Goal: Task Accomplishment & Management: Complete application form

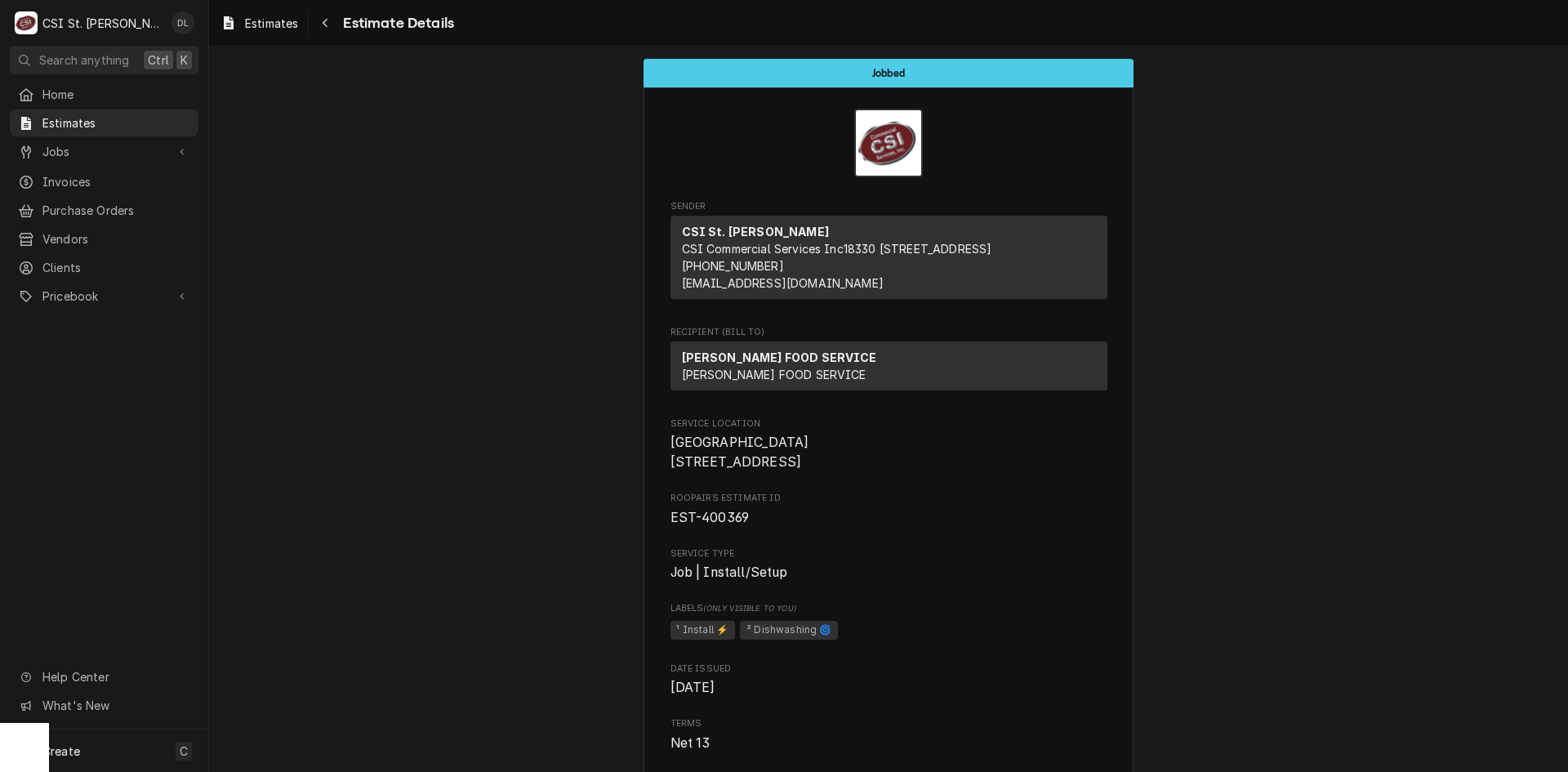
scroll to position [1143, 0]
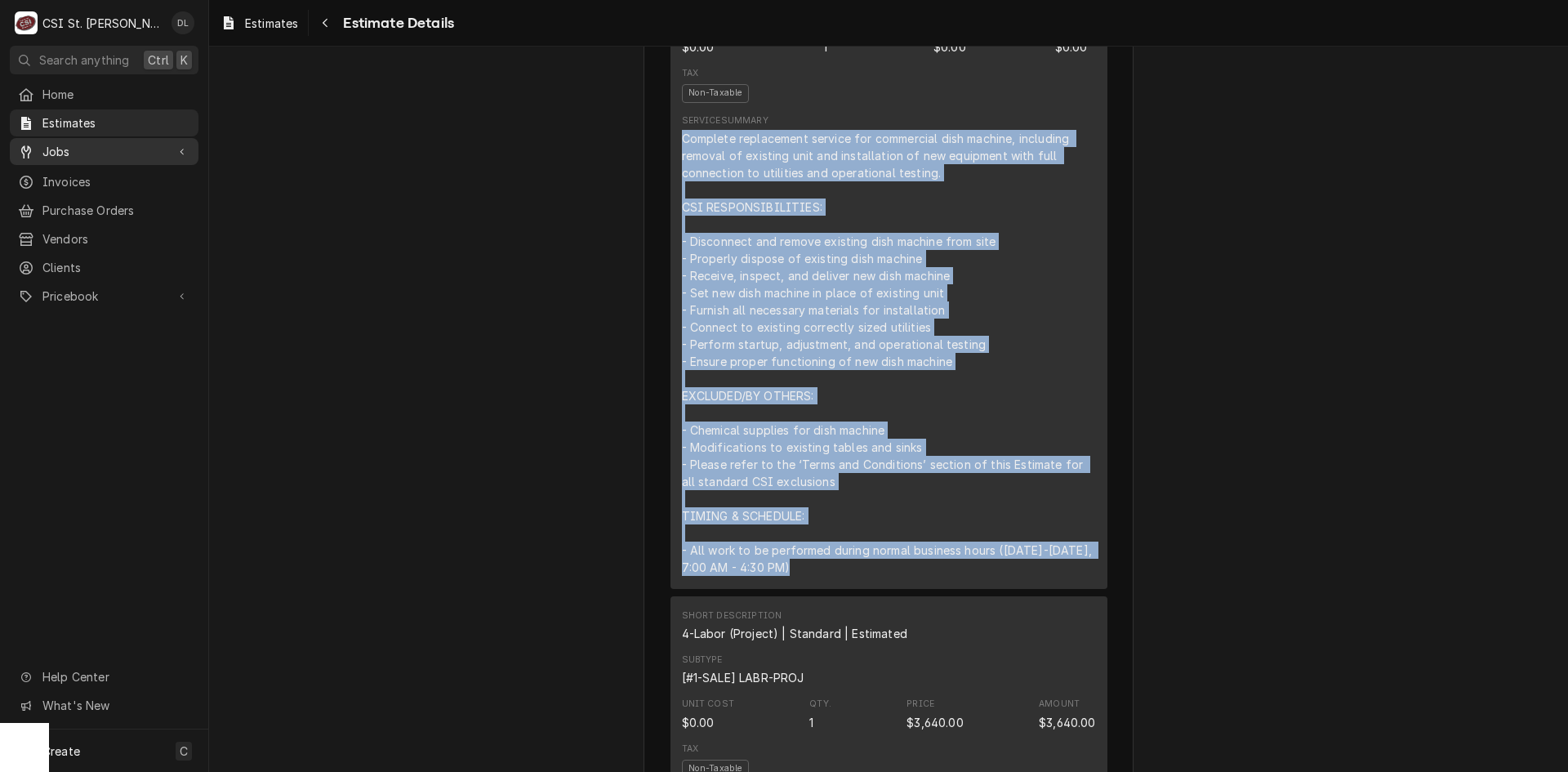
click at [79, 147] on span "Jobs" at bounding box center [104, 152] width 123 height 17
click at [63, 128] on div "Estimates" at bounding box center [104, 123] width 182 height 20
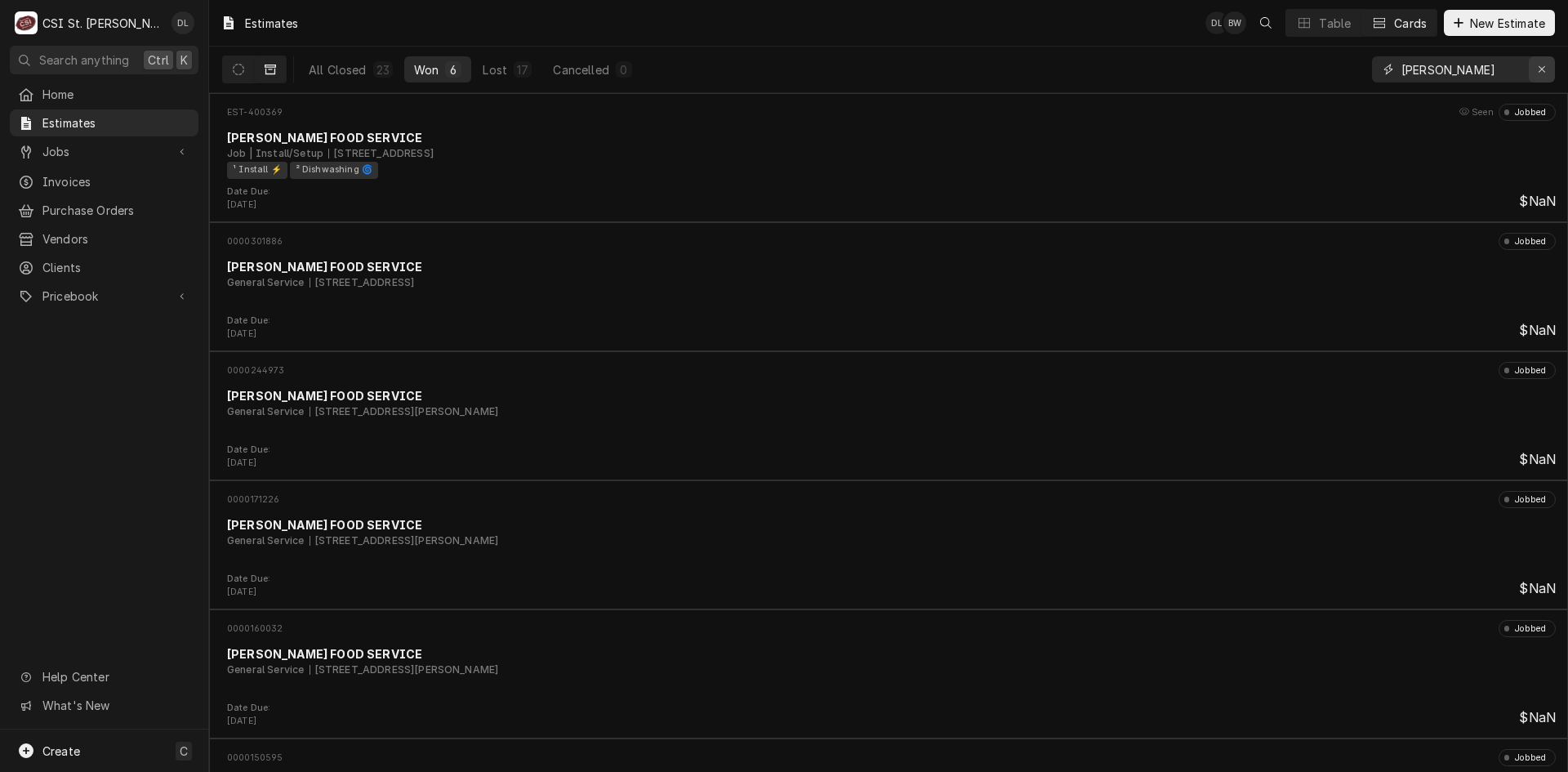
click at [1545, 73] on icon "Erase input" at bounding box center [1542, 70] width 9 height 12
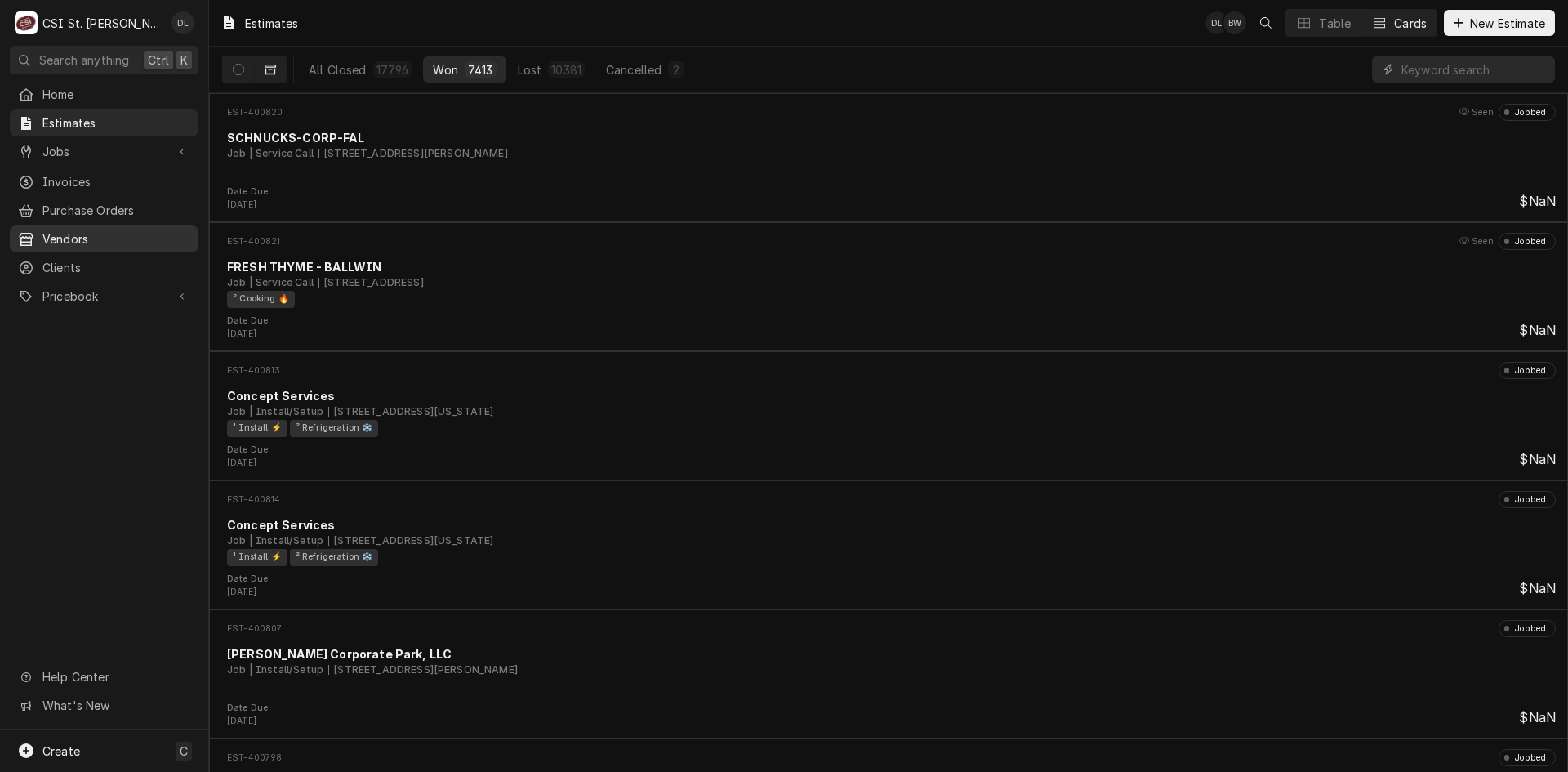
click at [98, 231] on span "Vendors" at bounding box center [116, 239] width 147 height 17
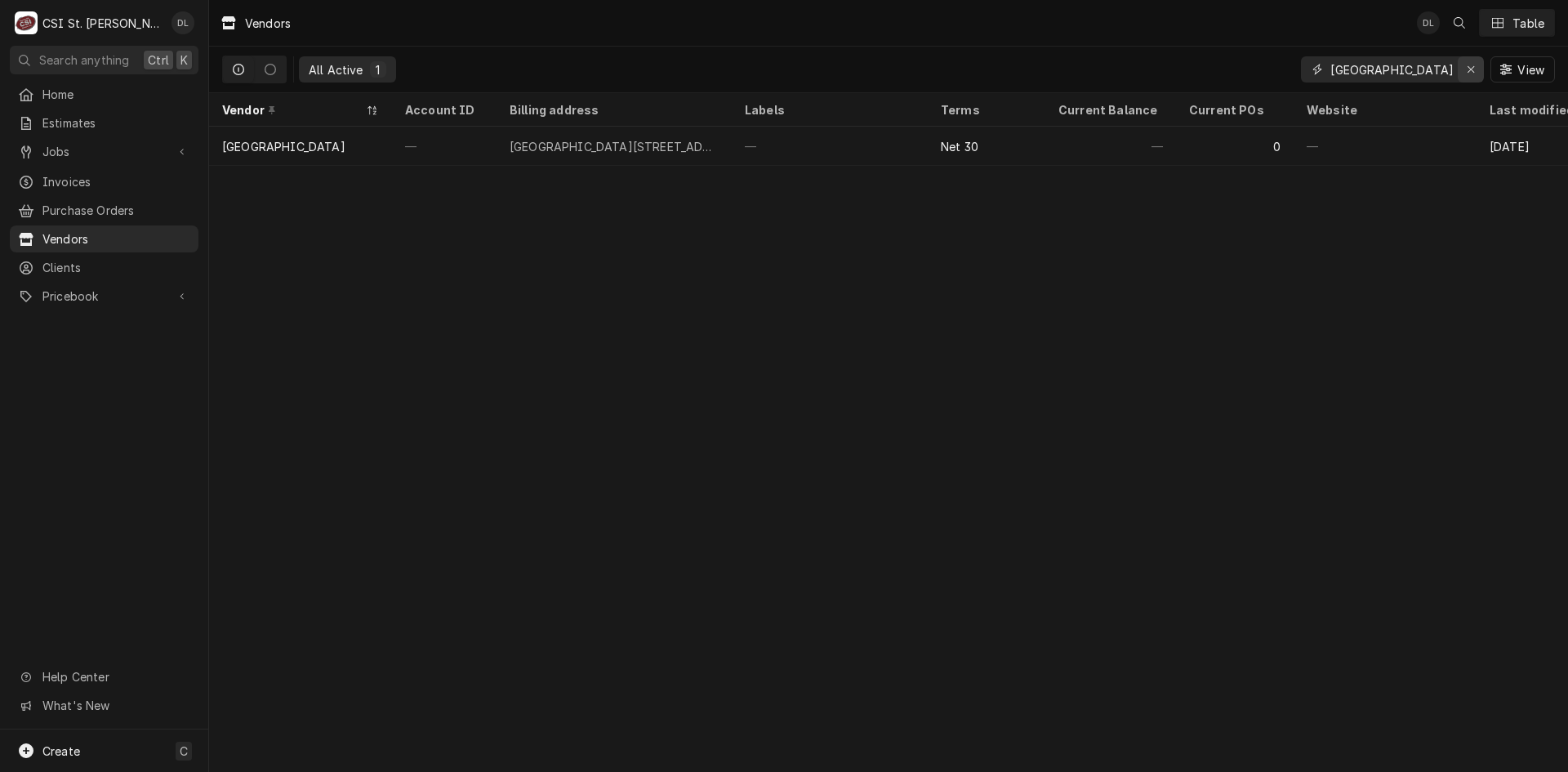
click at [1469, 70] on icon "Erase input" at bounding box center [1471, 70] width 7 height 7
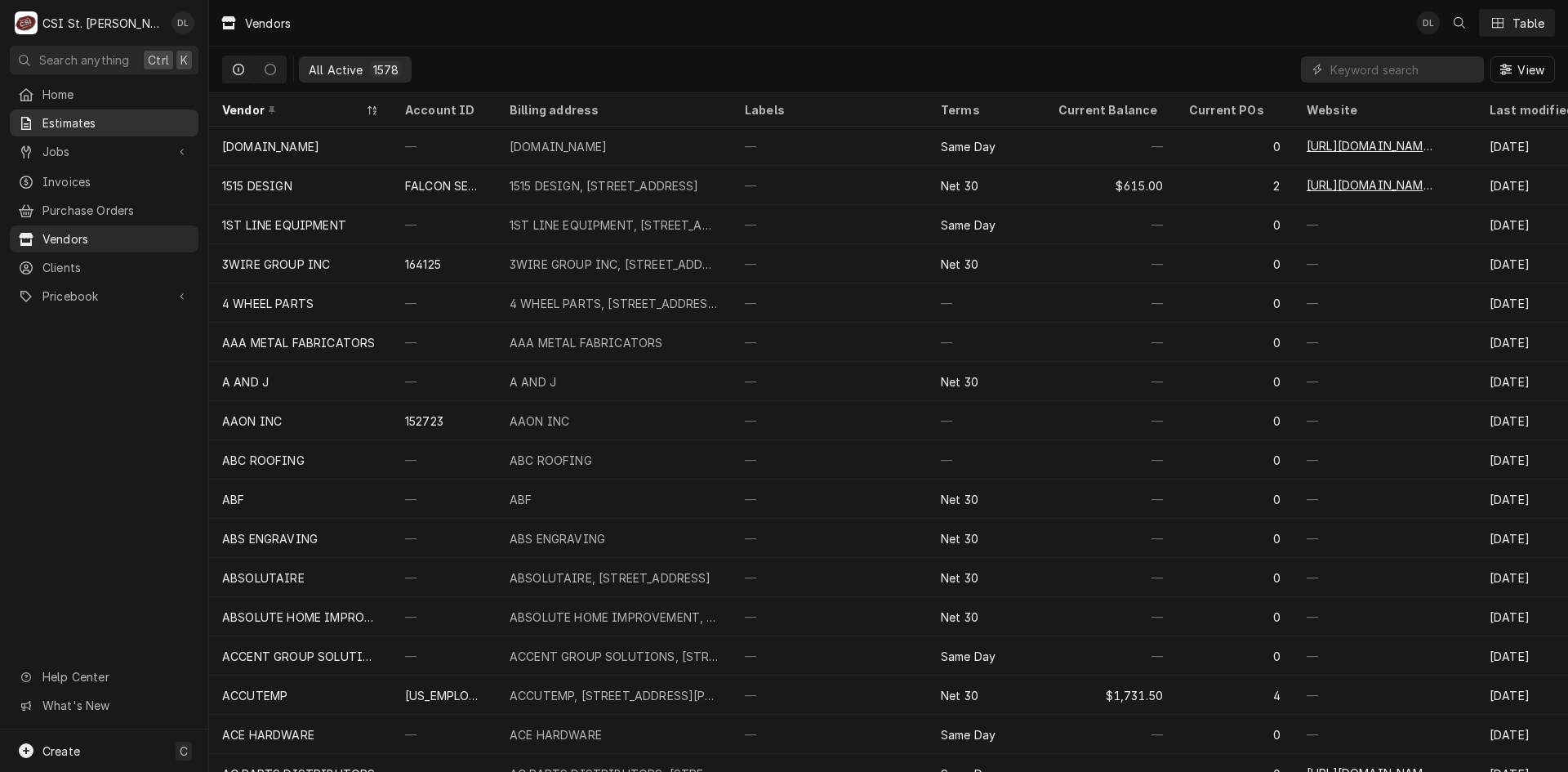
click at [99, 117] on span "Estimates" at bounding box center [116, 122] width 147 height 17
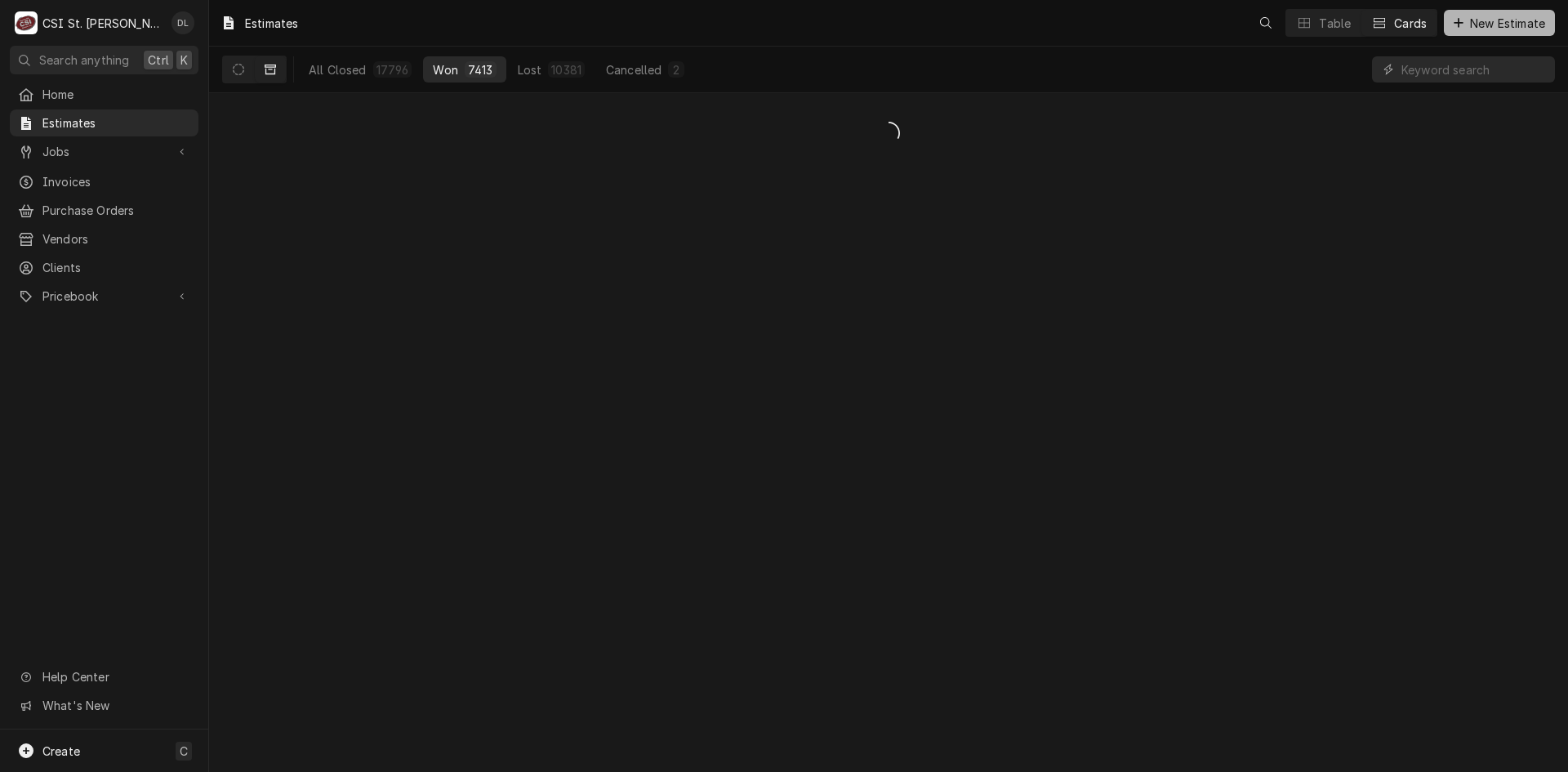
click at [1491, 23] on span "New Estimate" at bounding box center [1507, 23] width 81 height 17
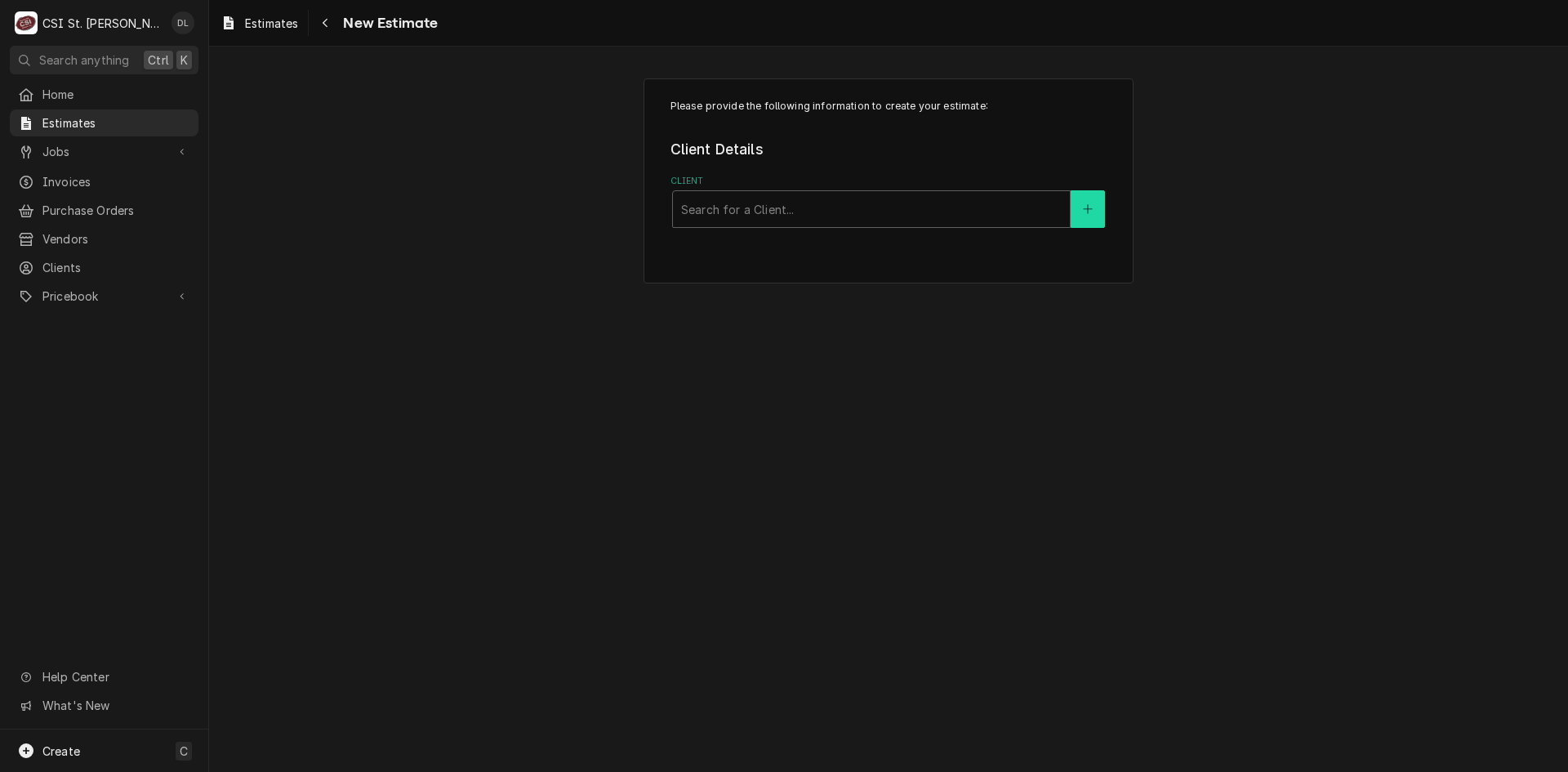
click at [1089, 210] on icon "Create New Client" at bounding box center [1087, 210] width 9 height 9
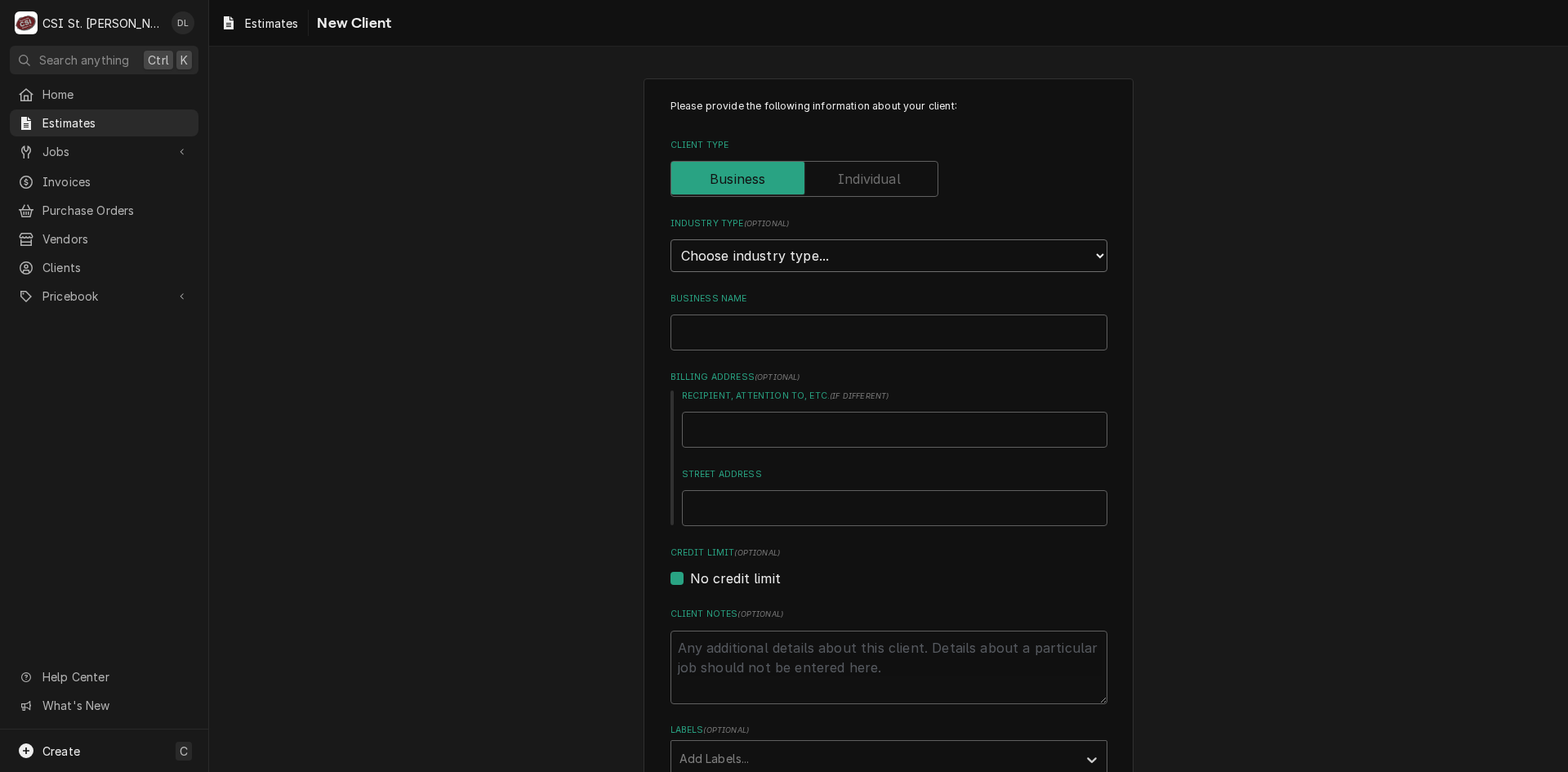
click at [923, 249] on select "Choose industry type... Residential Commercial Industrial Government" at bounding box center [888, 256] width 437 height 33
select select "2"
click at [670, 240] on select "Choose industry type... Residential Commercial Industrial Government" at bounding box center [888, 256] width 437 height 33
click at [786, 343] on input "Business Name" at bounding box center [888, 332] width 437 height 36
type textarea "x"
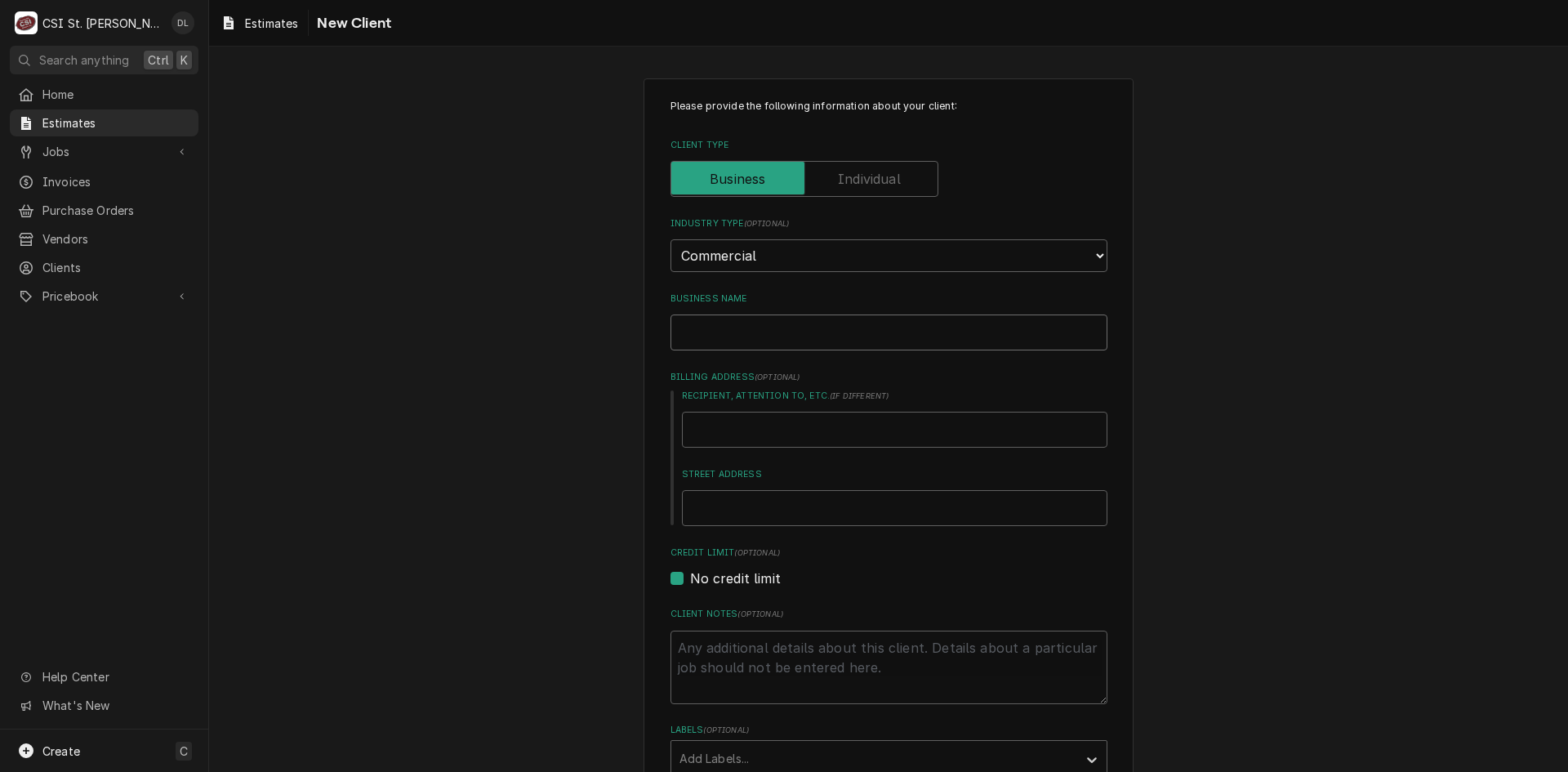
type input "I"
type textarea "x"
type input "IT"
type textarea "x"
type input "ITE"
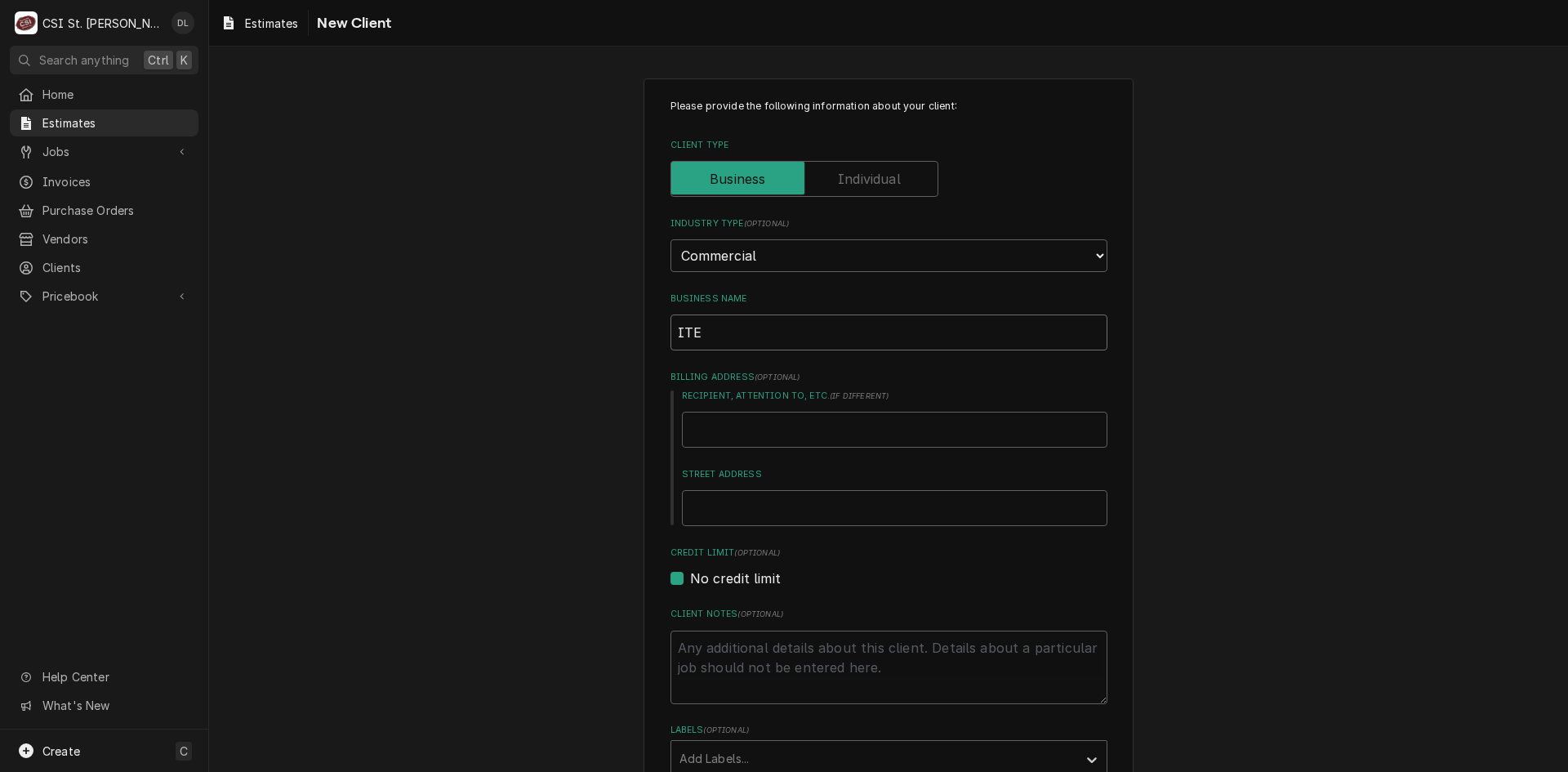
type textarea "x"
type input "ITEK"
type textarea "x"
type input "ITEK"
type textarea "x"
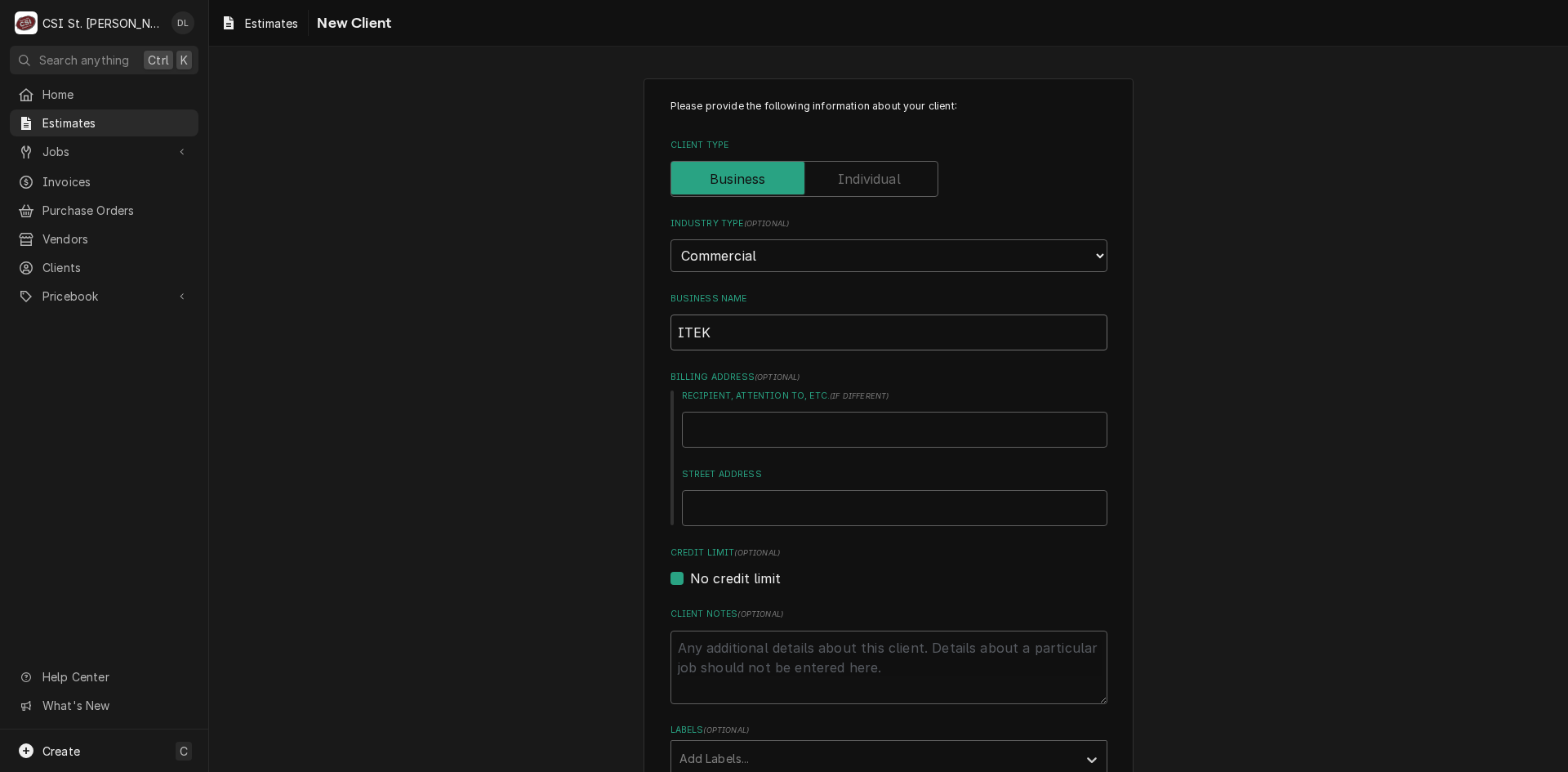
type input "ITEK C"
type textarea "x"
type input "ITEK CO"
type textarea "x"
type input "ITEK CON"
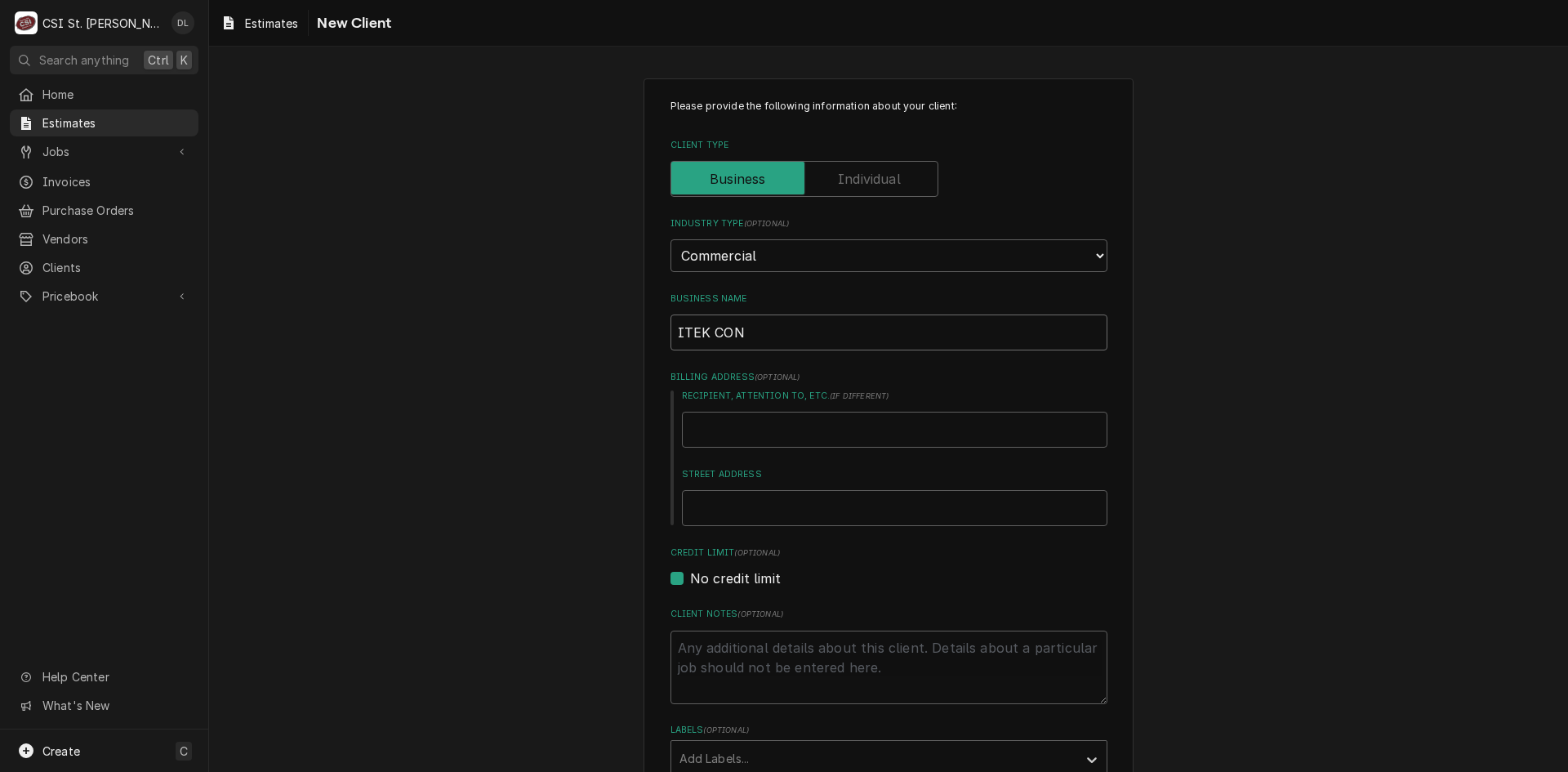
type textarea "x"
type input "ITEK CONS"
type textarea "x"
type input "ITEK CONST"
type textarea "x"
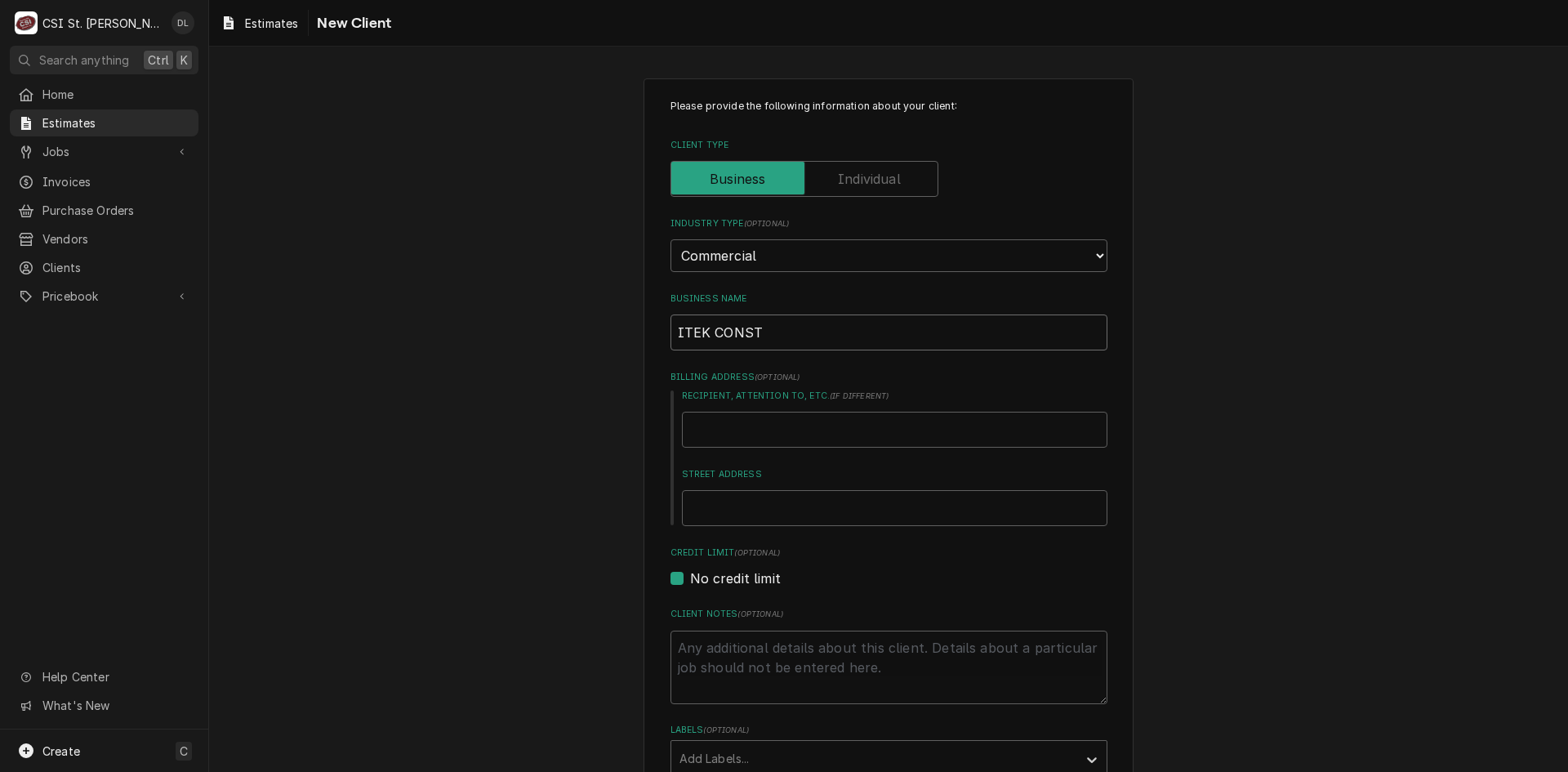
type input "ITEK CONSTR"
type textarea "x"
type input "ITEK CONSTRU"
type textarea "x"
type input "ITEK CONSTRUC"
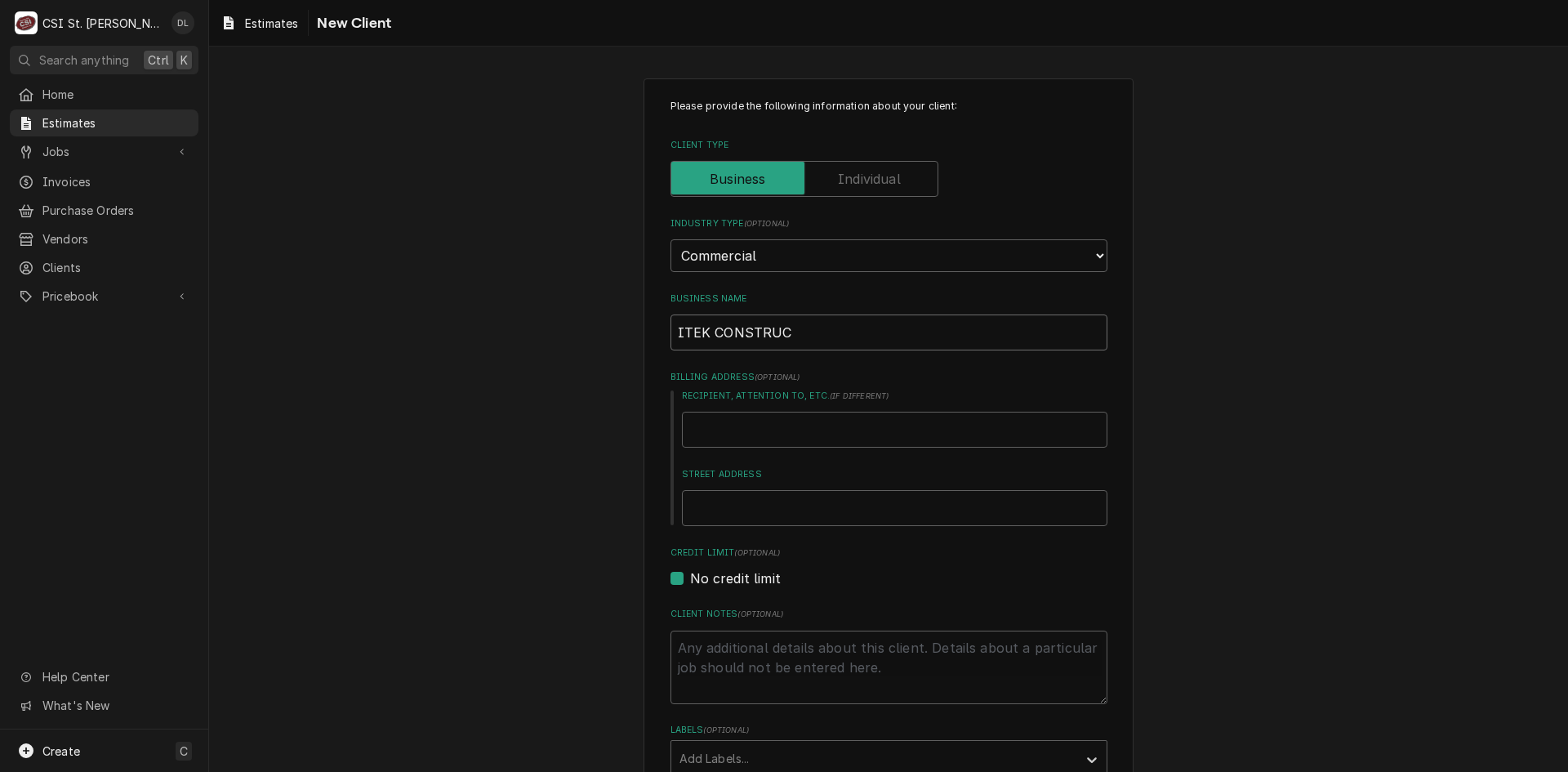
type textarea "x"
type input "ITEK CONSTRUCT"
type textarea "x"
type input "ITEK CONSTRUCTI"
type textarea "x"
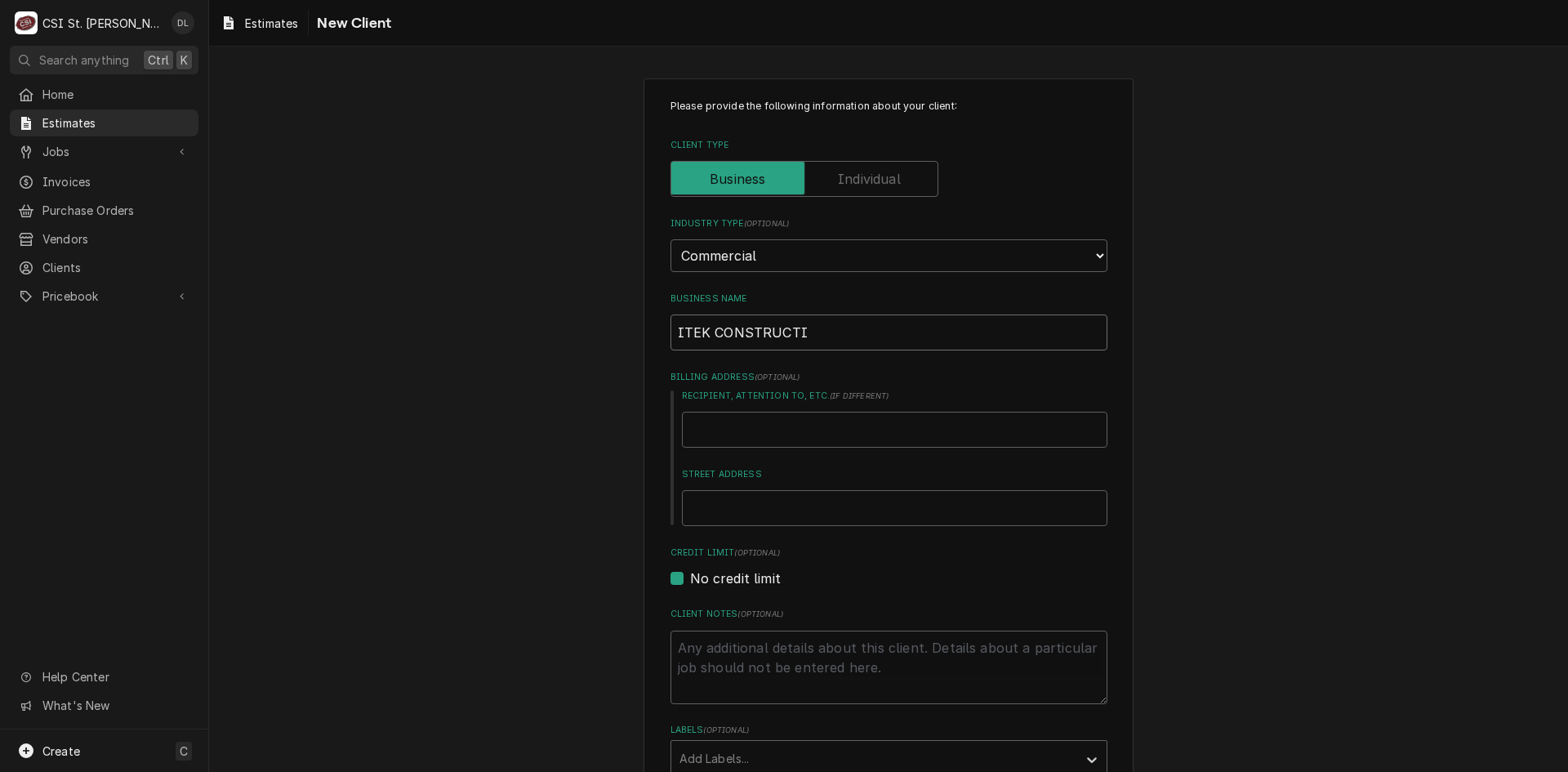
type input "ITEK CONSTRUCTIO"
type textarea "x"
type input "ITEK CONSTRUCTION"
type textarea "x"
type input "ITEK CONSTRUCTION"
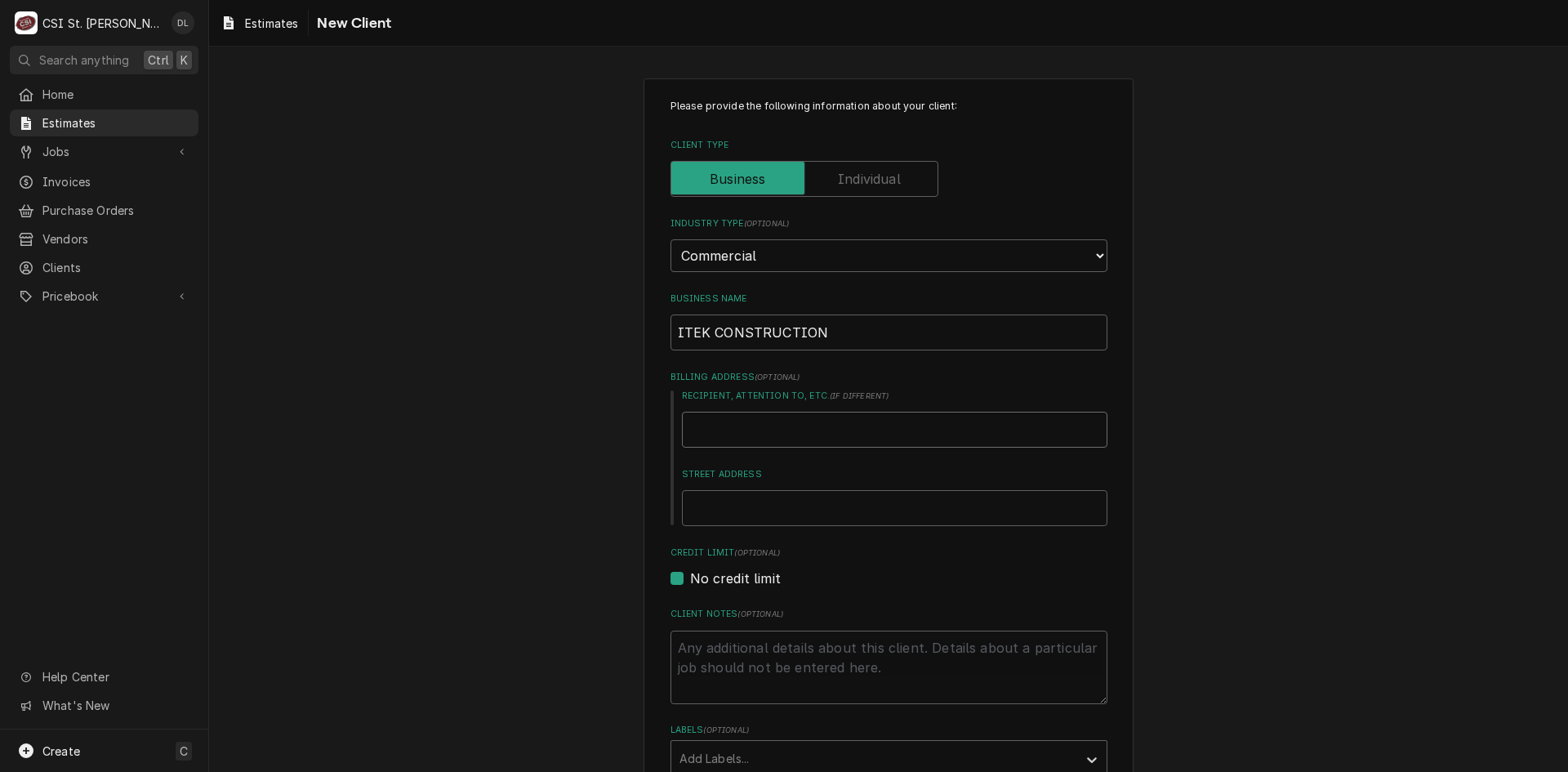
click at [789, 426] on input "Recipient, Attention To, etc. ( if different )" at bounding box center [895, 429] width 426 height 36
type textarea "x"
type input "1"
type textarea "x"
type input "19"
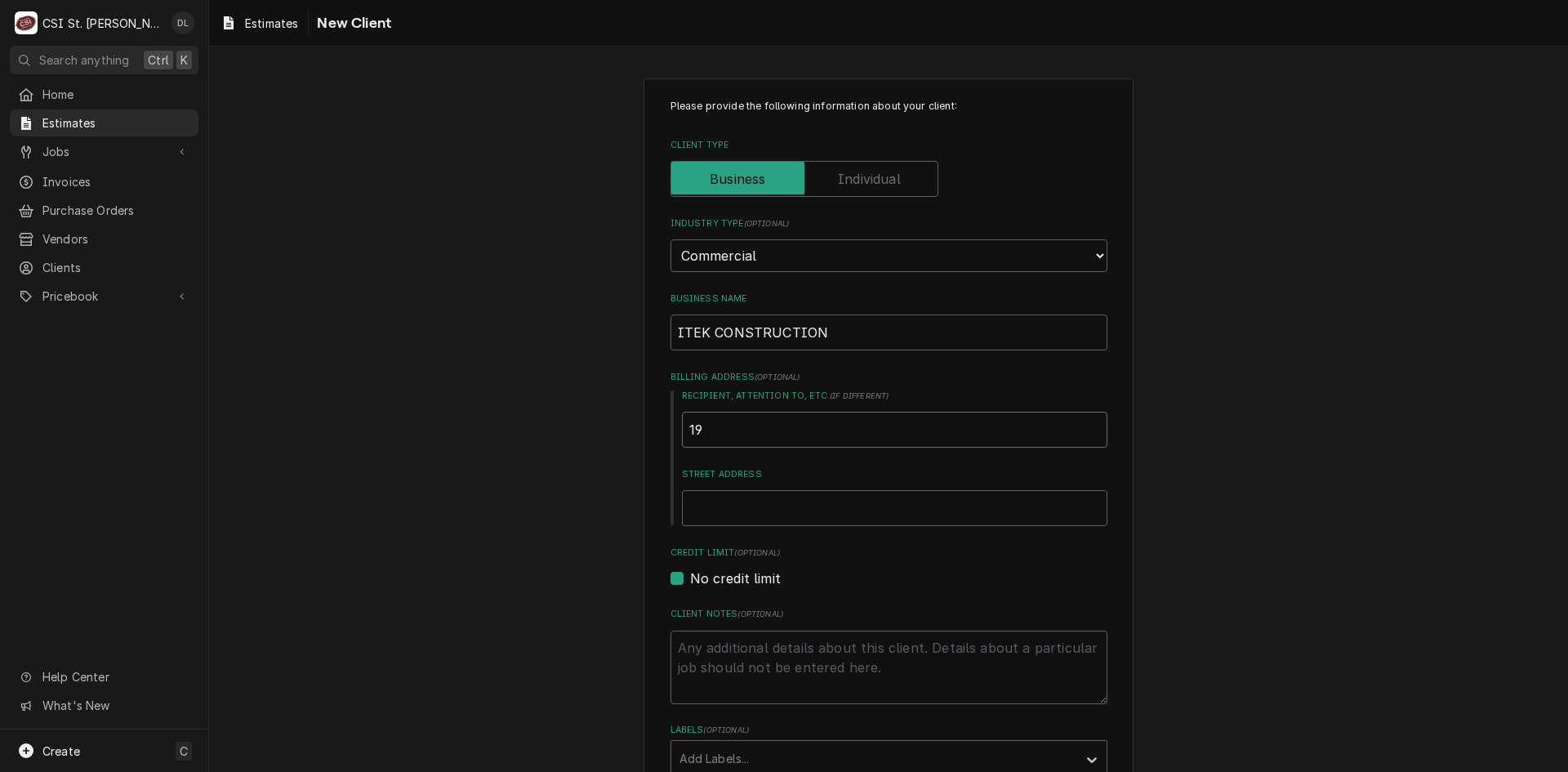
type textarea "x"
type input "198"
type textarea "x"
type input "1984"
type textarea "x"
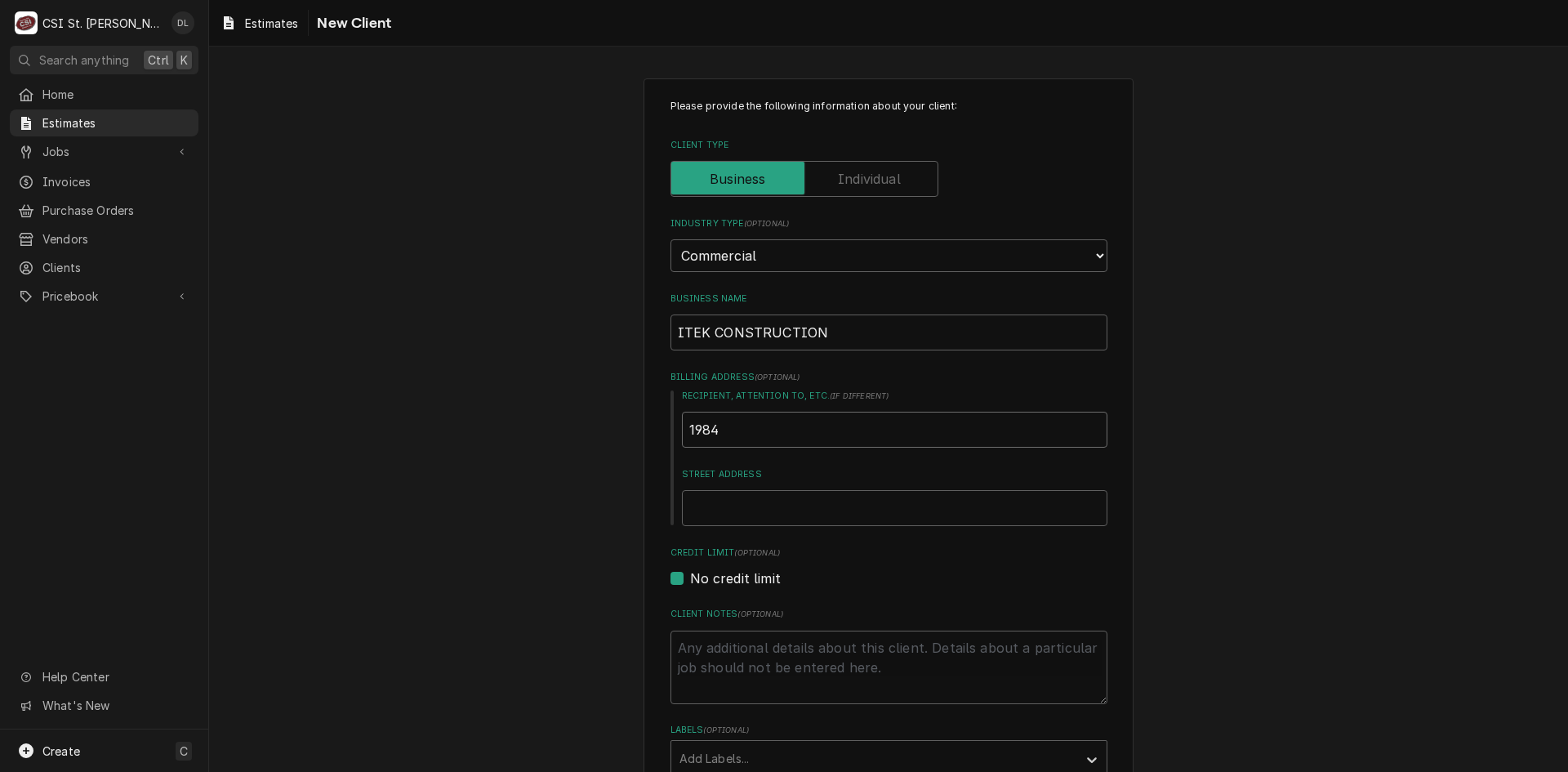
type input "1984"
type textarea "x"
type input "1984 I"
type textarea "x"
type input "1984 IS"
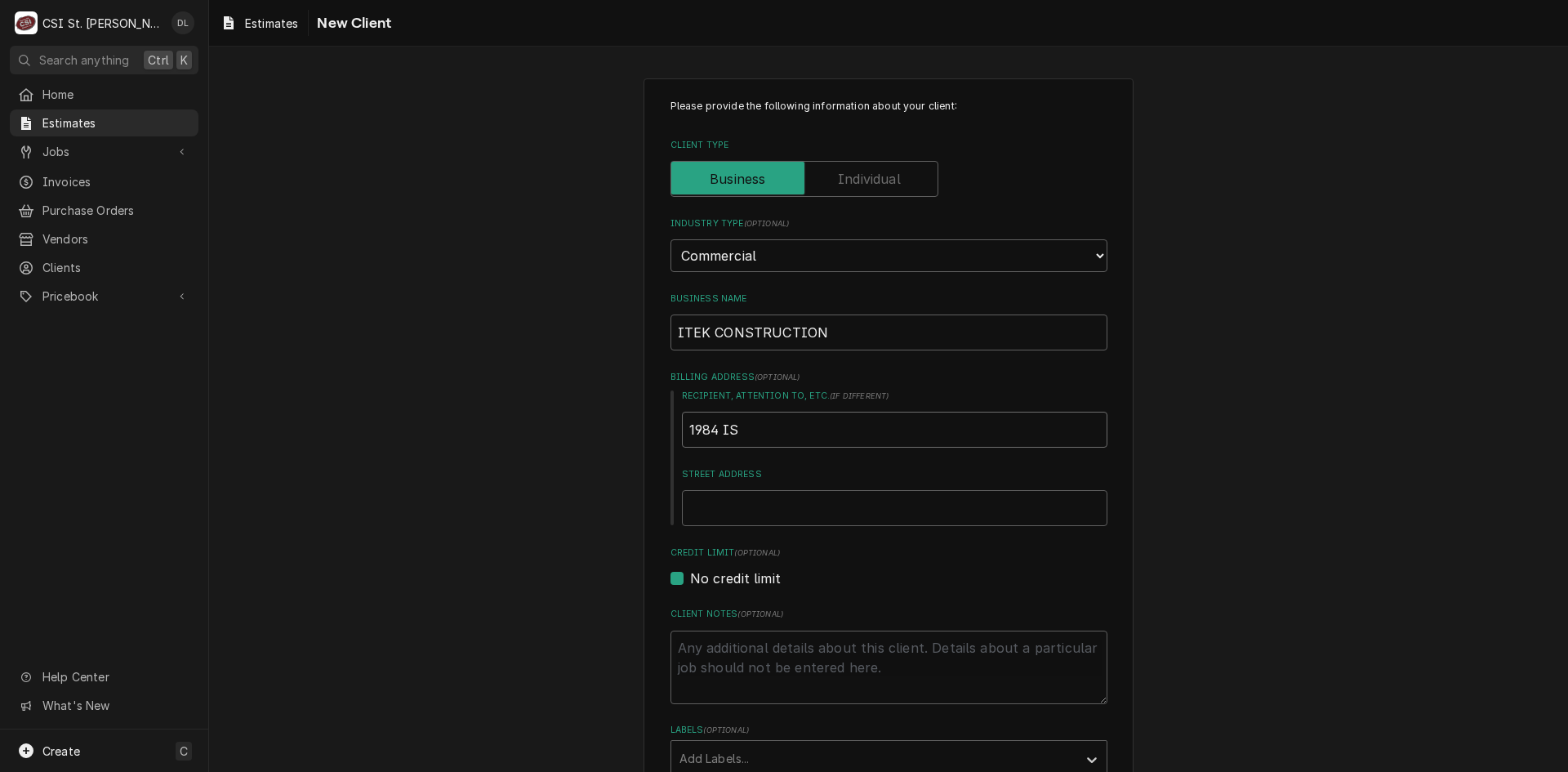
type textarea "x"
type input "1984 I"
type textarea "x"
type input "1984 Is"
type textarea "x"
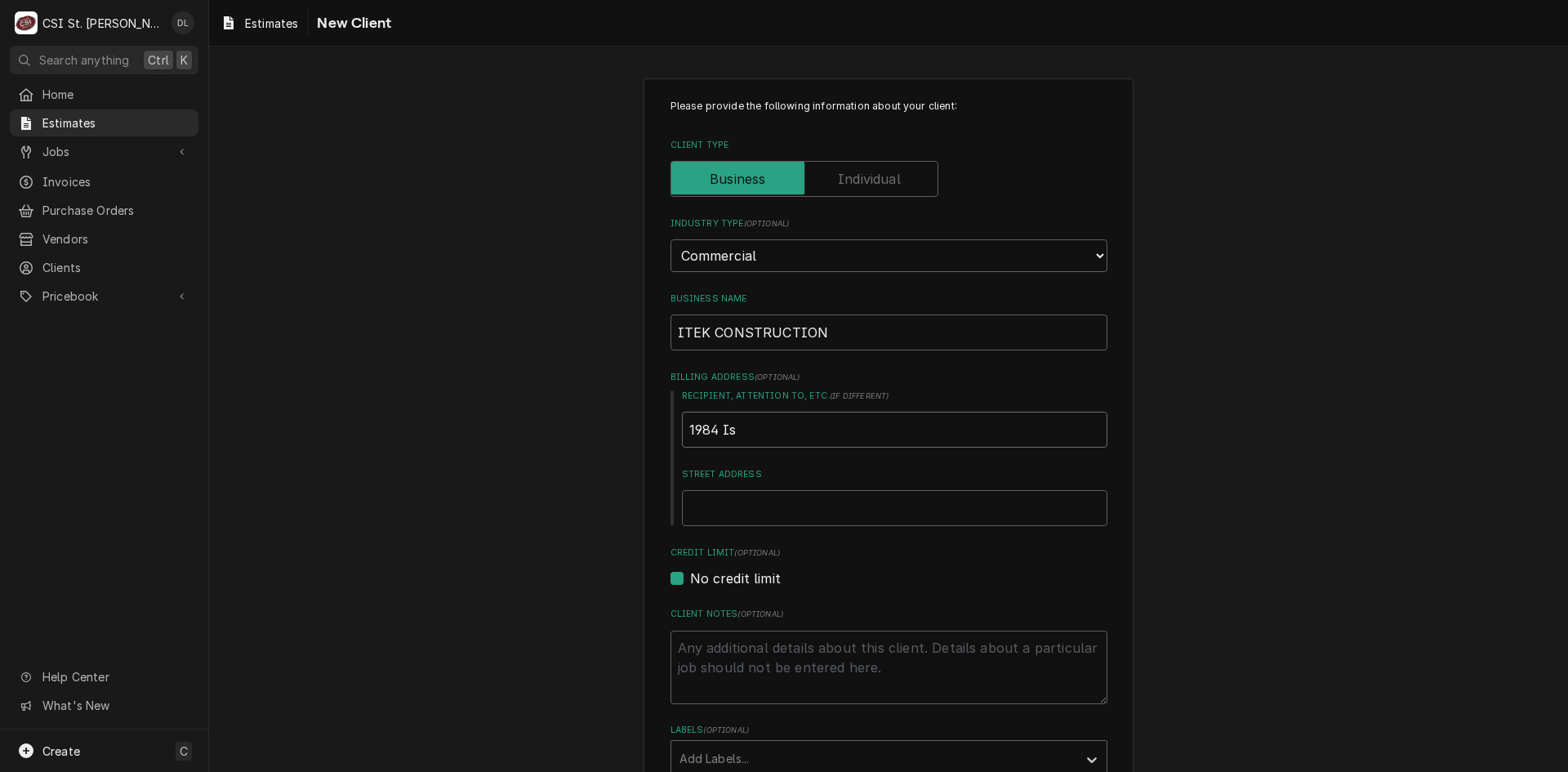
type input "1984 Isa"
type textarea "x"
type input "1984 Isaa"
type textarea "x"
type input "1984 Isaac"
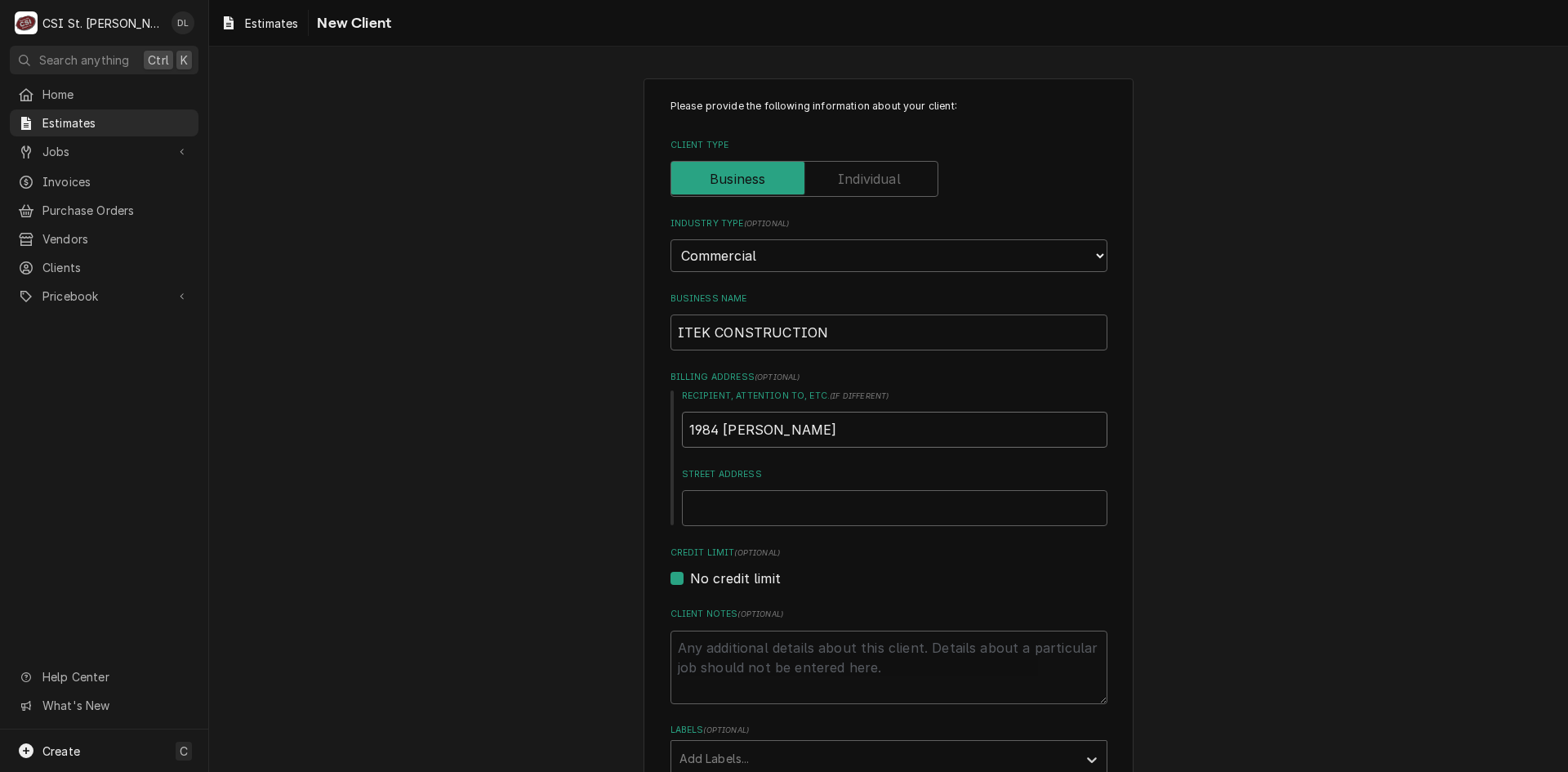
type textarea "x"
type input "1984 Isaac"
type textarea "x"
type input "1984 Isaac N"
type textarea "x"
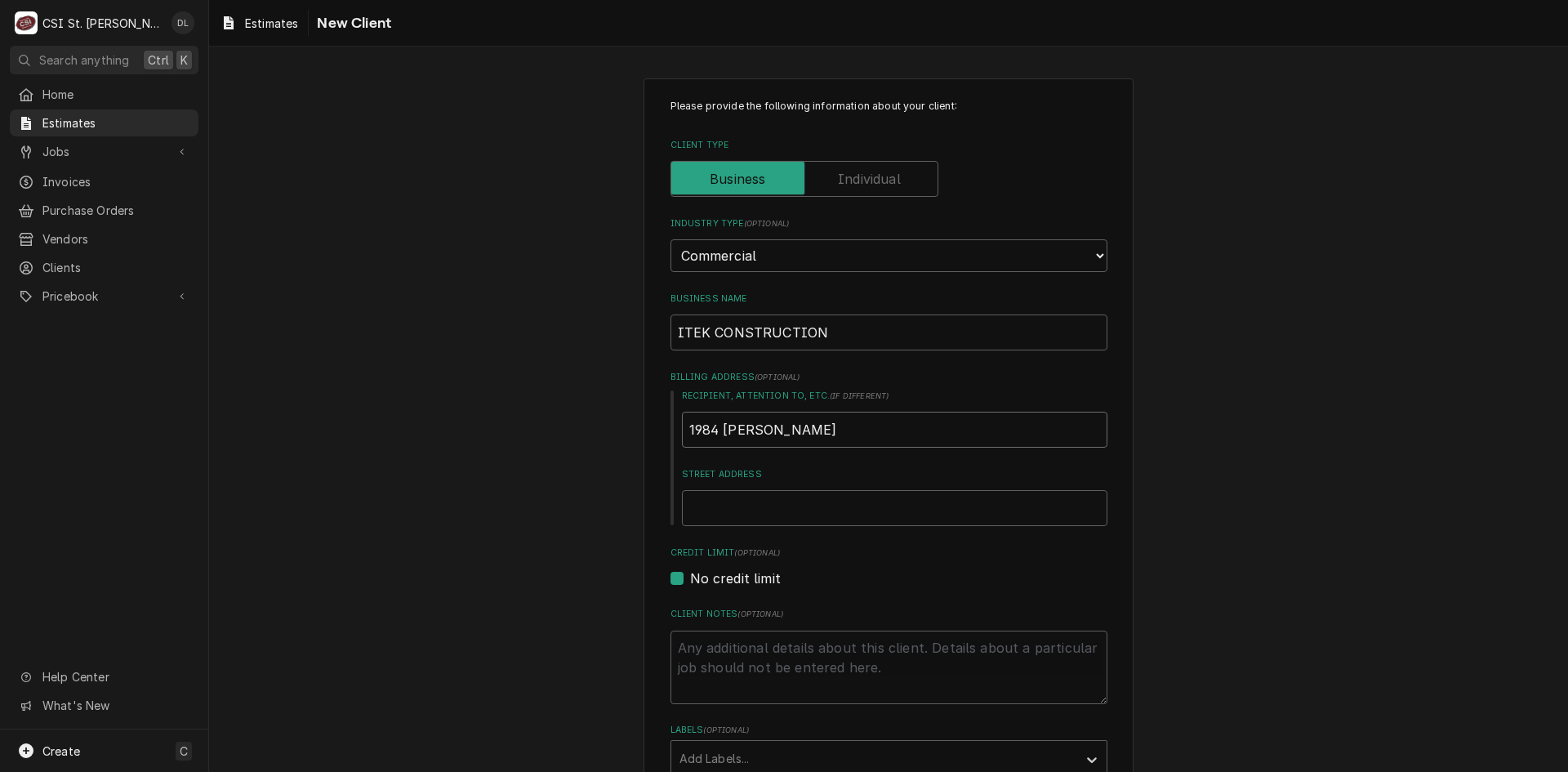
type input "1984 Isaac Ne"
type textarea "x"
type input "1984 Isaac New"
type textarea "x"
type input "1984 Isaac Newt"
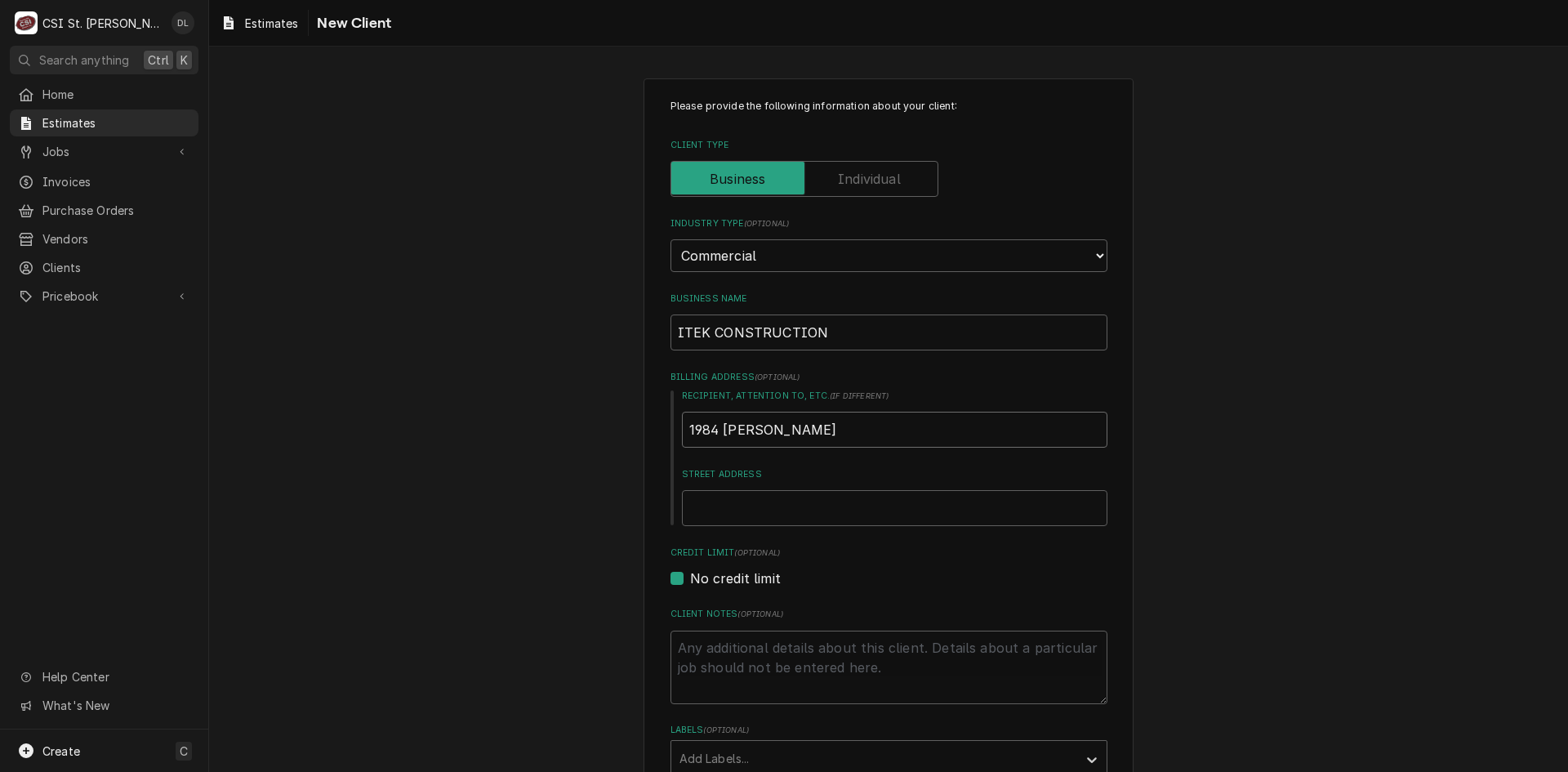
type textarea "x"
type input "1984 Isaac Newto"
type textarea "x"
type input "1984 Isaac Newton"
type textarea "x"
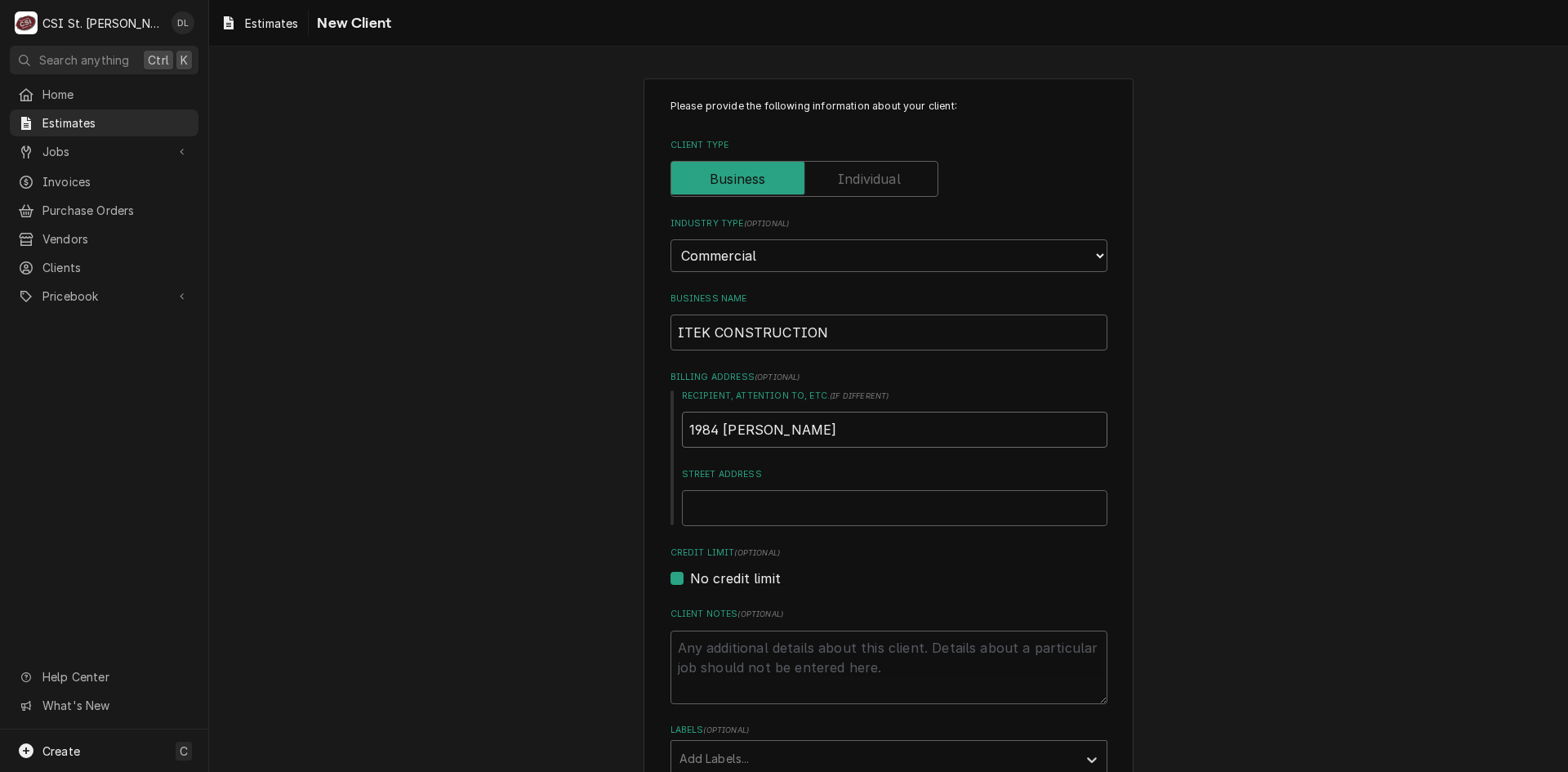
type input "1984 Isaac Newton"
type textarea "x"
type input "1984 Isaac Newton S"
type textarea "x"
type input "1984 Isaac Newton Sq"
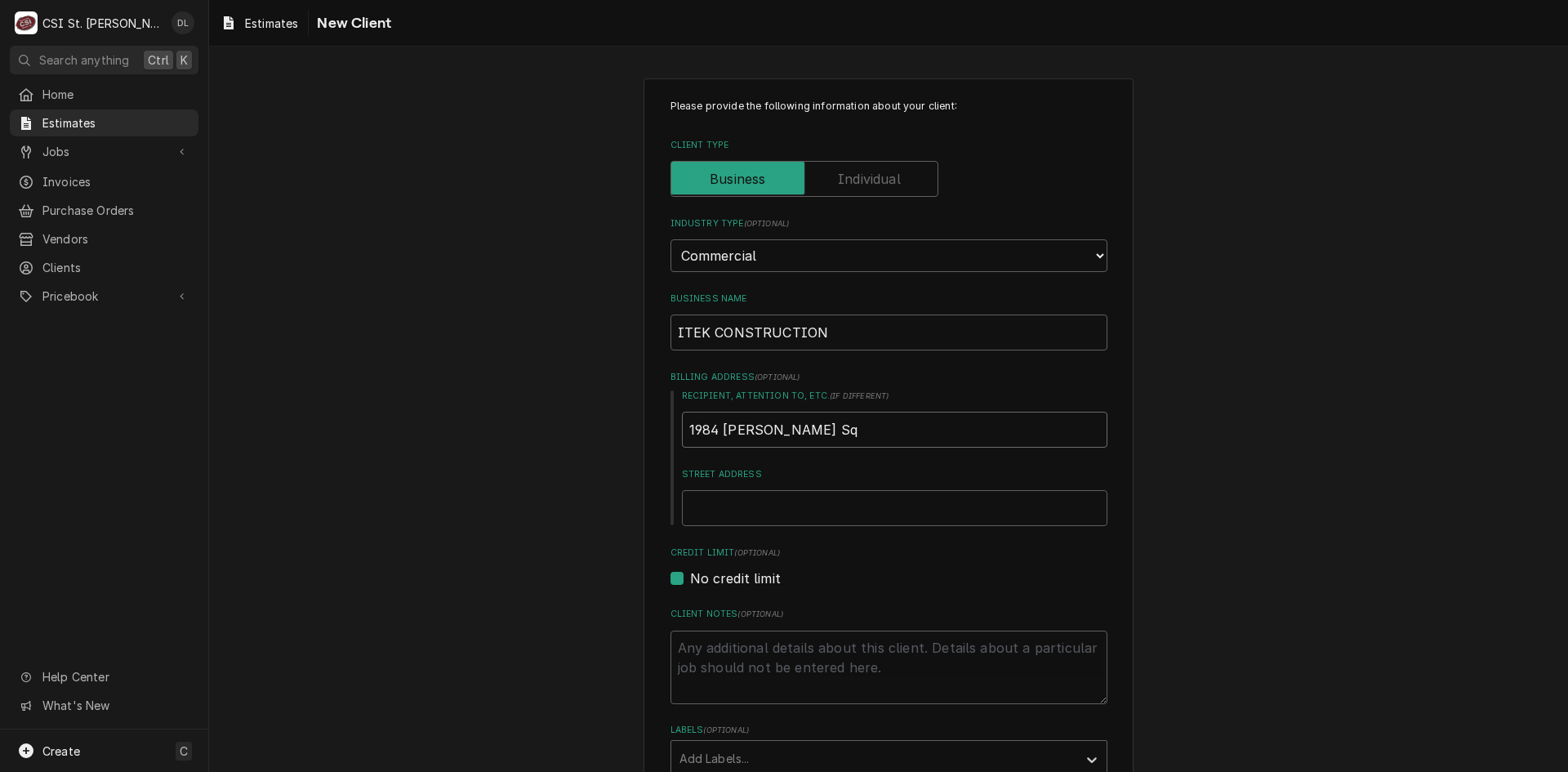
type textarea "x"
type input "1984 Isaac Newton Squ"
type textarea "x"
type input "1984 Isaac Newton Squa"
type textarea "x"
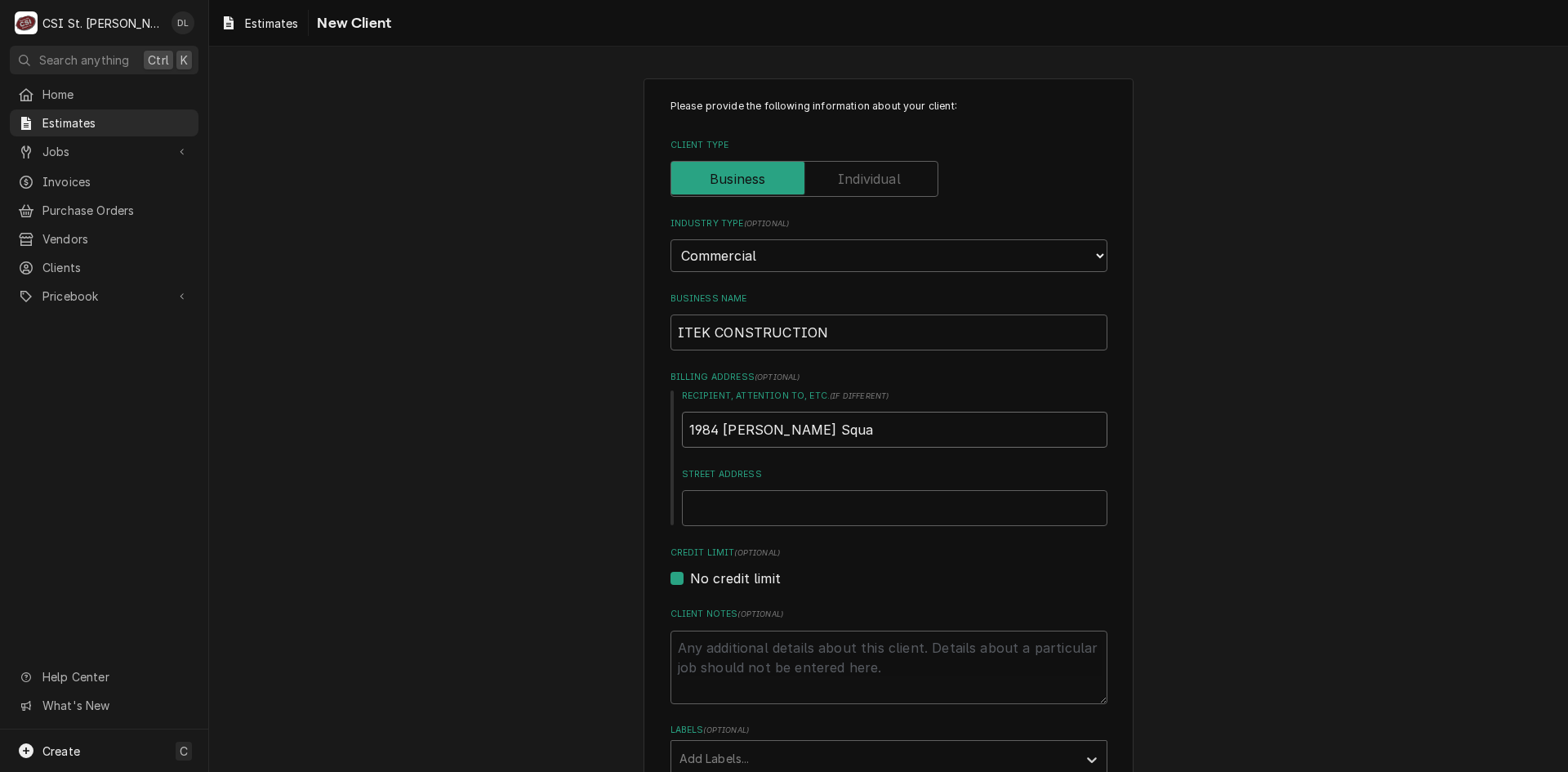
type input "1984 Isaac Newton Squar"
type textarea "x"
type input "1984 Isaac Newton Square"
type textarea "x"
type input "1984 Isaac Newton Square"
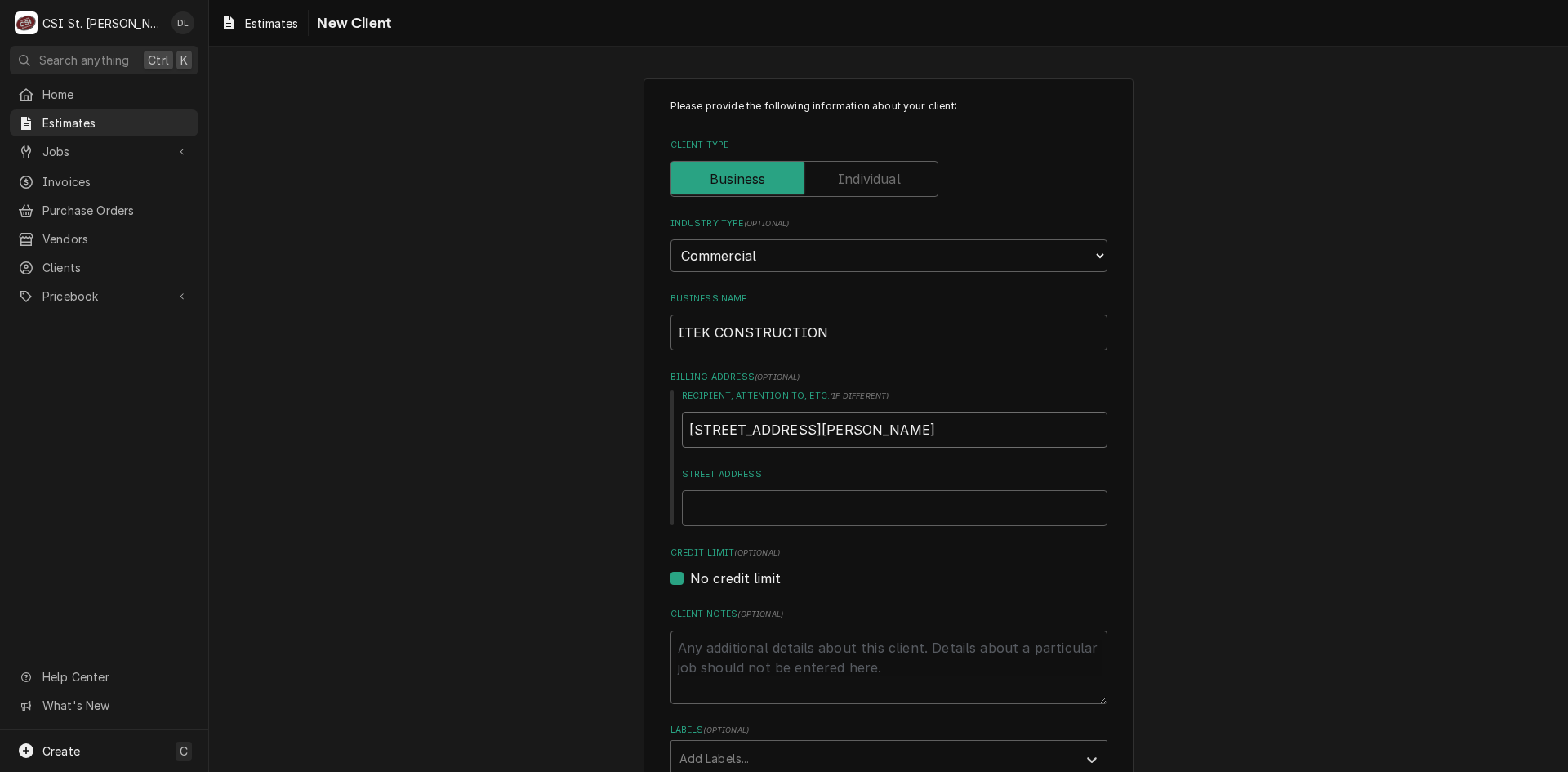
type textarea "x"
type input "1984 Isaac Newton Square ."
type textarea "x"
type input "1984 Isaac Newton Square .w"
type textarea "x"
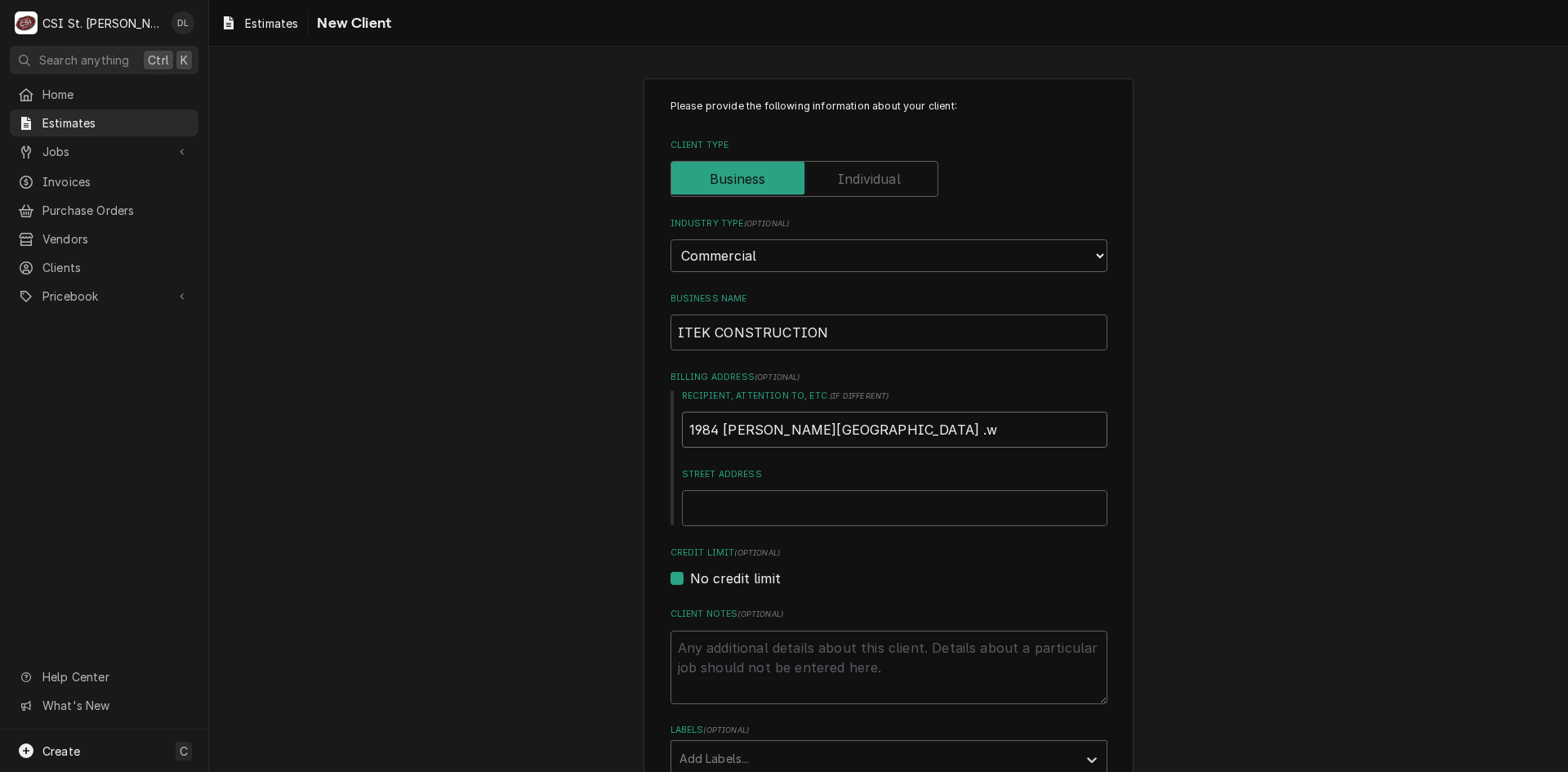
type input "1984 Isaac Newton Square ."
type textarea "x"
type input "1984 Isaac Newton Square .W"
type textarea "x"
type input "1984 Isaac Newton Square ."
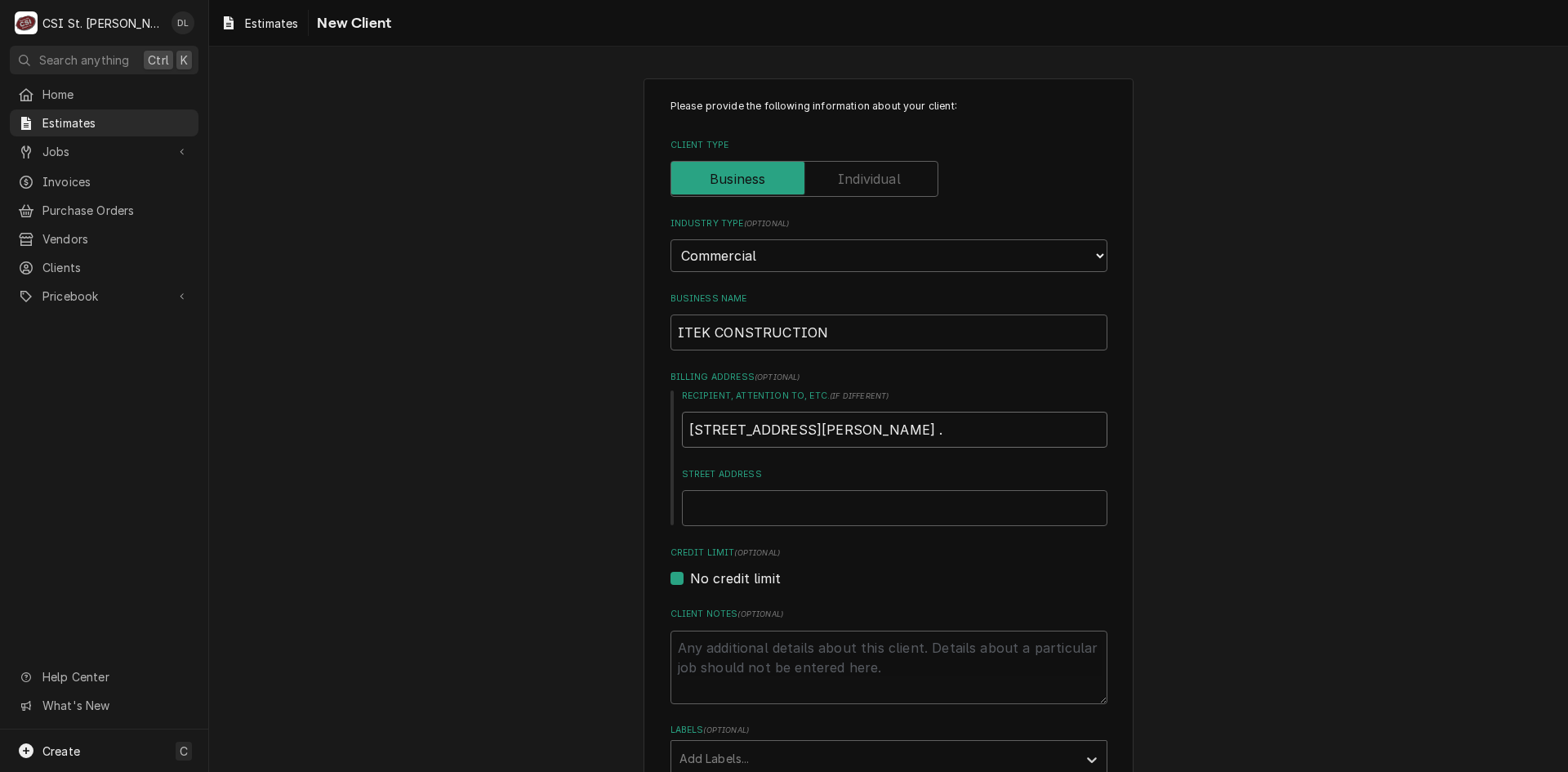
type textarea "x"
type input "1984 Isaac Newton Square"
type textarea "x"
type input "[STREET_ADDRESS][PERSON_NAME]"
type textarea "x"
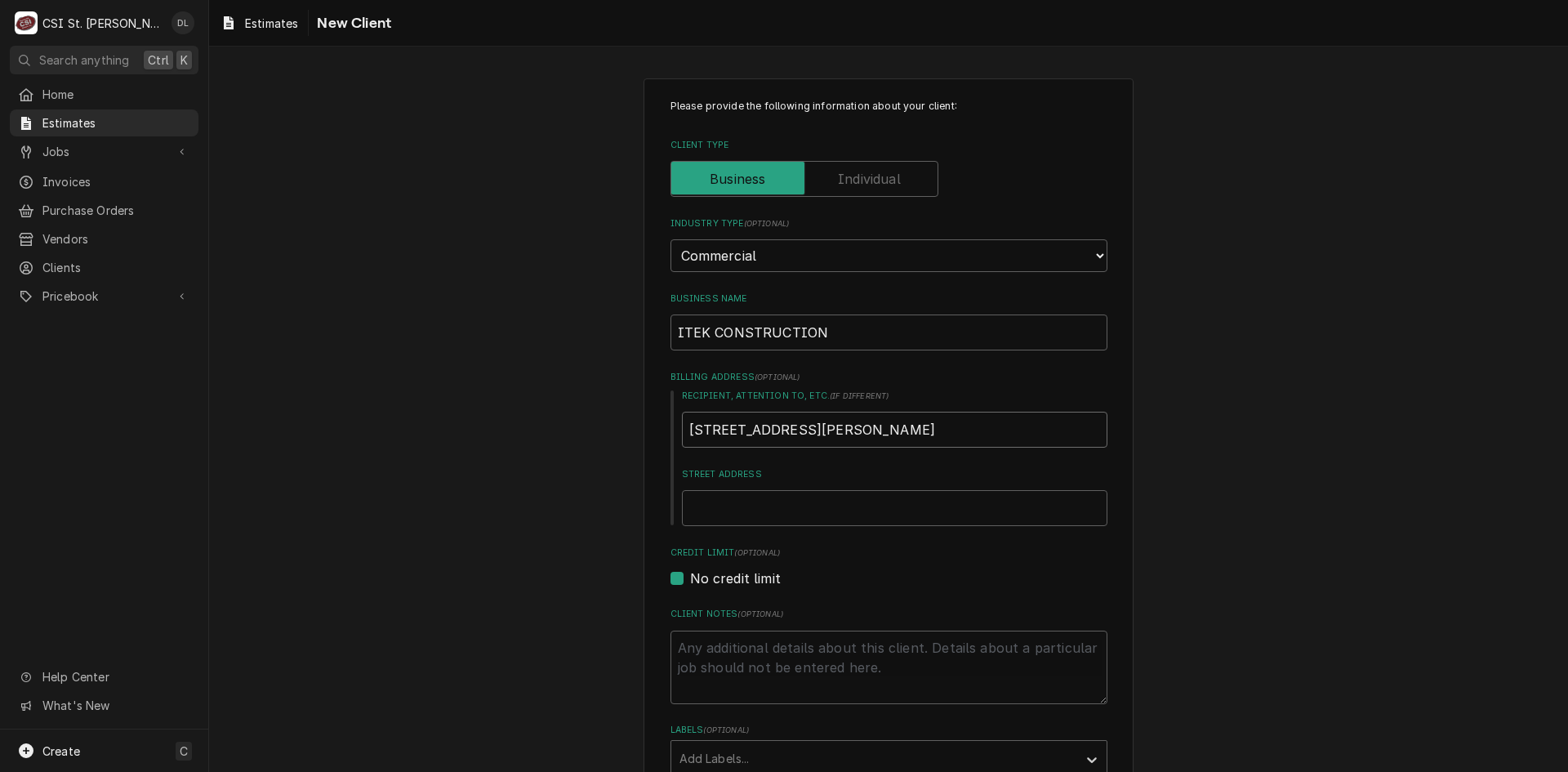
type input "1984 Isaac Newton Square W."
type textarea "x"
type input "S"
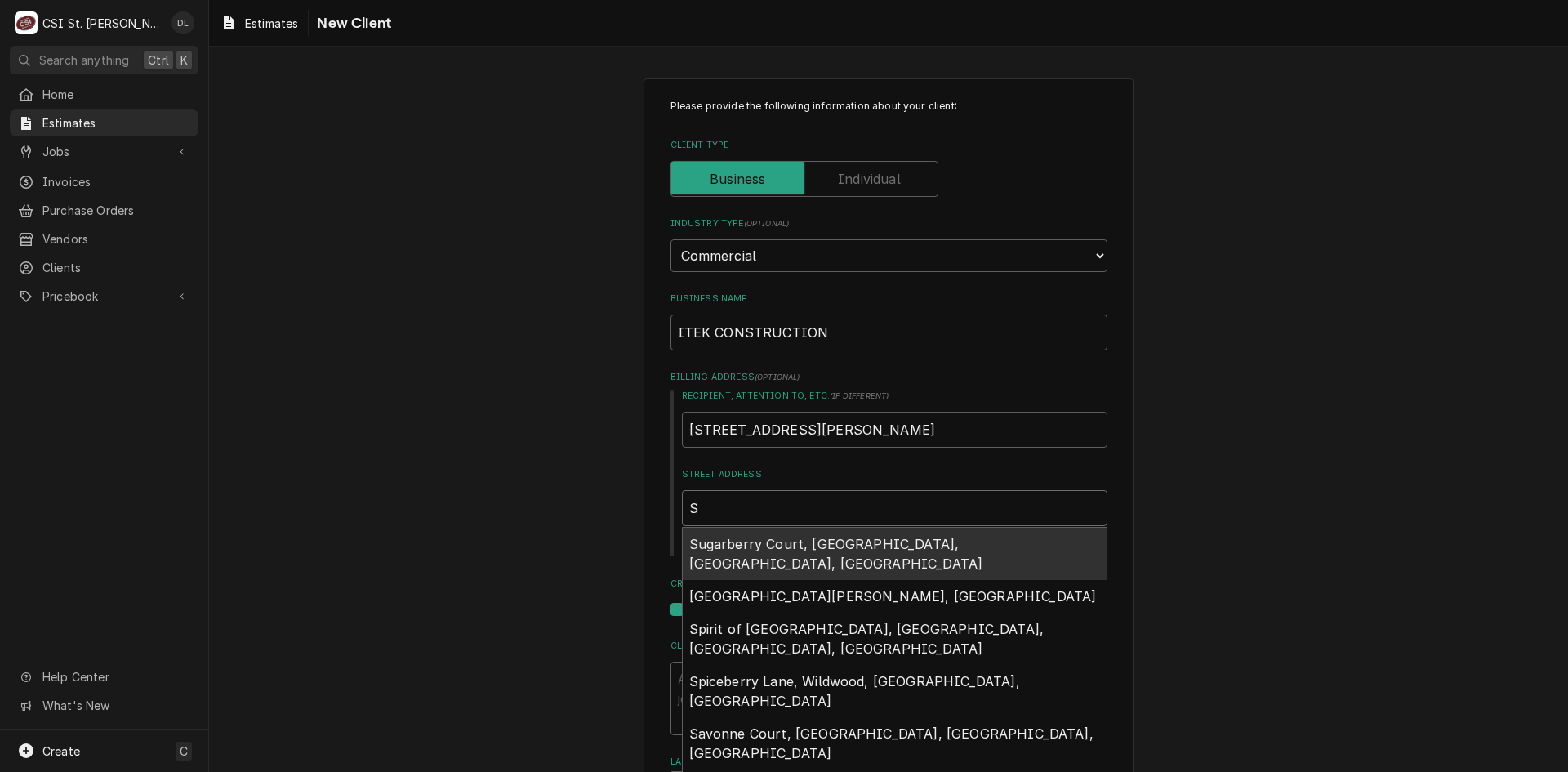
type textarea "x"
type input "Su"
type textarea "x"
type input "Sui"
type textarea "x"
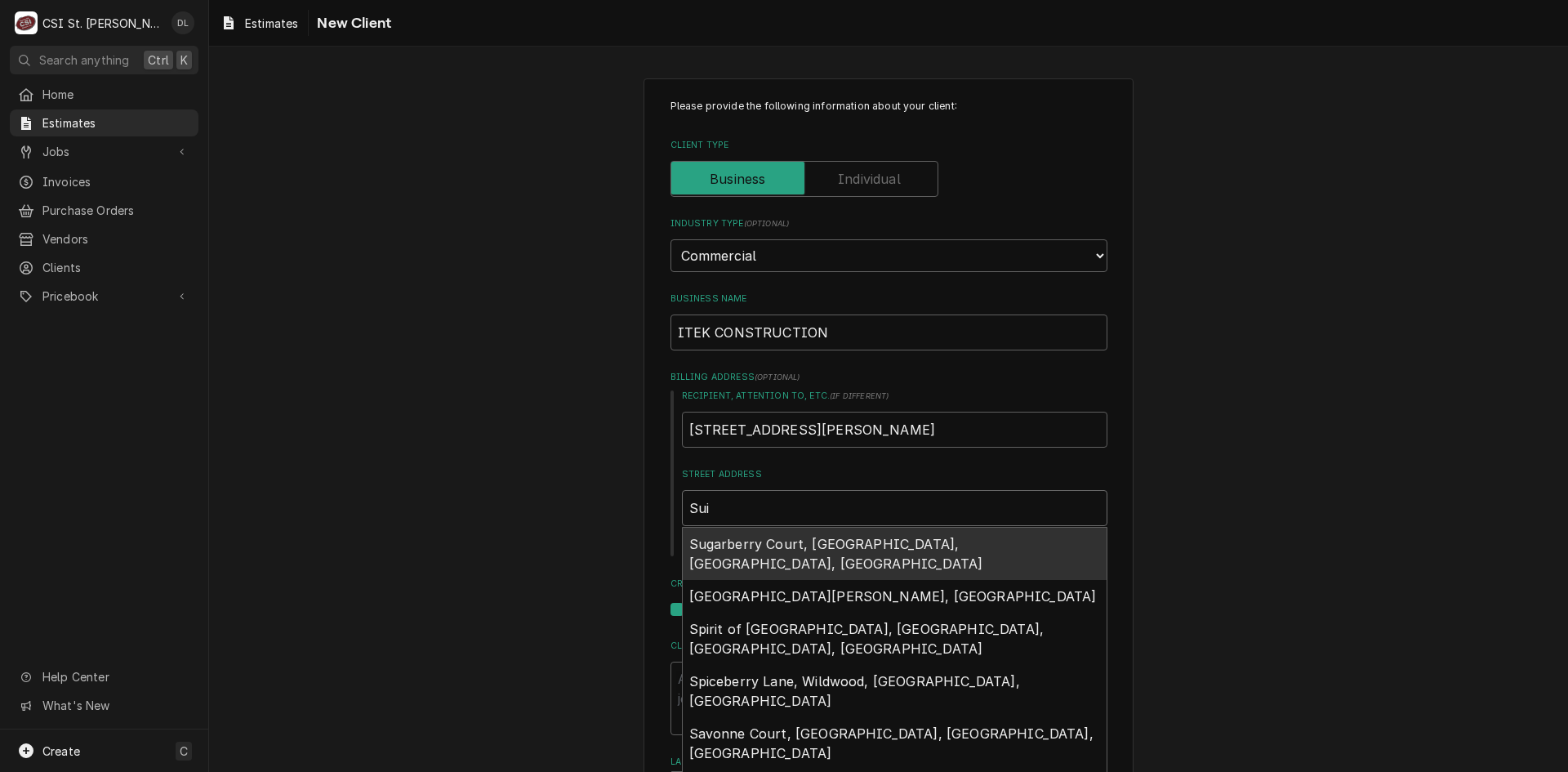
type input "Suit"
type textarea "x"
type input "Suite"
type textarea "x"
type input "Suite"
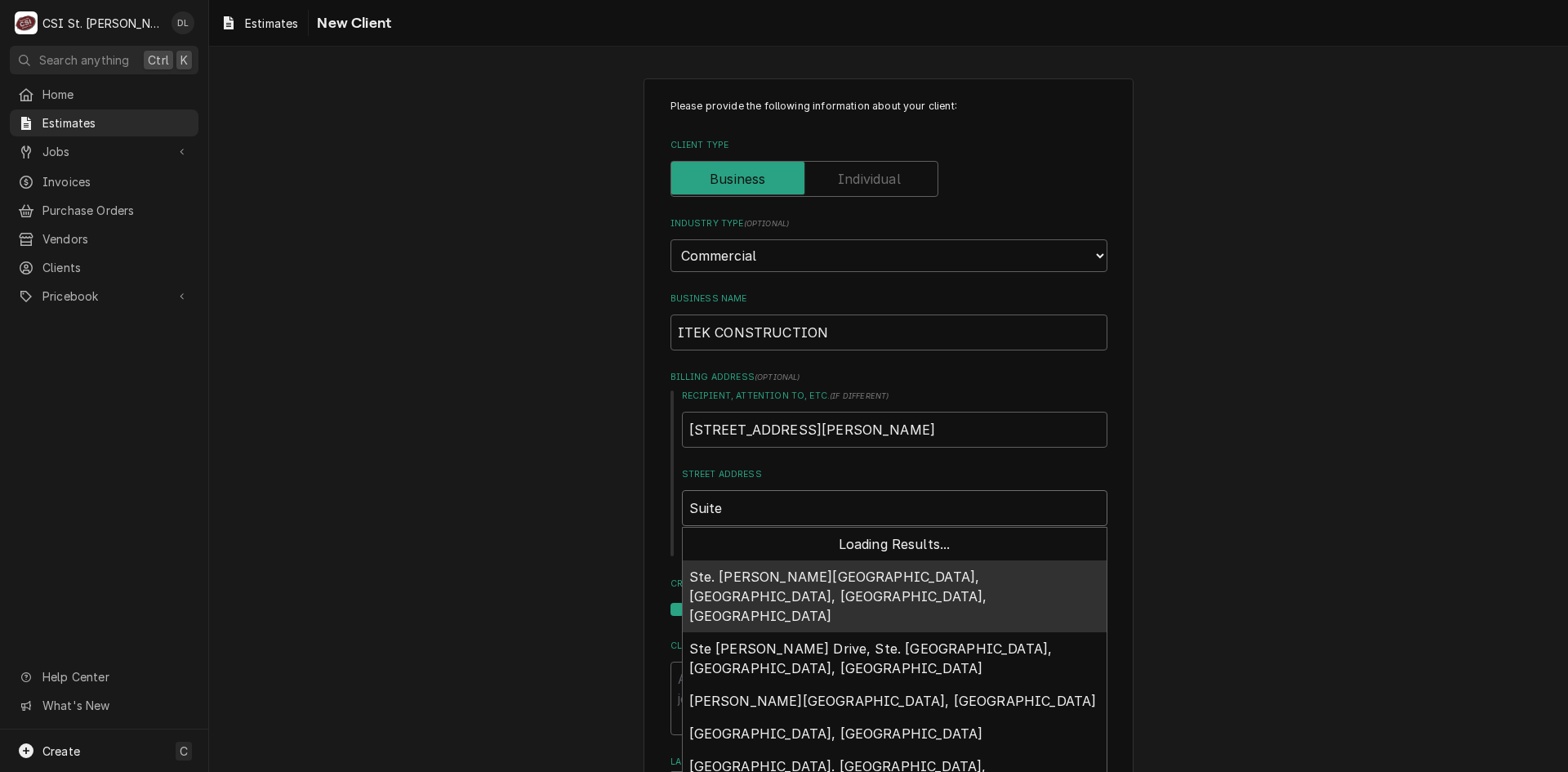
type textarea "x"
type input "Suite 3"
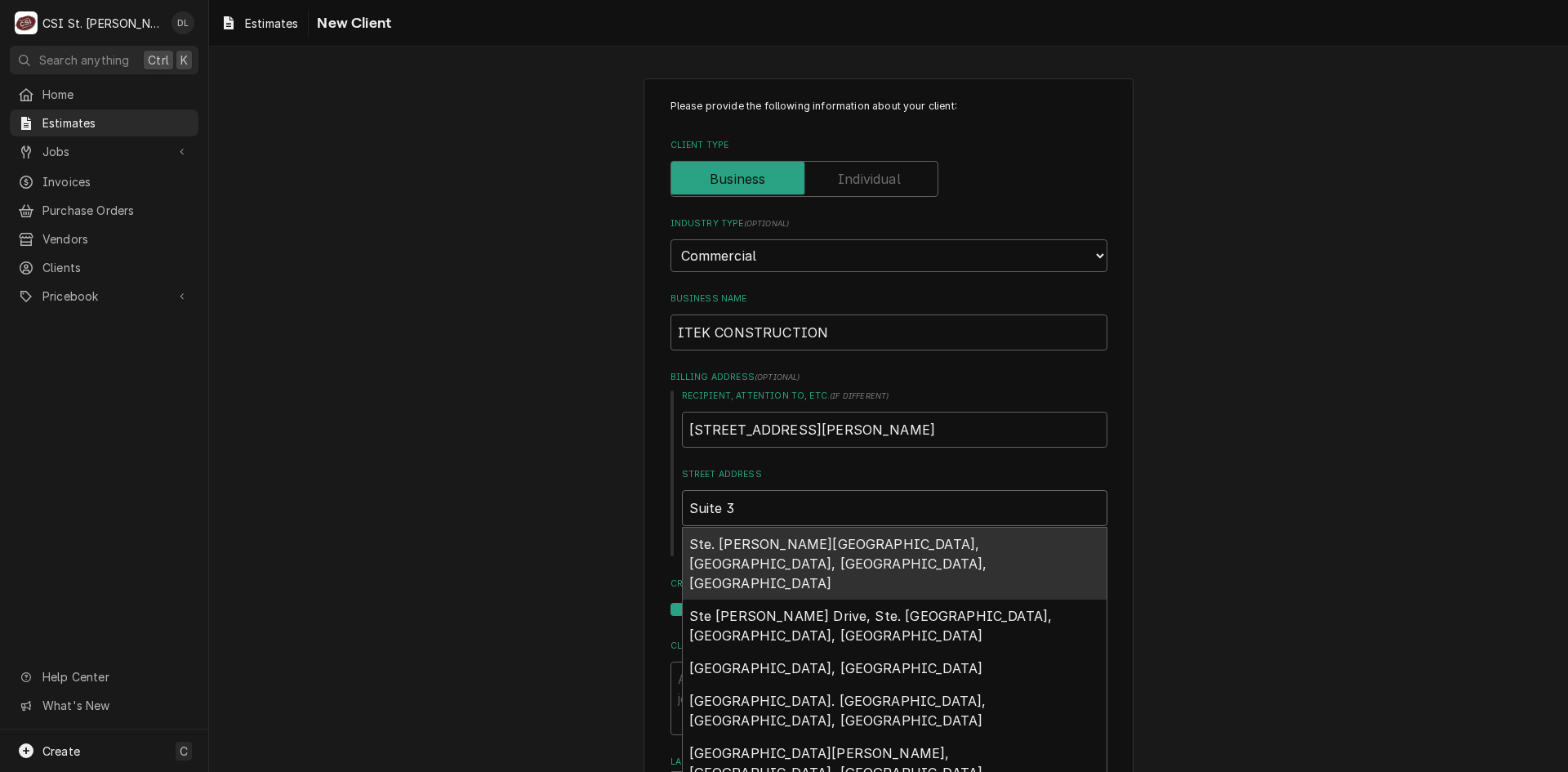
type textarea "x"
type input "Suite 30"
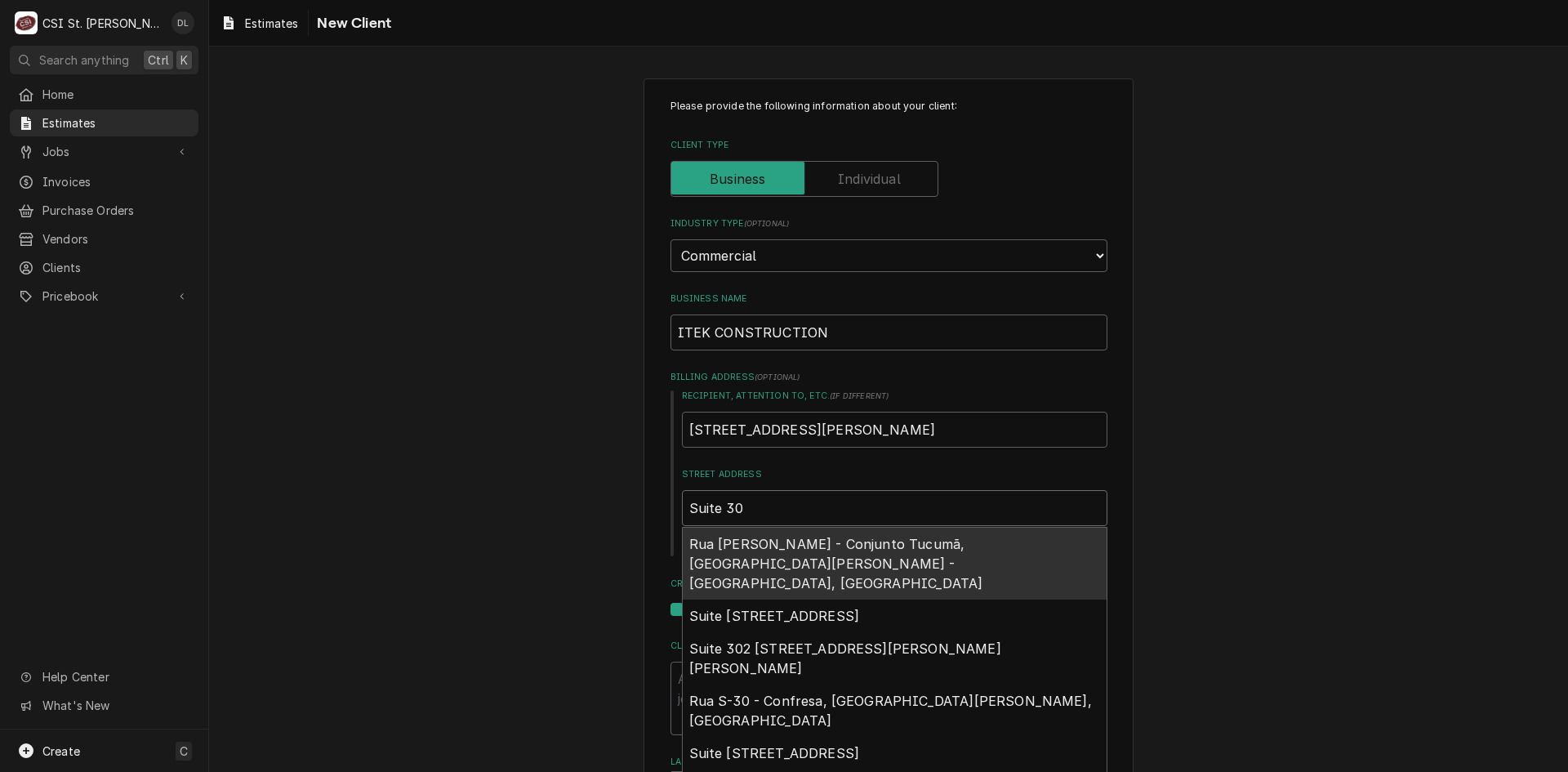
type textarea "x"
type input "Suite 30"
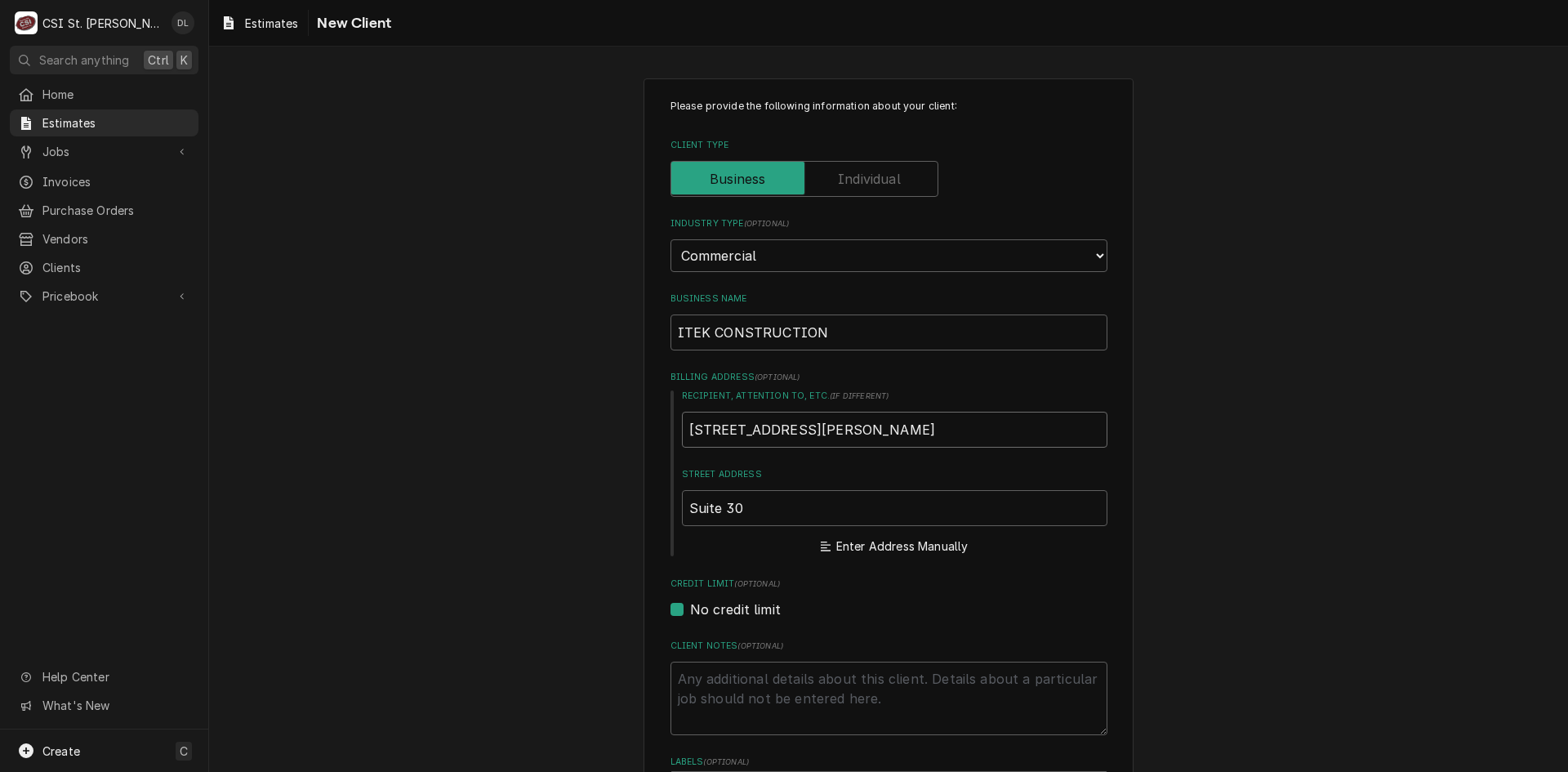
drag, startPoint x: 986, startPoint y: 435, endPoint x: 569, endPoint y: 445, distance: 417.1
click at [569, 445] on div "Please provide the following information about your client: Client Type Industr…" at bounding box center [889, 616] width 1359 height 1105
type textarea "x"
click at [814, 495] on input "Suite 30" at bounding box center [895, 508] width 426 height 36
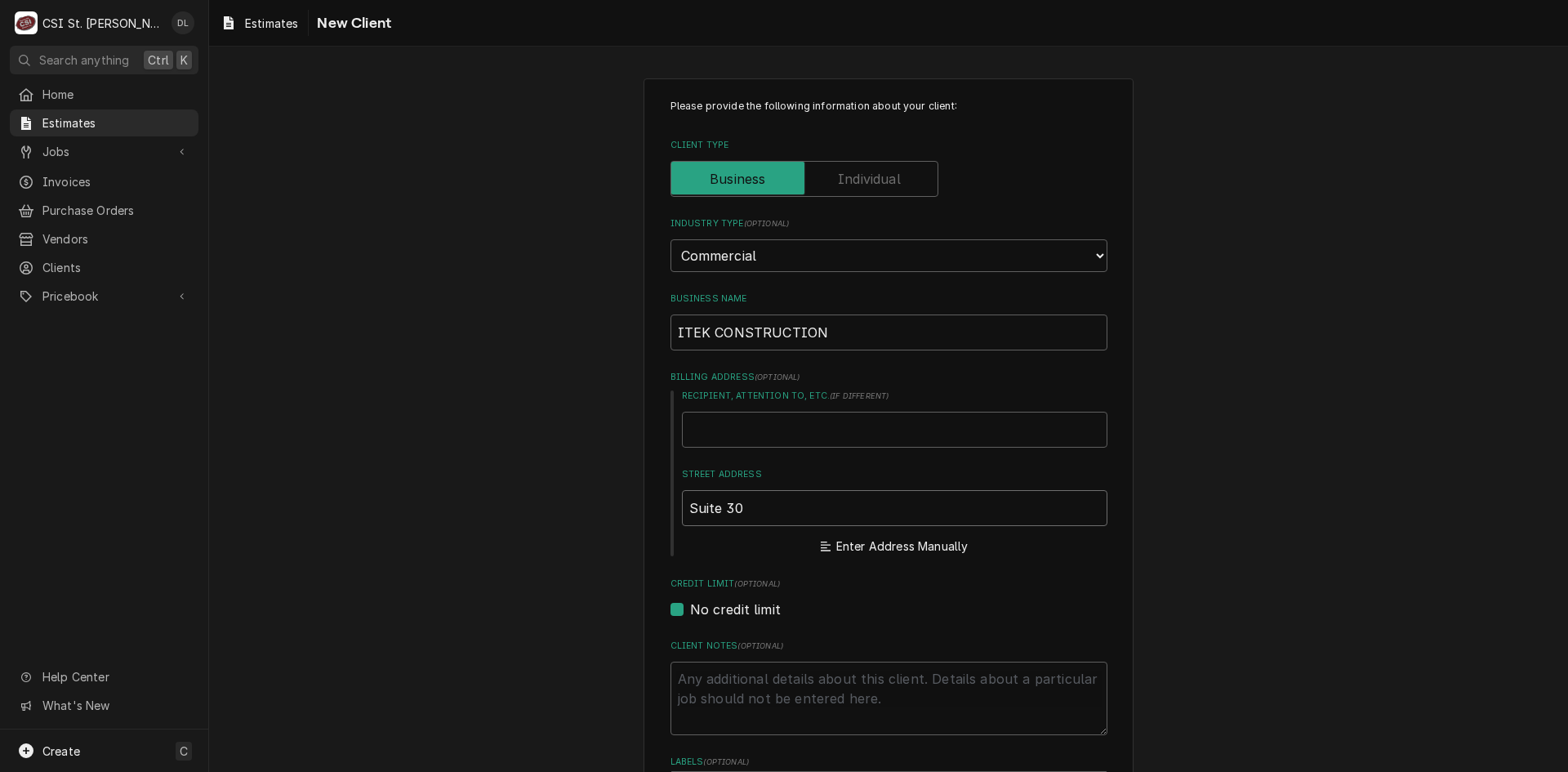
drag, startPoint x: 745, startPoint y: 504, endPoint x: 531, endPoint y: 513, distance: 214.2
click at [531, 513] on div "Please provide the following information about your client: Client Type Industr…" at bounding box center [889, 616] width 1359 height 1105
type textarea "x"
click at [761, 509] on input "Street Address" at bounding box center [895, 508] width 426 height 36
paste input "1984 Isaac Newton Square W."
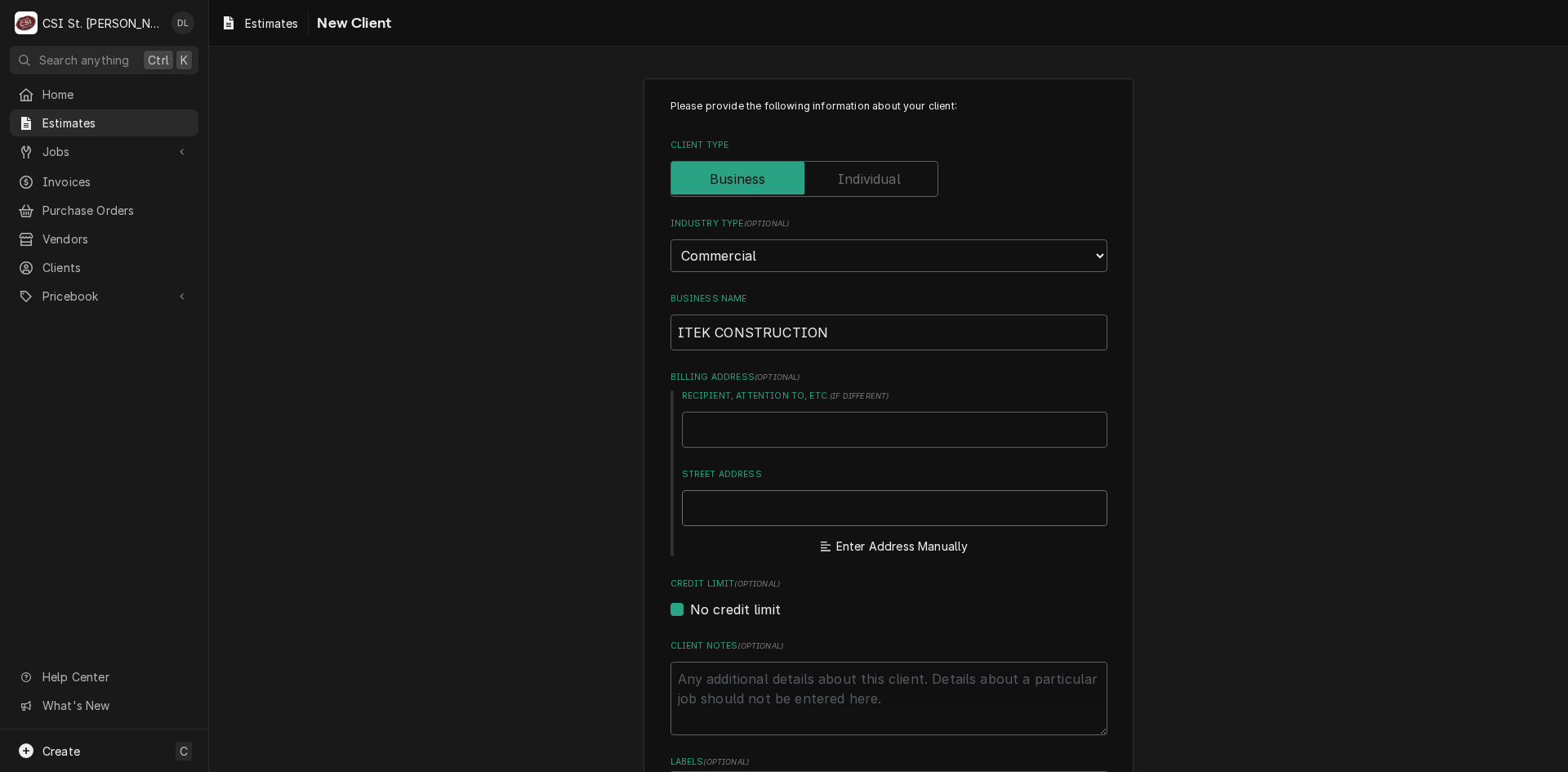
type textarea "x"
type input "1984 Isaac Newton Square W."
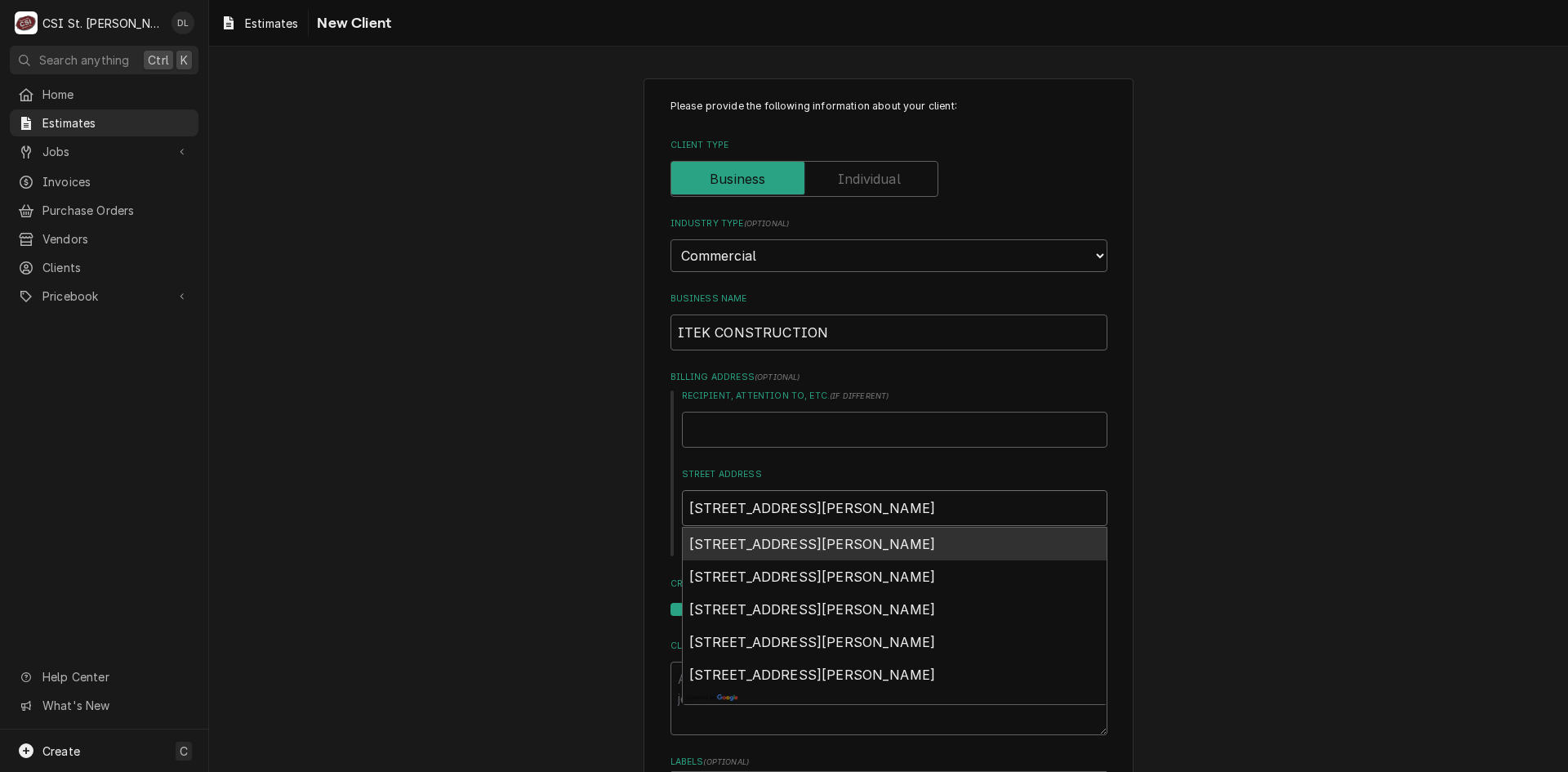
click at [891, 548] on span "1984 Isaac Newton Square West, Reston, VA, USA" at bounding box center [813, 543] width 246 height 16
type textarea "x"
type input "1984 Isaac Newton Square W"
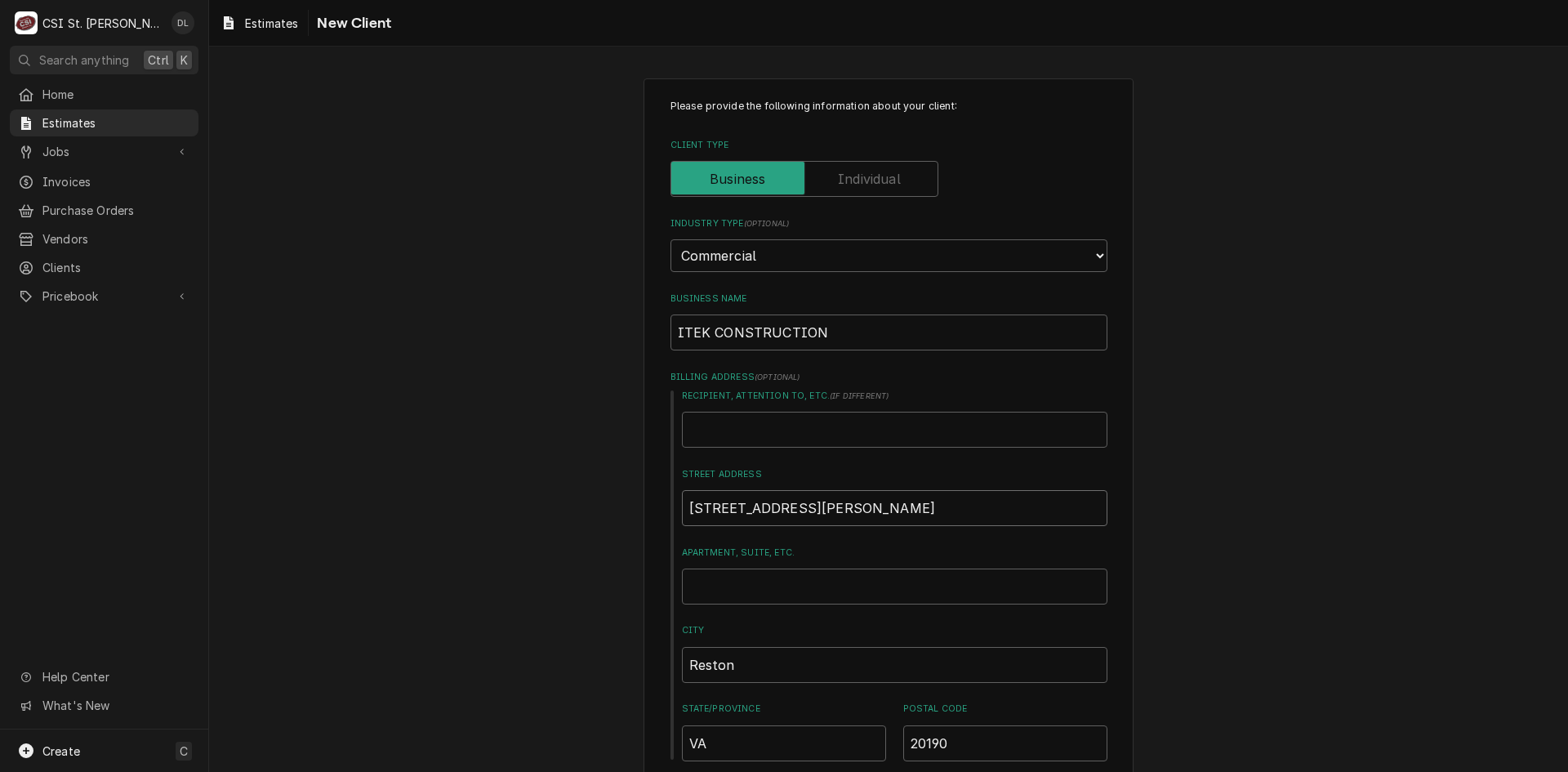
type textarea "x"
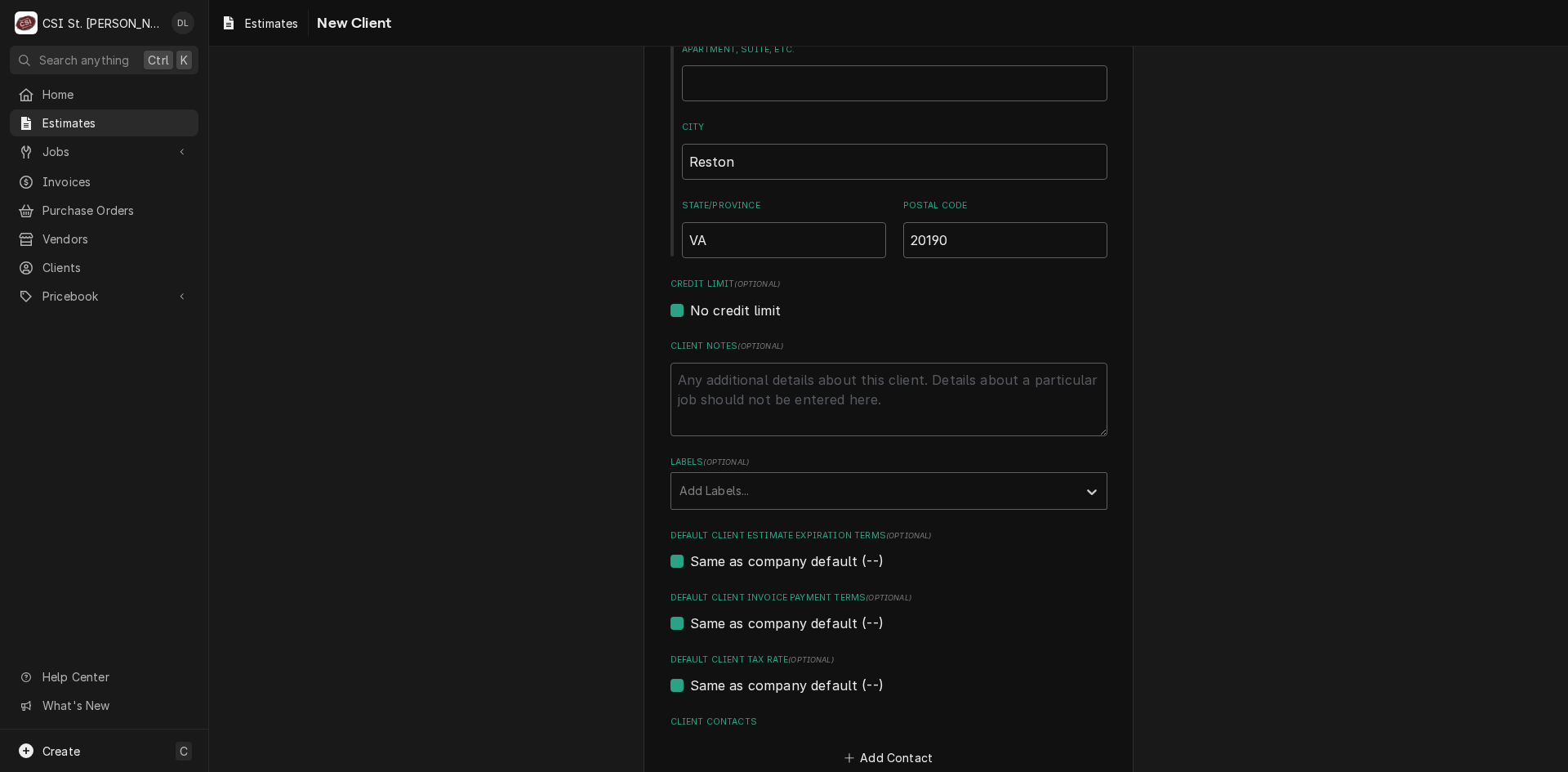
scroll to position [572, 0]
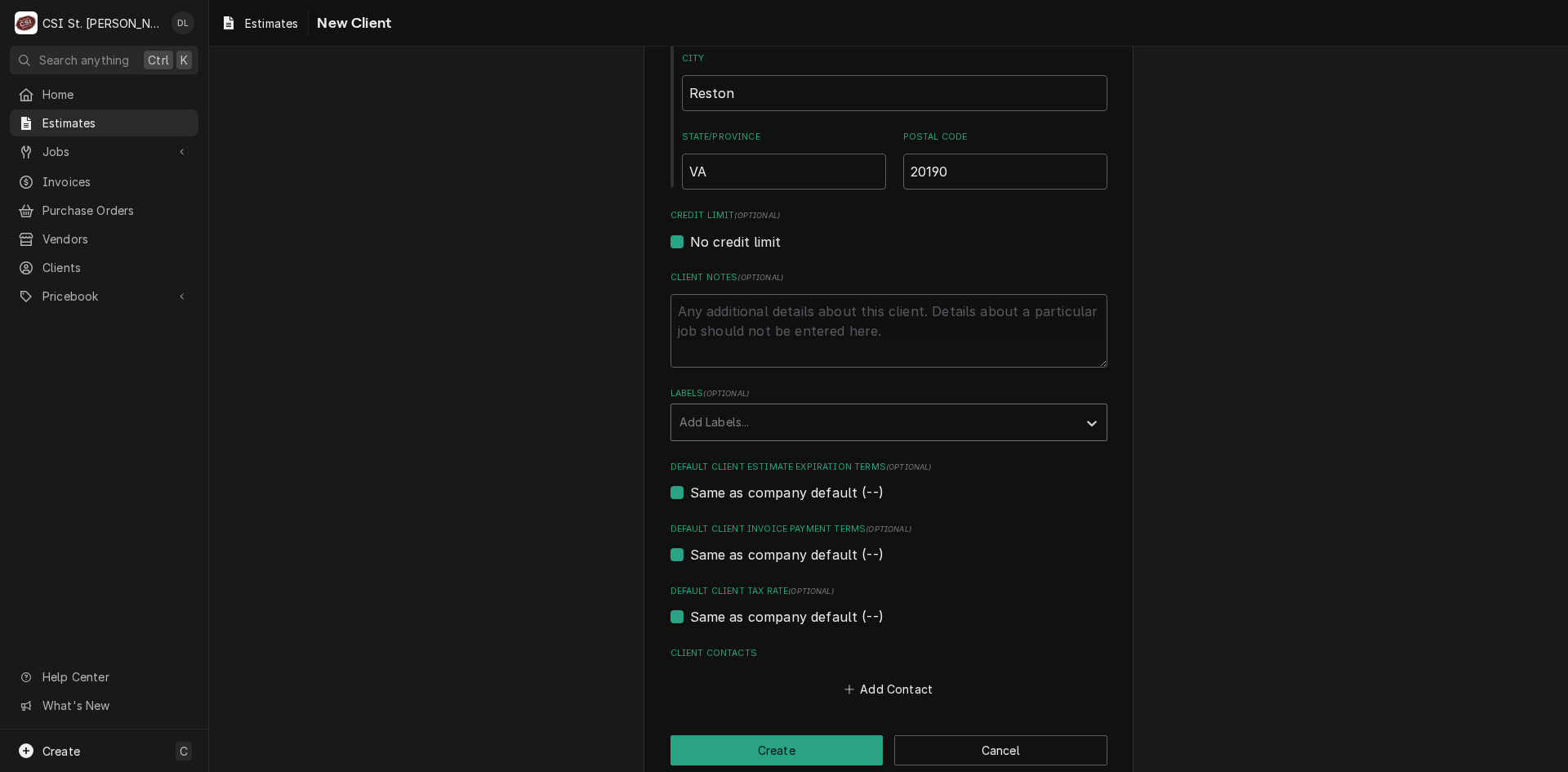
type input "1984 Isaac Newton Square W"
click at [1007, 429] on div "Labels" at bounding box center [874, 422] width 390 height 29
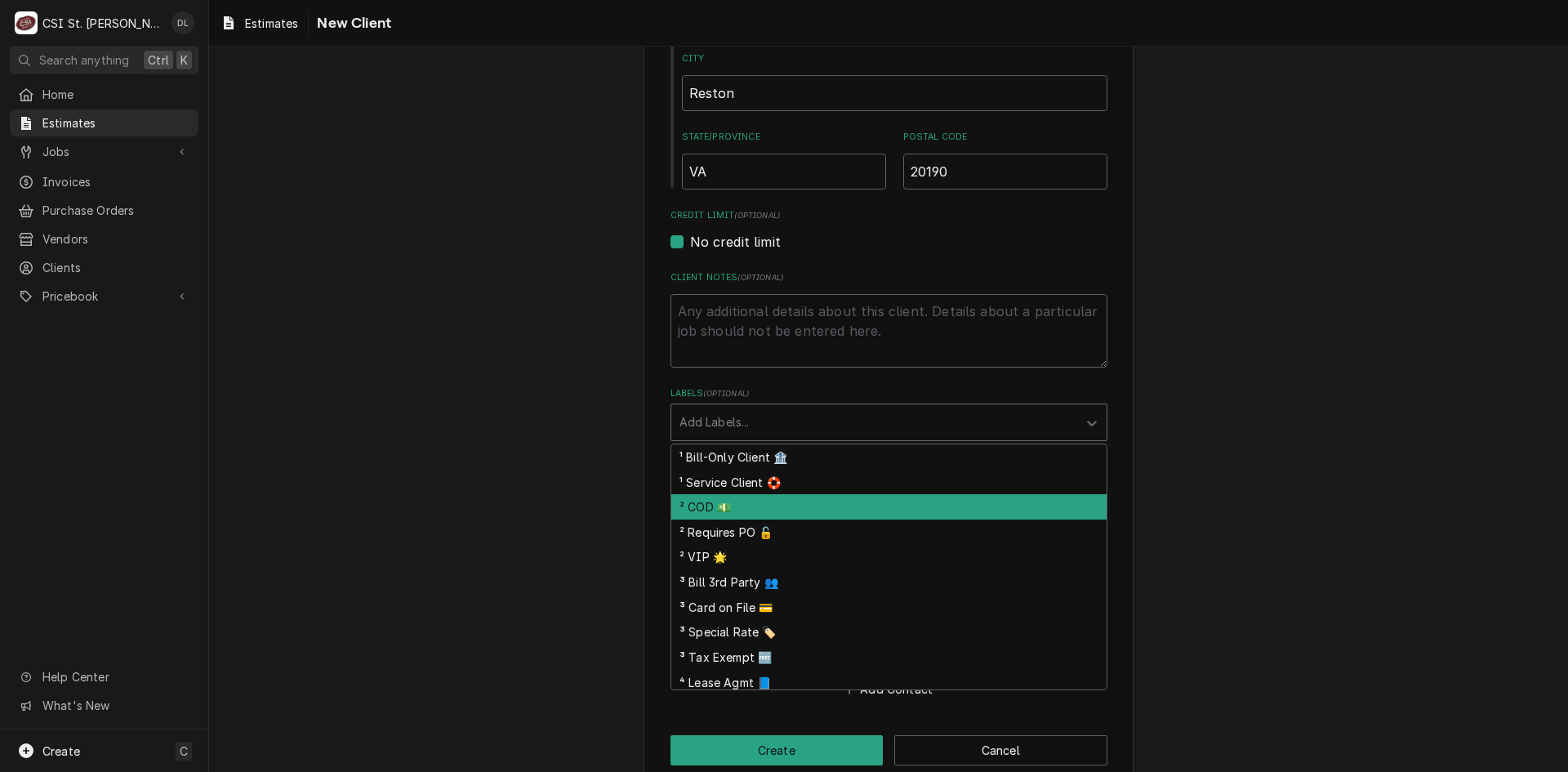
click at [727, 515] on div "² COD 💵" at bounding box center [888, 507] width 435 height 25
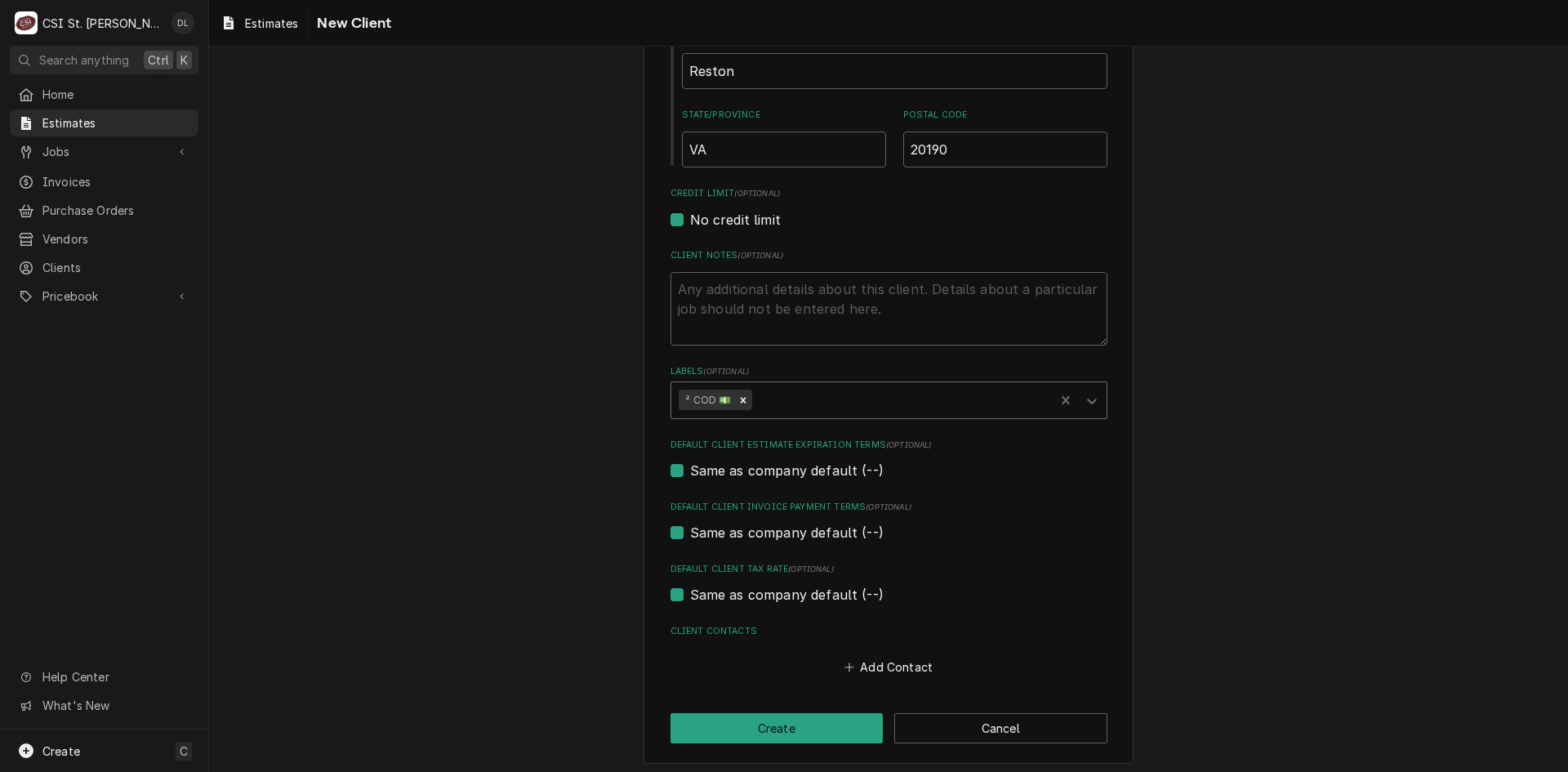
scroll to position [600, 0]
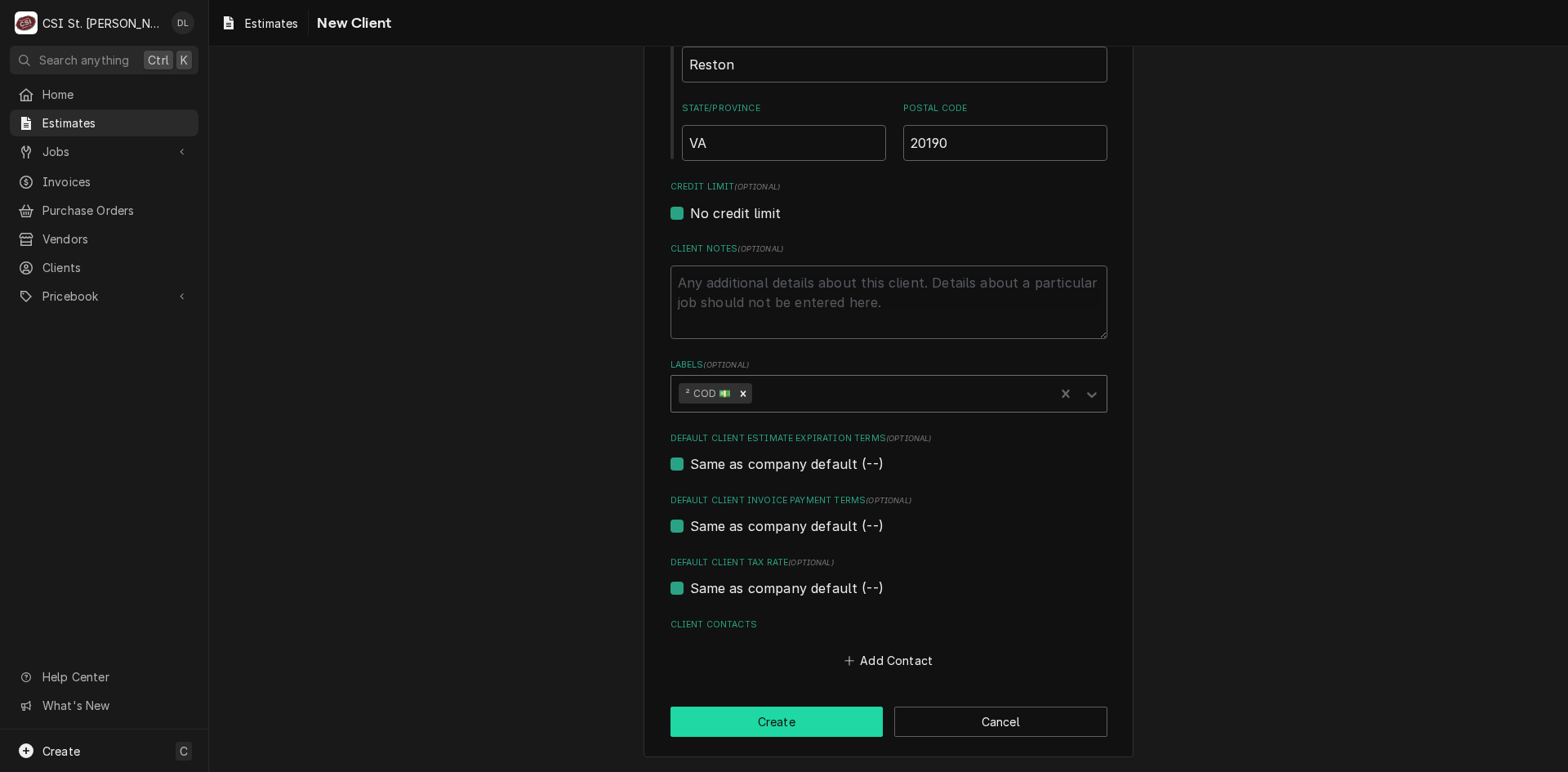
click at [783, 718] on button "Create" at bounding box center [777, 722] width 213 height 30
type textarea "x"
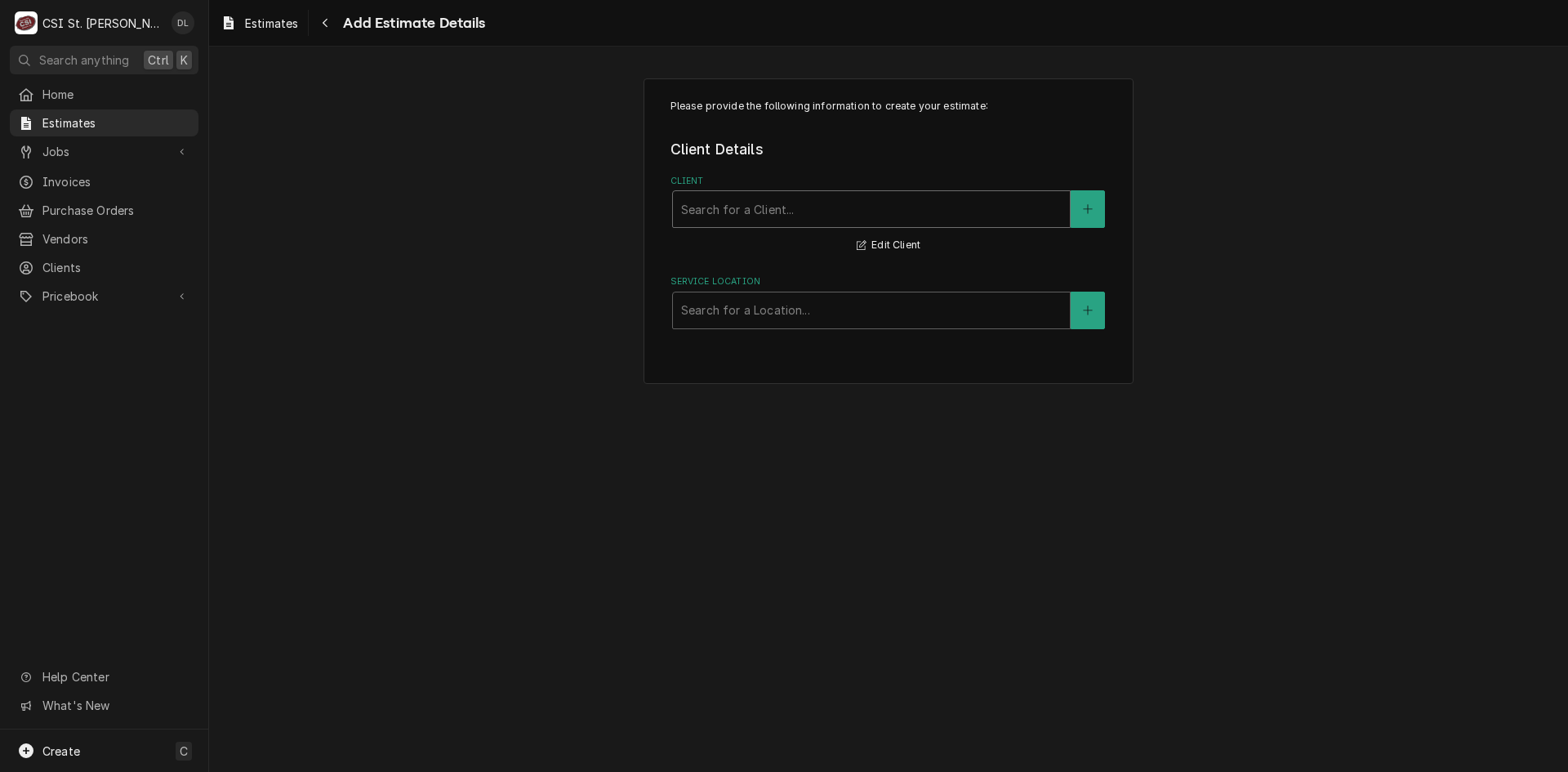
click at [806, 213] on div "Client" at bounding box center [872, 209] width 380 height 29
type input "itek"
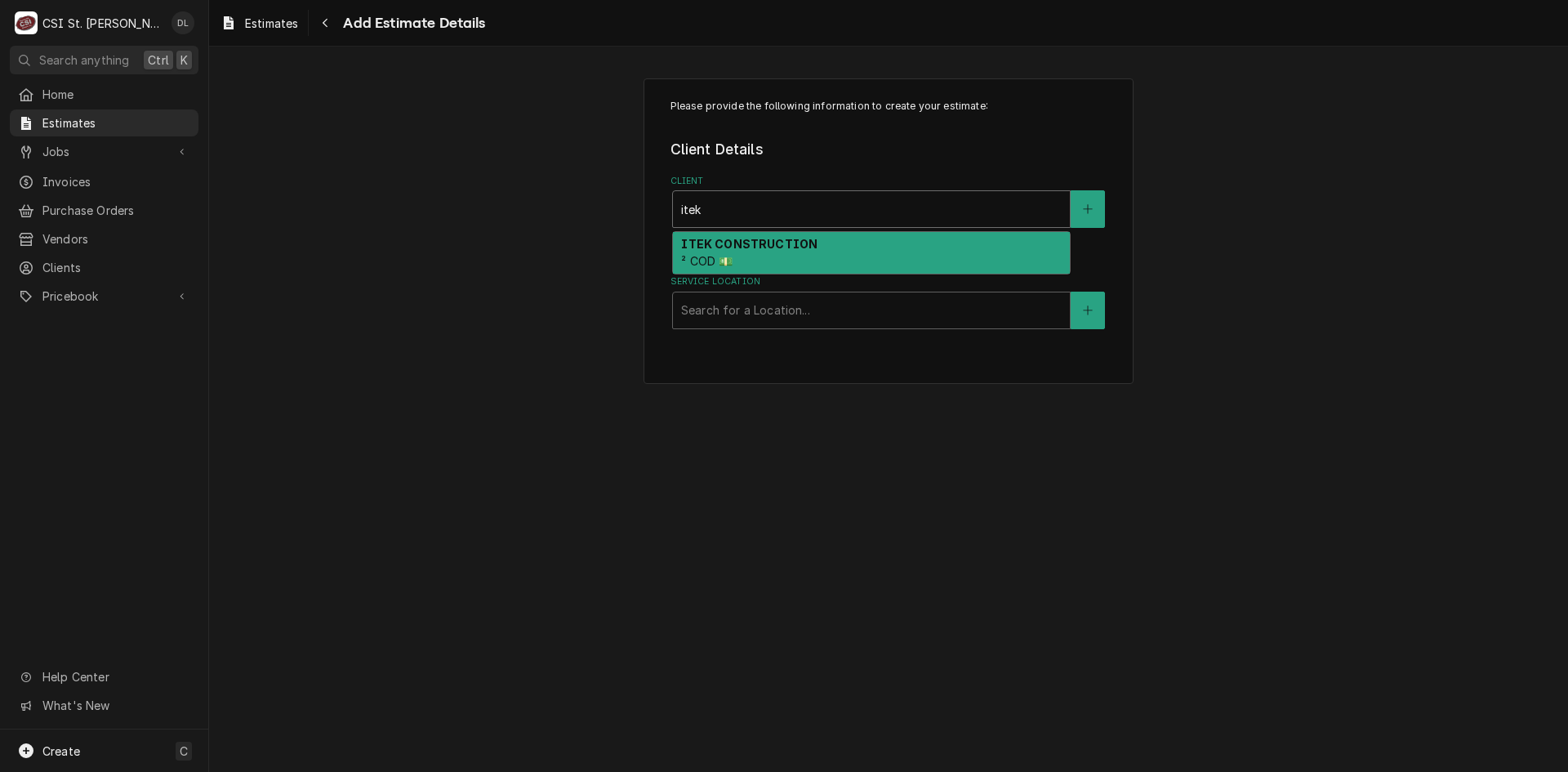
click at [794, 232] on div "ITEK CONSTRUCTION ² COD 💵" at bounding box center [872, 253] width 397 height 43
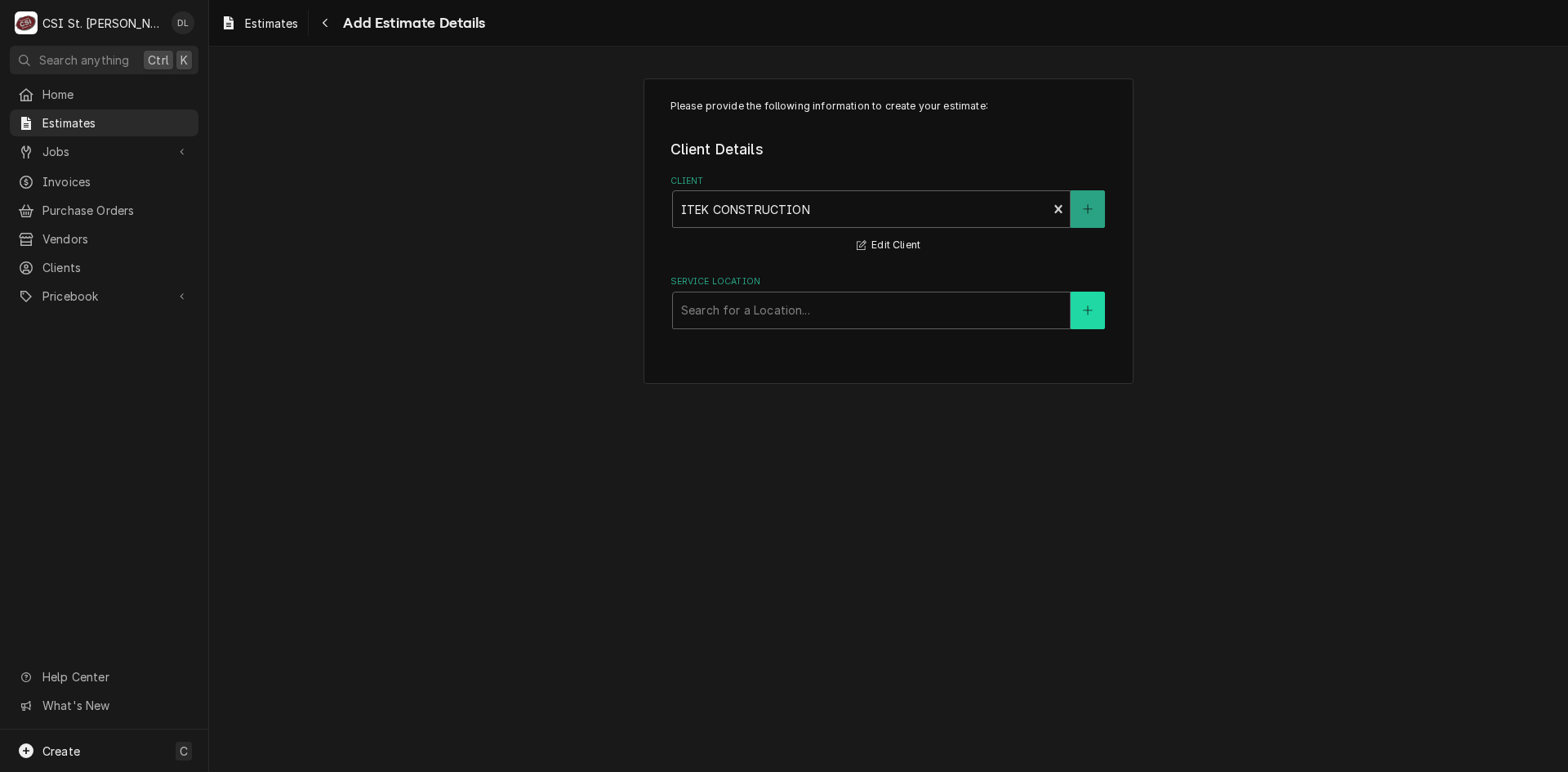
click at [1079, 311] on button "Service Location" at bounding box center [1088, 310] width 34 height 38
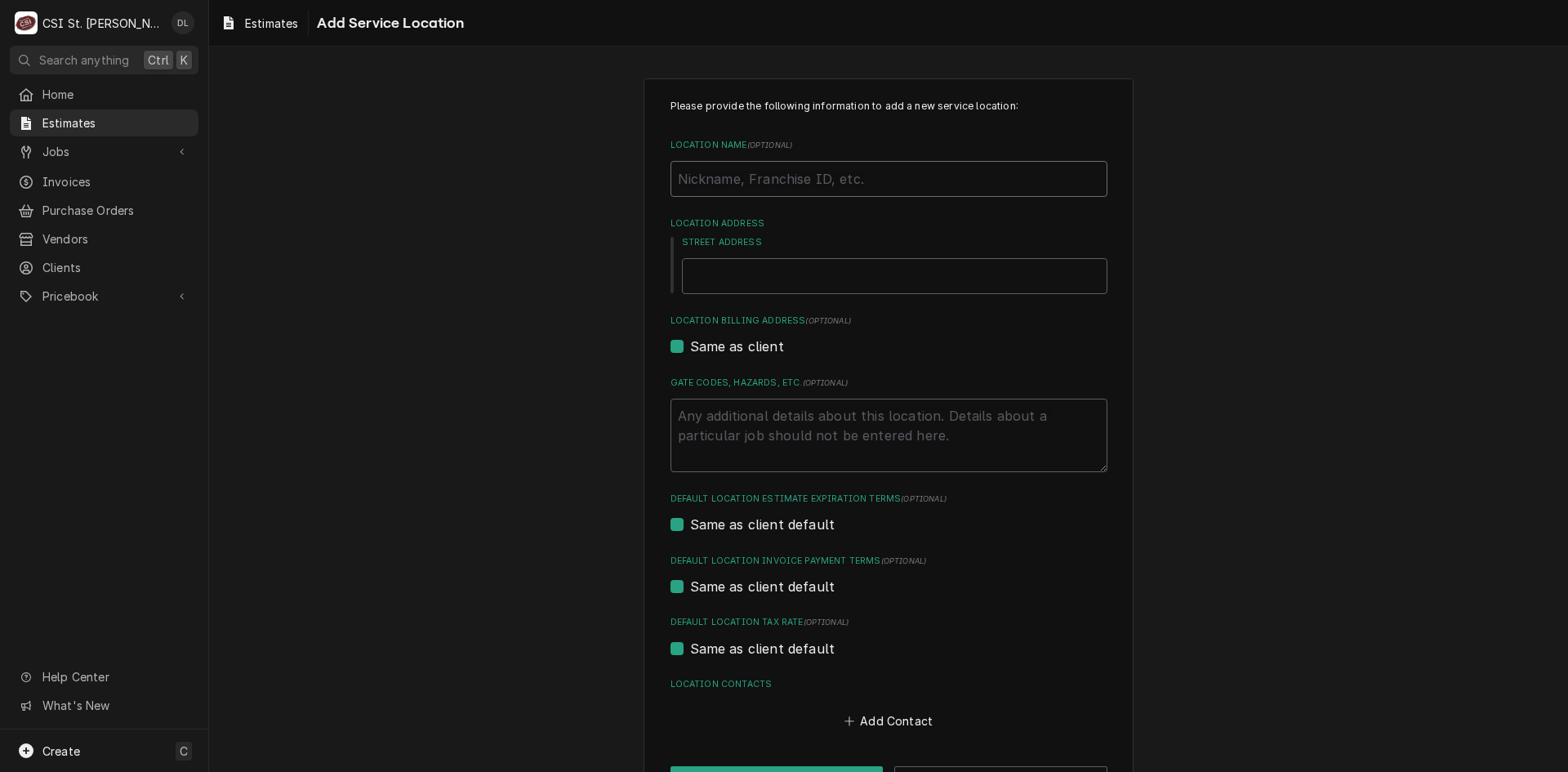
click at [763, 190] on input "Location Name ( optional )" at bounding box center [888, 179] width 437 height 36
type textarea "x"
type input "P"
type textarea "x"
type input "Pa"
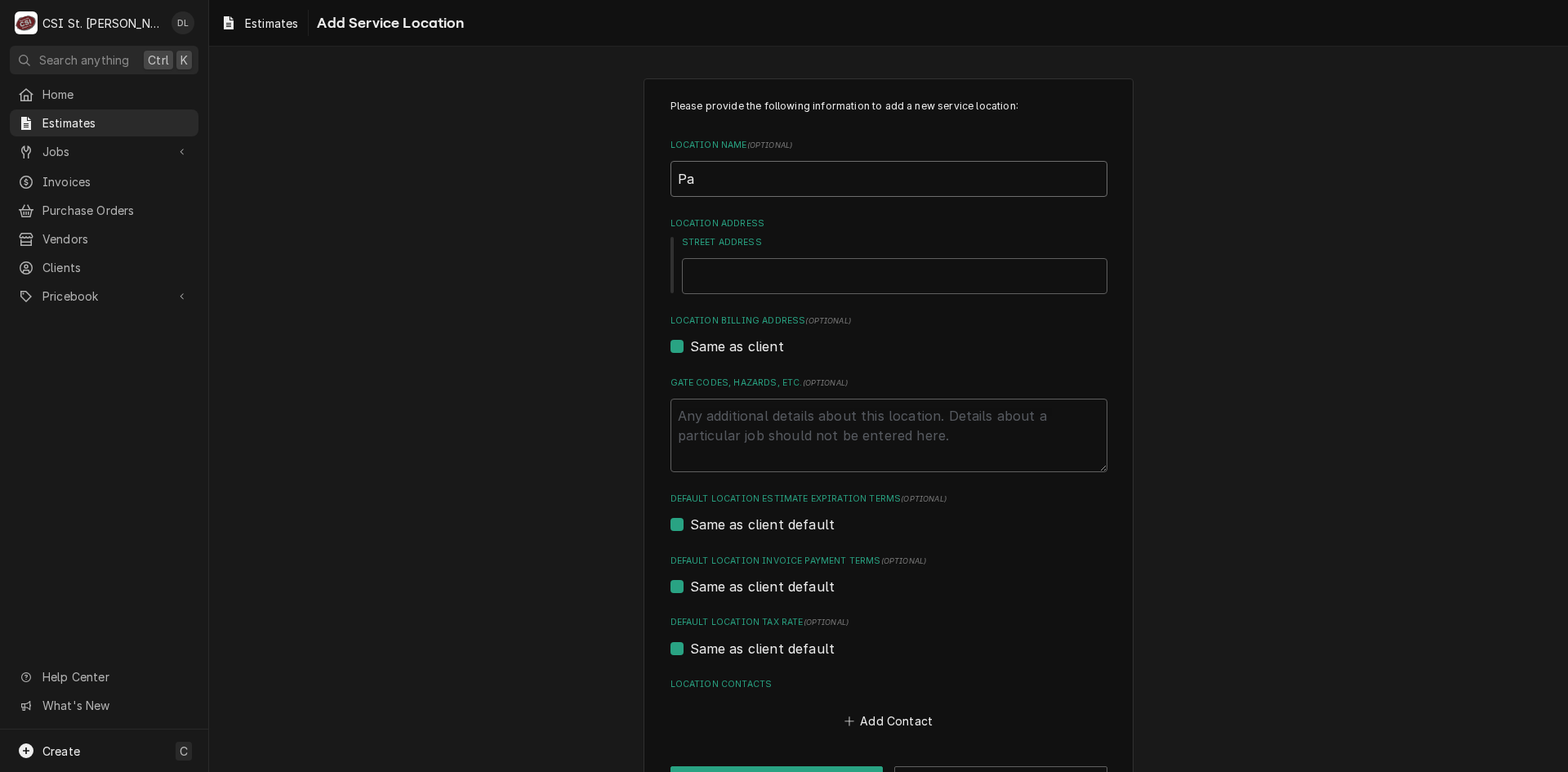
type textarea "x"
type input "Par"
type textarea "x"
type input "Pari"
type textarea "x"
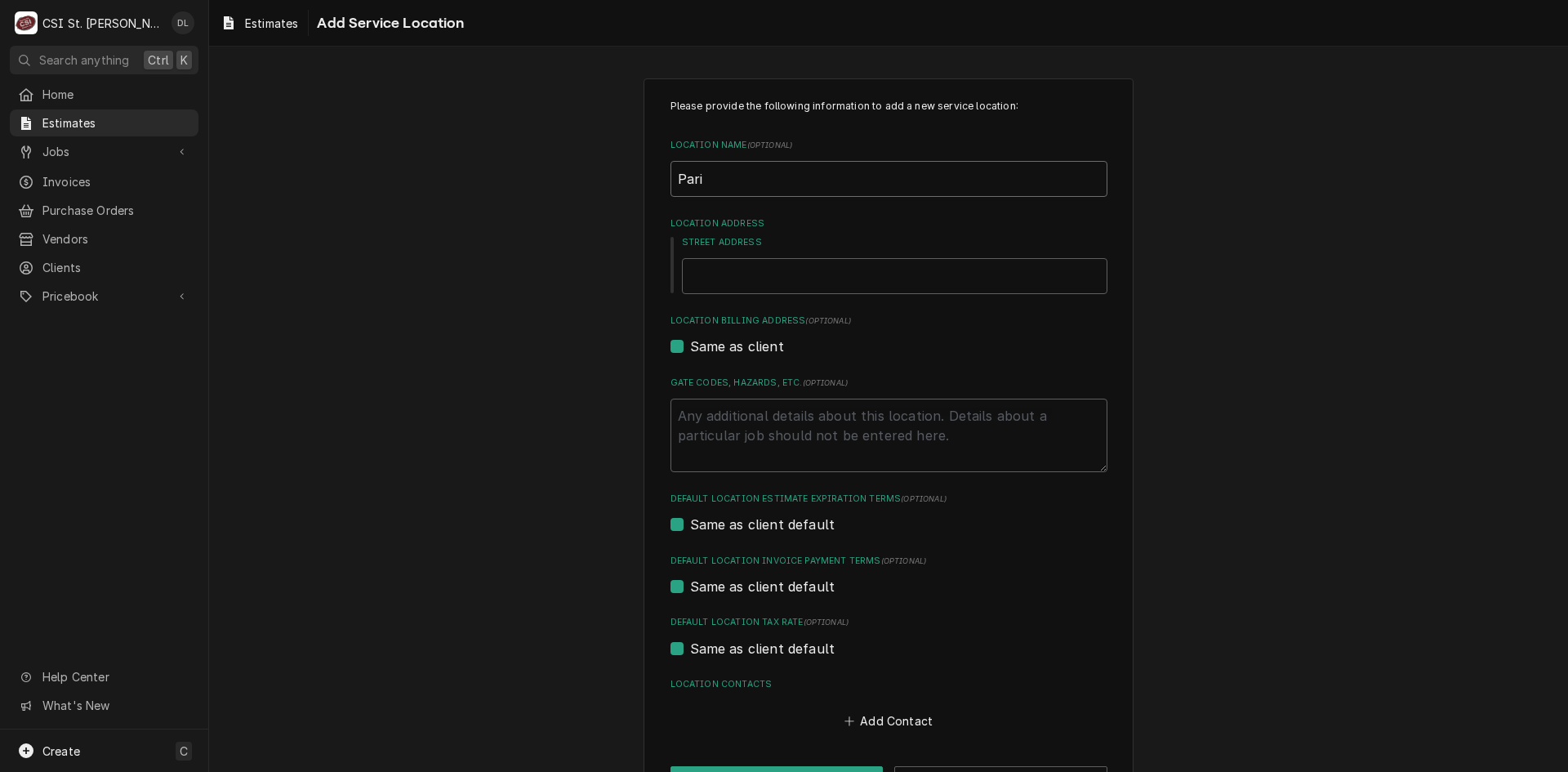
type input "Paris"
type textarea "x"
type input "Paris"
type textarea "x"
type input "Paris B"
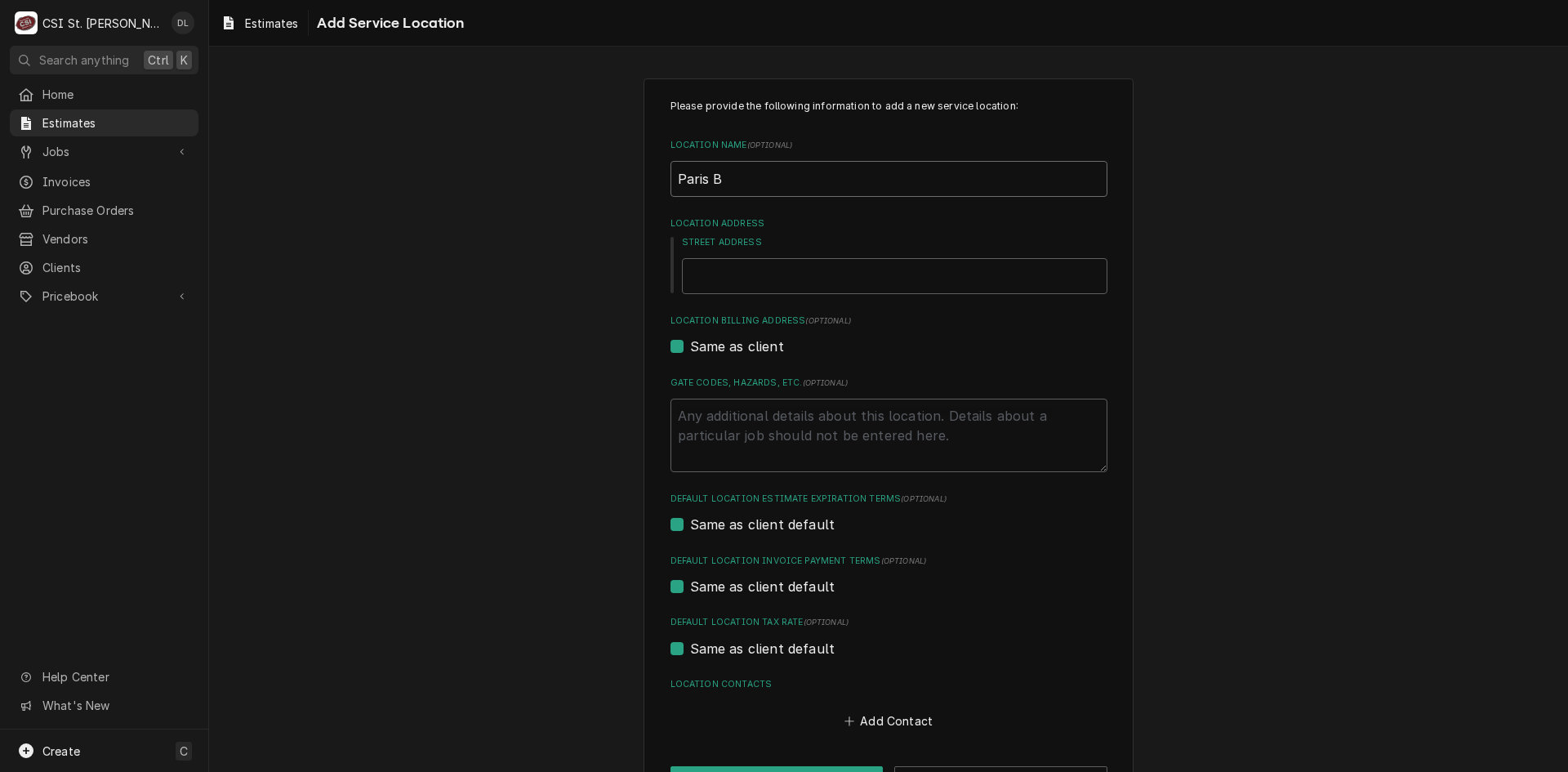
type textarea "x"
type input "Paris Ba"
type textarea "x"
type input "Paris Bag"
type textarea "x"
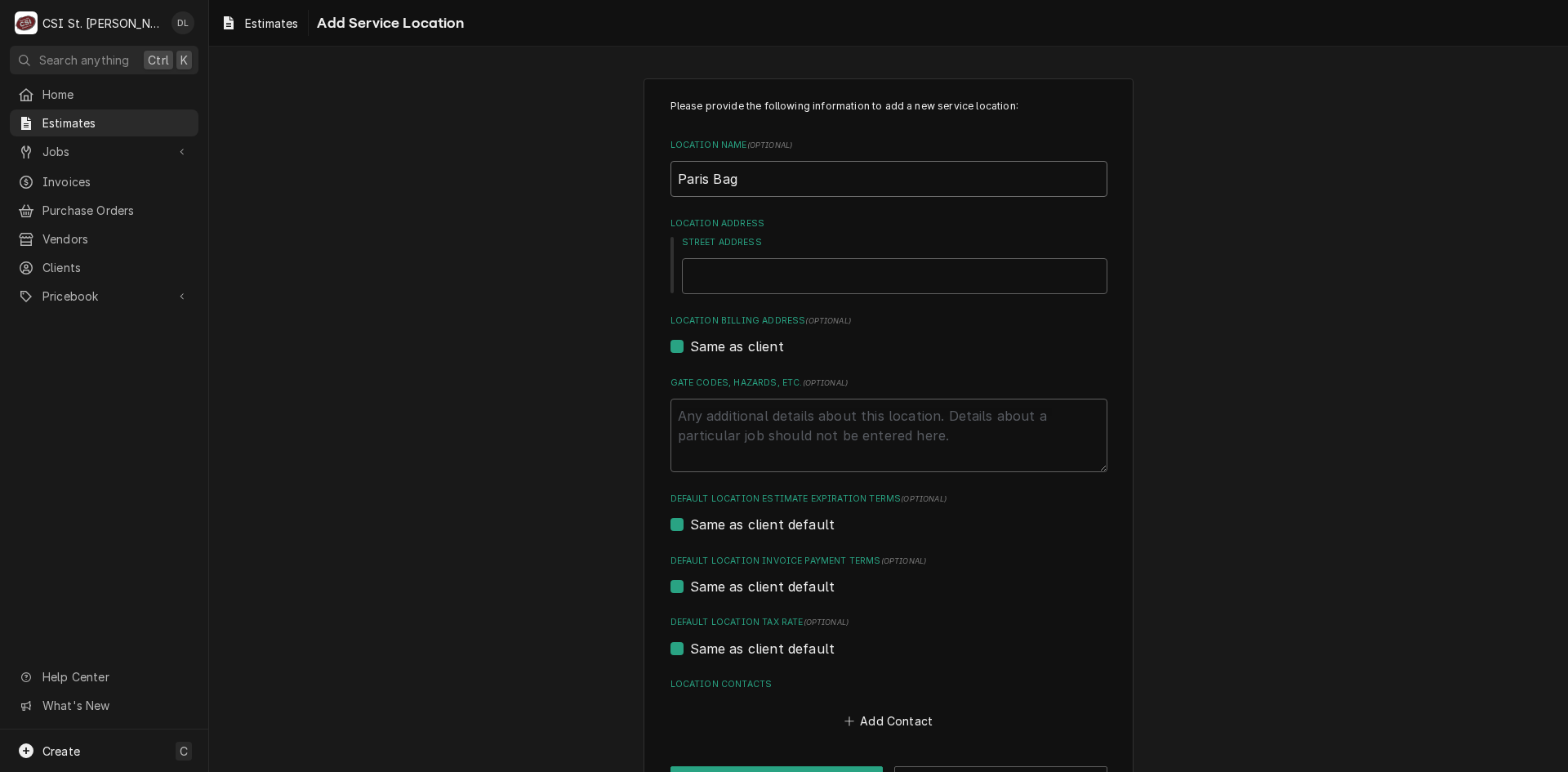
type input "Paris Bagu"
type textarea "x"
type input "Paris Bague"
type textarea "x"
type input "Paris Baguet"
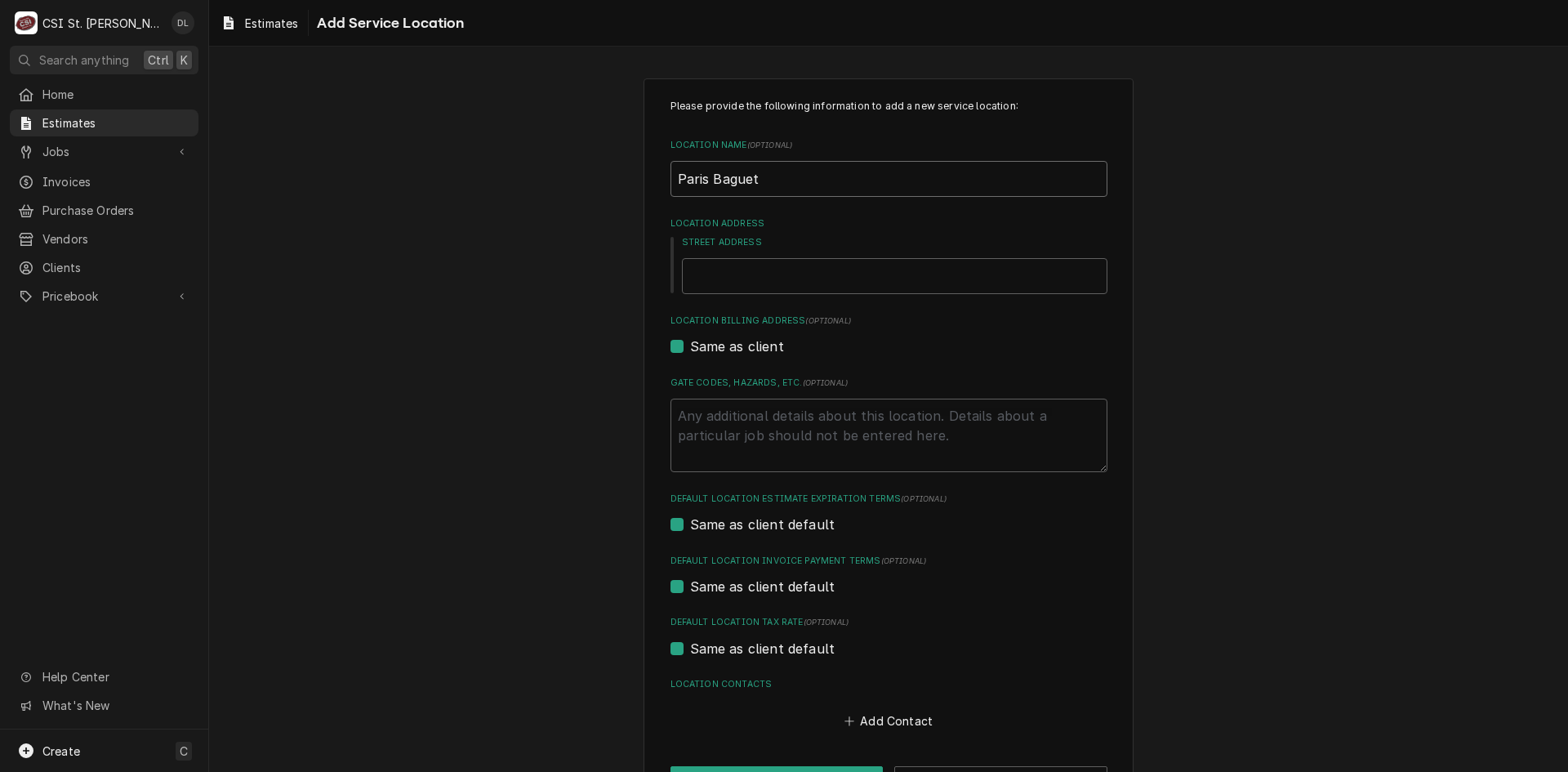
type textarea "x"
type input "Paris Baguett"
type textarea "x"
type input "Paris Baguette"
type textarea "x"
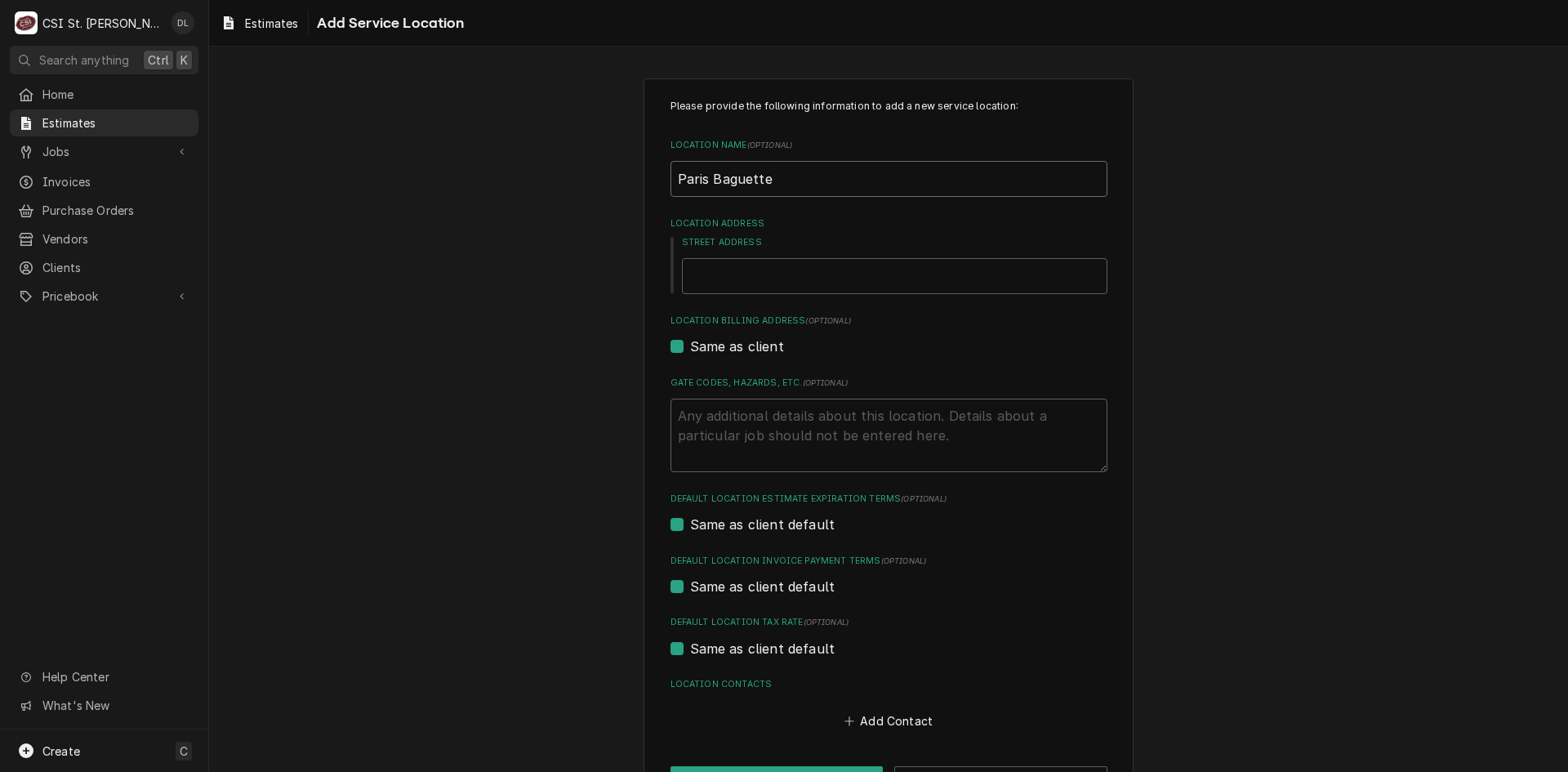
type input "Paris Baguette"
type textarea "x"
type input "9"
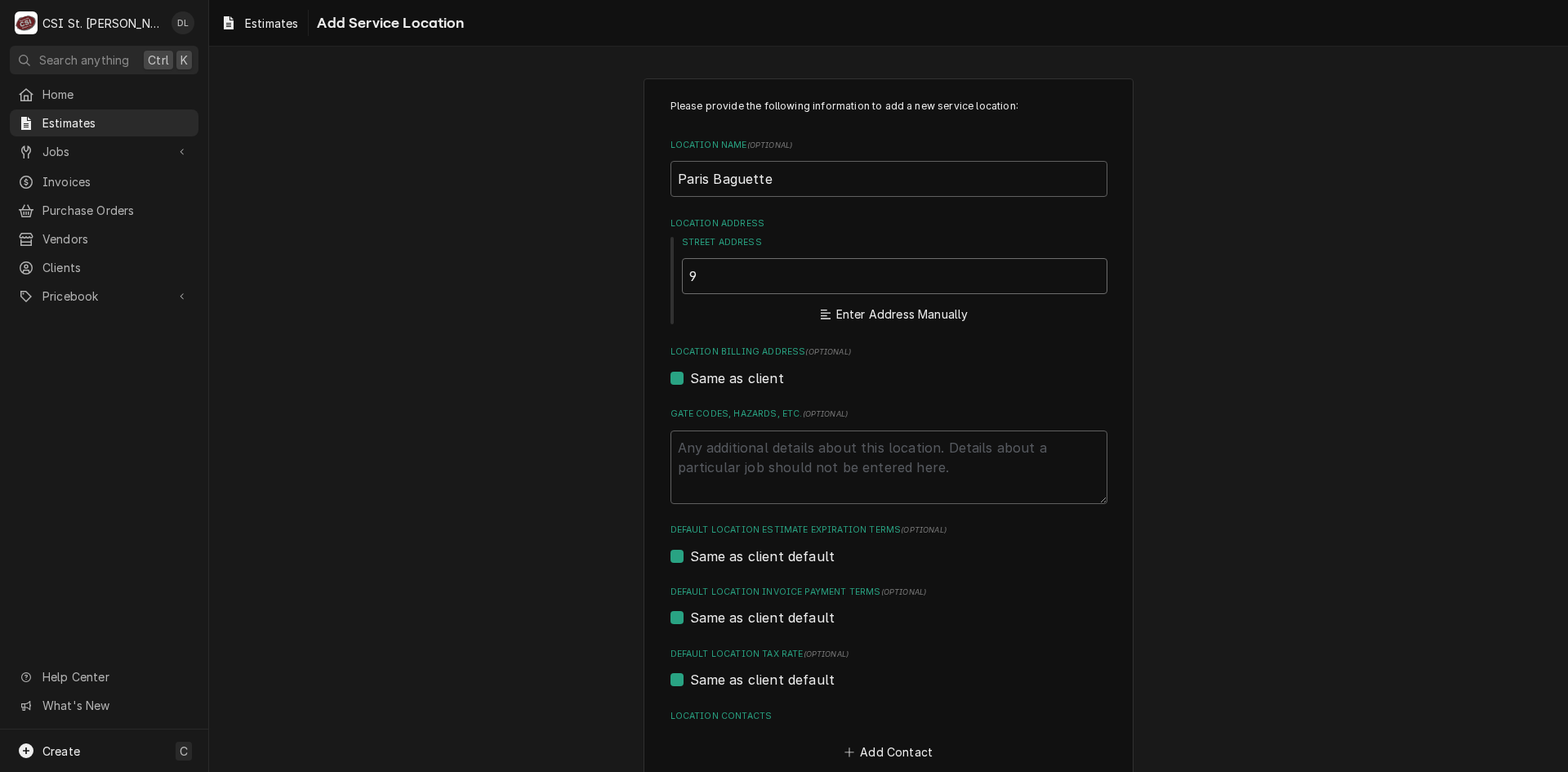
type textarea "x"
type input "90"
type textarea "x"
type input "909"
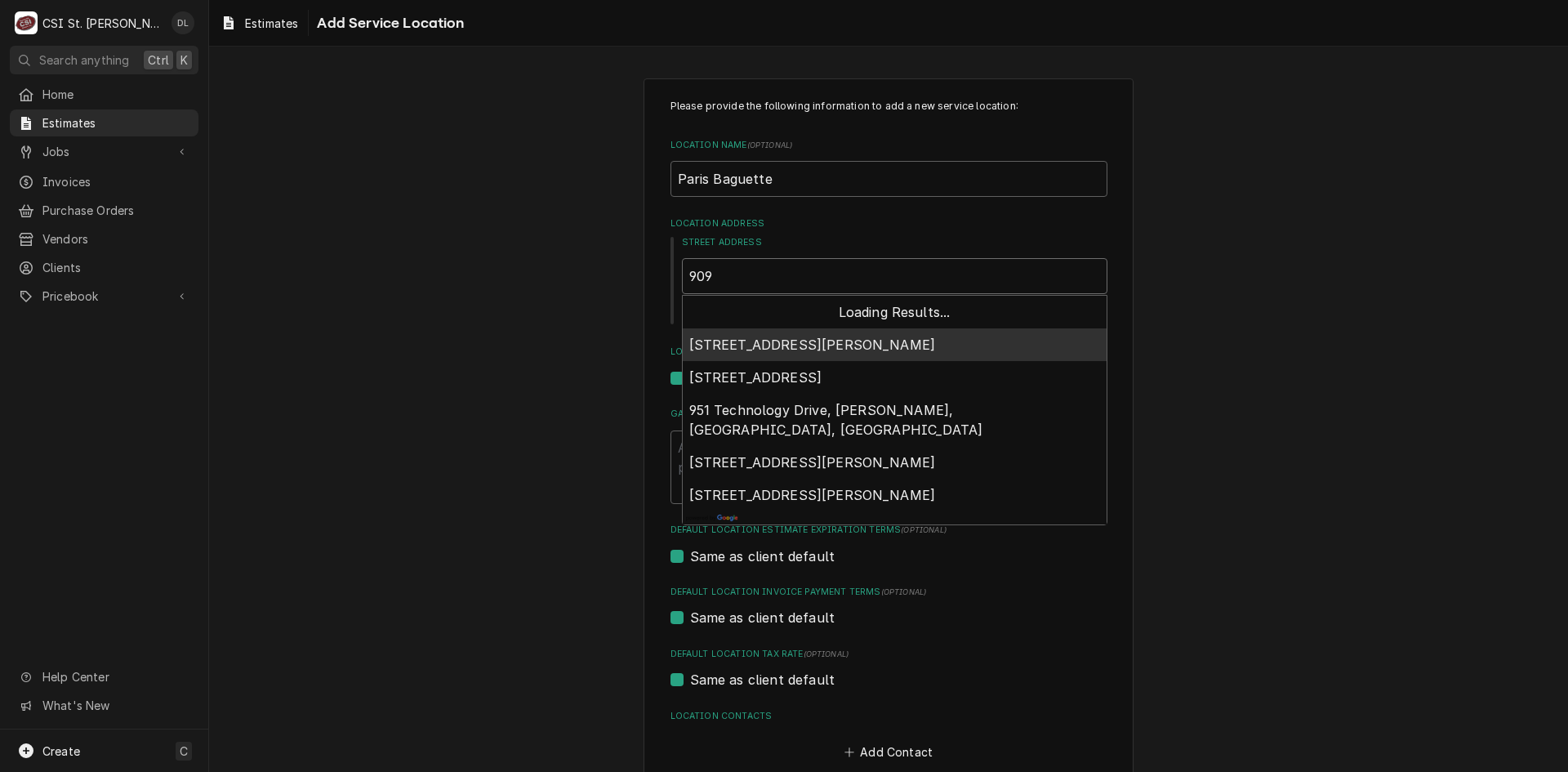
type textarea "x"
type input "9090"
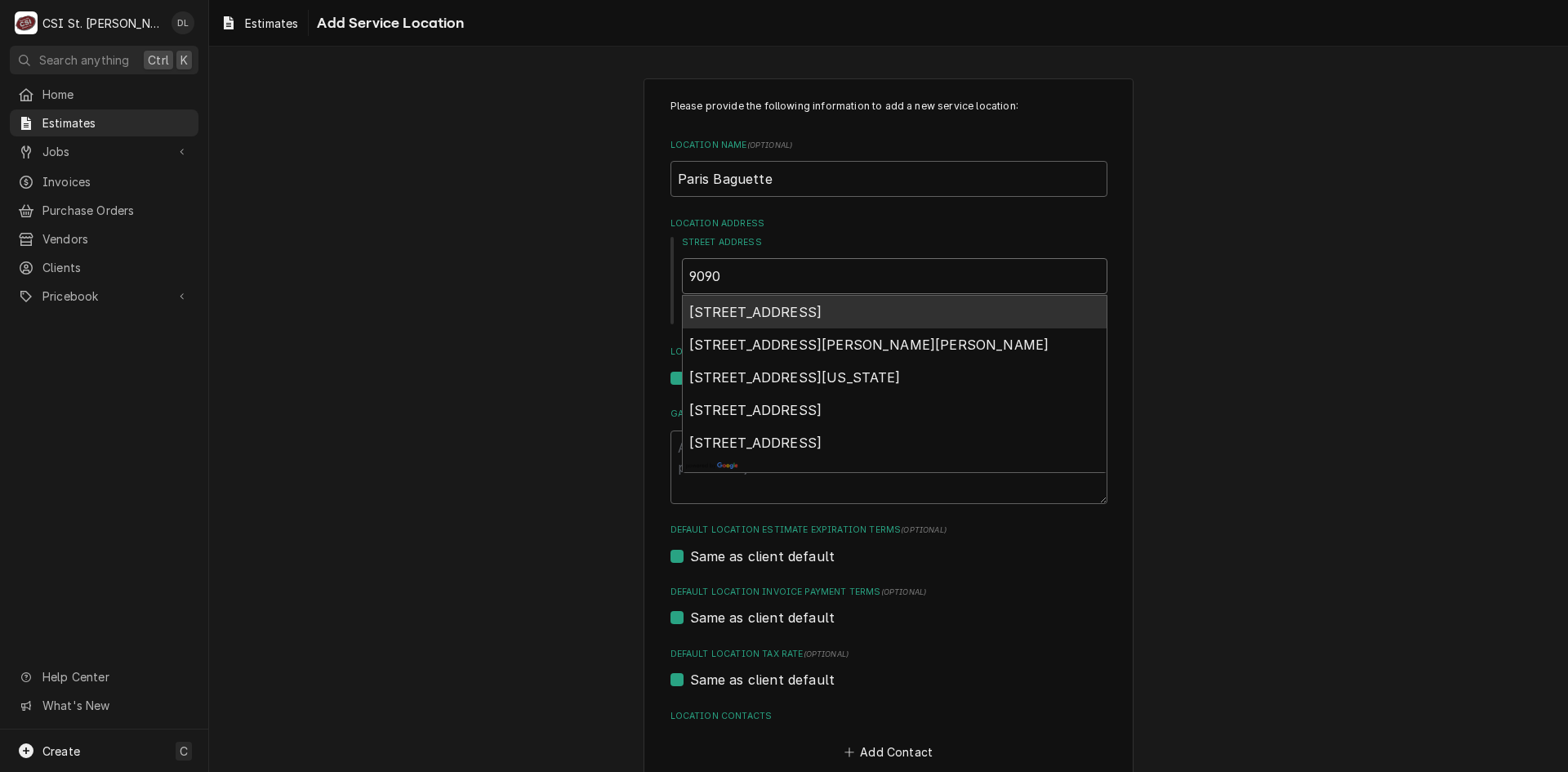
type textarea "x"
type input "9090"
type textarea "x"
type input "9090 o"
type textarea "x"
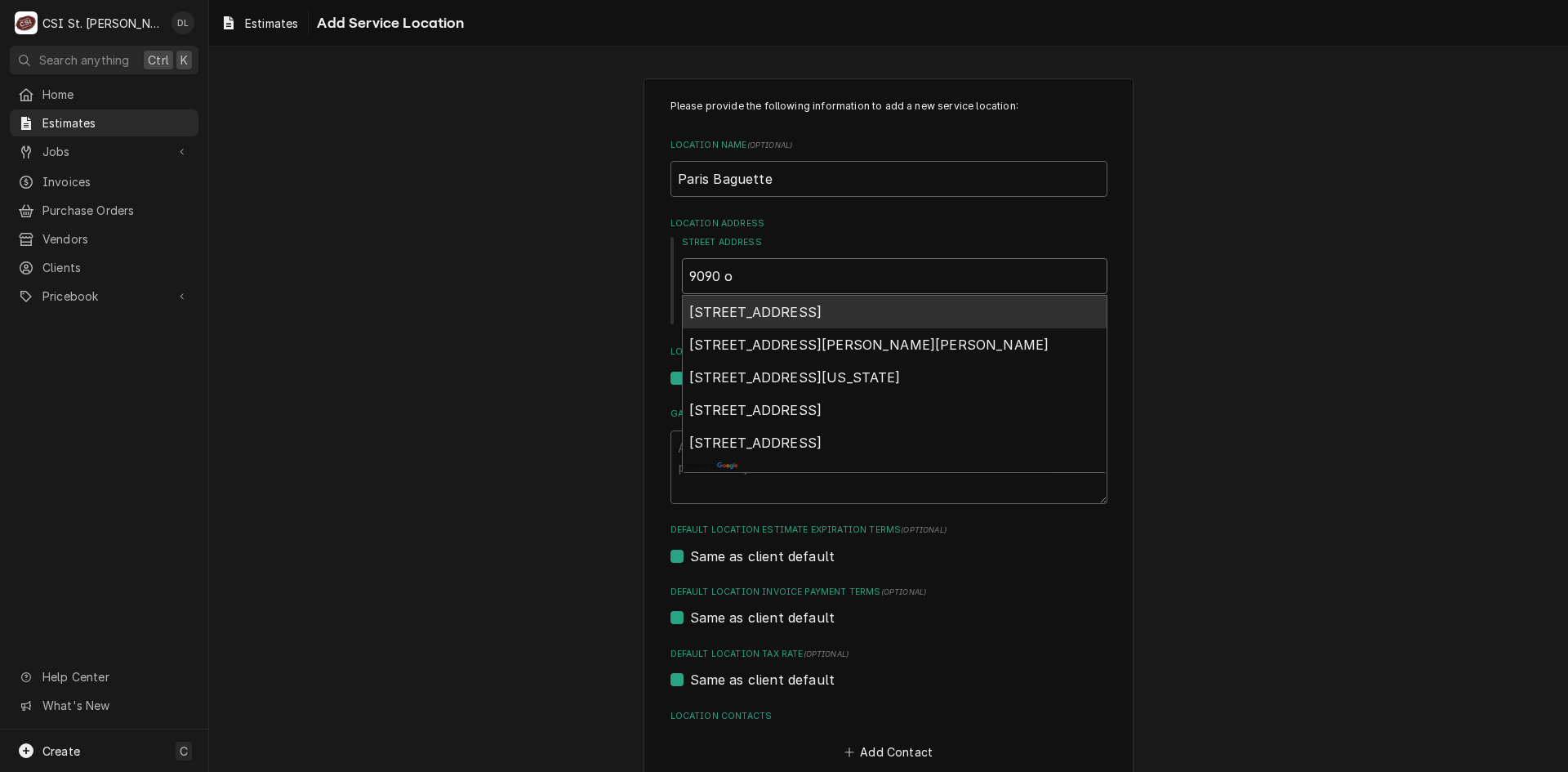
type input "9090 ol"
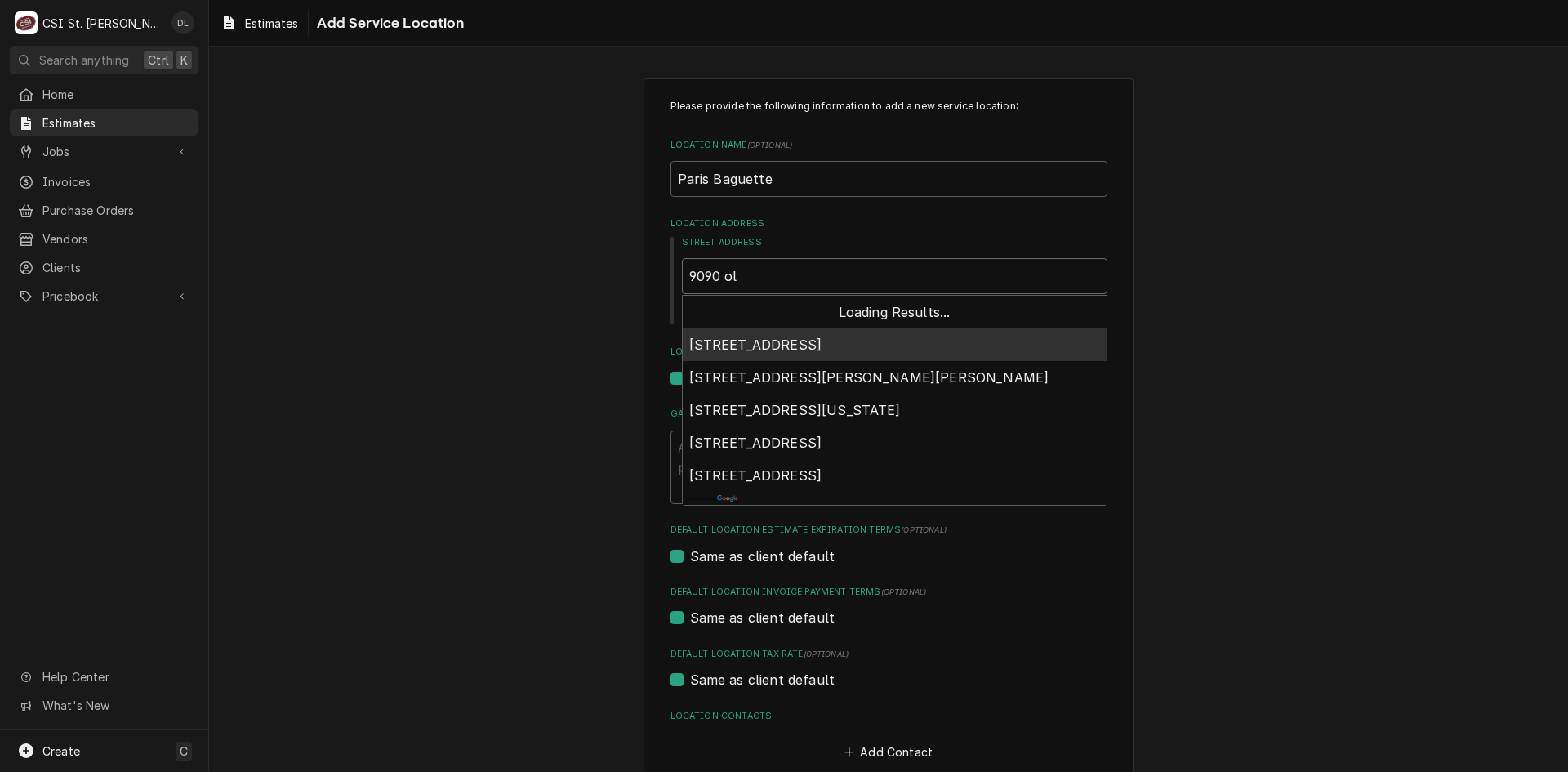
type textarea "x"
type input "9090 oli"
type textarea "x"
type input "9090 oliv"
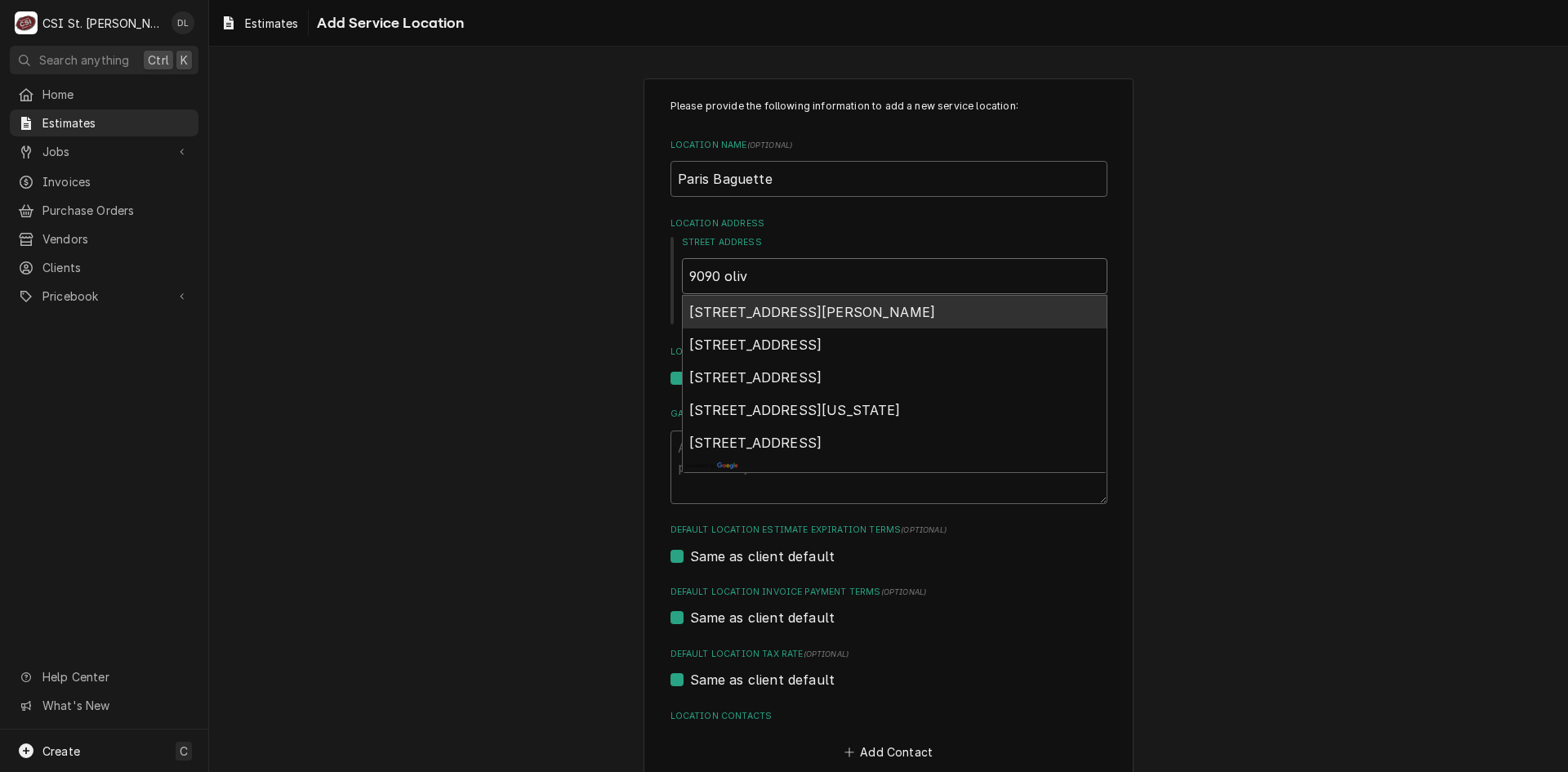
type textarea "x"
type input "9090 olive"
click at [822, 317] on span "9090 Olive Boulevard, Olivette, MO, USA" at bounding box center [756, 312] width 133 height 16
type textarea "x"
type input "9090 Olive Blvd"
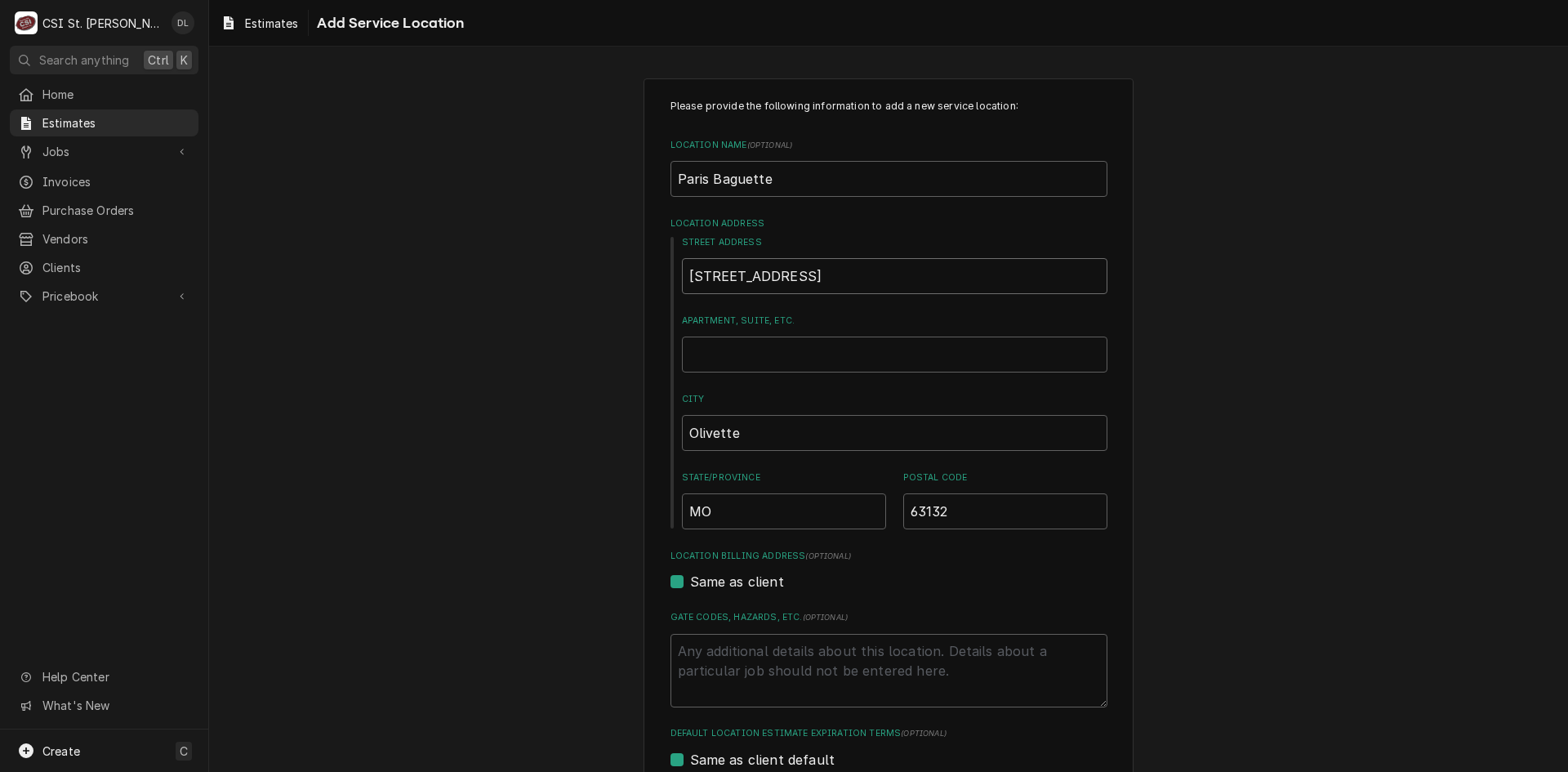
type textarea "x"
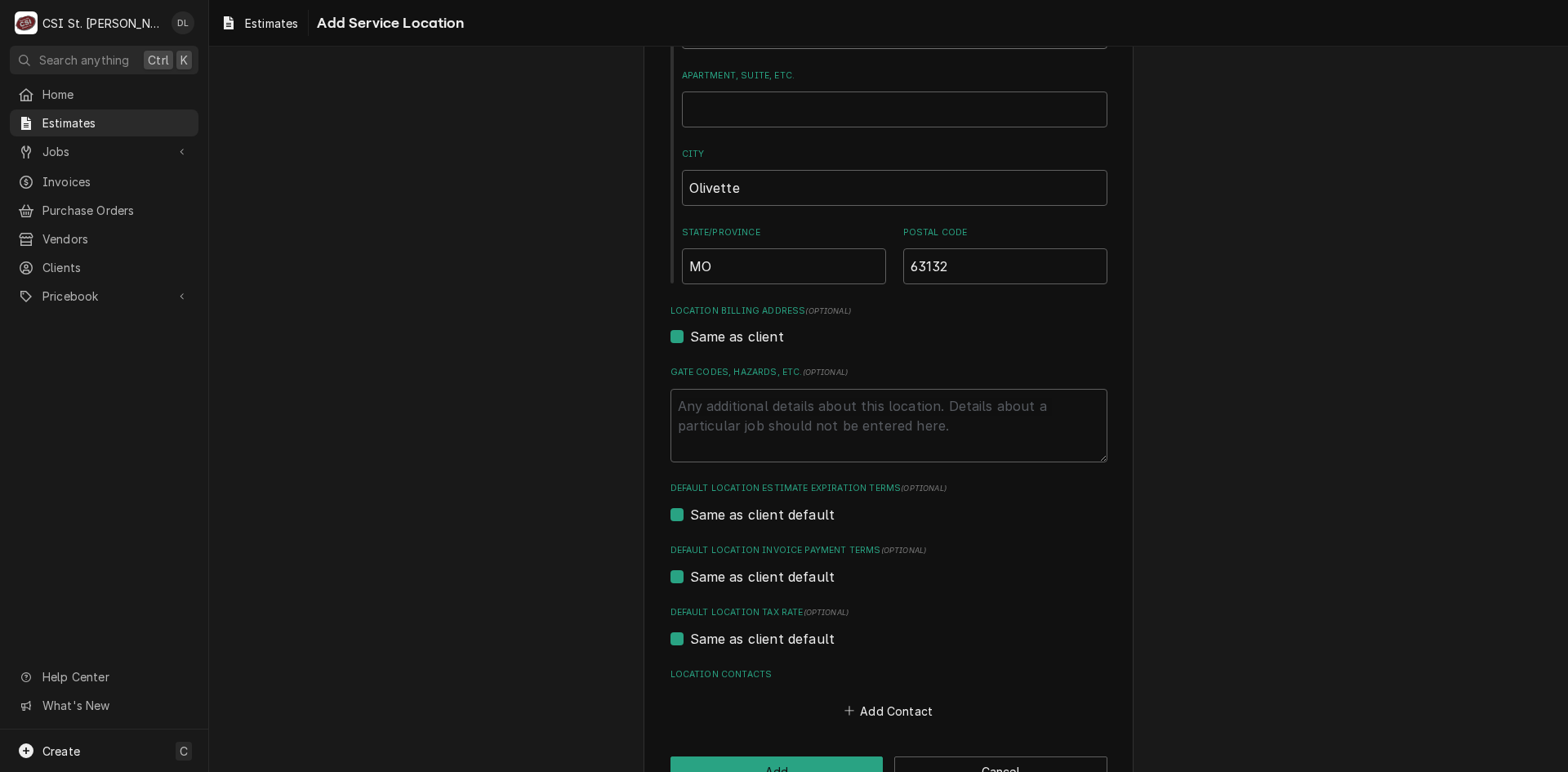
scroll to position [295, 0]
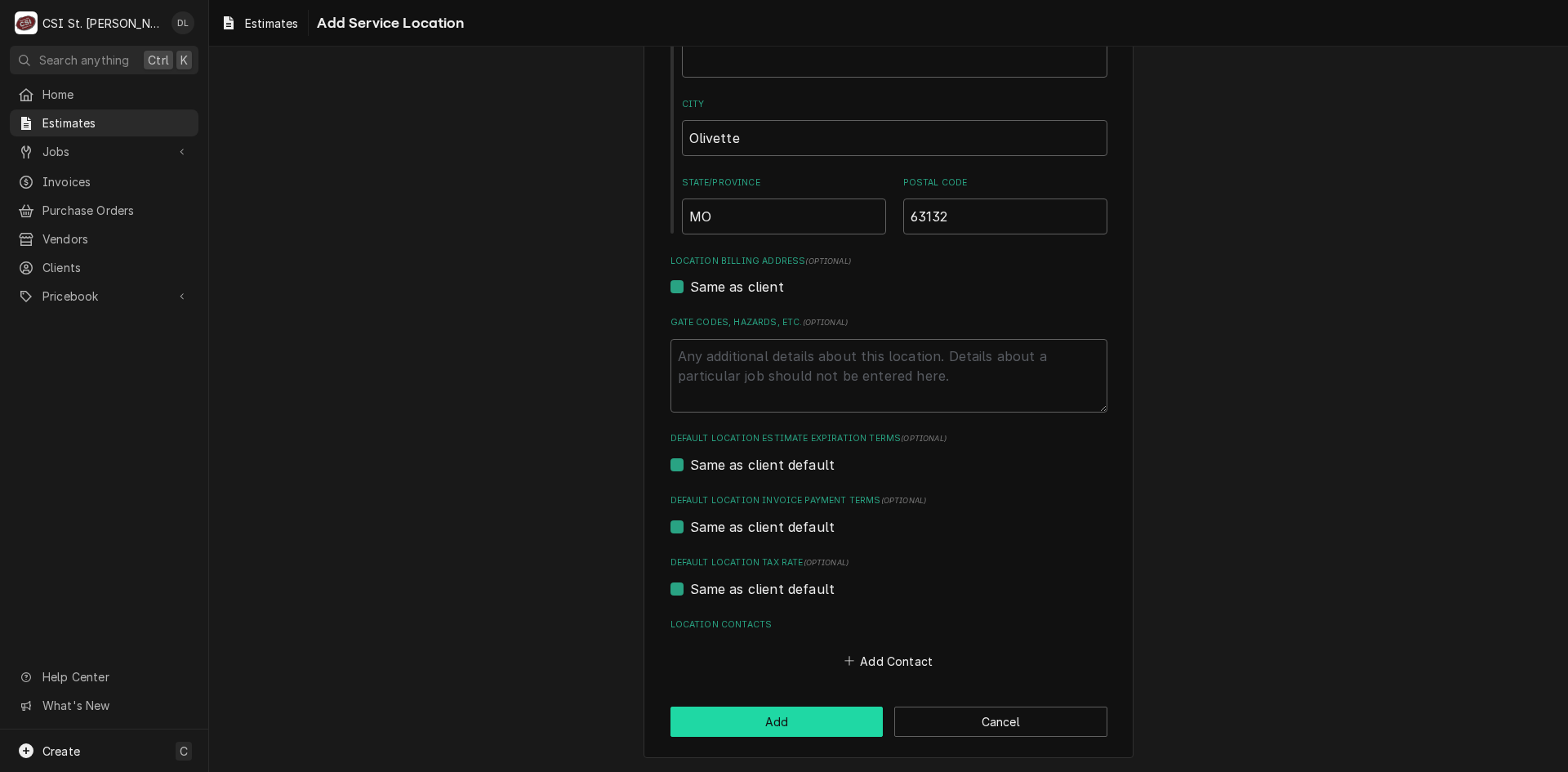
type input "9090 Olive Blvd"
click at [806, 712] on button "Add" at bounding box center [777, 722] width 213 height 30
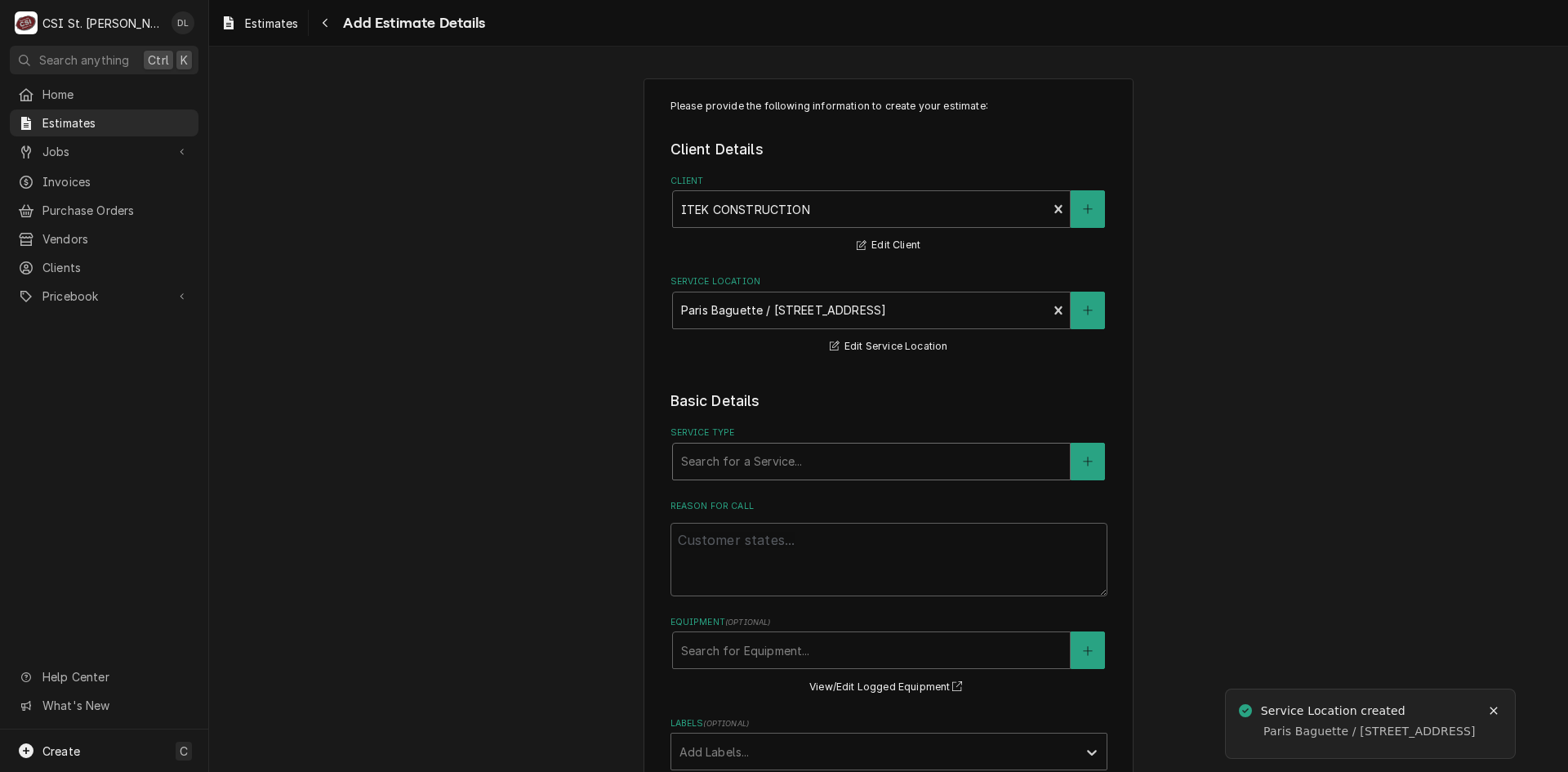
click at [808, 463] on div "Service Type" at bounding box center [872, 461] width 380 height 29
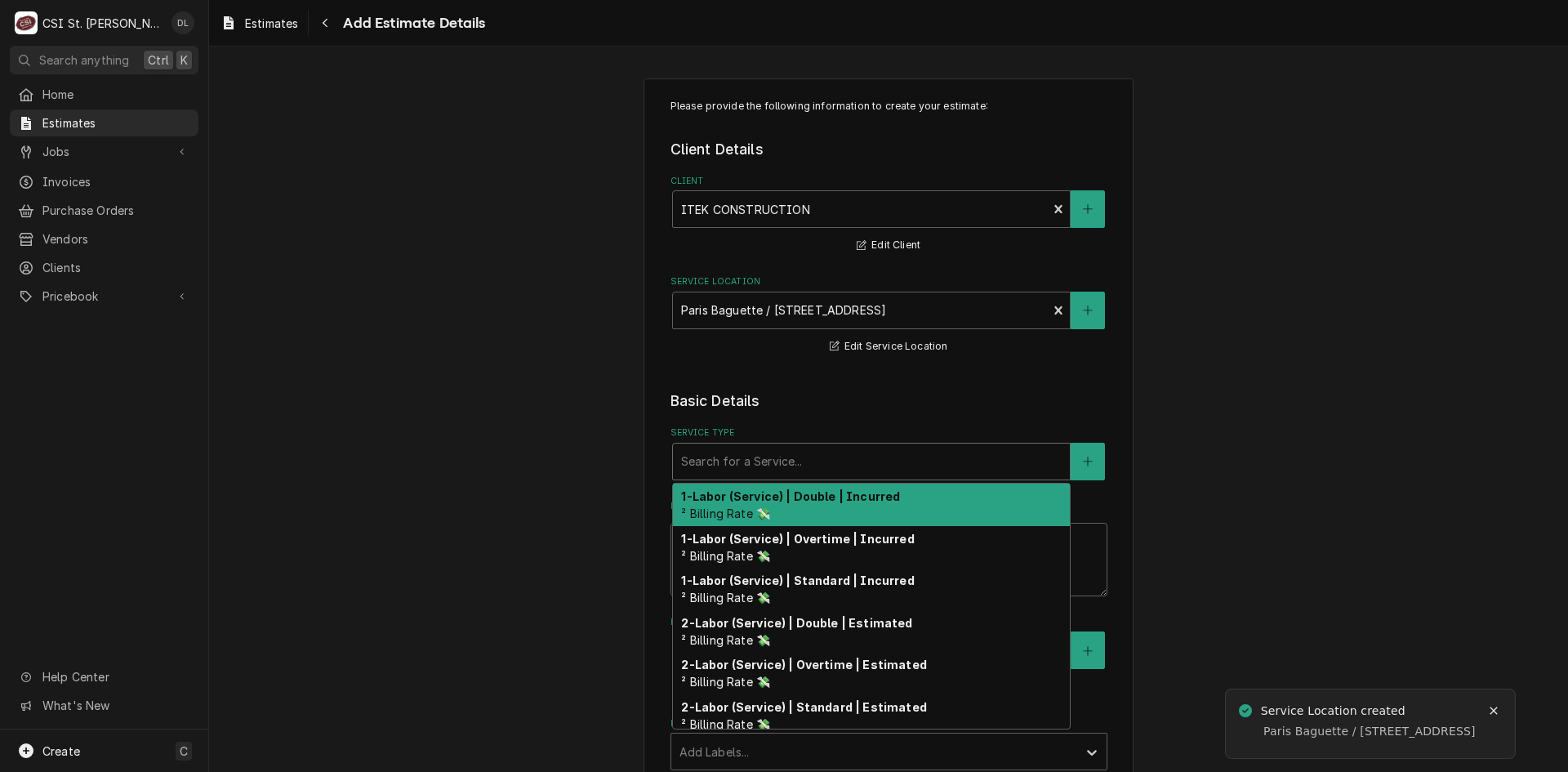
type textarea "x"
type input "i"
type textarea "x"
type input "in"
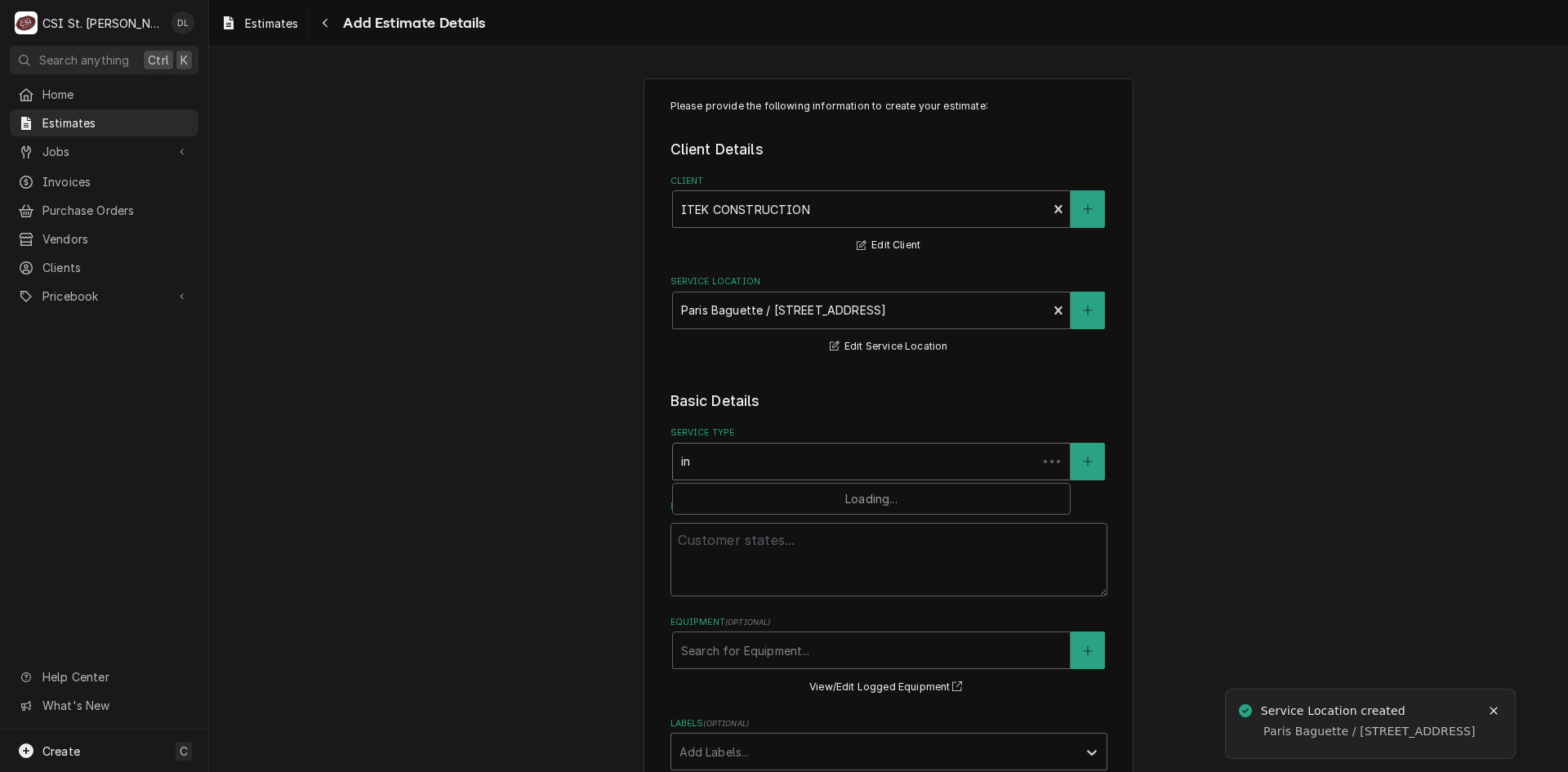
type textarea "x"
type input "ins"
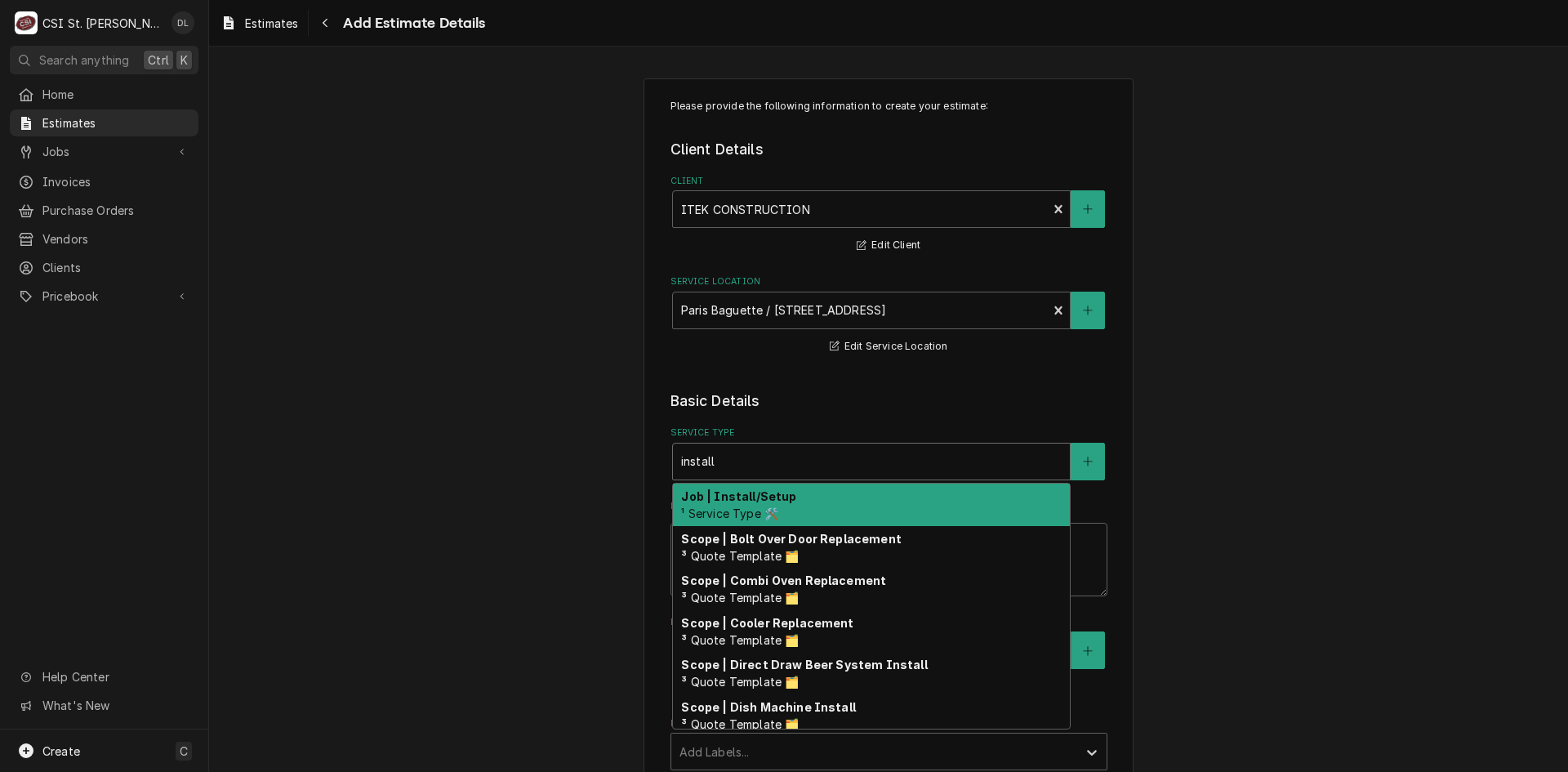
click at [776, 490] on strong "Job | Install/Setup" at bounding box center [738, 496] width 115 height 14
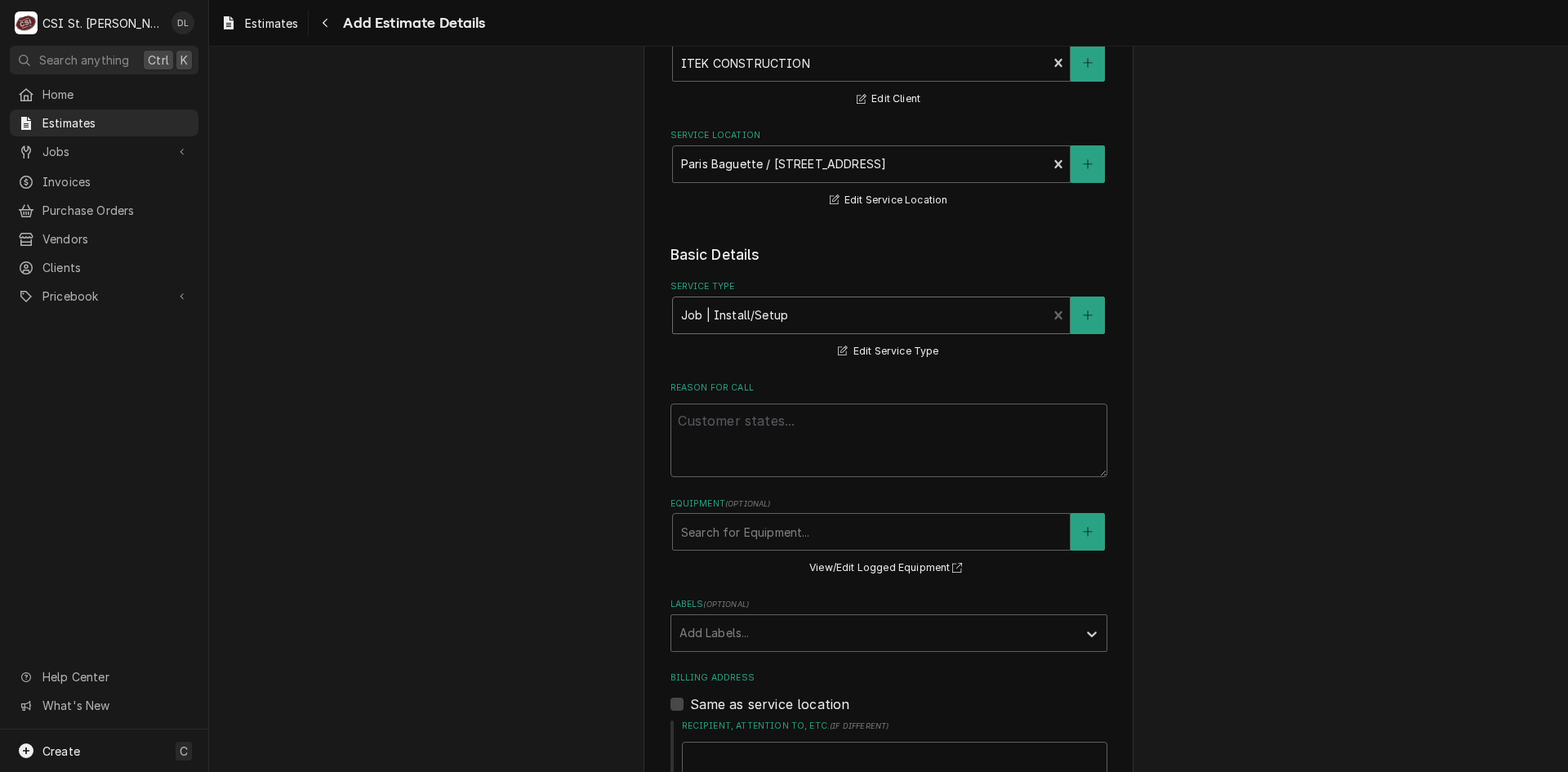
scroll to position [163, 0]
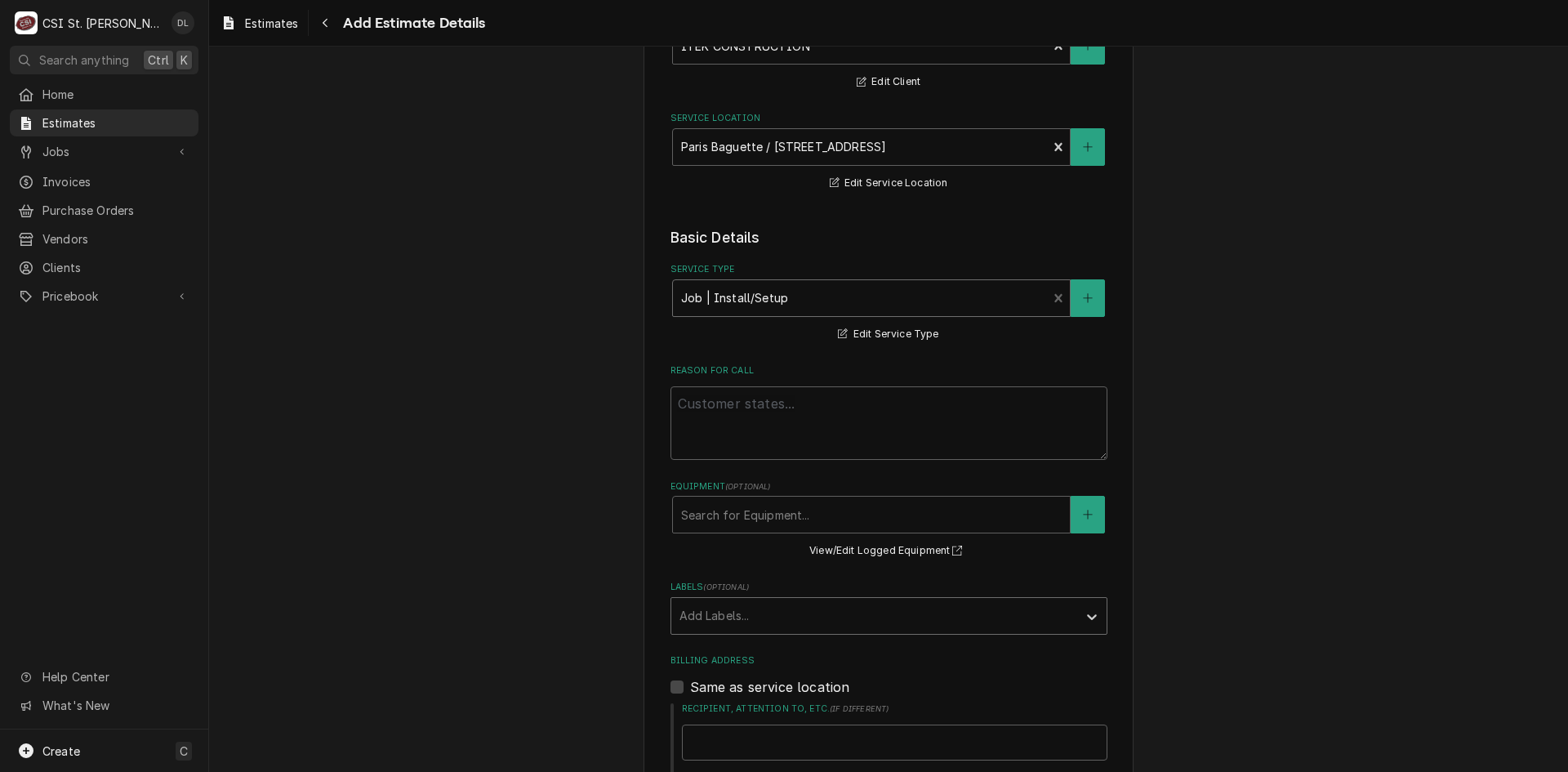
click at [926, 626] on div "Labels" at bounding box center [874, 615] width 390 height 29
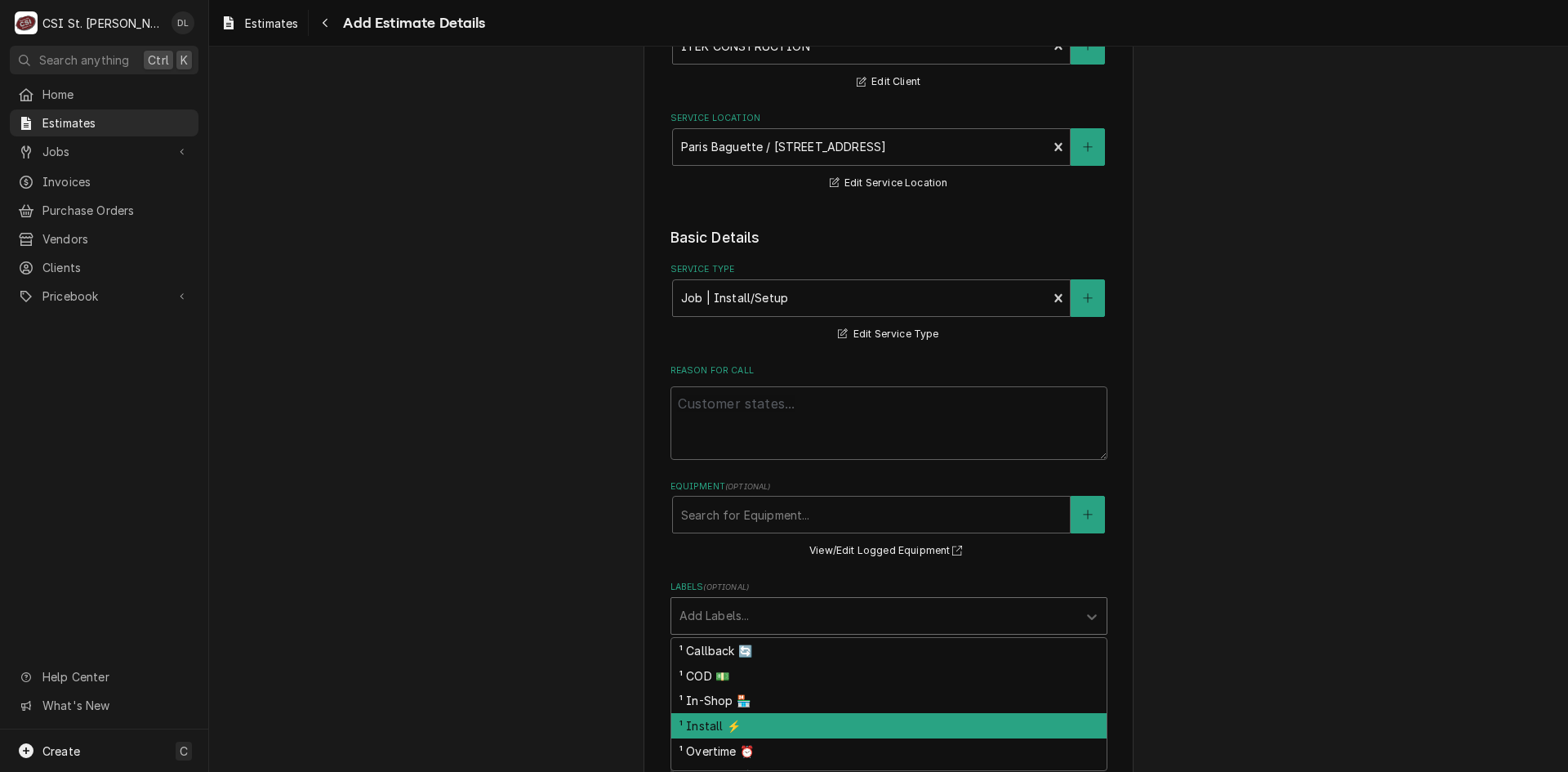
click at [722, 718] on div "¹ Install ⚡️" at bounding box center [888, 726] width 435 height 25
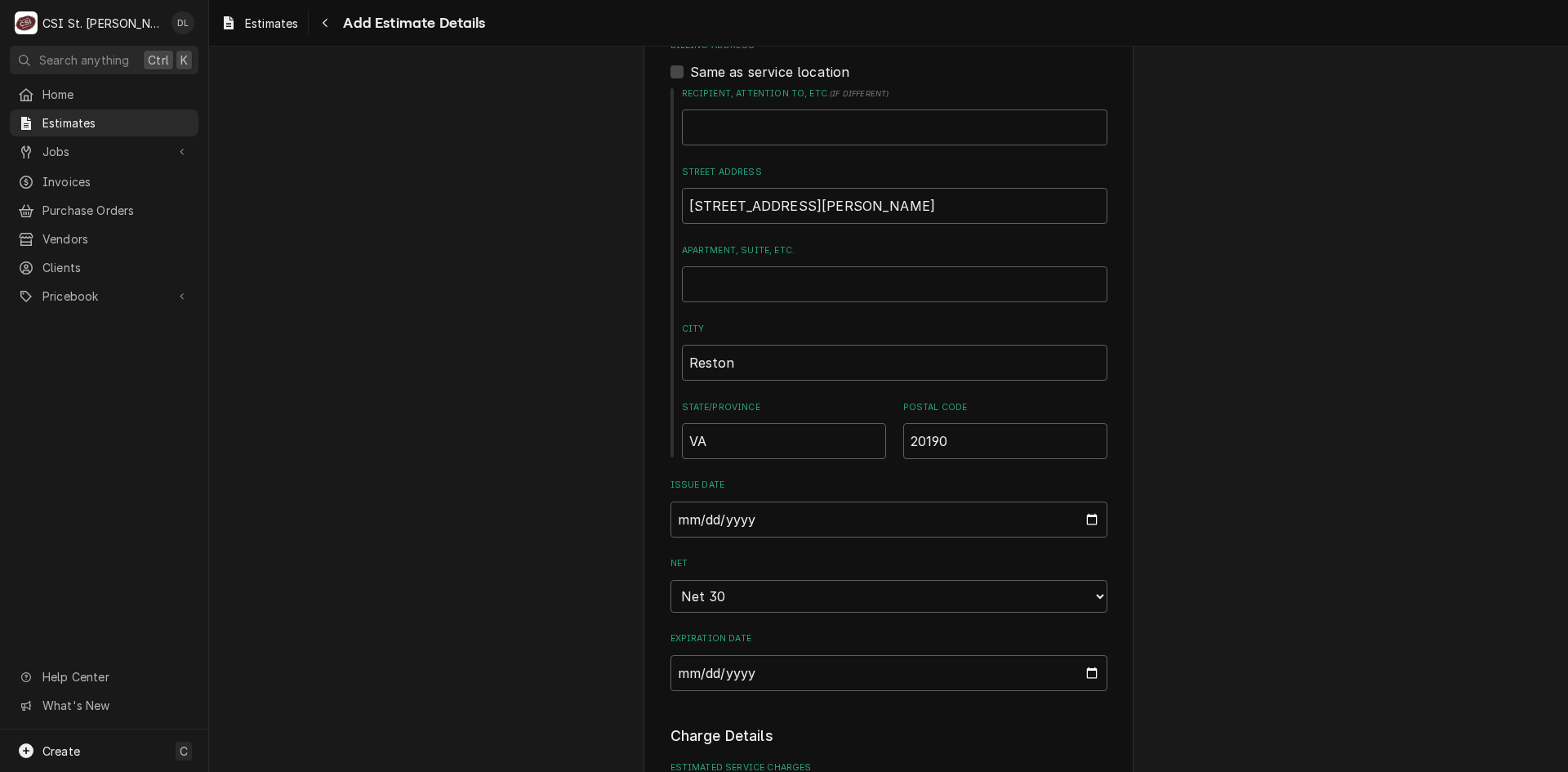
scroll to position [981, 0]
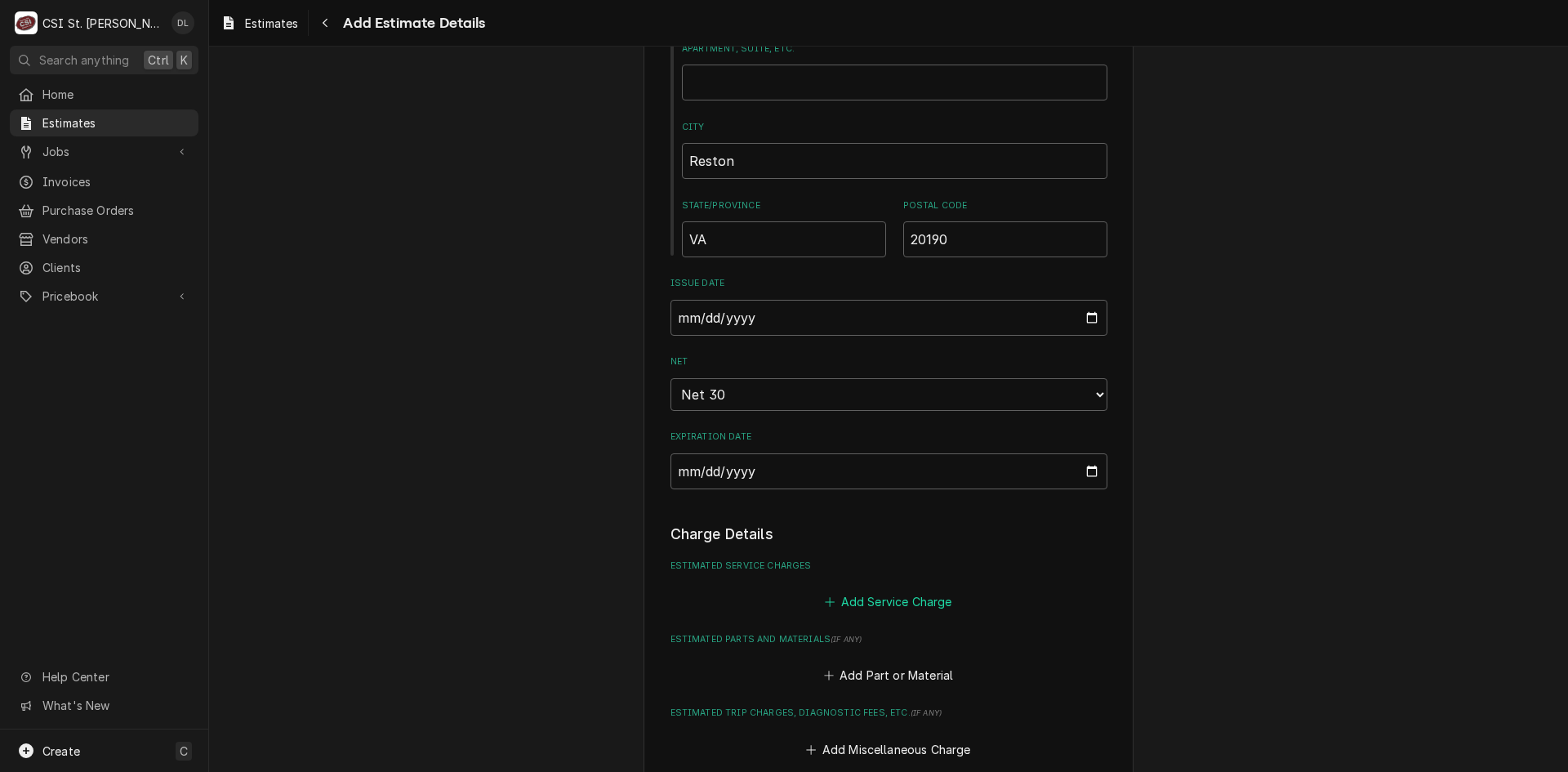
click at [826, 603] on icon "Estimated Service Charges" at bounding box center [830, 602] width 10 height 12
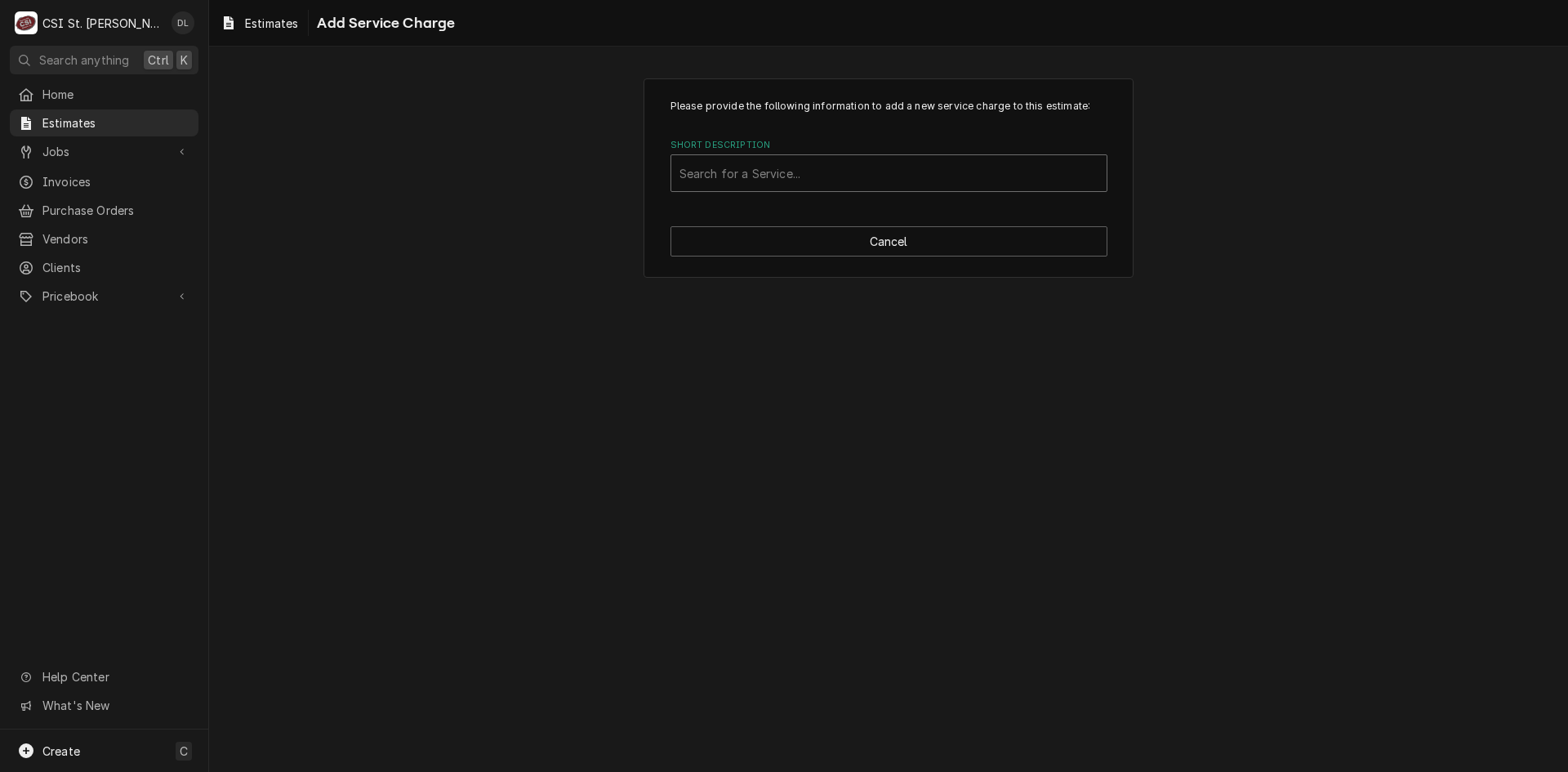
click at [834, 171] on div "Short Description" at bounding box center [889, 173] width 419 height 29
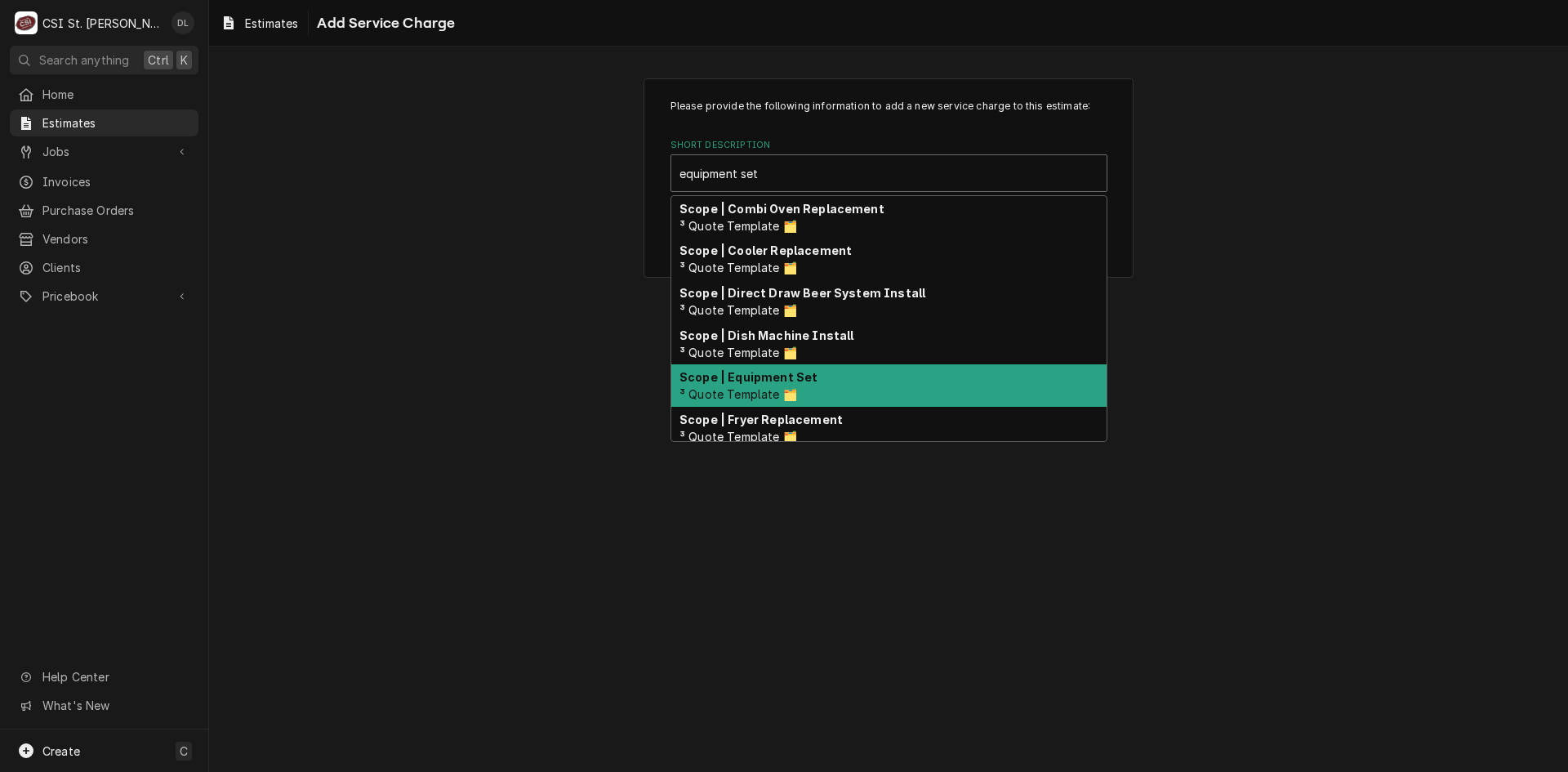
click at [802, 376] on strong "Scope | Equipment Set" at bounding box center [748, 377] width 138 height 14
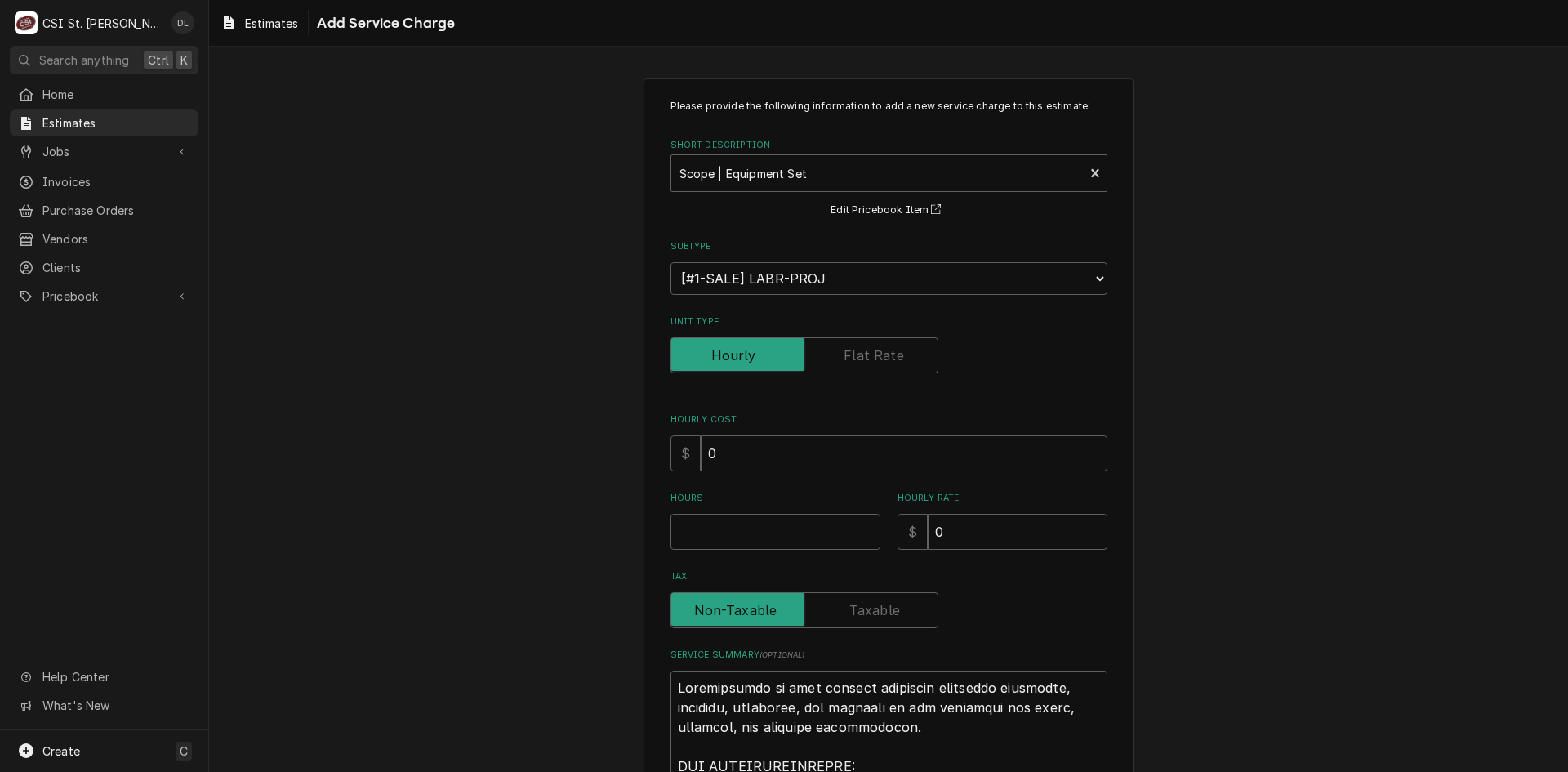
click at [878, 352] on label "Unit Type" at bounding box center [805, 355] width 268 height 36
click at [878, 352] on input "Unit Type" at bounding box center [805, 355] width 253 height 36
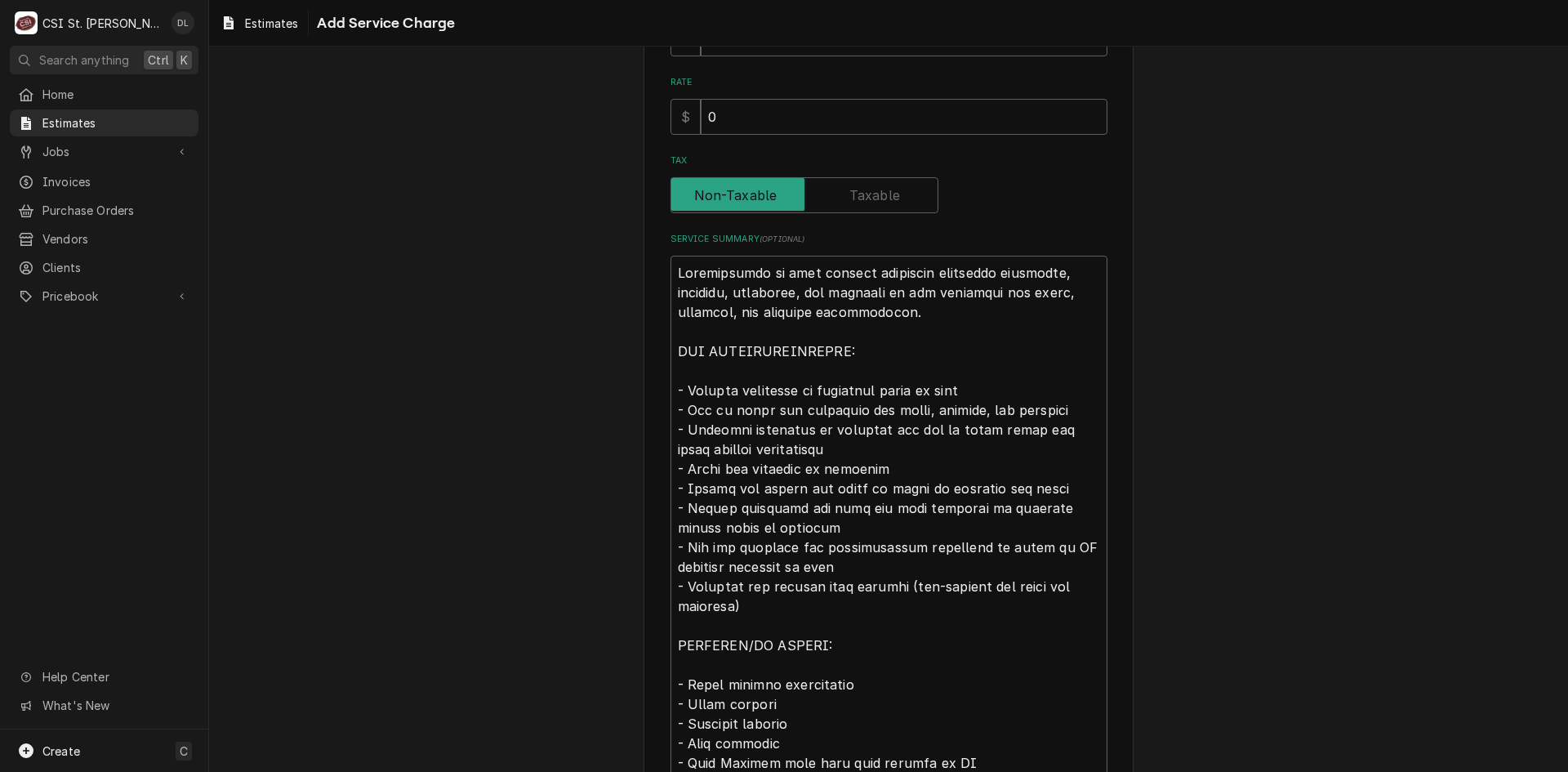
scroll to position [408, 0]
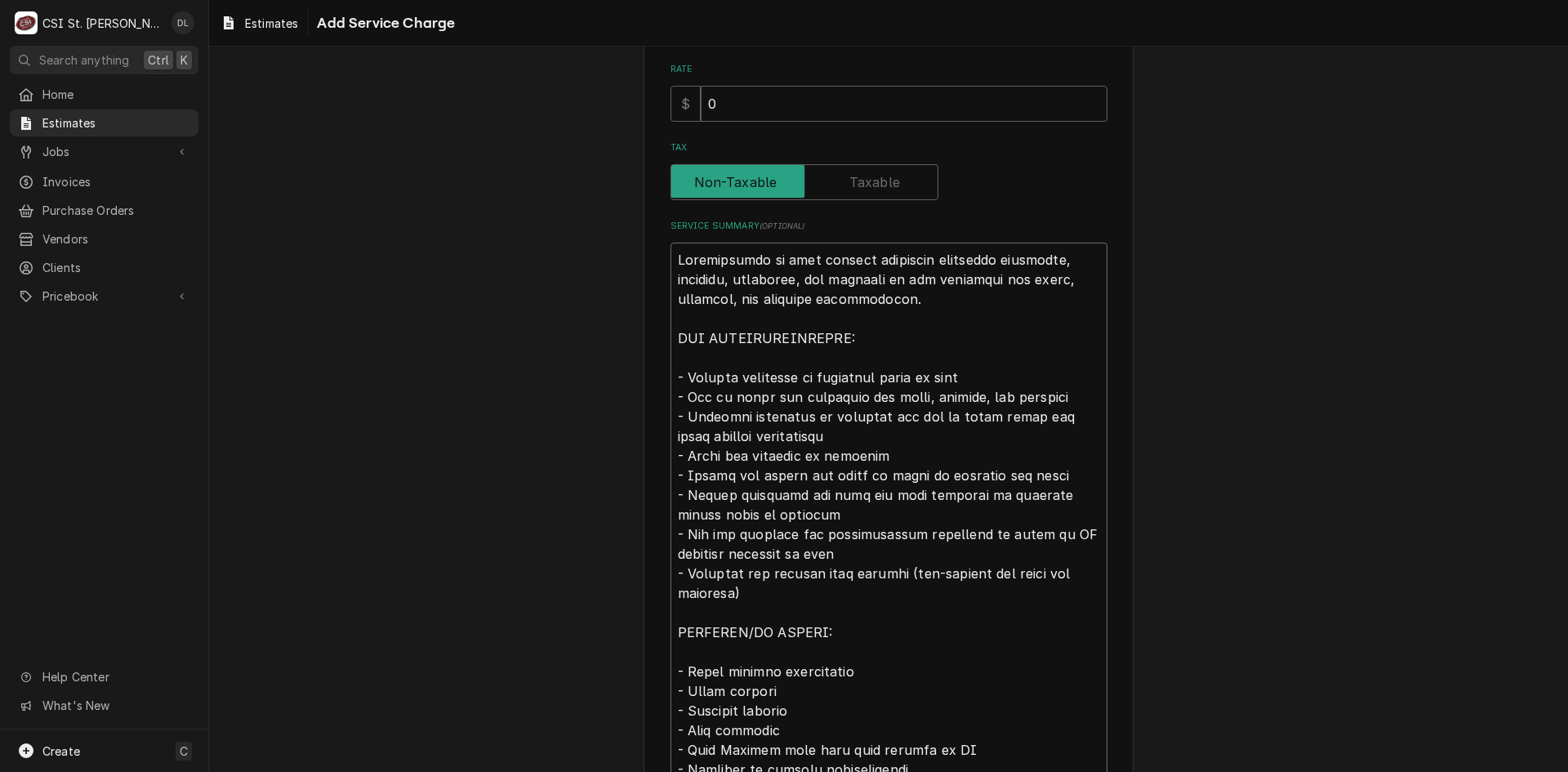
click at [686, 361] on textarea "Service Summary ( optional )" at bounding box center [888, 593] width 437 height 701
click at [985, 381] on textarea "Service Summary ( optional )" at bounding box center [888, 593] width 437 height 701
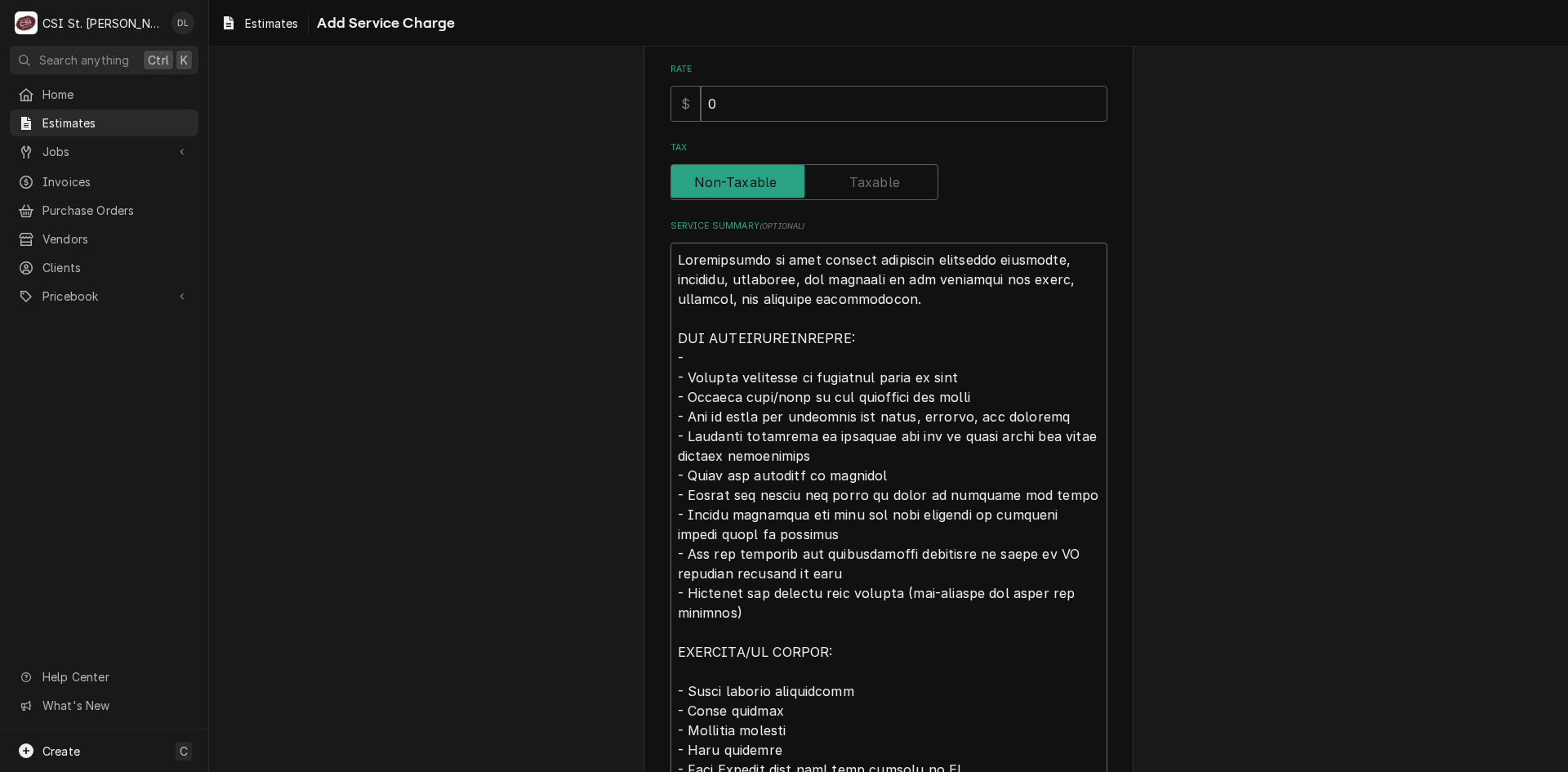
click at [701, 355] on textarea "Service Summary ( optional )" at bounding box center [888, 603] width 437 height 721
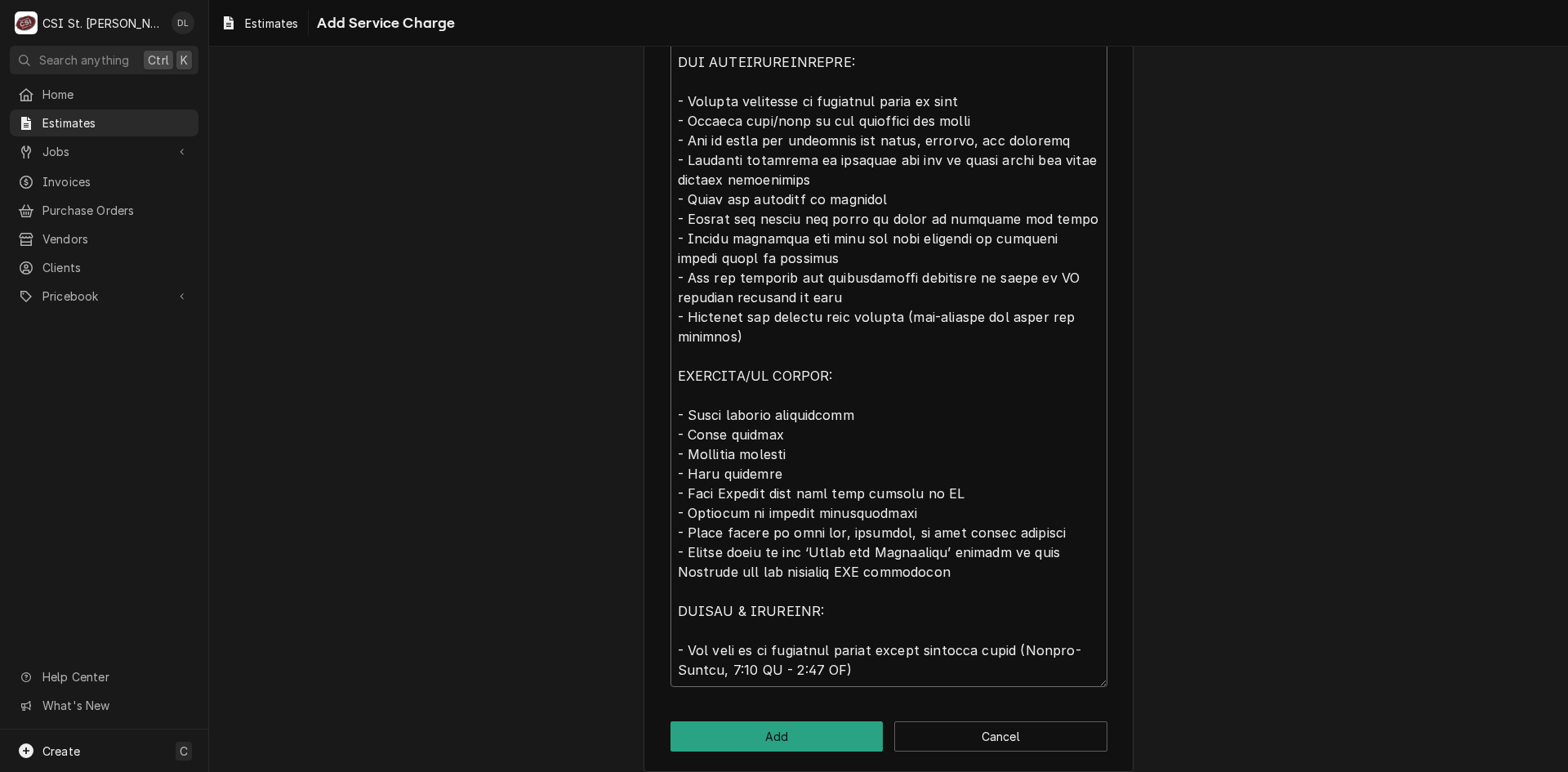
scroll to position [699, 0]
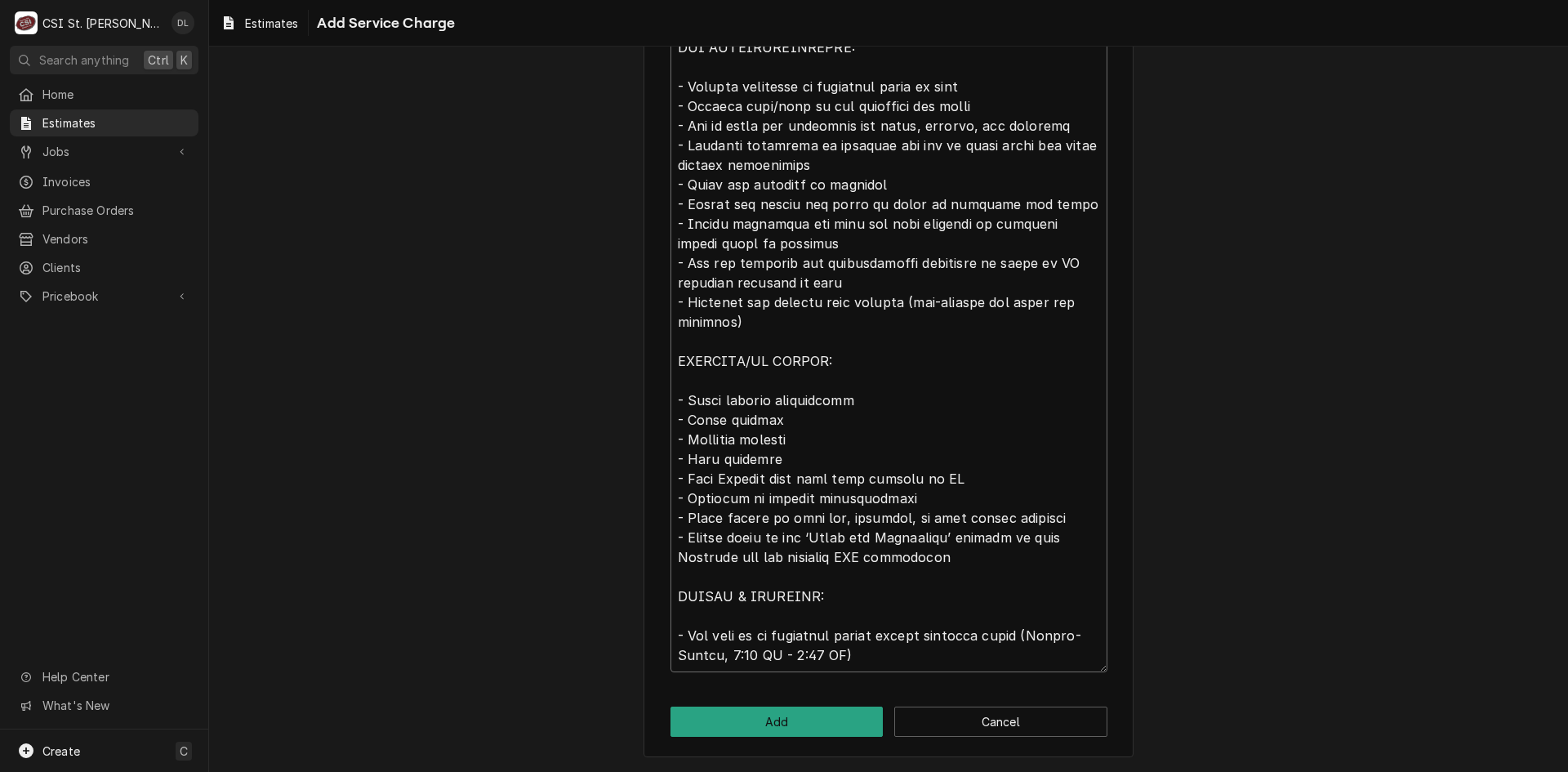
click at [681, 390] on textarea "Service Summary ( optional )" at bounding box center [888, 312] width 437 height 721
click at [808, 710] on button "Add" at bounding box center [777, 722] width 213 height 30
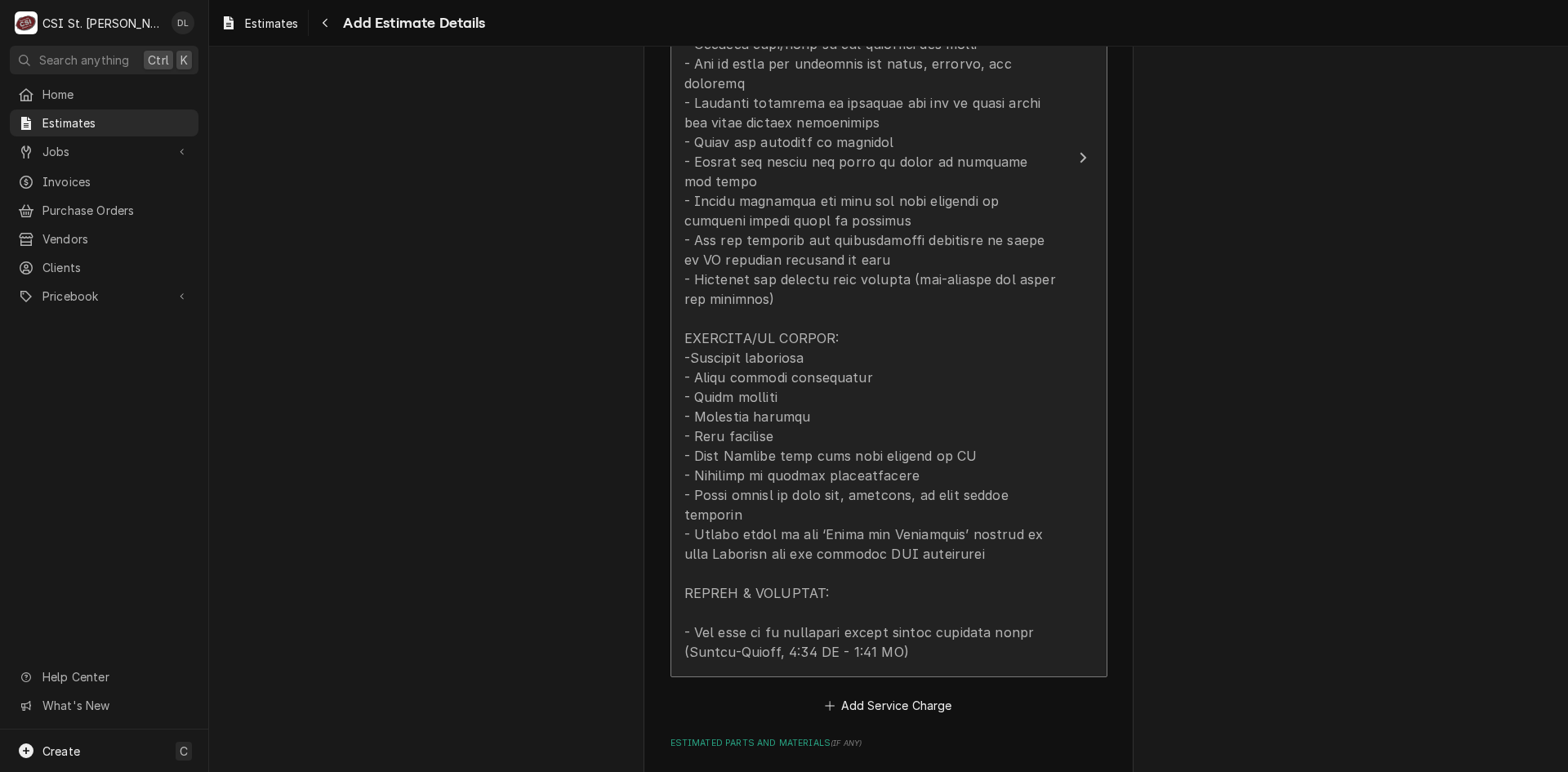
scroll to position [1941, 0]
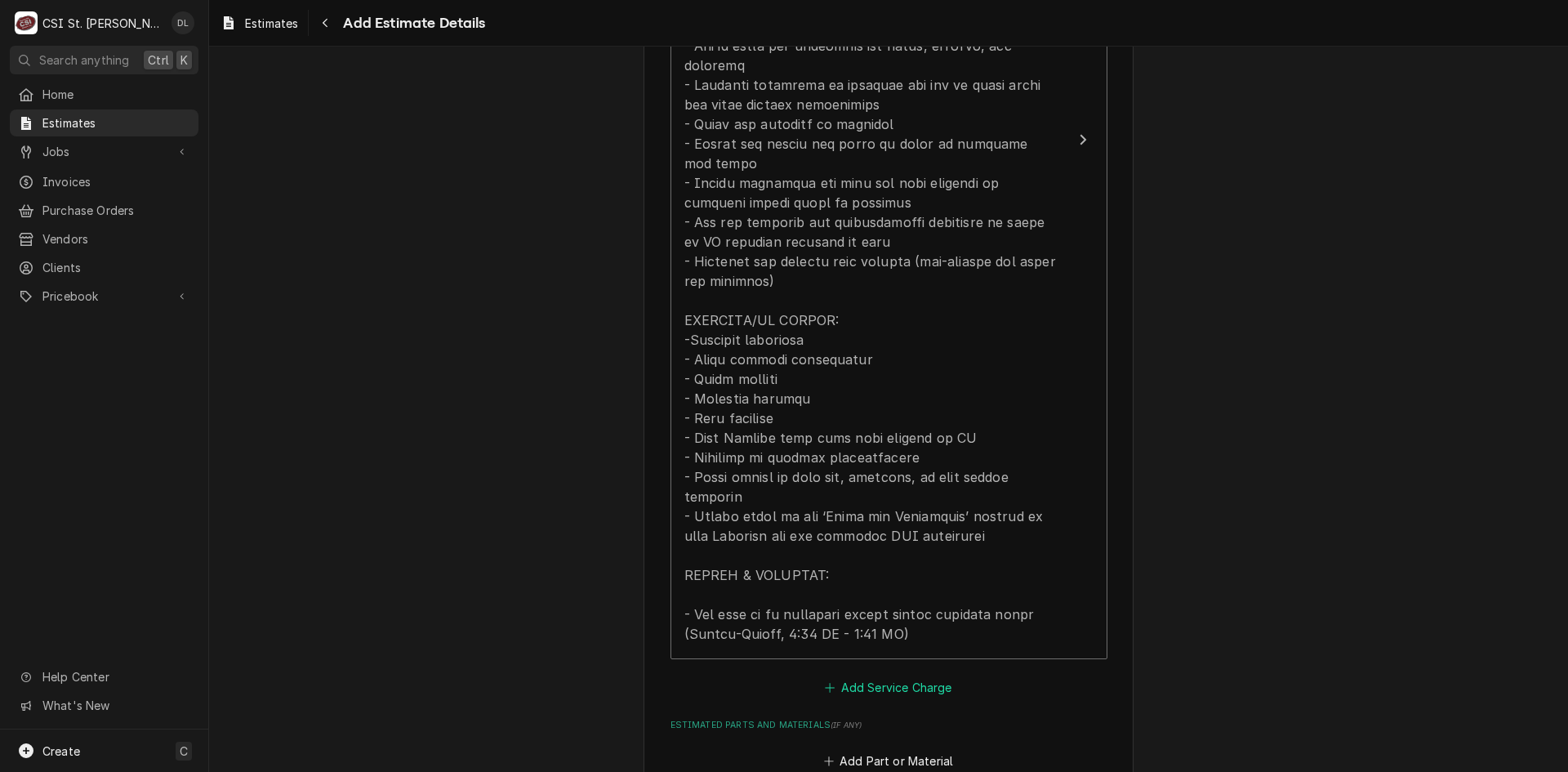
click at [826, 682] on icon "Estimated Service Charges" at bounding box center [830, 688] width 10 height 12
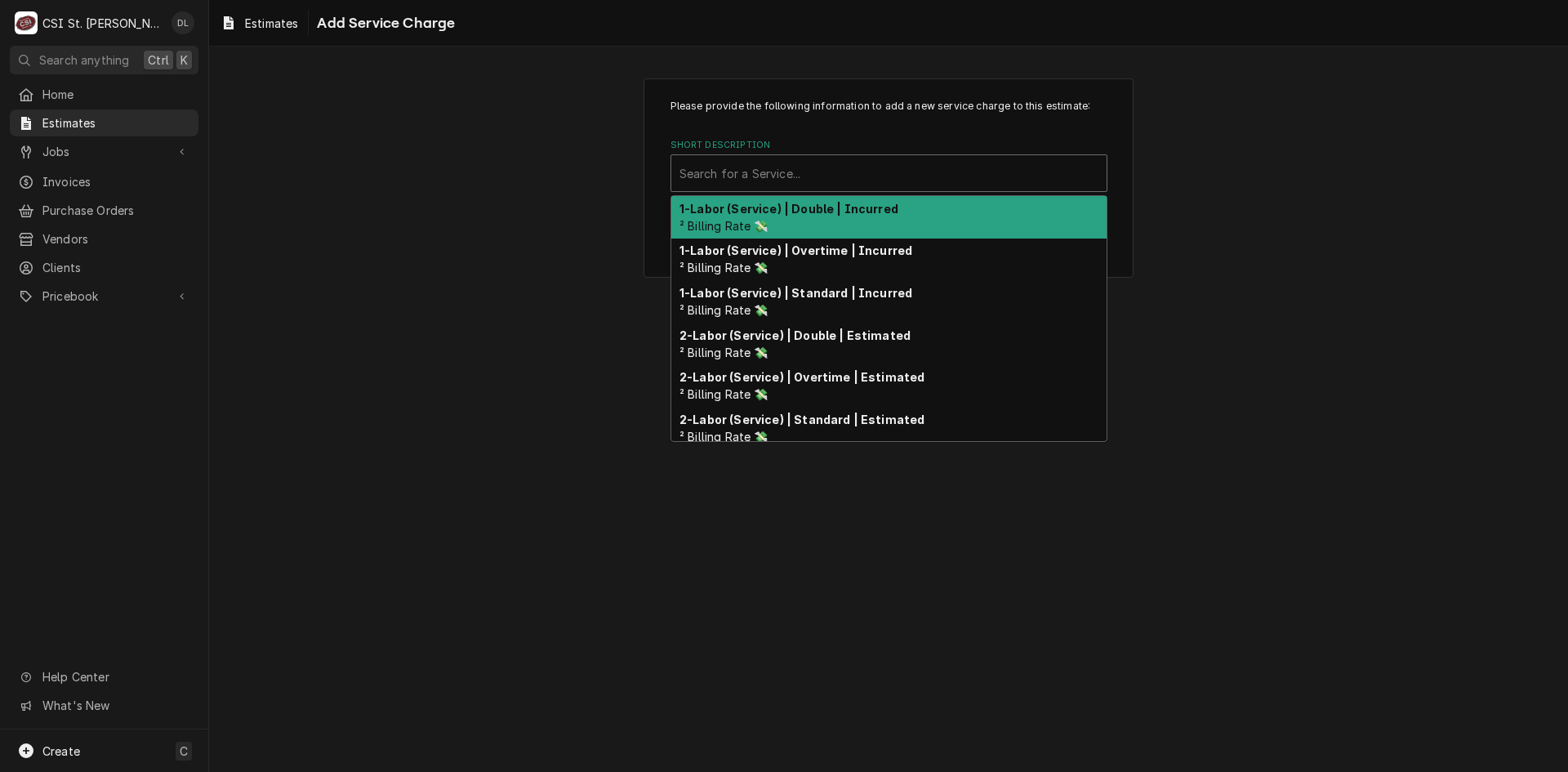
click at [850, 180] on div "Short Description" at bounding box center [889, 173] width 419 height 29
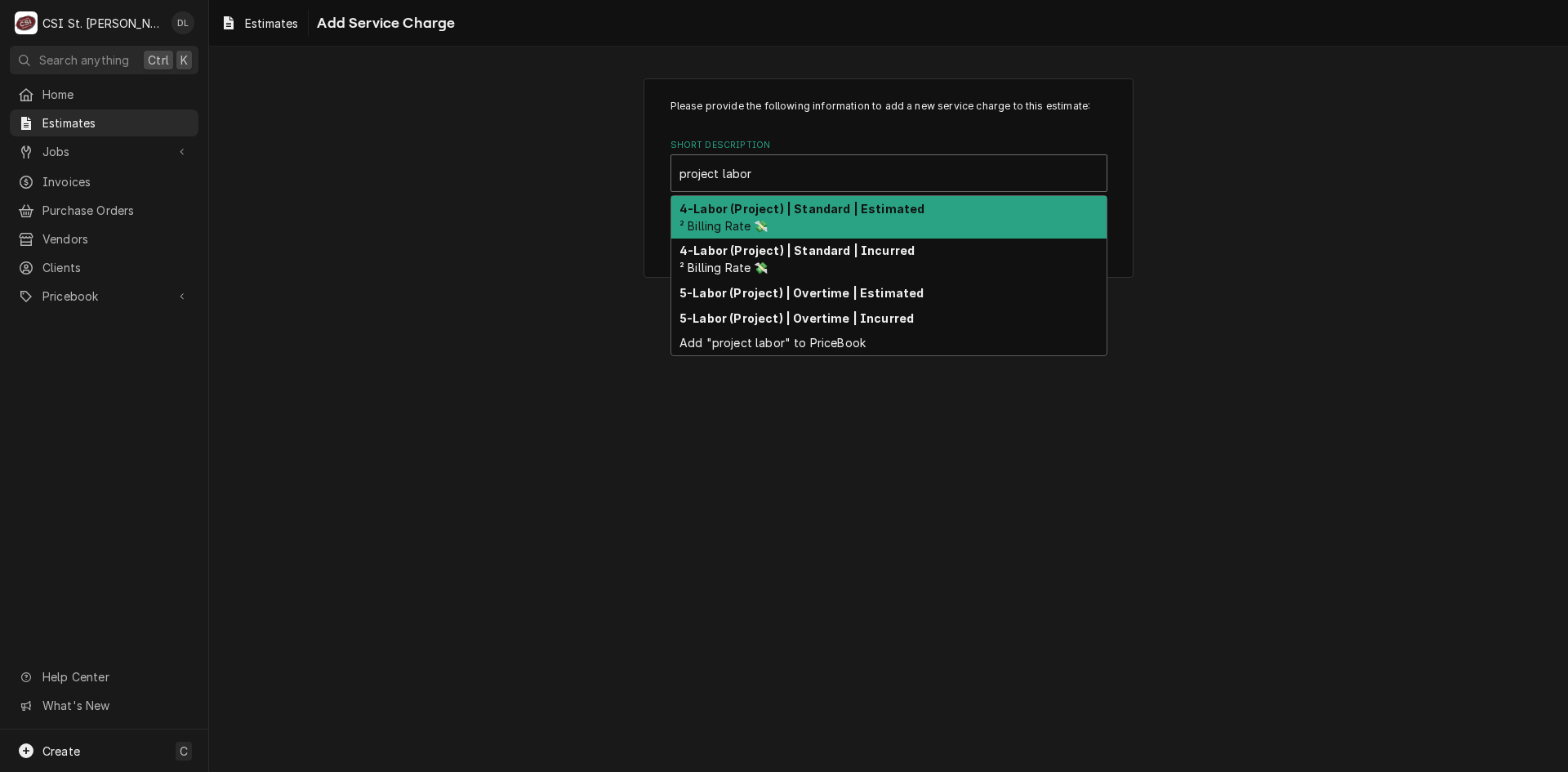
click at [859, 210] on strong "4-Labor (Project) | Standard | Estimated" at bounding box center [802, 209] width 245 height 14
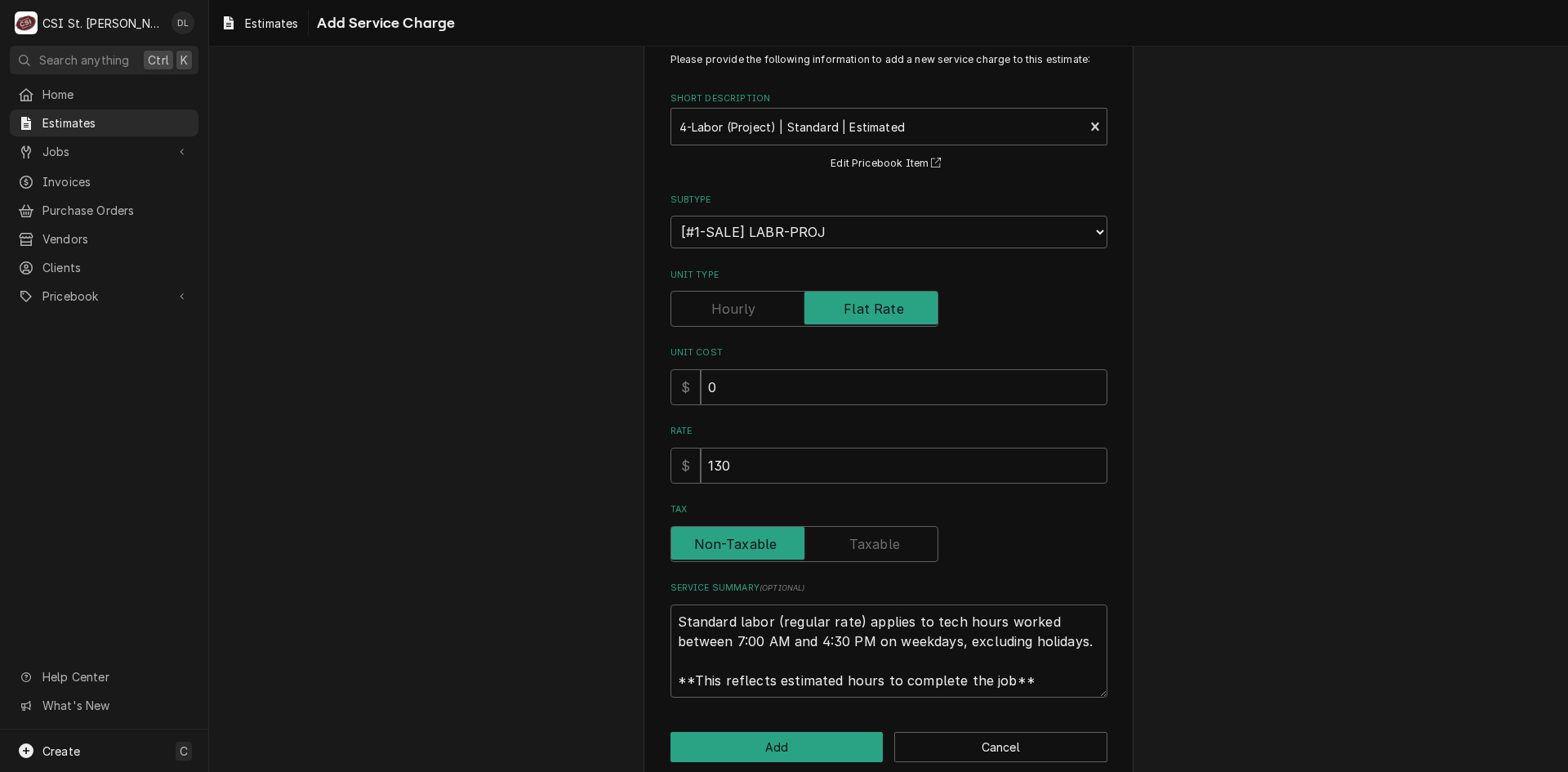
scroll to position [72, 0]
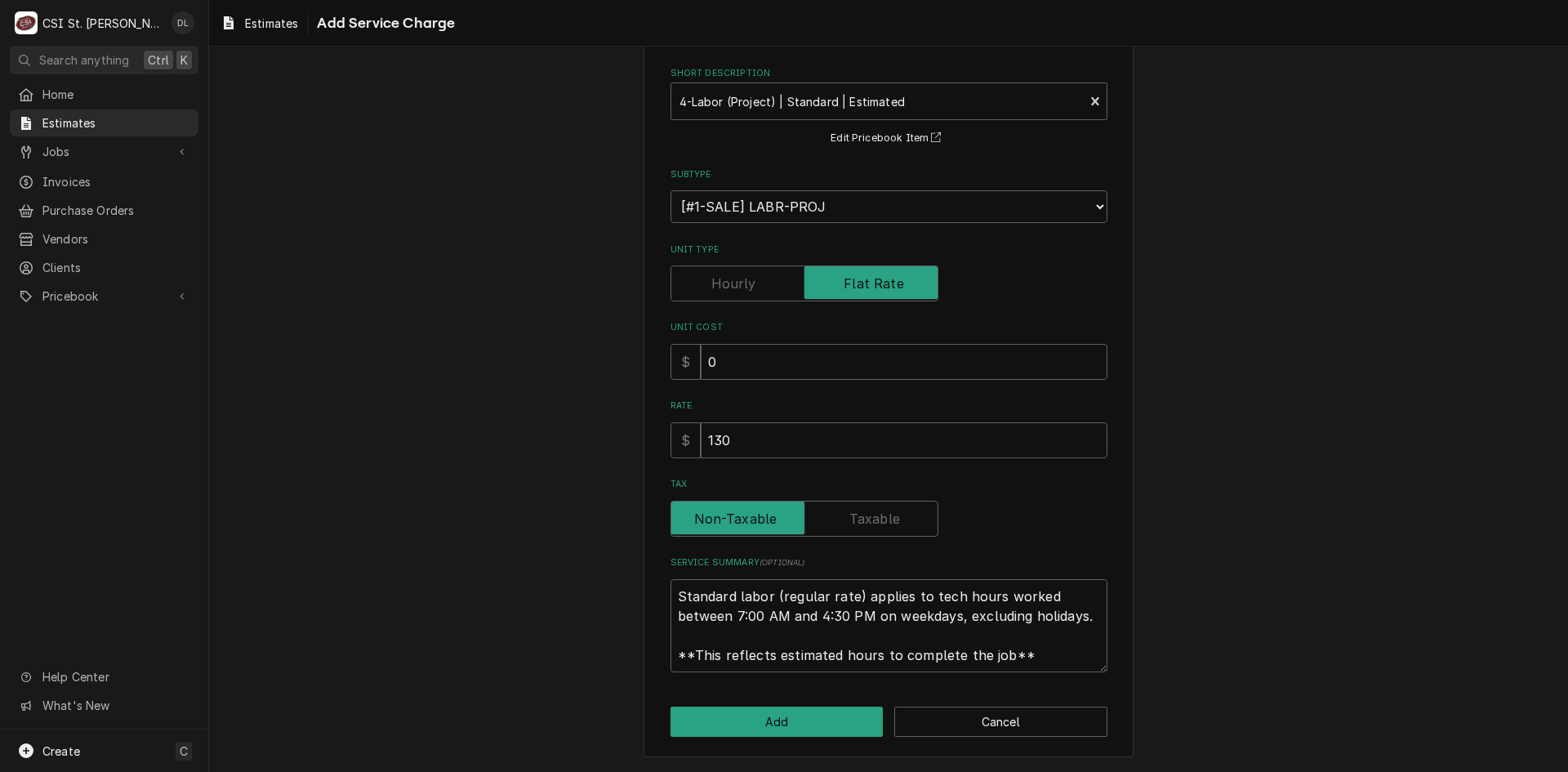
click at [393, 286] on div "Please provide the following information to add a new service charge to this es…" at bounding box center [889, 381] width 1359 height 780
click at [435, 400] on div "Please provide the following information to add a new service charge to this es…" at bounding box center [889, 381] width 1359 height 780
click at [787, 714] on button "Add" at bounding box center [777, 722] width 213 height 30
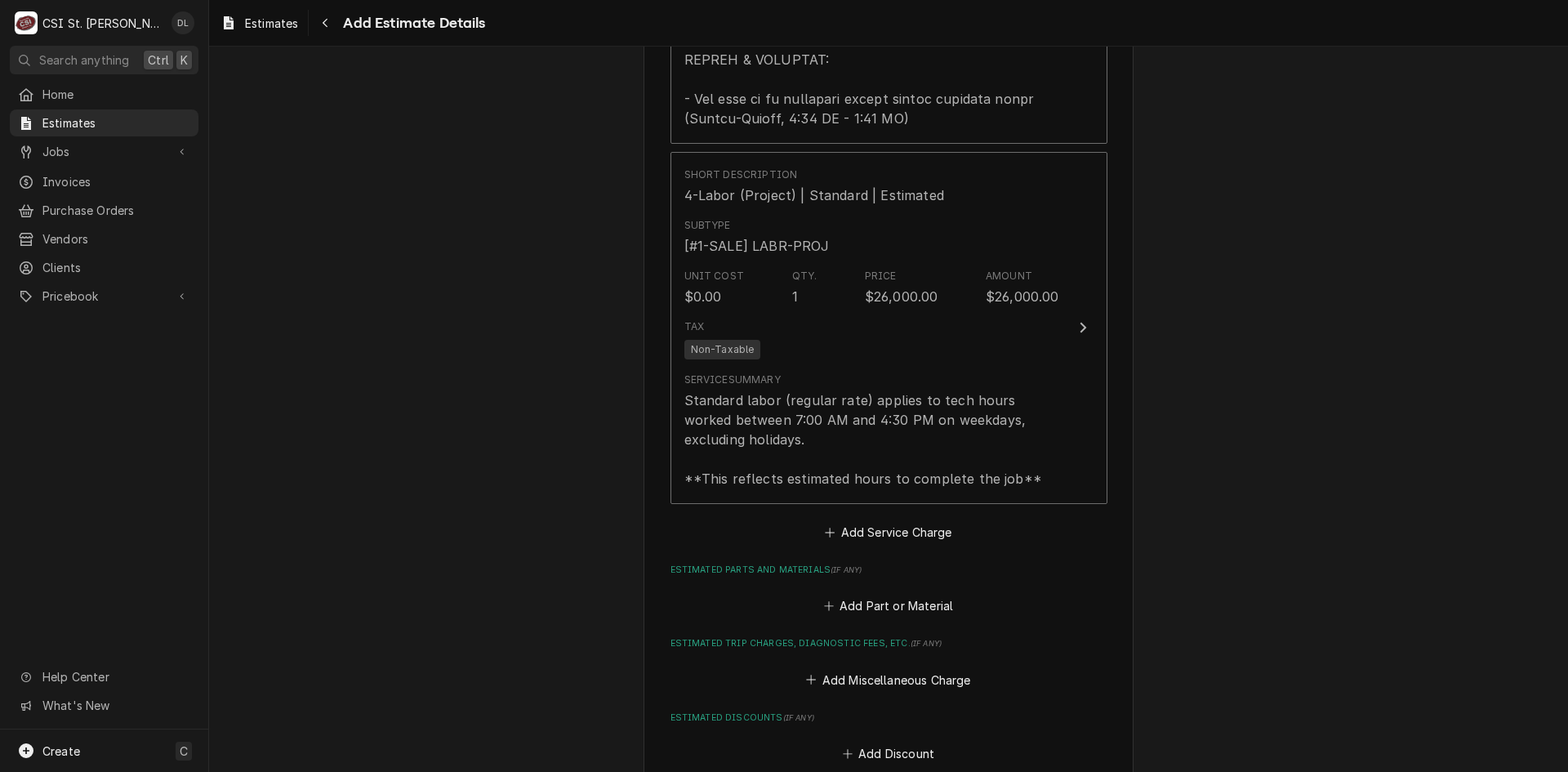
scroll to position [2544, 0]
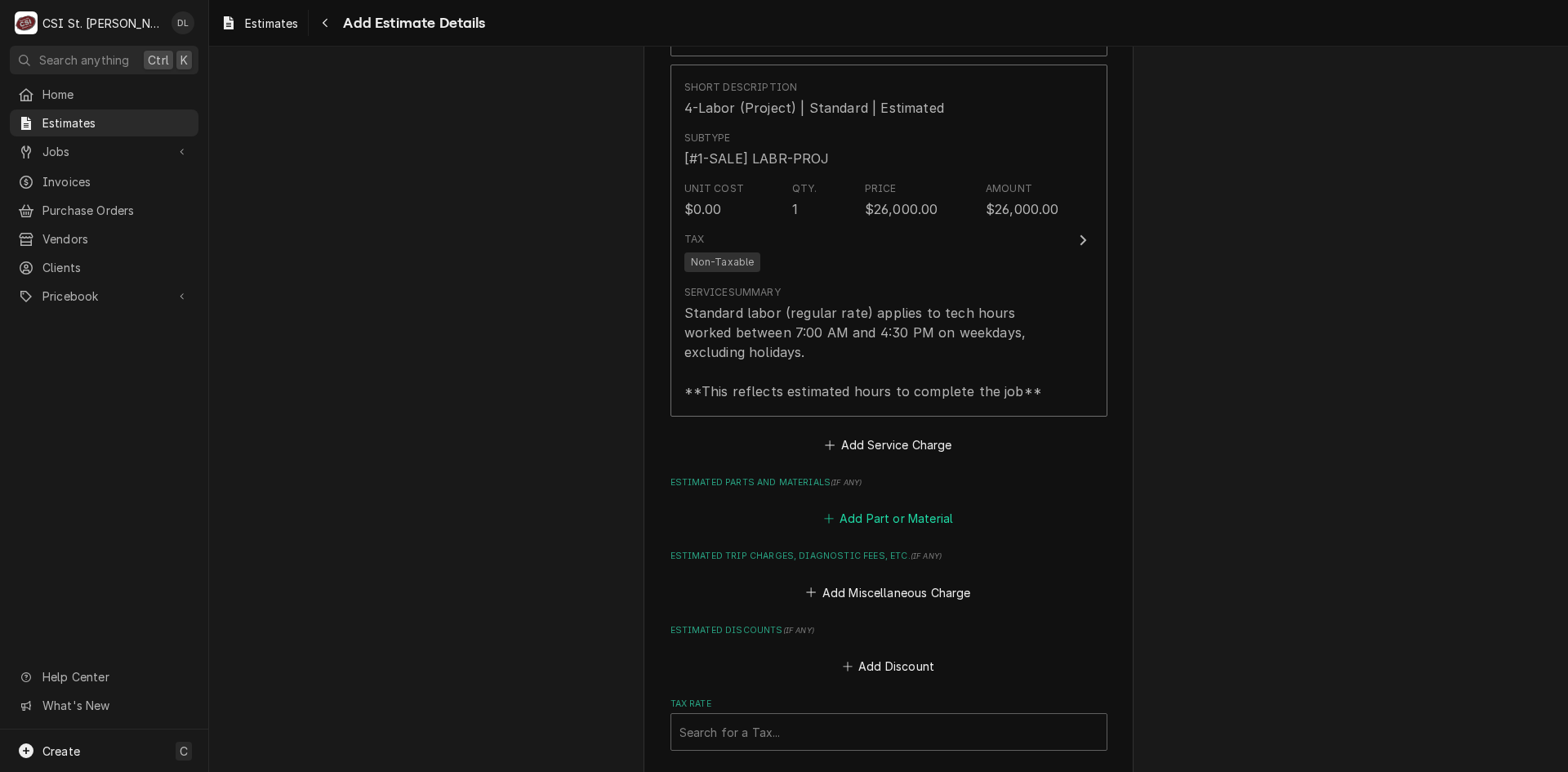
click at [828, 513] on icon "Estimated Parts and Materials" at bounding box center [829, 519] width 10 height 12
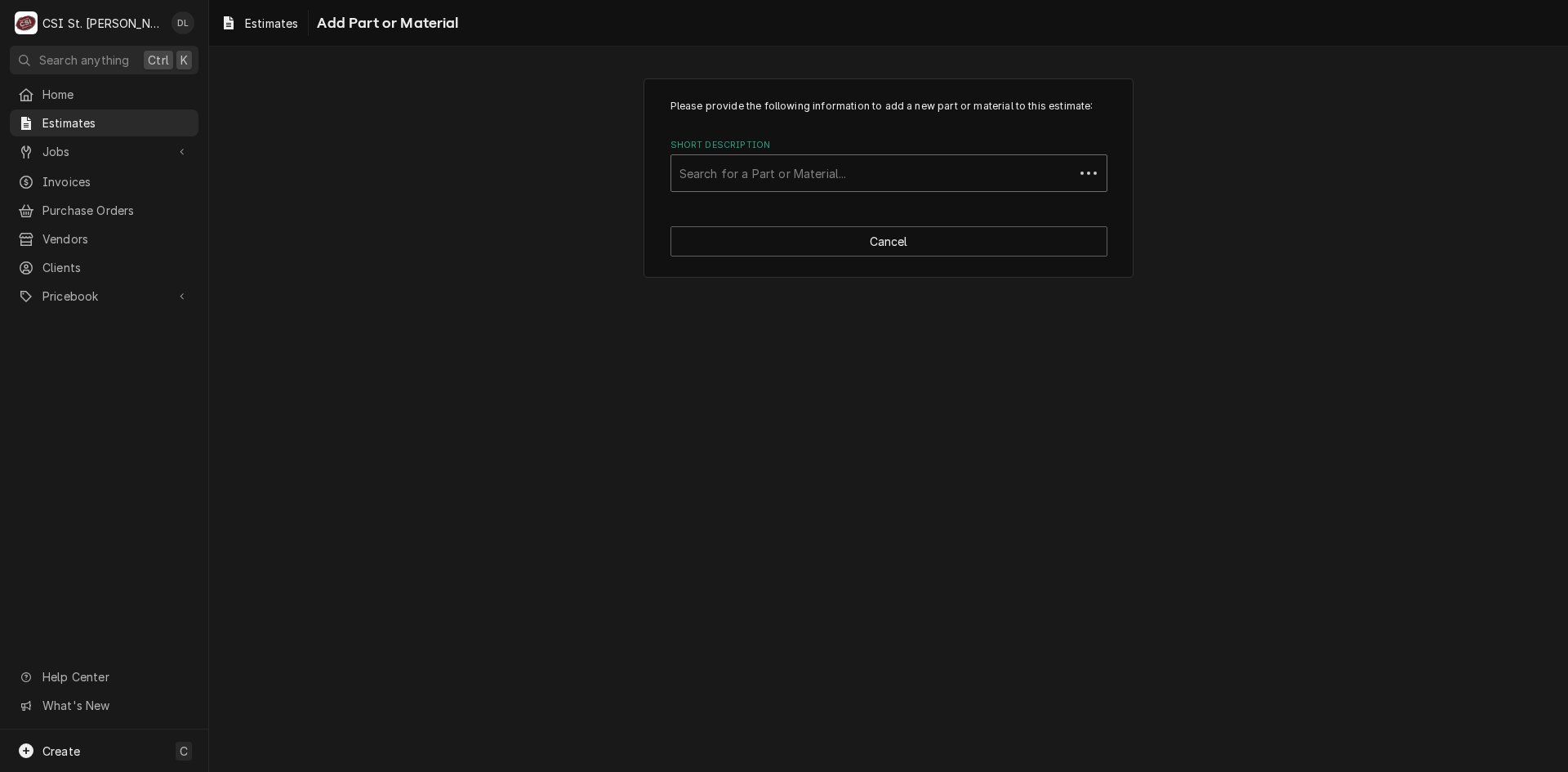
click at [800, 167] on div "Short Description" at bounding box center [872, 173] width 386 height 29
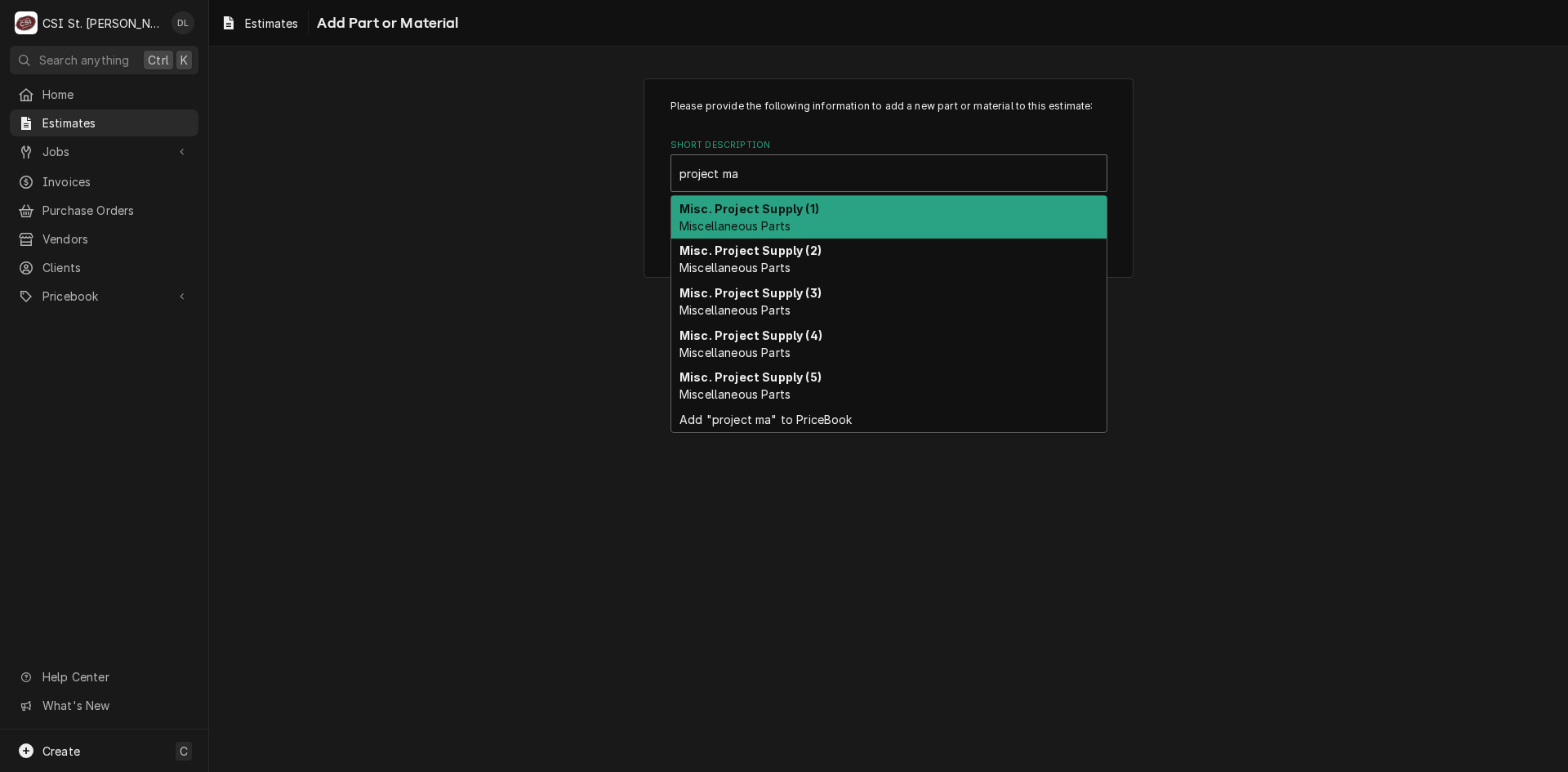
click at [769, 203] on strong "Misc. Project Supply (1)" at bounding box center [749, 209] width 140 height 14
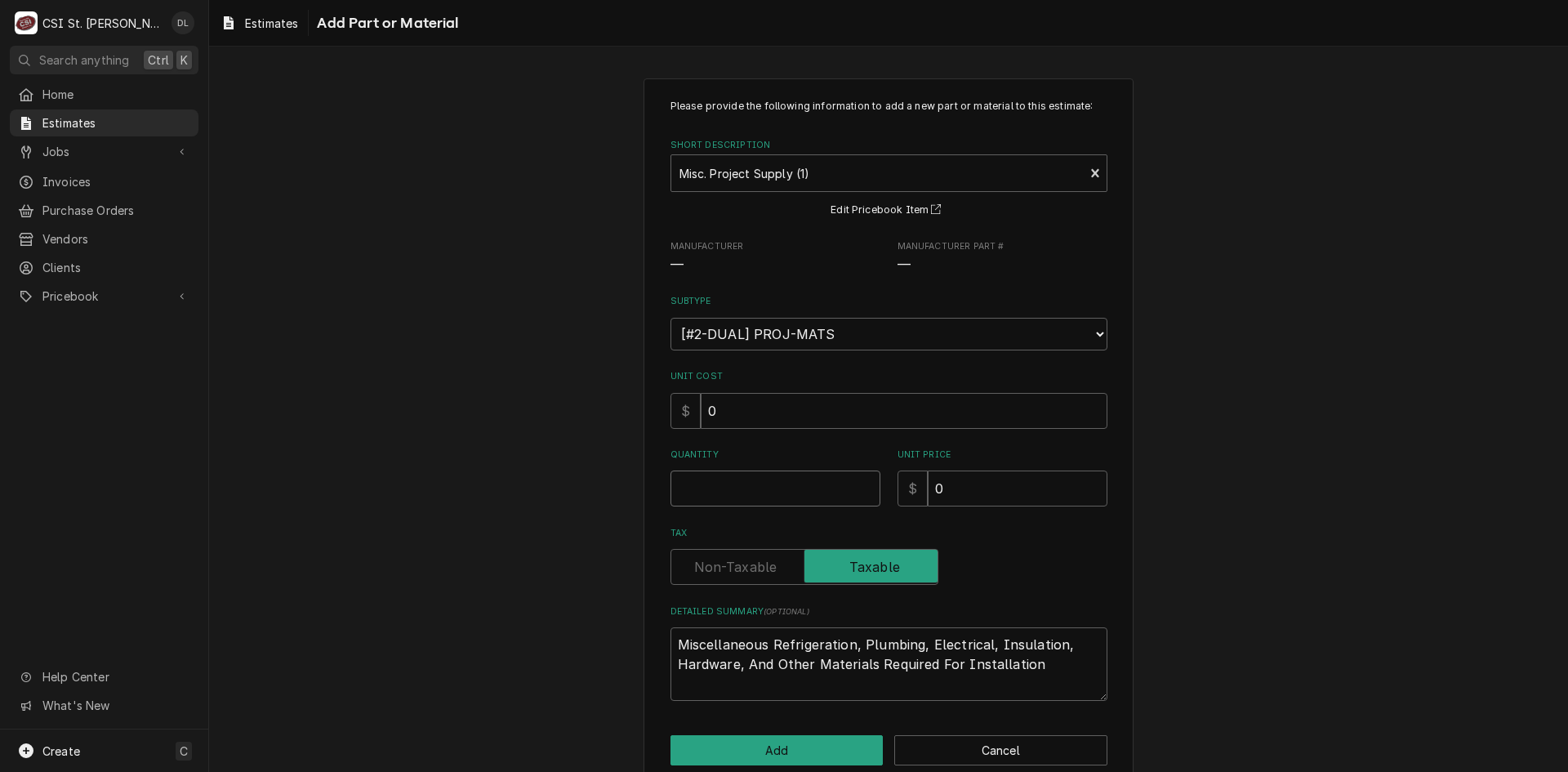
click at [770, 477] on input "Quantity" at bounding box center [775, 488] width 210 height 36
click at [774, 752] on button "Add" at bounding box center [777, 750] width 213 height 30
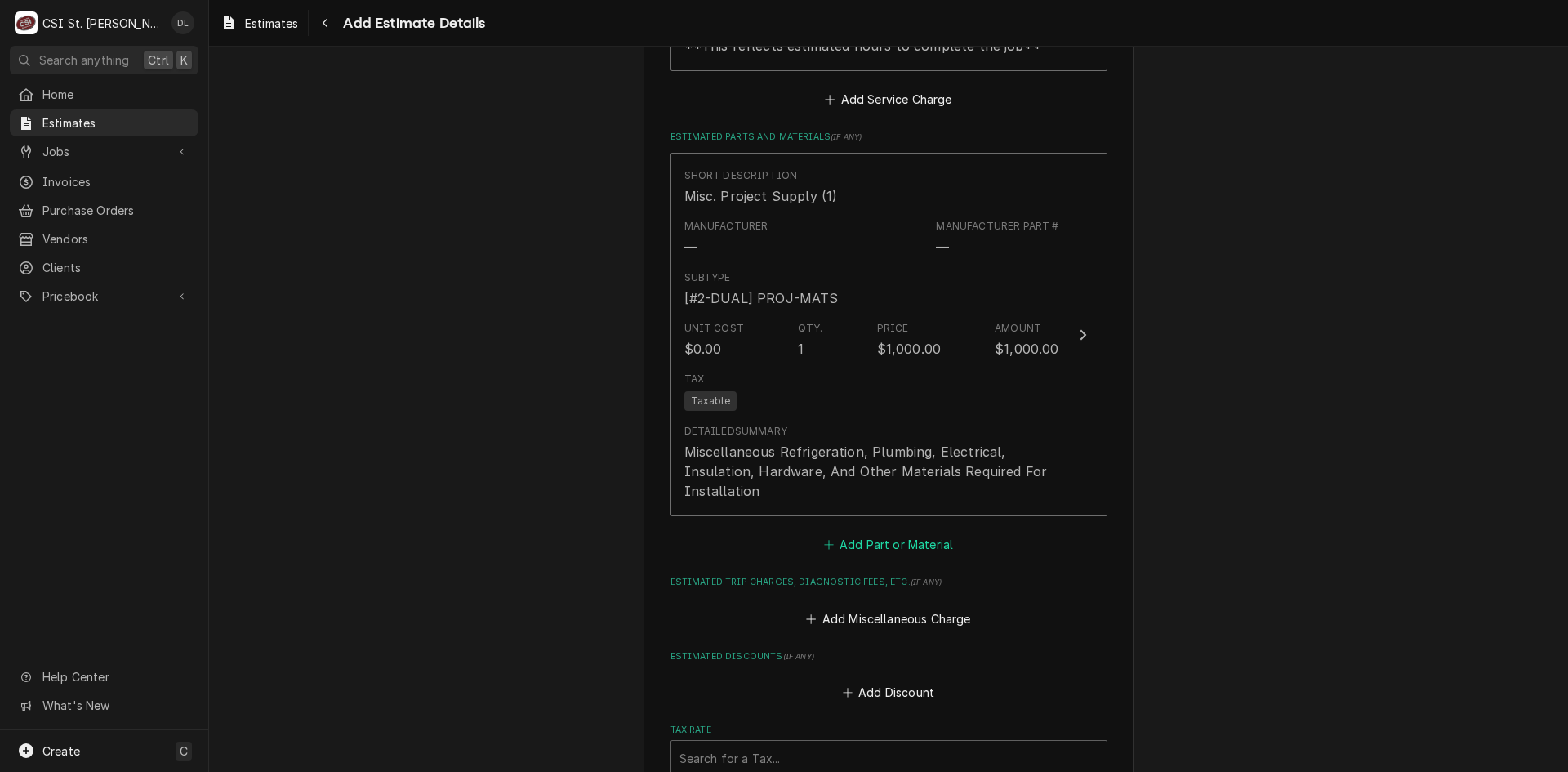
scroll to position [2890, 0]
click at [810, 613] on icon "Estimated Trip Charges, Diagnostic Fees, etc." at bounding box center [811, 619] width 10 height 12
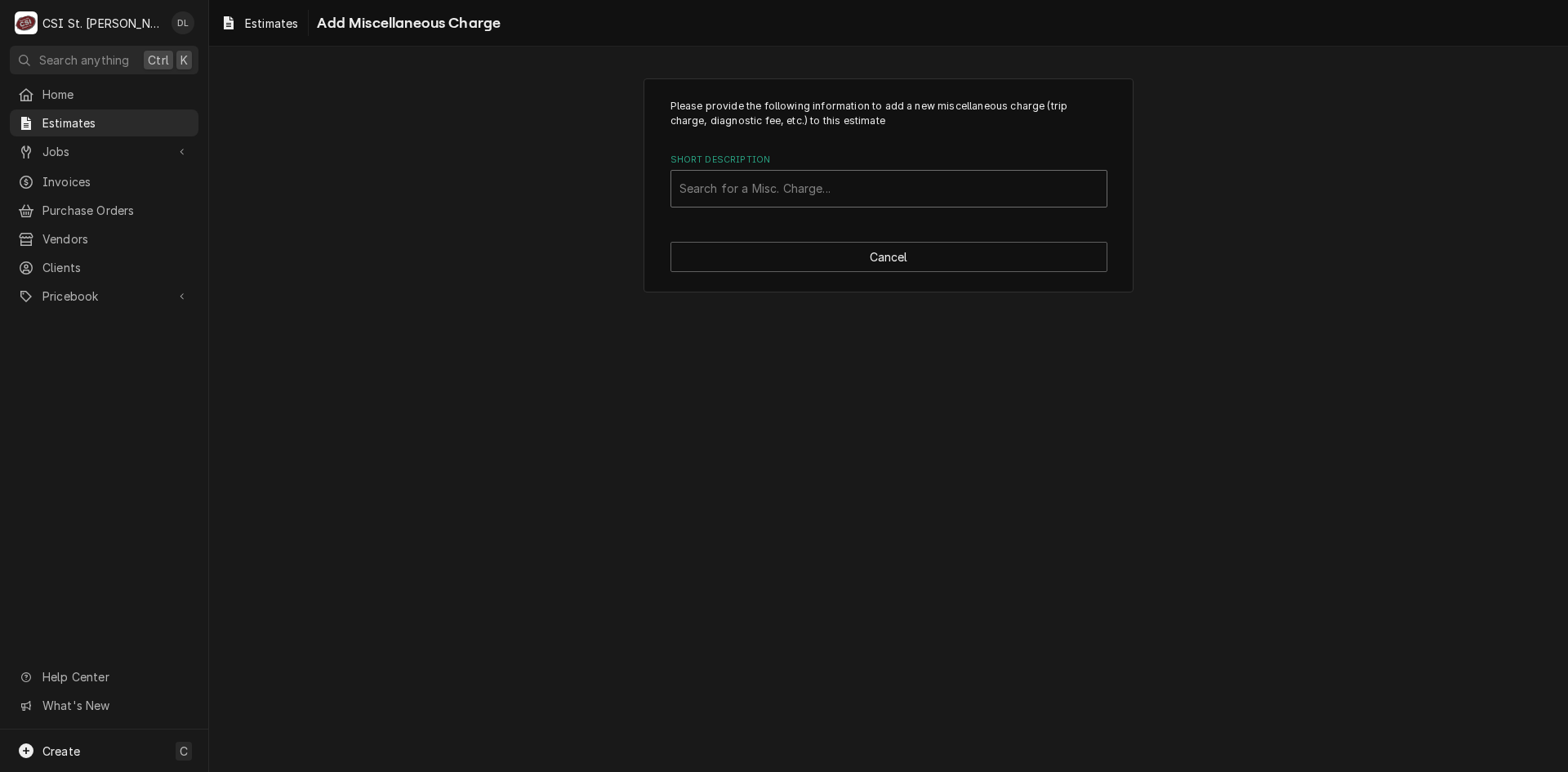
click at [765, 191] on div "Short Description" at bounding box center [889, 189] width 419 height 29
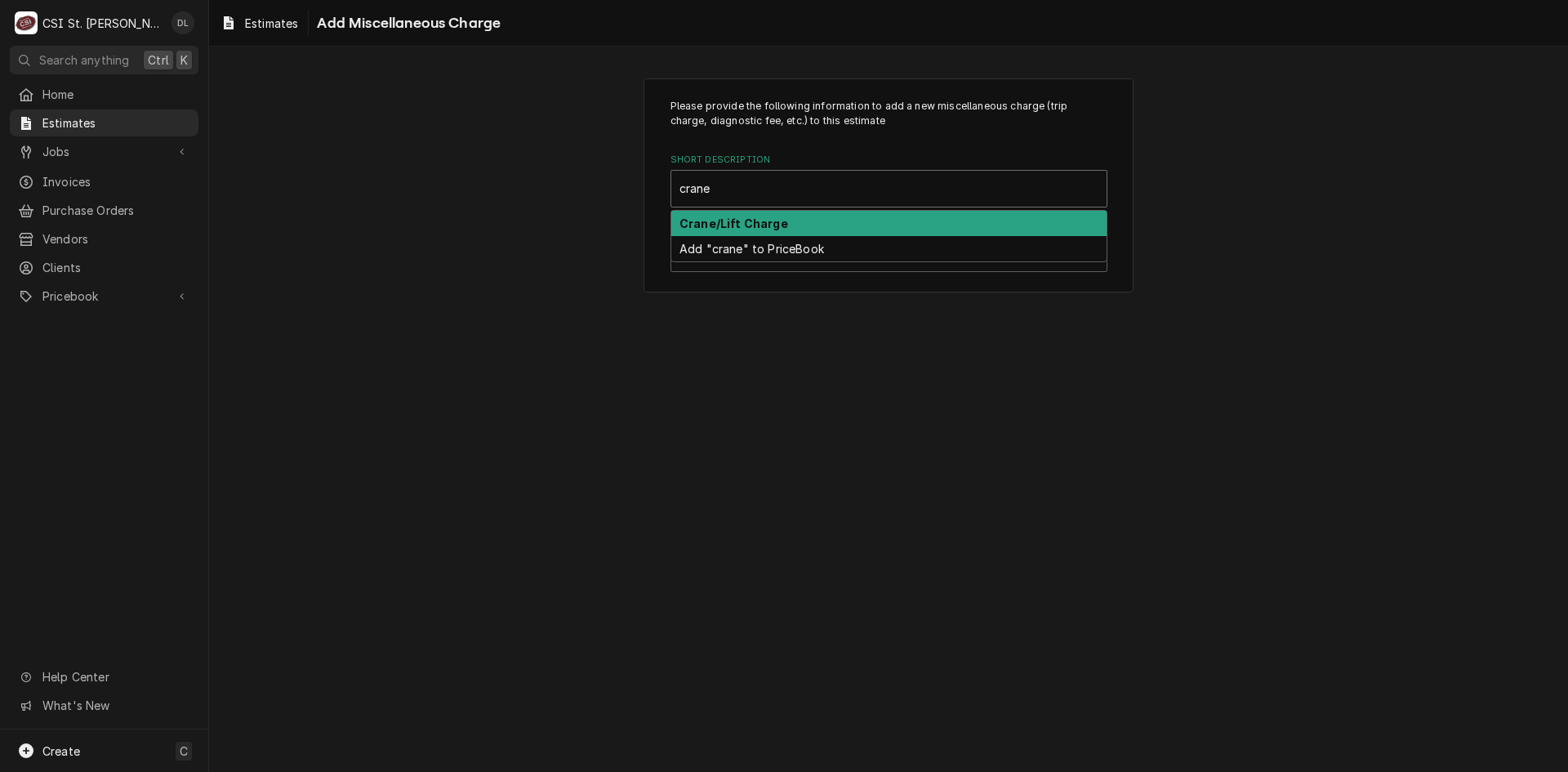
click at [772, 218] on strong "Crane/Lift Charge" at bounding box center [734, 223] width 109 height 14
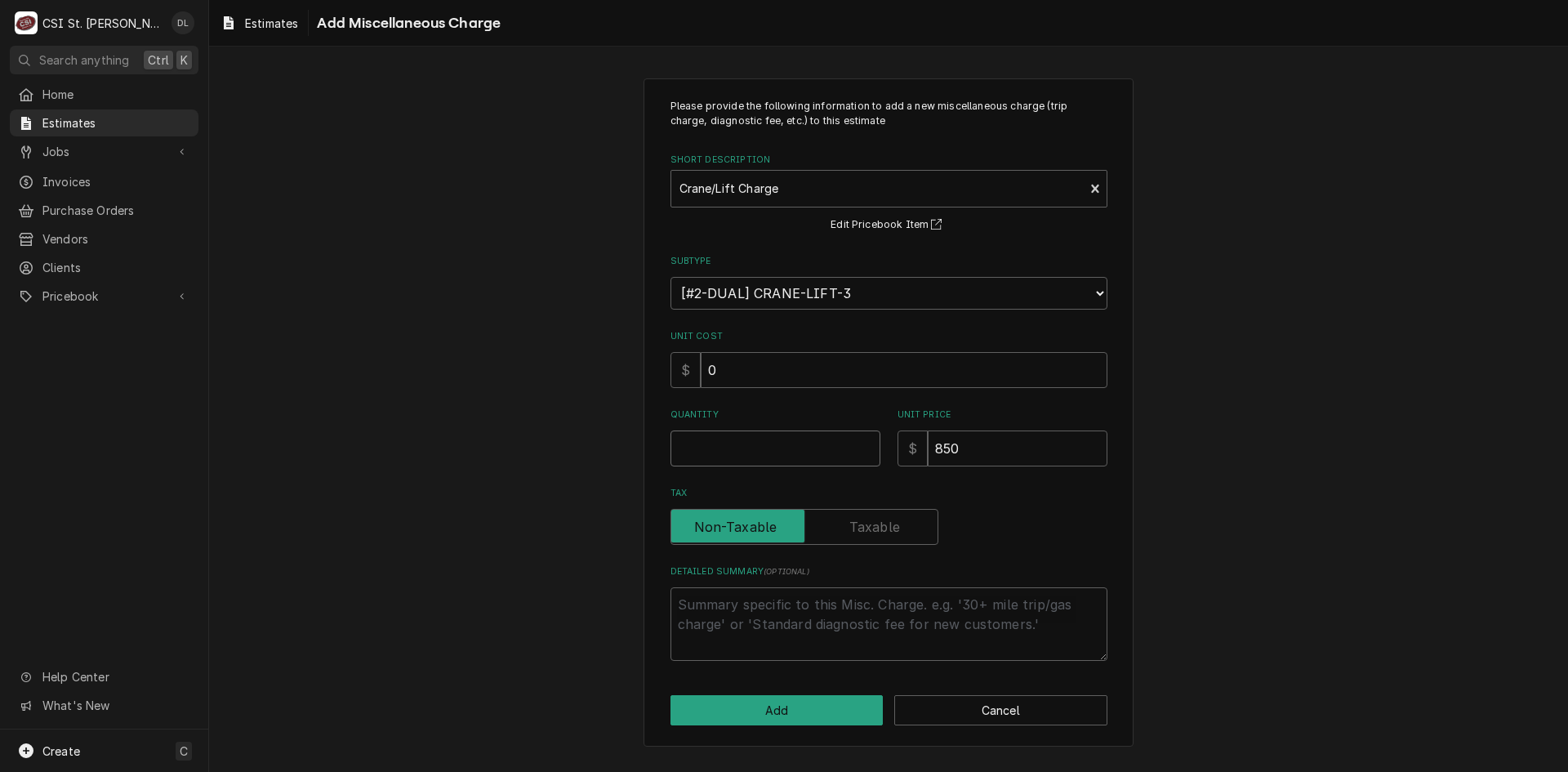
click at [751, 446] on input "Quantity" at bounding box center [775, 448] width 210 height 36
click at [789, 696] on button "Add" at bounding box center [777, 710] width 213 height 30
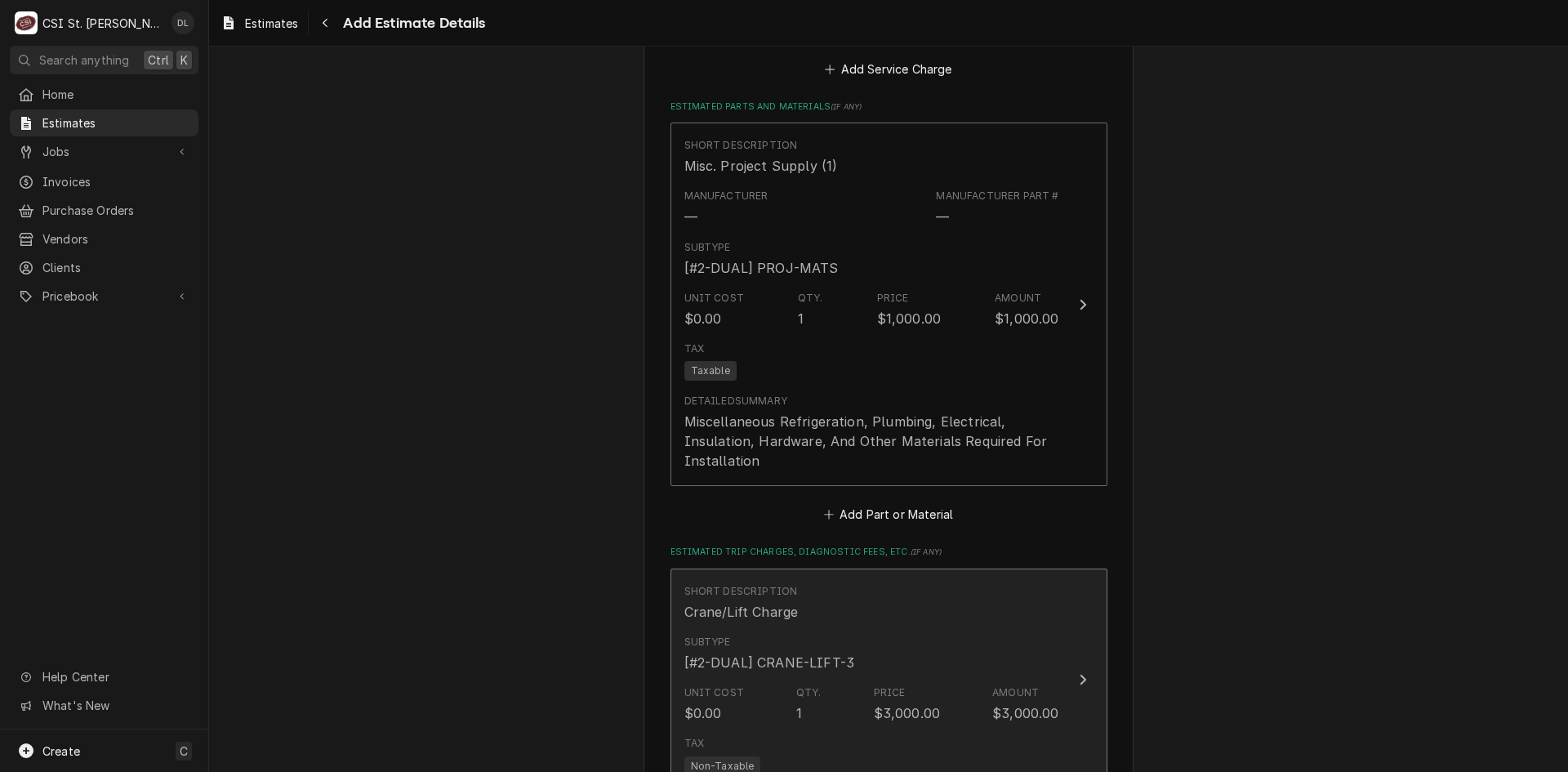
scroll to position [2910, 0]
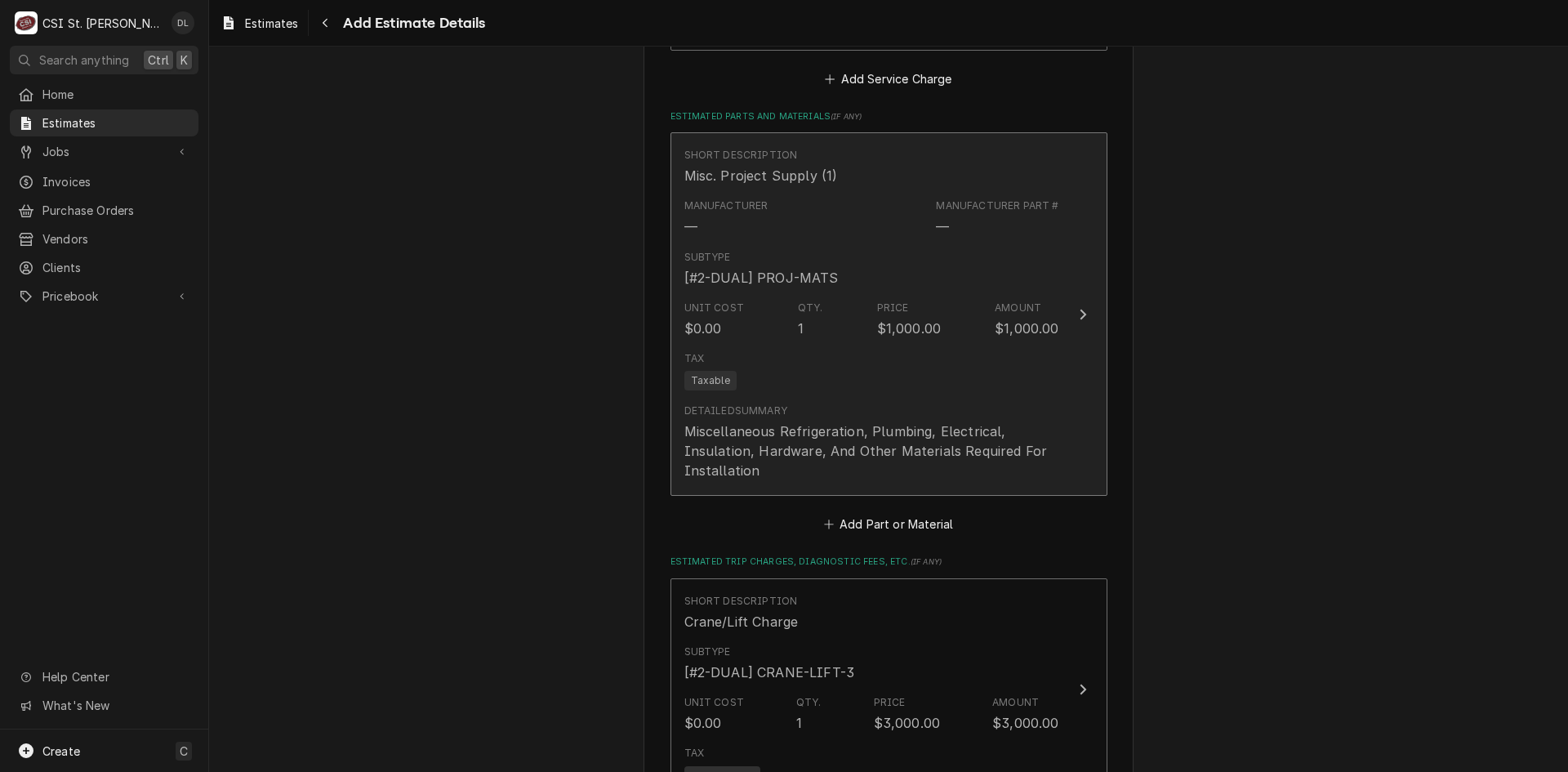
click at [907, 345] on div "Tax Taxable" at bounding box center [872, 370] width 375 height 52
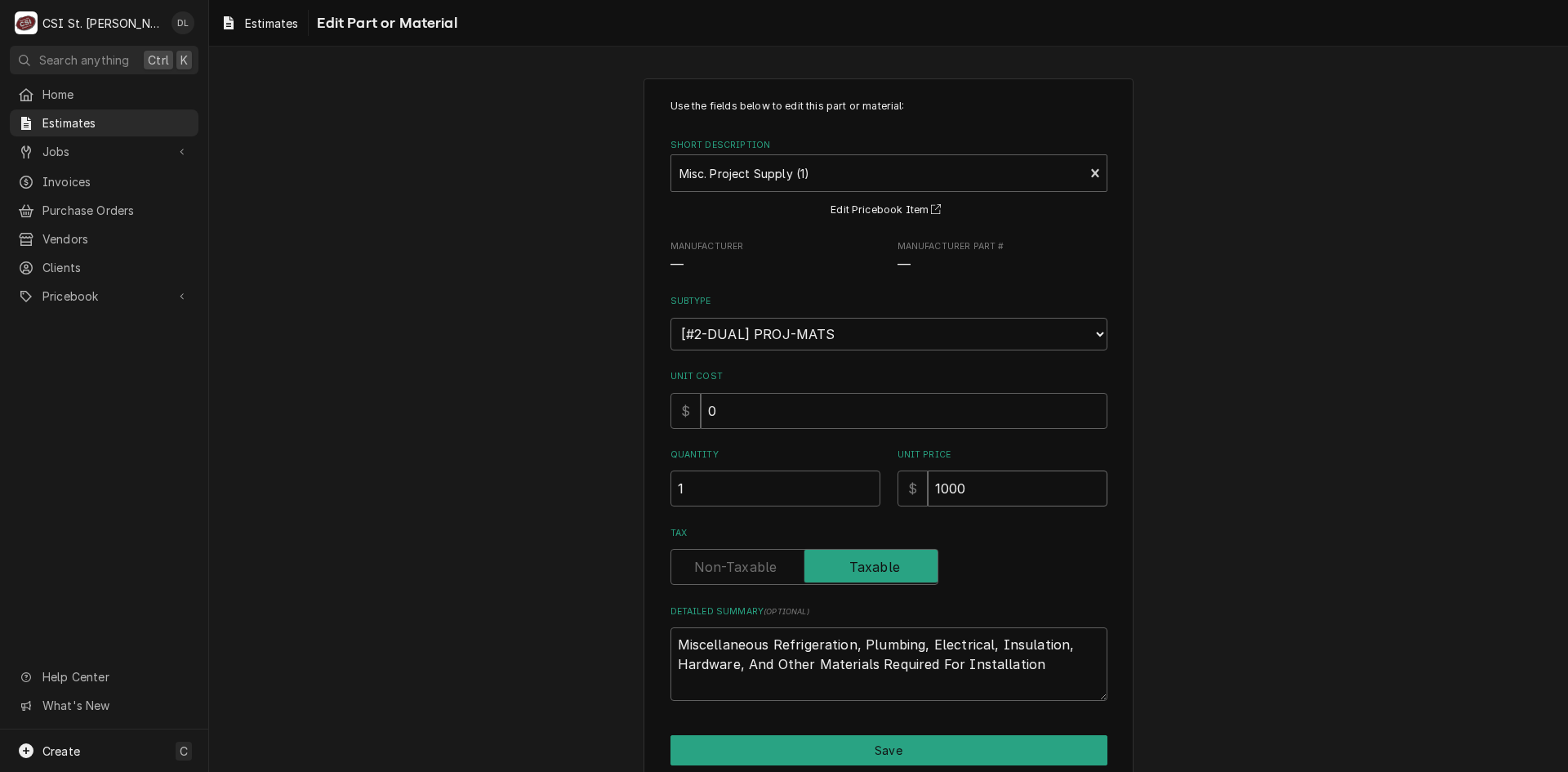
drag, startPoint x: 982, startPoint y: 495, endPoint x: 882, endPoint y: 483, distance: 100.7
click at [882, 483] on div "Quantity 1 Unit Price $ 1000" at bounding box center [888, 477] width 437 height 58
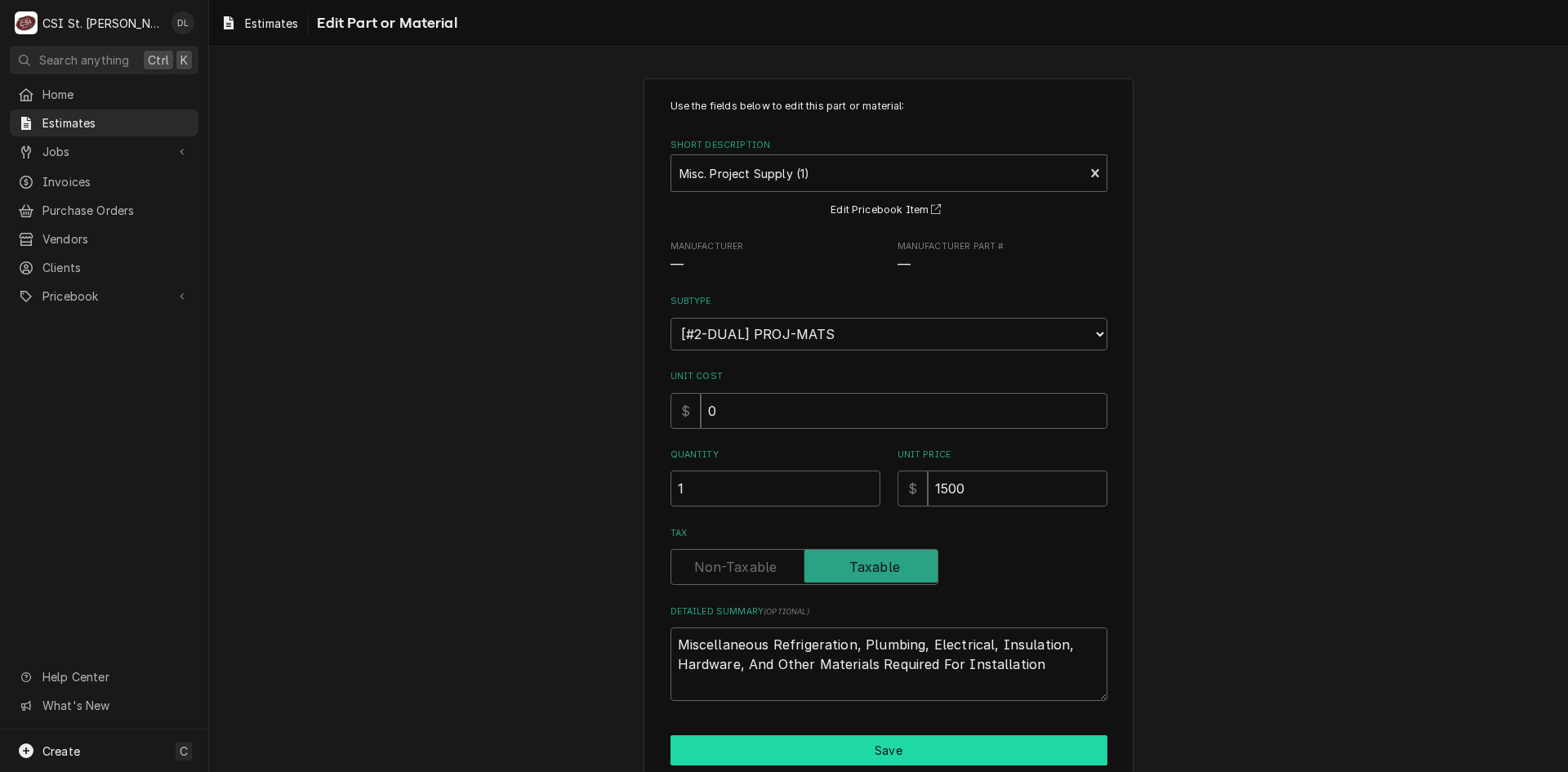
click at [887, 747] on button "Save" at bounding box center [888, 750] width 437 height 30
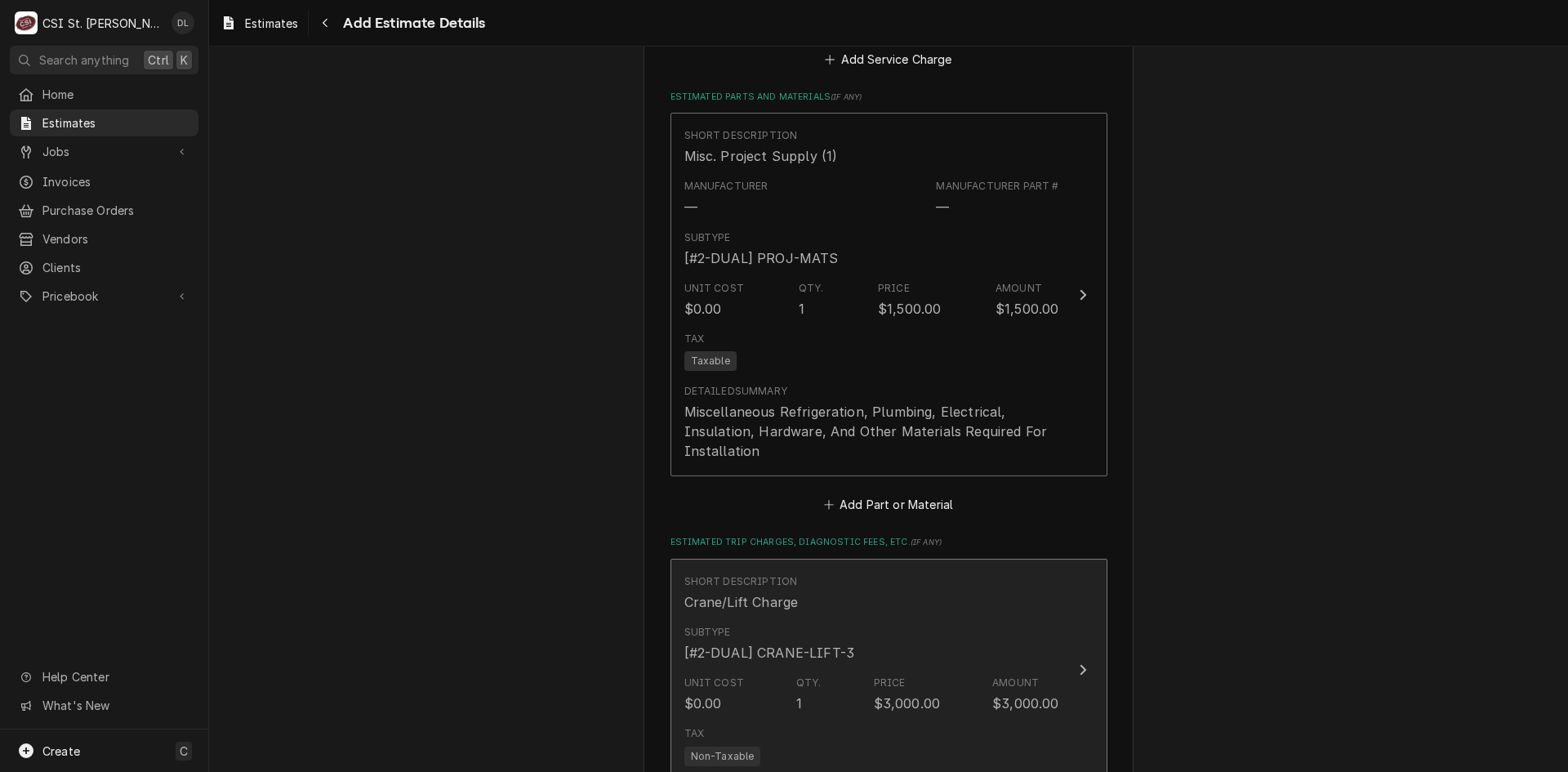
scroll to position [3012, 0]
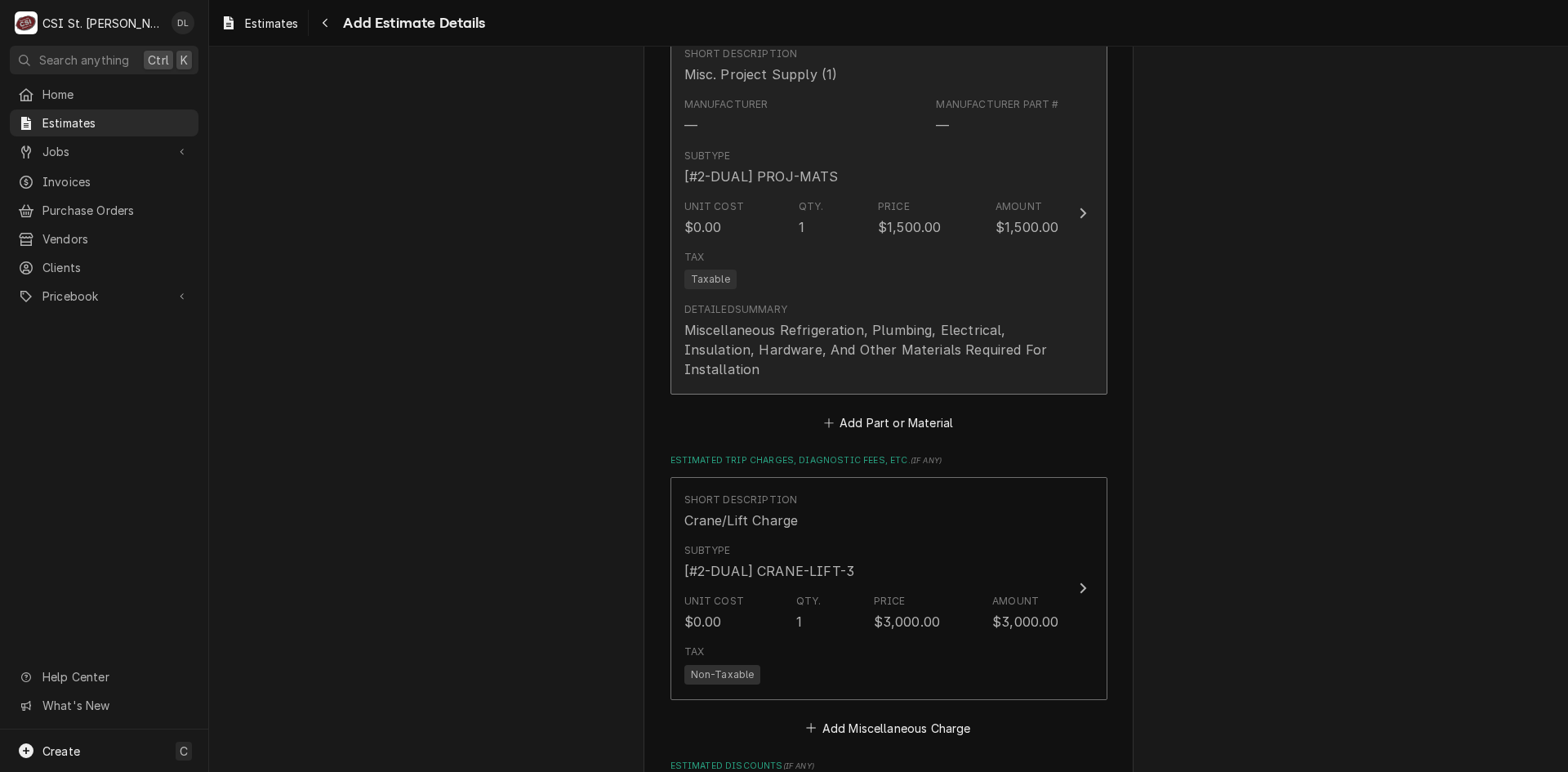
click at [975, 320] on div "Miscellaneous Refrigeration, Plumbing, Electrical, Insulation, Hardware, And Ot…" at bounding box center [872, 350] width 375 height 59
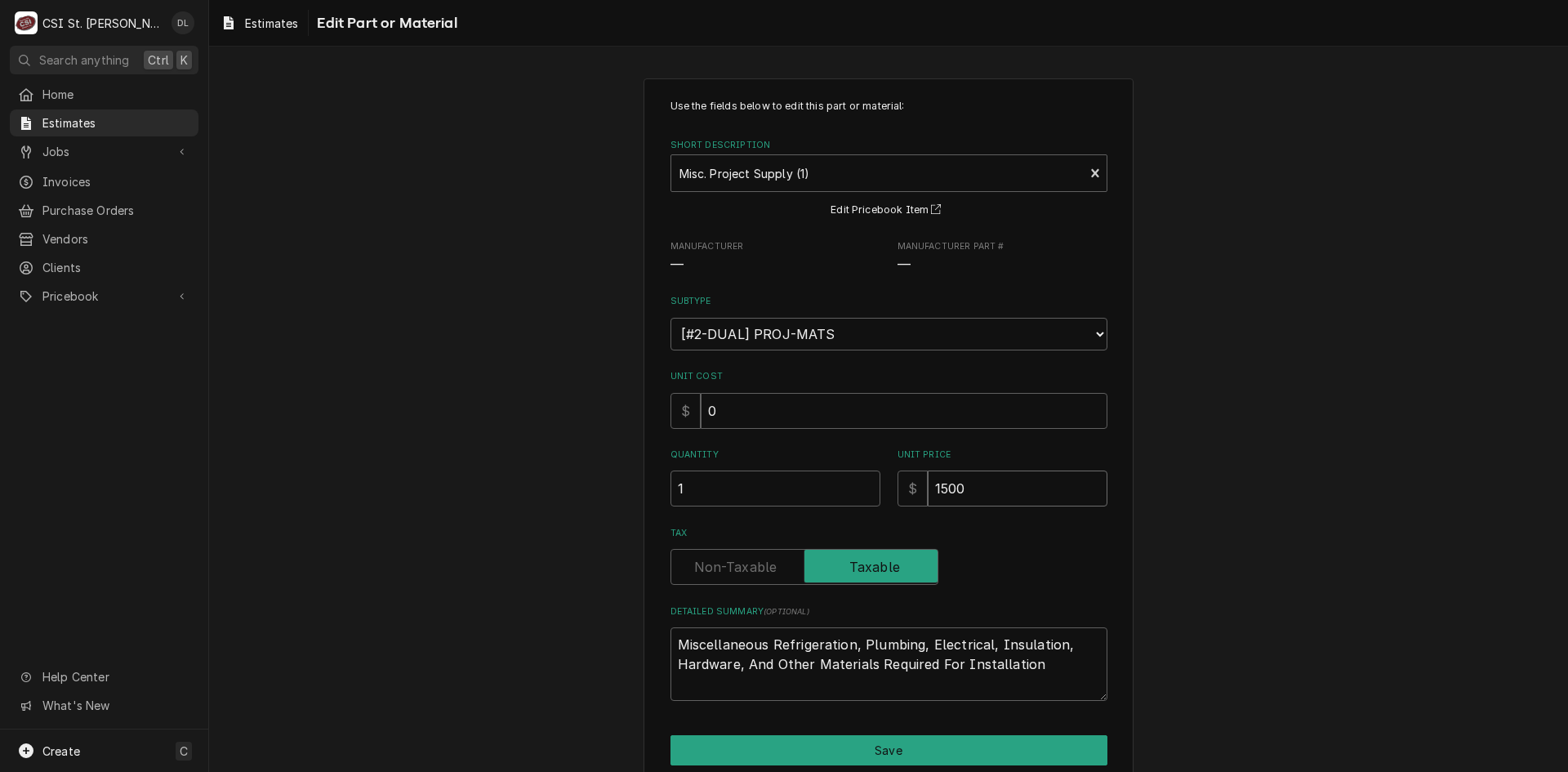
drag, startPoint x: 1013, startPoint y: 484, endPoint x: 620, endPoint y: 402, distance: 401.5
click at [629, 407] on div "Use the fields below to edit this part or material: Short Description Misc. Pro…" at bounding box center [889, 453] width 1359 height 779
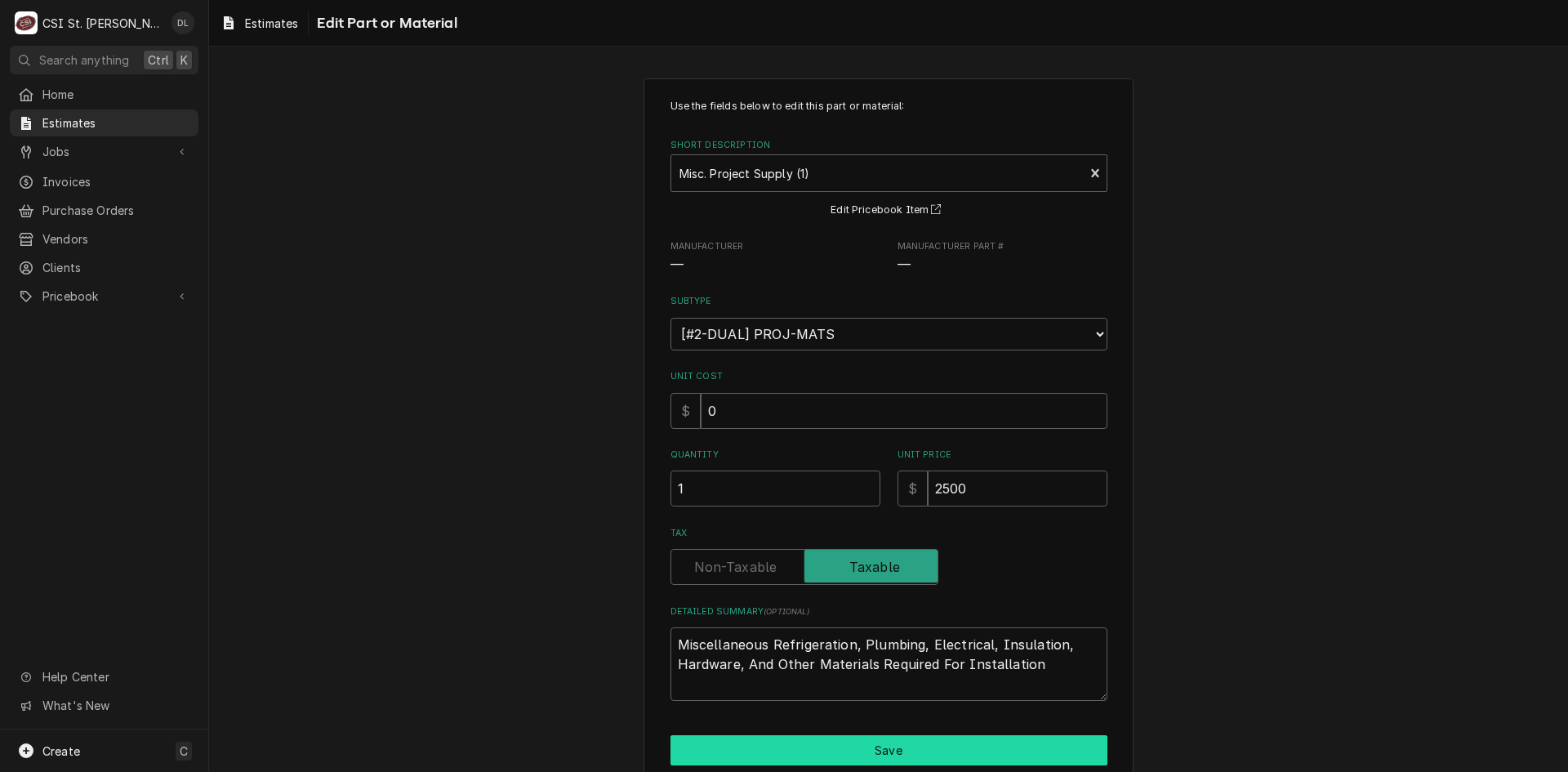
click at [929, 750] on button "Save" at bounding box center [888, 750] width 437 height 30
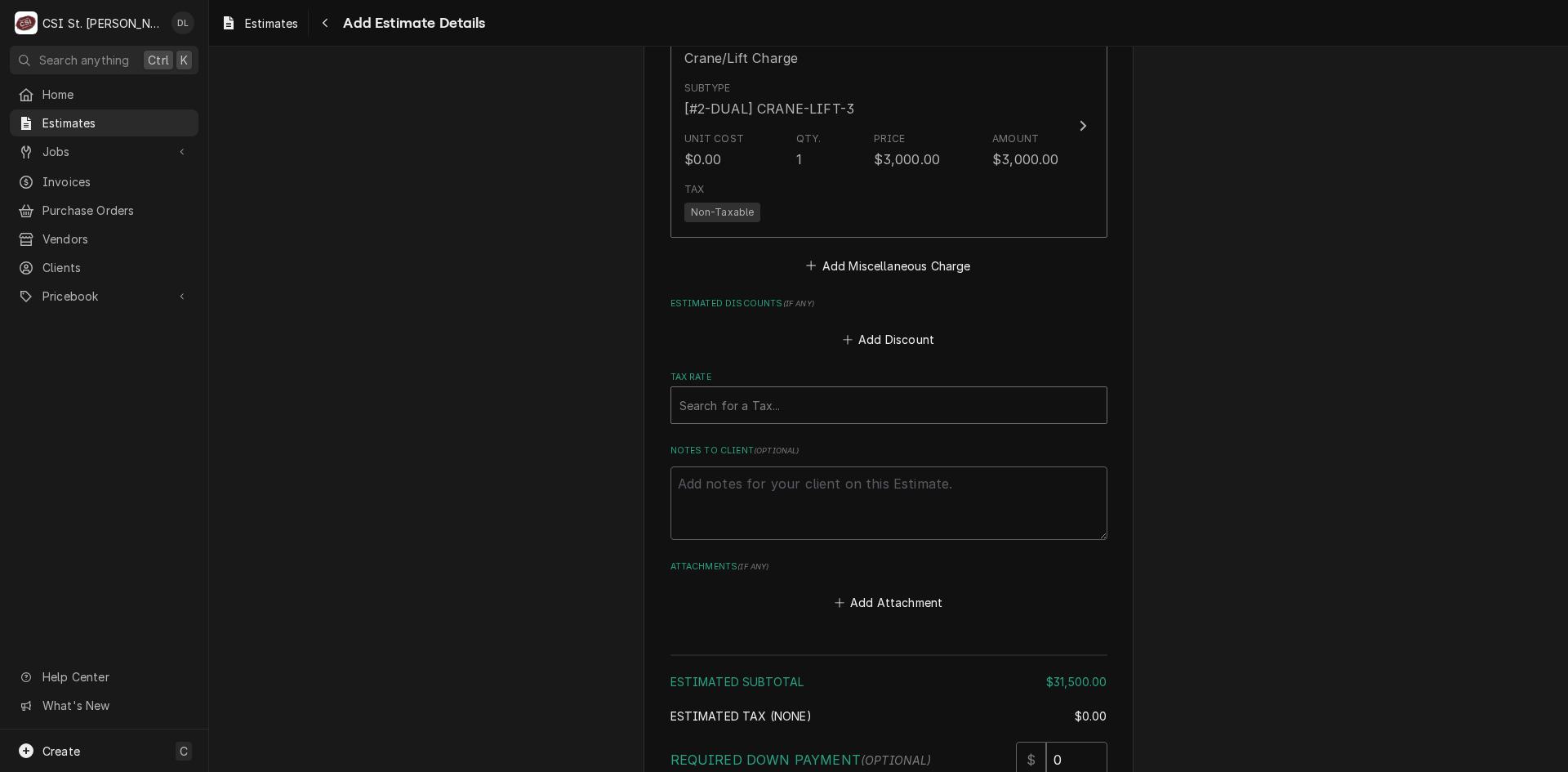
scroll to position [3655, 0]
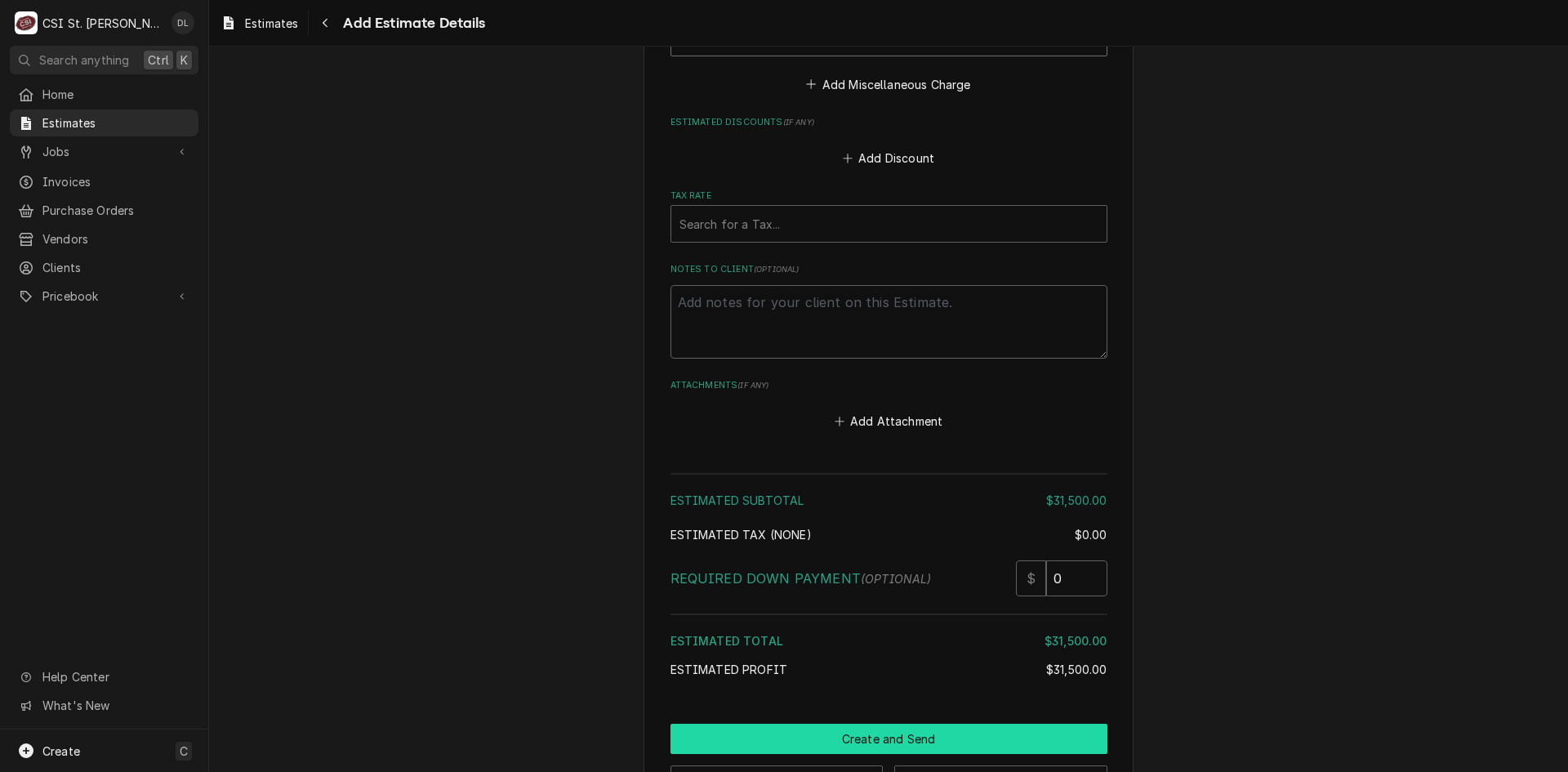
click at [893, 724] on button "Create and Send" at bounding box center [888, 739] width 437 height 30
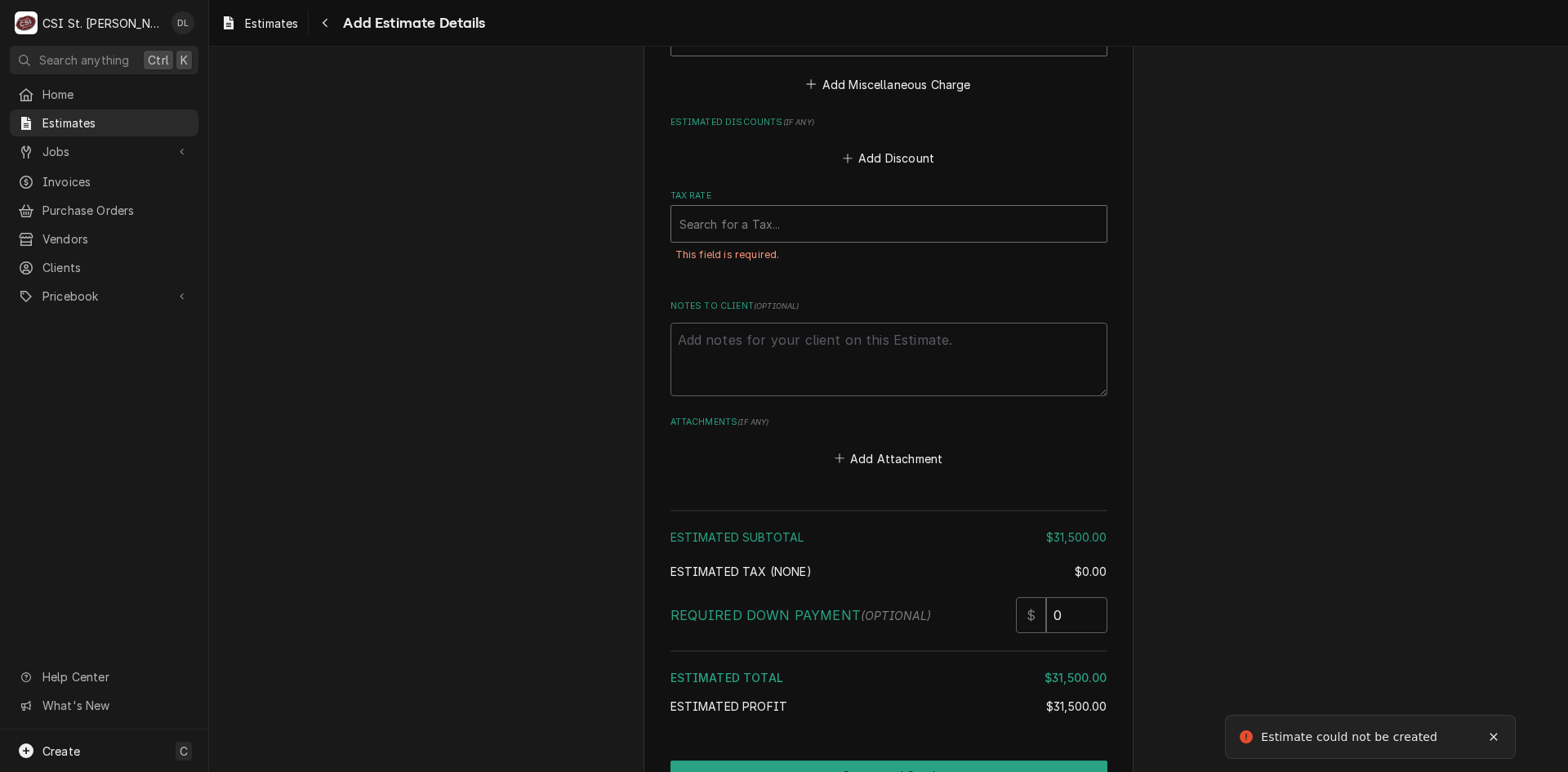
drag, startPoint x: 846, startPoint y: 143, endPoint x: 854, endPoint y: 151, distance: 11.3
click at [849, 189] on div "Tax Rate Search for a Tax... This field is required." at bounding box center [888, 235] width 437 height 91
click at [854, 210] on div "Tax Rate" at bounding box center [889, 224] width 419 height 29
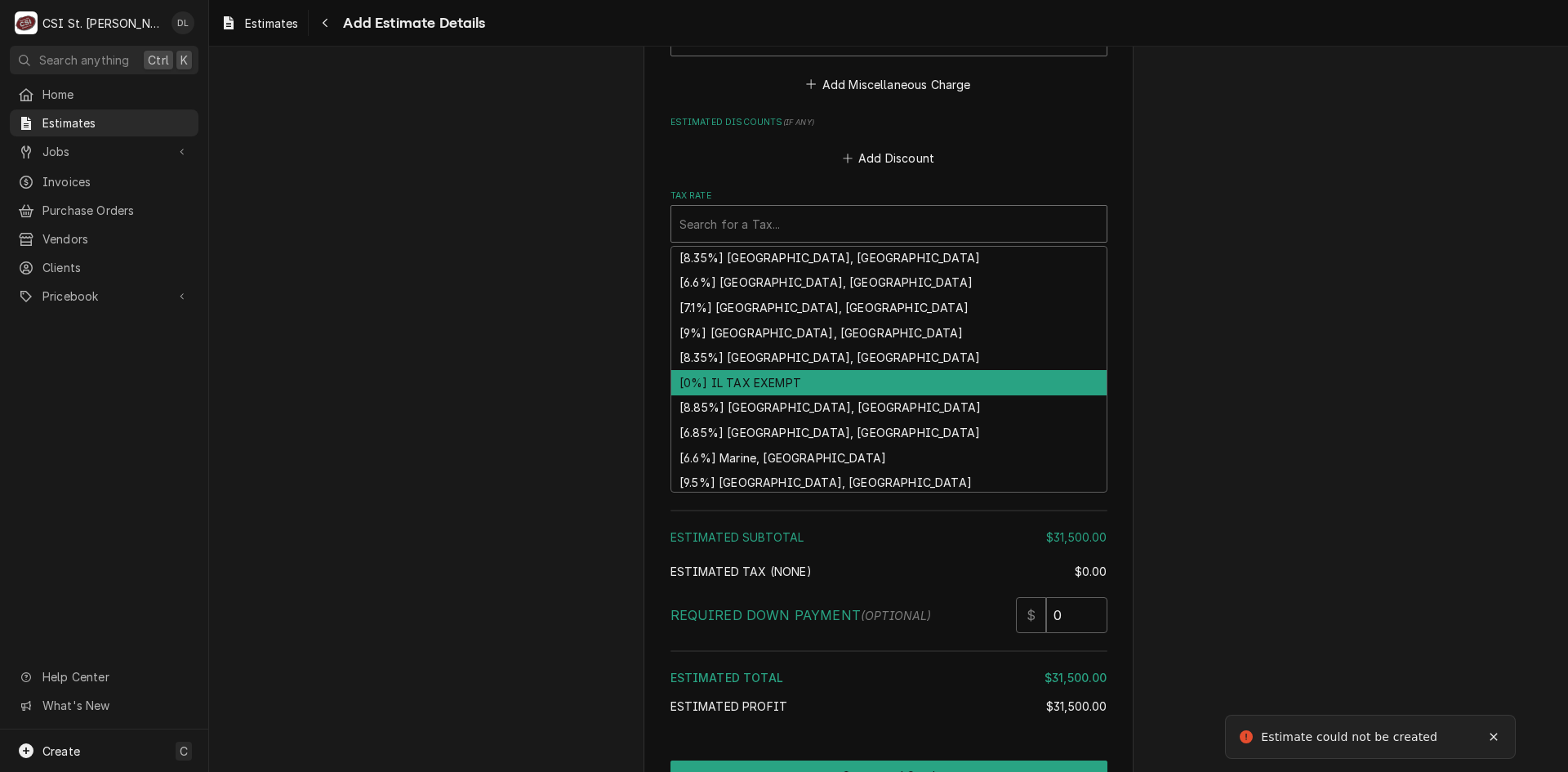
scroll to position [505, 0]
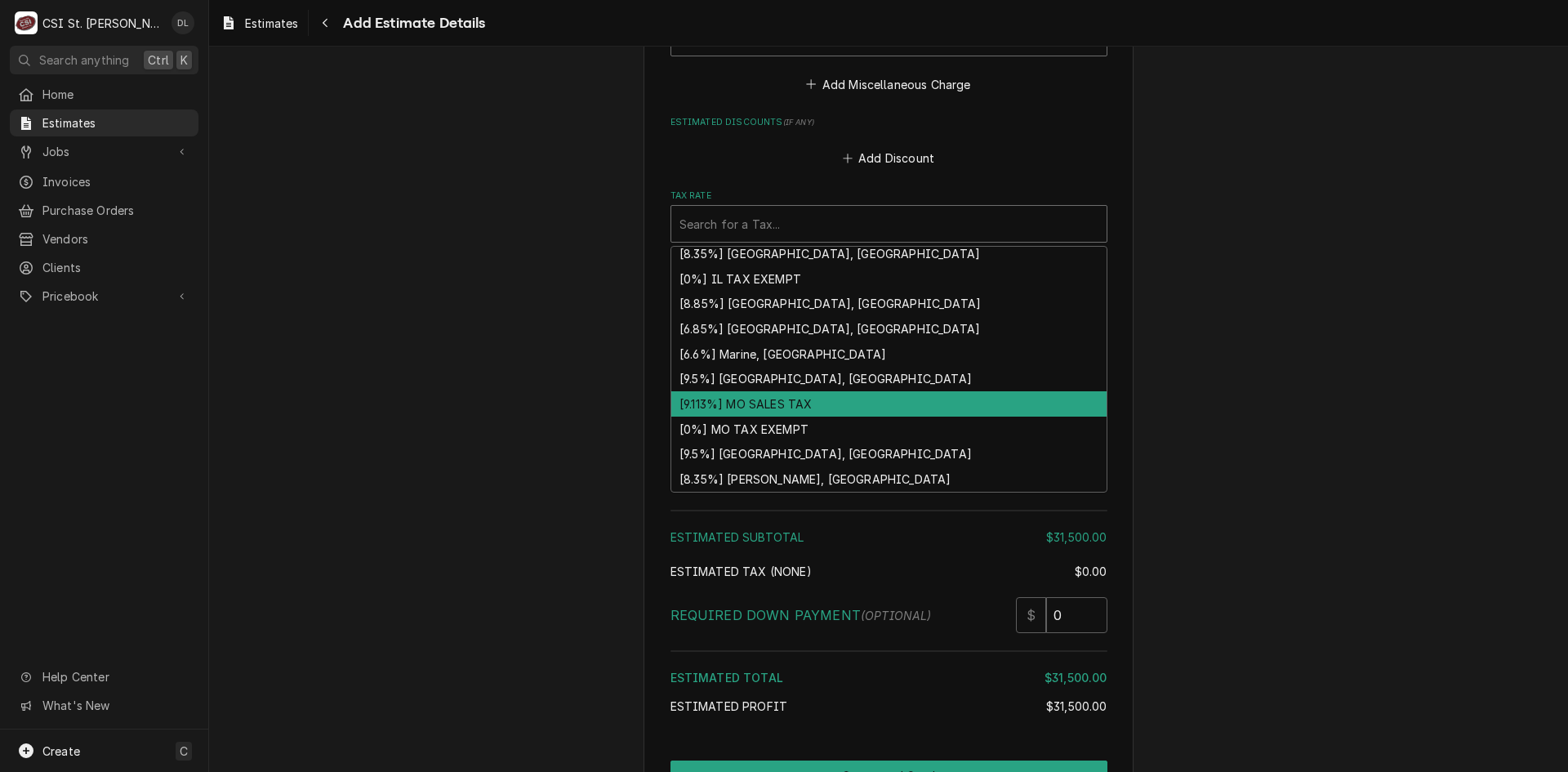
click at [767, 391] on div "[9.113%] MO SALES TAX" at bounding box center [888, 404] width 435 height 25
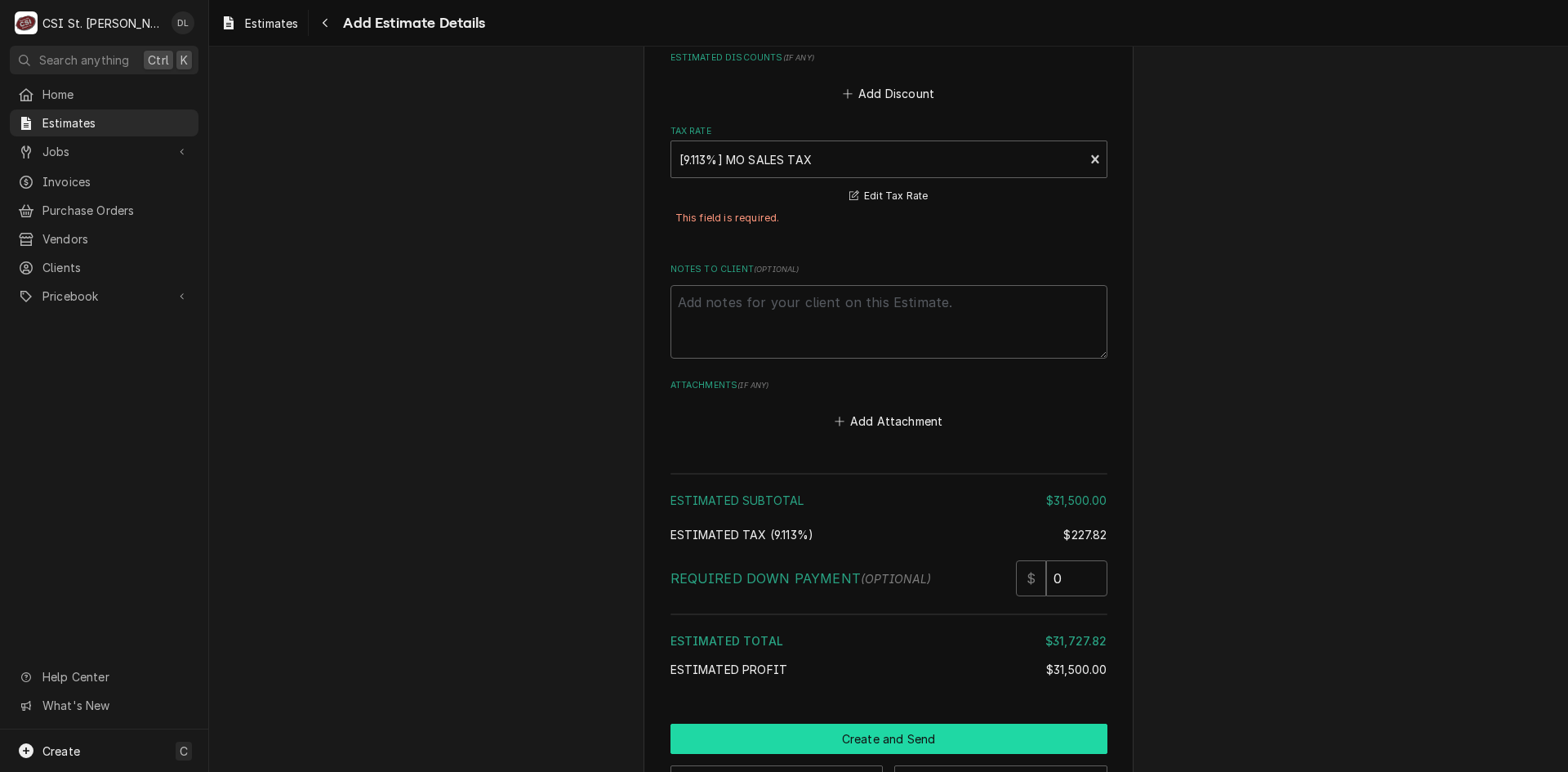
click at [922, 724] on button "Create and Send" at bounding box center [888, 739] width 437 height 30
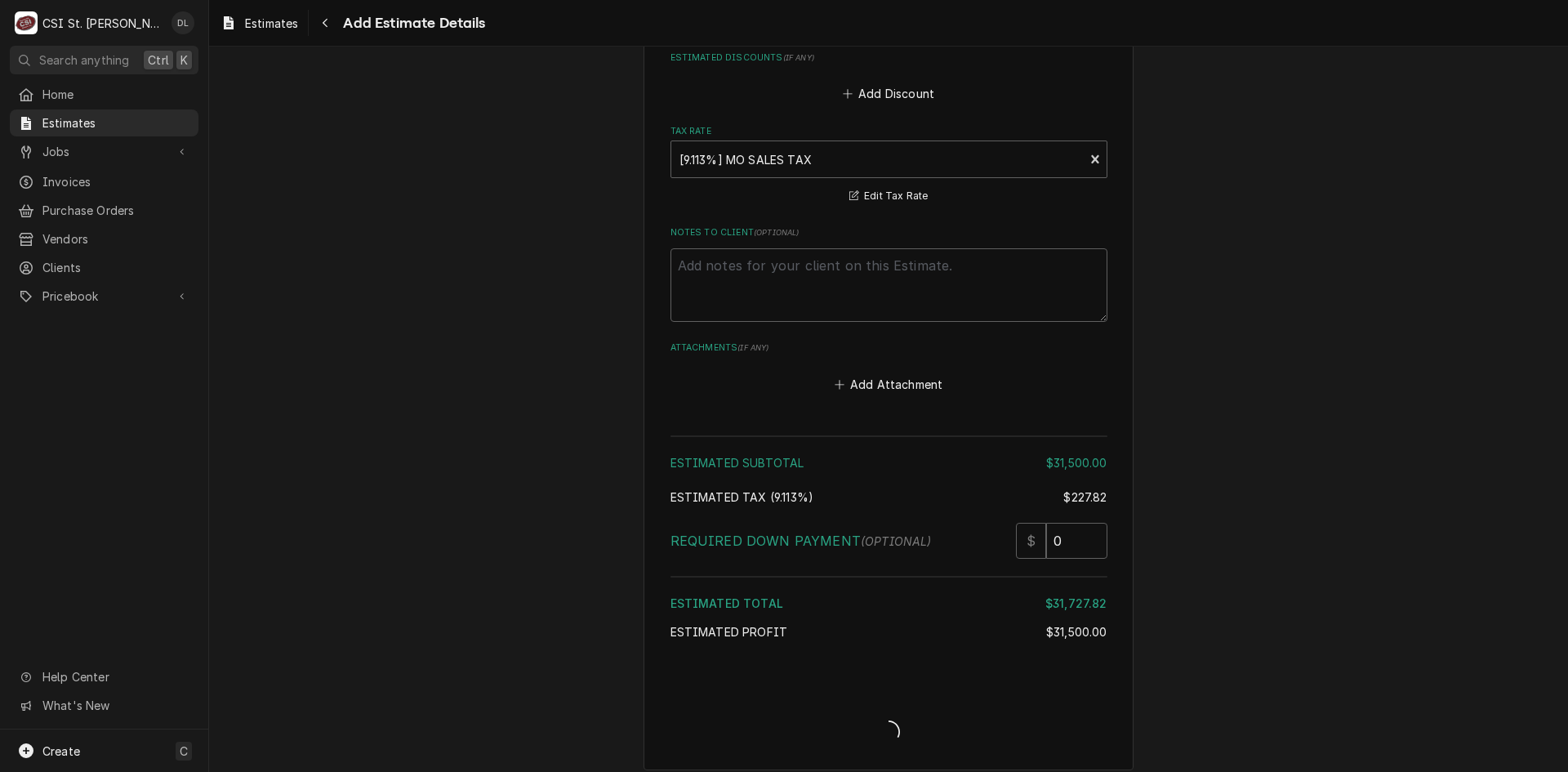
scroll to position [3673, 0]
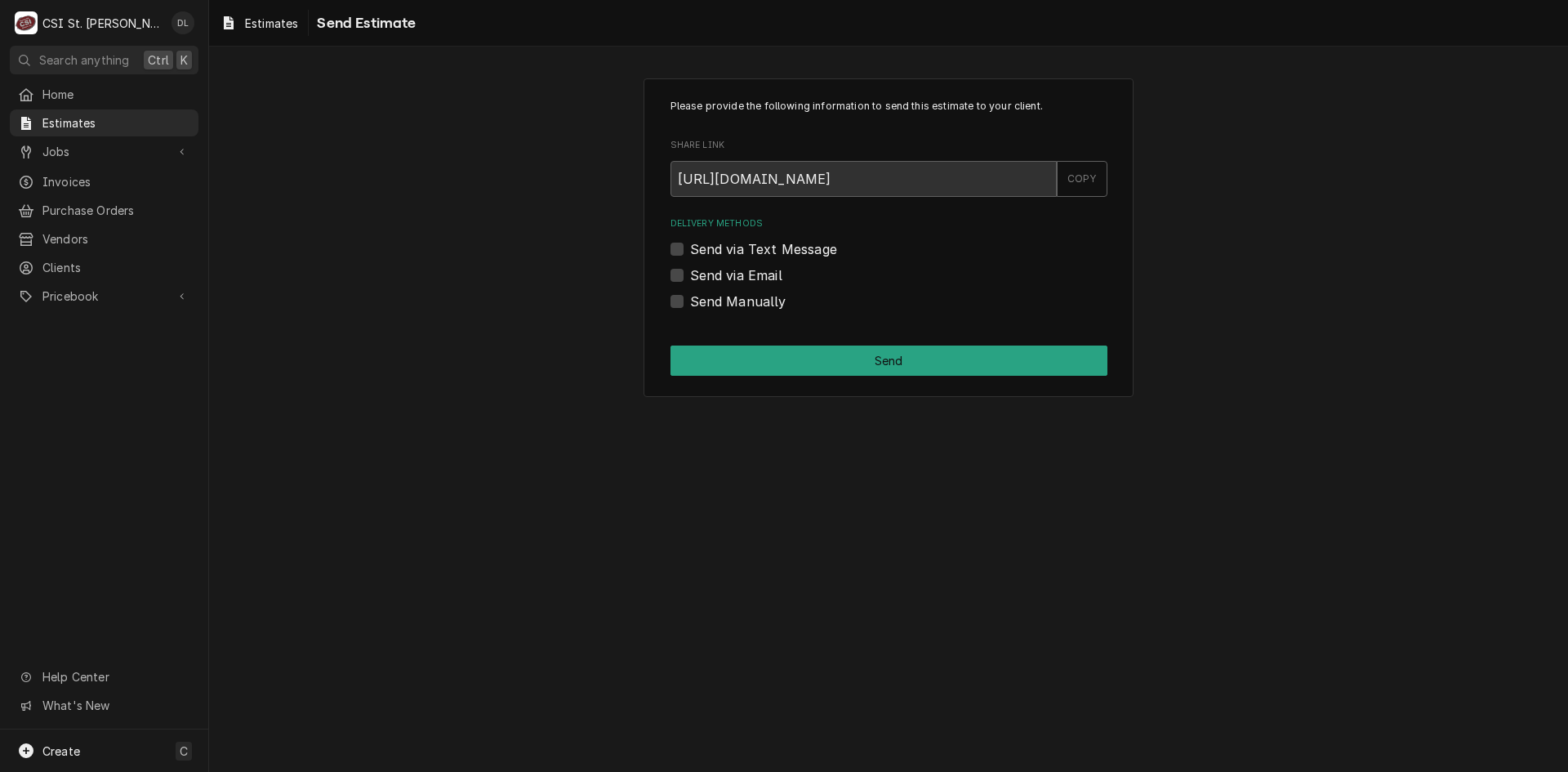
click at [686, 303] on div "Send Manually" at bounding box center [888, 301] width 437 height 19
click at [691, 306] on label "Send Manually" at bounding box center [738, 301] width 96 height 19
click at [691, 306] on input "Send Manually" at bounding box center [908, 309] width 437 height 36
checkbox input "true"
click at [862, 358] on button "Send" at bounding box center [888, 360] width 437 height 30
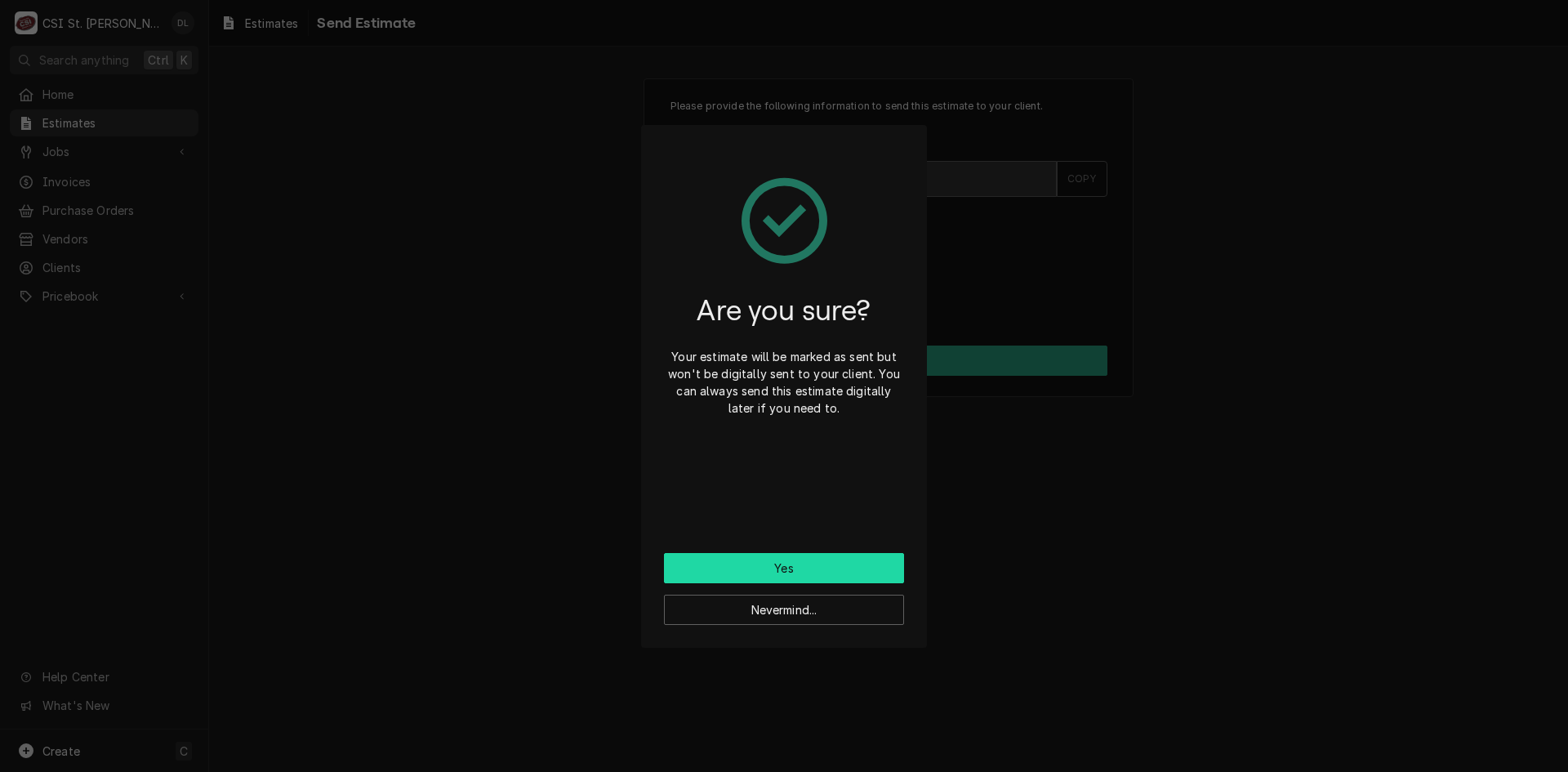
click at [823, 564] on button "Yes" at bounding box center [784, 568] width 241 height 30
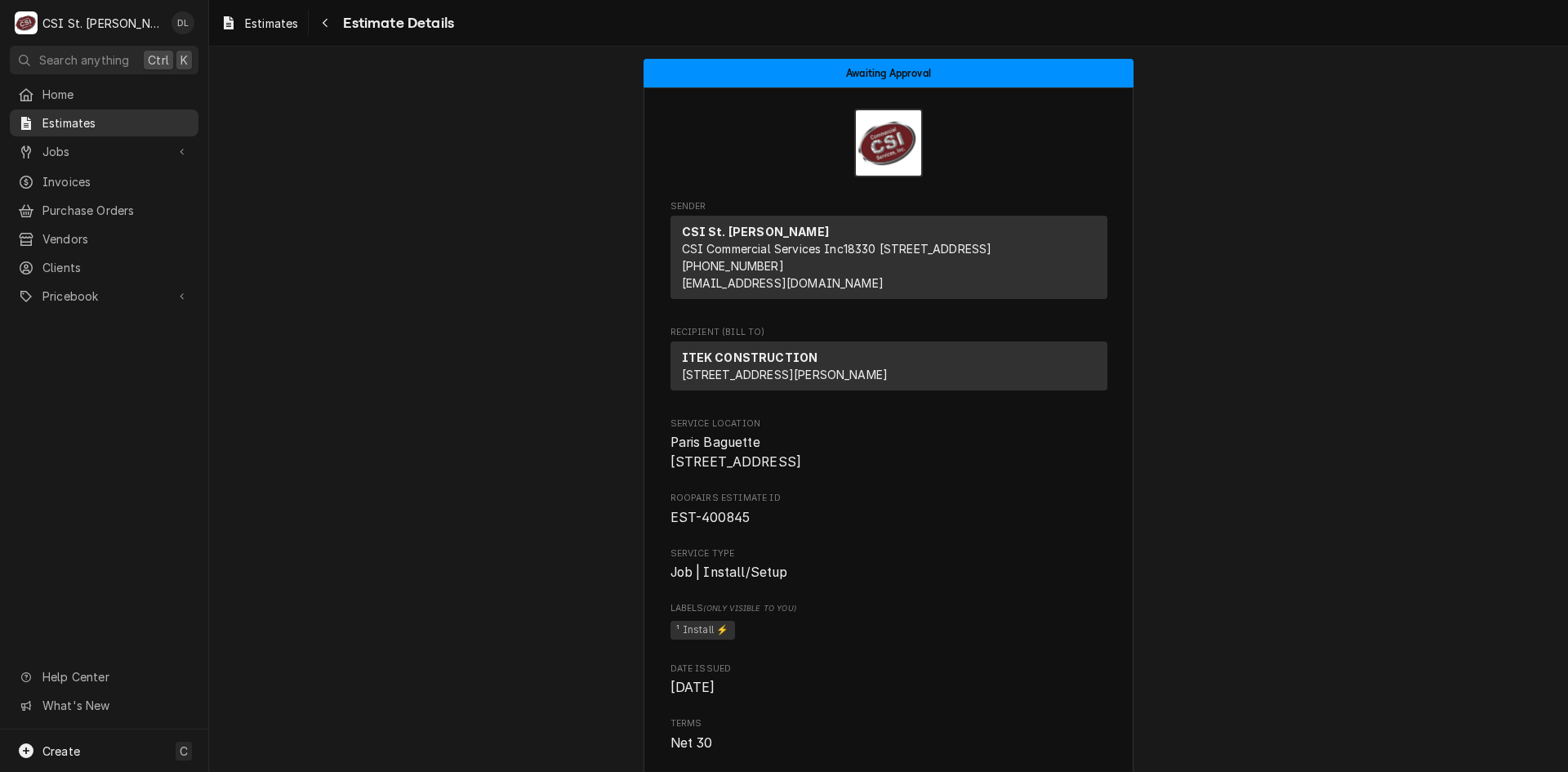
click at [75, 119] on span "Estimates" at bounding box center [116, 122] width 147 height 17
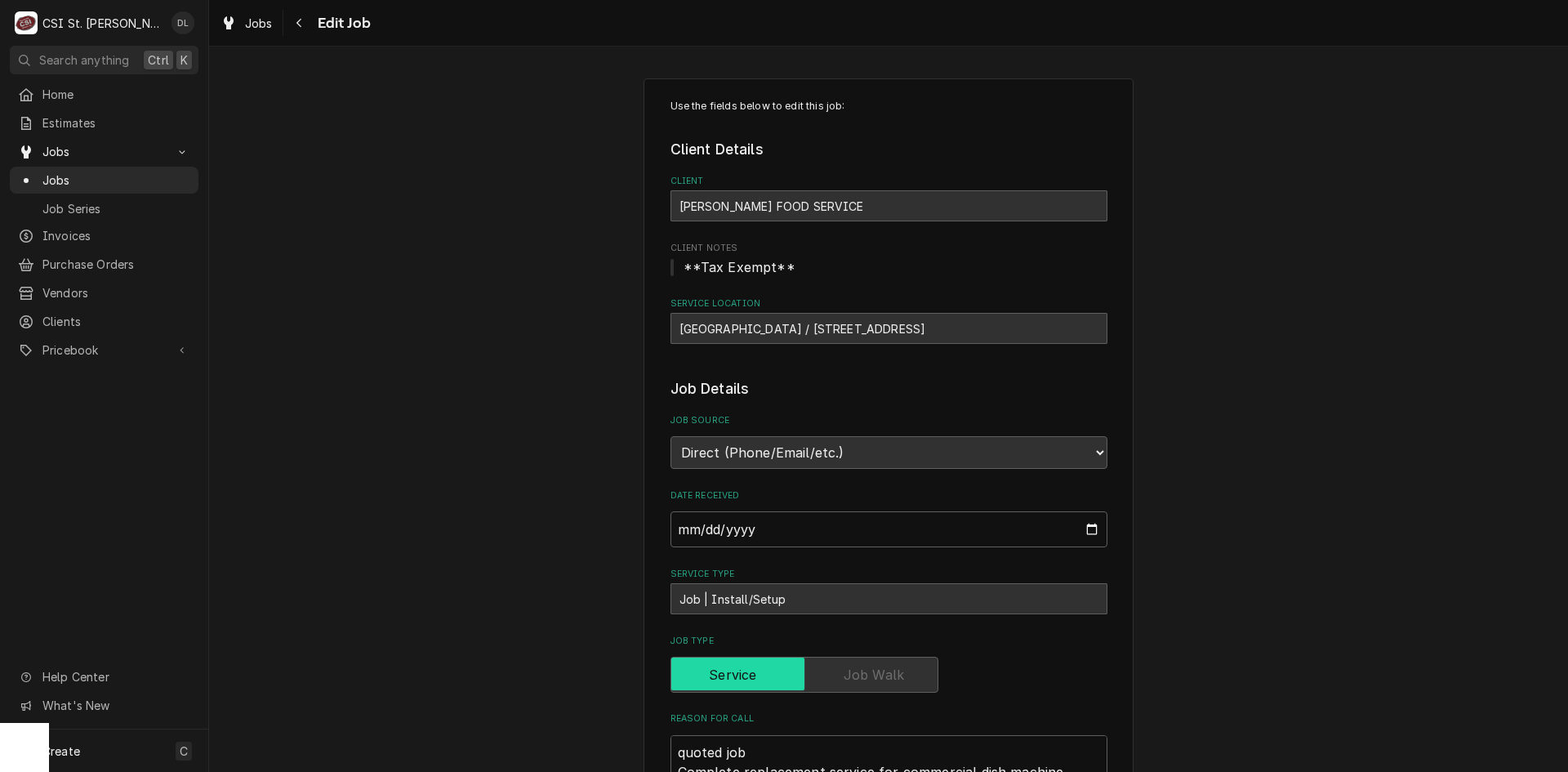
scroll to position [19, 0]
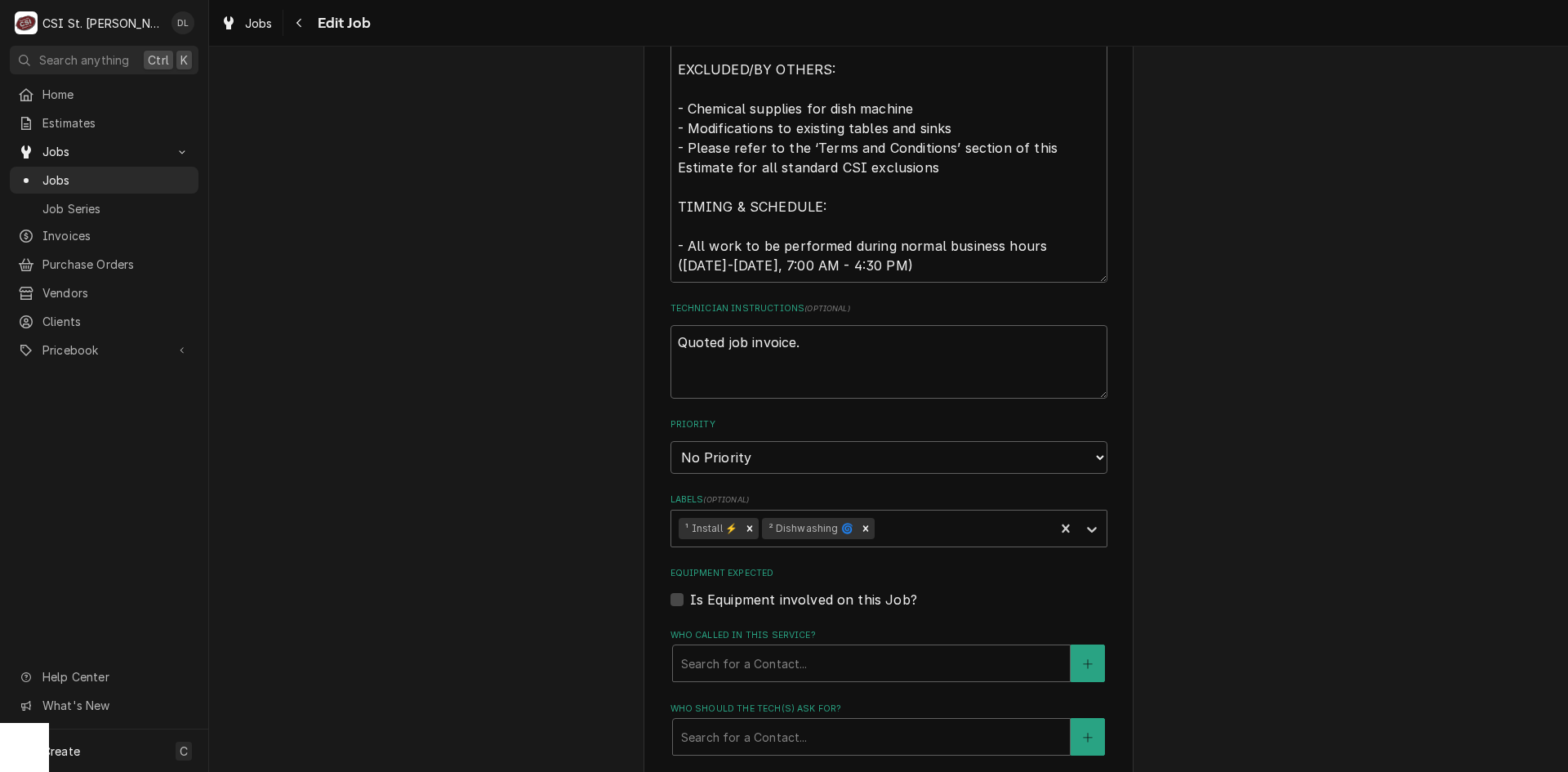
type textarea "x"
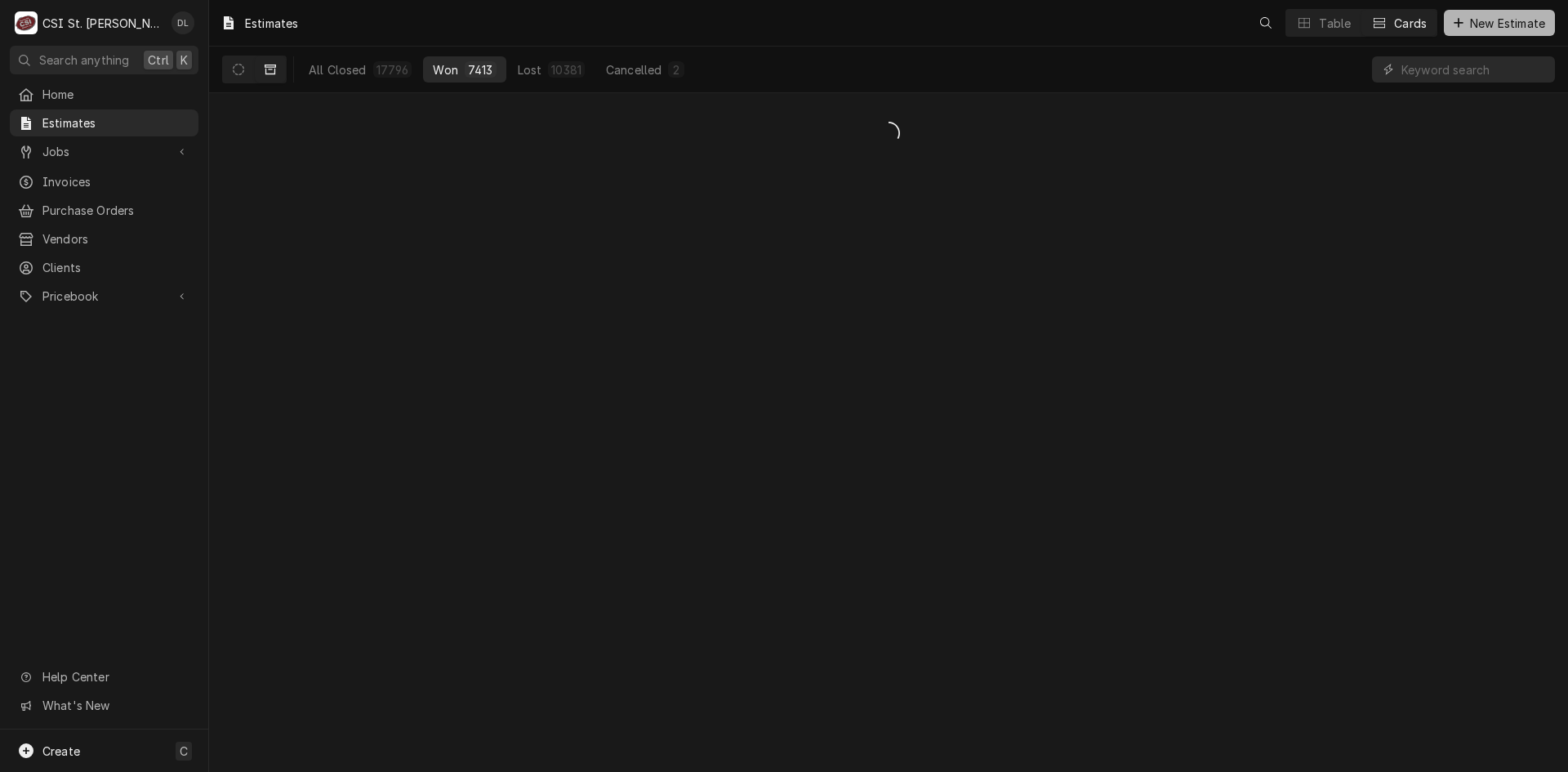
click at [1457, 30] on div "Dynamic Content Wrapper" at bounding box center [1458, 23] width 16 height 16
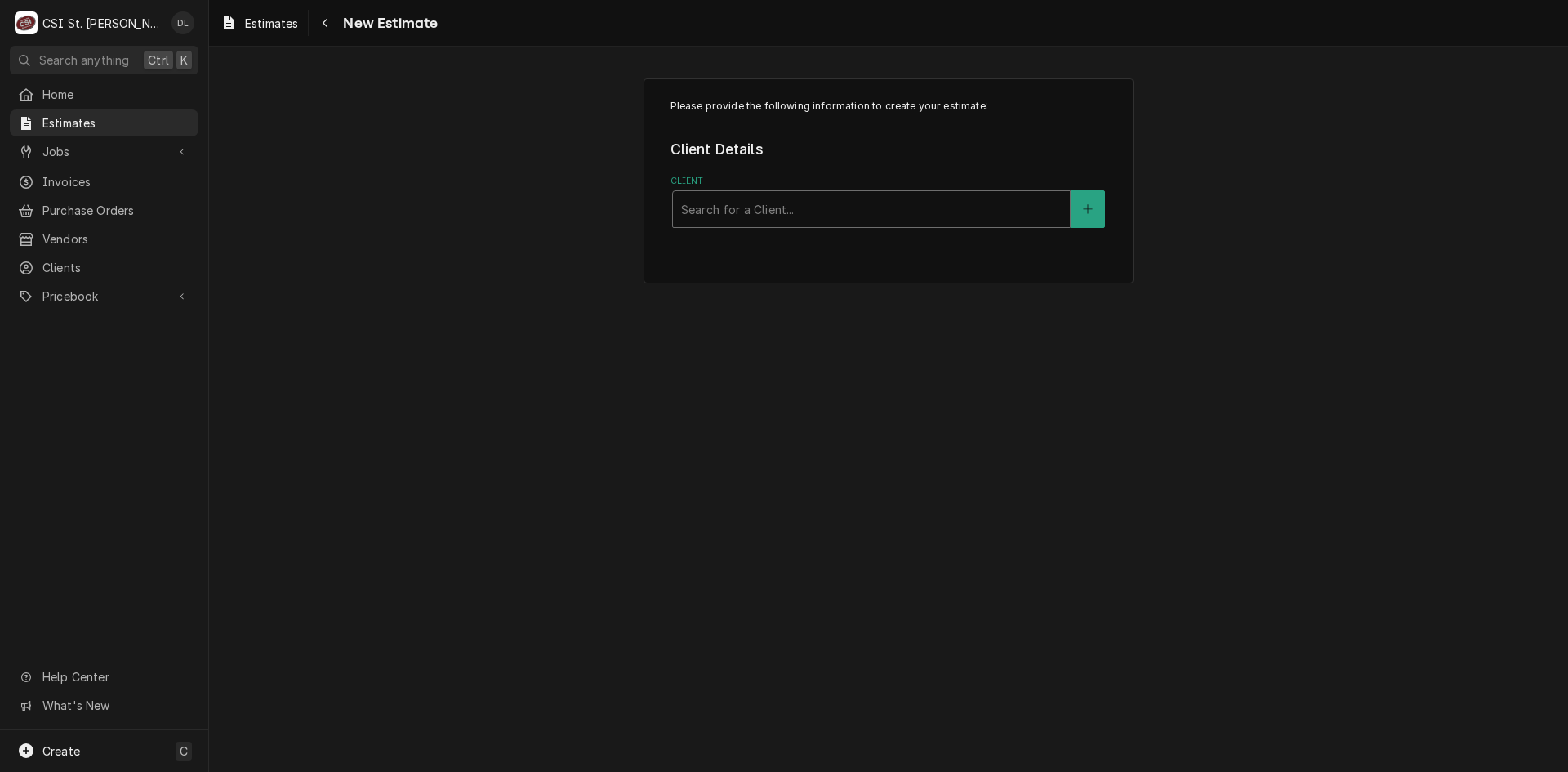
click at [820, 218] on div "Client" at bounding box center [872, 209] width 380 height 29
type input "itek"
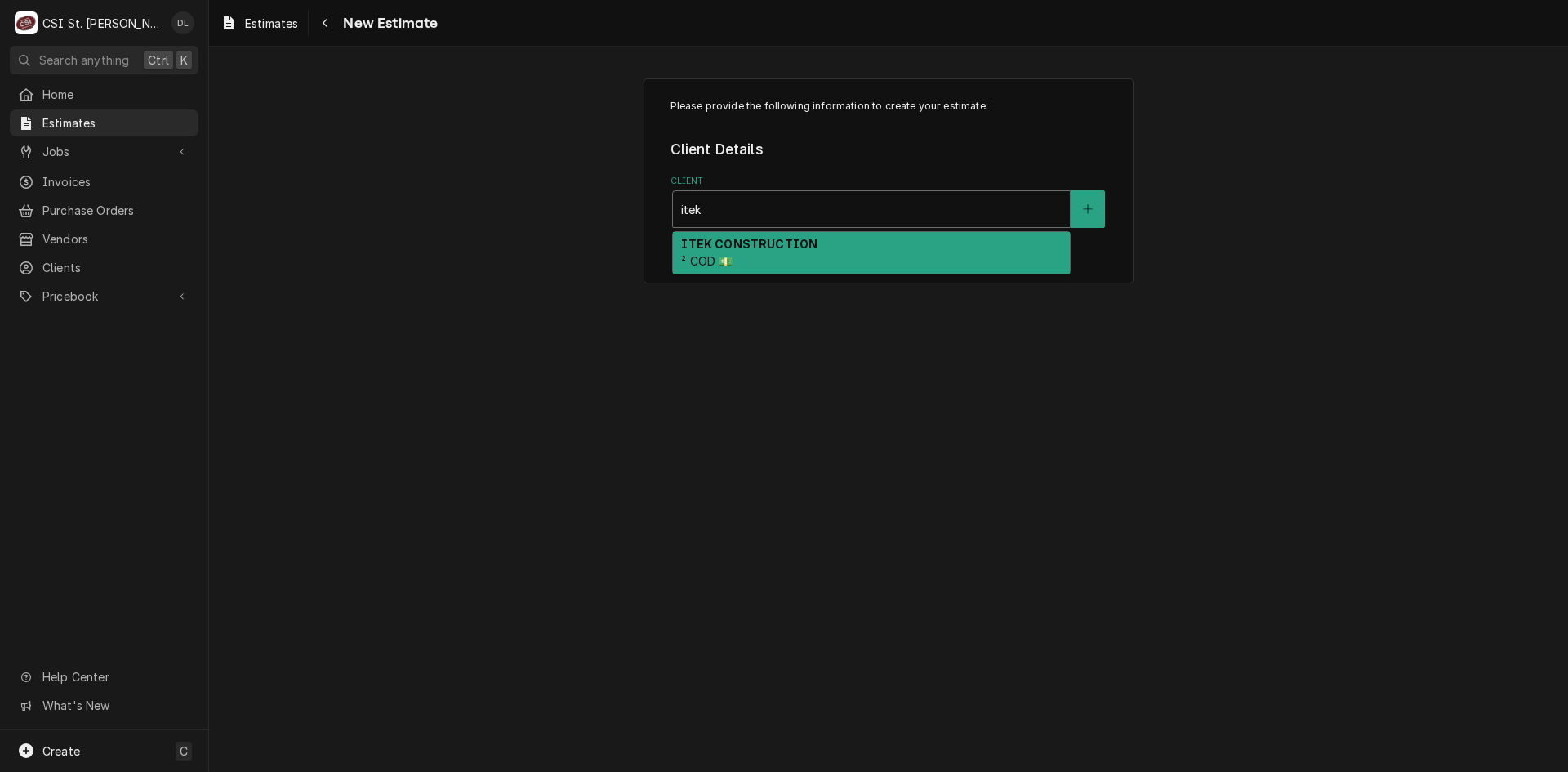
click at [811, 248] on div "ITEK CONSTRUCTION ² COD 💵" at bounding box center [872, 253] width 397 height 43
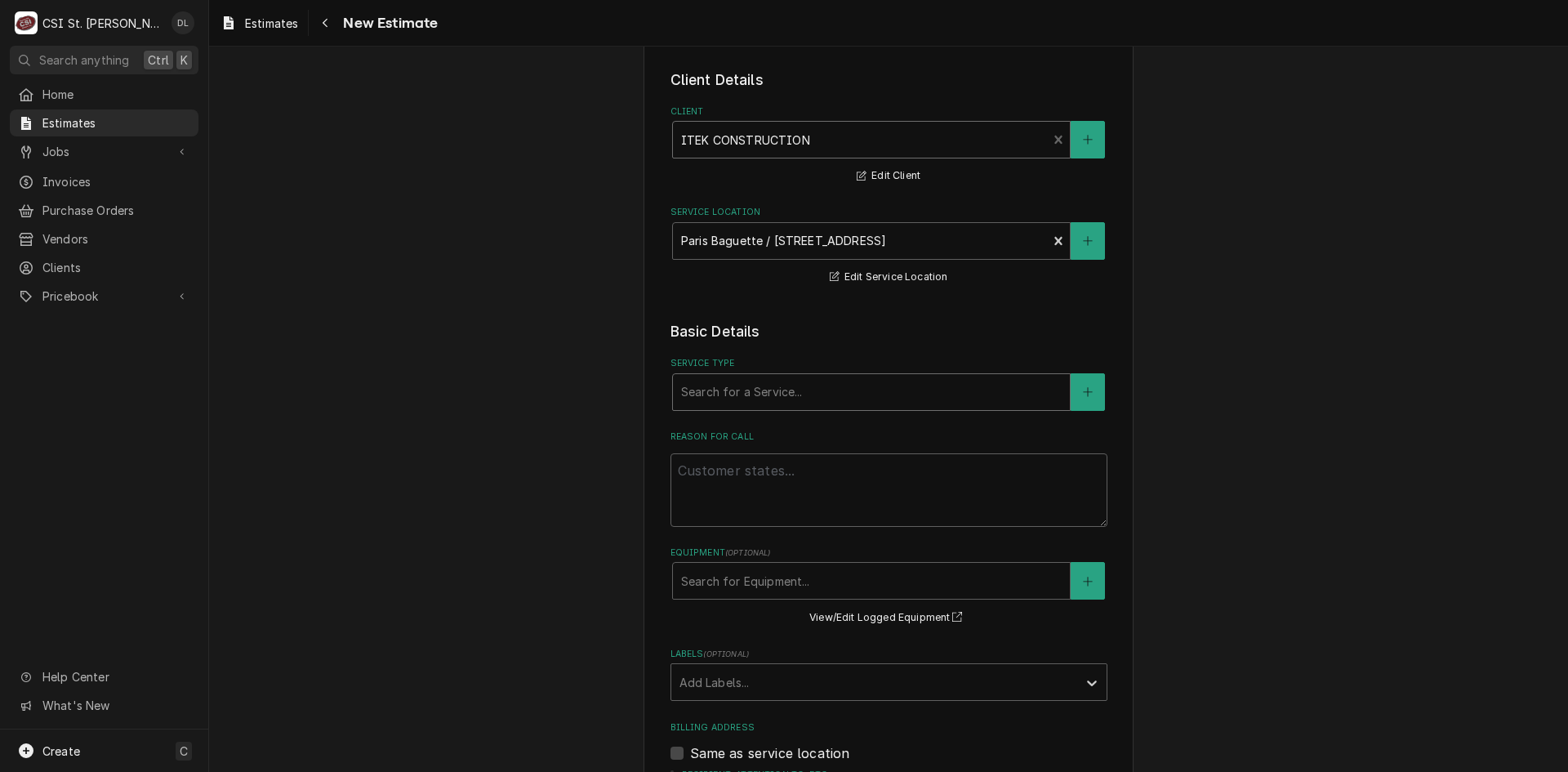
scroll to position [163, 0]
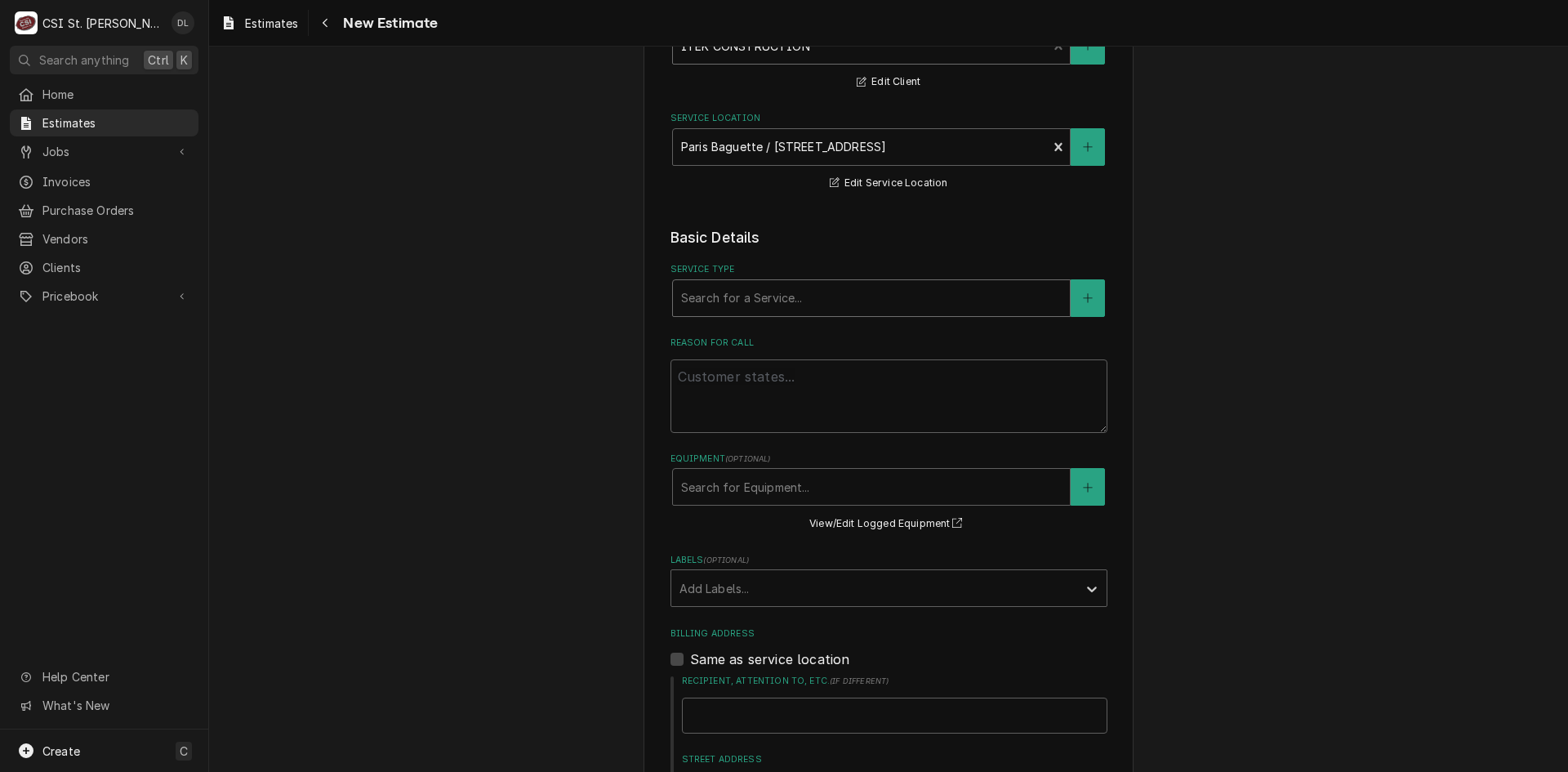
click at [838, 301] on div "Service Type" at bounding box center [872, 298] width 380 height 29
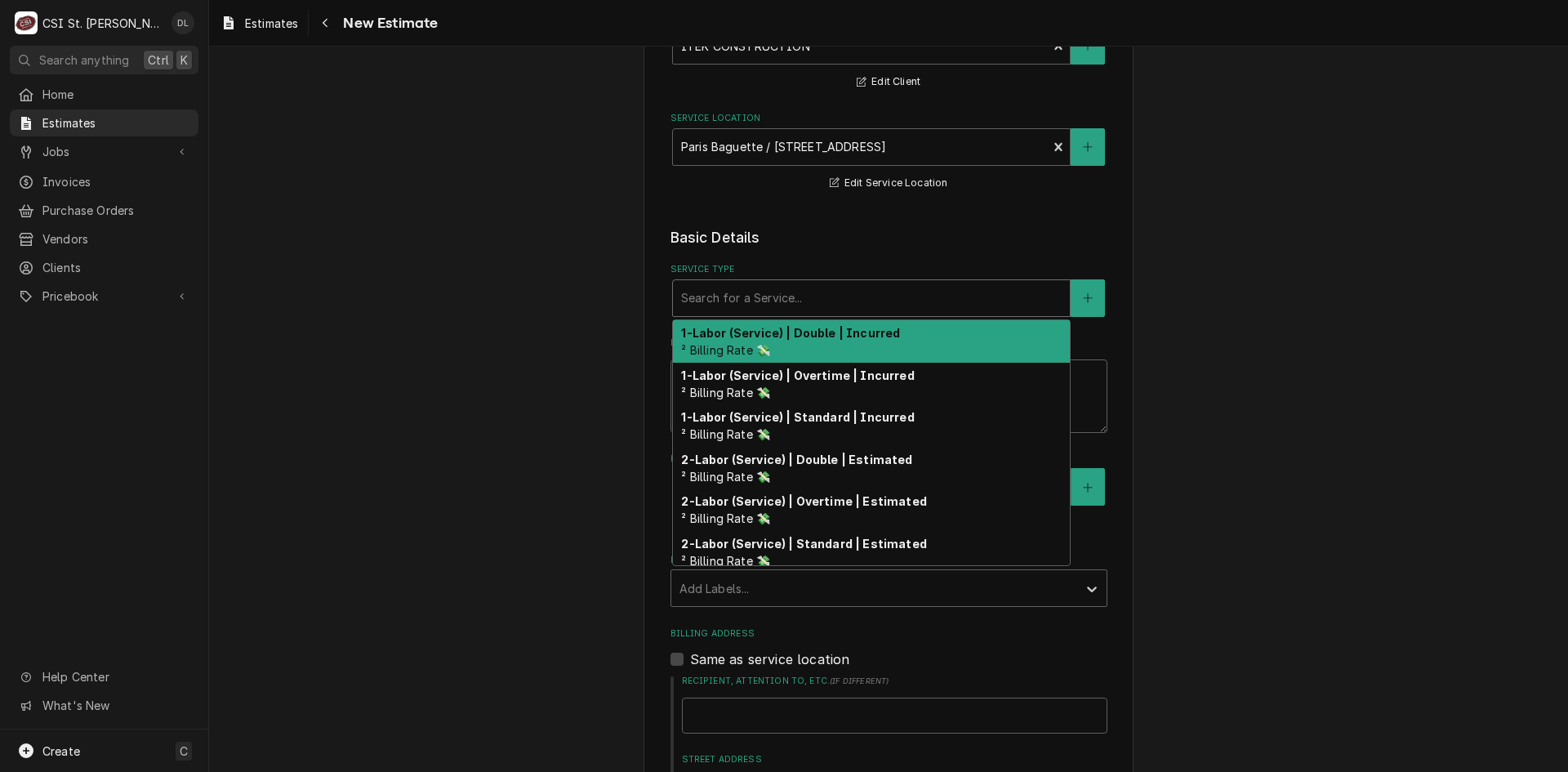
type textarea "x"
type input "in"
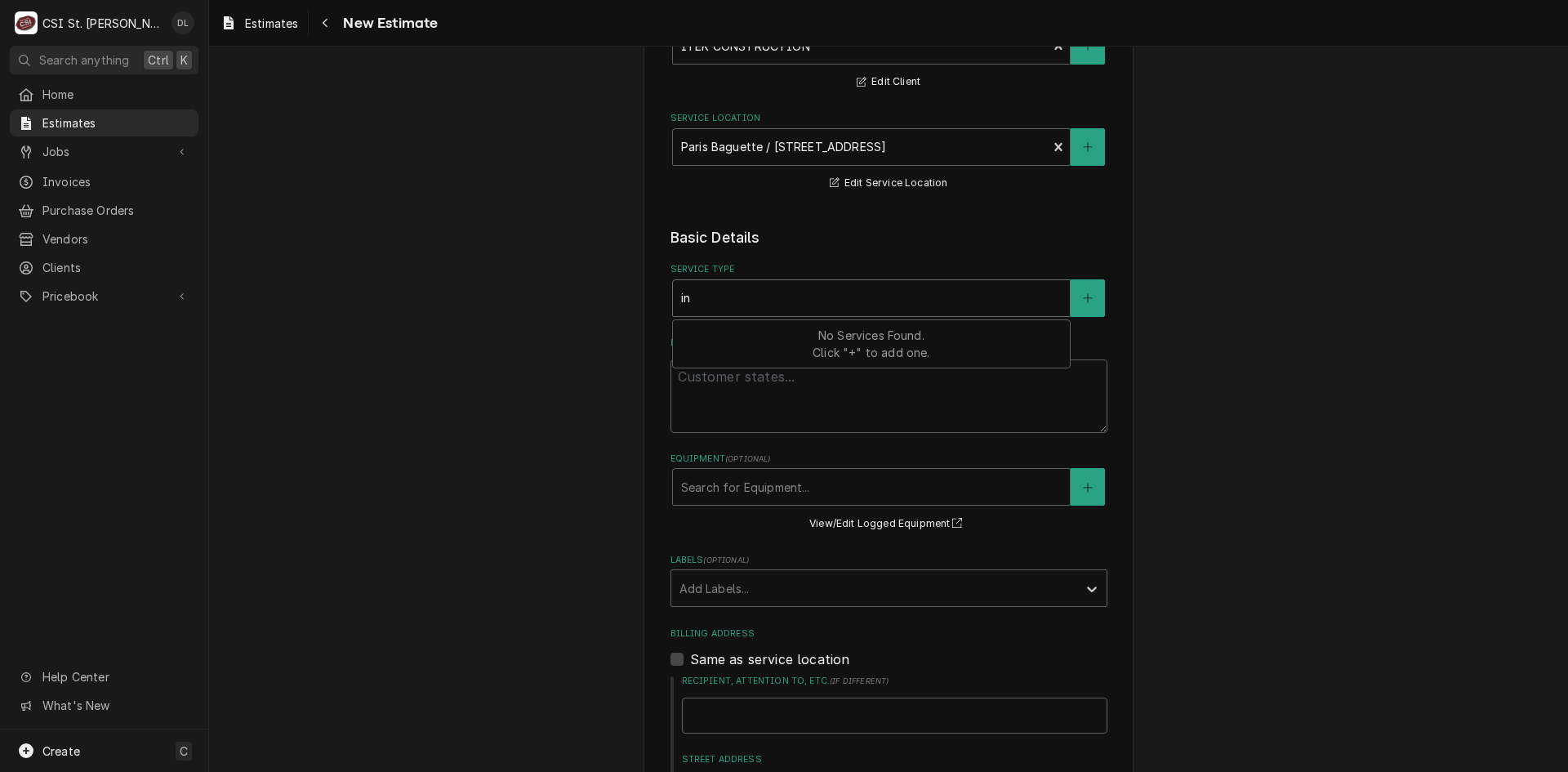
type textarea "x"
type input "ins"
type textarea "x"
type input "inst"
type textarea "x"
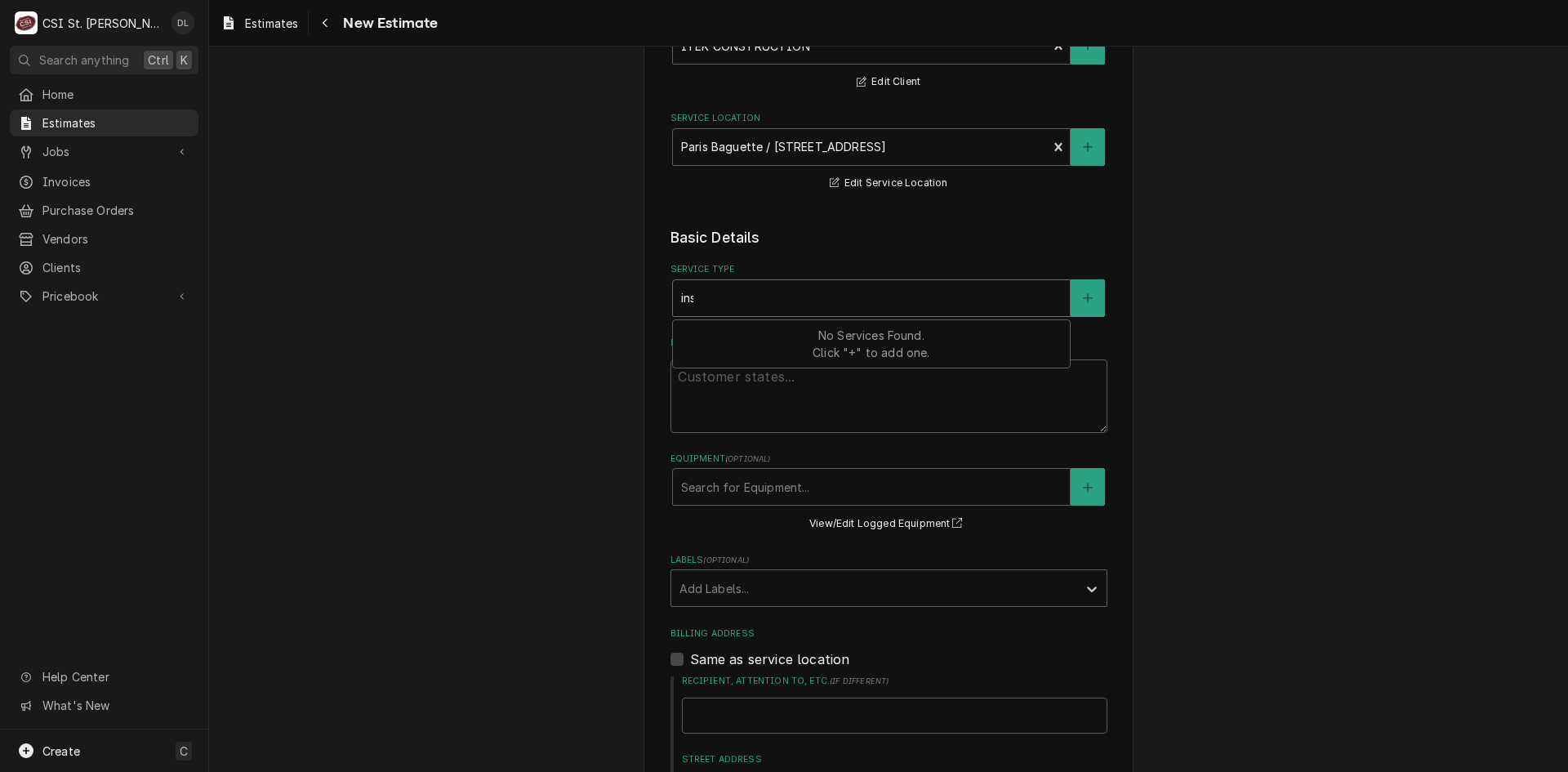
type input "insta"
type textarea "x"
type input "instal"
type textarea "x"
type input "install"
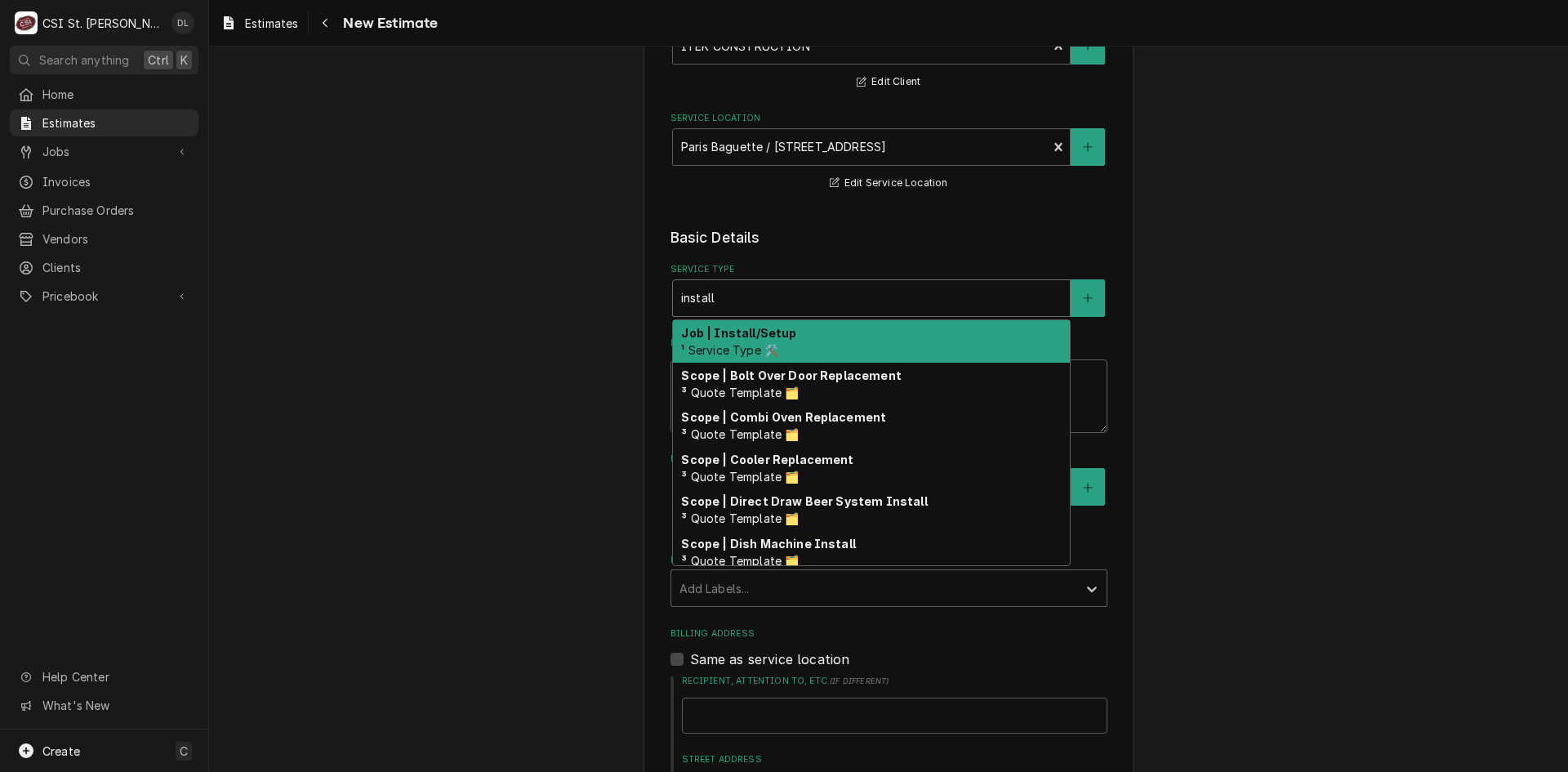
click at [810, 328] on div "Job | Install/Setup ¹ Service Type 🛠️" at bounding box center [872, 341] width 397 height 43
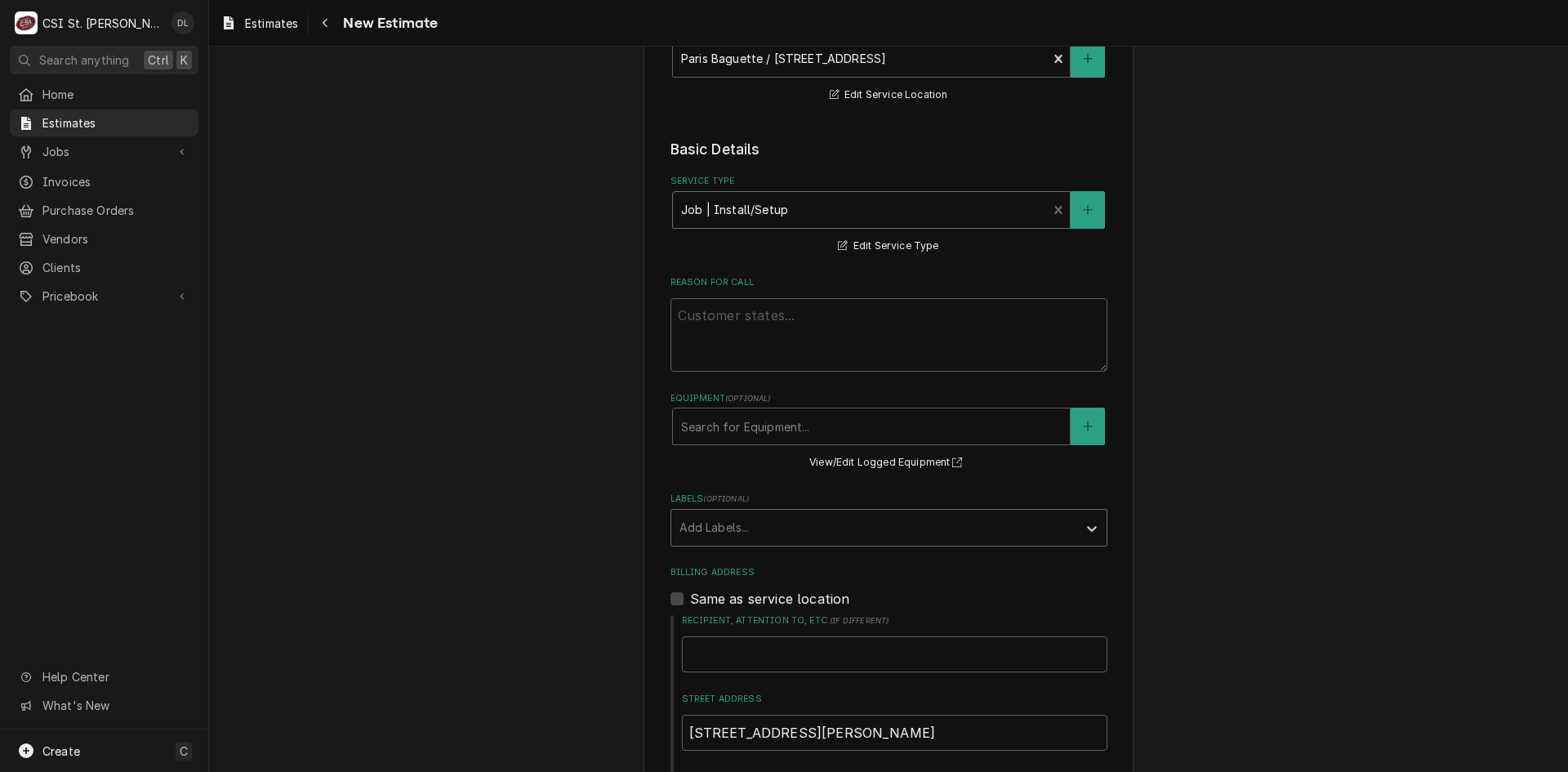
scroll to position [408, 0]
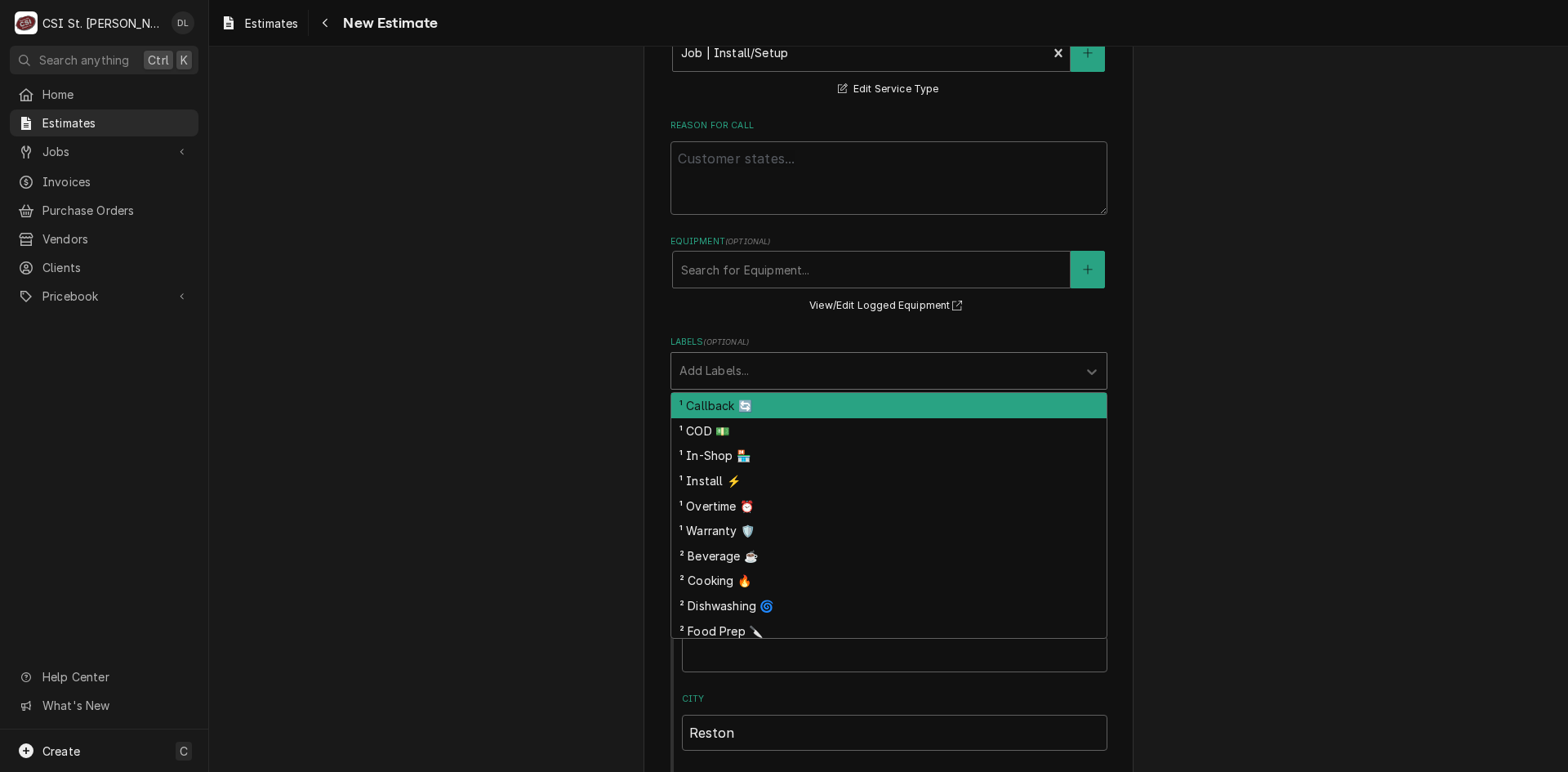
click at [979, 386] on div "Add Labels..." at bounding box center [874, 370] width 406 height 36
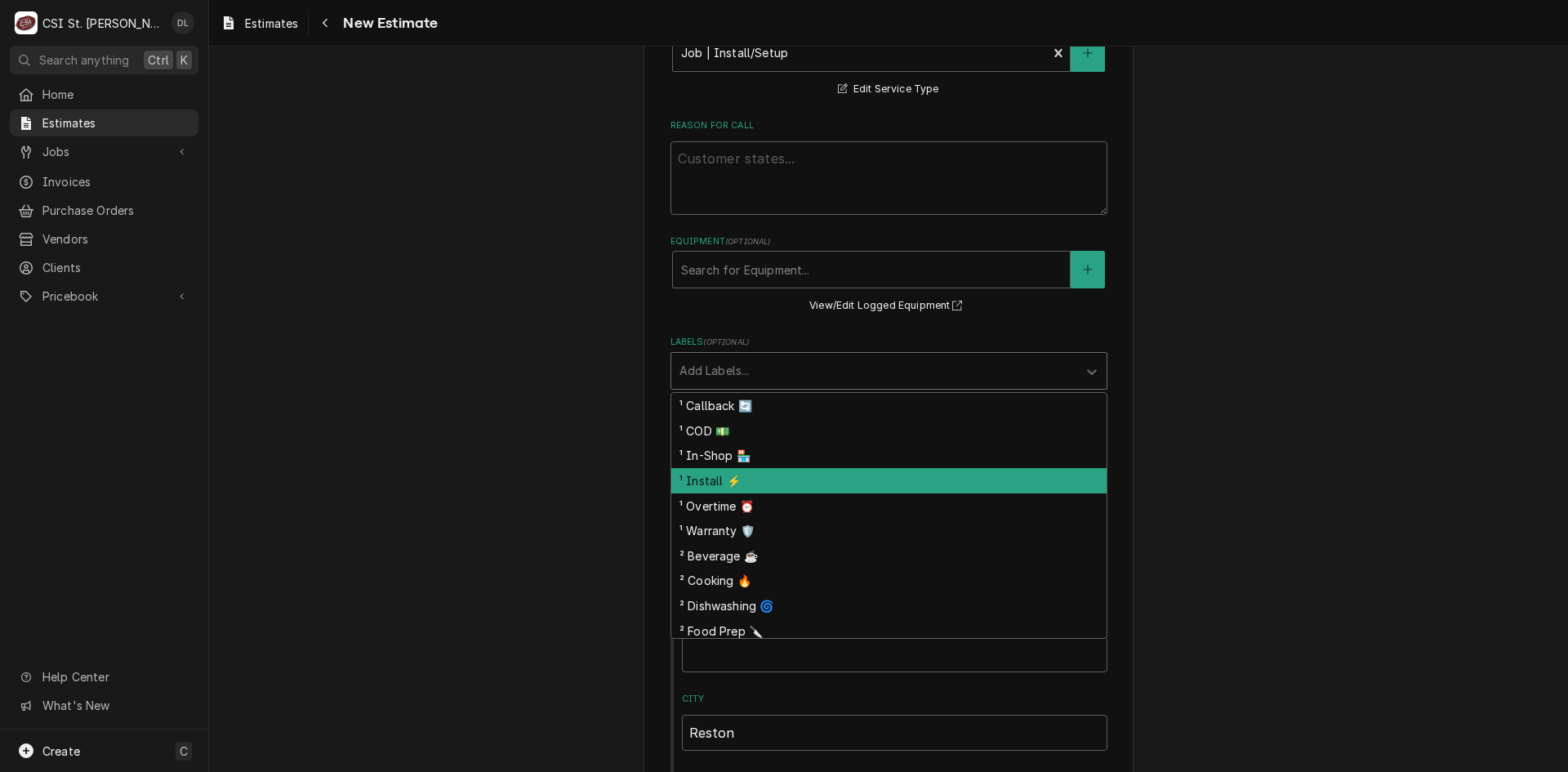
drag, startPoint x: 693, startPoint y: 478, endPoint x: 786, endPoint y: 405, distance: 118.2
click at [693, 475] on div "¹ Install ⚡️" at bounding box center [888, 480] width 435 height 25
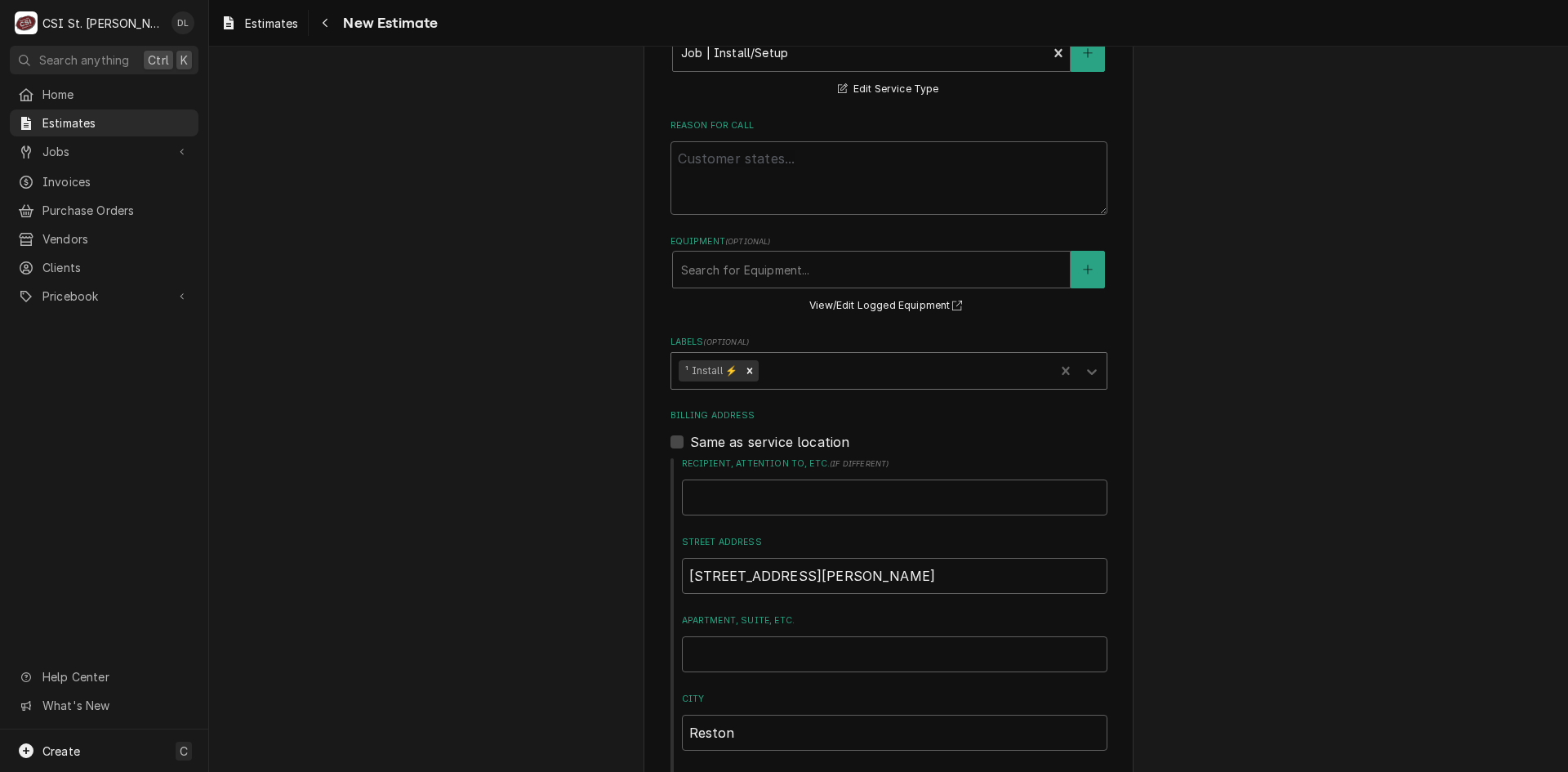
click at [831, 370] on div "Labels" at bounding box center [904, 370] width 285 height 29
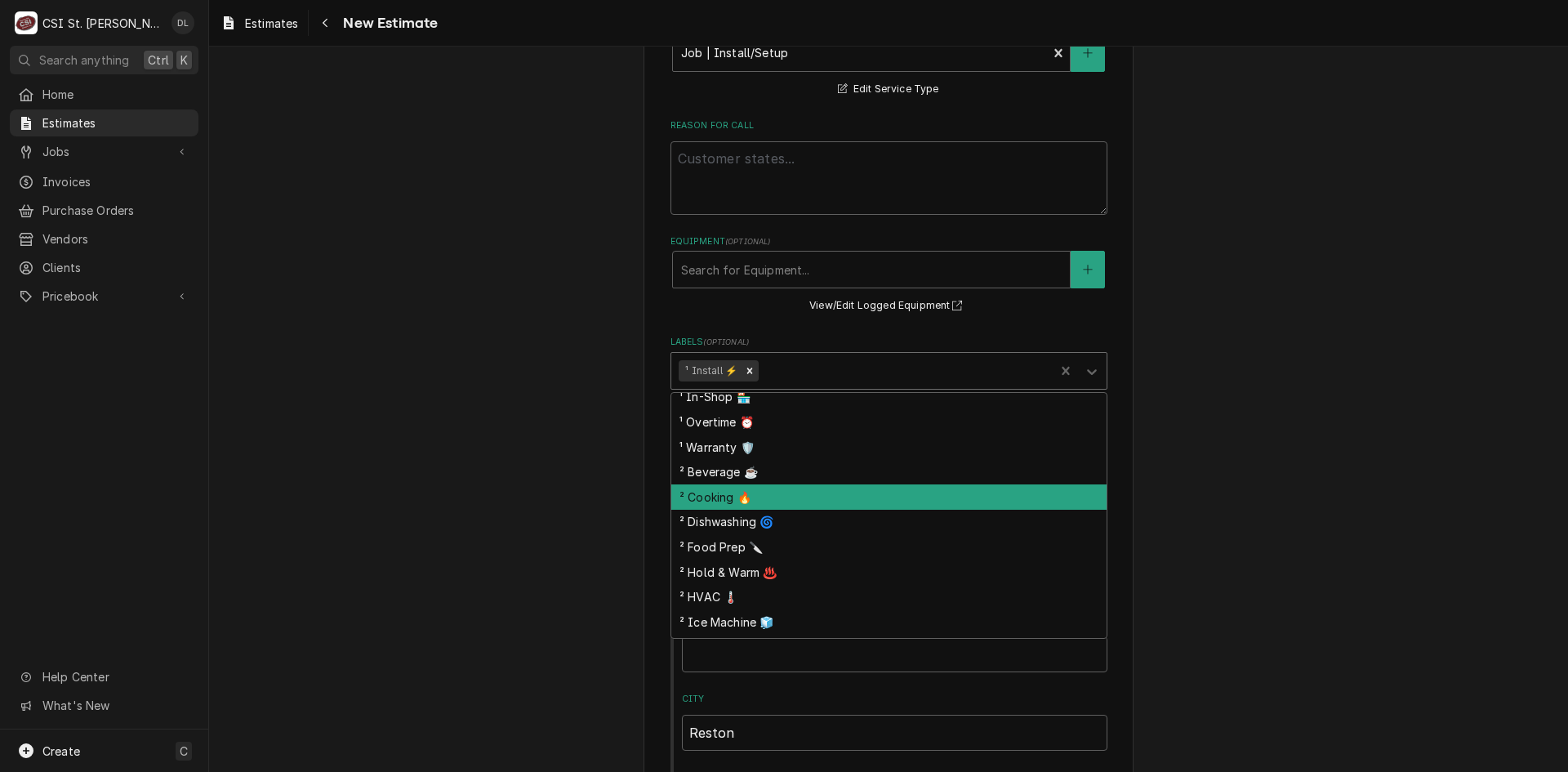
scroll to position [81, 0]
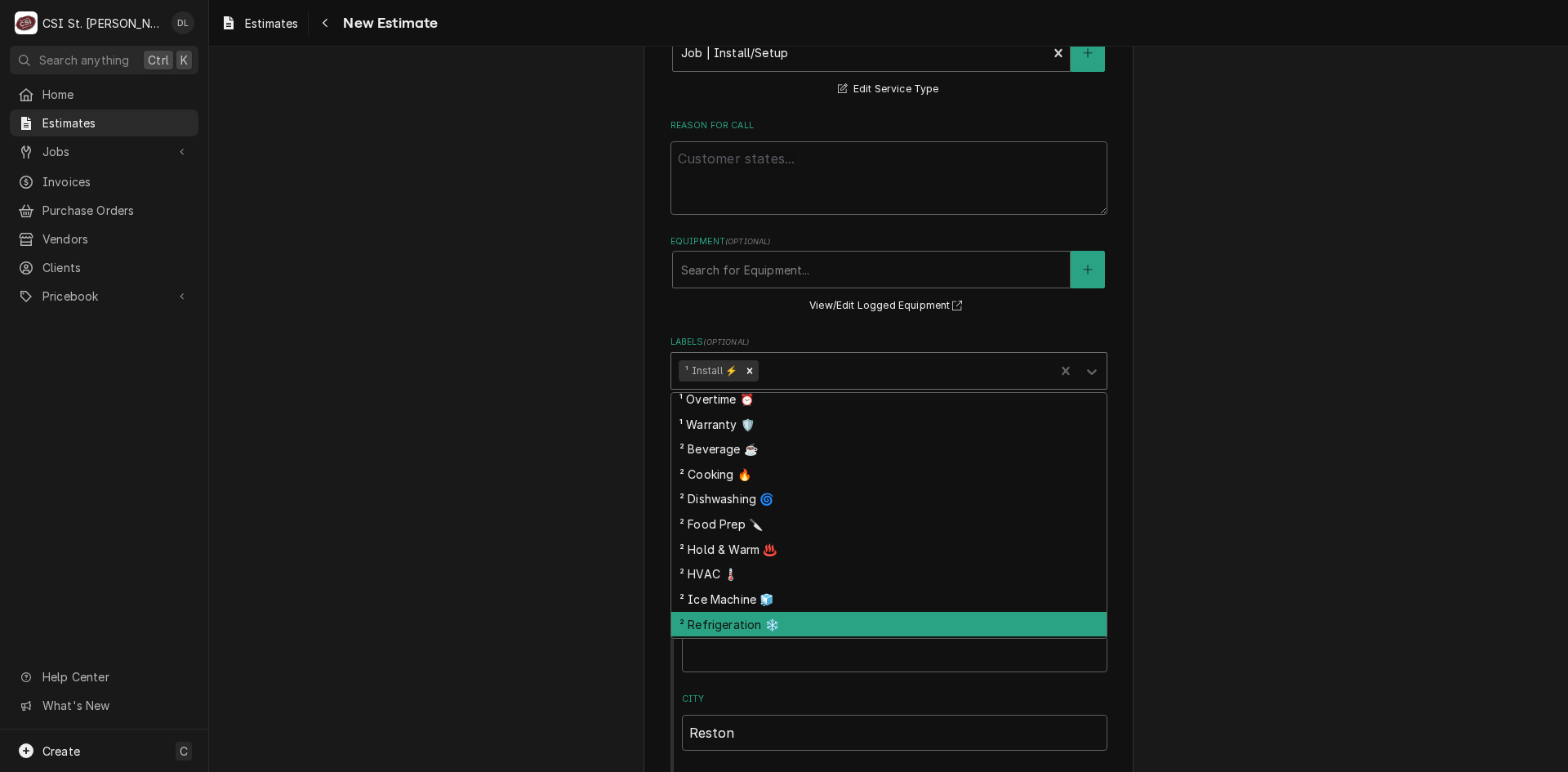
click at [736, 626] on div "² Refrigeration ❄️" at bounding box center [888, 624] width 435 height 25
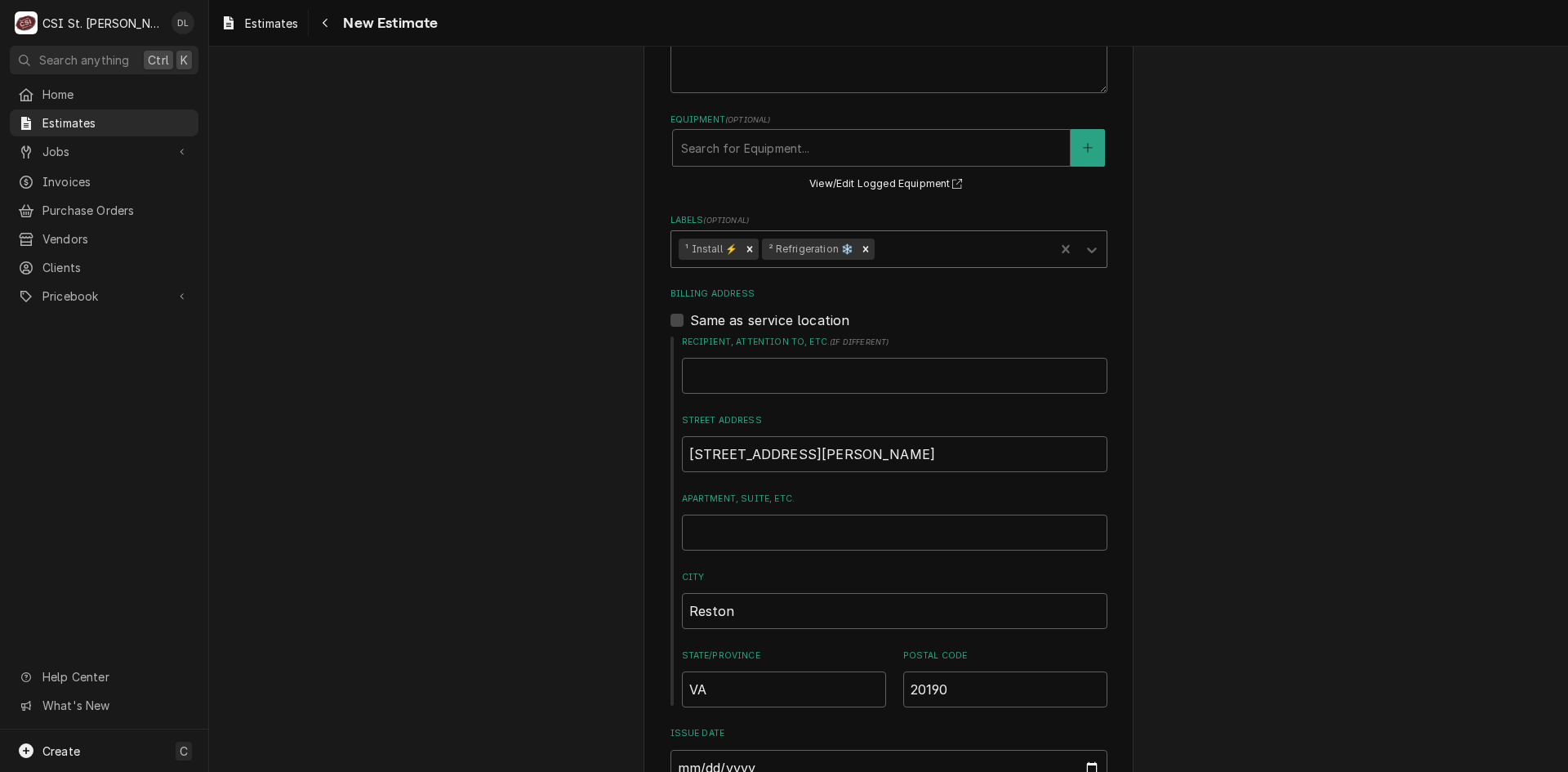
type textarea "x"
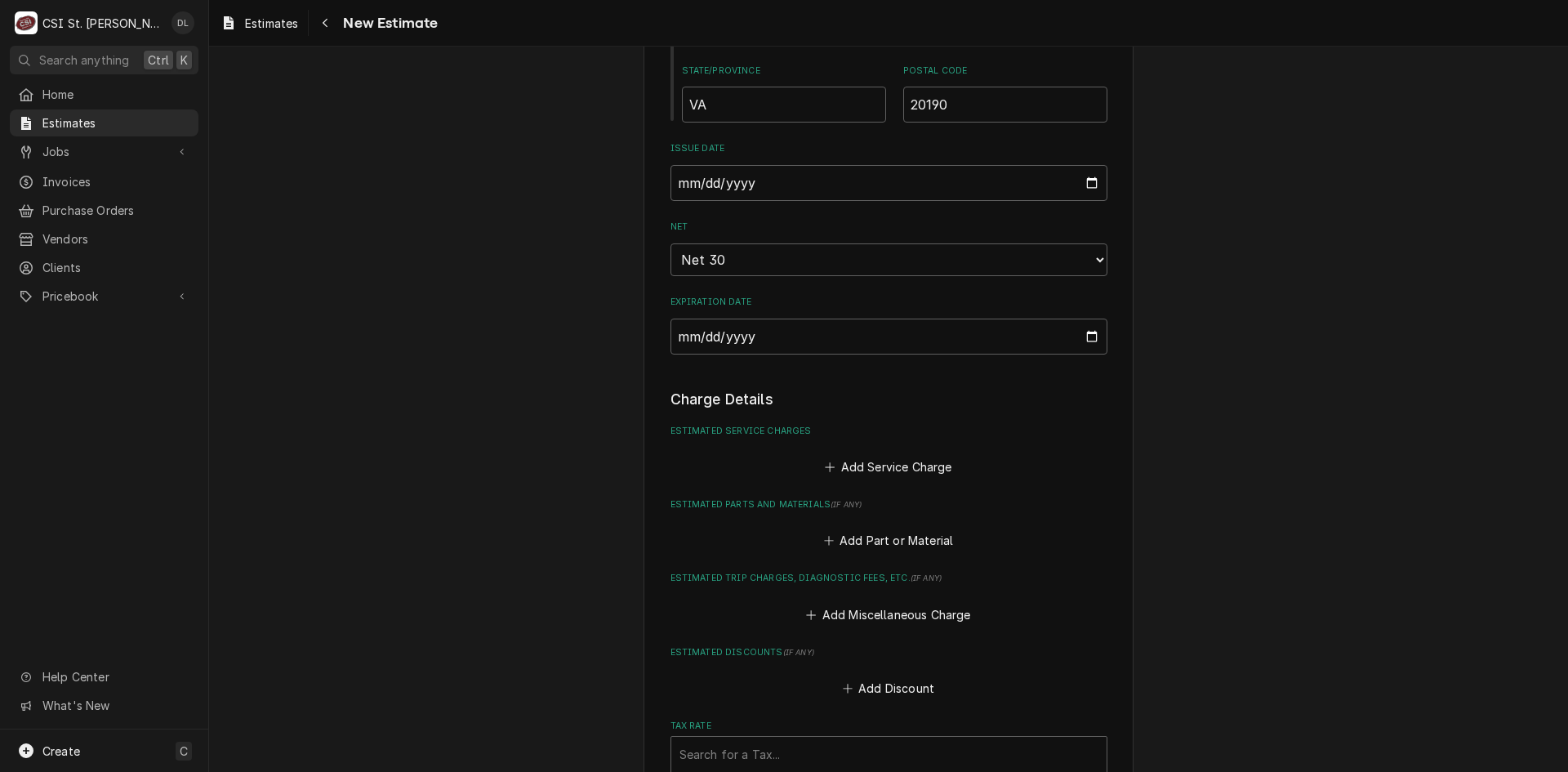
scroll to position [1143, 0]
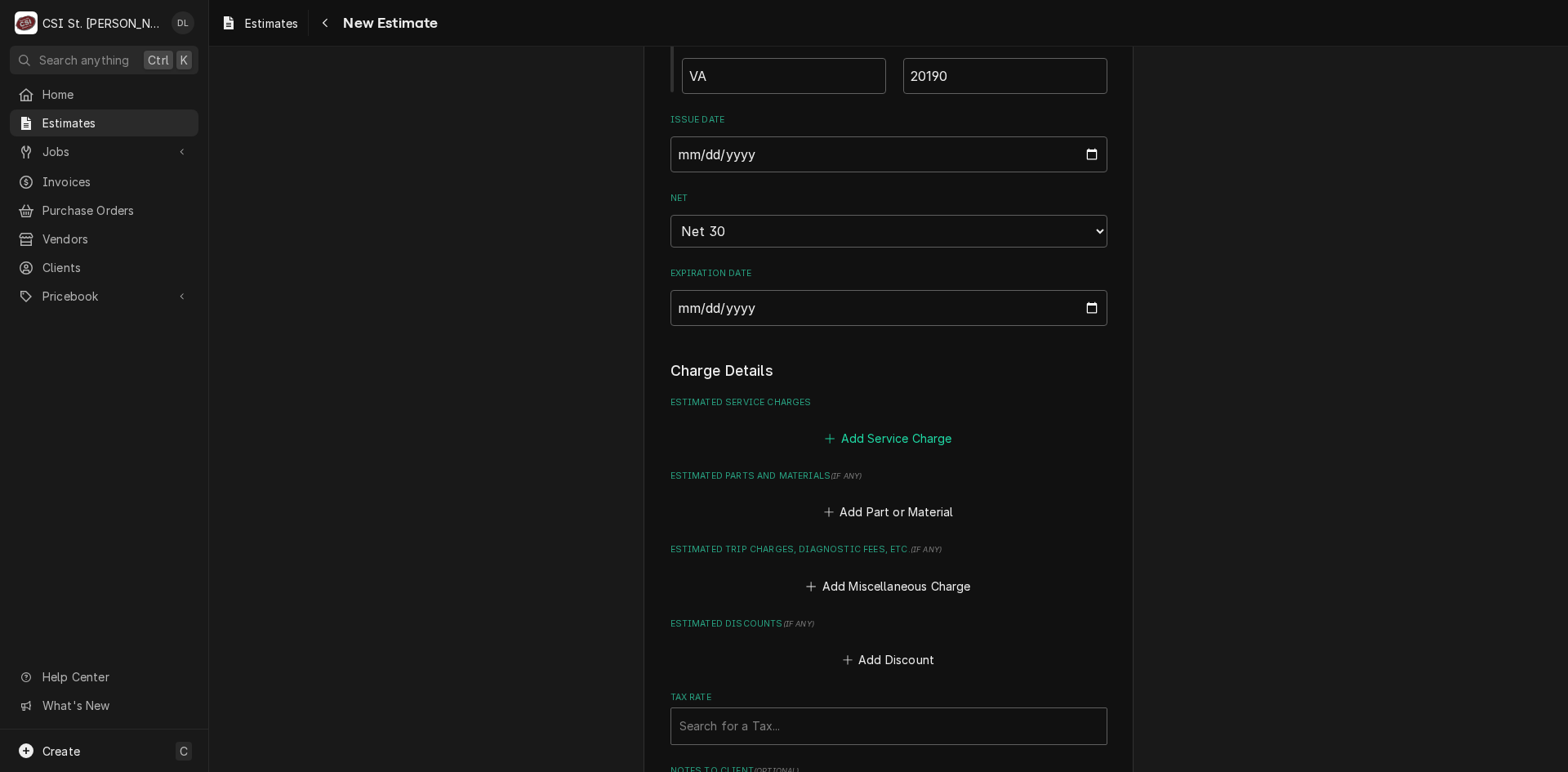
click at [825, 443] on icon "Estimated Service Charges" at bounding box center [830, 438] width 9 height 9
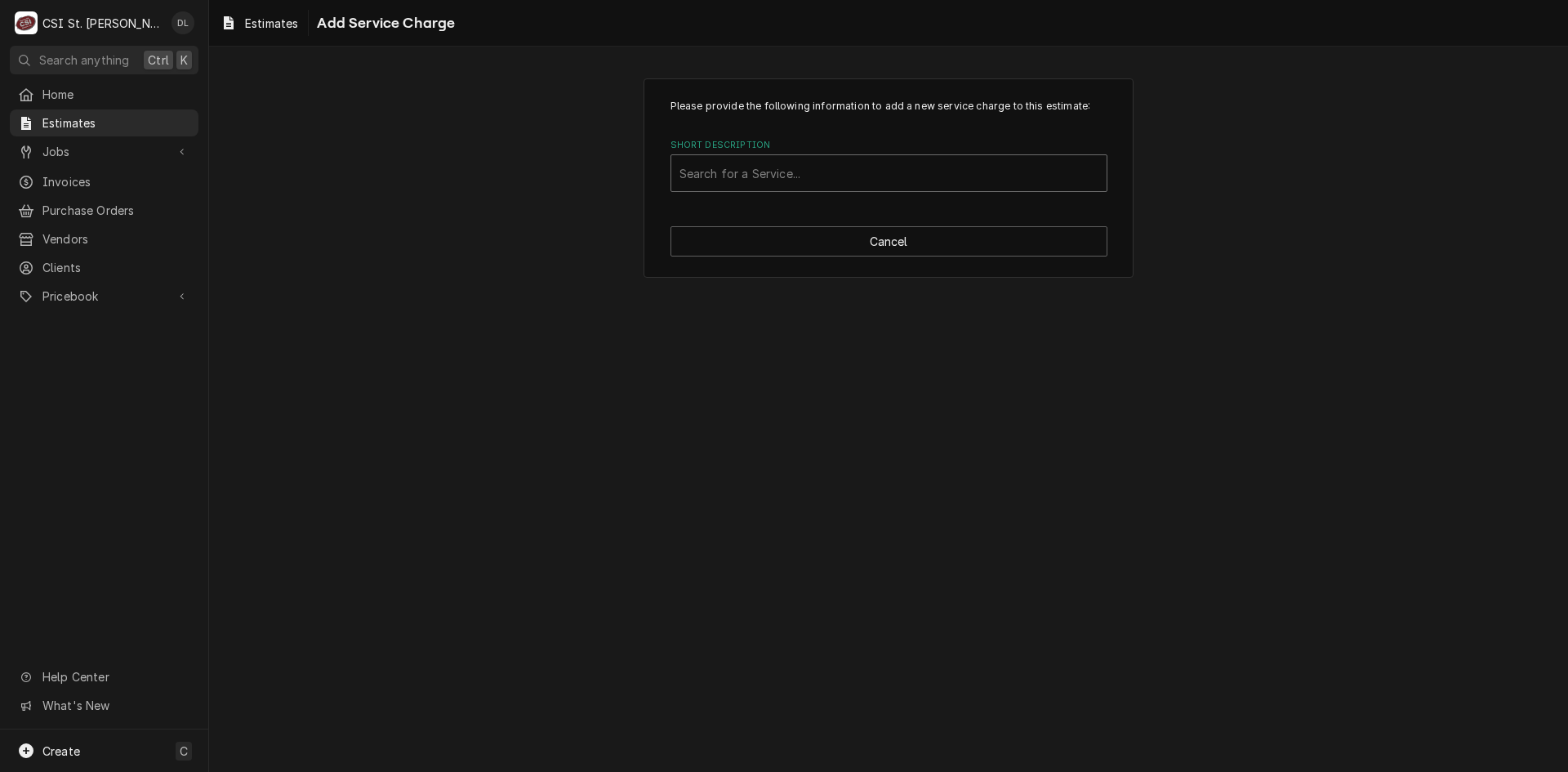
click at [826, 178] on div "Short Description" at bounding box center [889, 173] width 419 height 29
type input "scope walk in"
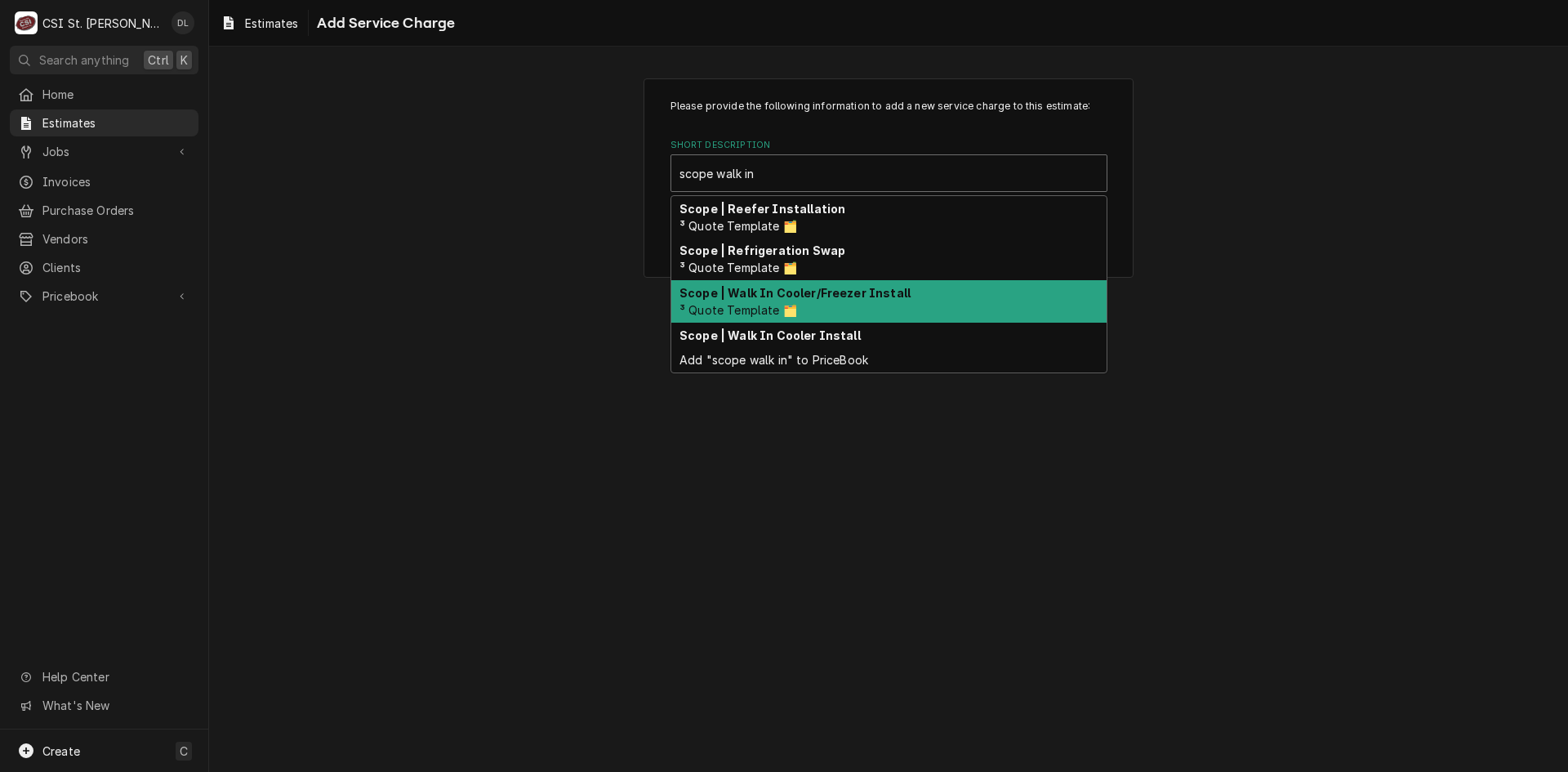
click at [818, 300] on div "Scope | Walk In Cooler/Freezer Install ³ Quote Template 🗂️" at bounding box center [888, 301] width 435 height 43
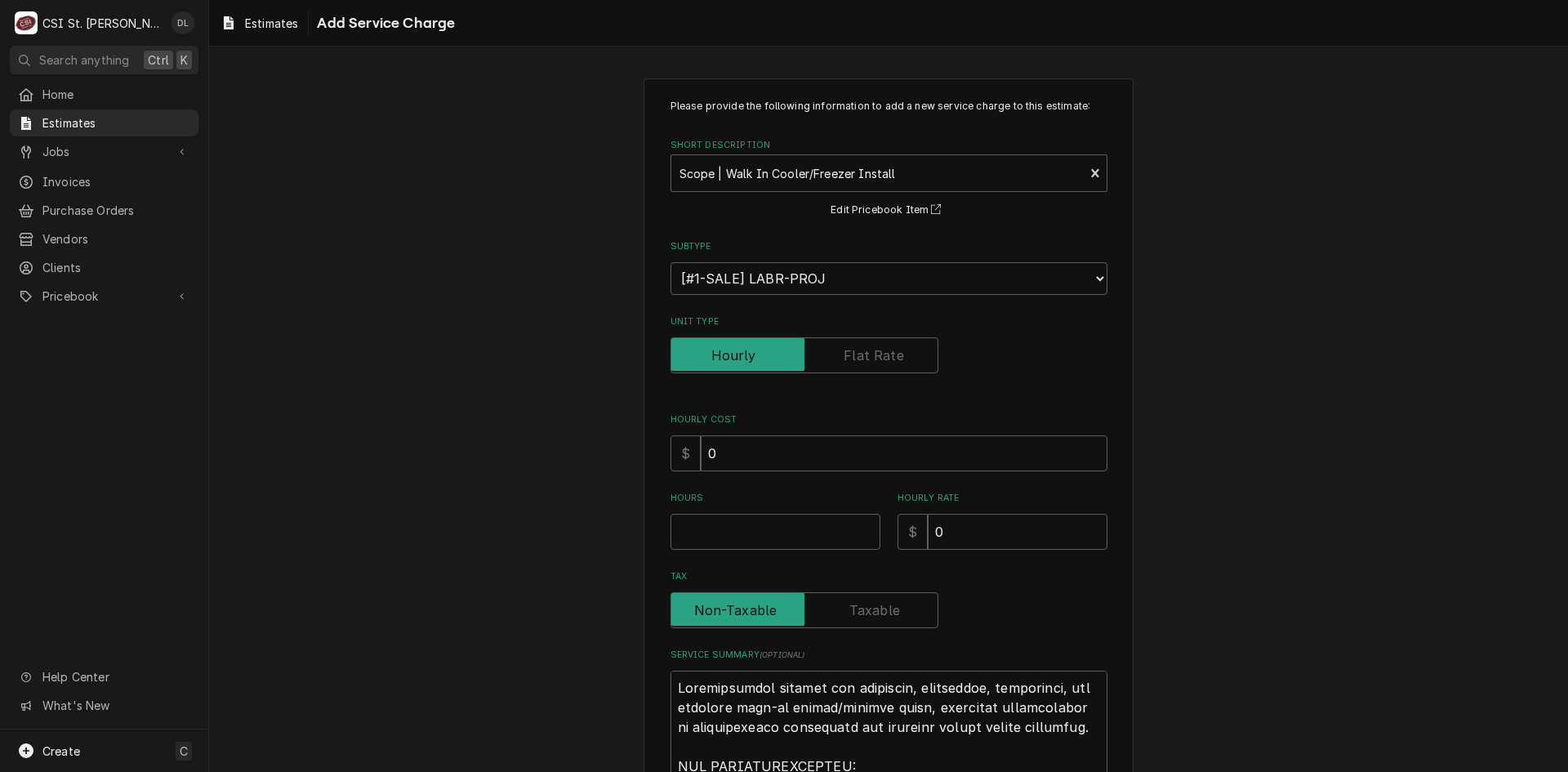
type textarea "x"
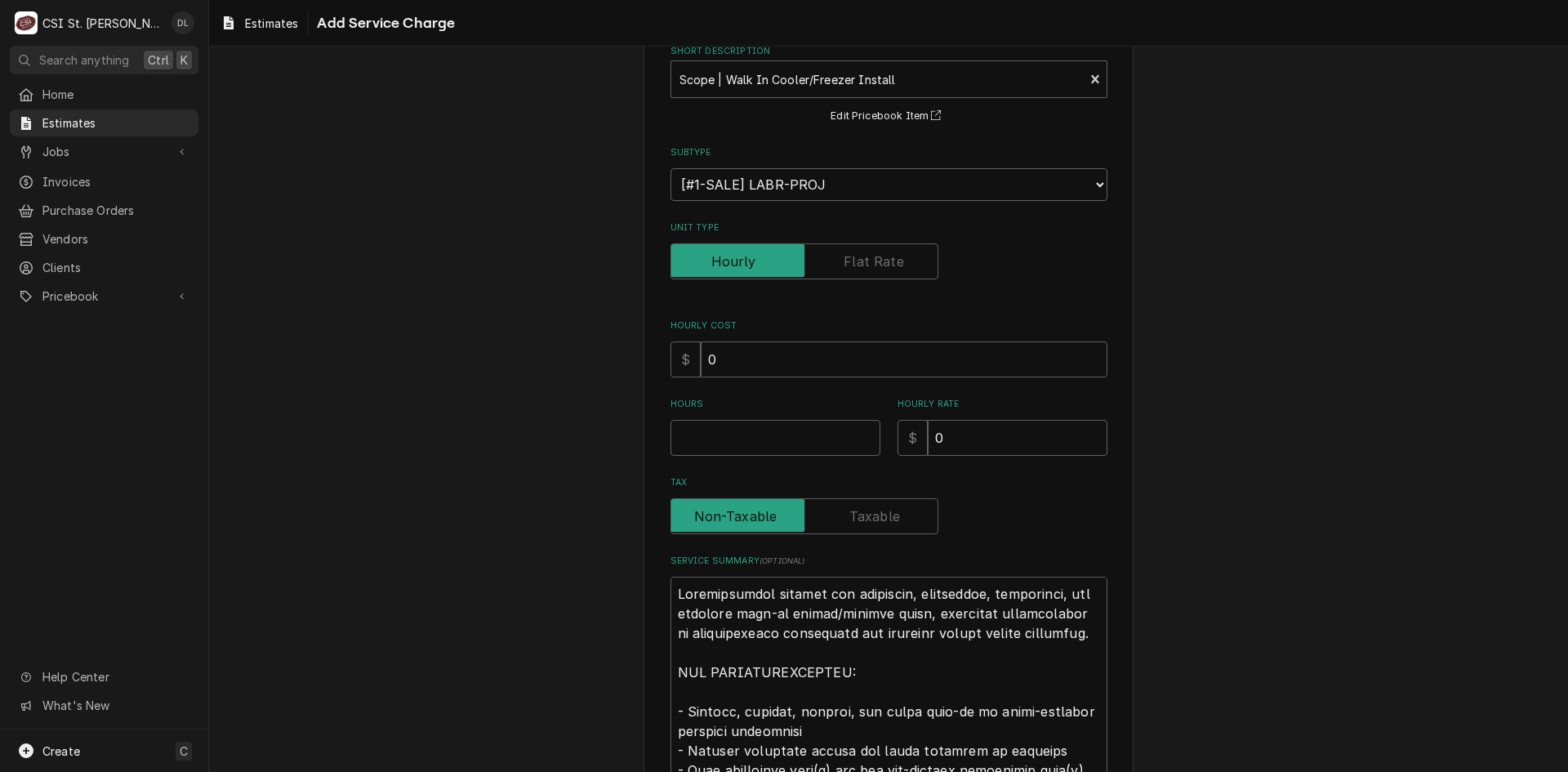
scroll to position [245, 0]
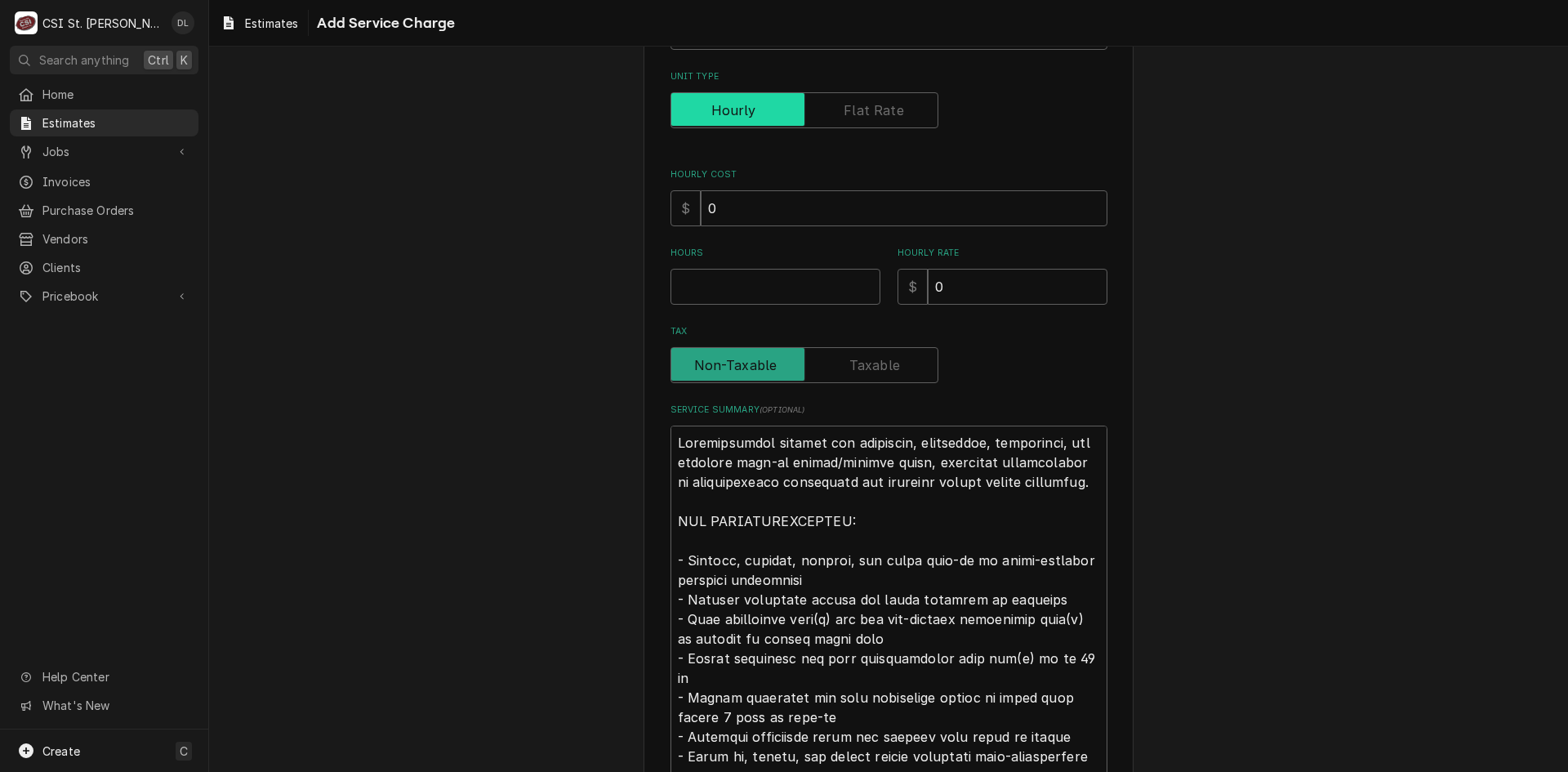
click at [833, 117] on input "Unit Type" at bounding box center [805, 110] width 253 height 36
checkbox input "true"
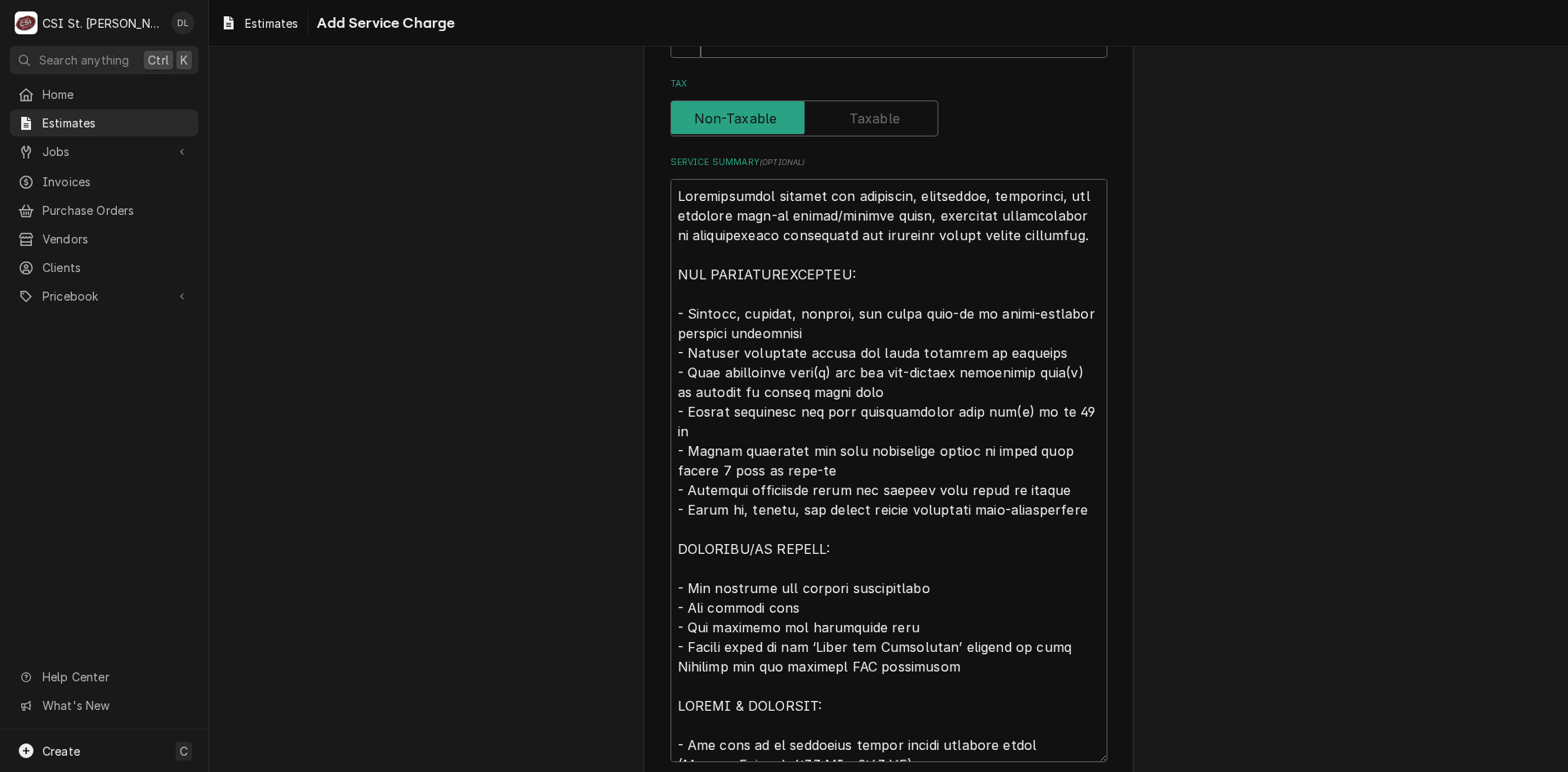
scroll to position [562, 0]
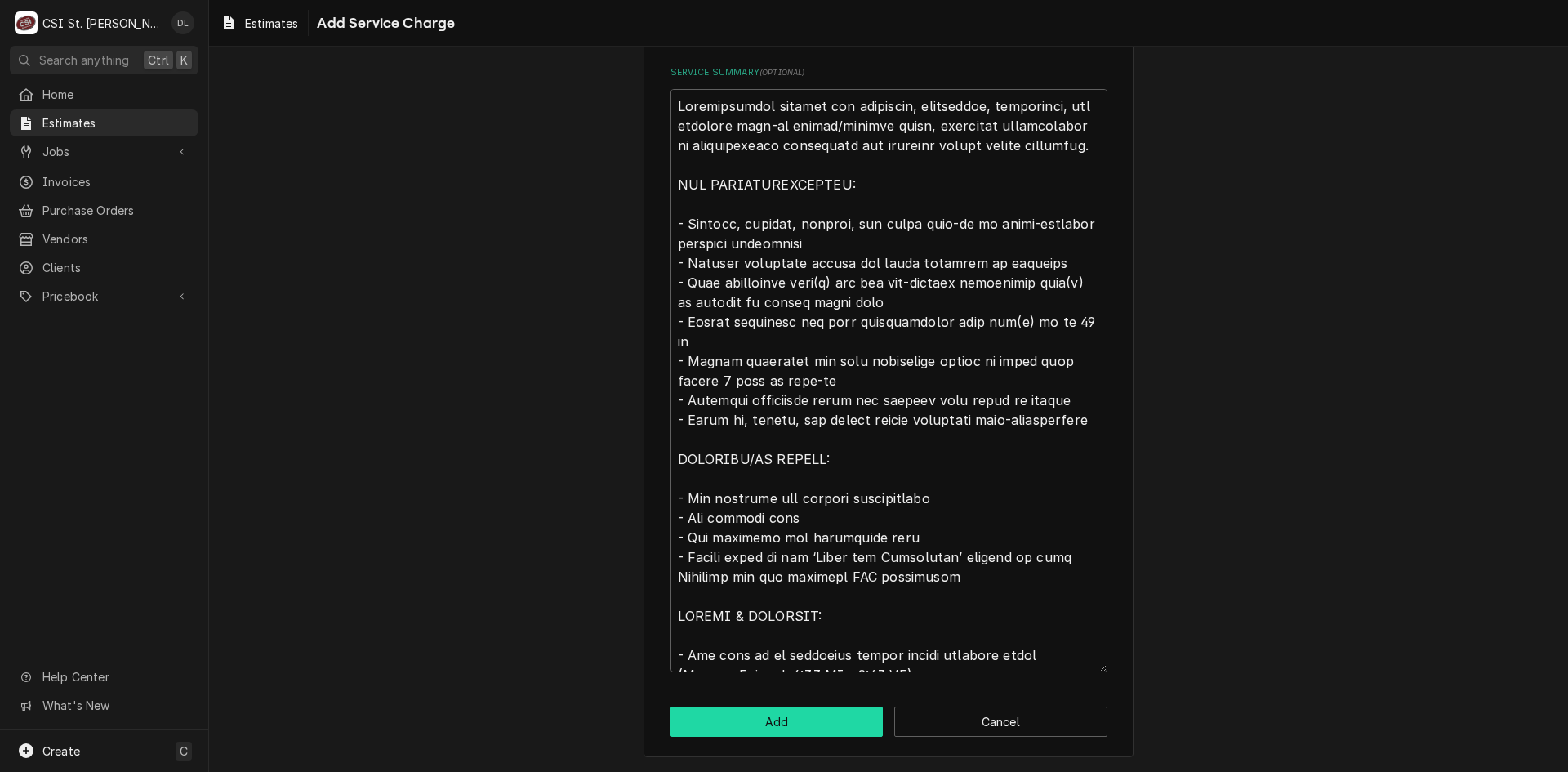
click at [767, 715] on button "Add" at bounding box center [777, 722] width 213 height 30
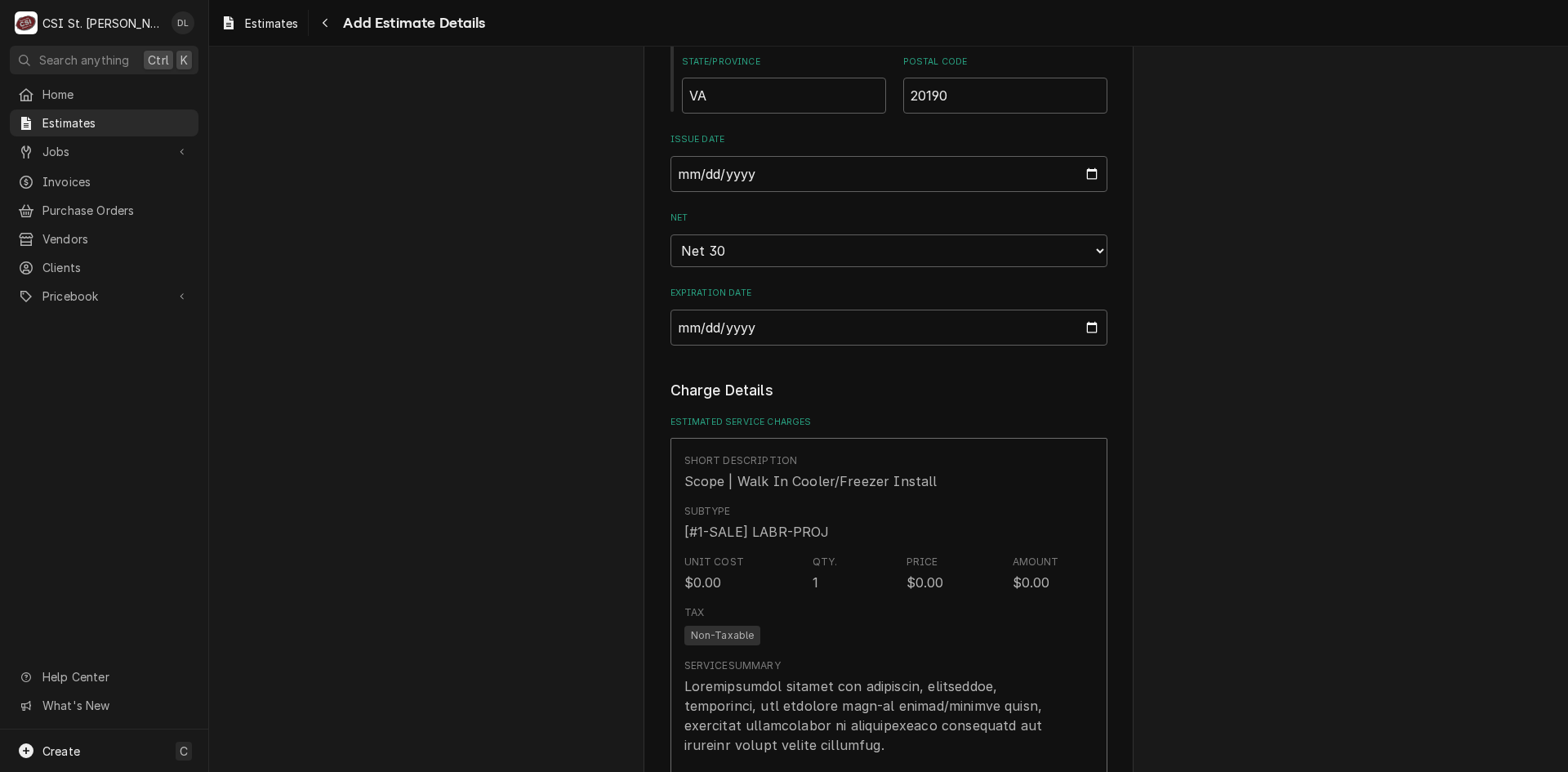
type textarea "x"
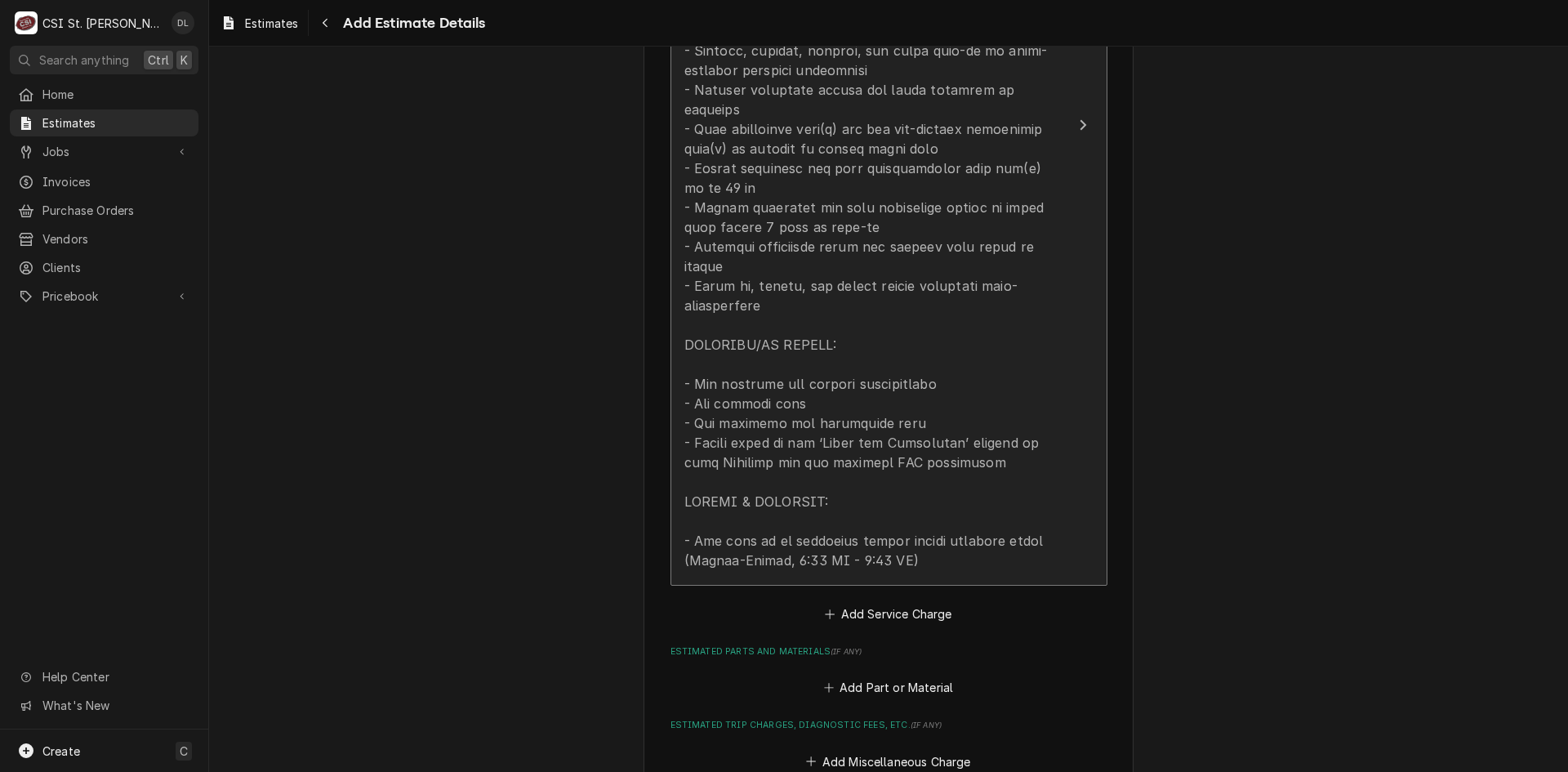
scroll to position [2023, 0]
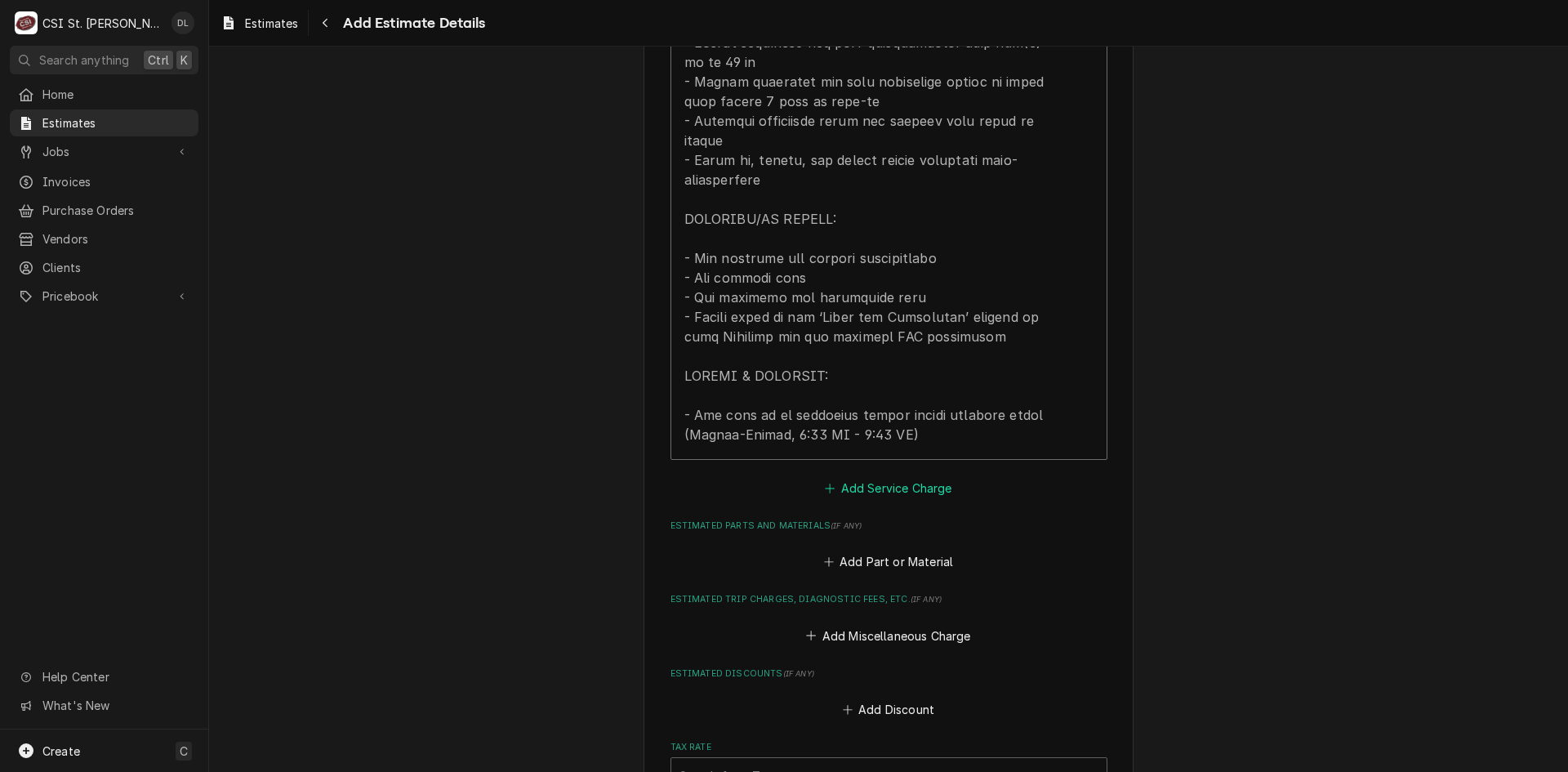
click at [828, 483] on icon "Estimated Service Charges" at bounding box center [830, 489] width 10 height 12
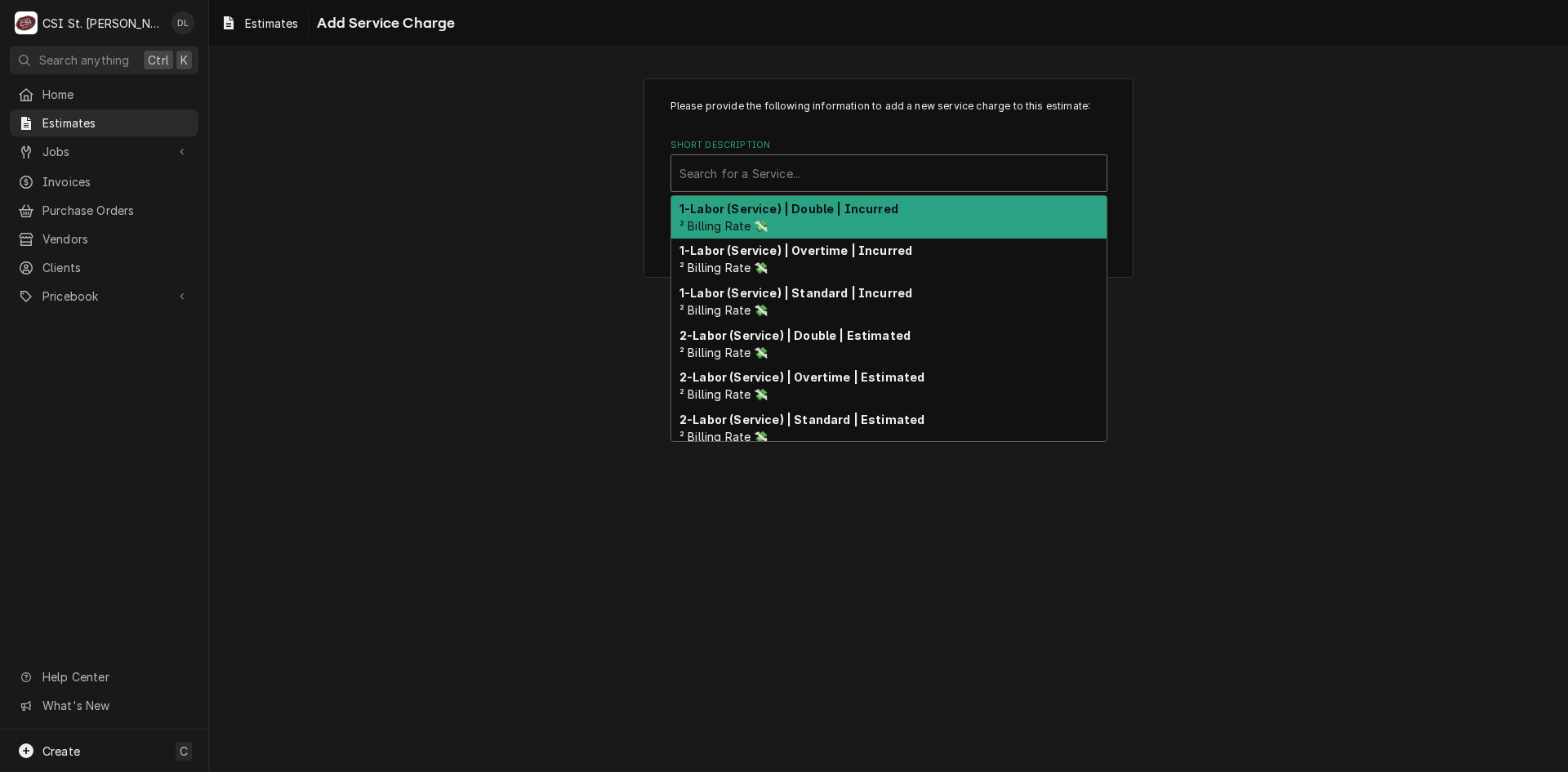
click at [825, 169] on div "Short Description" at bounding box center [889, 173] width 419 height 29
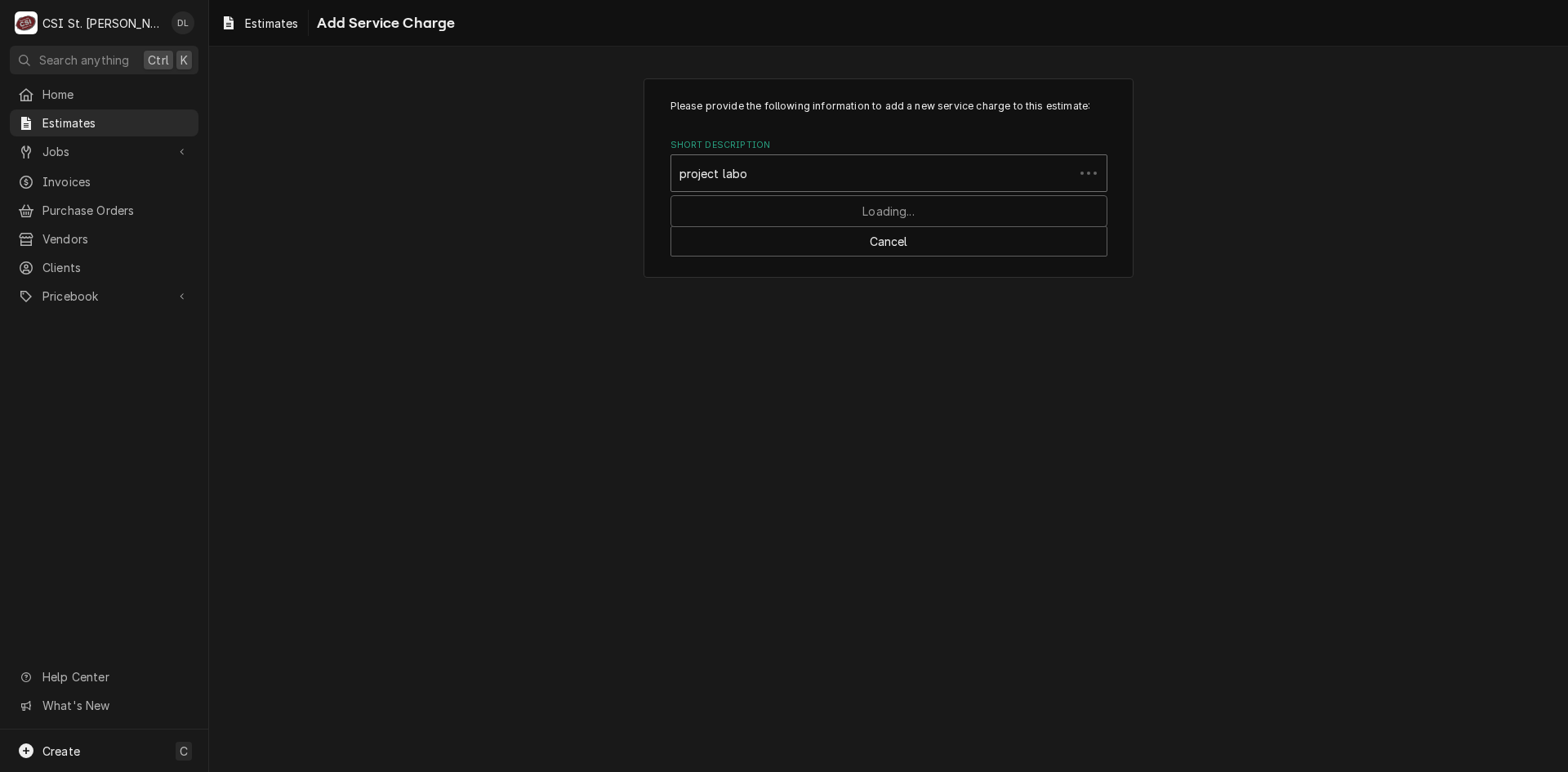
type input "project labor"
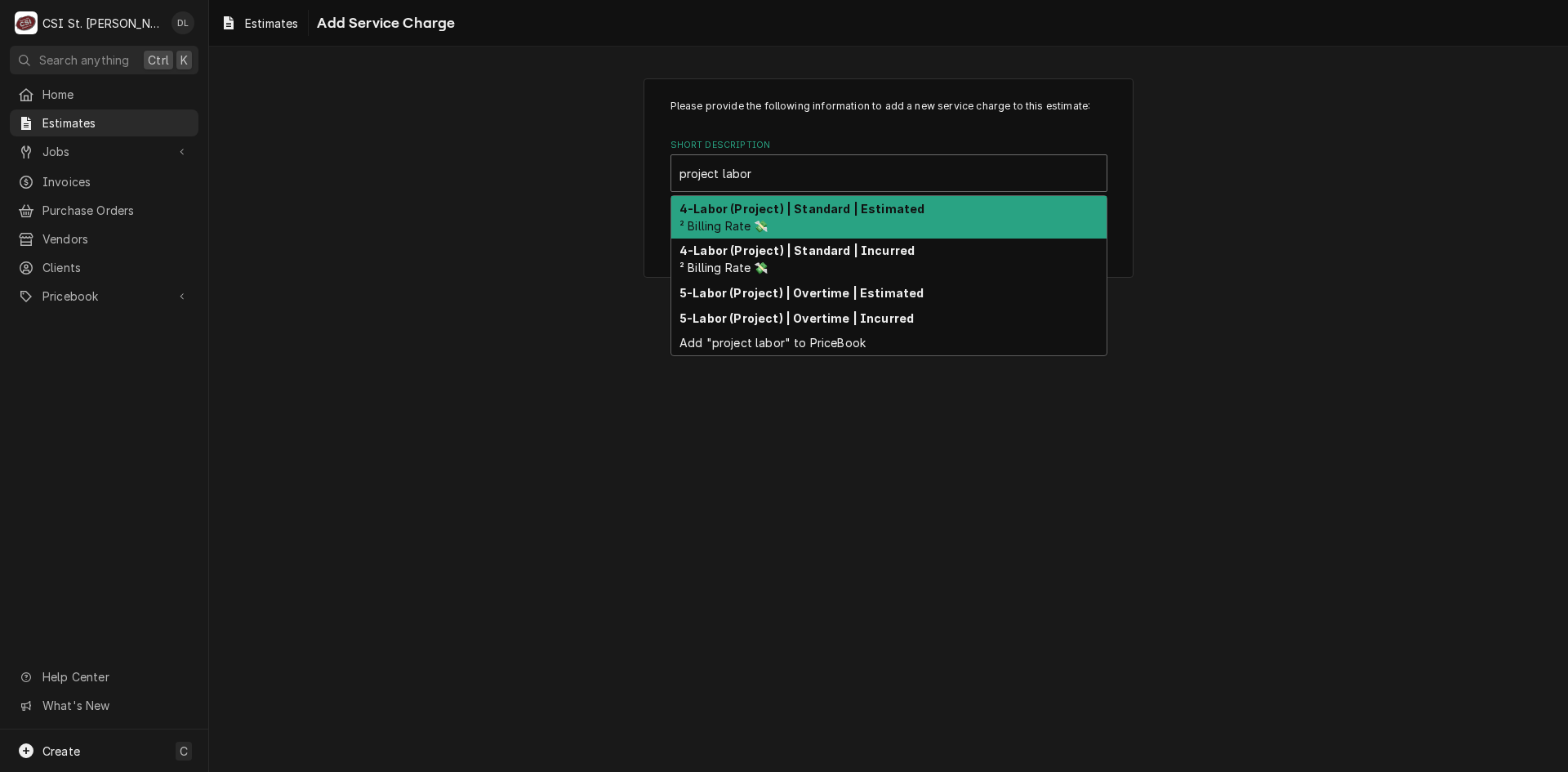
click at [831, 203] on strong "4-Labor (Project) | Standard | Estimated" at bounding box center [802, 209] width 245 height 14
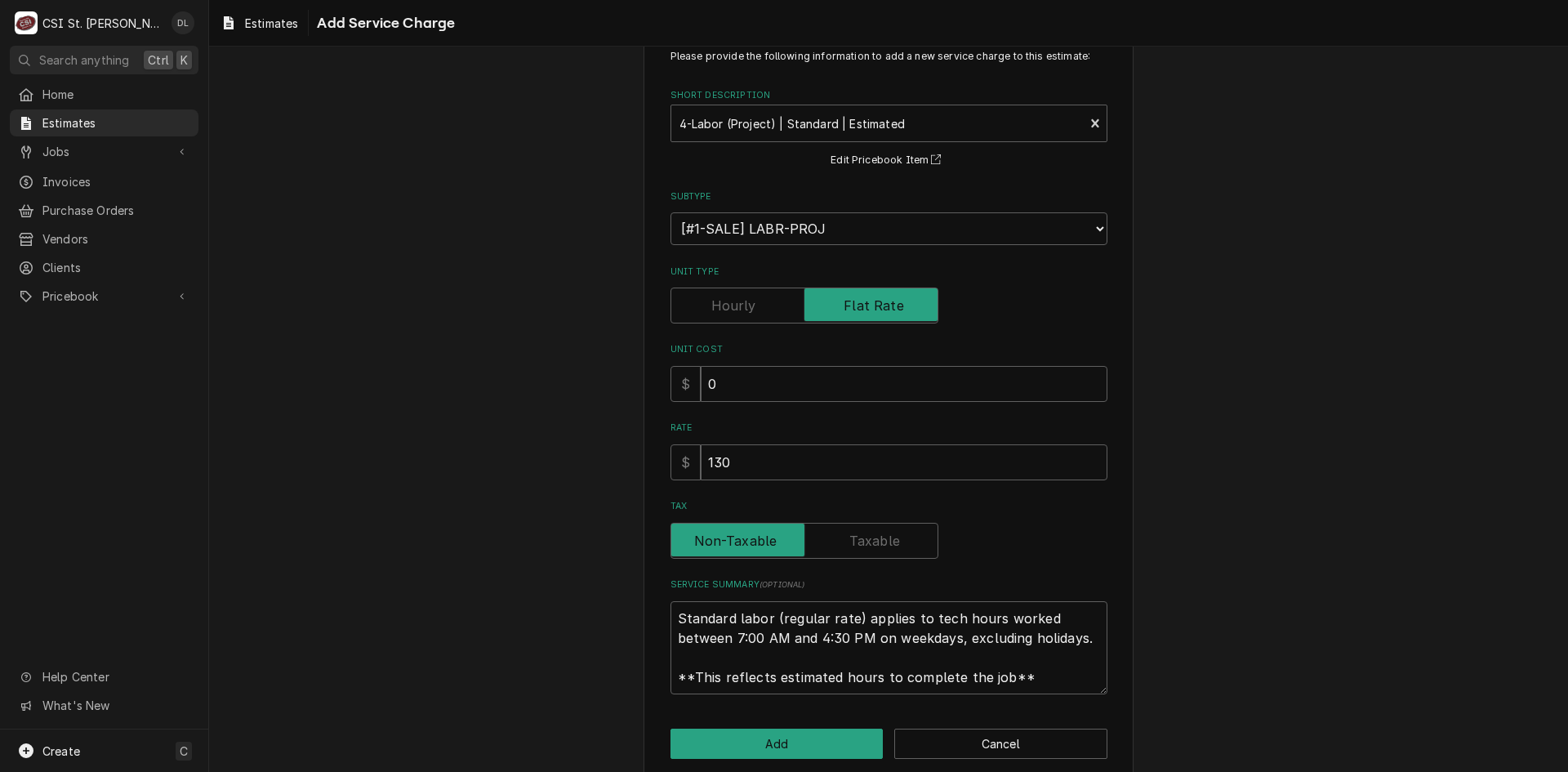
scroll to position [72, 0]
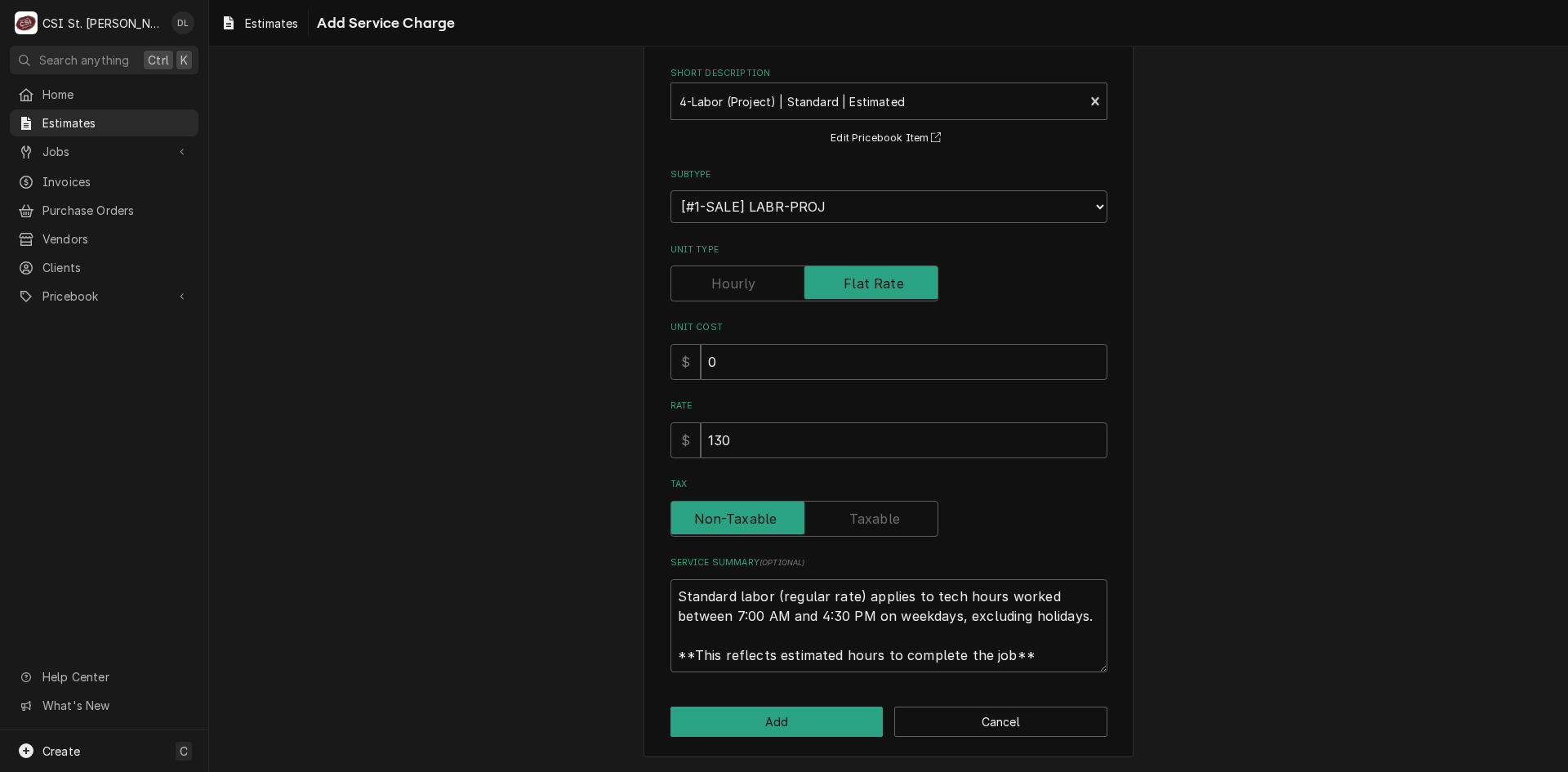
click at [743, 544] on div "Please provide the following information to add a new service charge to this es…" at bounding box center [888, 350] width 437 height 645
drag, startPoint x: 770, startPoint y: 433, endPoint x: 430, endPoint y: 406, distance: 341.1
click at [430, 406] on div "Please provide the following information to add a new service charge to this es…" at bounding box center [889, 381] width 1359 height 780
type textarea "x"
type input "1"
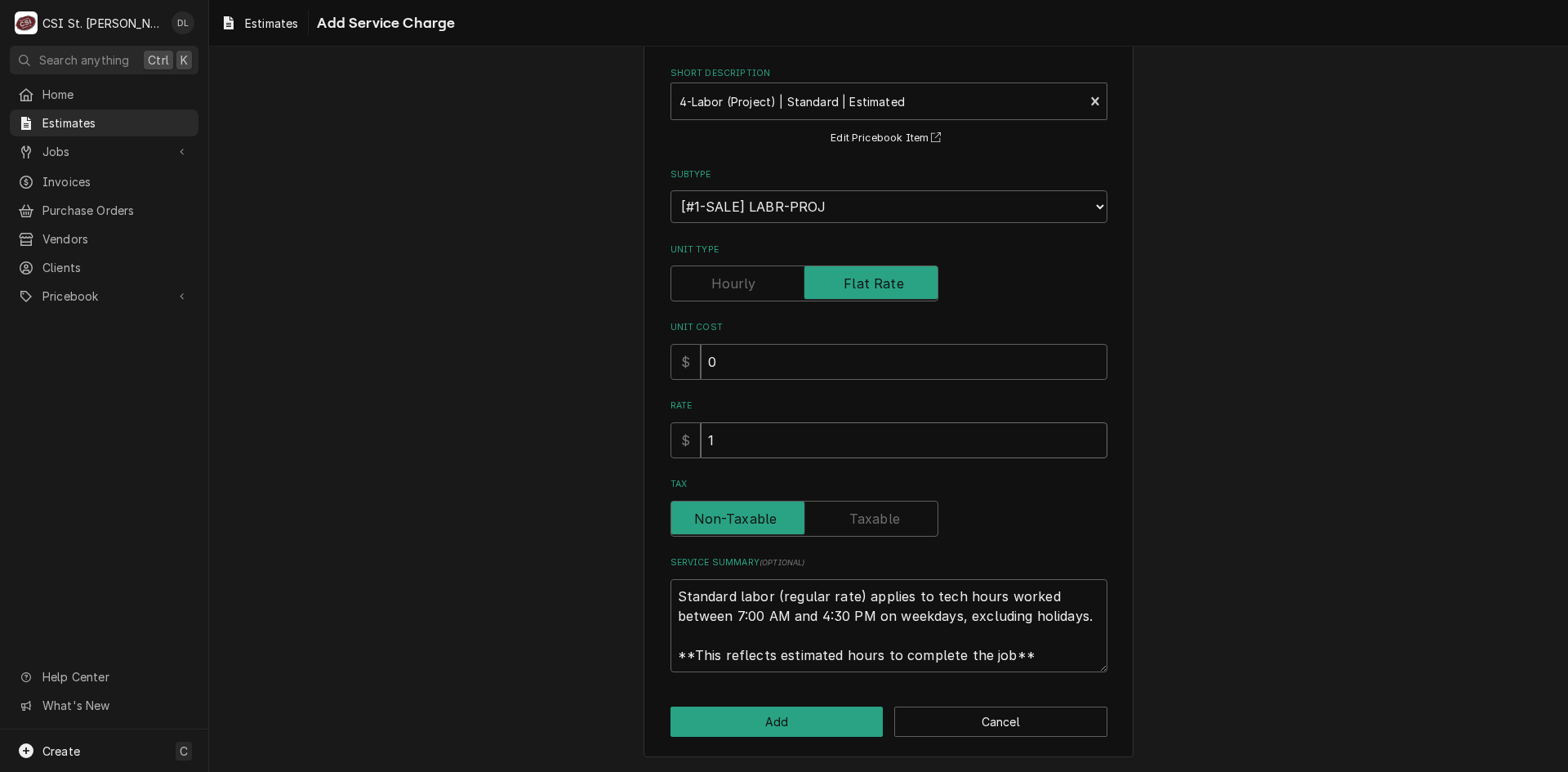
type textarea "x"
type input "17"
type textarea "x"
type input "171"
type textarea "x"
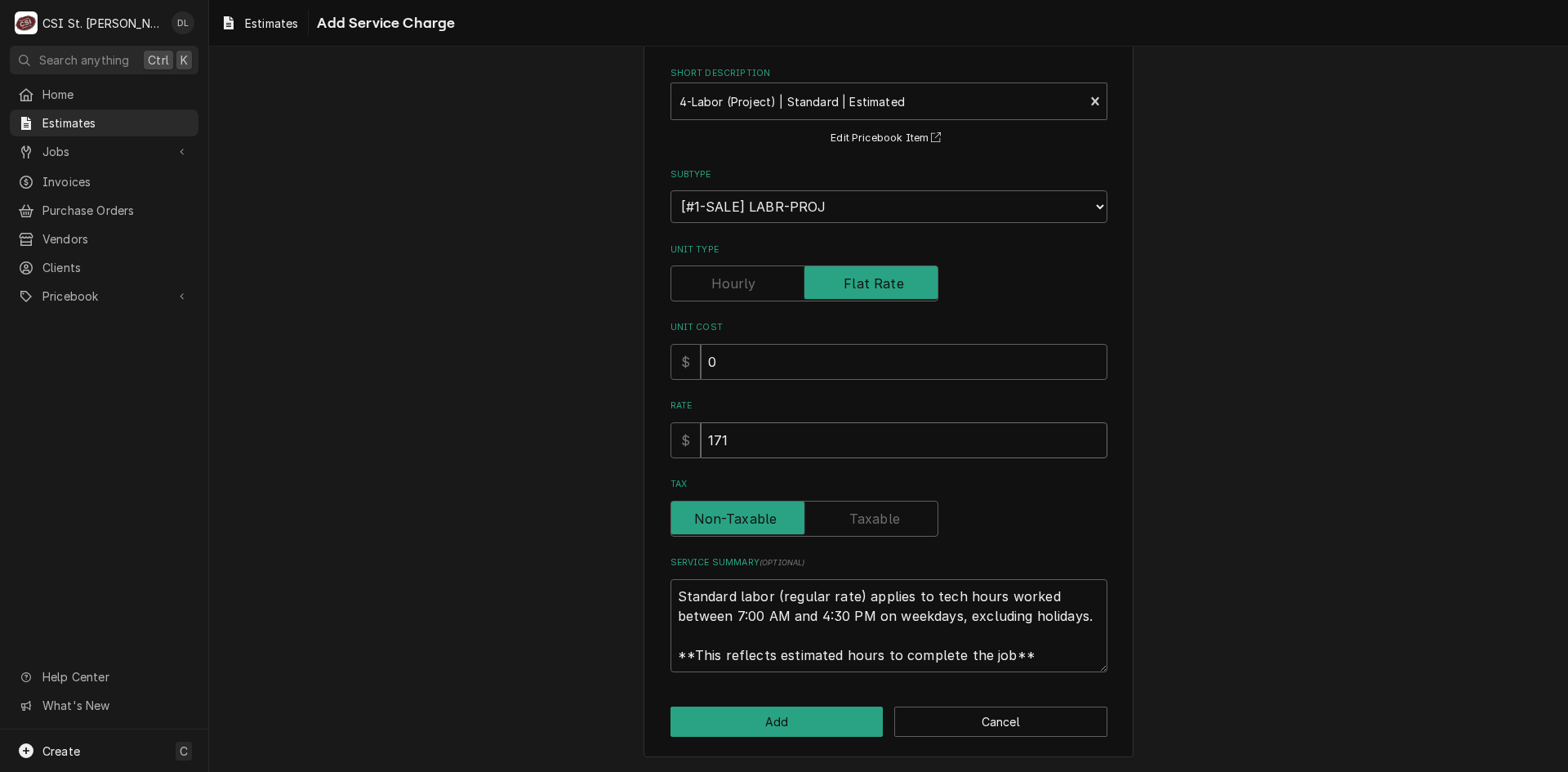
type input "1712"
type textarea "x"
type input "17120"
click at [788, 712] on button "Add" at bounding box center [777, 722] width 213 height 30
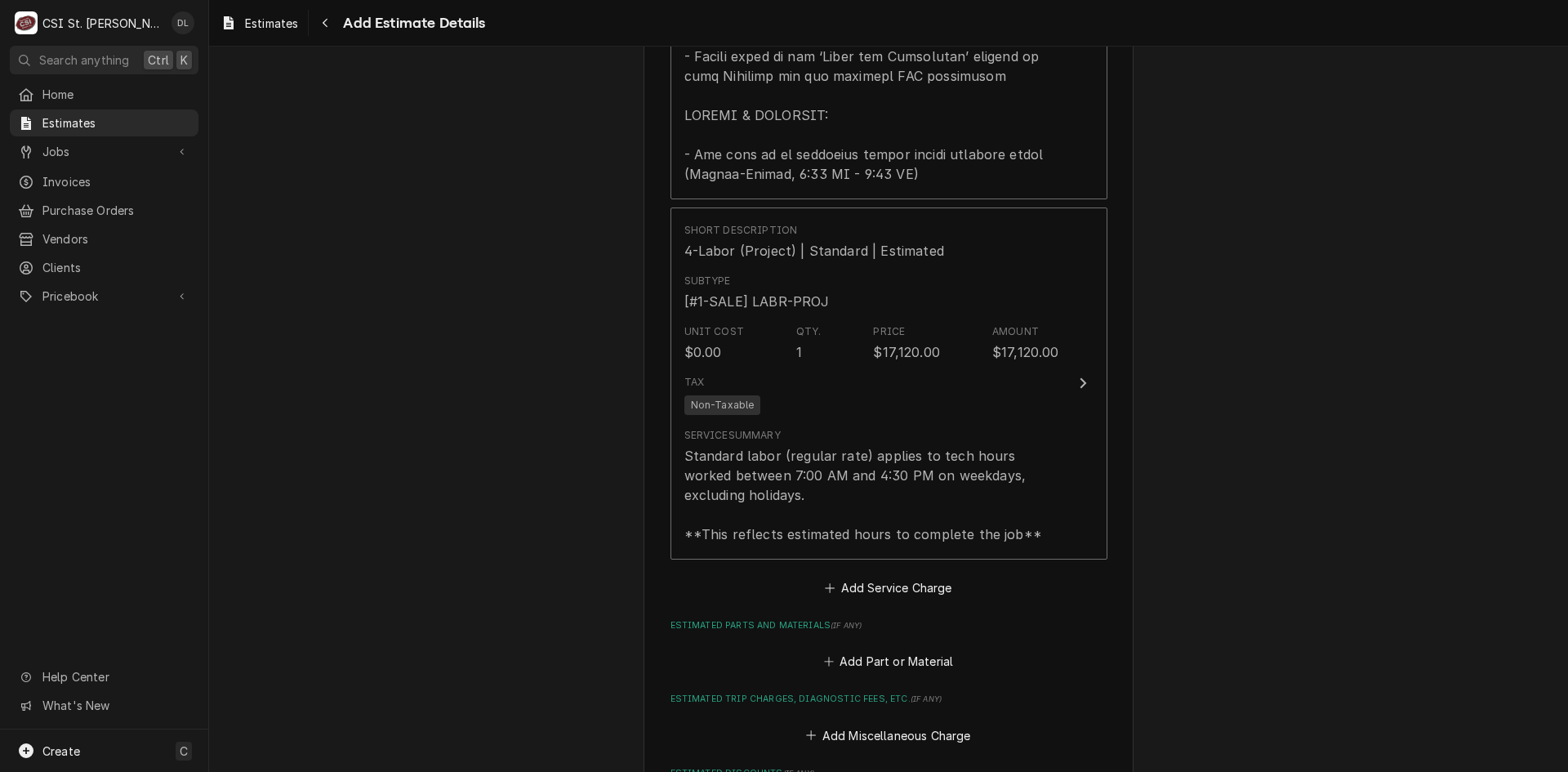
type textarea "x"
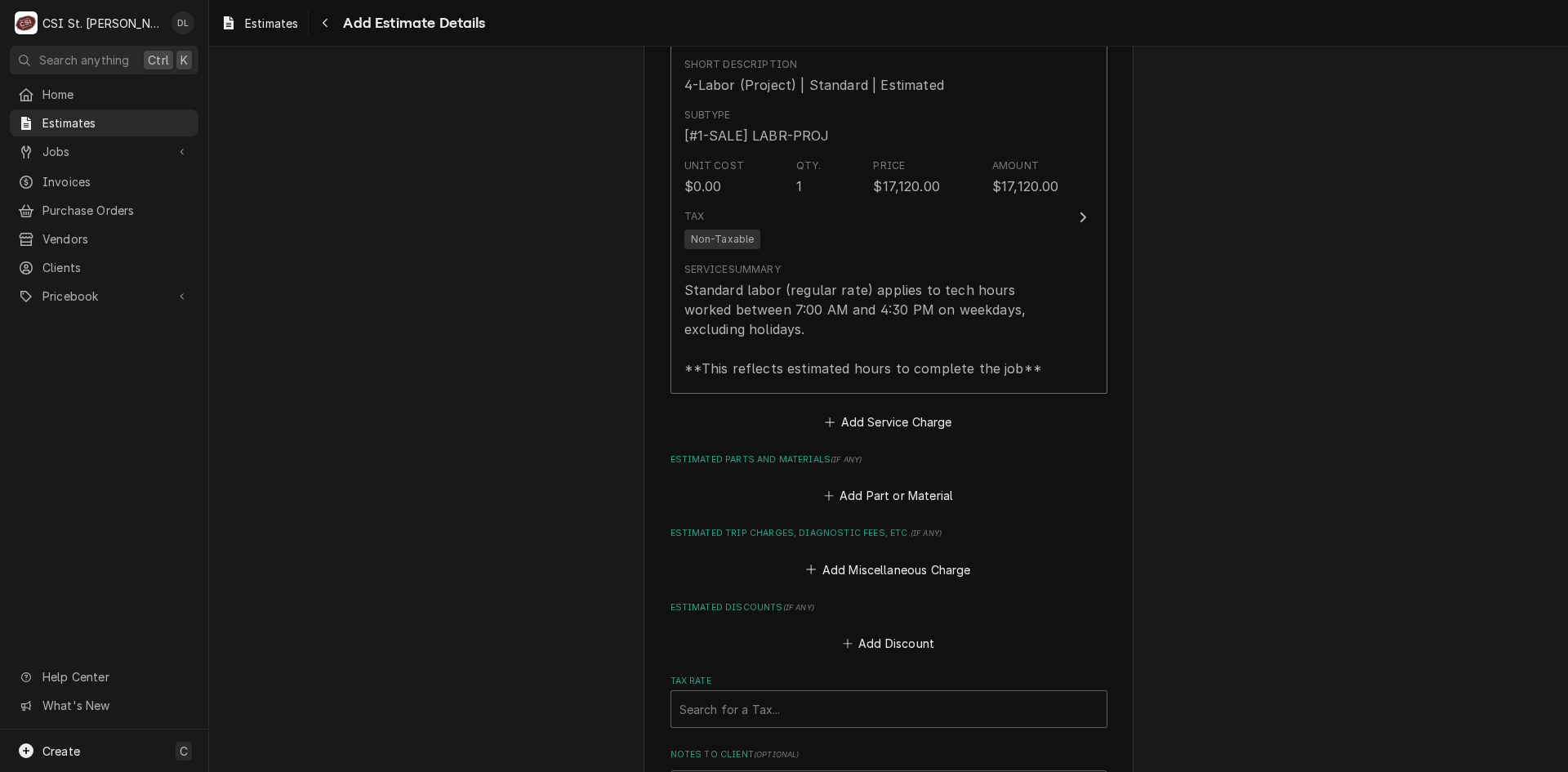
scroll to position [2544, 0]
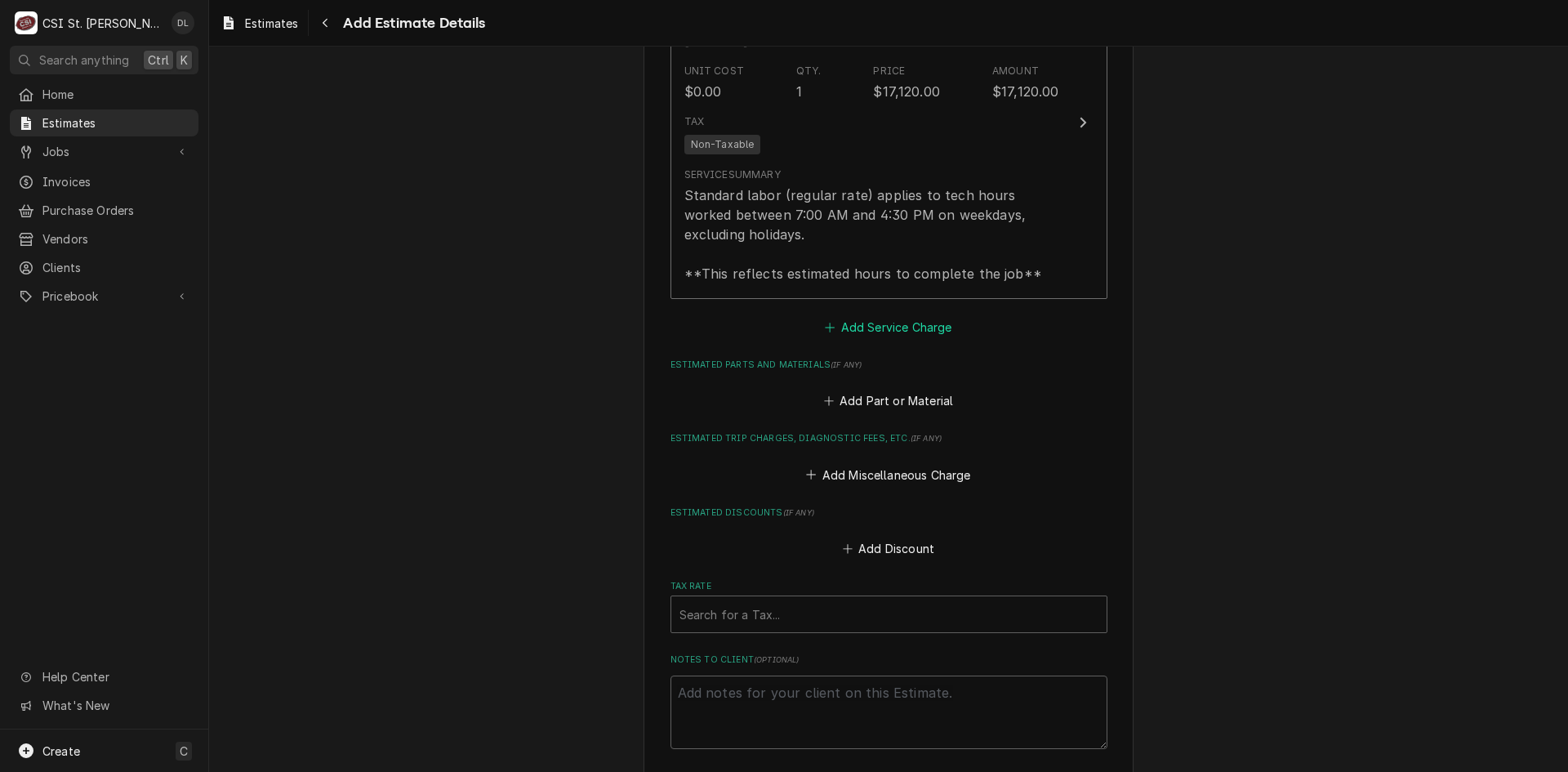
click at [833, 315] on button "Add Service Charge" at bounding box center [888, 326] width 132 height 23
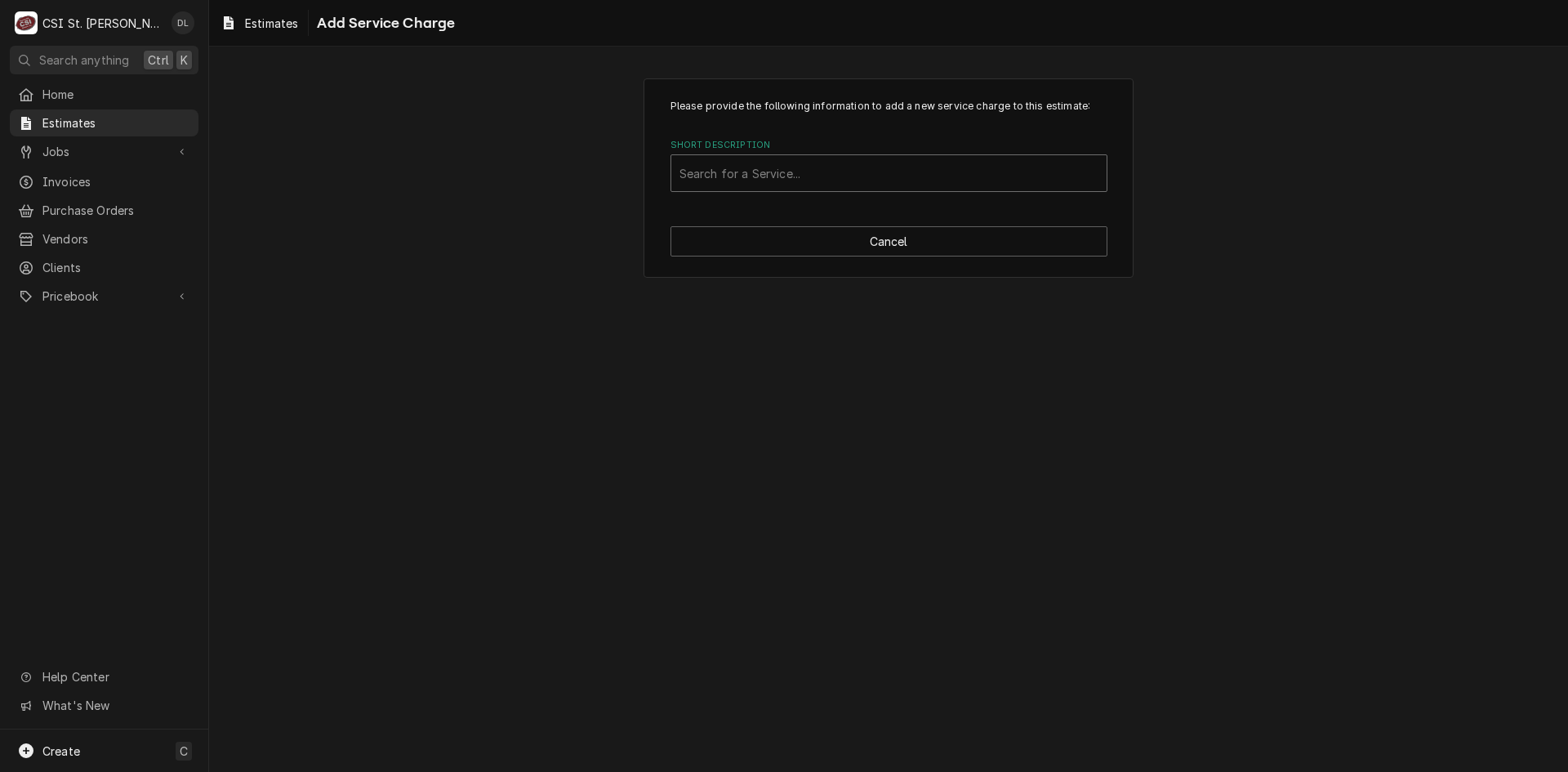
click at [832, 184] on div "Short Description" at bounding box center [889, 173] width 419 height 29
type input "project ma"
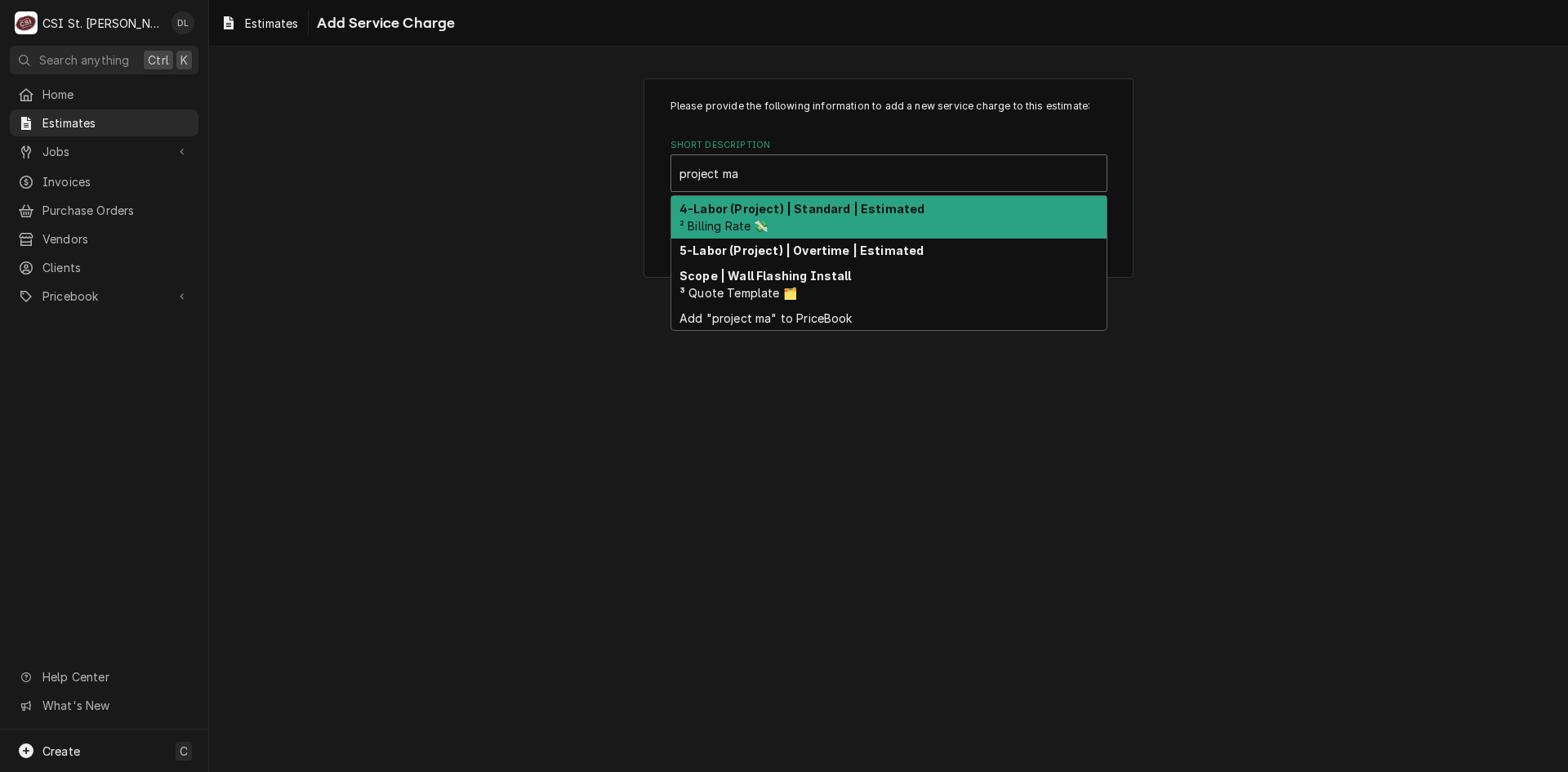
click at [833, 210] on strong "4-Labor (Project) | Standard | Estimated" at bounding box center [802, 209] width 245 height 14
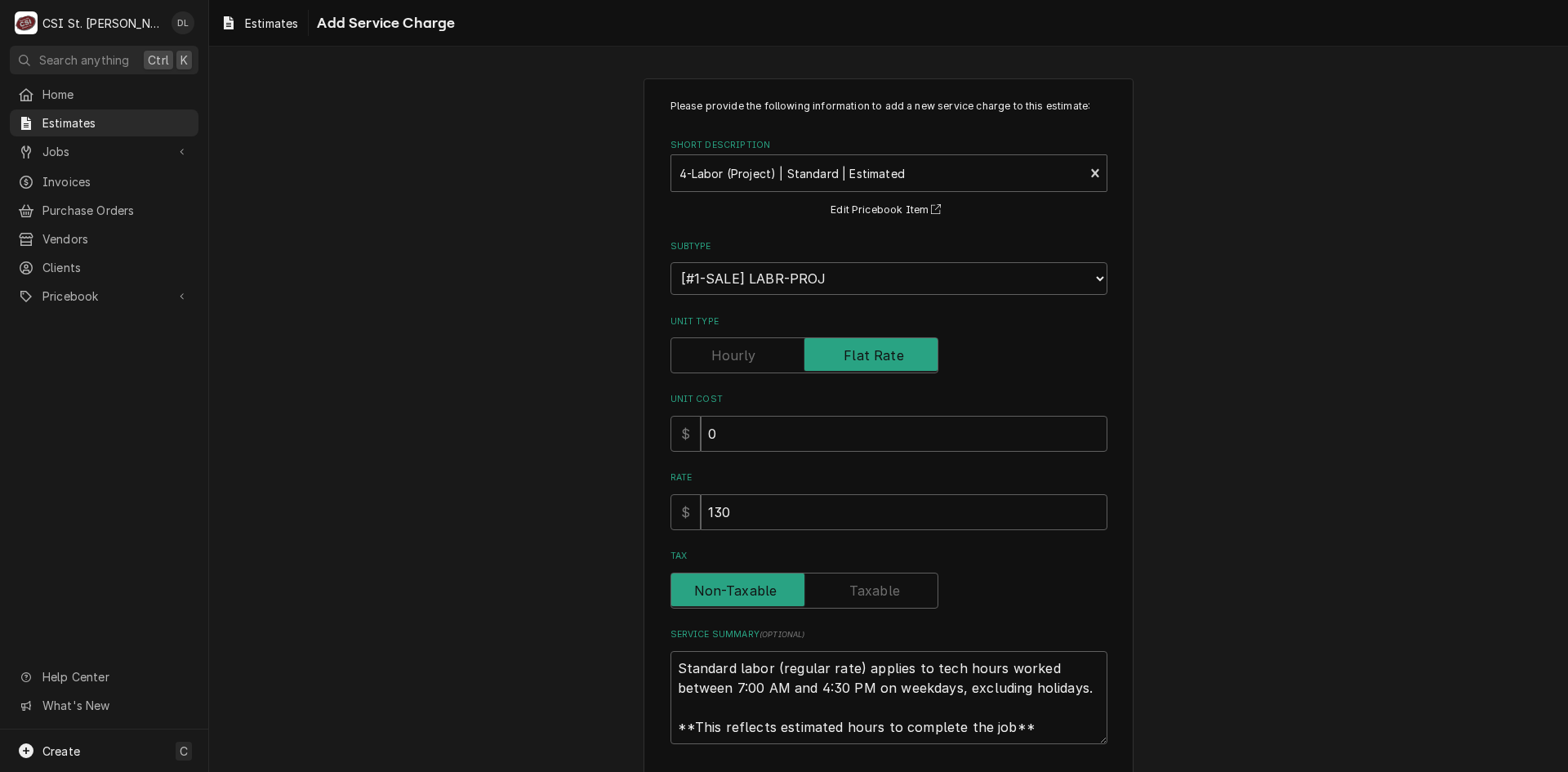
type textarea "x"
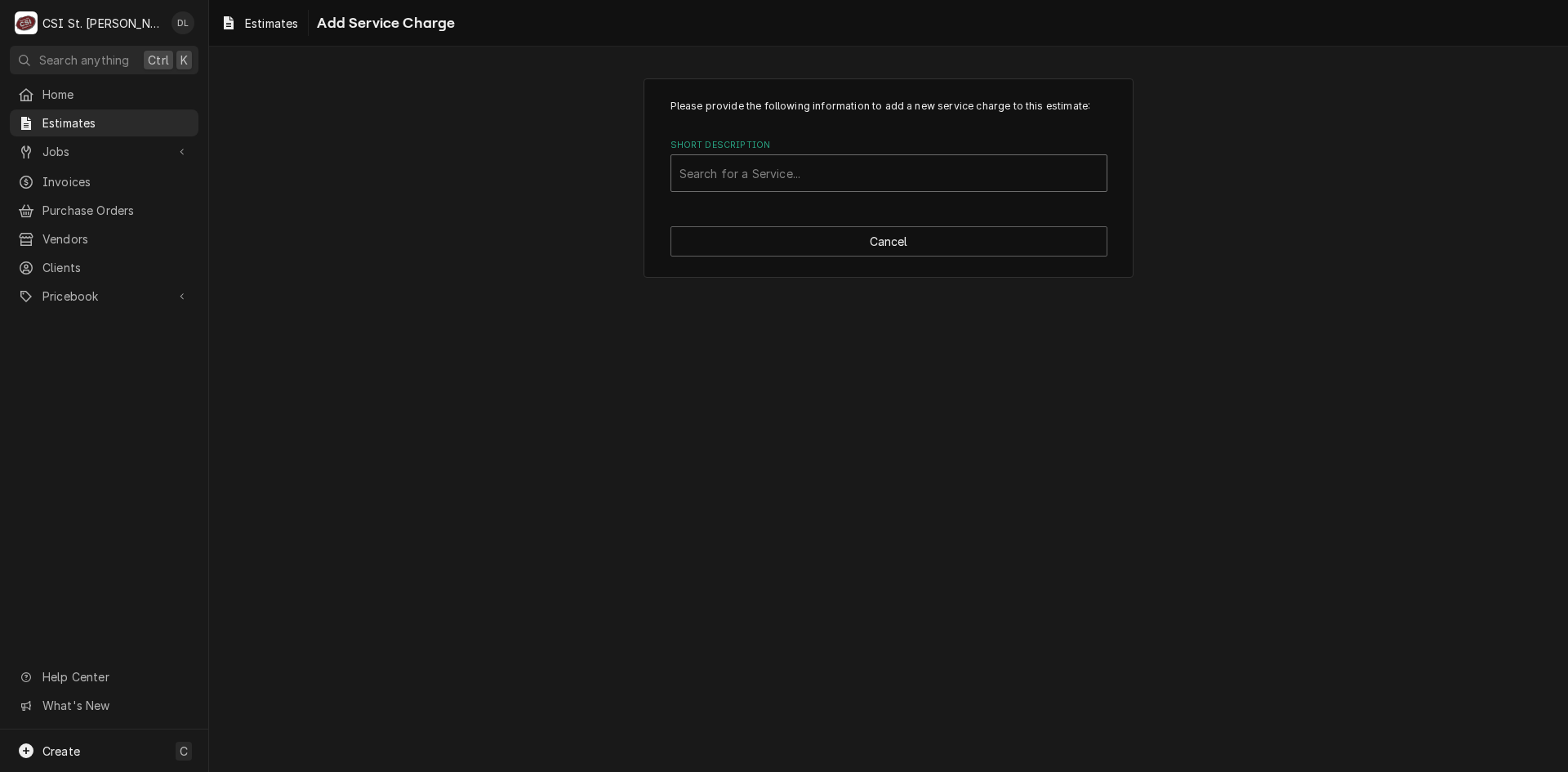
click at [847, 167] on div "Short Description" at bounding box center [889, 173] width 419 height 29
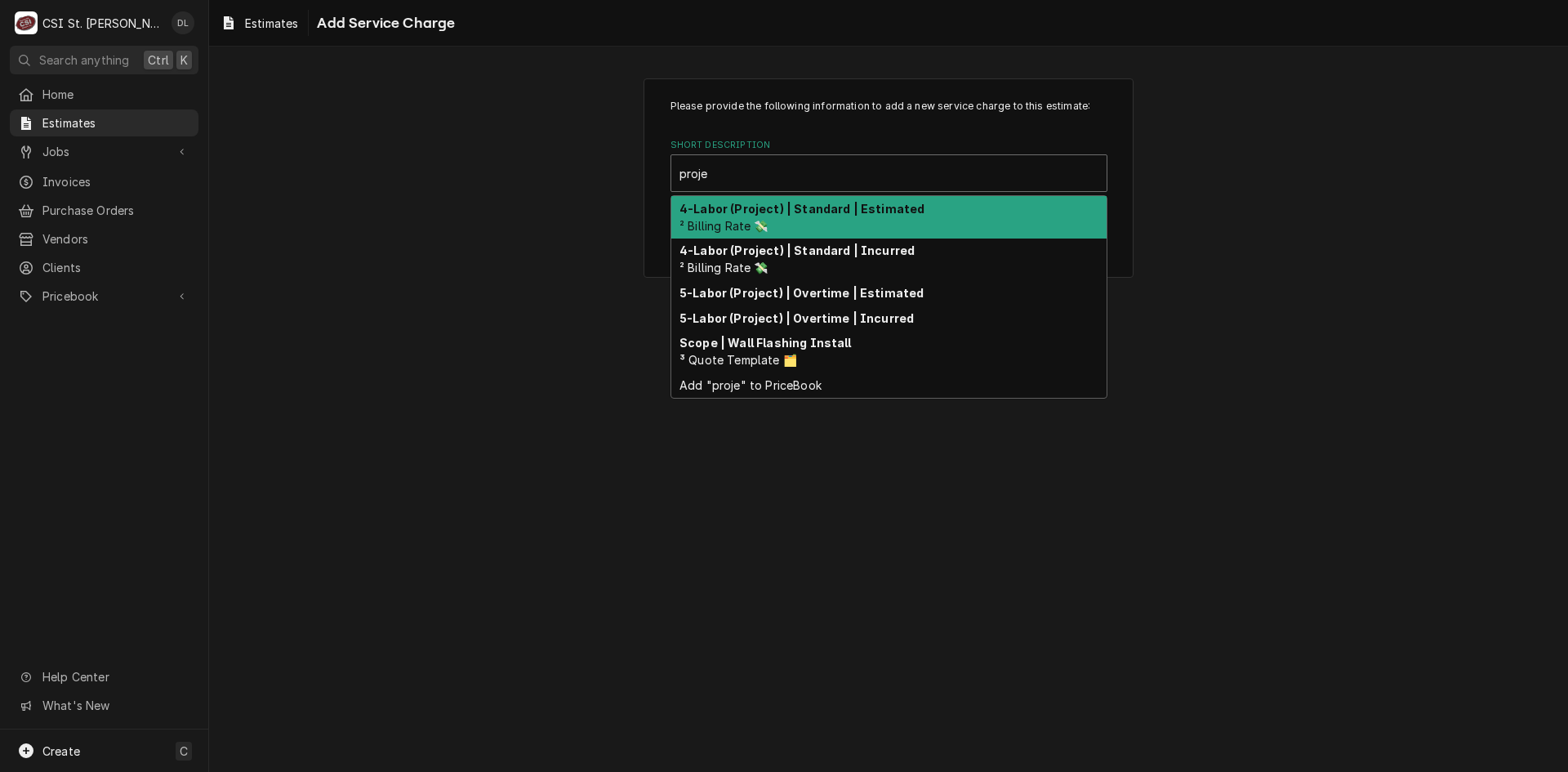
type input "proje"
click at [1303, 300] on div "Please provide the following information to add a new service charge to this es…" at bounding box center [889, 409] width 1359 height 725
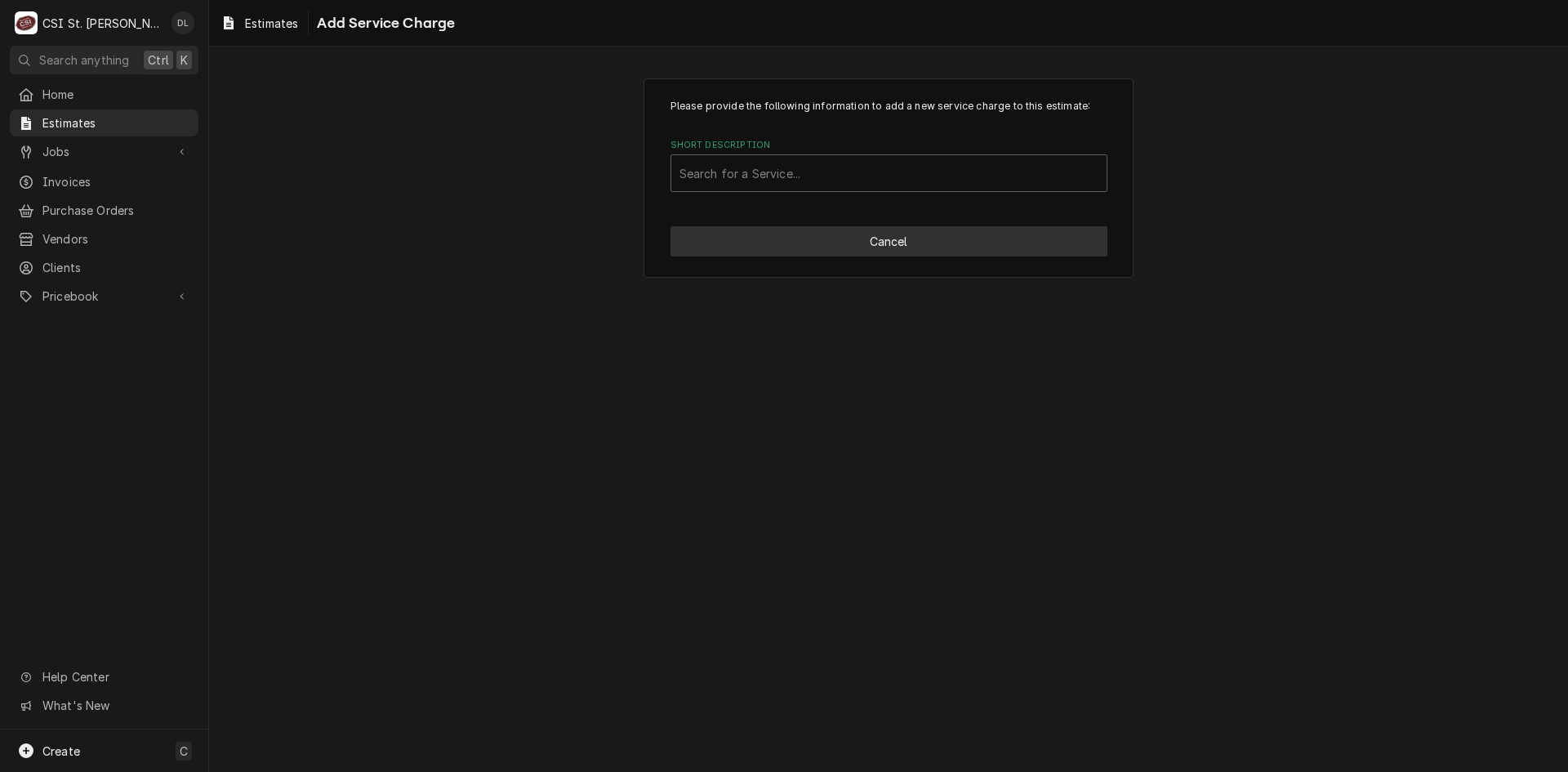
click at [931, 249] on button "Cancel" at bounding box center [888, 241] width 437 height 30
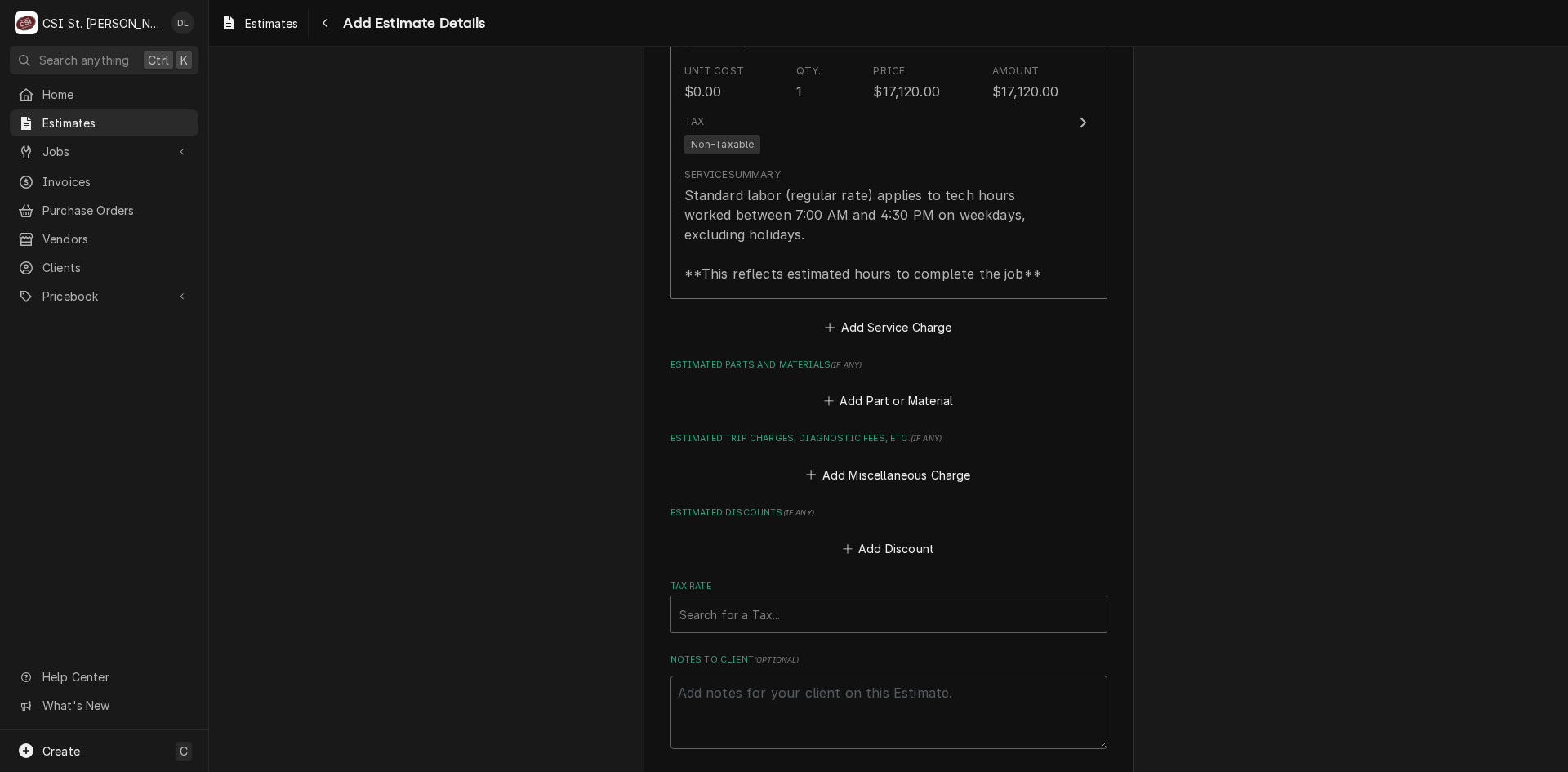
scroll to position [2646, 0]
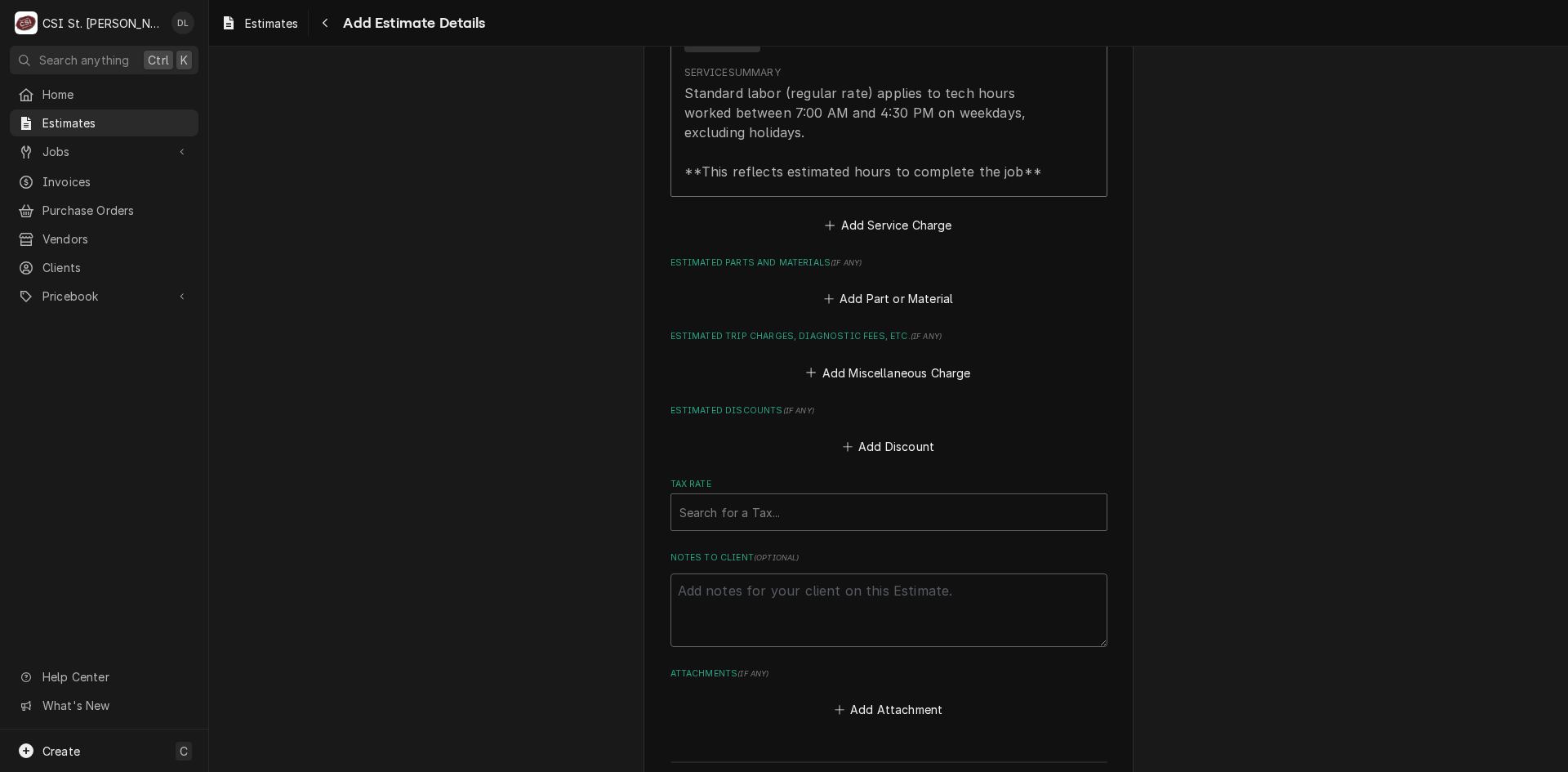
type textarea "x"
click at [824, 293] on icon "Estimated Parts and Materials" at bounding box center [829, 299] width 10 height 12
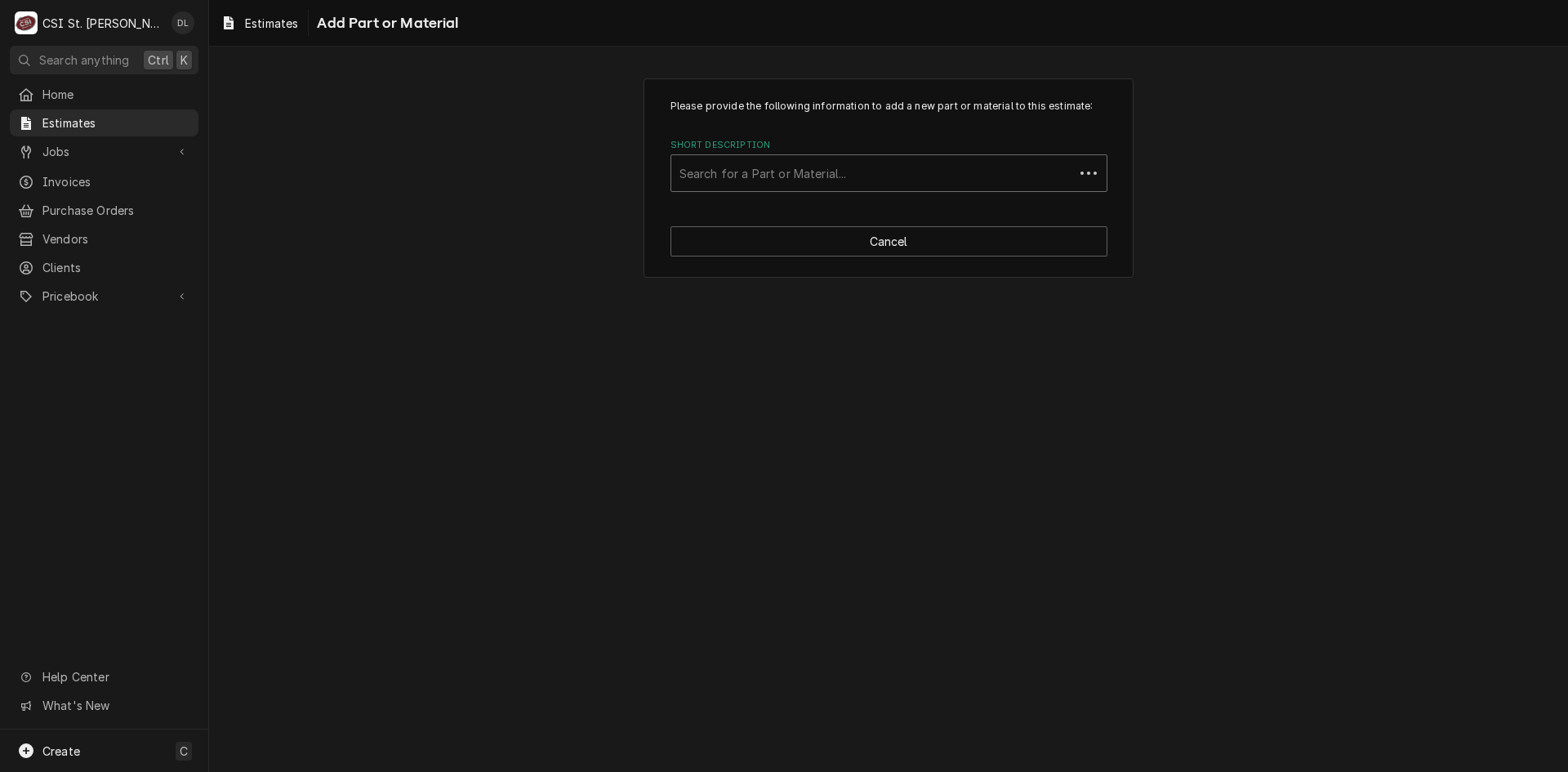
click at [879, 176] on div "Short Description" at bounding box center [872, 173] width 386 height 29
type input "project ma"
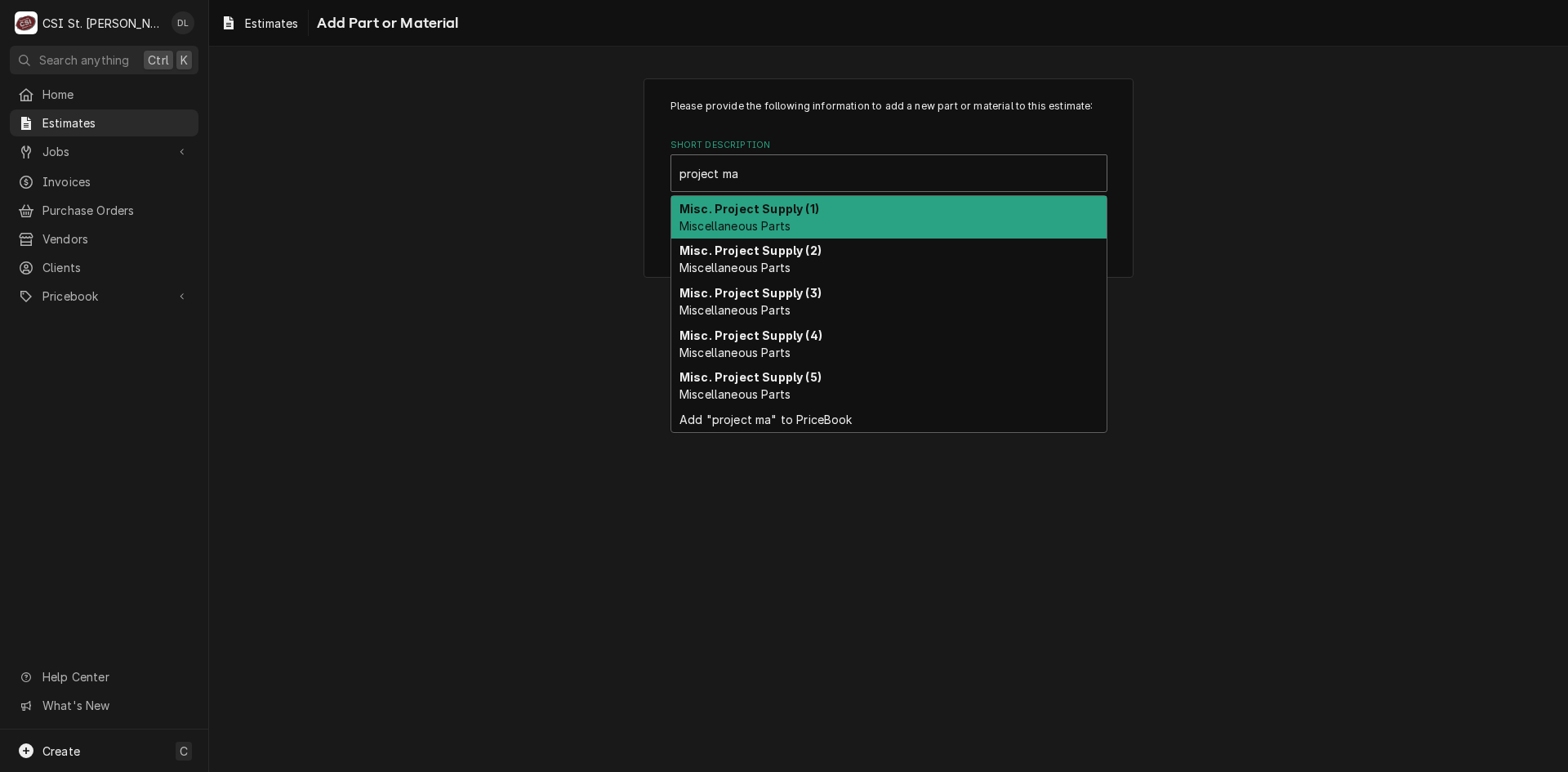
click at [812, 203] on strong "Misc. Project Supply (1)" at bounding box center [749, 209] width 140 height 14
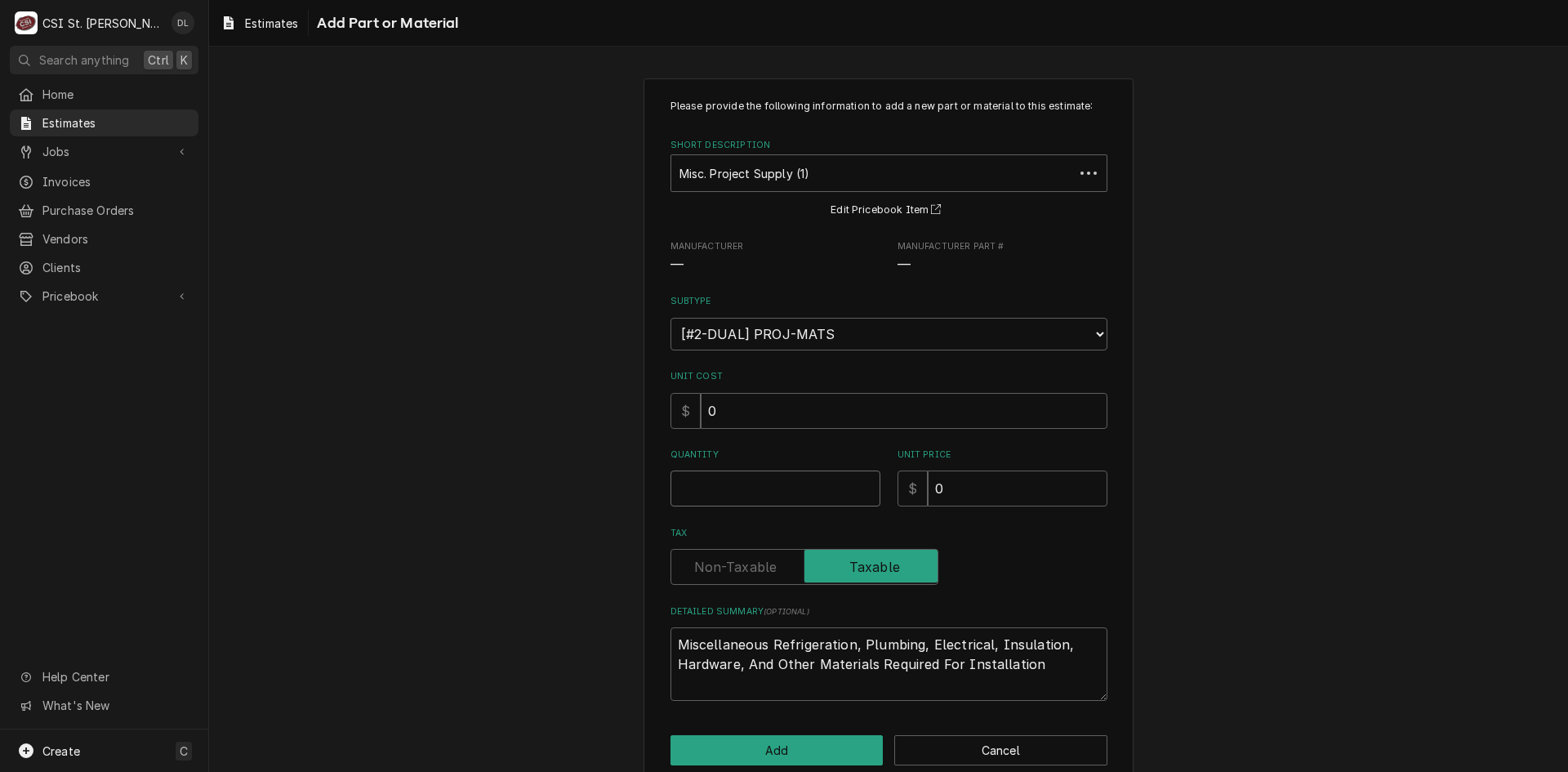
click at [792, 484] on input "Quantity" at bounding box center [775, 488] width 210 height 36
type textarea "x"
type input "2"
type textarea "x"
type input "2"
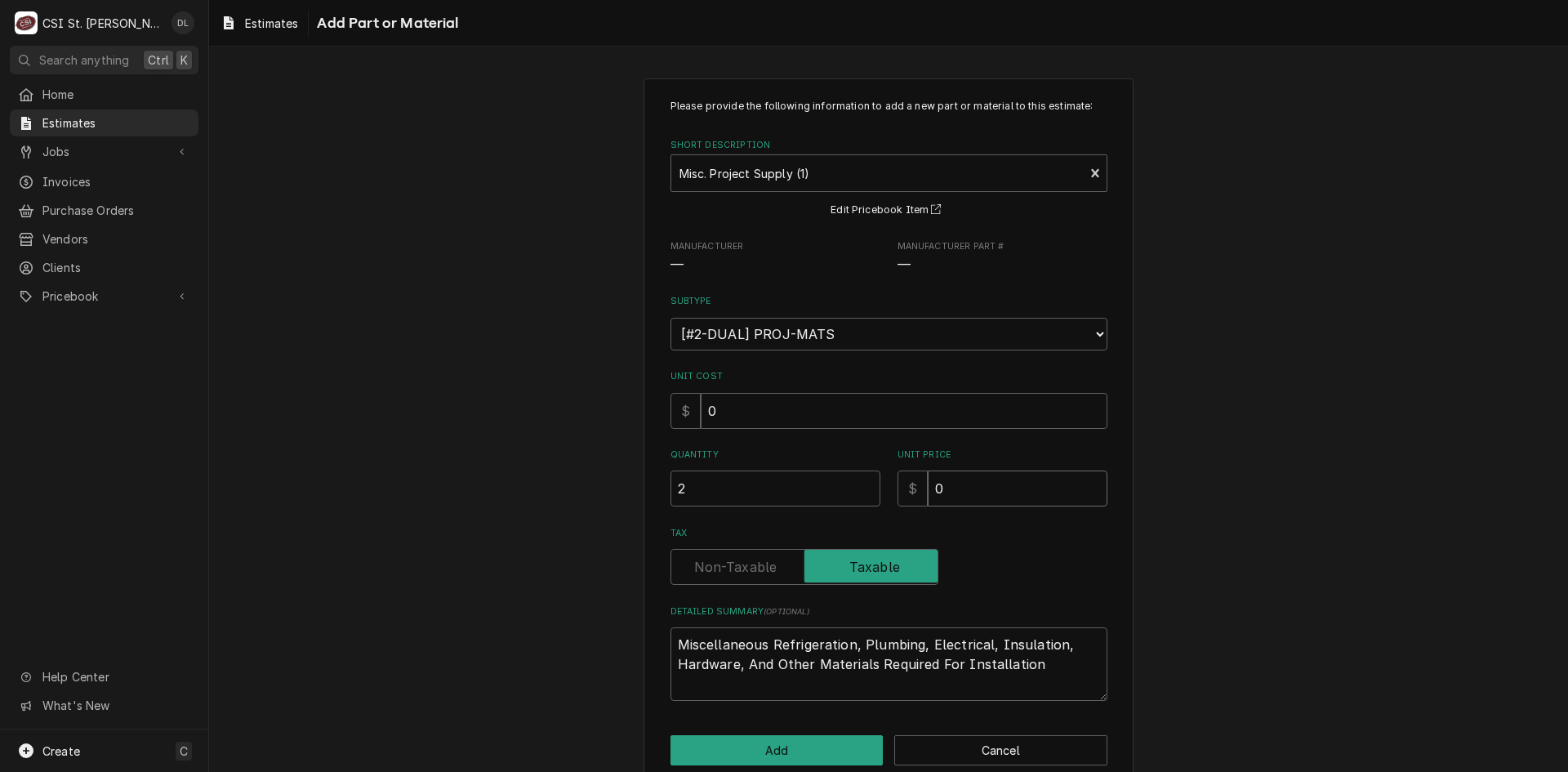
type textarea "x"
type input "1"
type textarea "x"
type input "15"
type textarea "x"
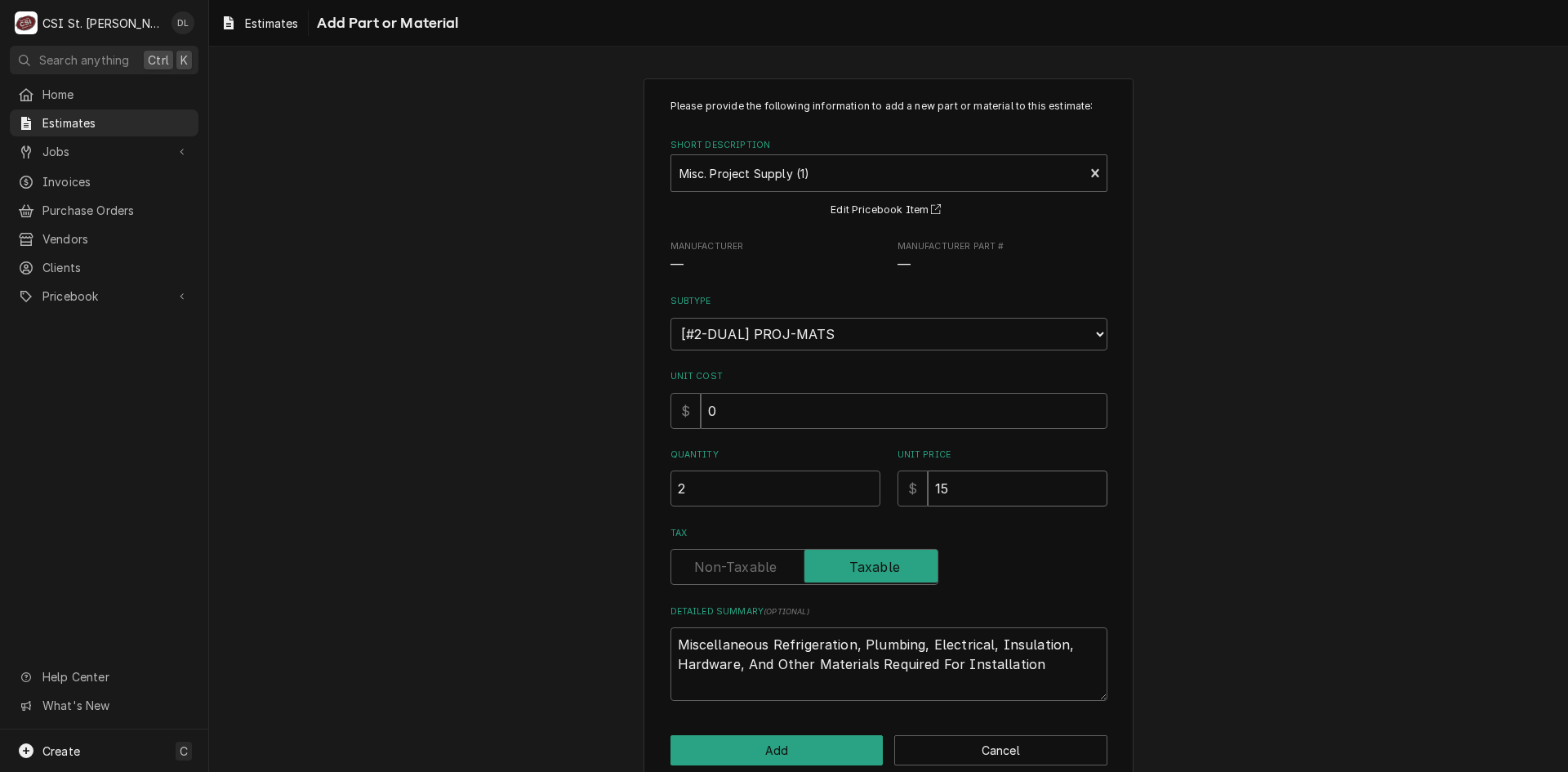
type input "150"
type textarea "x"
type input "1500"
type textarea "x"
type input "1500"
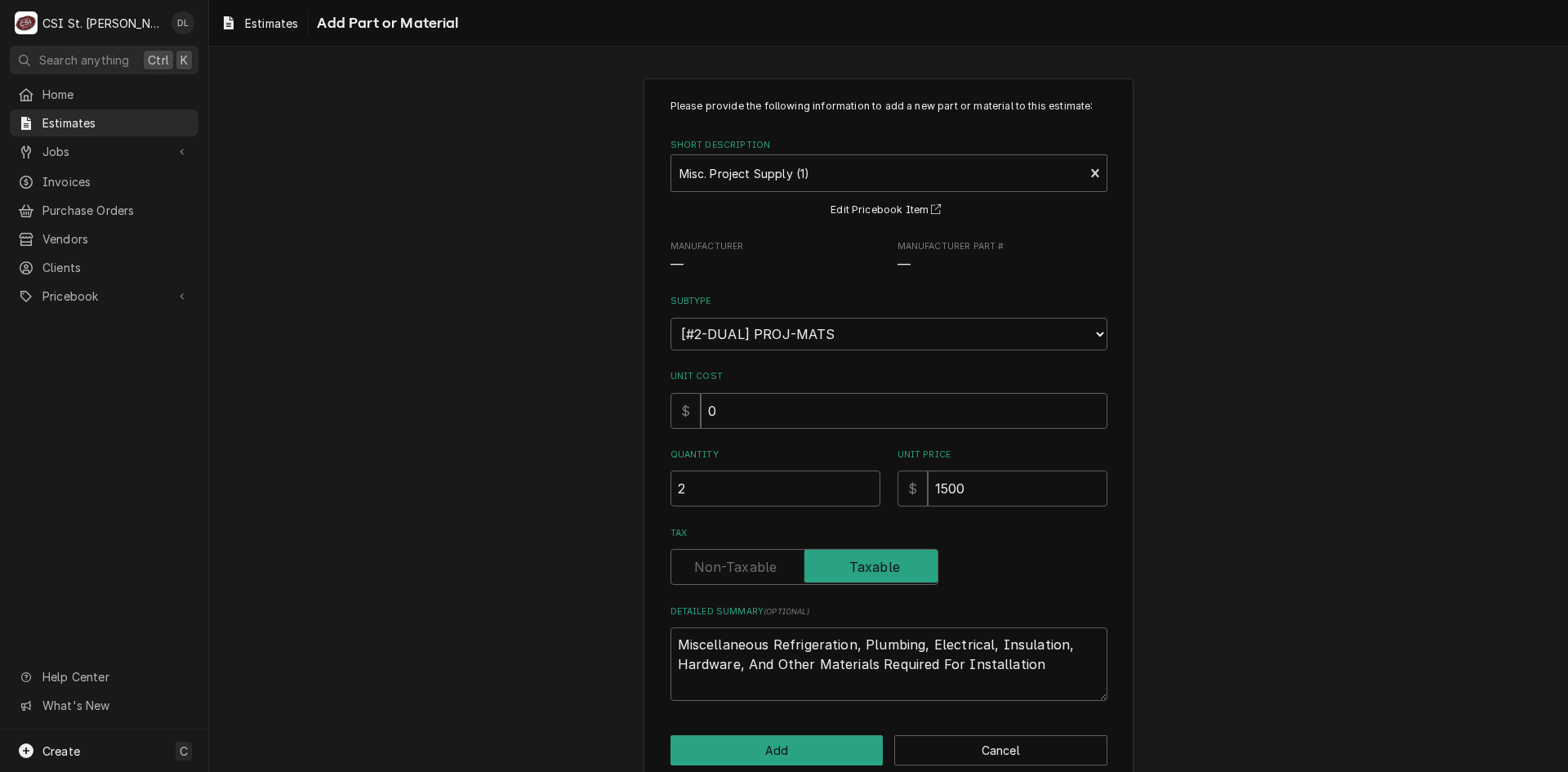
click at [769, 769] on div "Please provide the following information to add a new part or material to this …" at bounding box center [888, 433] width 490 height 708
click at [782, 755] on button "Add" at bounding box center [777, 750] width 213 height 30
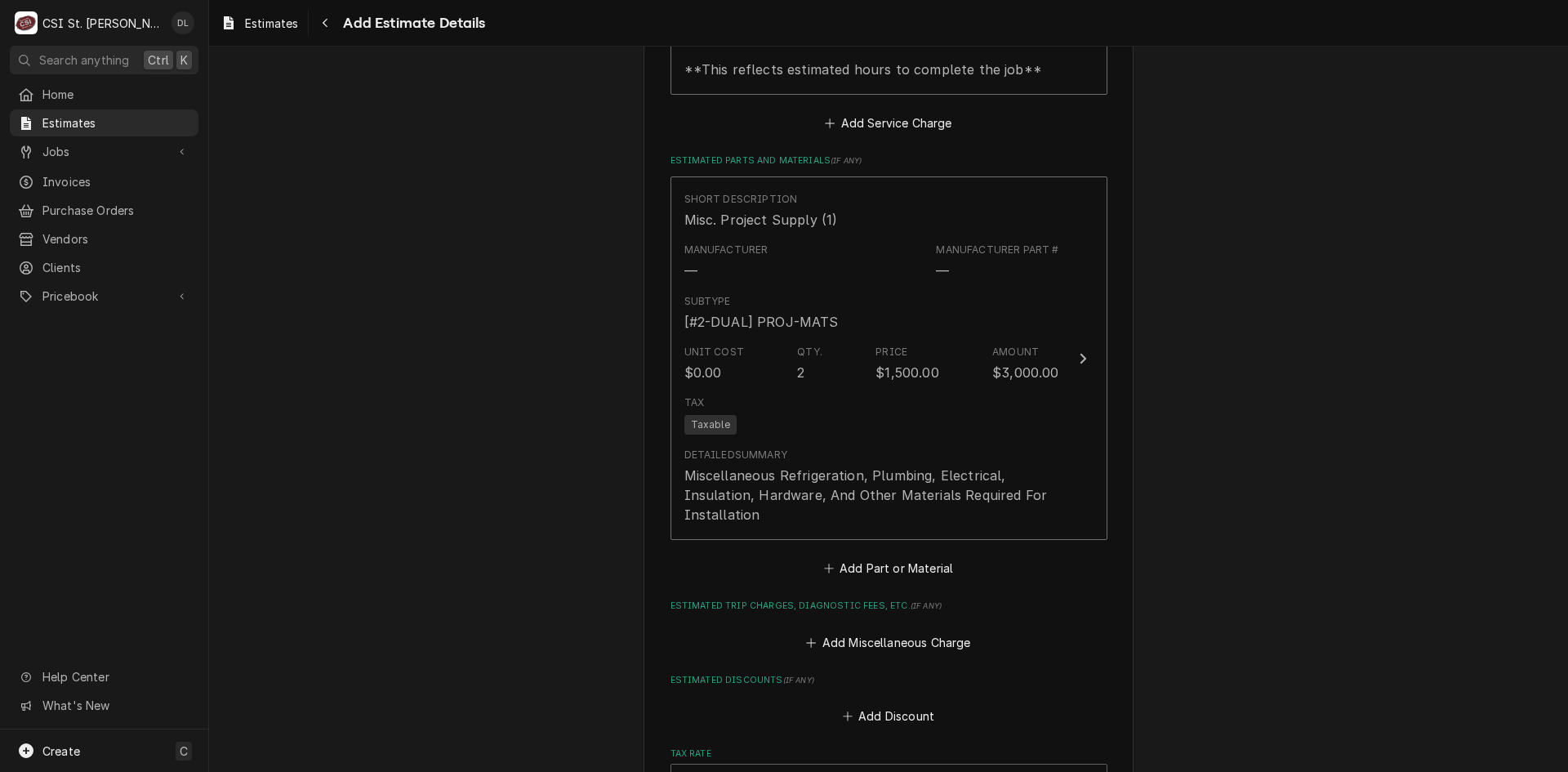
type textarea "x"
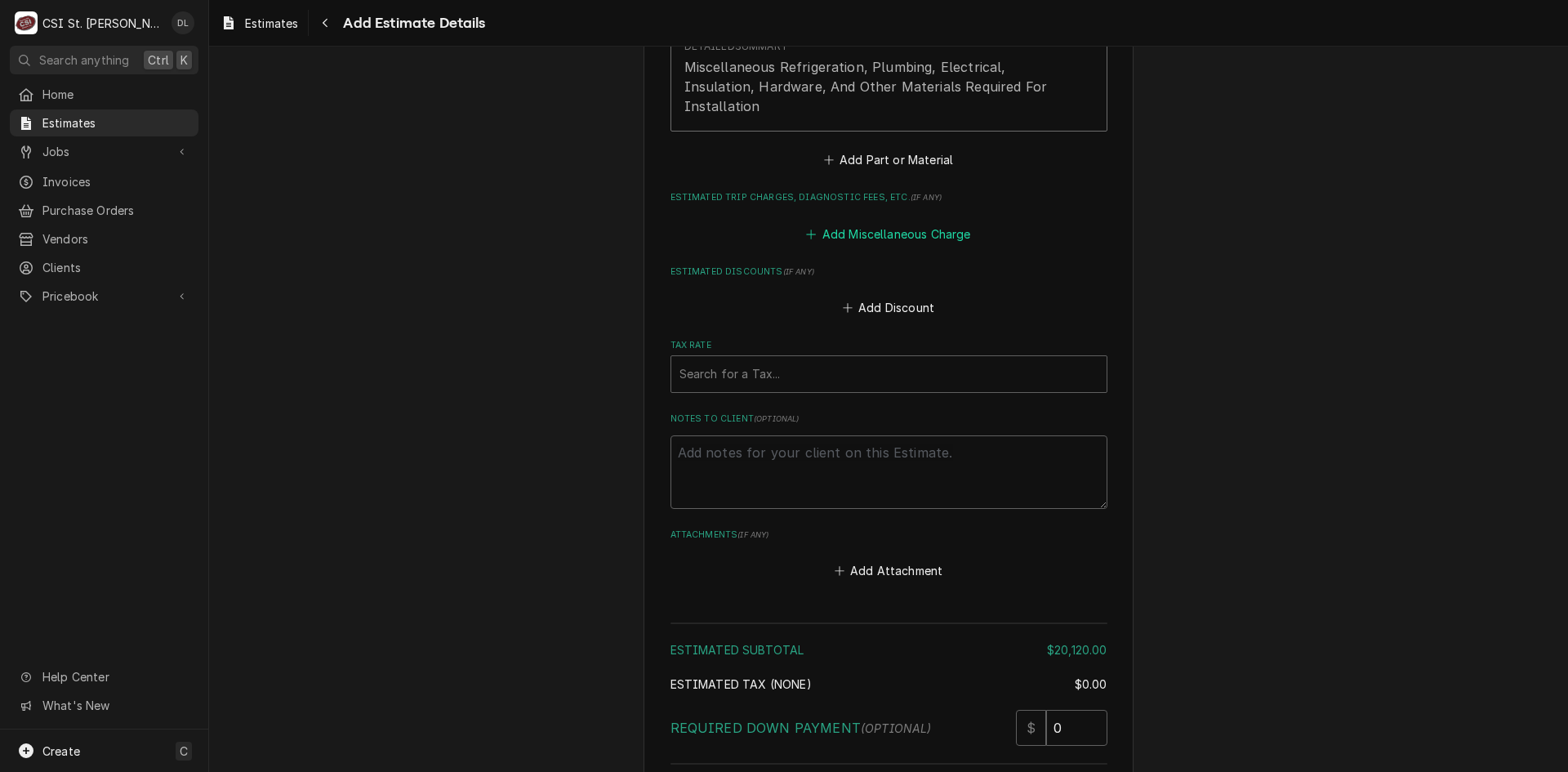
click at [806, 229] on icon "Estimated Trip Charges, Diagnostic Fees, etc." at bounding box center [811, 235] width 10 height 12
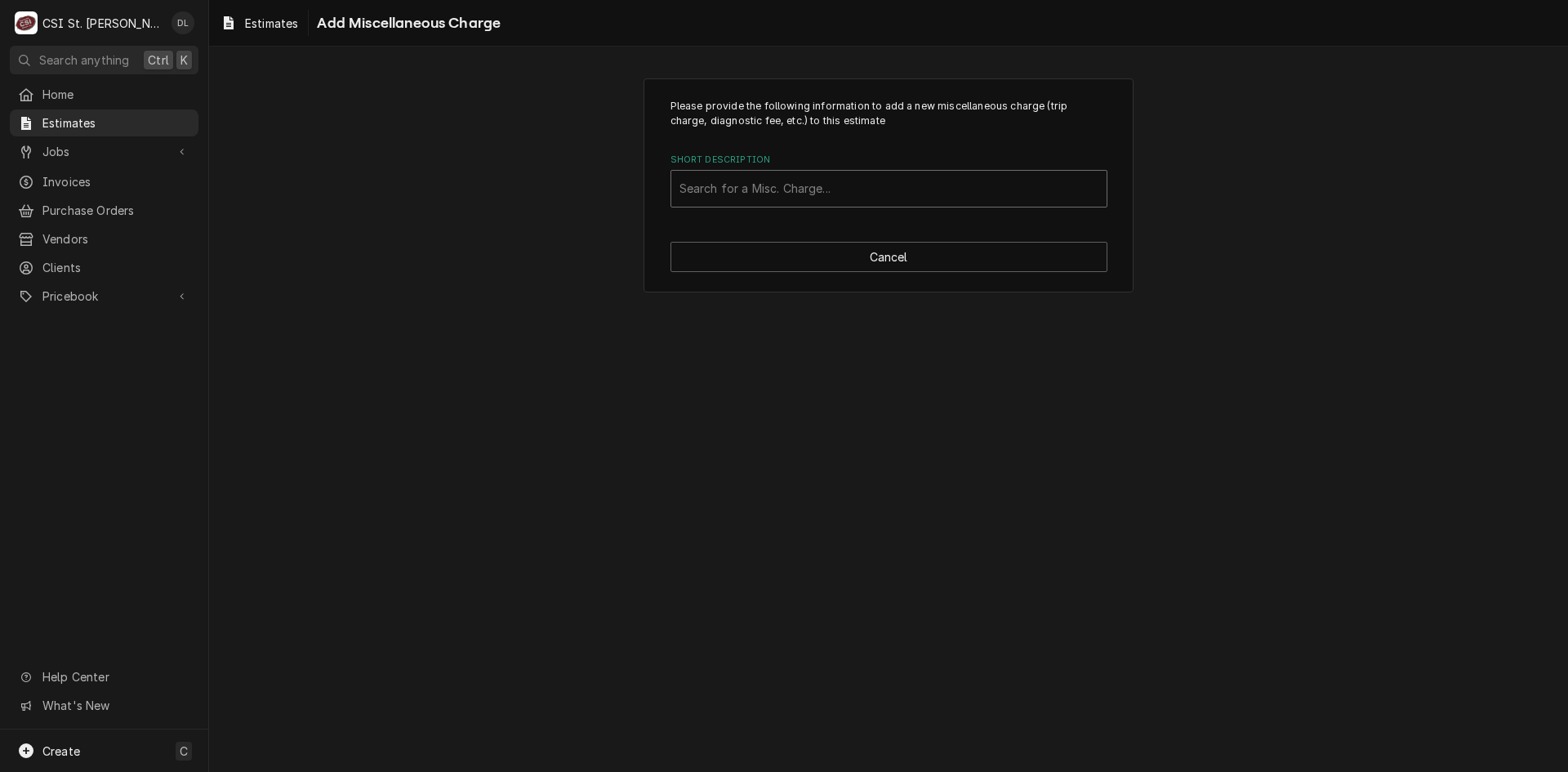
click at [762, 184] on div "Short Description" at bounding box center [889, 189] width 419 height 29
type input "crane"
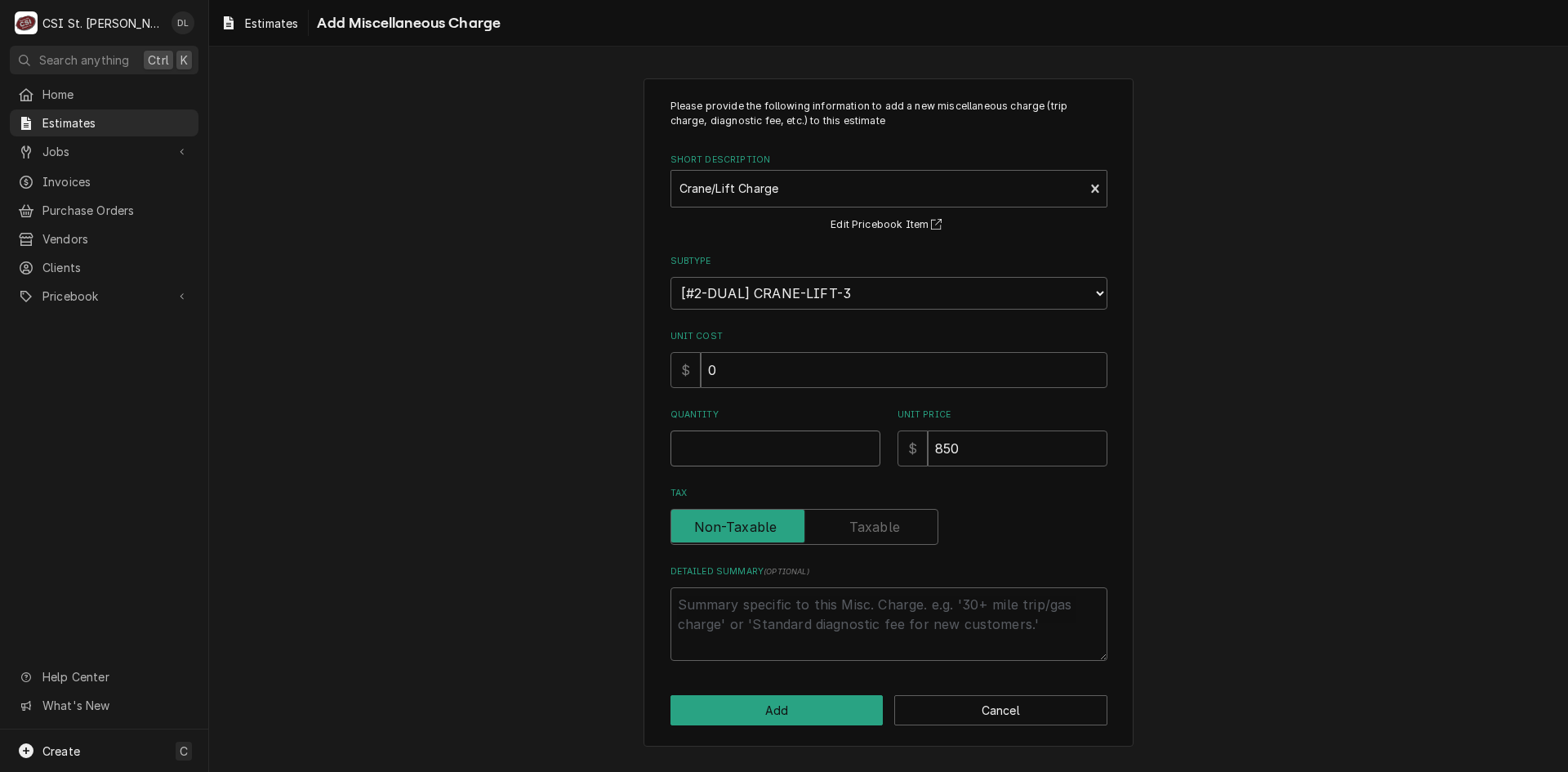
click at [767, 453] on input "Quantity" at bounding box center [775, 448] width 210 height 36
type textarea "x"
type input "1"
type textarea "x"
type input "1"
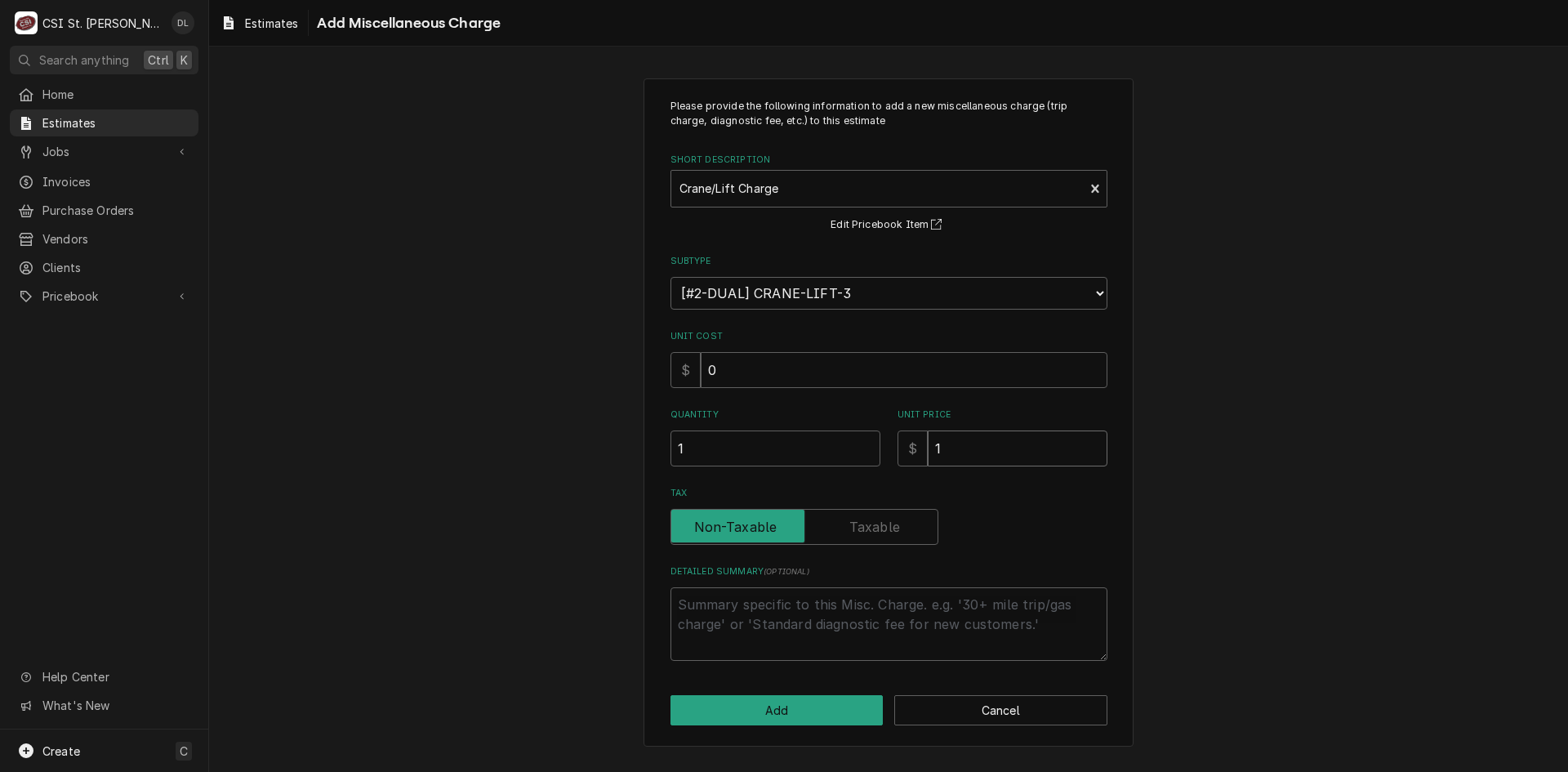
type textarea "x"
type input "12"
type textarea "x"
type input "120"
type textarea "x"
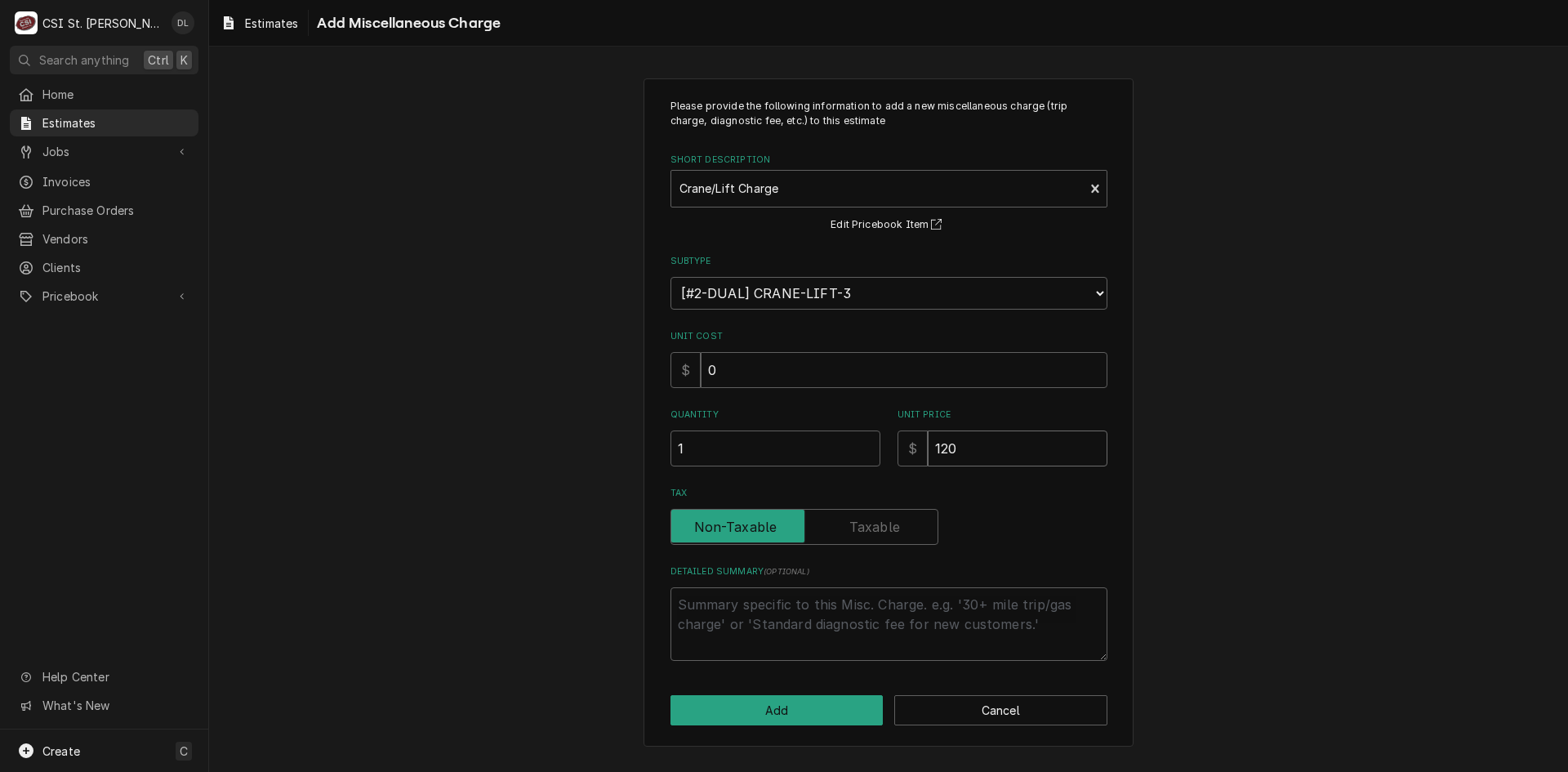
type input "1200"
type textarea "x"
type input "1200"
click at [794, 701] on button "Add" at bounding box center [777, 710] width 213 height 30
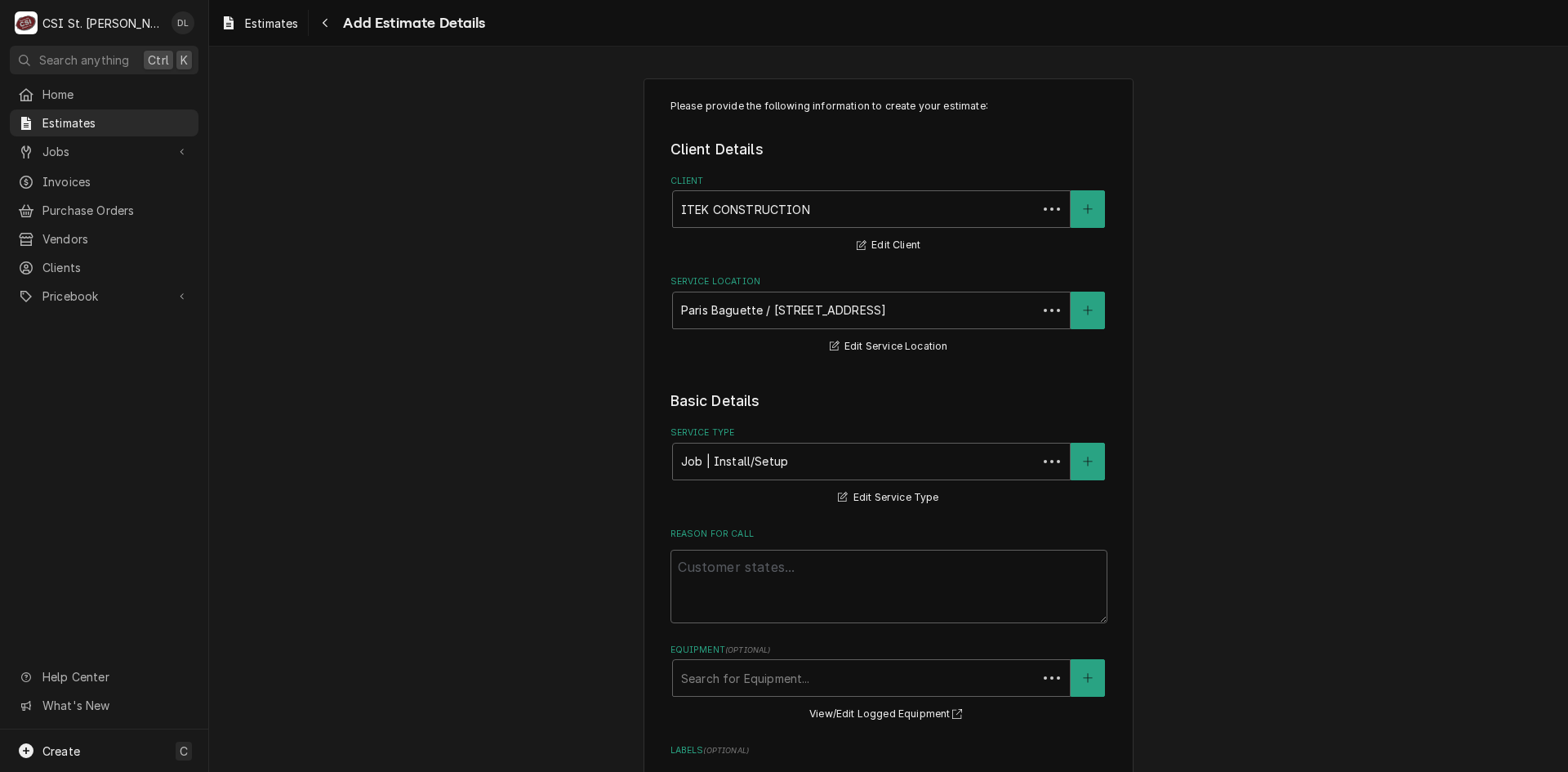
scroll to position [3329, 0]
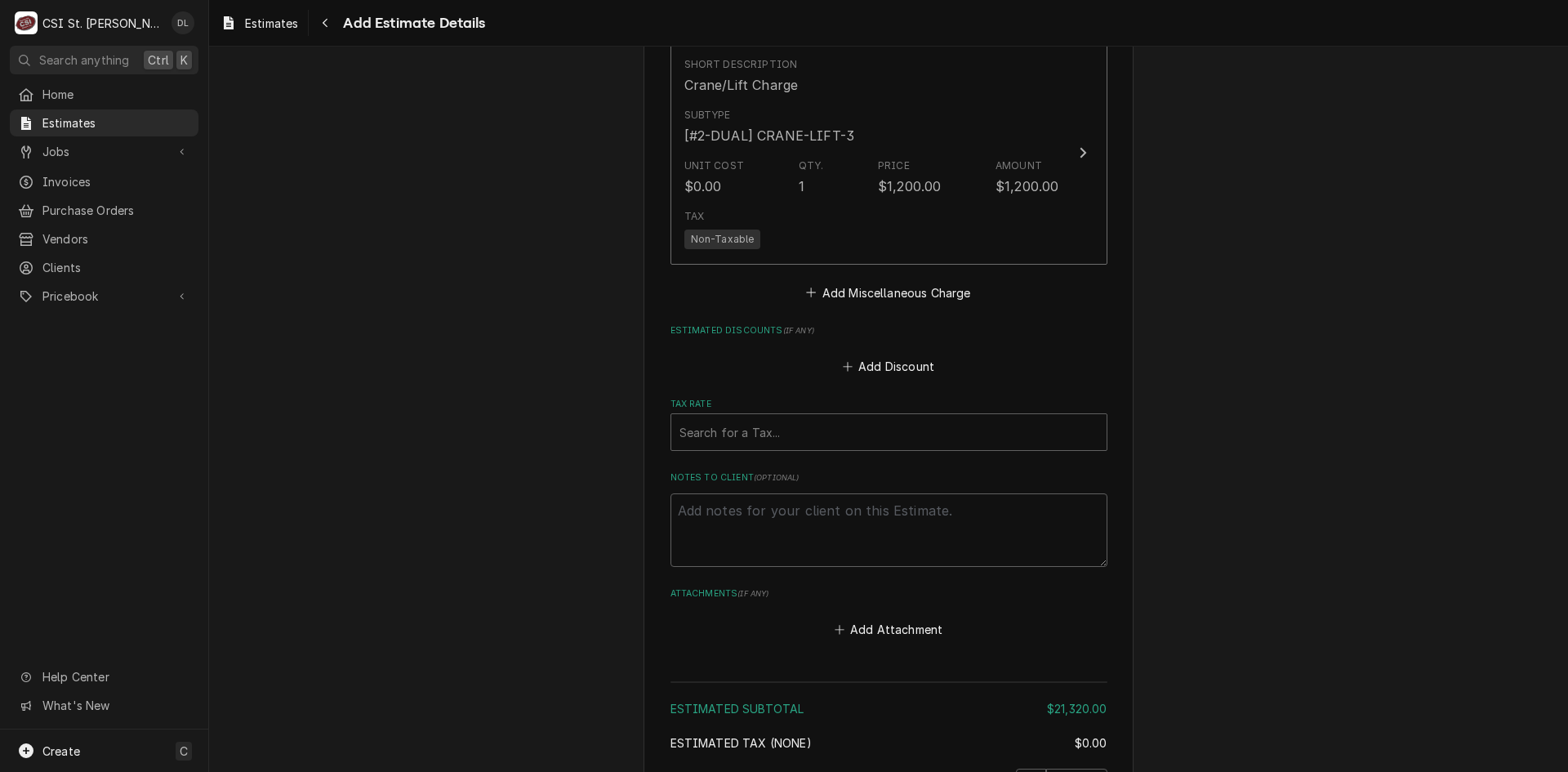
type textarea "x"
click at [804, 281] on button "Add Miscellaneous Charge" at bounding box center [888, 292] width 170 height 23
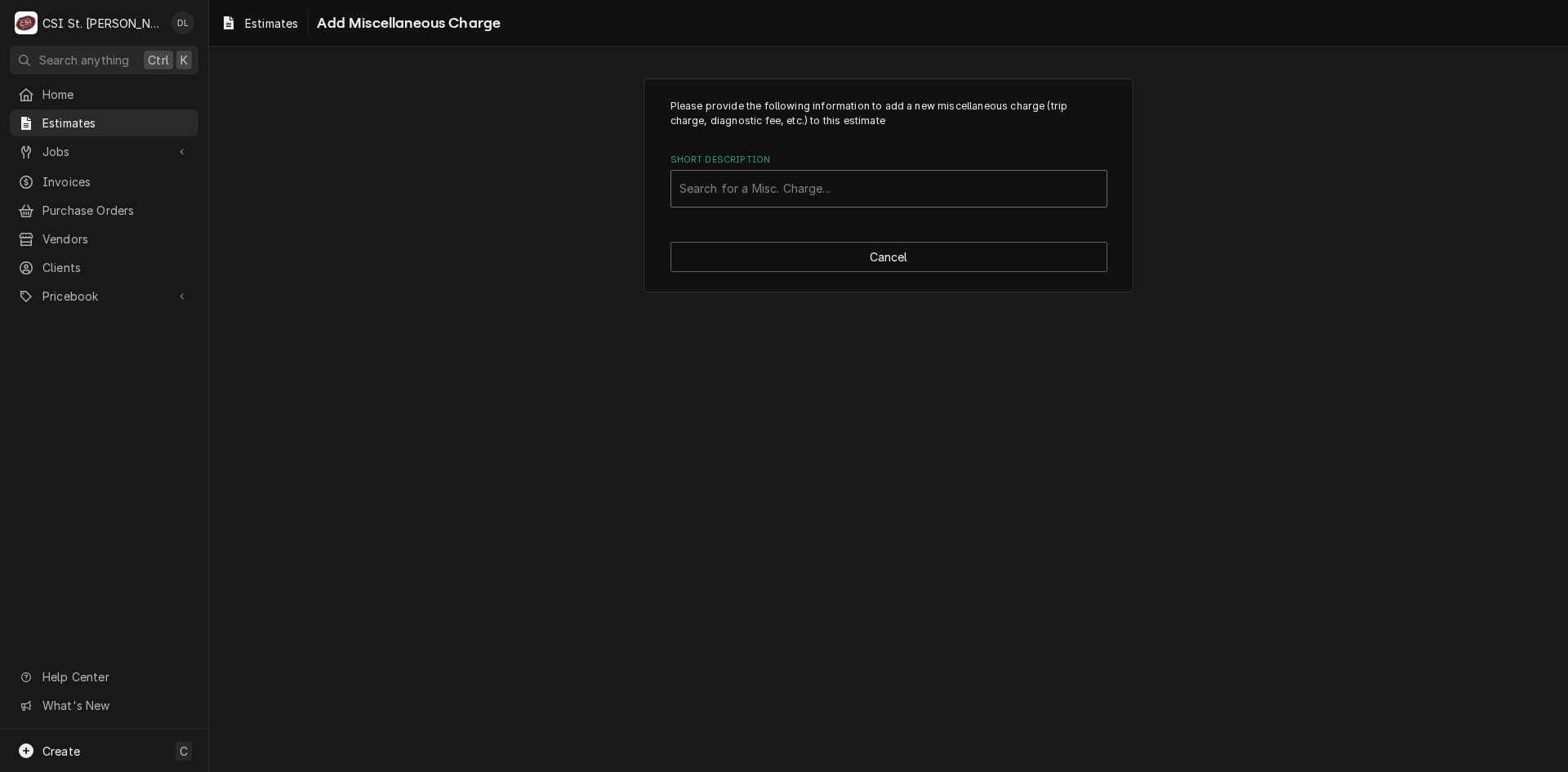
click at [805, 195] on div "Short Description" at bounding box center [889, 189] width 419 height 29
type input "permit"
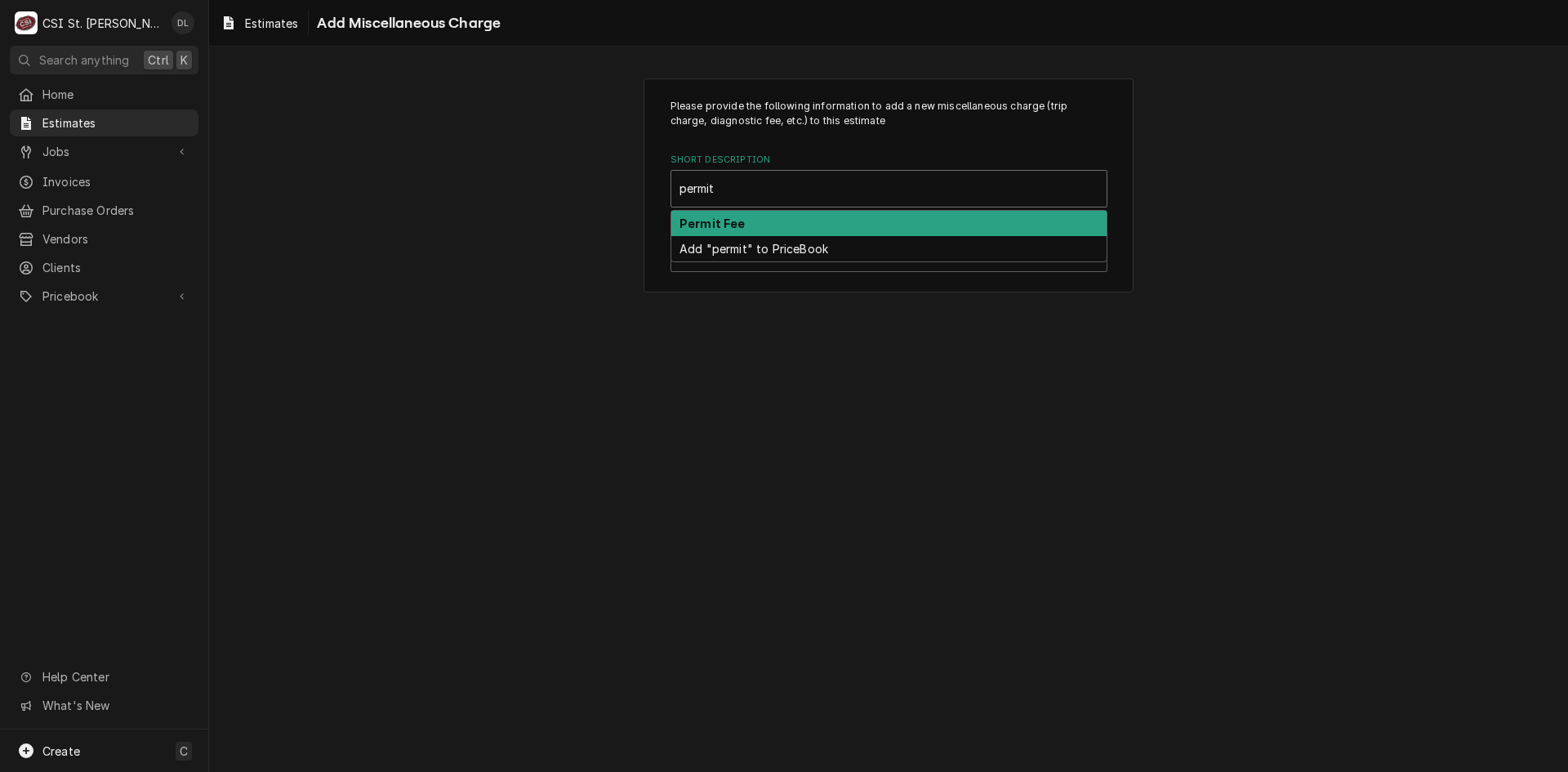
click at [767, 215] on div "Permit Fee" at bounding box center [888, 223] width 435 height 25
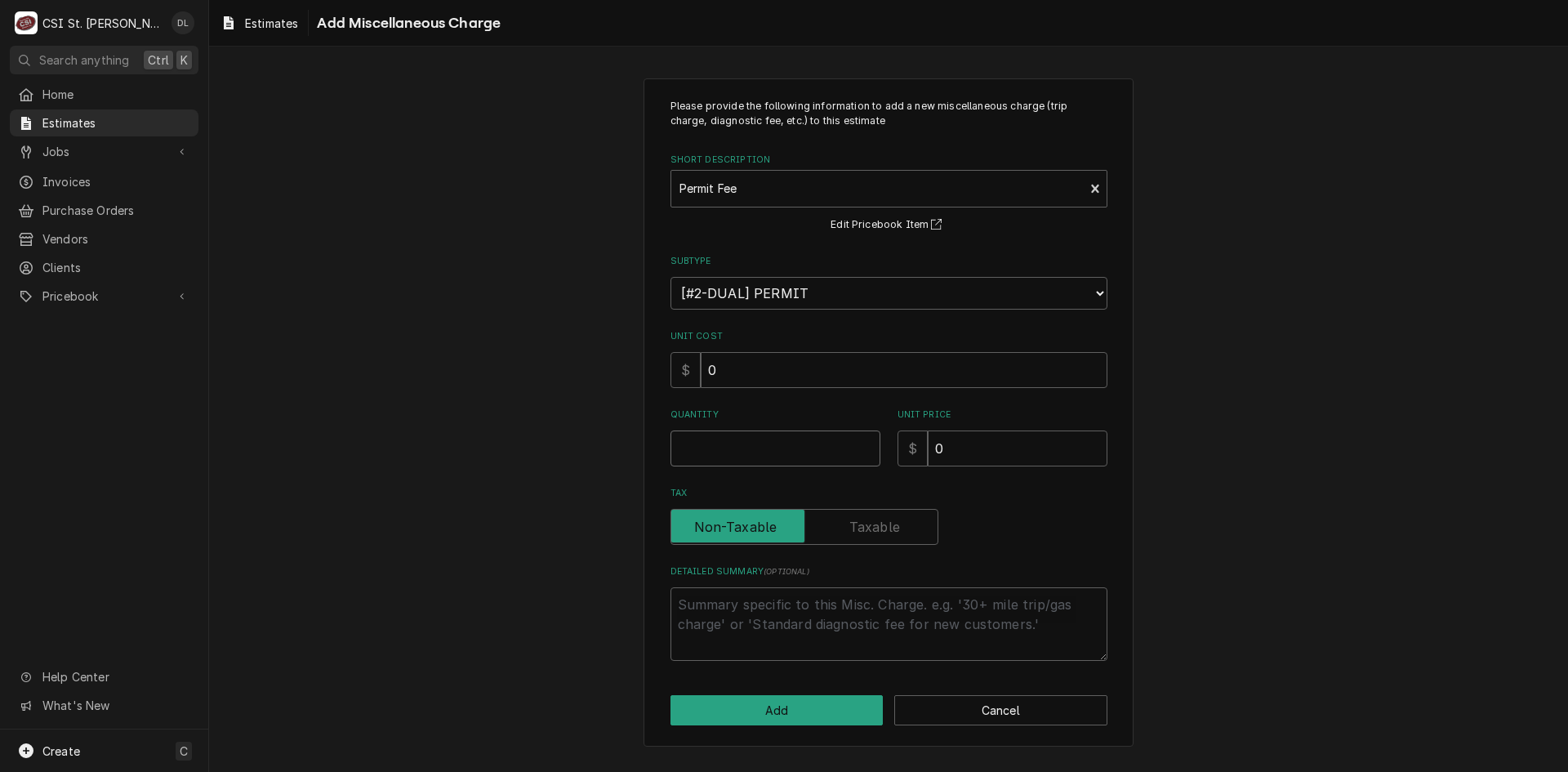
click at [789, 439] on input "Quantity" at bounding box center [775, 448] width 210 height 36
type textarea "x"
type input "2"
type textarea "x"
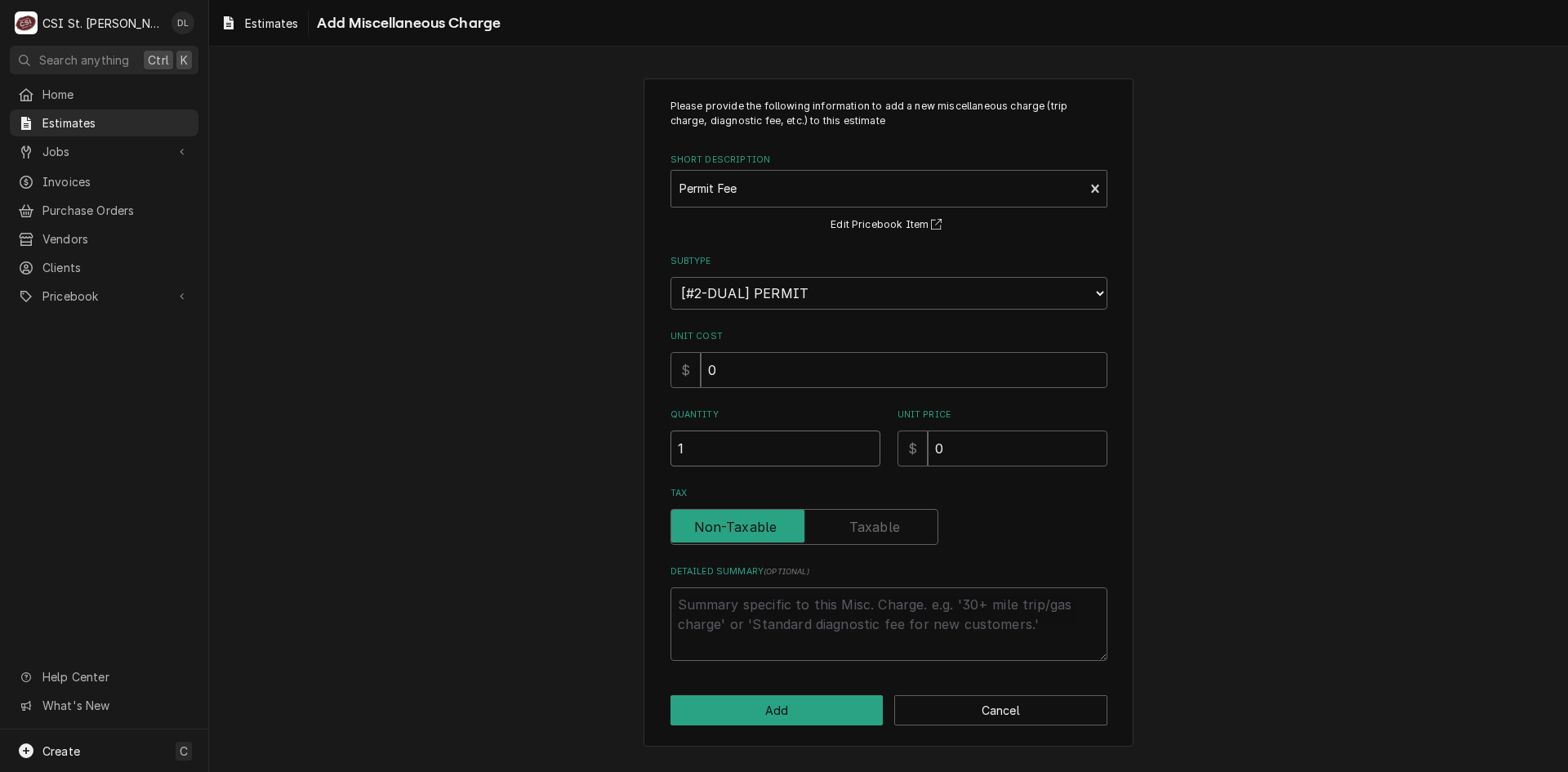
type input "1"
type textarea "x"
type input "5"
type textarea "x"
type input "50"
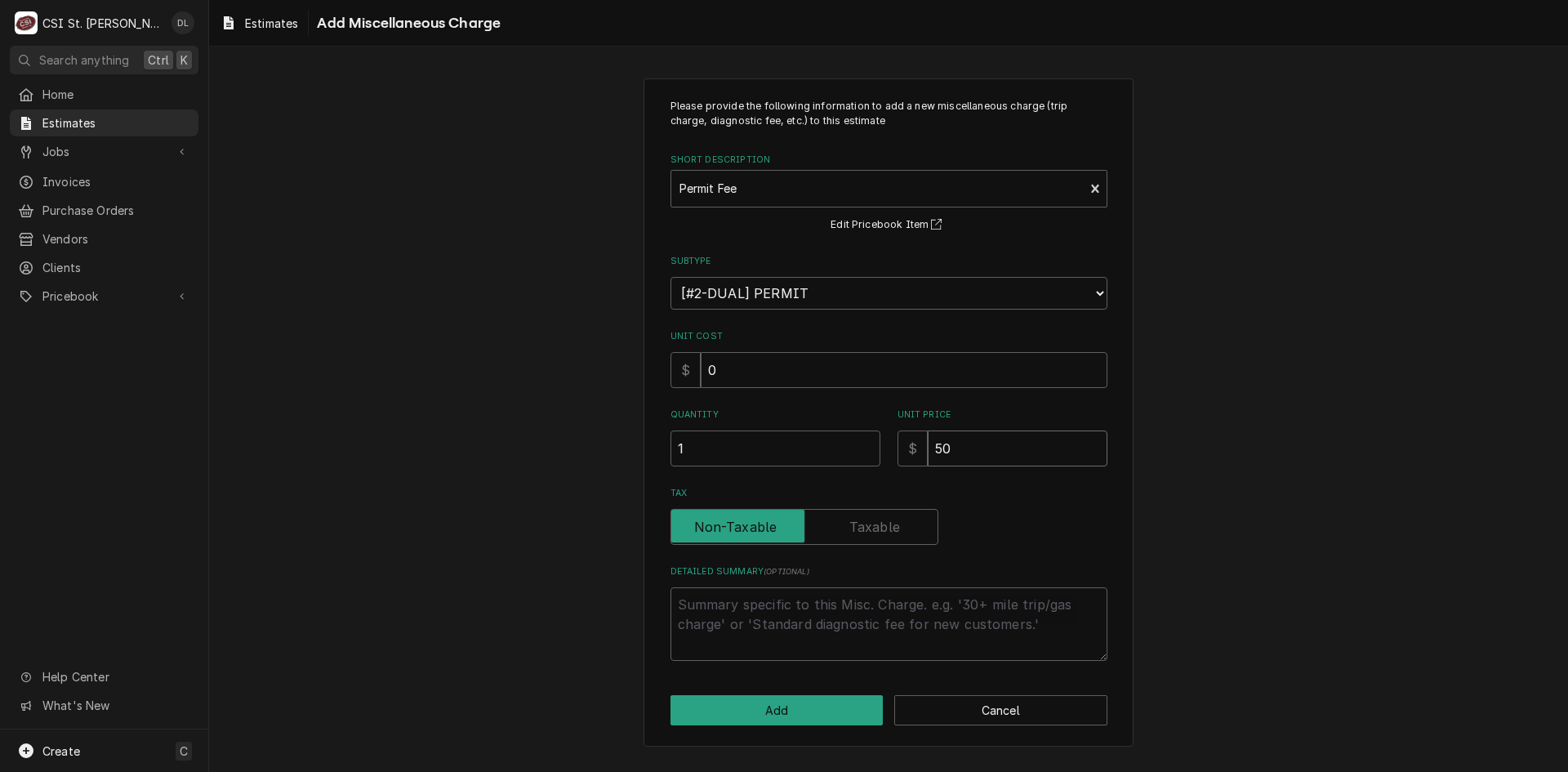
type textarea "x"
type input "500"
type textarea "x"
type input "500"
click at [784, 718] on button "Add" at bounding box center [777, 710] width 213 height 30
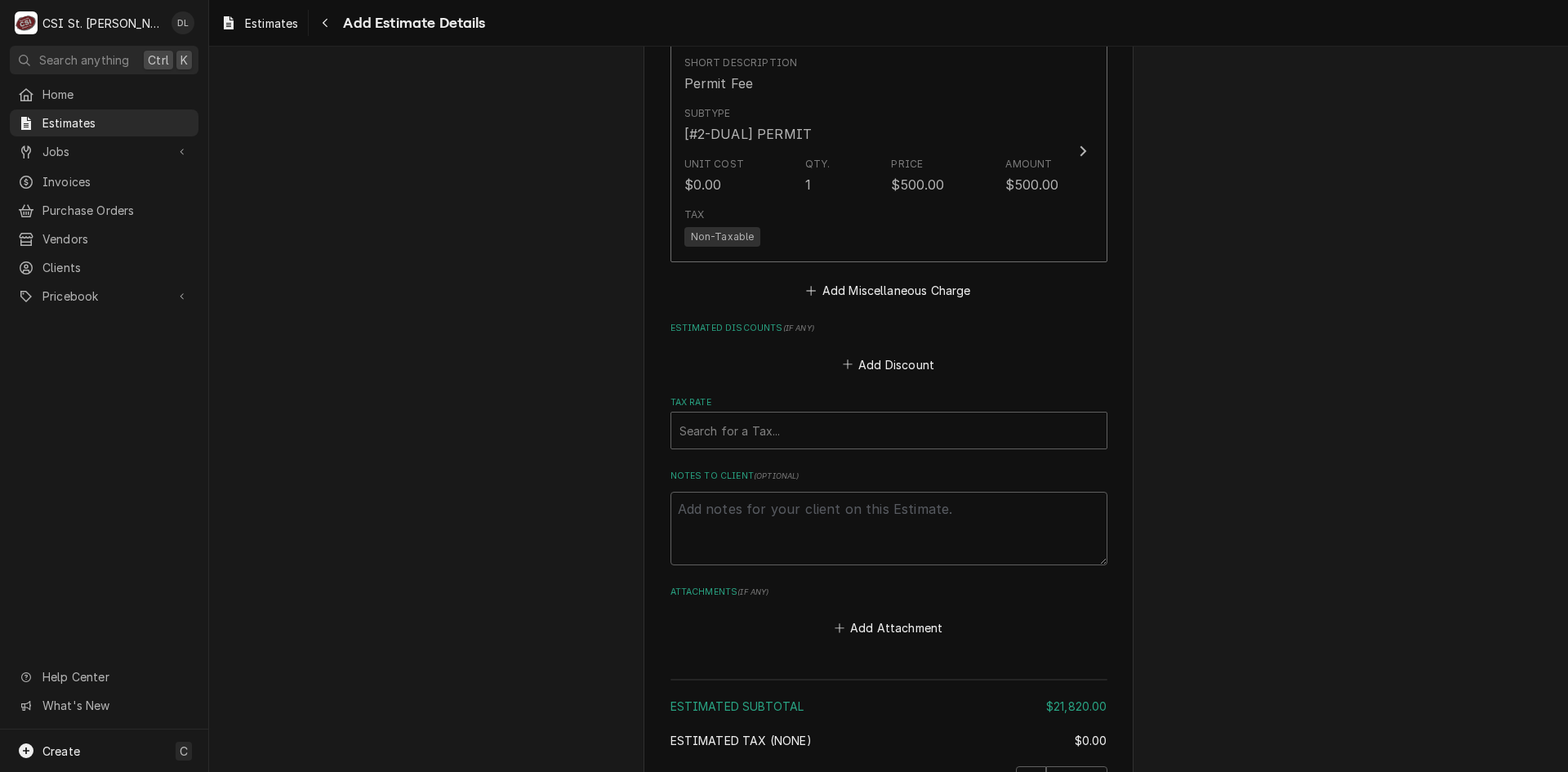
scroll to position [3807, 0]
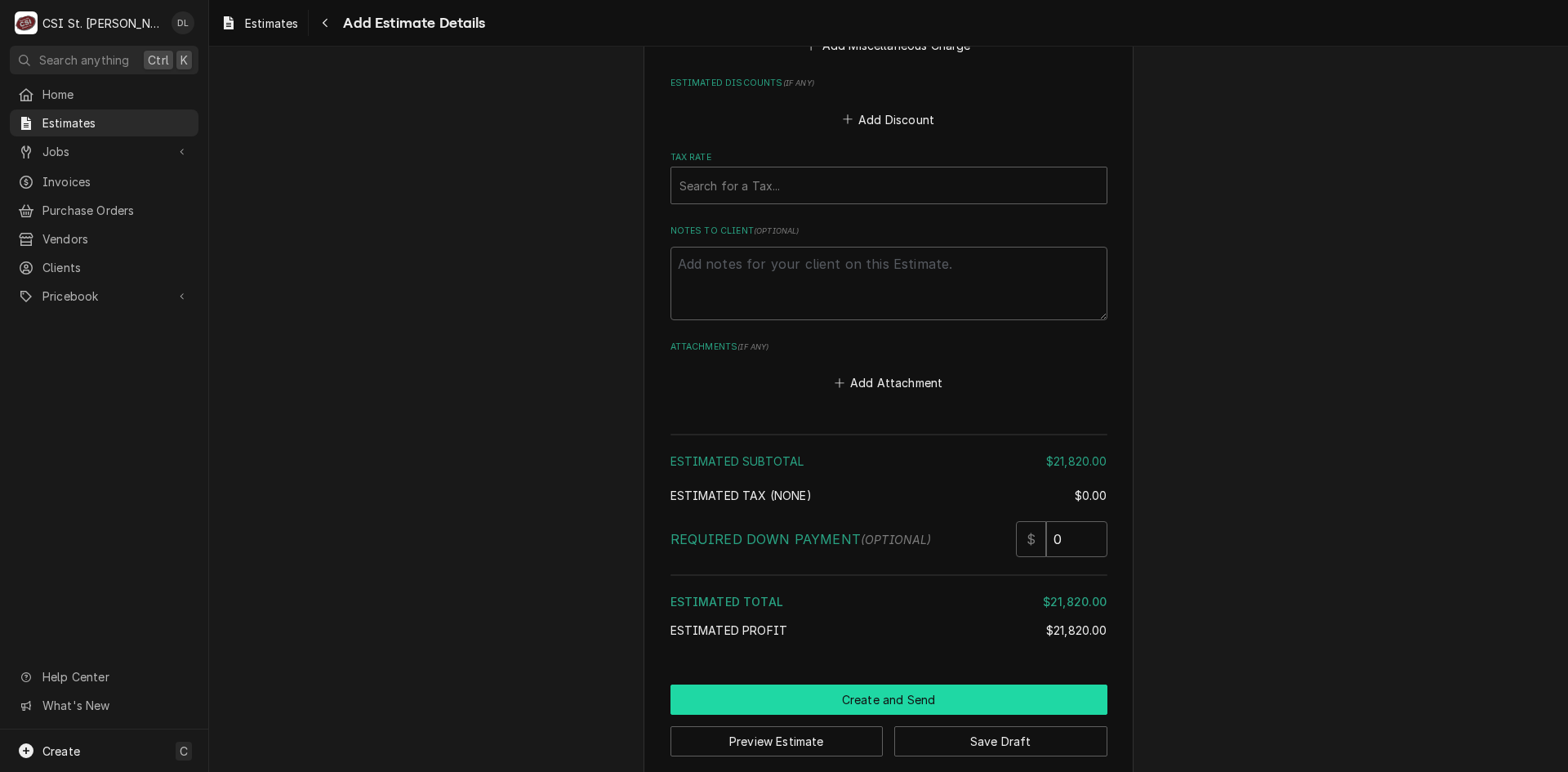
click at [924, 689] on button "Create and Send" at bounding box center [888, 700] width 437 height 30
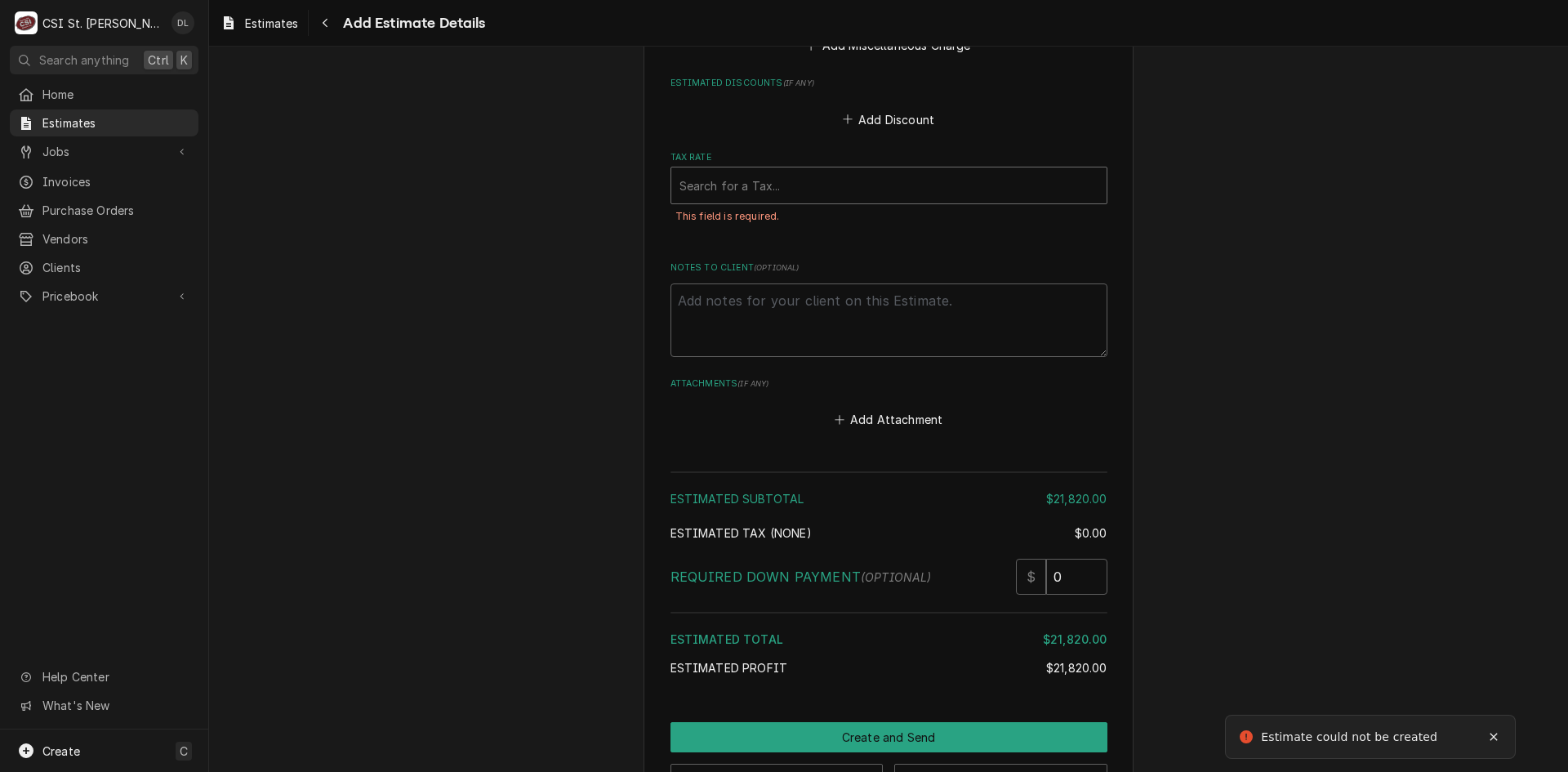
click at [741, 171] on div "Tax Rate" at bounding box center [889, 185] width 419 height 29
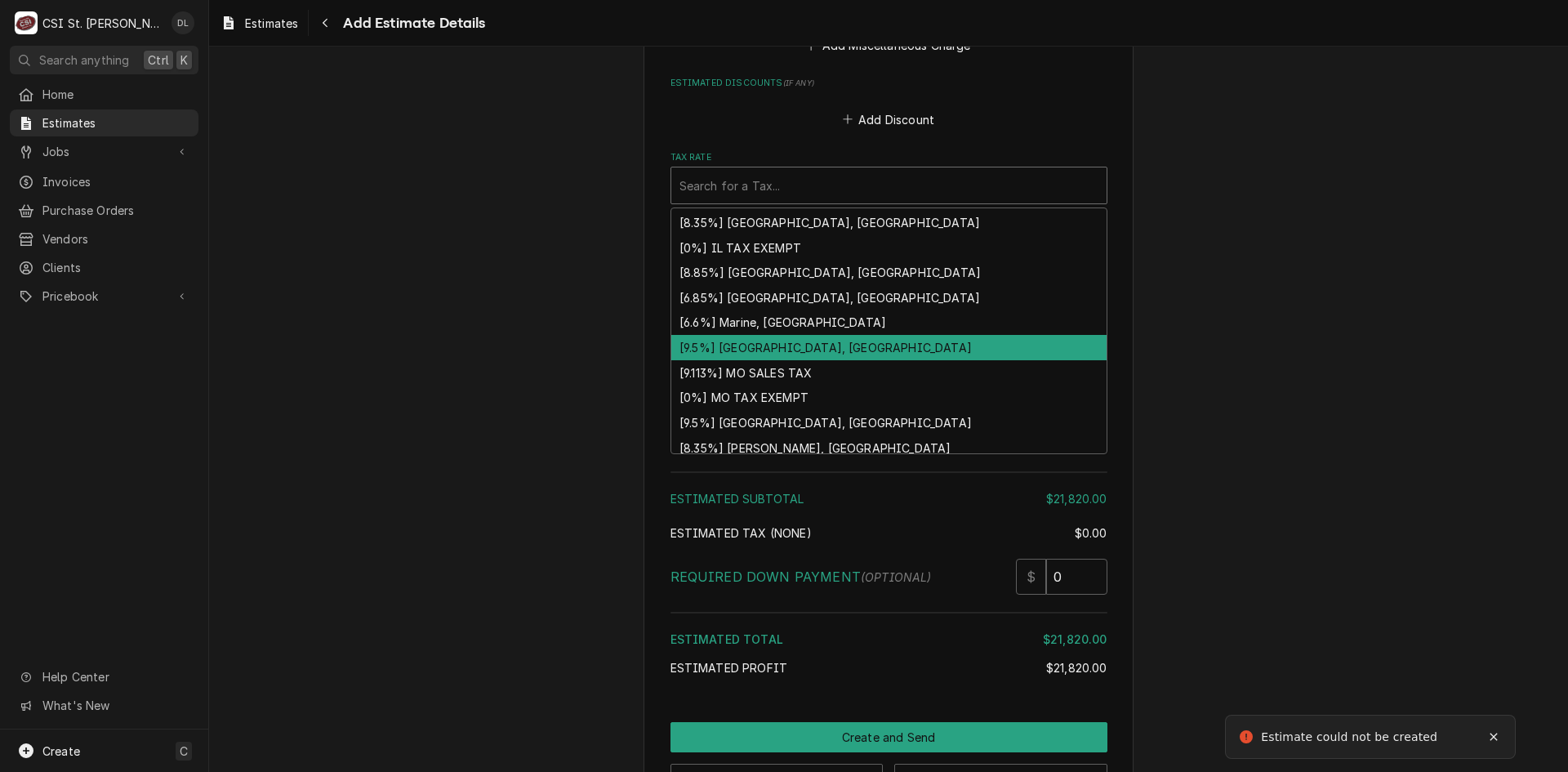
scroll to position [505, 0]
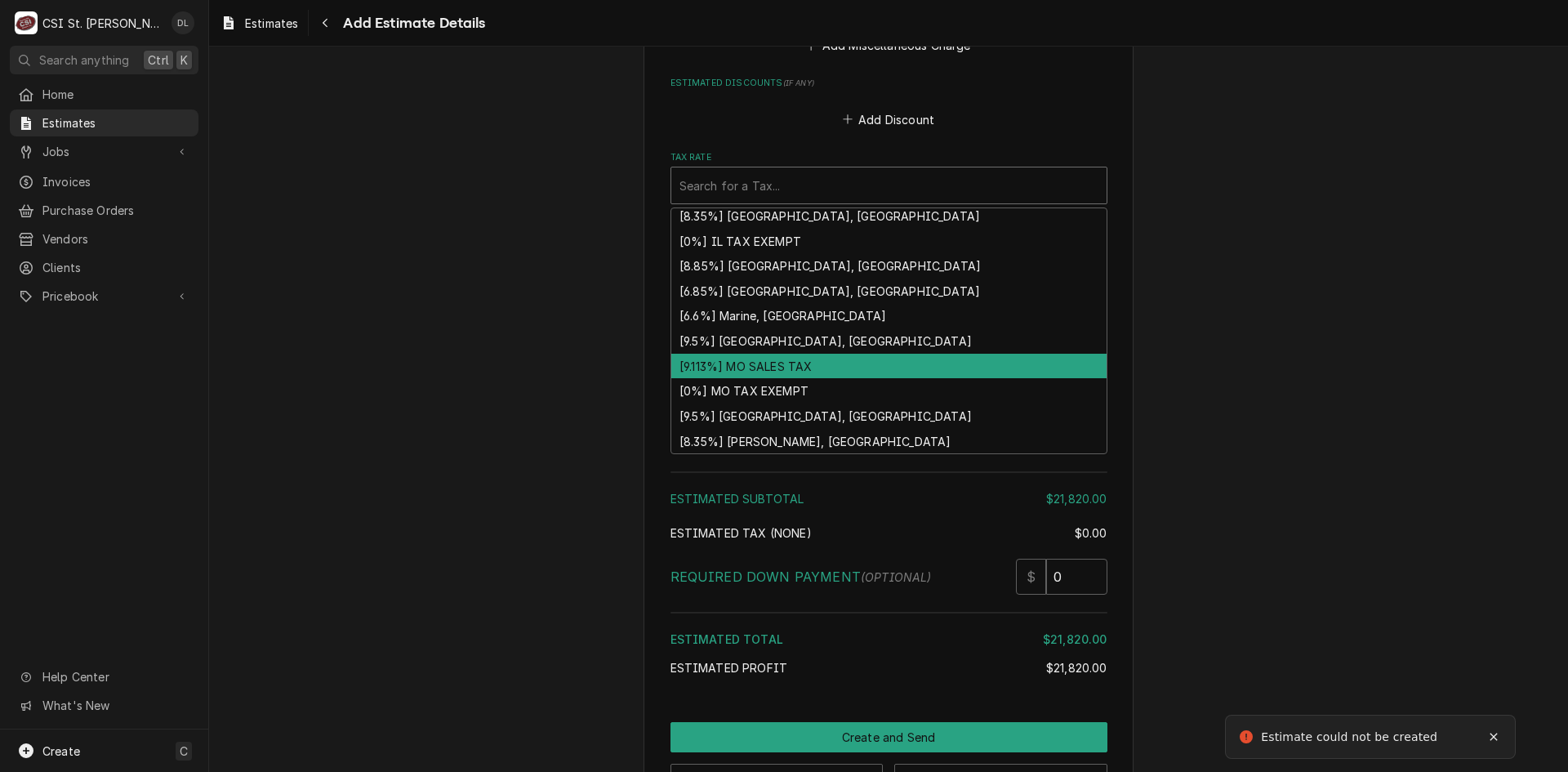
click at [757, 354] on div "[9.113%] MO SALES TAX" at bounding box center [888, 366] width 435 height 25
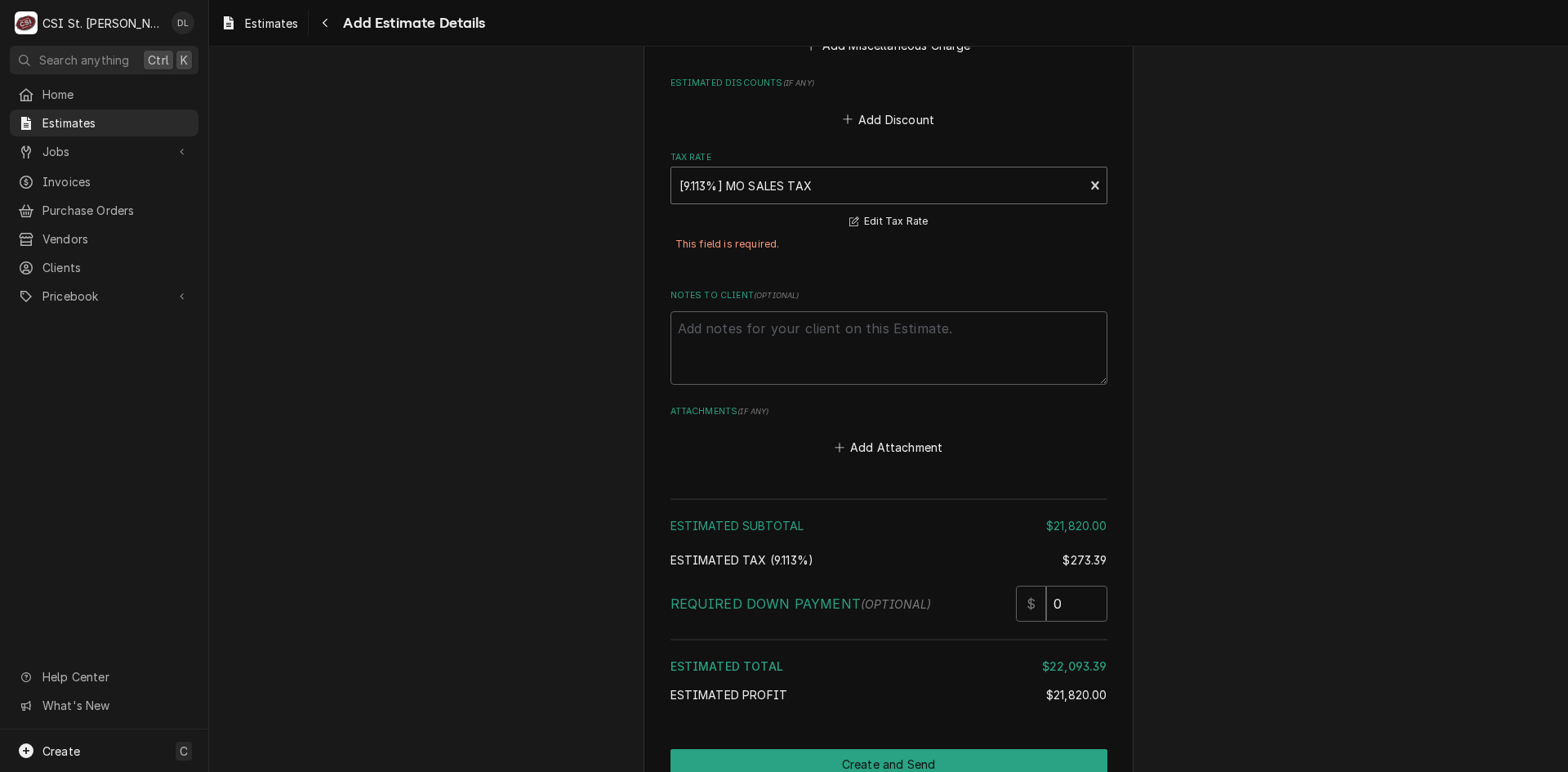
click at [975, 171] on div "Tax Rate" at bounding box center [878, 185] width 397 height 29
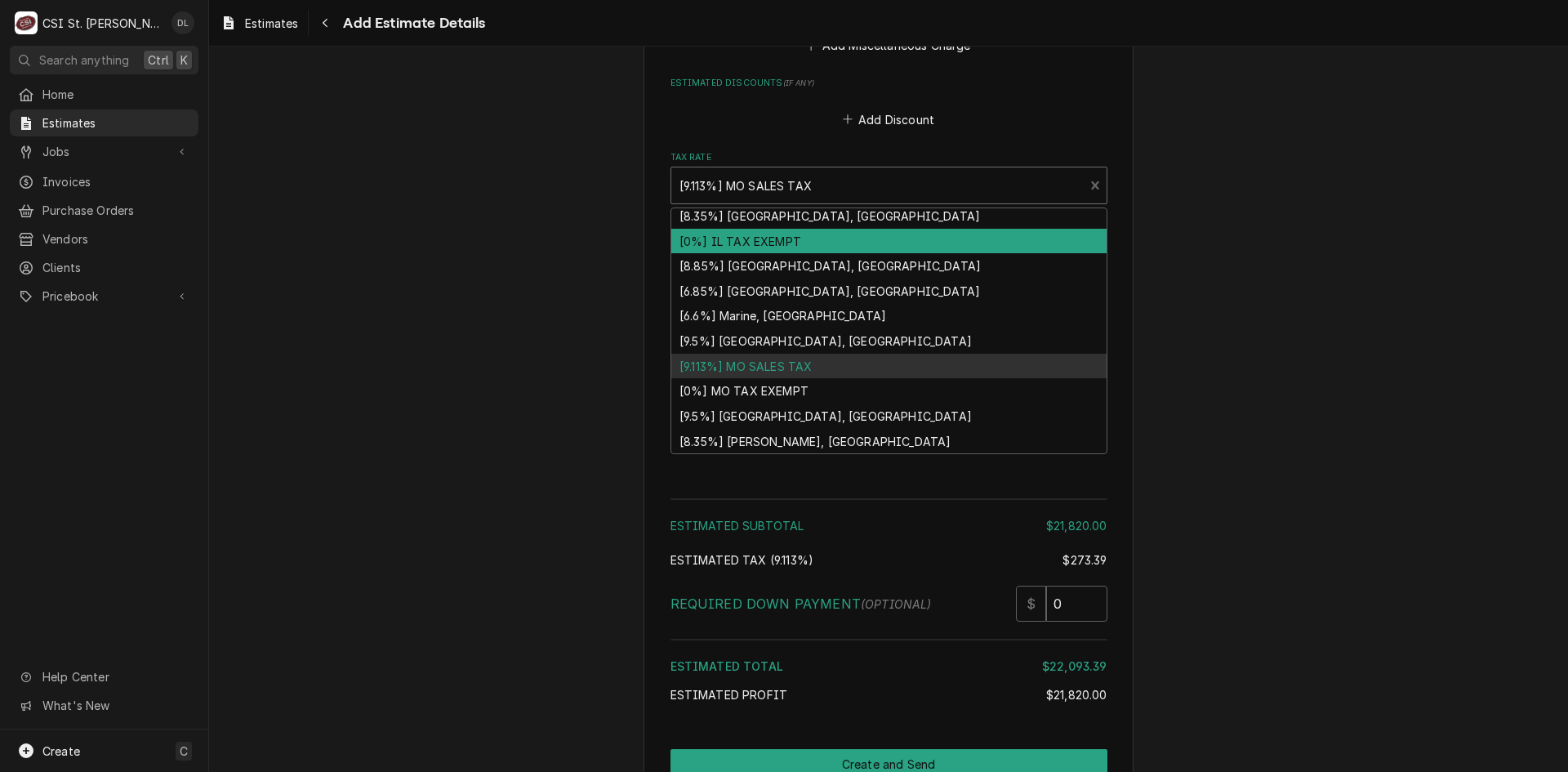
click at [764, 229] on div "[0%] IL TAX EXEMPT" at bounding box center [888, 241] width 435 height 25
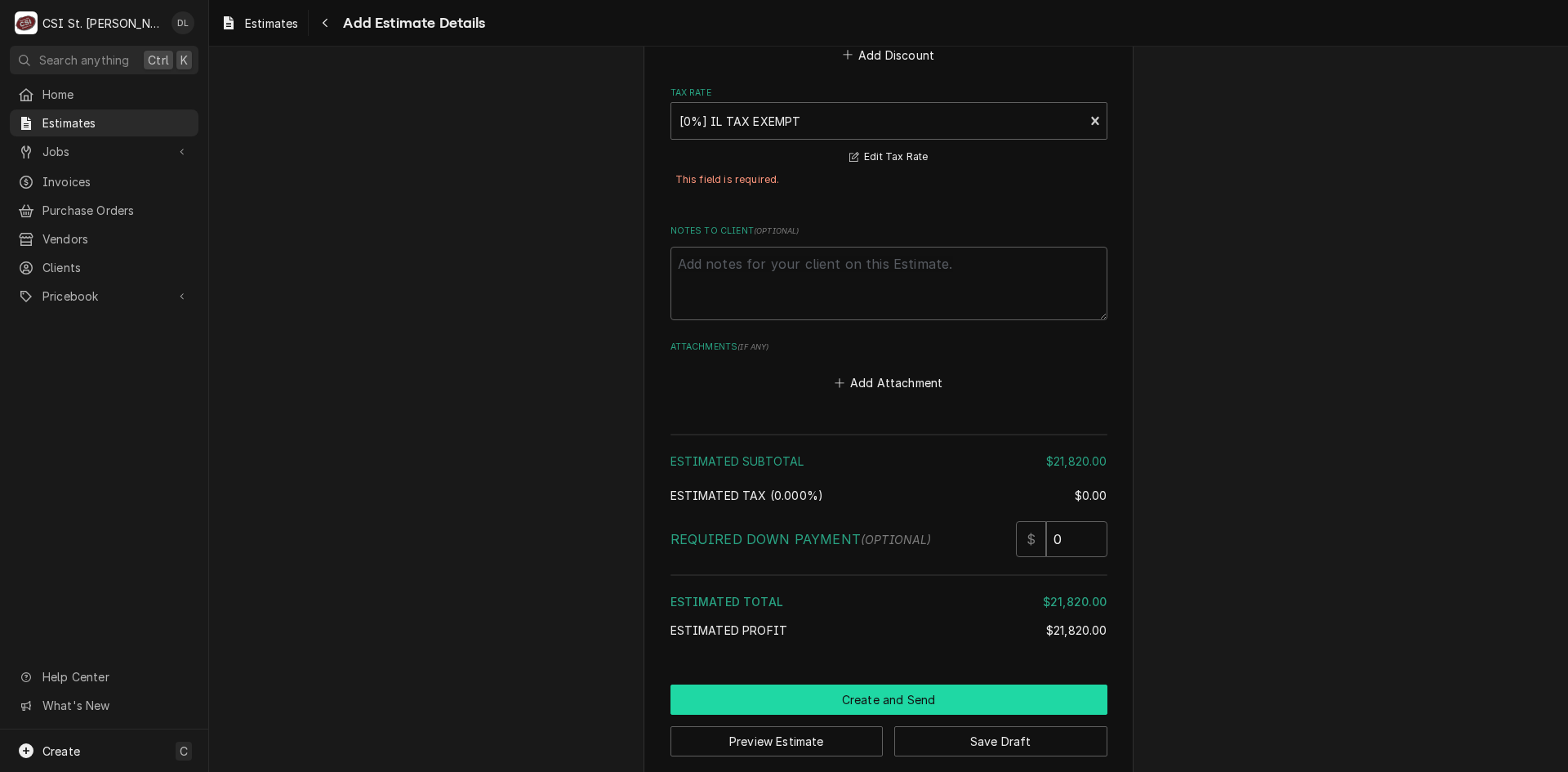
click at [917, 685] on button "Create and Send" at bounding box center [888, 700] width 437 height 30
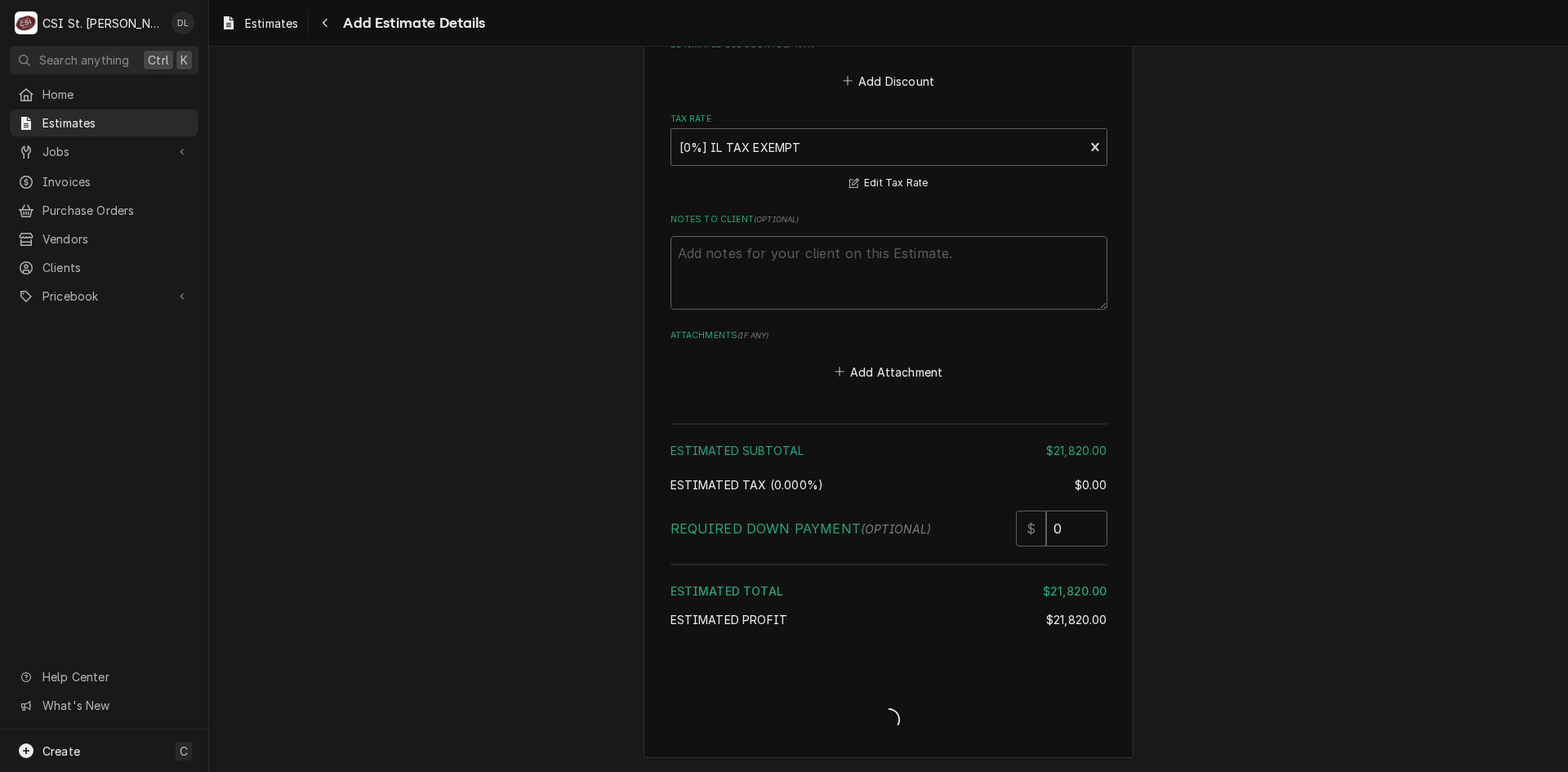
scroll to position [3826, 0]
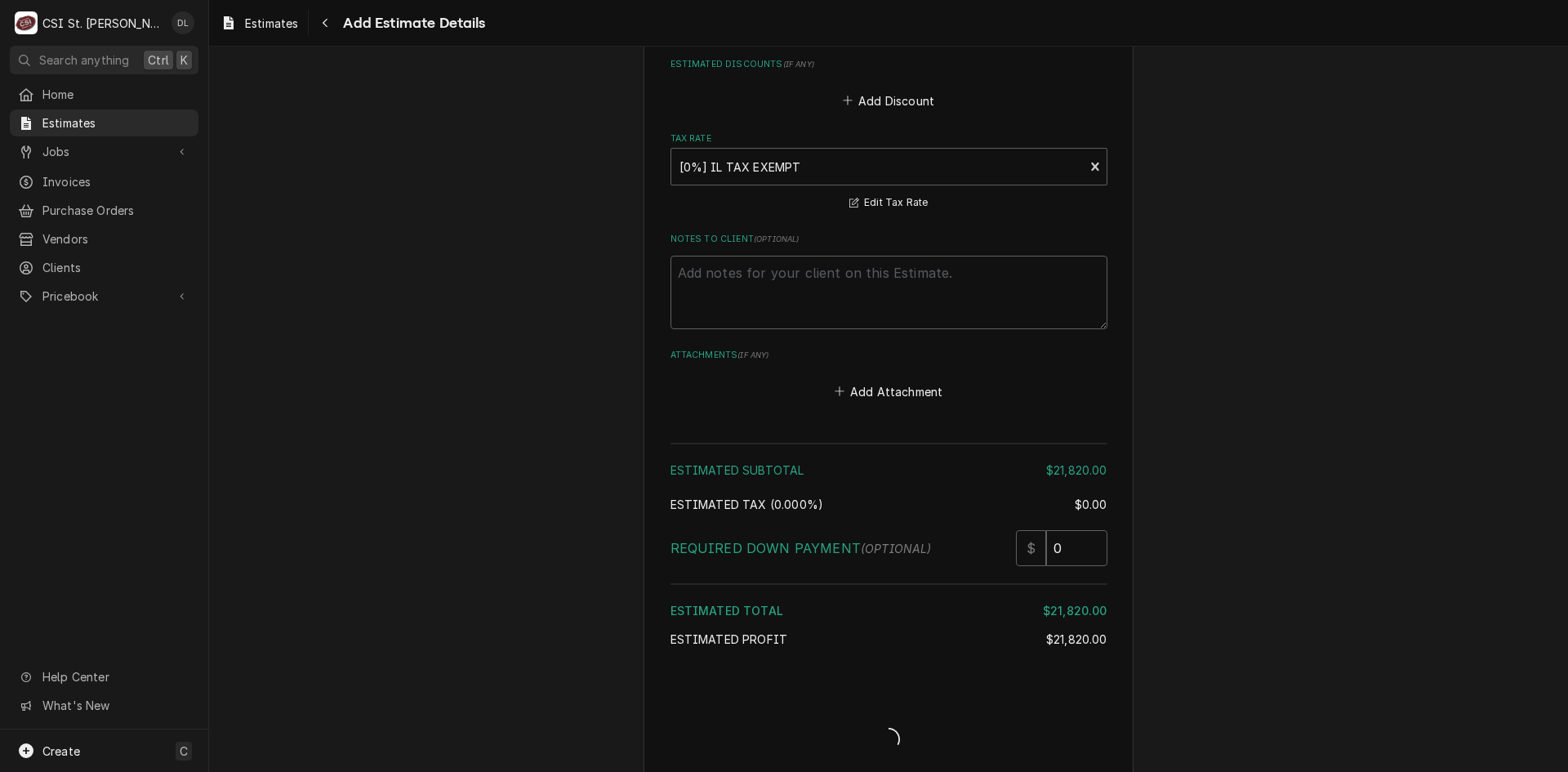
type textarea "x"
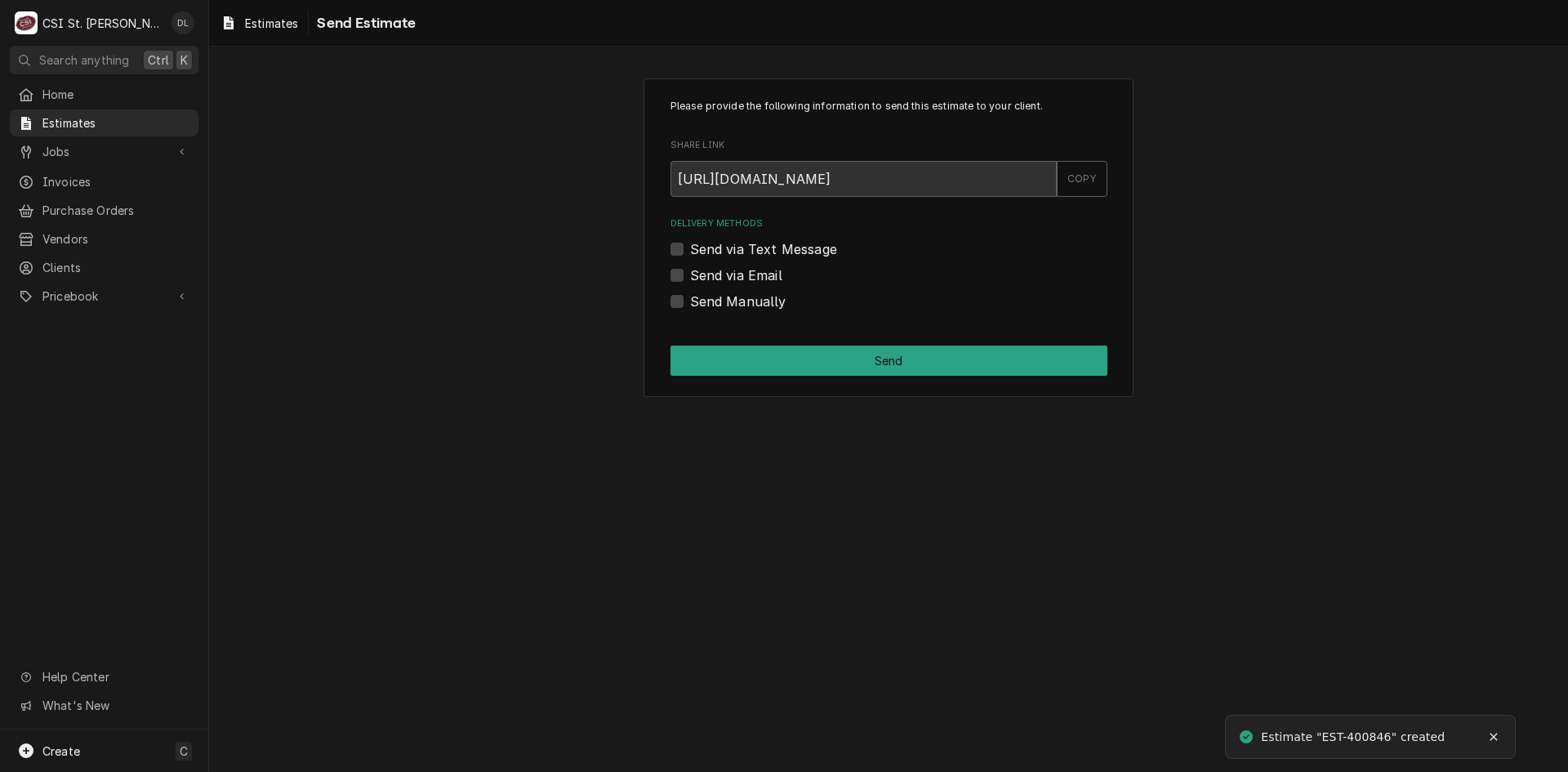
drag, startPoint x: 666, startPoint y: 302, endPoint x: 677, endPoint y: 302, distance: 11.0
click at [667, 302] on div "Please provide the following information to send this estimate to your client. …" at bounding box center [888, 238] width 490 height 319
click at [691, 302] on label "Send Manually" at bounding box center [738, 301] width 96 height 19
click at [691, 302] on input "Send Manually" at bounding box center [908, 309] width 437 height 36
checkbox input "true"
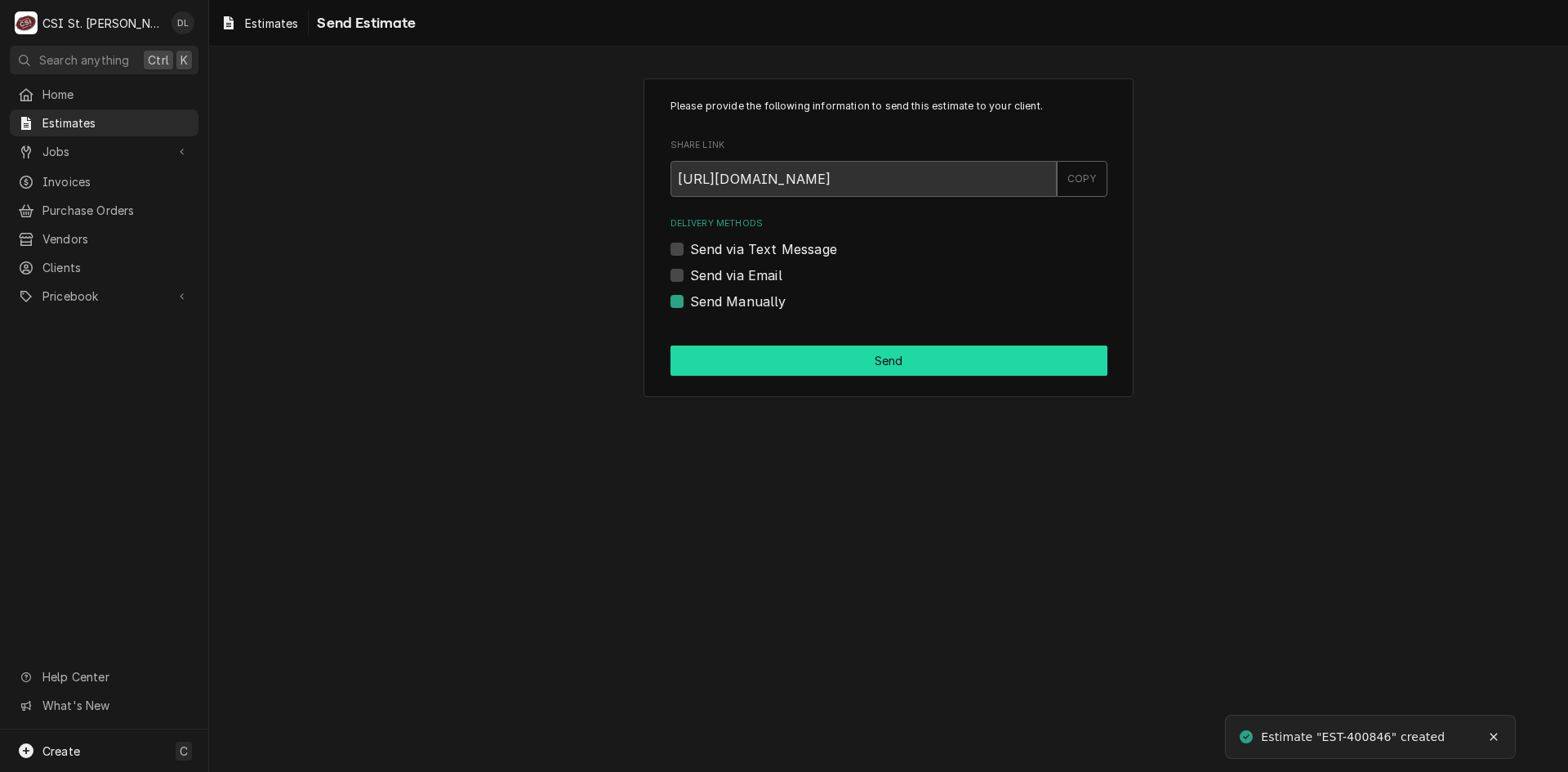
click at [918, 371] on button "Send" at bounding box center [888, 360] width 437 height 30
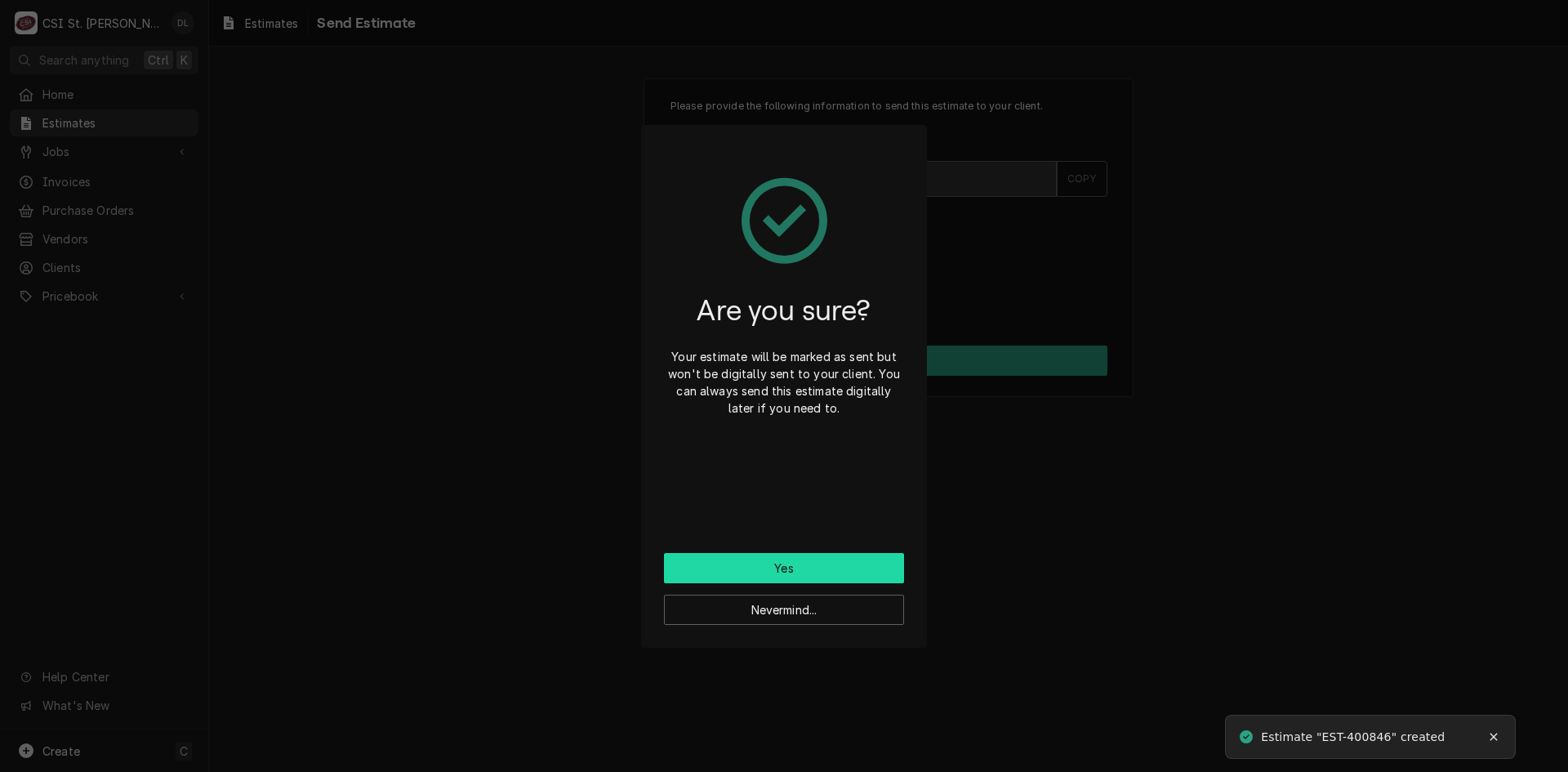
click at [857, 573] on button "Yes" at bounding box center [784, 568] width 241 height 30
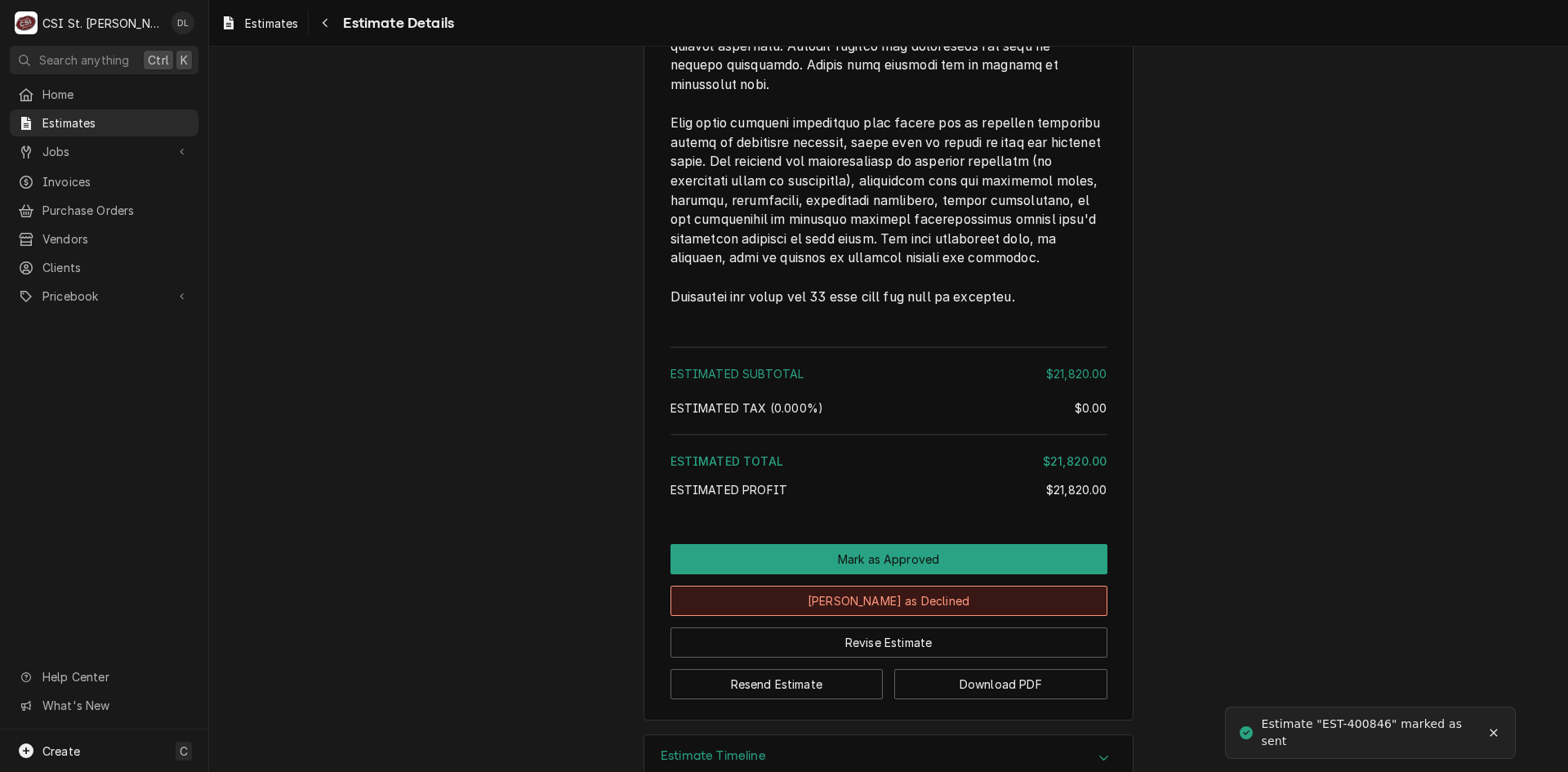
scroll to position [3350, 0]
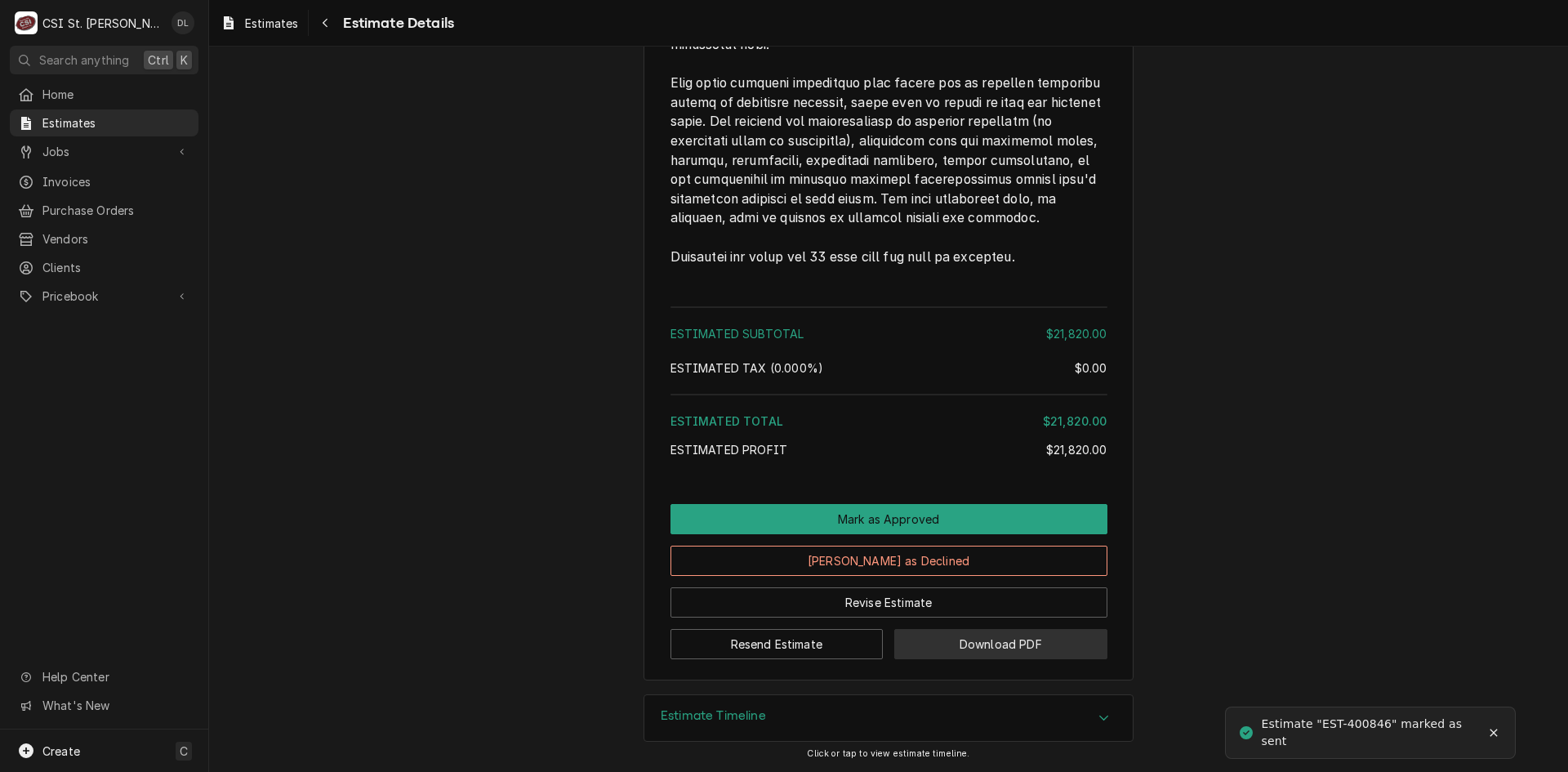
click at [1001, 652] on button "Download PDF" at bounding box center [1001, 644] width 213 height 30
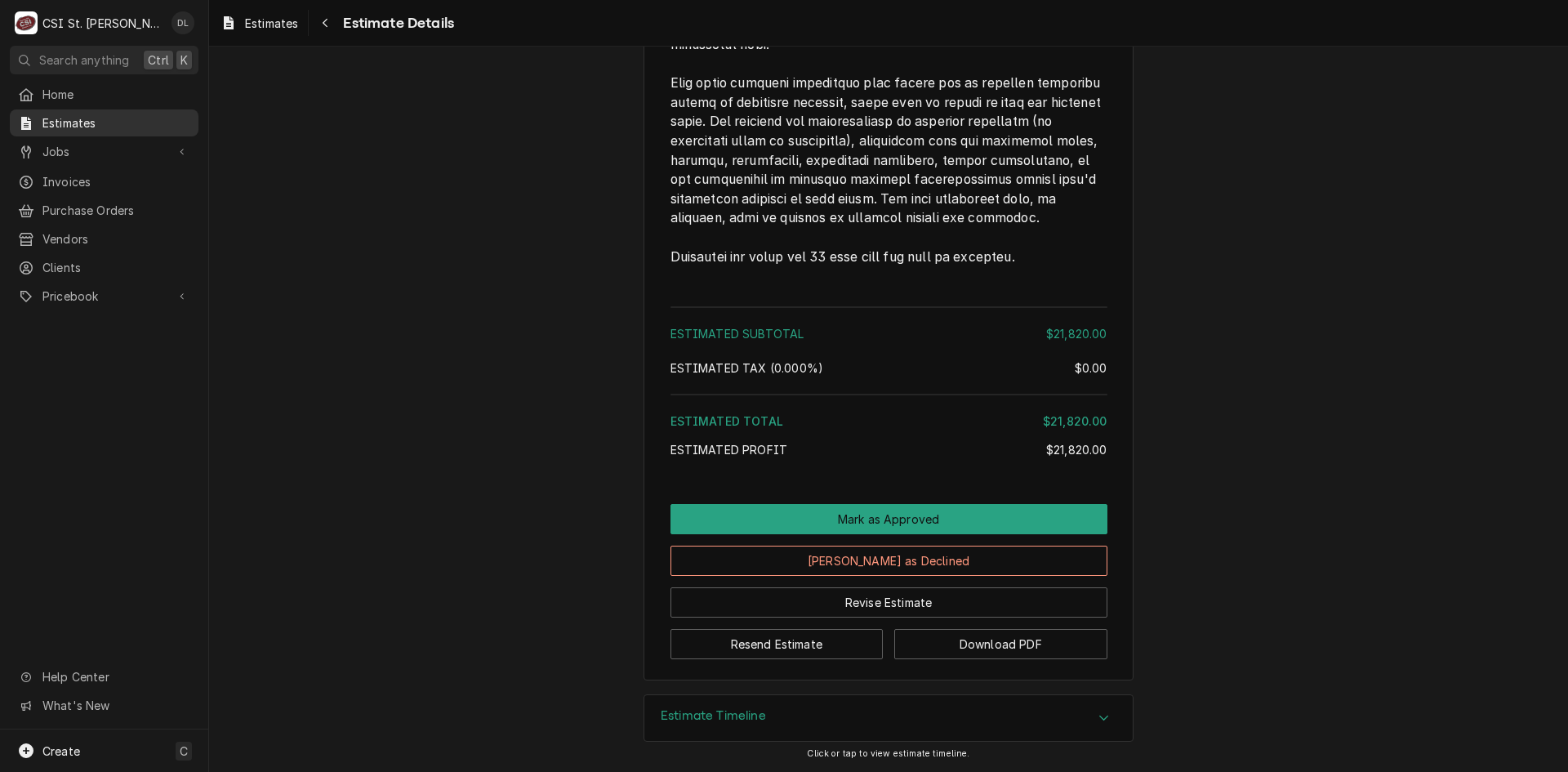
click at [73, 117] on span "Estimates" at bounding box center [116, 122] width 147 height 17
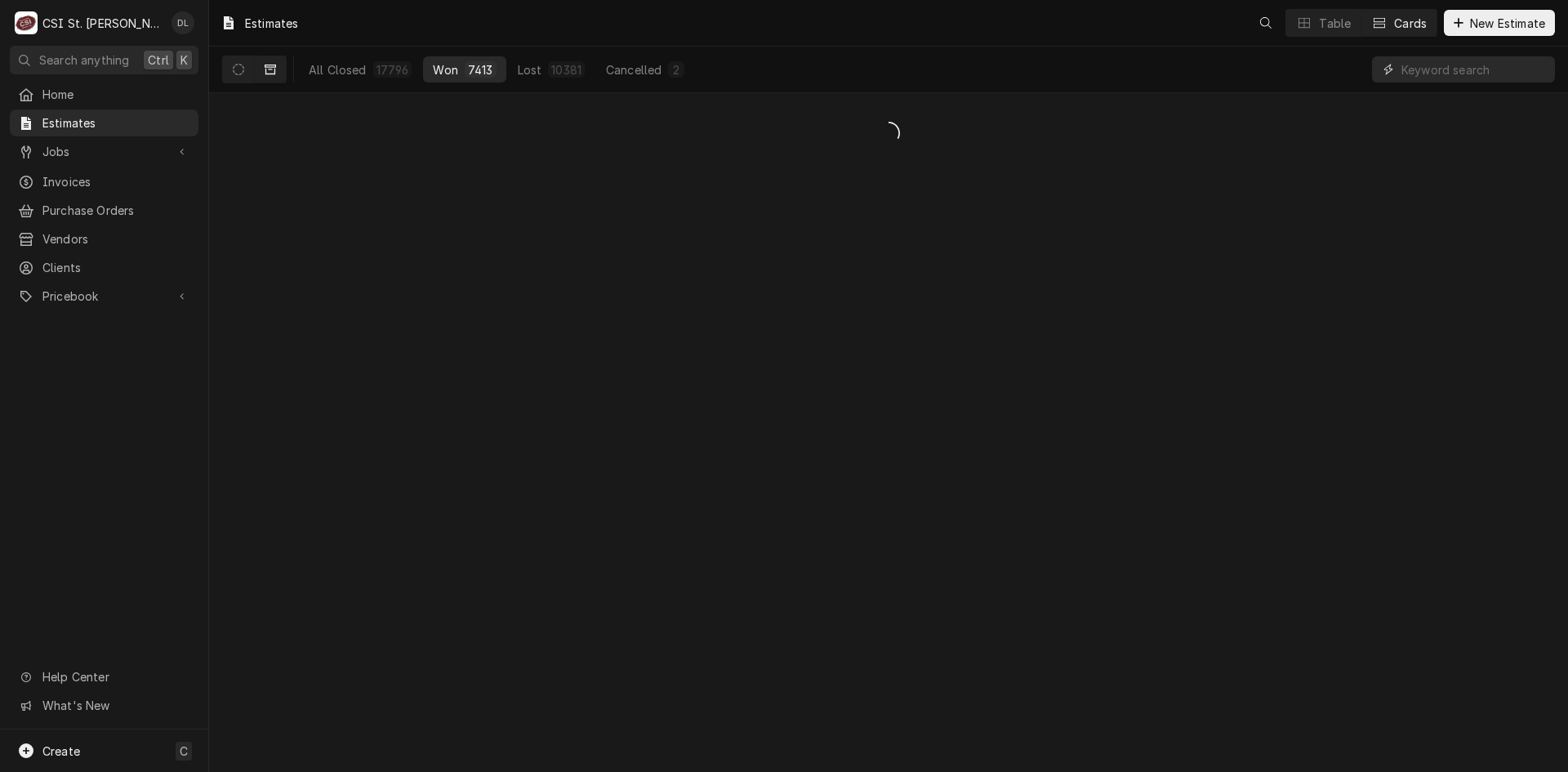
click at [1481, 67] on input "Dynamic Content Wrapper" at bounding box center [1473, 69] width 145 height 26
type input "itek"
click at [265, 72] on icon "Dynamic Content Wrapper" at bounding box center [271, 70] width 12 height 12
click at [235, 69] on icon "Dynamic Content Wrapper" at bounding box center [239, 70] width 12 height 12
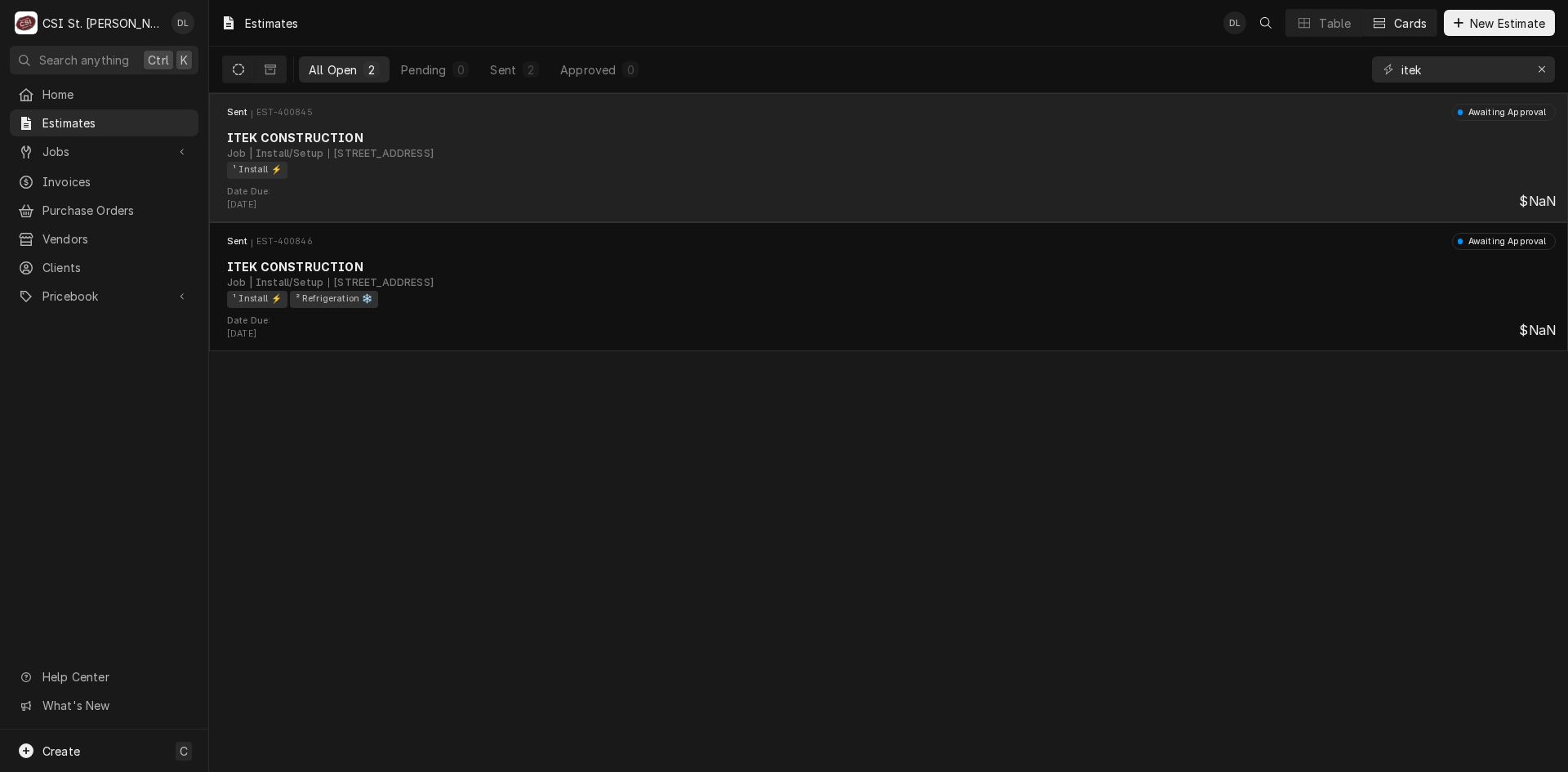
click at [800, 166] on div "¹ Install ⚡️" at bounding box center [886, 170] width 1317 height 17
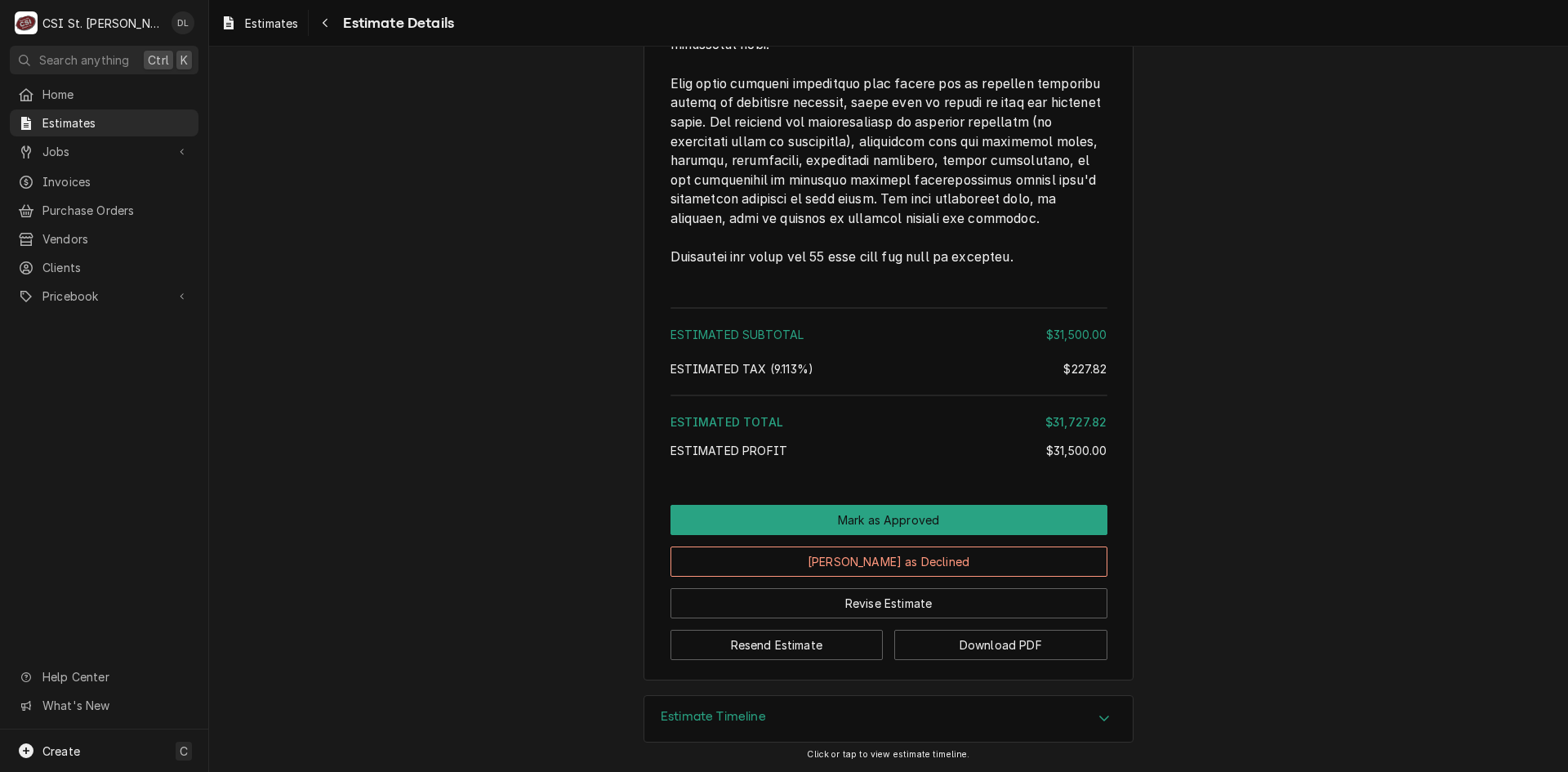
scroll to position [3270, 0]
click at [995, 632] on button "Download PDF" at bounding box center [1001, 645] width 213 height 30
click at [79, 120] on span "Estimates" at bounding box center [116, 122] width 147 height 17
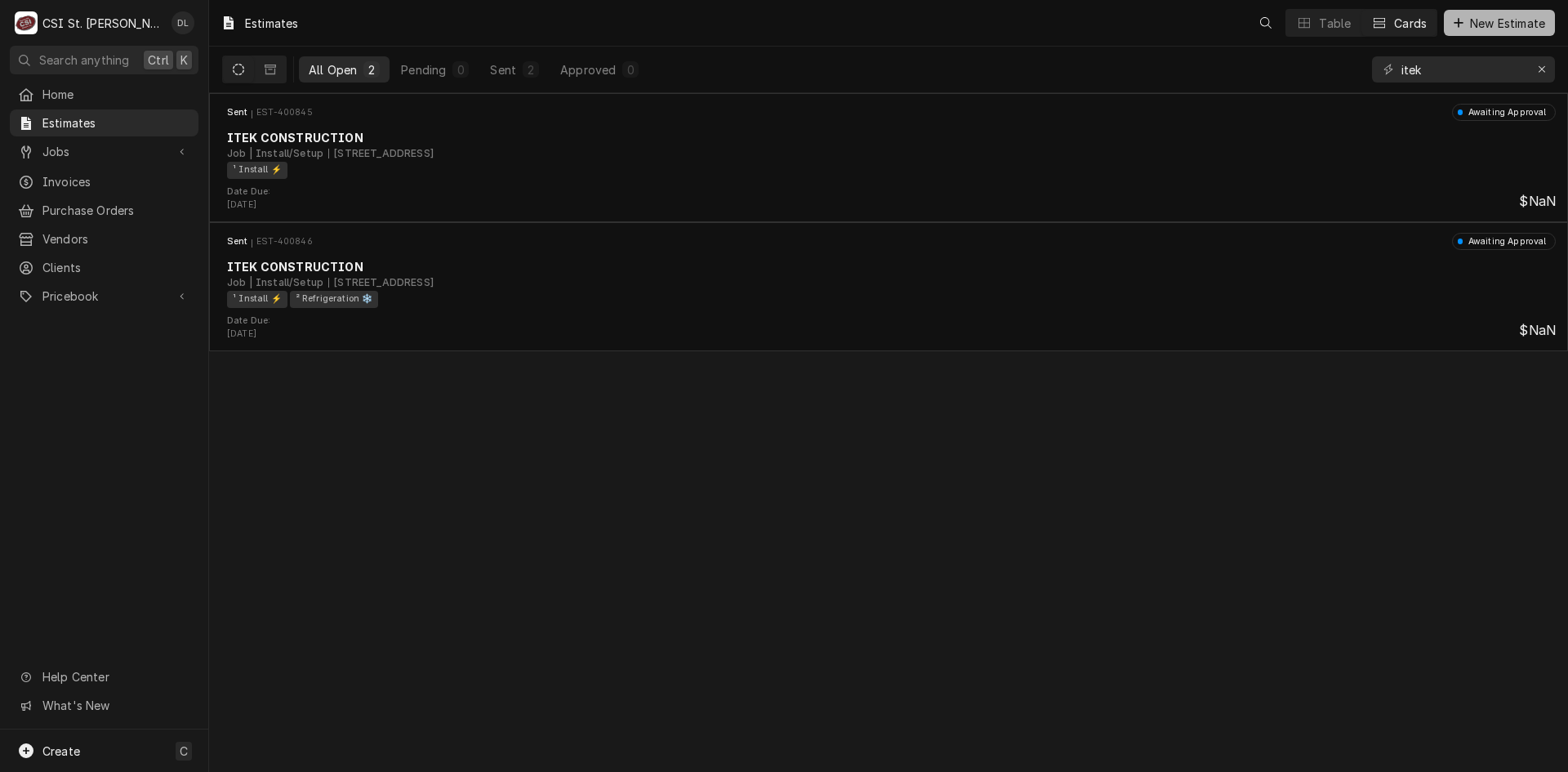
click at [1467, 18] on span "New Estimate" at bounding box center [1507, 23] width 81 height 17
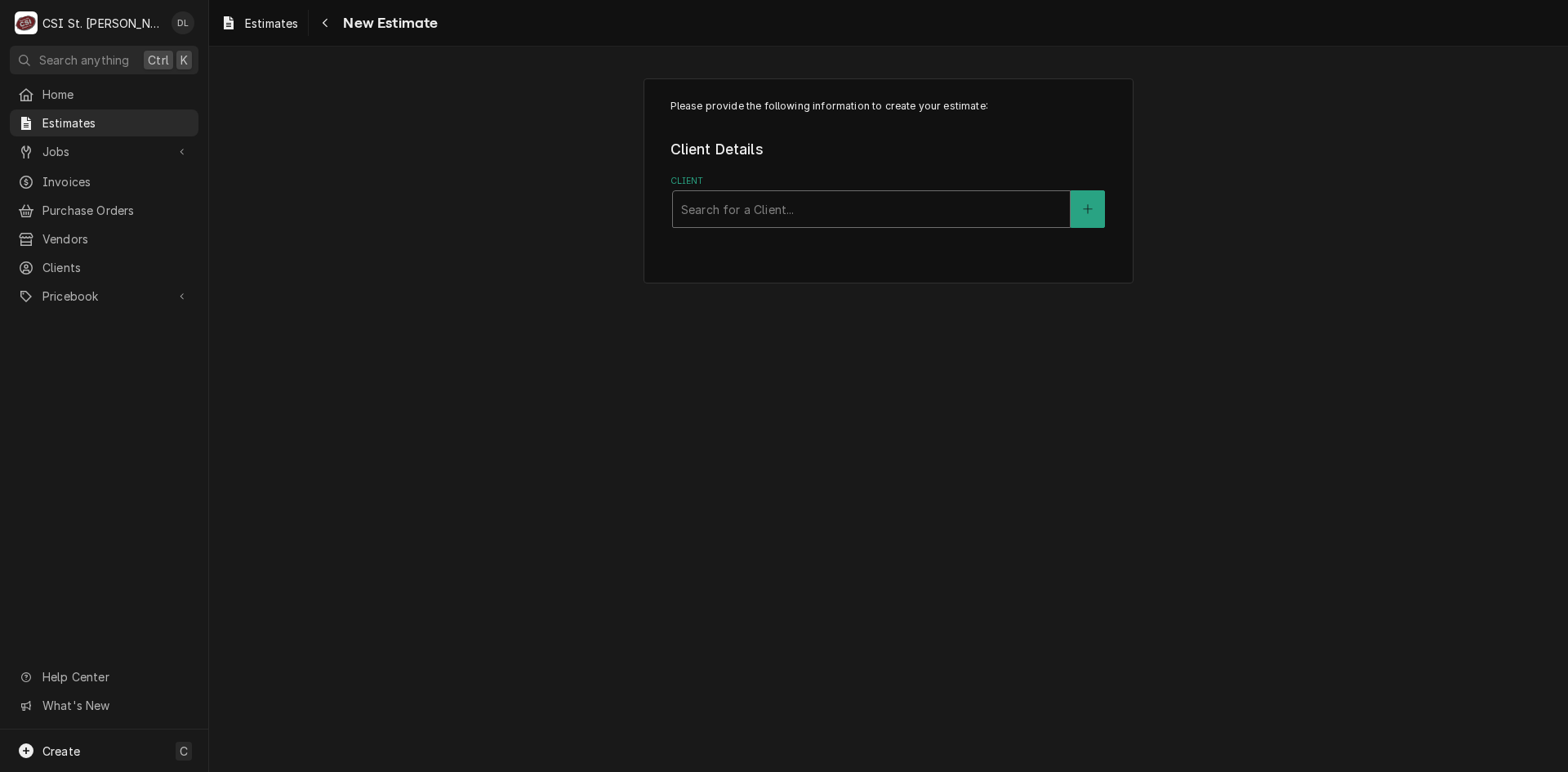
click at [892, 197] on div "Client" at bounding box center [872, 209] width 380 height 29
type input "itek"
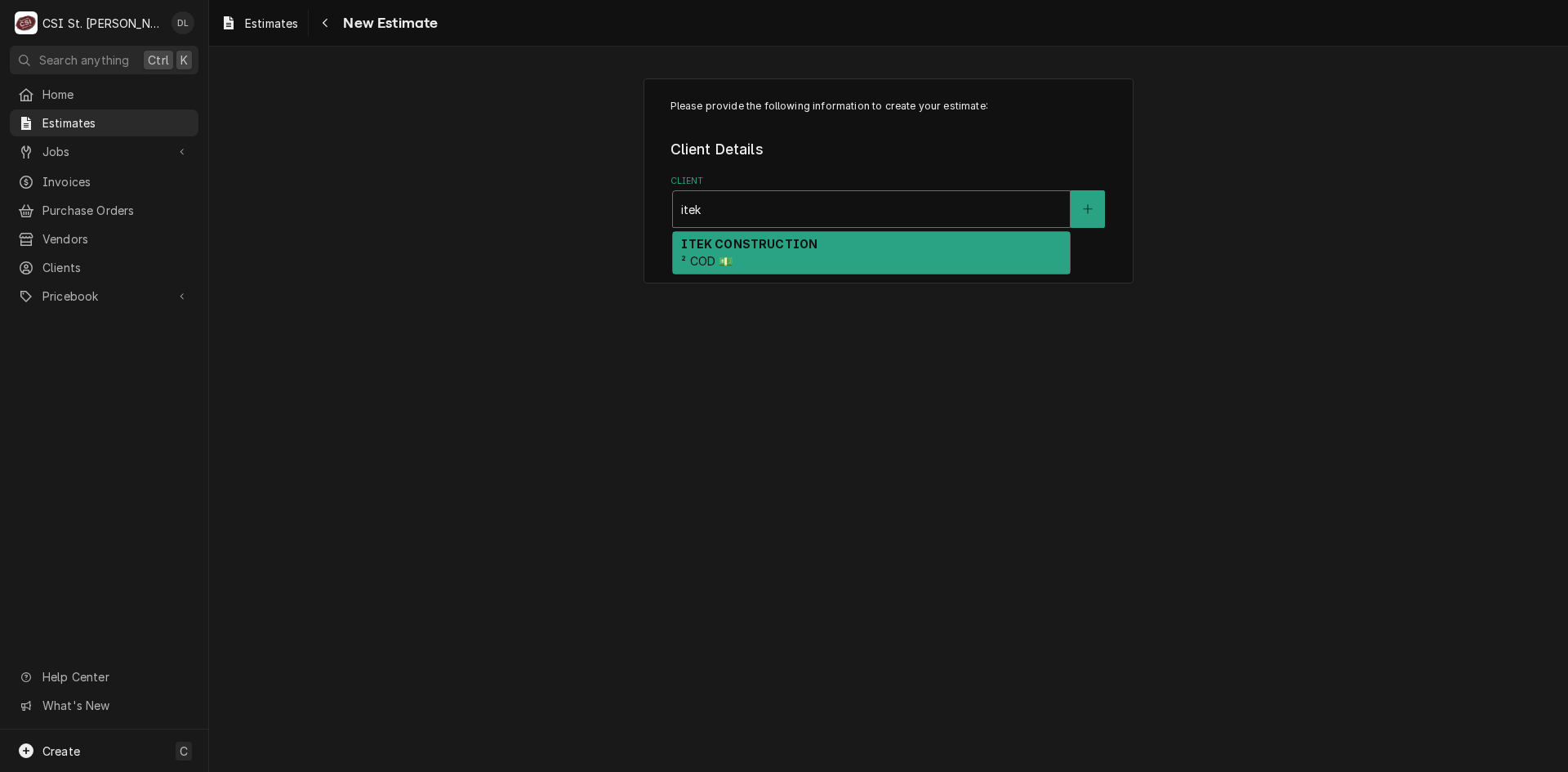
click at [762, 258] on div "ITEK CONSTRUCTION ² COD 💵" at bounding box center [872, 253] width 397 height 43
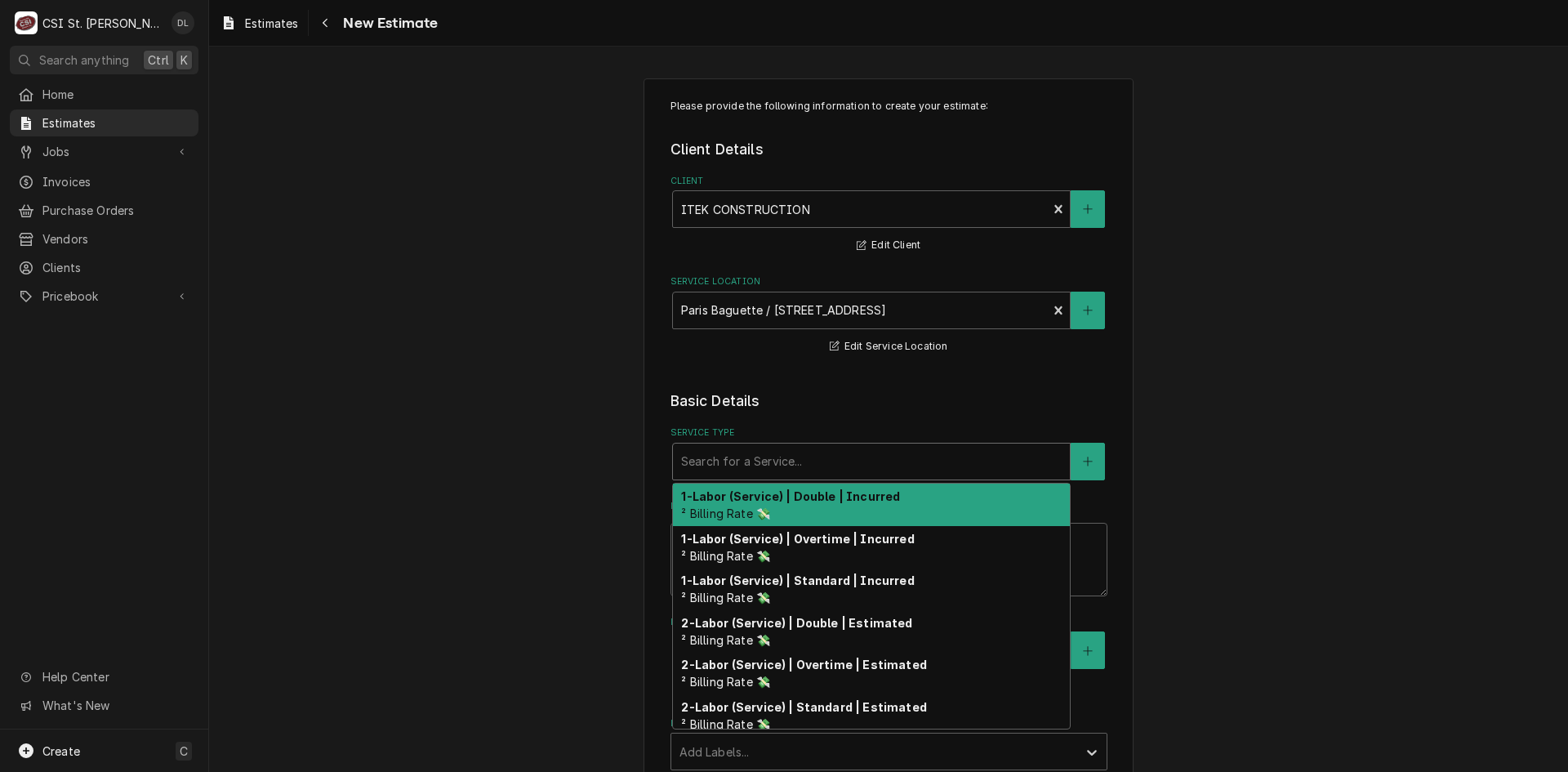
click at [853, 450] on div "Service Type" at bounding box center [872, 461] width 380 height 29
type textarea "x"
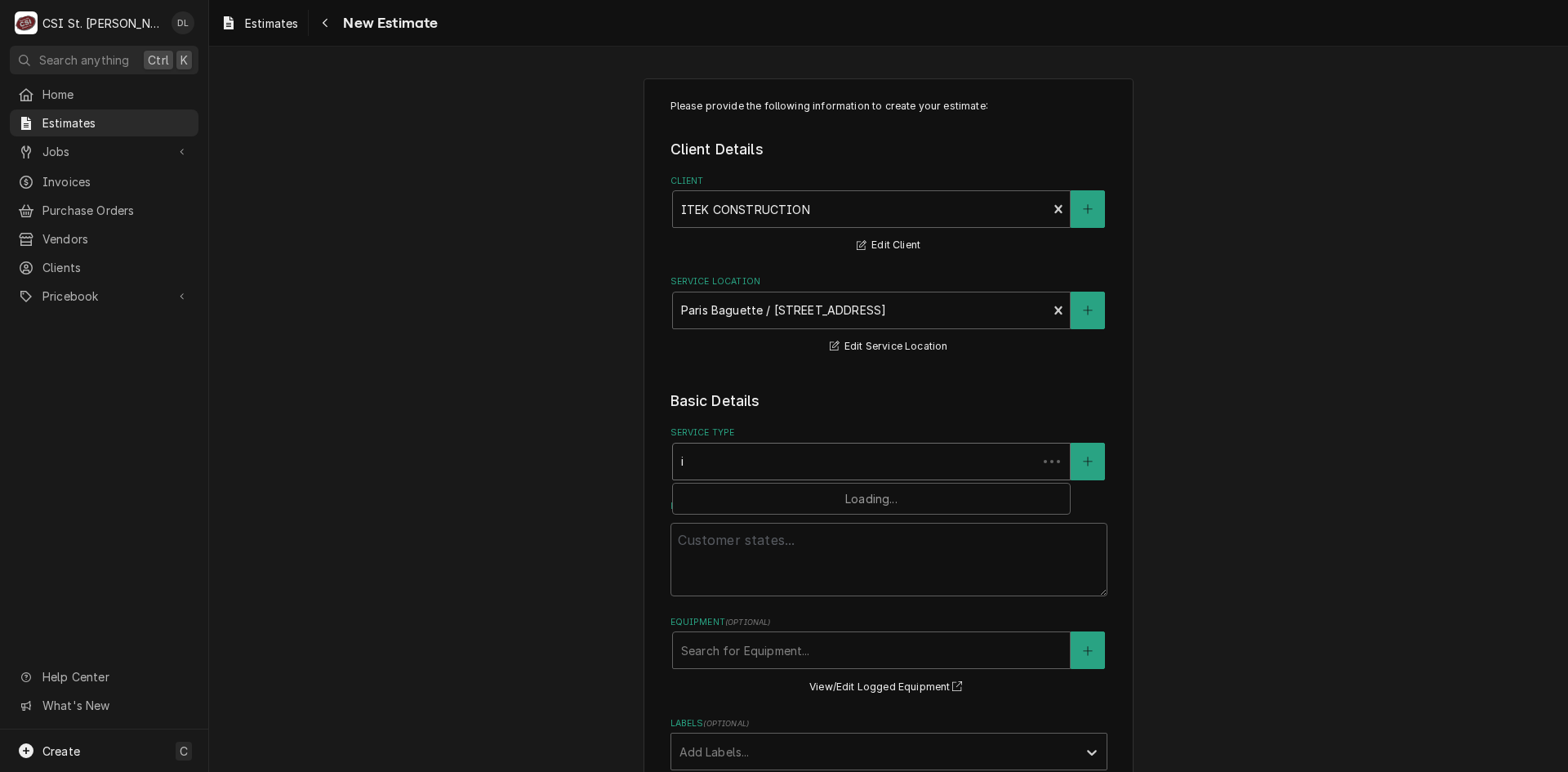
type input "in"
type textarea "x"
type input "ins"
type textarea "x"
type input "inst"
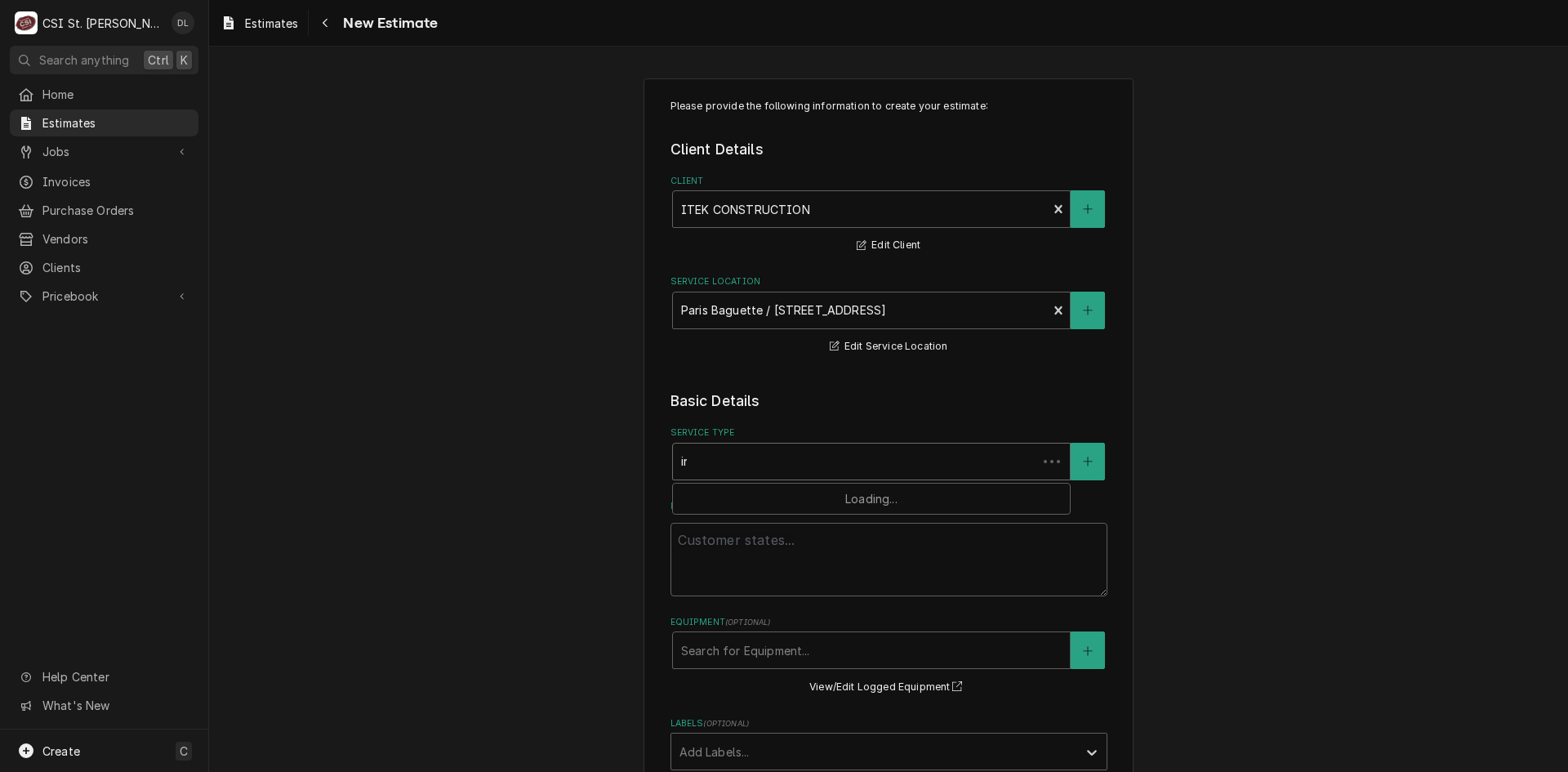
type textarea "x"
type input "insta"
type textarea "x"
type input "instal"
type textarea "x"
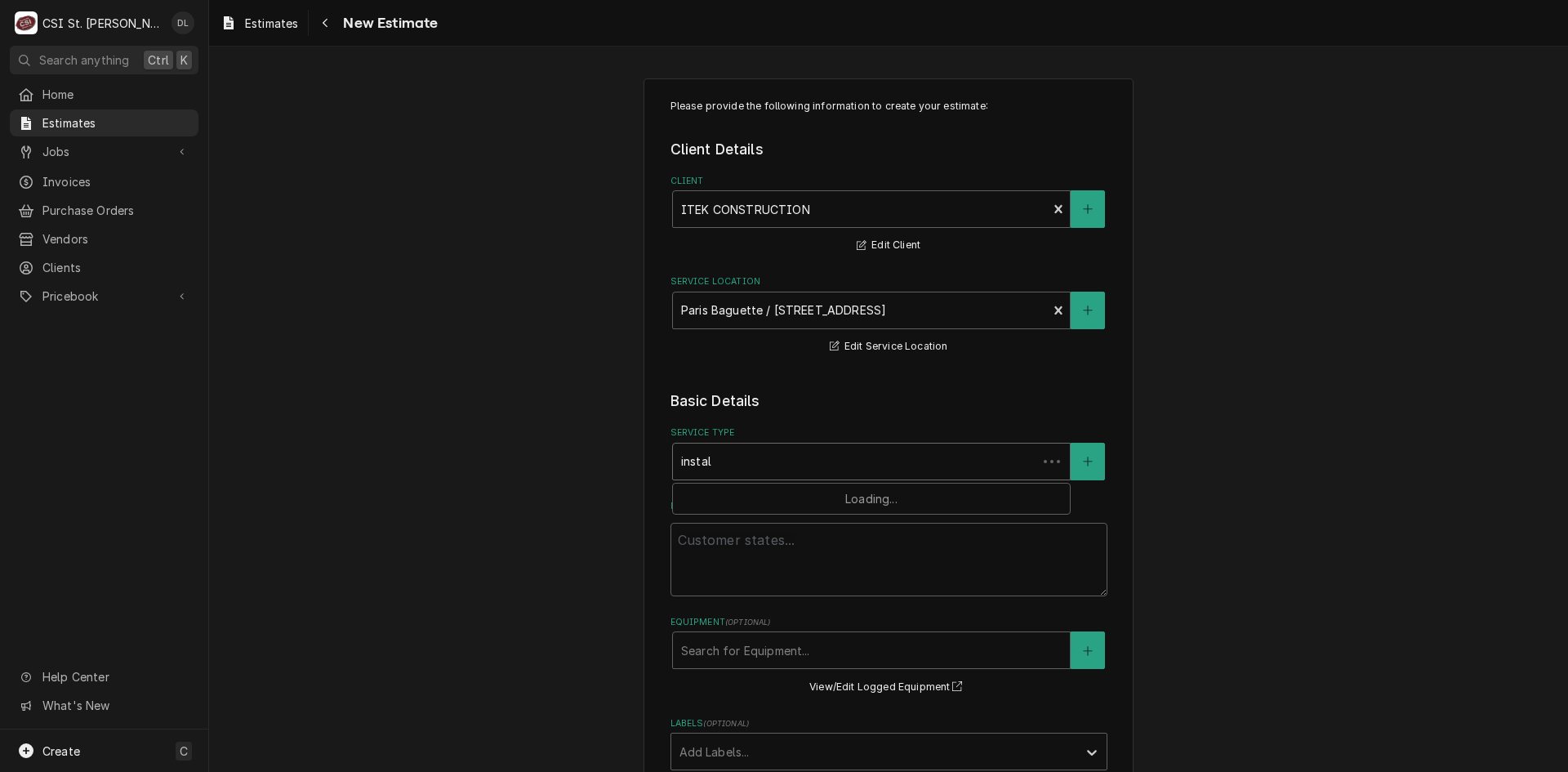
type input "install"
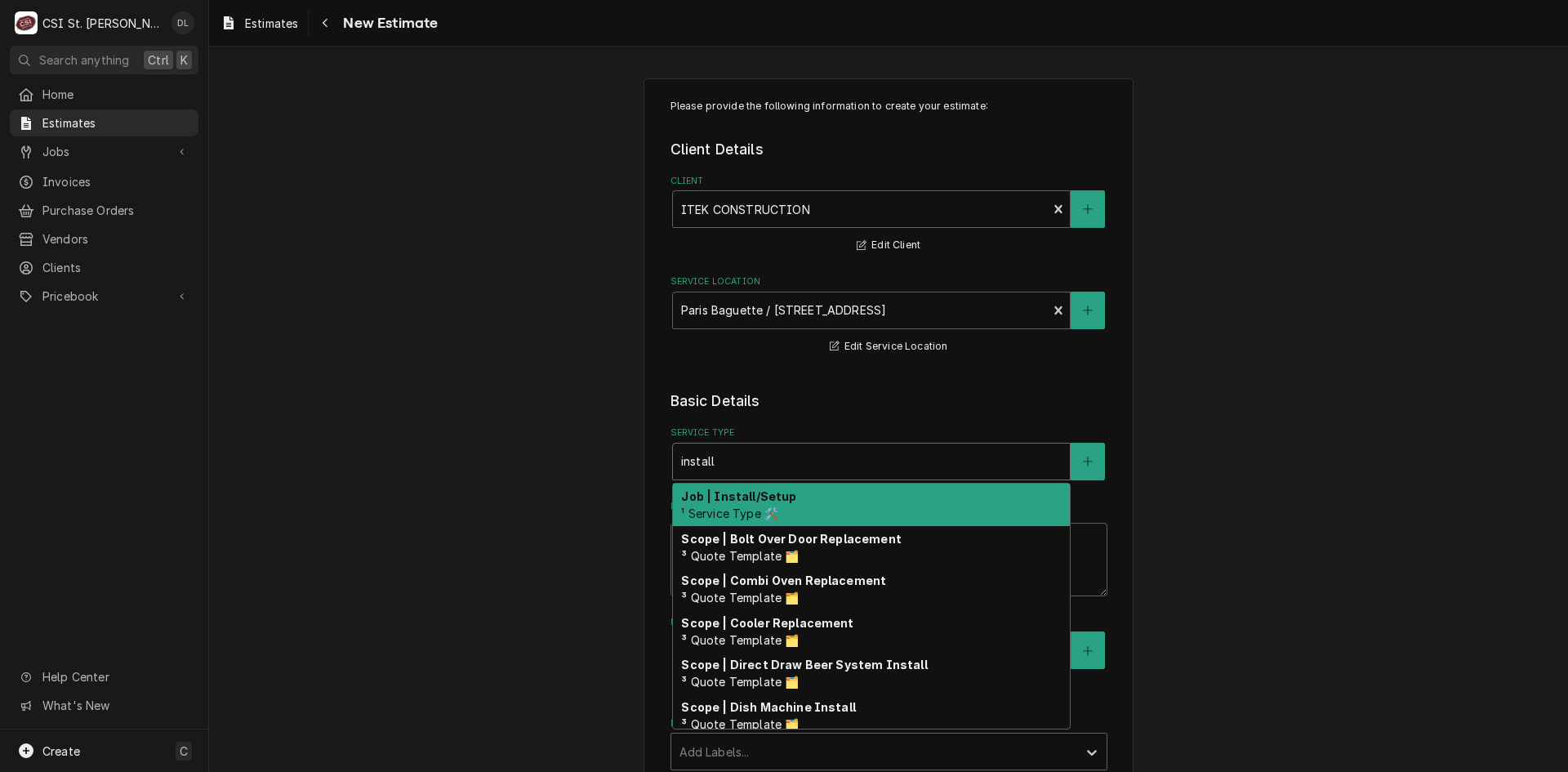
click at [749, 516] on span "¹ Service Type 🛠️" at bounding box center [730, 513] width 97 height 14
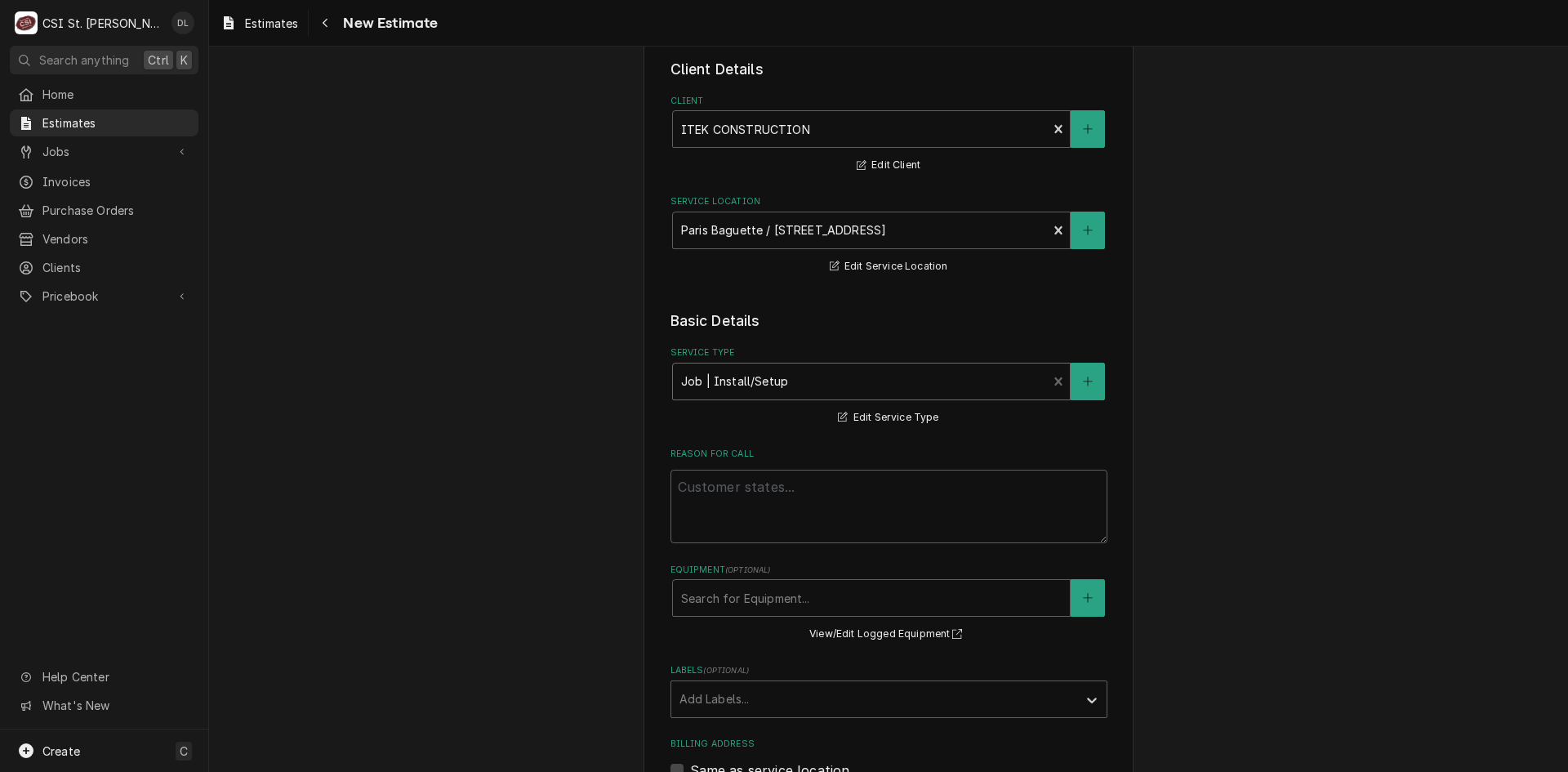
scroll to position [327, 0]
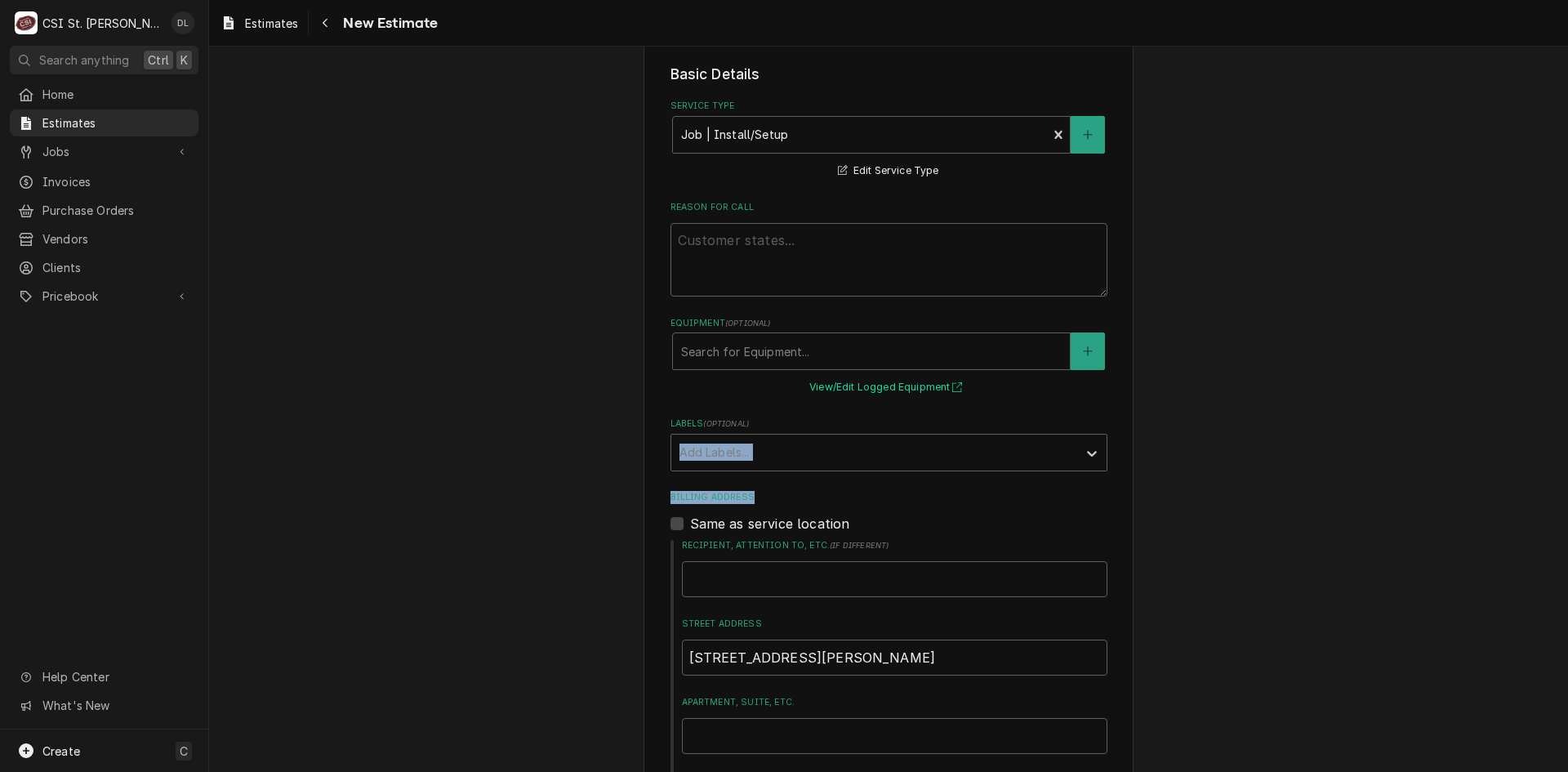
drag, startPoint x: 954, startPoint y: 465, endPoint x: 862, endPoint y: 380, distance: 125.3
click at [886, 392] on fieldset "Basic Details Service Type Job | Install/Setup ¹ Service Type 🛠️ Edit Service T…" at bounding box center [888, 603] width 437 height 1079
click at [899, 455] on div "Labels" at bounding box center [874, 452] width 390 height 29
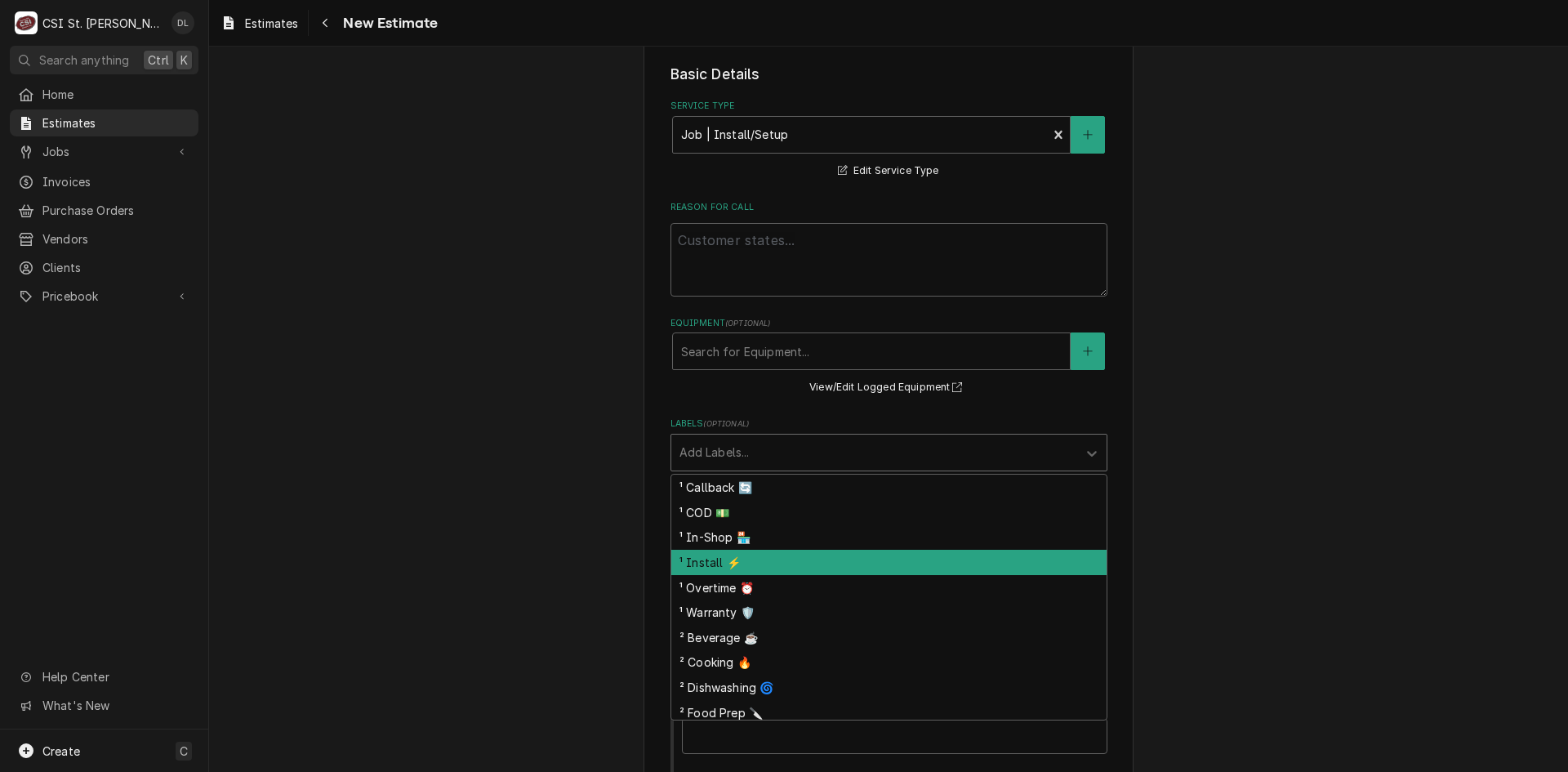
click at [714, 542] on div "¹ Callback 🔄 ¹ COD 💵 ¹ In-Shop 🏪 ¹ Install ⚡️ ¹ Overtime ⏰ ¹ Warranty 🛡️ ² Beve…" at bounding box center [888, 597] width 435 height 245
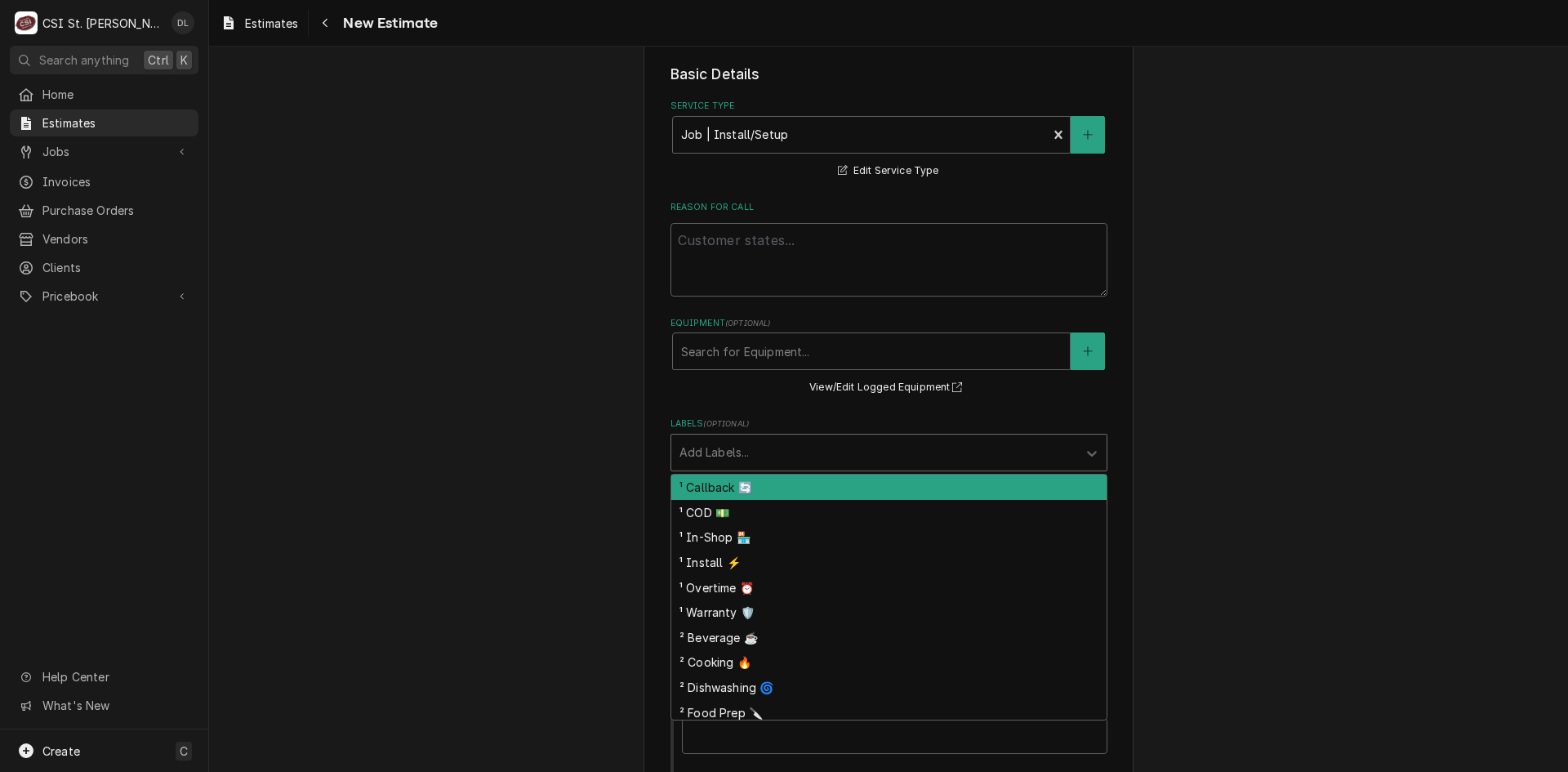
click at [803, 467] on div "Add Labels..." at bounding box center [874, 453] width 406 height 36
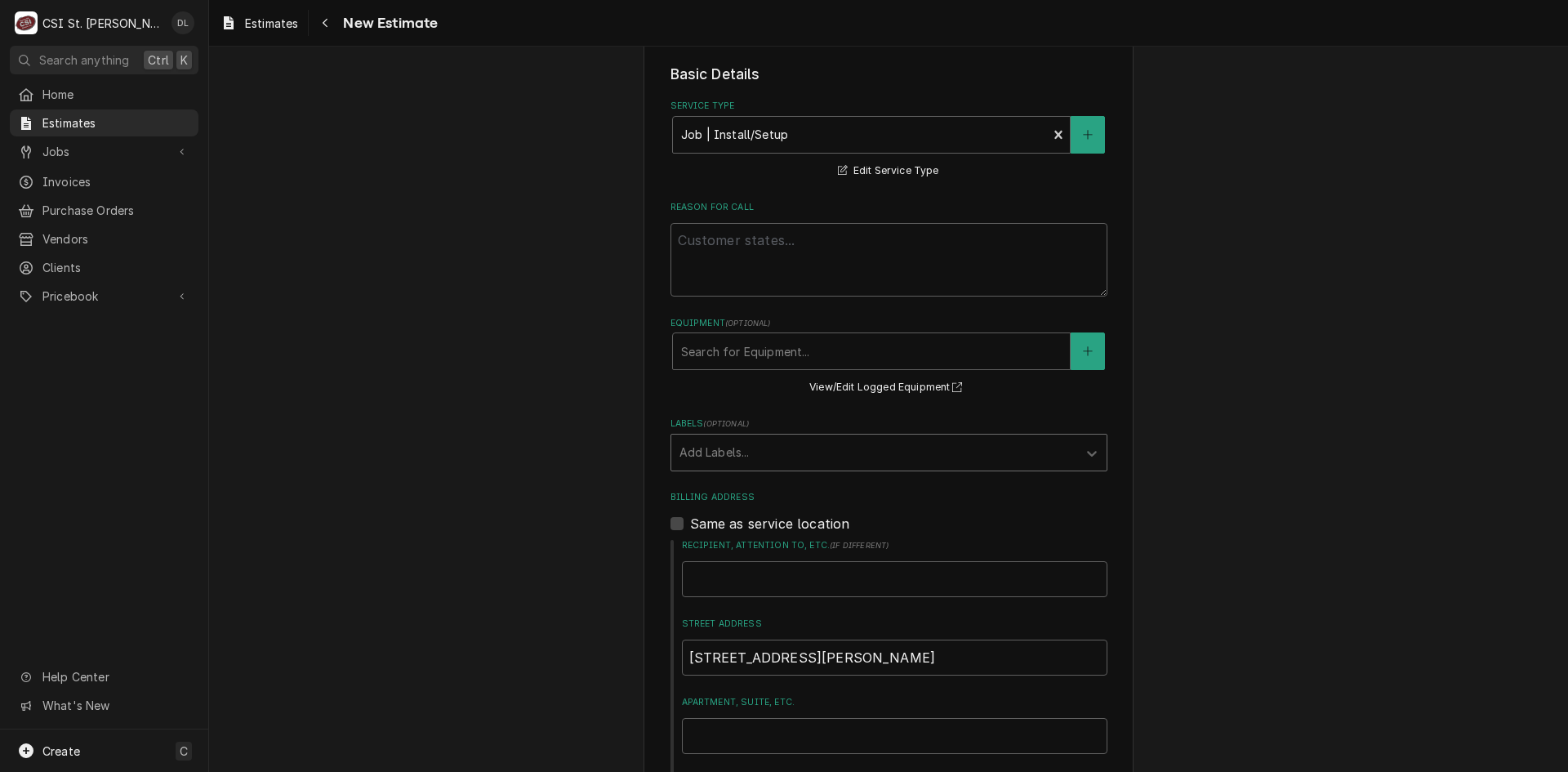
click at [808, 452] on div "Labels" at bounding box center [874, 452] width 390 height 29
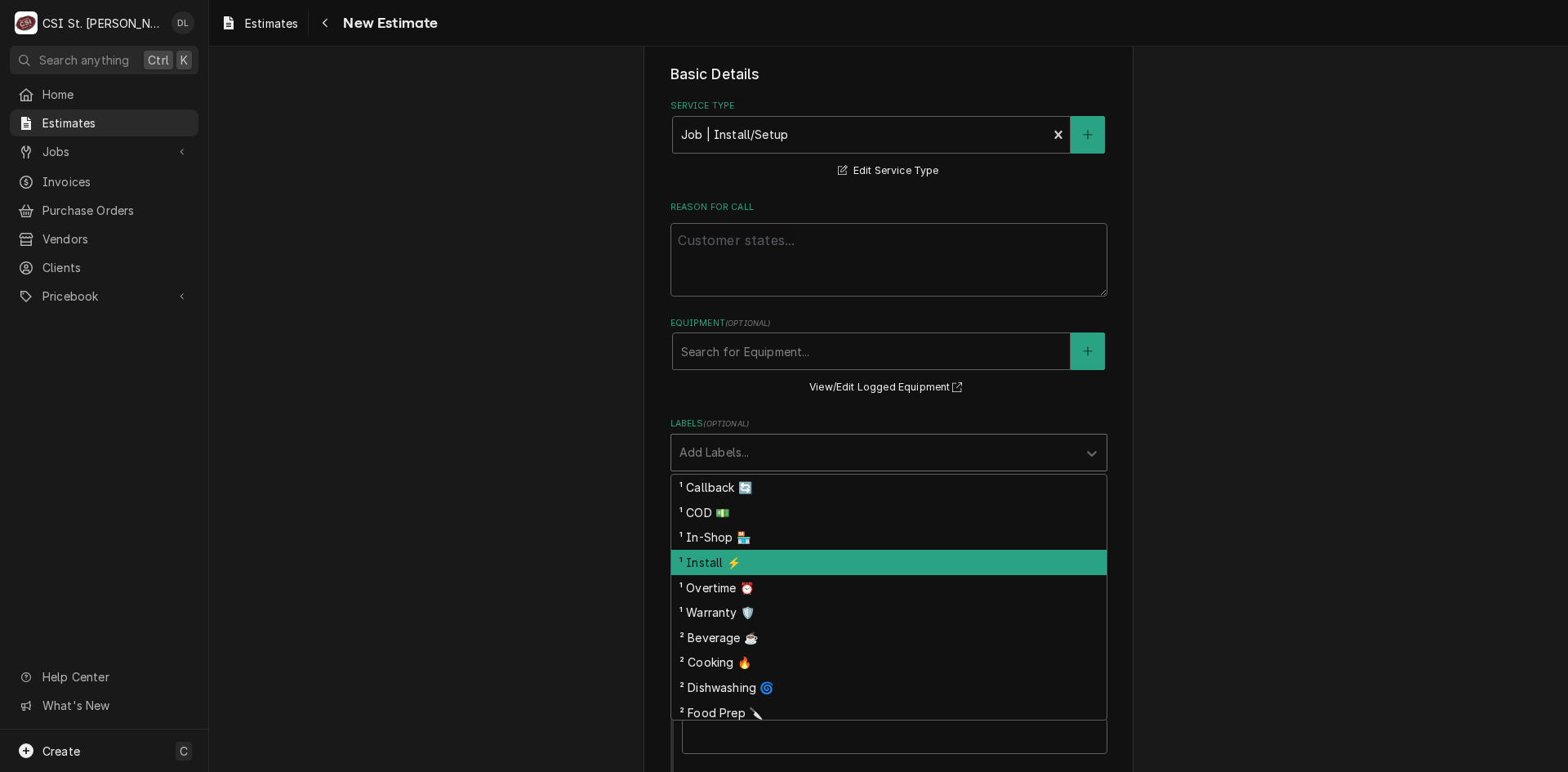
drag, startPoint x: 732, startPoint y: 566, endPoint x: 795, endPoint y: 459, distance: 124.2
click at [732, 565] on div "¹ Install ⚡️" at bounding box center [888, 562] width 435 height 25
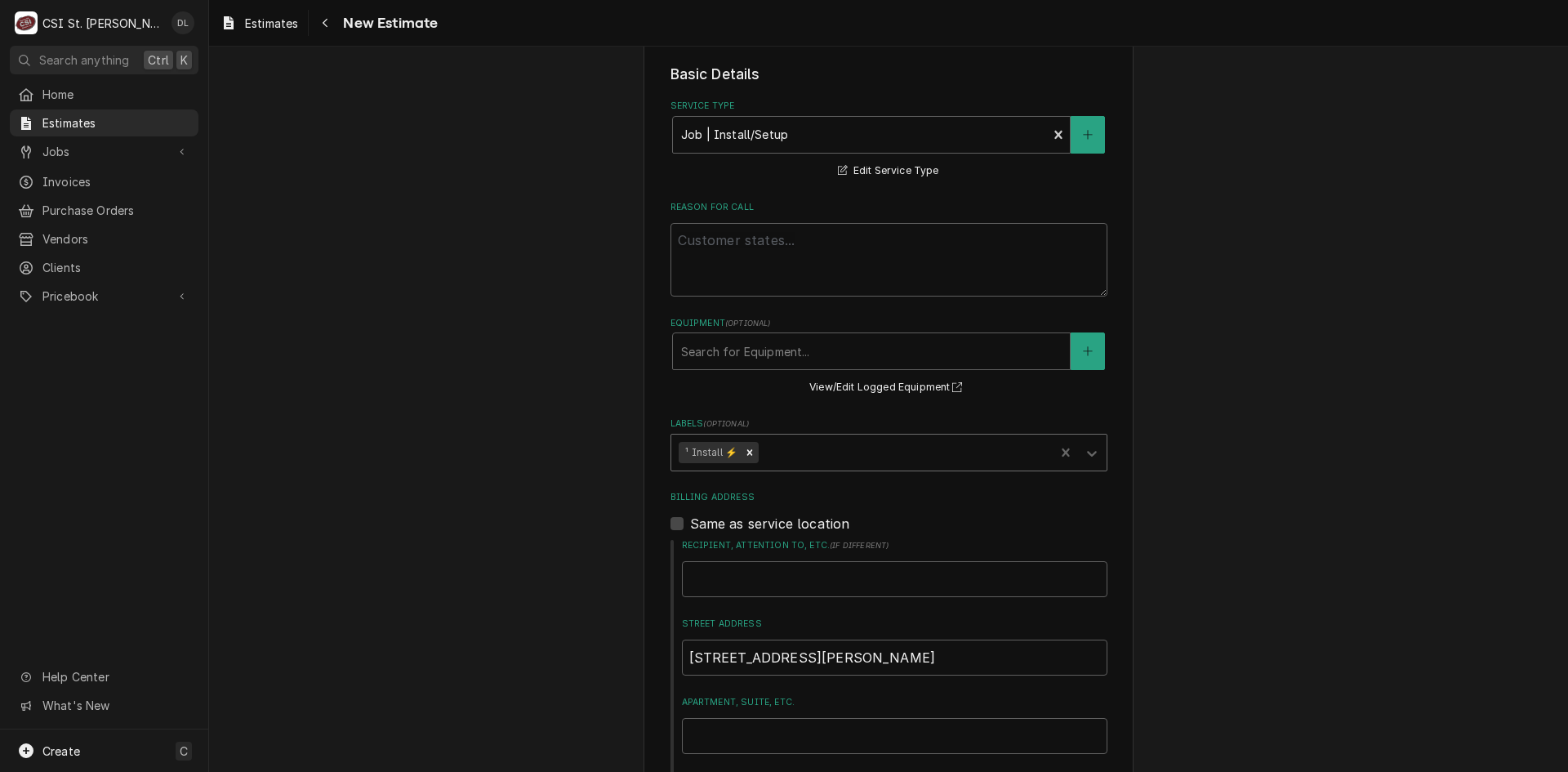
click at [815, 436] on div "¹ Install ⚡️" at bounding box center [863, 453] width 384 height 36
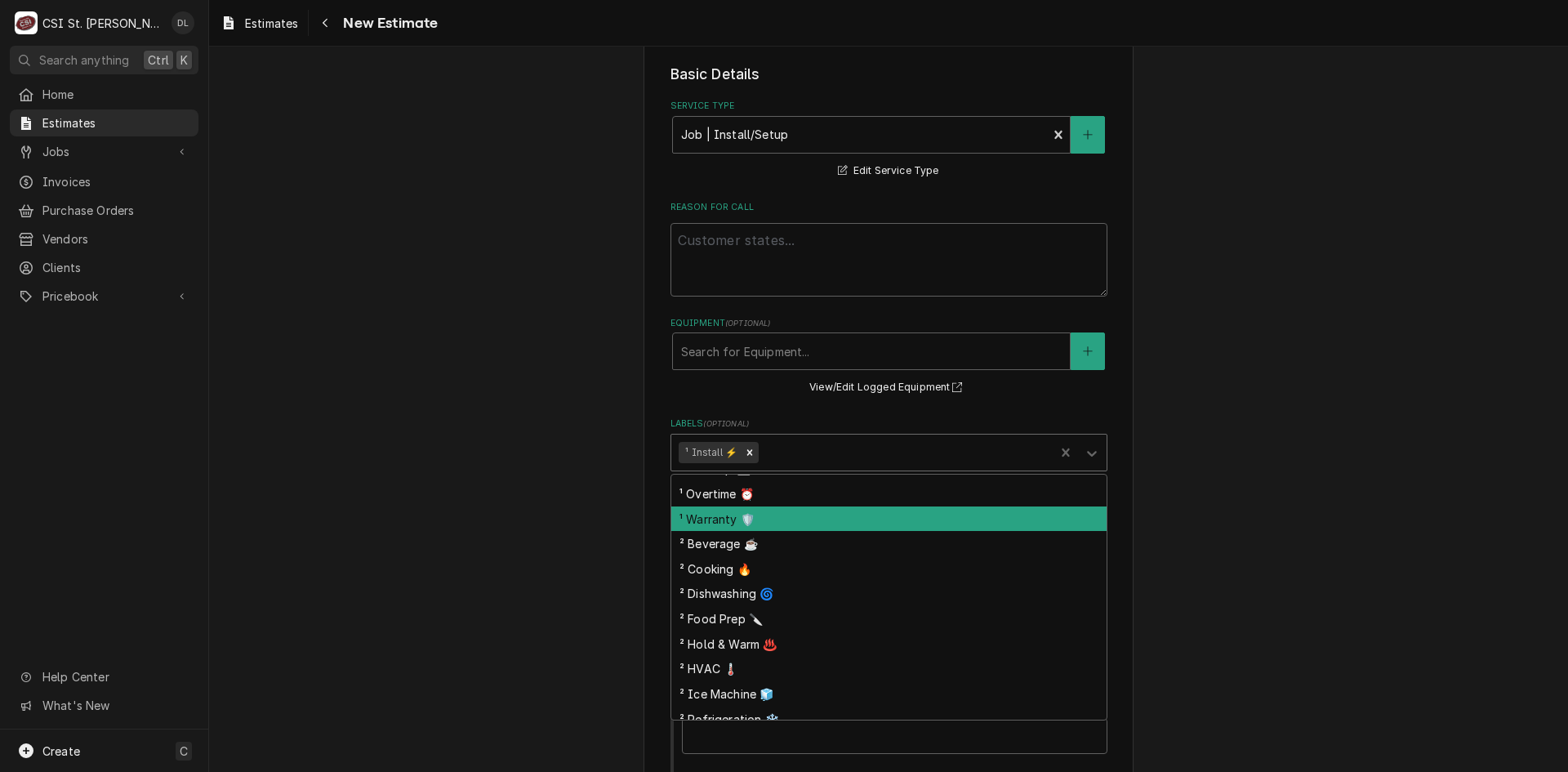
scroll to position [130, 0]
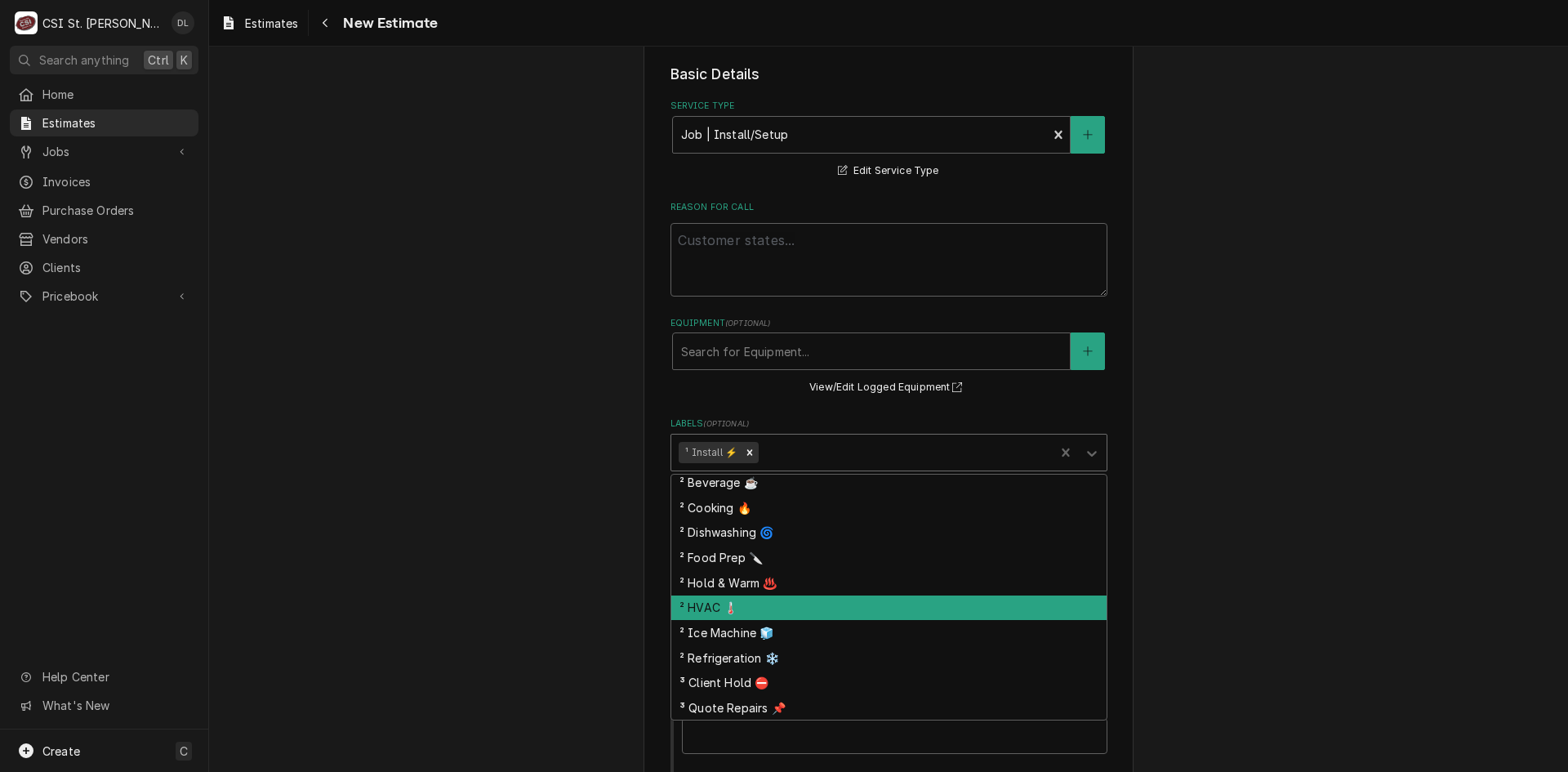
click at [722, 614] on div "² HVAC 🌡️" at bounding box center [888, 609] width 435 height 25
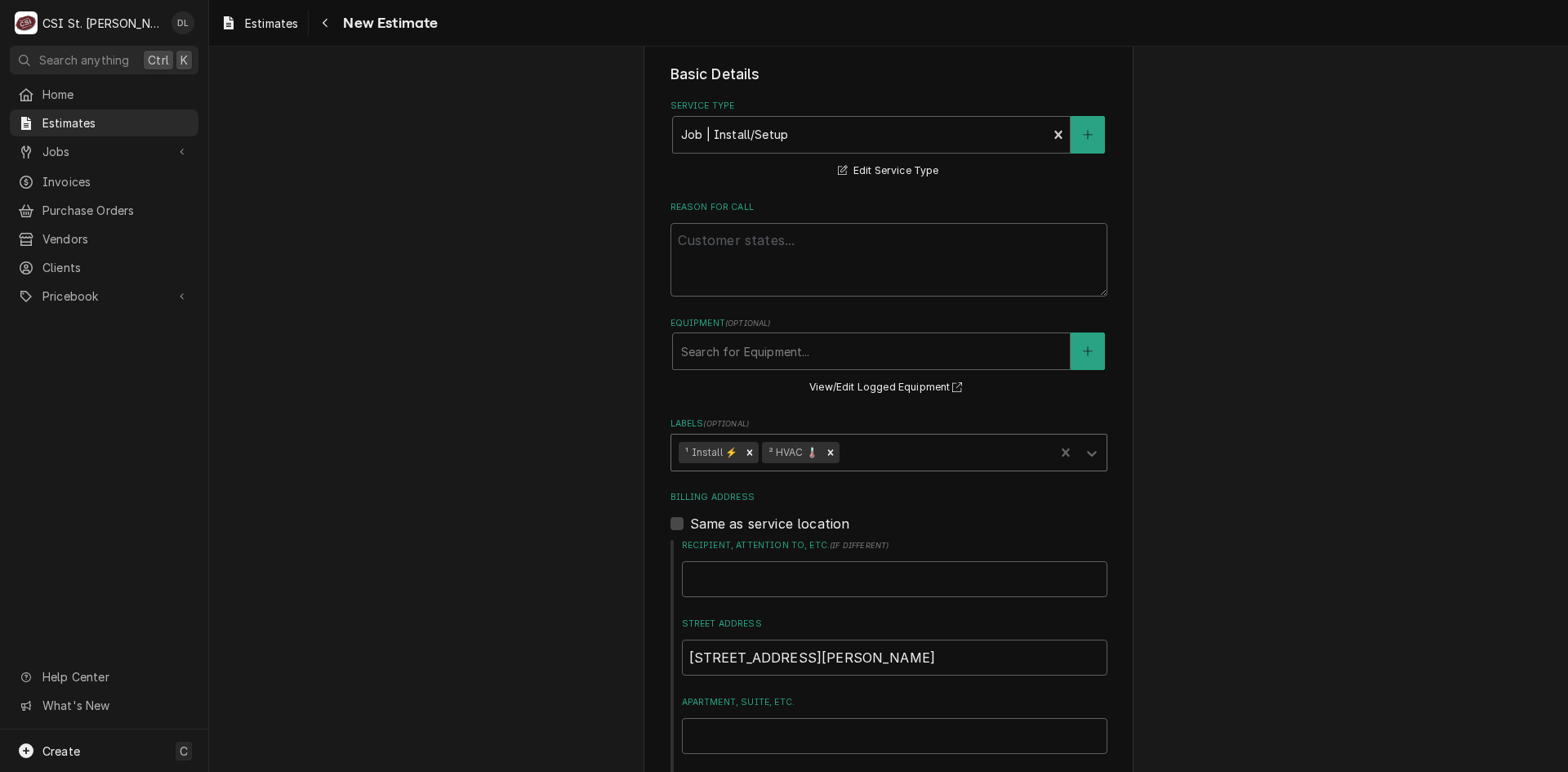
type textarea "x"
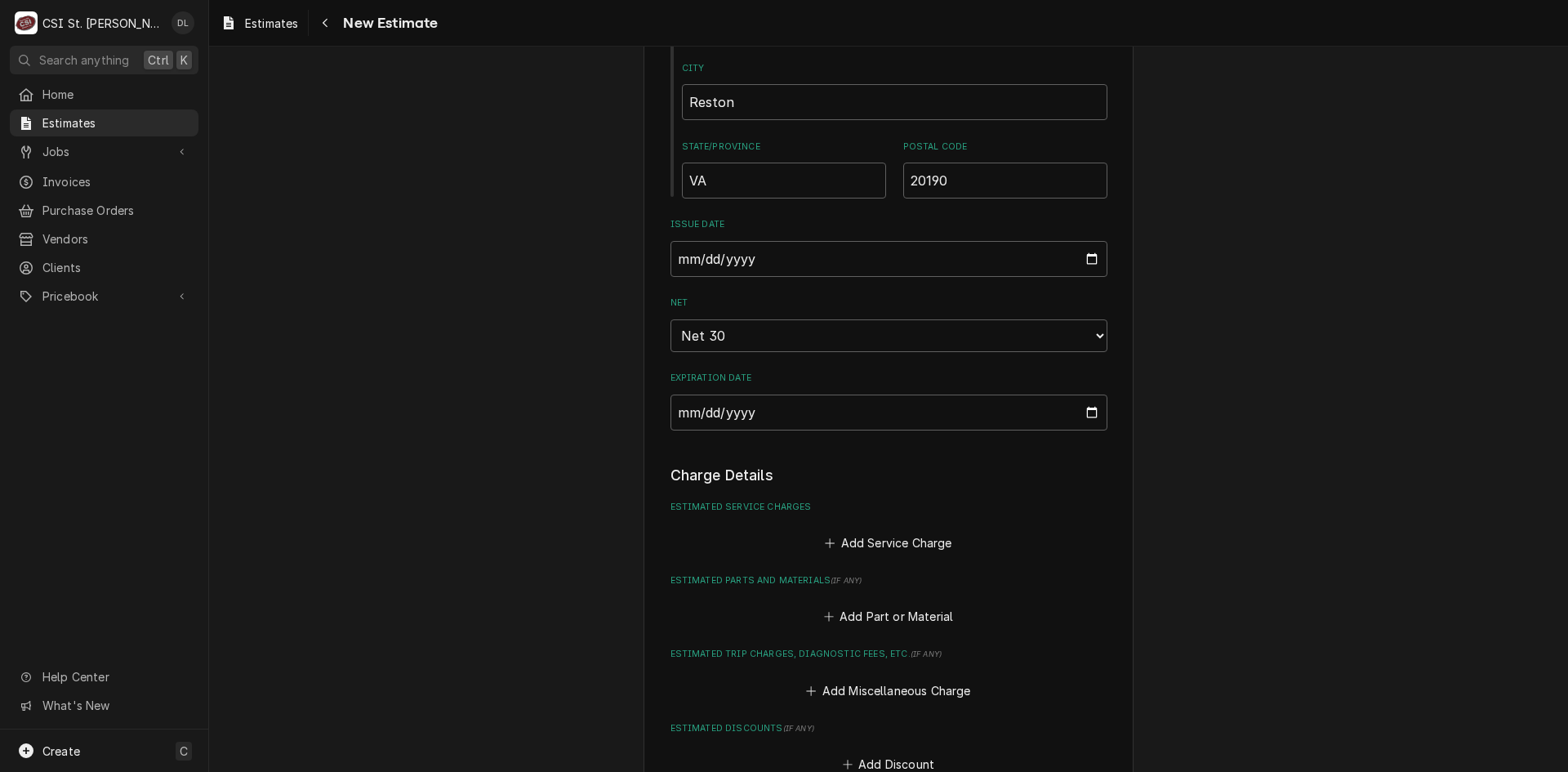
scroll to position [1062, 0]
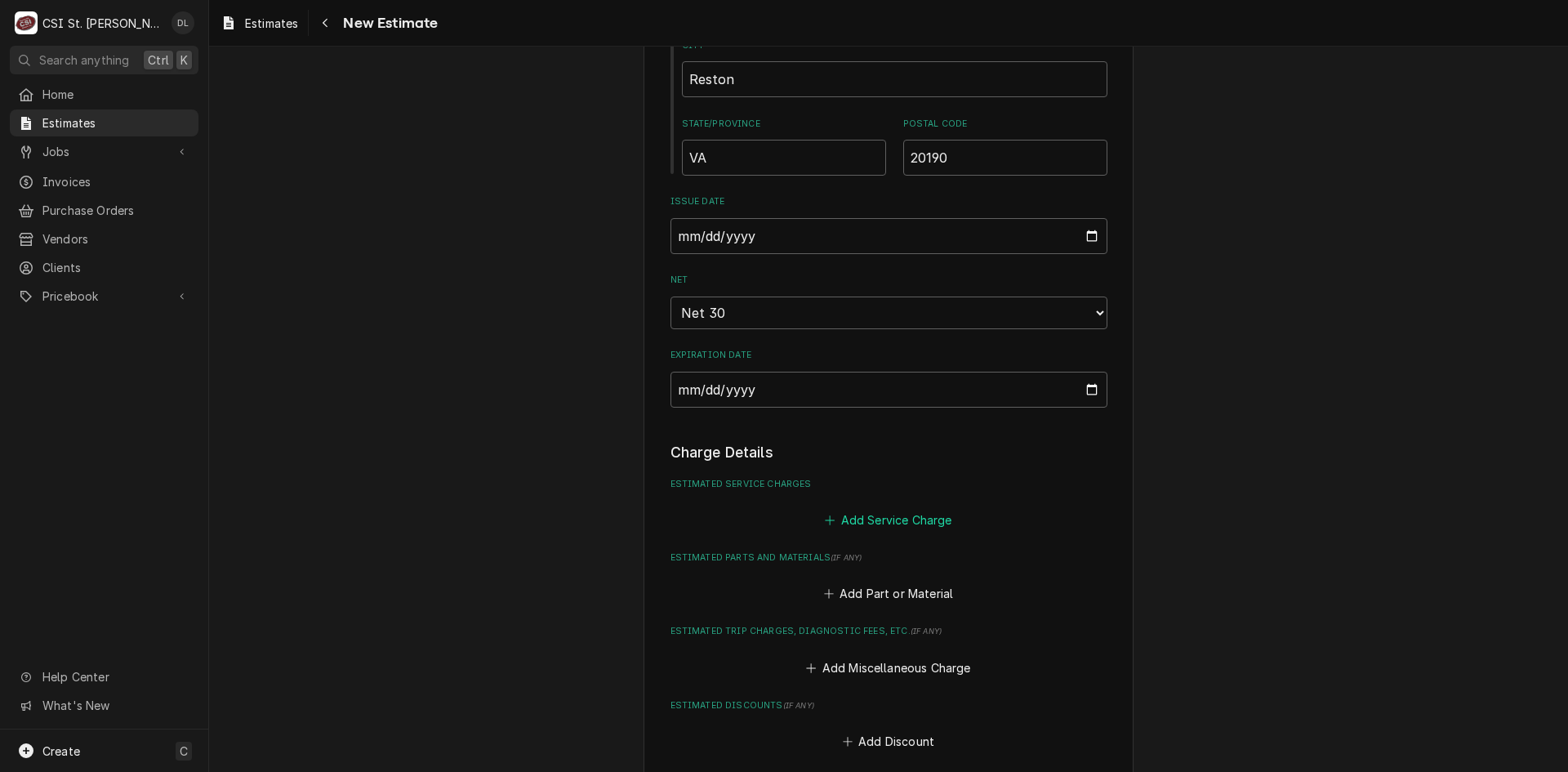
click at [825, 522] on icon "Estimated Service Charges" at bounding box center [830, 521] width 10 height 12
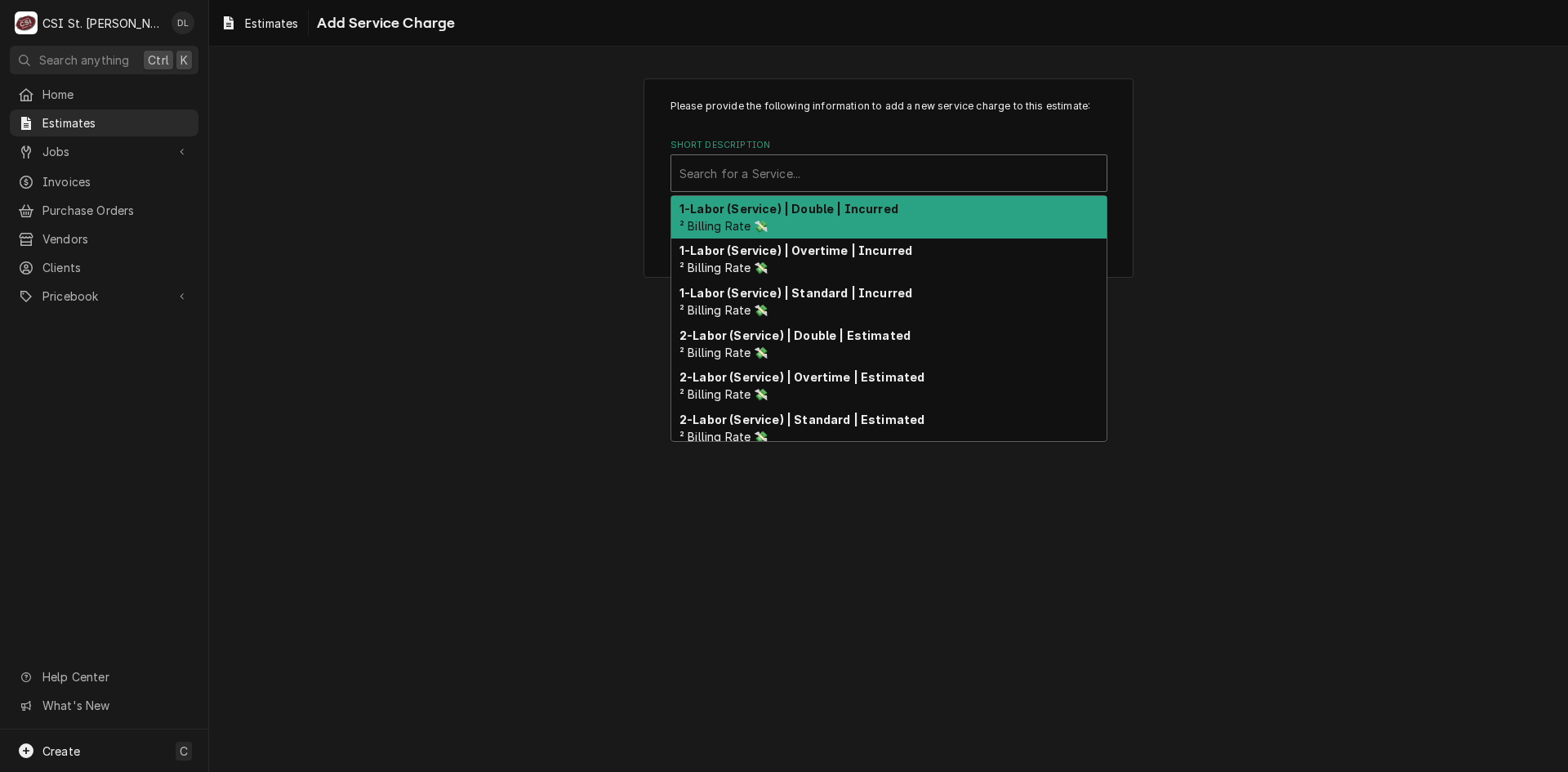
click at [774, 181] on div "Short Description" at bounding box center [889, 173] width 419 height 29
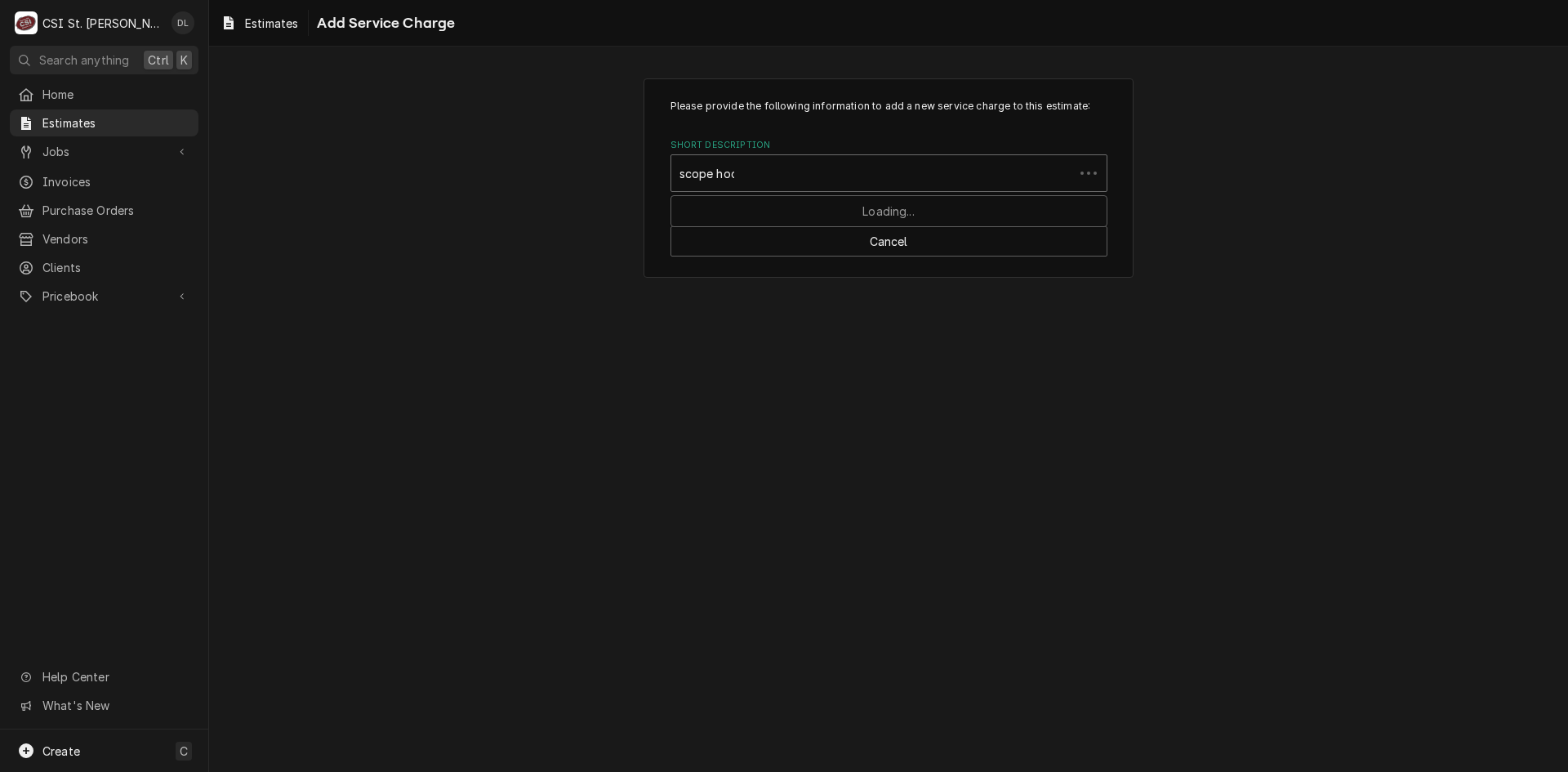
type input "scope hood"
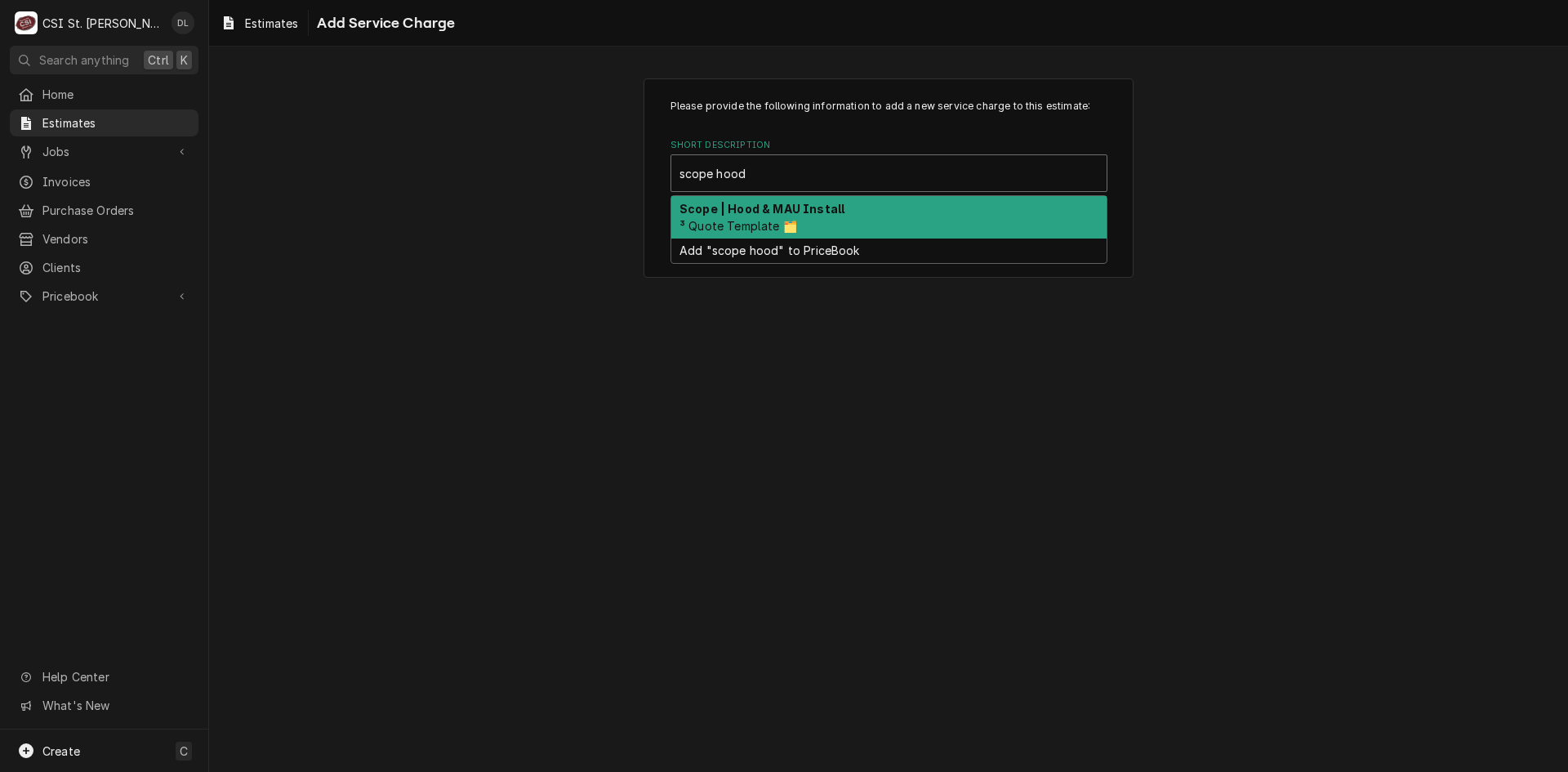
click at [782, 209] on strong "Scope | Hood & MAU Install" at bounding box center [762, 209] width 165 height 14
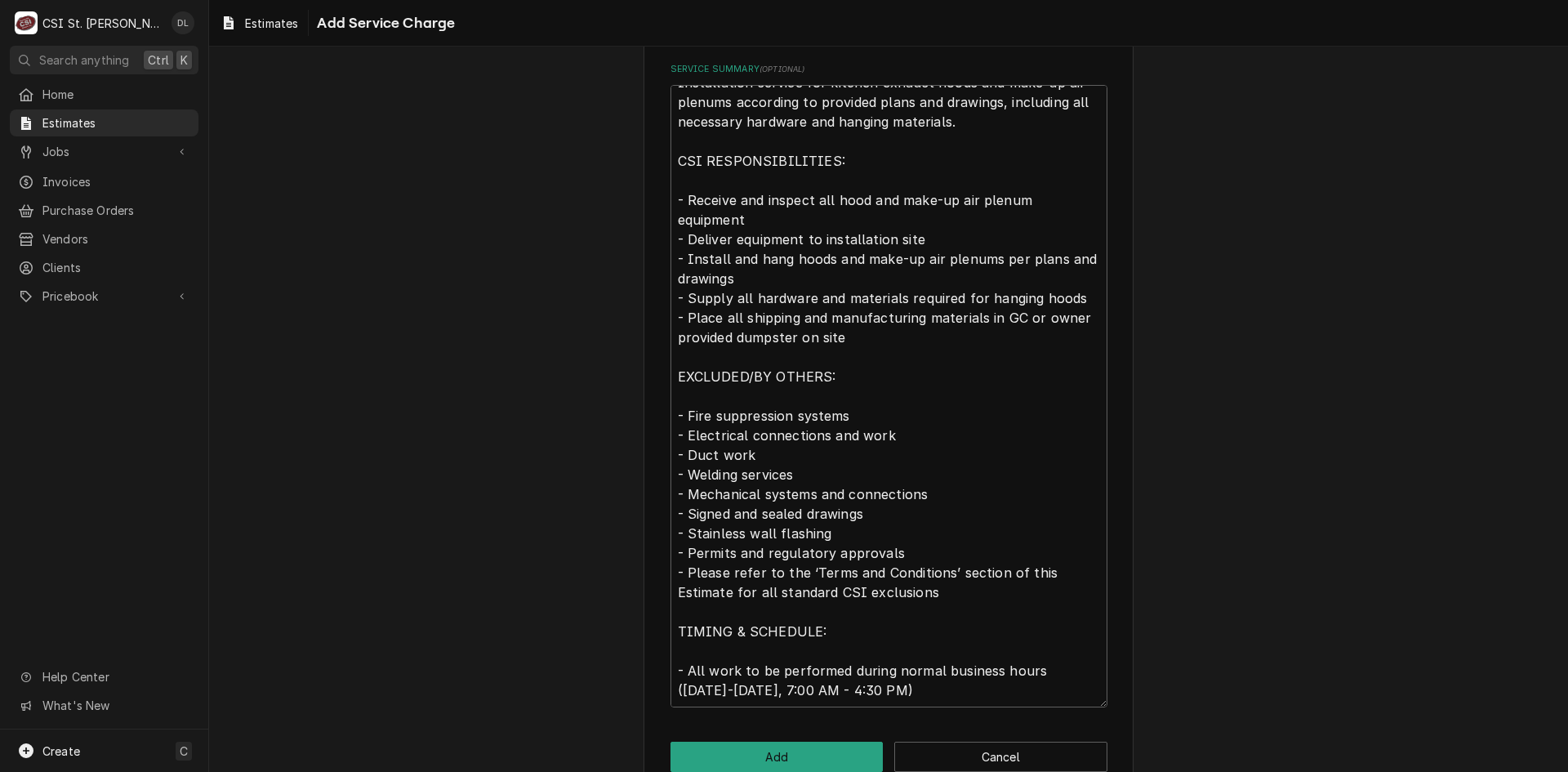
scroll to position [621, 0]
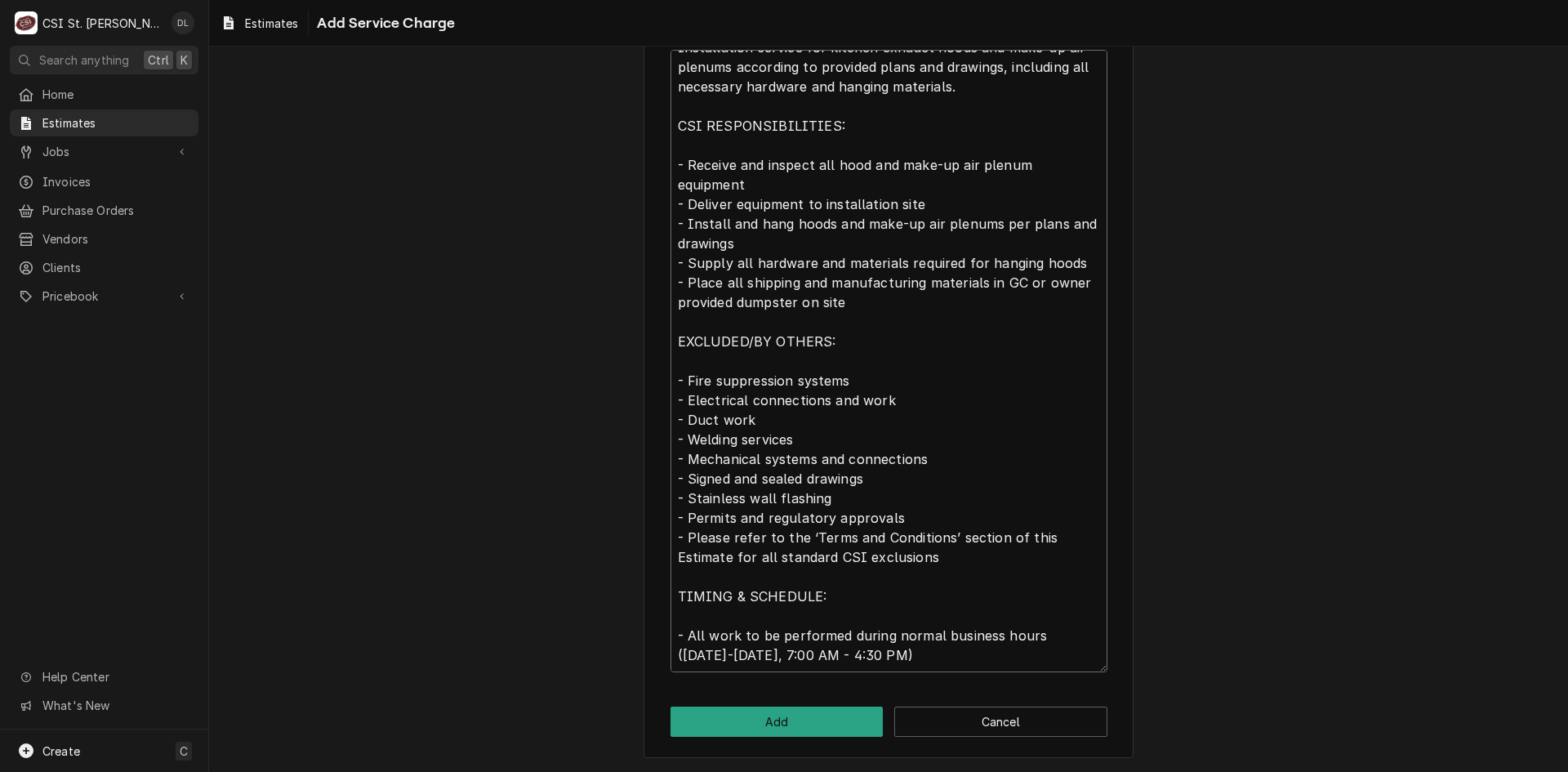
click at [686, 365] on textarea "Installation service for kitchen exhaust hoods and make-up air plenums accordin…" at bounding box center [888, 360] width 437 height 623
type textarea "x"
type textarea "Installation service for kitchen exhaust hoods and make-up air plenums accordin…"
type textarea "x"
type textarea "Installation service for kitchen exhaust hoods and make-up air plenums accordin…"
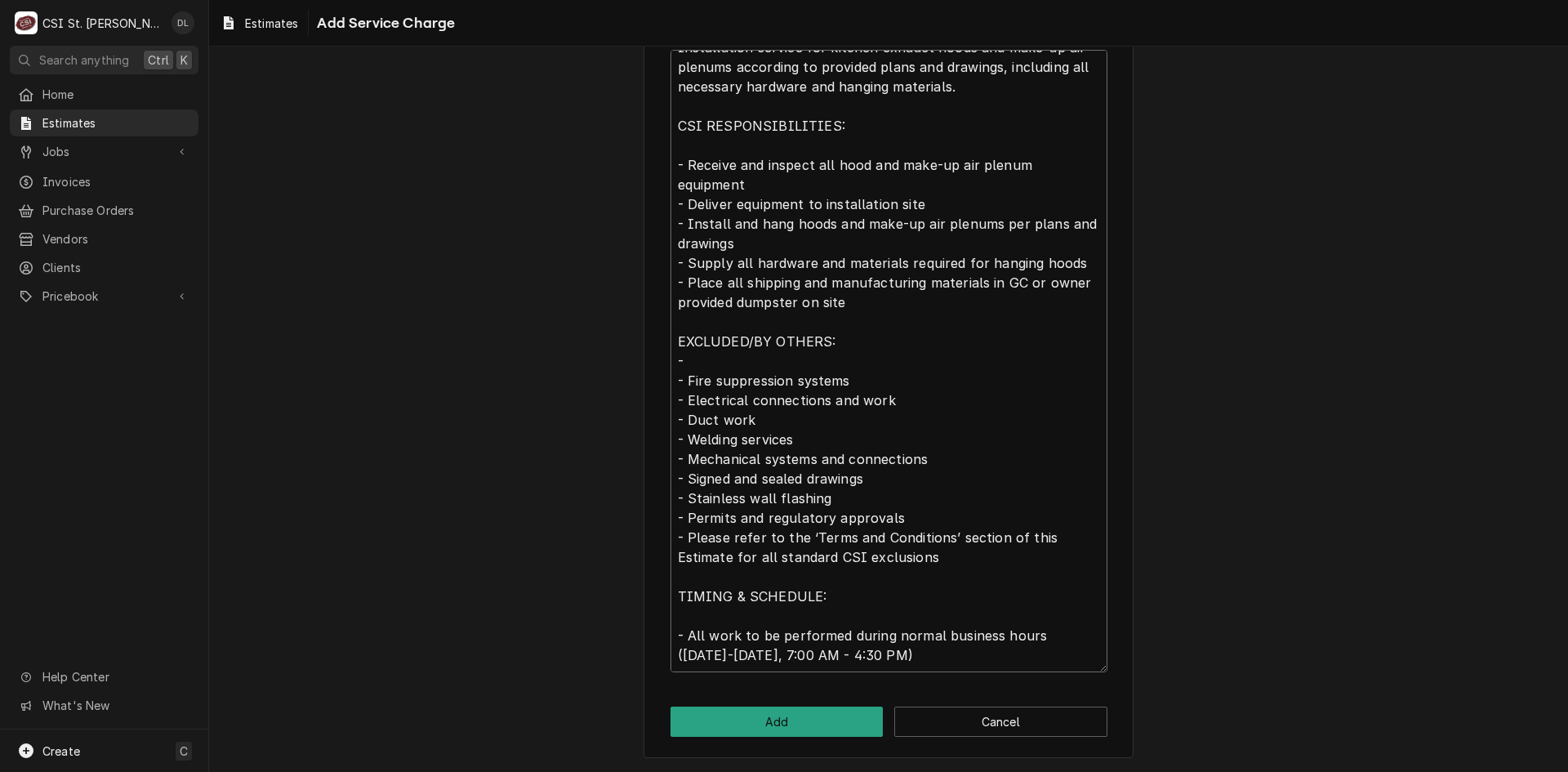
type textarea "x"
type textarea "Installation service for kitchen exhaust hoods and make-up air plenums accordin…"
type textarea "x"
type textarea "Installation service for kitchen exhaust hoods and make-up air plenums accordin…"
type textarea "x"
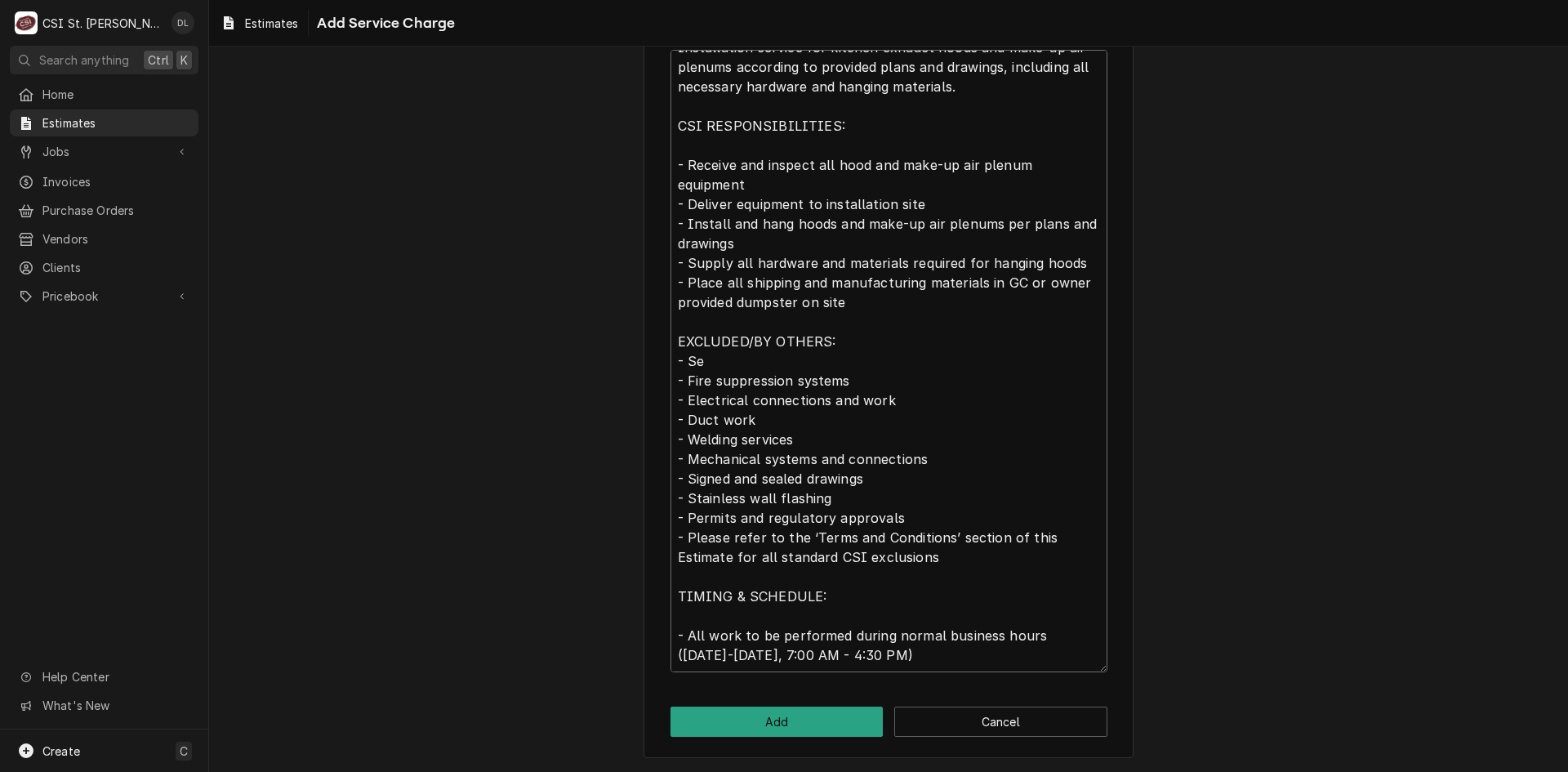
type textarea "Installation service for kitchen exhaust hoods and make-up air plenums accordin…"
type textarea "x"
type textarea "Installation service for kitchen exhaust hoods and make-up air plenums accordin…"
type textarea "x"
type textarea "Installation service for kitchen exhaust hoods and make-up air plenums accordin…"
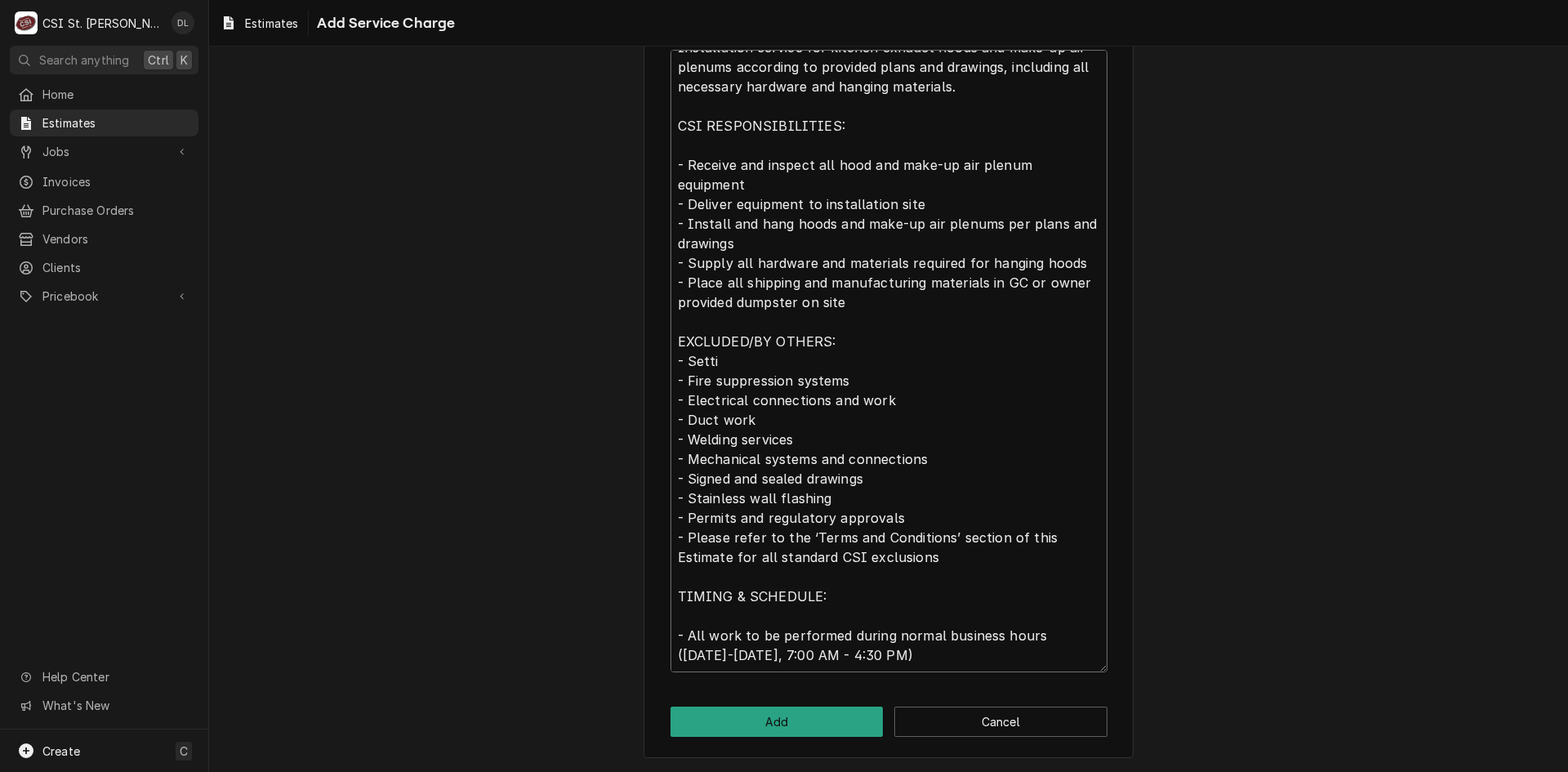
type textarea "x"
type textarea "Installation service for kitchen exhaust hoods and make-up air plenums accordin…"
type textarea "x"
type textarea "Installation service for kitchen exhaust hoods and make-up air plenums accordin…"
type textarea "x"
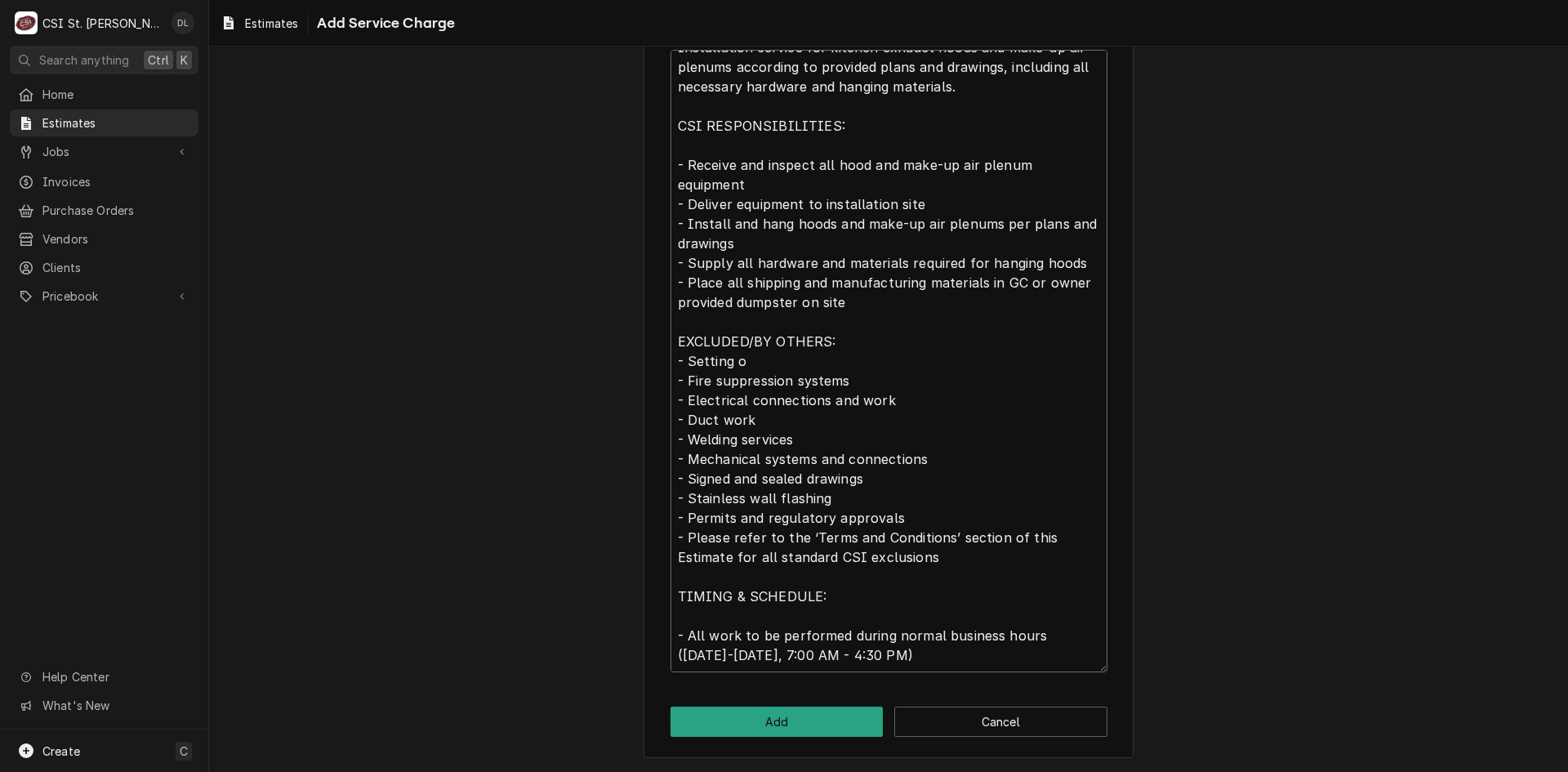
type textarea "Installation service for kitchen exhaust hoods and make-up air plenums accordin…"
type textarea "x"
type textarea "Installation service for kitchen exhaust hoods and make-up air plenums accordin…"
type textarea "x"
type textarea "Installation service for kitchen exhaust hoods and make-up air plenums accordin…"
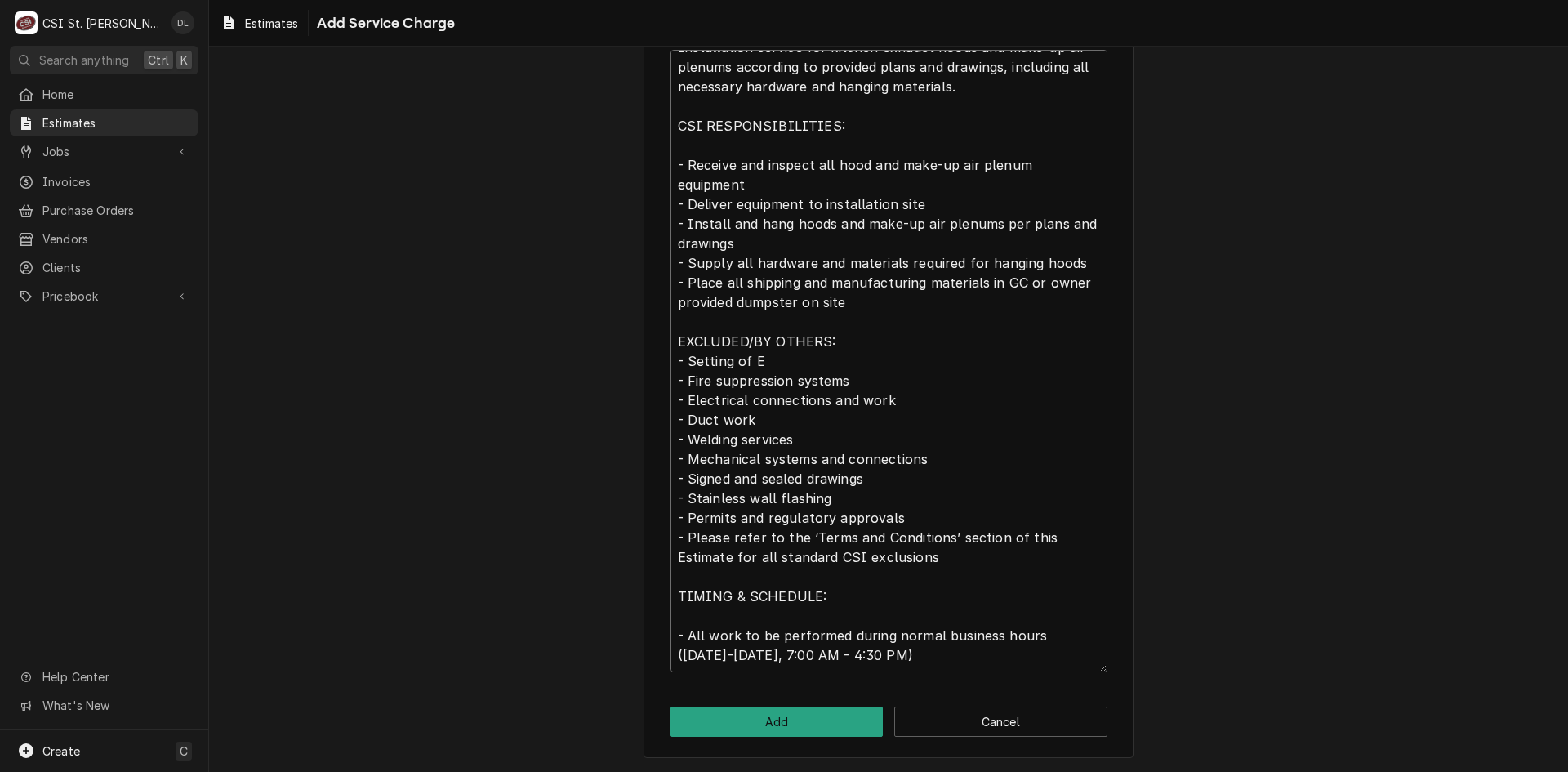
type textarea "x"
type textarea "Installation service for kitchen exhaust hoods and make-up air plenums accordin…"
type textarea "x"
type textarea "Installation service for kitchen exhaust hoods and make-up air plenums accordin…"
type textarea "x"
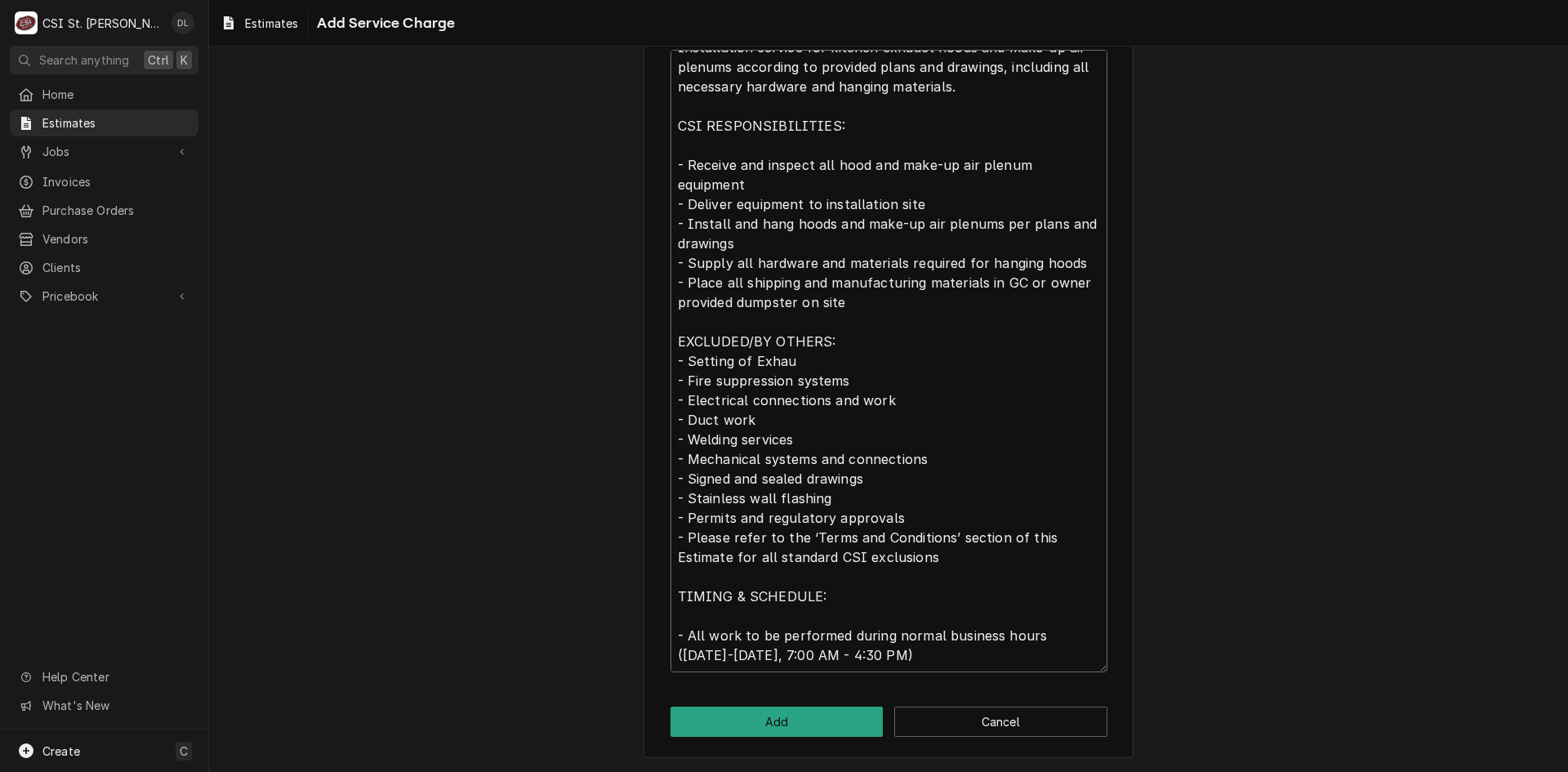
type textarea "Installation service for kitchen exhaust hoods and make-up air plenums accordin…"
type textarea "x"
type textarea "Installation service for kitchen exhaust hoods and make-up air plenums accordin…"
type textarea "x"
type textarea "Installation service for kitchen exhaust hoods and make-up air plenums accordin…"
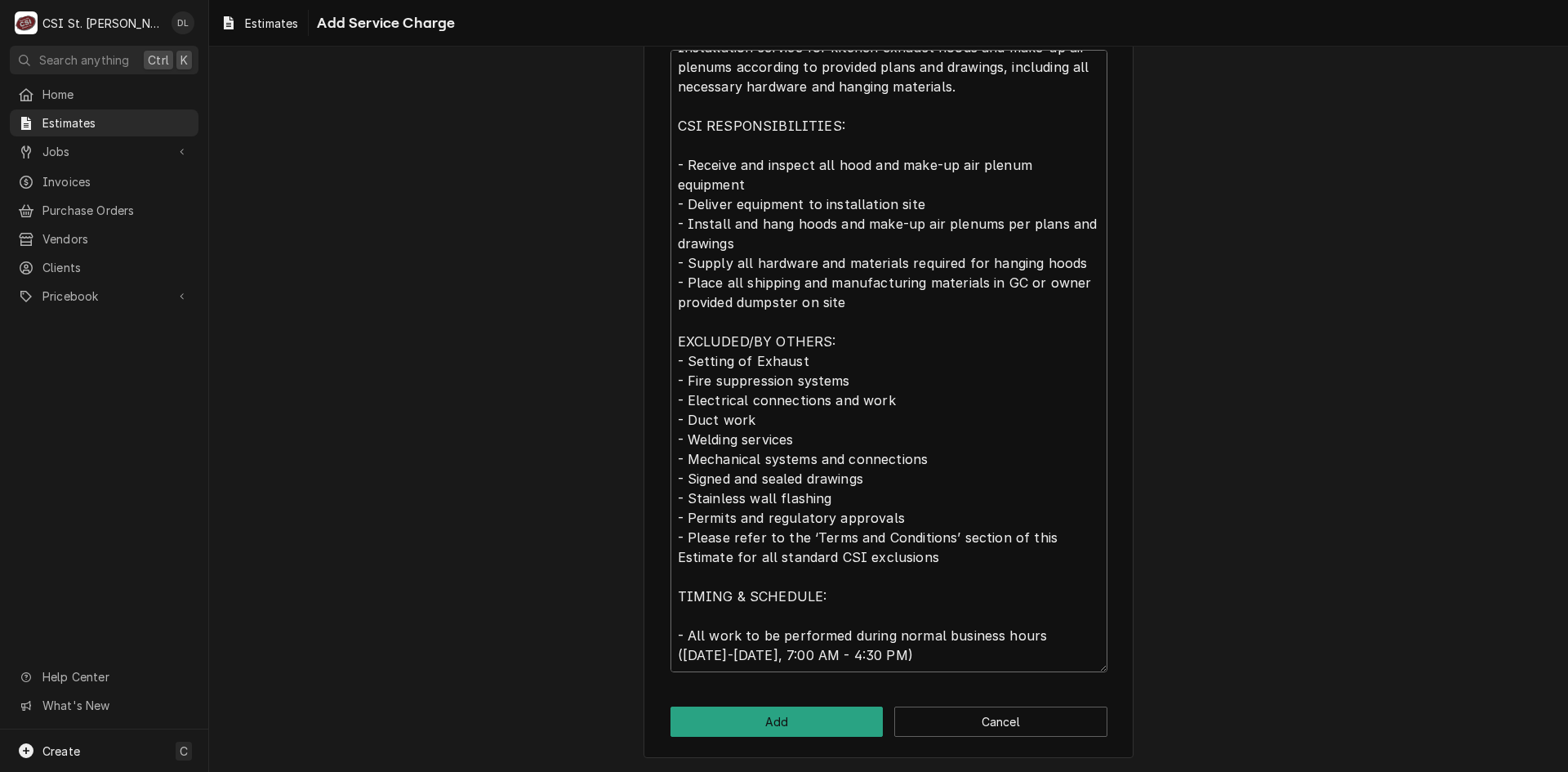
type textarea "x"
type textarea "Installation service for kitchen exhaust hoods and make-up air plenums accordin…"
type textarea "x"
type textarea "Installation service for kitchen exhaust hoods and make-up air plenums accordin…"
type textarea "x"
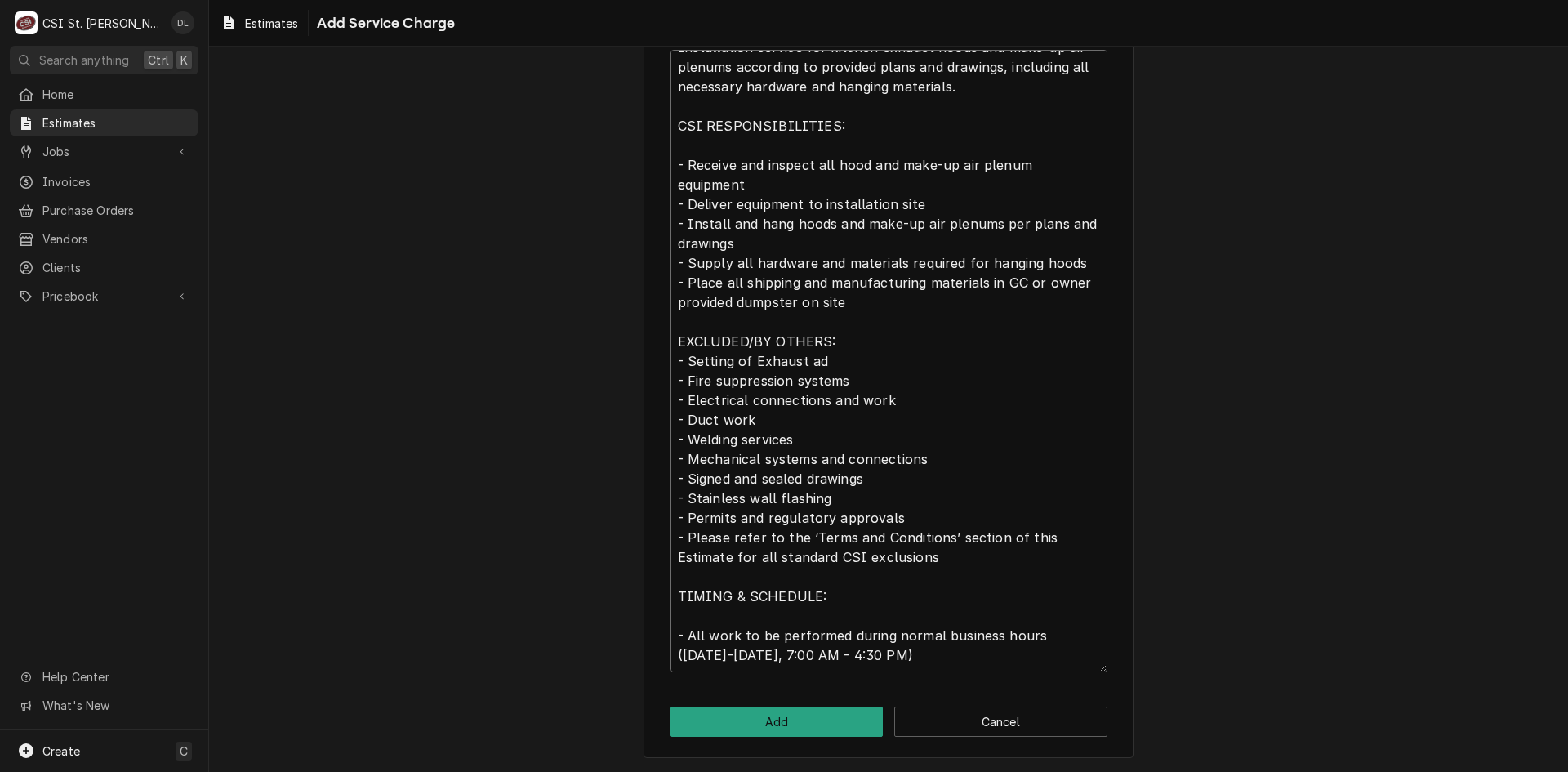
type textarea "Installation service for kitchen exhaust hoods and make-up air plenums accordin…"
type textarea "x"
type textarea "Installation service for kitchen exhaust hoods and make-up air plenums accordin…"
type textarea "x"
type textarea "Installation service for kitchen exhaust hoods and make-up air plenums accordin…"
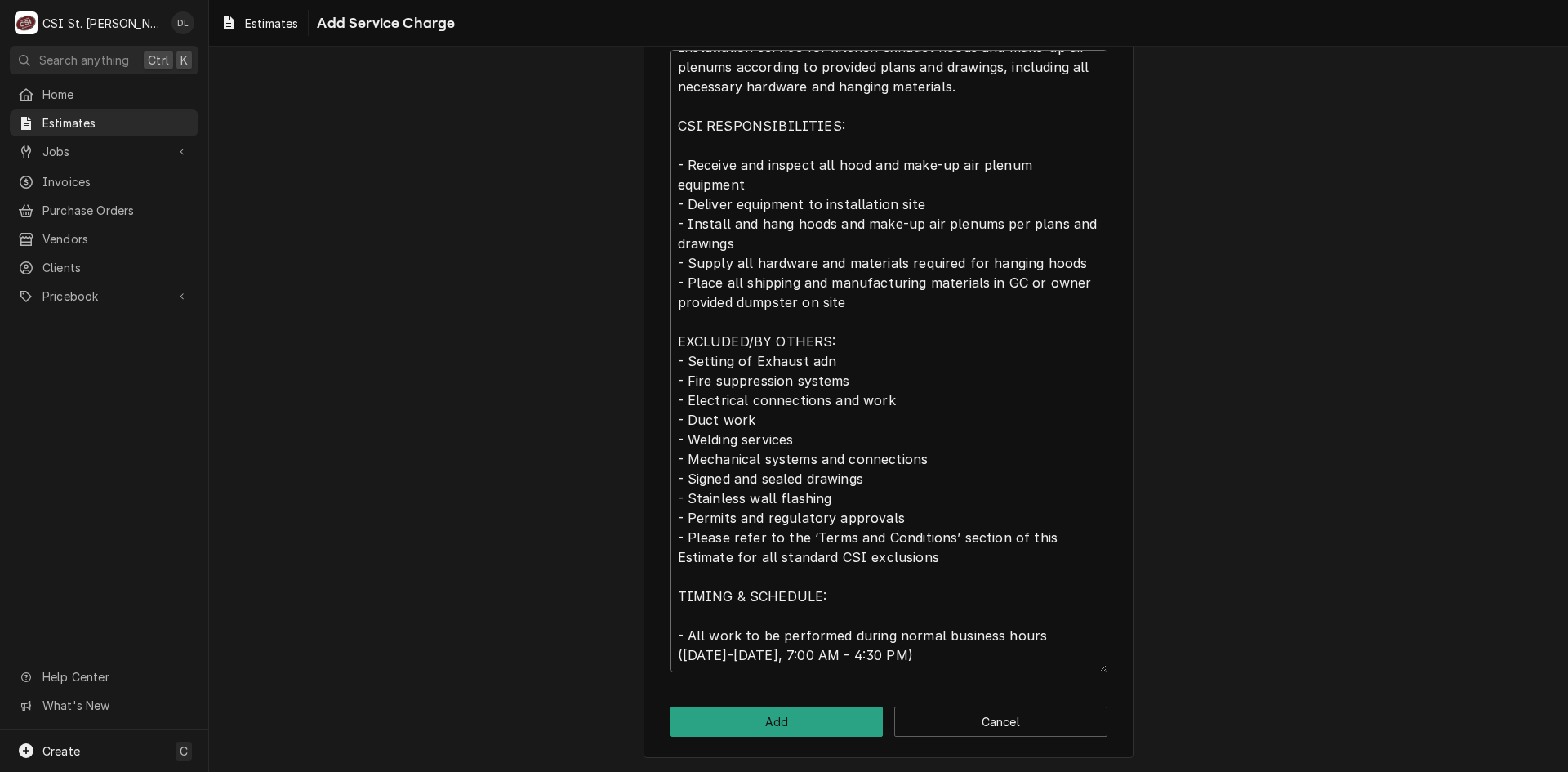
type textarea "x"
type textarea "Installation service for kitchen exhaust hoods and make-up air plenums accordin…"
type textarea "x"
type textarea "Installation service for kitchen exhaust hoods and make-up air plenums accordin…"
type textarea "x"
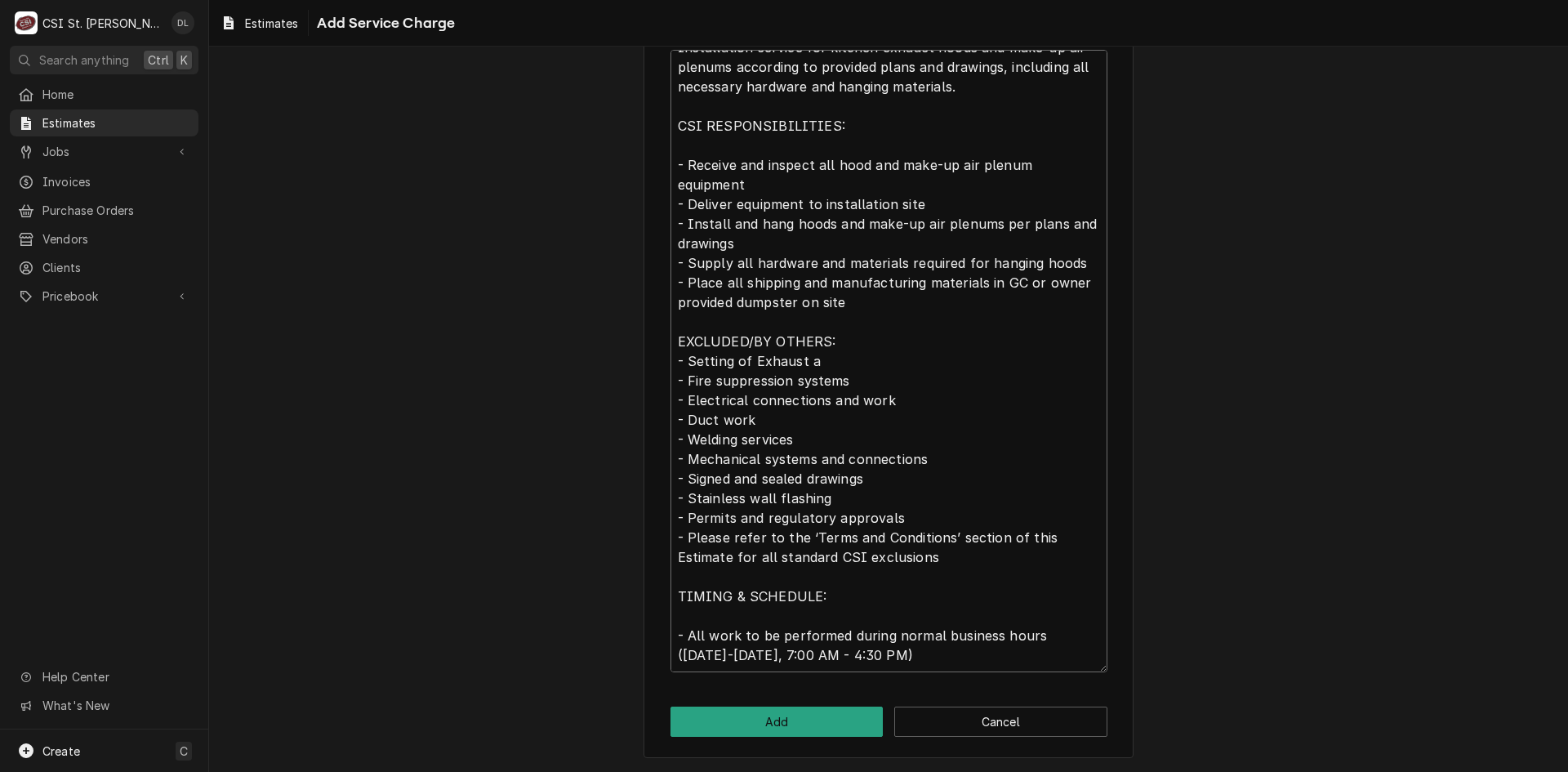
type textarea "Installation service for kitchen exhaust hoods and make-up air plenums accordin…"
type textarea "x"
type textarea "Installation service for kitchen exhaust hoods and make-up air plenums accordin…"
type textarea "x"
type textarea "Installation service for kitchen exhaust hoods and make-up air plenums accordin…"
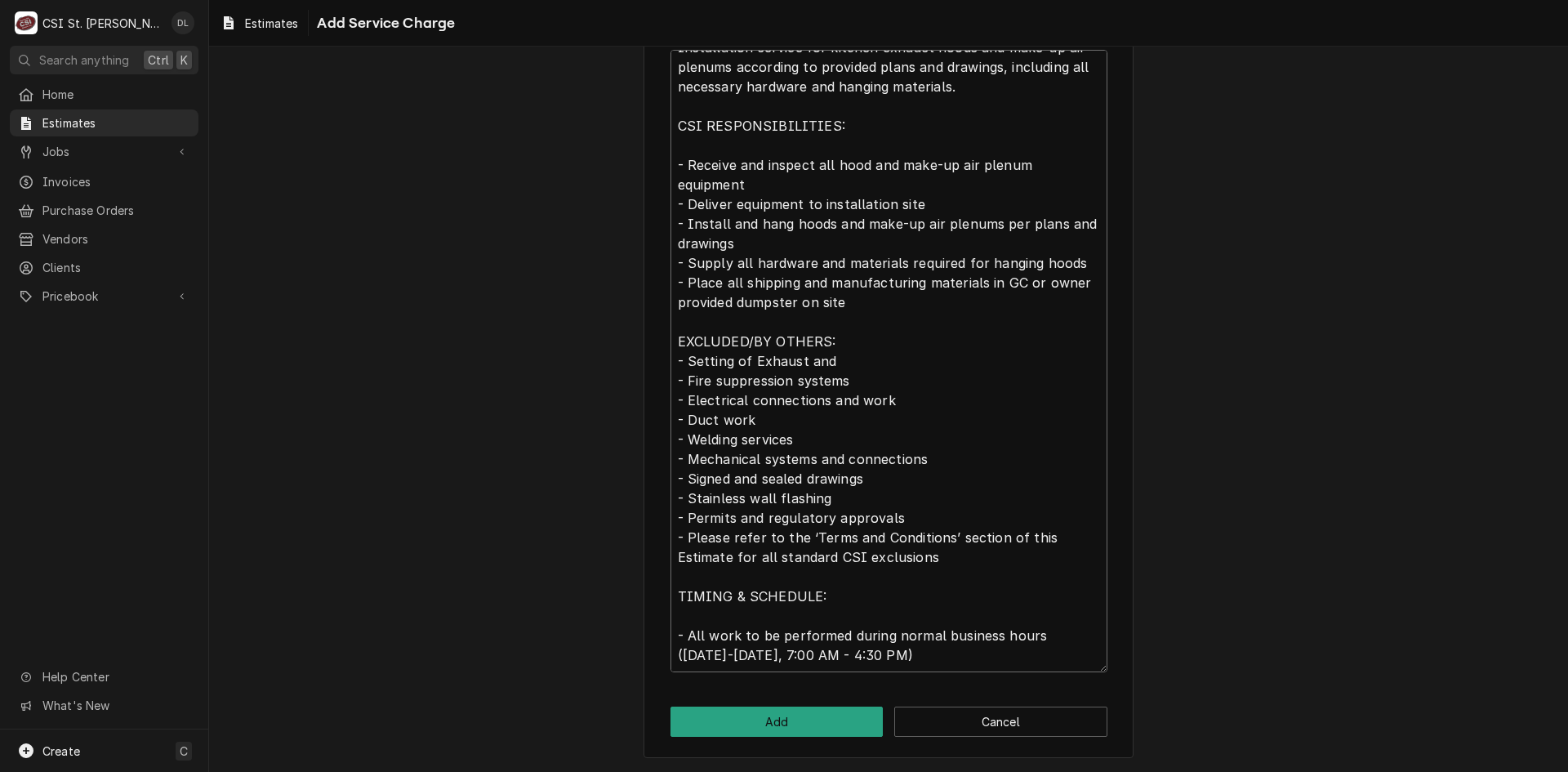
type textarea "x"
type textarea "Installation service for kitchen exhaust hoods and make-up air plenums accordin…"
type textarea "x"
type textarea "Installation service for kitchen exhaust hoods and make-up air plenums accordin…"
type textarea "x"
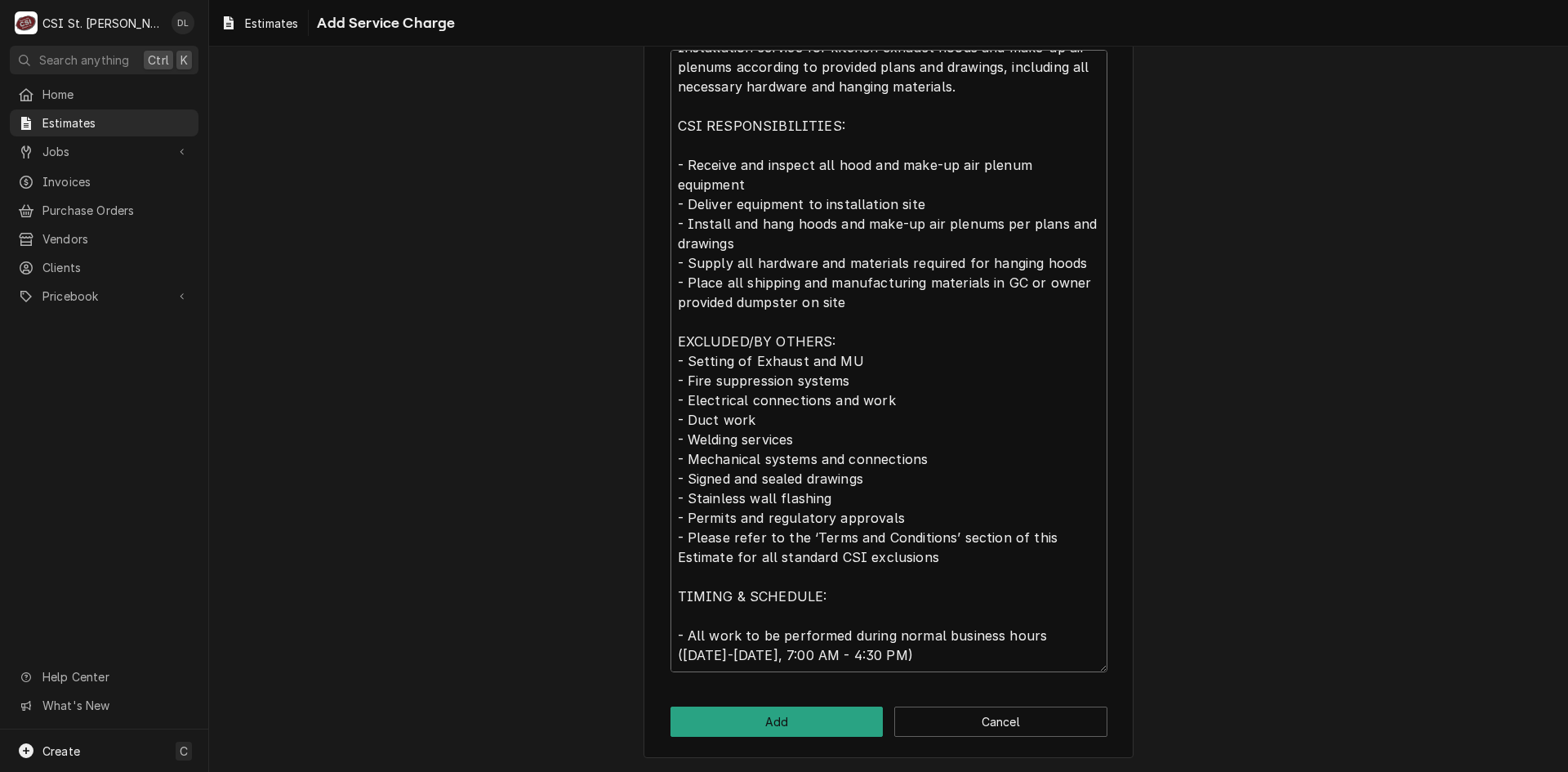
type textarea "Installation service for kitchen exhaust hoods and make-up air plenums accordin…"
type textarea "x"
type textarea "Installation service for kitchen exhaust hoods and make-up air plenums accordin…"
type textarea "x"
type textarea "Installation service for kitchen exhaust hoods and make-up air plenums accordin…"
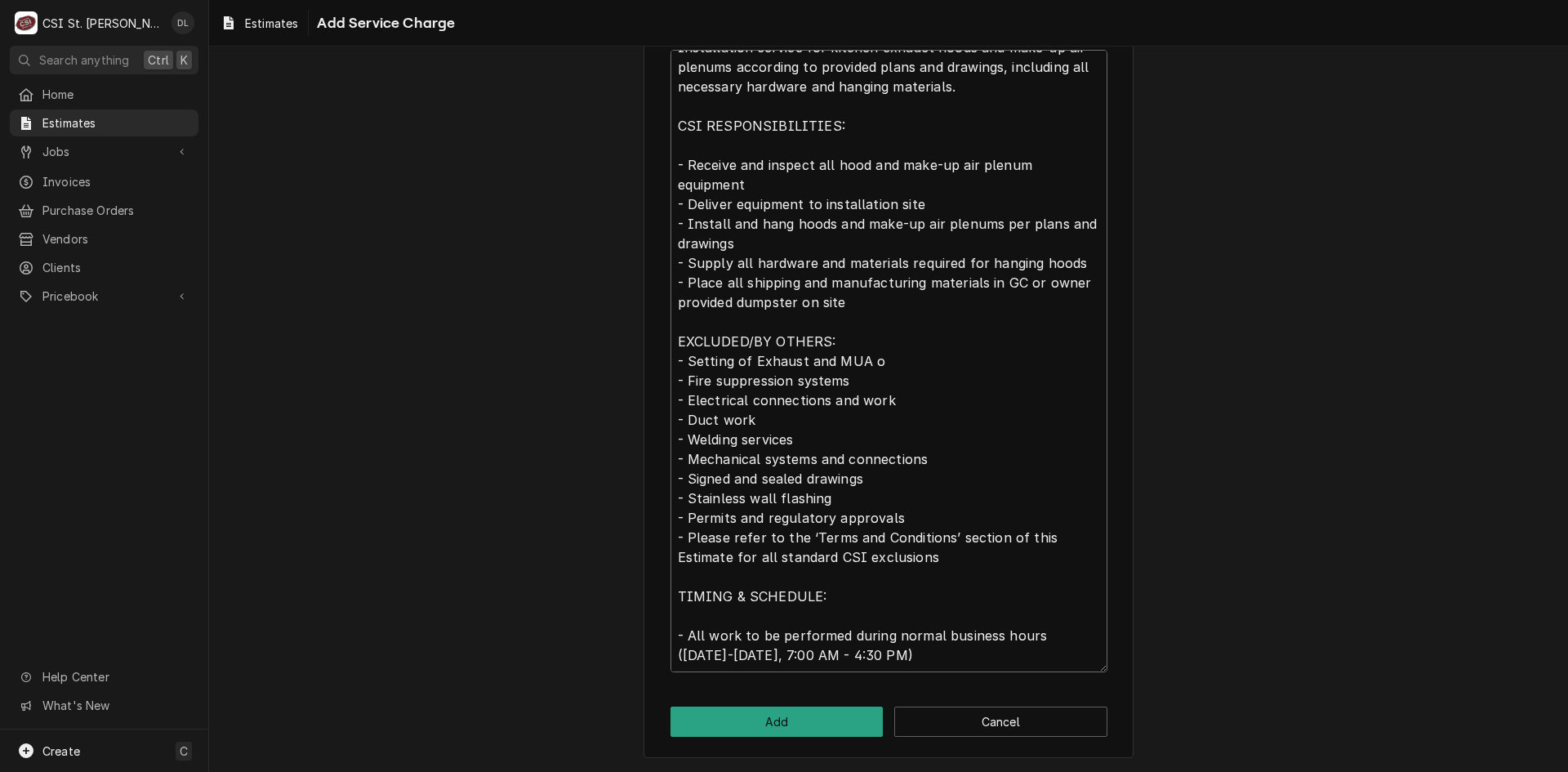
type textarea "x"
type textarea "Installation service for kitchen exhaust hoods and make-up air plenums accordin…"
type textarea "x"
type textarea "Installation service for kitchen exhaust hoods and make-up air plenums accordin…"
type textarea "x"
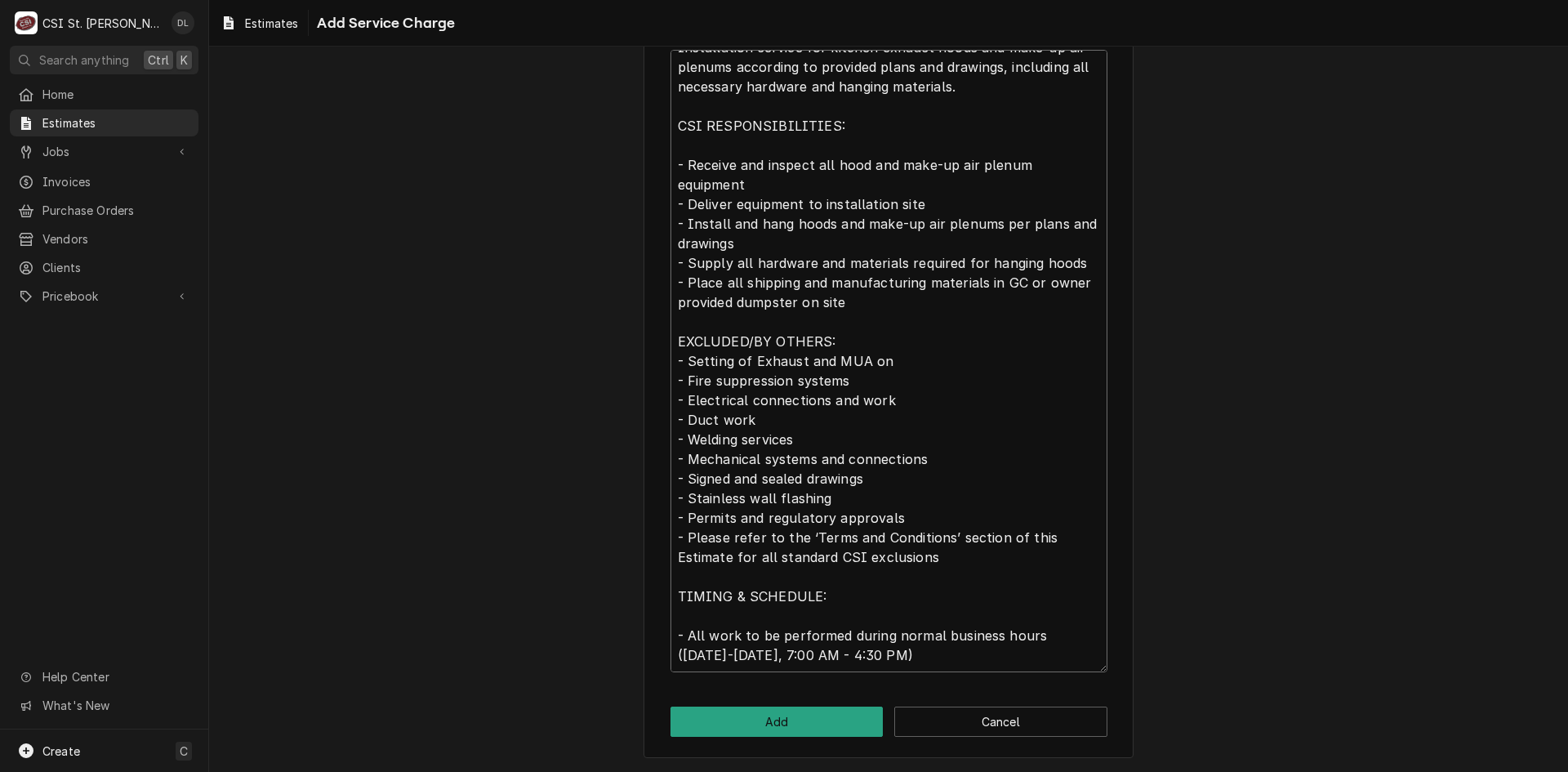
type textarea "Installation service for kitchen exhaust hoods and make-up air plenums accordin…"
type textarea "x"
type textarea "Installation service for kitchen exhaust hoods and make-up air plenums accordin…"
type textarea "x"
type textarea "Installation service for kitchen exhaust hoods and make-up air plenums accordin…"
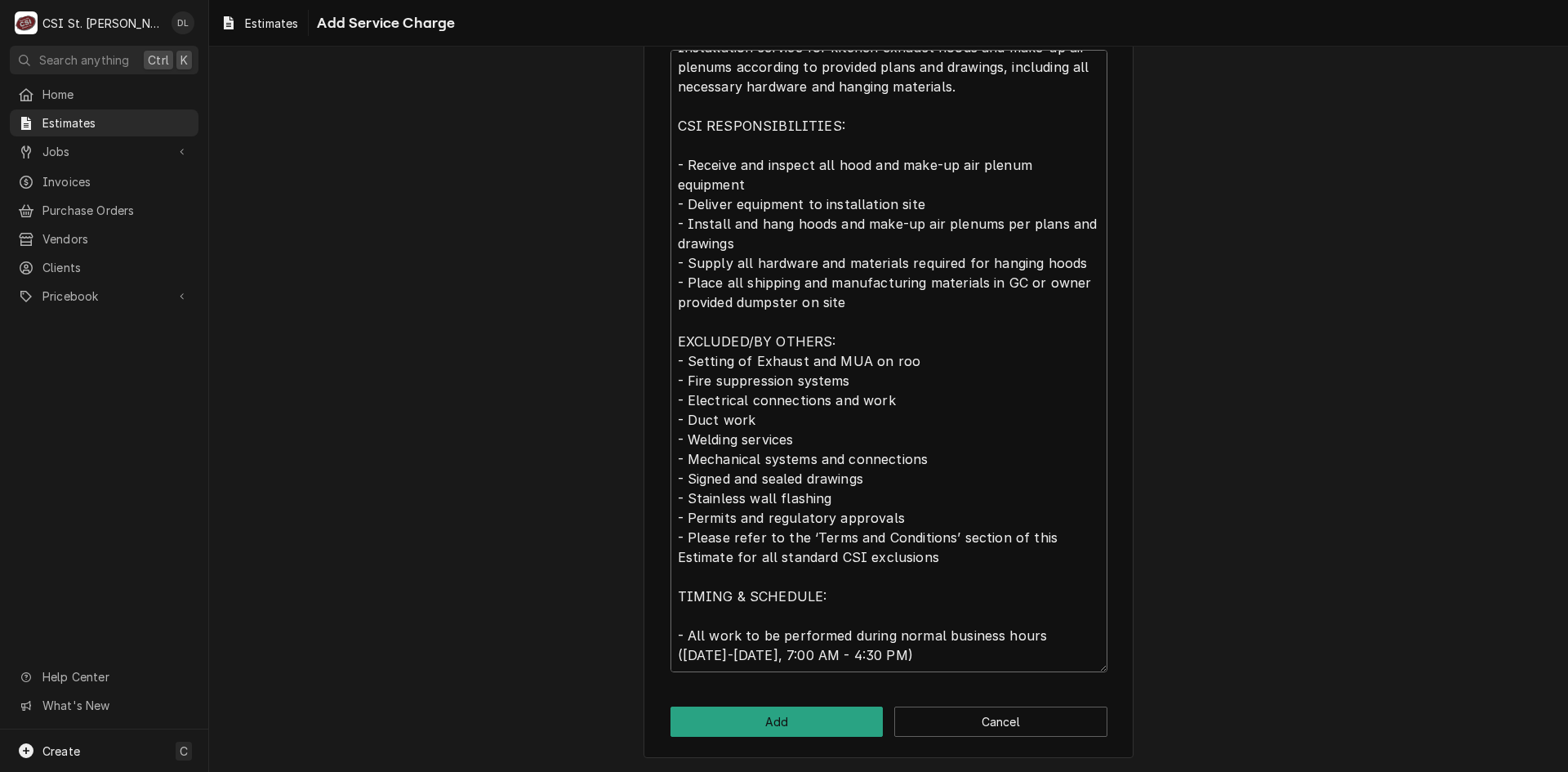
type textarea "x"
type textarea "Installation service for kitchen exhaust hoods and make-up air plenums accordin…"
type textarea "x"
type textarea "Installation service for kitchen exhaust hoods and make-up air plenums accordin…"
type textarea "x"
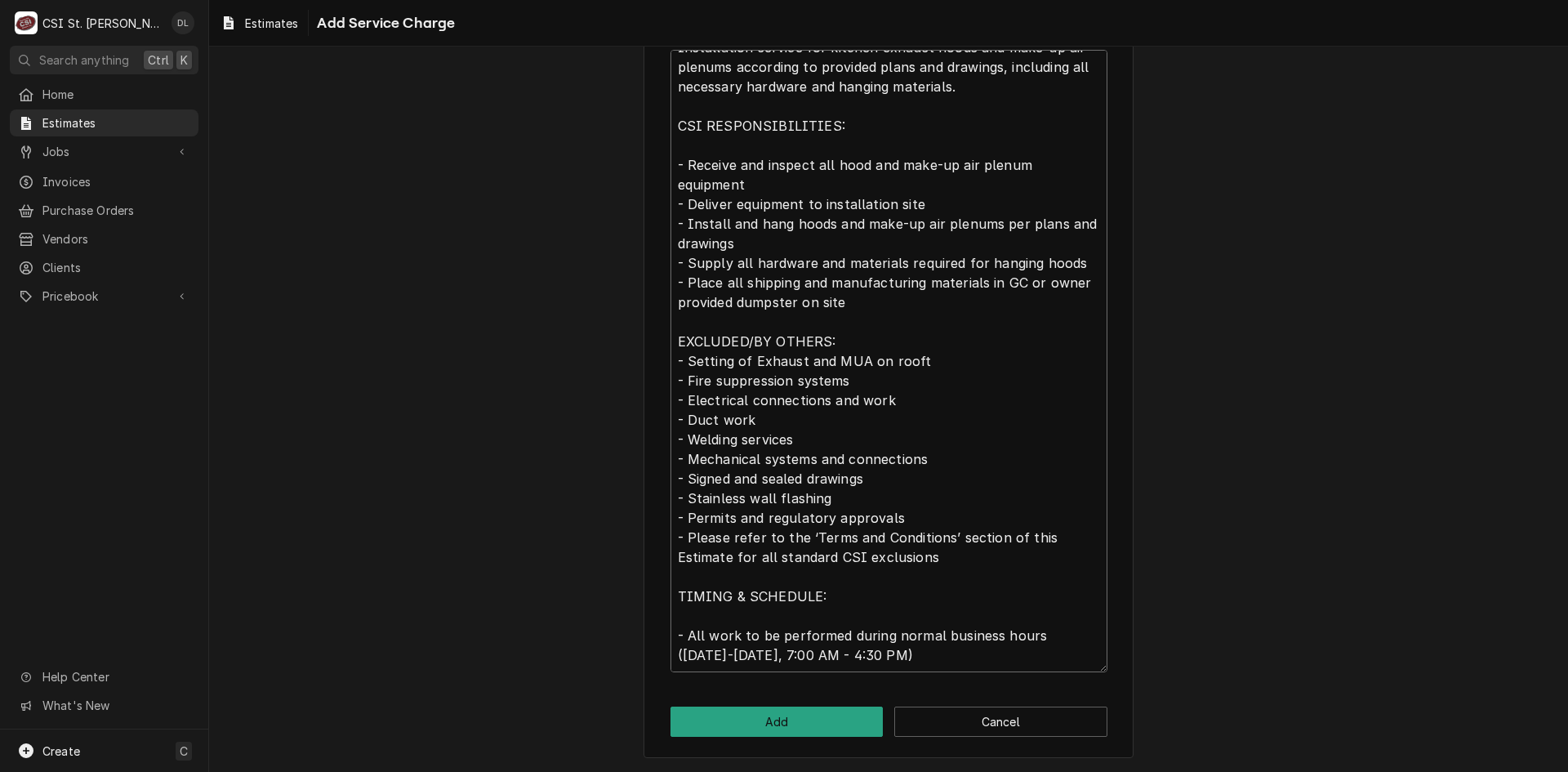
type textarea "Installation service for kitchen exhaust hoods and make-up air plenums accordin…"
type textarea "x"
type textarea "Installation service for kitchen exhaust hoods and make-up air plenums accordin…"
type textarea "x"
type textarea "Installation service for kitchen exhaust hoods and make-up air plenums accordin…"
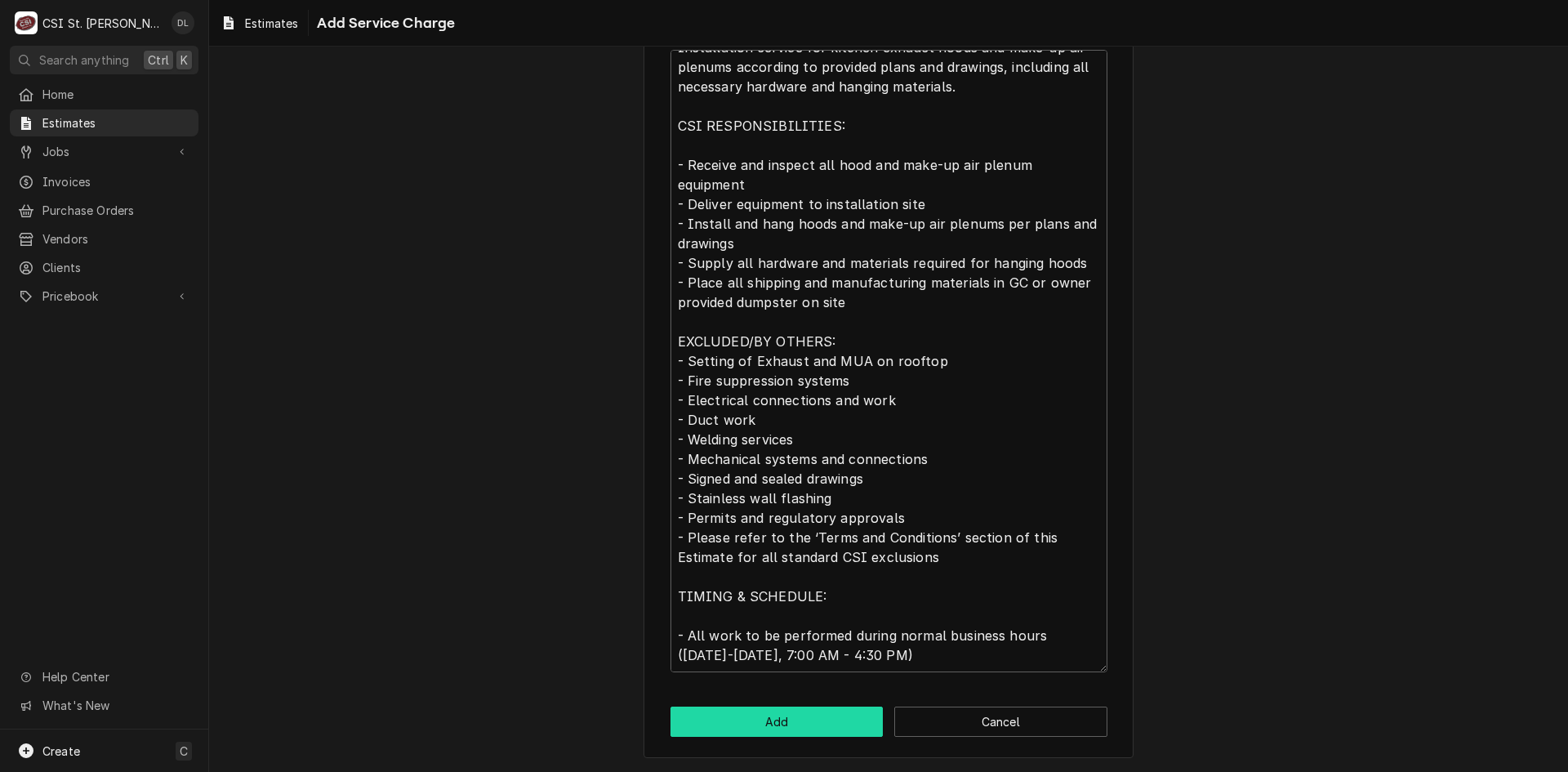
click at [792, 727] on button "Add" at bounding box center [777, 722] width 213 height 30
type textarea "x"
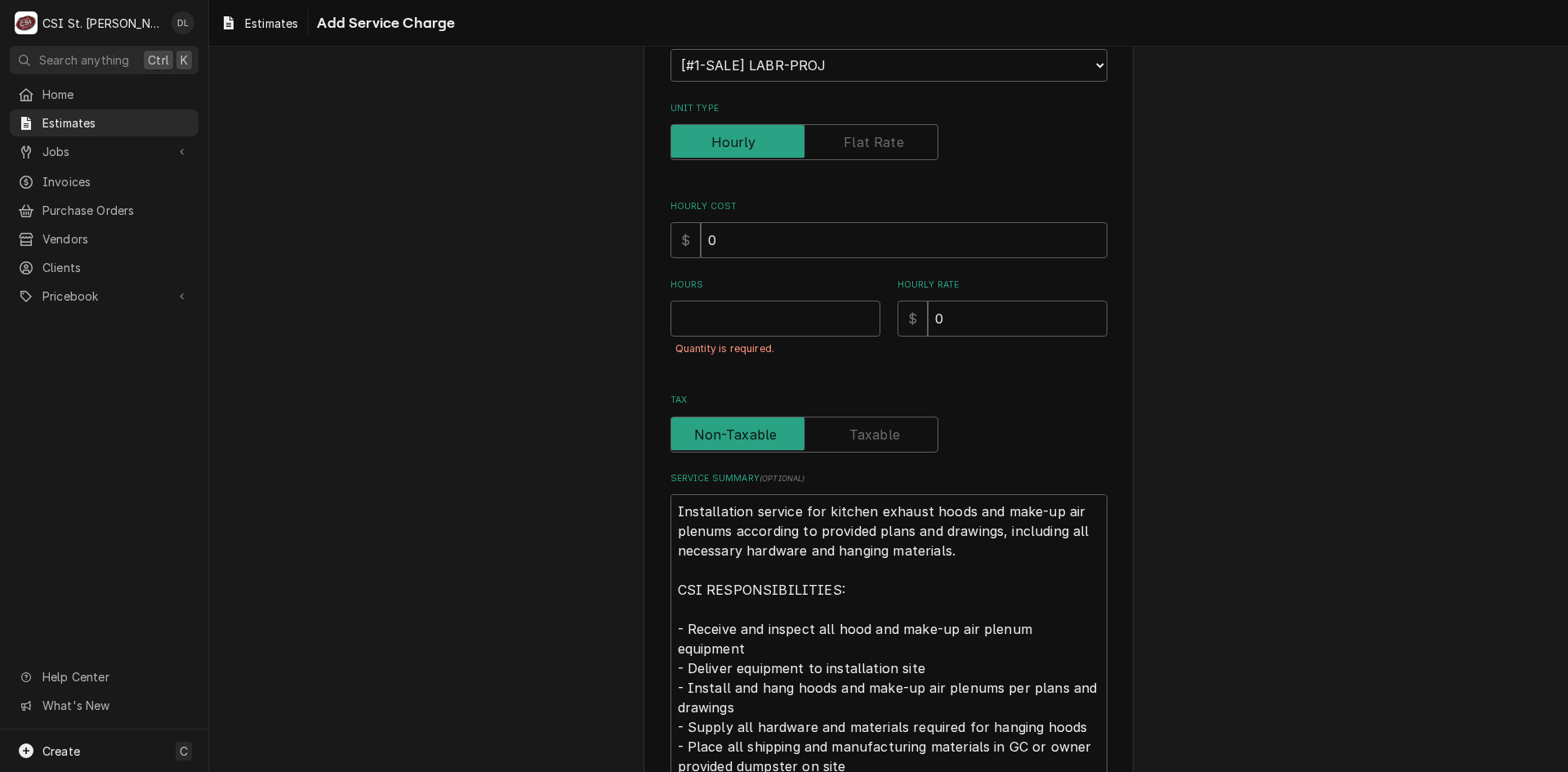
scroll to position [4, 0]
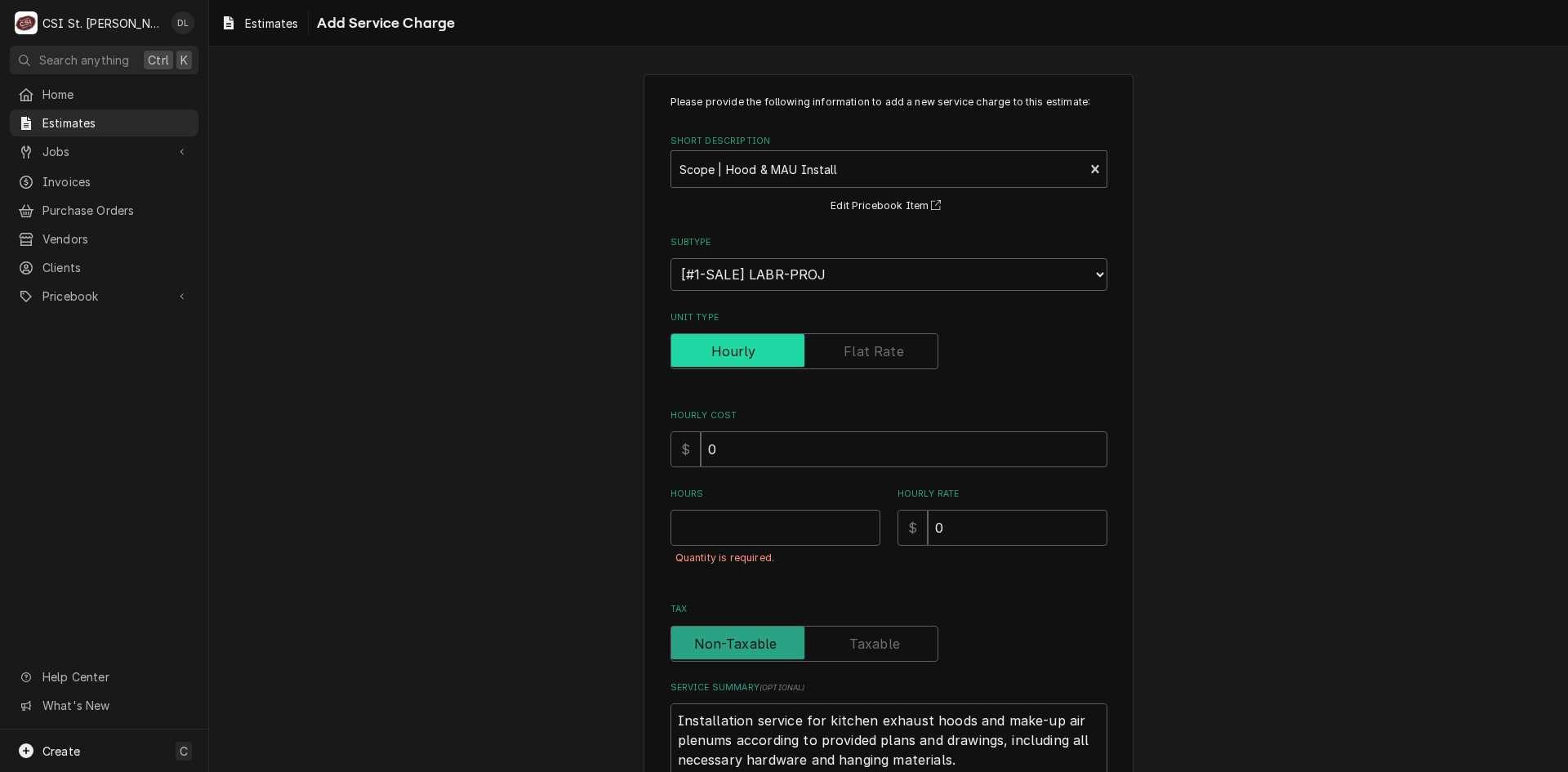
click at [856, 361] on input "Unit Type" at bounding box center [805, 351] width 253 height 36
checkbox input "true"
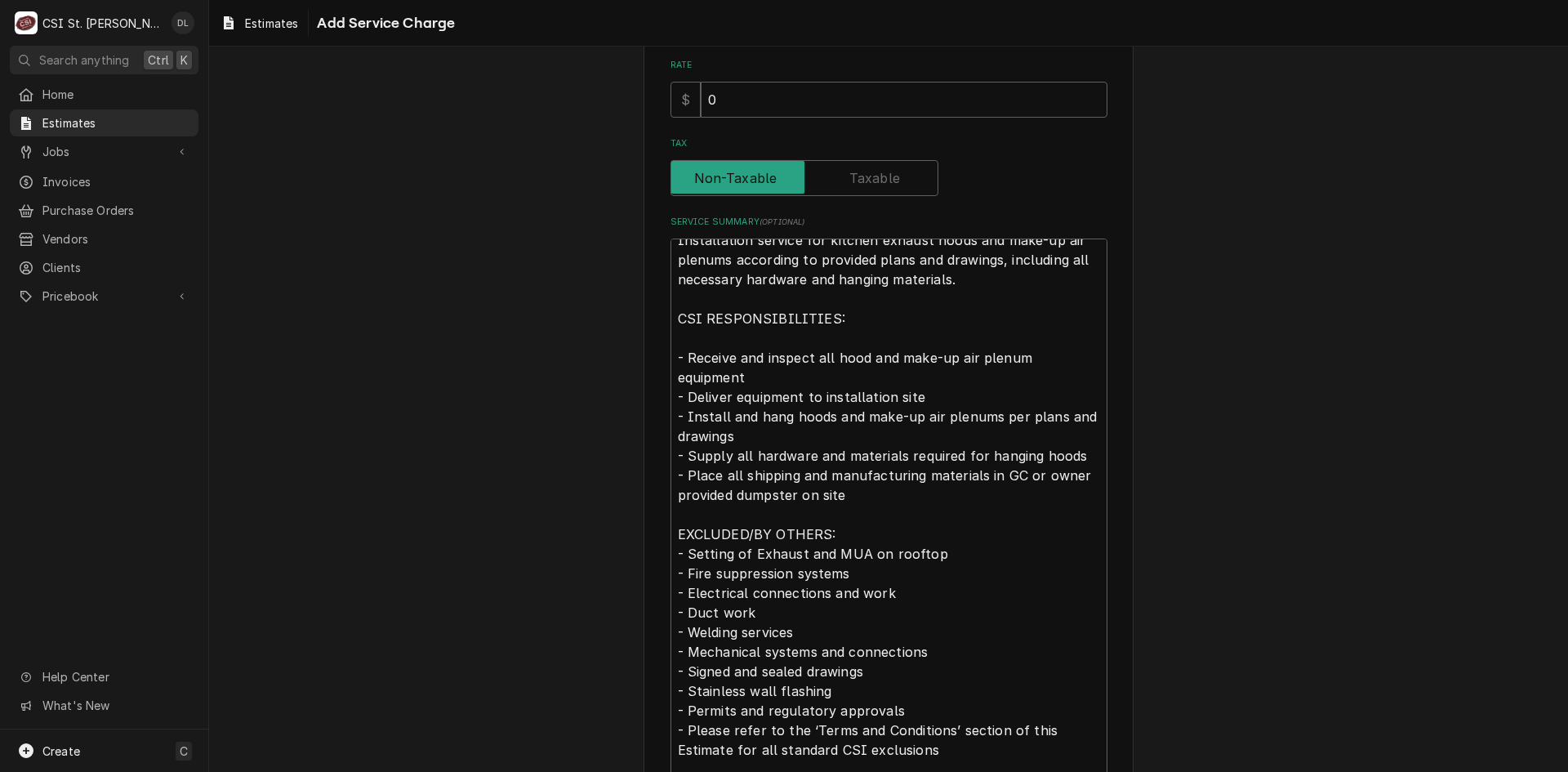
scroll to position [19, 0]
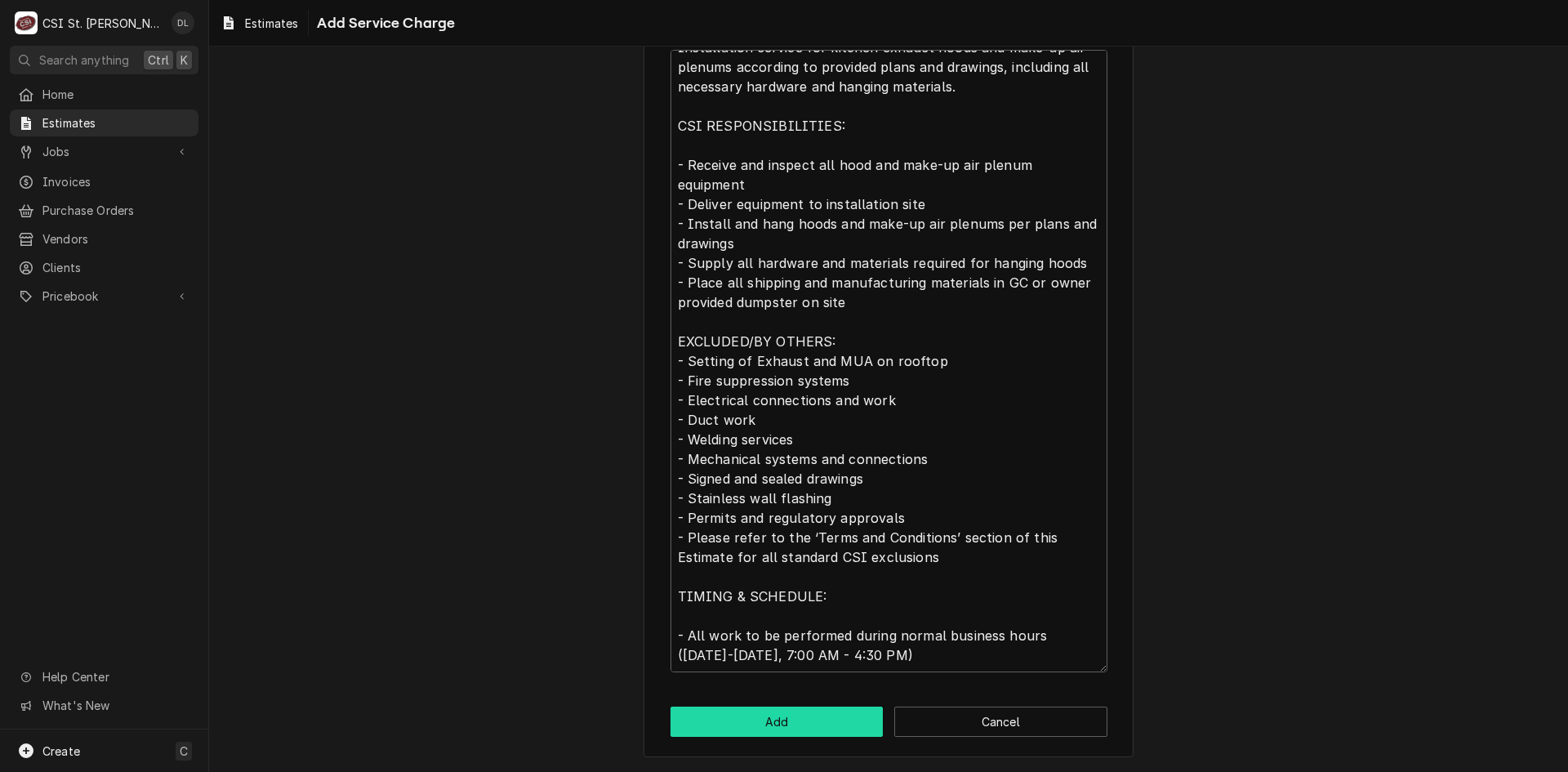
click at [767, 709] on button "Add" at bounding box center [777, 722] width 213 height 30
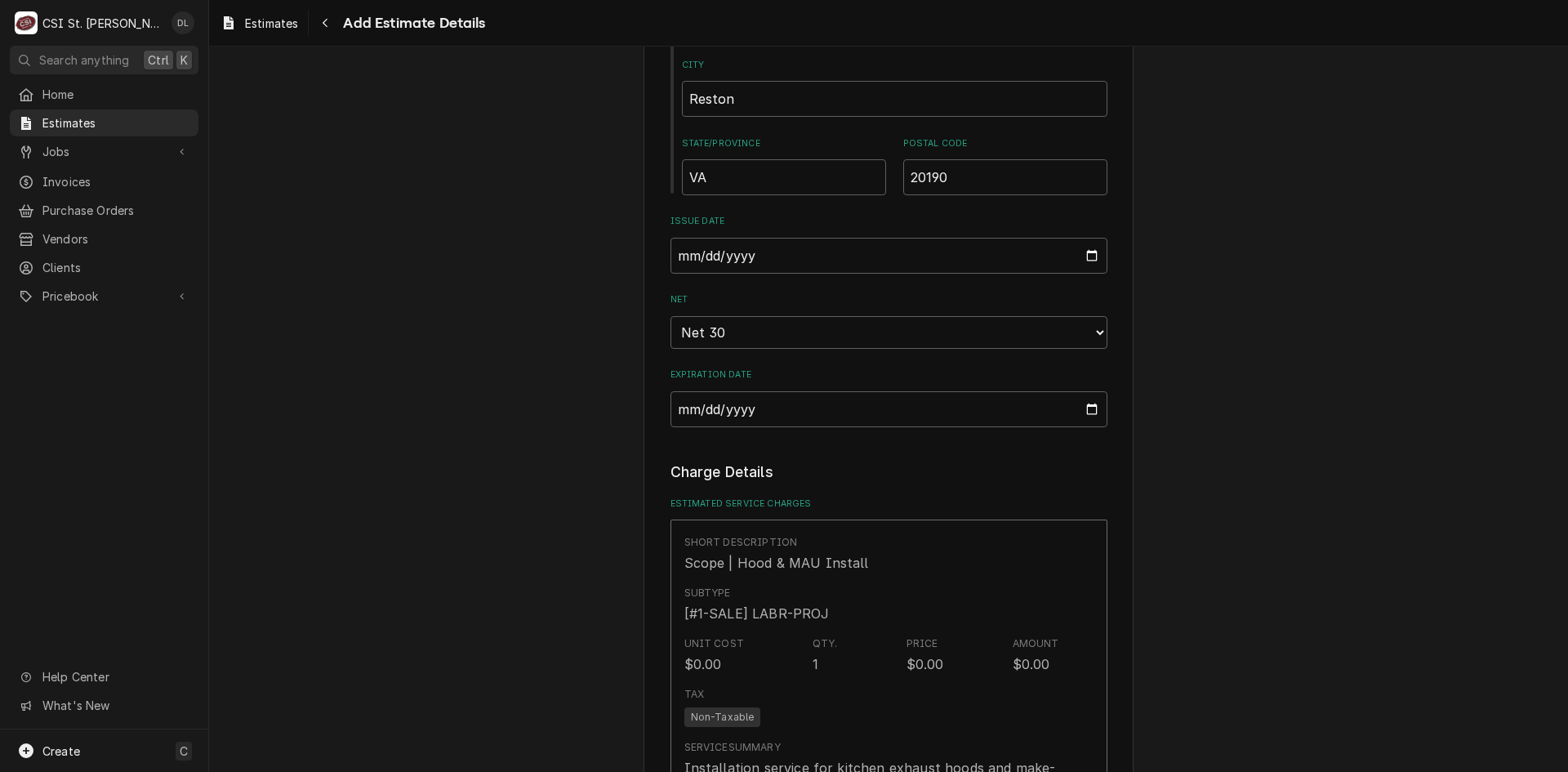
type textarea "x"
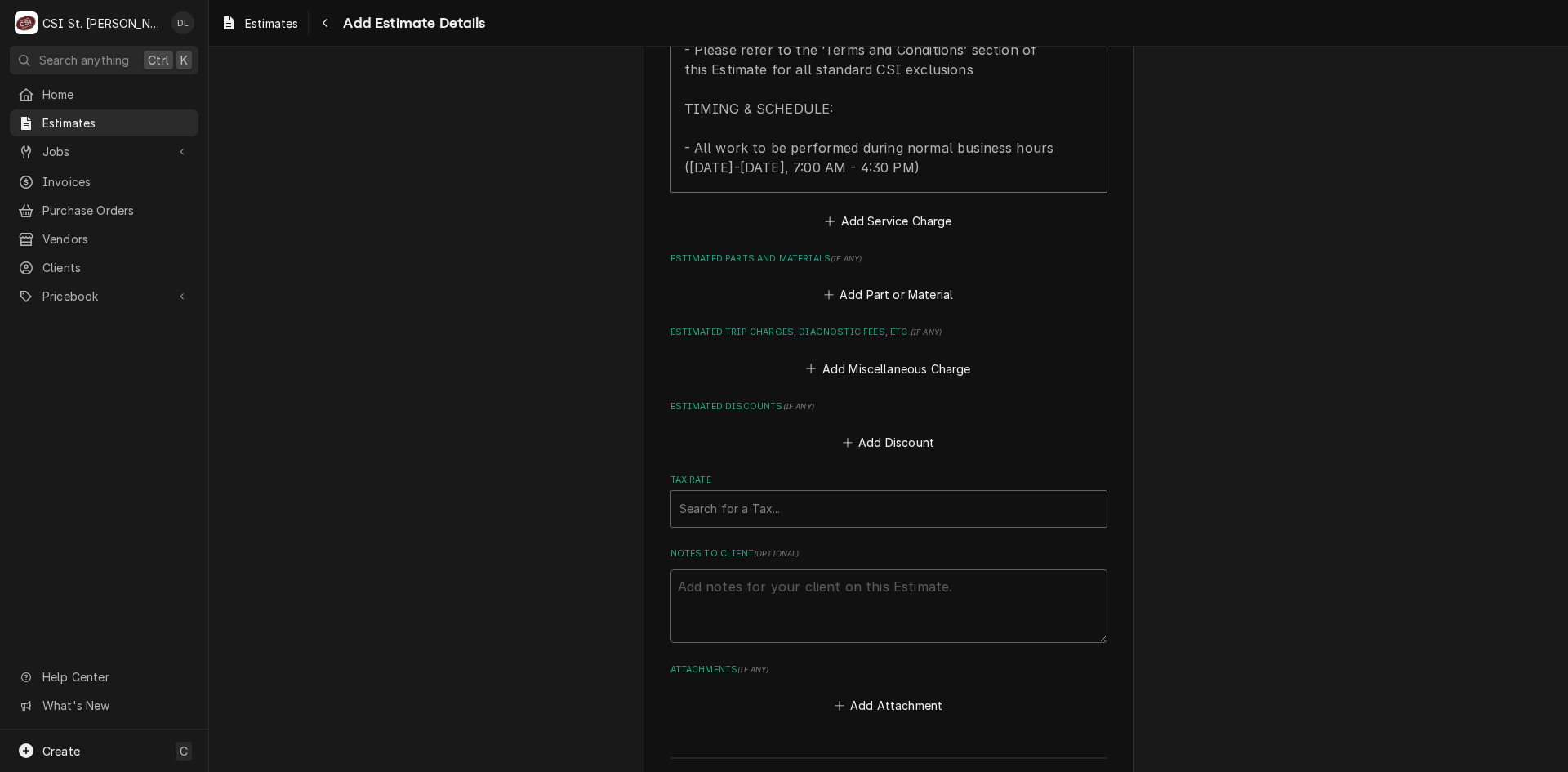
scroll to position [2268, 0]
click at [825, 225] on icon "Estimated Service Charges" at bounding box center [830, 224] width 10 height 12
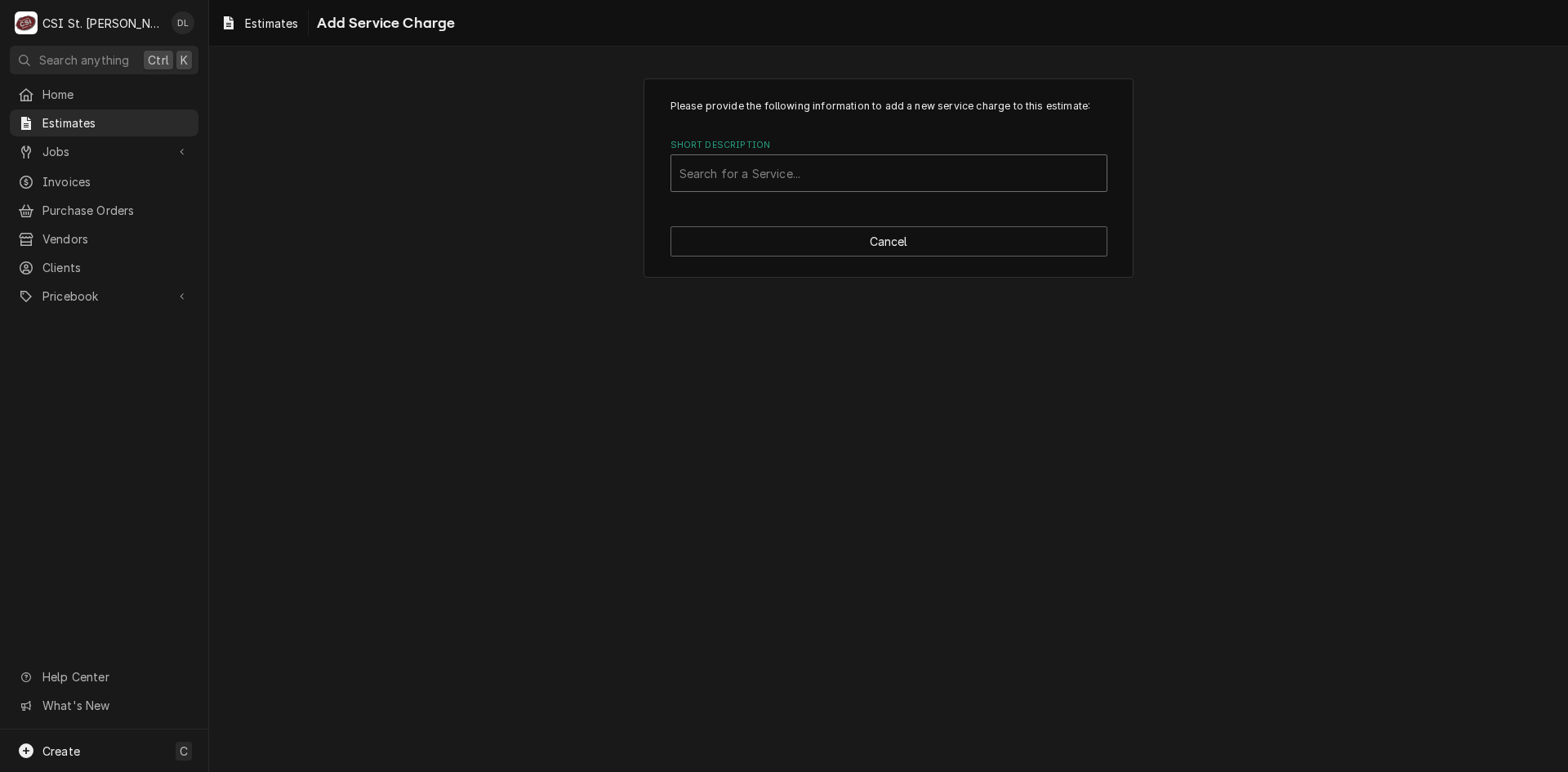
click at [823, 170] on div "Short Description" at bounding box center [889, 173] width 419 height 29
type input "project labor"
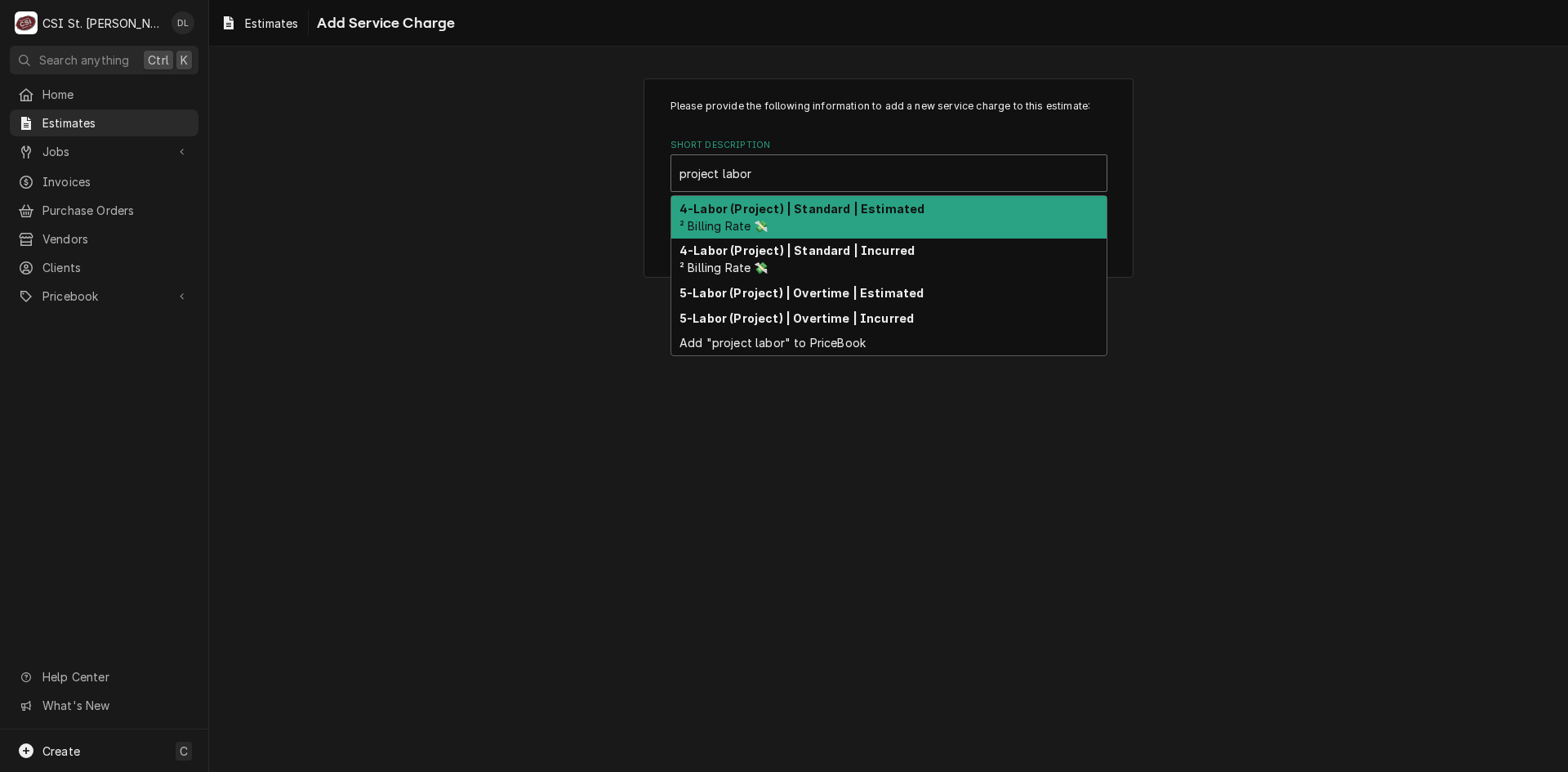
click at [805, 209] on strong "4-Labor (Project) | Standard | Estimated" at bounding box center [802, 209] width 245 height 14
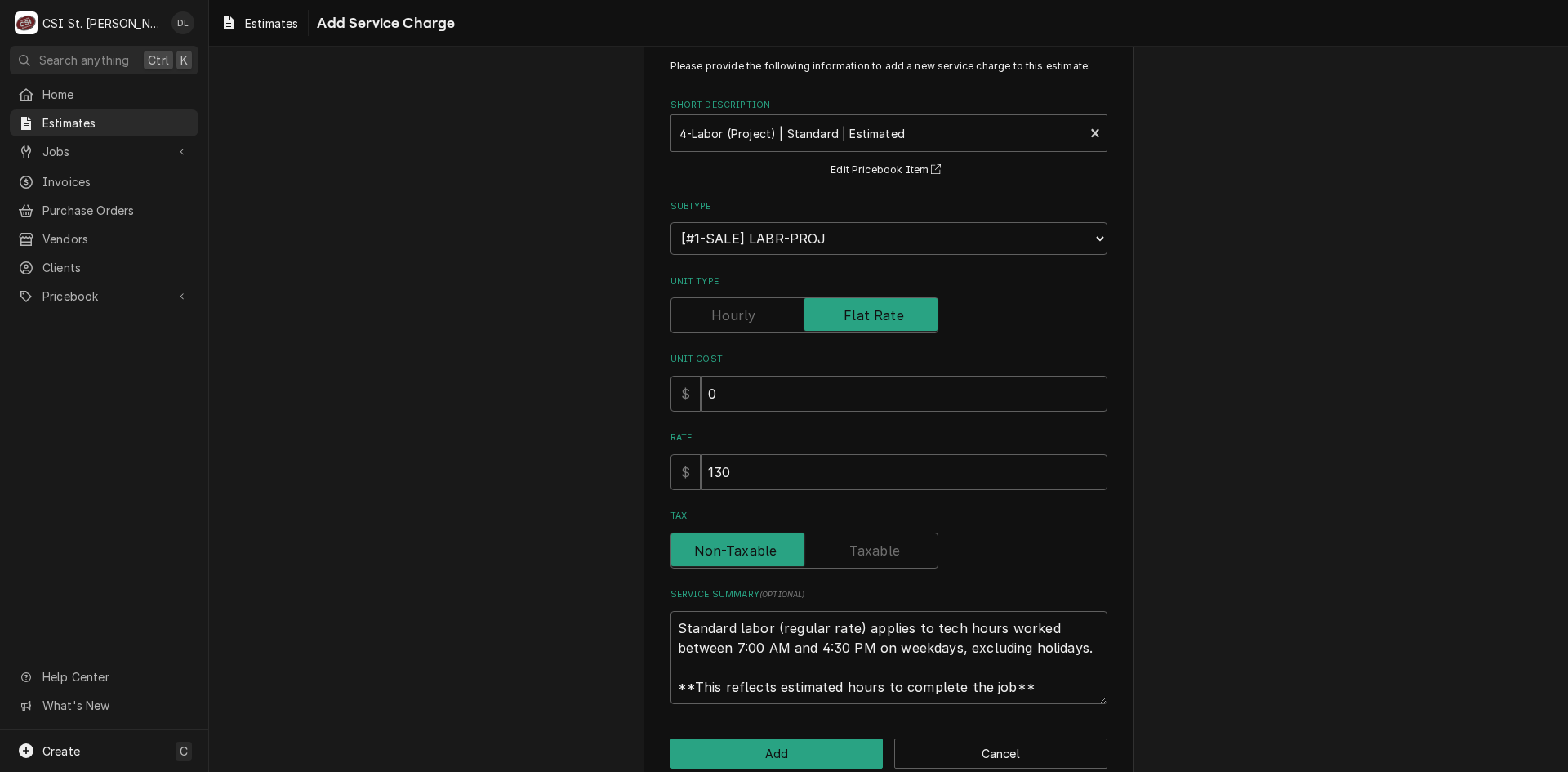
scroll to position [72, 0]
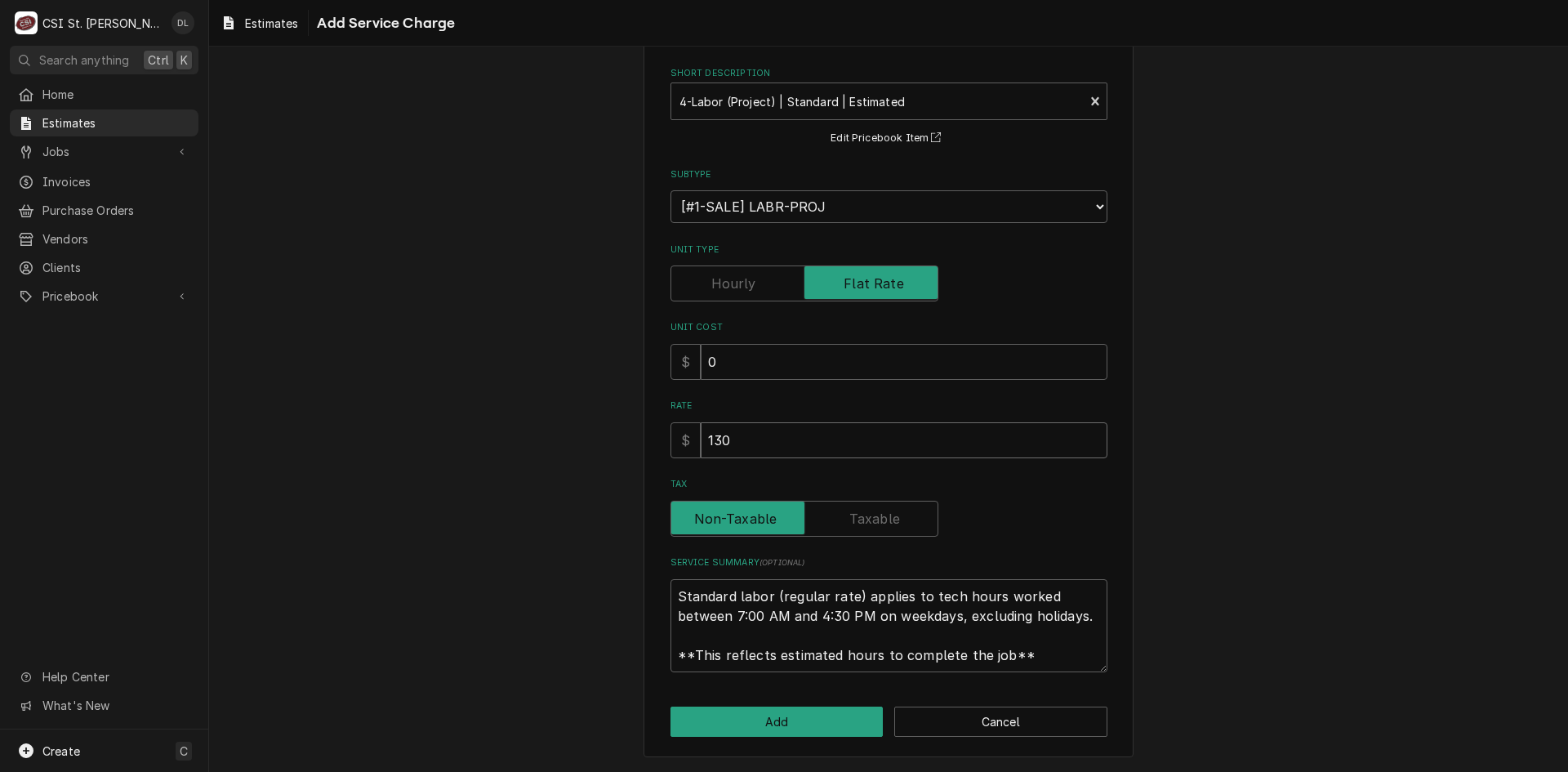
drag, startPoint x: 581, startPoint y: 413, endPoint x: 465, endPoint y: 391, distance: 118.1
click at [465, 391] on div "Please provide the following information to add a new service charge to this es…" at bounding box center [889, 381] width 1359 height 780
type textarea "x"
type input "4"
type textarea "x"
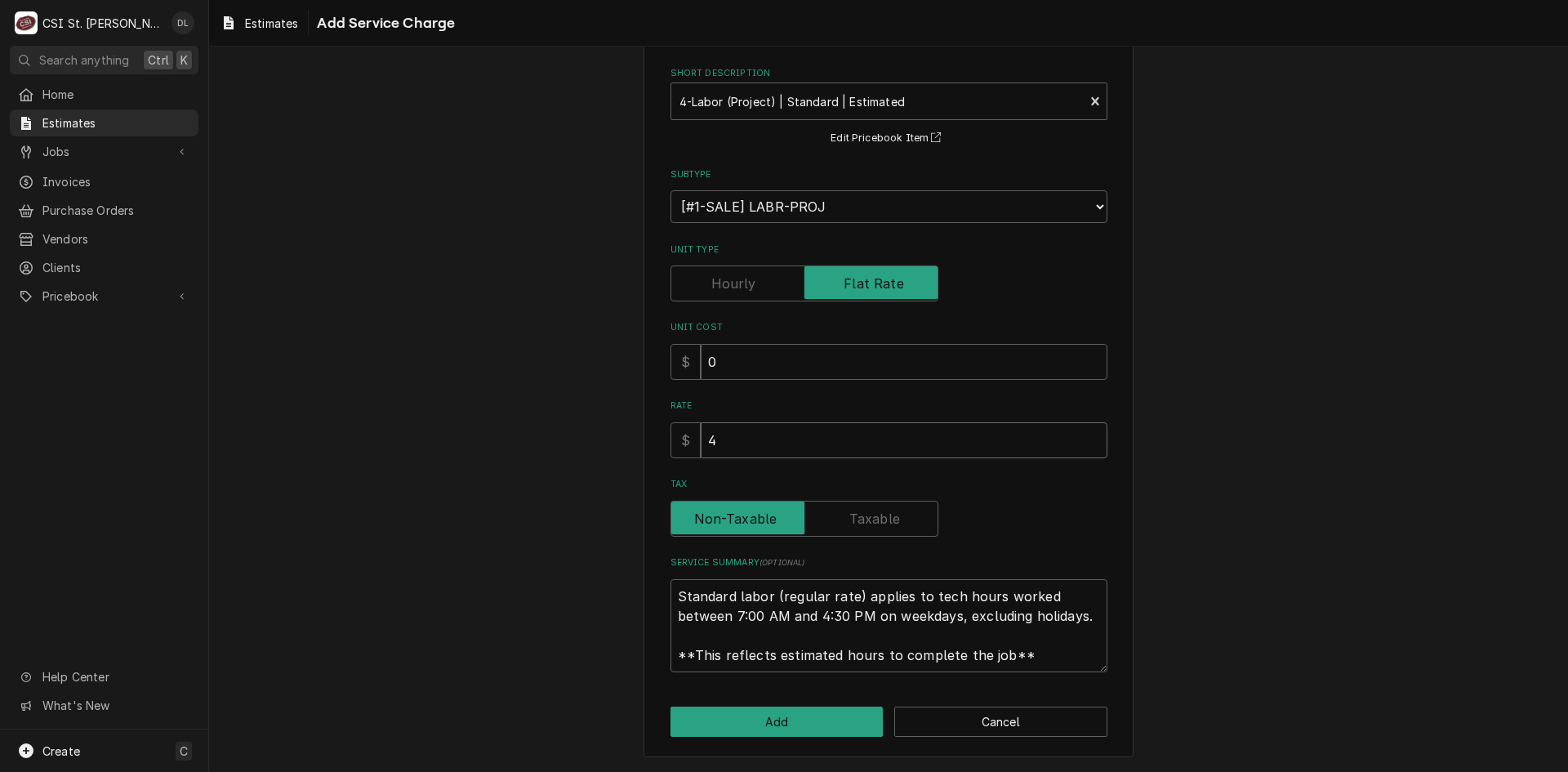
type input "41"
type textarea "x"
type input "416"
type textarea "x"
type input "4160"
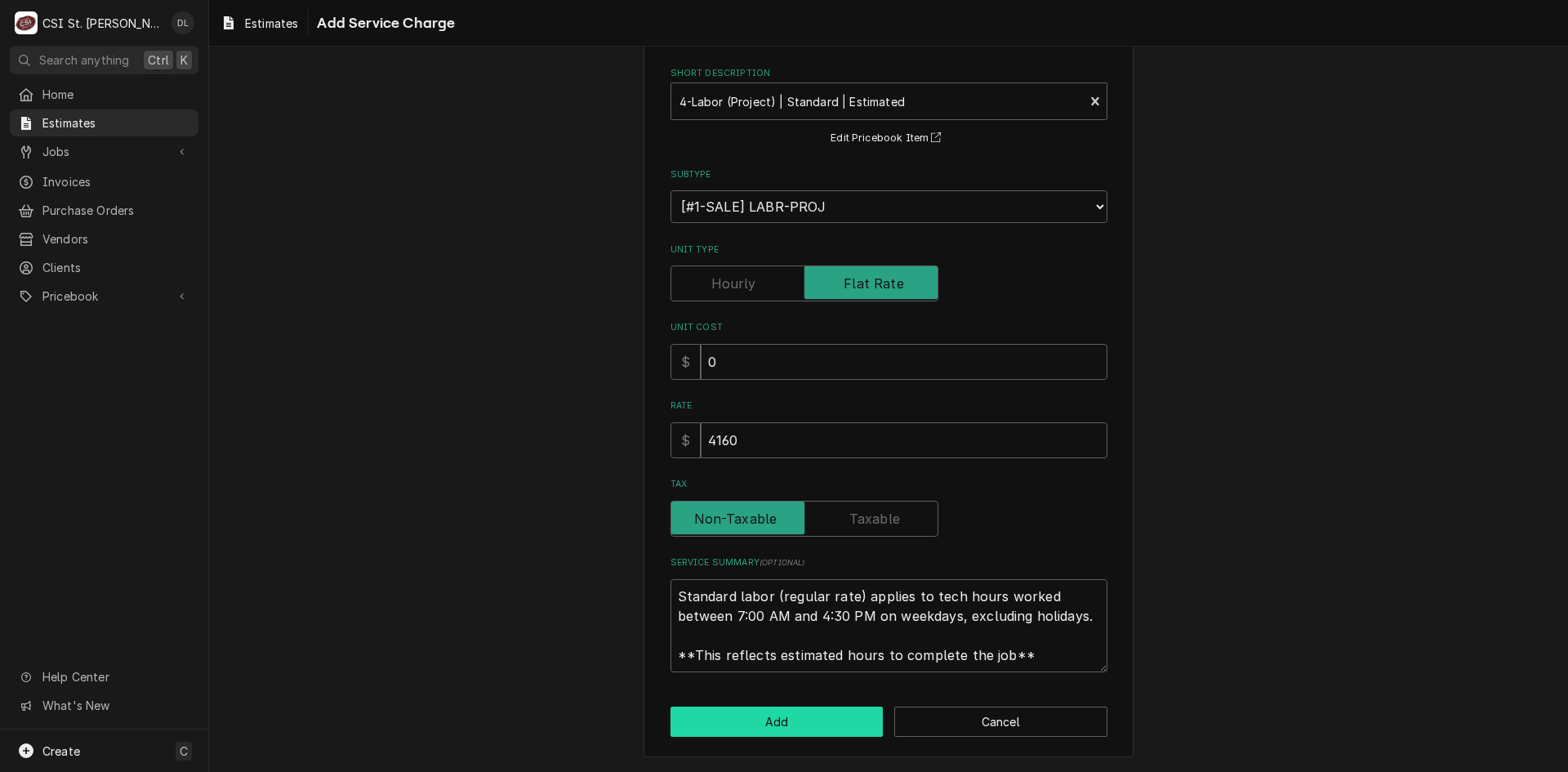
click at [806, 715] on button "Add" at bounding box center [777, 722] width 213 height 30
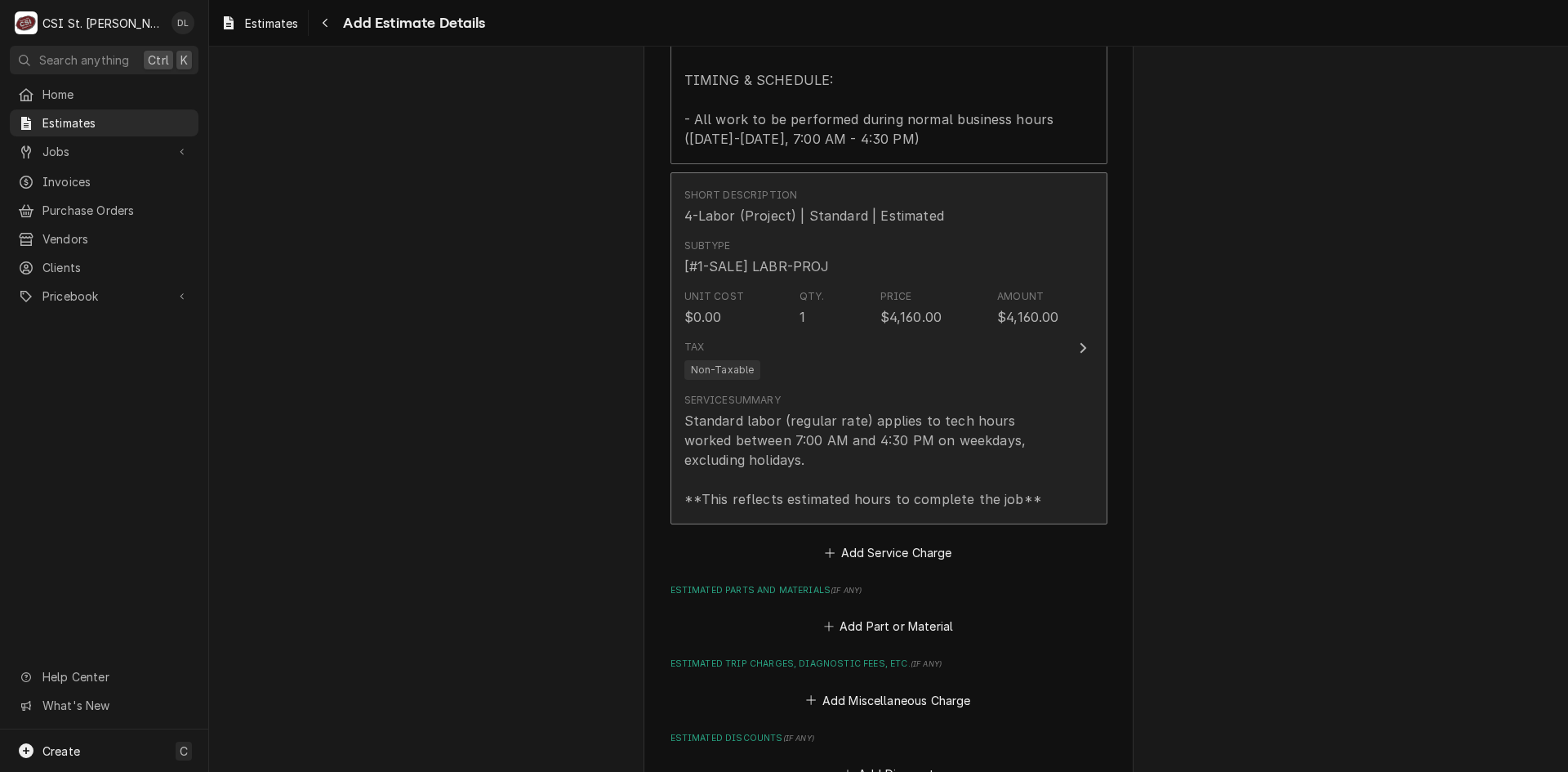
type textarea "x"
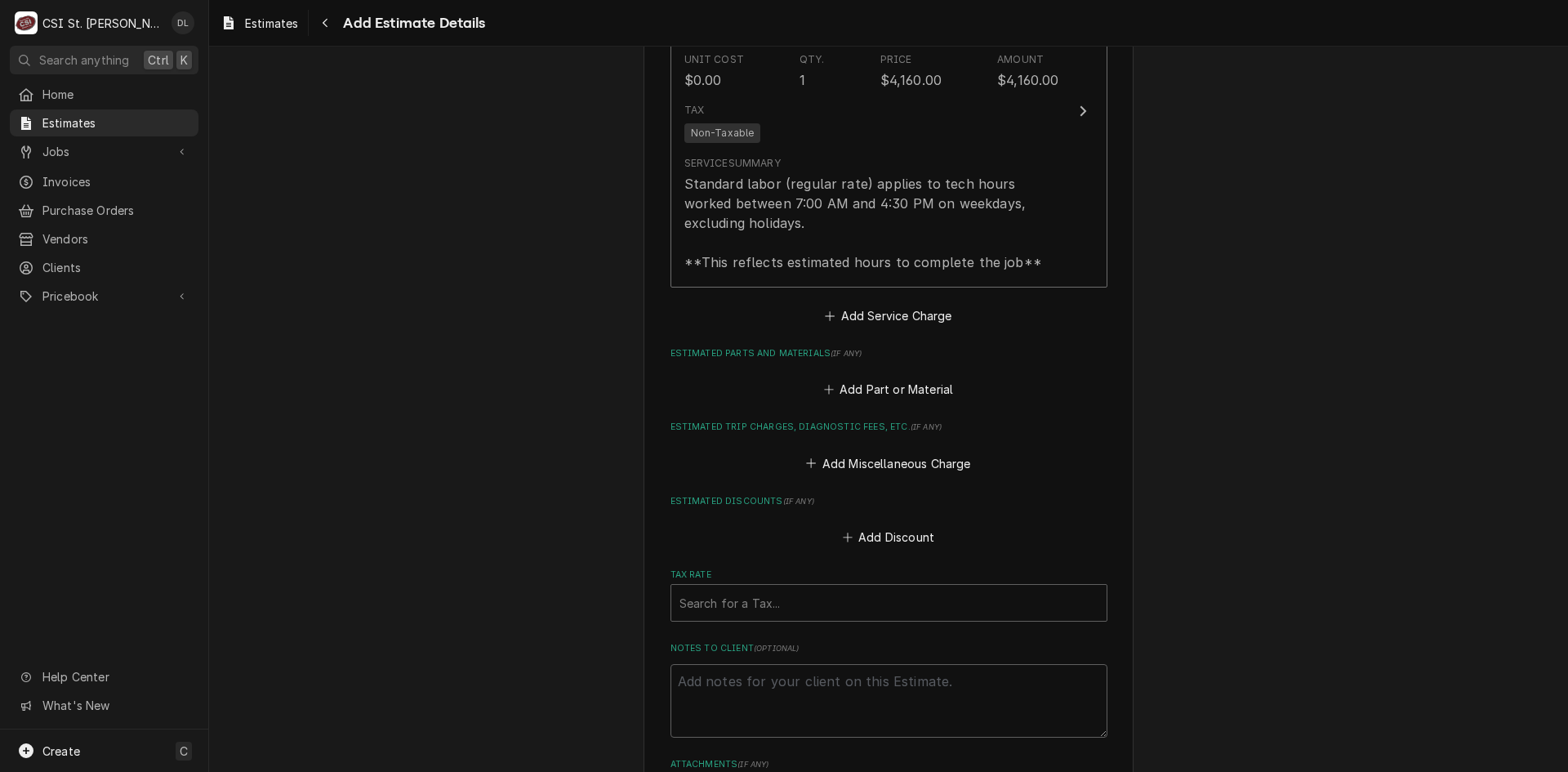
scroll to position [2544, 0]
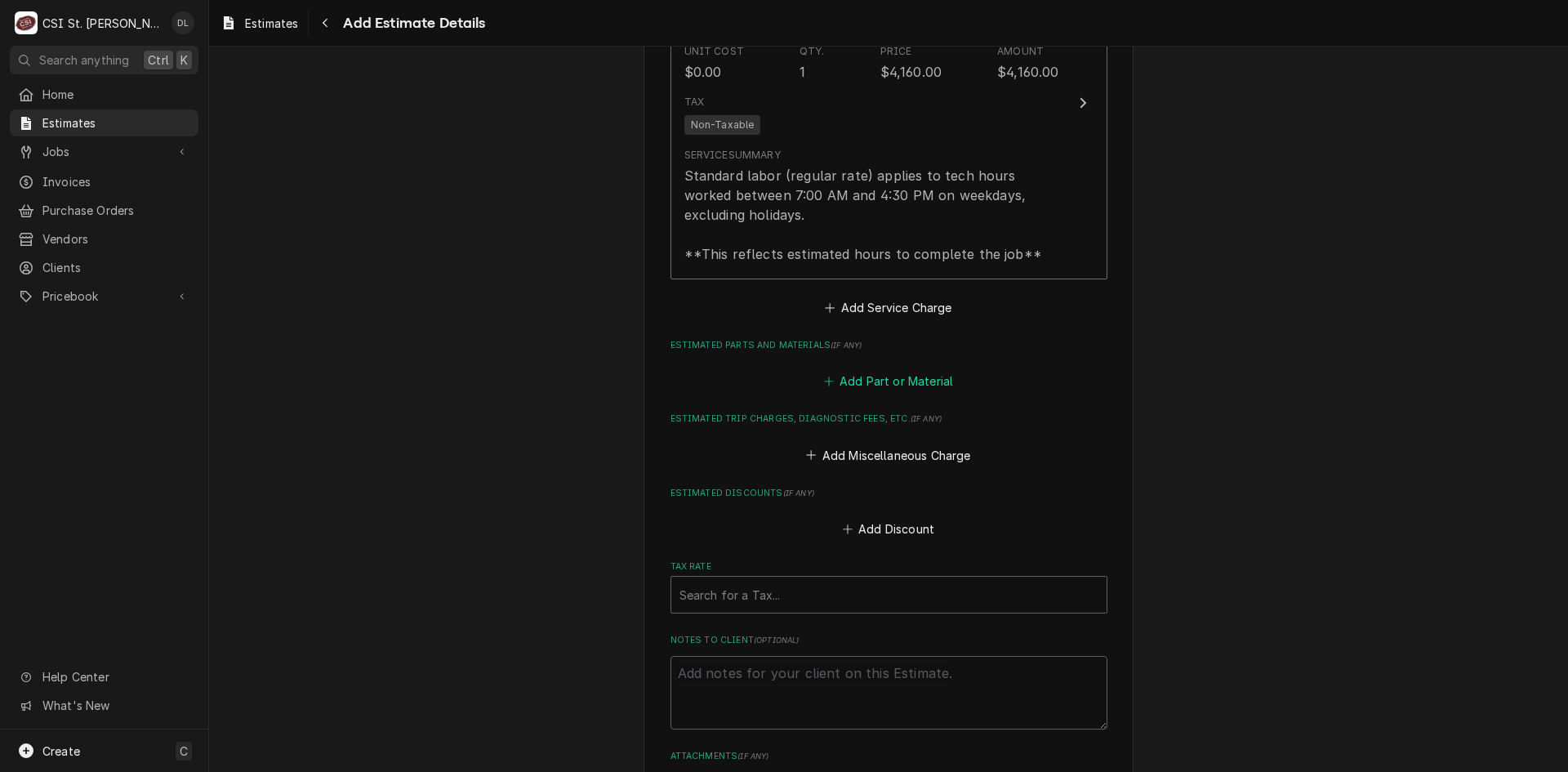
click at [827, 388] on button "Add Part or Material" at bounding box center [888, 381] width 135 height 23
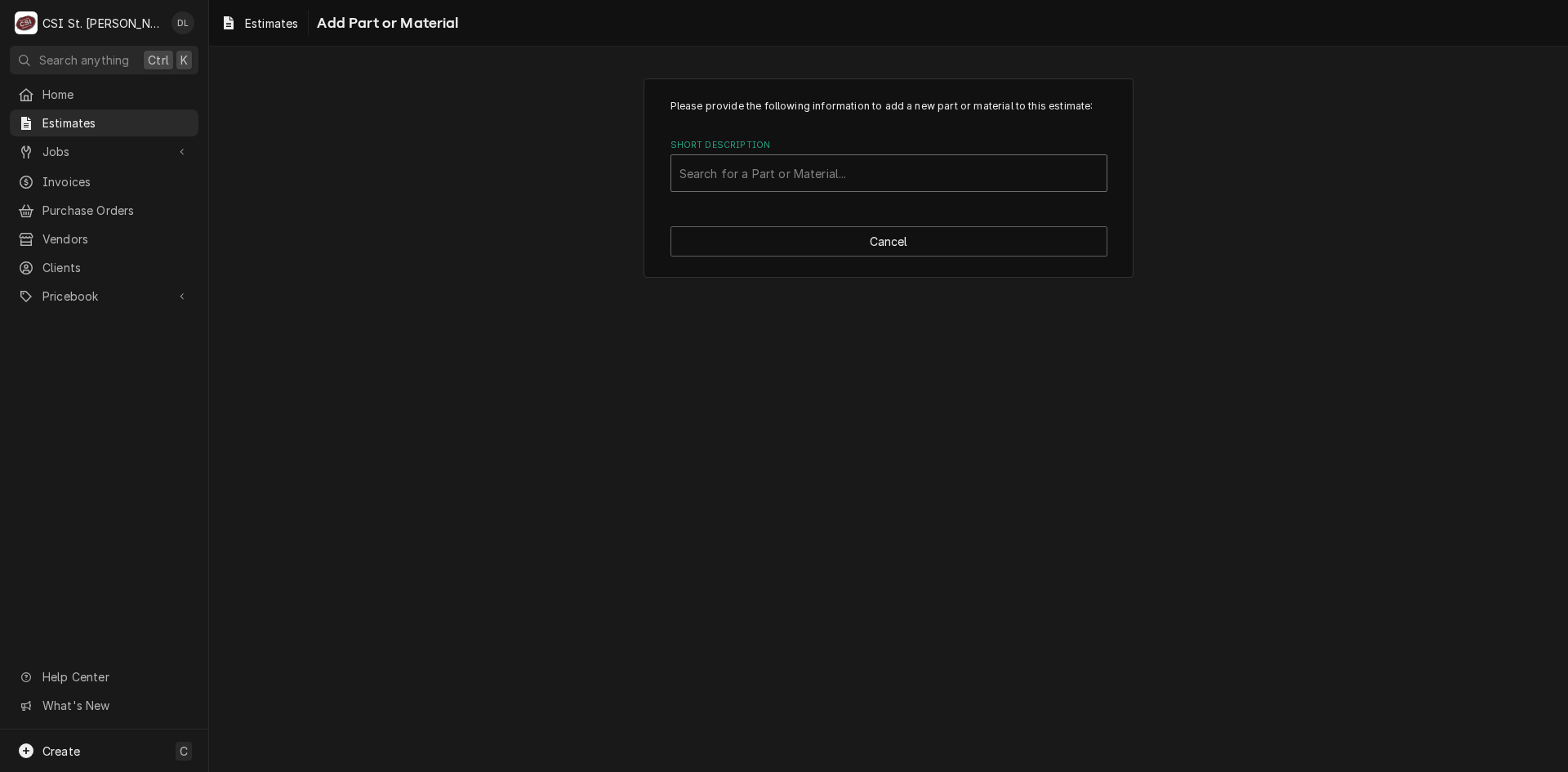
click at [853, 175] on div "Short Description" at bounding box center [889, 173] width 419 height 29
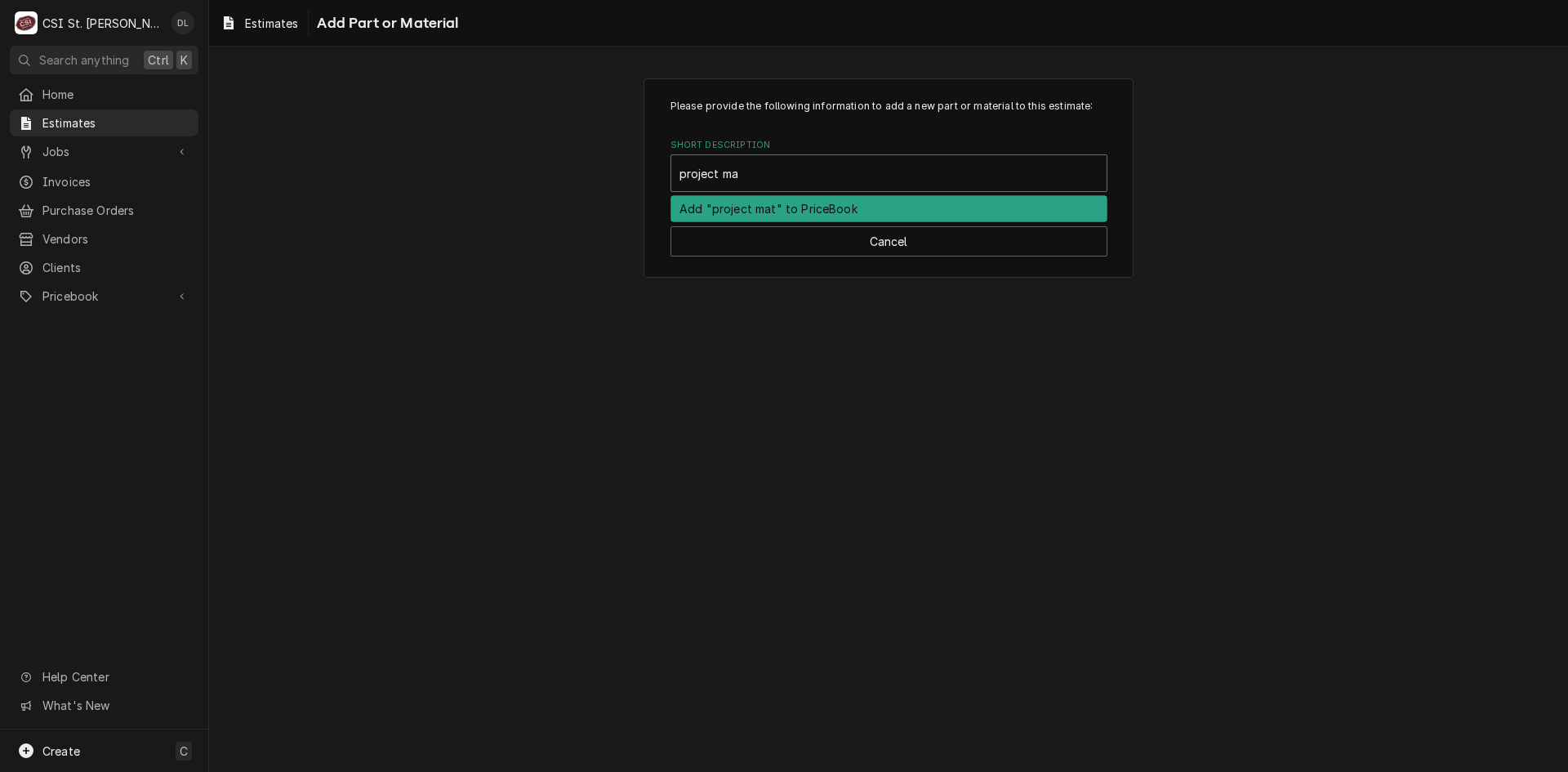
type input "project mat"
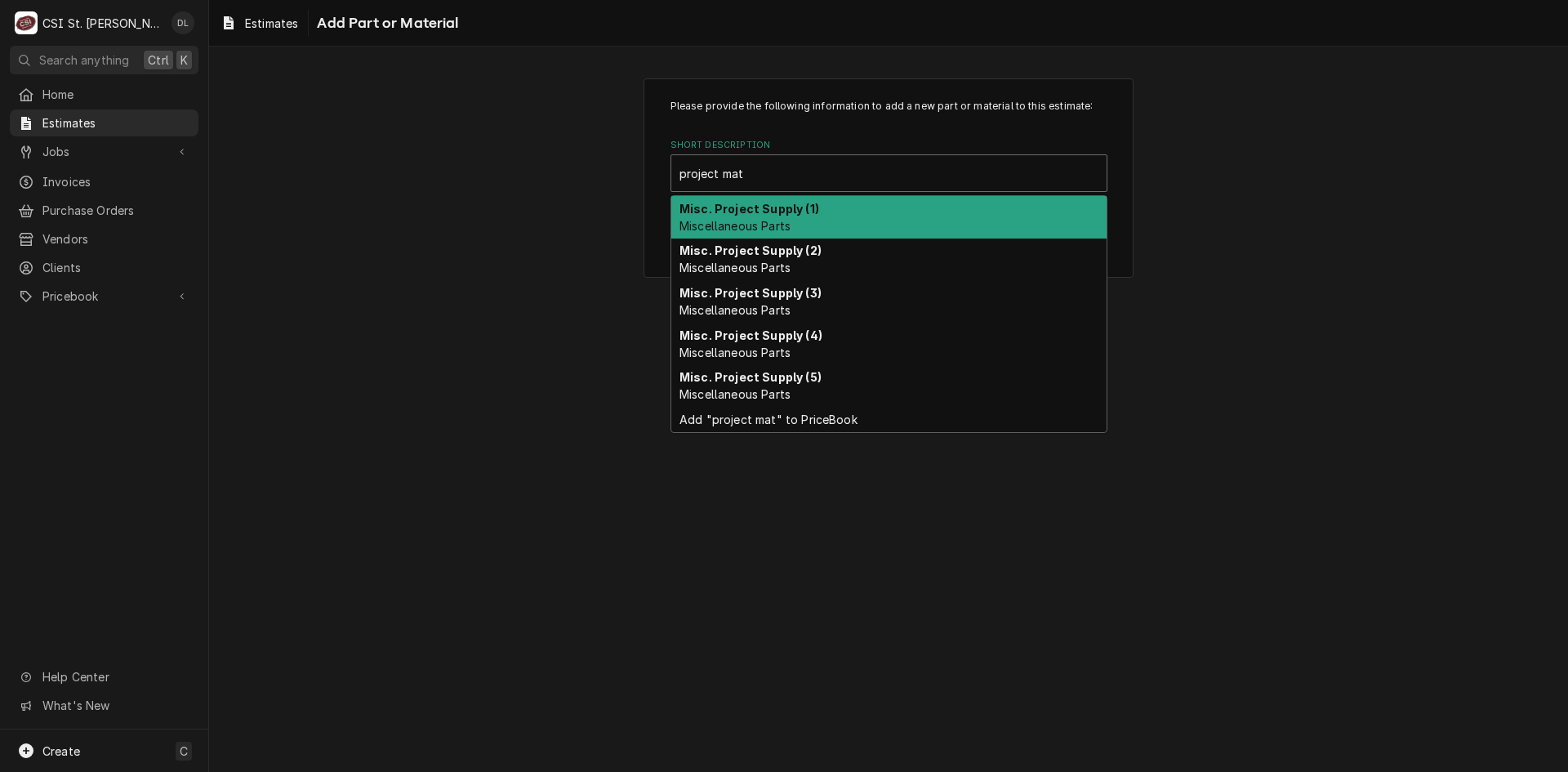
click at [789, 219] on span "Miscellaneous Parts" at bounding box center [735, 225] width 111 height 14
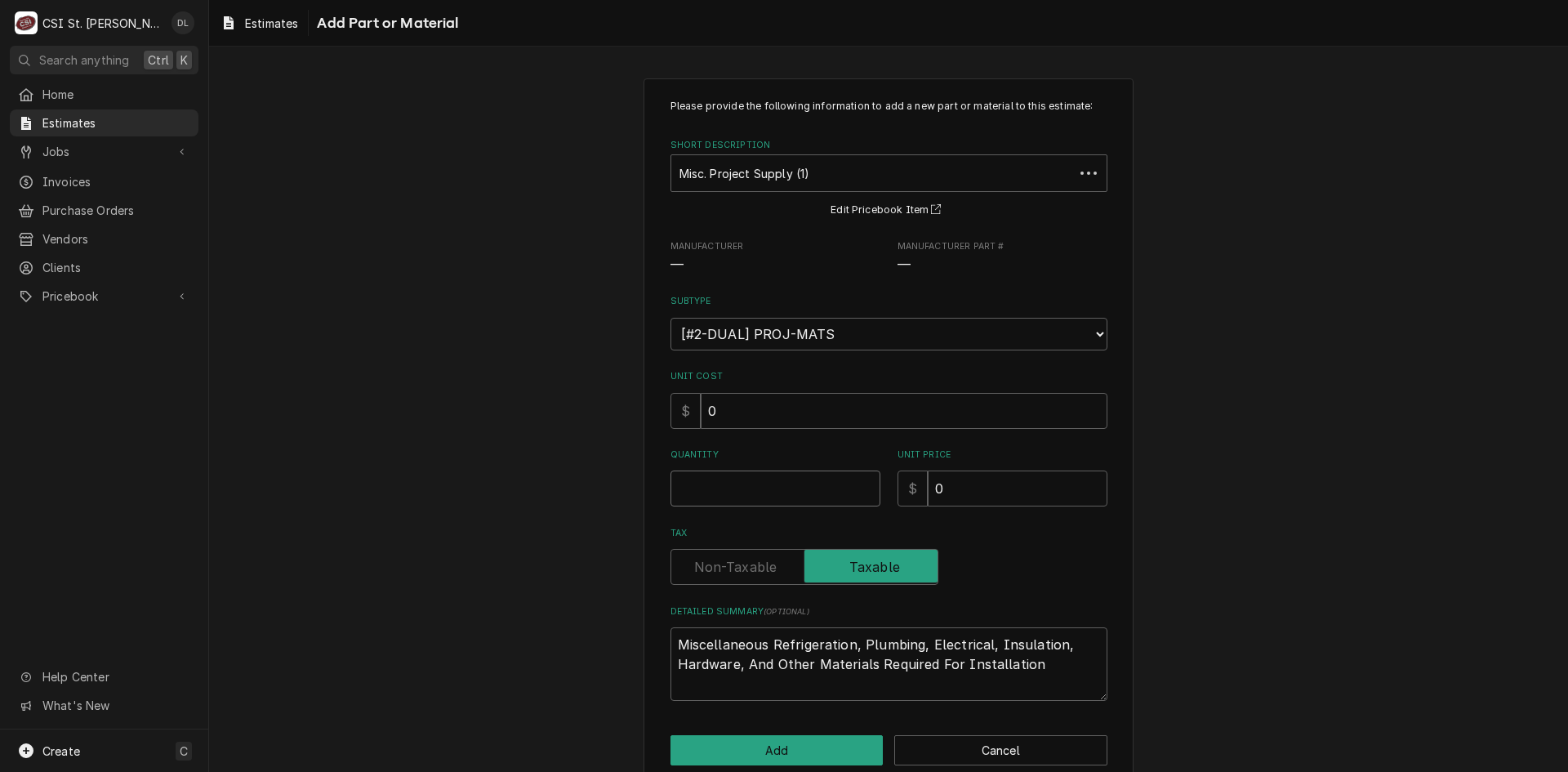
click at [758, 500] on input "Quantity" at bounding box center [775, 488] width 210 height 36
type textarea "x"
type input "1"
type textarea "x"
type input "1"
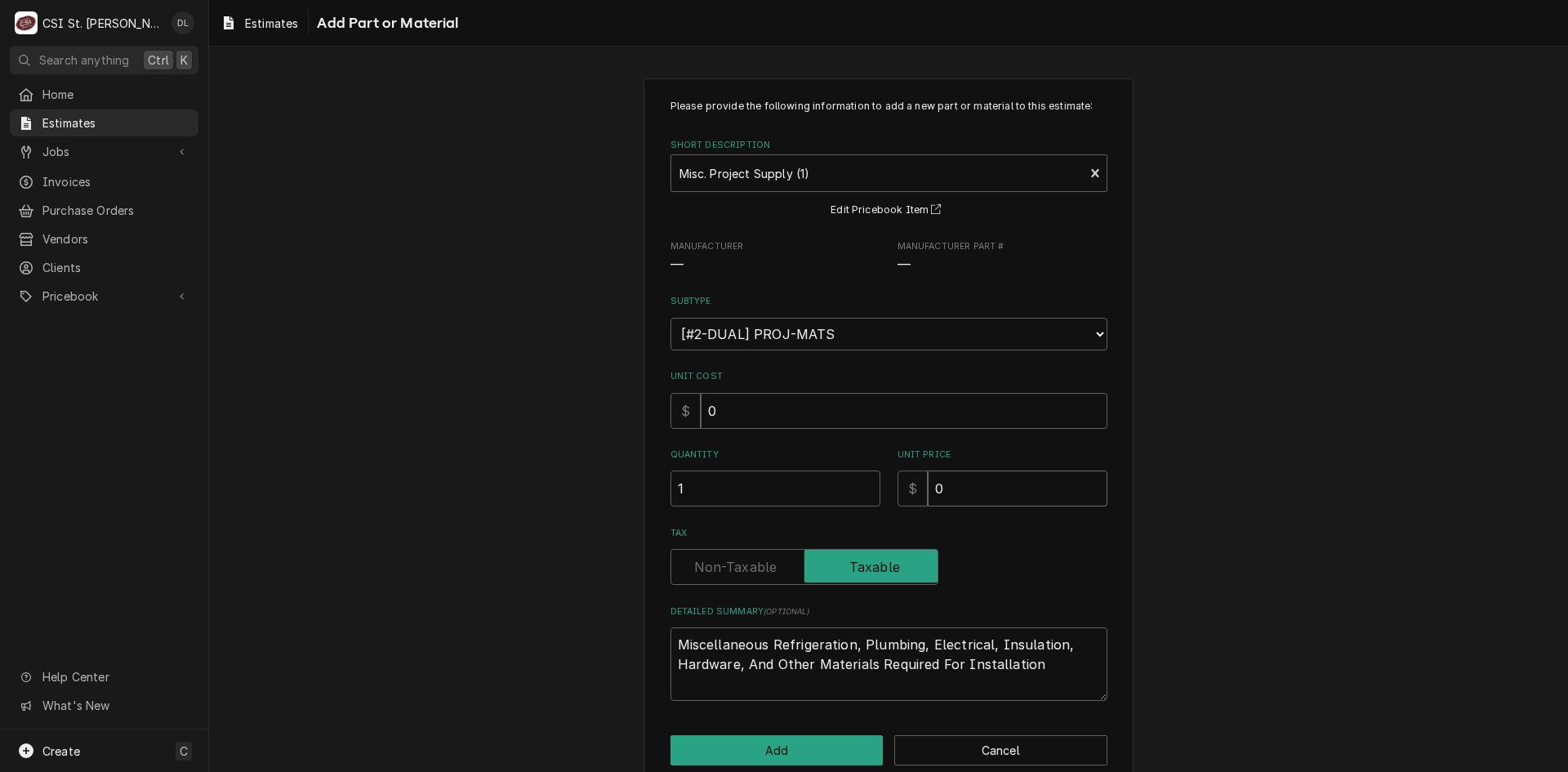
type textarea "x"
type input "1"
type textarea "x"
type input "10"
type textarea "x"
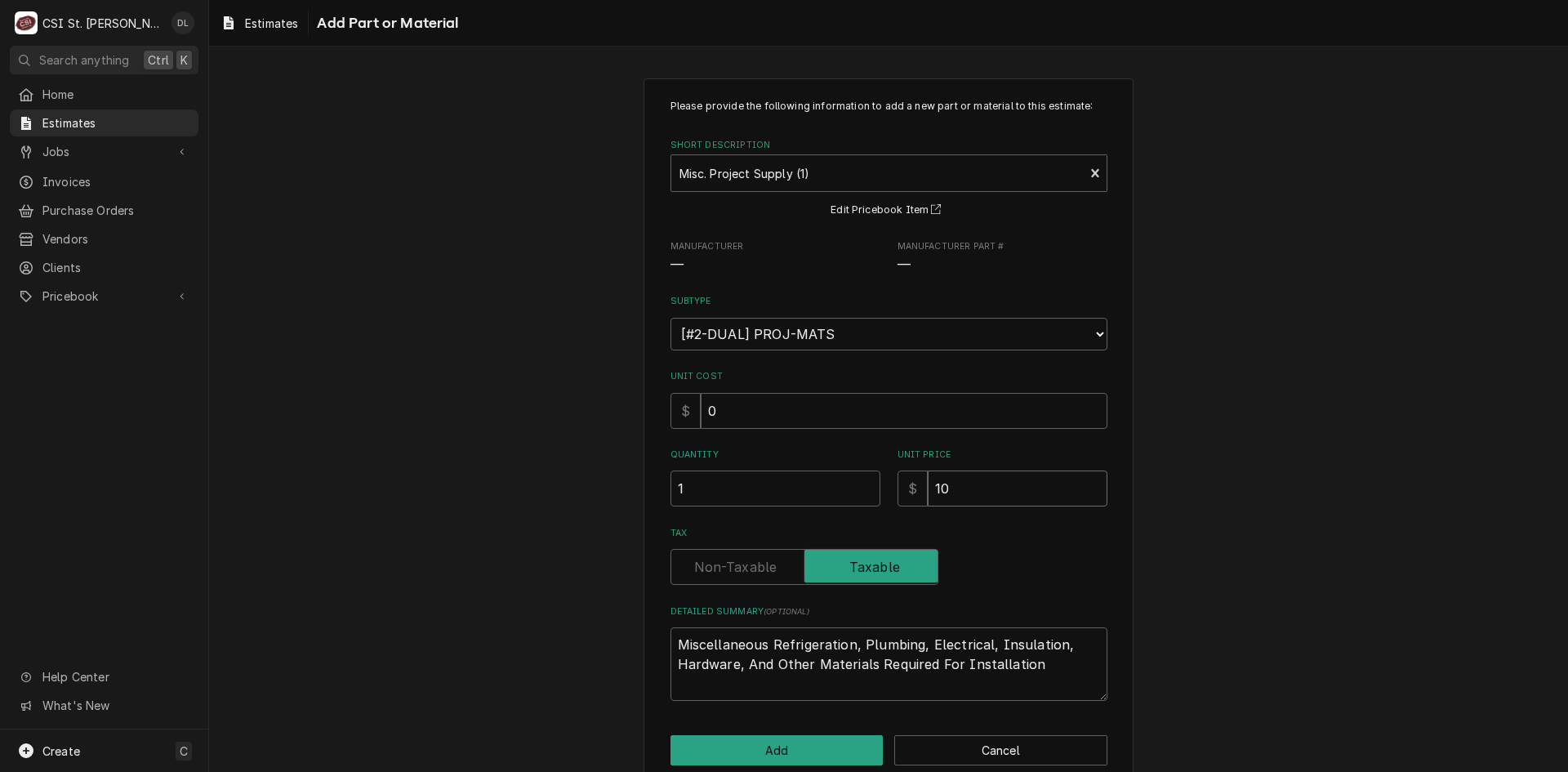
type input "100"
type textarea "x"
type input "1000"
type textarea "x"
type input "1000"
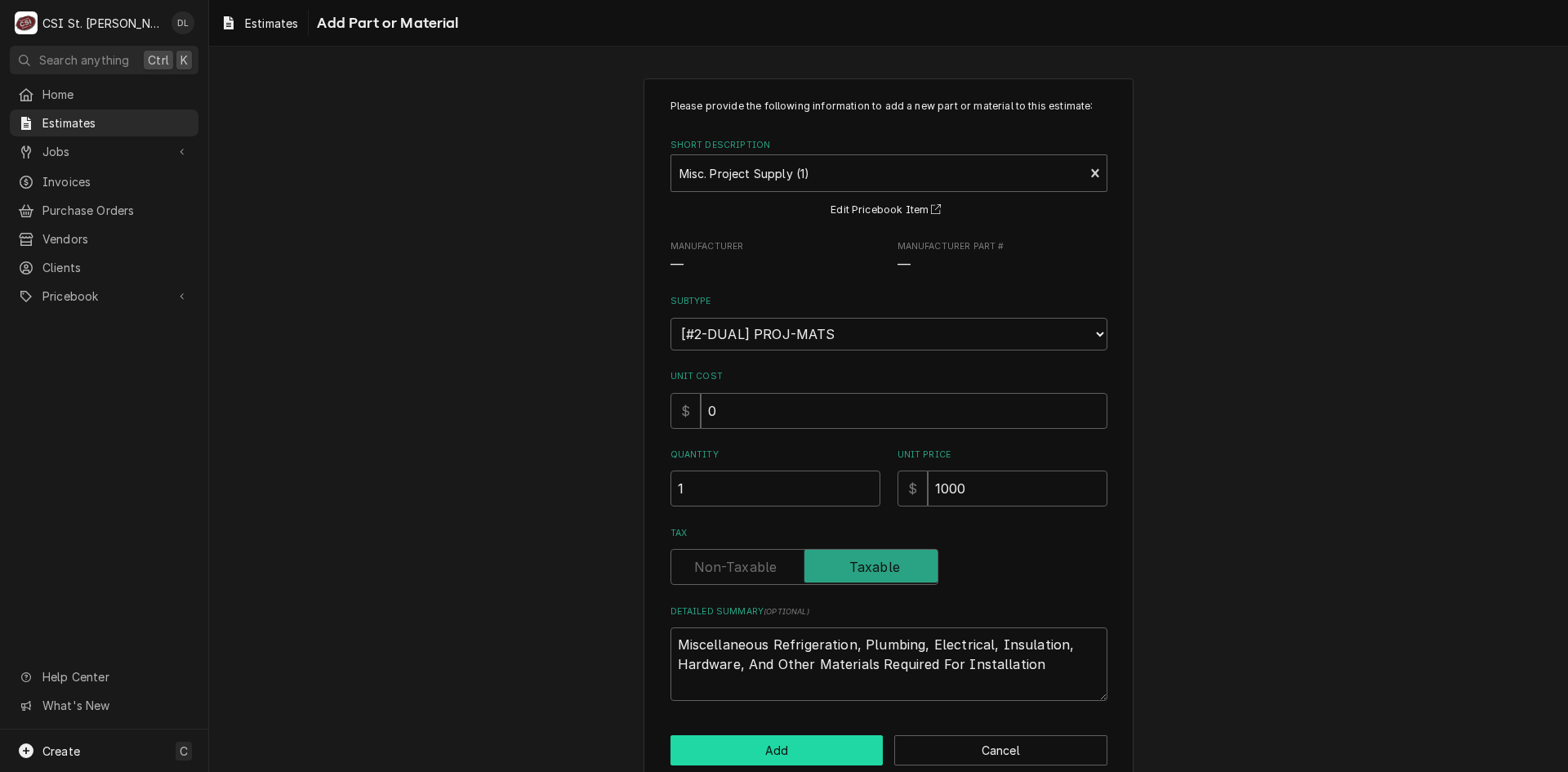
click at [781, 743] on button "Add" at bounding box center [777, 750] width 213 height 30
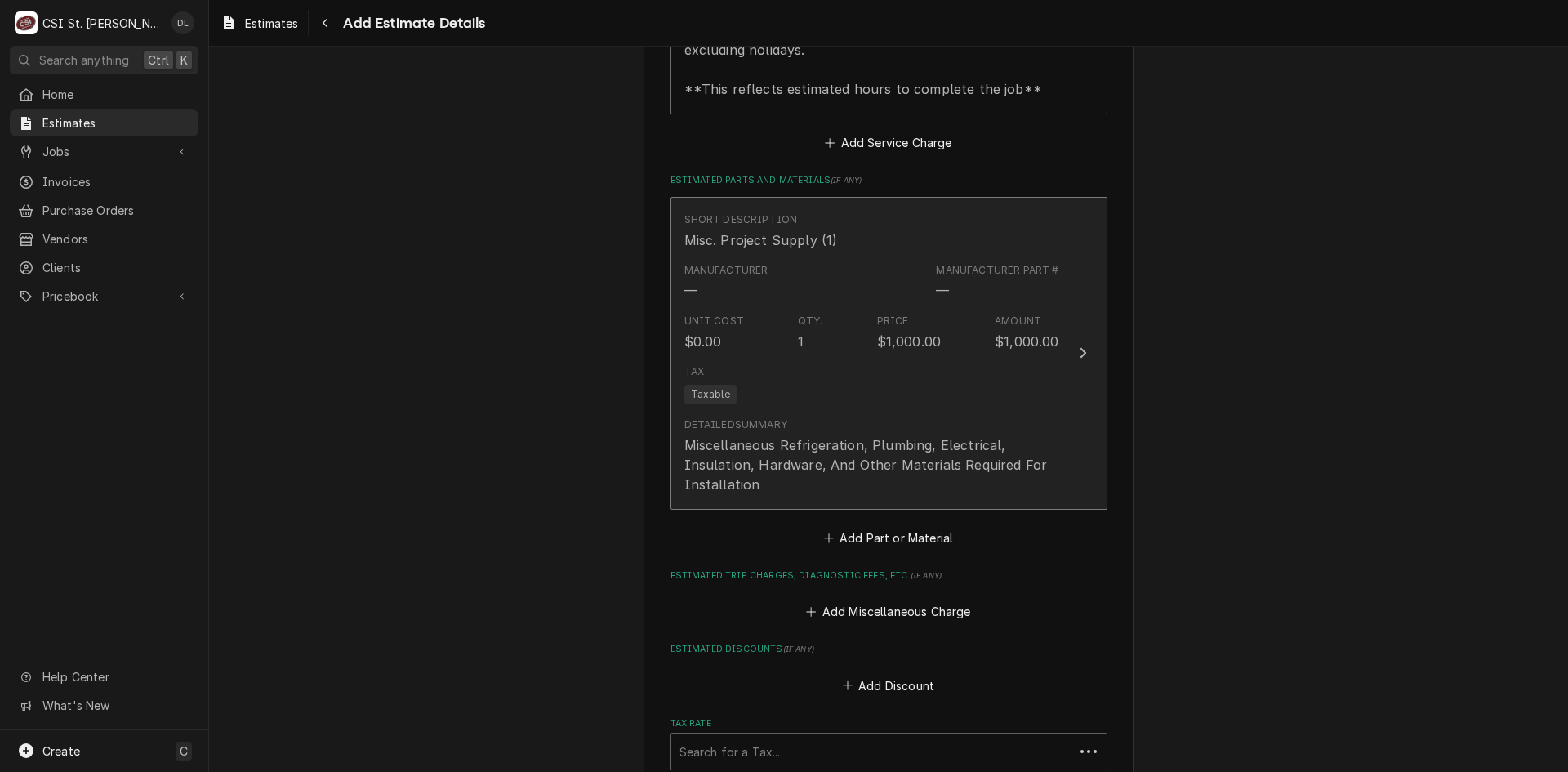
type textarea "x"
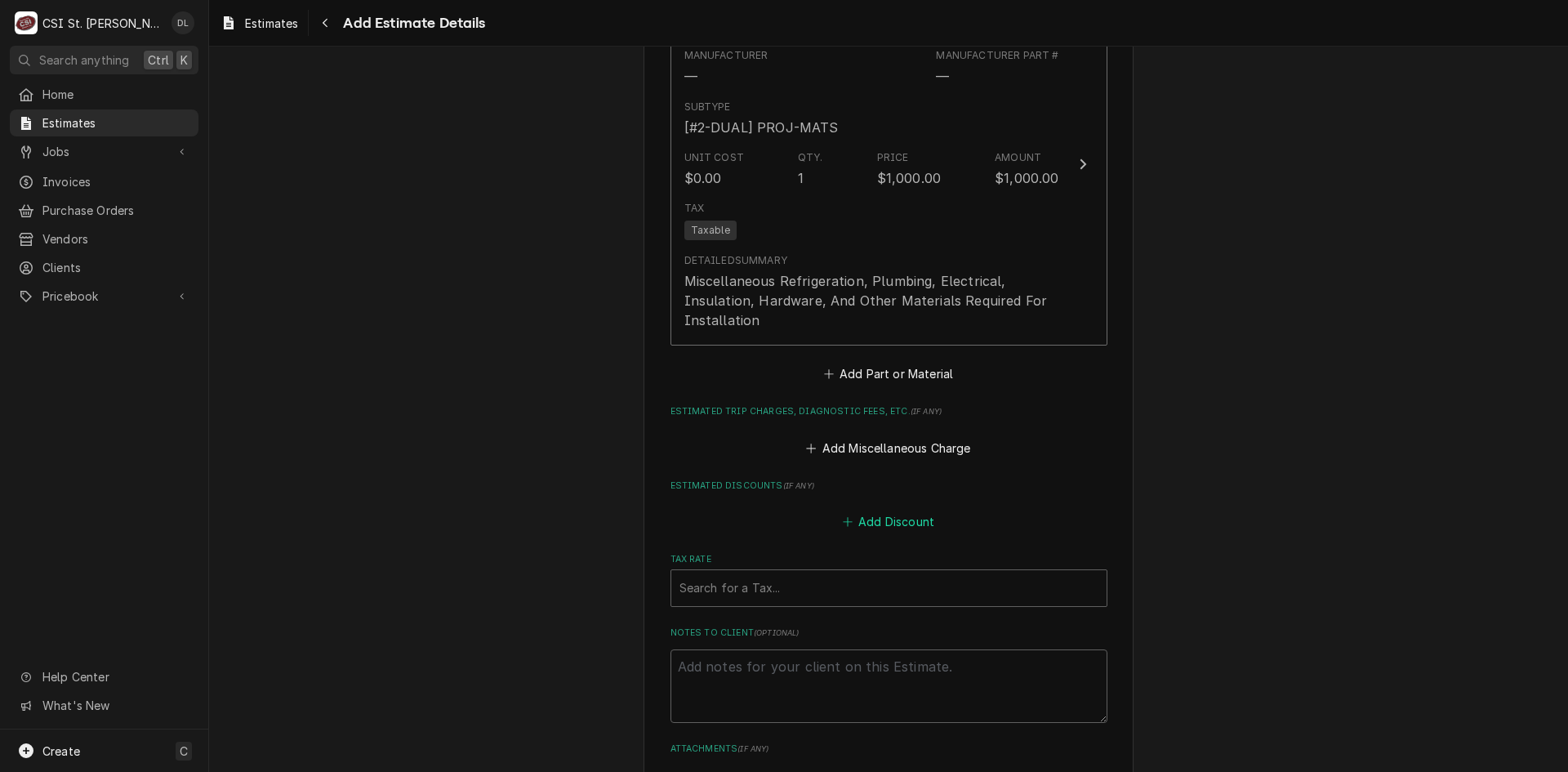
scroll to position [2953, 0]
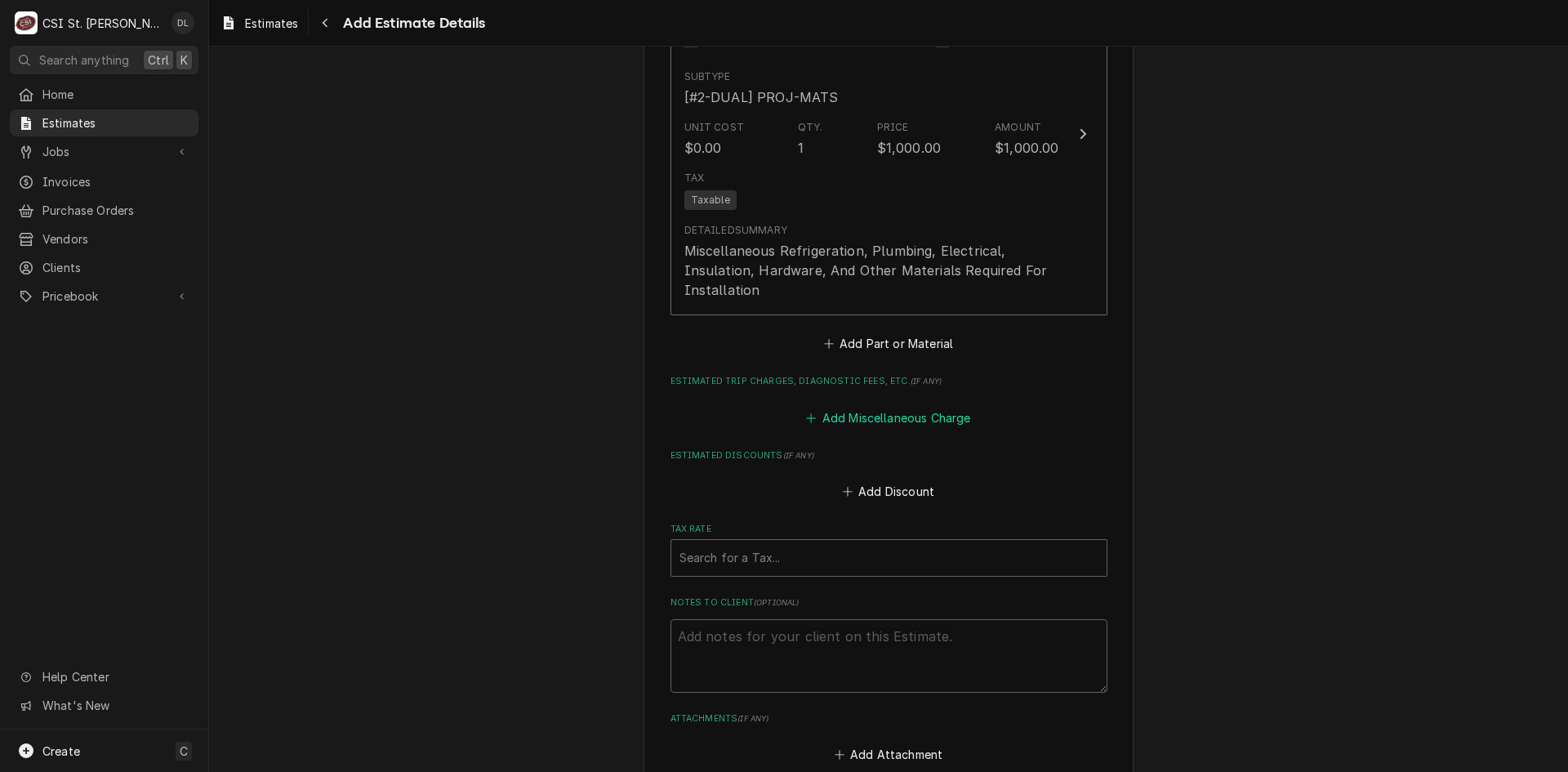
click at [804, 425] on button "Add Miscellaneous Charge" at bounding box center [888, 417] width 170 height 23
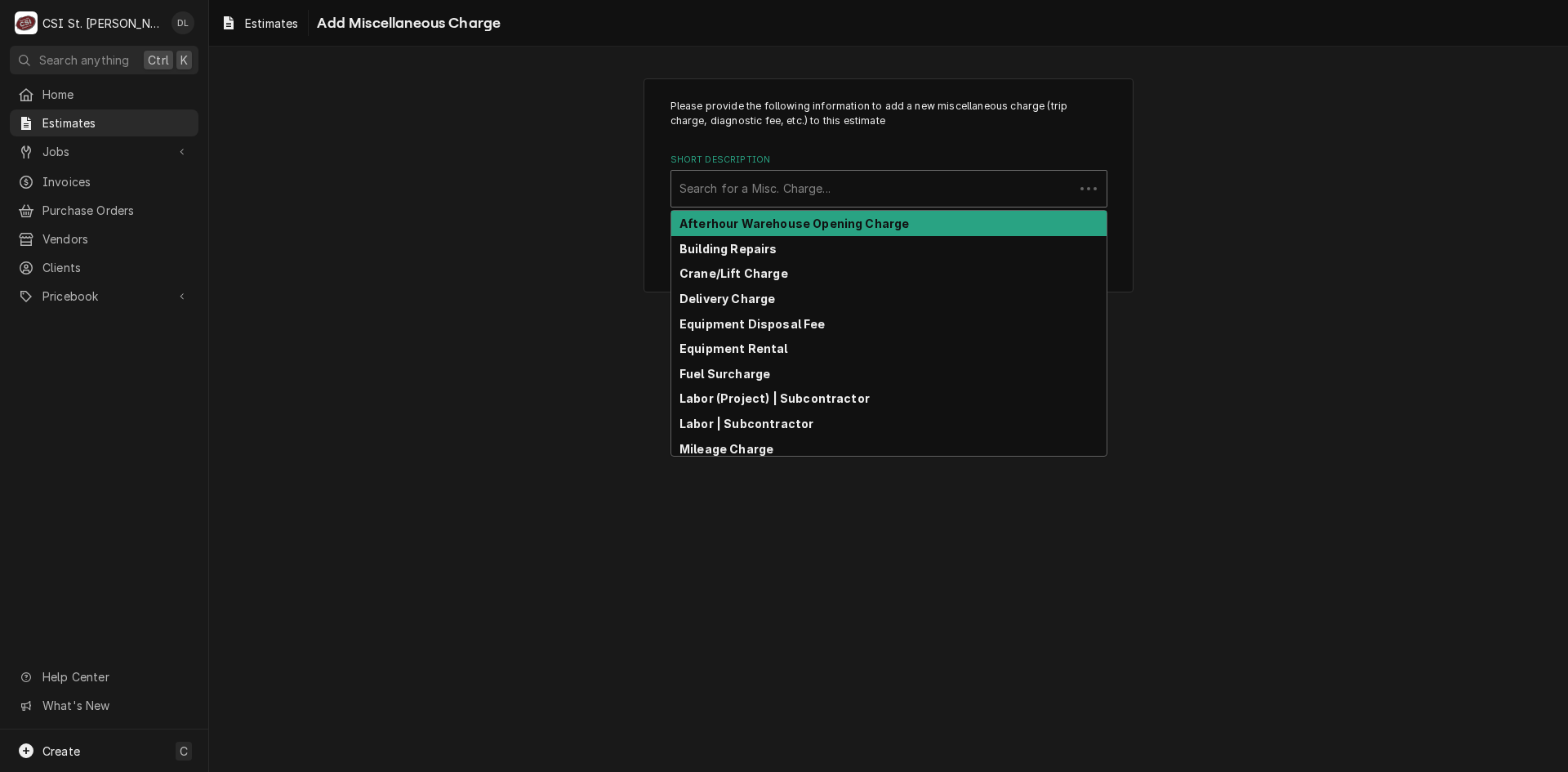
click at [816, 191] on div "Short Description" at bounding box center [872, 189] width 386 height 29
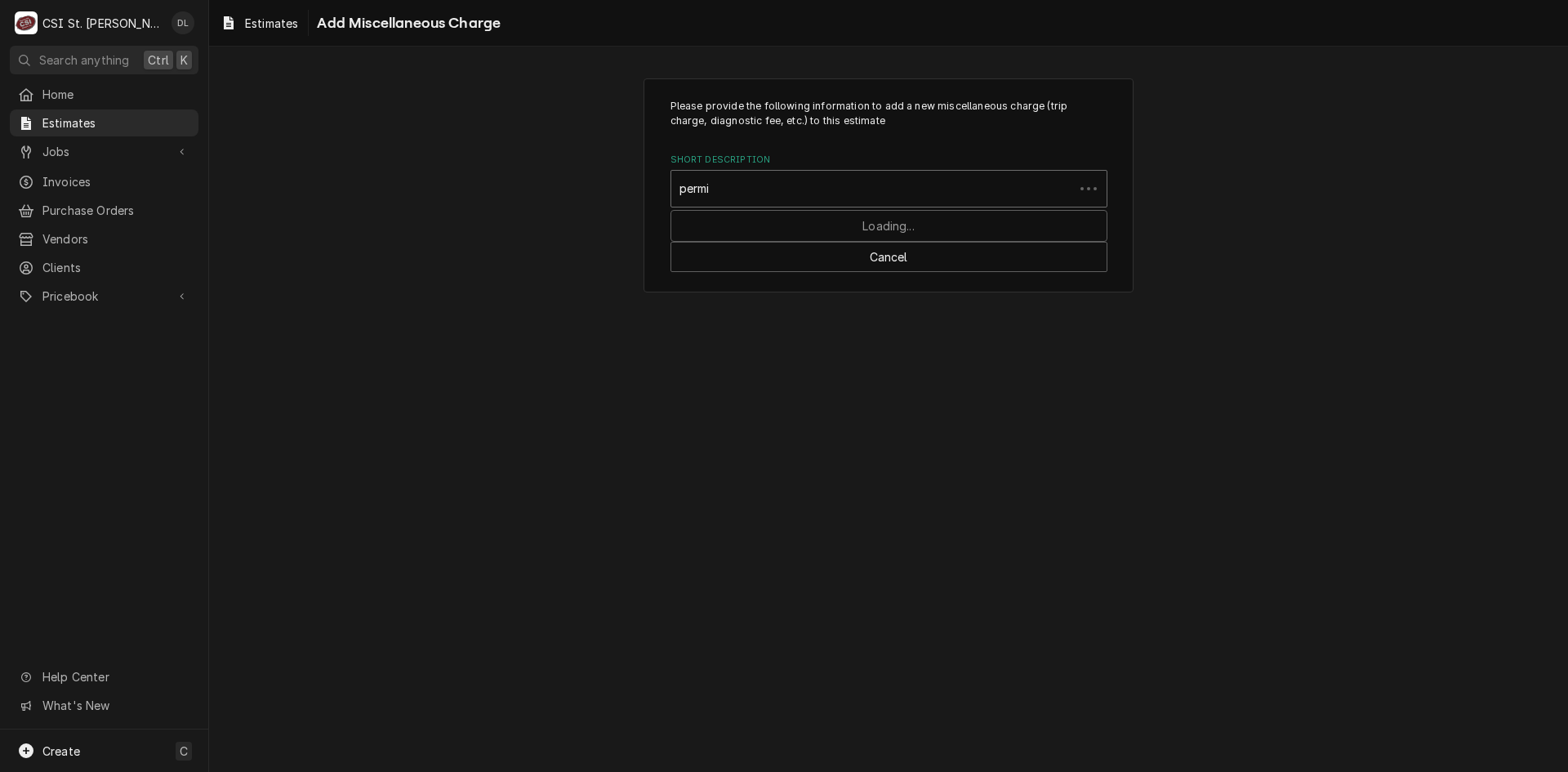
type input "permit"
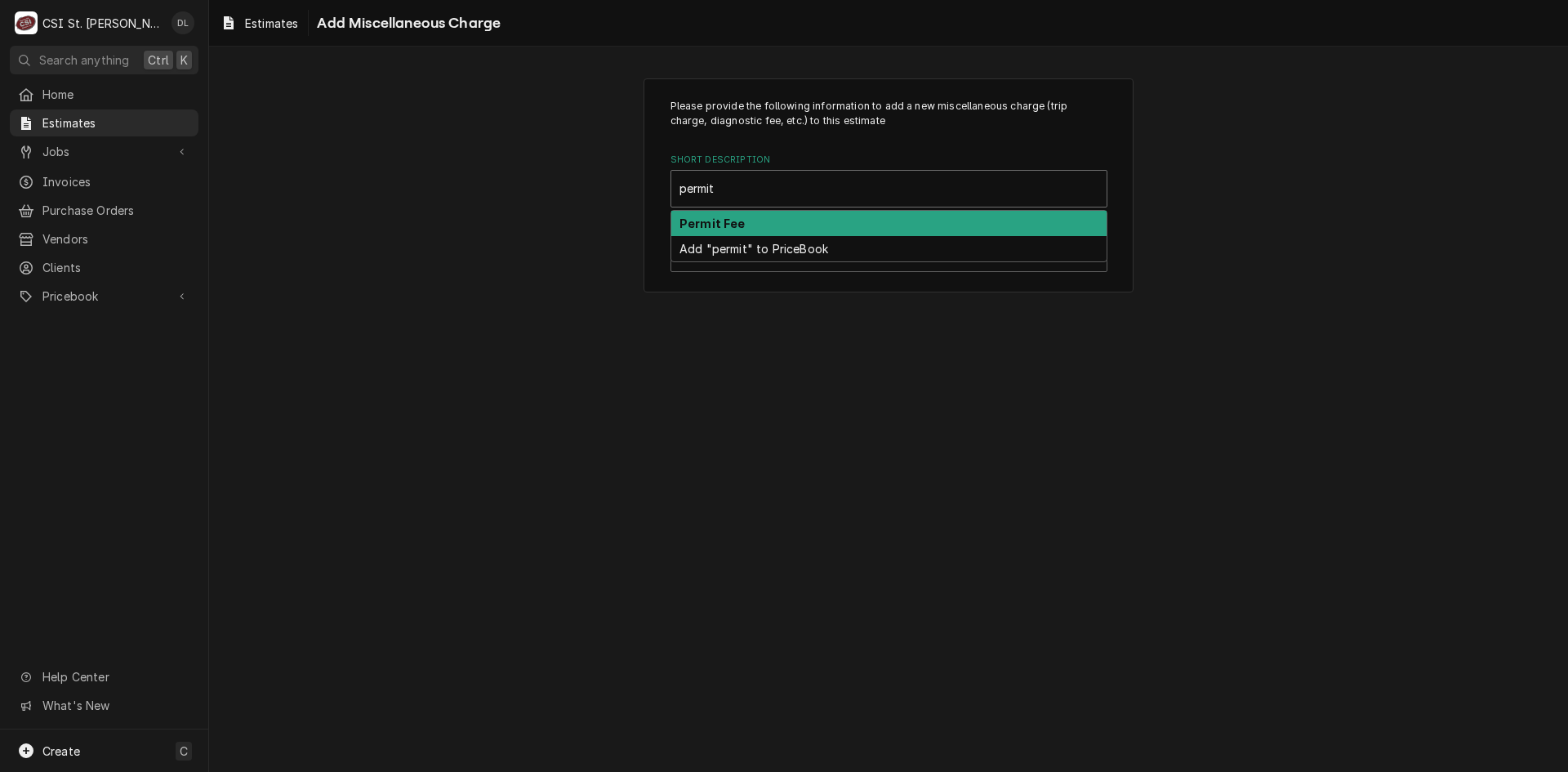
click at [744, 220] on div "Permit Fee" at bounding box center [888, 223] width 435 height 25
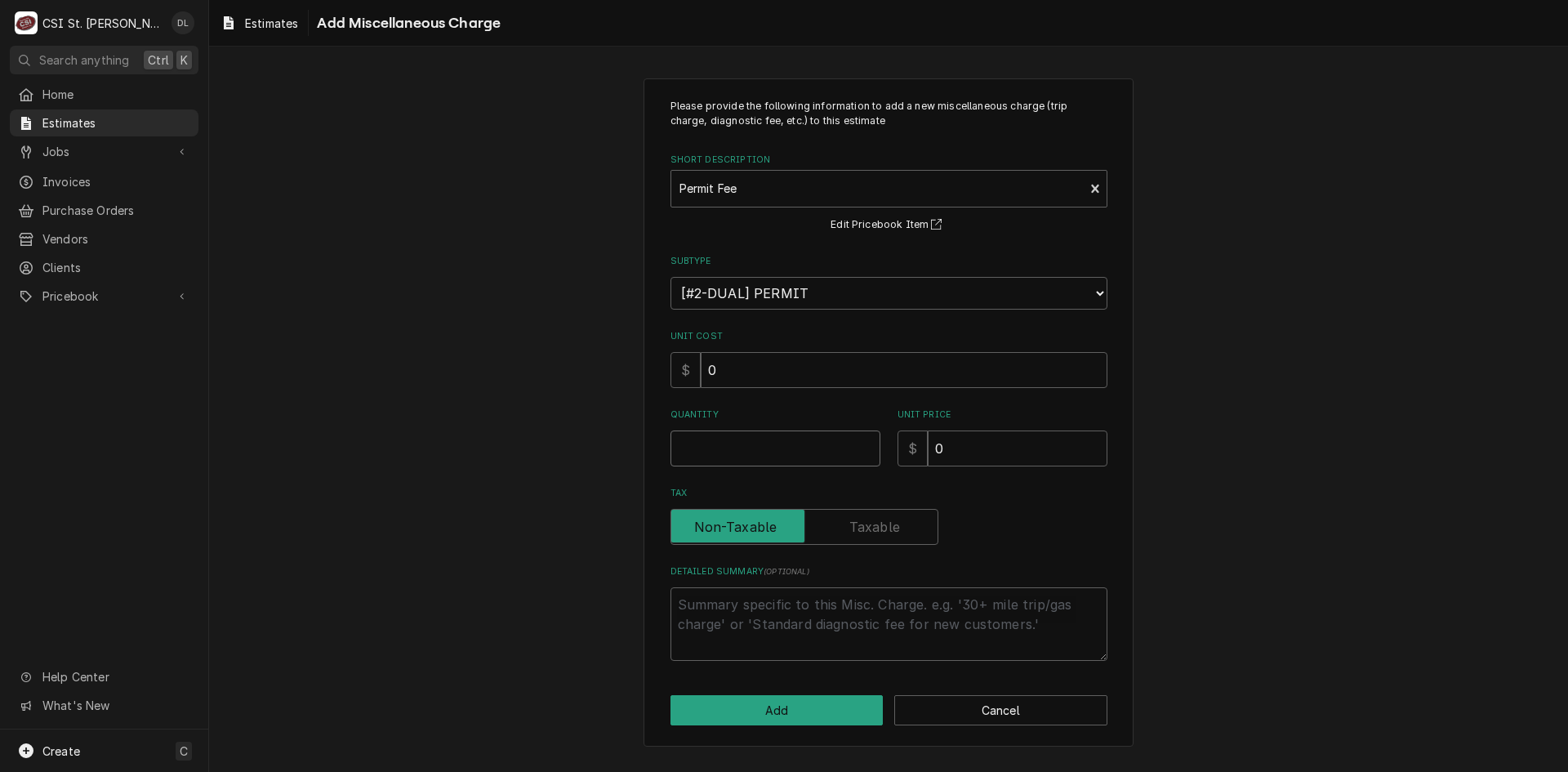
click at [804, 444] on input "Quantity" at bounding box center [775, 448] width 210 height 36
type textarea "x"
type input "1"
type textarea "x"
type input "3"
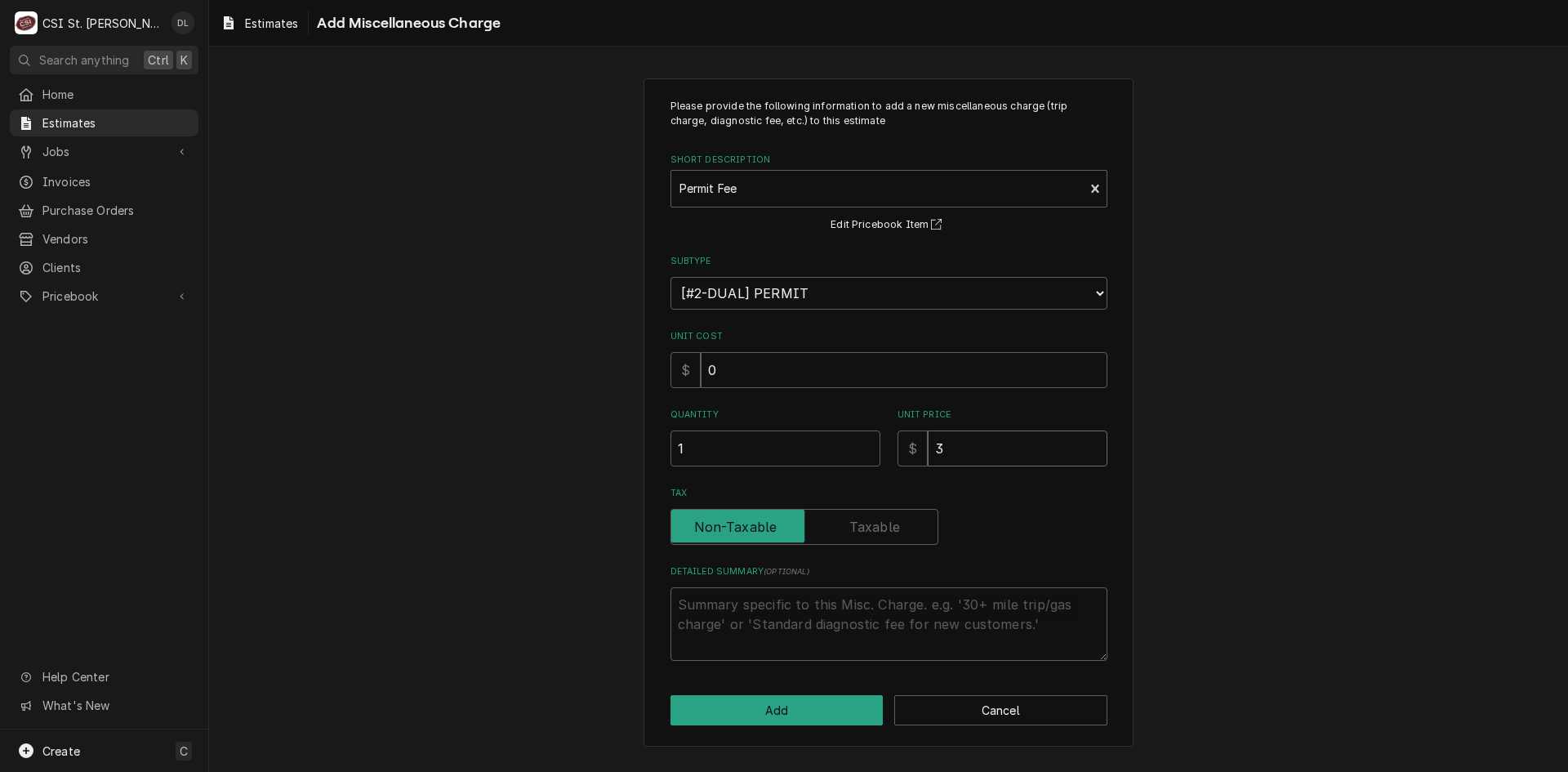
type textarea "x"
type input "30"
type textarea "x"
type input "300"
type textarea "x"
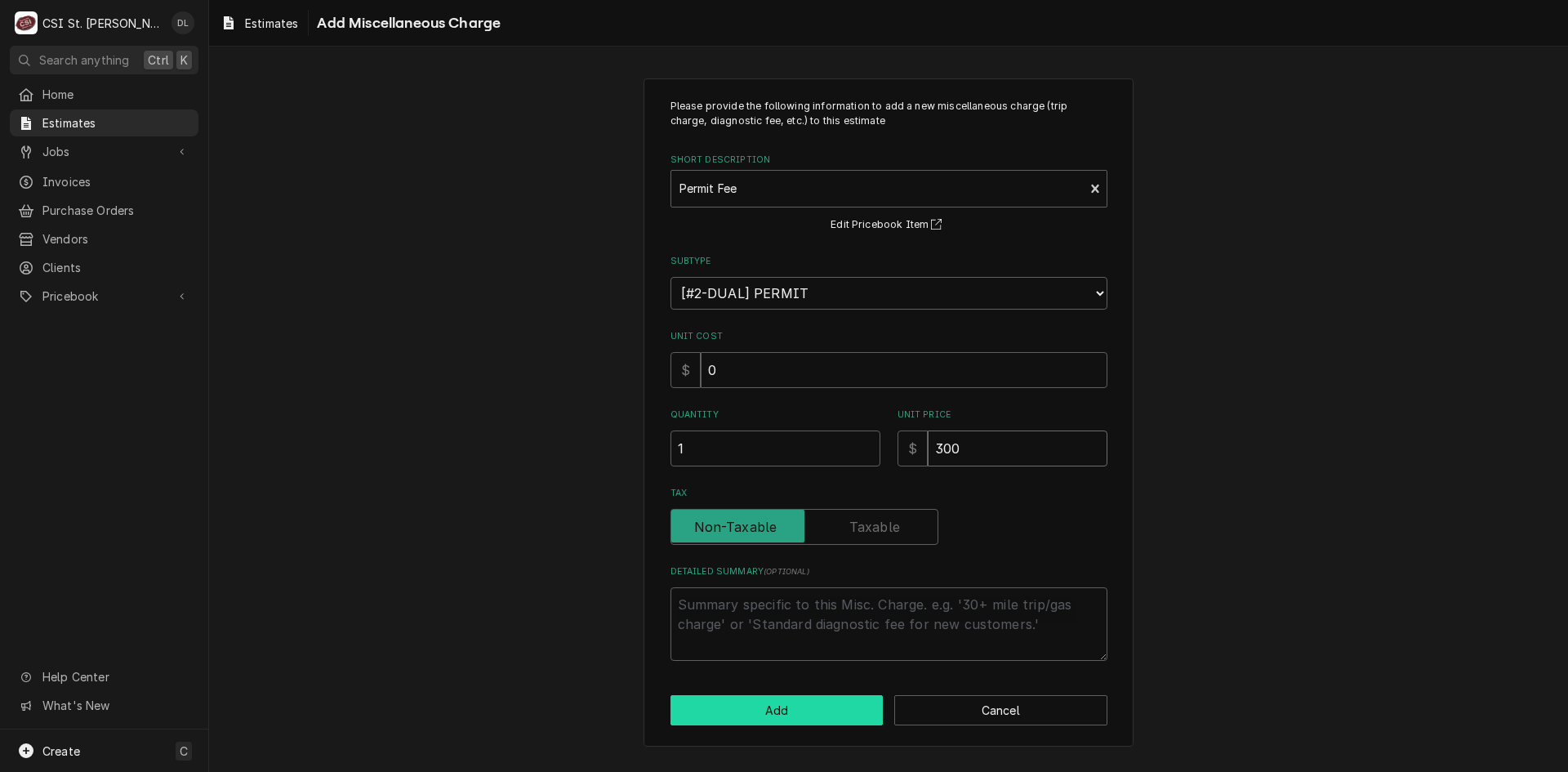
type input "300"
click at [763, 713] on button "Add" at bounding box center [777, 710] width 213 height 30
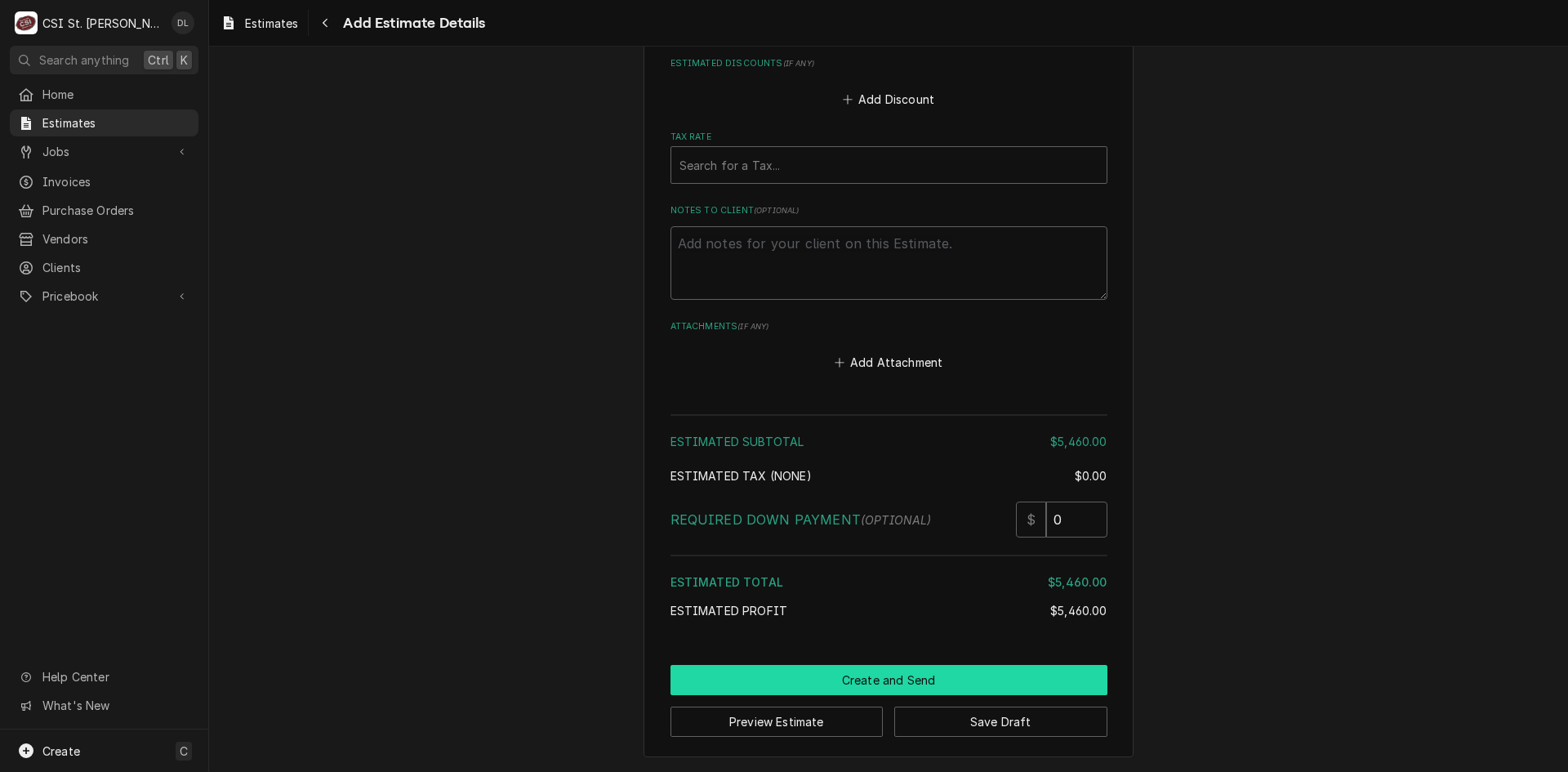
click at [908, 671] on button "Create and Send" at bounding box center [888, 680] width 437 height 30
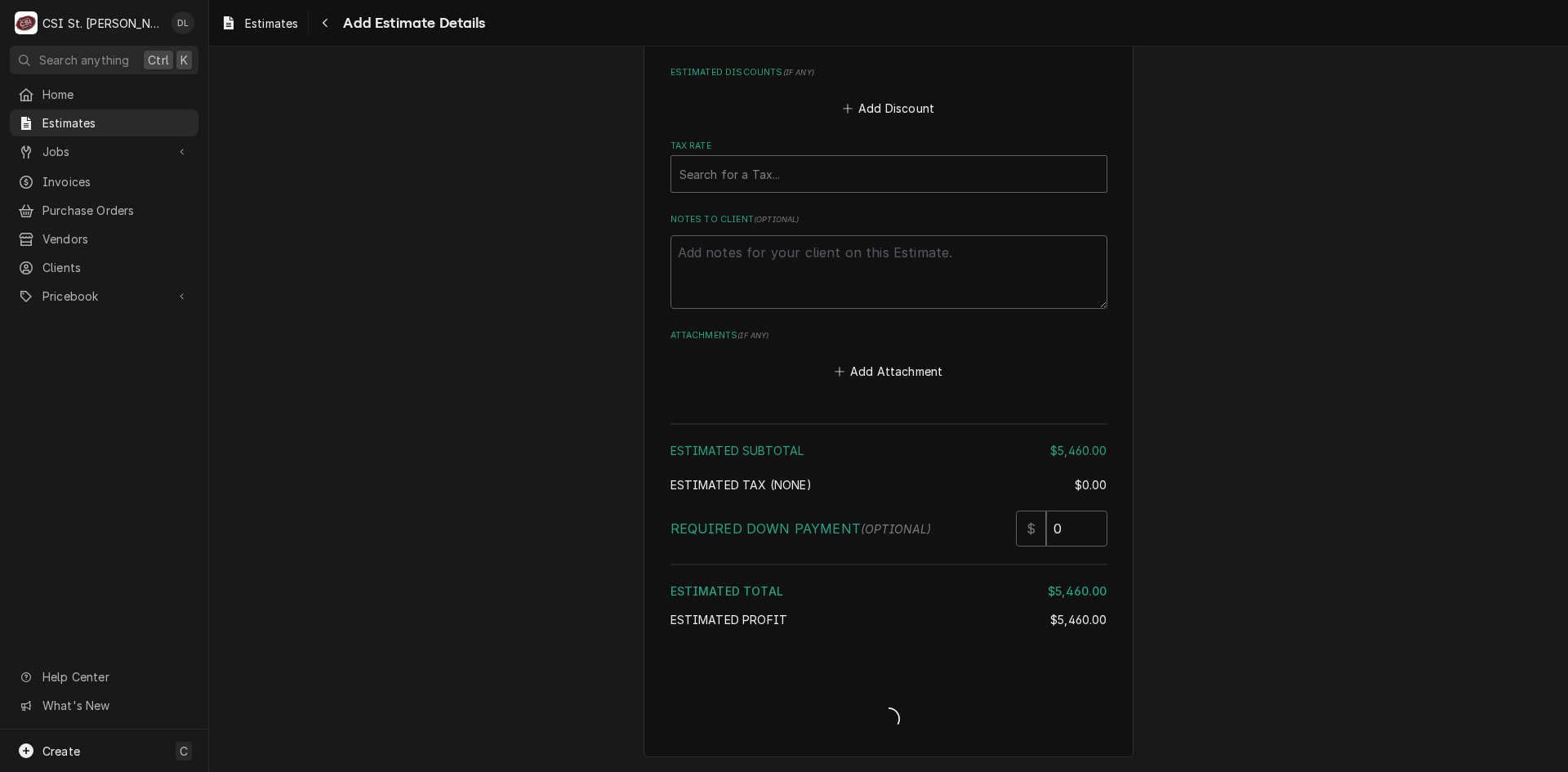
scroll to position [3577, 0]
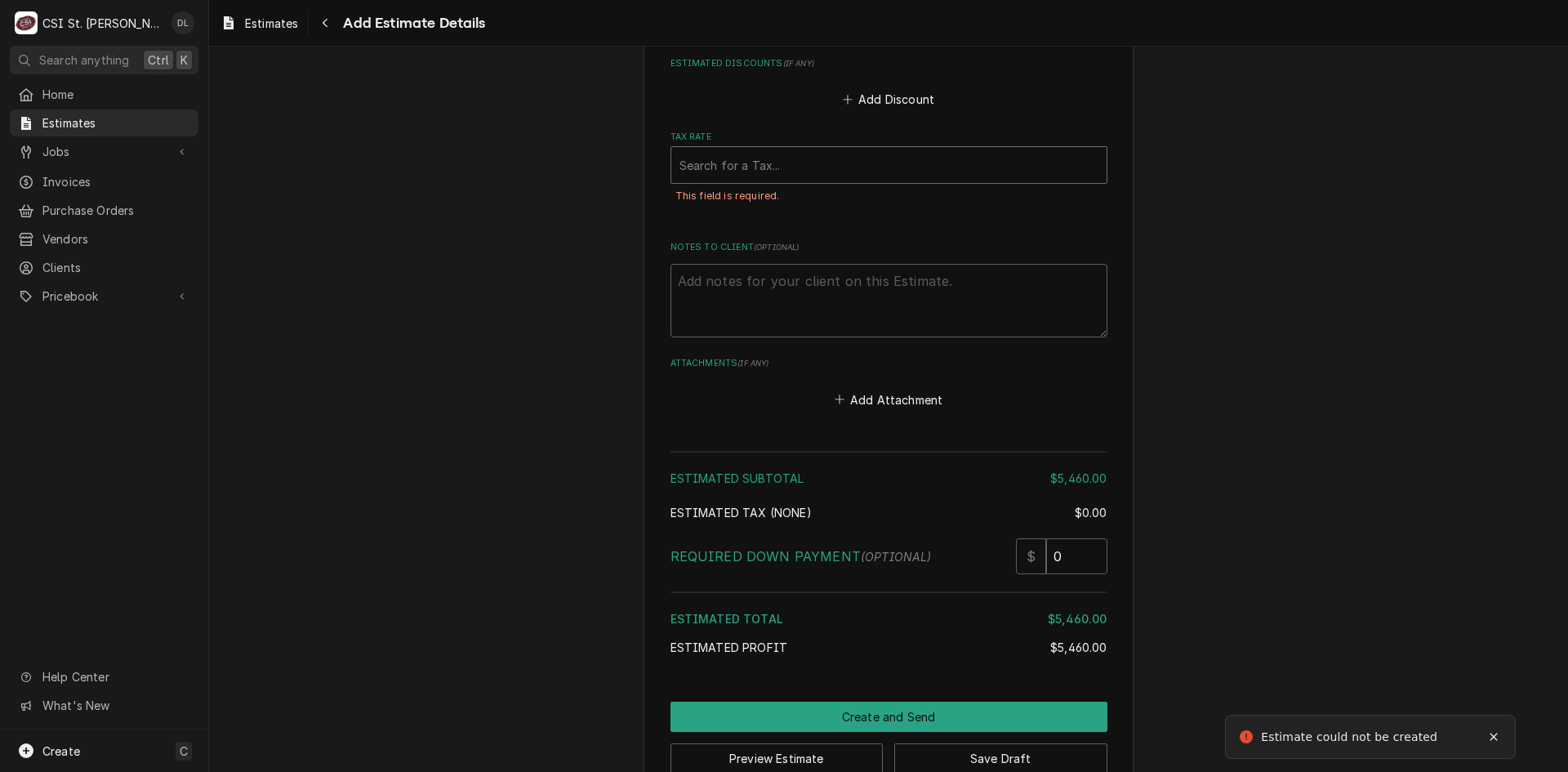
click at [825, 168] on div "Tax Rate" at bounding box center [889, 164] width 419 height 29
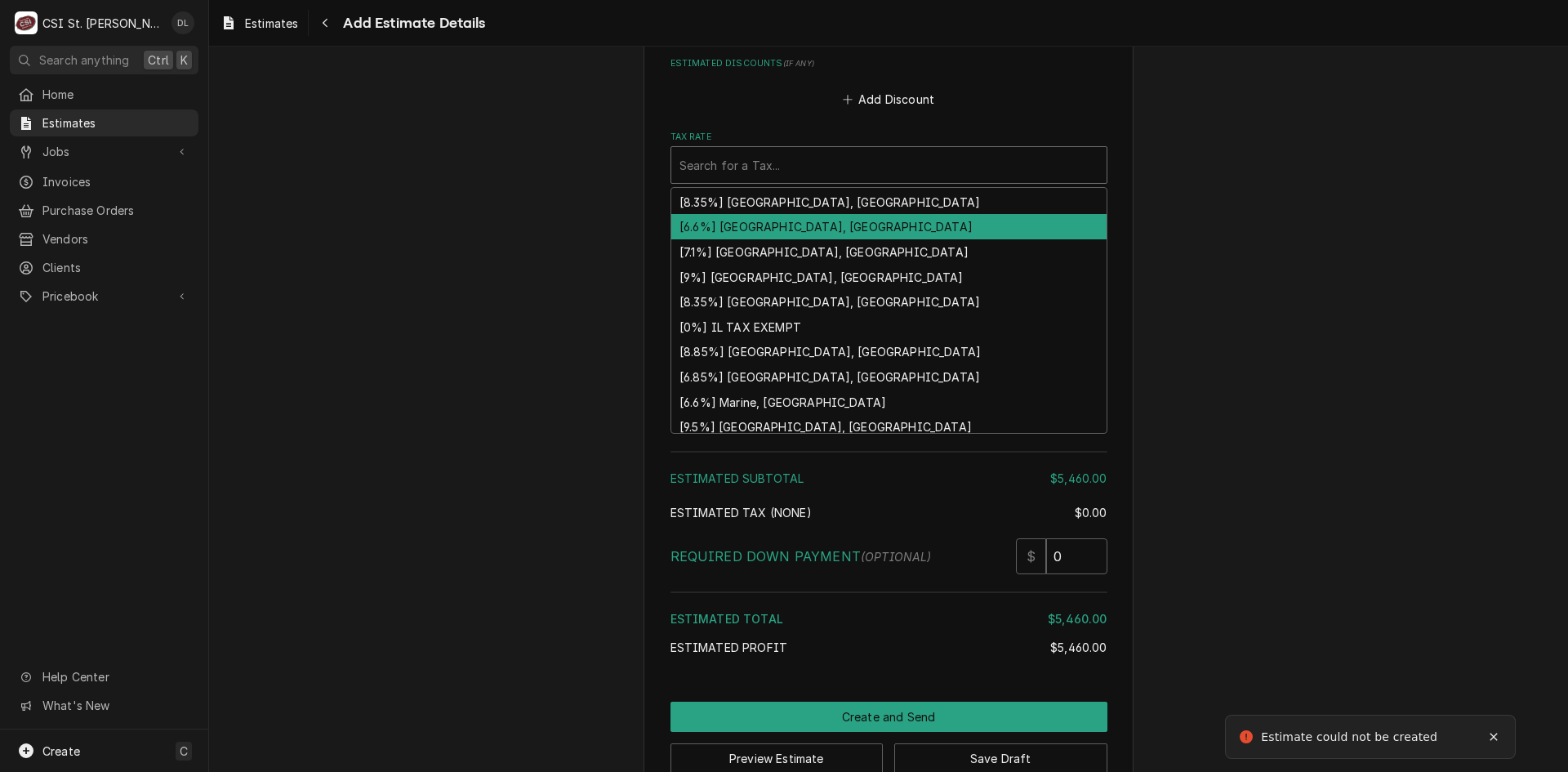
scroll to position [505, 0]
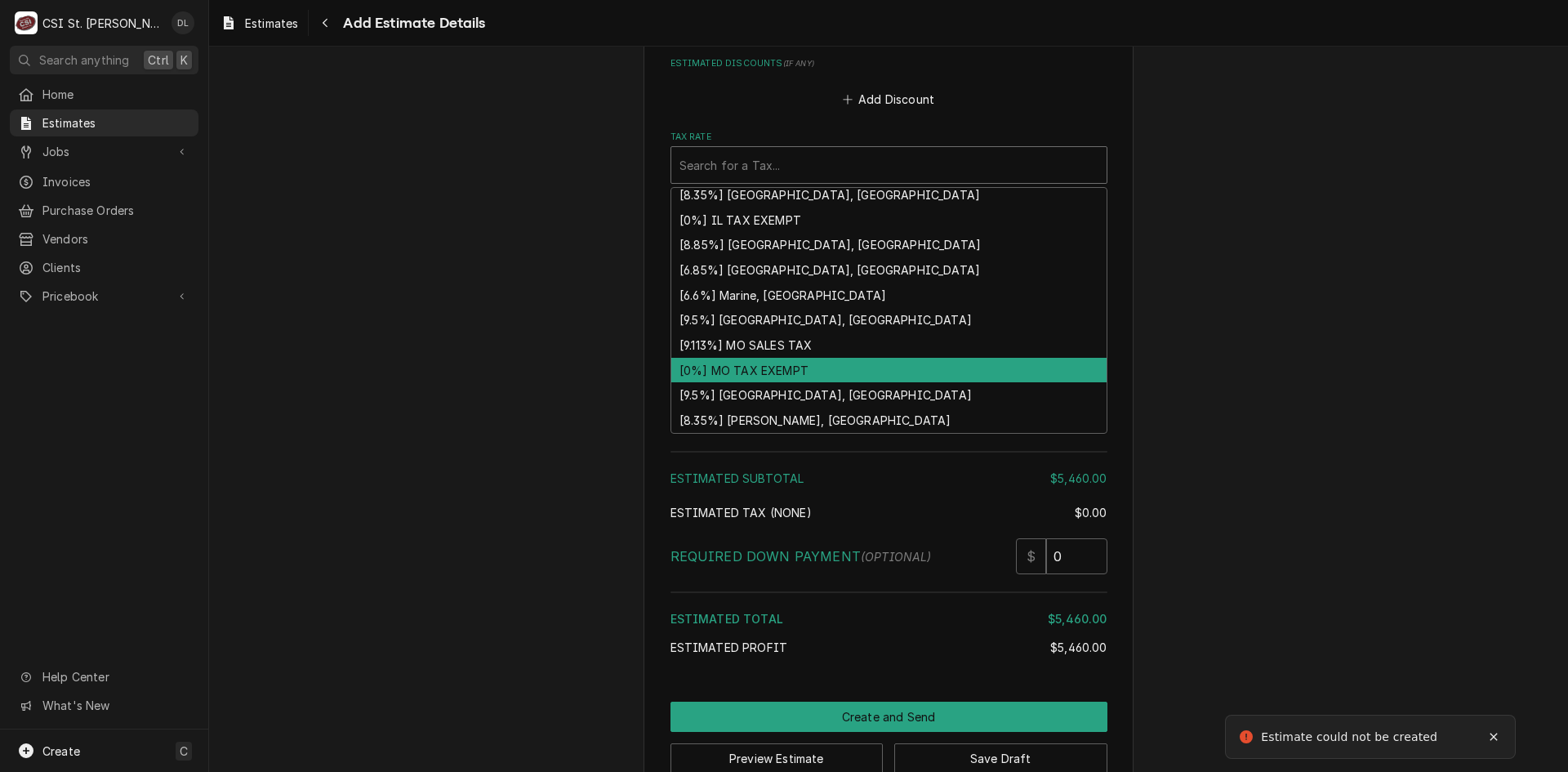
click at [757, 372] on div "[0%] MO TAX EXEMPT" at bounding box center [888, 370] width 435 height 25
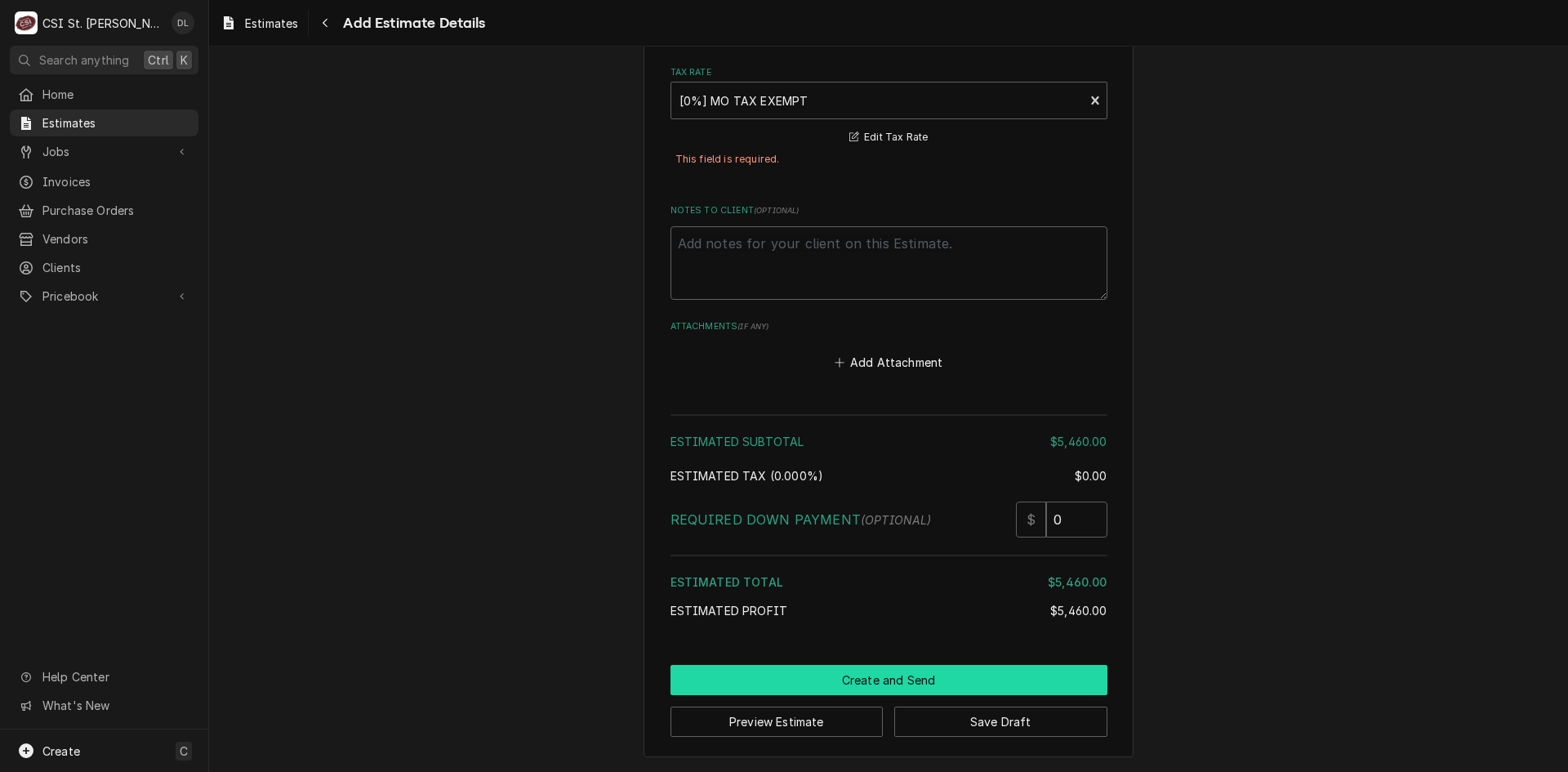
click at [867, 673] on button "Create and Send" at bounding box center [888, 680] width 437 height 30
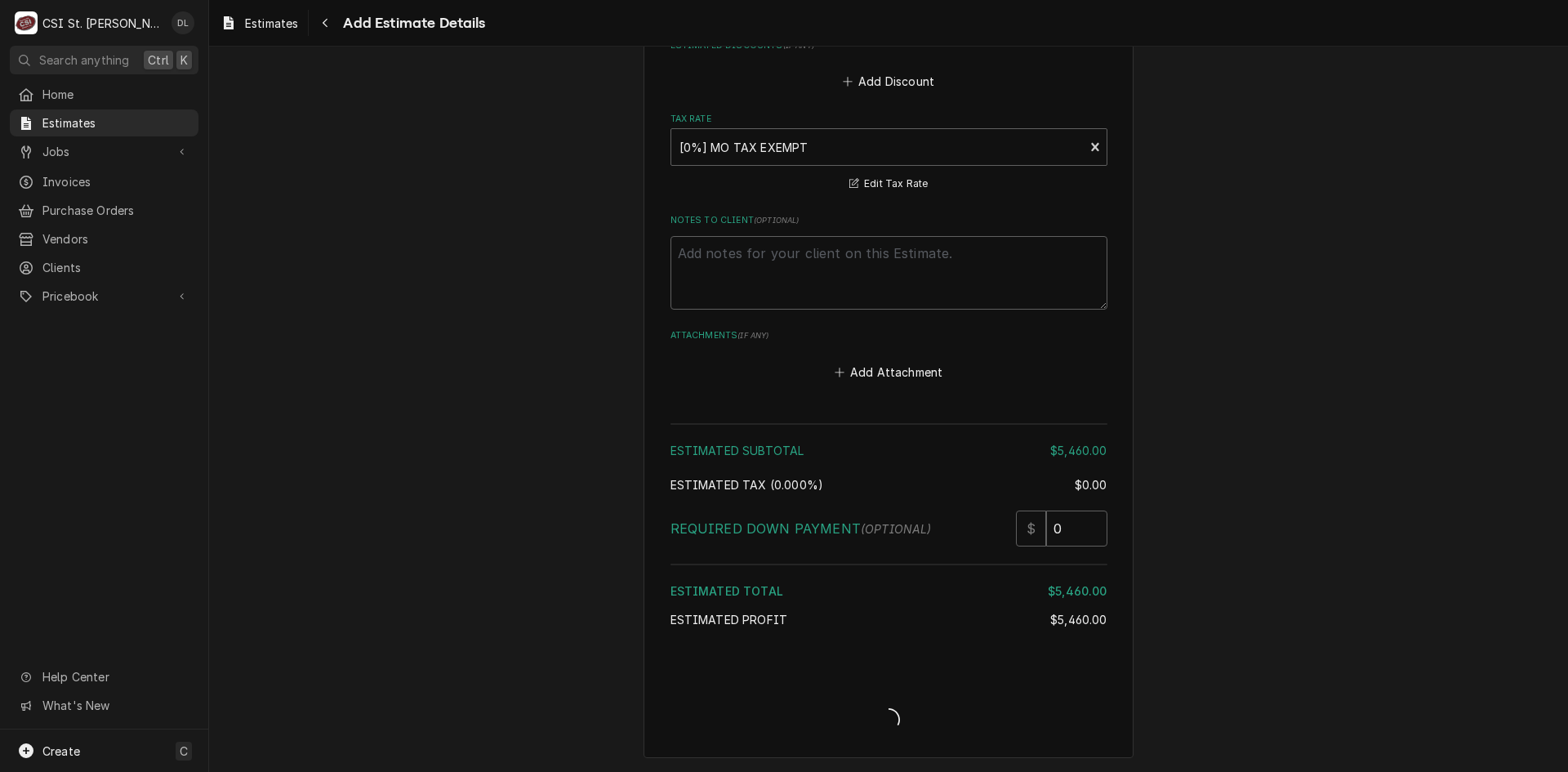
scroll to position [3594, 0]
type textarea "x"
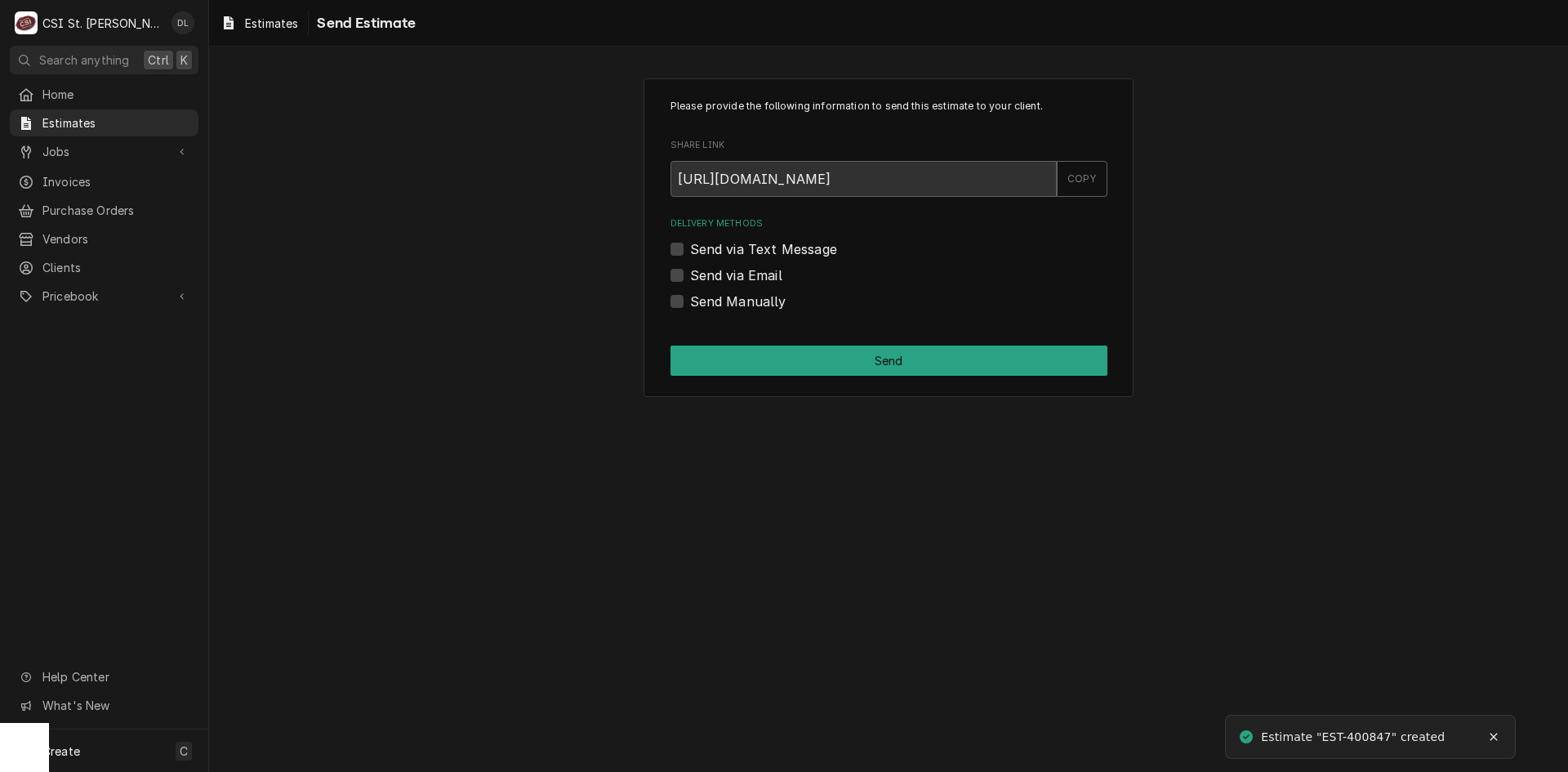
click at [691, 303] on label "Send Manually" at bounding box center [738, 301] width 96 height 19
click at [691, 303] on input "Send Manually" at bounding box center [908, 309] width 437 height 36
checkbox input "true"
click at [926, 368] on button "Send" at bounding box center [888, 360] width 437 height 30
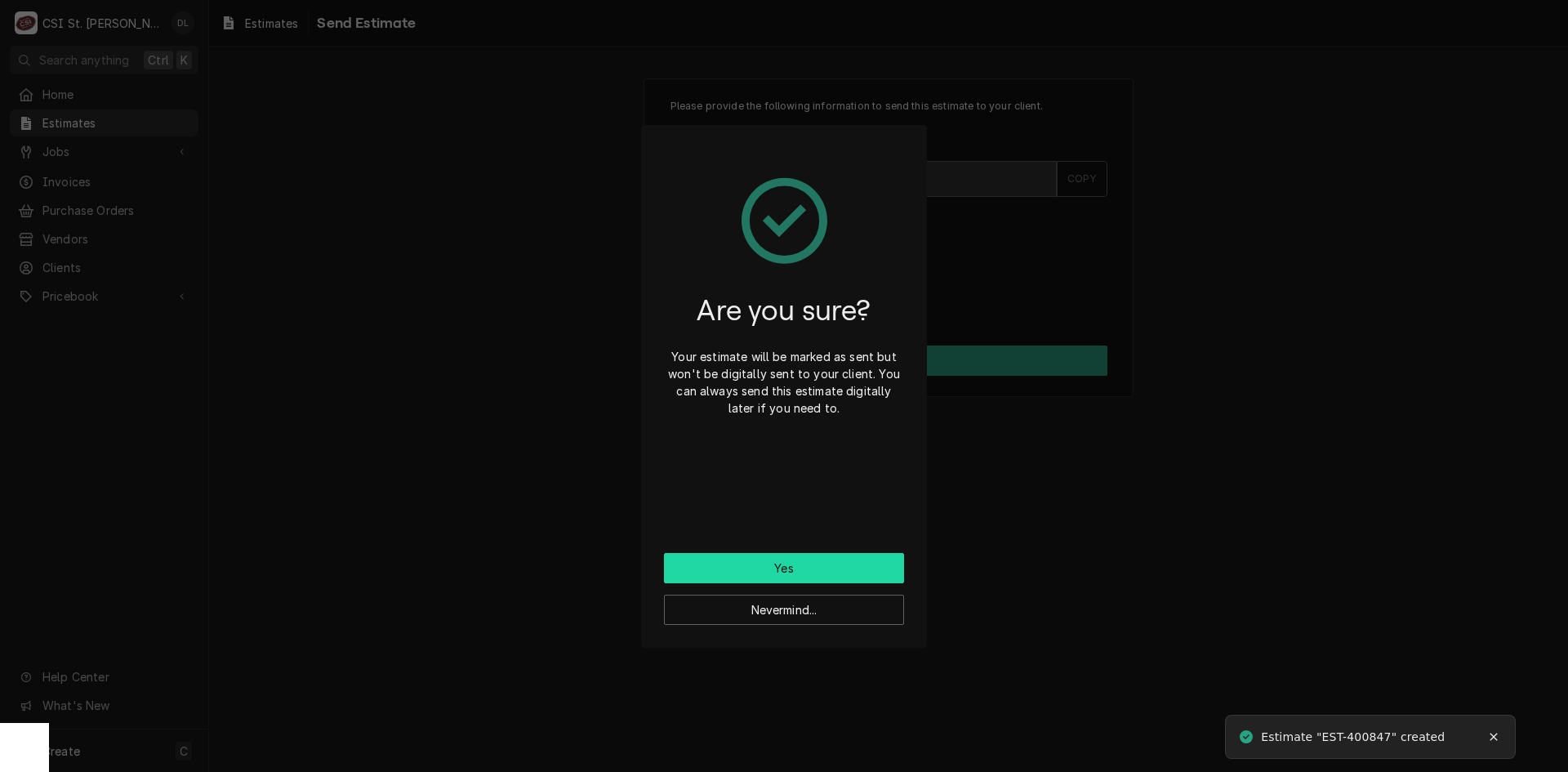
click at [816, 571] on button "Yes" at bounding box center [784, 568] width 241 height 30
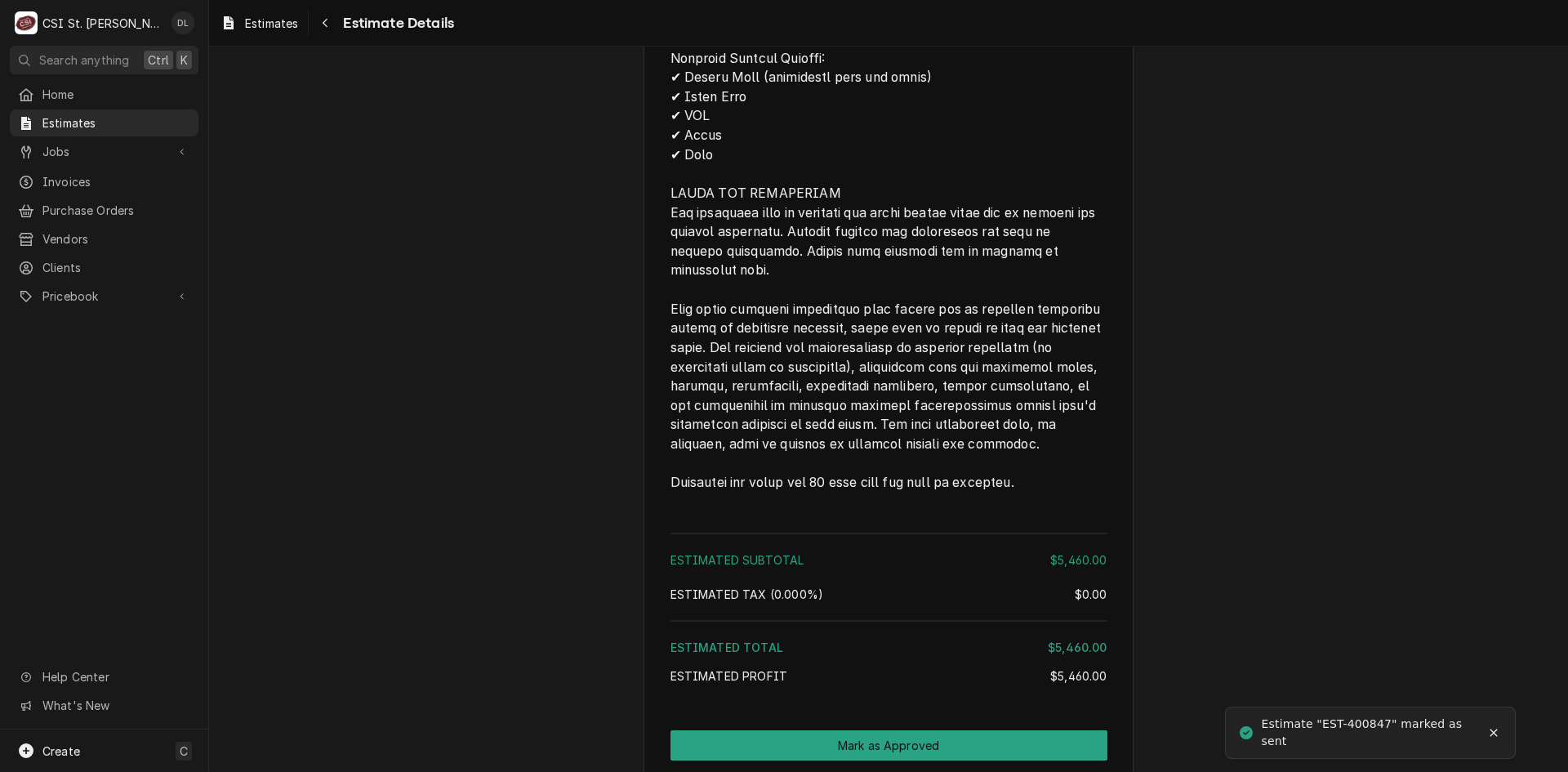
scroll to position [3184, 0]
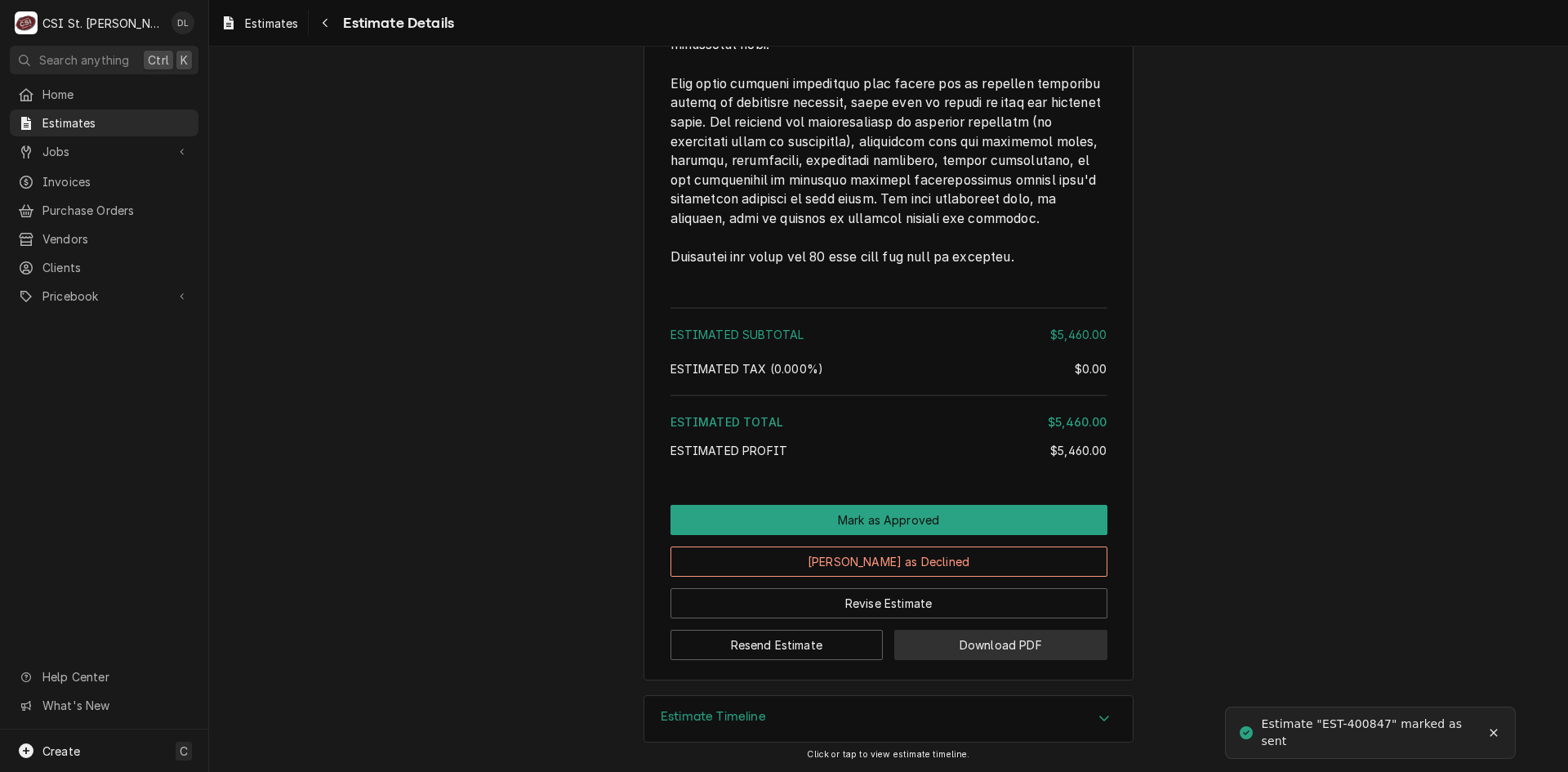
click at [1013, 638] on button "Download PDF" at bounding box center [1001, 645] width 213 height 30
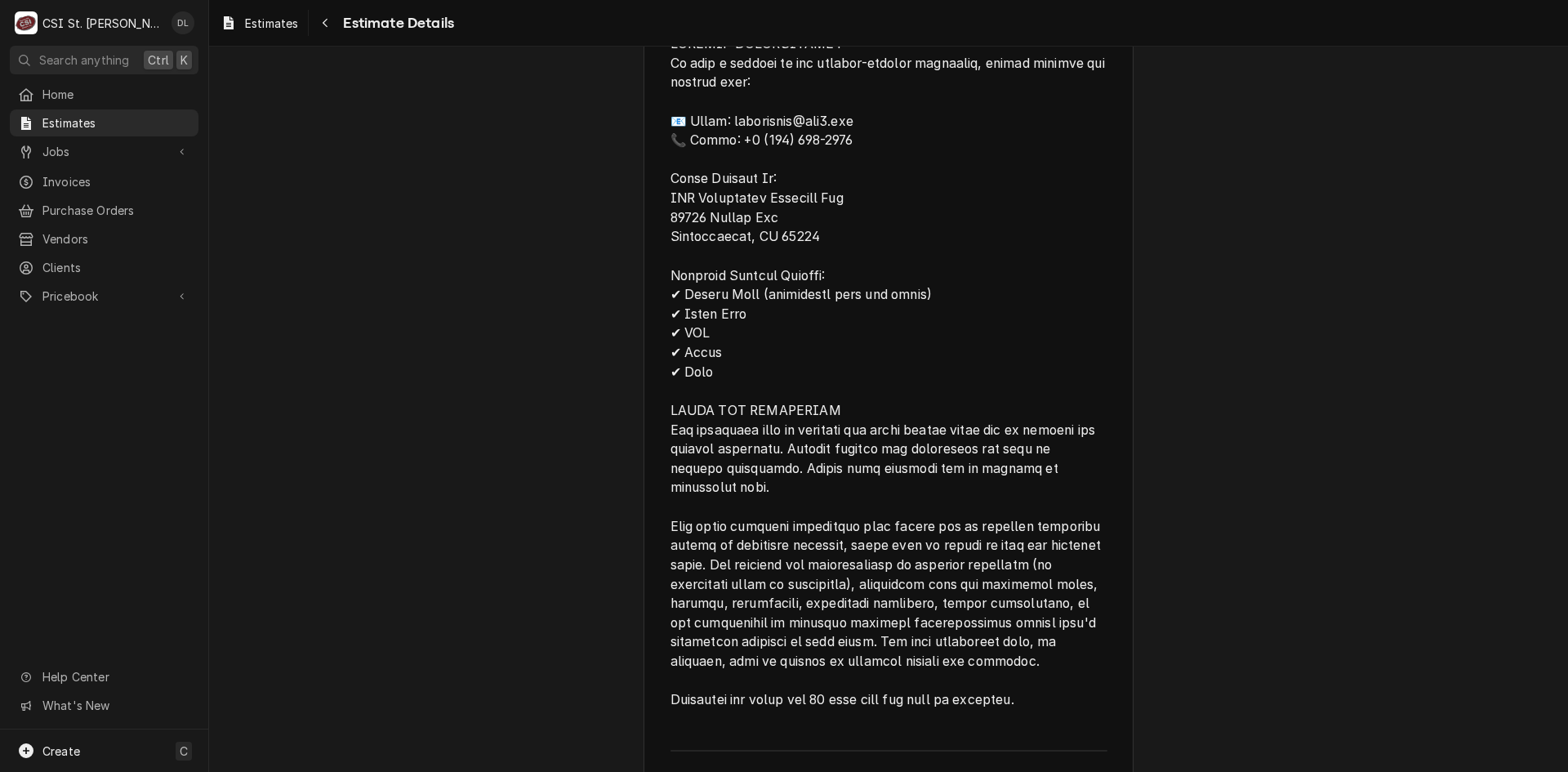
scroll to position [2286, 0]
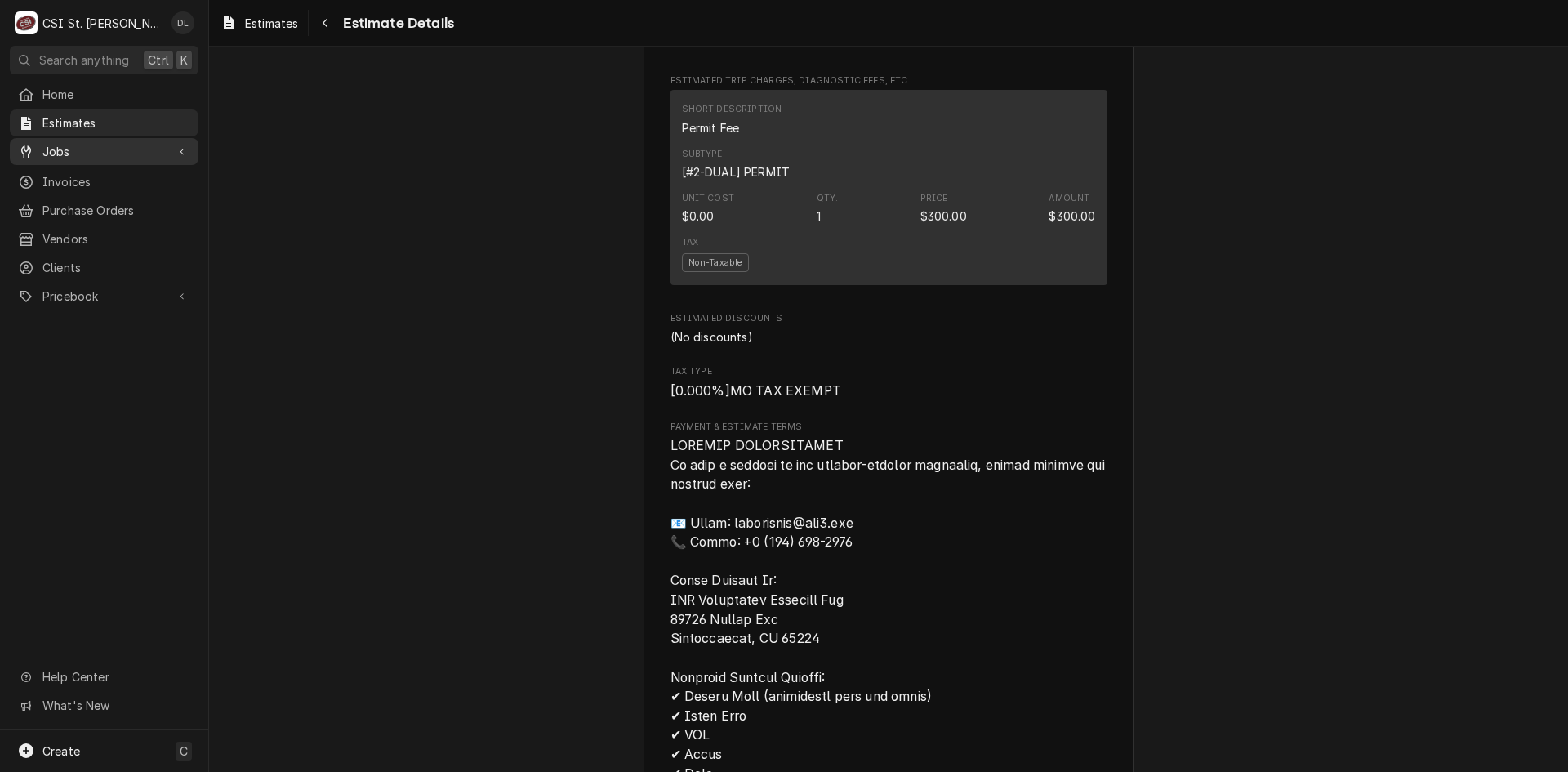
click at [70, 143] on span "Jobs" at bounding box center [104, 152] width 123 height 17
click at [86, 181] on span "Jobs" at bounding box center [116, 180] width 147 height 17
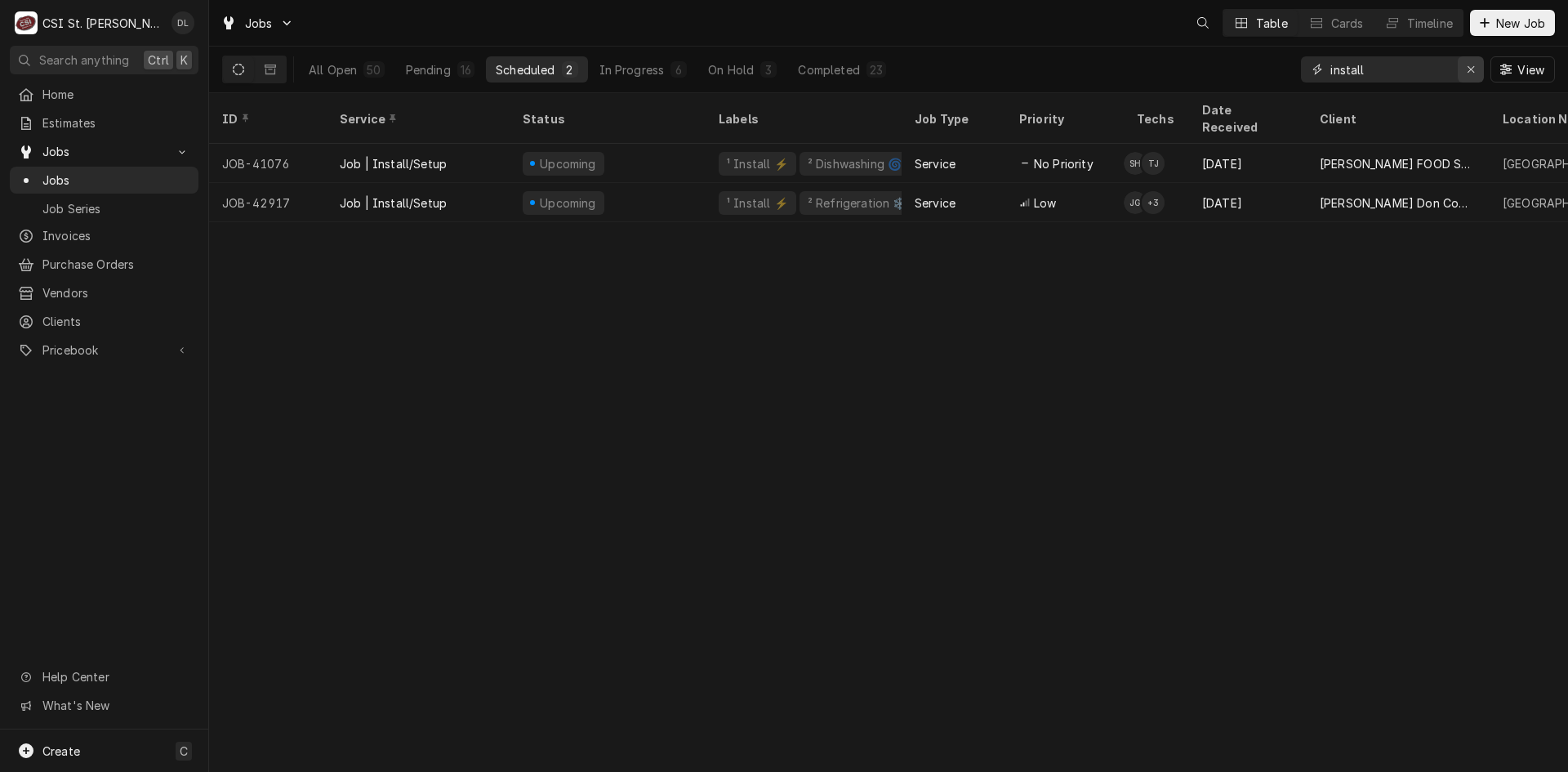
click at [1462, 71] on button "Erase input" at bounding box center [1471, 69] width 26 height 26
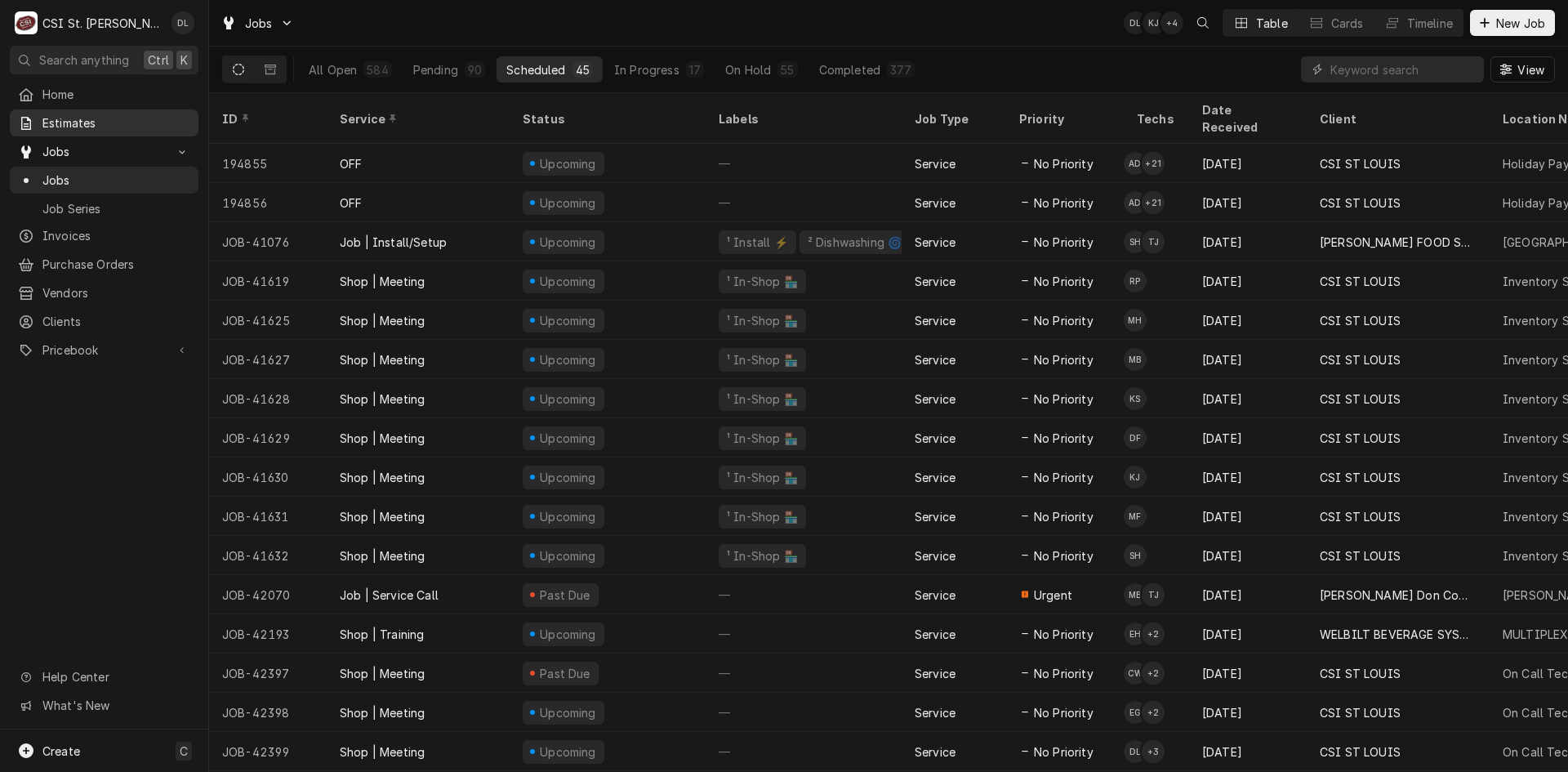
click at [105, 127] on span "Estimates" at bounding box center [116, 122] width 147 height 17
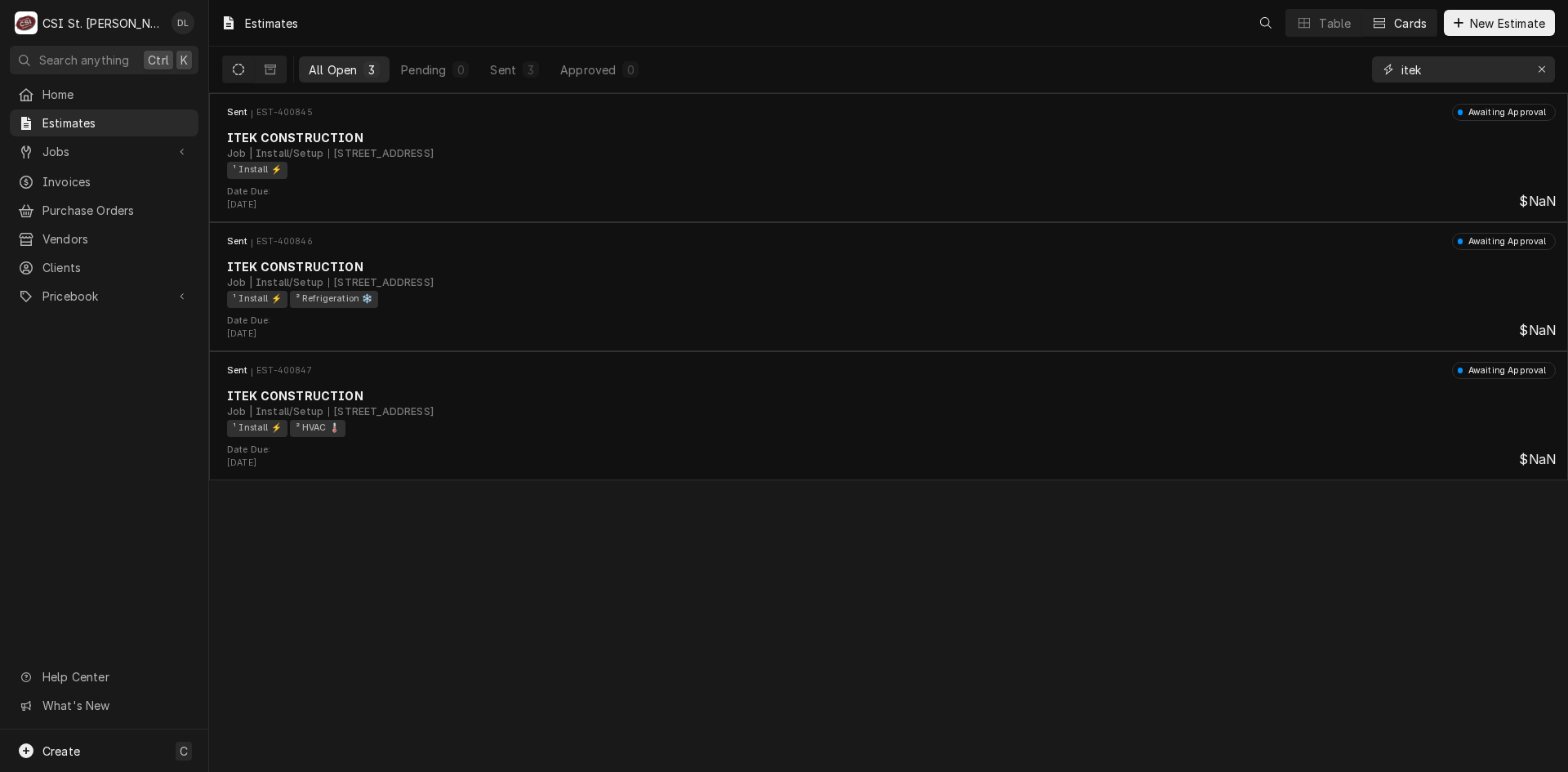
drag, startPoint x: 1461, startPoint y: 57, endPoint x: 1463, endPoint y: 47, distance: 10.2
click at [1463, 47] on div "itek" at bounding box center [1463, 70] width 183 height 46
click at [1534, 70] on div "Erase input" at bounding box center [1541, 69] width 16 height 16
click at [1461, 32] on button "New Estimate" at bounding box center [1499, 23] width 111 height 26
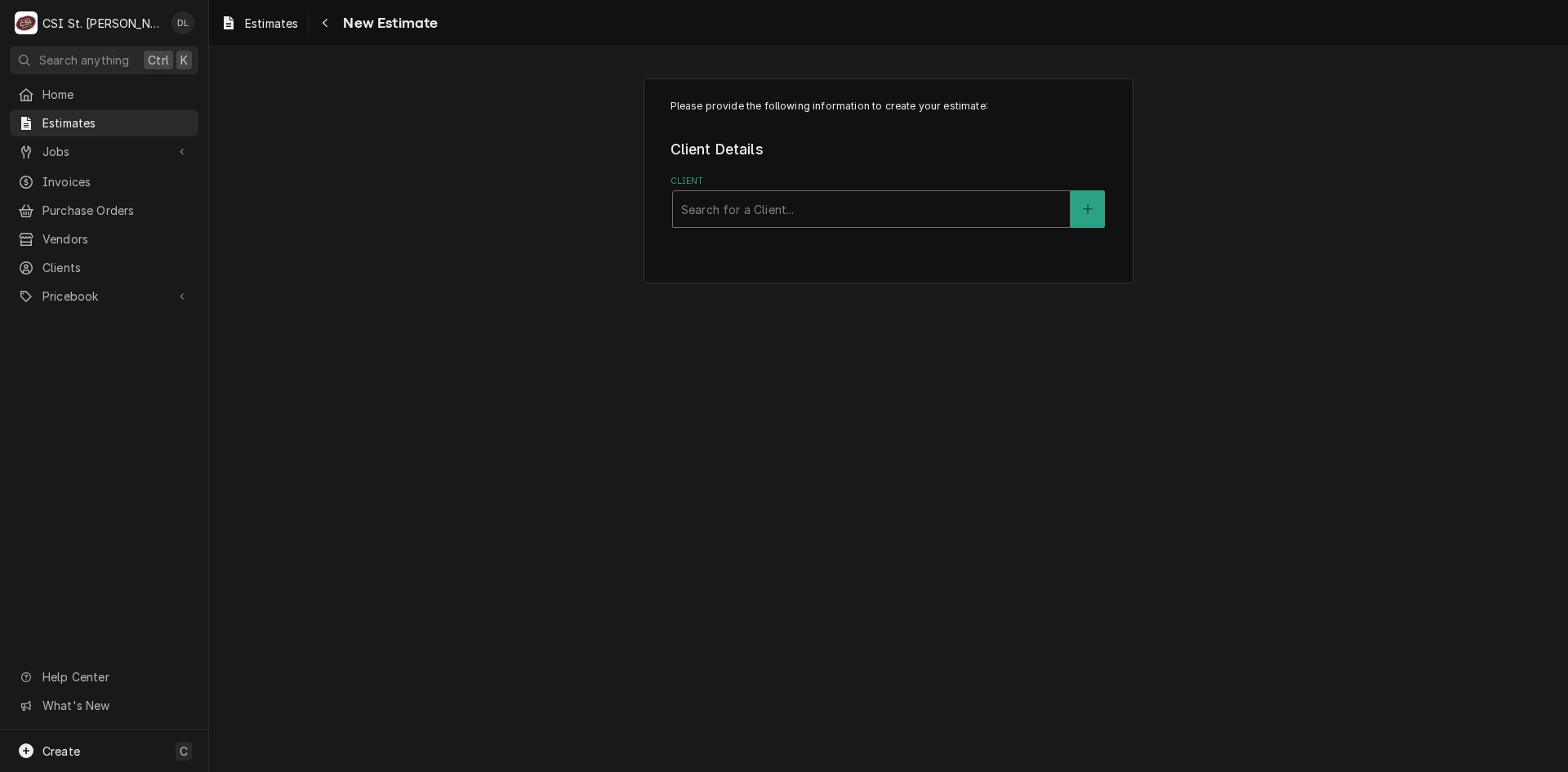
click at [751, 219] on div "Client" at bounding box center [872, 209] width 380 height 29
type input "rapids"
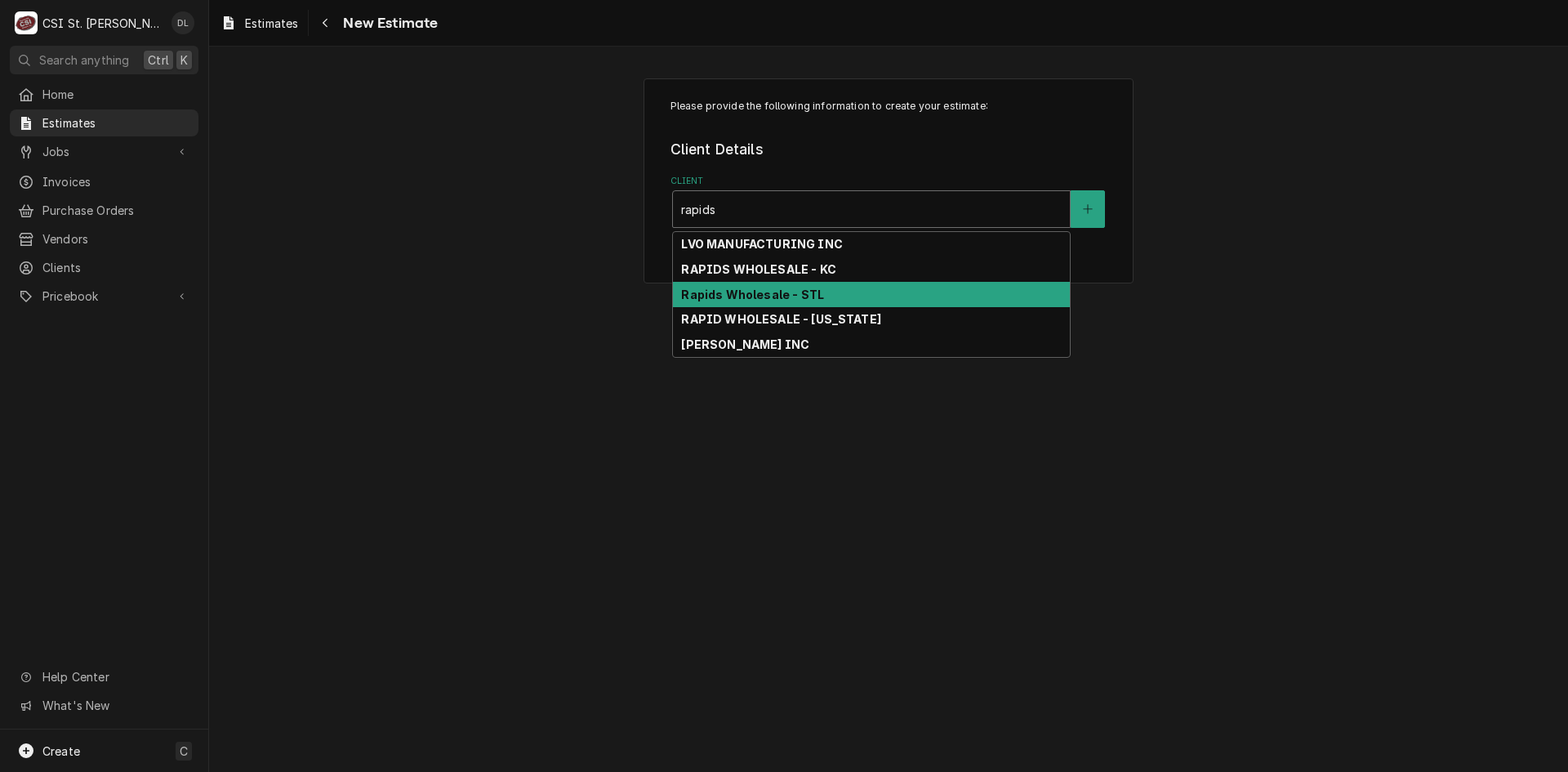
click at [766, 299] on strong "Rapids Wholesale - STL" at bounding box center [753, 294] width 143 height 14
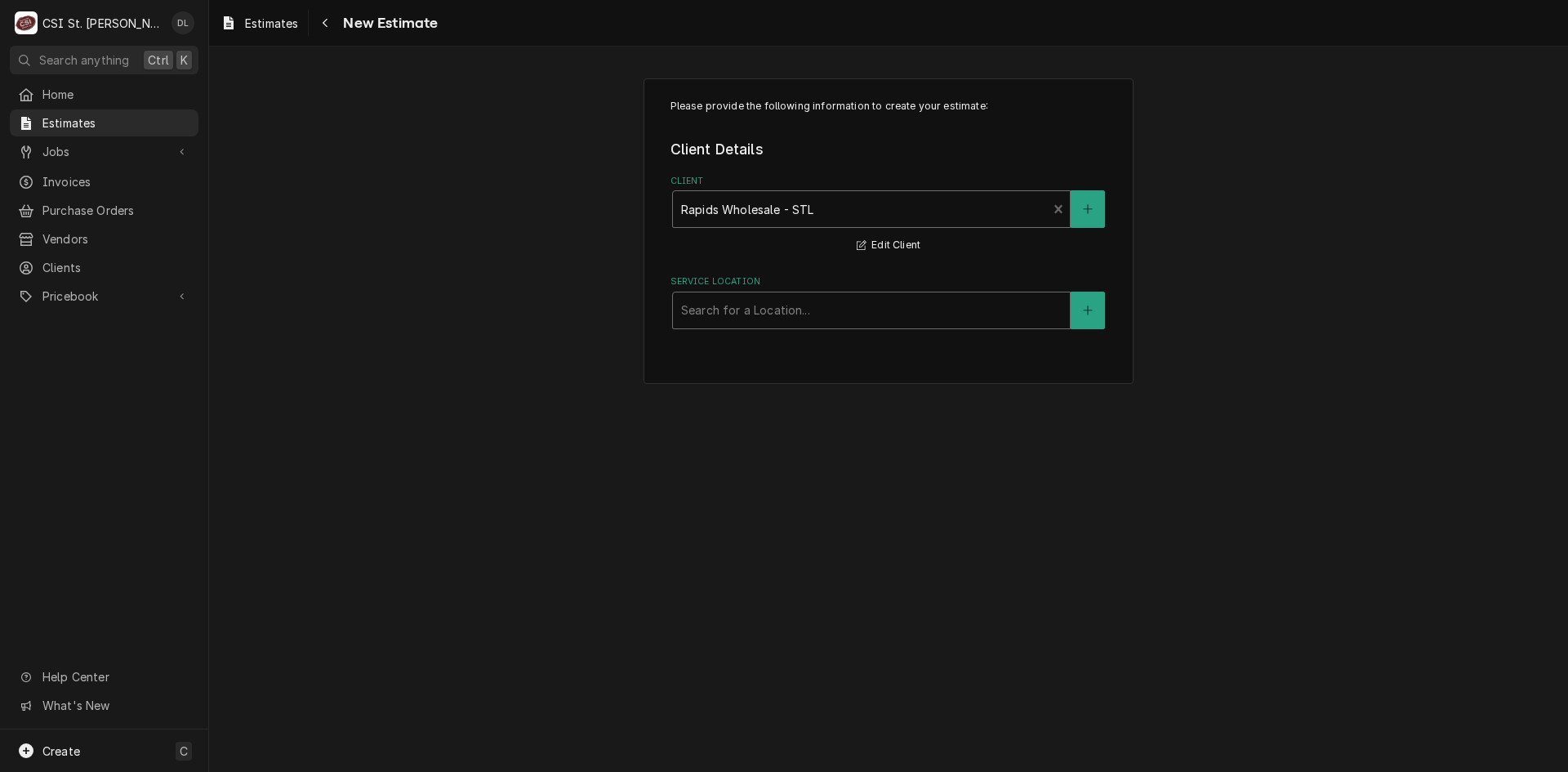
click at [846, 306] on div "Service Location" at bounding box center [872, 310] width 380 height 29
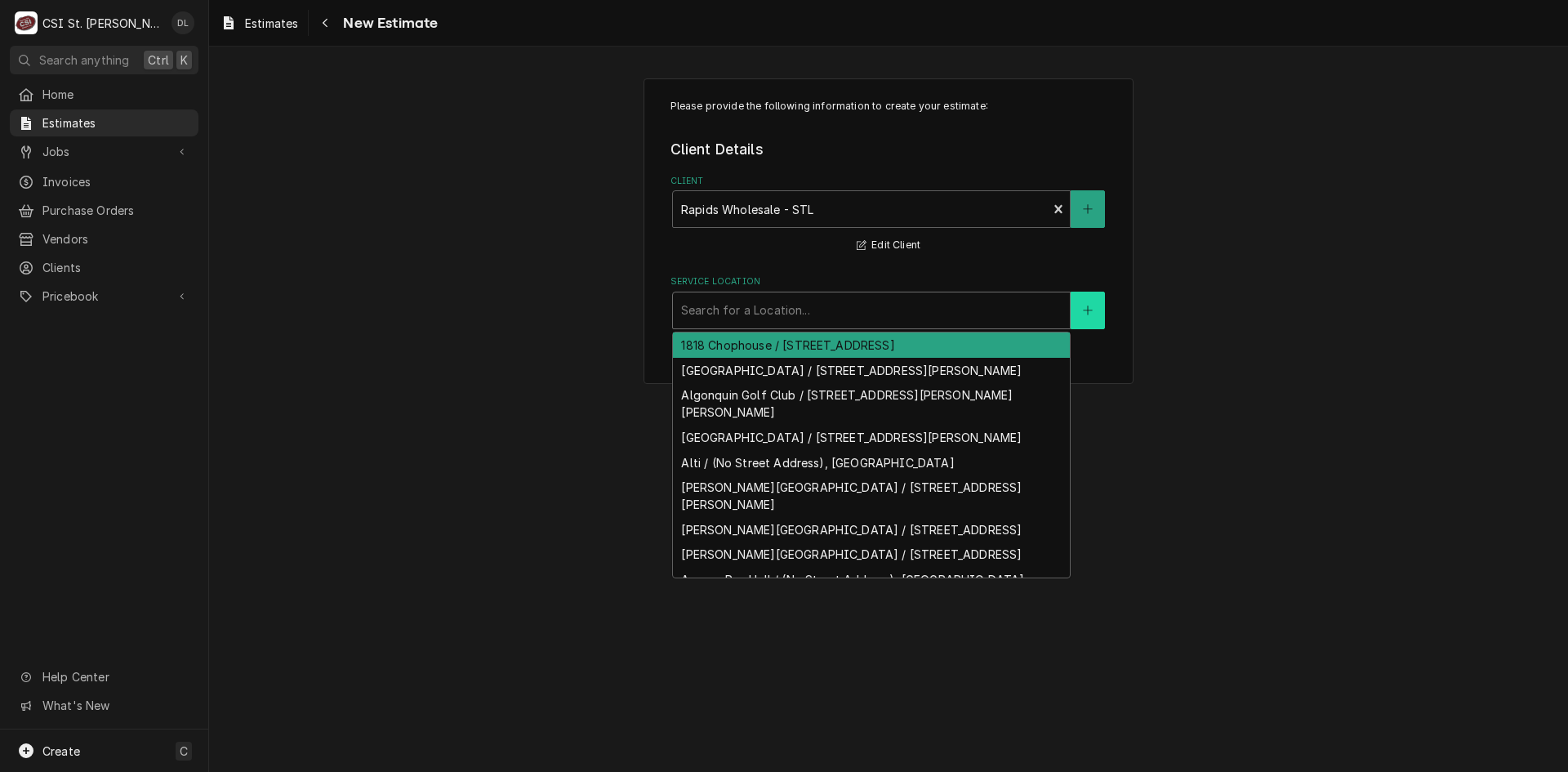
click at [1097, 307] on button "Service Location" at bounding box center [1088, 310] width 34 height 38
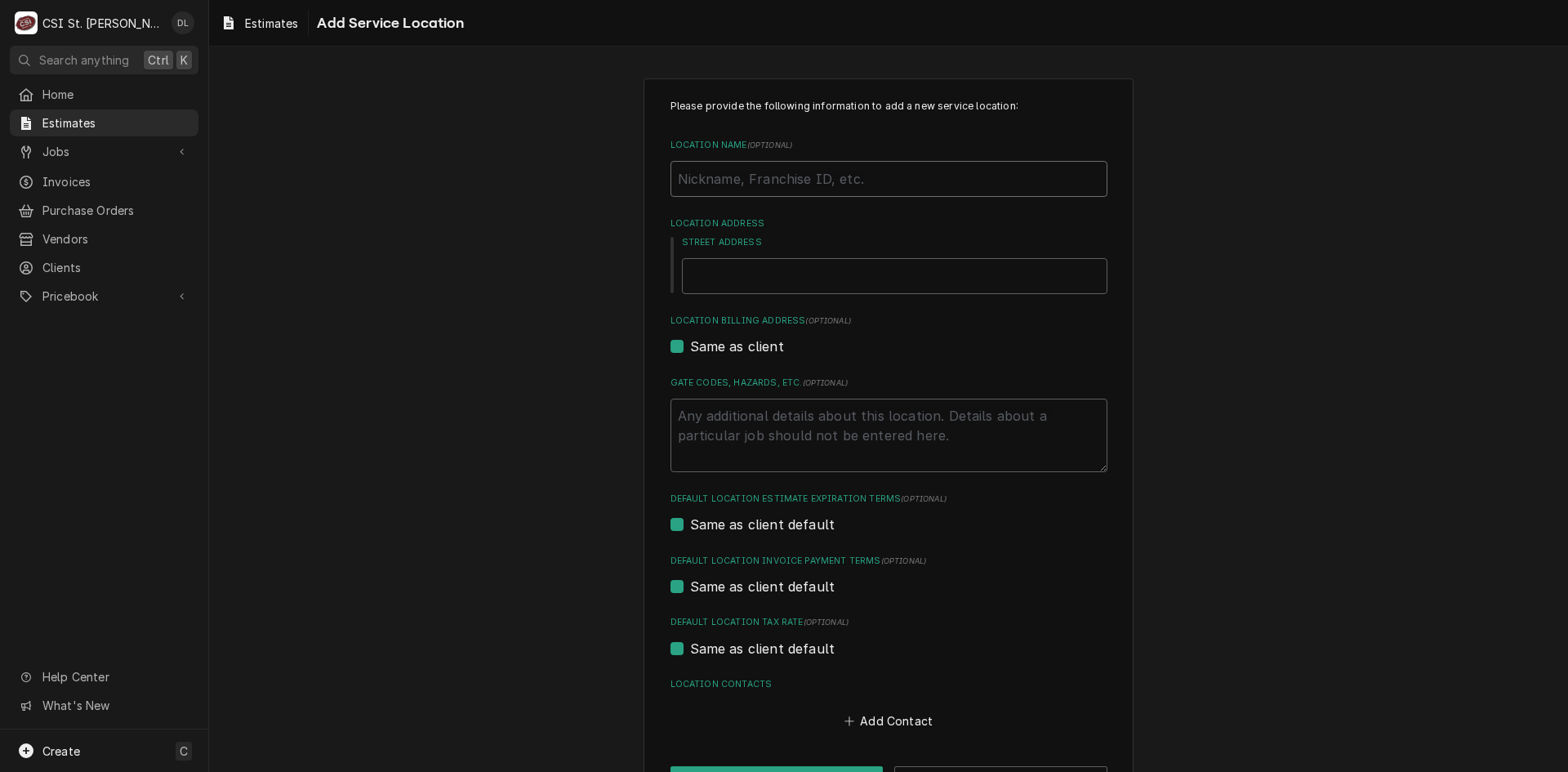
click at [817, 194] on input "Location Name ( optional )" at bounding box center [888, 179] width 437 height 36
type textarea "x"
type input "R"
type textarea "x"
type input "Ro"
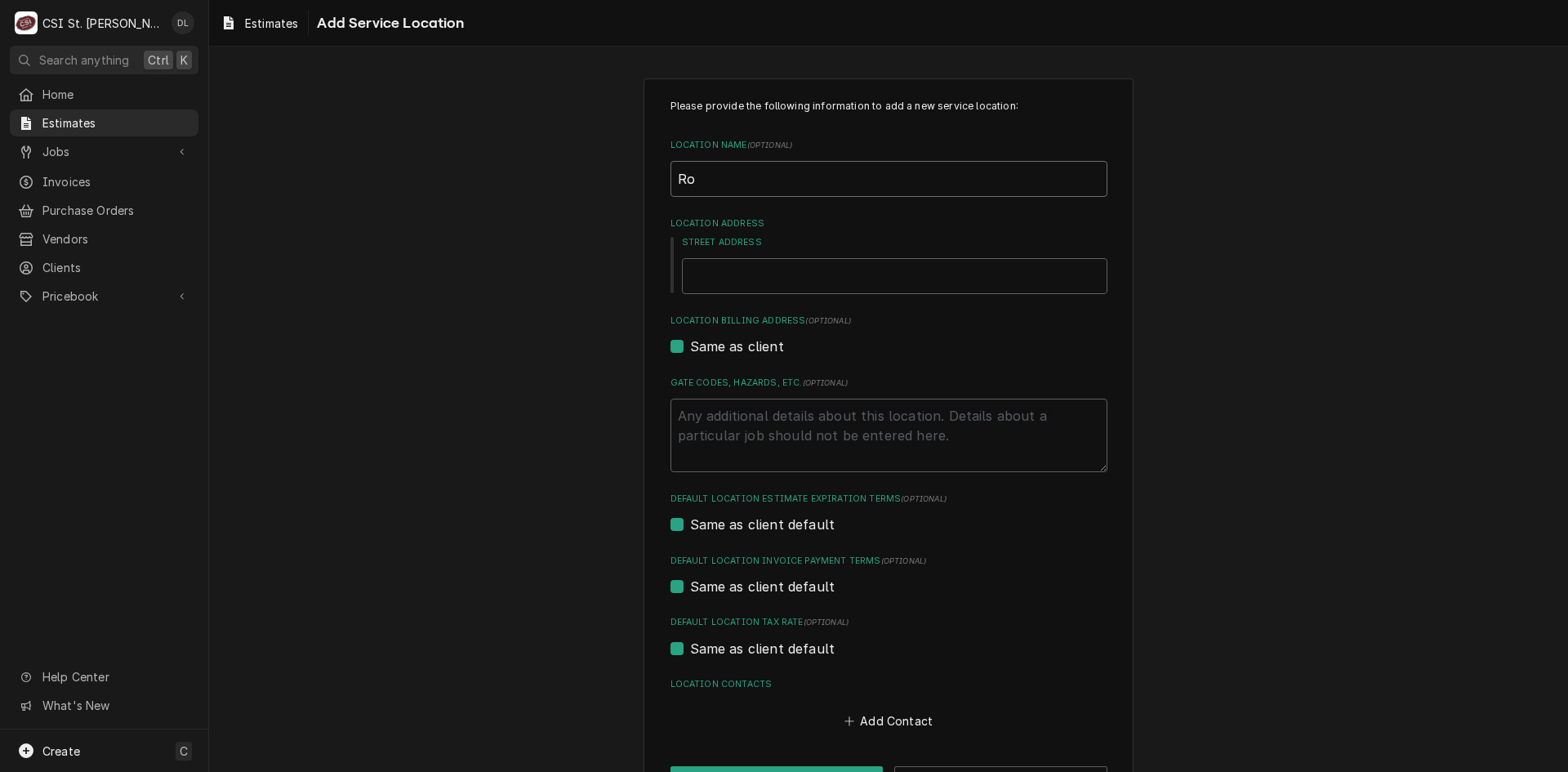
type textarea "x"
type input "Rol"
type textarea "x"
type input "Rolla"
type textarea "x"
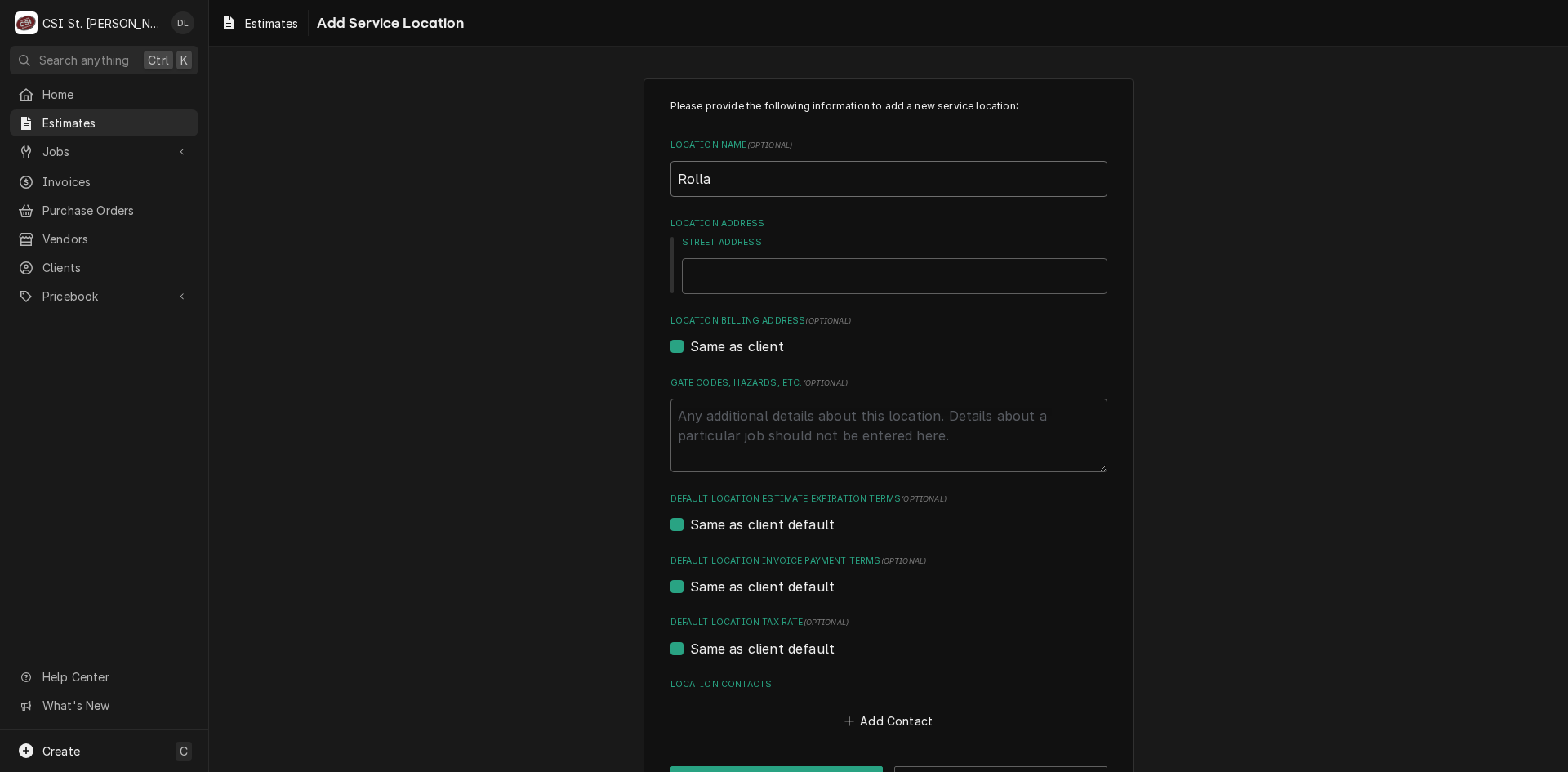
type input "Rolla"
type textarea "x"
type input "Rolla E"
type textarea "x"
type input "Rolla Ea"
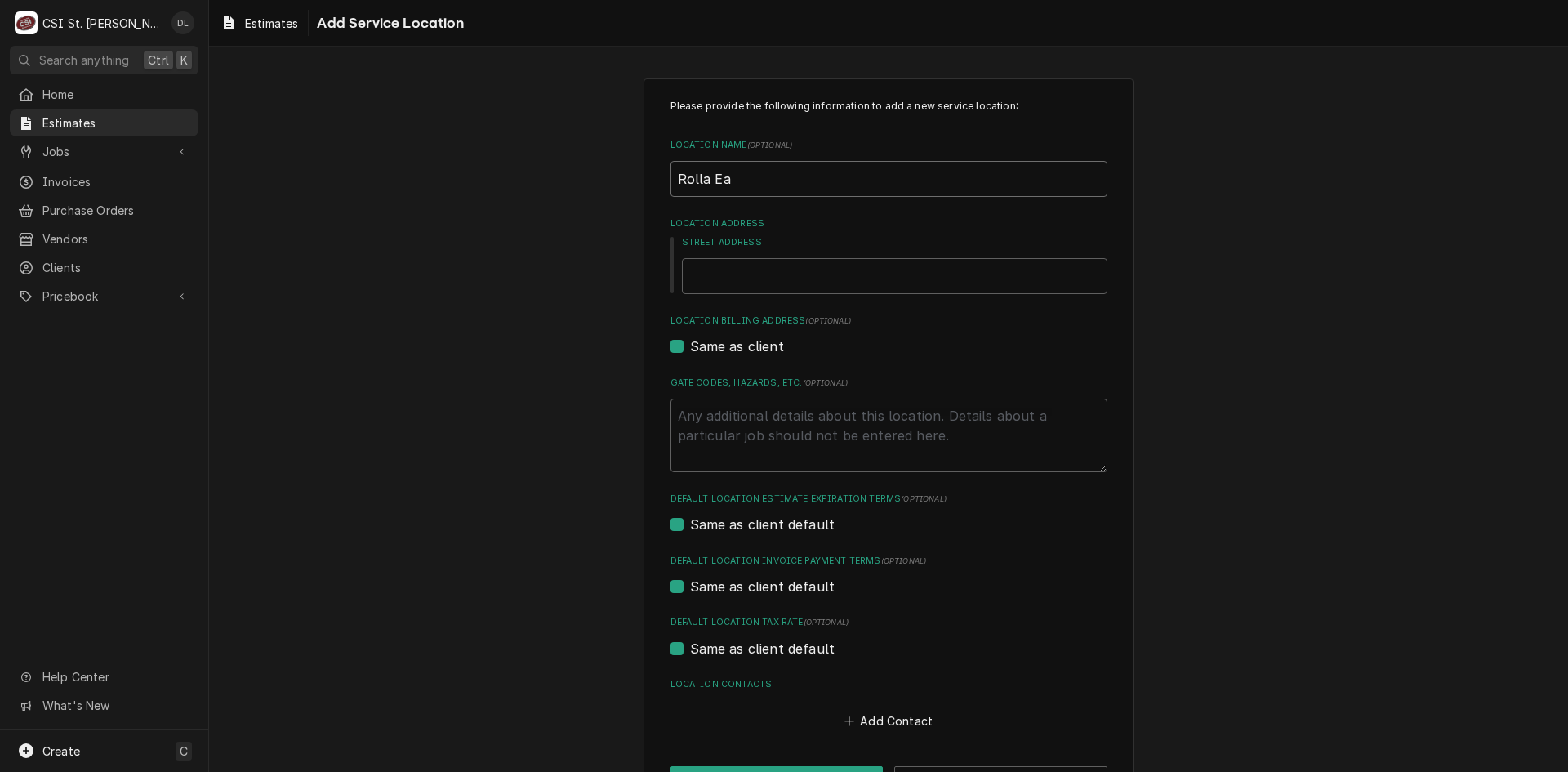
type textarea "x"
type input "Rolla Ear"
type textarea "x"
type input "[PERSON_NAME]"
type textarea "x"
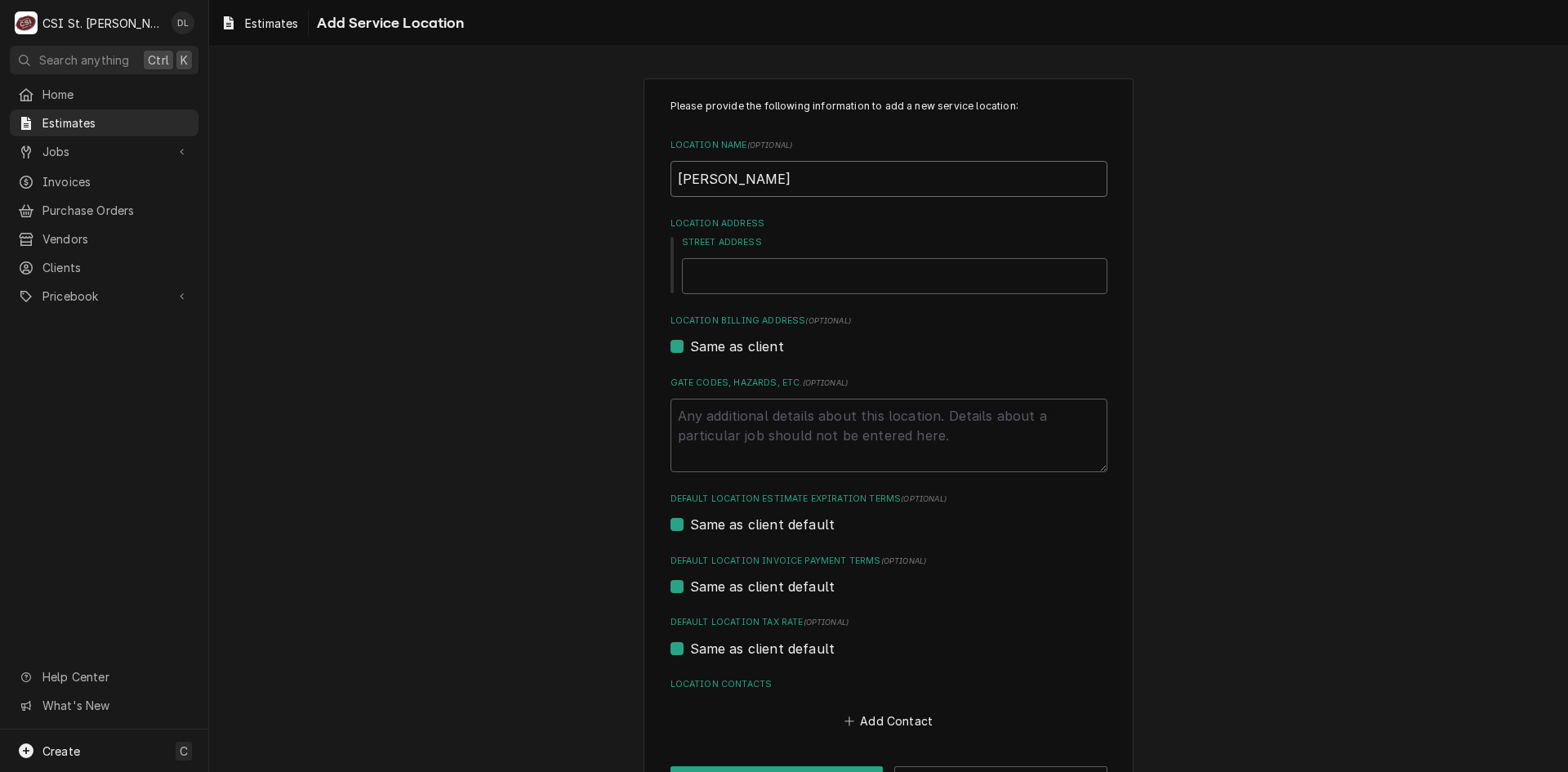
type input "Rolla Early"
type textarea "x"
type input "Rolla Early"
type textarea "x"
type input "Rolla Early C"
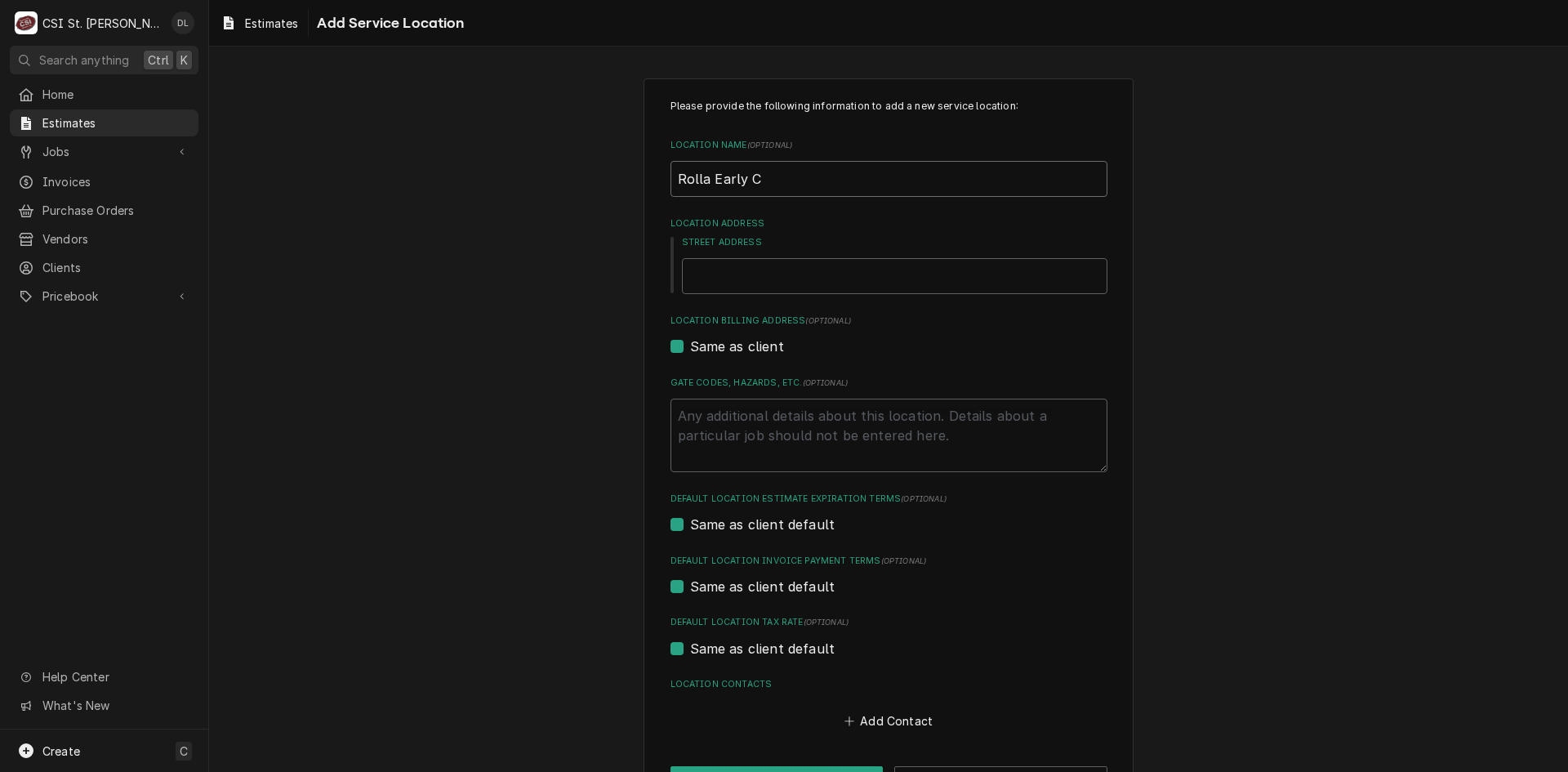
type textarea "x"
type input "Rolla Early Ch"
type textarea "x"
type input "Rolla Early Chi"
type textarea "x"
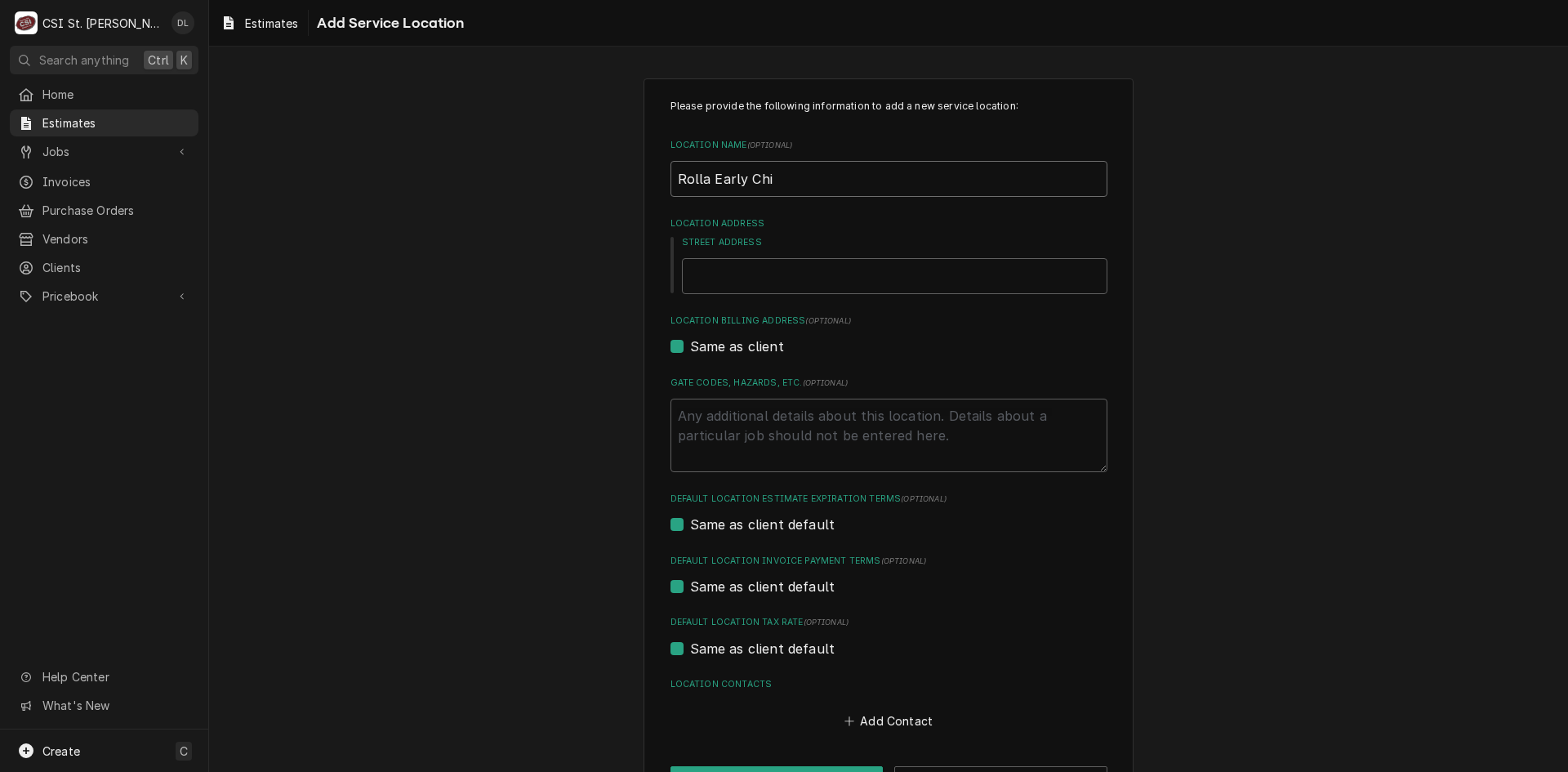
type input "Rolla Early Chil"
type textarea "x"
type input "Rolla Early Child"
type textarea "x"
type input "Rolla Early Childh"
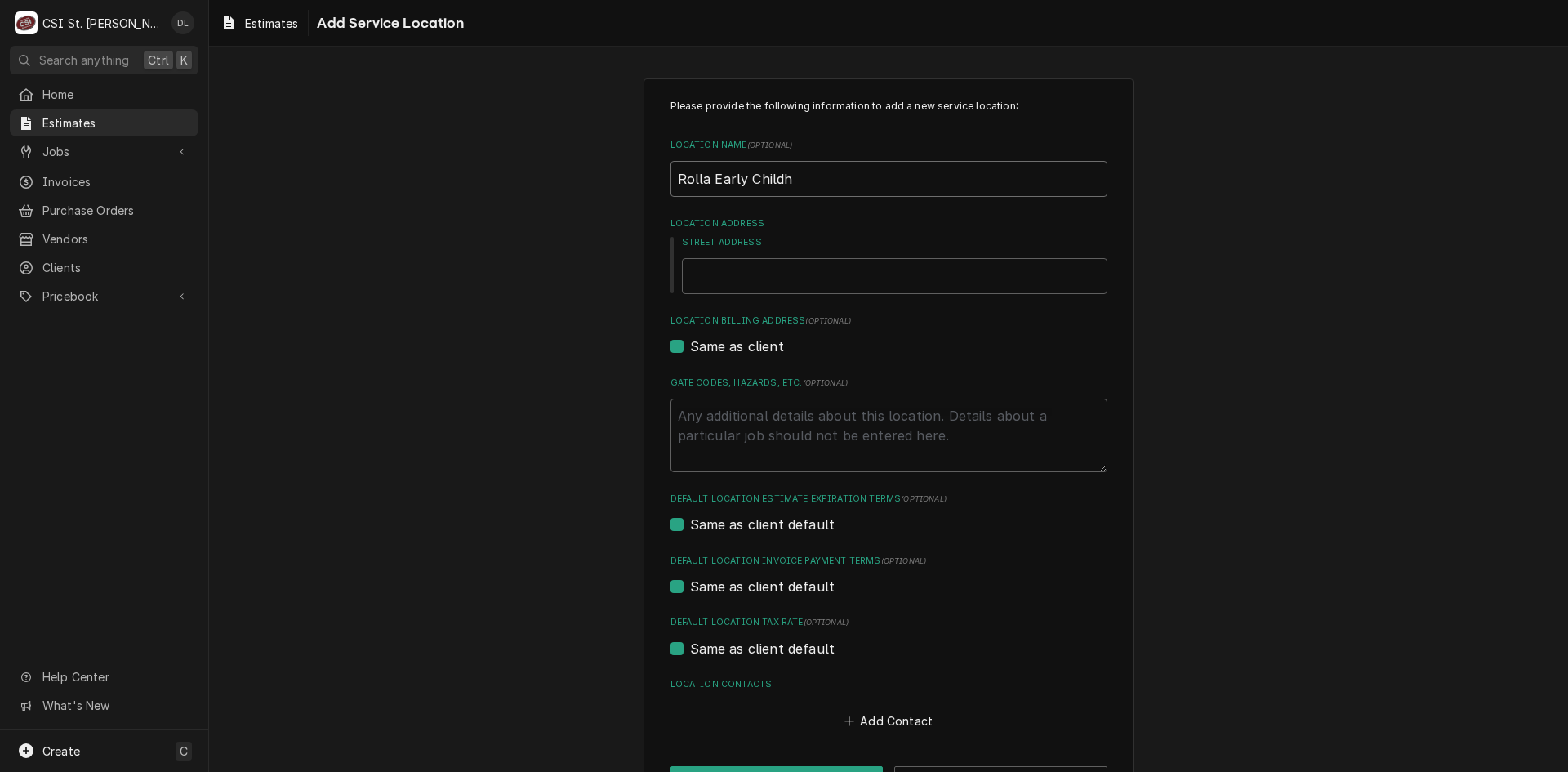
type textarea "x"
type input "Rolla Early Childho"
type textarea "x"
type input "Rolla Early Childhoo"
type textarea "x"
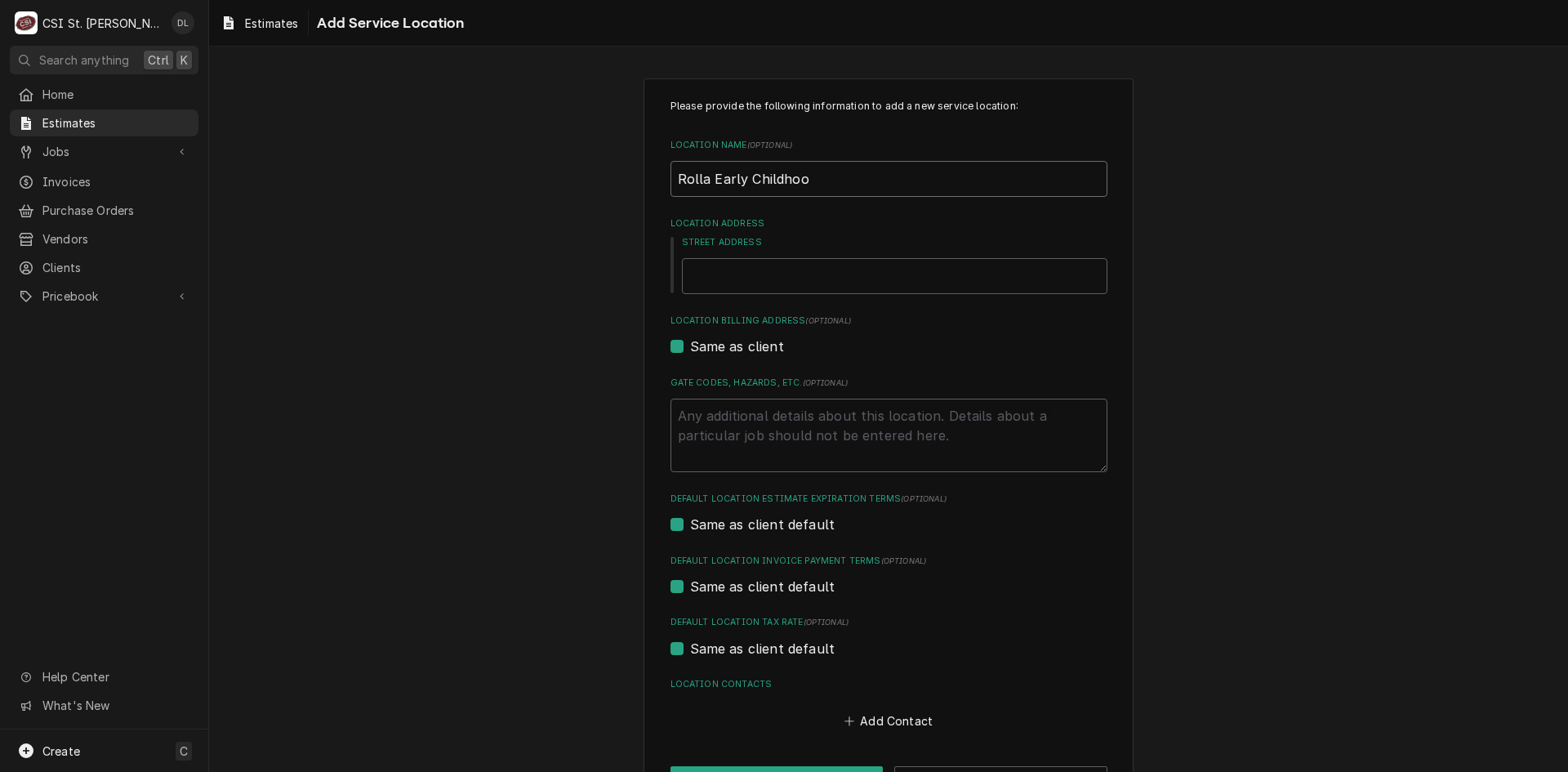
type input "Rolla Early Childhood"
type textarea "x"
type input "Rolla Early Childhood"
type textarea "x"
type input "Rolla Early Childhood C"
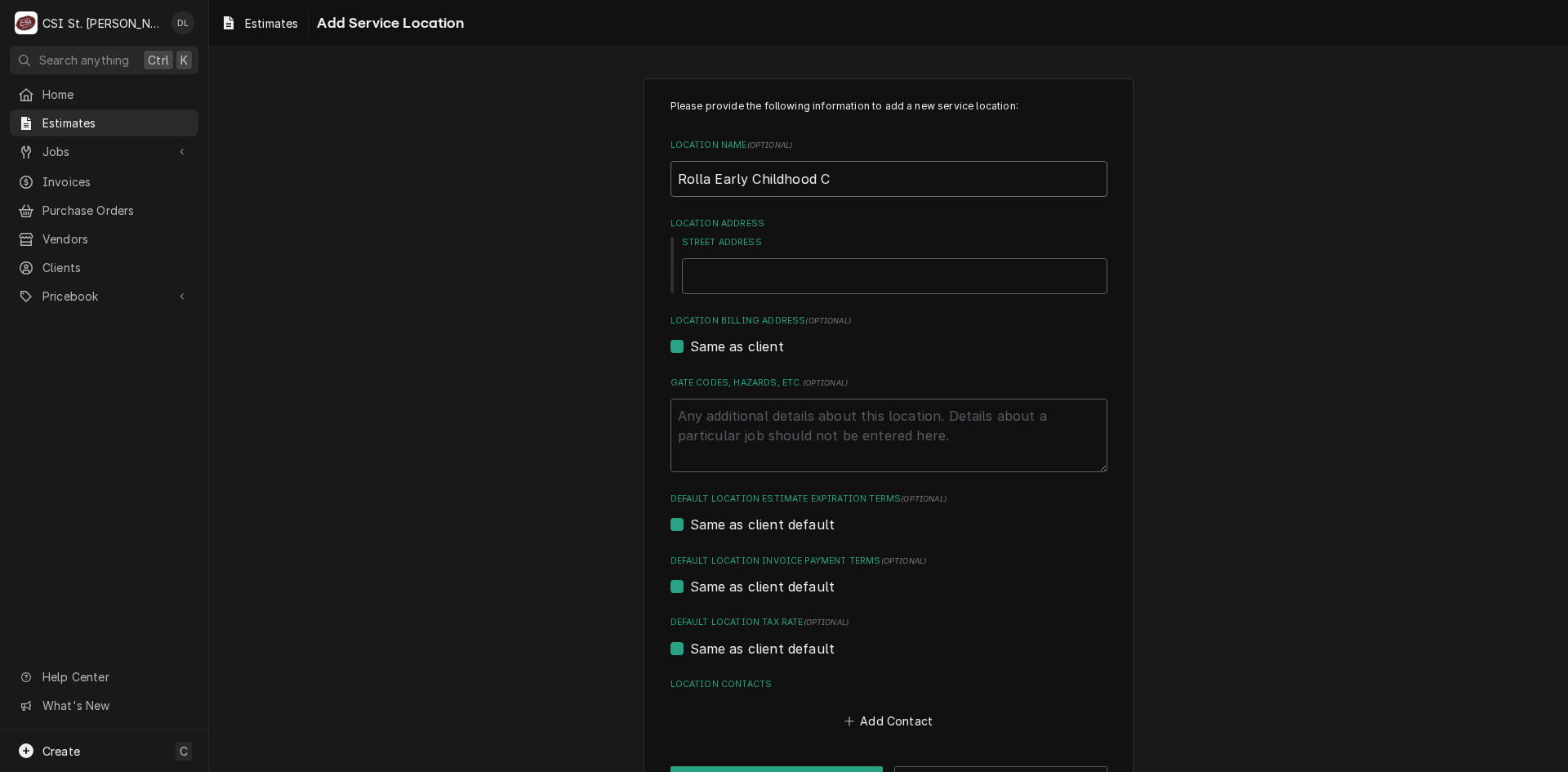
type textarea "x"
type input "Rolla Early Childhood Ce"
type textarea "x"
type input "Rolla Early Childhood Cen"
type textarea "x"
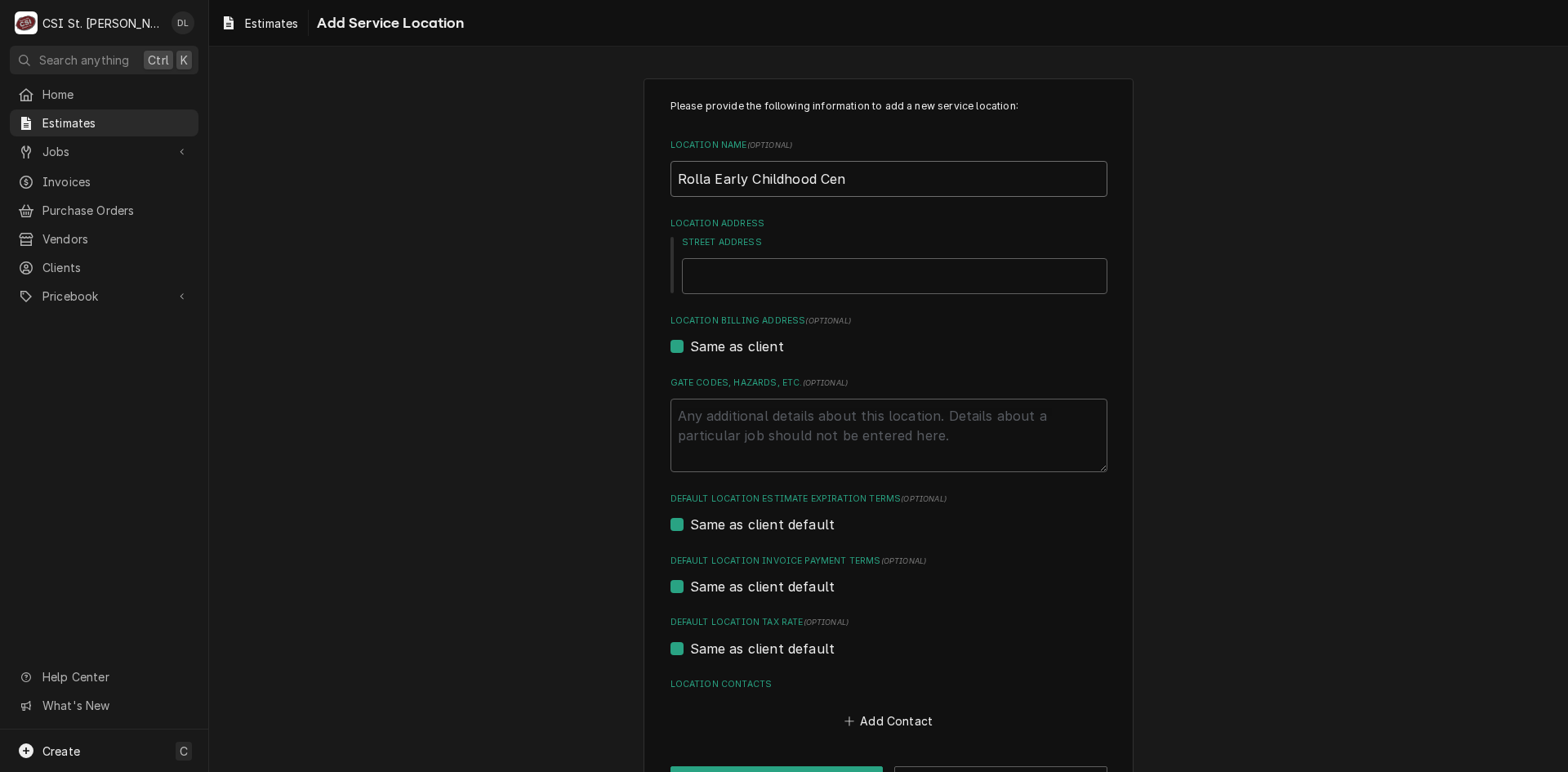
type input "Rolla Early Childhood Cent"
type textarea "x"
type input "Rolla Early Childhood Cente"
type textarea "x"
type input "Rolla Early Childhood Center"
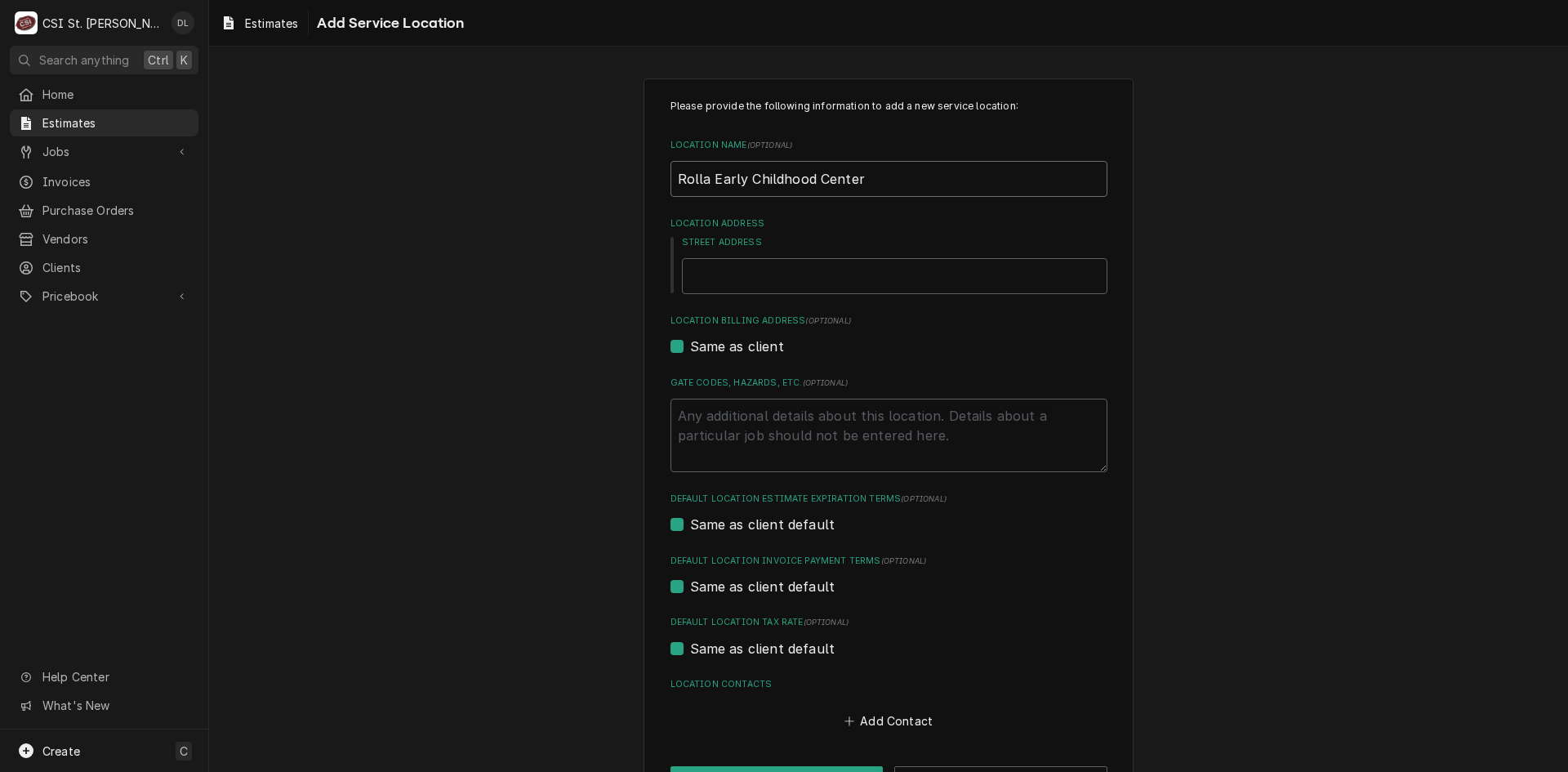
type textarea "x"
type input "Rolla Early Childhood Center"
click at [820, 276] on input "Street Address" at bounding box center [895, 276] width 426 height 36
type textarea "x"
type input "5"
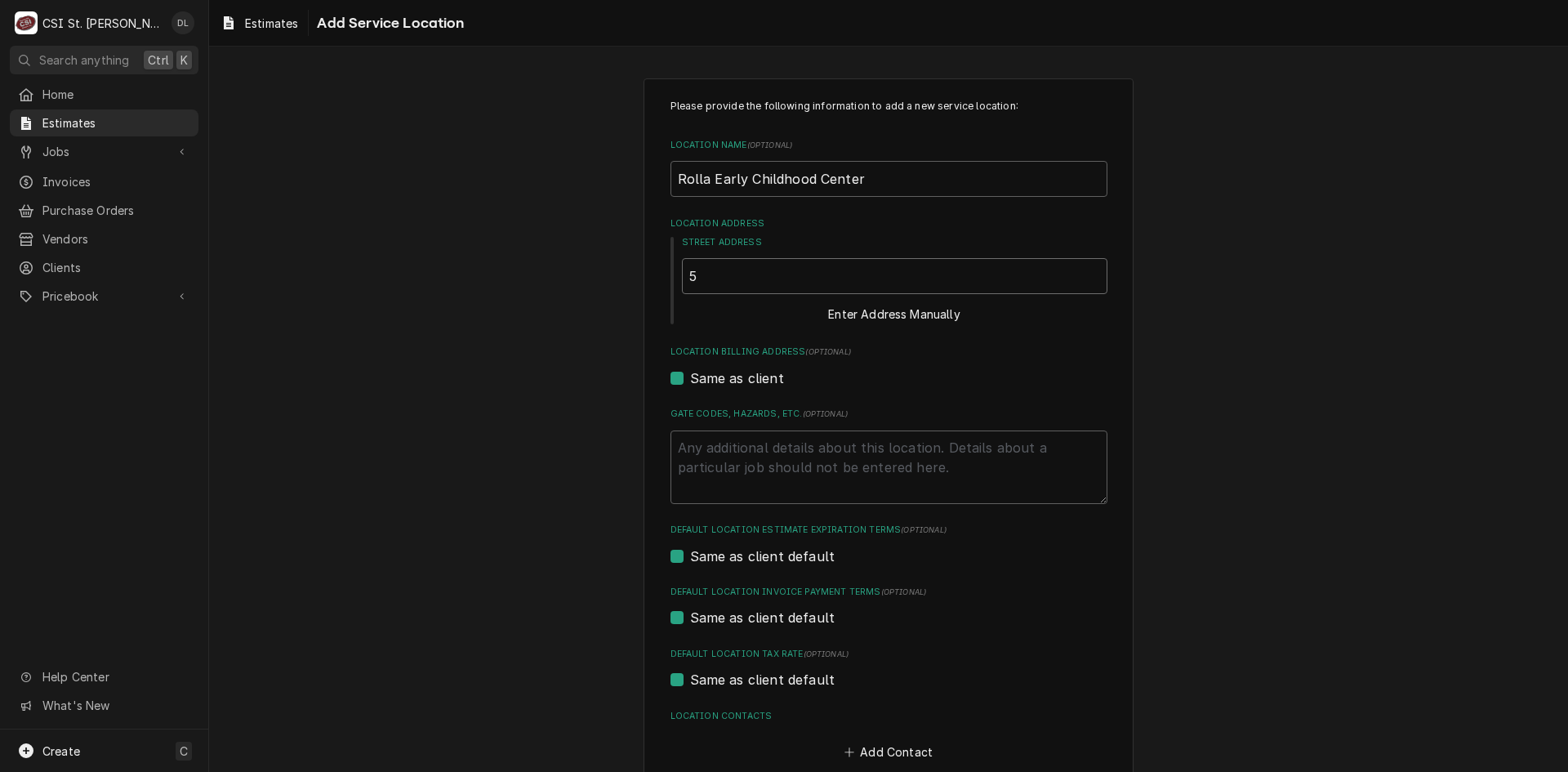
type textarea "x"
type input "55"
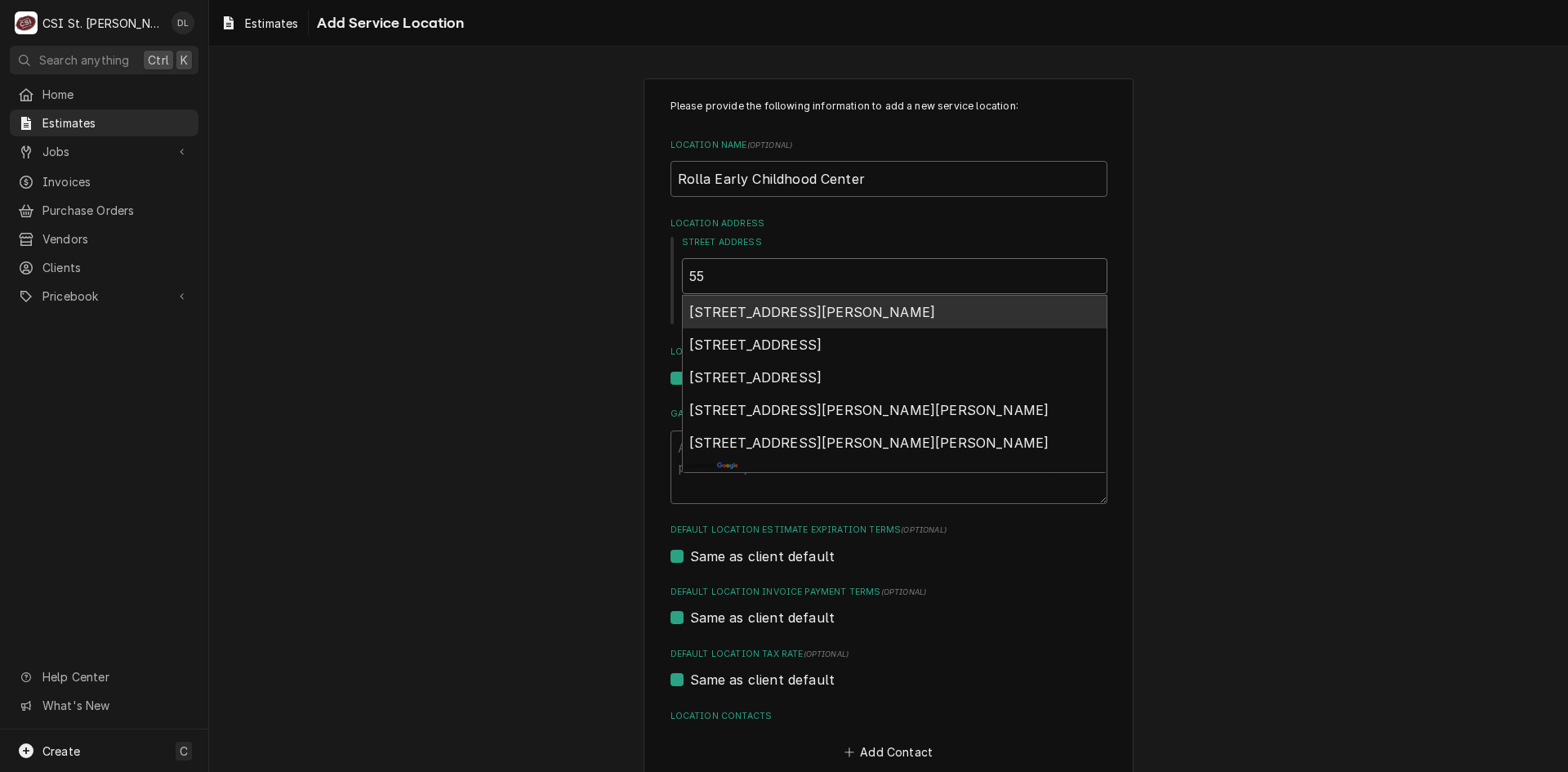
type textarea "x"
type input "550"
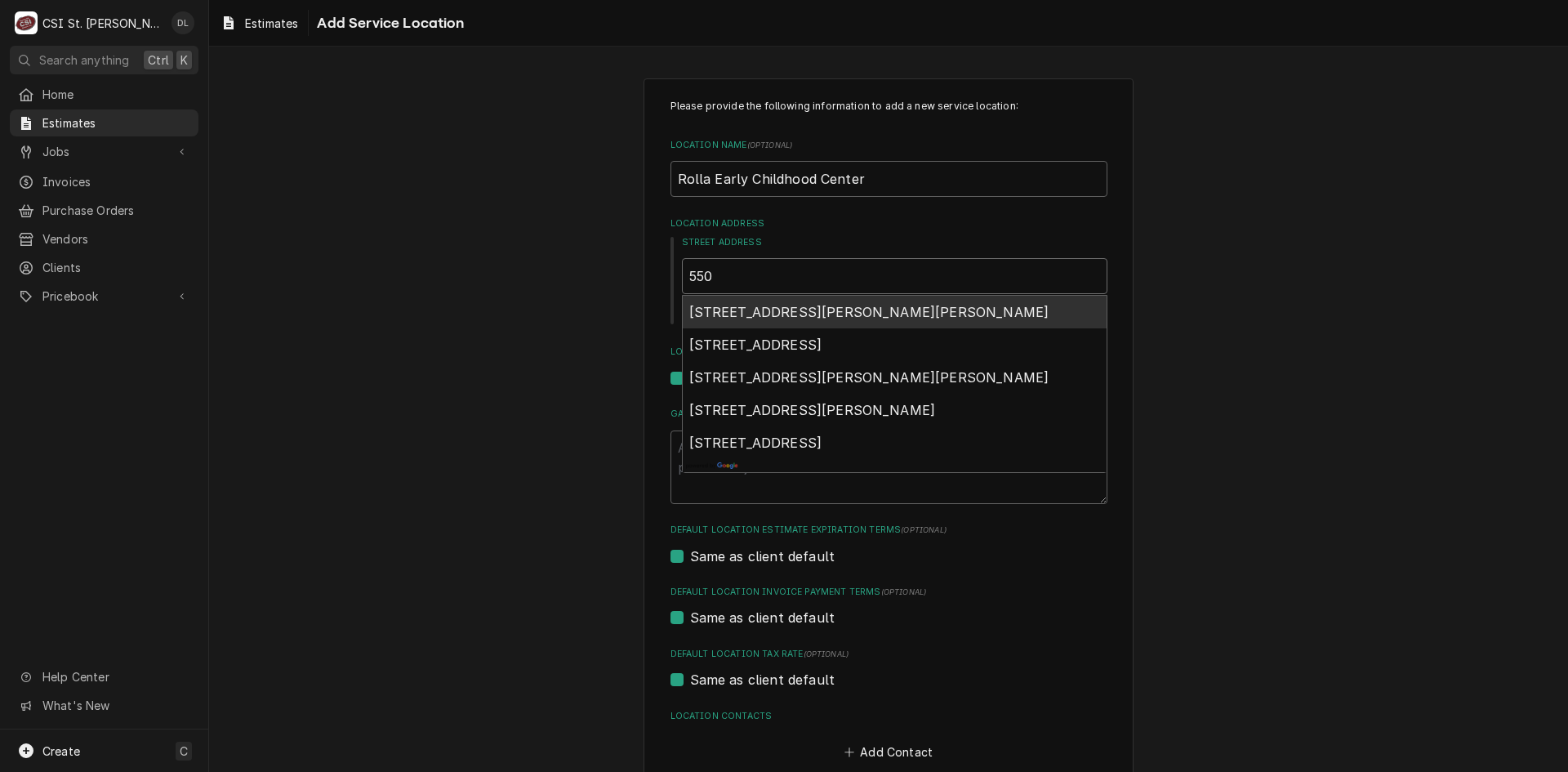
type textarea "x"
type input "550"
type textarea "x"
type input "550 b"
type textarea "x"
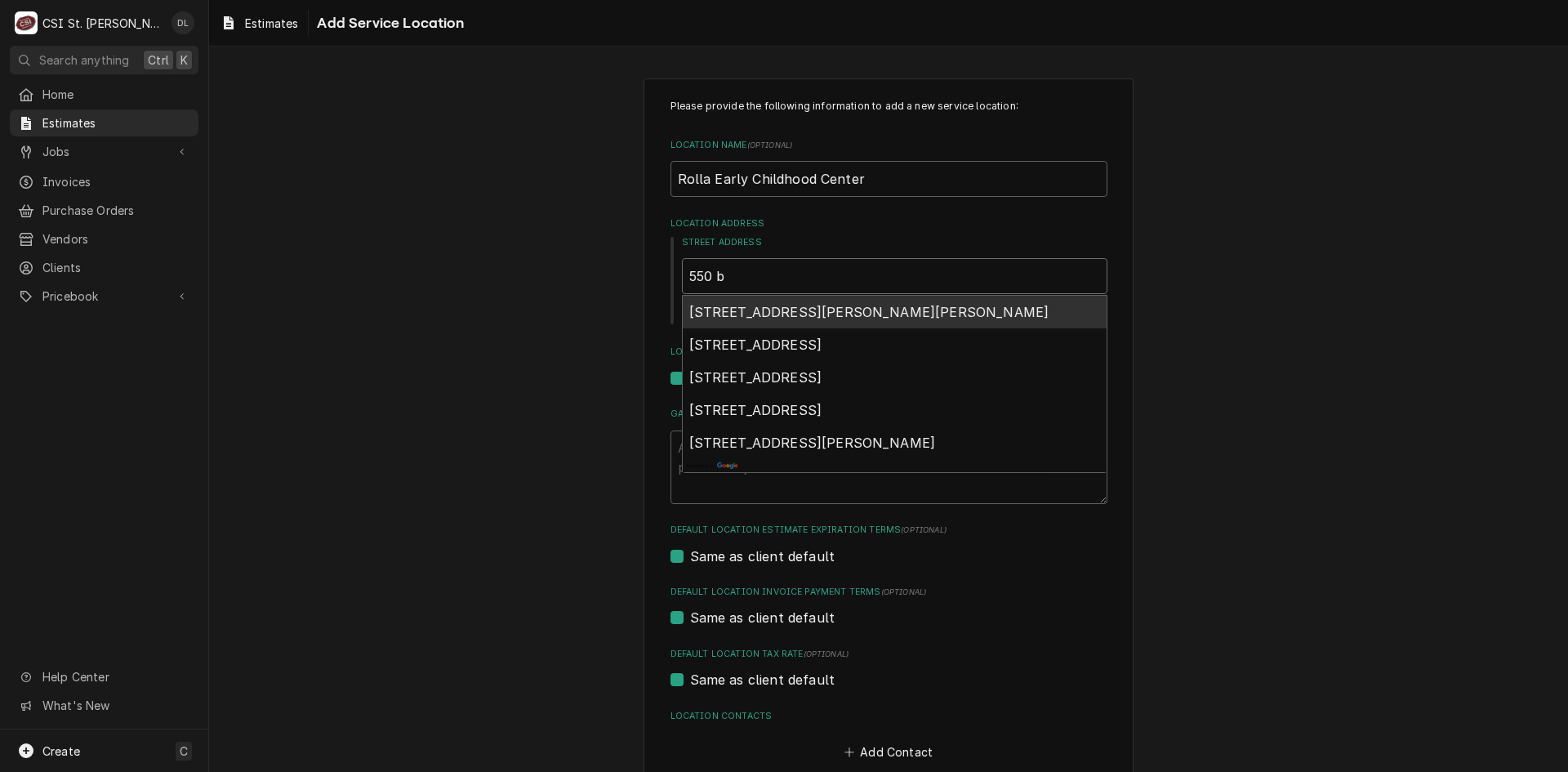
type input "550 bl"
type textarea "x"
type input "550 blu"
type textarea "x"
type input "550 blue"
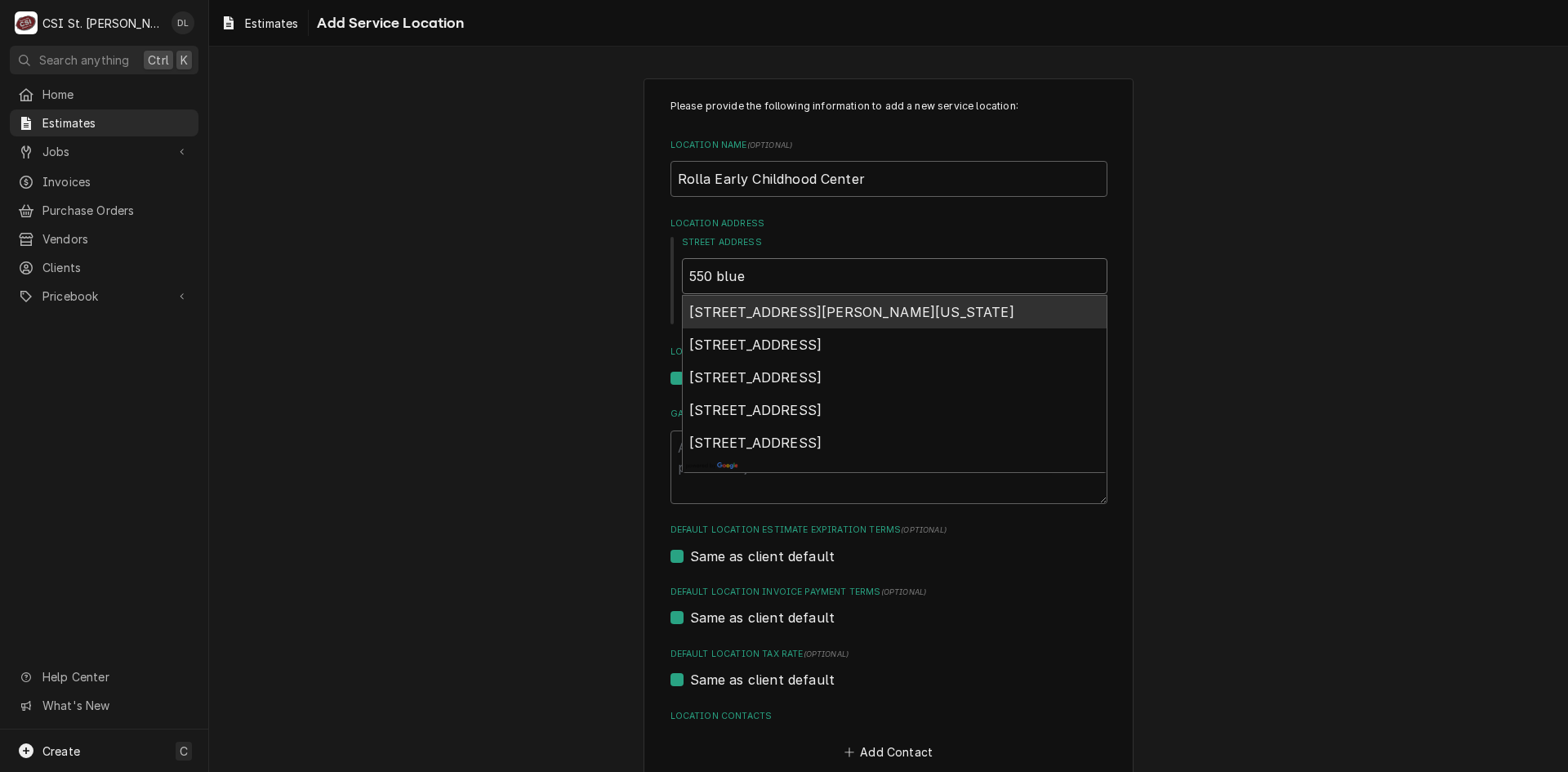
type textarea "x"
type input "550 blues"
type textarea "x"
type input "550 blues"
type textarea "x"
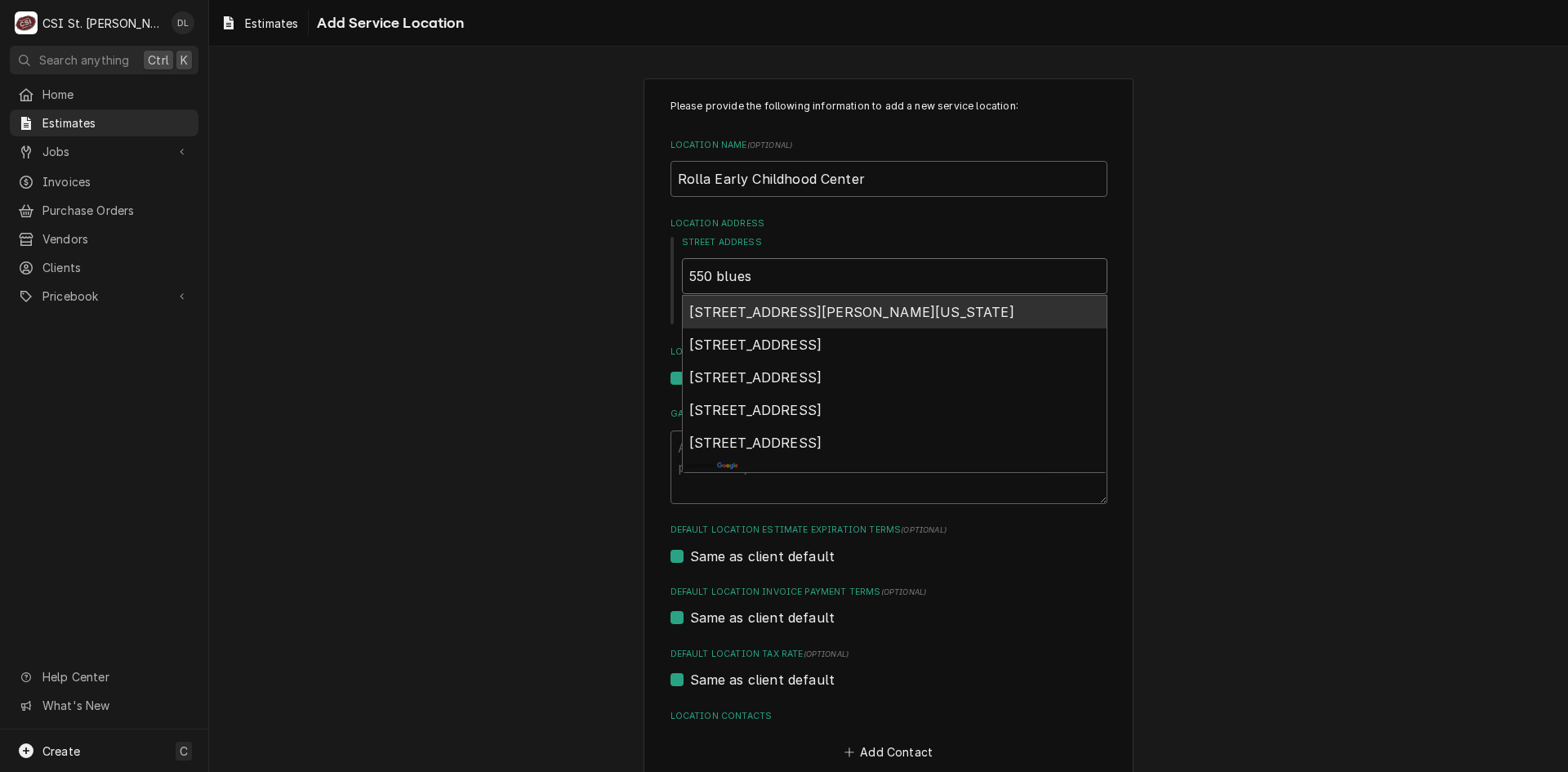
type input "550 blues l"
type textarea "x"
type input "550 blues la"
type textarea "x"
type input "550 blues lak"
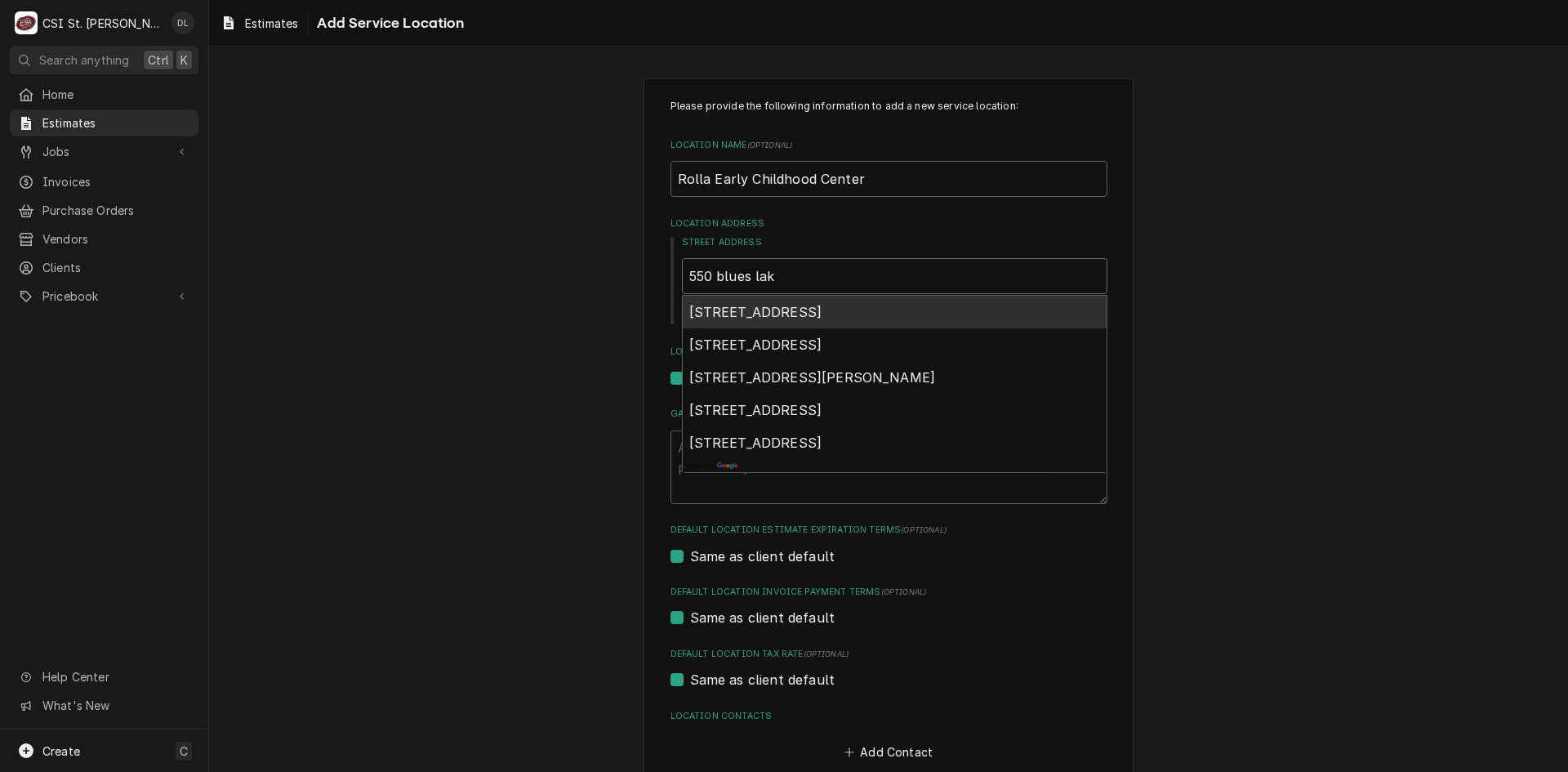
type textarea "x"
type input "550 blues lake"
click at [822, 308] on span "550 Blues Lake Parkway, Rolla, MO, USA" at bounding box center [756, 312] width 133 height 16
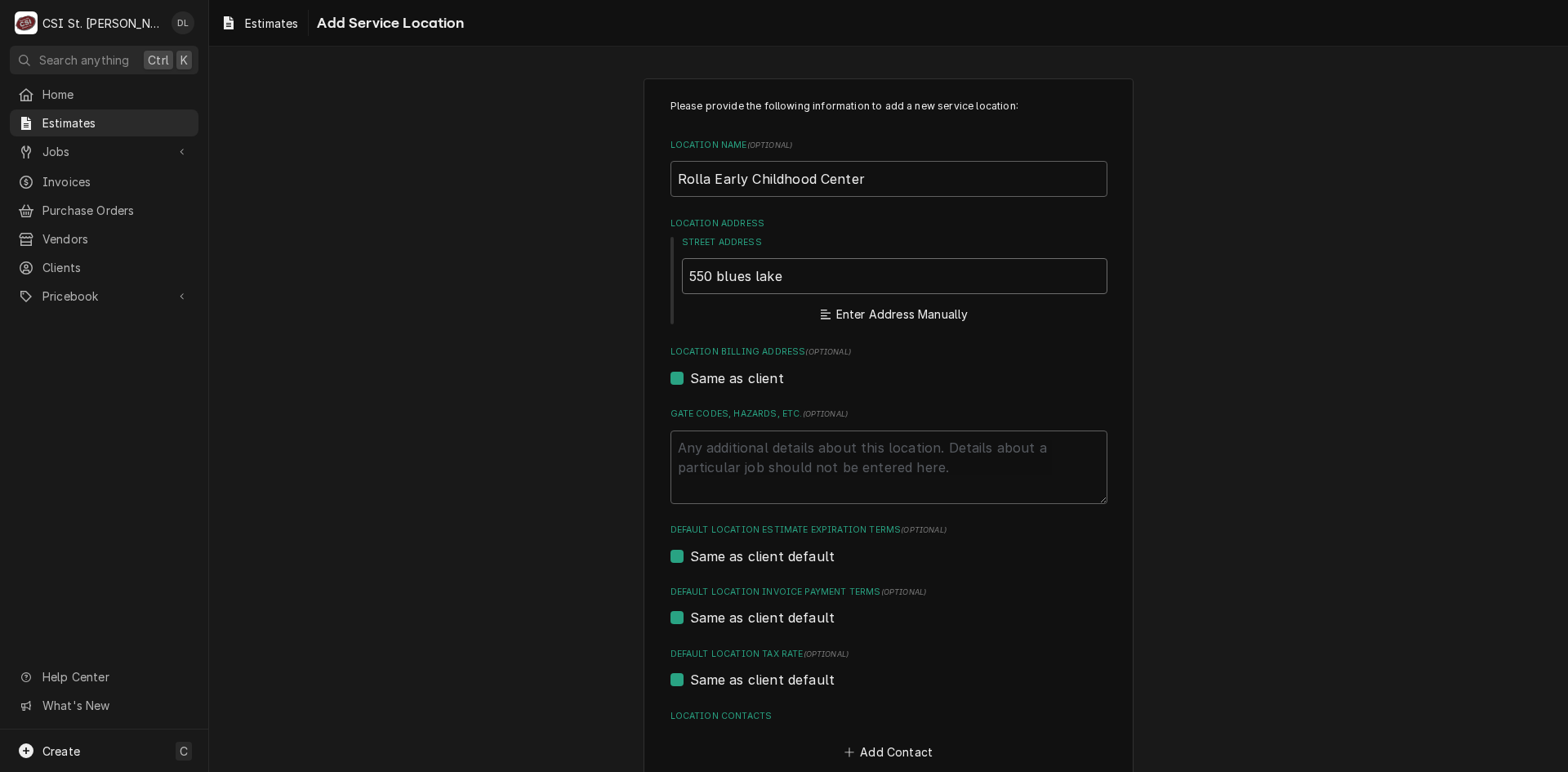
type textarea "x"
type input "550 Blues Lake Pkwy"
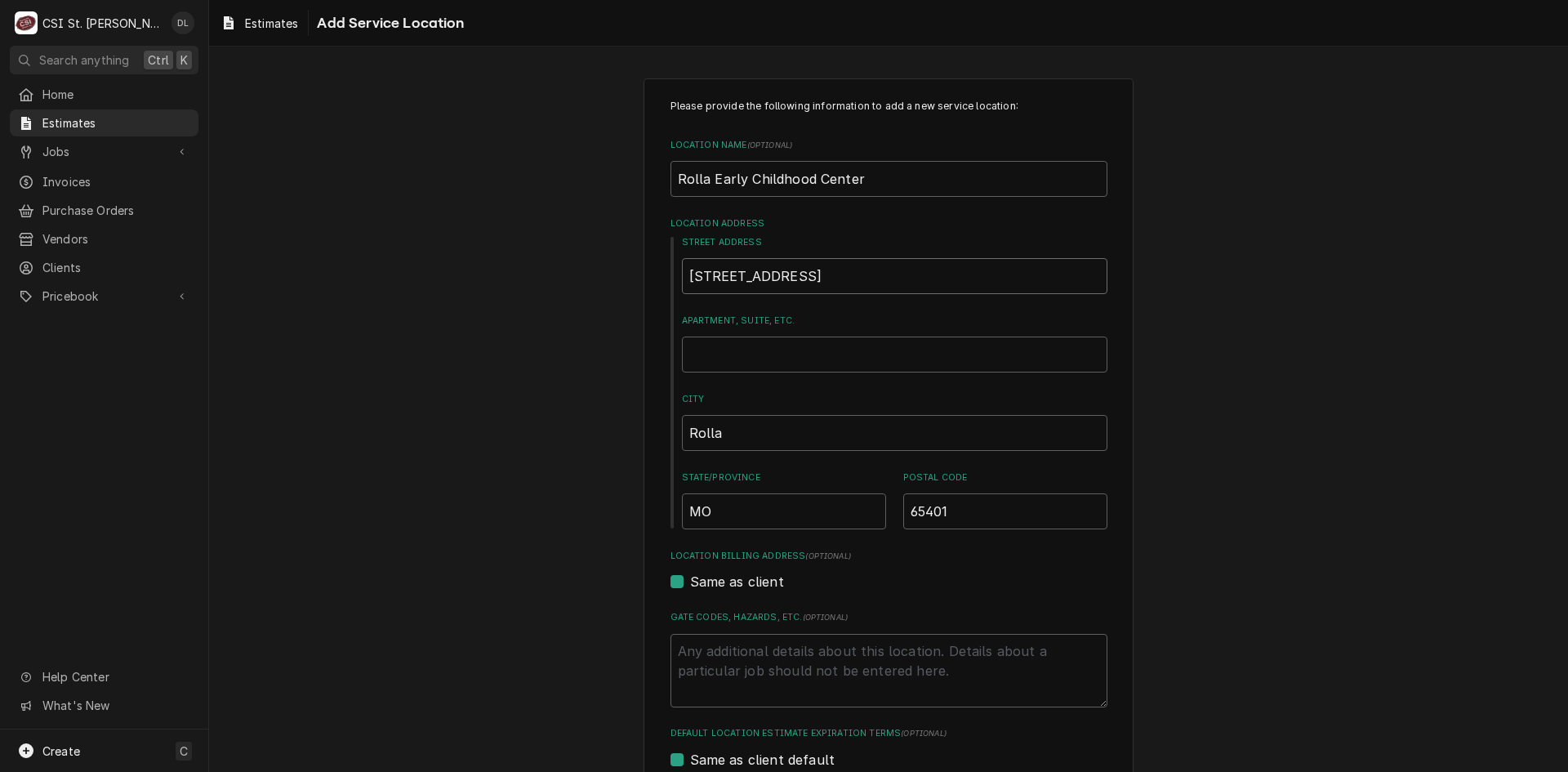
type textarea "x"
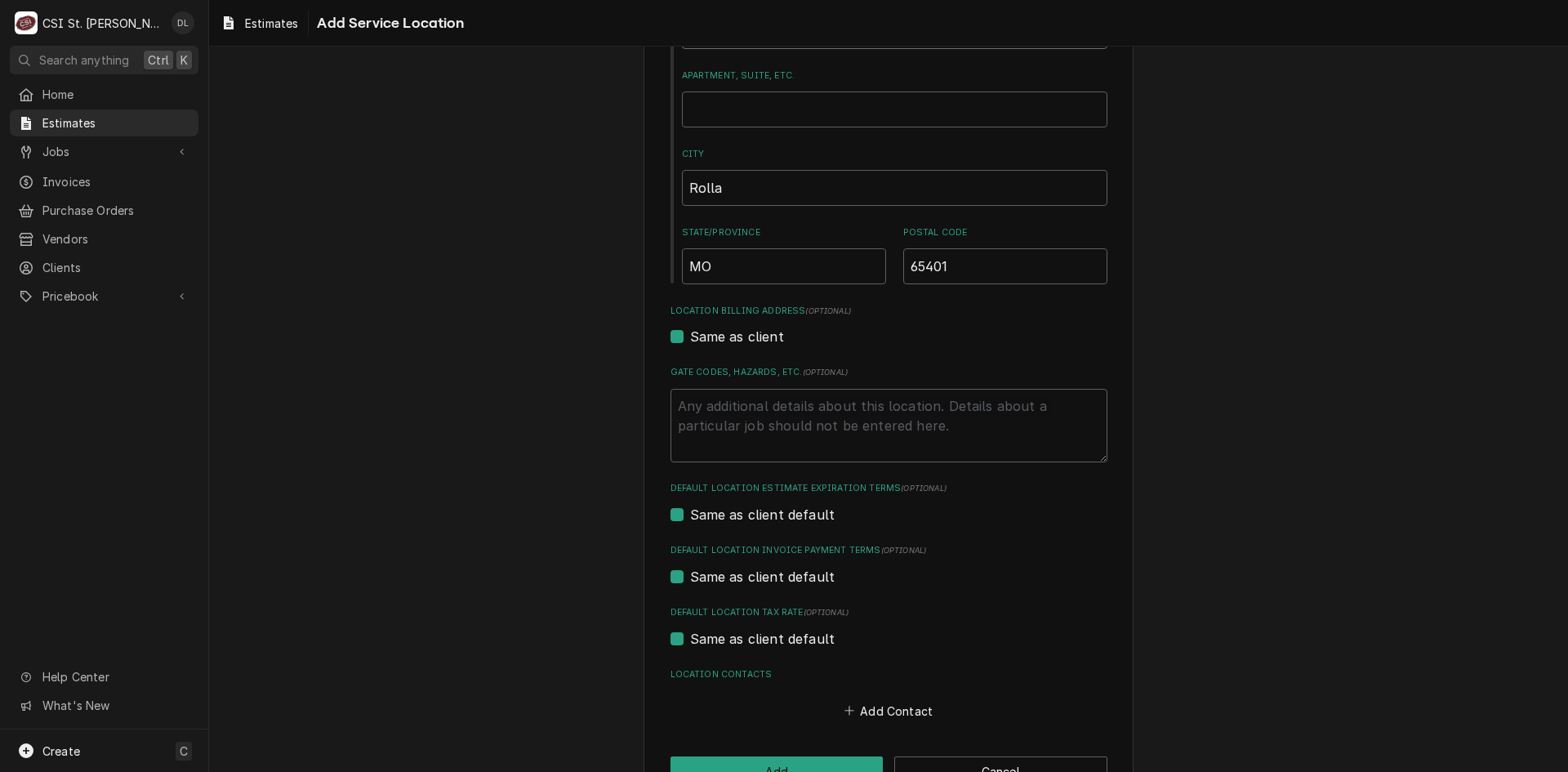
scroll to position [295, 0]
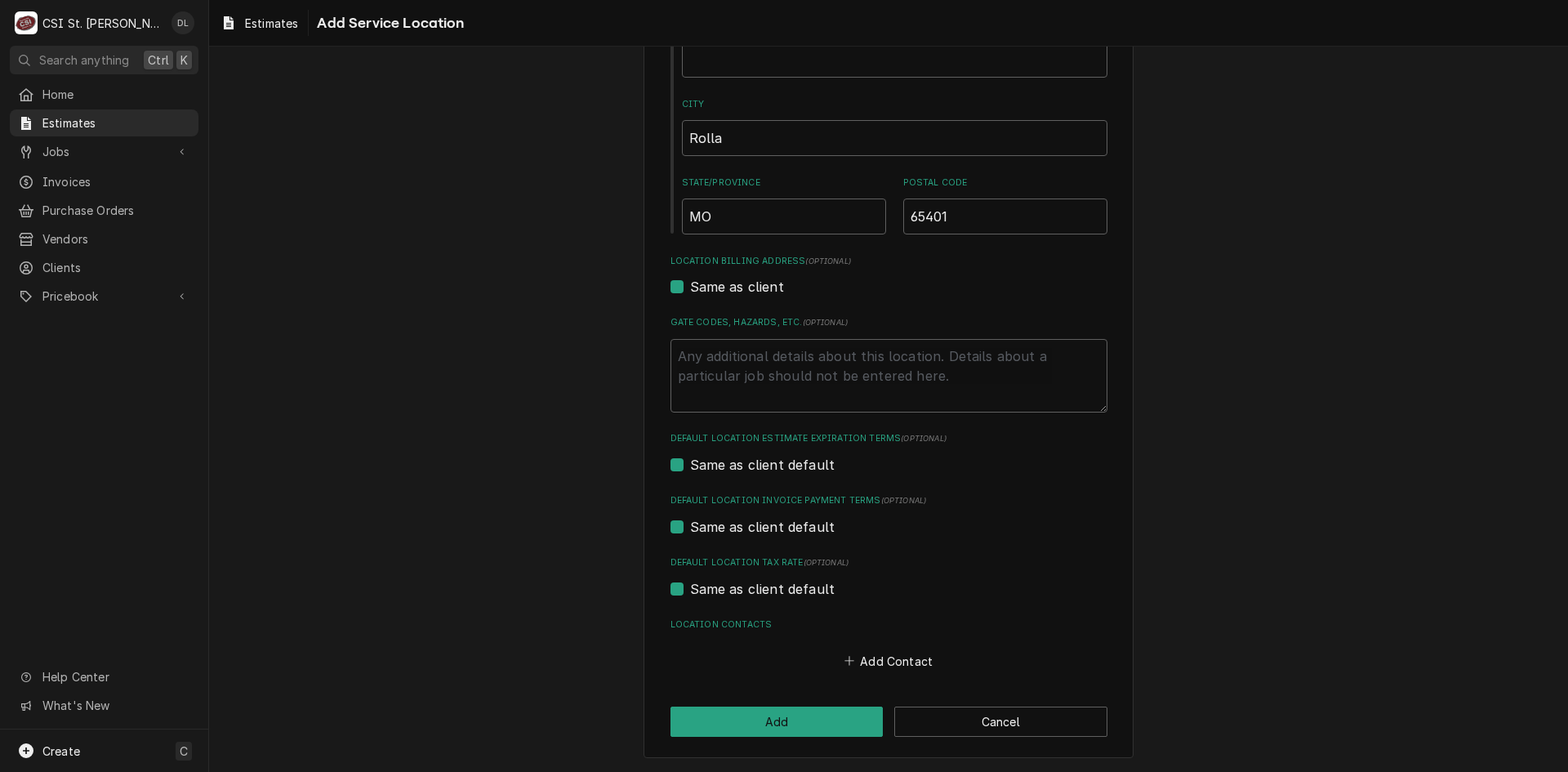
type input "550 Blues Lake Pkwy"
click at [691, 592] on label "Same as client default" at bounding box center [763, 588] width 145 height 19
click at [691, 592] on input "Same as client default" at bounding box center [908, 597] width 437 height 36
checkbox input "false"
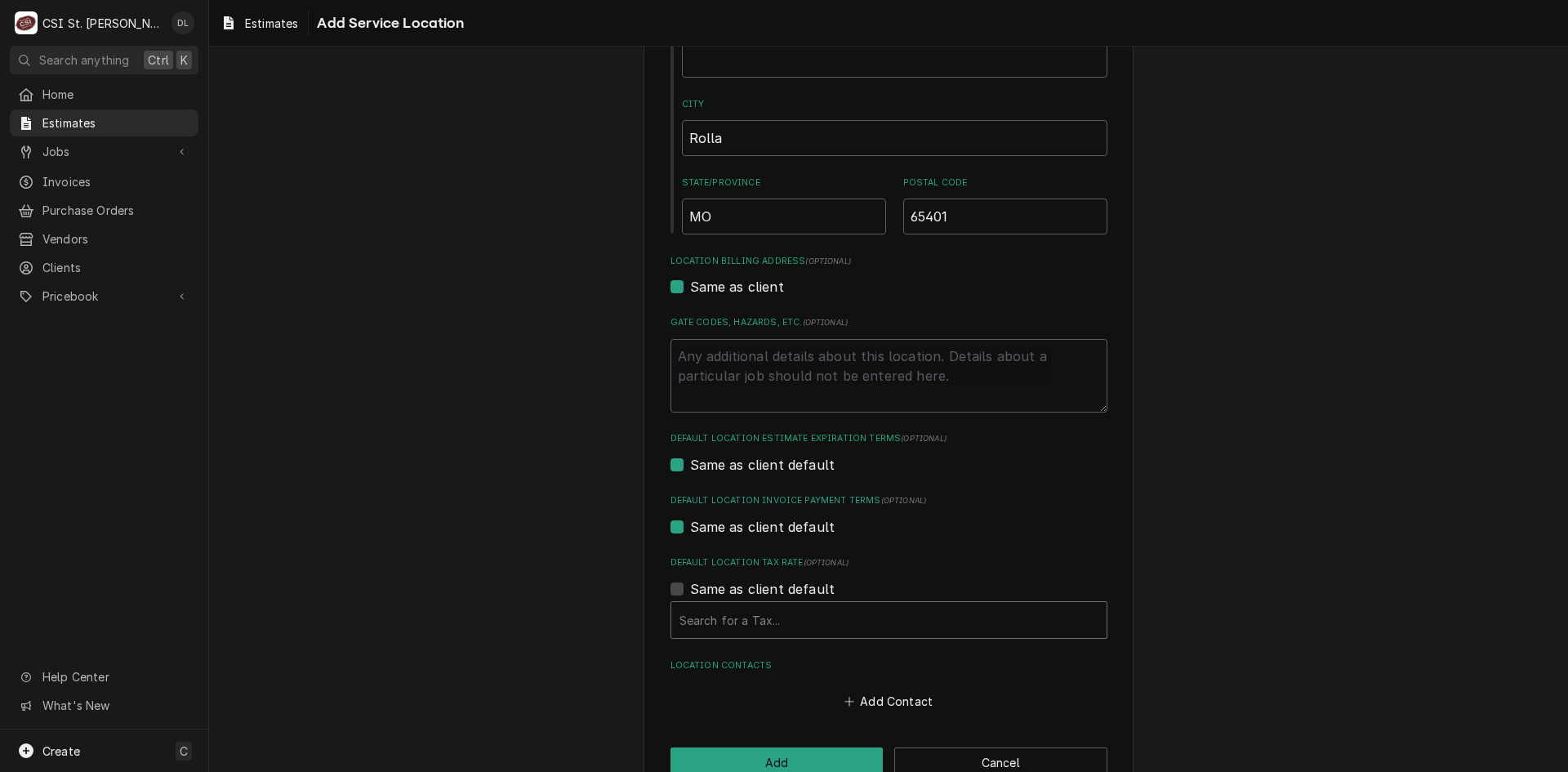
click at [871, 620] on div "Default Location Tax Rate" at bounding box center [889, 619] width 419 height 29
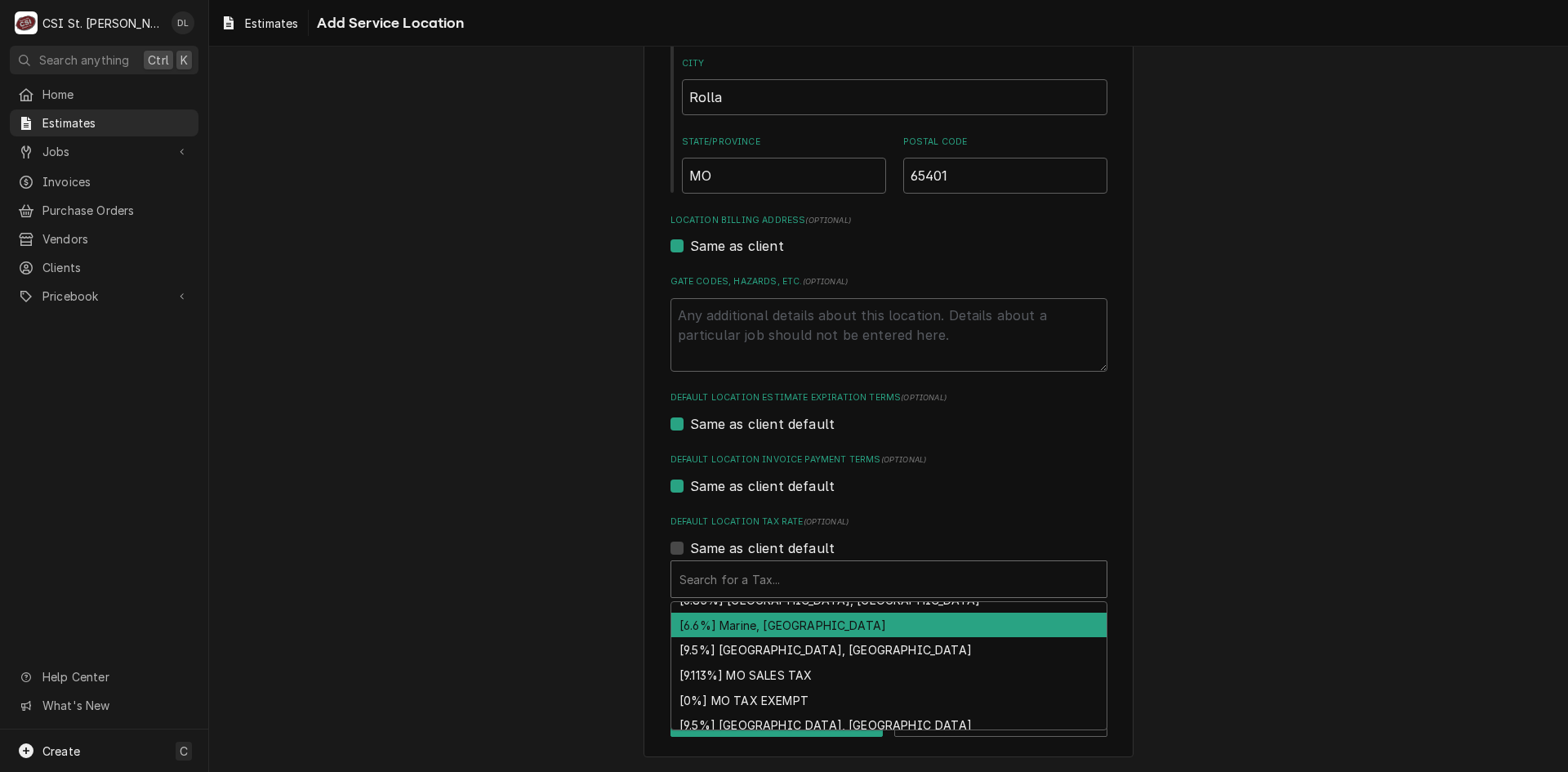
scroll to position [624, 0]
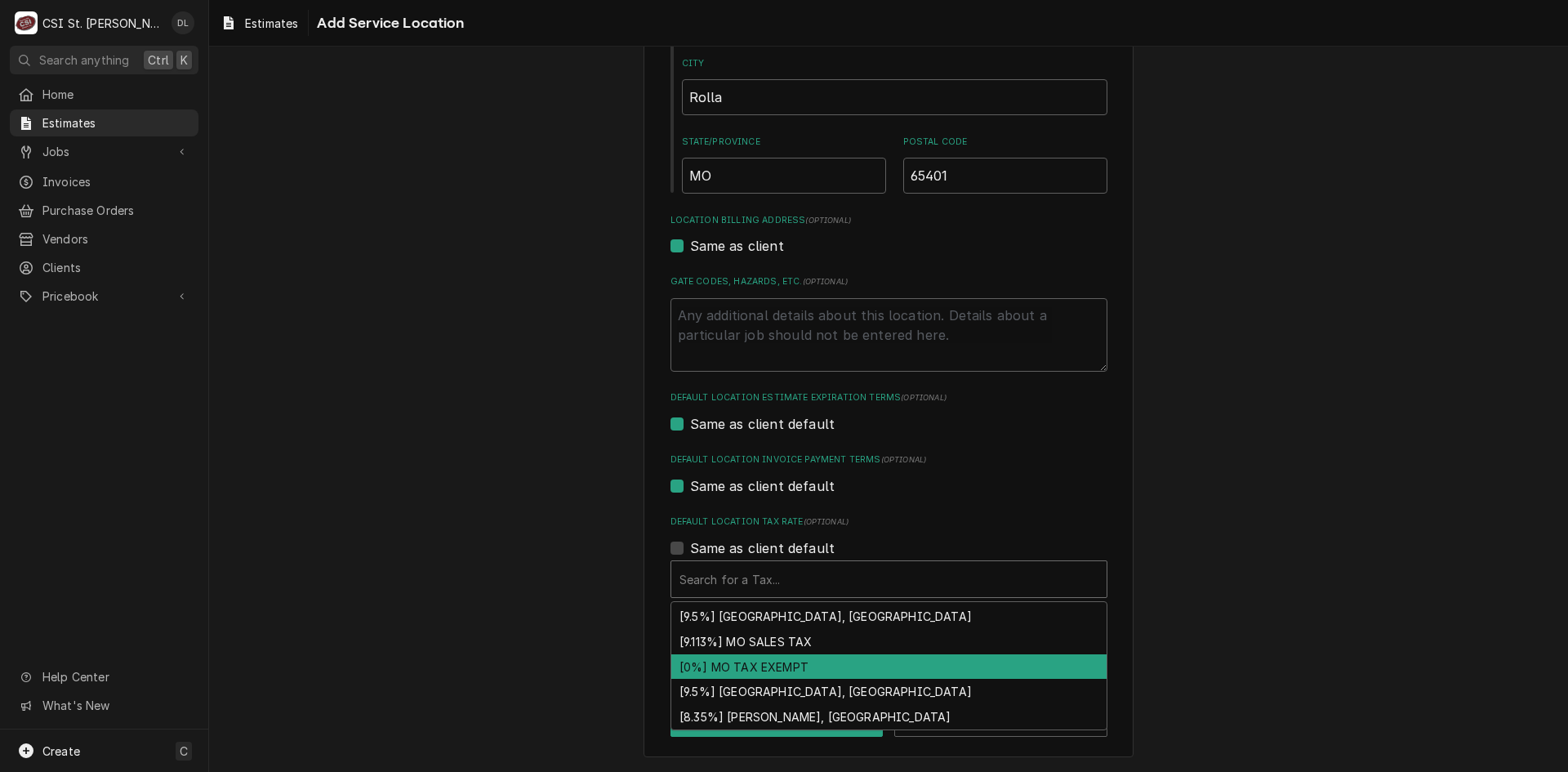
click at [774, 665] on div "[0%] MO TAX EXEMPT" at bounding box center [888, 667] width 435 height 25
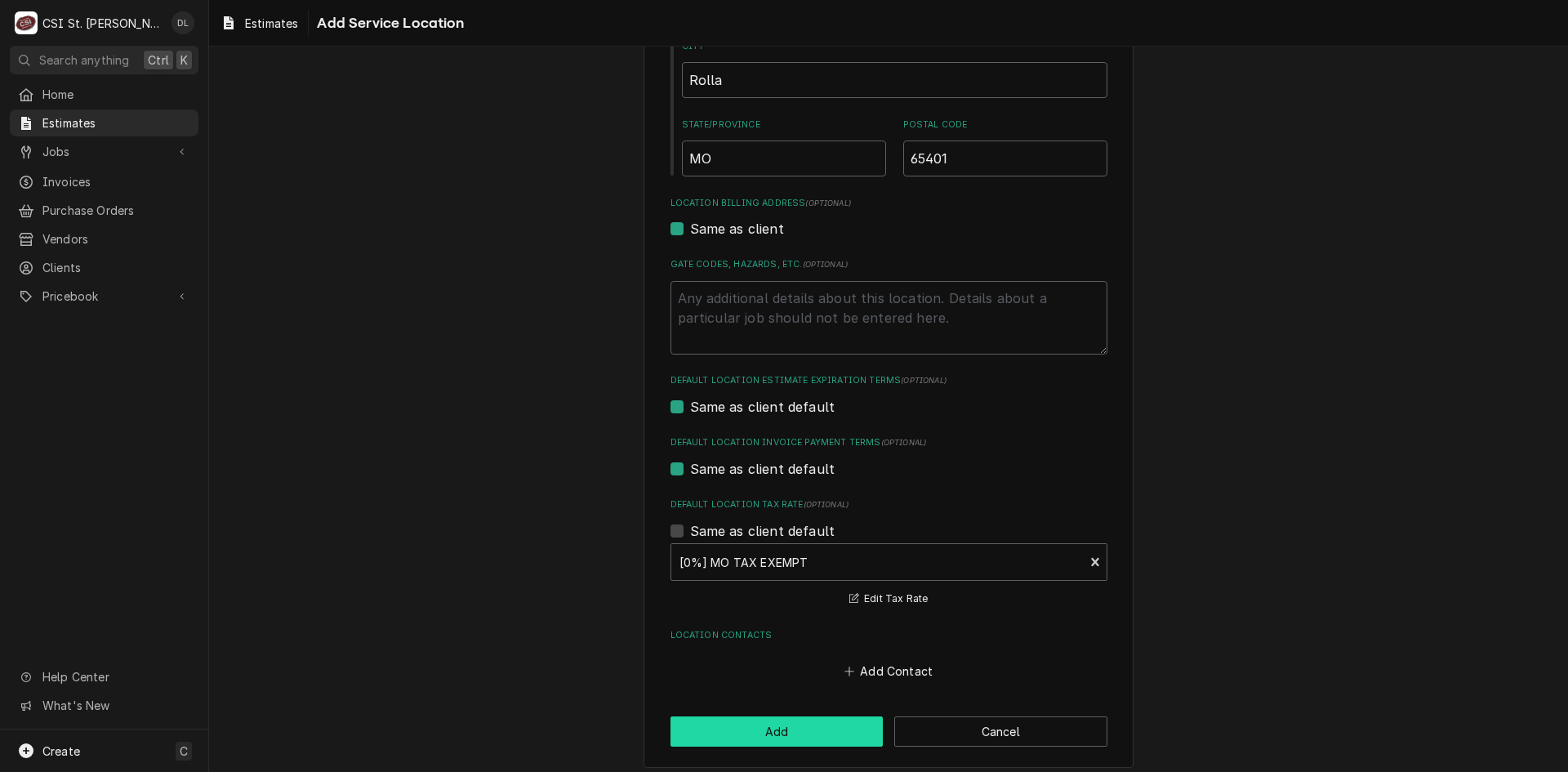
scroll to position [363, 0]
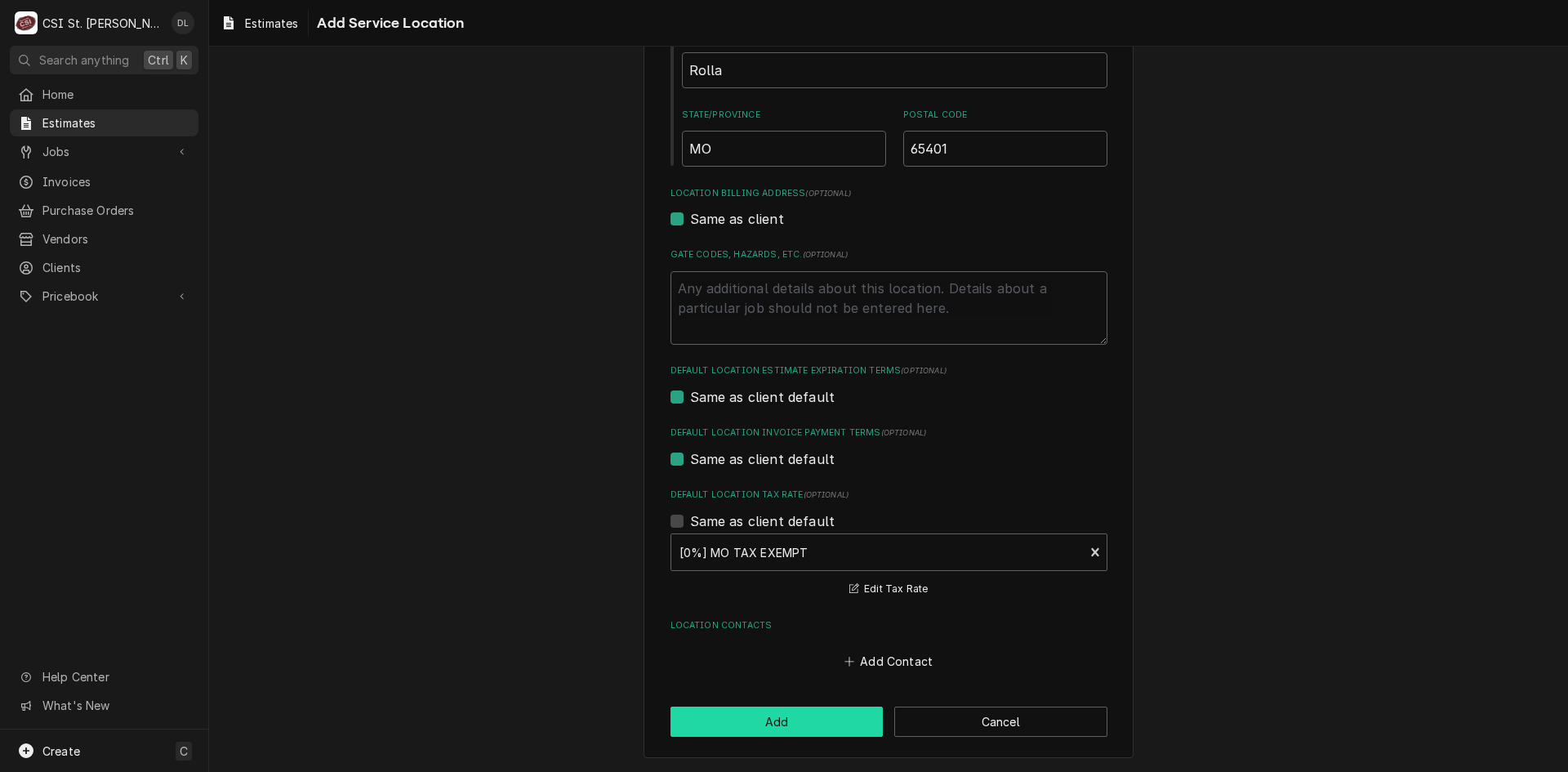
click at [792, 733] on button "Add" at bounding box center [777, 722] width 213 height 30
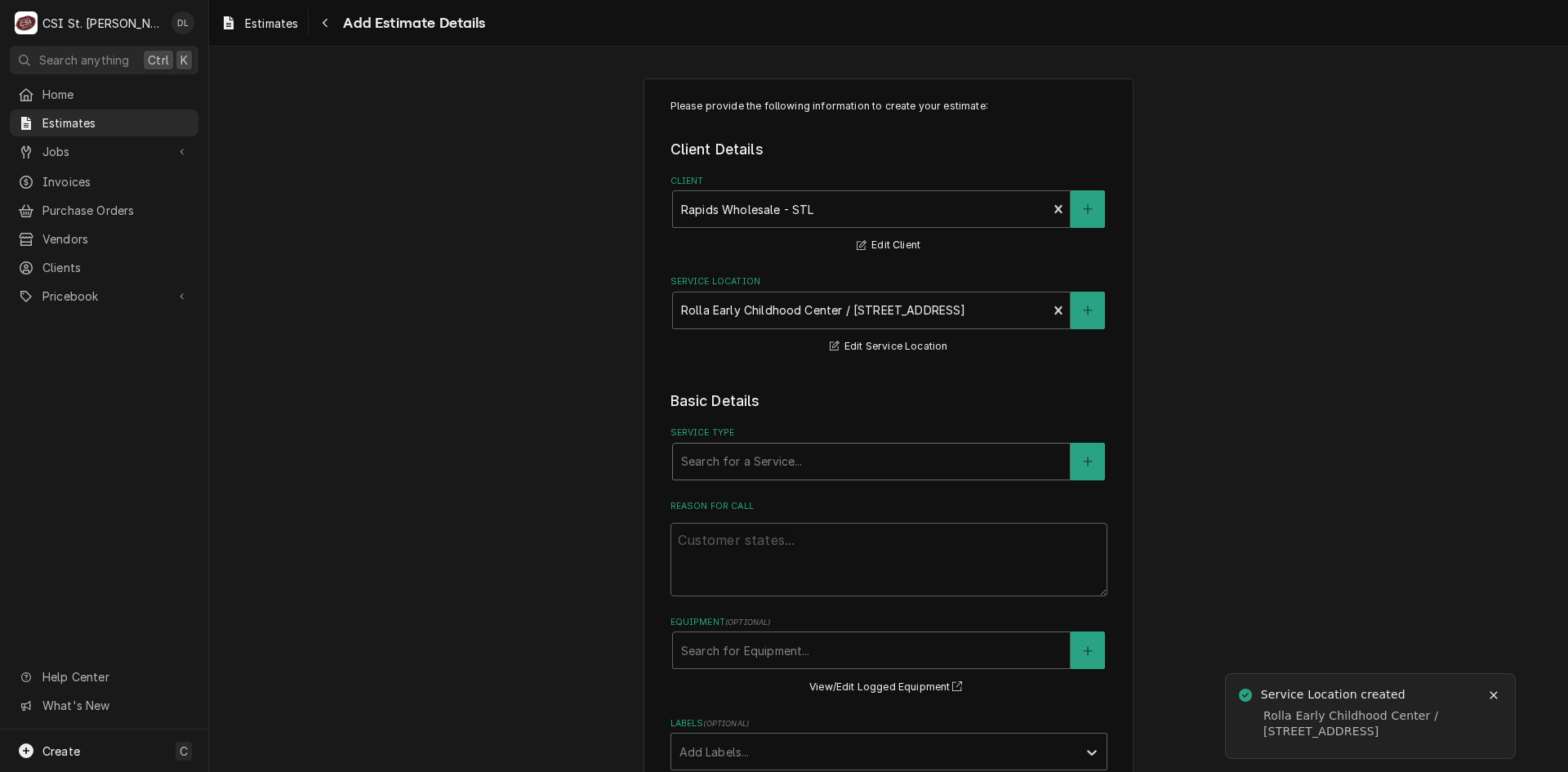
click at [824, 464] on div "Service Type" at bounding box center [872, 461] width 380 height 29
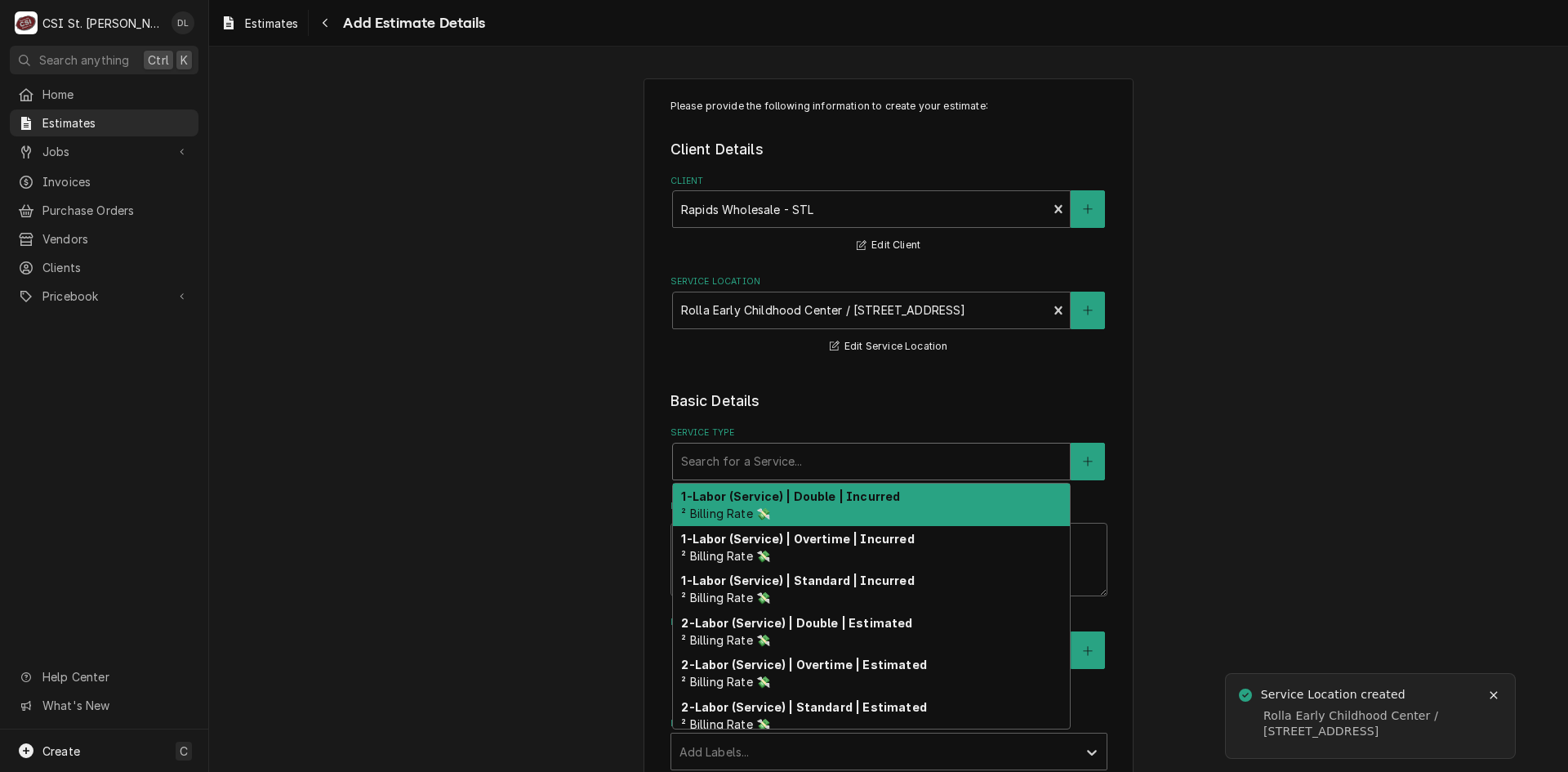
type textarea "x"
type input "i"
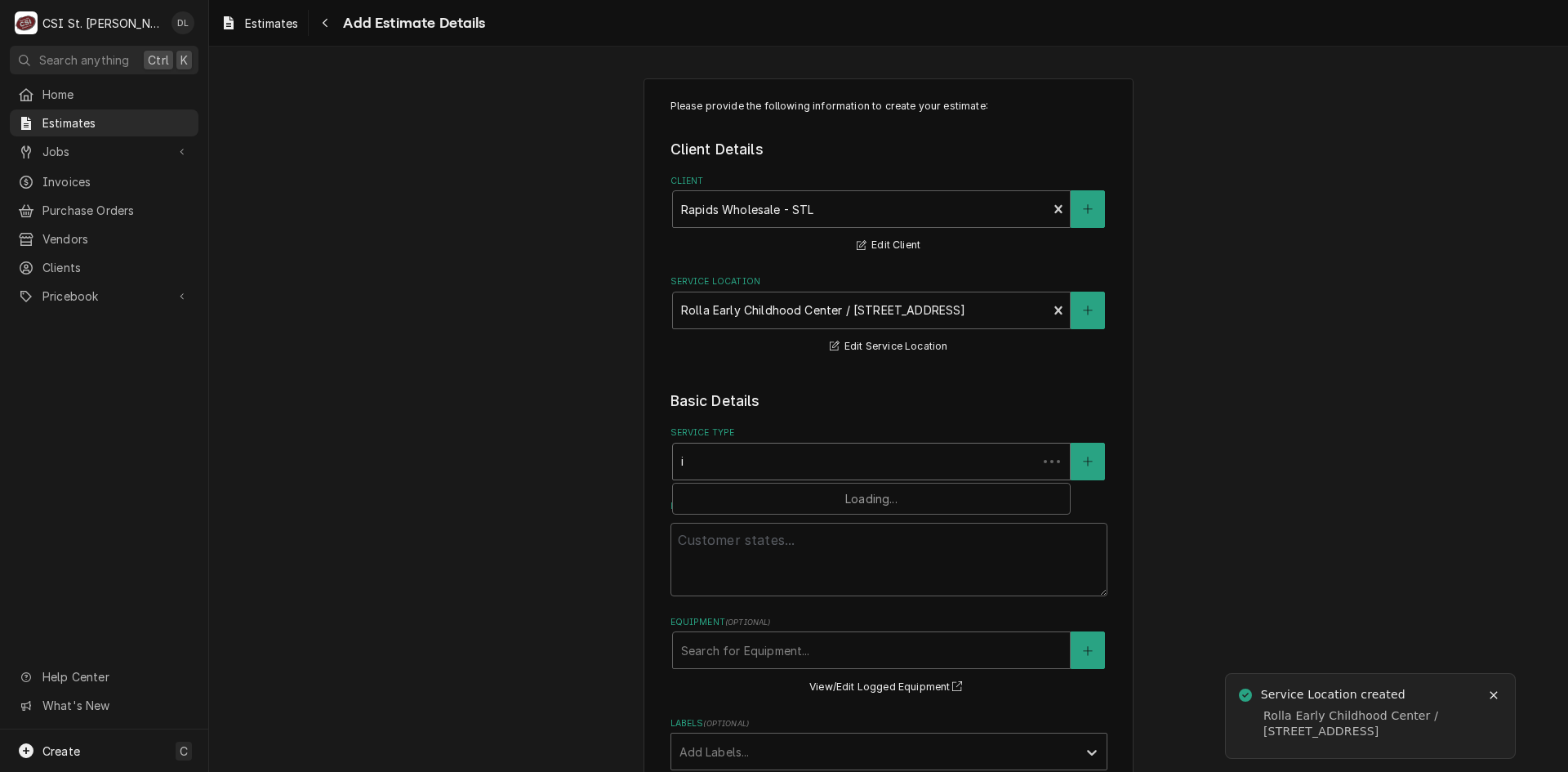
type textarea "x"
type input "in"
type textarea "x"
type input "inst"
type textarea "x"
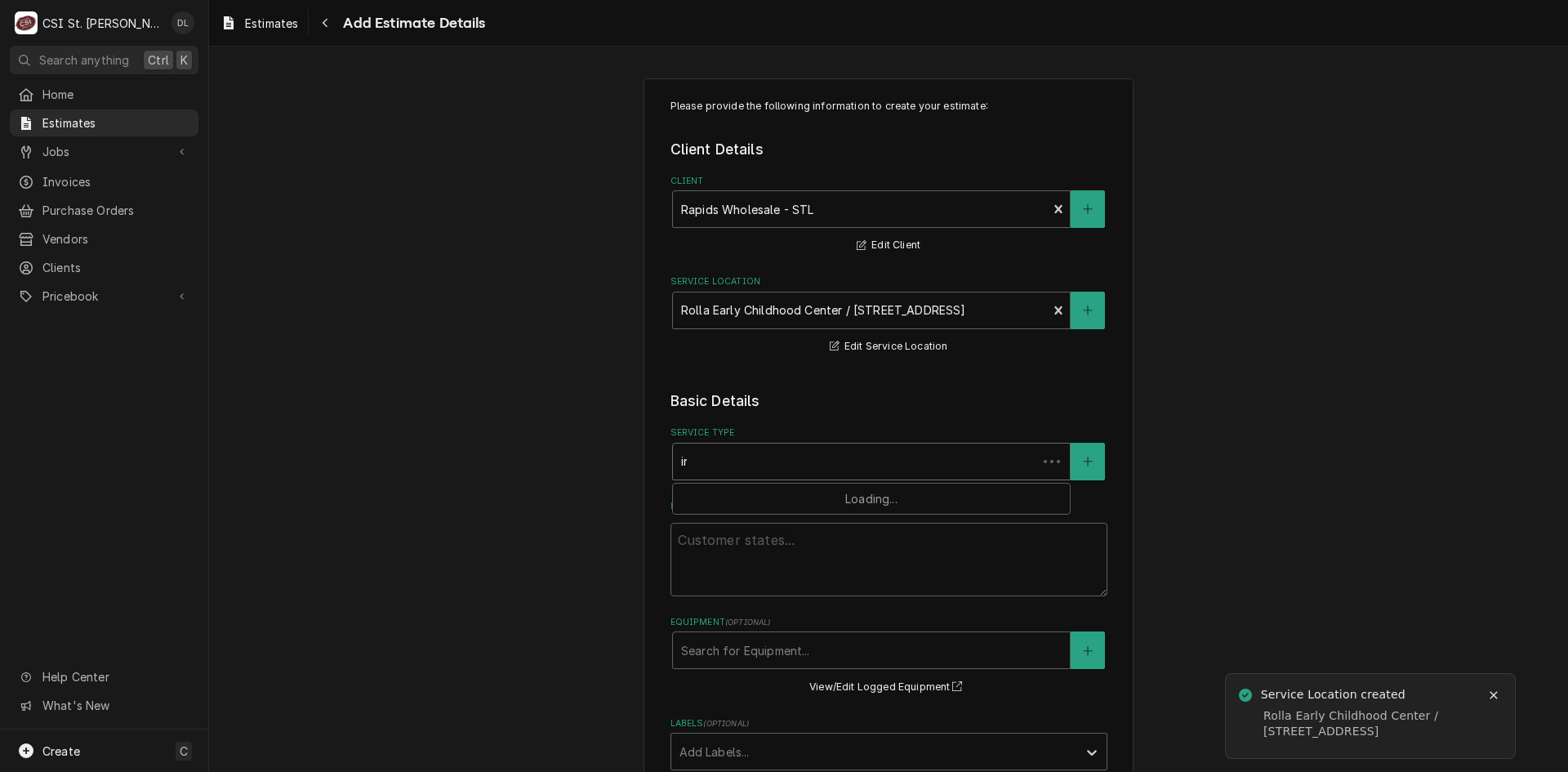
type input "insta"
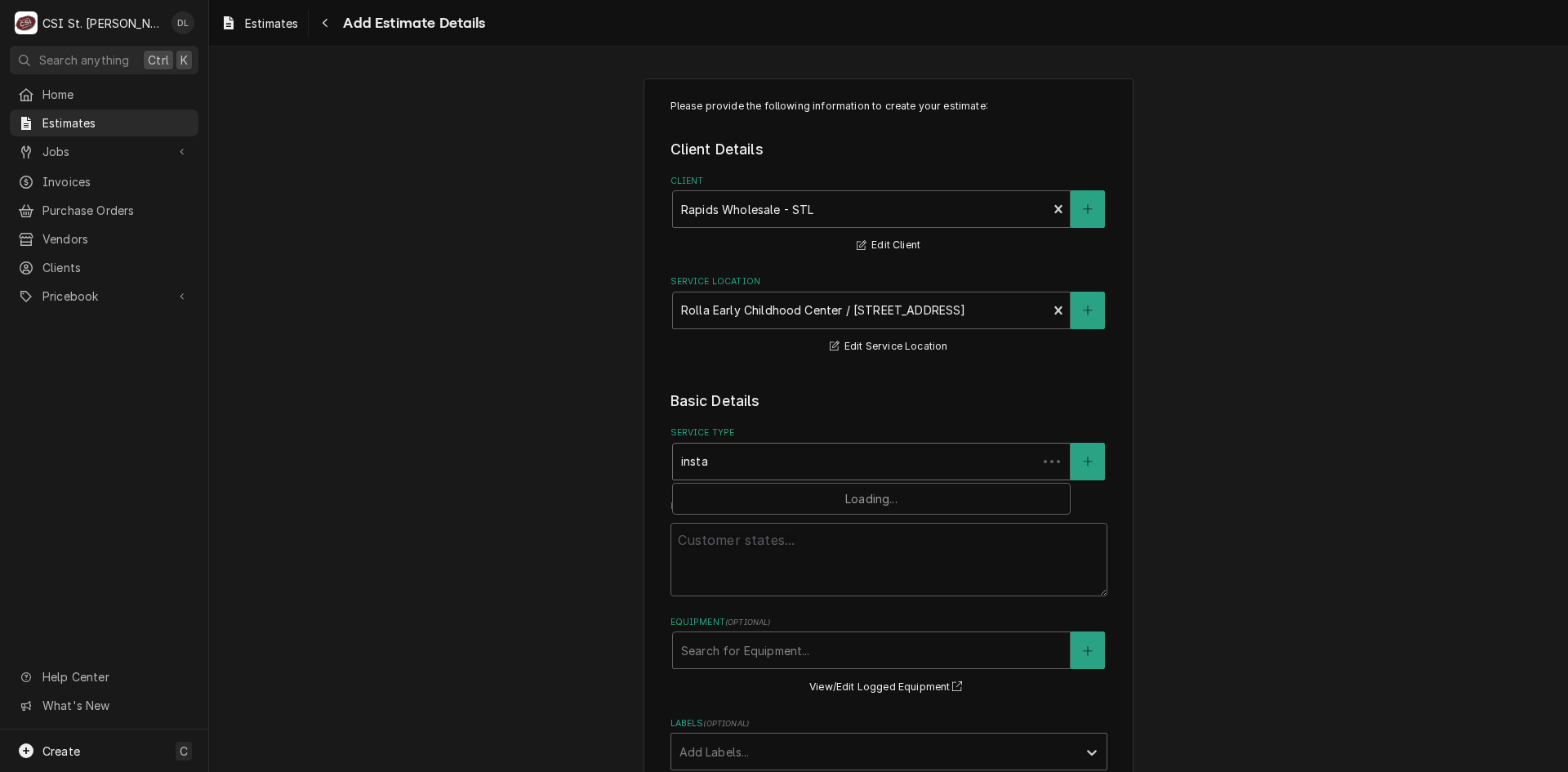
type textarea "x"
type input "instal"
type textarea "x"
type input "install"
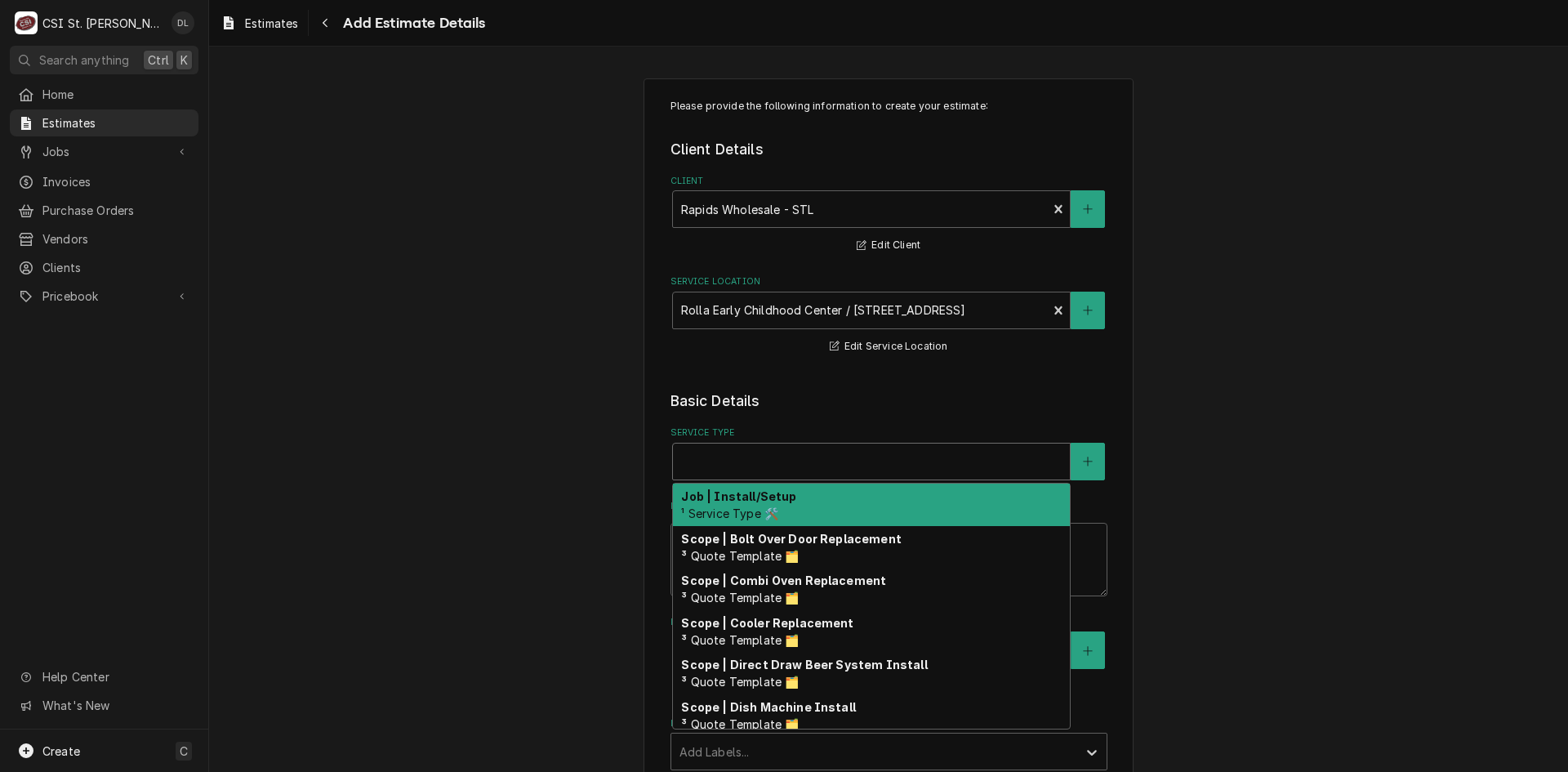
click at [791, 479] on div "Service Type" at bounding box center [872, 461] width 397 height 36
click at [800, 464] on div "Service Type" at bounding box center [872, 461] width 380 height 29
type textarea "x"
type input "i"
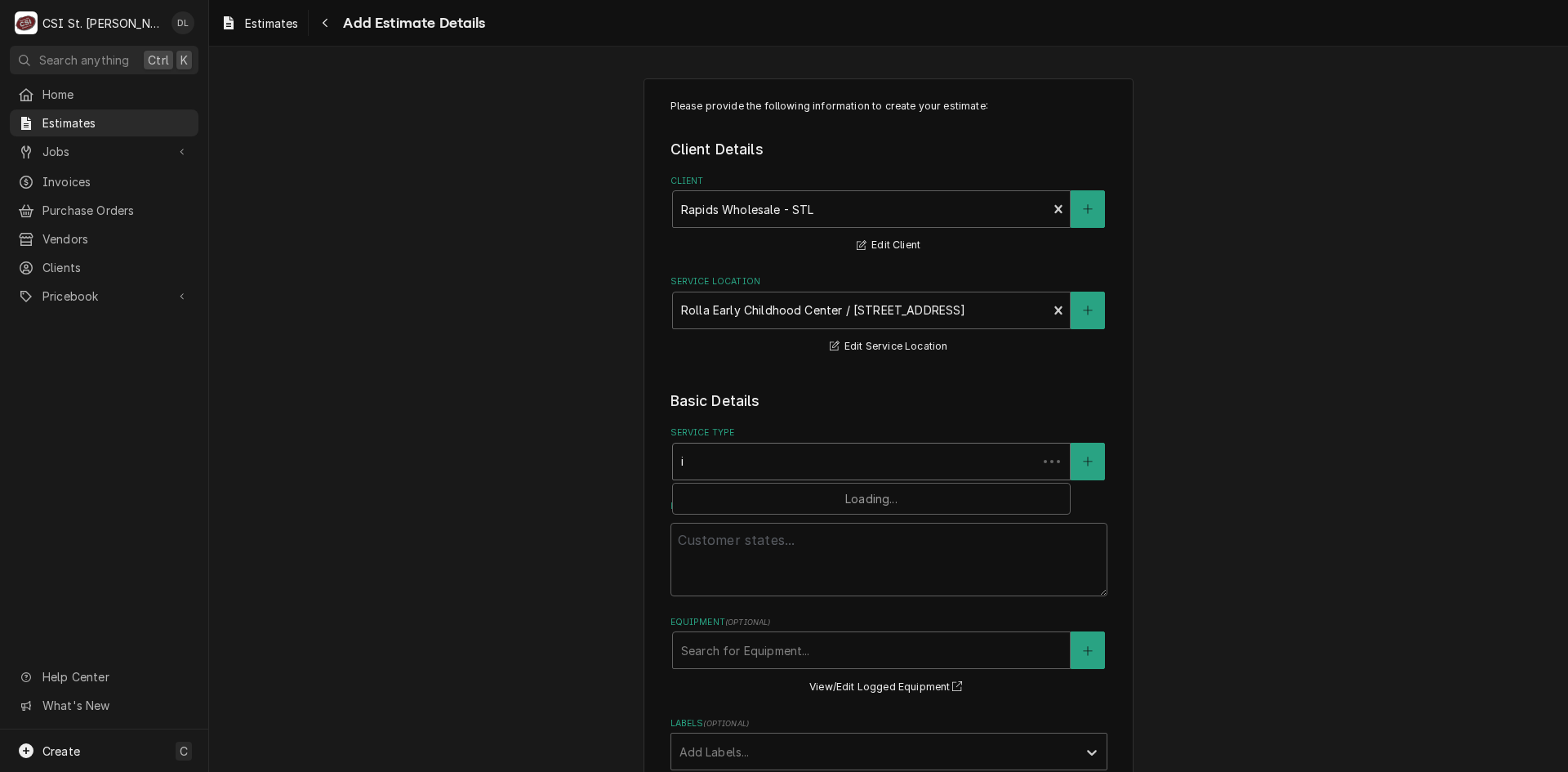
type textarea "x"
type input "in"
type textarea "x"
type input "ins"
type textarea "x"
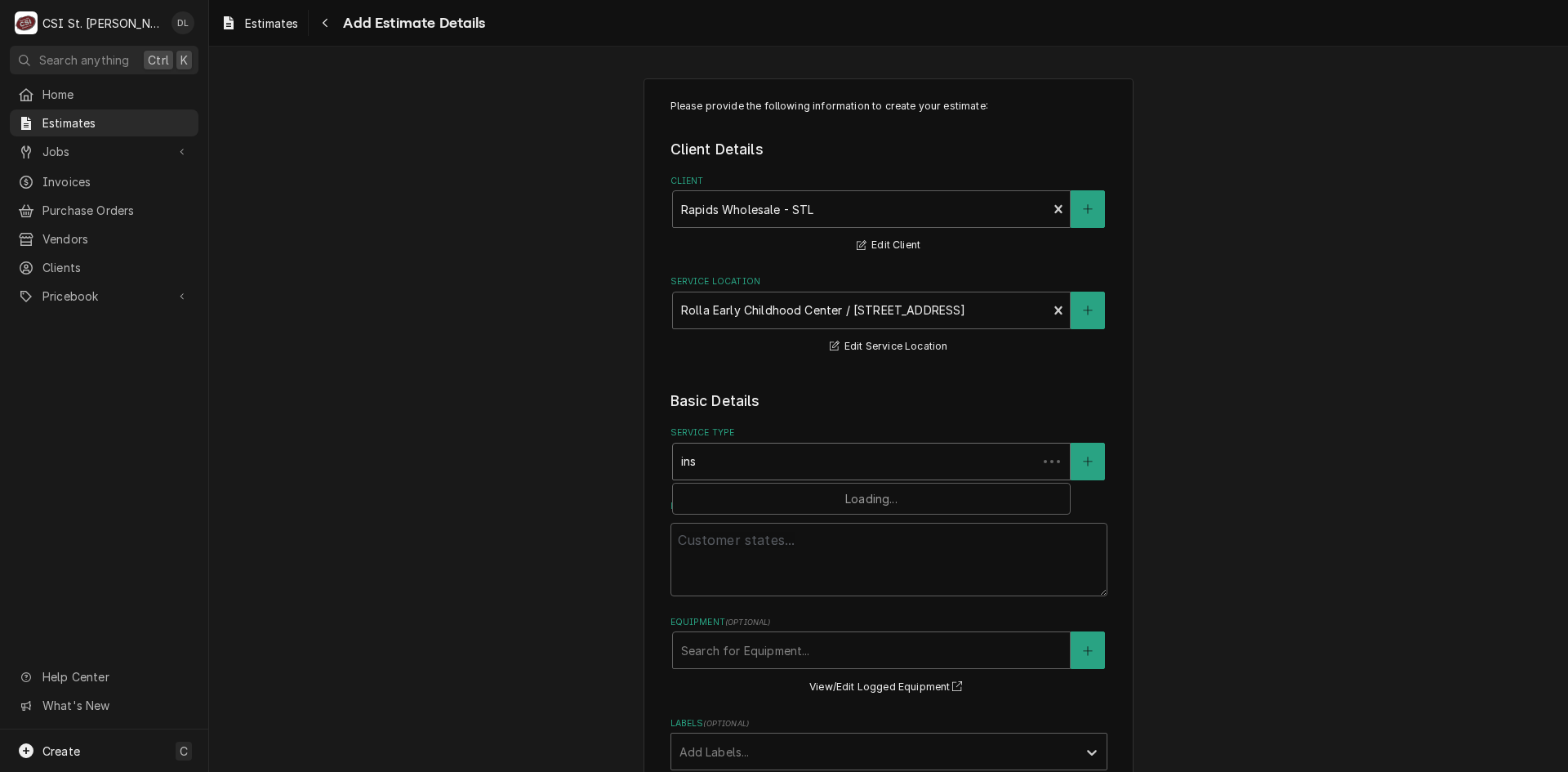
type input "inst"
type textarea "x"
type input "insta"
type textarea "x"
type input "instal"
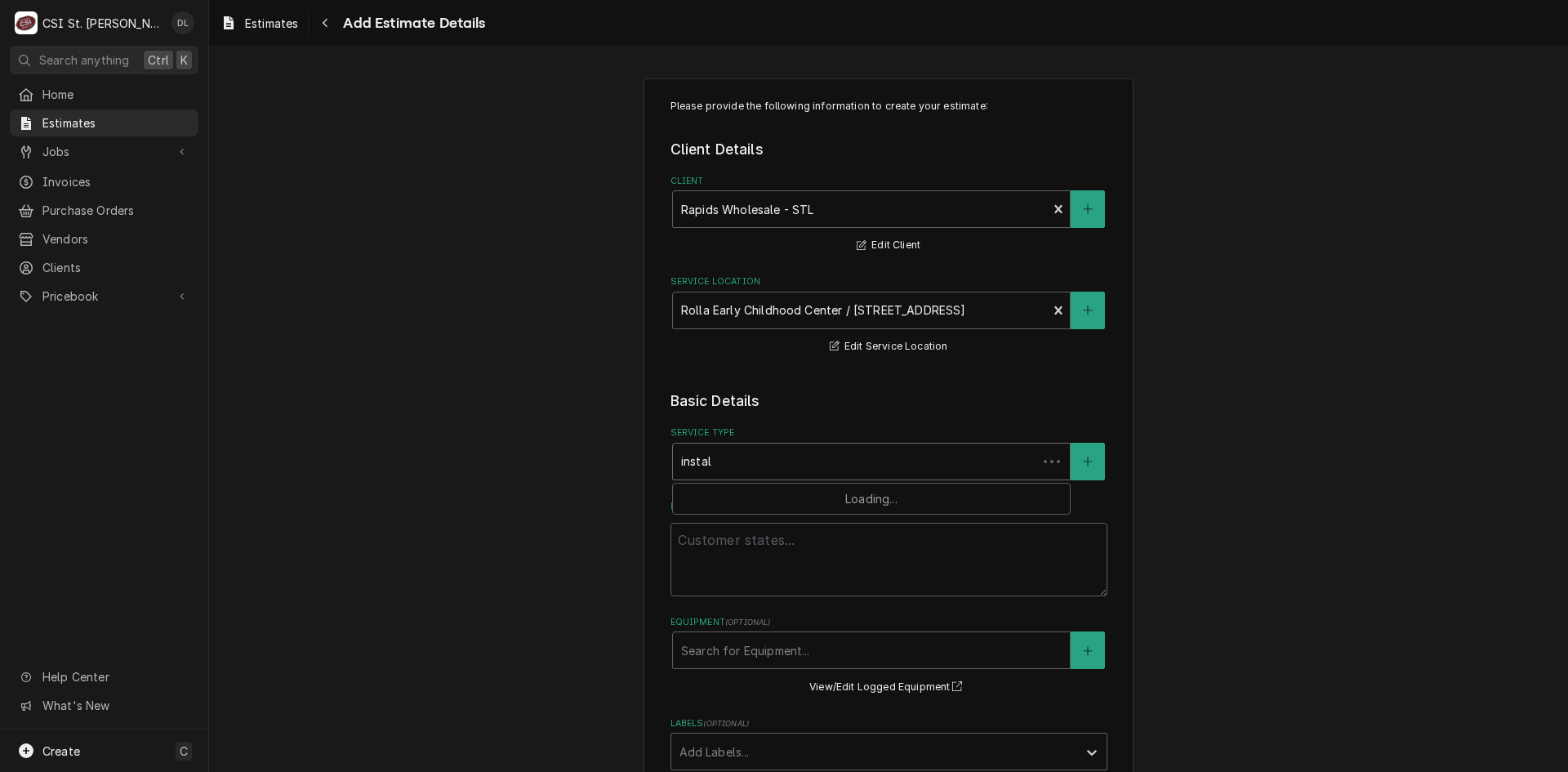
type textarea "x"
type input "install"
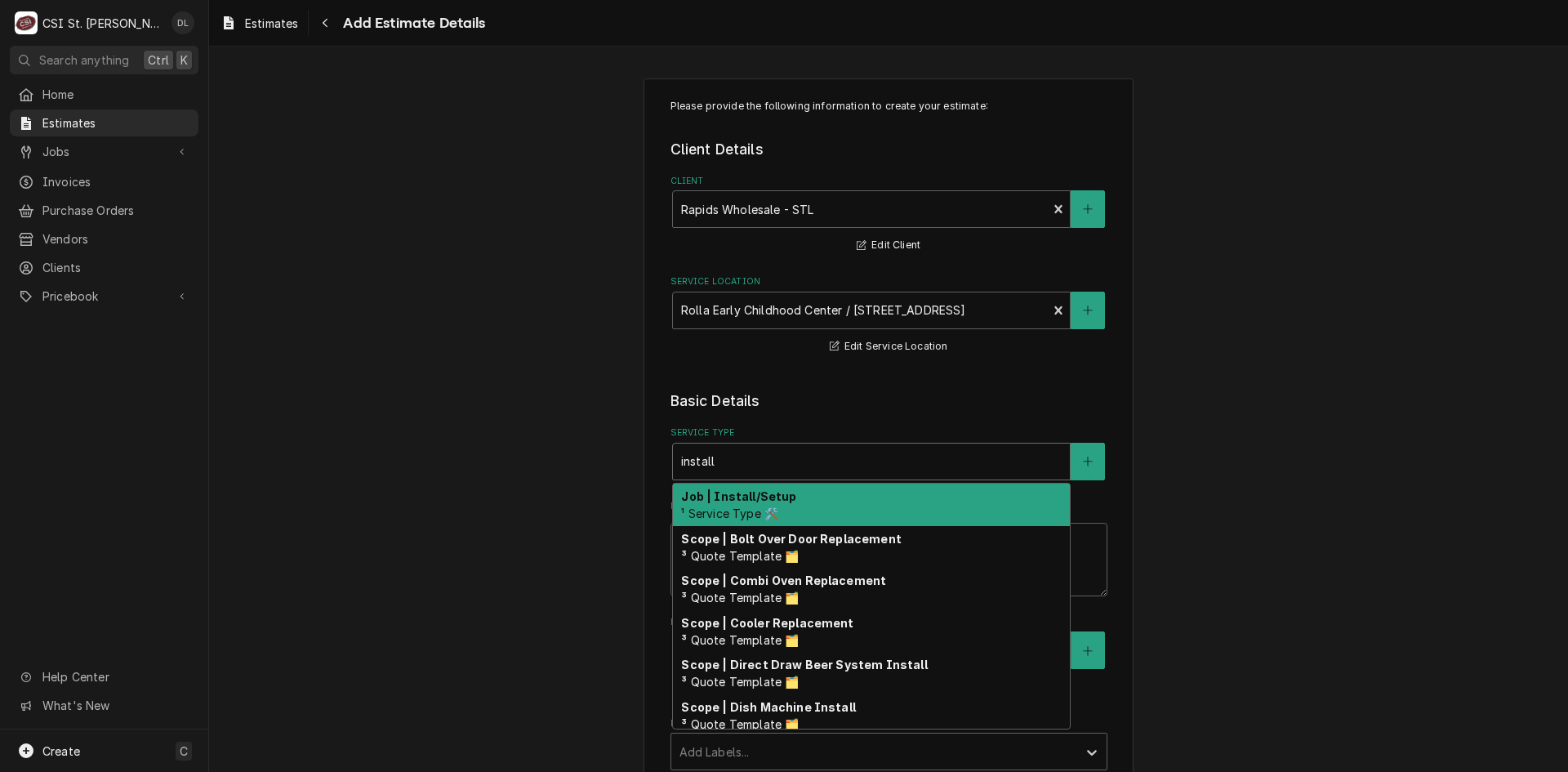
click at [794, 492] on div "Job | Install/Setup ¹ Service Type 🛠️" at bounding box center [872, 505] width 397 height 43
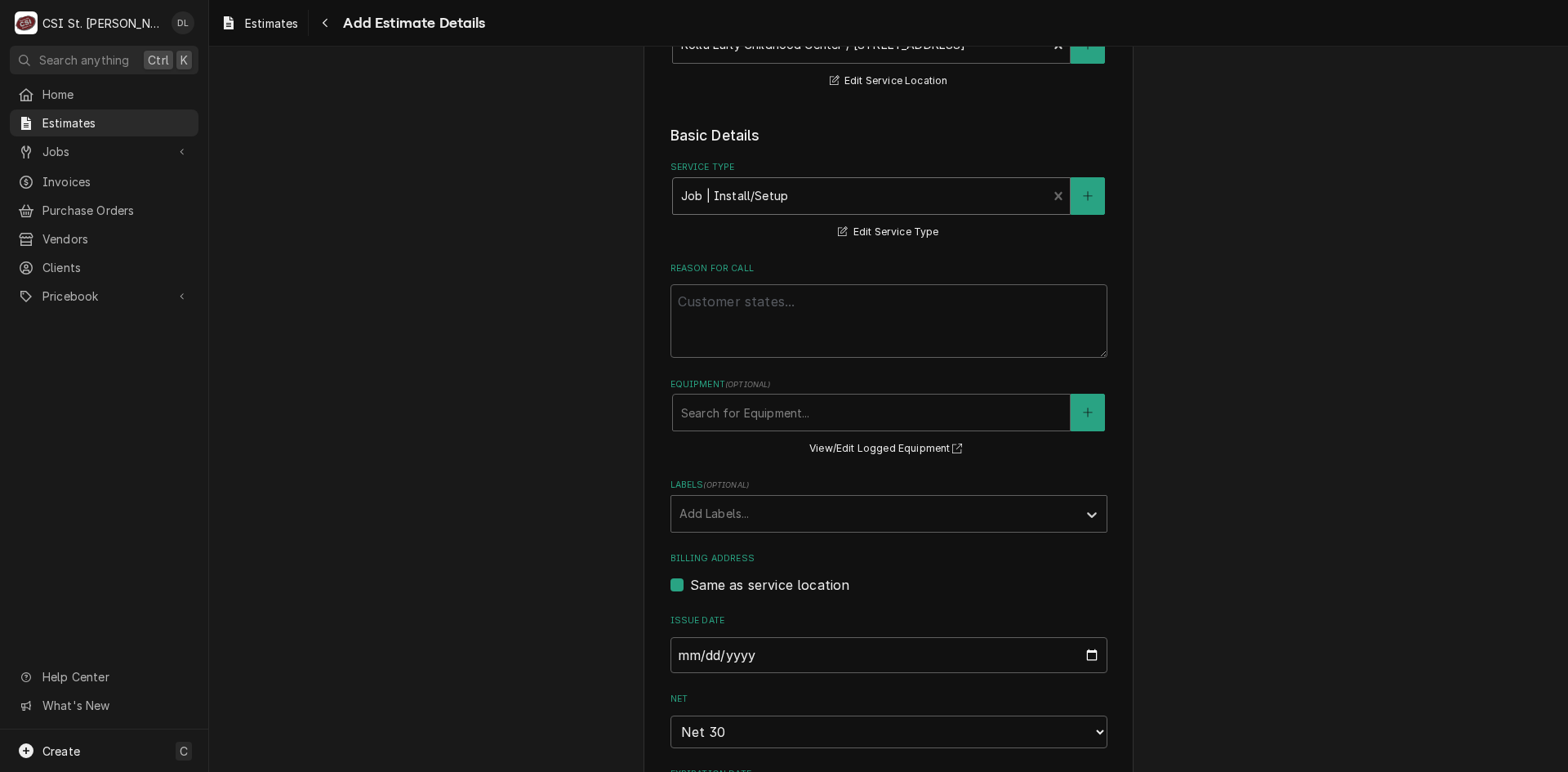
scroll to position [327, 0]
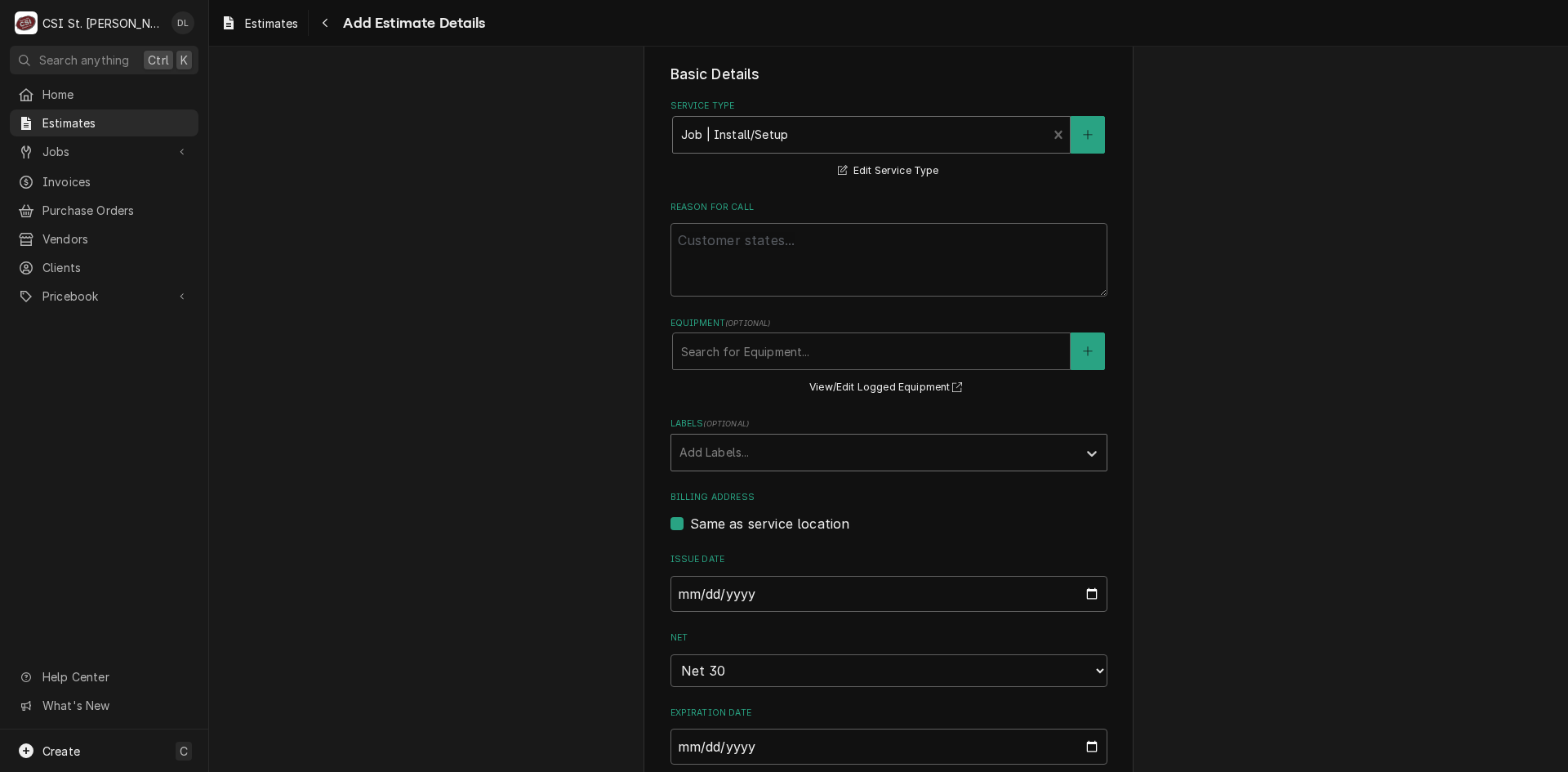
click at [981, 440] on div "Labels" at bounding box center [874, 452] width 390 height 29
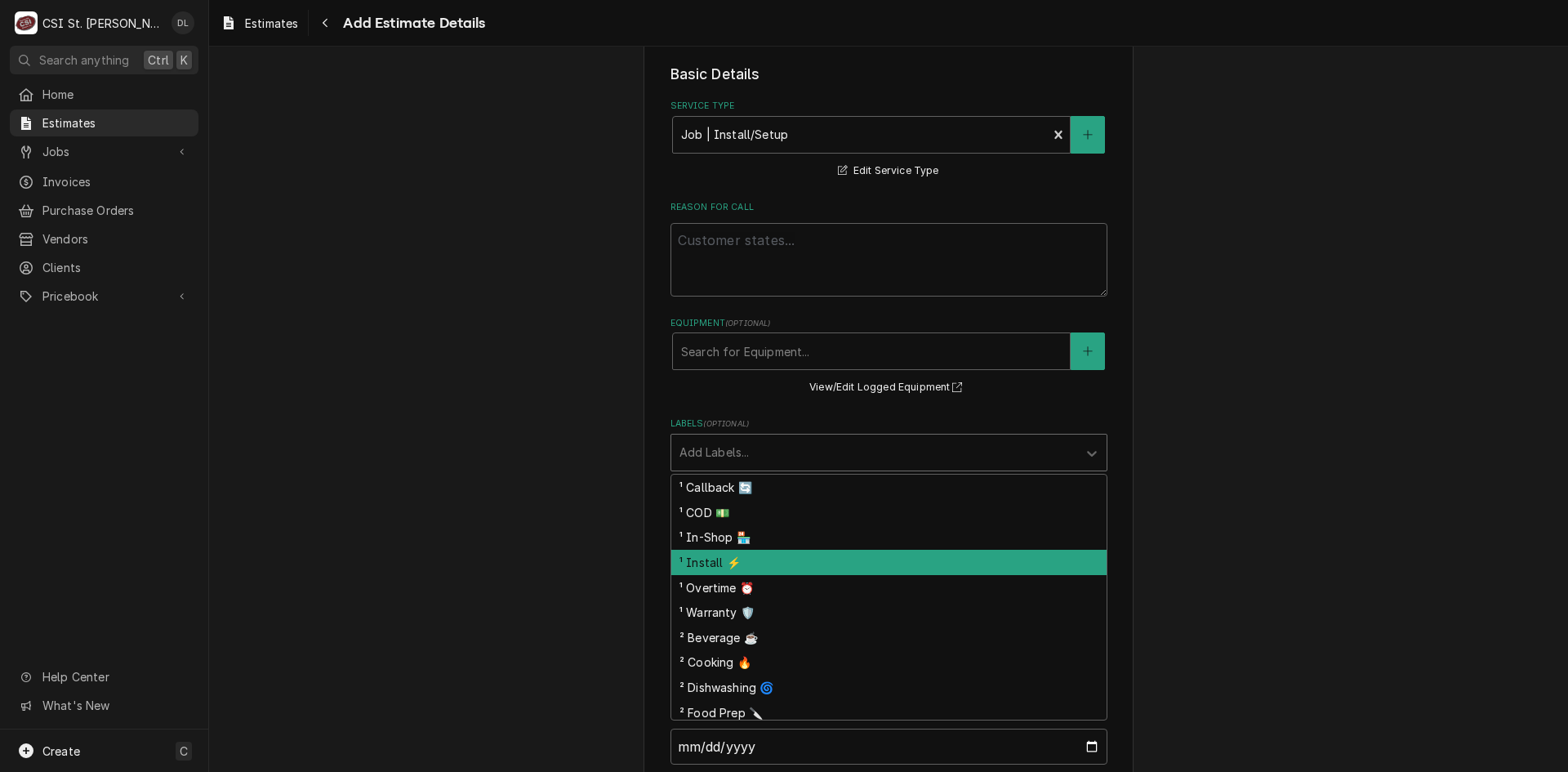
drag, startPoint x: 706, startPoint y: 557, endPoint x: 775, endPoint y: 476, distance: 106.4
click at [707, 557] on div "¹ Install ⚡️" at bounding box center [888, 562] width 435 height 25
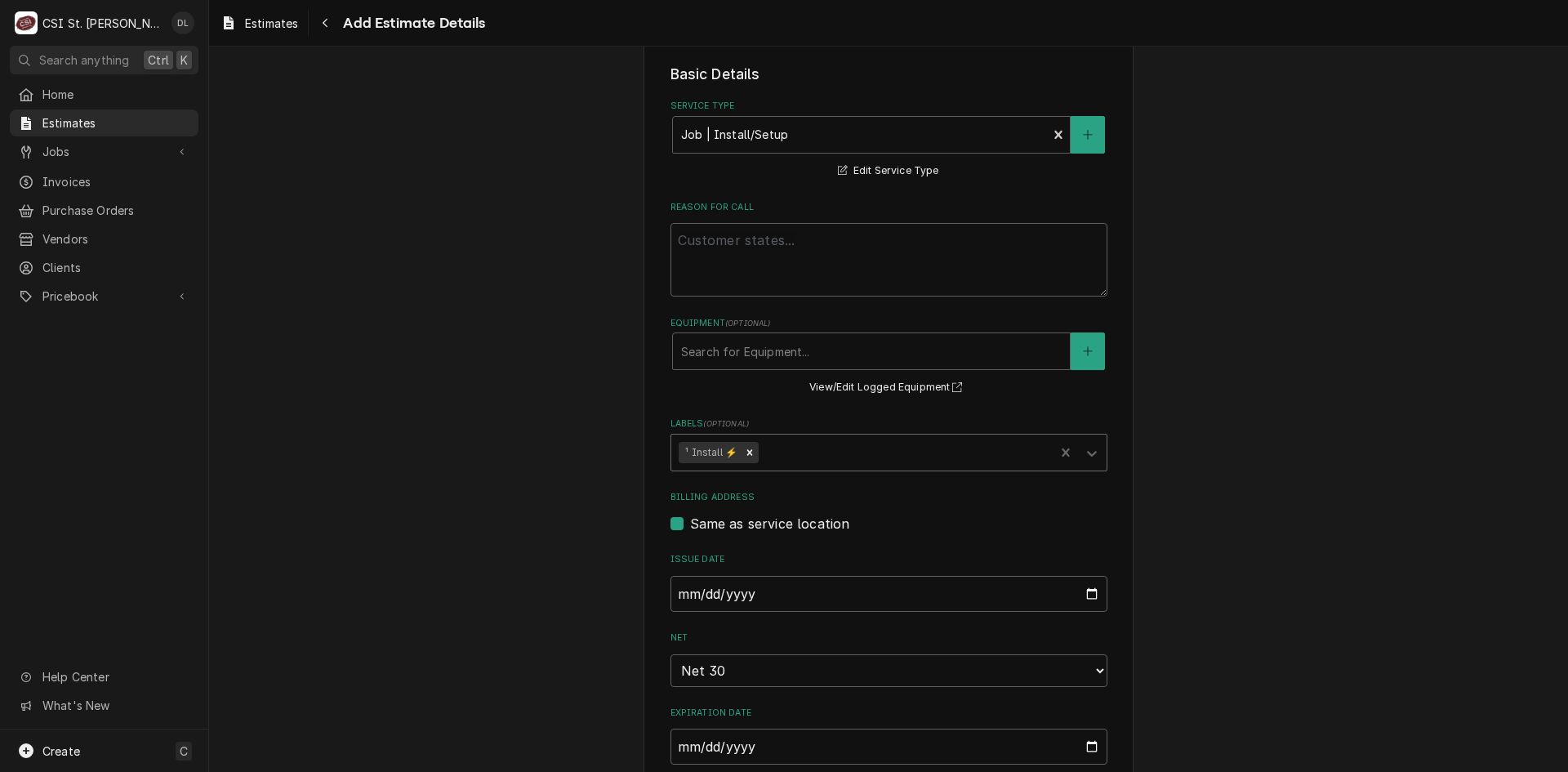
click at [789, 462] on div "Labels" at bounding box center [904, 452] width 285 height 29
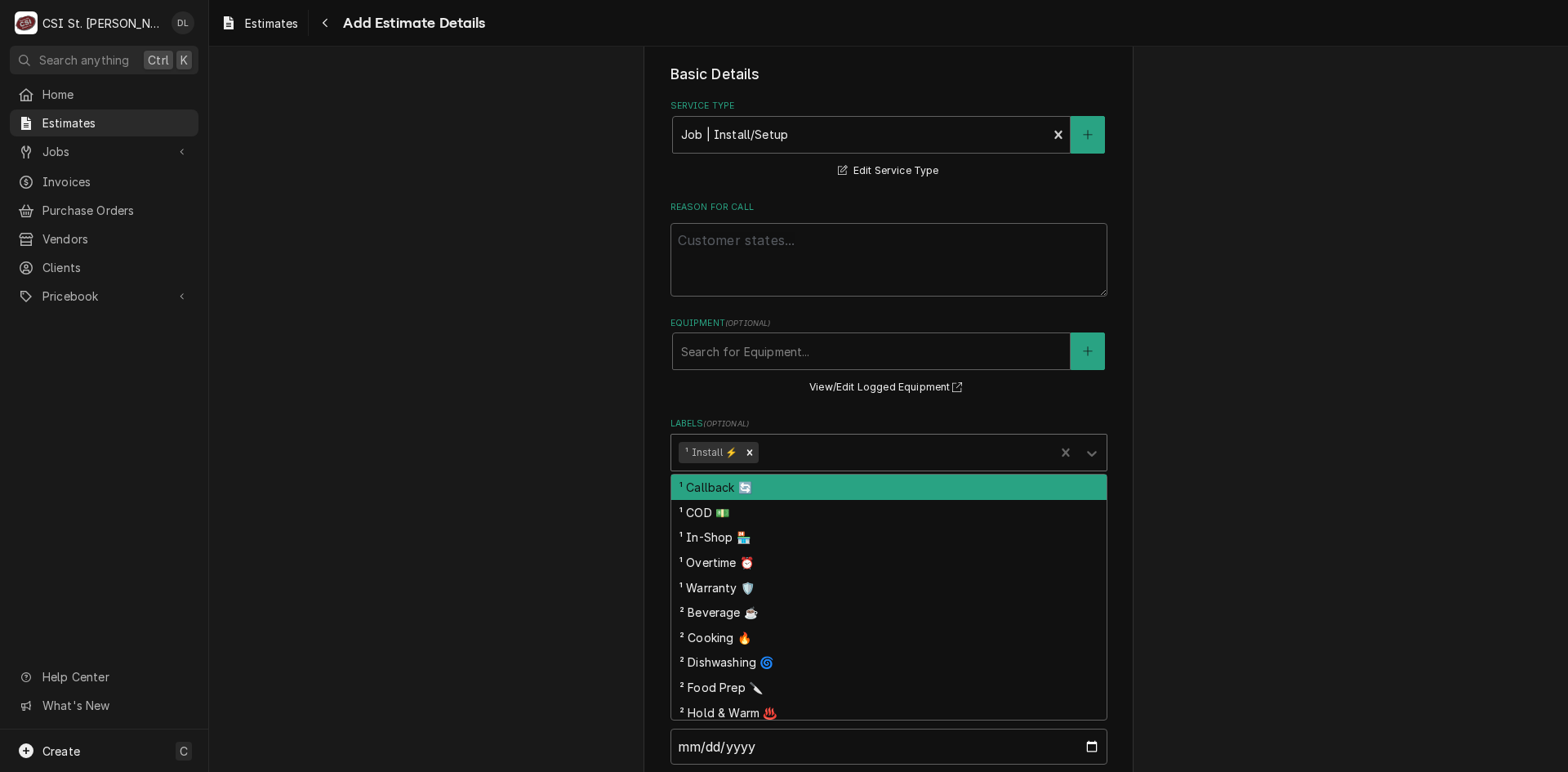
type textarea "x"
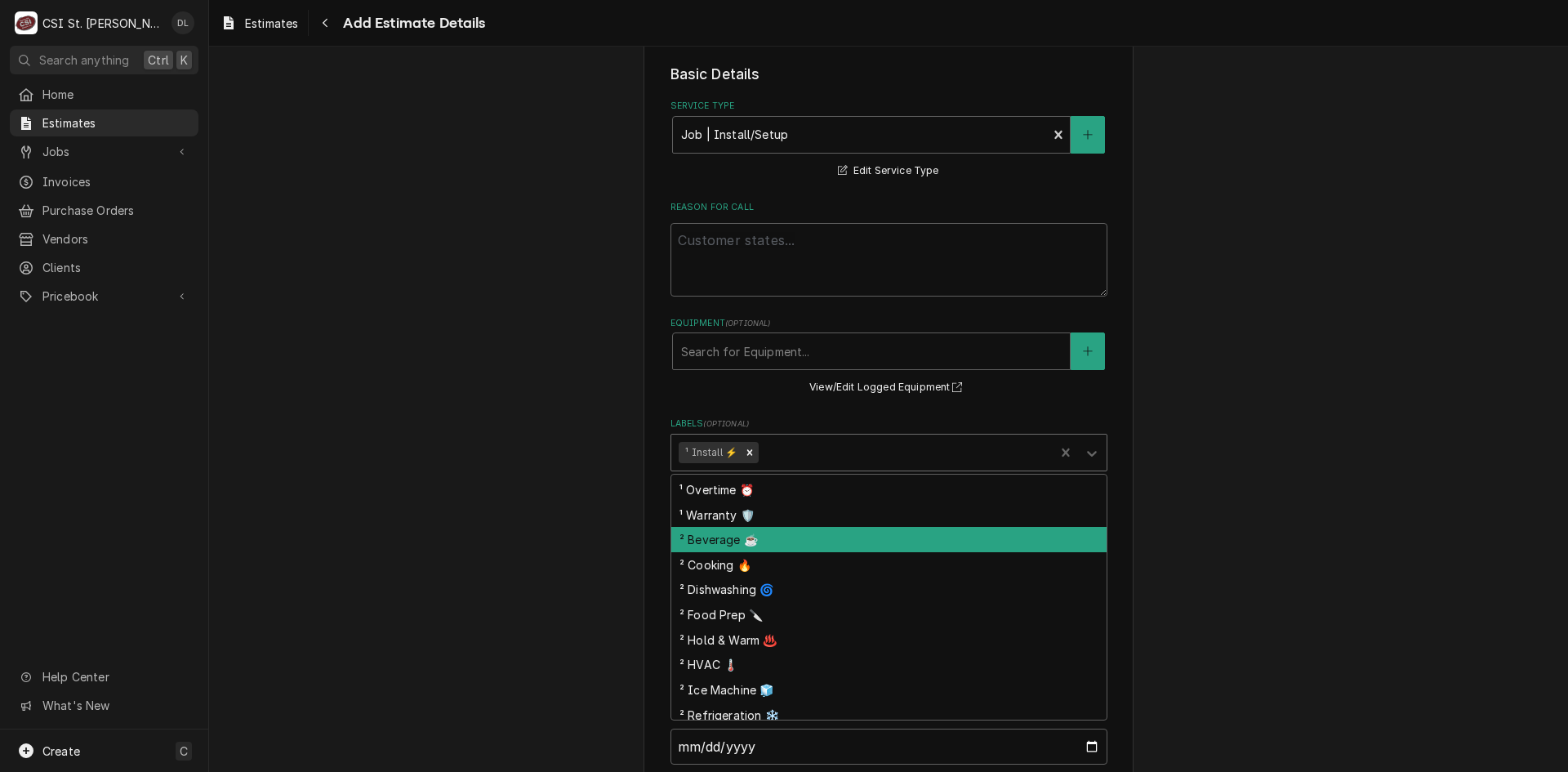
scroll to position [130, 0]
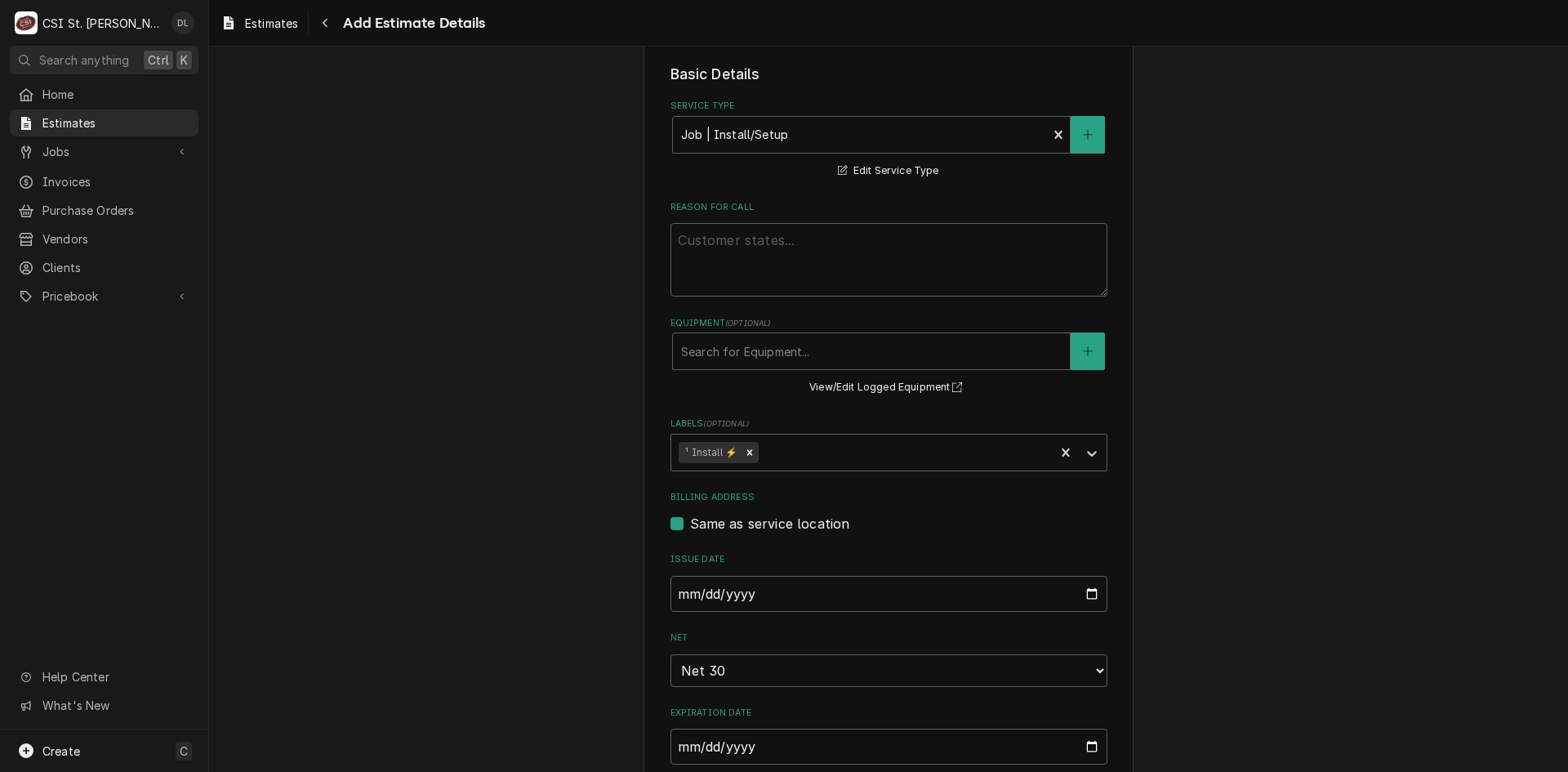
drag, startPoint x: 1424, startPoint y: 524, endPoint x: 1151, endPoint y: 500, distance: 274.1
click at [1423, 524] on div "Please provide the following information to create your estimate: Client Detail…" at bounding box center [889, 768] width 1359 height 2062
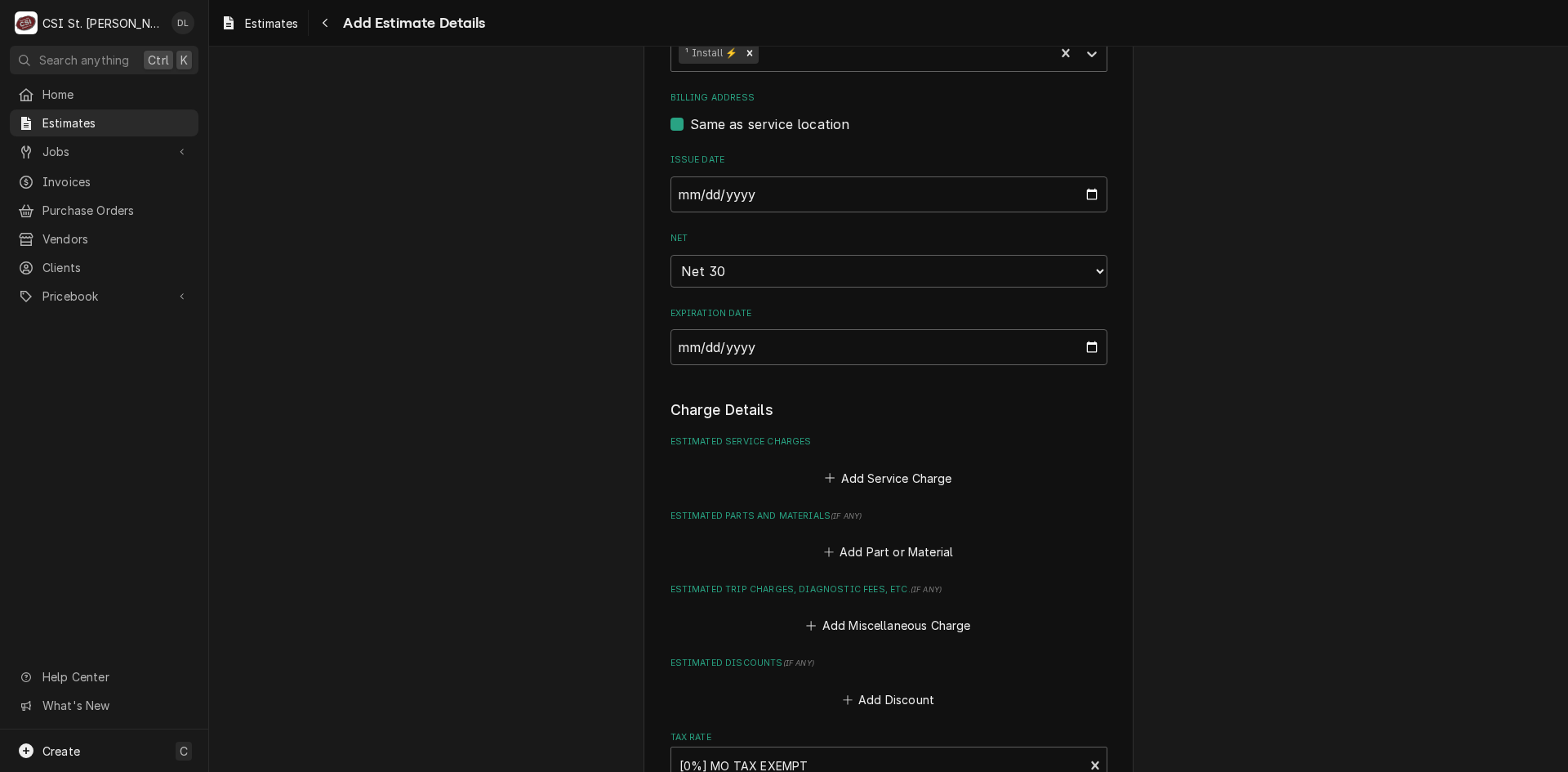
scroll to position [735, 0]
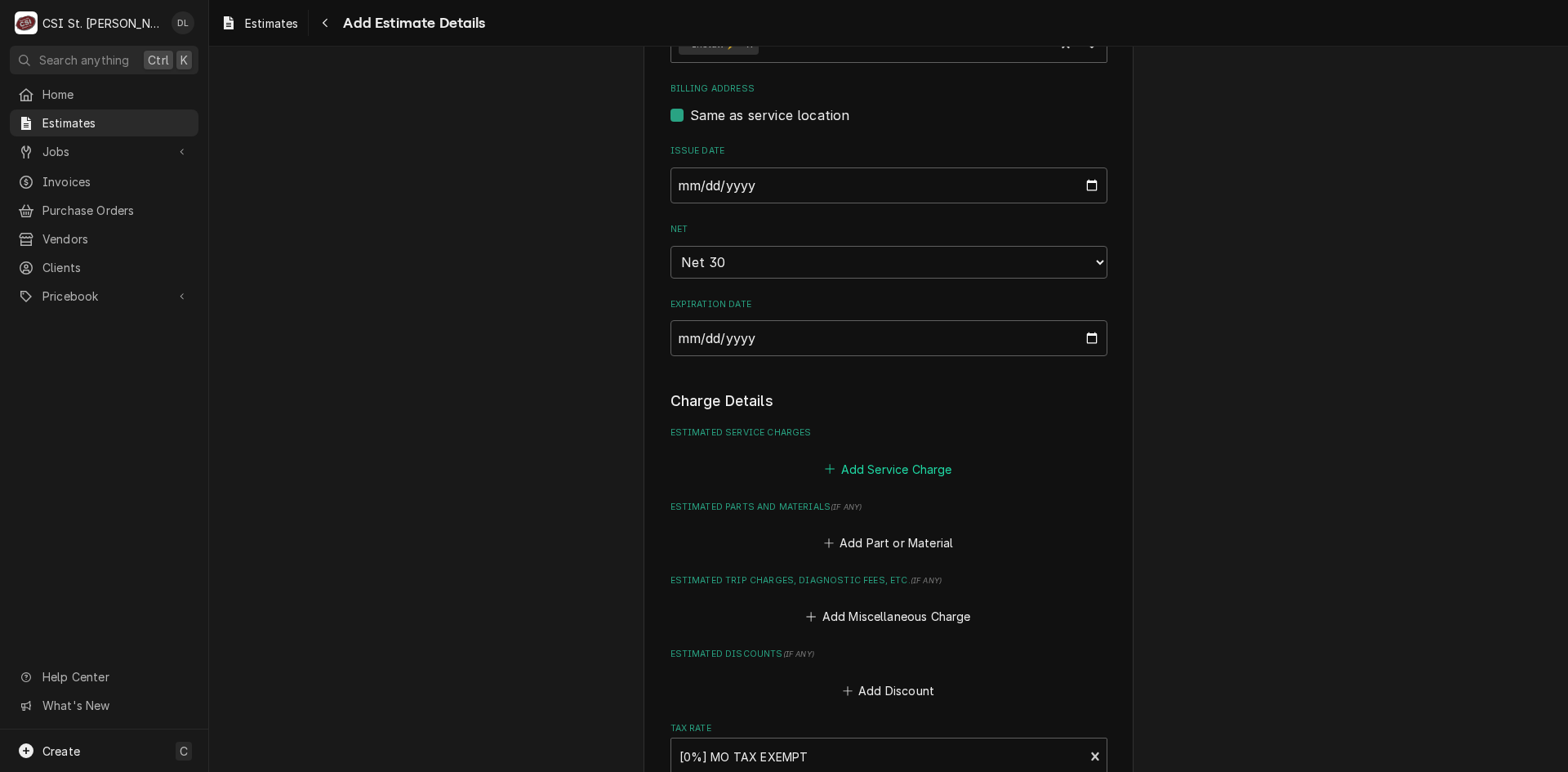
click at [825, 471] on icon "Estimated Service Charges" at bounding box center [830, 469] width 10 height 12
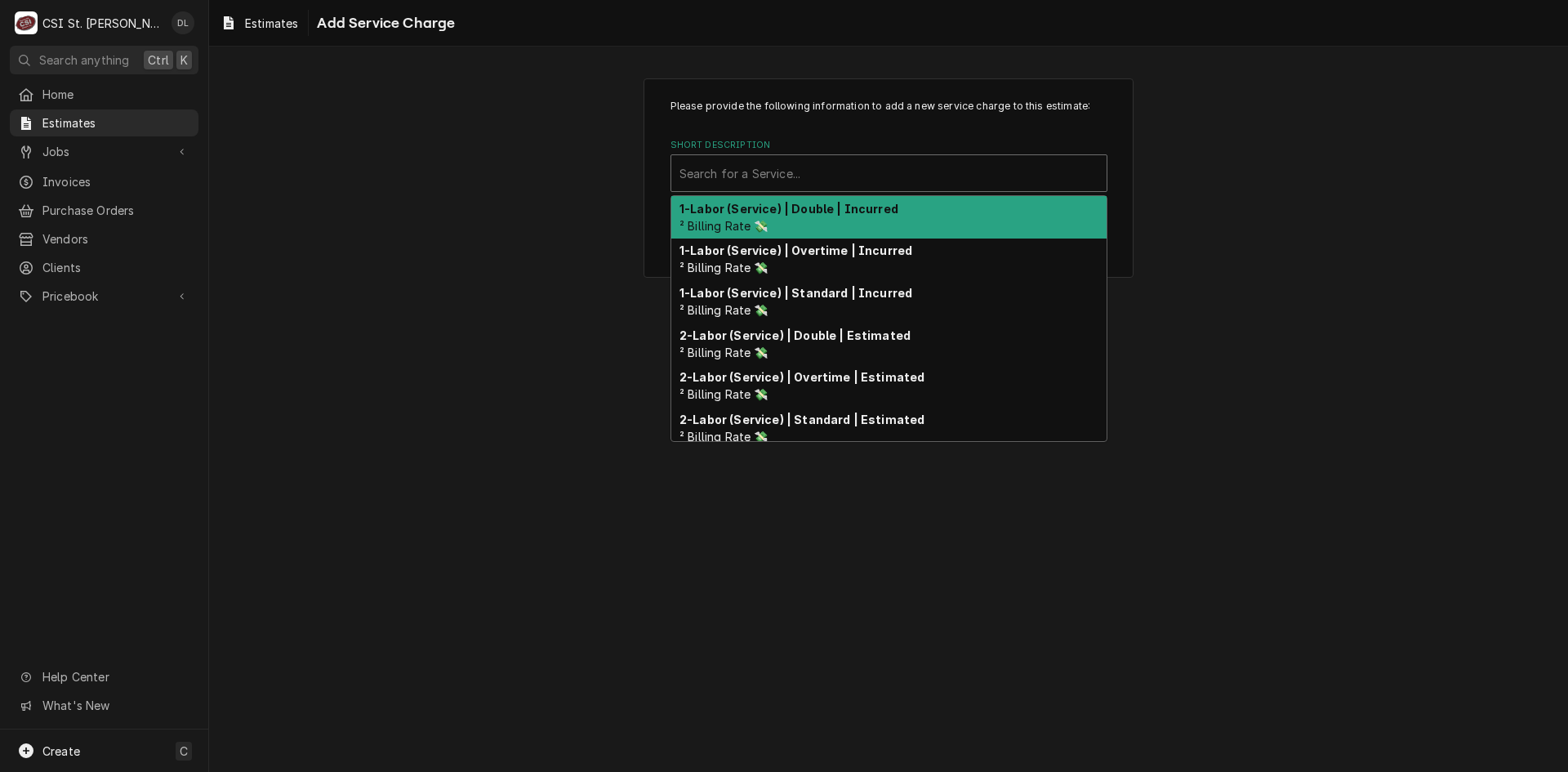
click at [814, 181] on div "Short Description" at bounding box center [889, 173] width 419 height 29
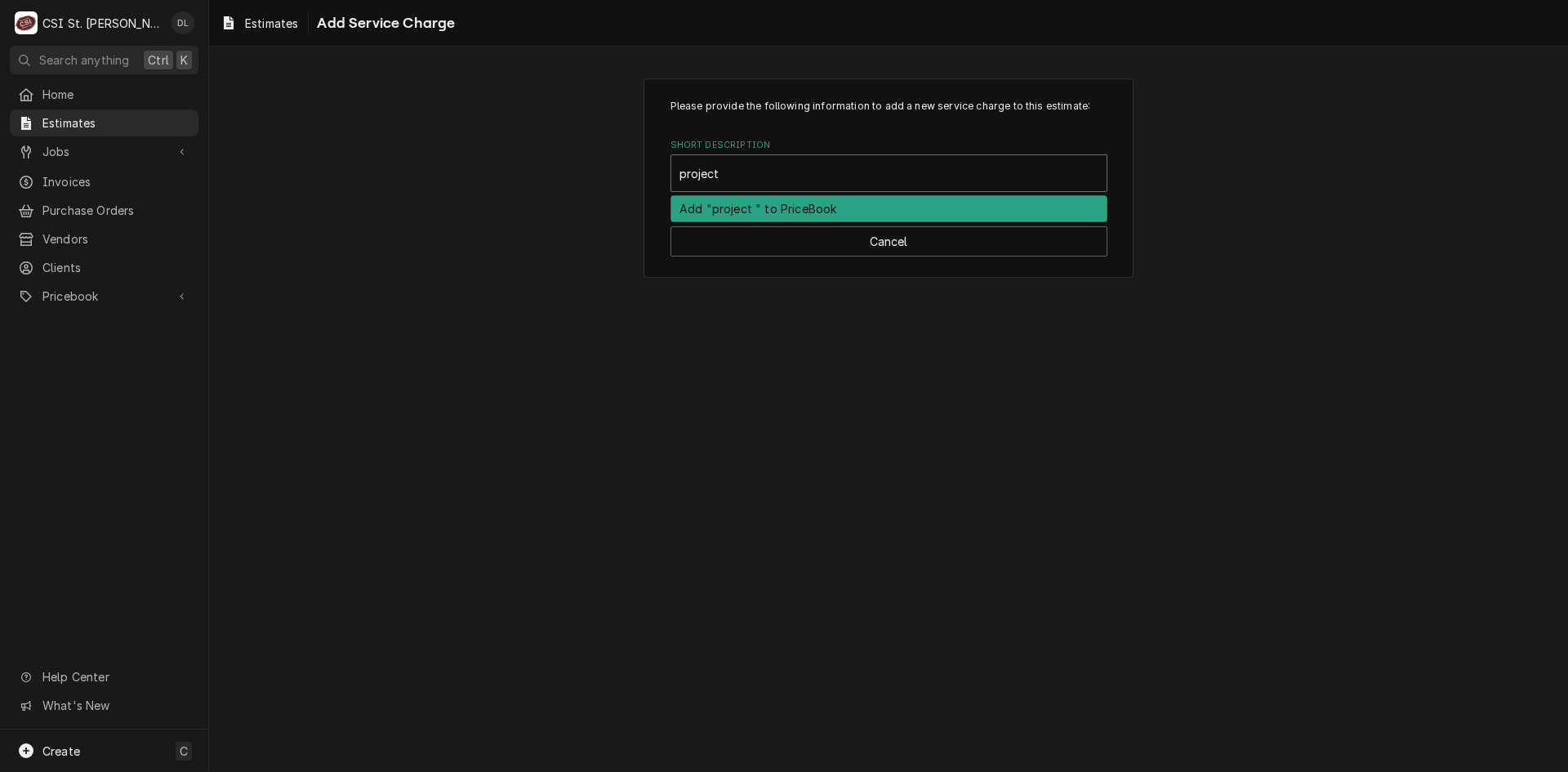
type input "project"
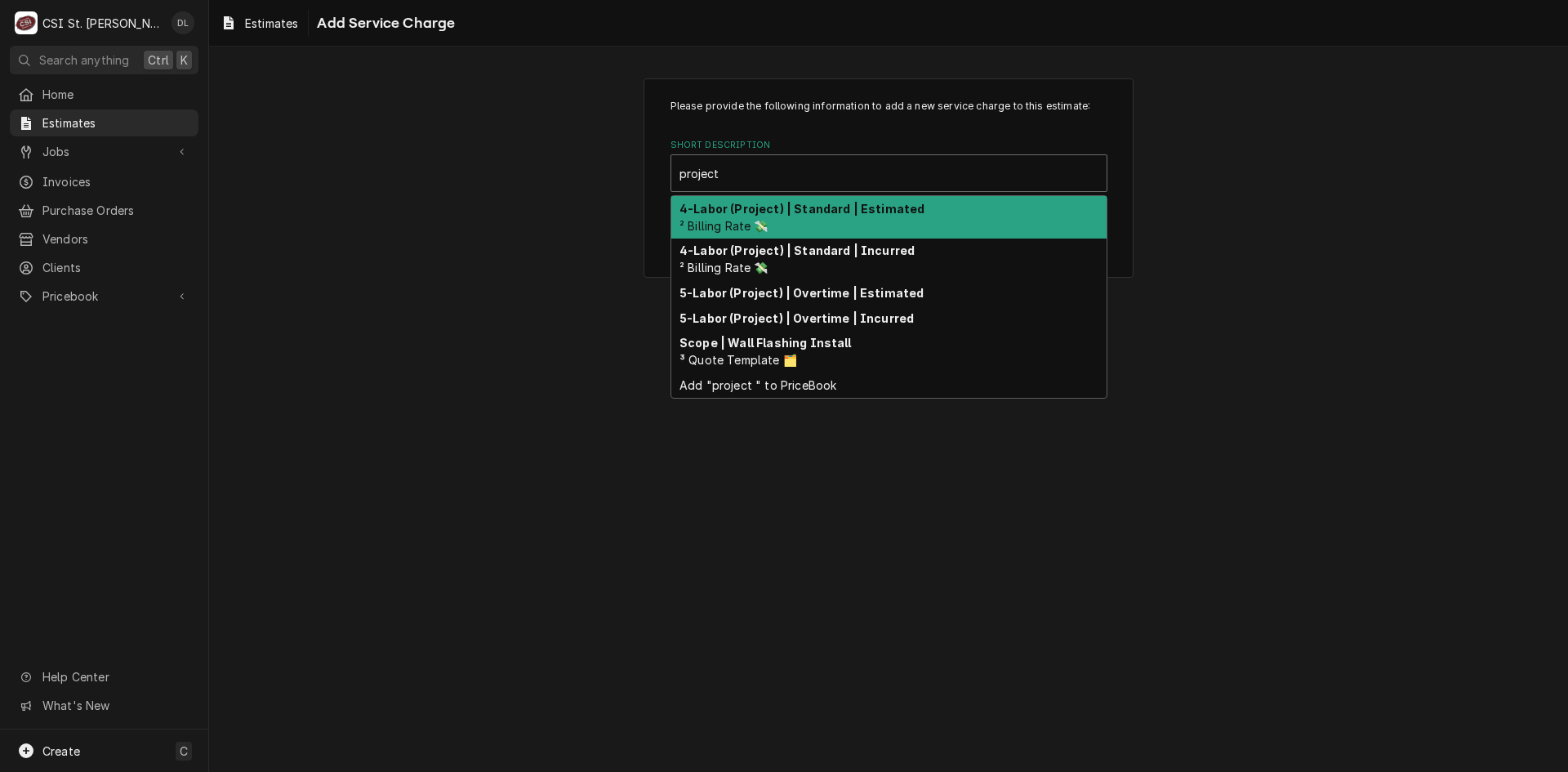
click at [853, 204] on strong "4-Labor (Project) | Standard | Estimated" at bounding box center [802, 209] width 245 height 14
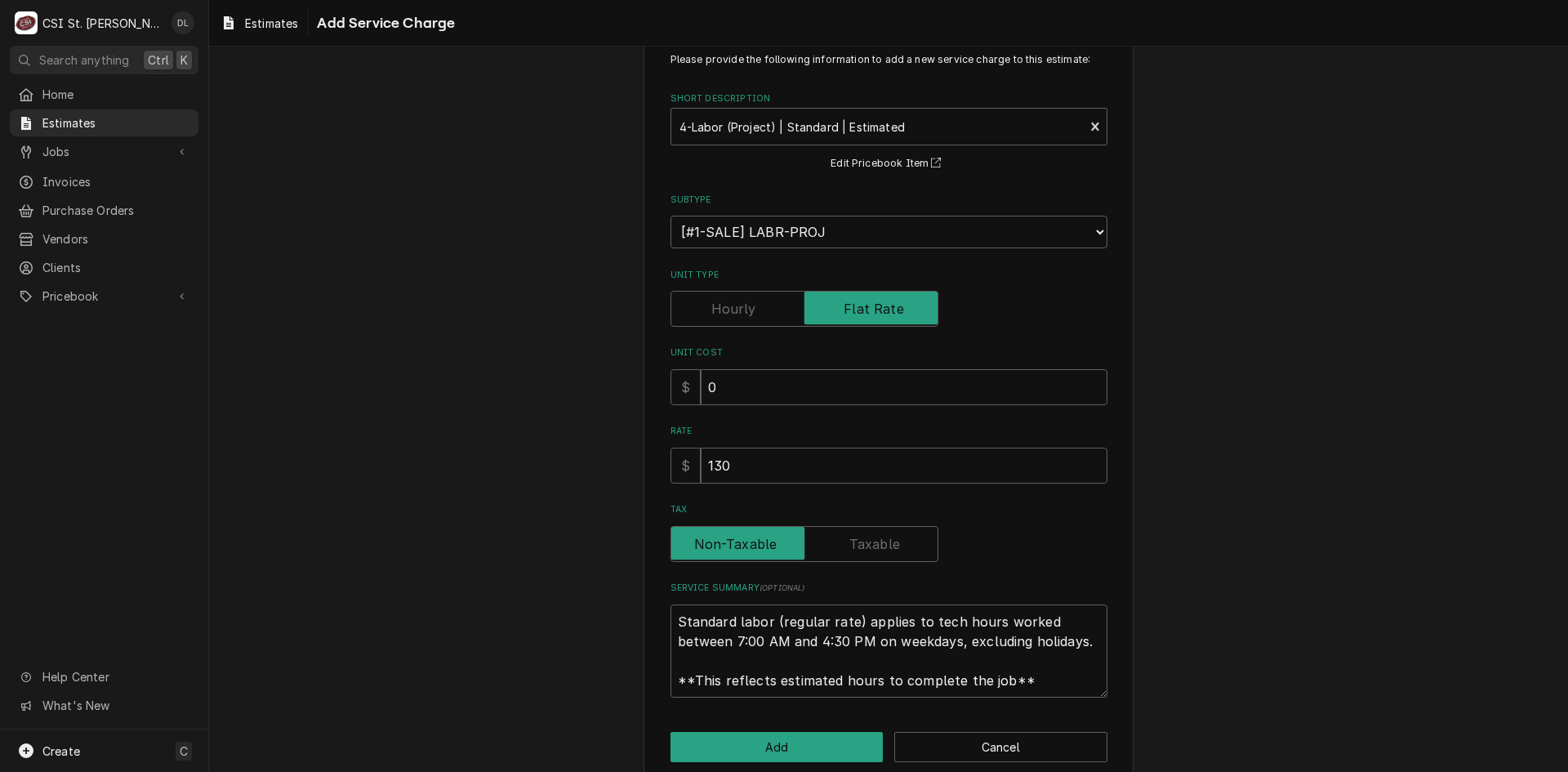
scroll to position [72, 0]
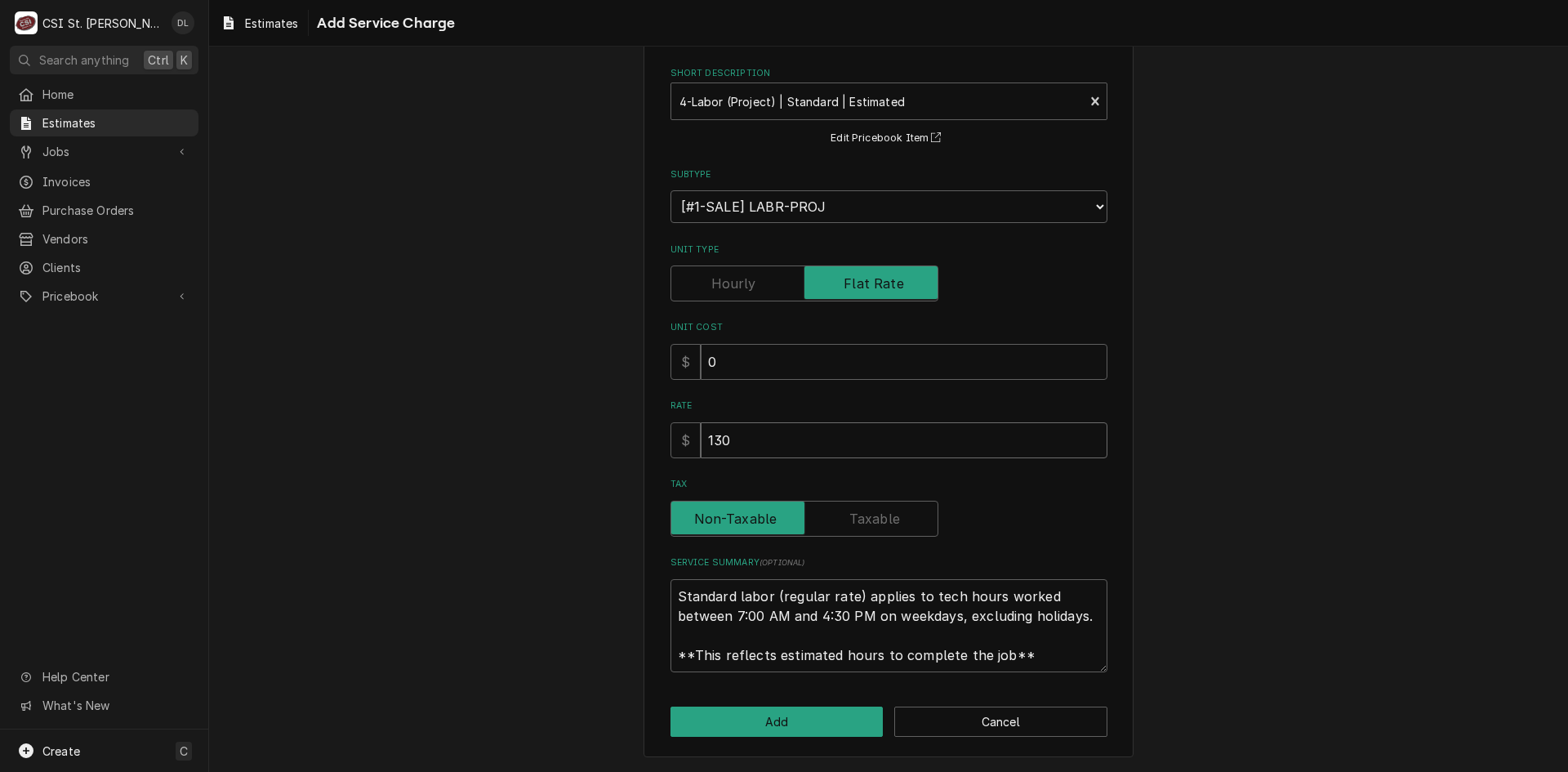
drag, startPoint x: 742, startPoint y: 431, endPoint x: 582, endPoint y: 428, distance: 160.0
click at [582, 428] on div "Please provide the following information to add a new service charge to this es…" at bounding box center [889, 381] width 1359 height 780
type textarea "x"
type input "1"
type textarea "x"
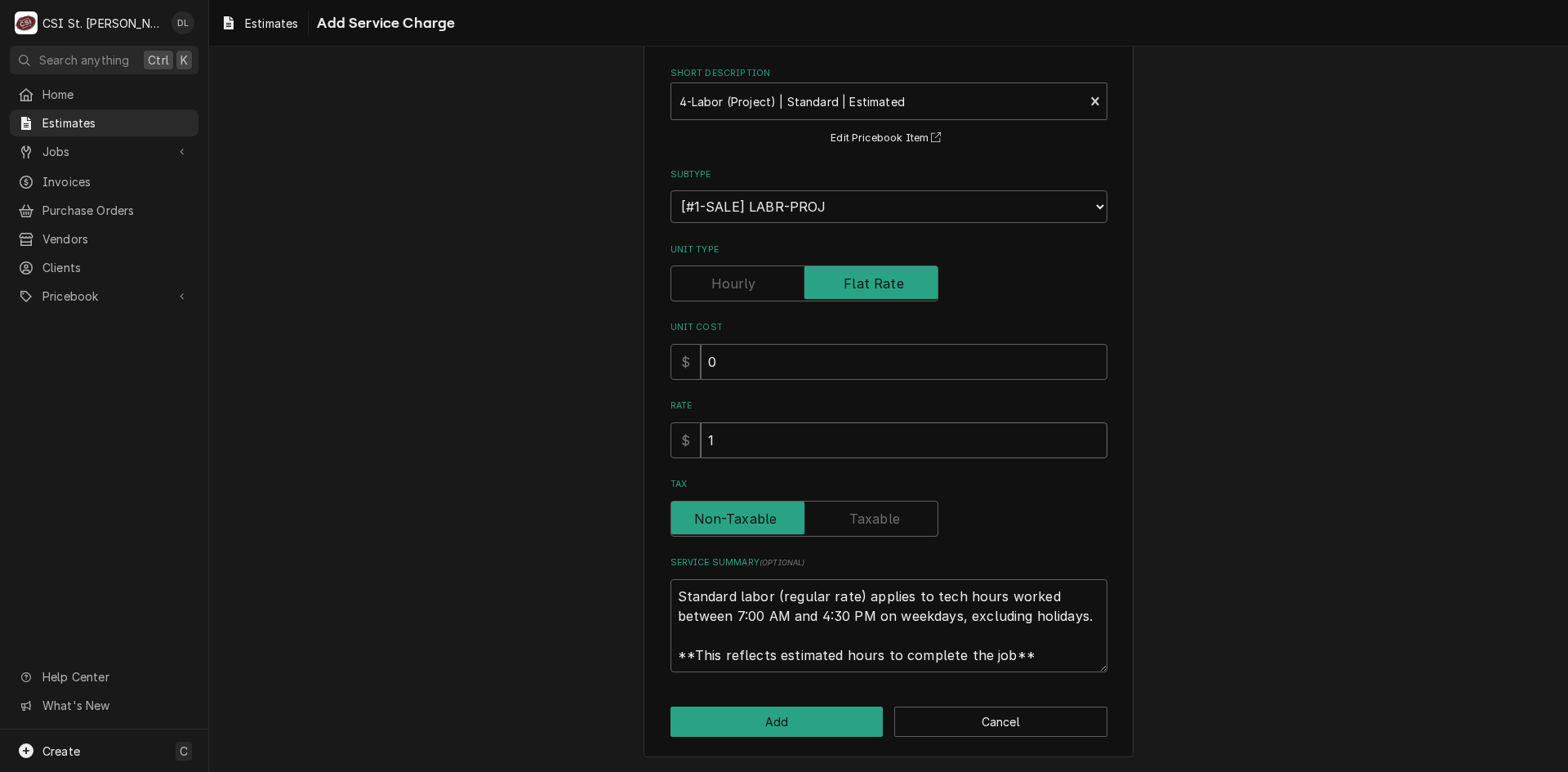
type input "19"
type textarea "x"
type input "192"
type textarea "x"
type input "1920"
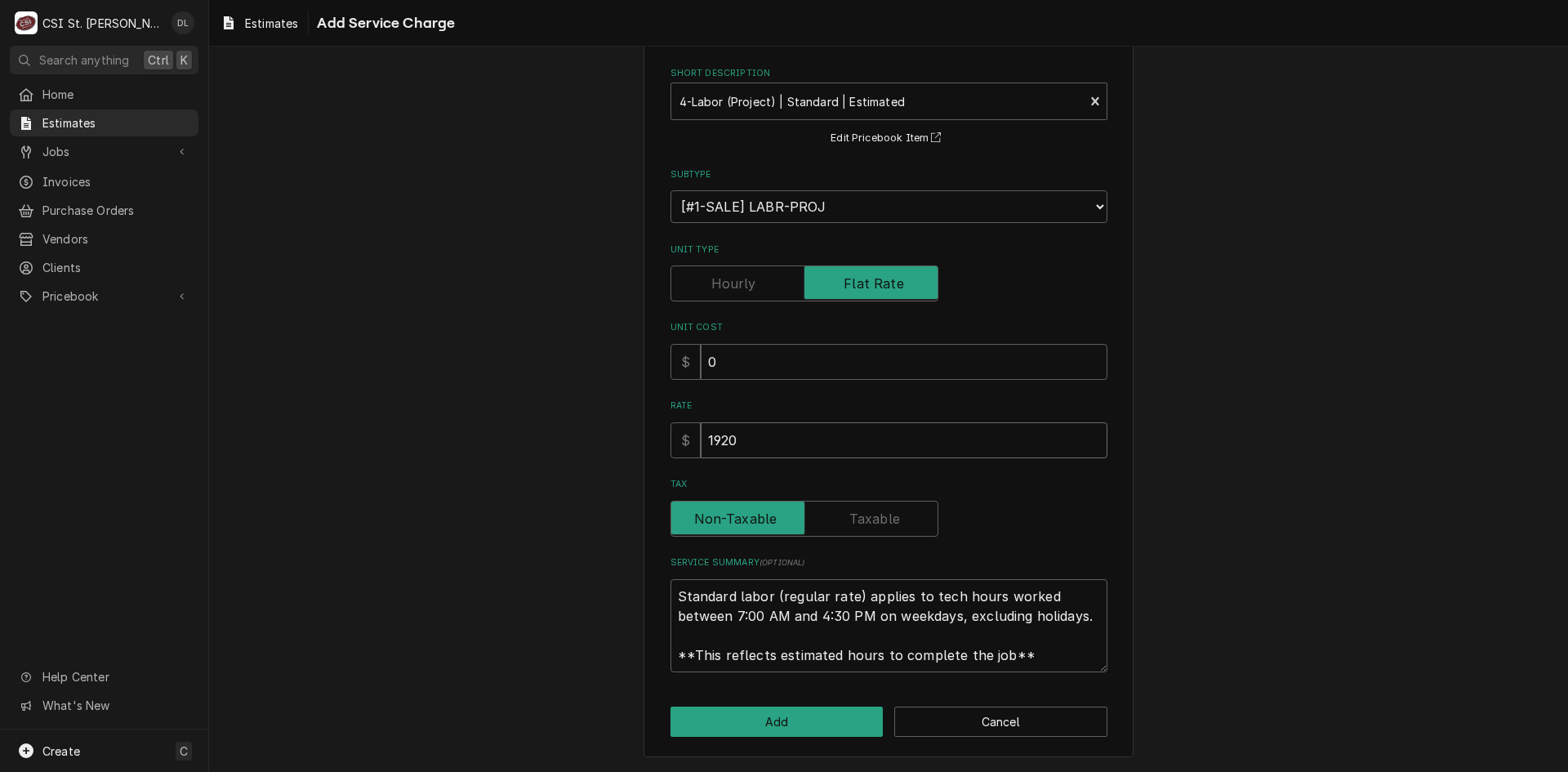
type textarea "x"
type input "19200"
type textarea "x"
type input "19200"
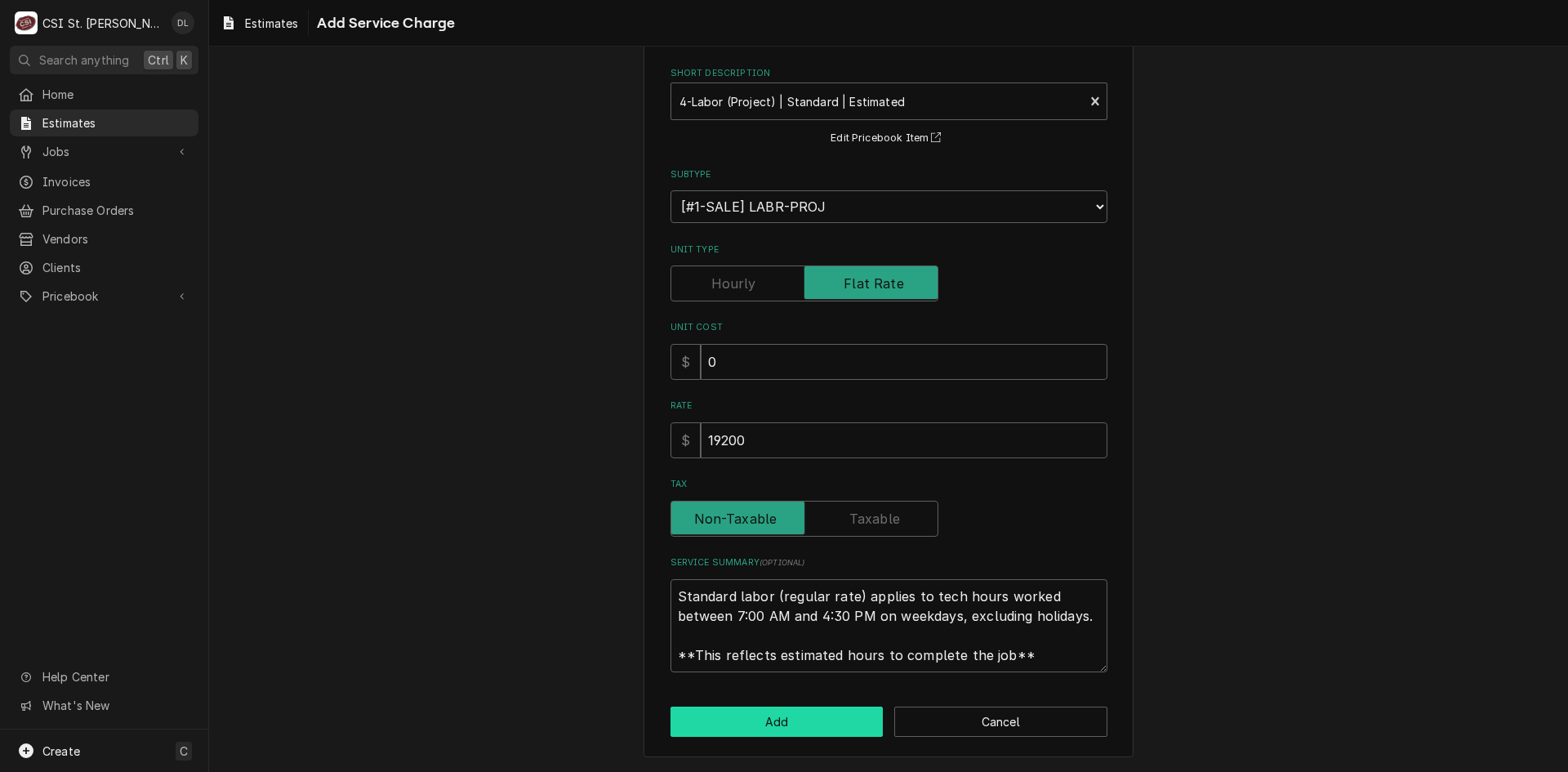
click at [795, 725] on button "Add" at bounding box center [777, 722] width 213 height 30
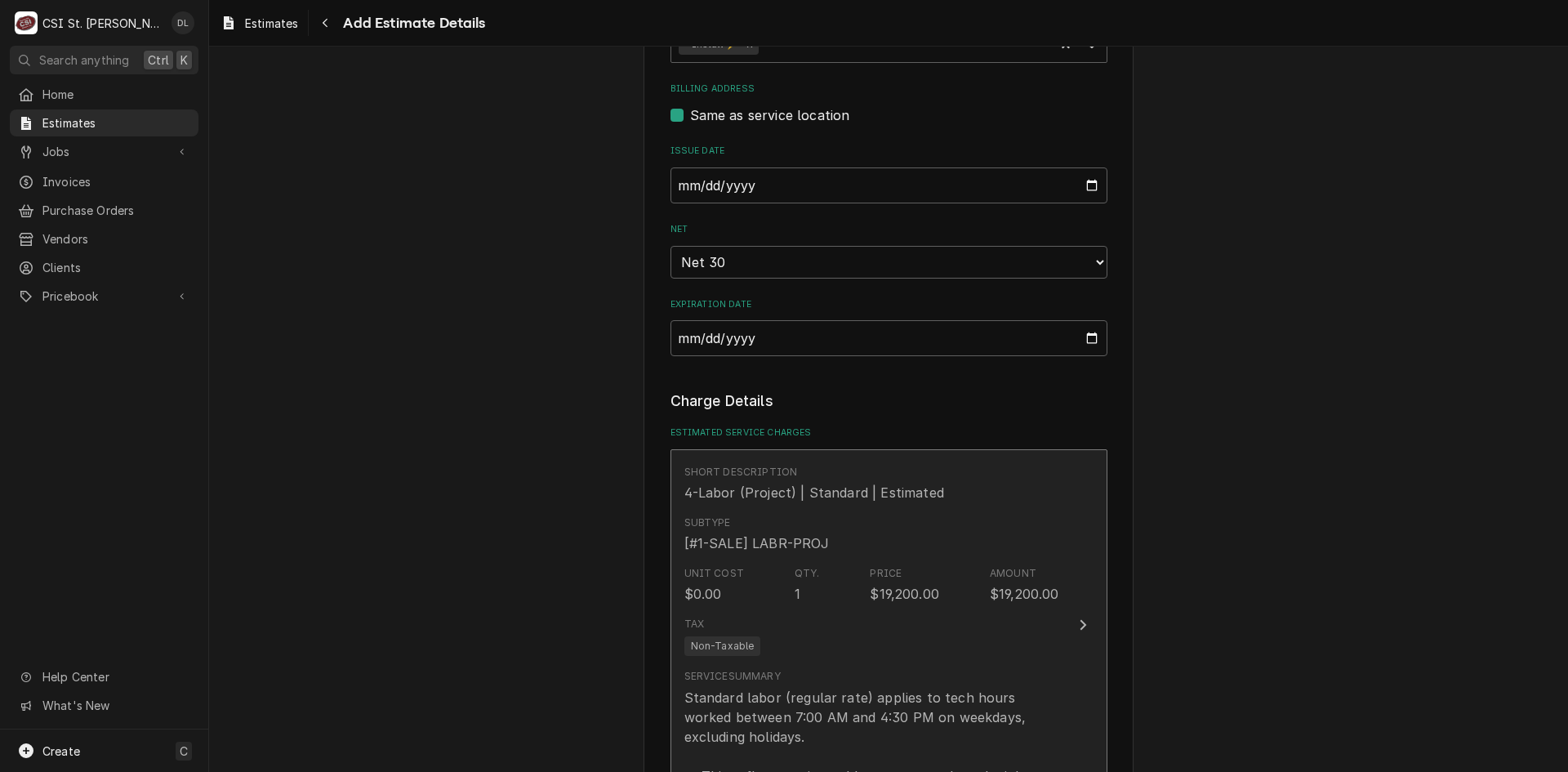
type textarea "x"
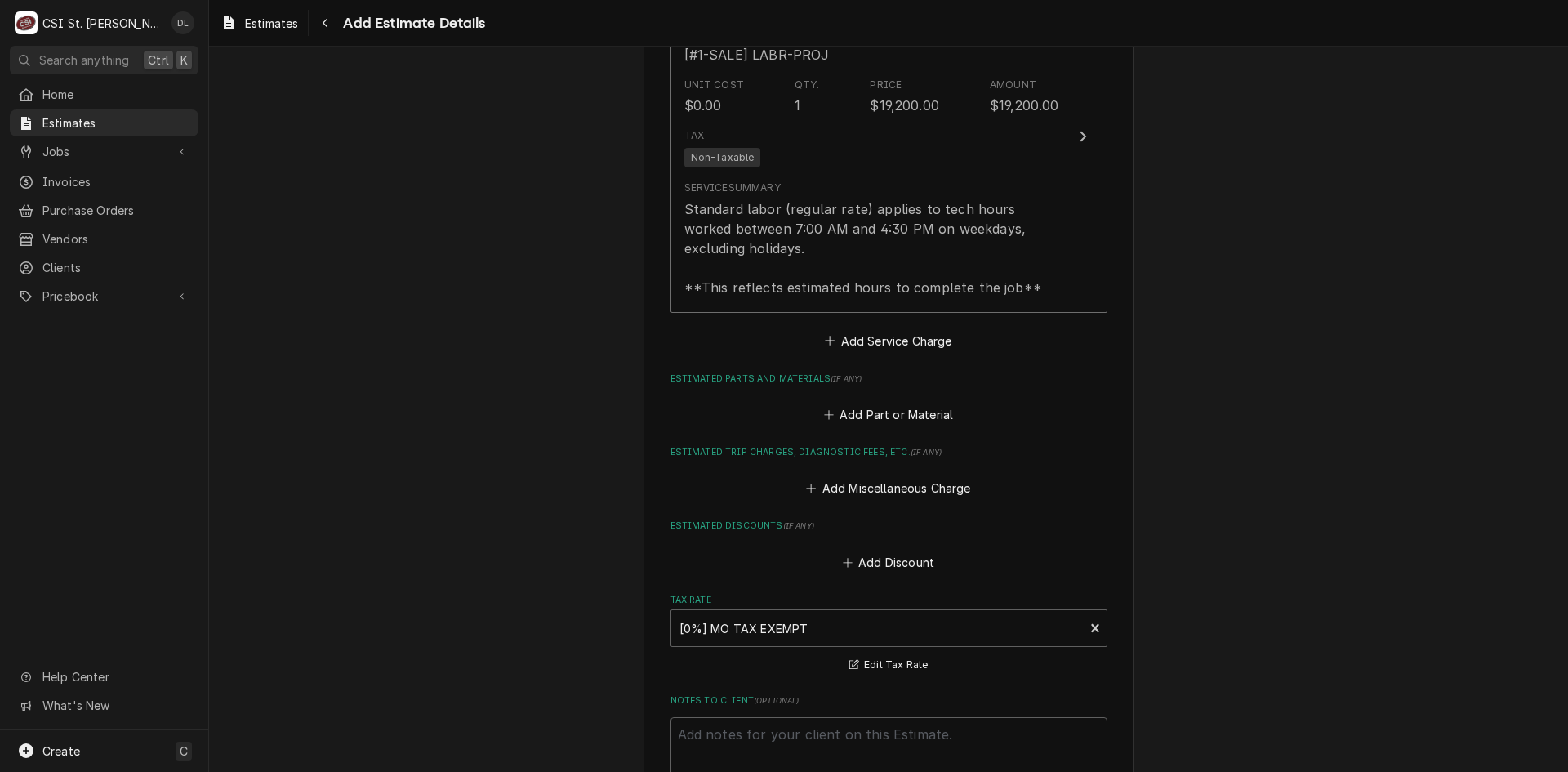
scroll to position [1225, 0]
click at [824, 414] on icon "Estimated Parts and Materials" at bounding box center [829, 413] width 10 height 12
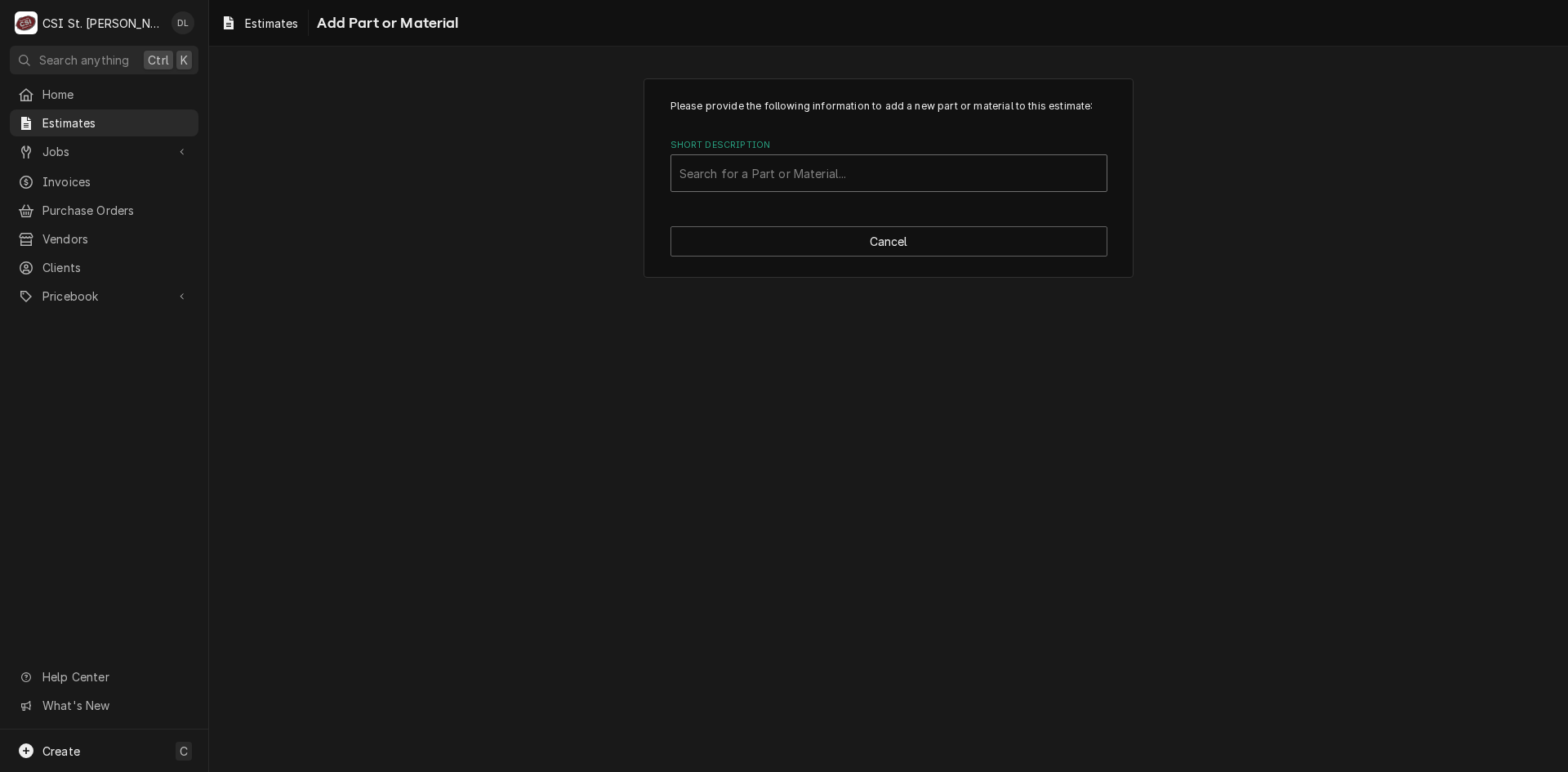
click at [784, 182] on div "Short Description" at bounding box center [889, 173] width 419 height 29
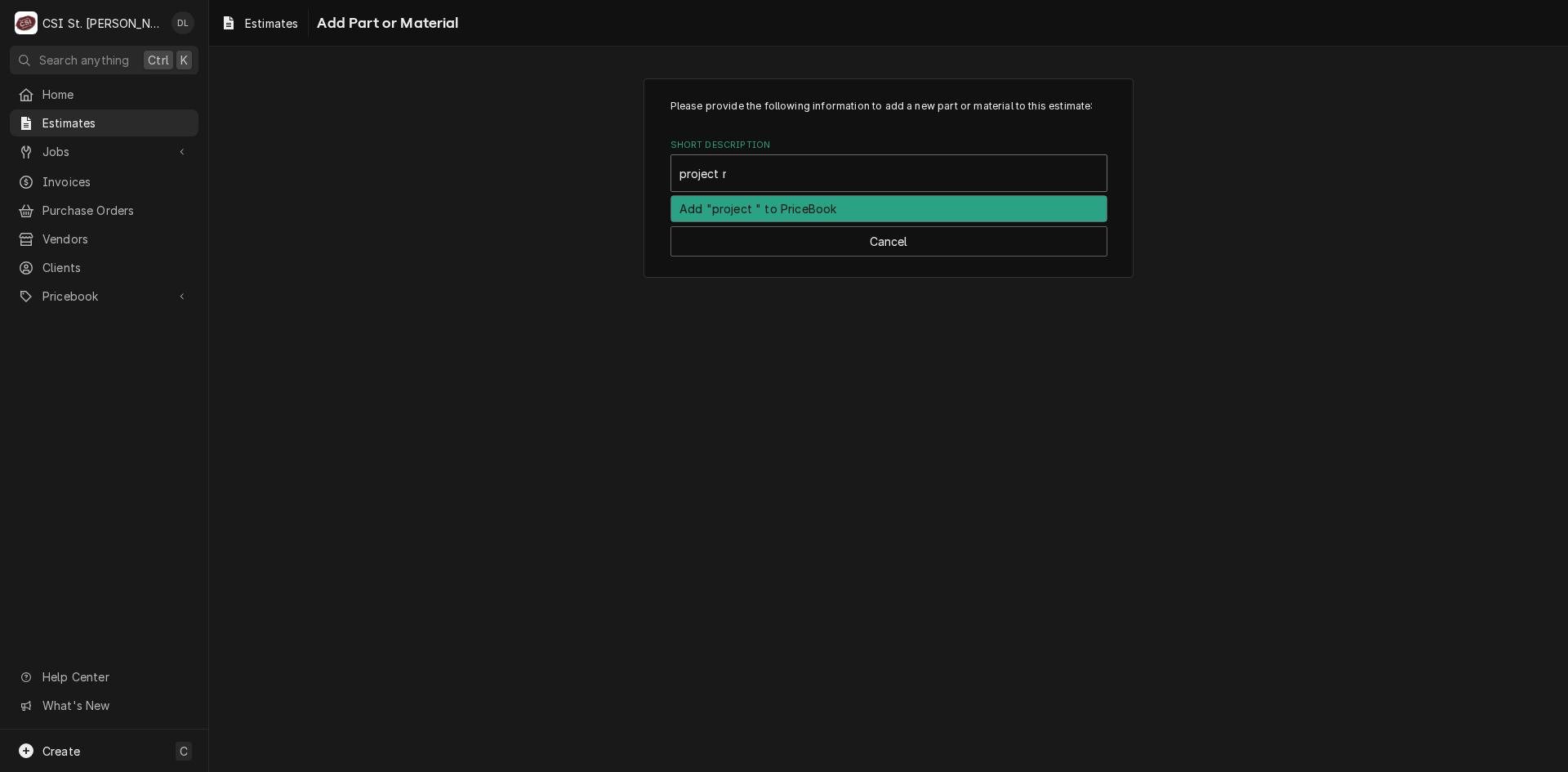
type input "project ma"
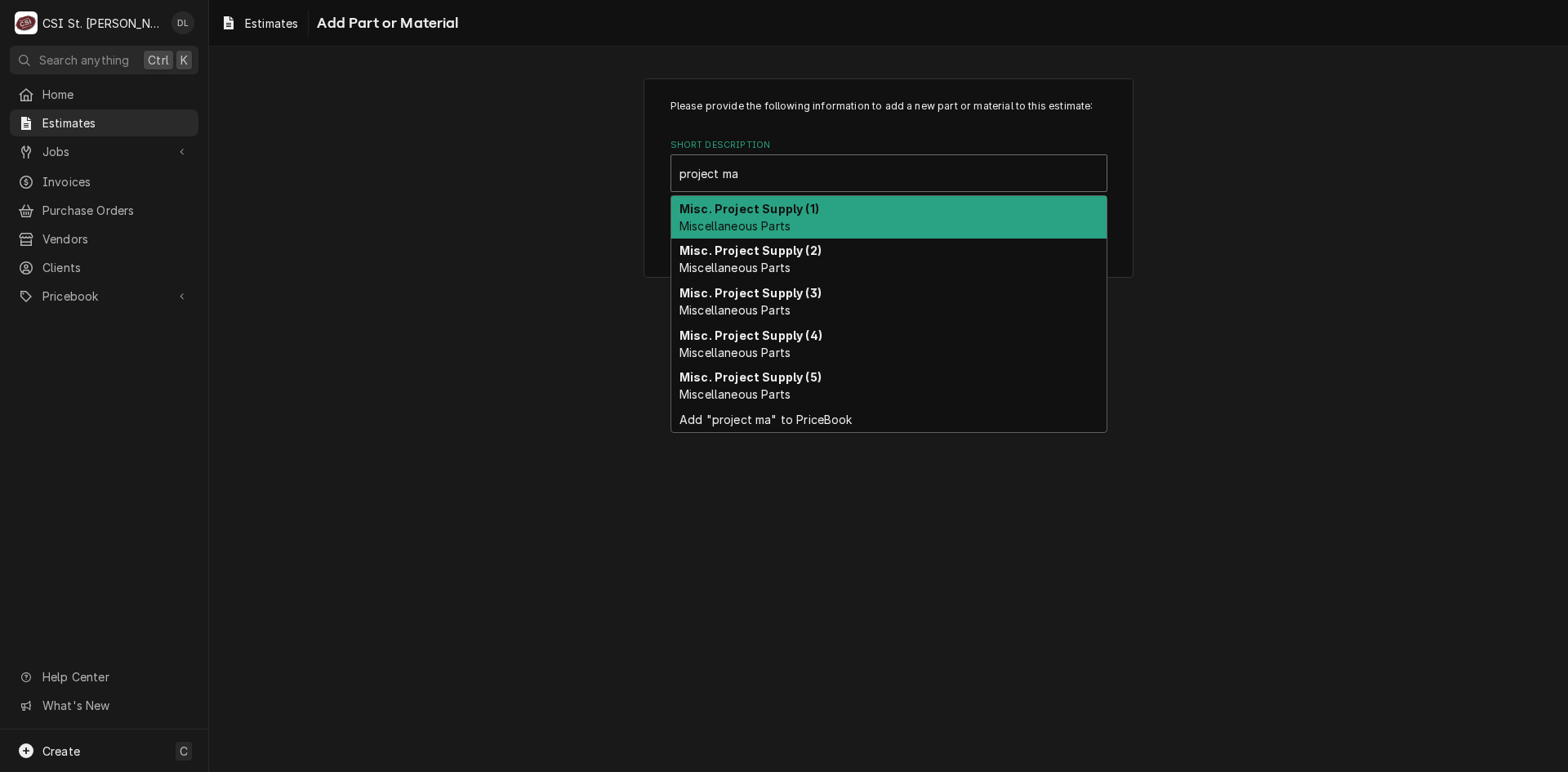
click at [774, 212] on strong "Misc. Project Supply (1)" at bounding box center [749, 209] width 140 height 14
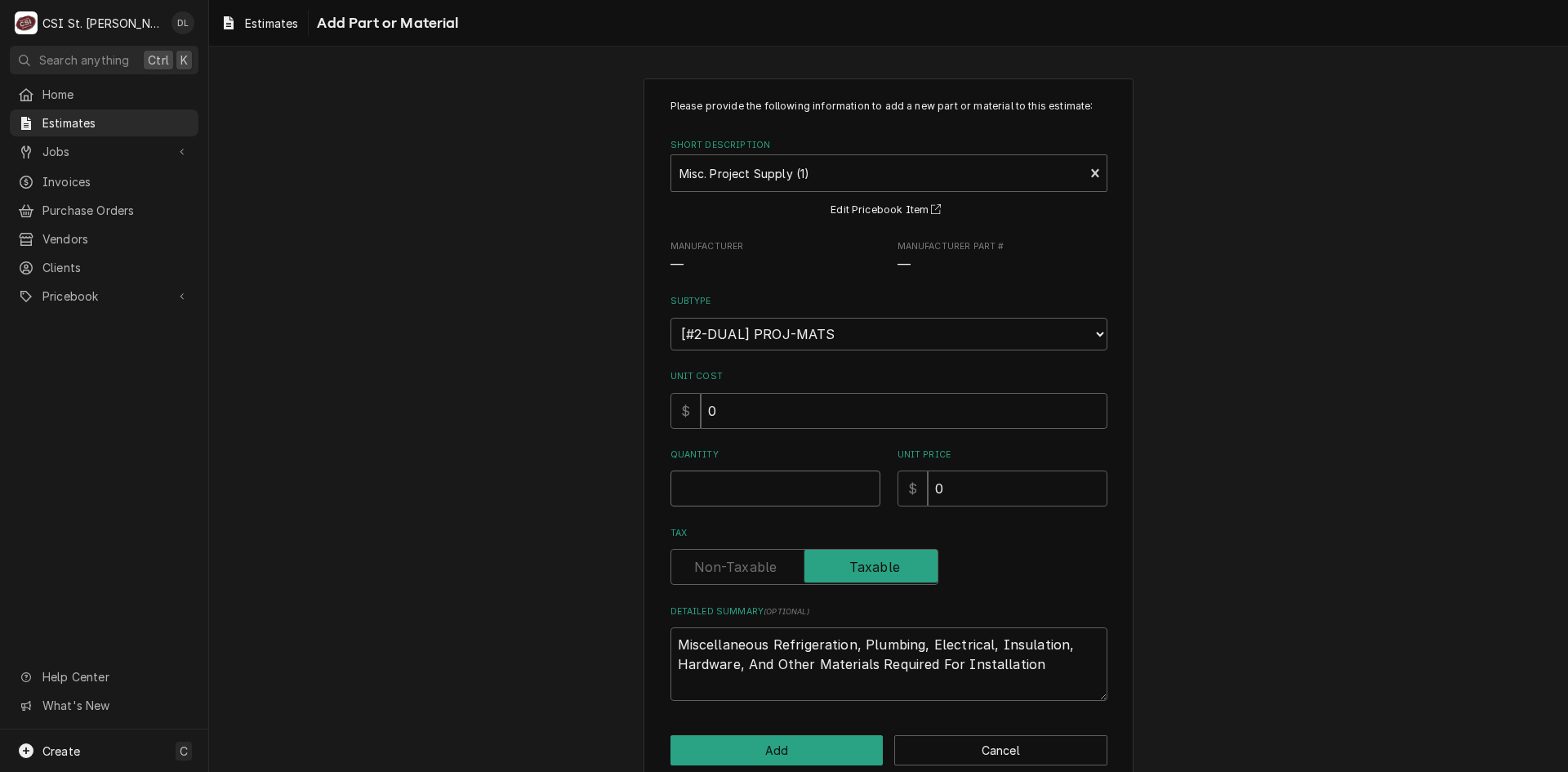
click at [736, 497] on input "Quantity" at bounding box center [775, 488] width 210 height 36
type textarea "x"
type input "1"
type textarea "x"
type input "1"
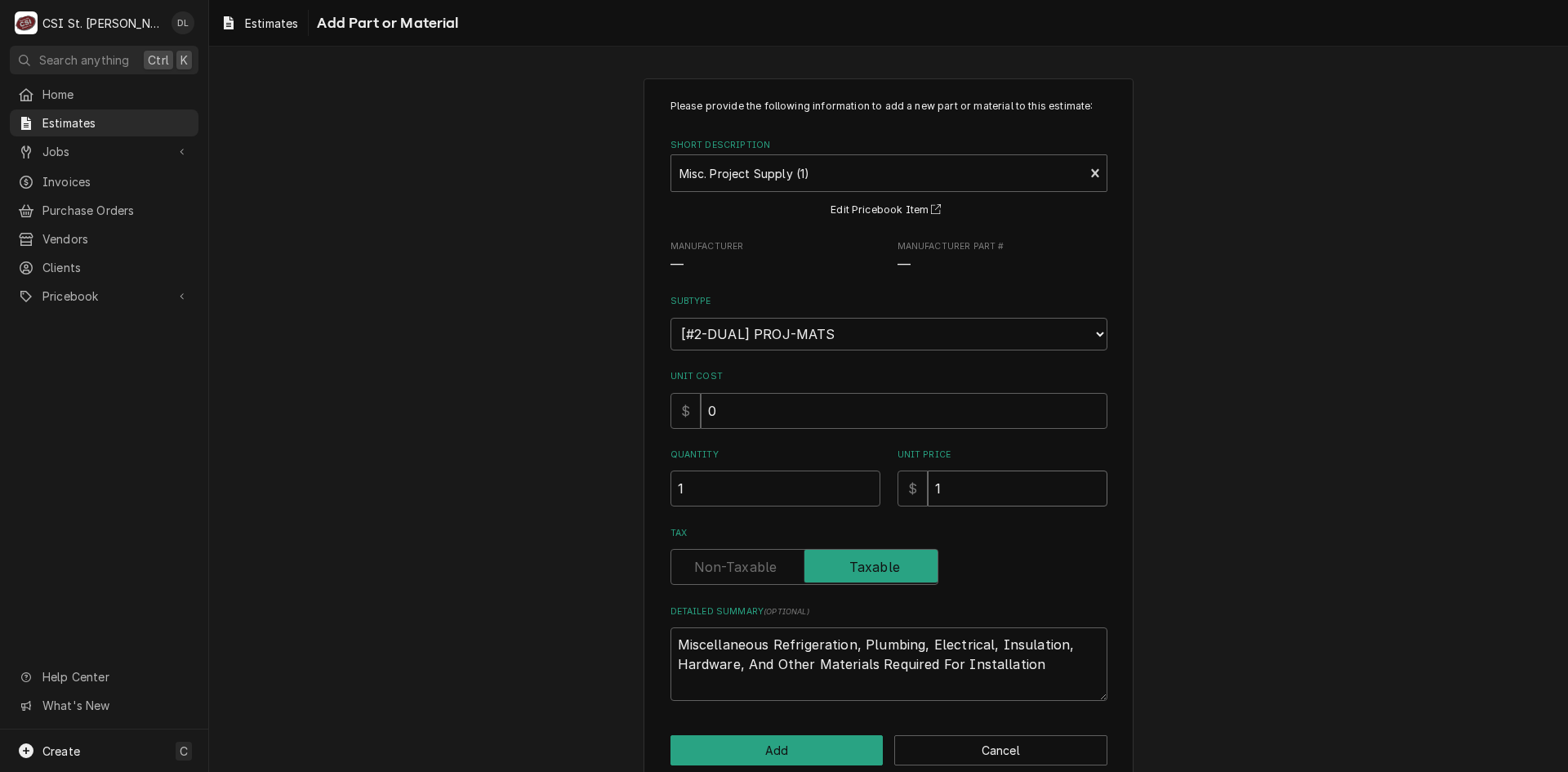
type textarea "x"
type input "15"
type textarea "x"
type input "150"
type textarea "x"
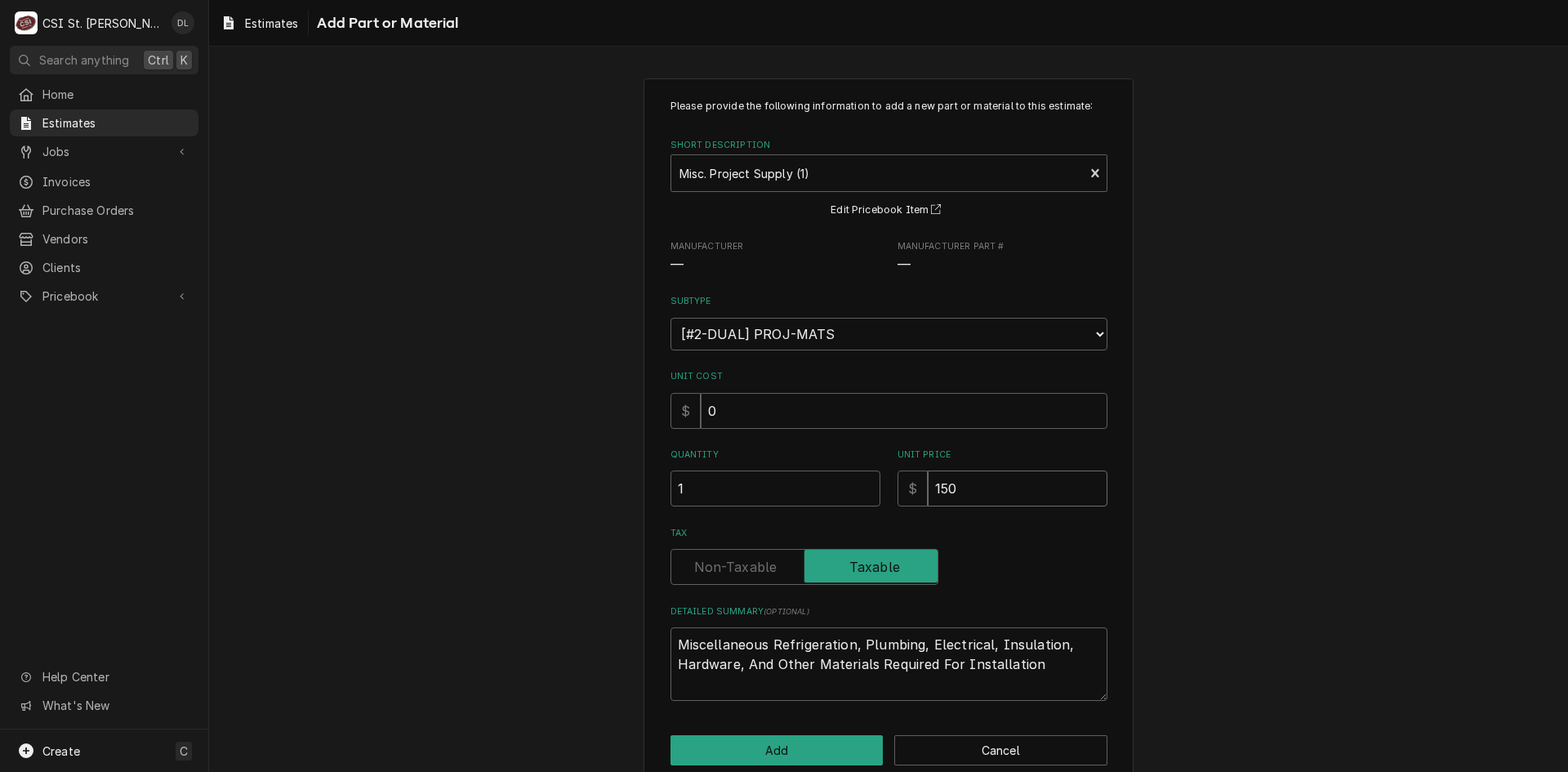
type input "1500"
type textarea "x"
type input "150"
type textarea "x"
type input "15"
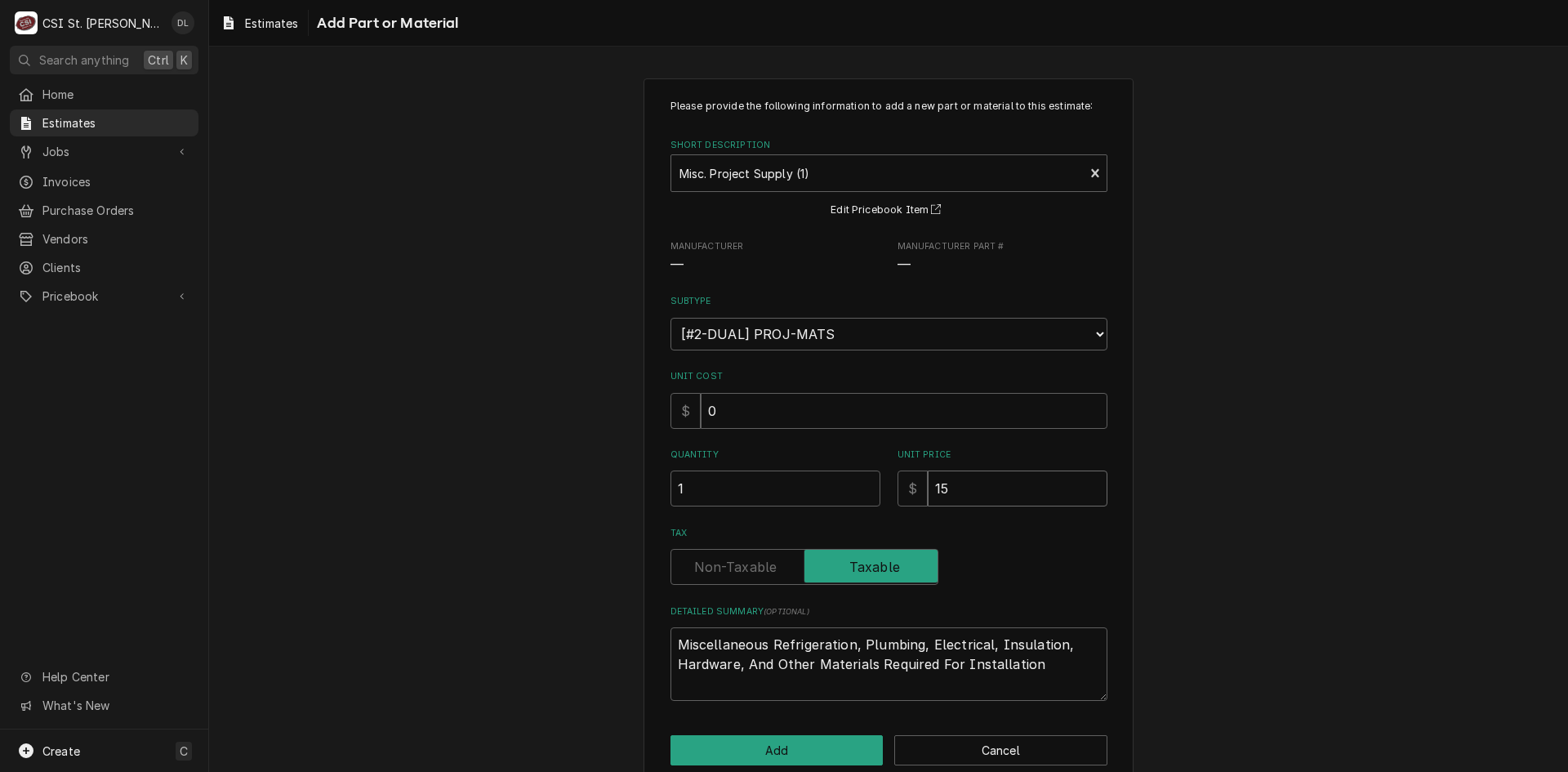
type textarea "x"
type input "1"
type textarea "x"
type input "2"
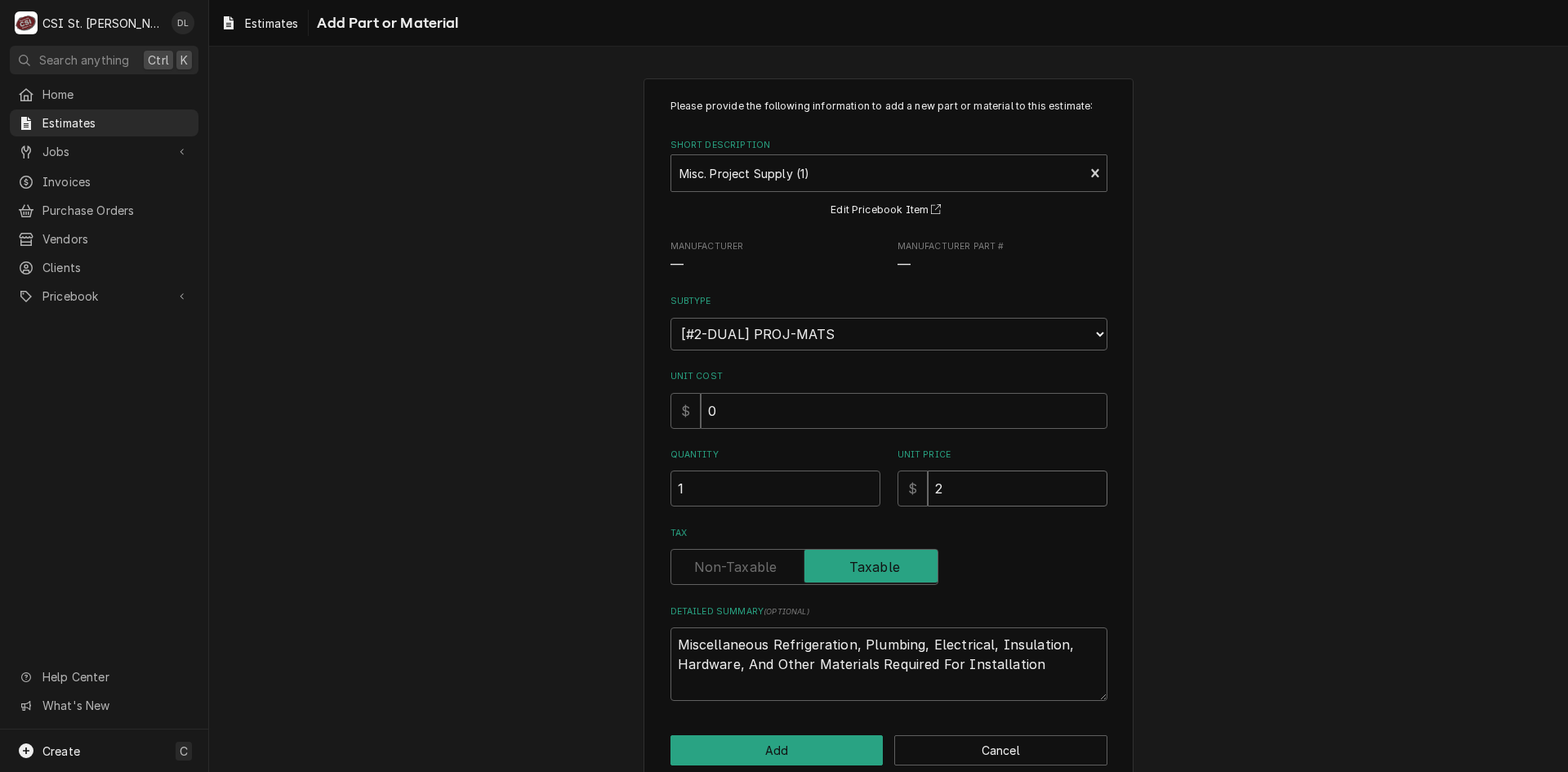
type textarea "x"
type input "20"
type textarea "x"
type input "200"
type textarea "x"
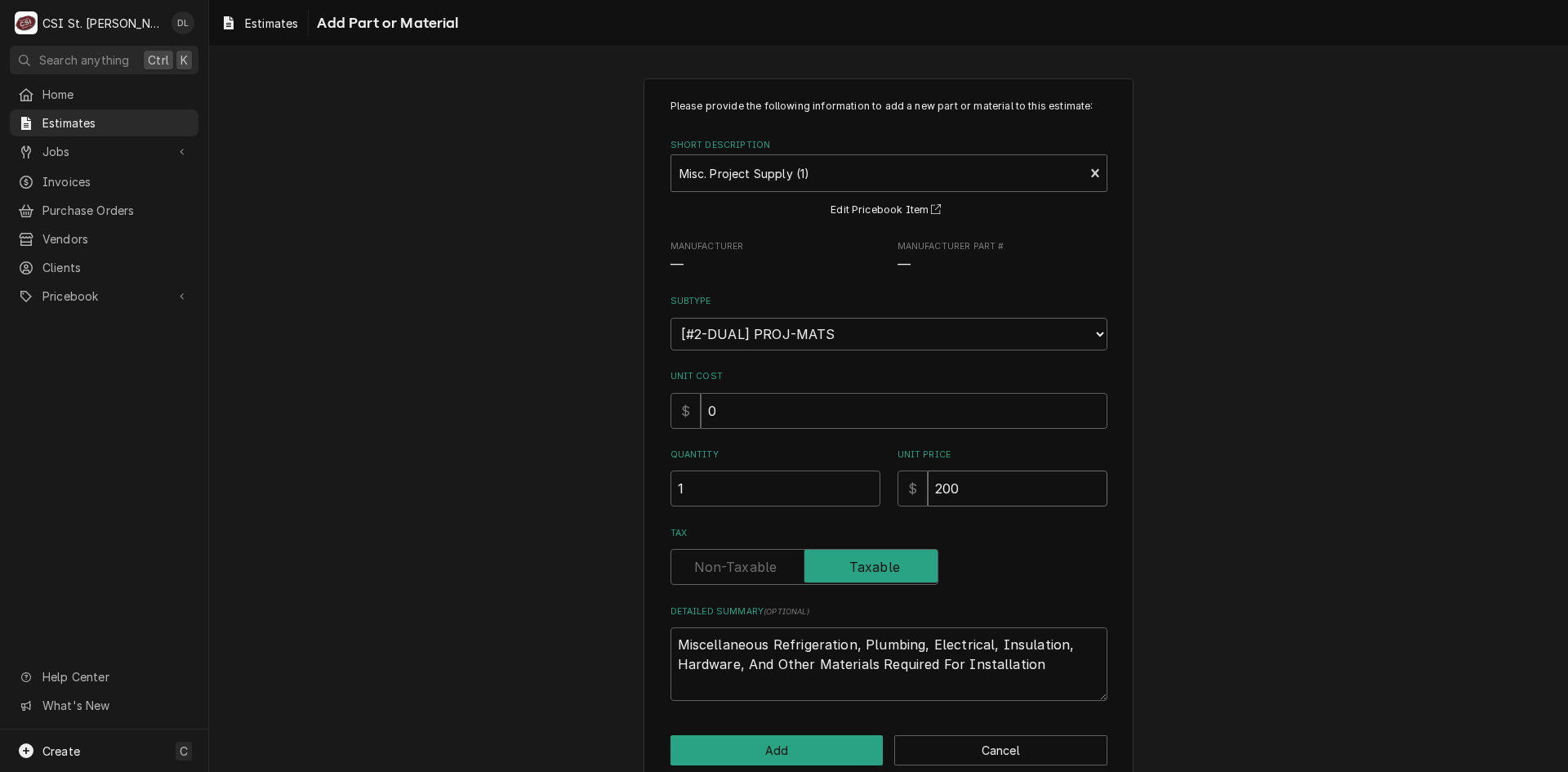
type input "2000"
type textarea "x"
type input "2000"
click at [758, 752] on button "Add" at bounding box center [777, 750] width 213 height 30
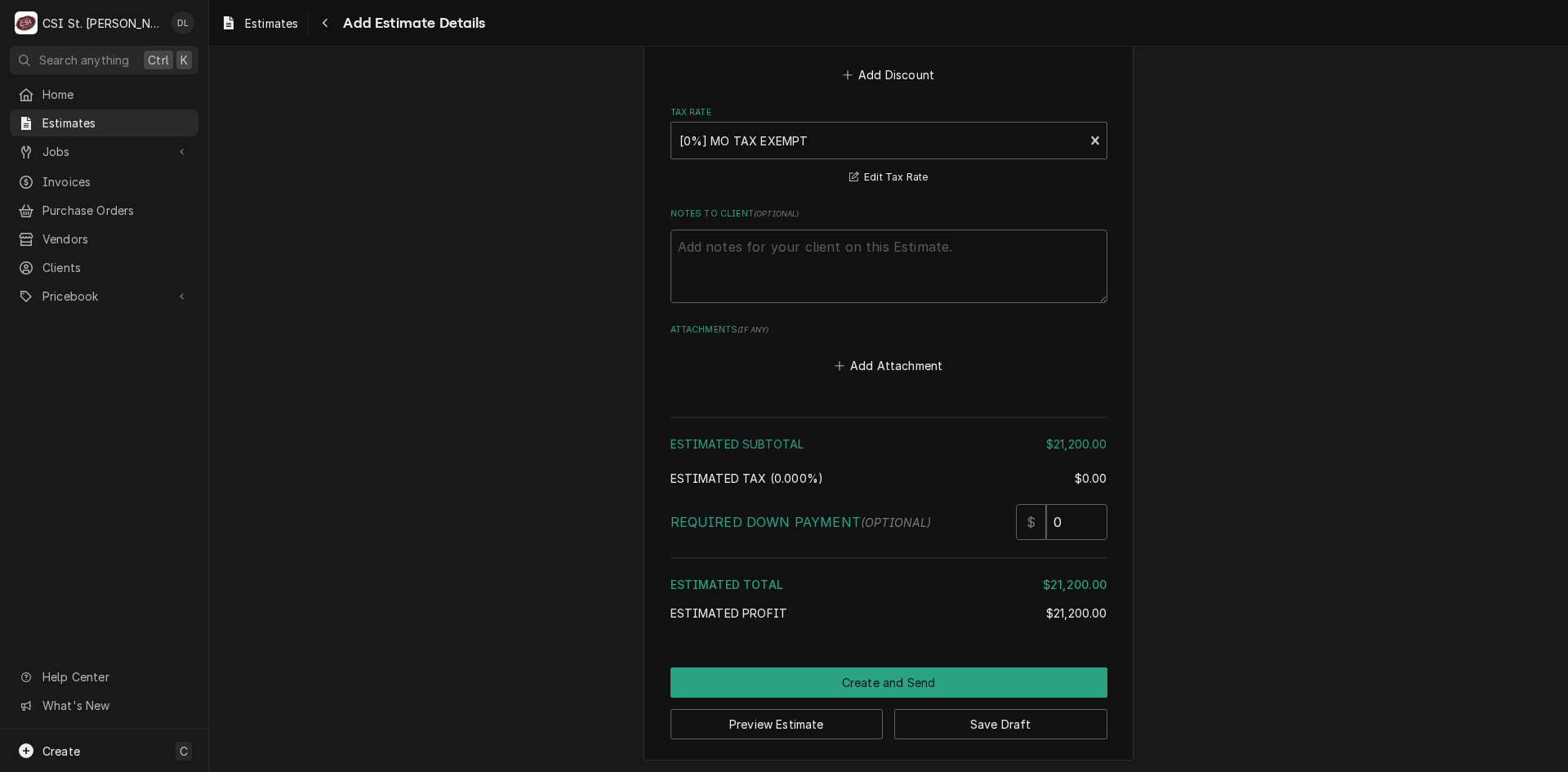
scroll to position [2085, 0]
click at [898, 687] on button "Create and Send" at bounding box center [888, 680] width 437 height 30
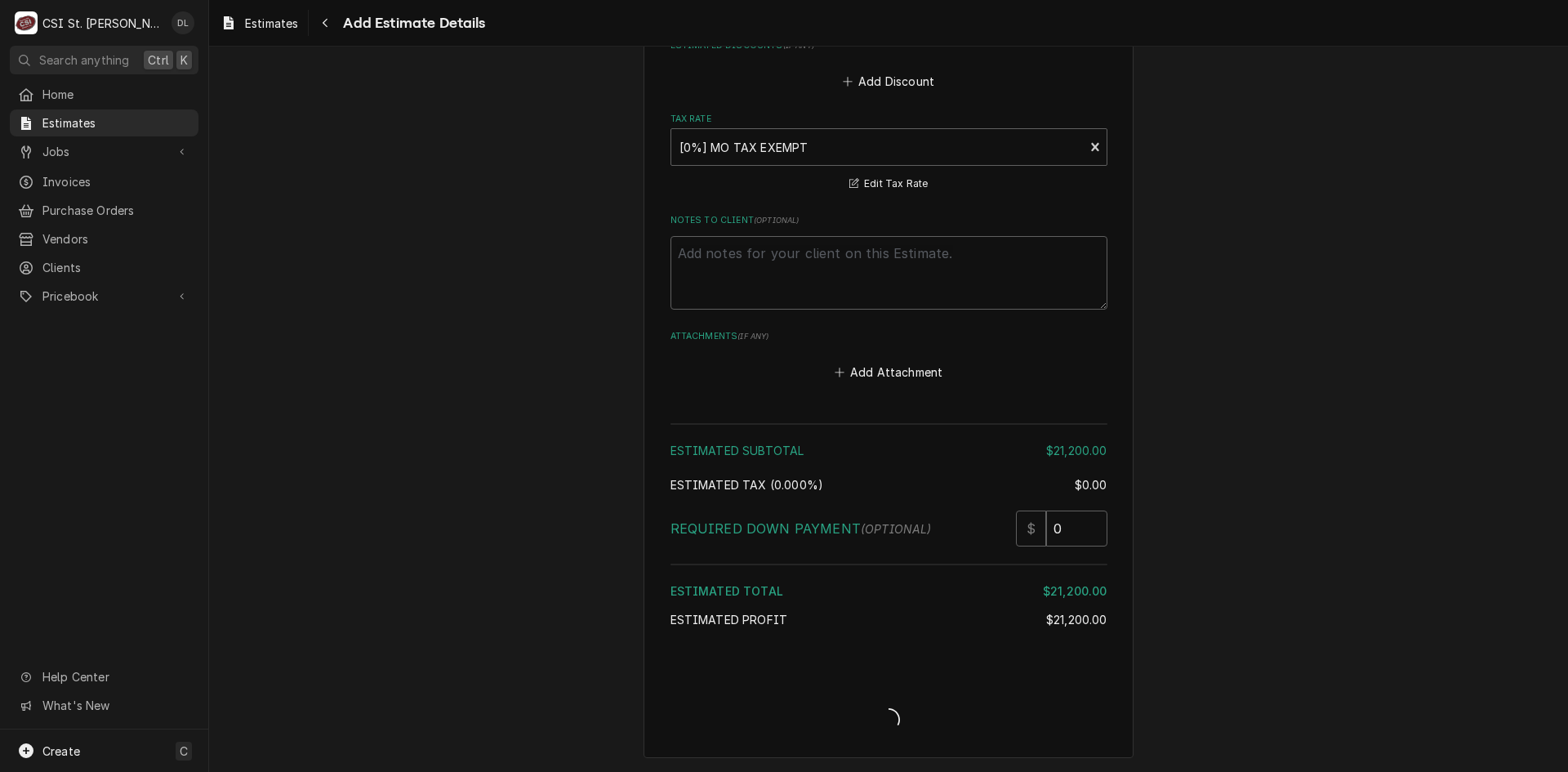
type textarea "x"
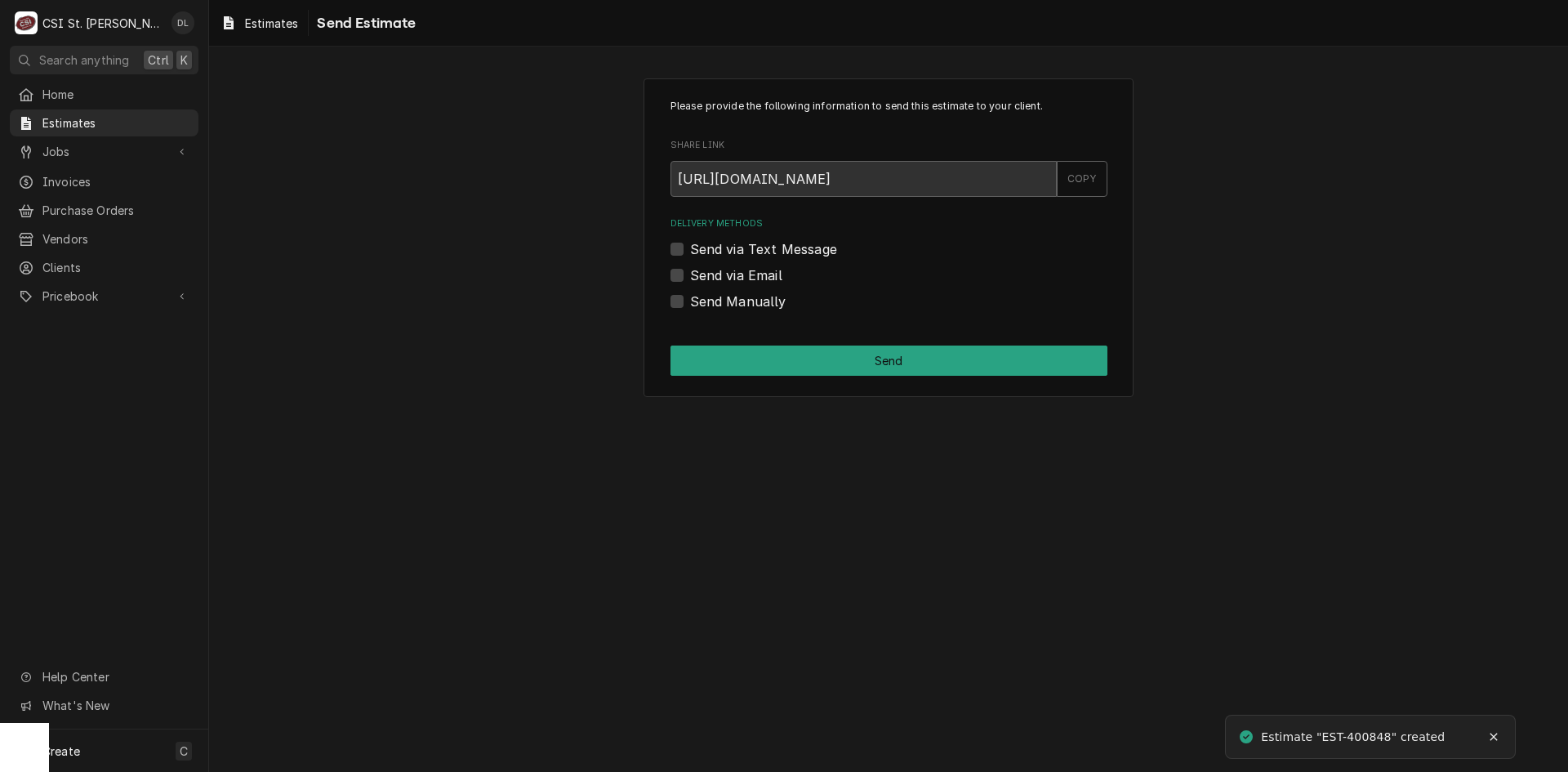
click at [691, 295] on label "Send Manually" at bounding box center [738, 301] width 96 height 19
click at [691, 295] on input "Send Manually" at bounding box center [908, 309] width 437 height 36
checkbox input "true"
click at [871, 362] on button "Send" at bounding box center [888, 360] width 437 height 30
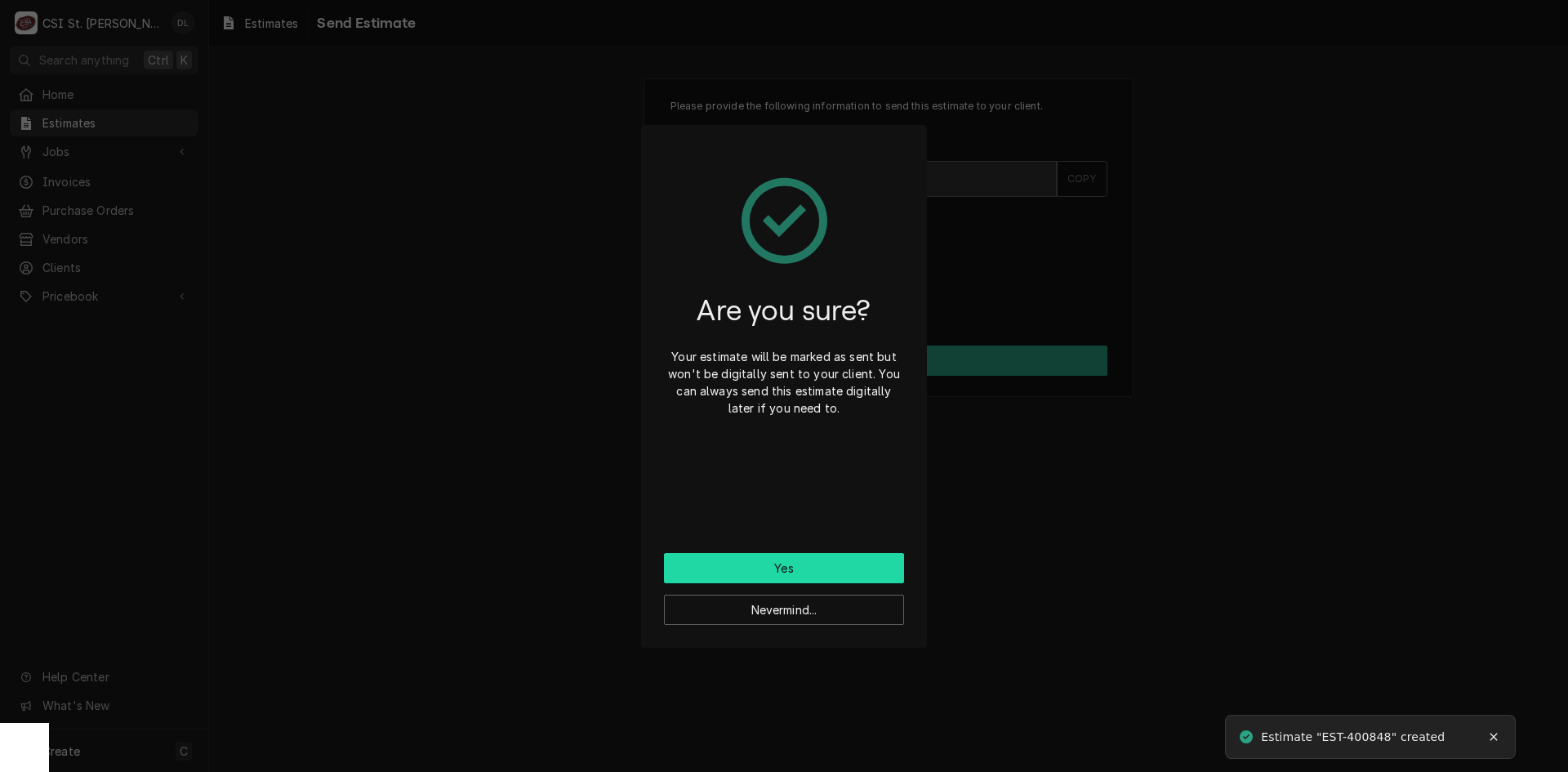
click at [761, 572] on button "Yes" at bounding box center [784, 568] width 241 height 30
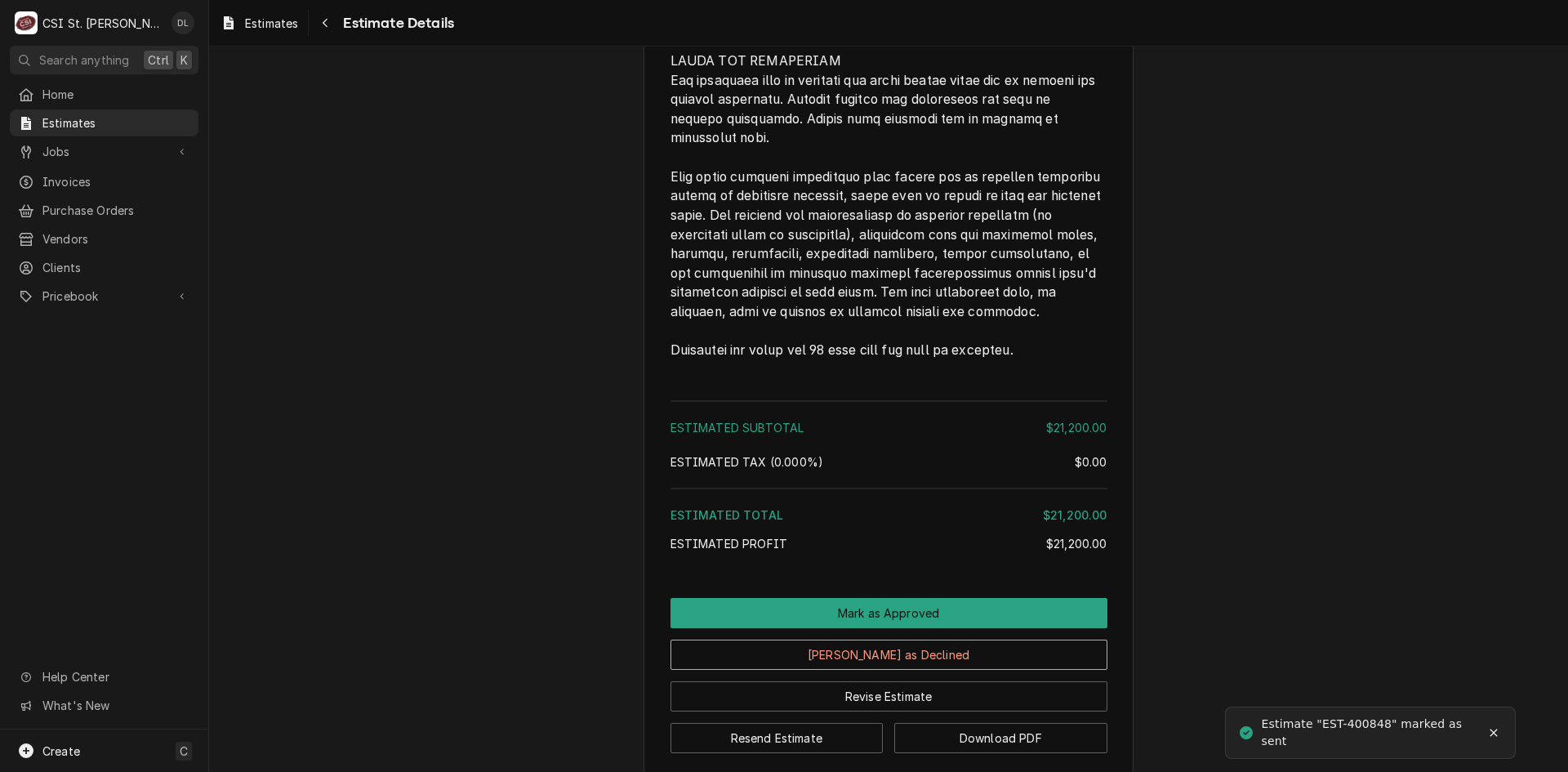
scroll to position [2231, 0]
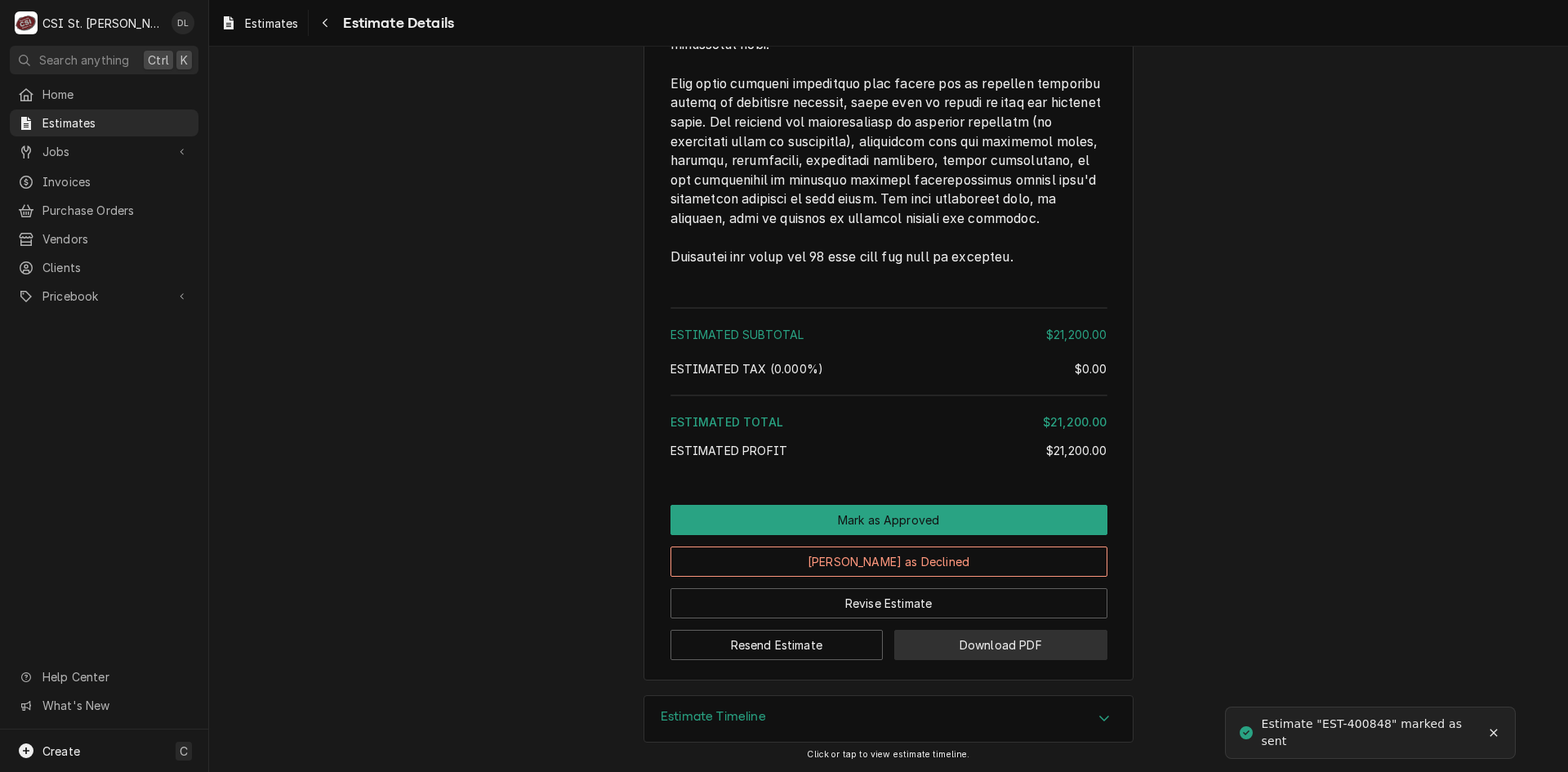
click at [1093, 661] on button "Download PDF" at bounding box center [1001, 645] width 213 height 30
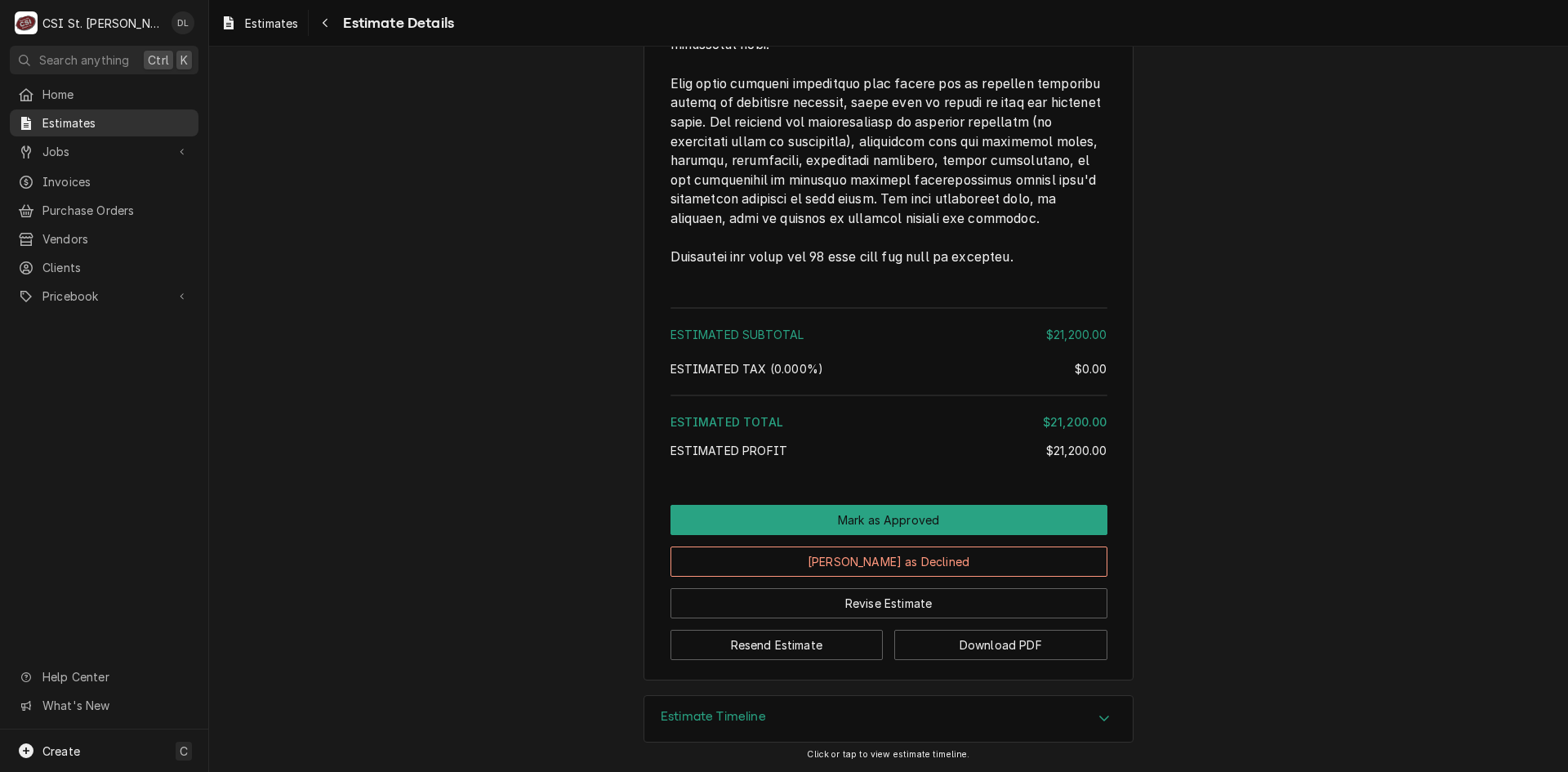
click at [98, 117] on span "Estimates" at bounding box center [116, 122] width 147 height 17
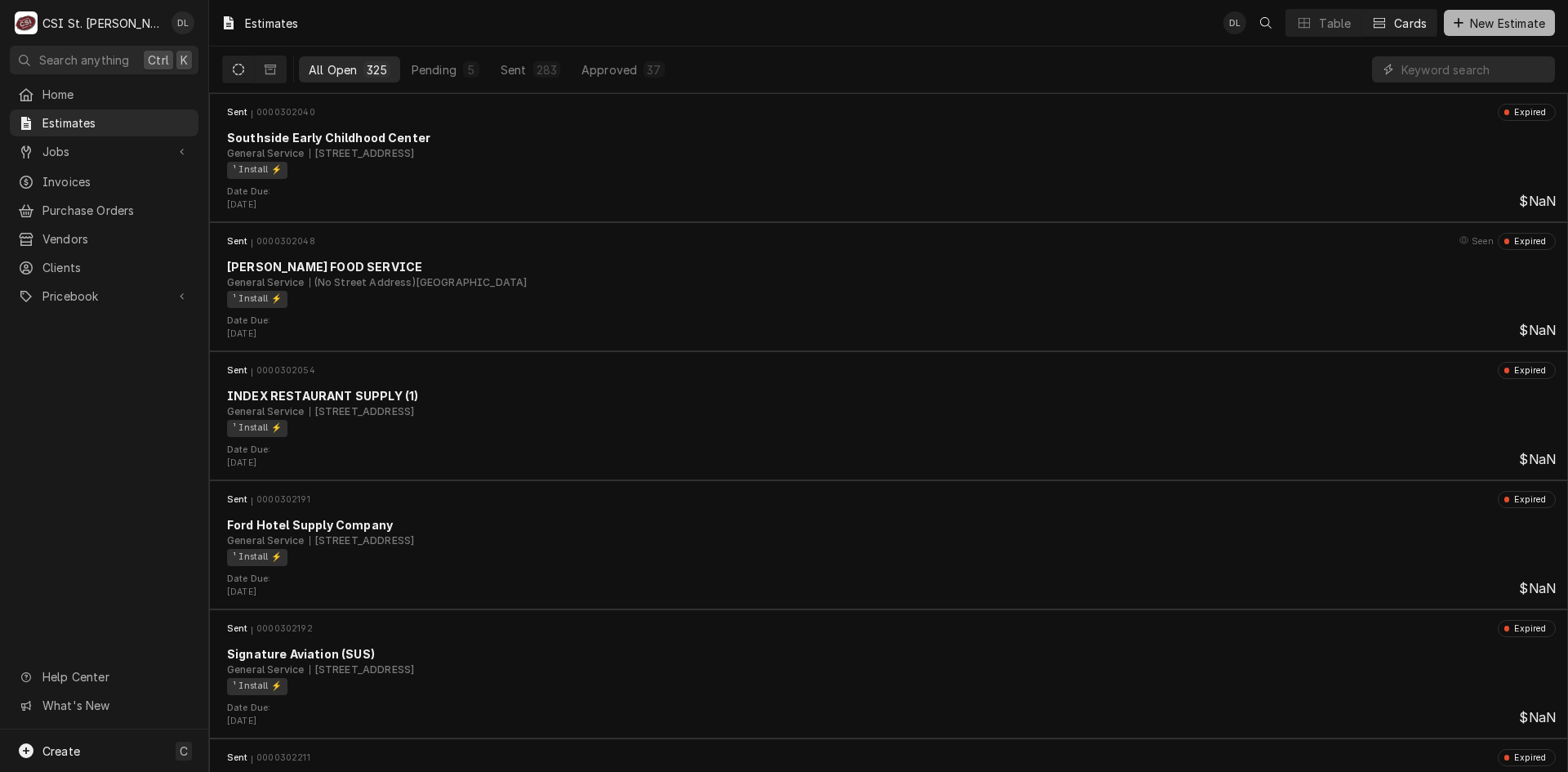
click at [1462, 16] on button "New Estimate" at bounding box center [1499, 23] width 111 height 26
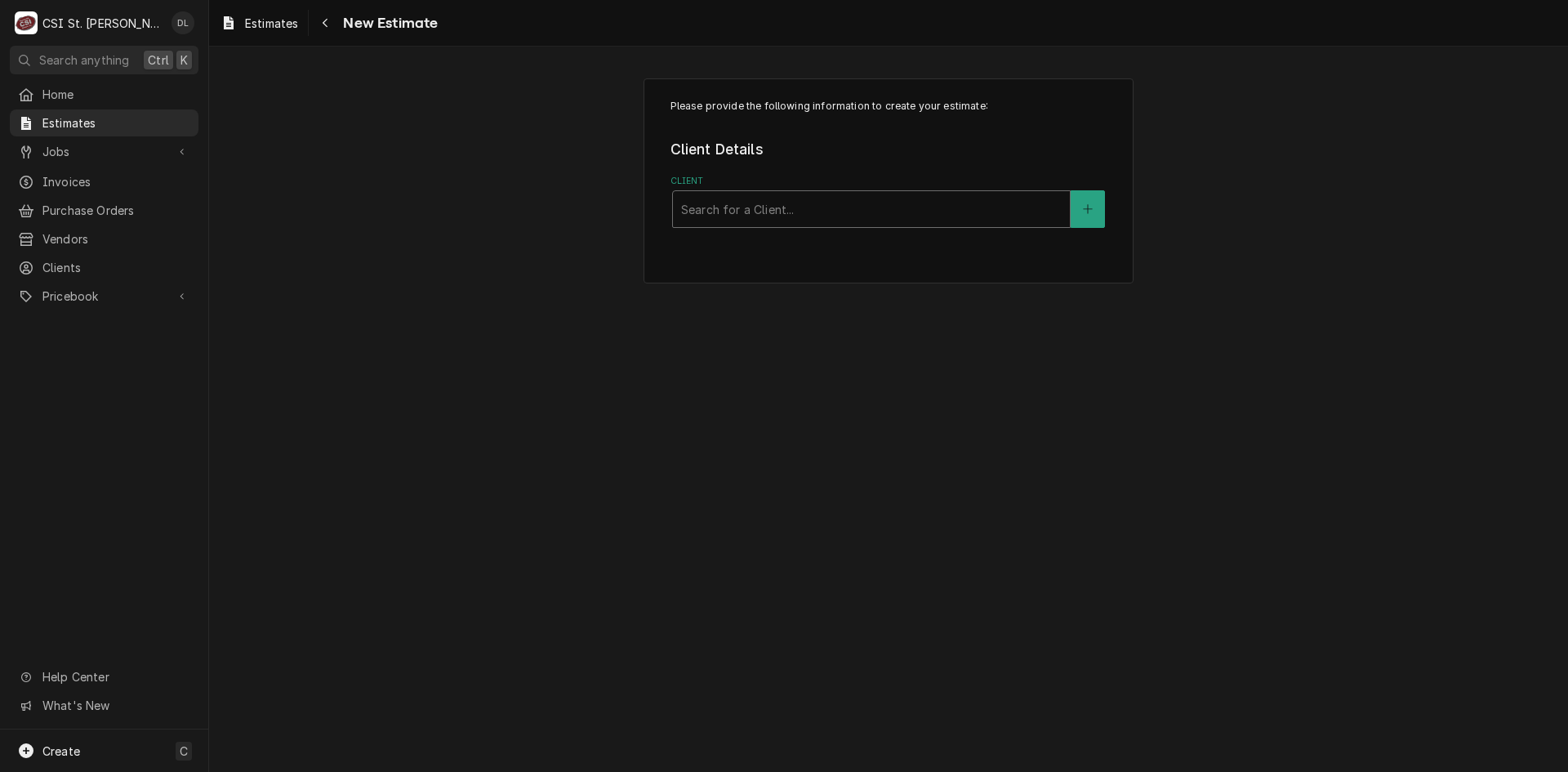
click at [840, 210] on div "Client" at bounding box center [872, 209] width 380 height 29
type input "r"
type input "RAPIDS"
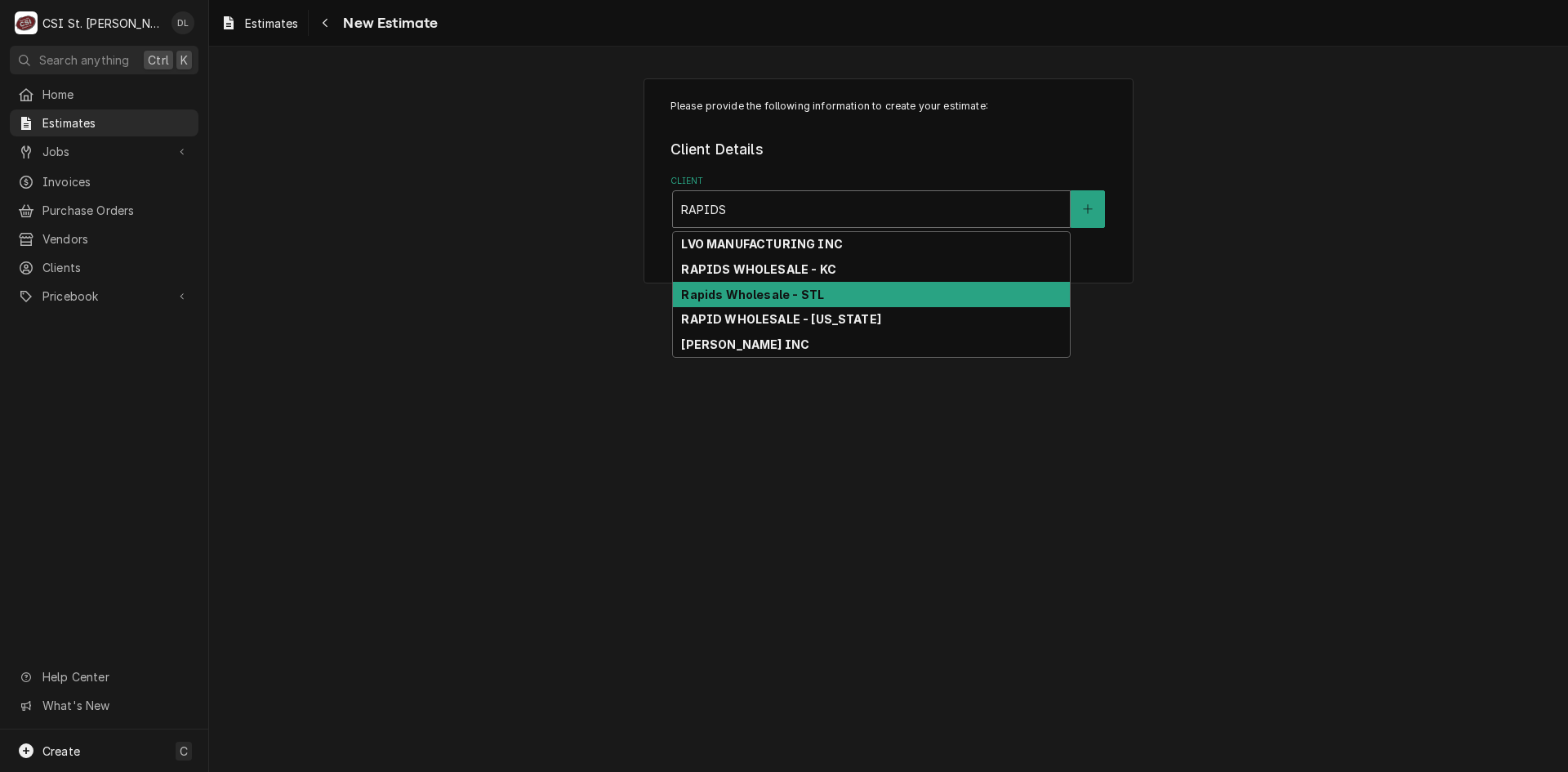
click at [774, 288] on strong "Rapids Wholesale - STL" at bounding box center [753, 294] width 143 height 14
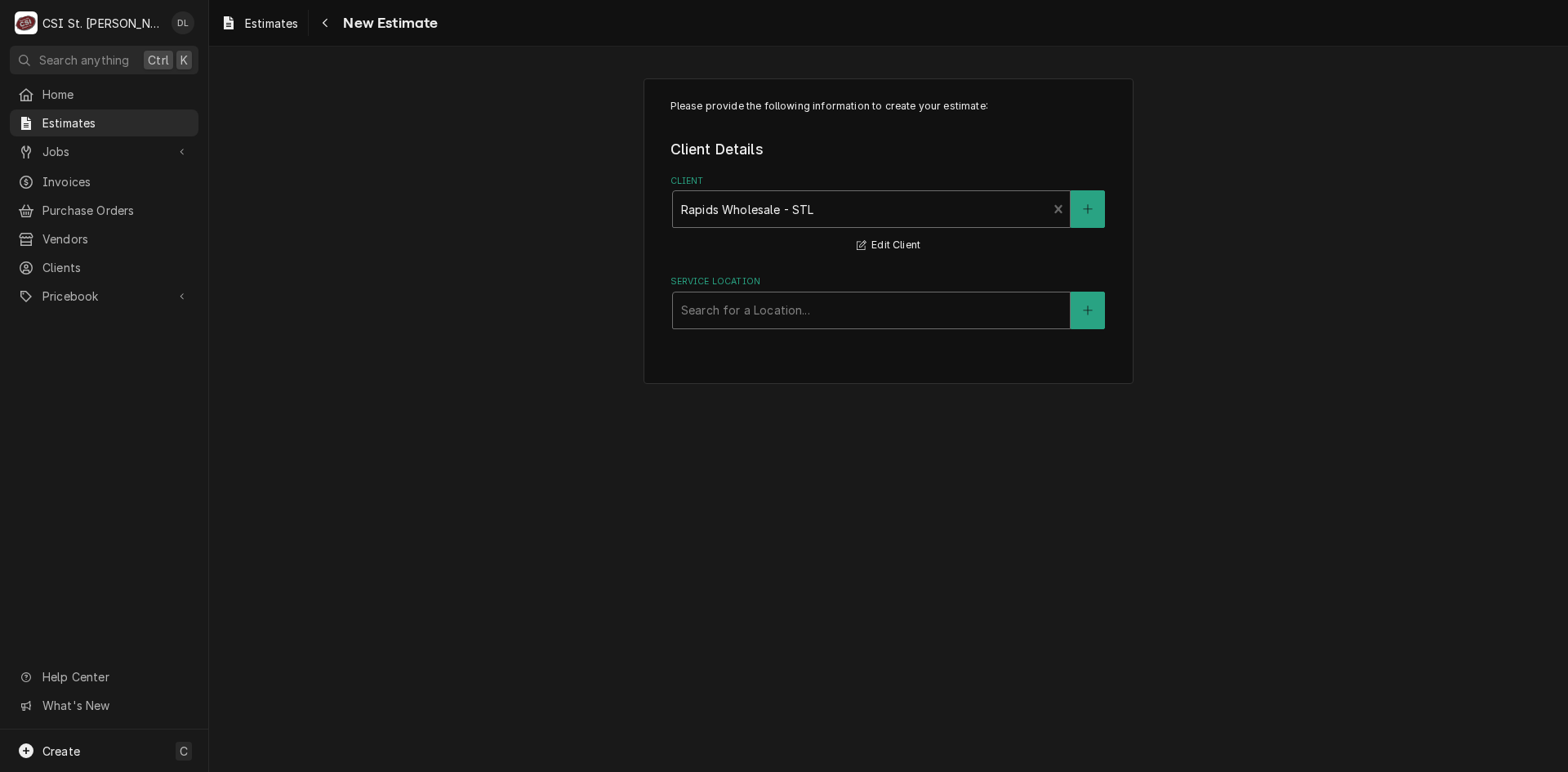
click at [868, 309] on div "Service Location" at bounding box center [872, 310] width 380 height 29
type input "ROLLA"
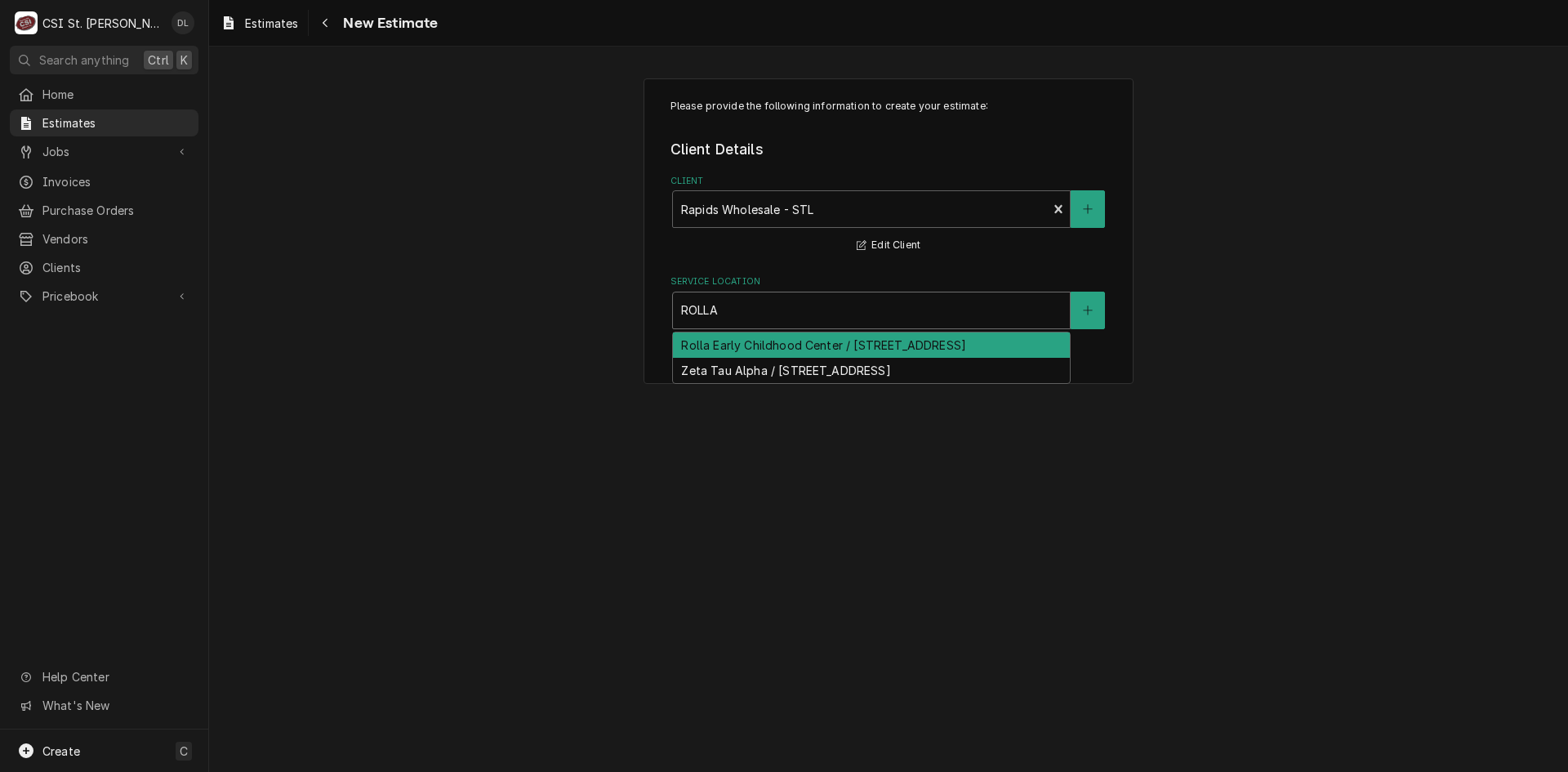
click at [851, 351] on div "Rolla Early Childhood Center / 550 Blues Lake Pkwy, Rolla, MO 65401" at bounding box center [872, 345] width 397 height 25
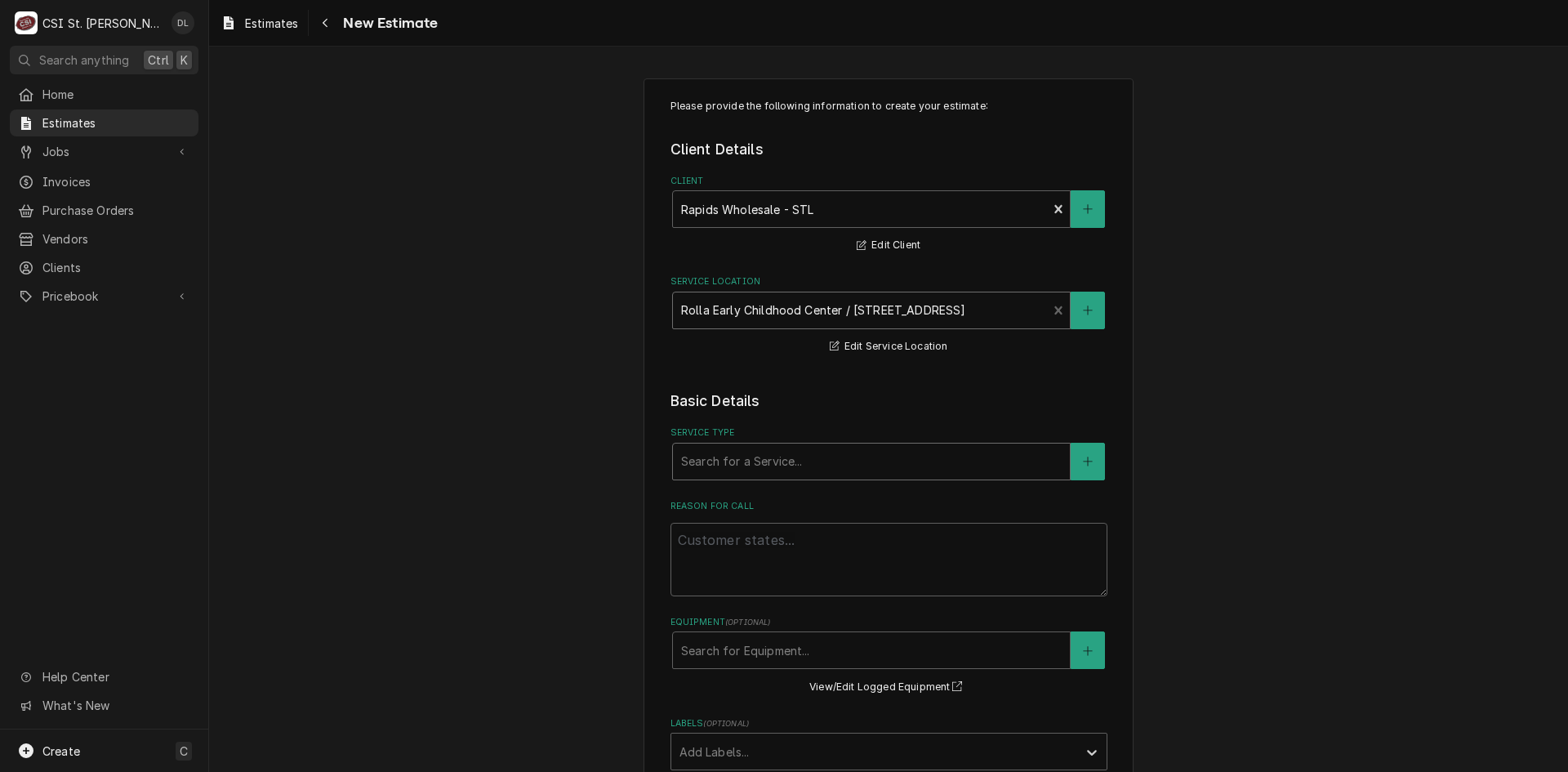
click at [802, 467] on div "Service Type" at bounding box center [872, 461] width 380 height 29
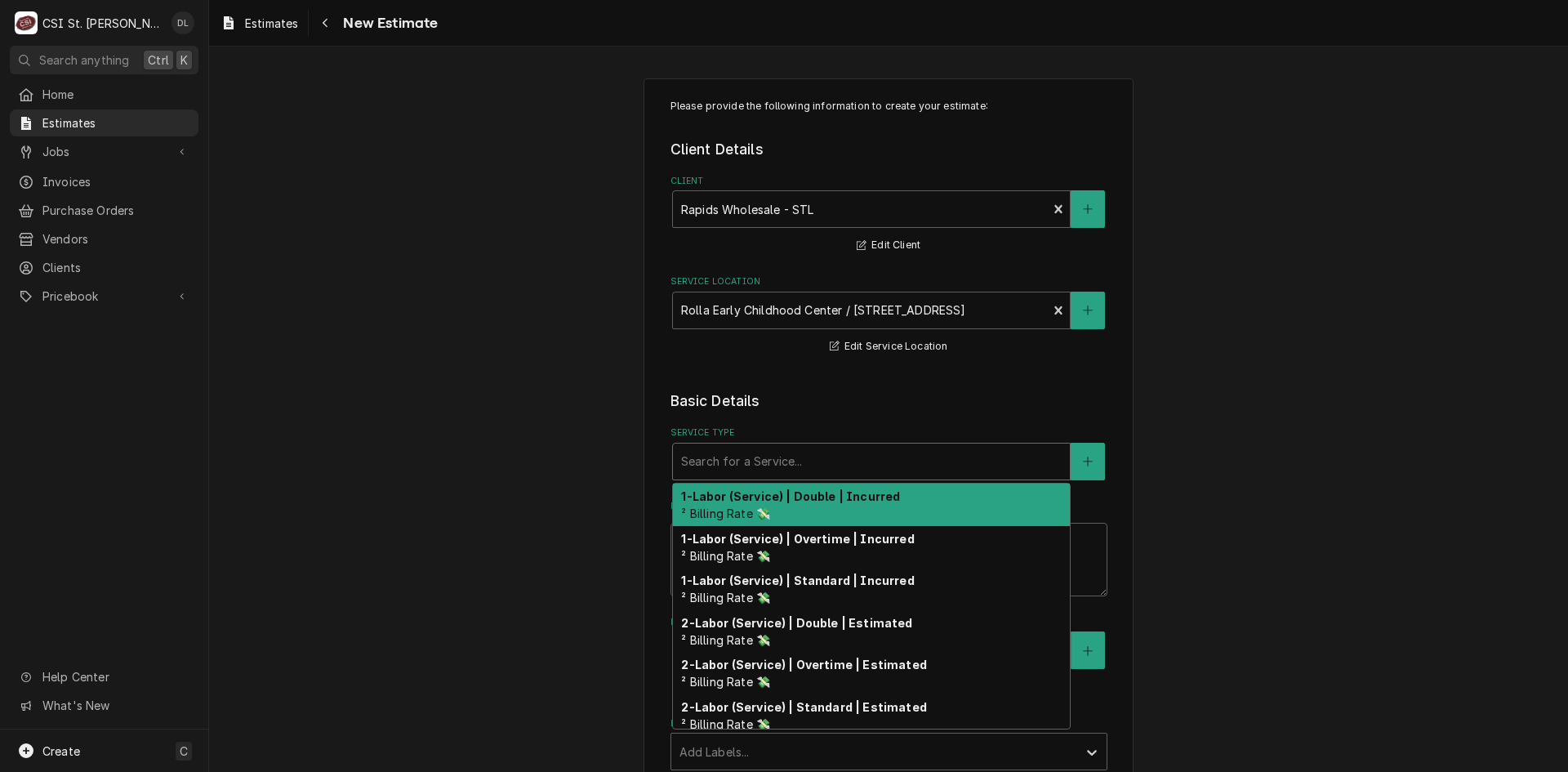
type textarea "x"
type input "I"
type textarea "x"
type input "IN"
type textarea "x"
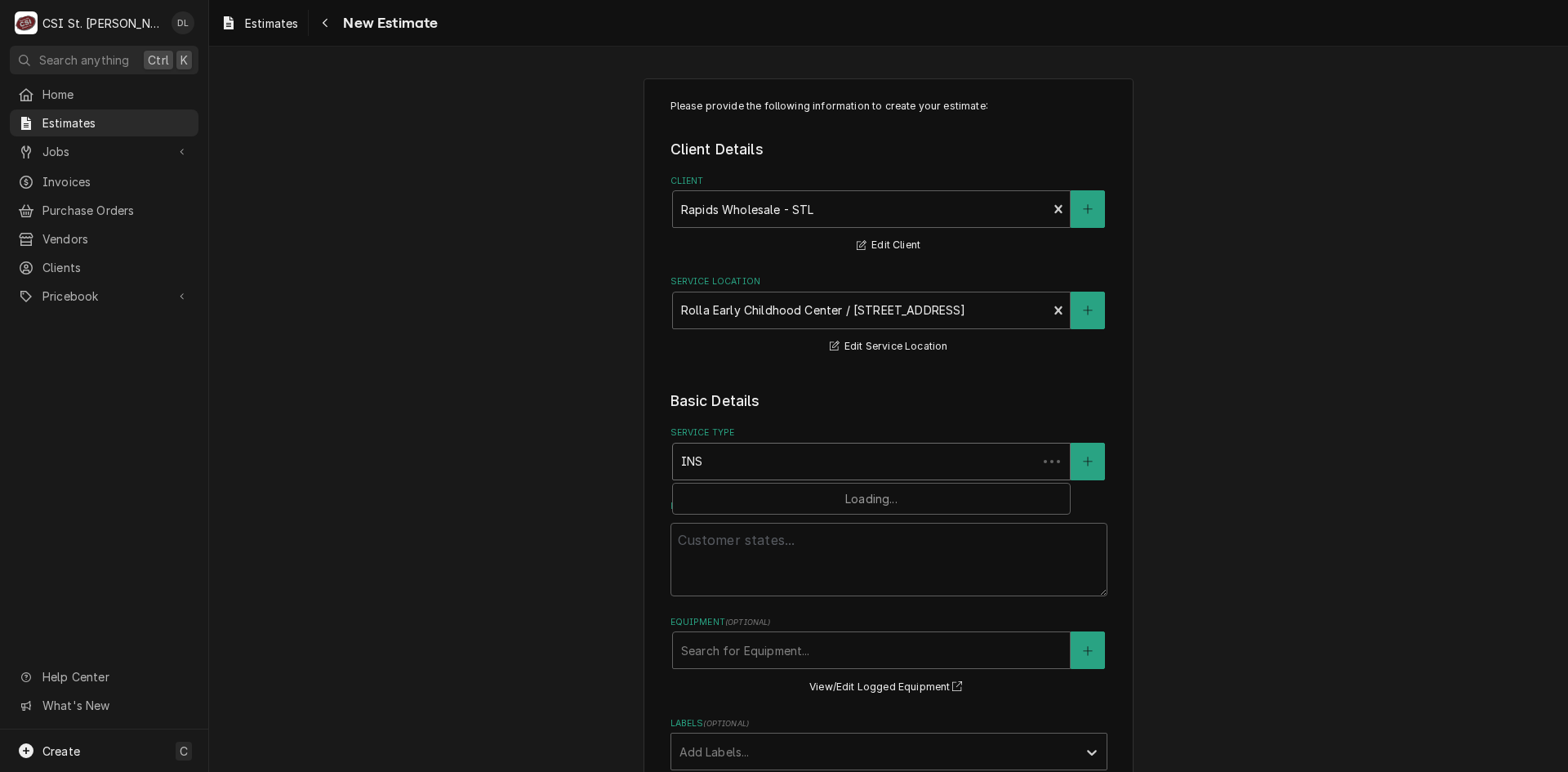
type input "INST"
type textarea "x"
type input "INSTA"
type textarea "x"
type input "INSTAL"
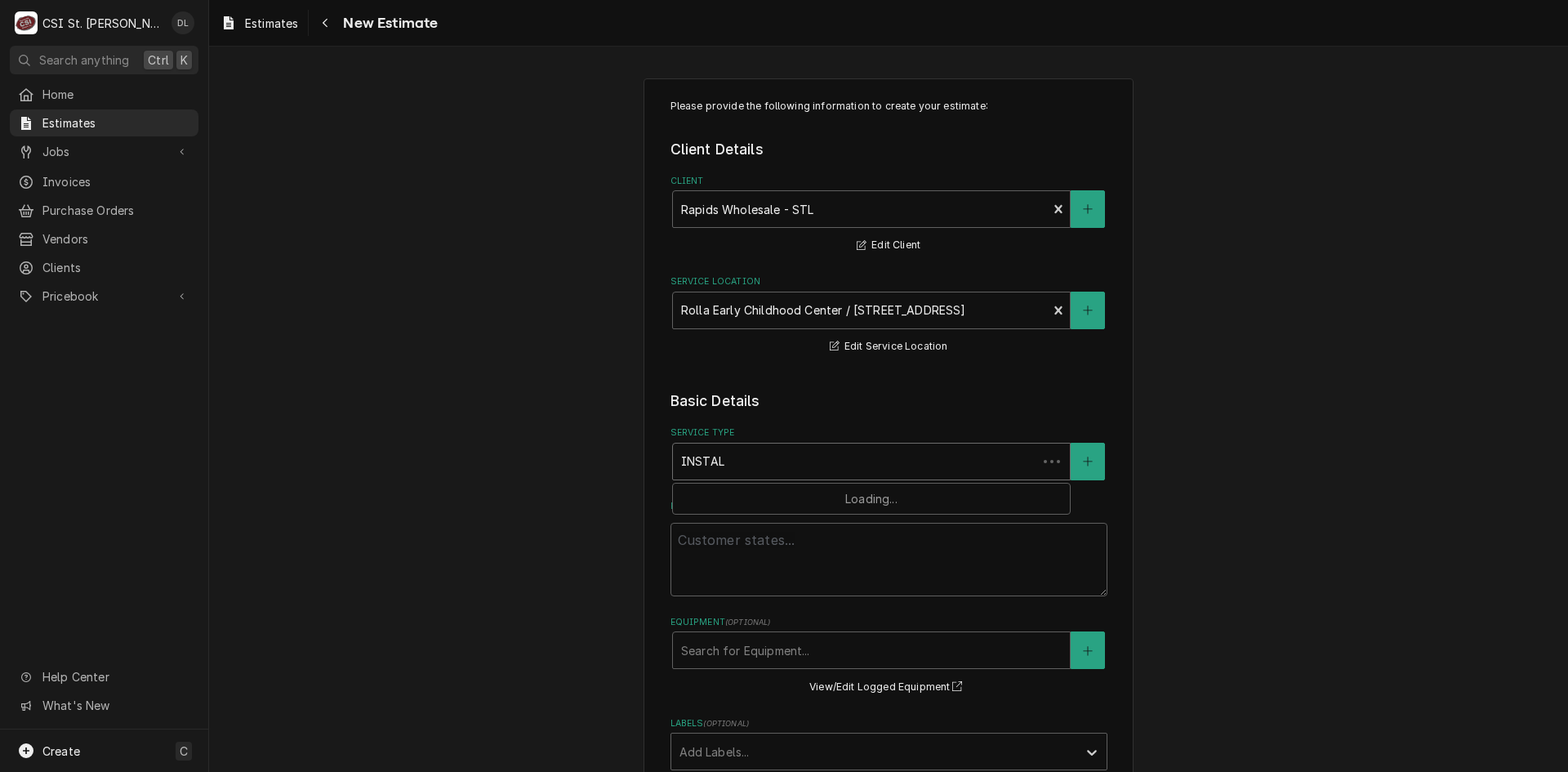
type textarea "x"
type input "INSTALL"
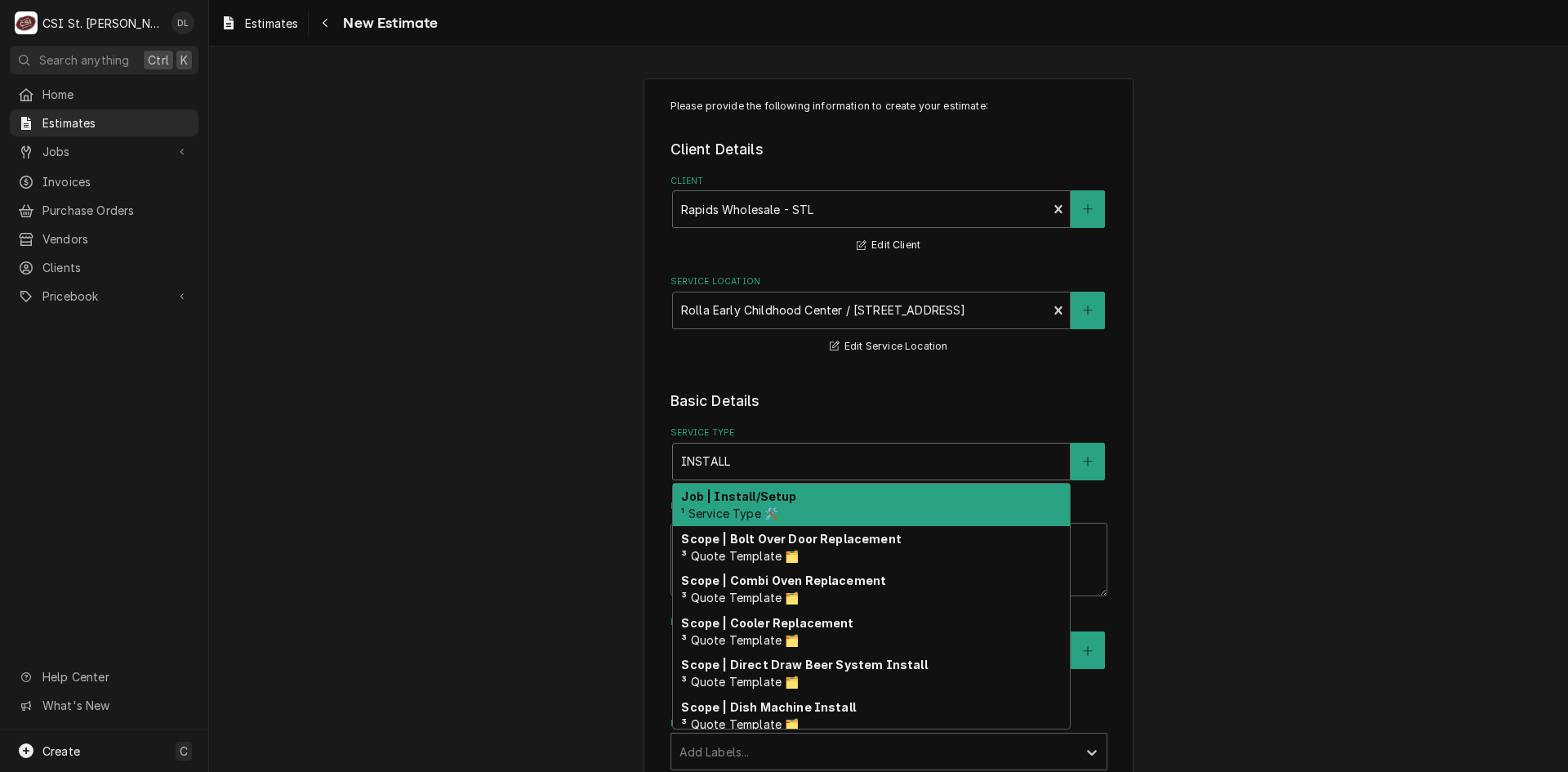
click at [816, 493] on div "Job | Install/Setup ¹ Service Type 🛠️" at bounding box center [872, 505] width 397 height 43
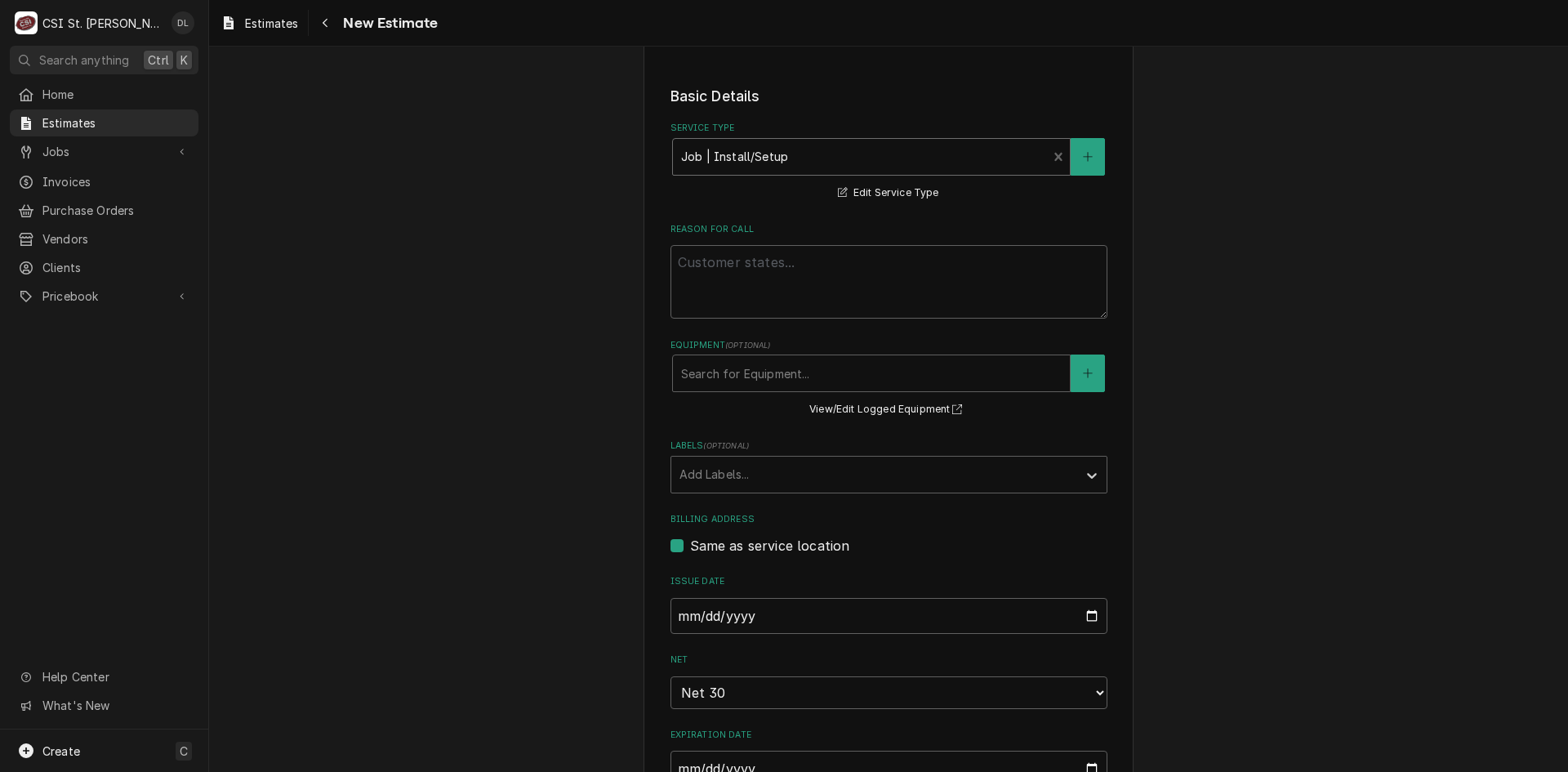
scroll to position [327, 0]
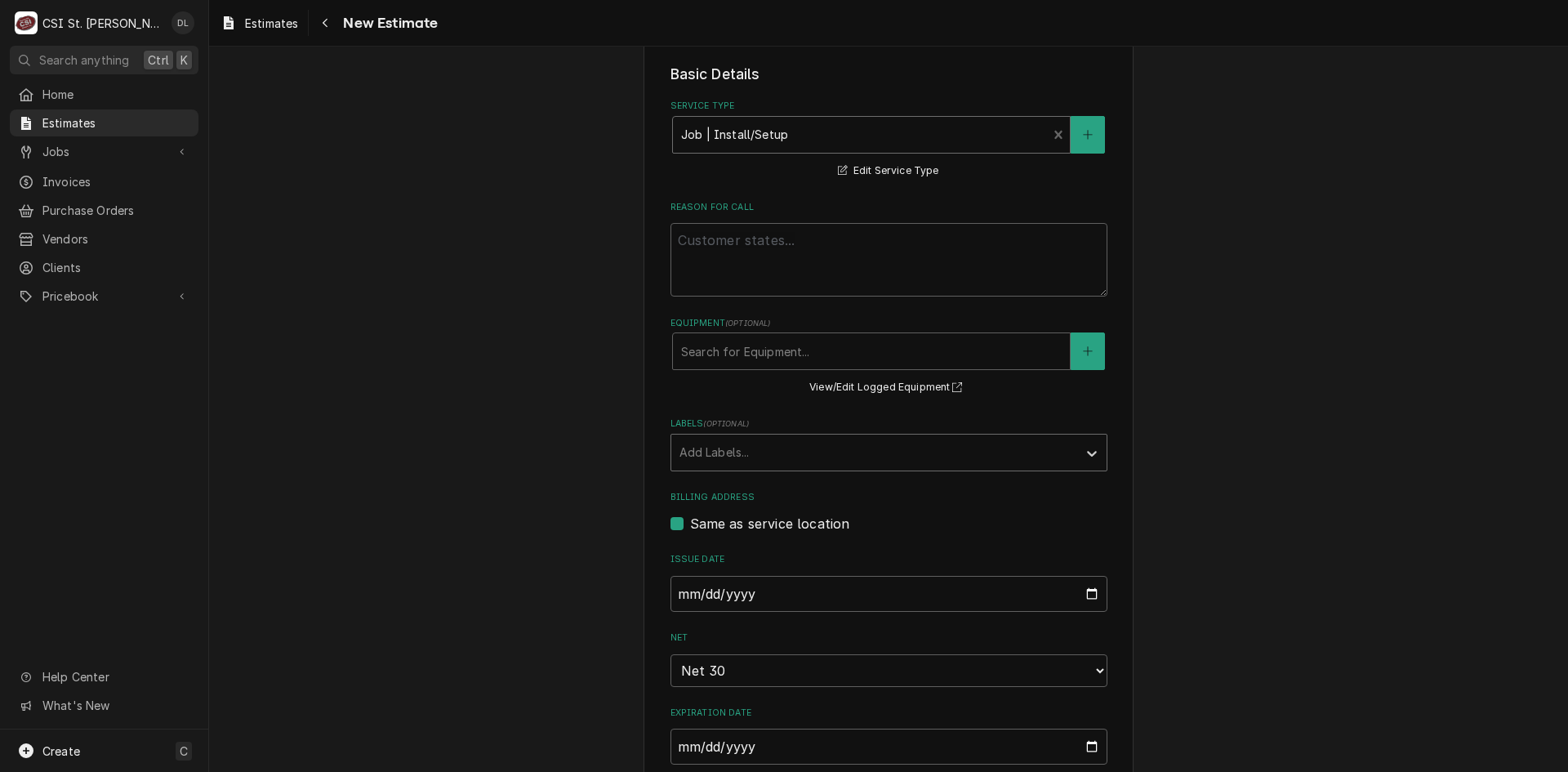
click at [868, 453] on div "Labels" at bounding box center [874, 452] width 390 height 29
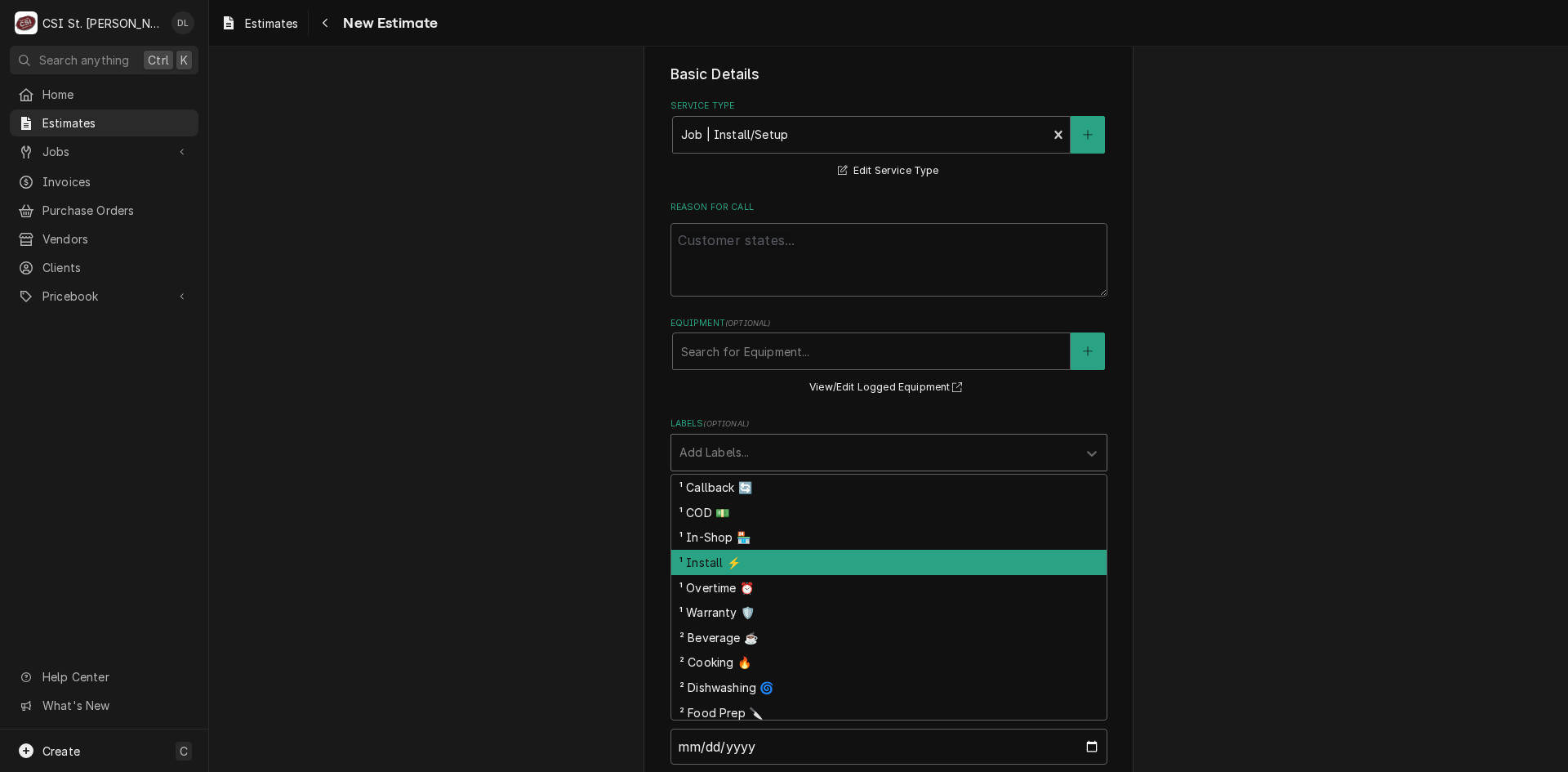
drag, startPoint x: 722, startPoint y: 565, endPoint x: 737, endPoint y: 553, distance: 19.2
click at [724, 563] on div "¹ Install ⚡️" at bounding box center [888, 562] width 435 height 25
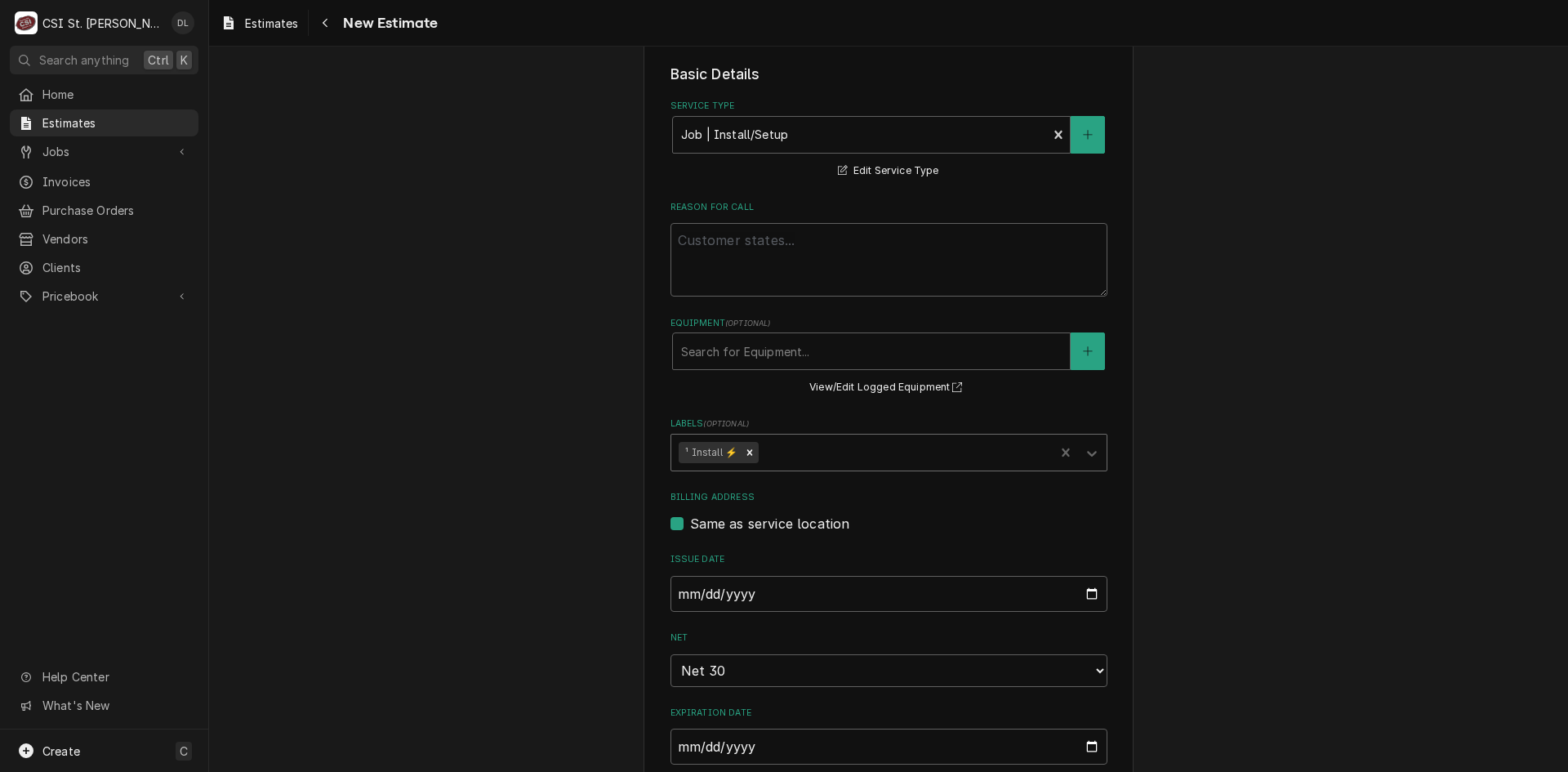
click at [845, 451] on div "Labels" at bounding box center [904, 452] width 285 height 29
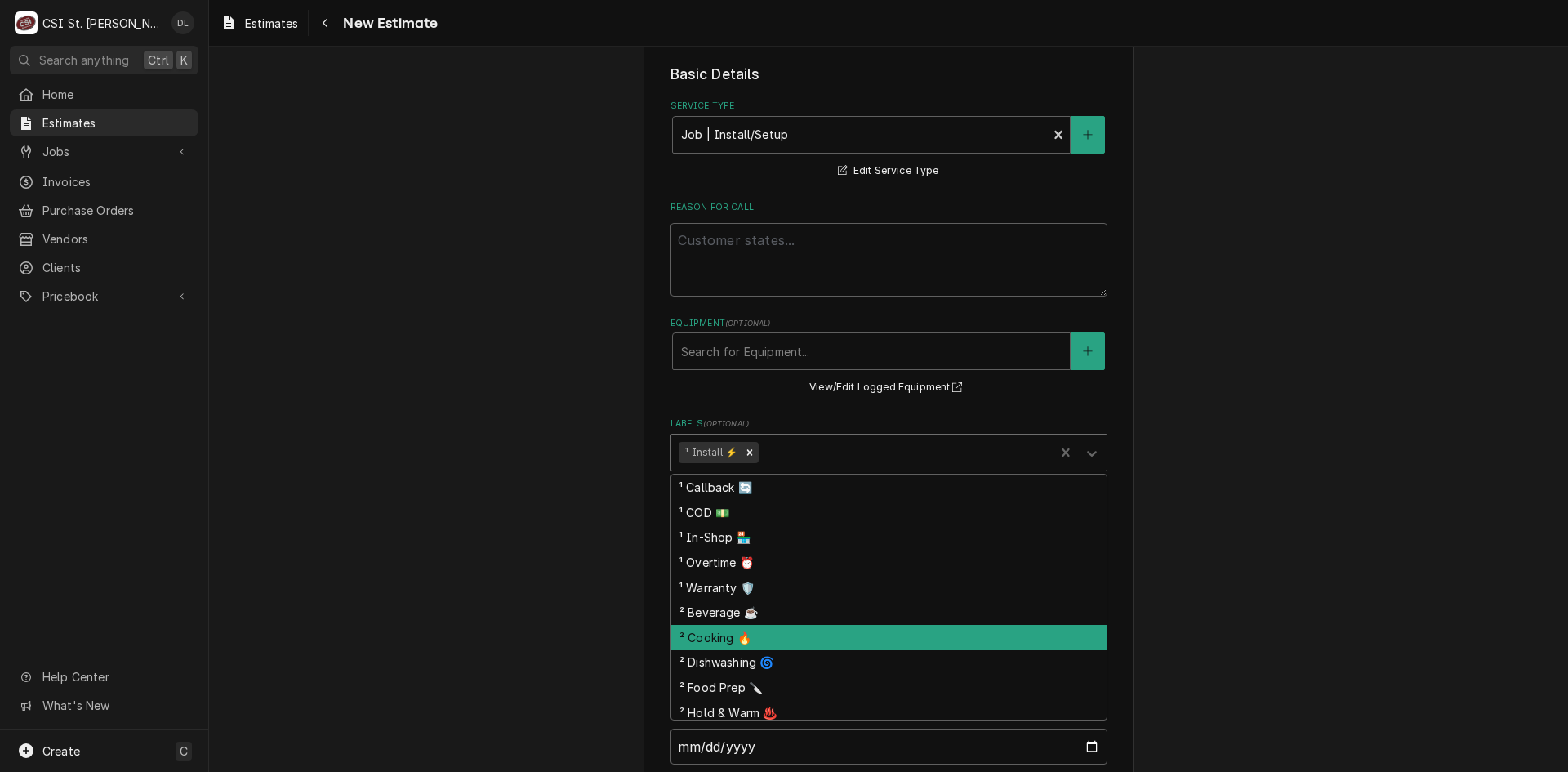
scroll to position [130, 0]
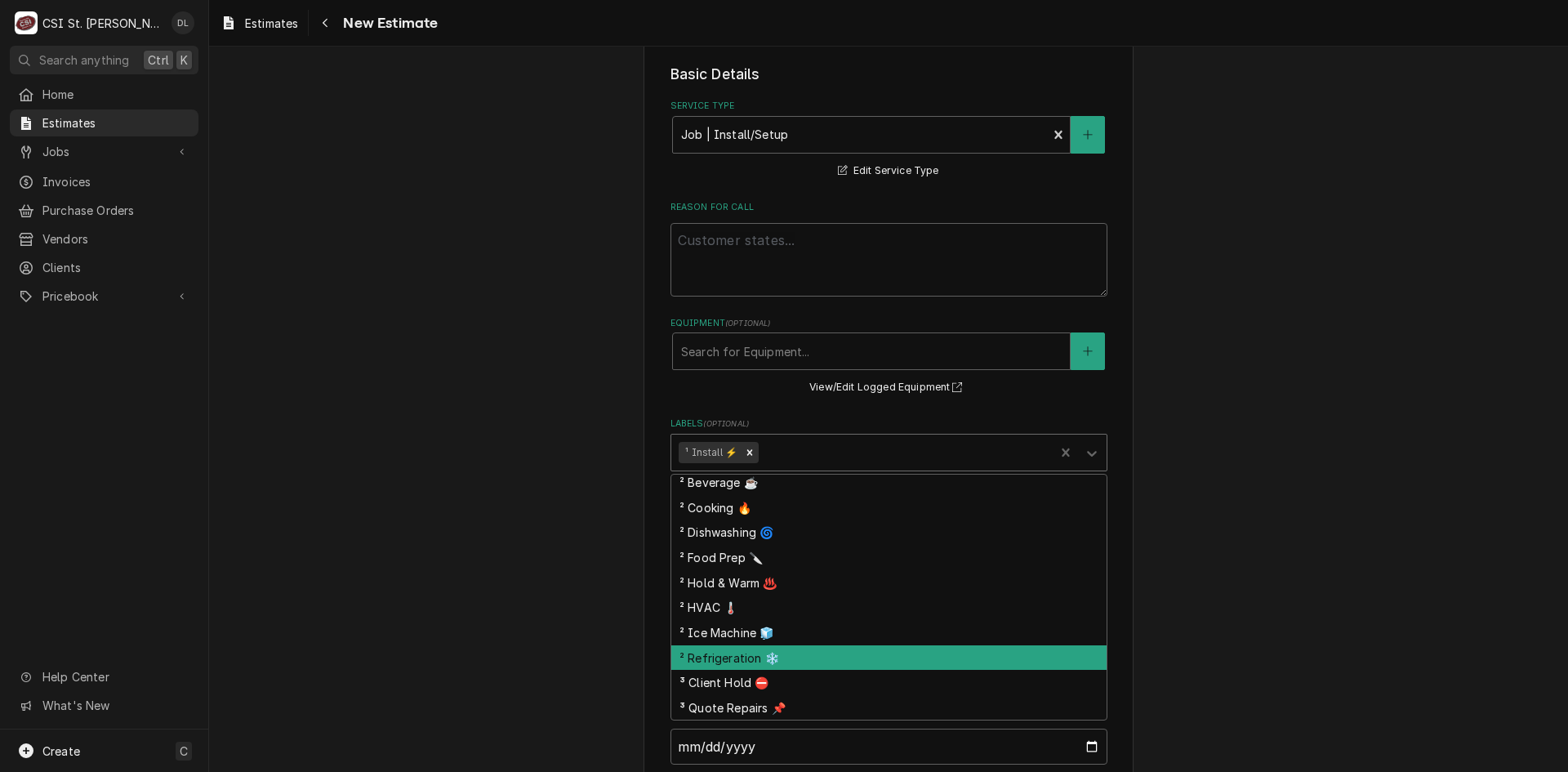
click at [768, 650] on div "² Refrigeration ❄️" at bounding box center [888, 658] width 435 height 25
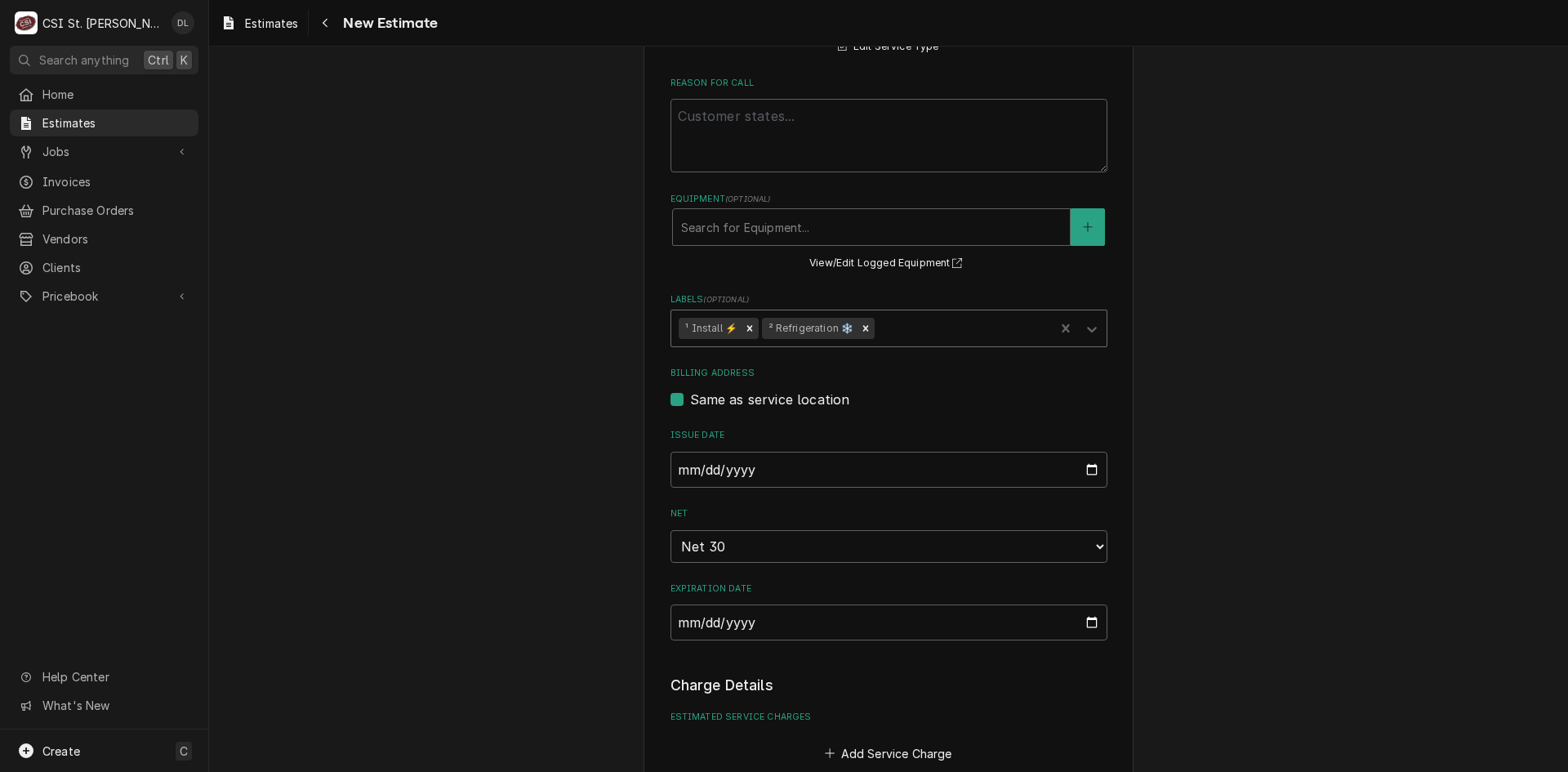
type textarea "x"
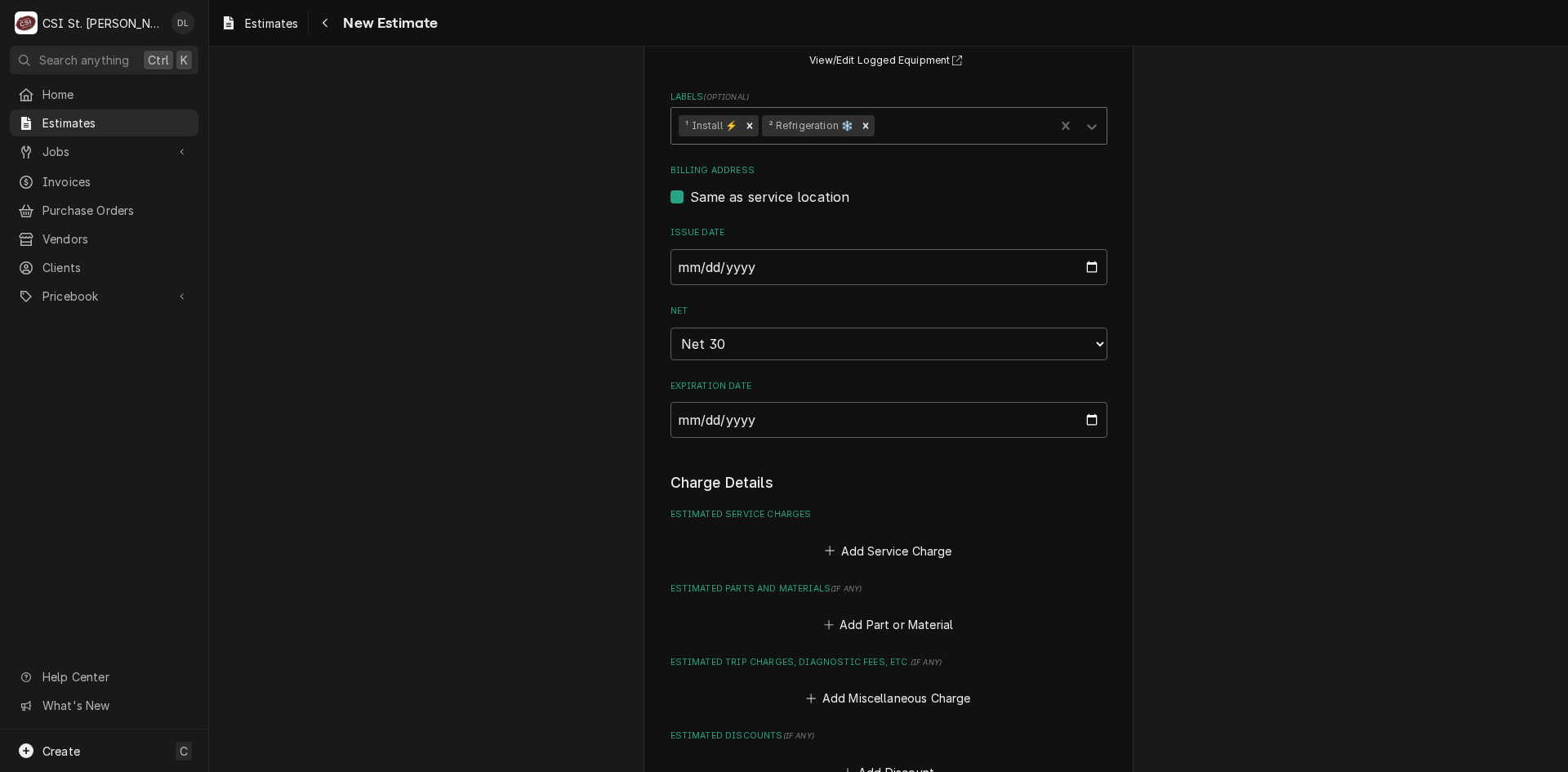
scroll to position [1062, 0]
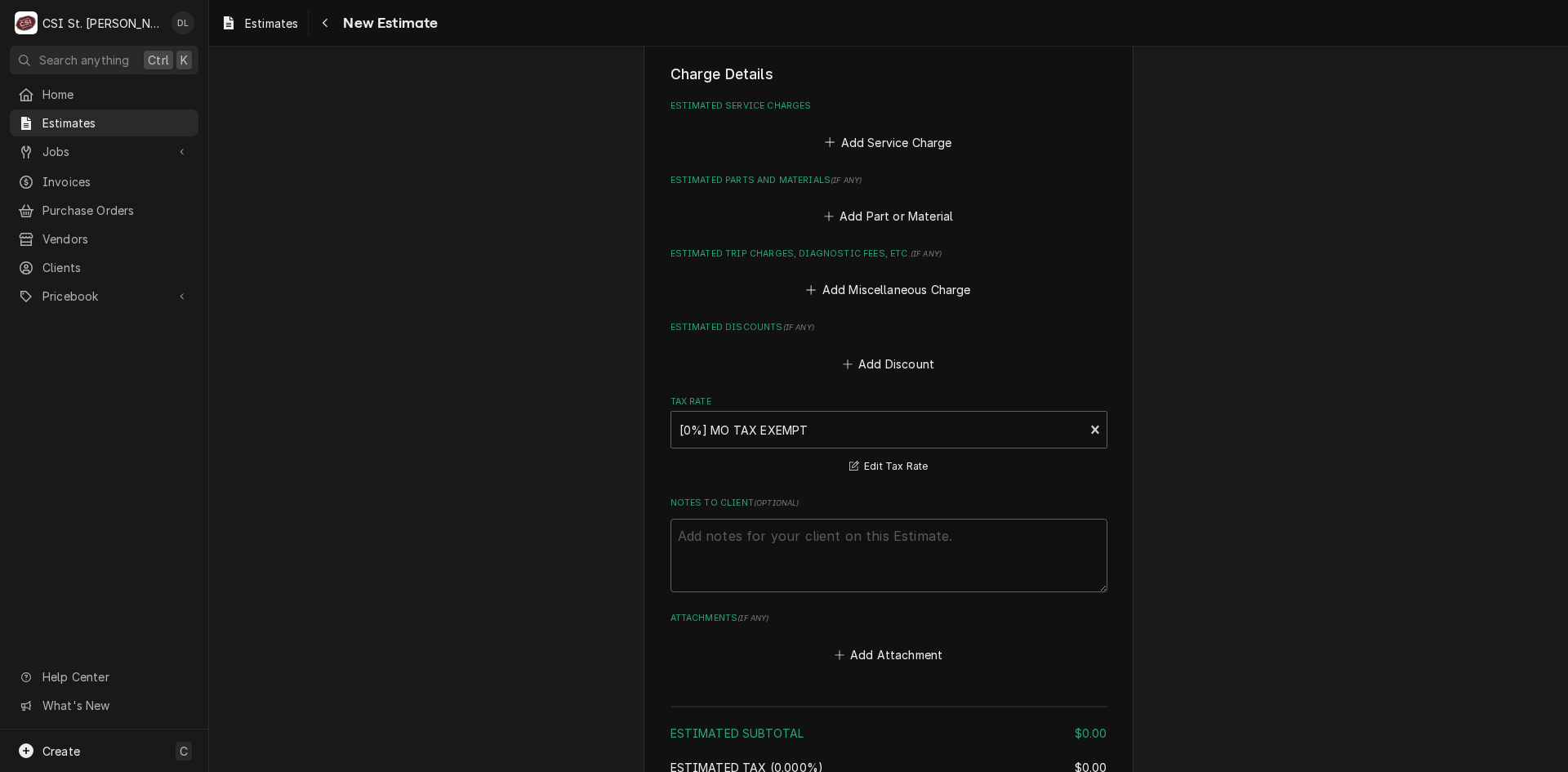
click at [813, 139] on div "Add Service Charge" at bounding box center [888, 138] width 437 height 32
click at [815, 140] on div "Add Service Charge" at bounding box center [888, 138] width 437 height 32
click at [825, 138] on icon "Estimated Service Charges" at bounding box center [830, 142] width 10 height 12
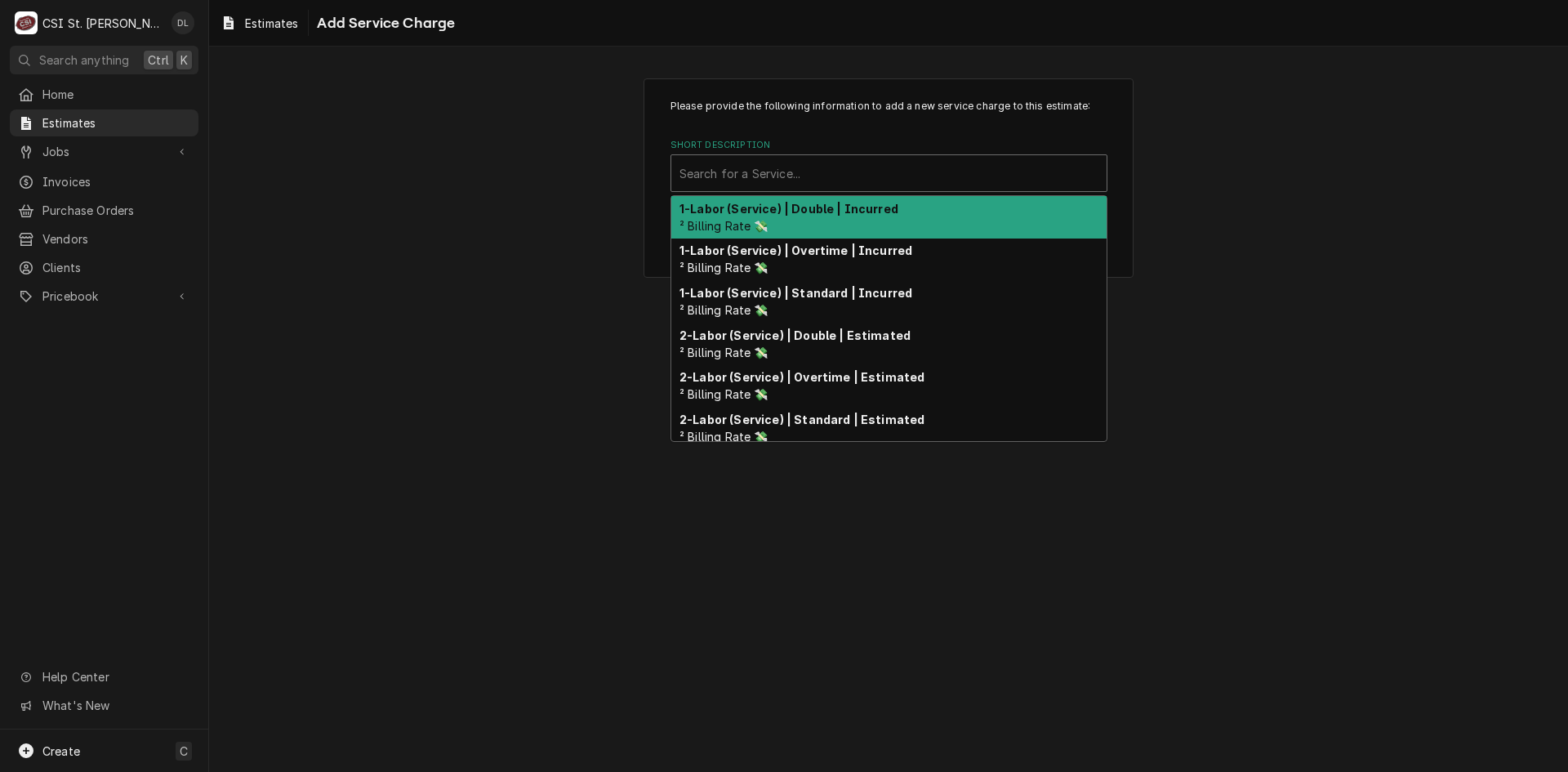
click at [805, 181] on div "Short Description" at bounding box center [889, 173] width 419 height 29
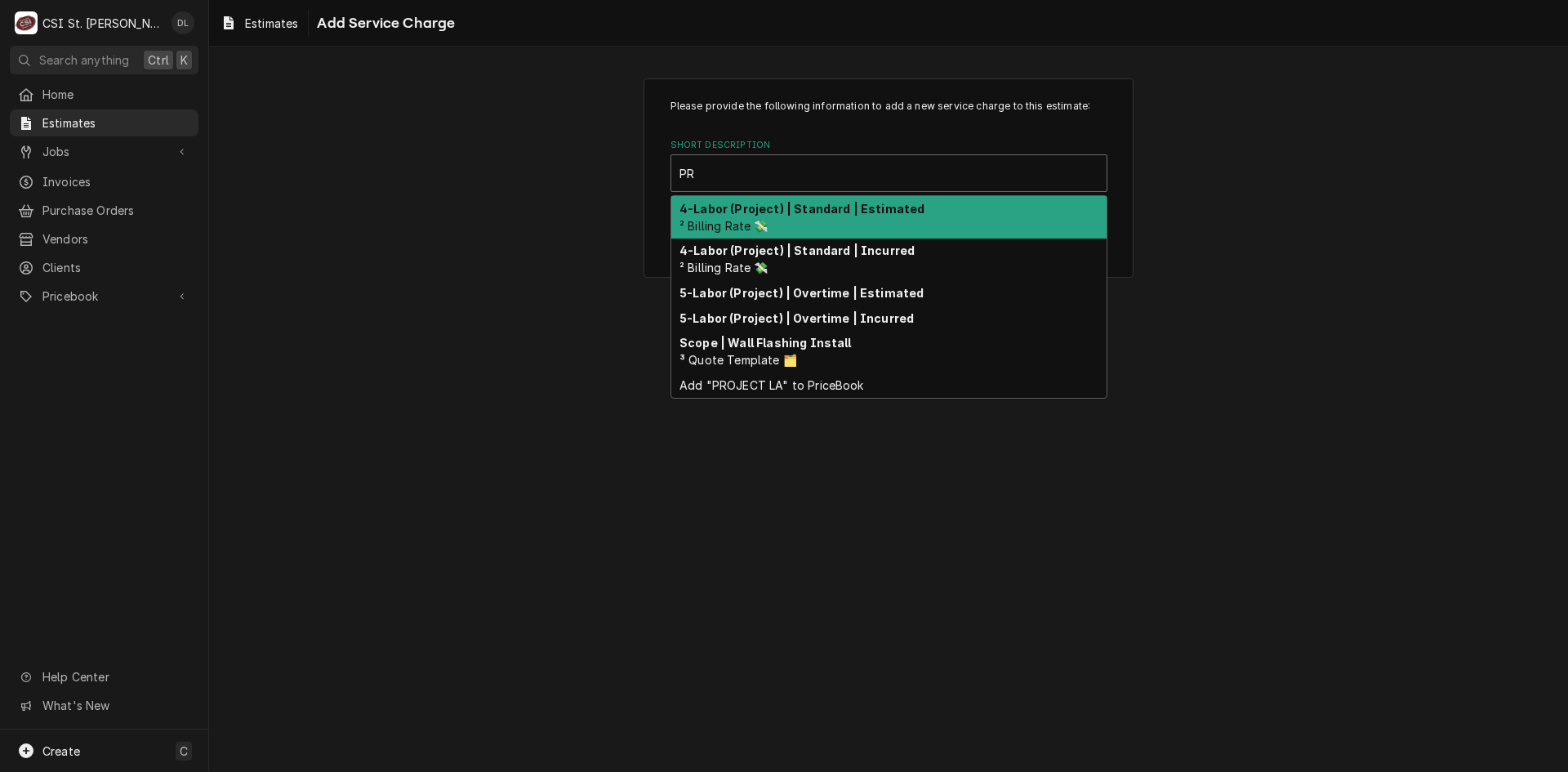
type input "P"
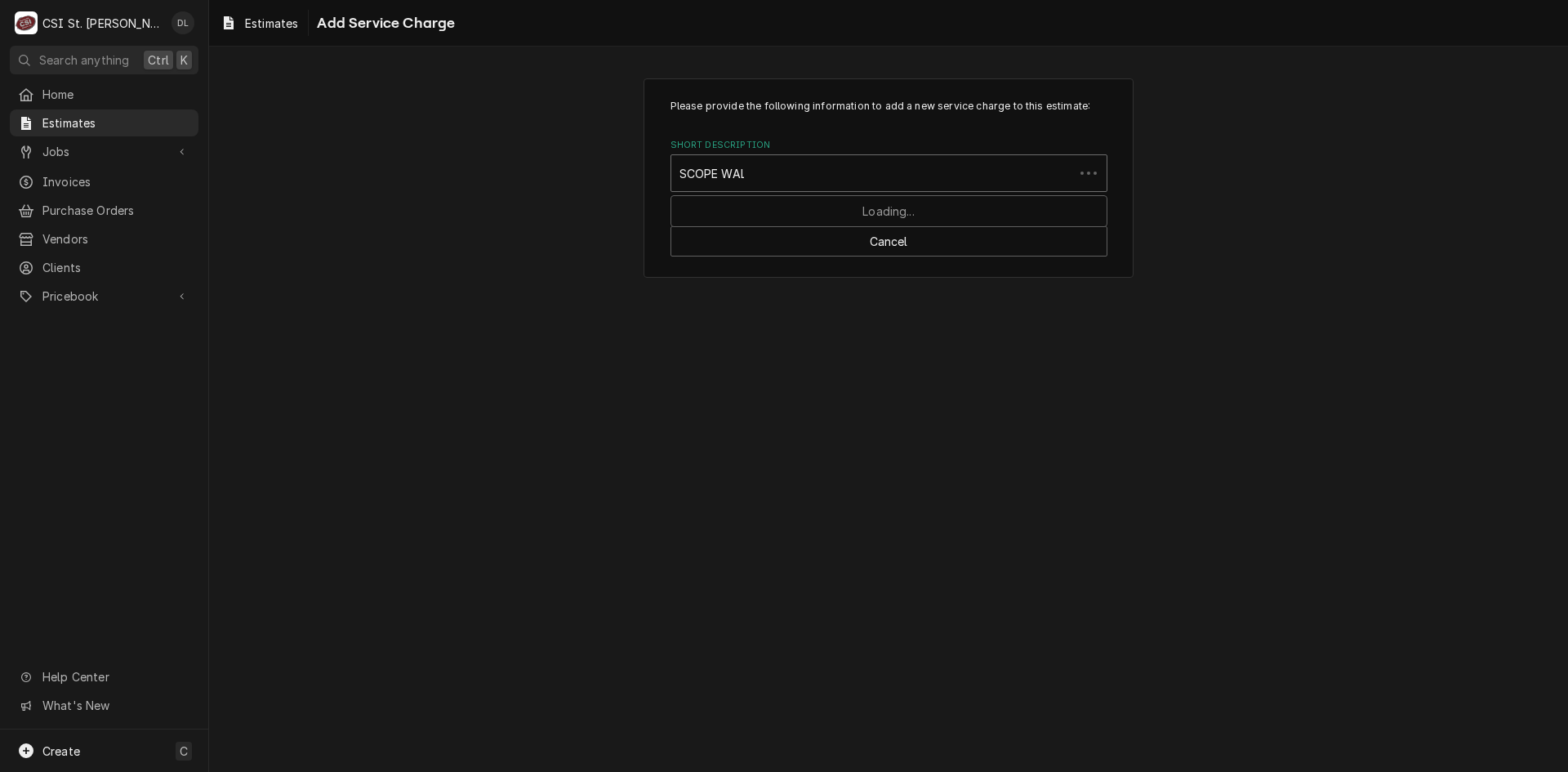
type input "SCOPE WALK"
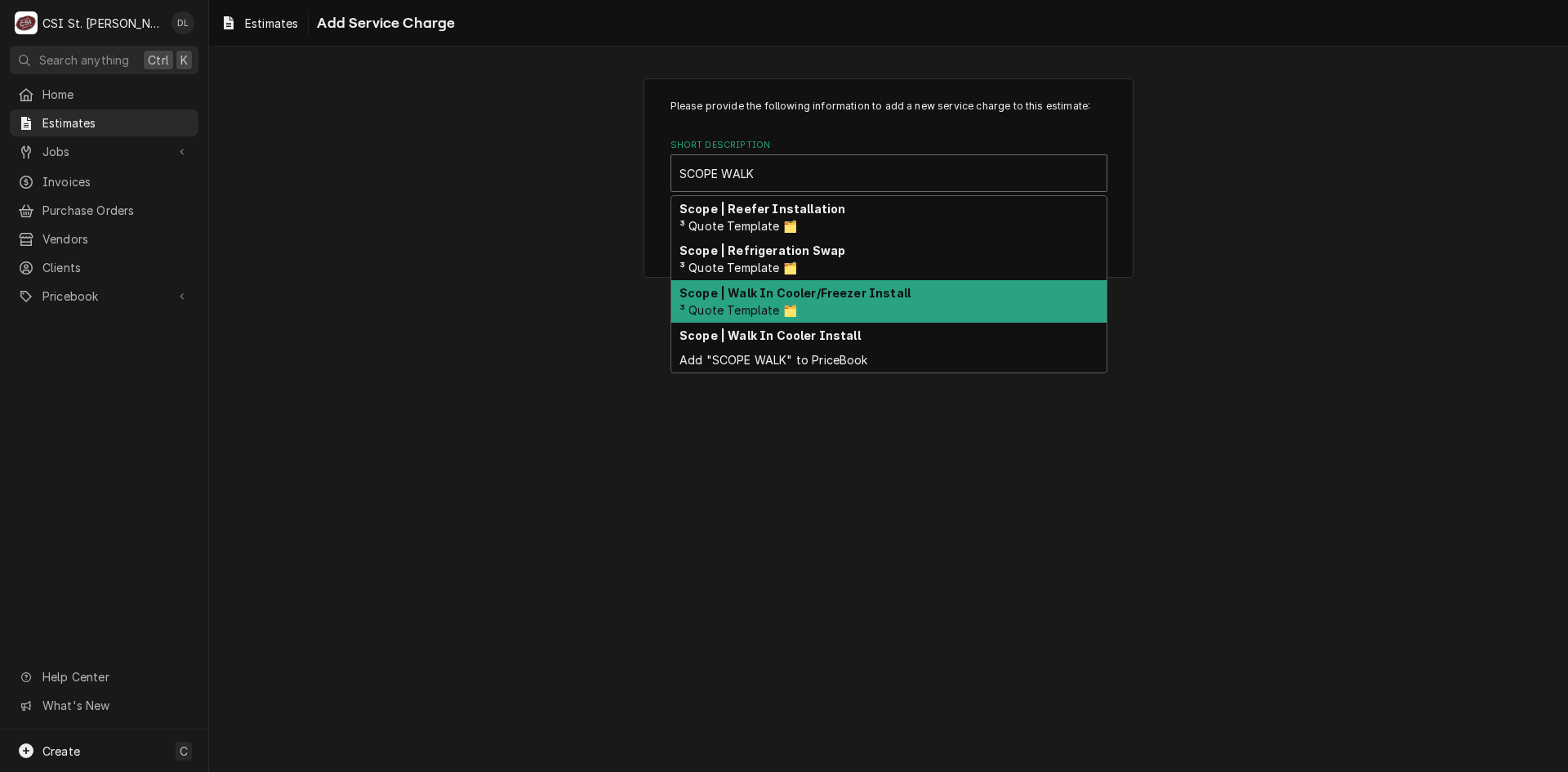
click at [833, 304] on div "Scope | Walk In Cooler/Freezer Install ³ Quote Template 🗂️" at bounding box center [888, 301] width 435 height 43
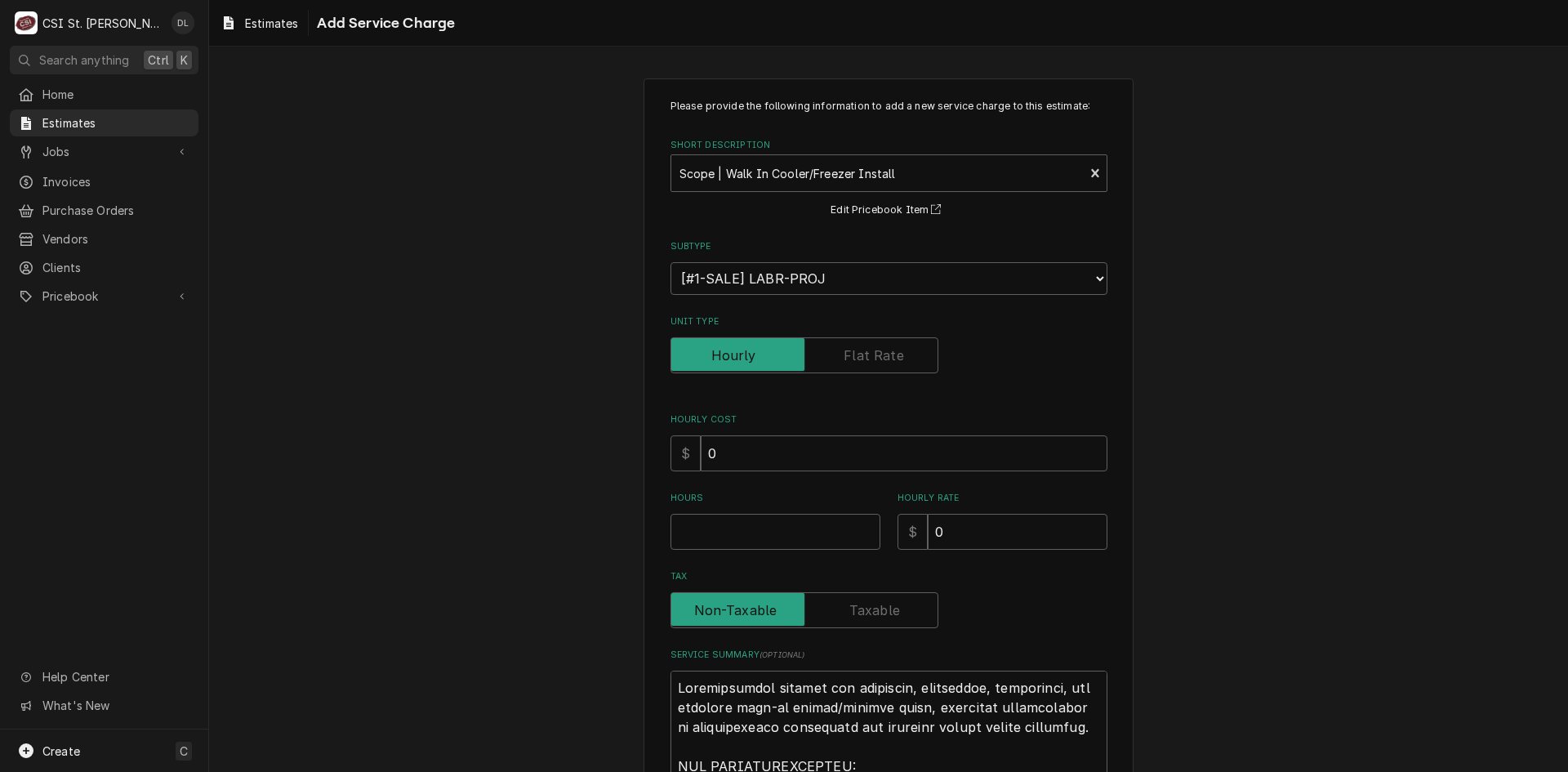
type textarea "x"
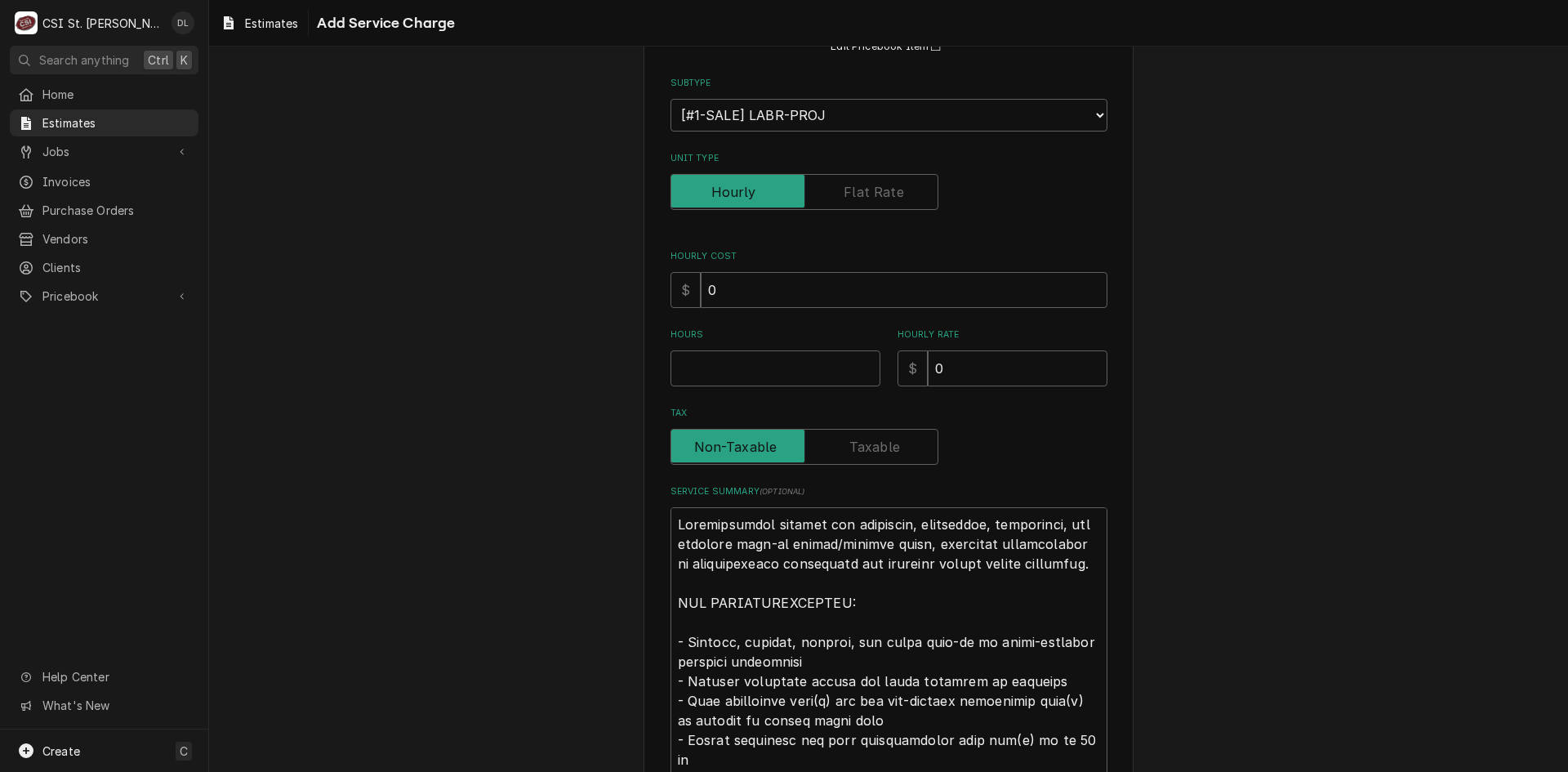
click at [857, 185] on label "Unit Type" at bounding box center [805, 192] width 268 height 36
click at [857, 185] on input "Unit Type" at bounding box center [805, 192] width 253 height 36
checkbox input "true"
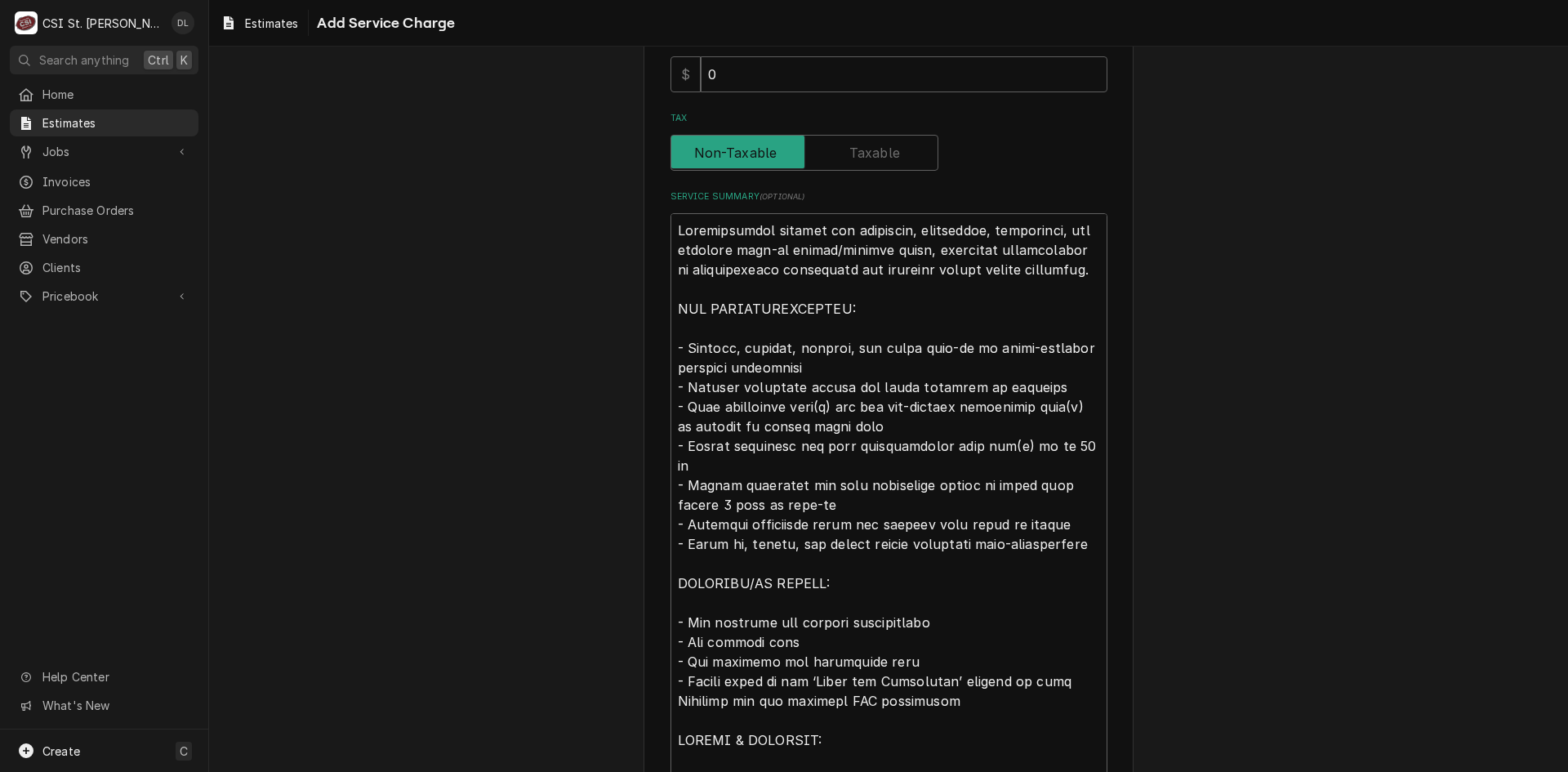
scroll to position [562, 0]
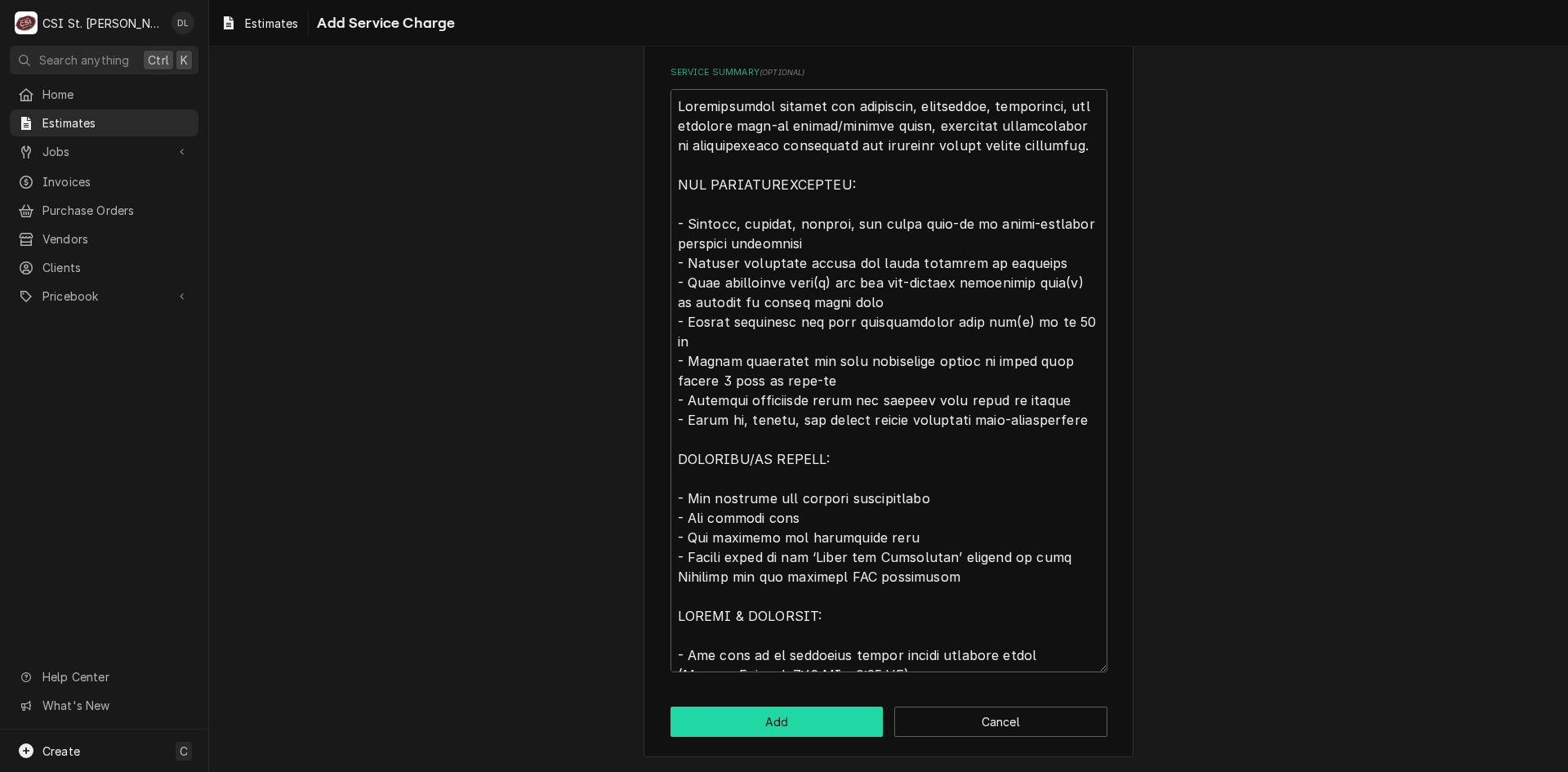
click at [771, 716] on button "Add" at bounding box center [777, 722] width 213 height 30
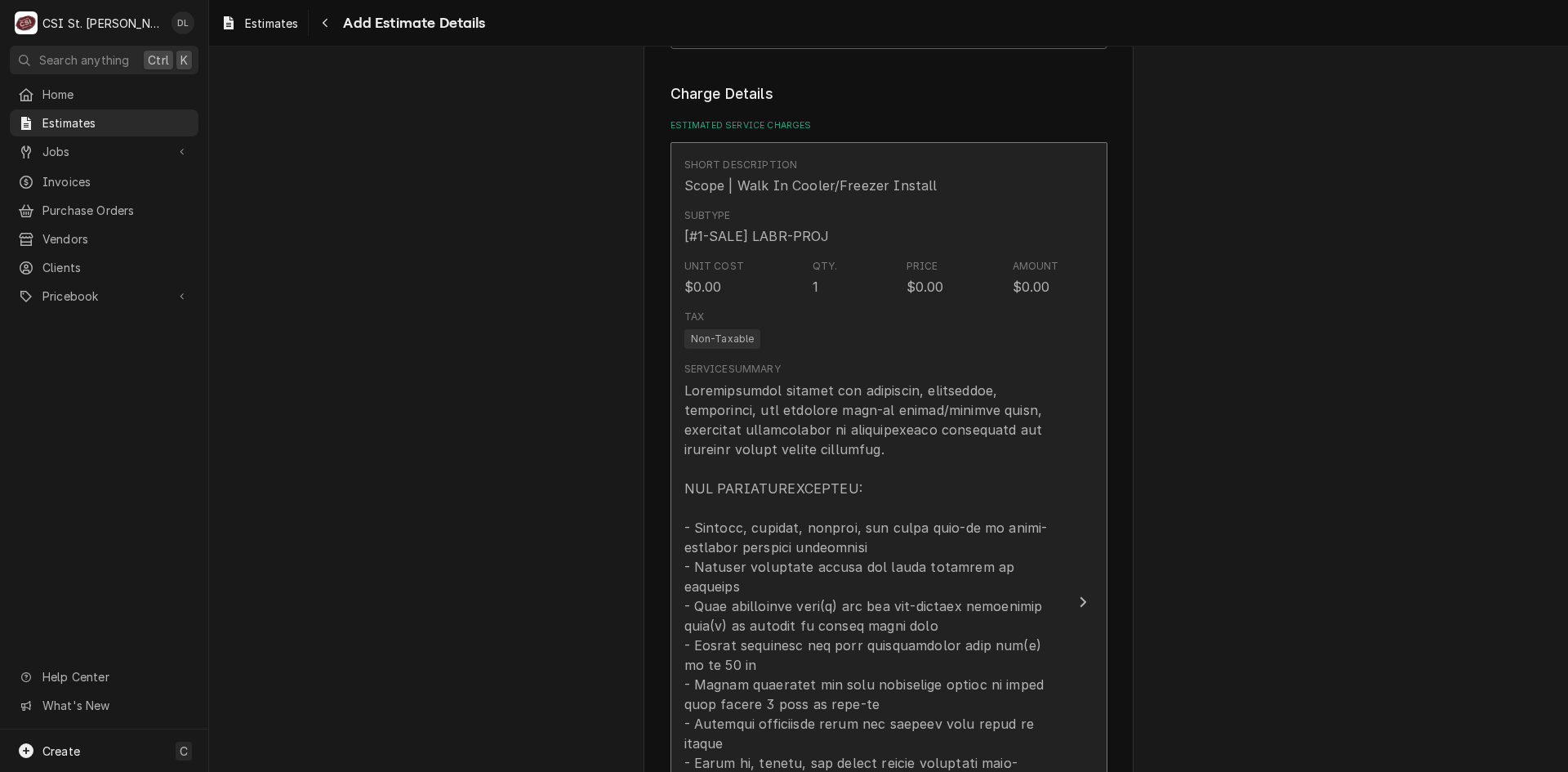
type textarea "x"
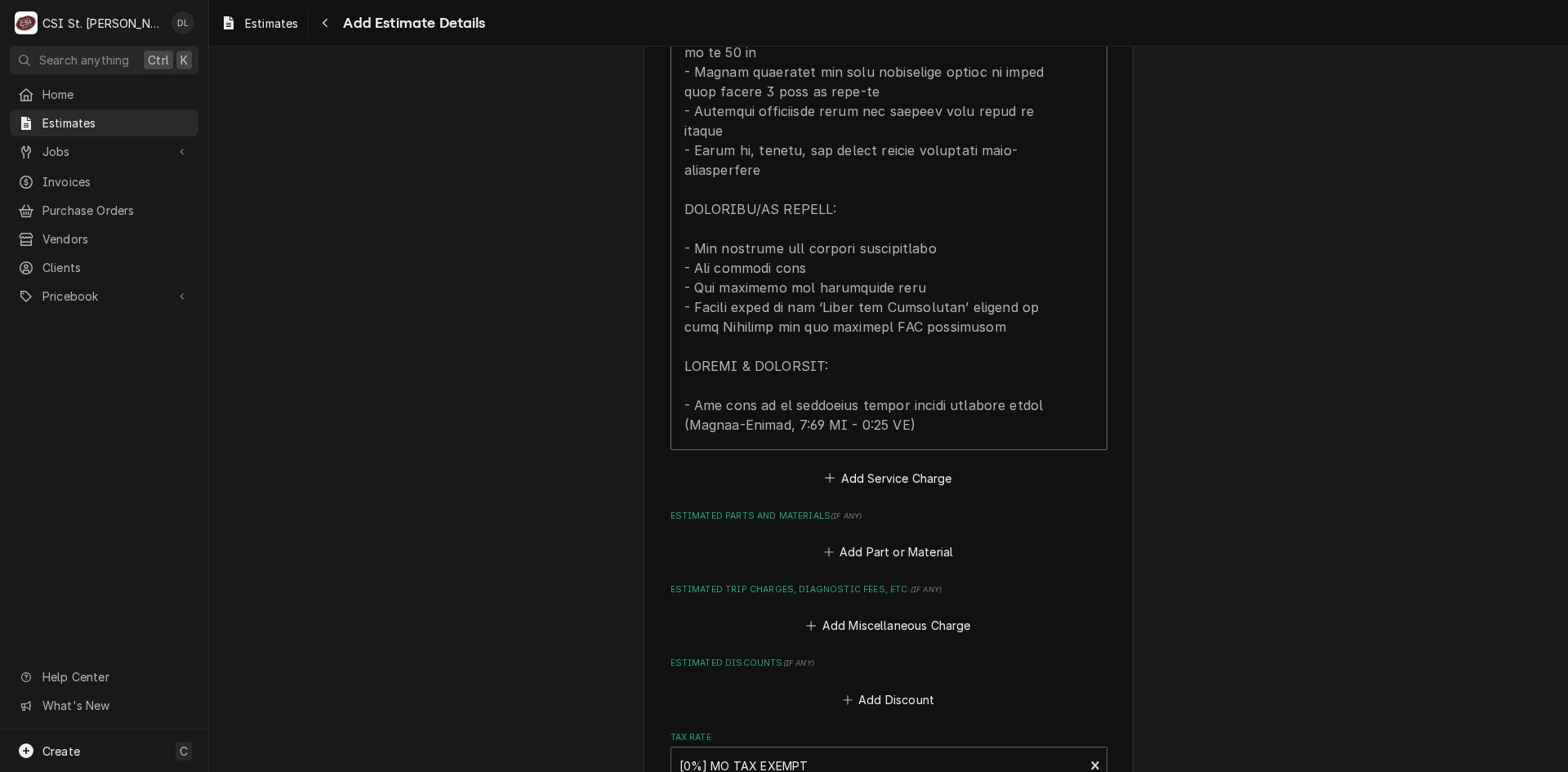
scroll to position [1778, 0]
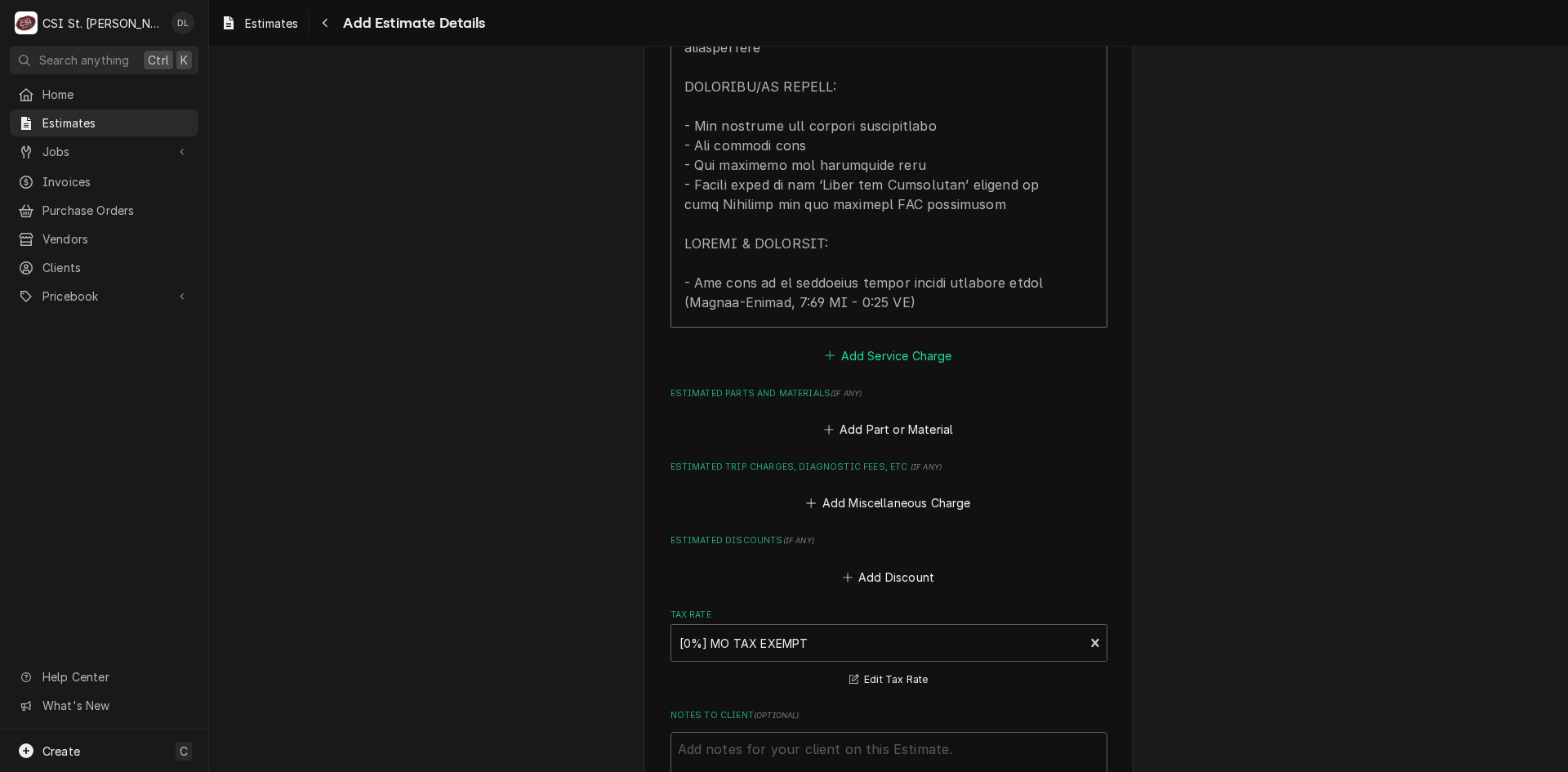
click at [825, 350] on icon "Estimated Service Charges" at bounding box center [830, 355] width 10 height 12
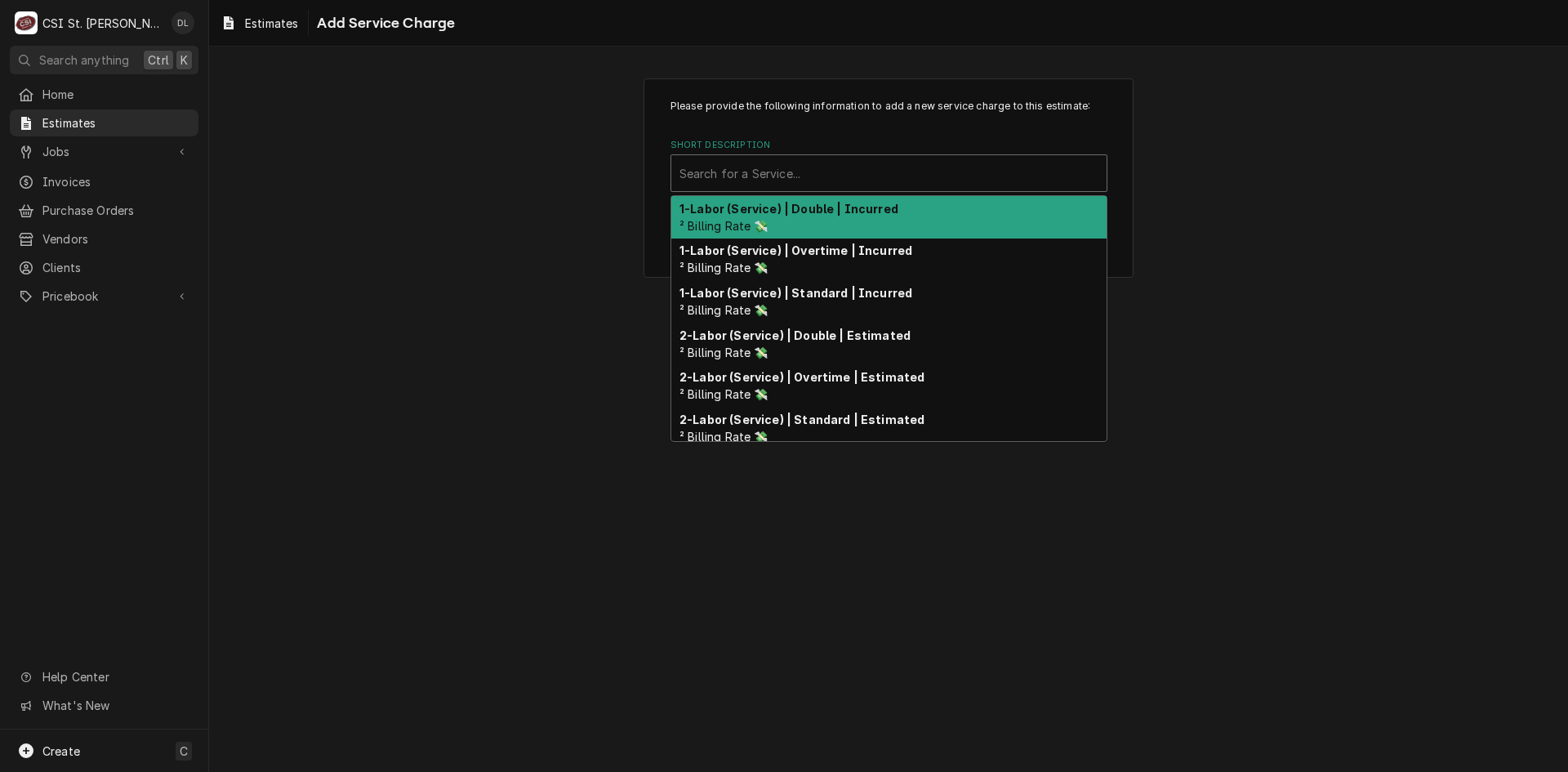
click at [850, 174] on div "Short Description" at bounding box center [889, 173] width 419 height 29
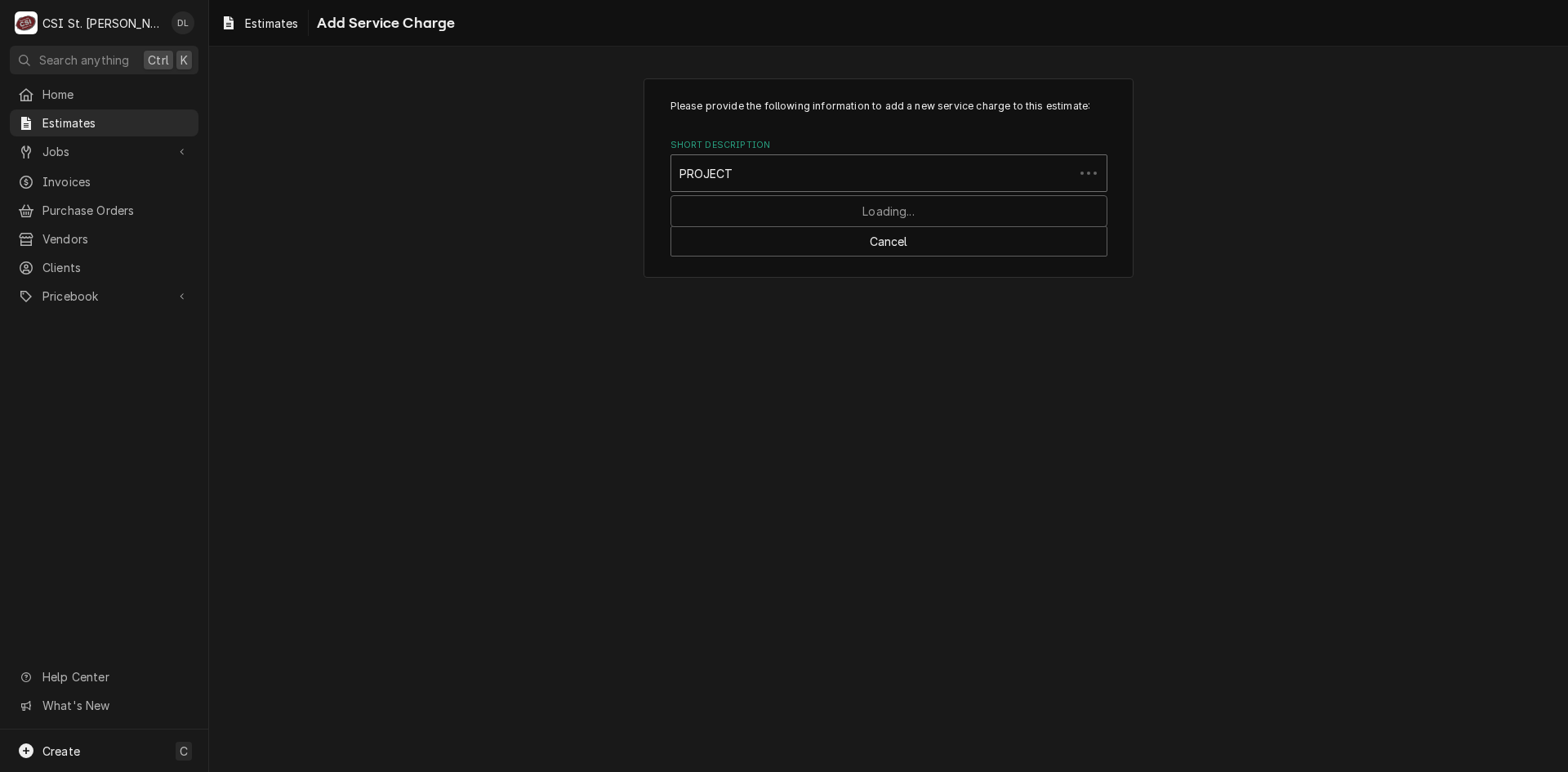
type input "PROJECT L"
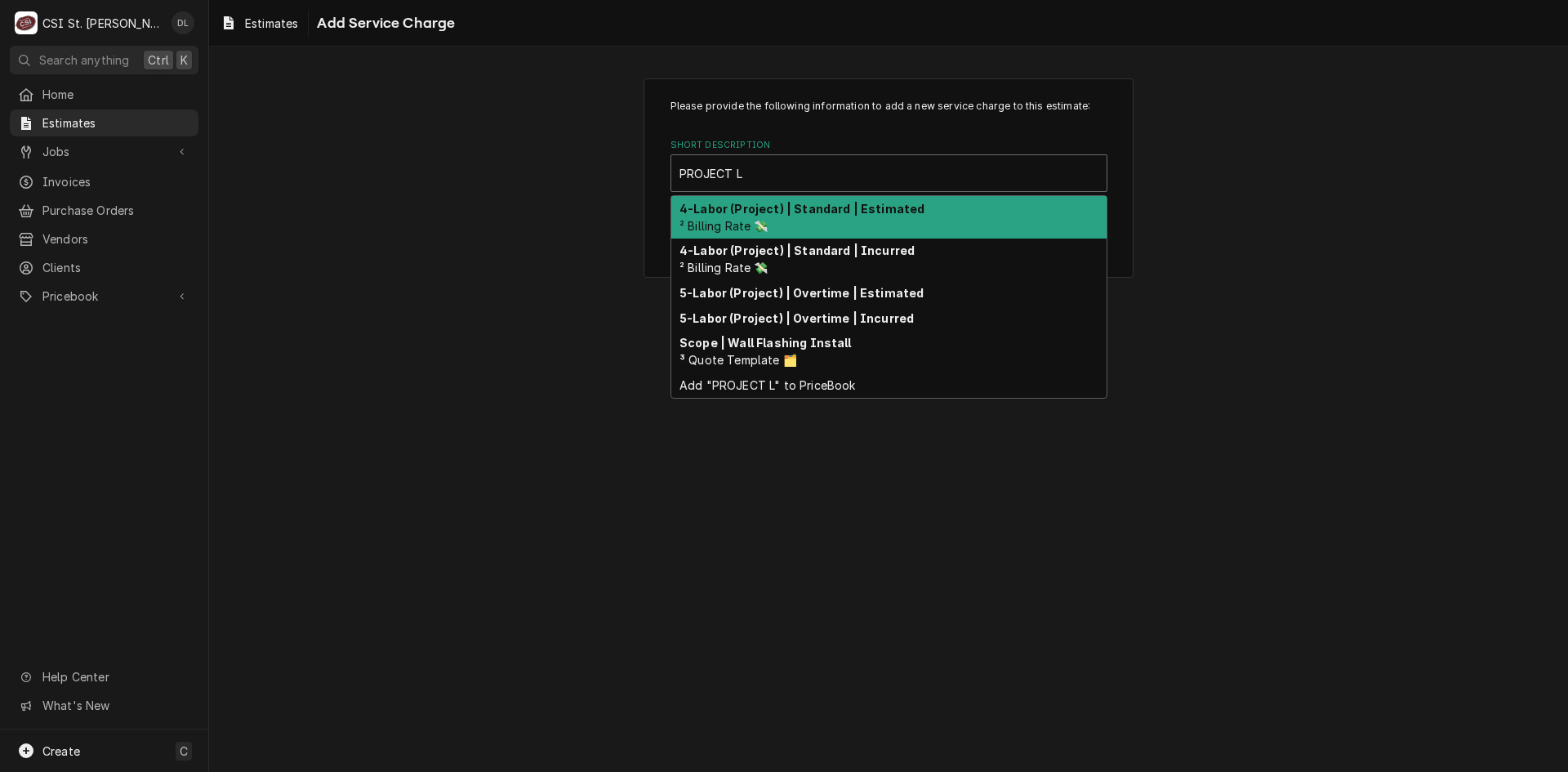
click at [857, 207] on strong "4-Labor (Project) | Standard | Estimated" at bounding box center [802, 209] width 245 height 14
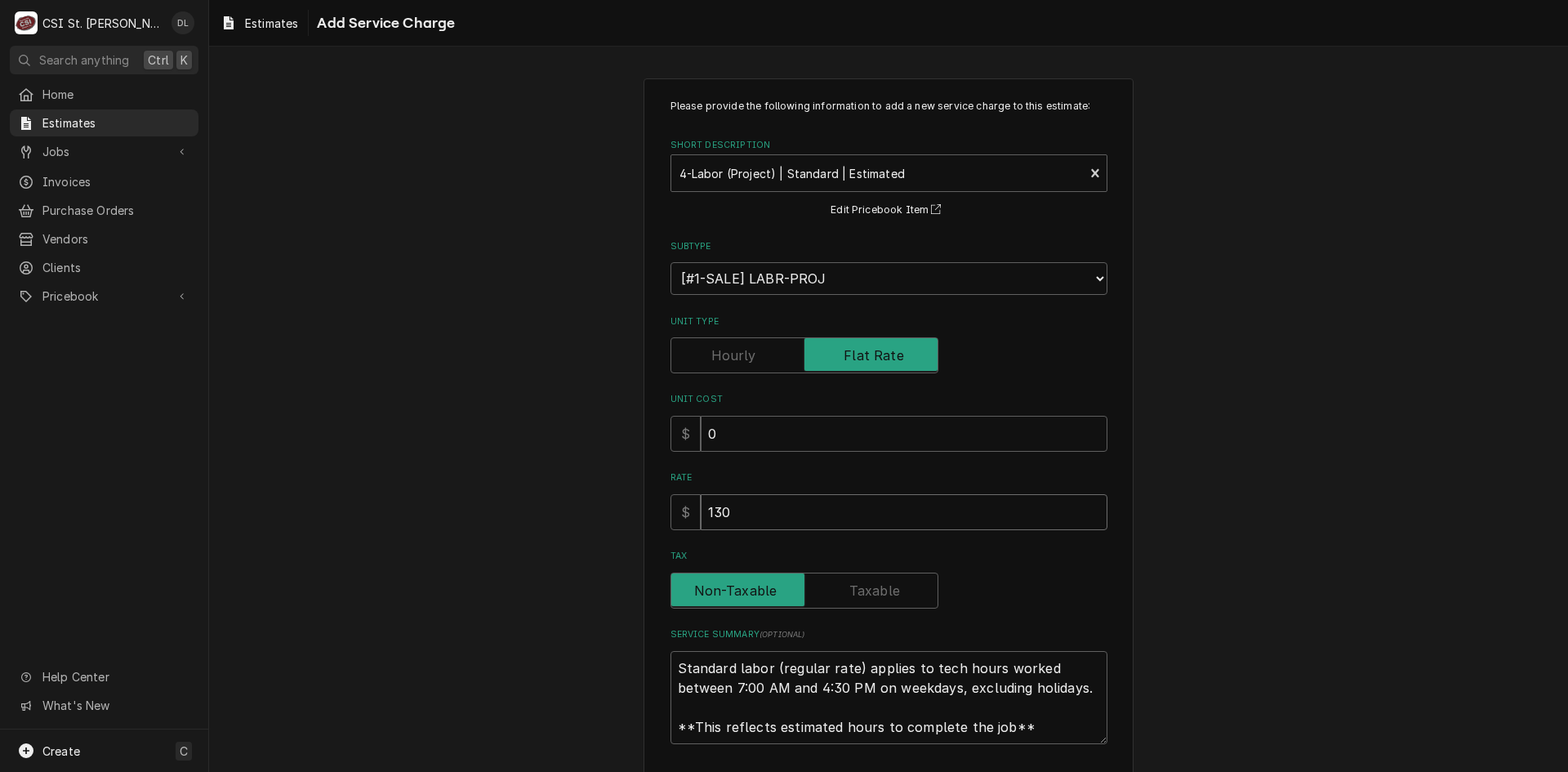
drag, startPoint x: 781, startPoint y: 502, endPoint x: 526, endPoint y: 482, distance: 255.8
click at [528, 483] on div "Please provide the following information to add a new service charge to this es…" at bounding box center [889, 453] width 1359 height 780
type textarea "x"
type input "1"
type textarea "x"
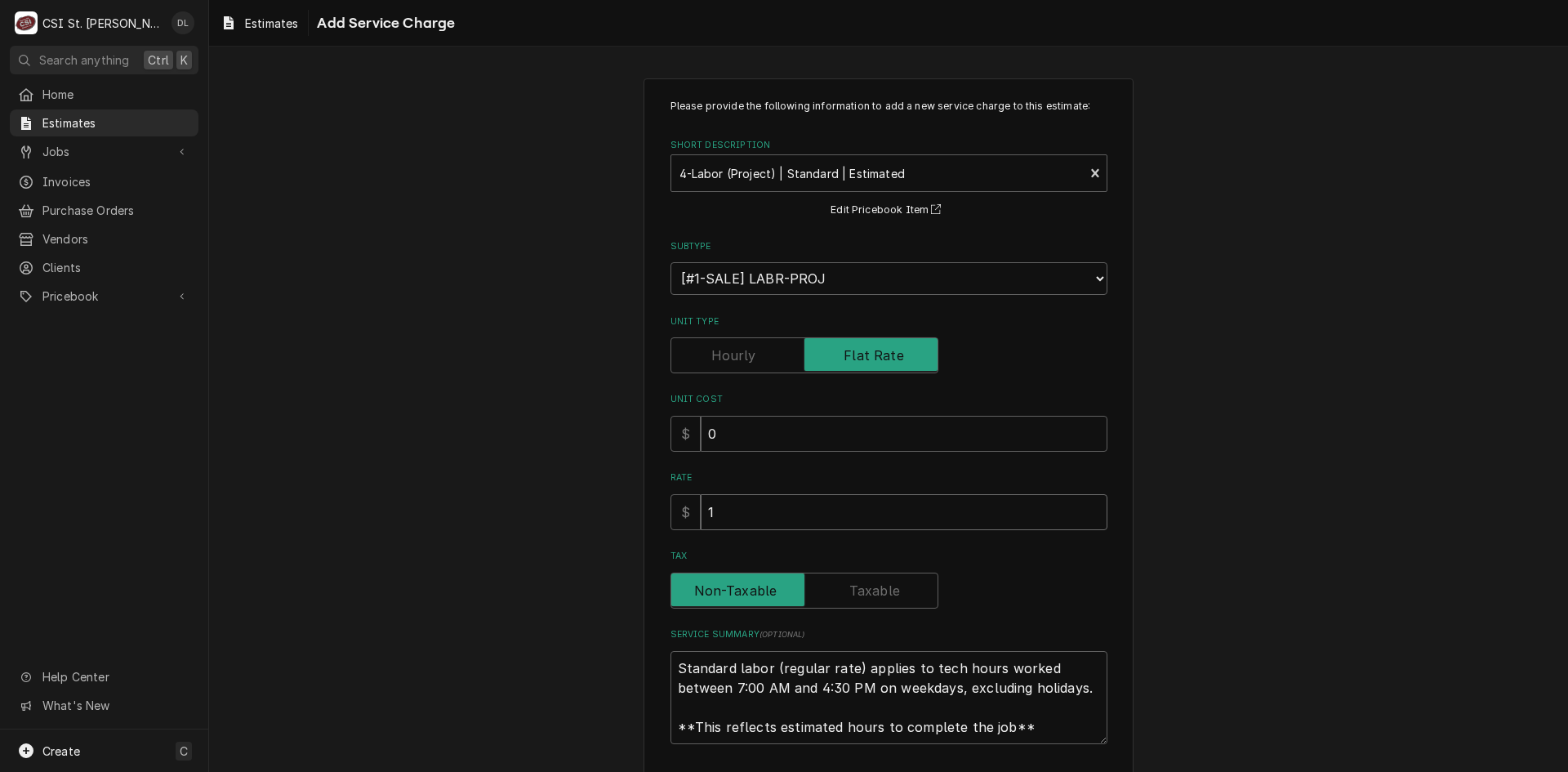
type input "19"
type textarea "x"
type input "192"
type textarea "x"
type input "1920"
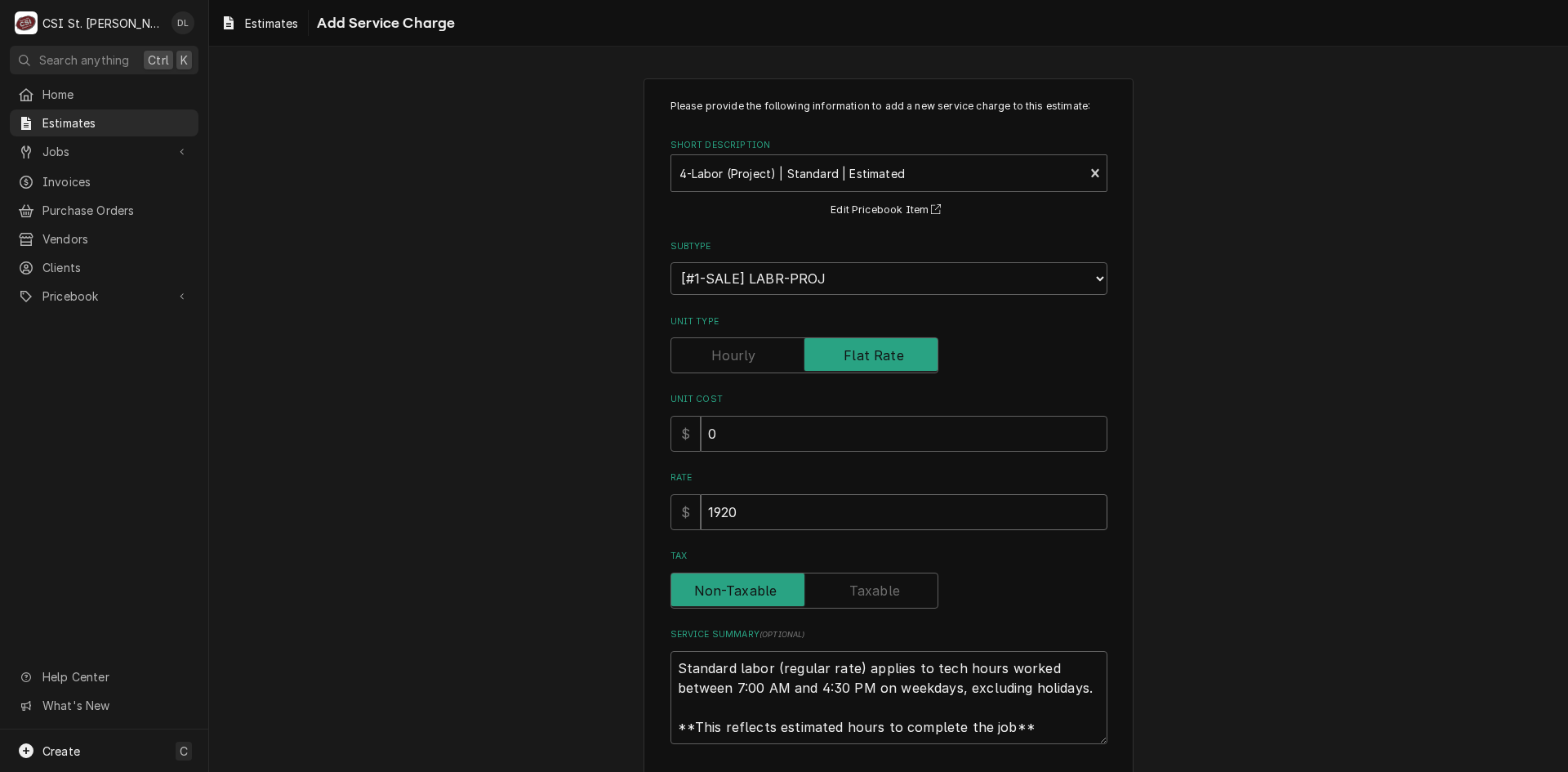
type textarea "x"
type input "19200"
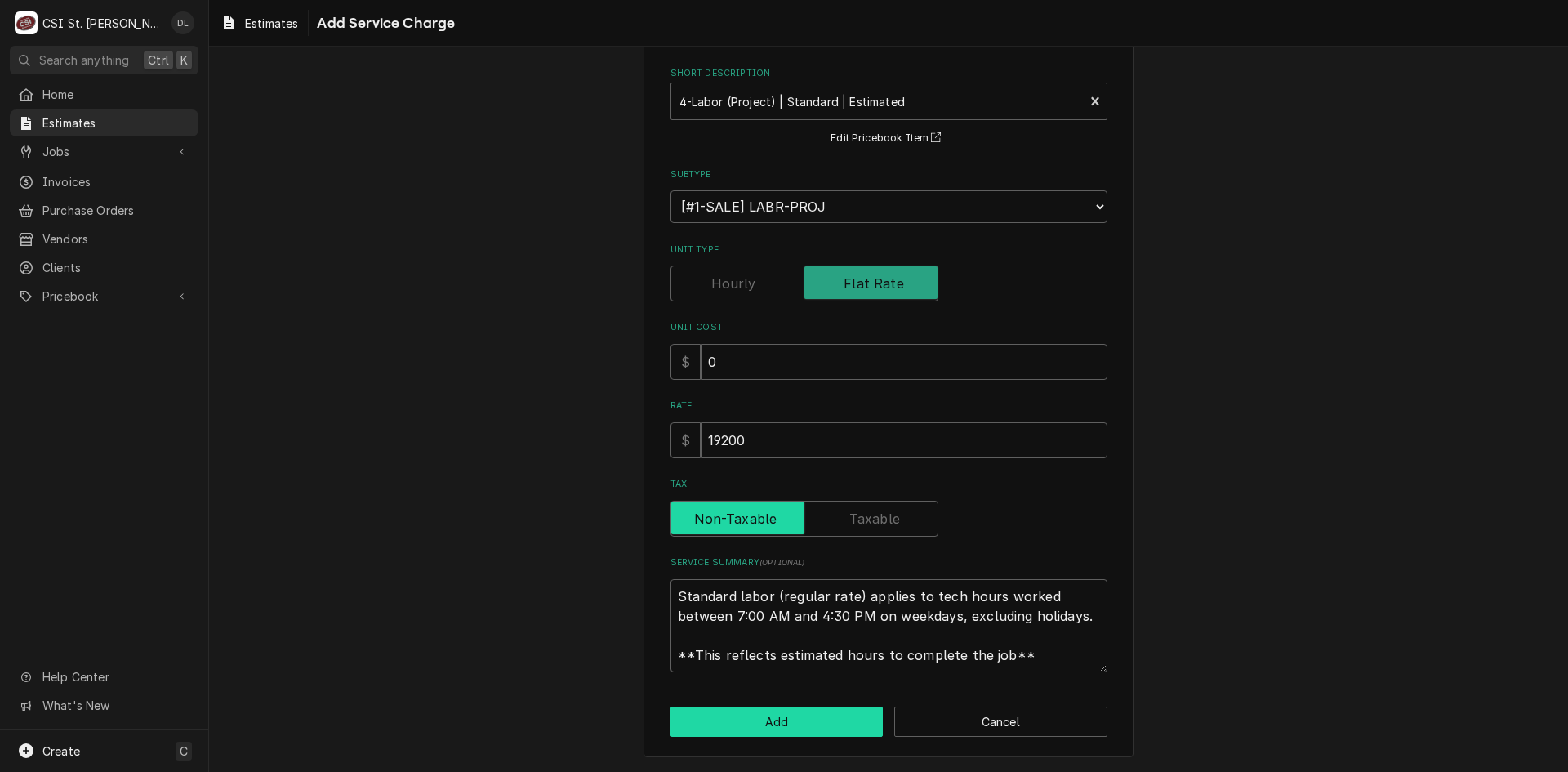
scroll to position [19, 0]
click at [814, 711] on button "Add" at bounding box center [777, 722] width 213 height 30
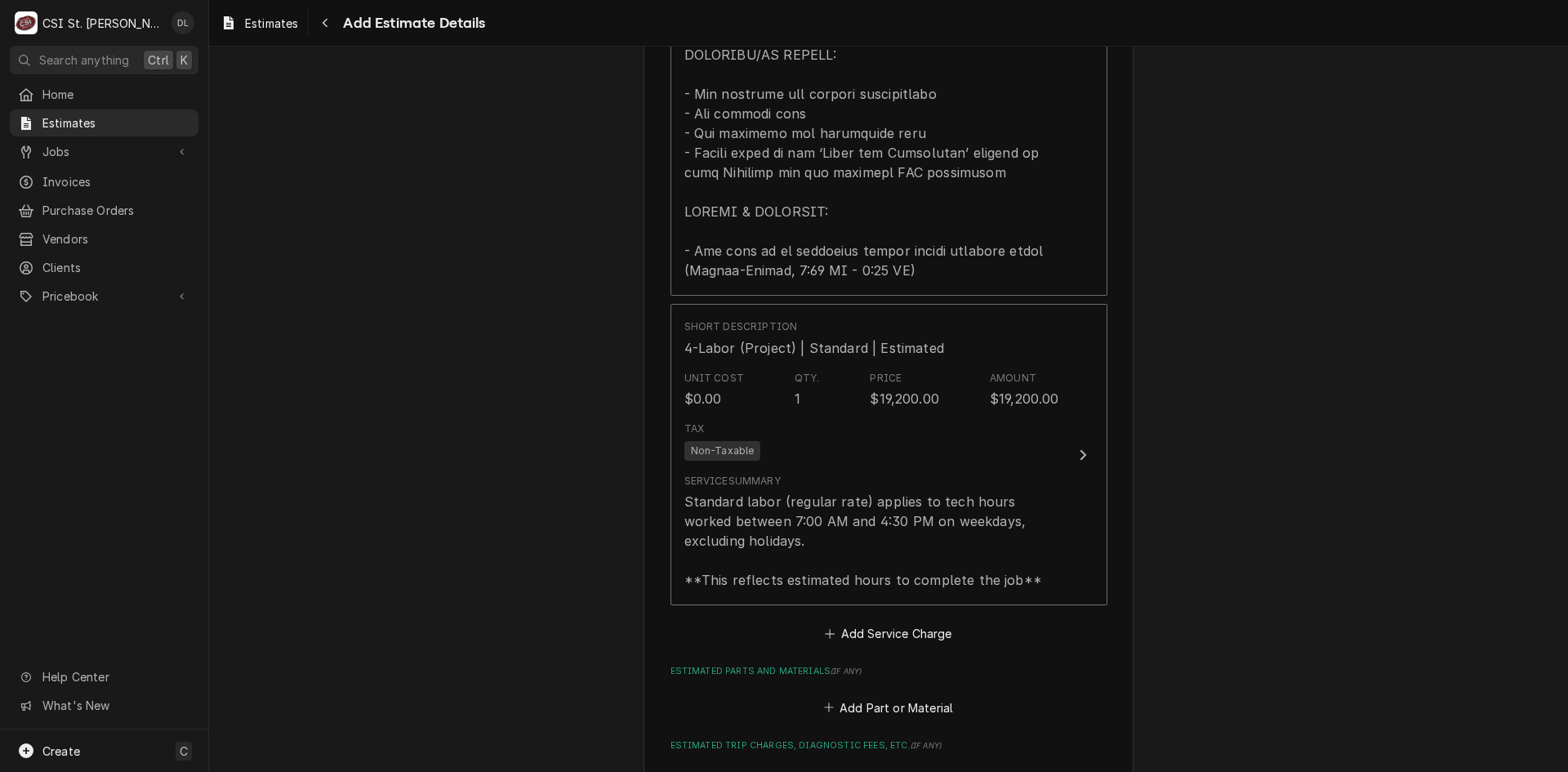
scroll to position [1810, 0]
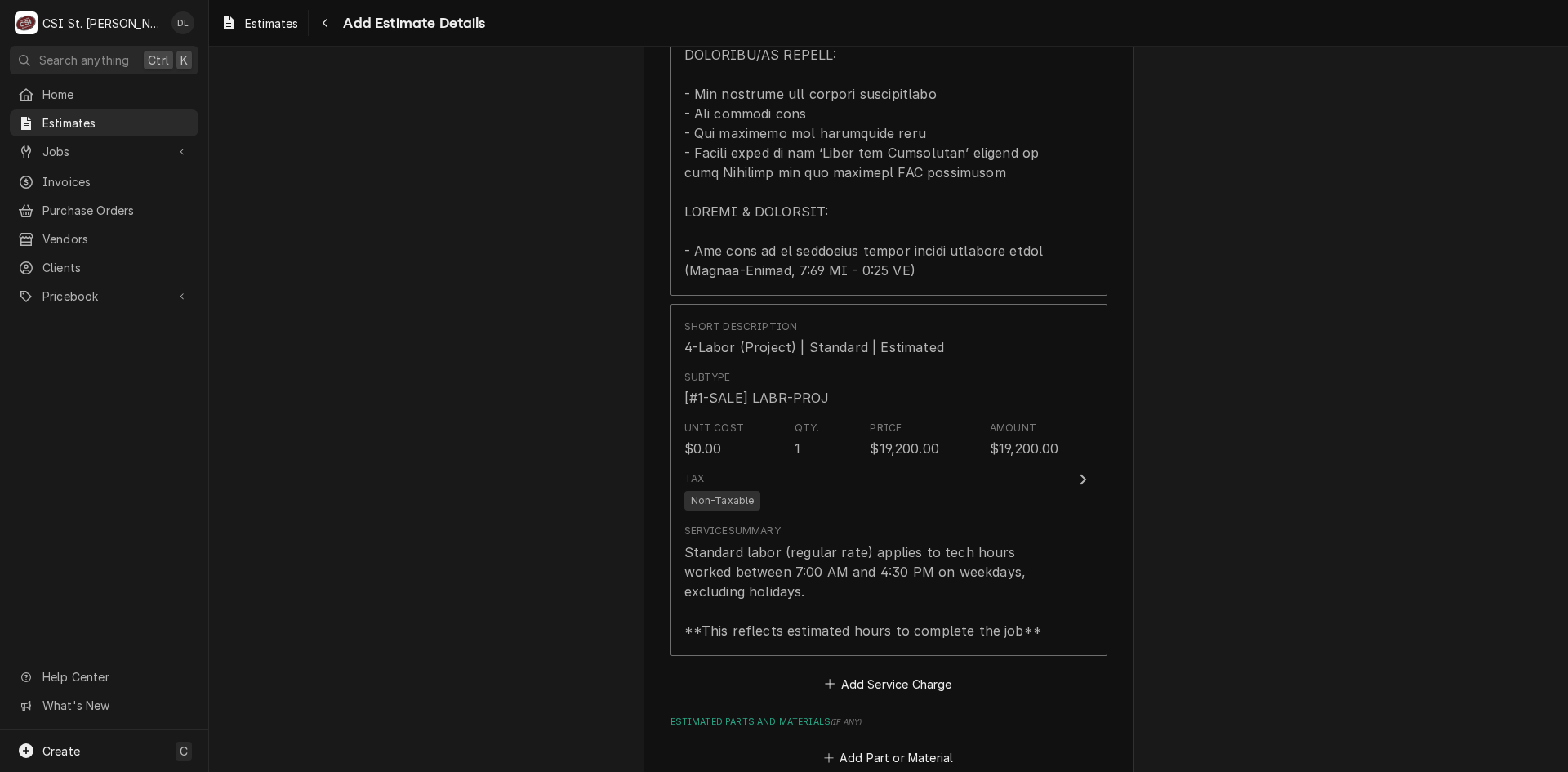
type textarea "x"
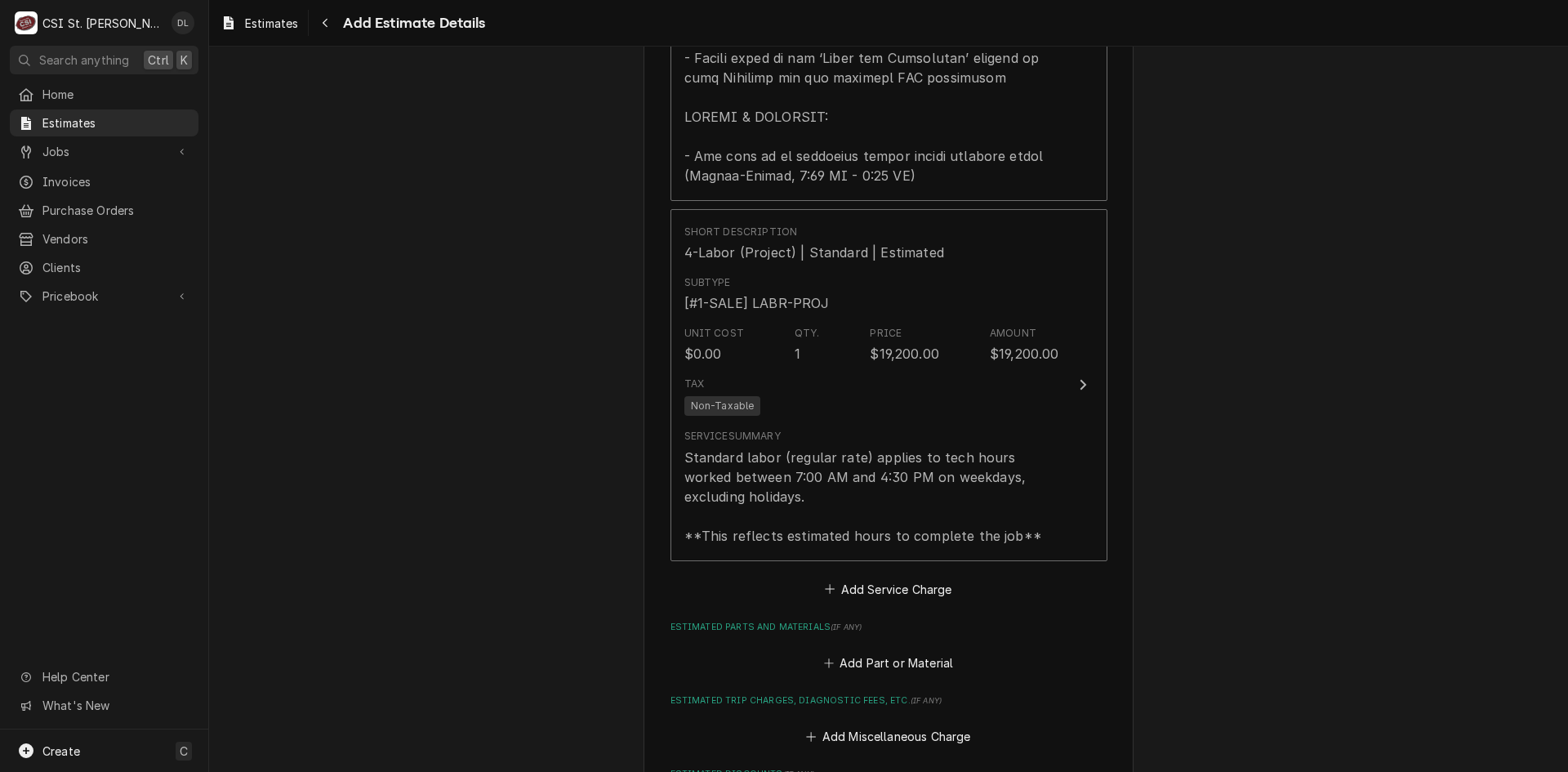
scroll to position [2054, 0]
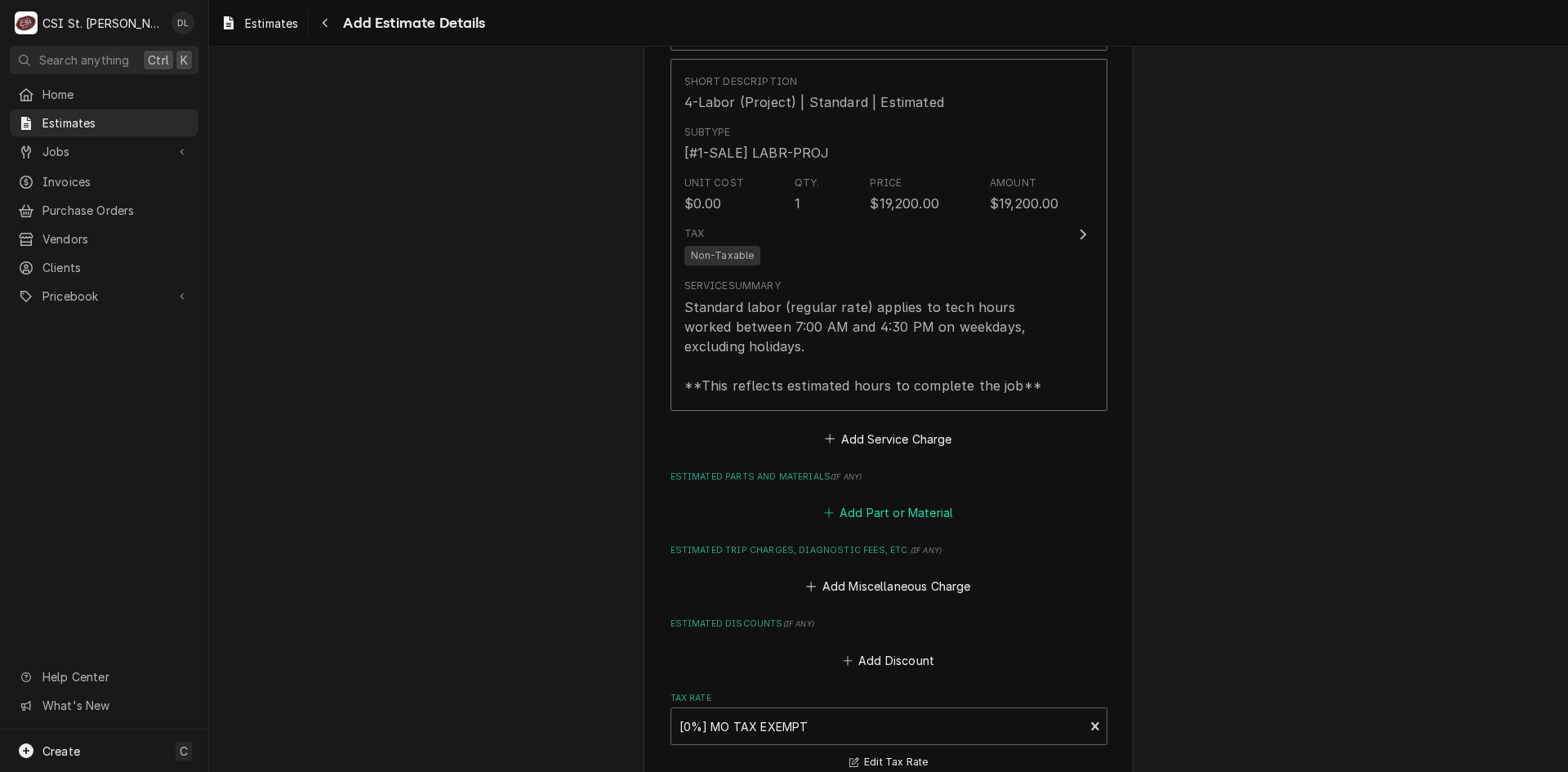
click at [824, 507] on icon "Estimated Parts and Materials" at bounding box center [829, 513] width 10 height 12
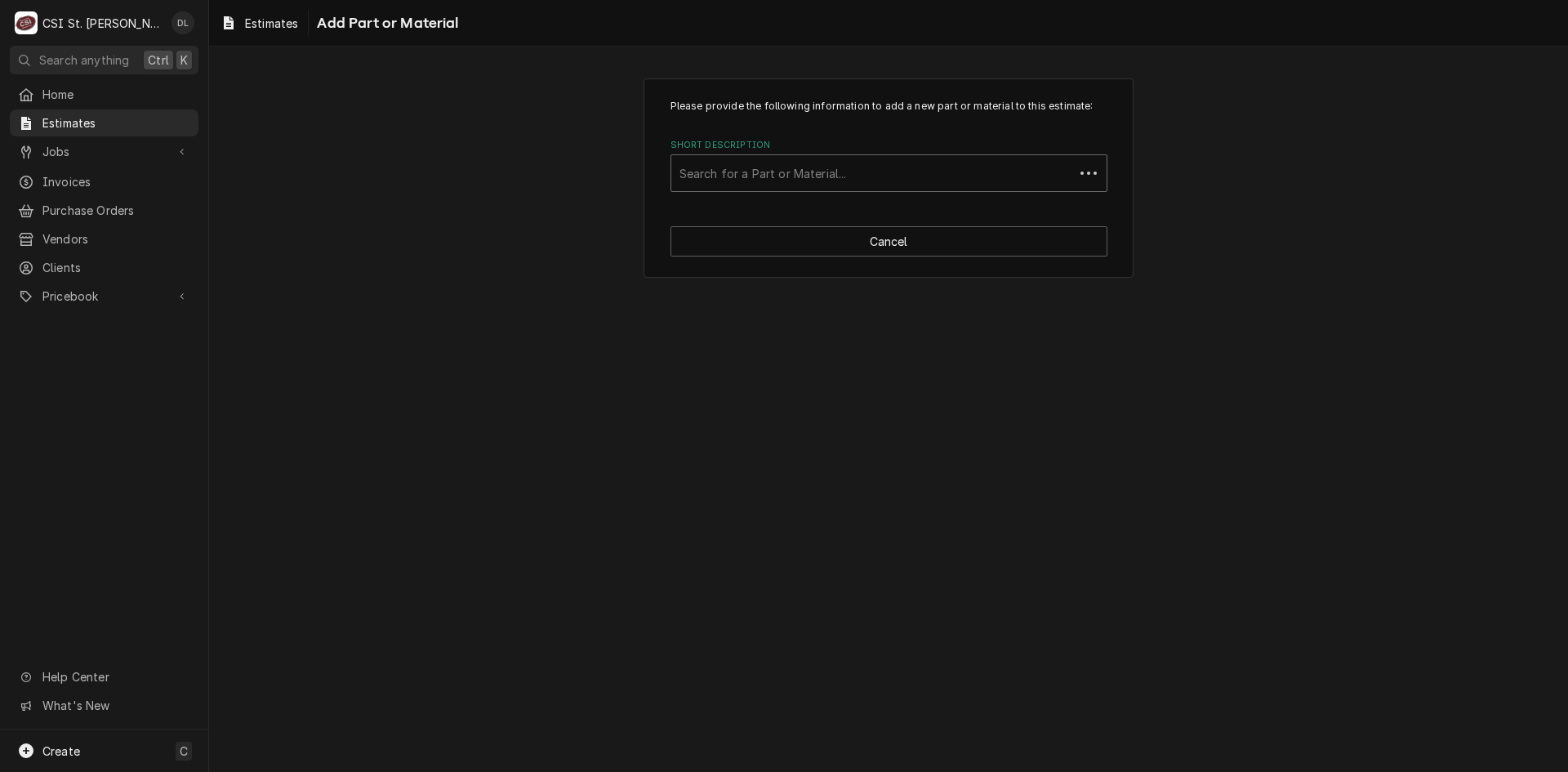
click at [798, 173] on div "Short Description" at bounding box center [872, 173] width 386 height 29
type input "PROJECT M"
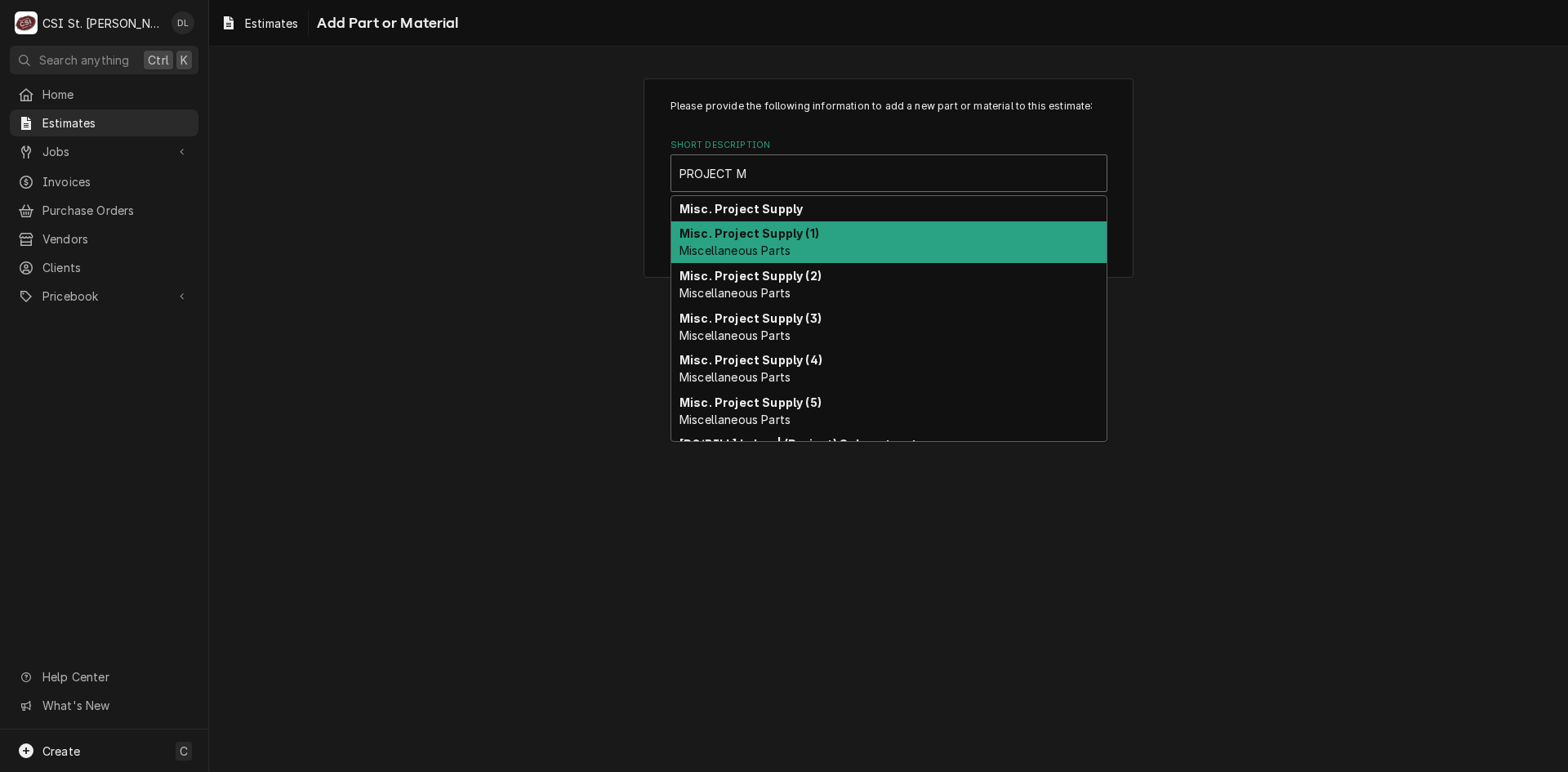
click at [753, 231] on strong "Misc. Project Supply (1)" at bounding box center [749, 233] width 140 height 14
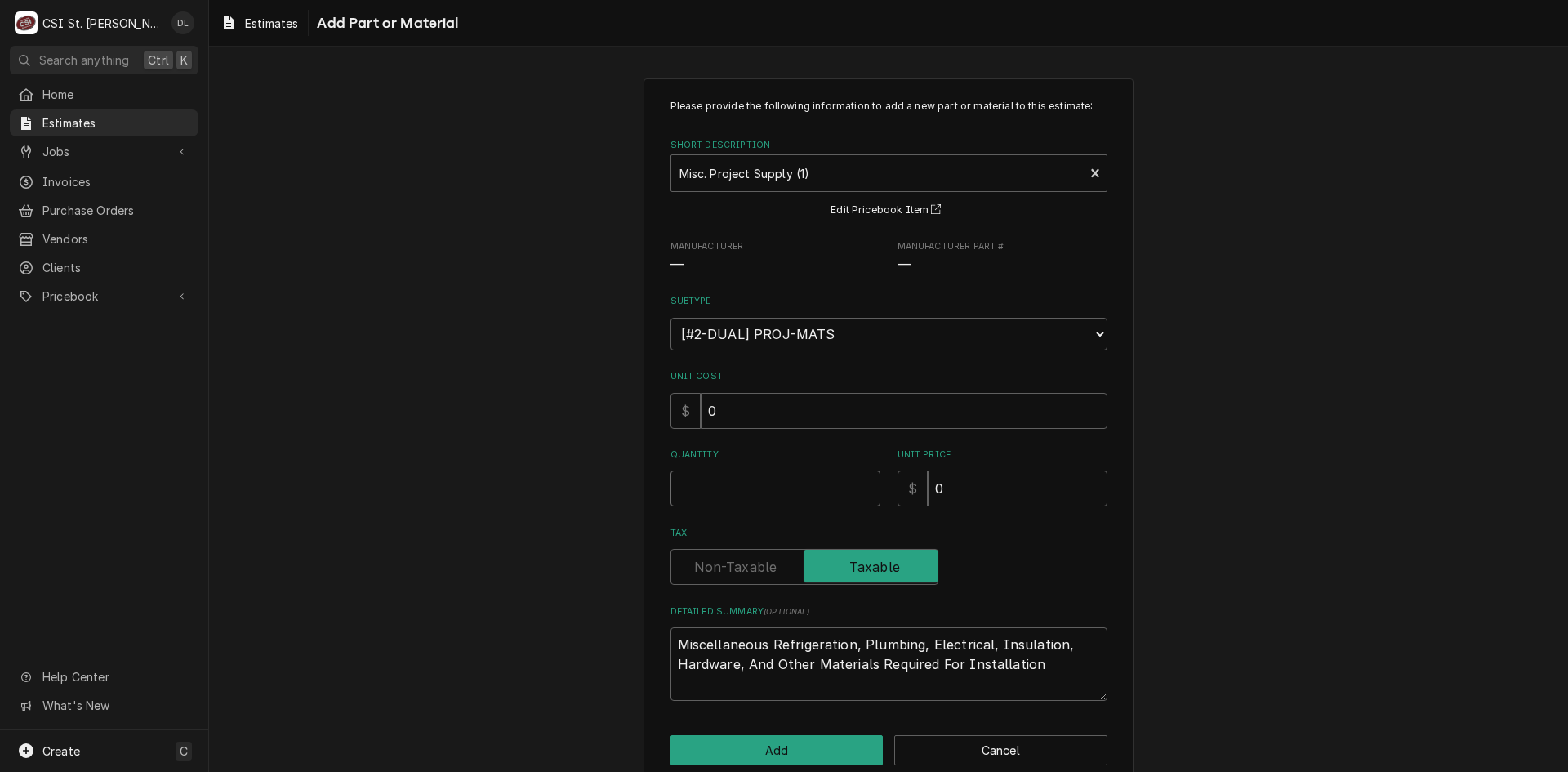
click at [740, 492] on input "Quantity" at bounding box center [775, 488] width 210 height 36
type textarea "x"
type input "1"
type textarea "x"
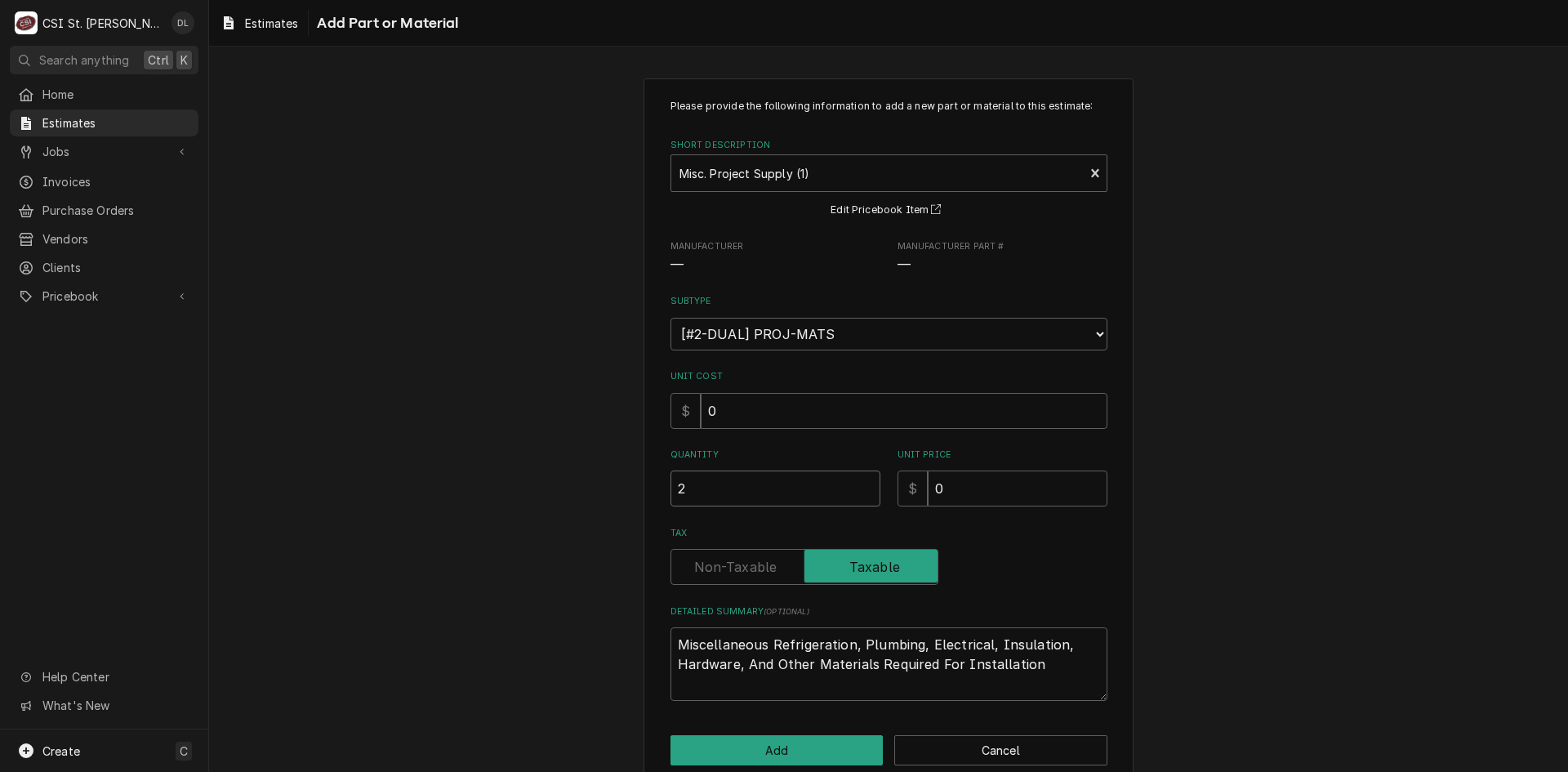
type input "2"
type textarea "x"
type input "1"
type textarea "x"
type input "15"
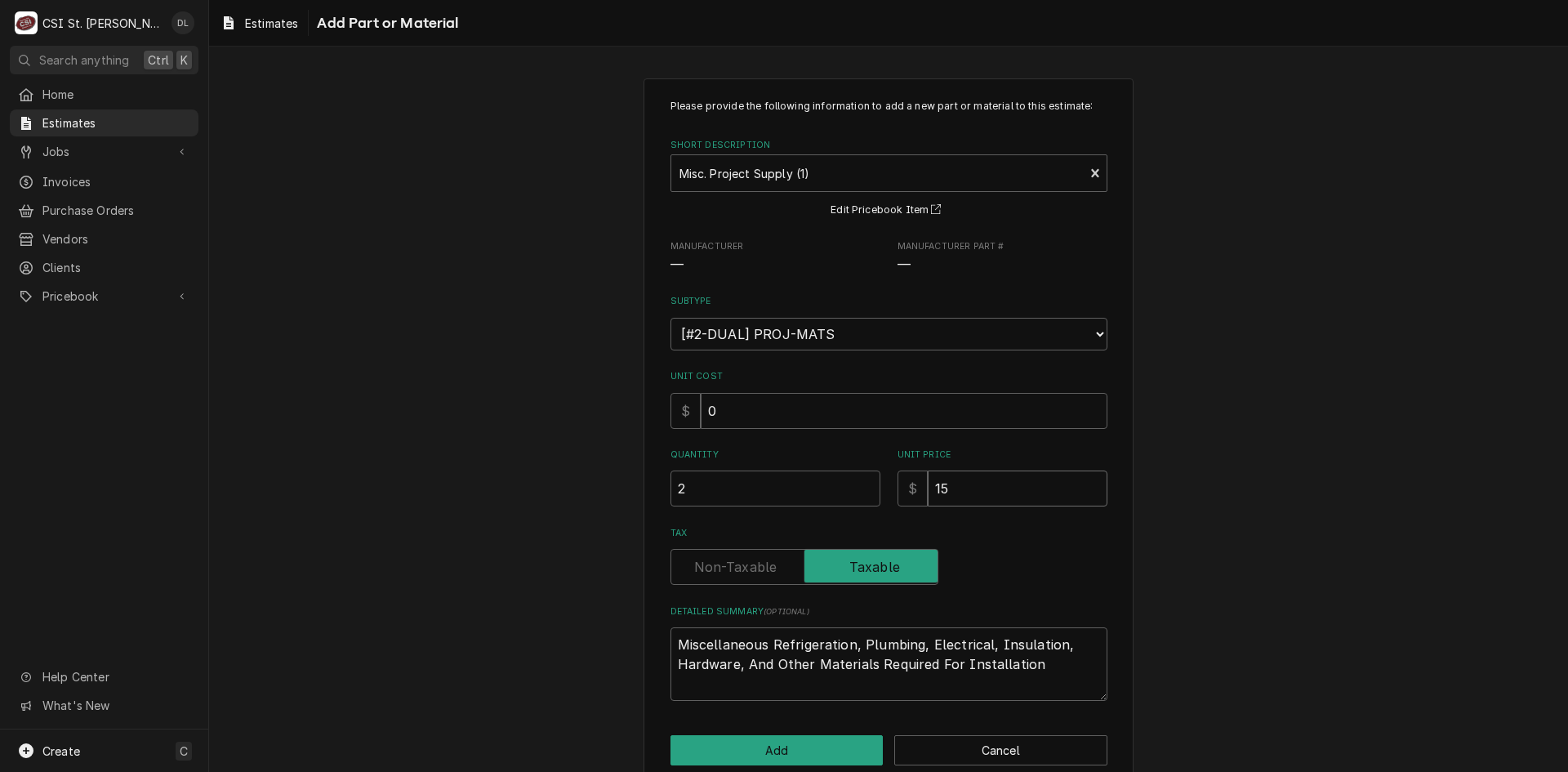
type textarea "x"
type input "150"
type textarea "x"
type input "1500"
click at [808, 765] on button "Add" at bounding box center [777, 750] width 213 height 30
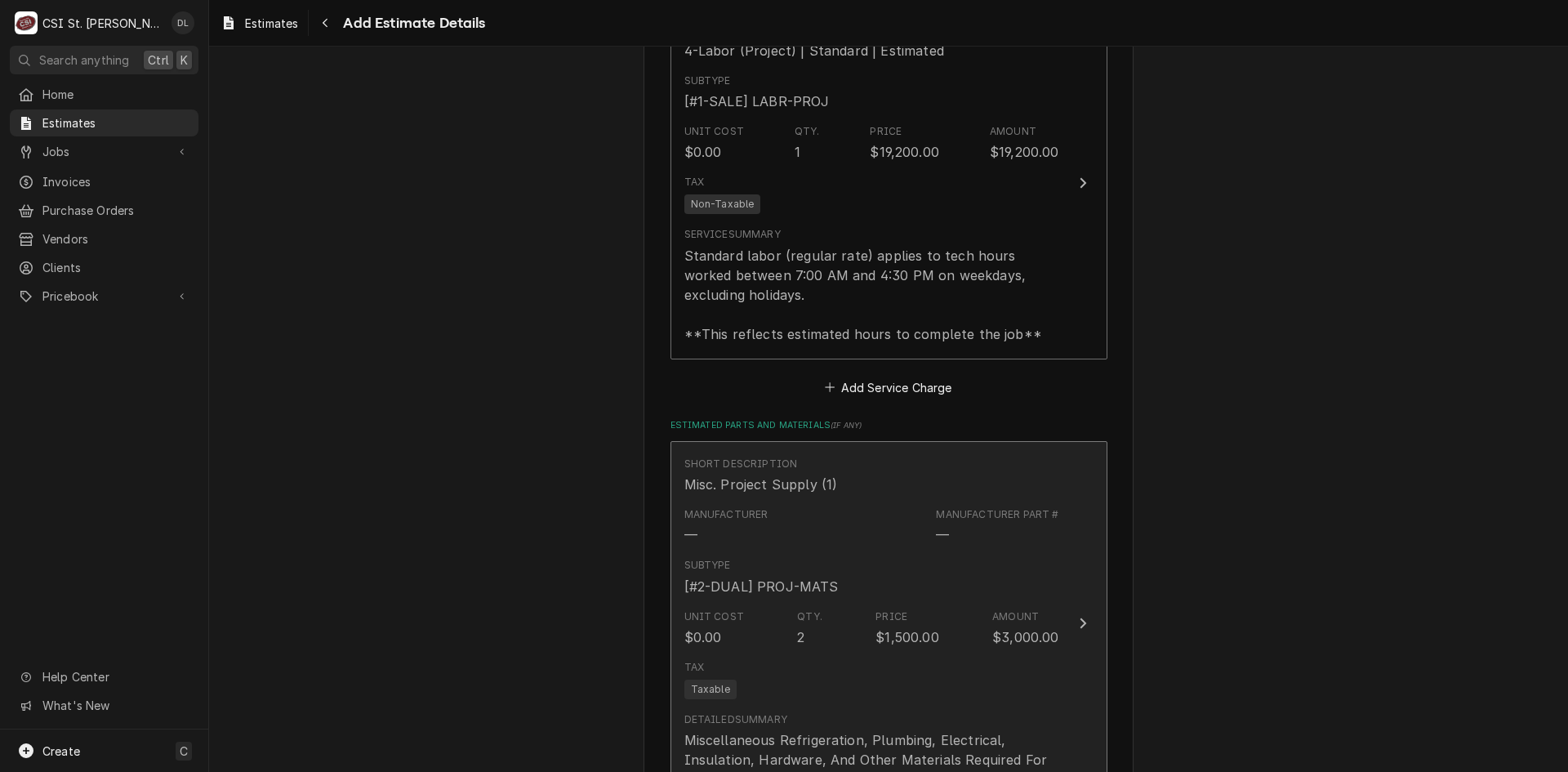
type textarea "x"
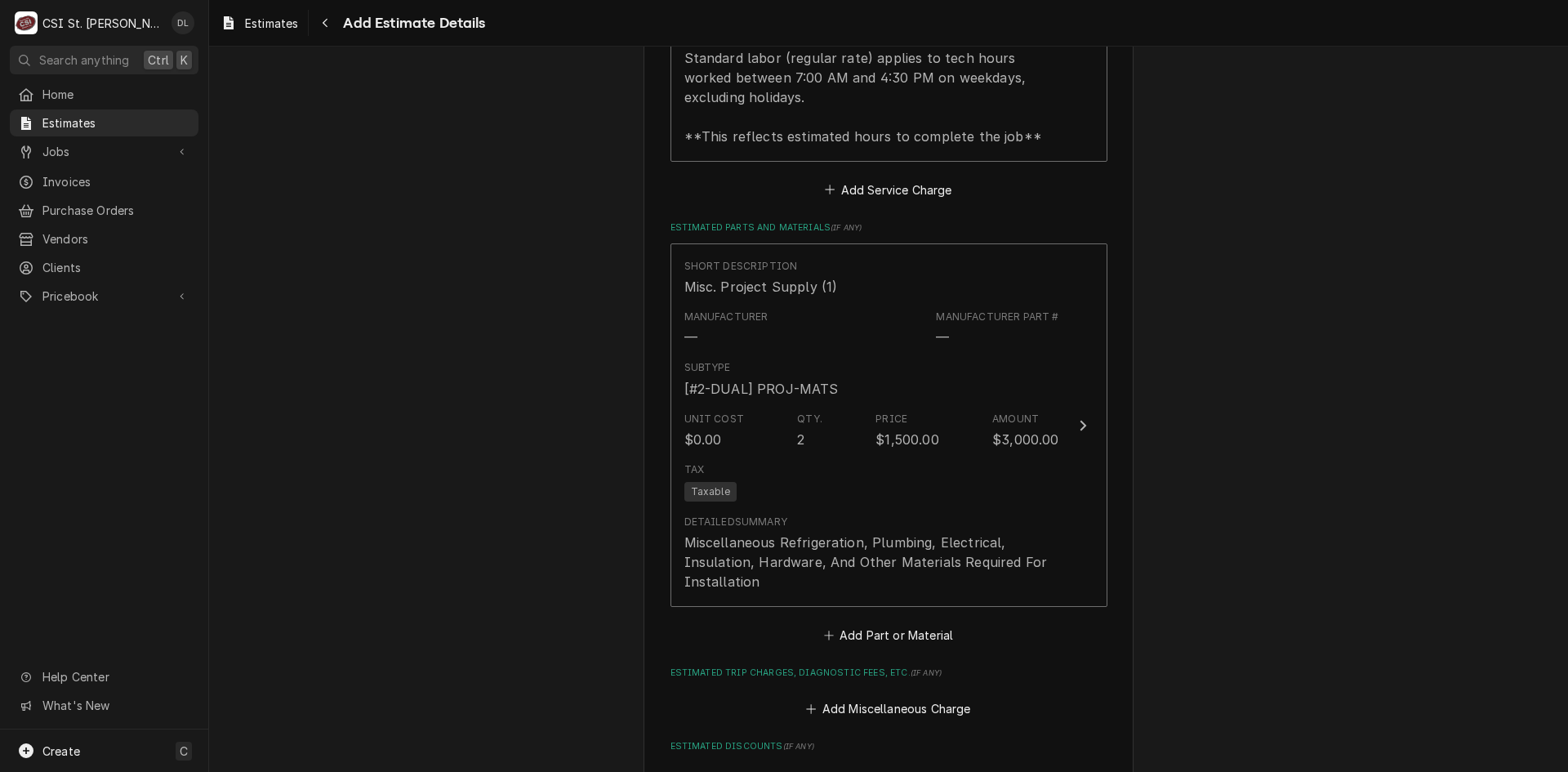
scroll to position [2596, 0]
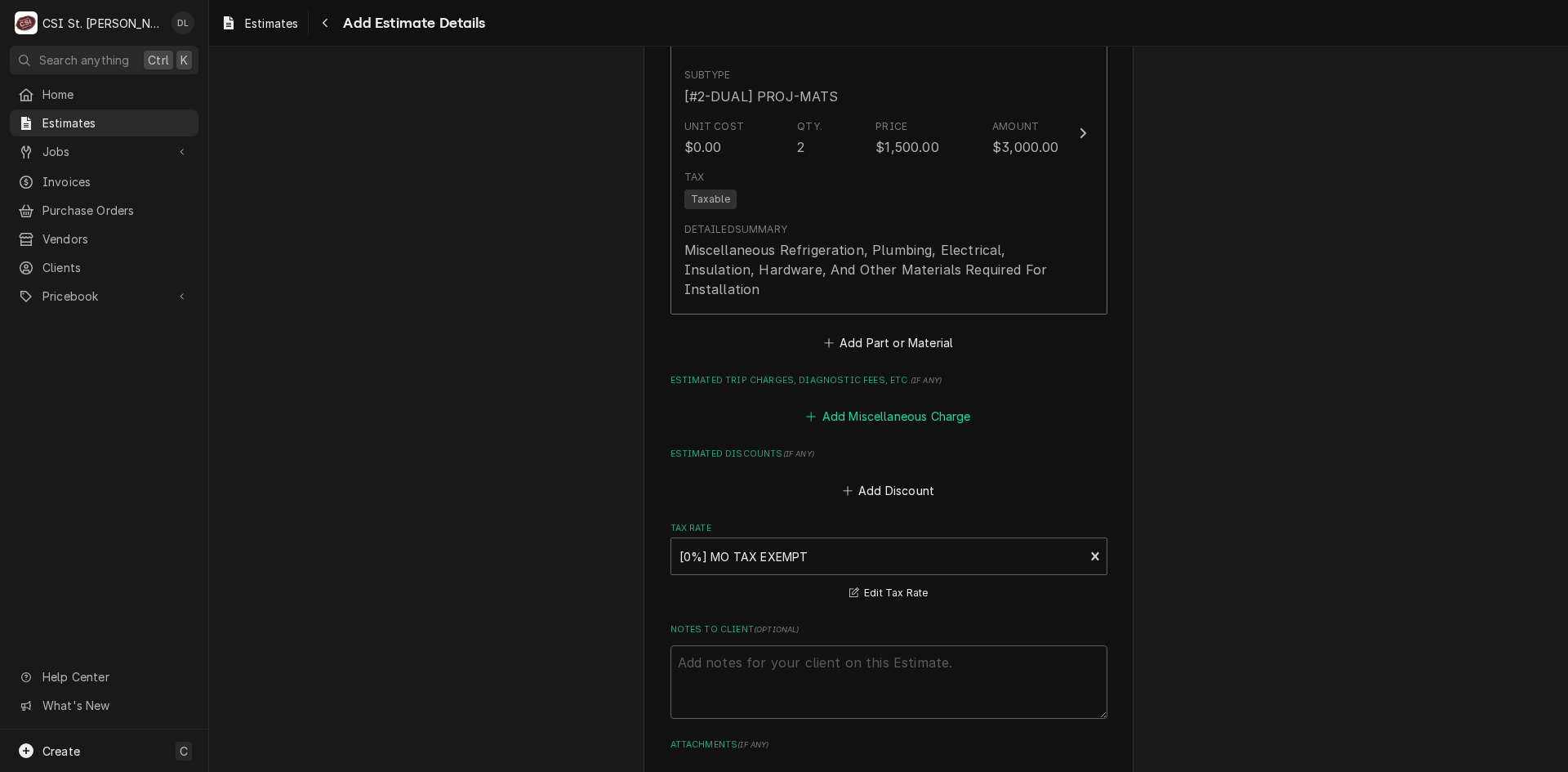
click at [809, 411] on icon "Estimated Trip Charges, Diagnostic Fees, etc." at bounding box center [811, 417] width 10 height 12
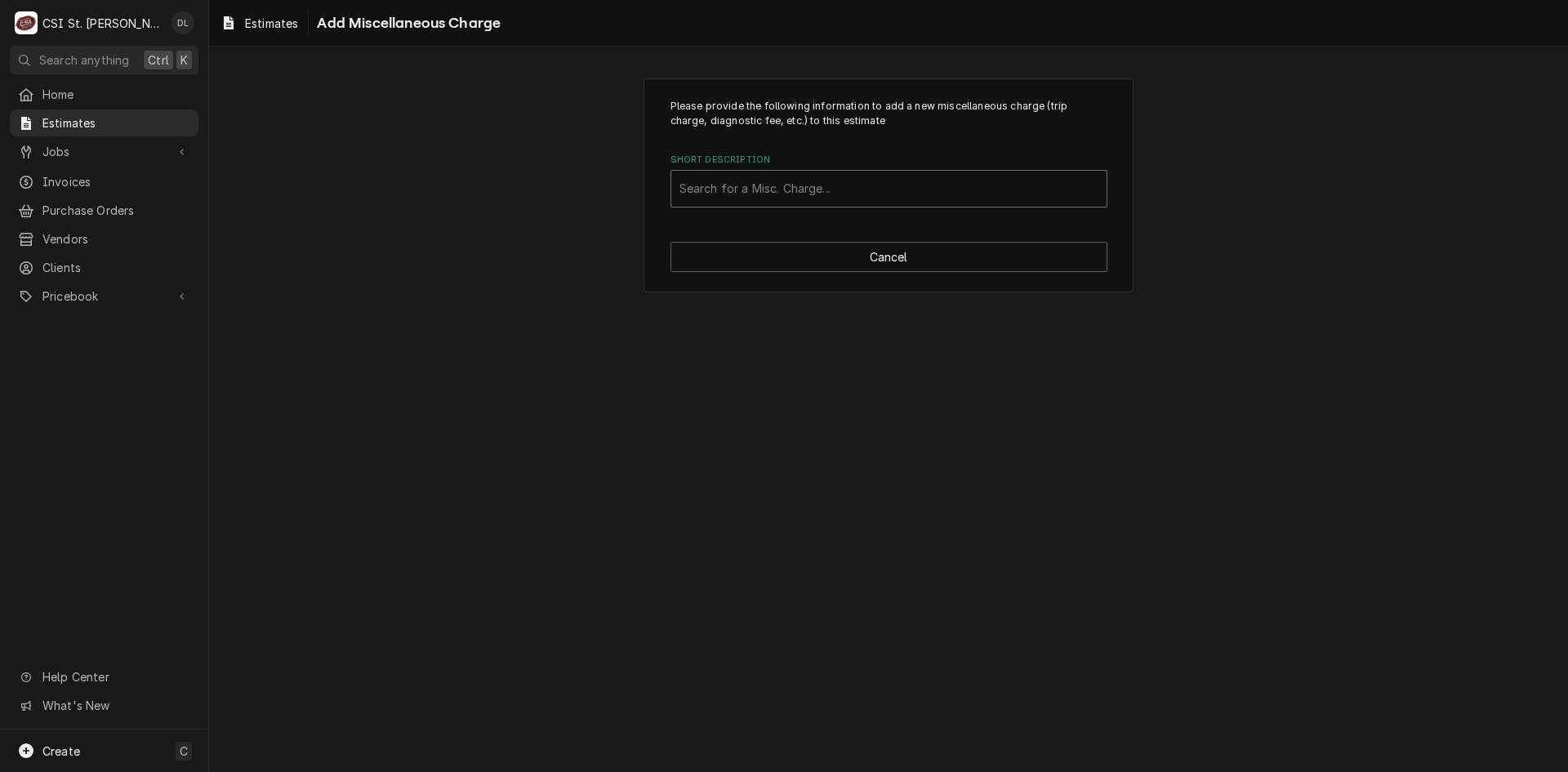
click at [808, 191] on div "Short Description" at bounding box center [889, 189] width 419 height 29
type input "CRANE"
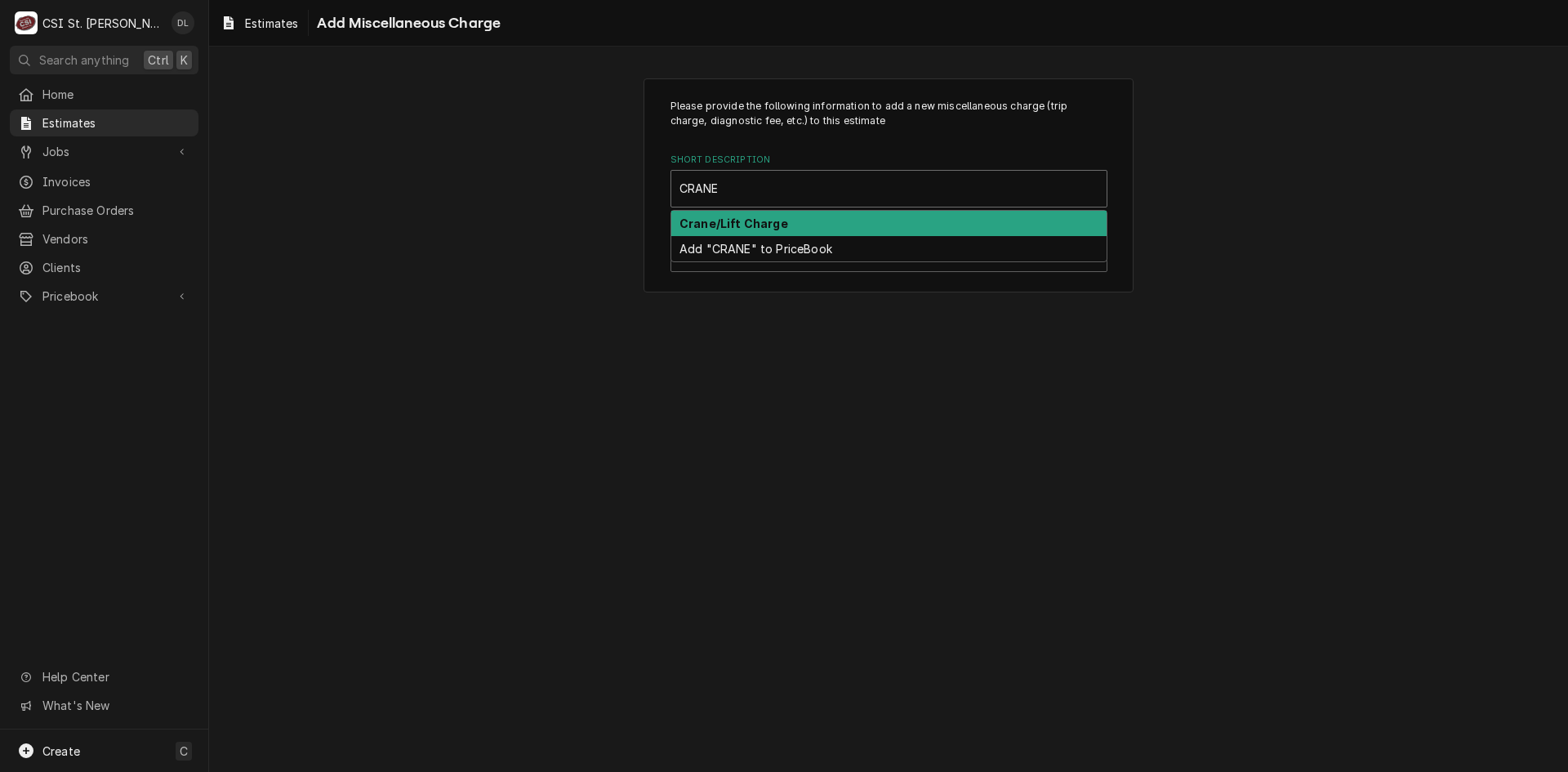
click at [810, 214] on div "Crane/Lift Charge" at bounding box center [888, 223] width 435 height 25
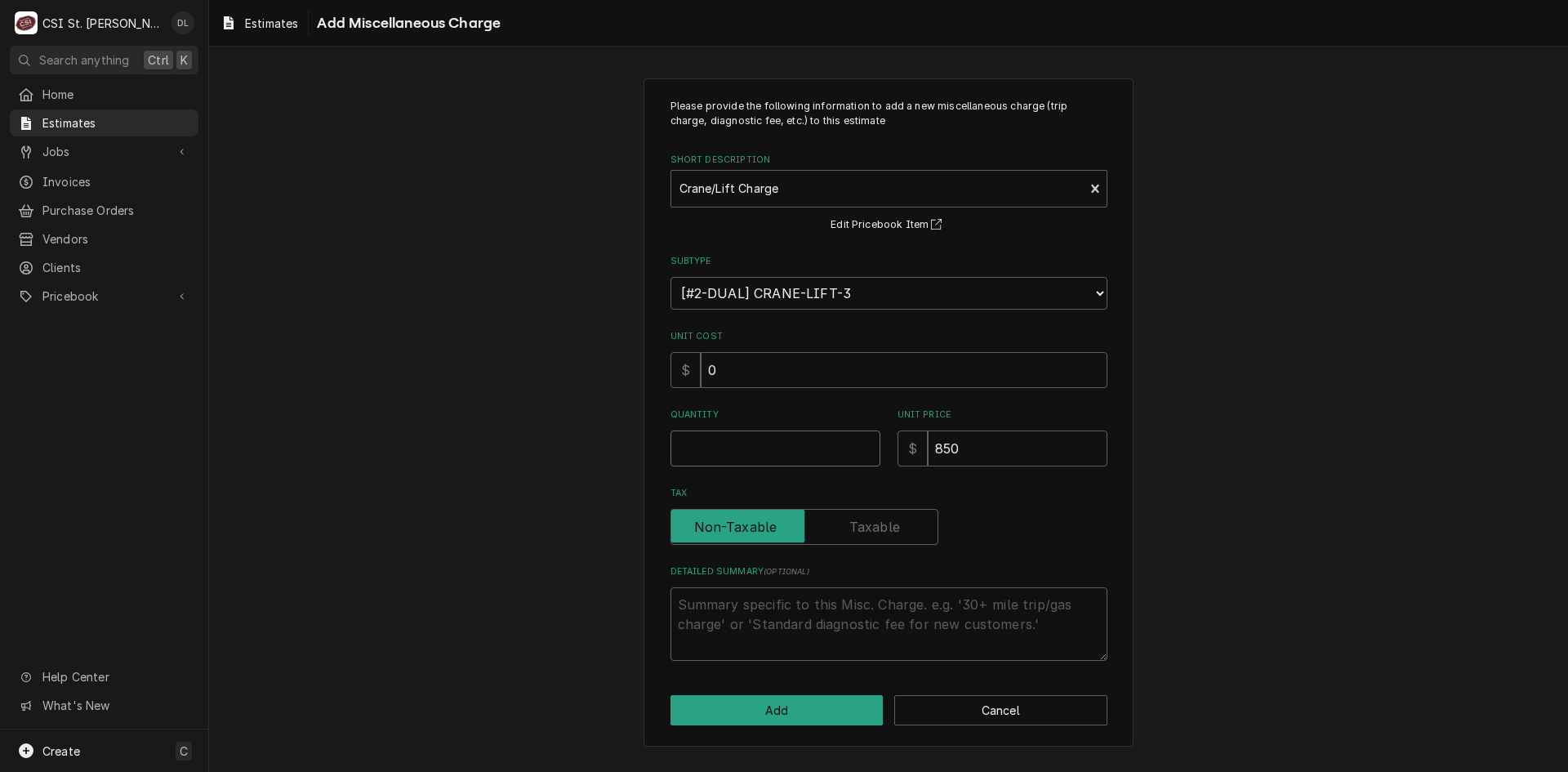
click at [794, 443] on input "Quantity" at bounding box center [775, 448] width 210 height 36
type textarea "x"
type input "1"
type textarea "x"
type input "1"
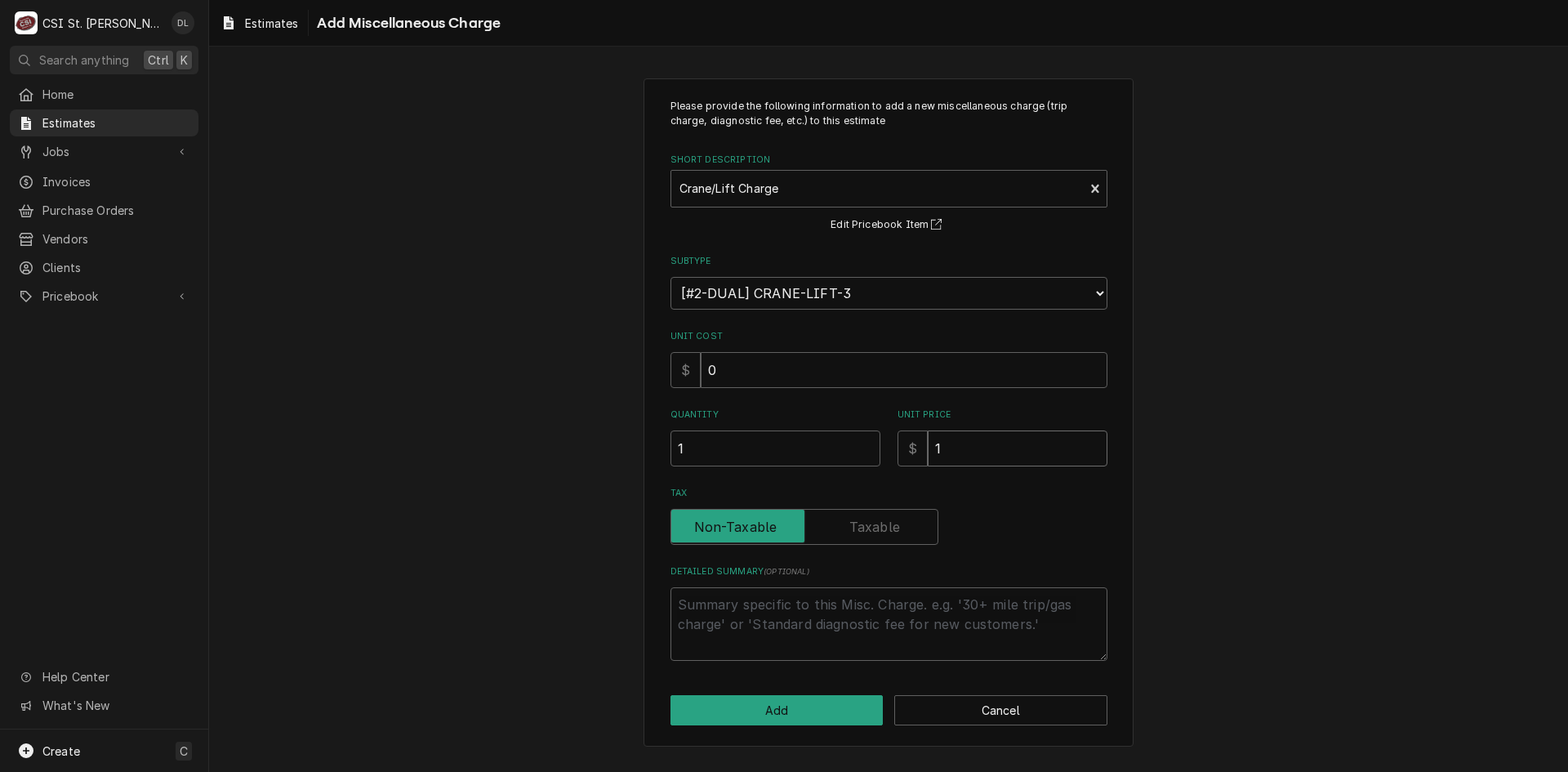
type textarea "x"
type input "12"
type textarea "x"
type input "120"
type textarea "x"
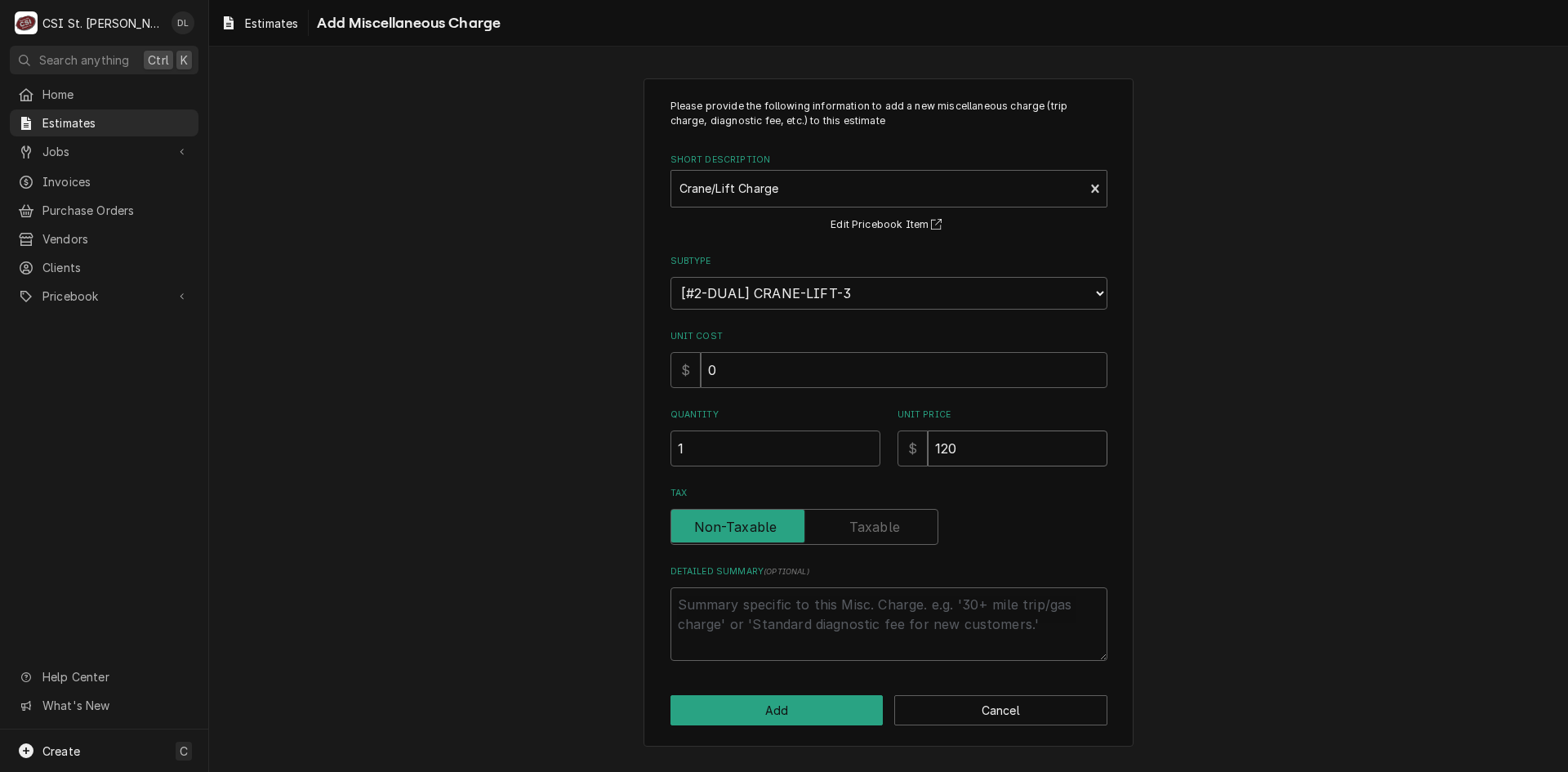
type input "1200"
type textarea "x"
type input "1200"
click at [809, 706] on button "Add" at bounding box center [777, 710] width 213 height 30
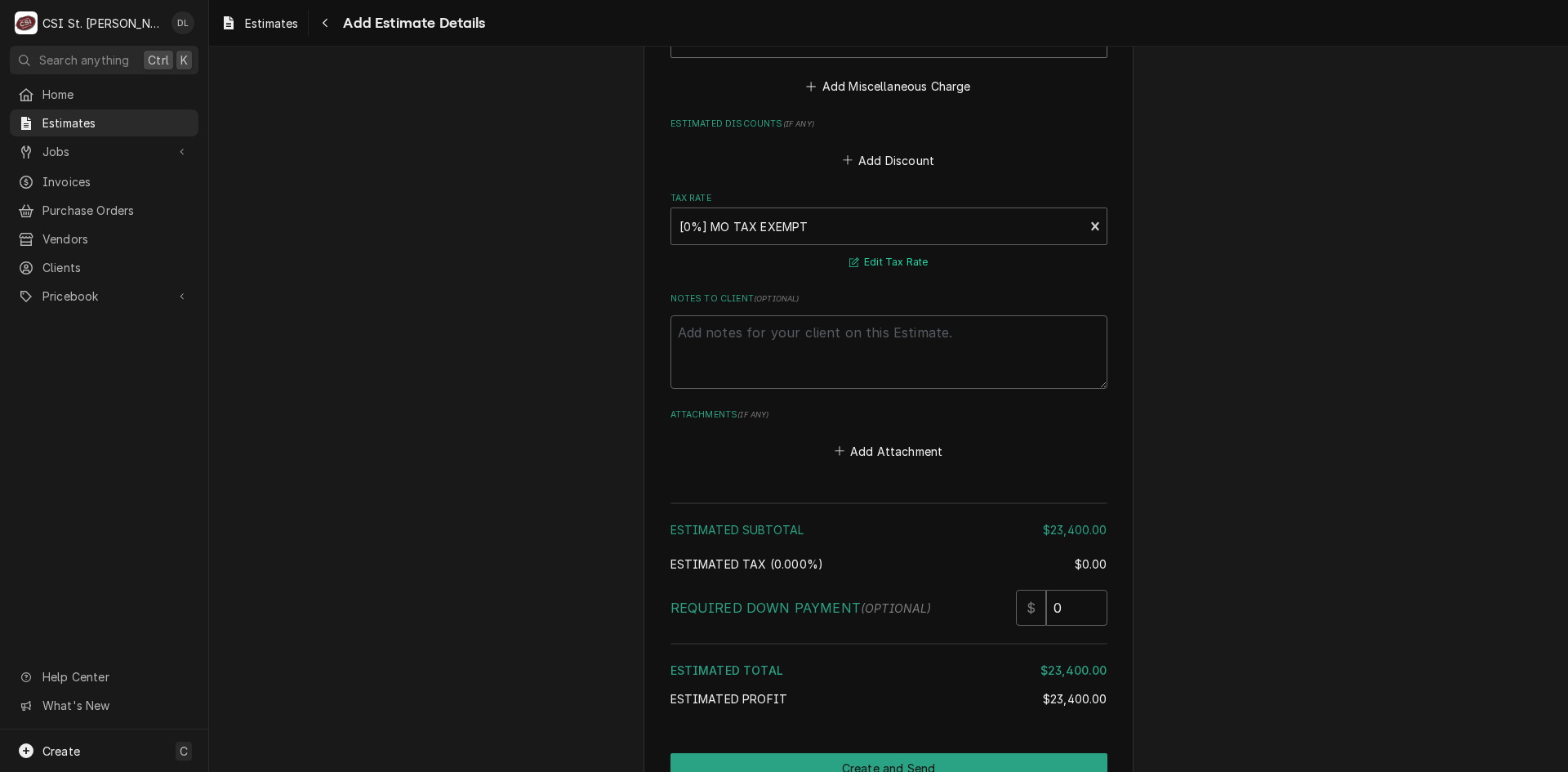
scroll to position [3226, 0]
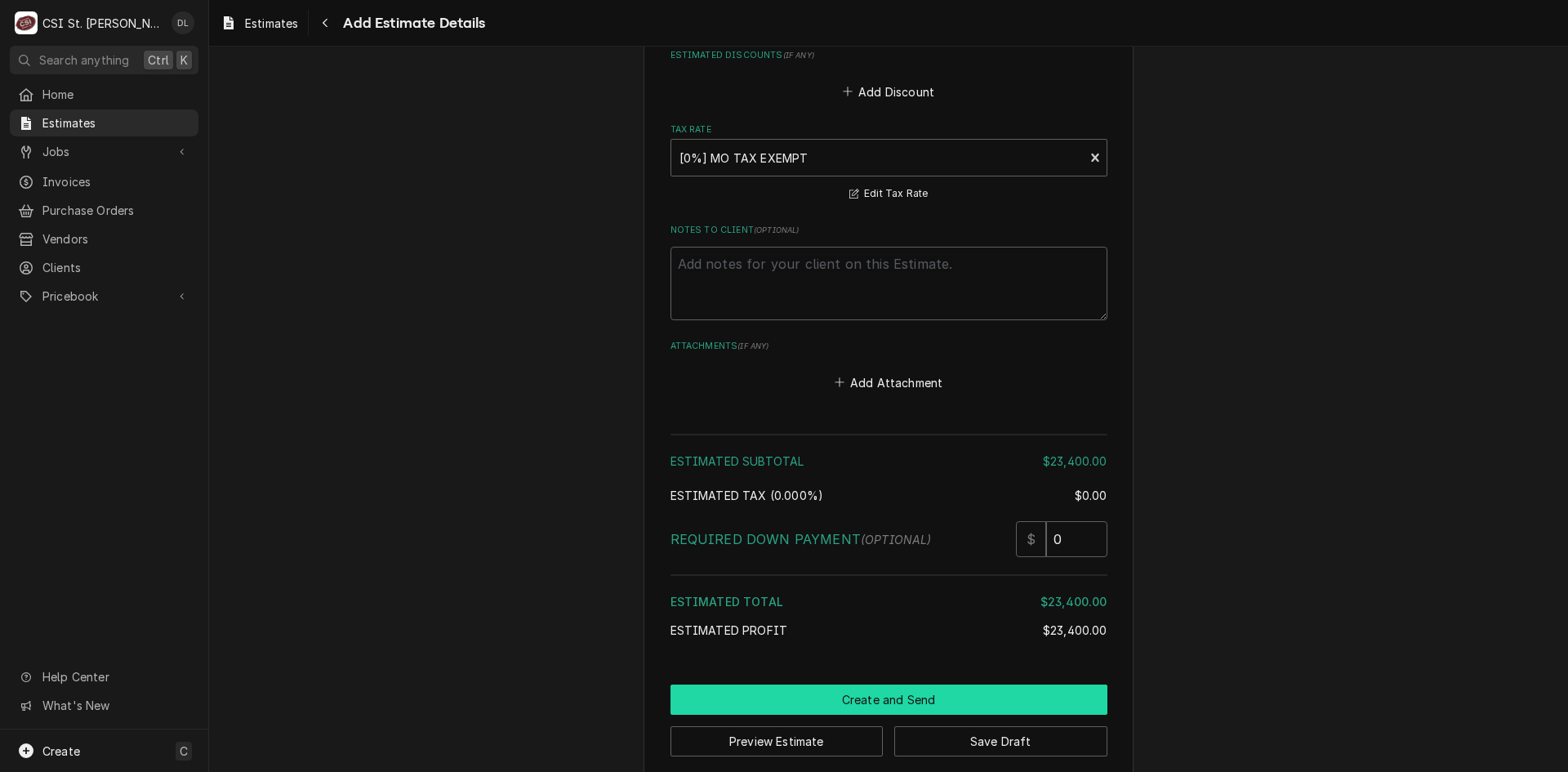
click at [917, 685] on button "Create and Send" at bounding box center [888, 700] width 437 height 30
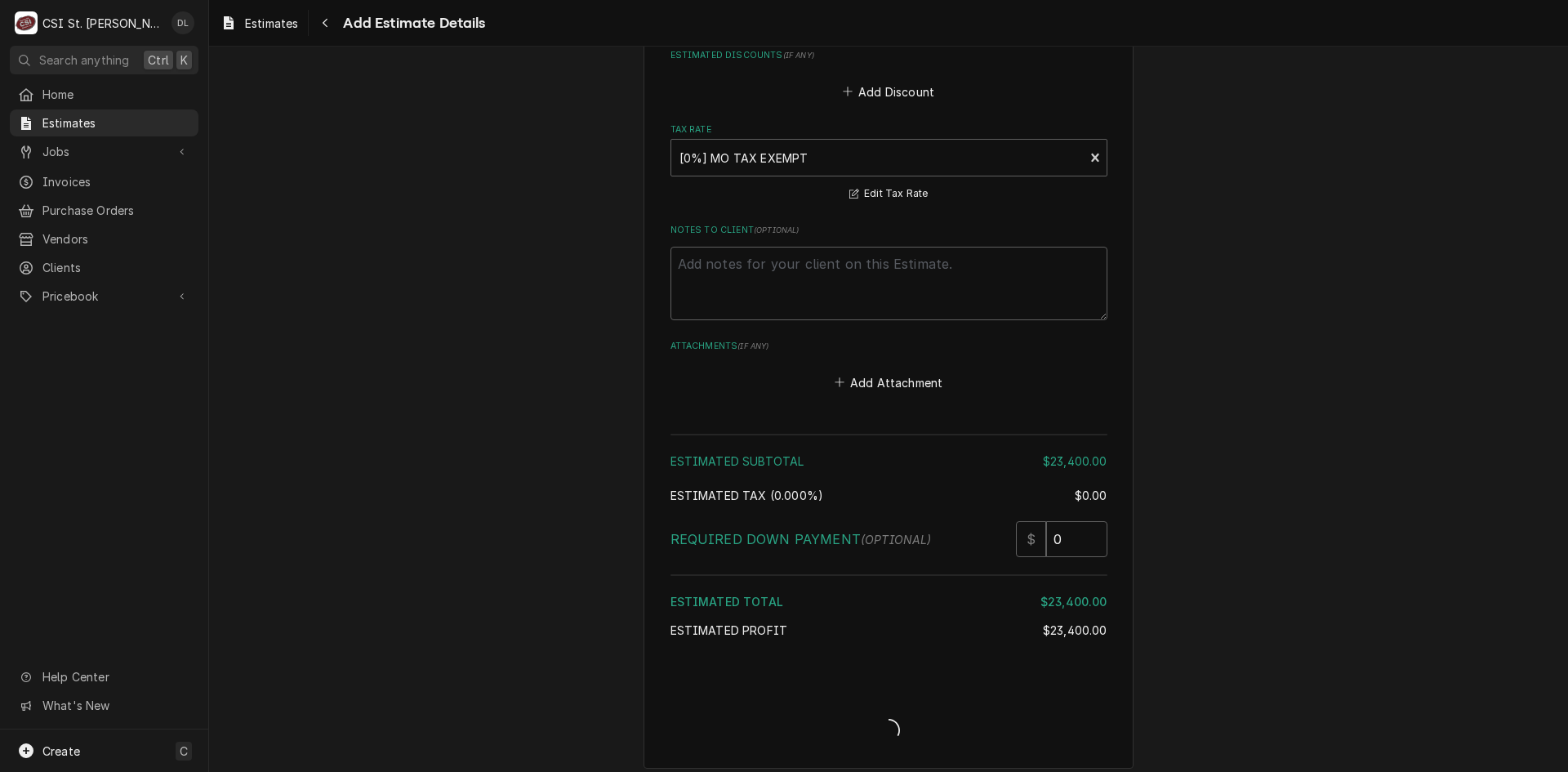
scroll to position [3217, 0]
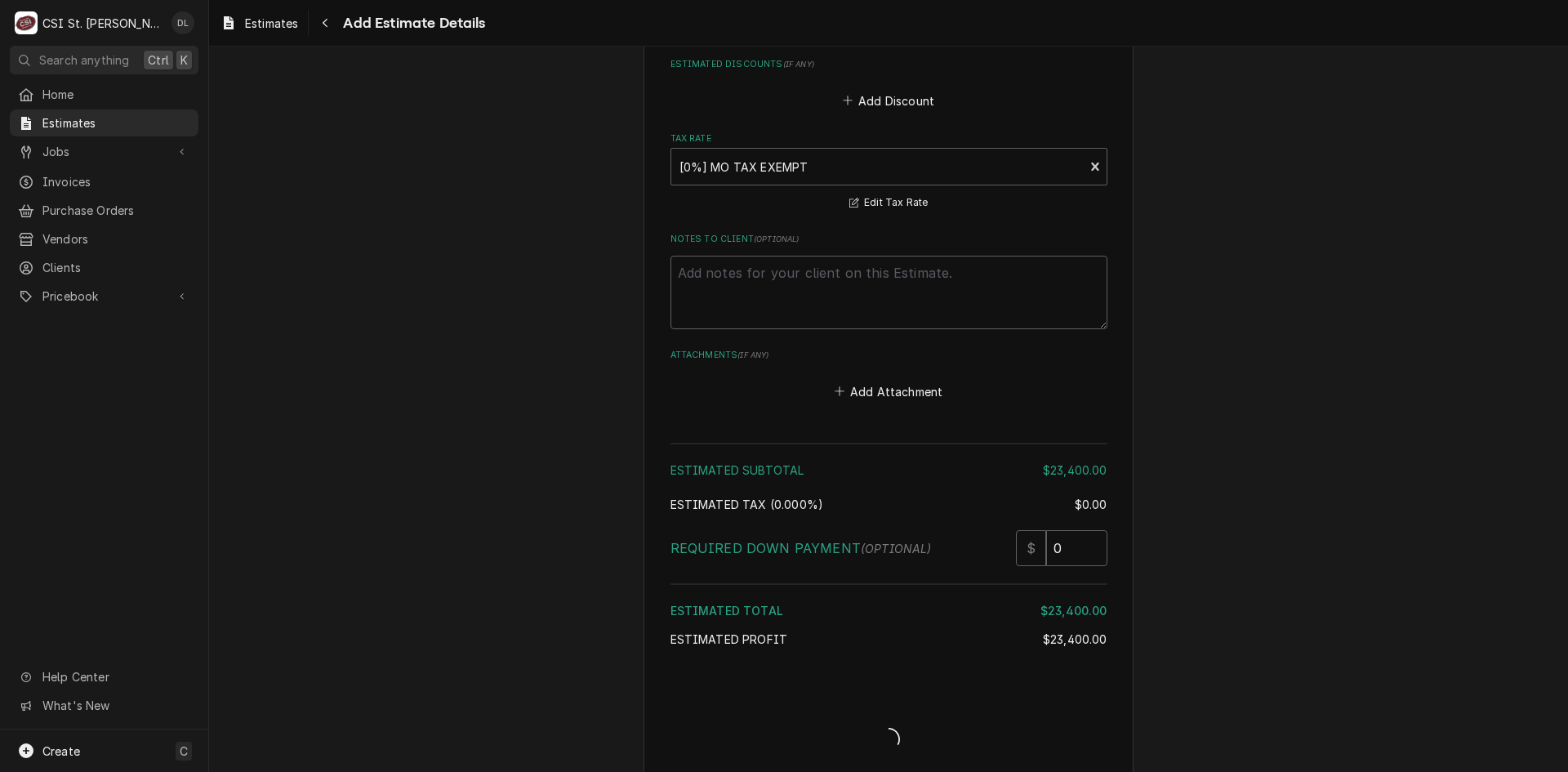
type textarea "x"
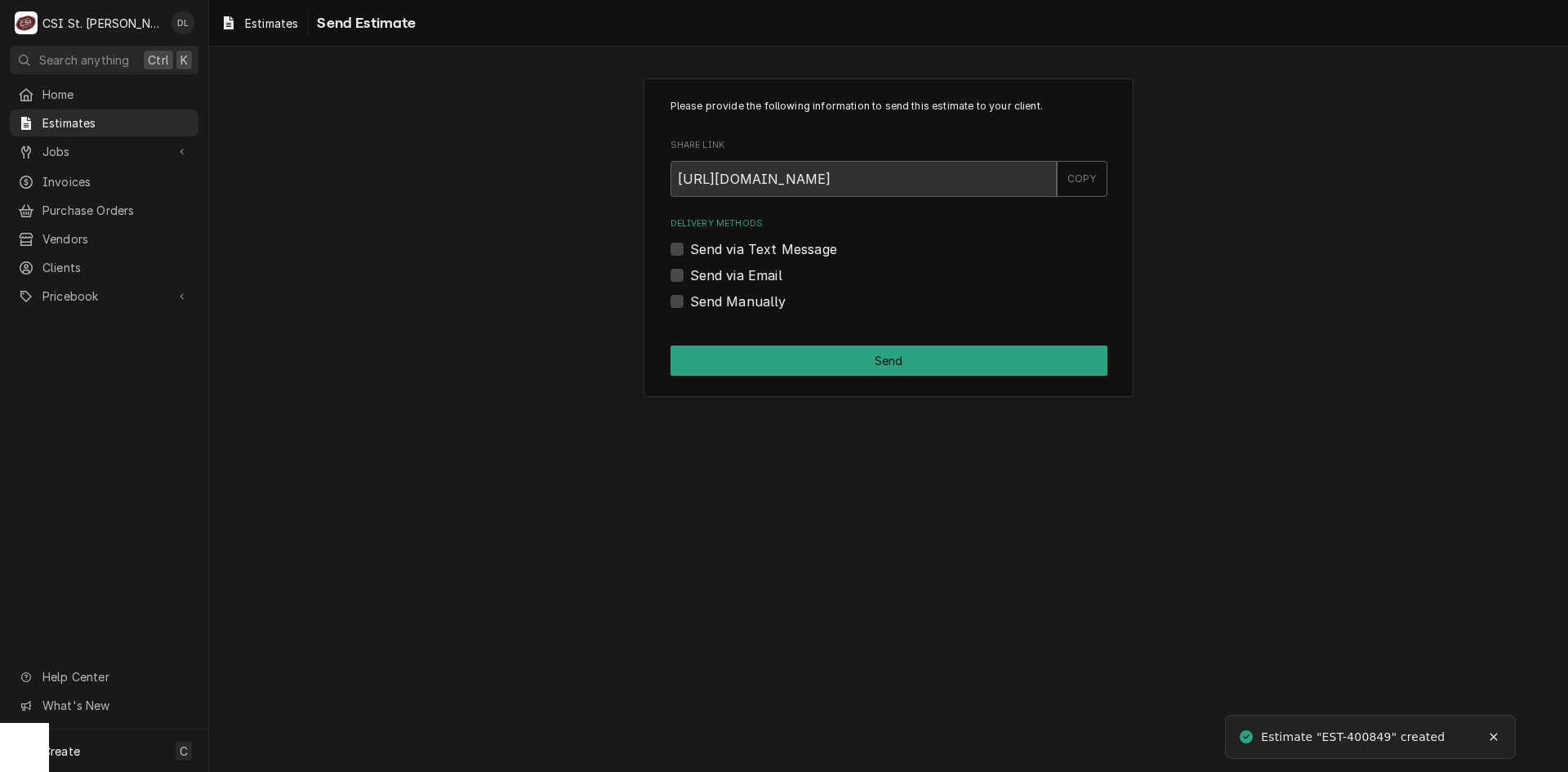
click at [684, 300] on div "Send Manually" at bounding box center [888, 301] width 437 height 19
click at [691, 302] on label "Send Manually" at bounding box center [738, 301] width 96 height 19
click at [691, 302] on input "Send Manually" at bounding box center [908, 309] width 437 height 36
checkbox input "true"
click at [906, 355] on button "Send" at bounding box center [888, 360] width 437 height 30
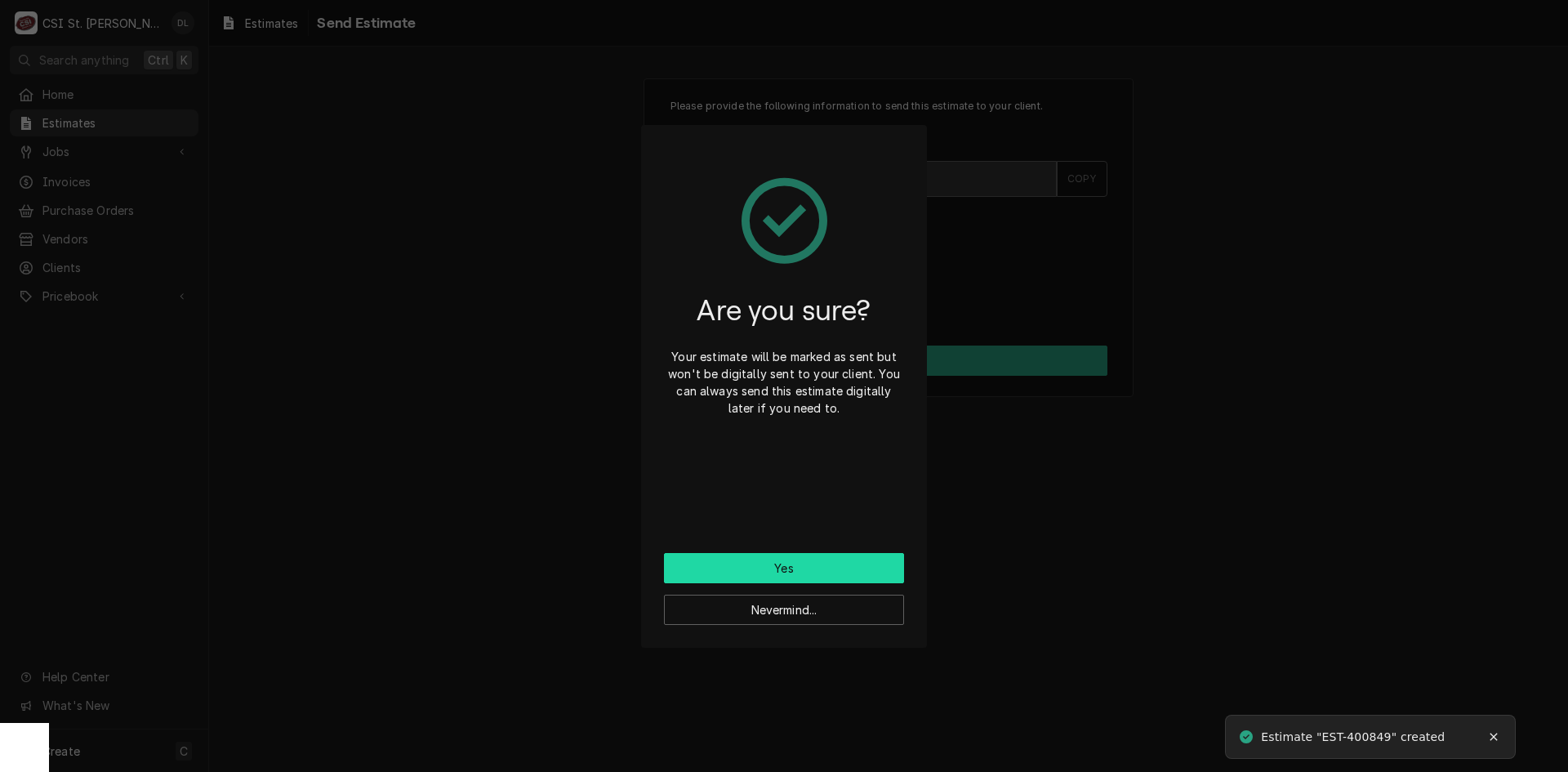
click at [819, 564] on button "Yes" at bounding box center [784, 568] width 241 height 30
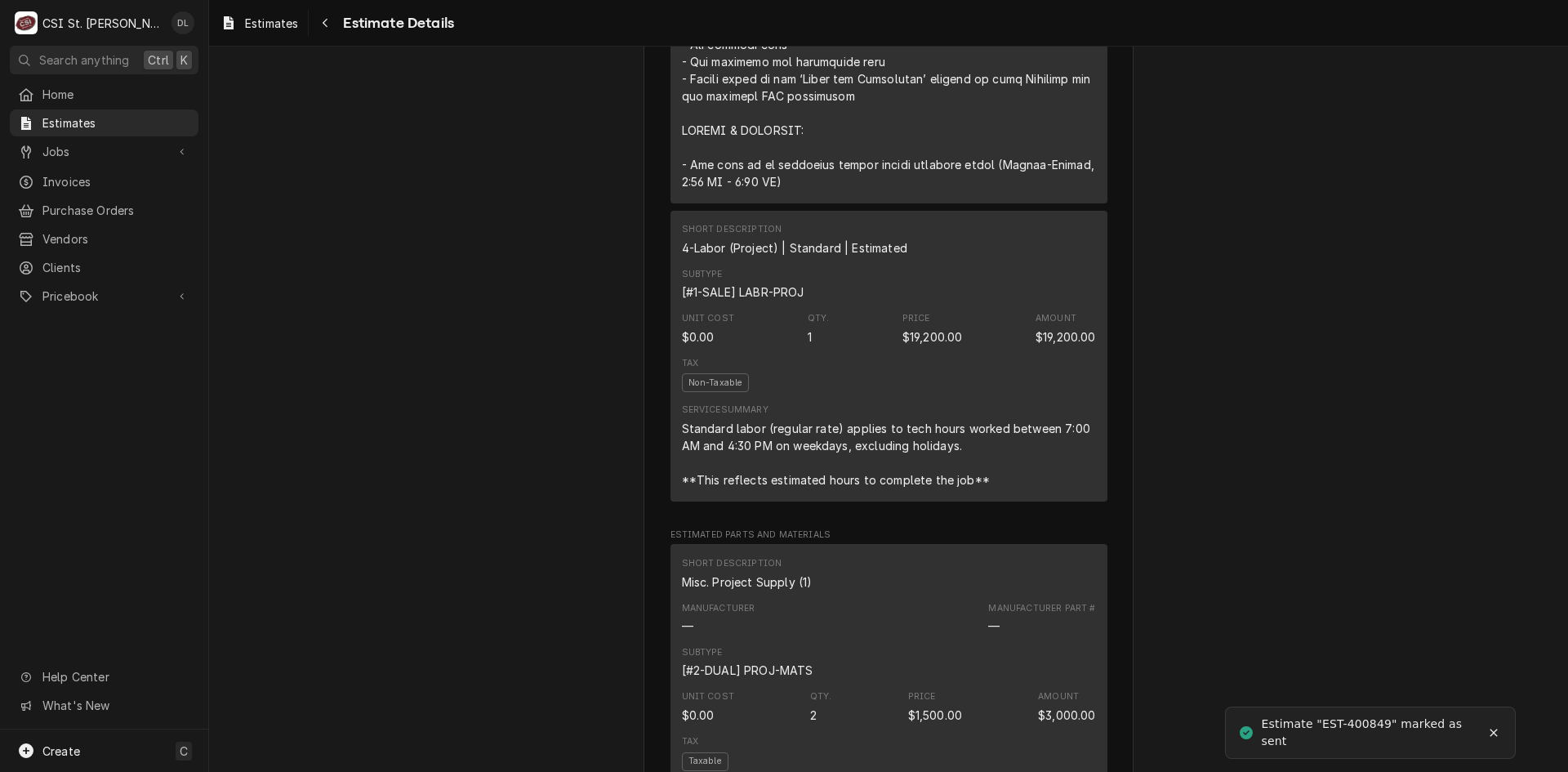
scroll to position [1879, 0]
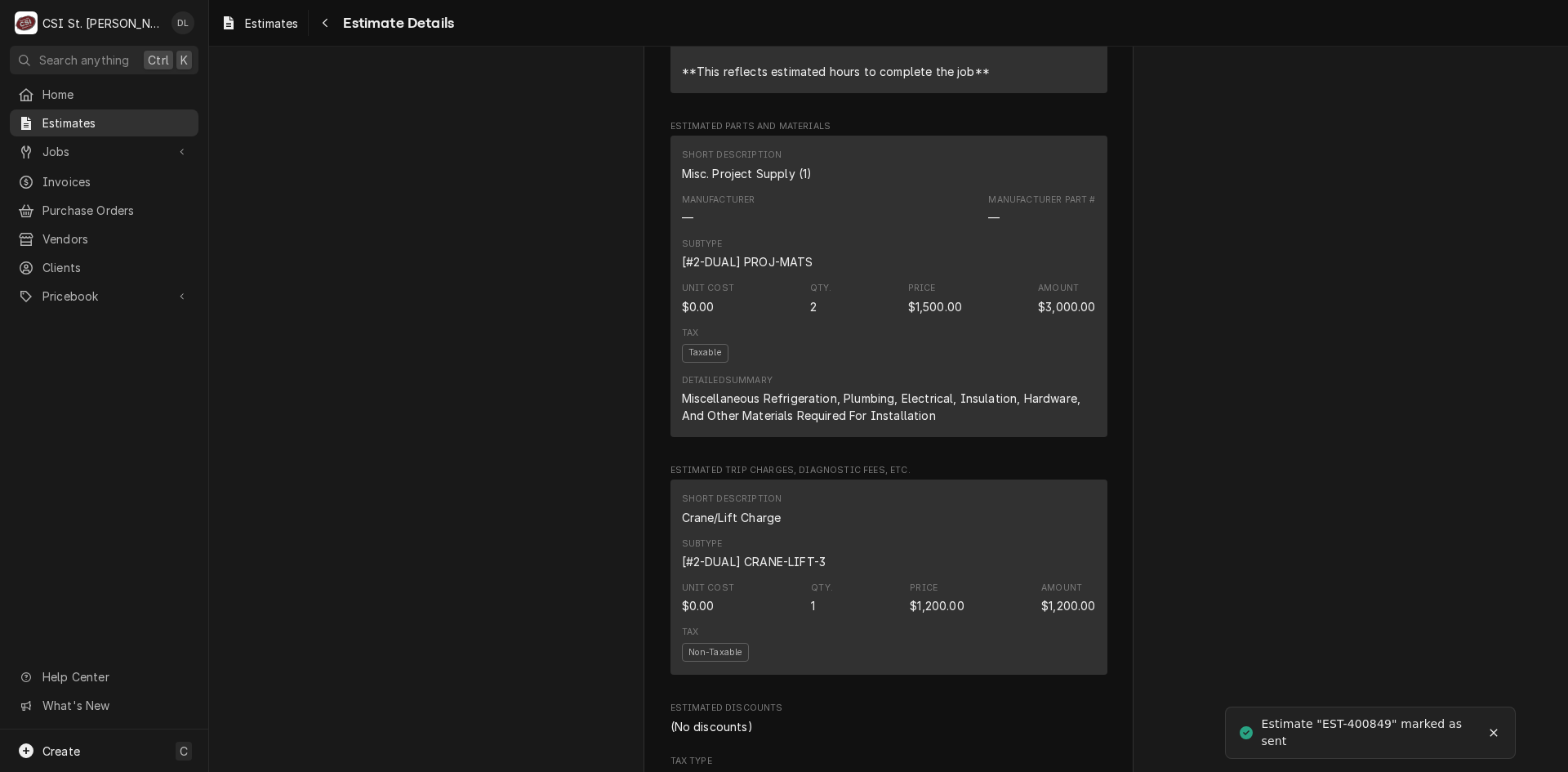
click at [53, 116] on span "Estimates" at bounding box center [116, 122] width 147 height 17
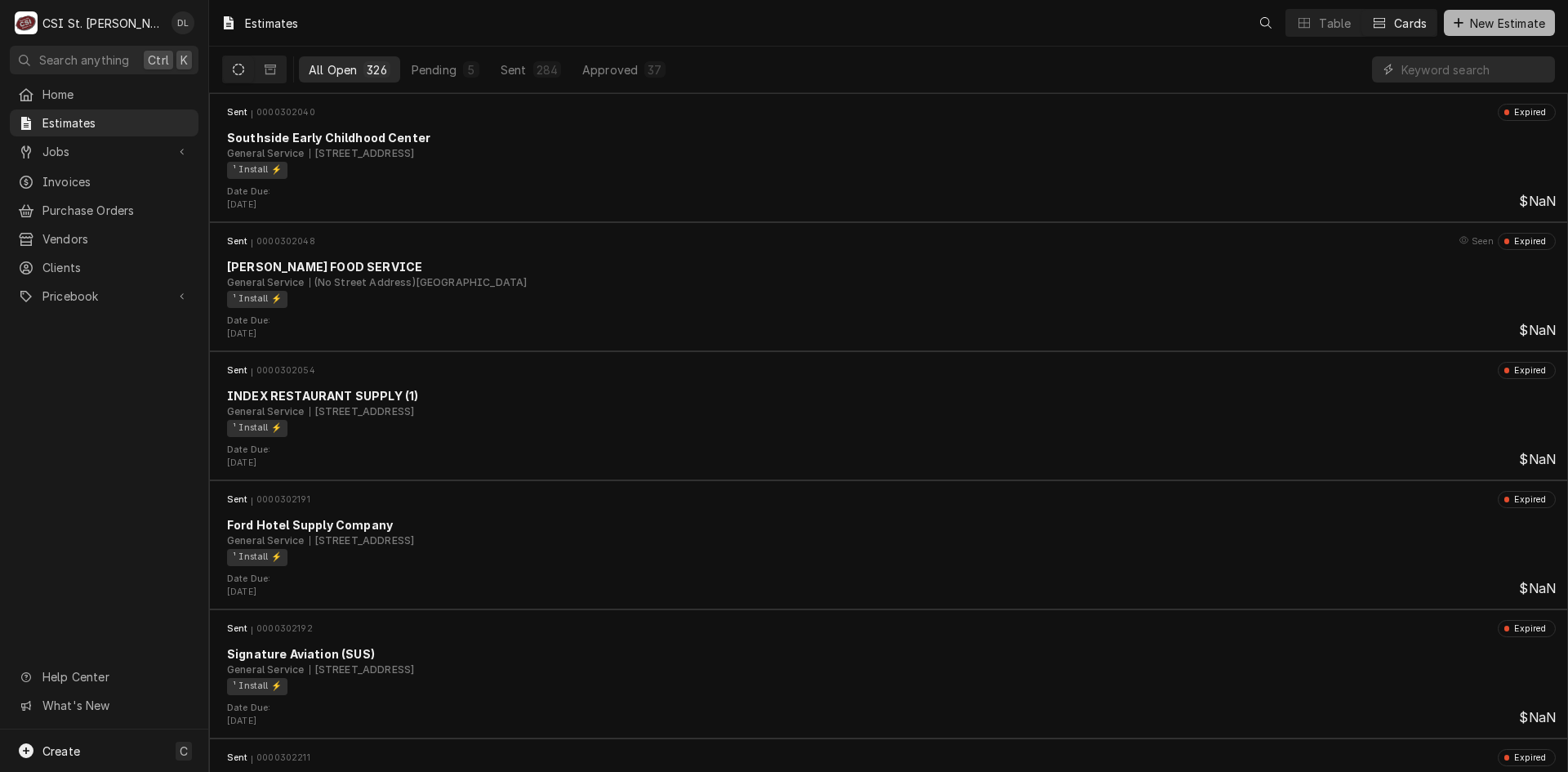
click at [1493, 19] on span "New Estimate" at bounding box center [1507, 23] width 81 height 17
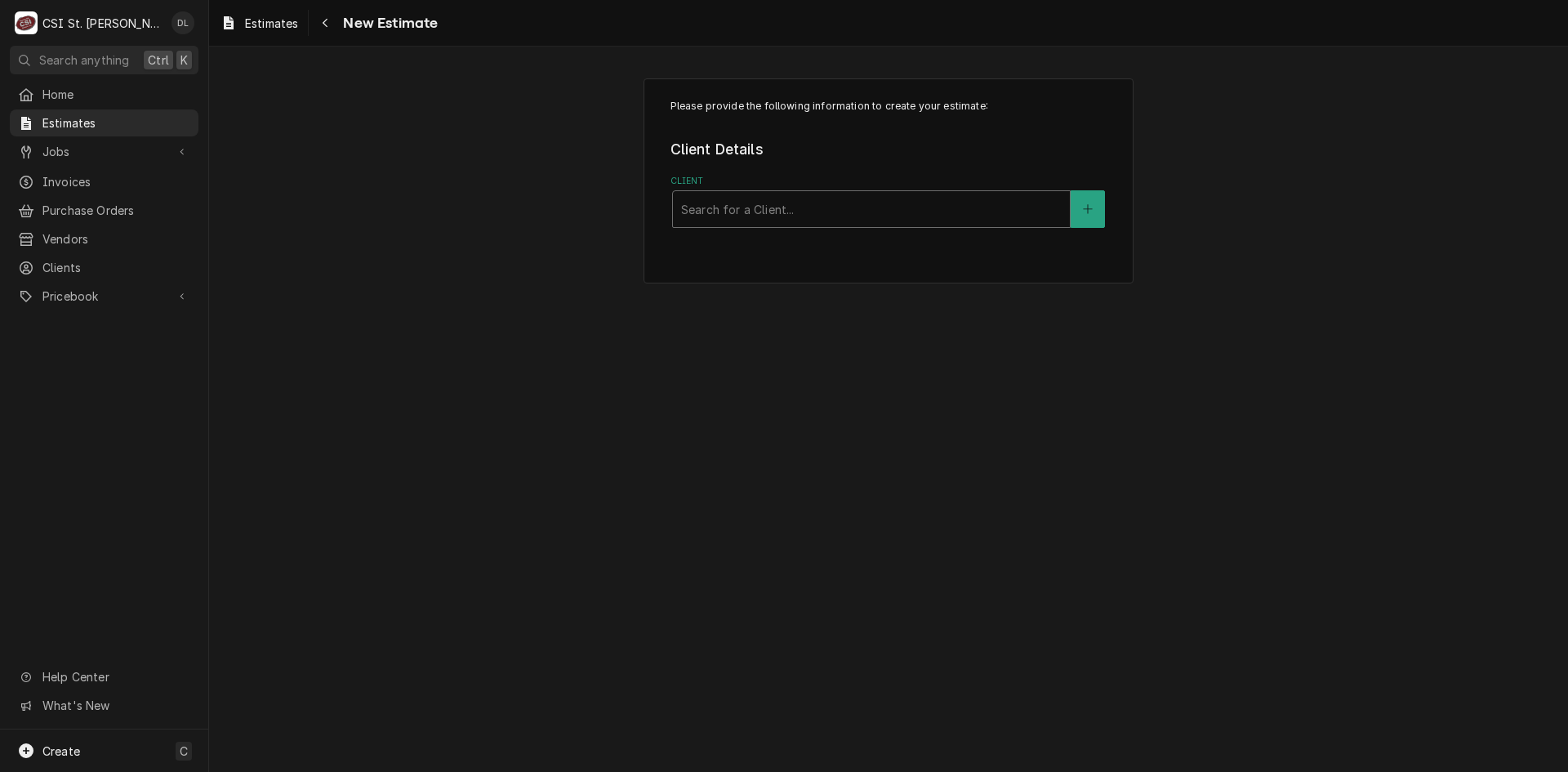
click at [929, 214] on div "Client" at bounding box center [872, 209] width 380 height 29
type input "RAPIDS"
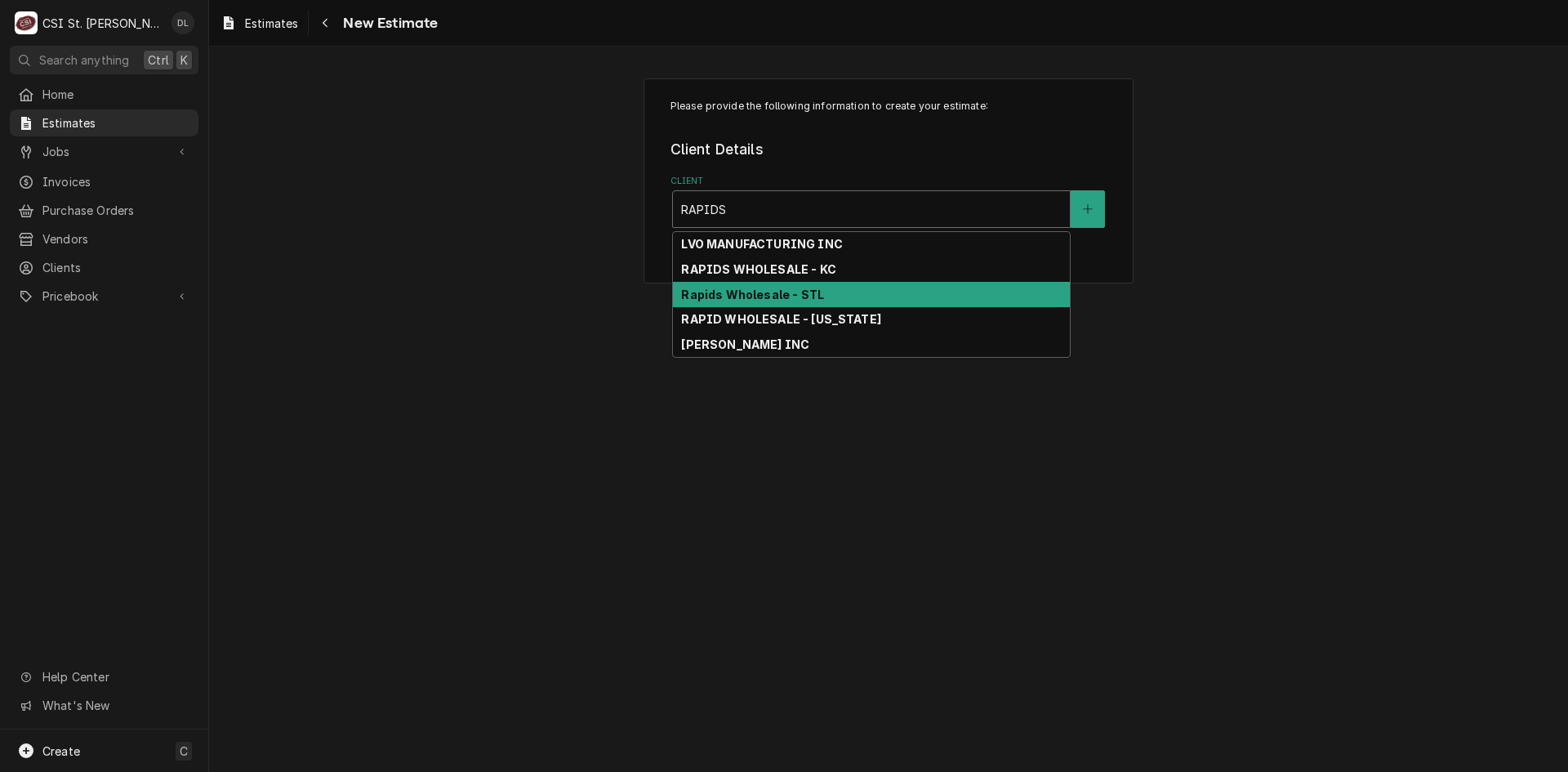
click at [782, 290] on strong "Rapids Wholesale - STL" at bounding box center [753, 294] width 143 height 14
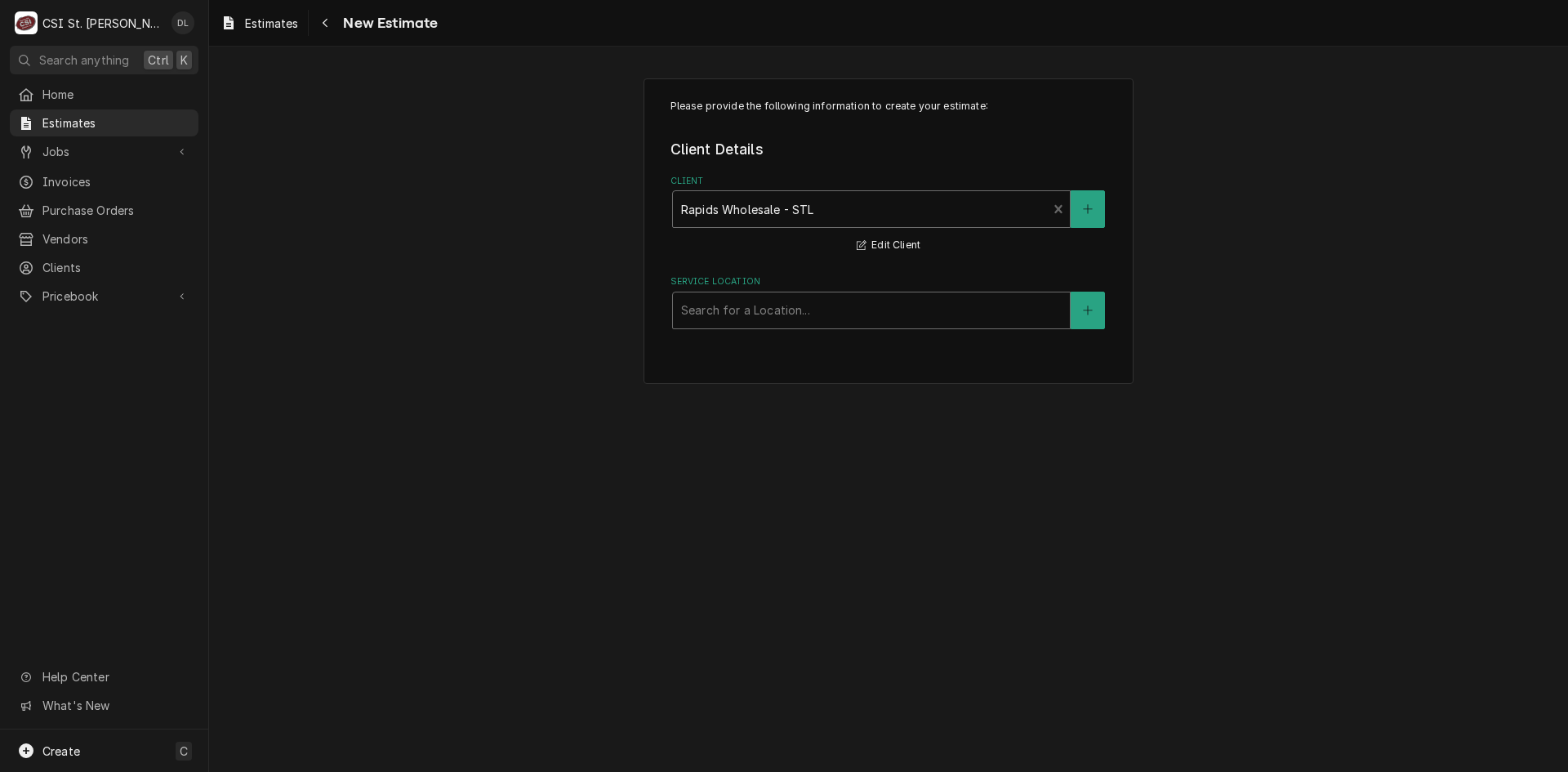
click at [842, 311] on div "Service Location" at bounding box center [872, 310] width 380 height 29
type input "ROLLA"
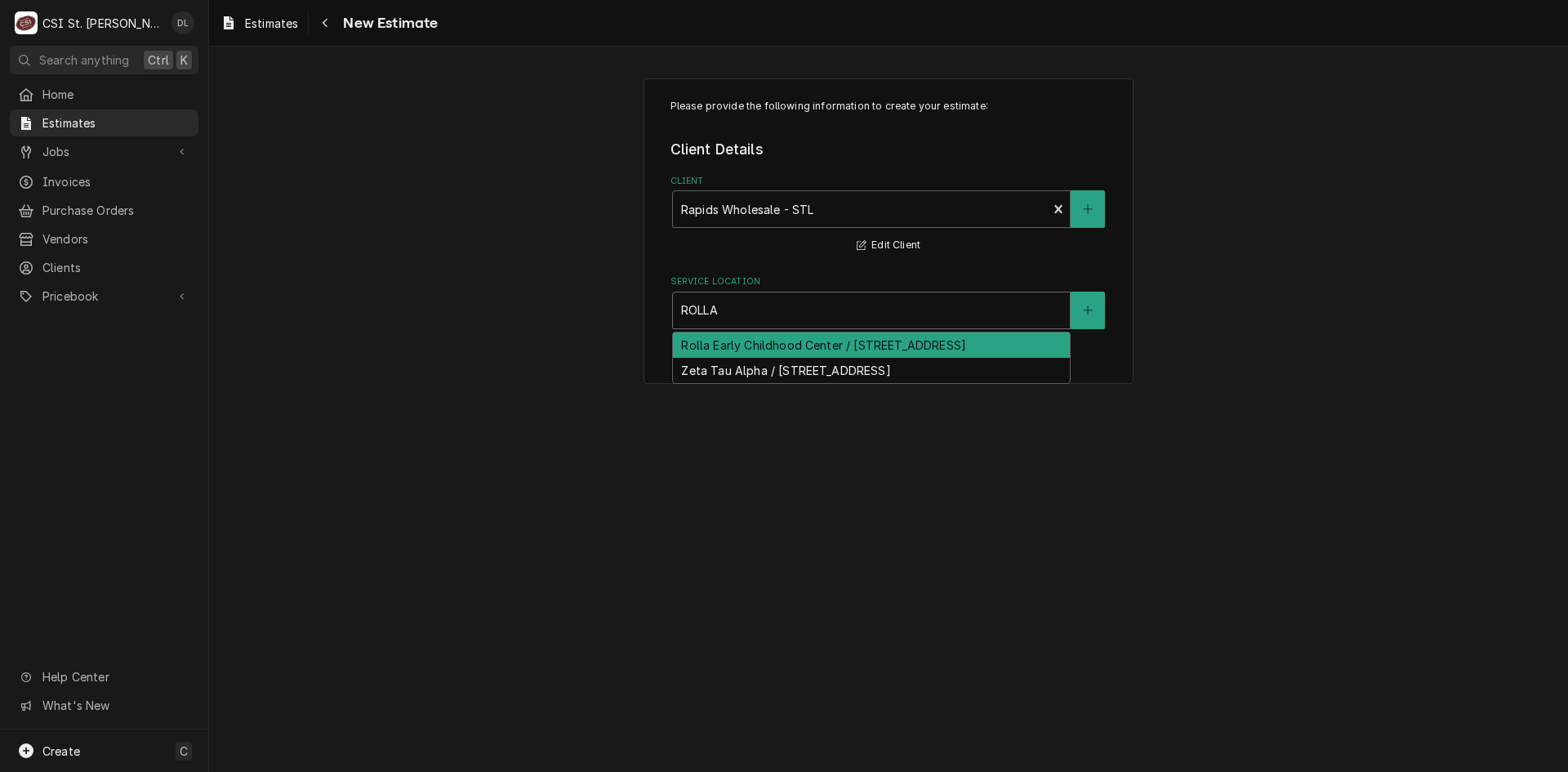
click at [857, 343] on div "Rolla Early Childhood Center / [STREET_ADDRESS]" at bounding box center [872, 345] width 397 height 25
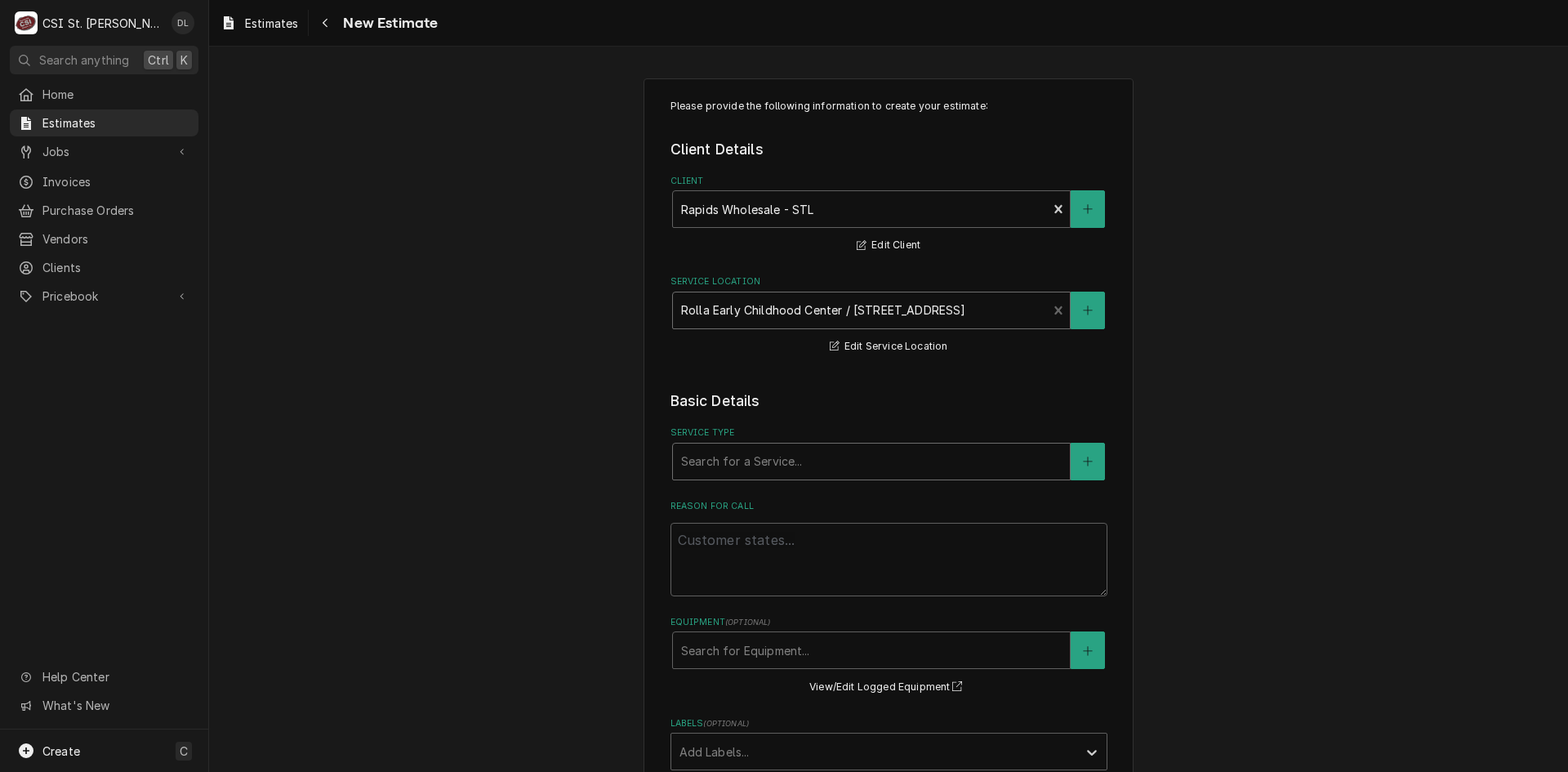
click at [823, 470] on div "Service Type" at bounding box center [872, 461] width 380 height 29
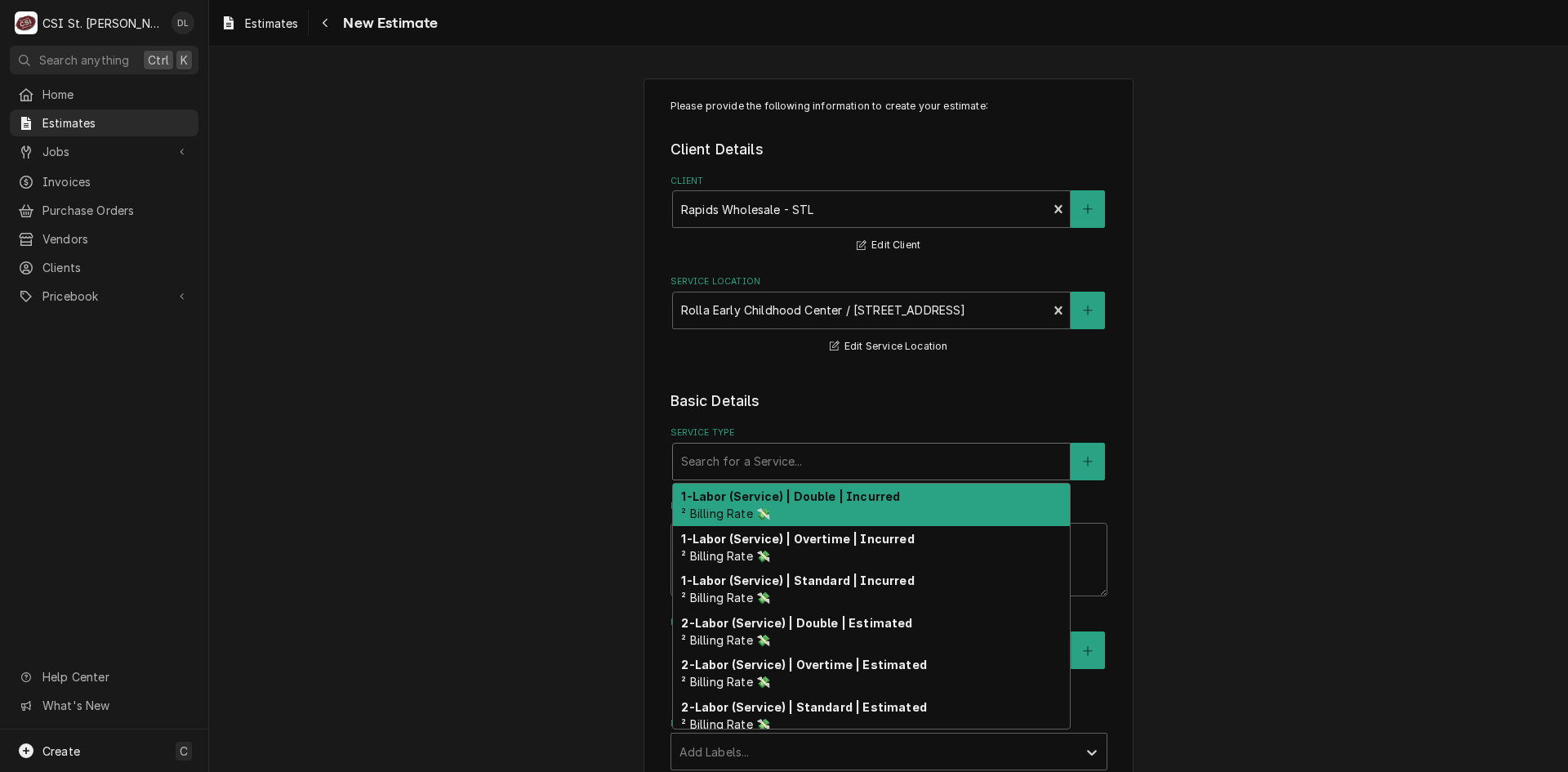
type textarea "x"
type input "I"
type textarea "x"
type input "IN"
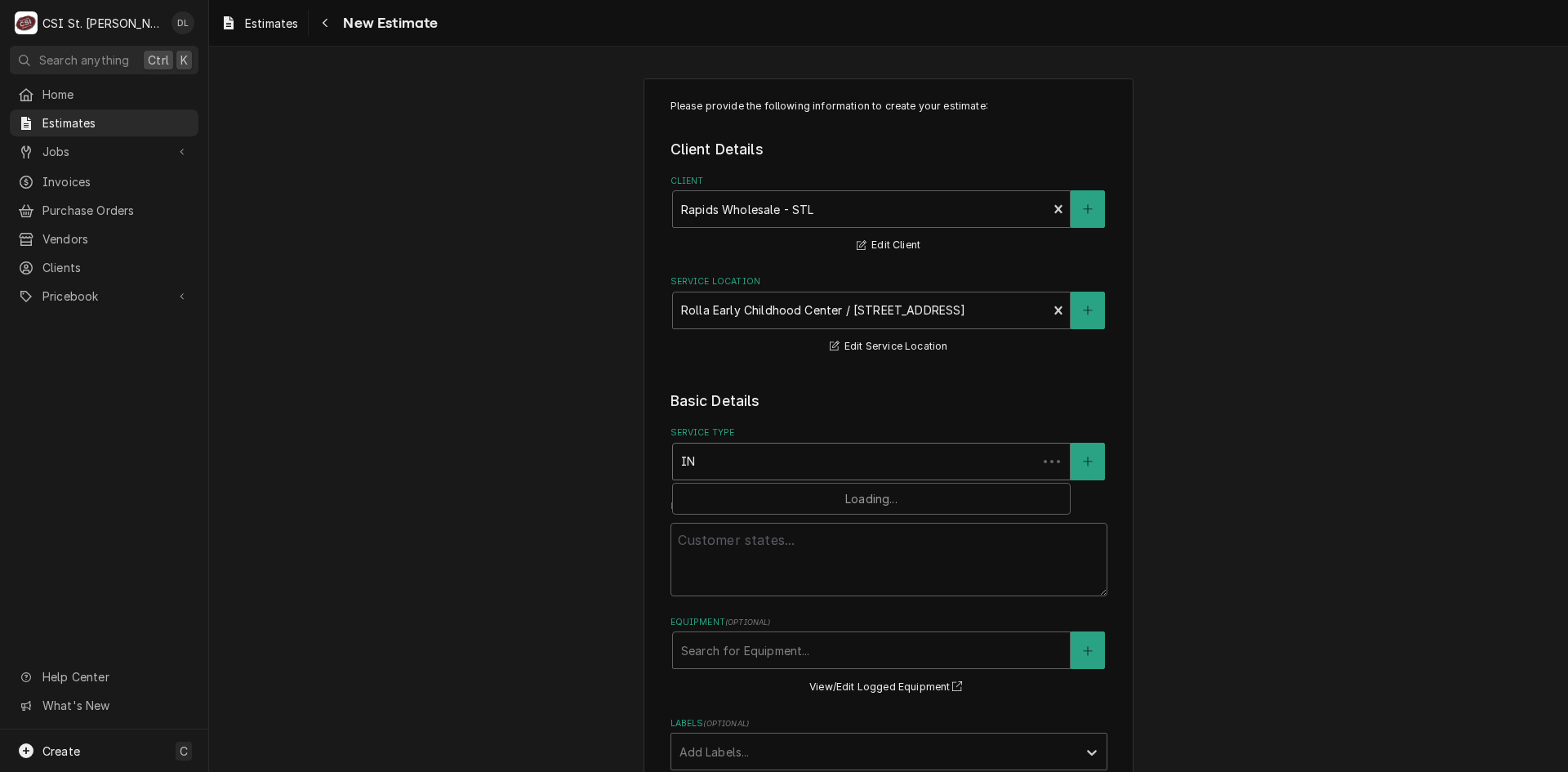
type textarea "x"
type input "INST"
type textarea "x"
type input "INSTA"
type textarea "x"
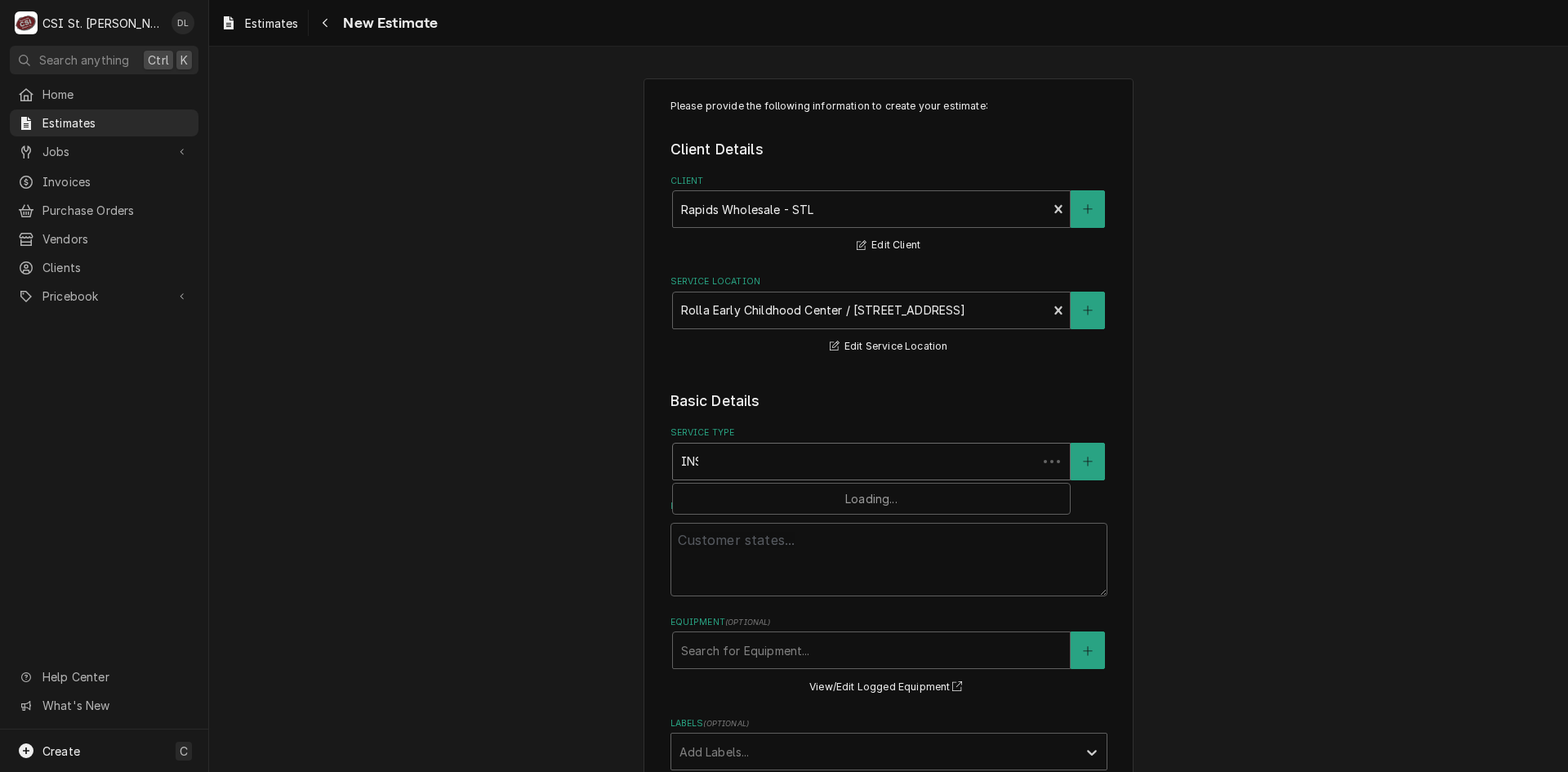
type input "INSTAL"
type textarea "x"
type input "INSTALL"
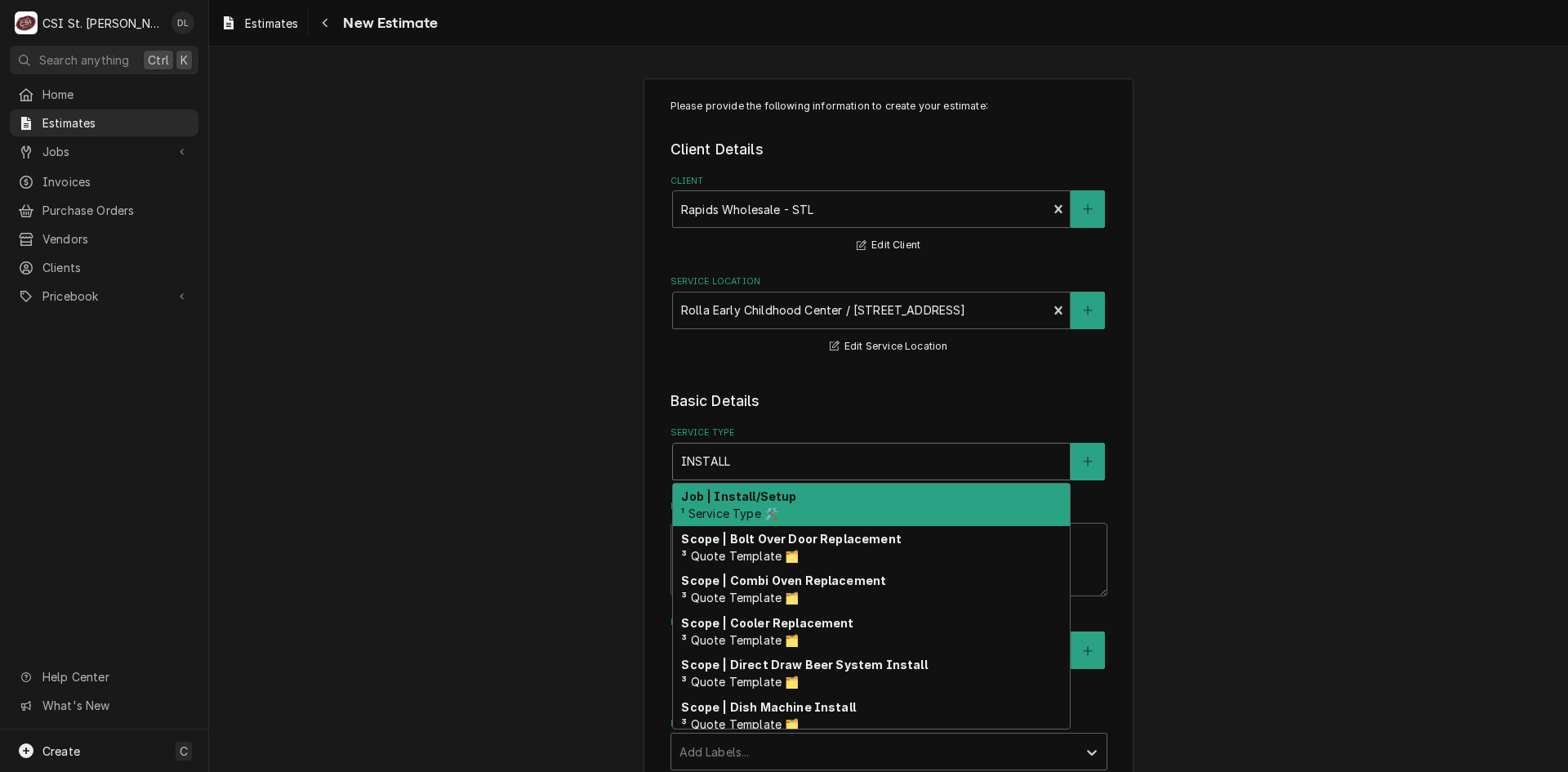
click at [796, 516] on div "Job | Install/Setup ¹ Service Type 🛠️" at bounding box center [872, 505] width 397 height 43
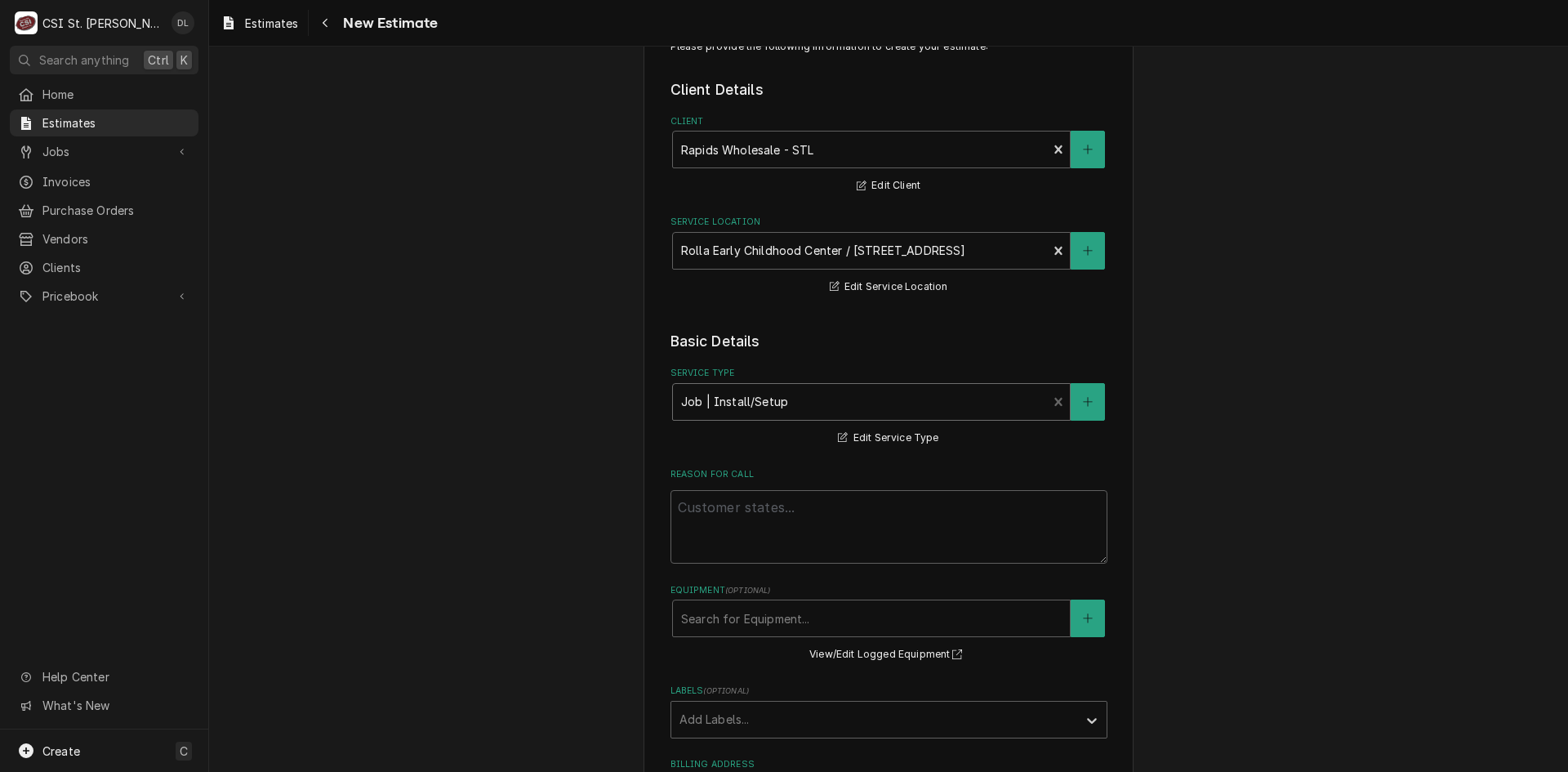
scroll to position [163, 0]
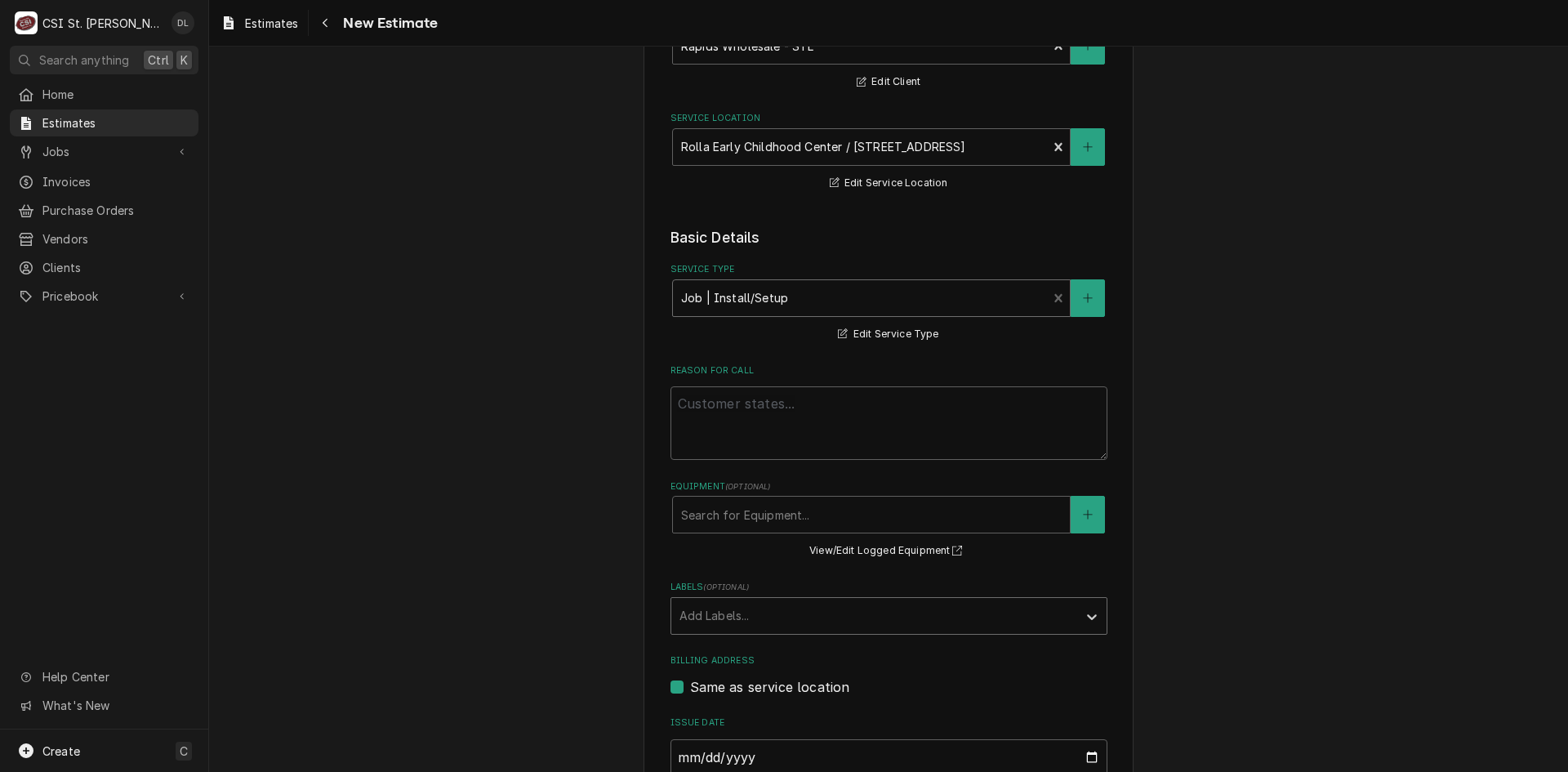
click at [857, 608] on div "Labels" at bounding box center [874, 615] width 390 height 29
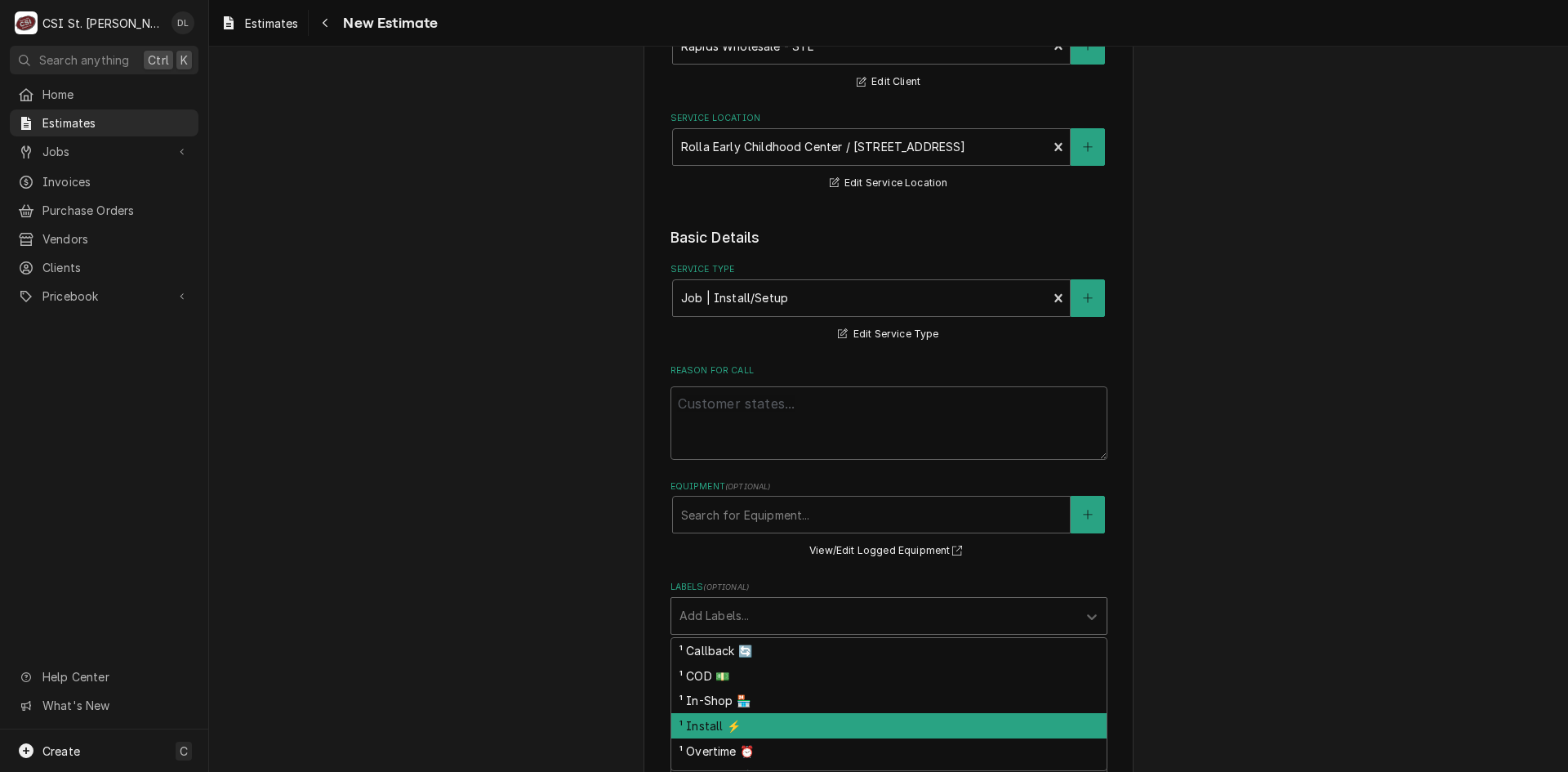
click at [743, 723] on div "¹ Install ⚡️" at bounding box center [888, 726] width 435 height 25
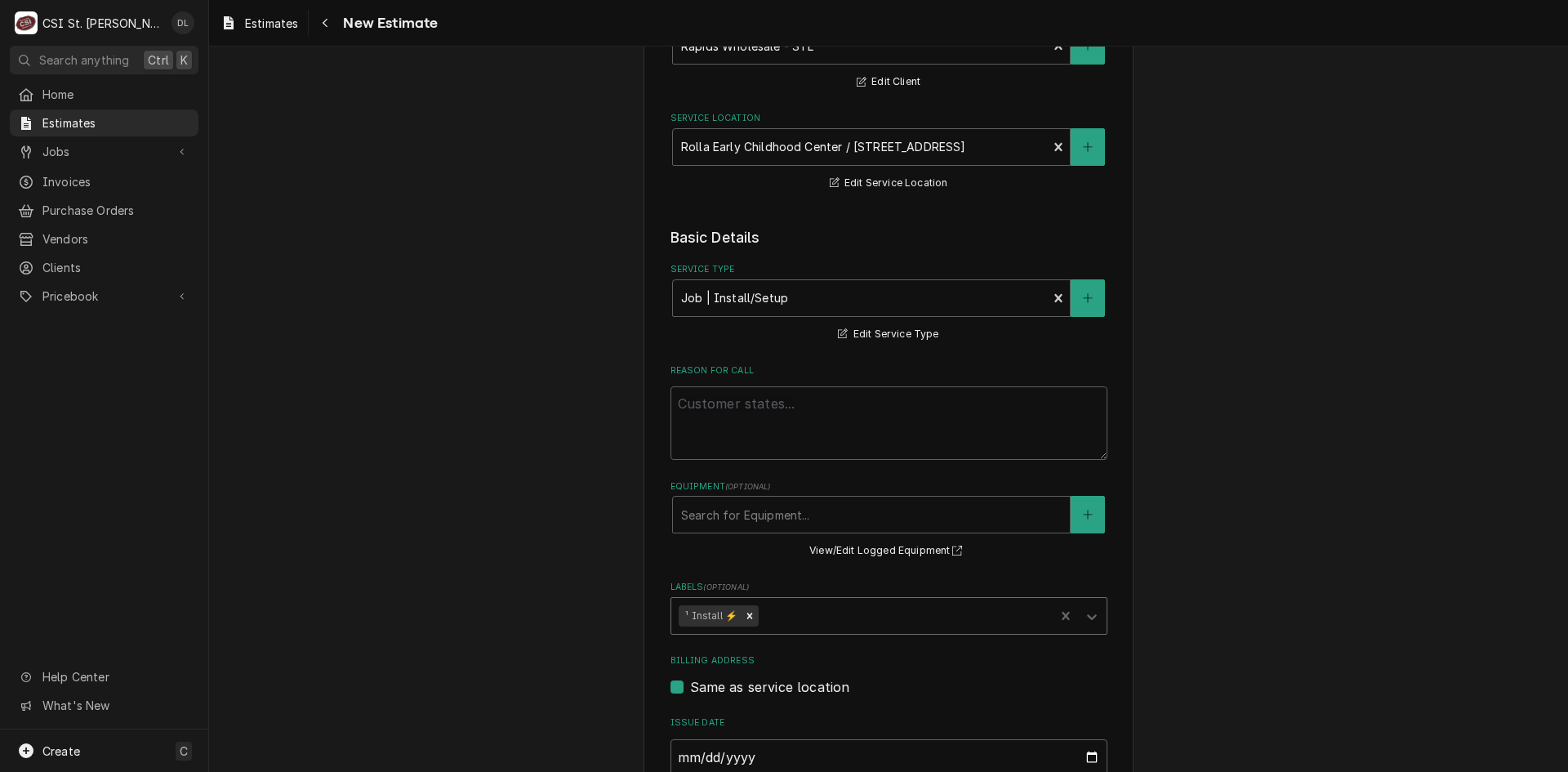
click at [815, 620] on div "Labels" at bounding box center [904, 615] width 285 height 29
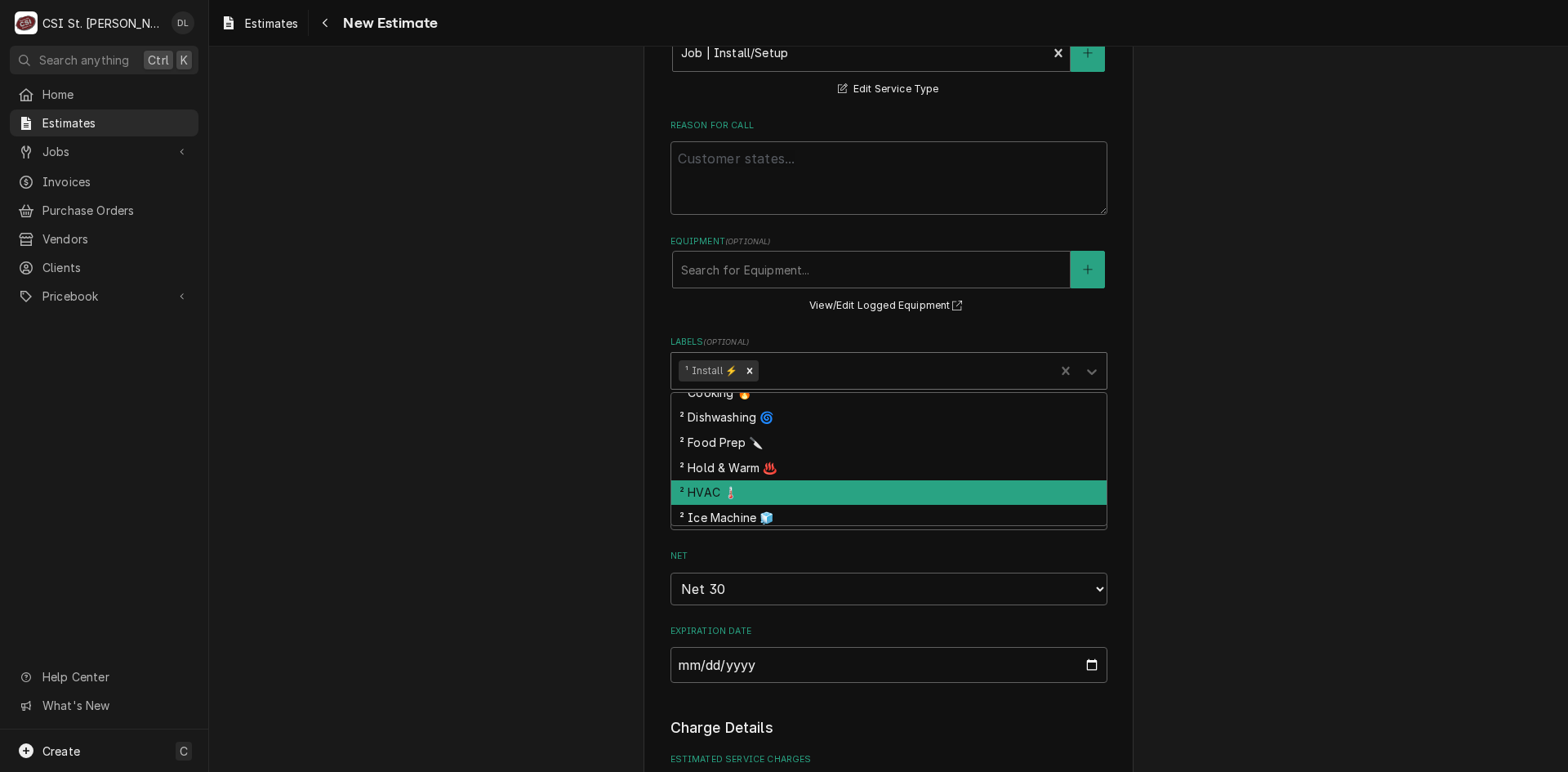
click at [753, 490] on div "² HVAC 🌡️" at bounding box center [888, 493] width 435 height 25
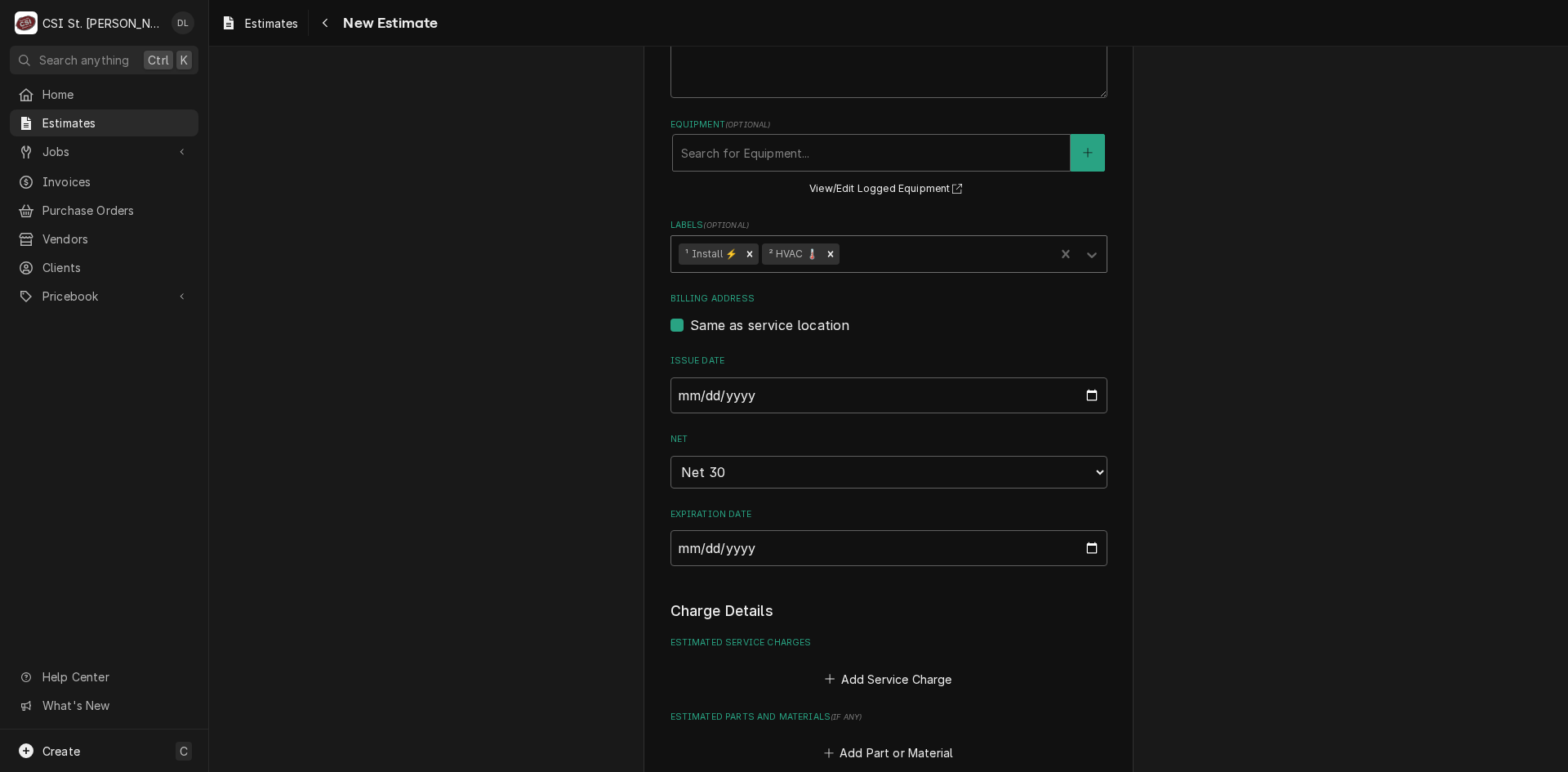
type textarea "x"
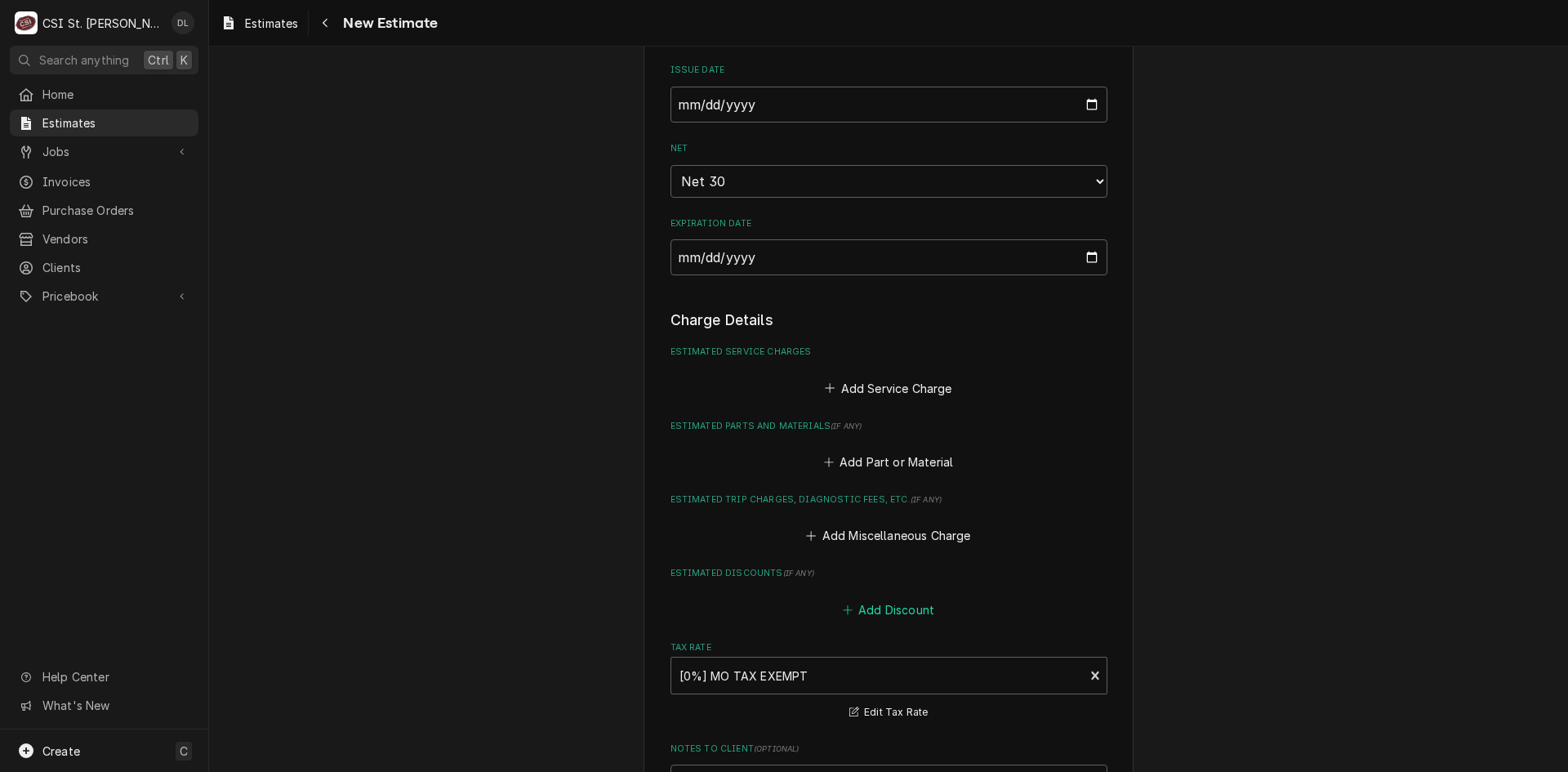
scroll to position [981, 0]
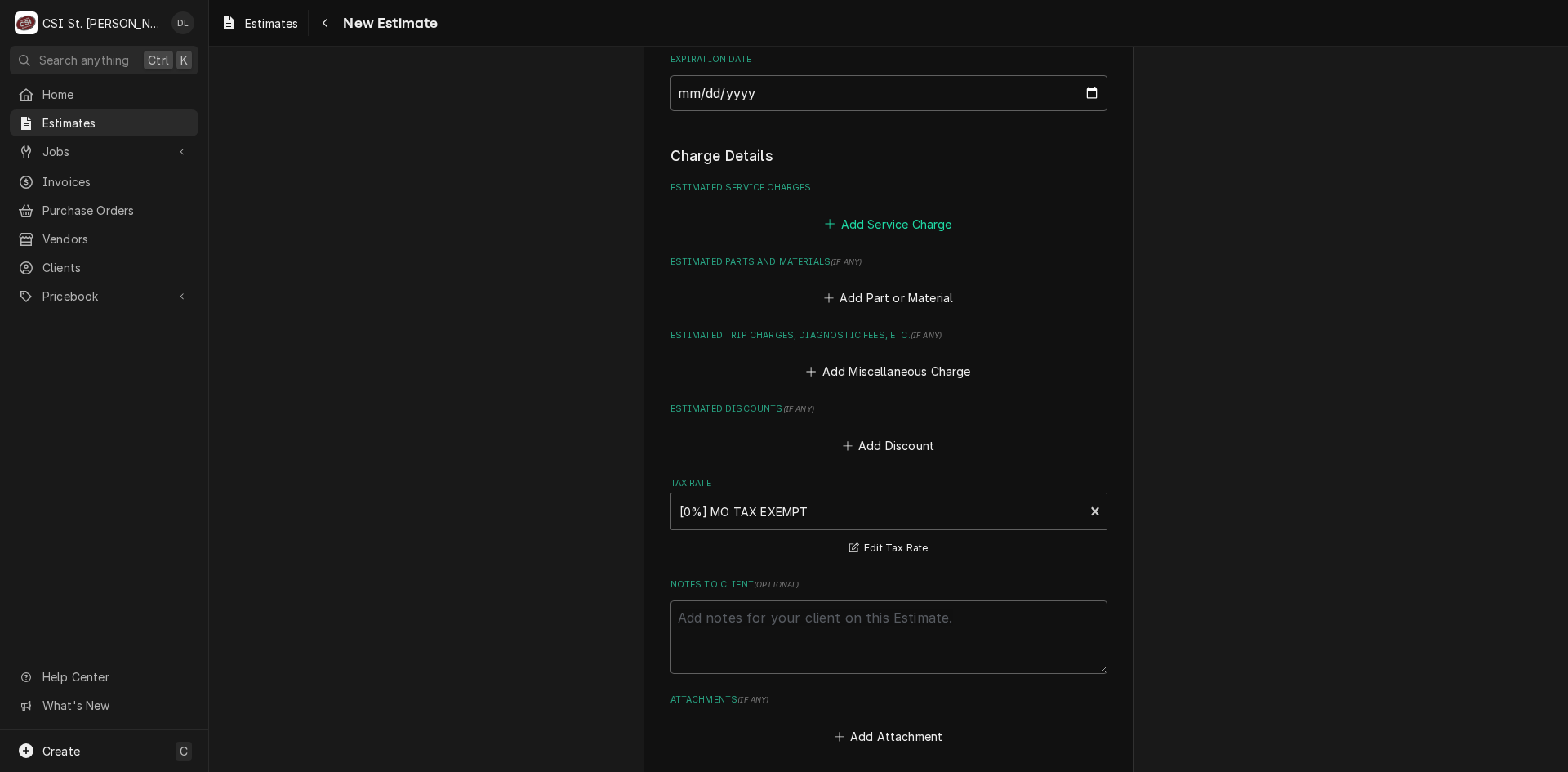
click at [831, 227] on button "Add Service Charge" at bounding box center [888, 223] width 132 height 23
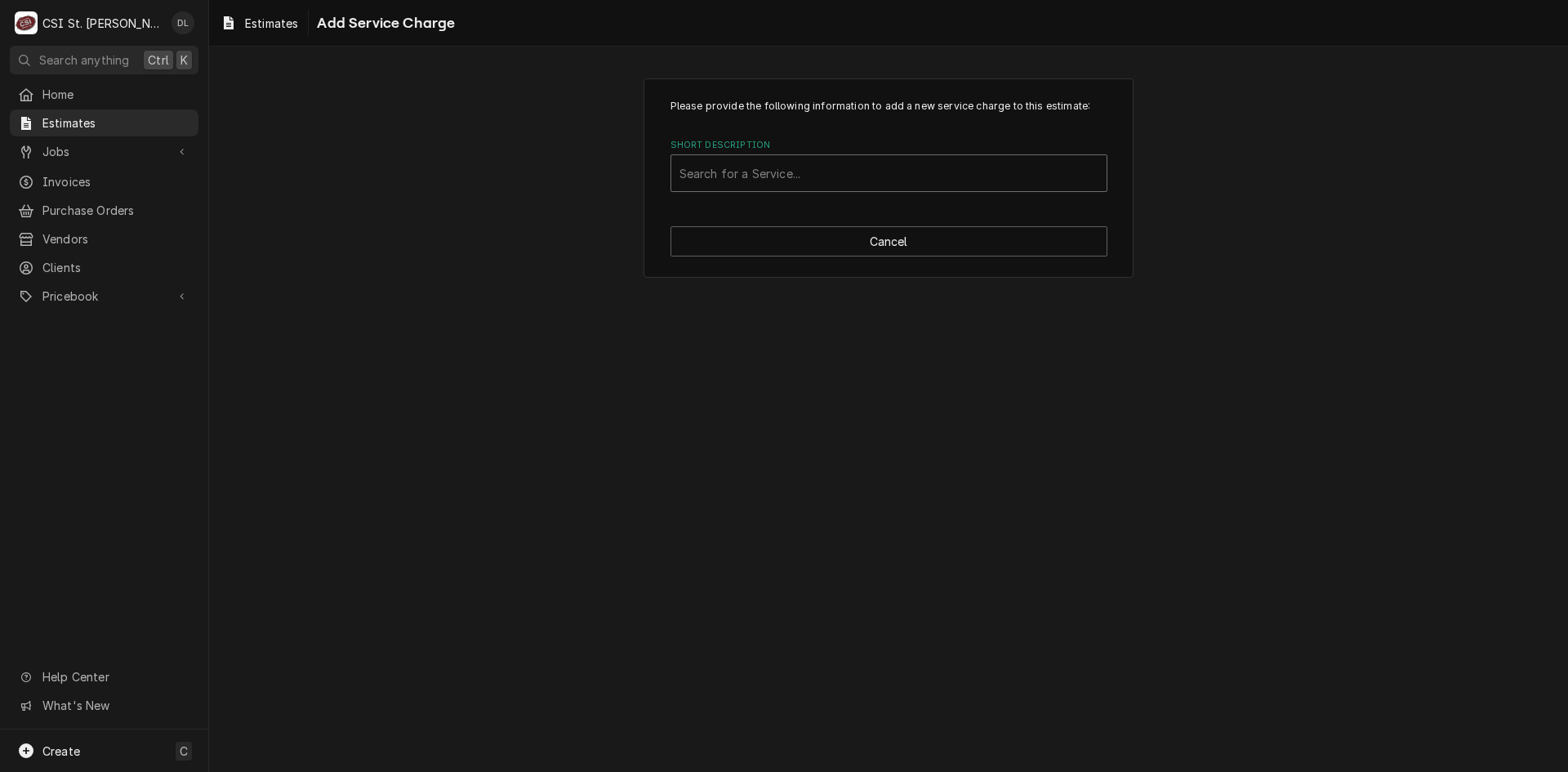
click at [803, 174] on div "Short Description" at bounding box center [889, 173] width 419 height 29
type input "SCOPE HOOD"
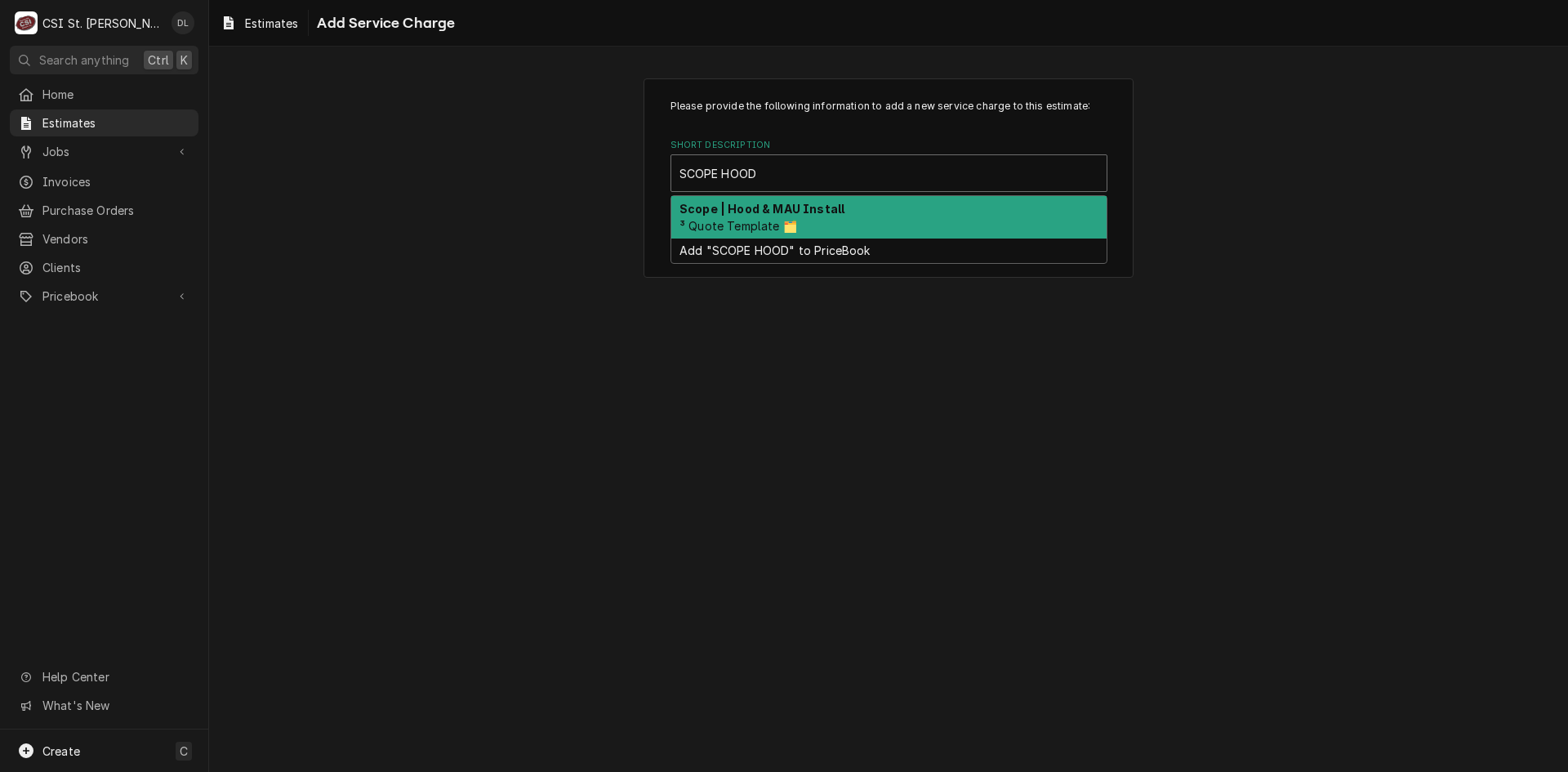
click at [817, 220] on div "Scope | Hood & MAU Install ³ Quote Template 🗂️" at bounding box center [888, 217] width 435 height 43
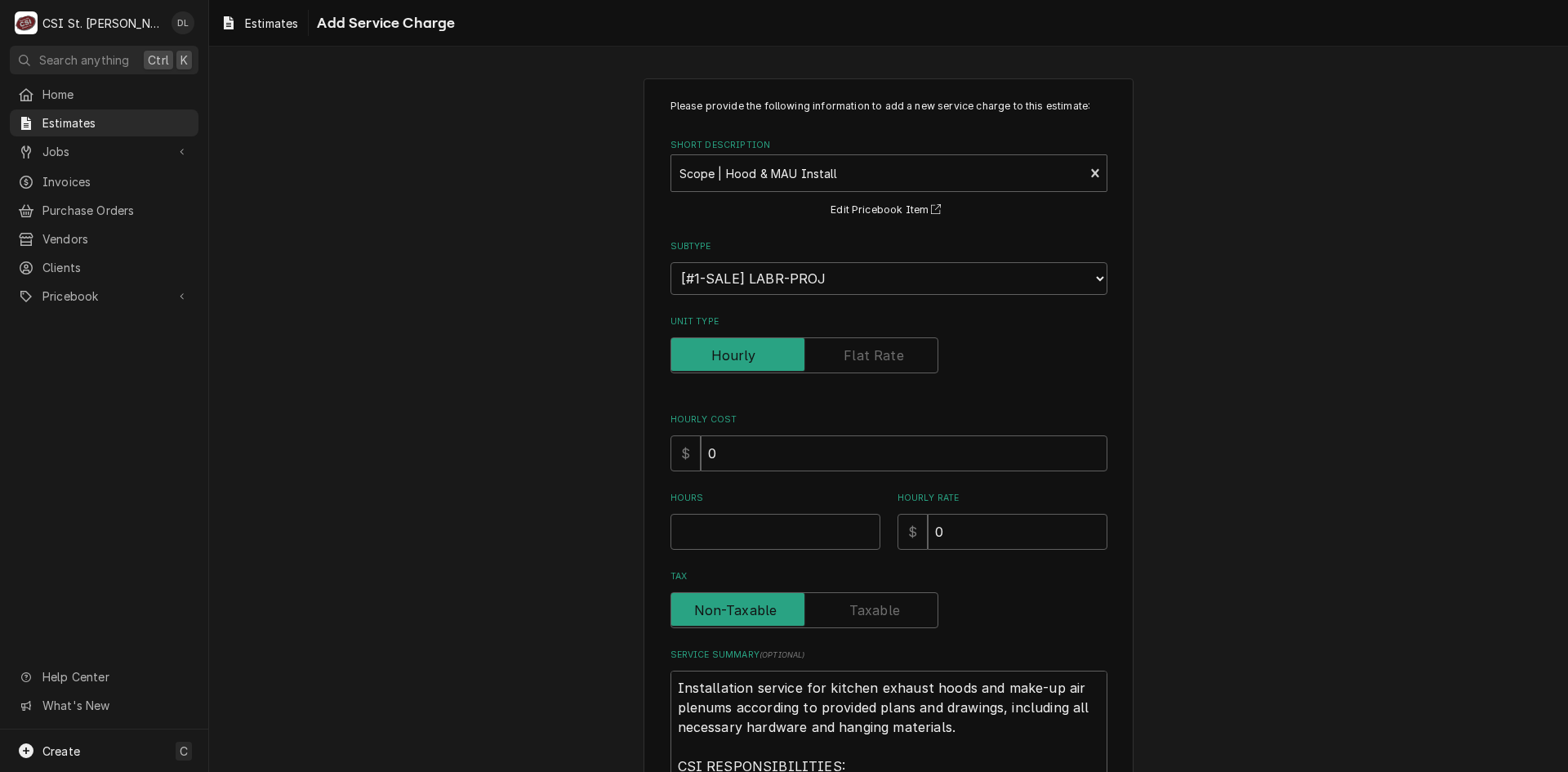
type textarea "x"
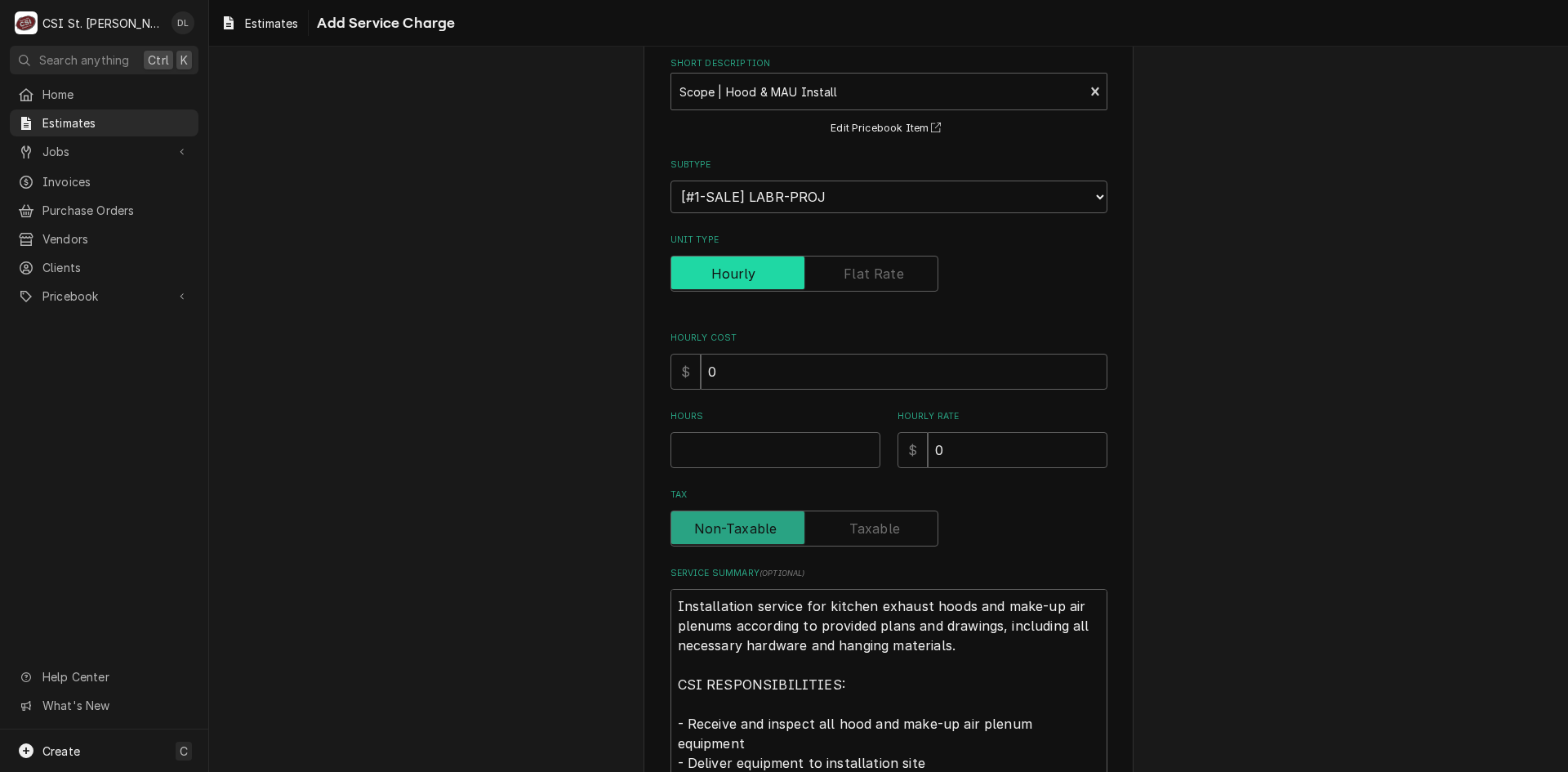
click at [865, 288] on input "Unit Type" at bounding box center [805, 273] width 253 height 36
checkbox input "true"
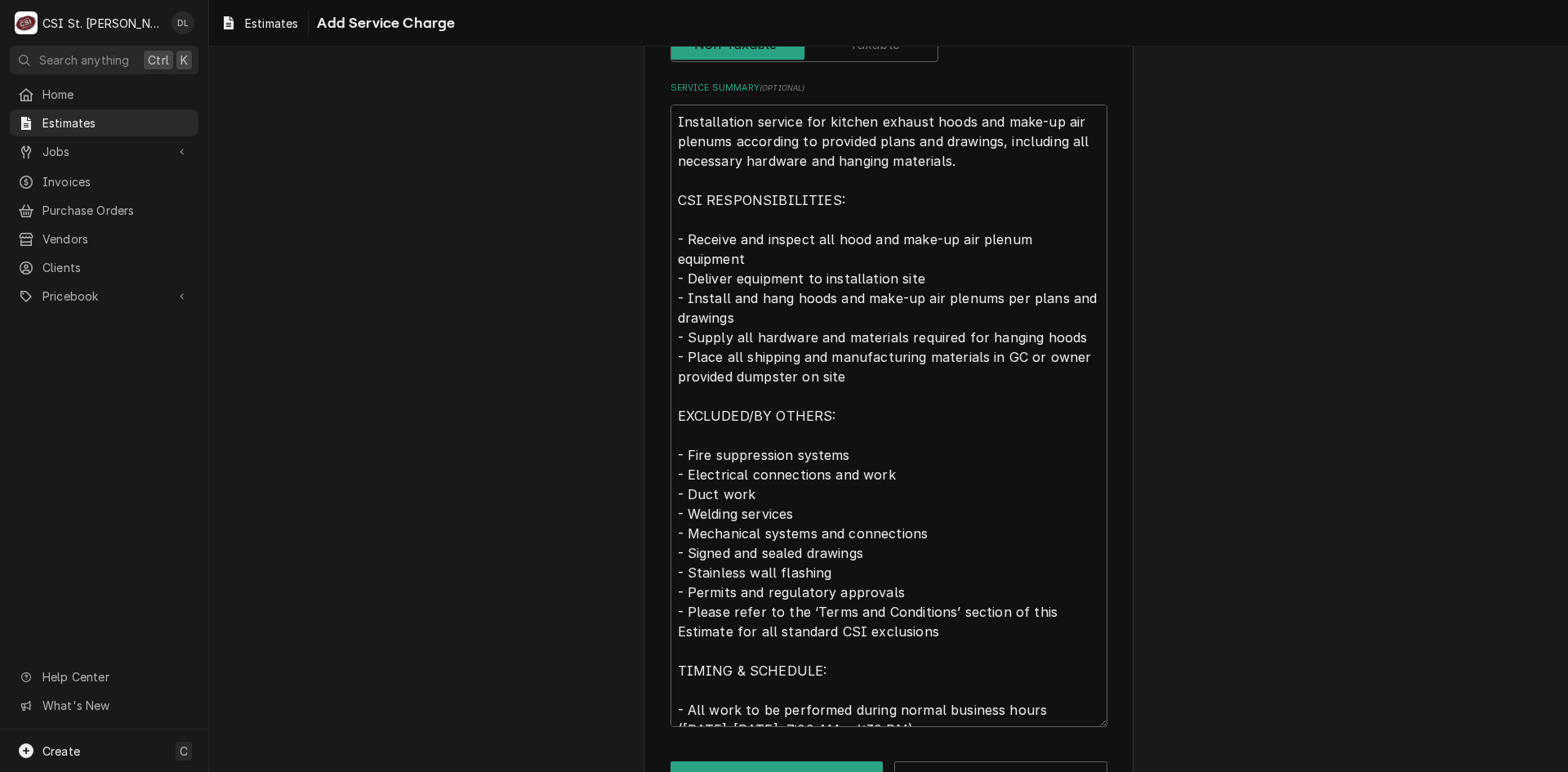
scroll to position [601, 0]
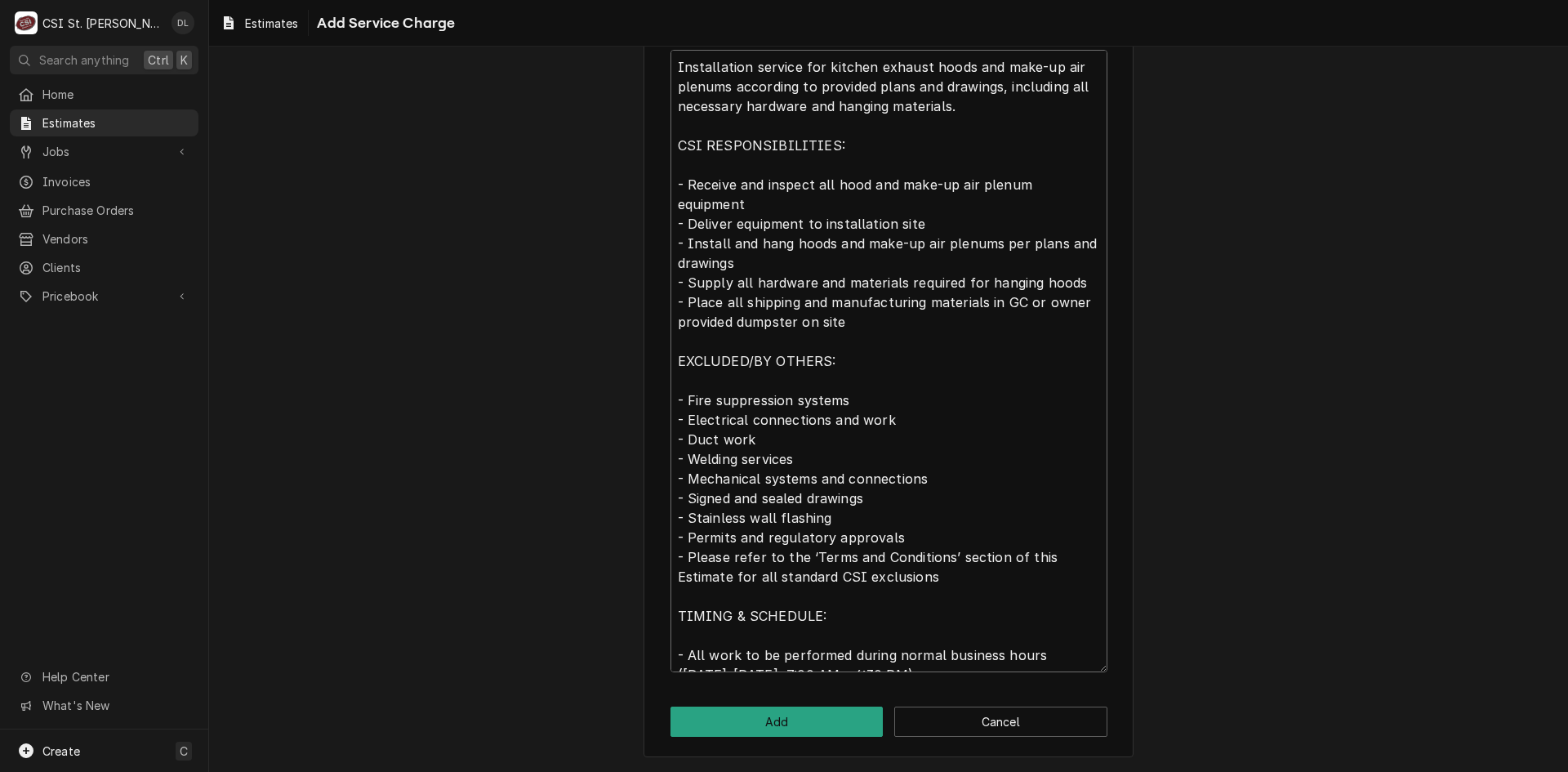
click at [691, 380] on textarea "Installation service for kitchen exhaust hoods and make-up air plenums accordin…" at bounding box center [888, 360] width 437 height 623
type textarea "x"
type textarea "Installation service for kitchen exhaust hoods and make-up air plenums accordin…"
type textarea "x"
type textarea "Installation service for kitchen exhaust hoods and make-up air plenums accordin…"
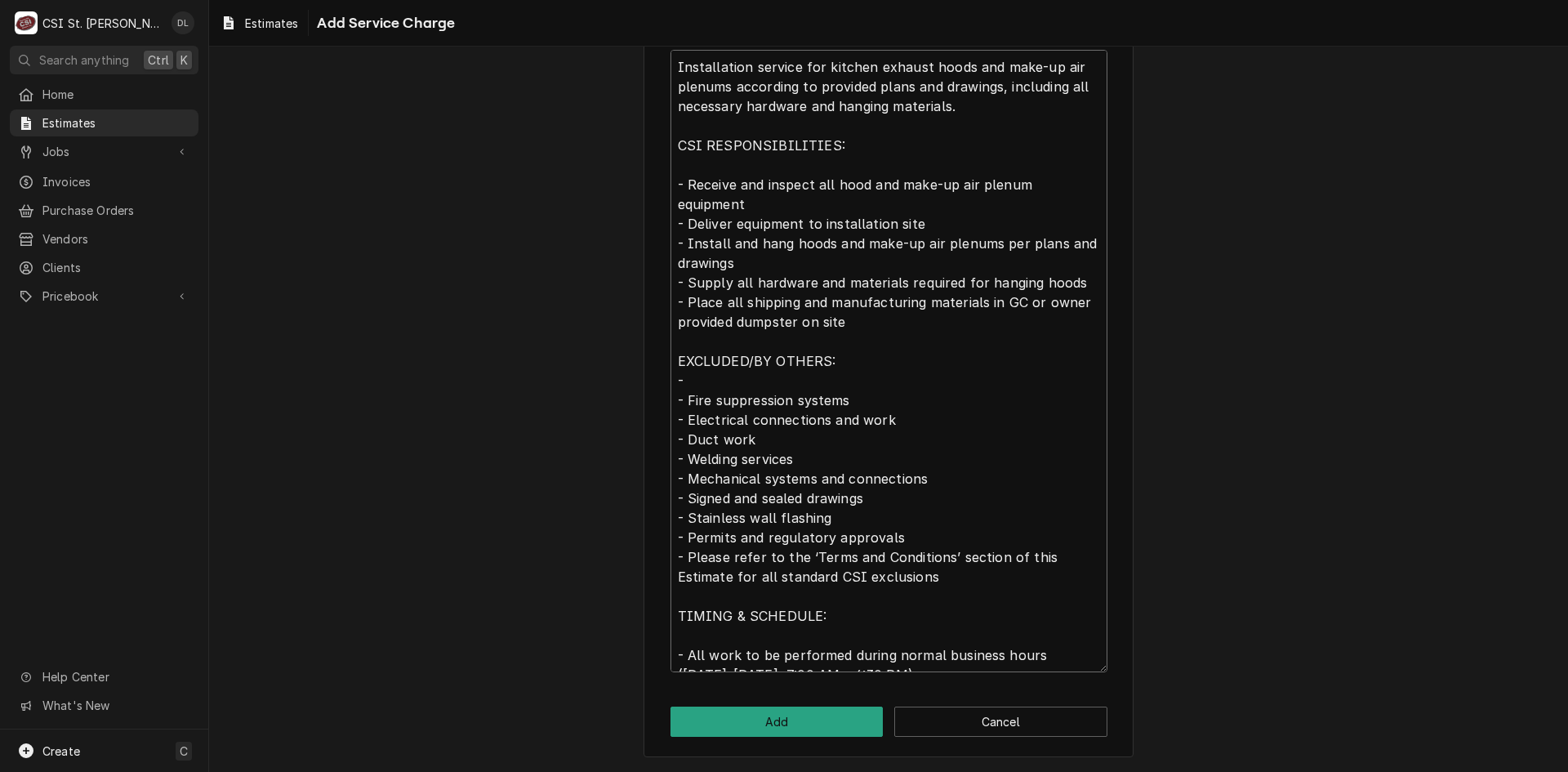
type textarea "x"
type textarea "Installation service for kitchen exhaust hoods and make-up air plenums accordin…"
type textarea "x"
type textarea "Installation service for kitchen exhaust hoods and make-up air plenums accordin…"
type textarea "x"
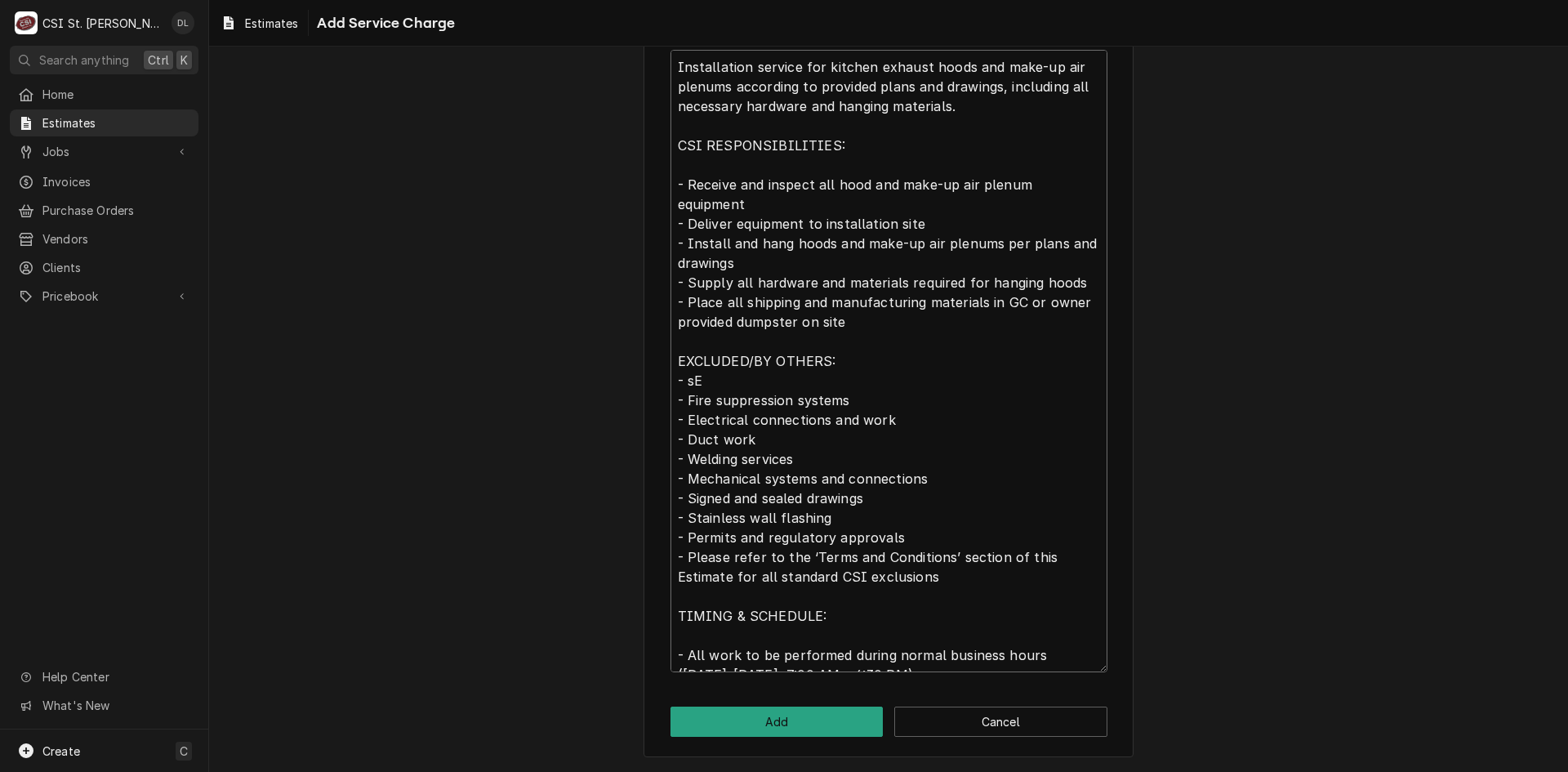
type textarea "Installation service for kitchen exhaust hoods and make-up air plenums accordin…"
type textarea "x"
type textarea "Installation service for kitchen exhaust hoods and make-up air plenums accordin…"
type textarea "x"
type textarea "Installation service for kitchen exhaust hoods and make-up air plenums accordin…"
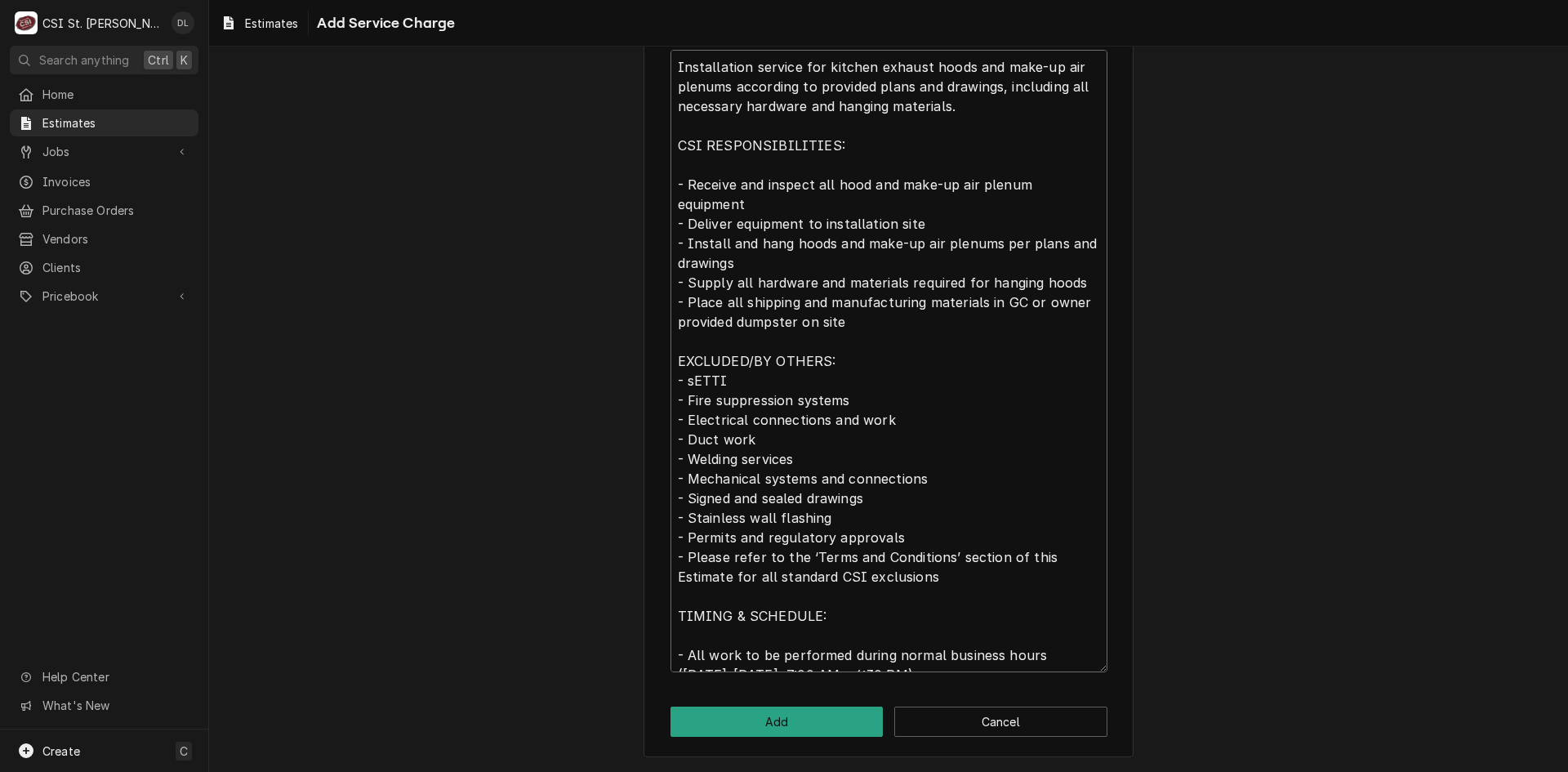
type textarea "x"
type textarea "Installation service for kitchen exhaust hoods and make-up air plenums accordin…"
type textarea "x"
type textarea "Installation service for kitchen exhaust hoods and make-up air plenums accordin…"
type textarea "x"
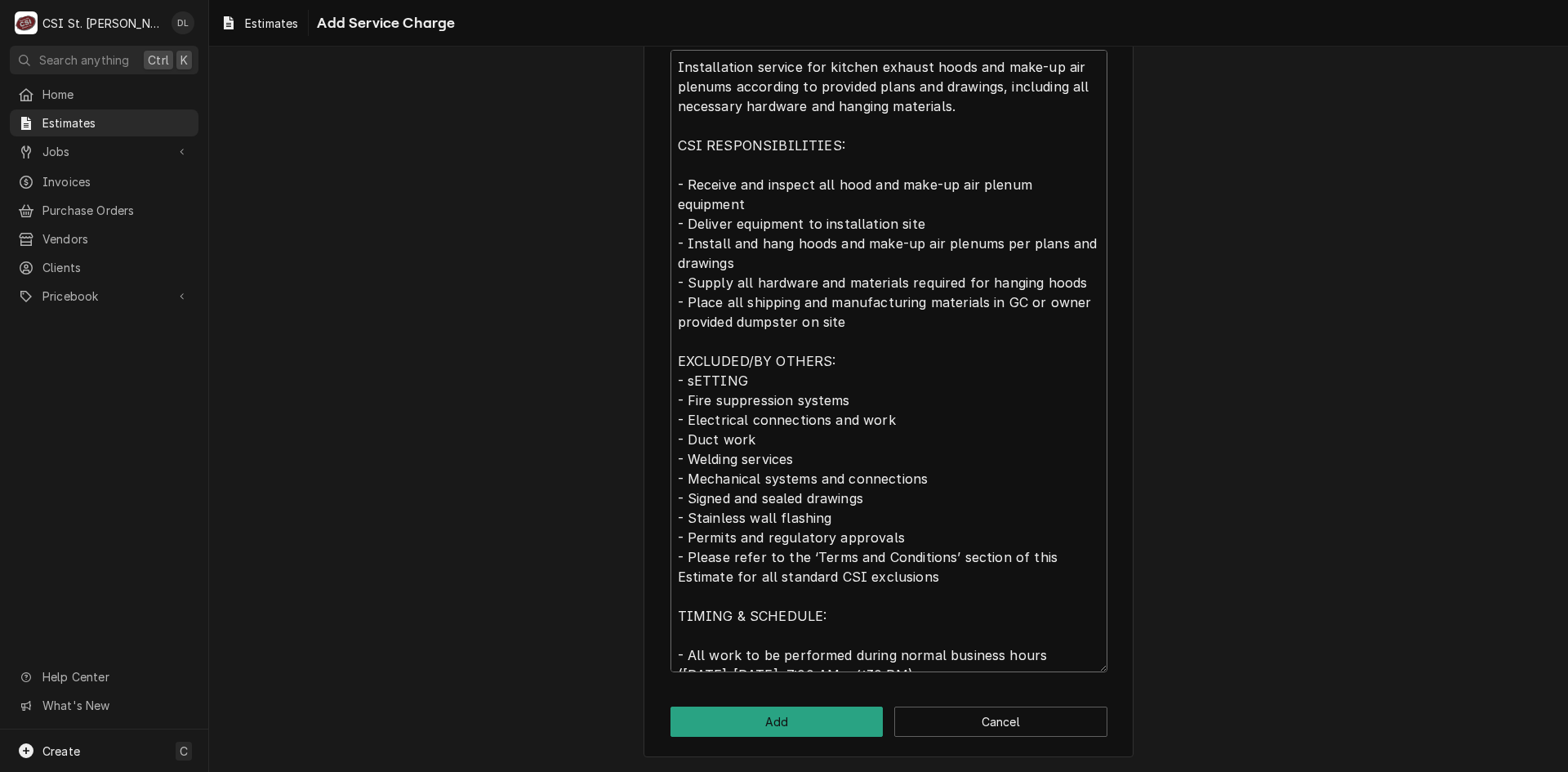
type textarea "Installation service for kitchen exhaust hoods and make-up air plenums accordin…"
type textarea "x"
type textarea "Installation service for kitchen exhaust hoods and make-up air plenums accordin…"
type textarea "x"
type textarea "Installation service for kitchen exhaust hoods and make-up air plenums accordin…"
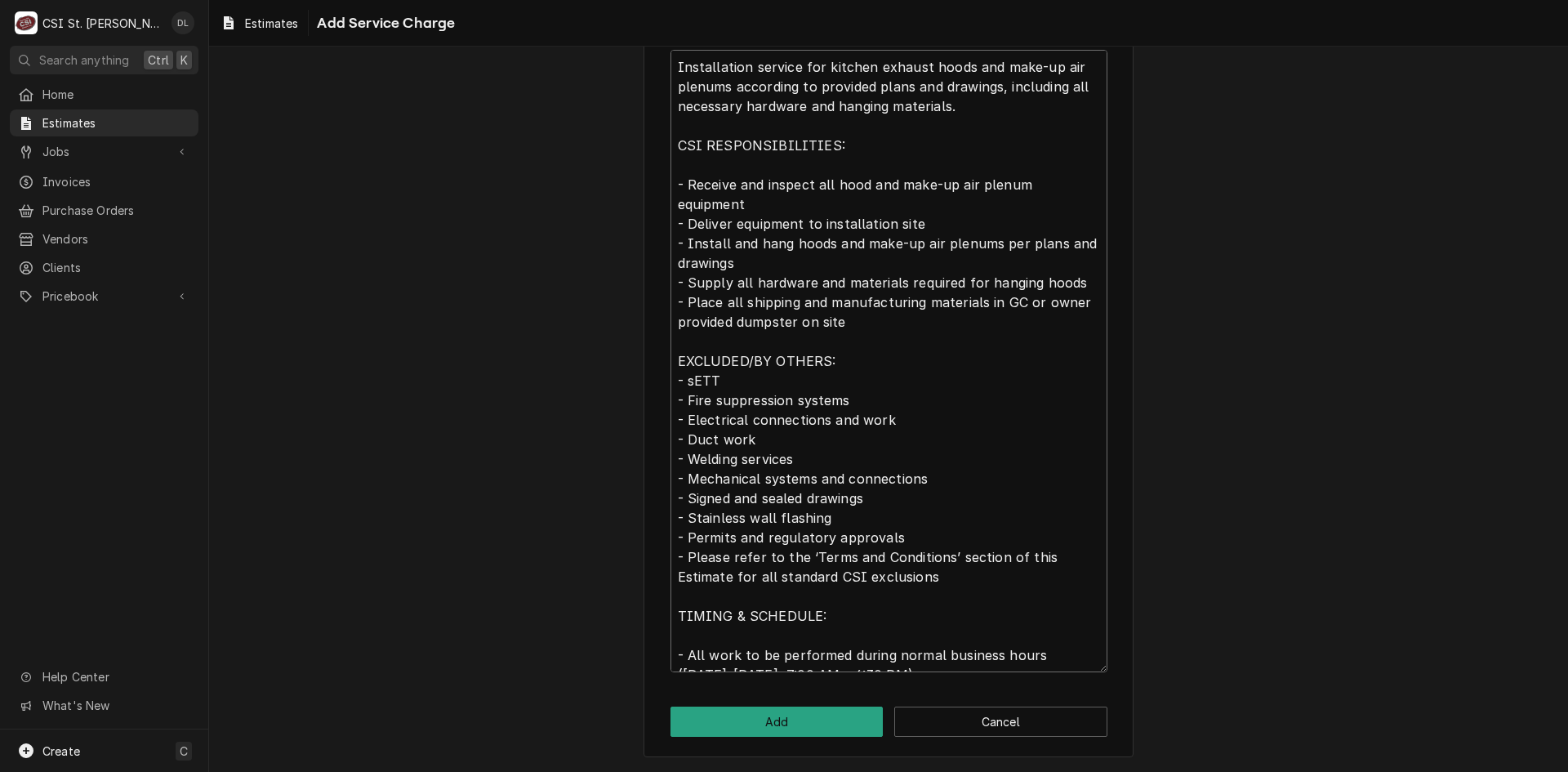
type textarea "x"
type textarea "Installation service for kitchen exhaust hoods and make-up air plenums accordin…"
type textarea "x"
type textarea "Installation service for kitchen exhaust hoods and make-up air plenums accordin…"
type textarea "x"
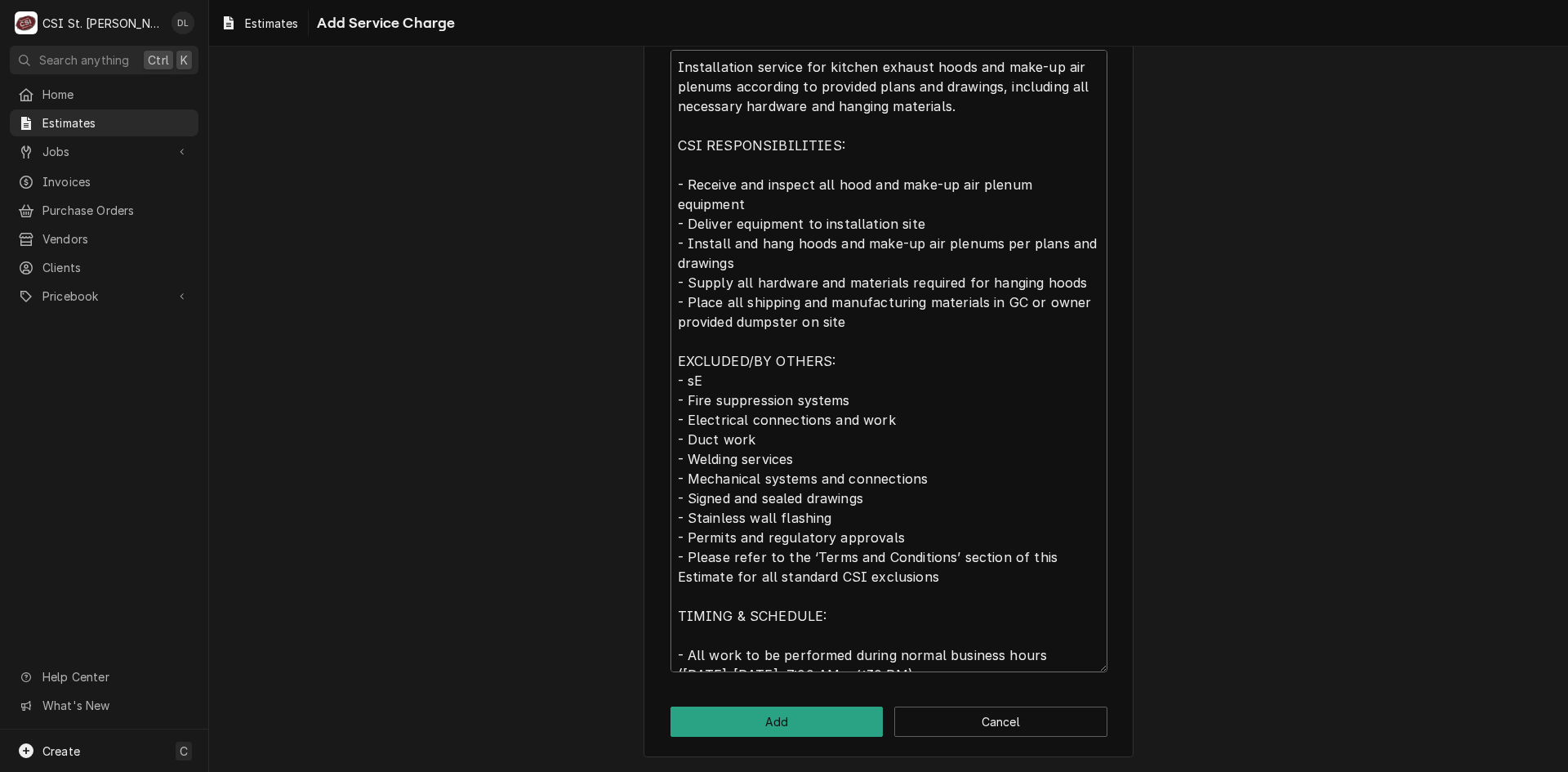
type textarea "Installation service for kitchen exhaust hoods and make-up air plenums accordin…"
type textarea "x"
type textarea "Installation service for kitchen exhaust hoods and make-up air plenums accordin…"
type textarea "x"
type textarea "Installation service for kitchen exhaust hoods and make-up air plenums accordin…"
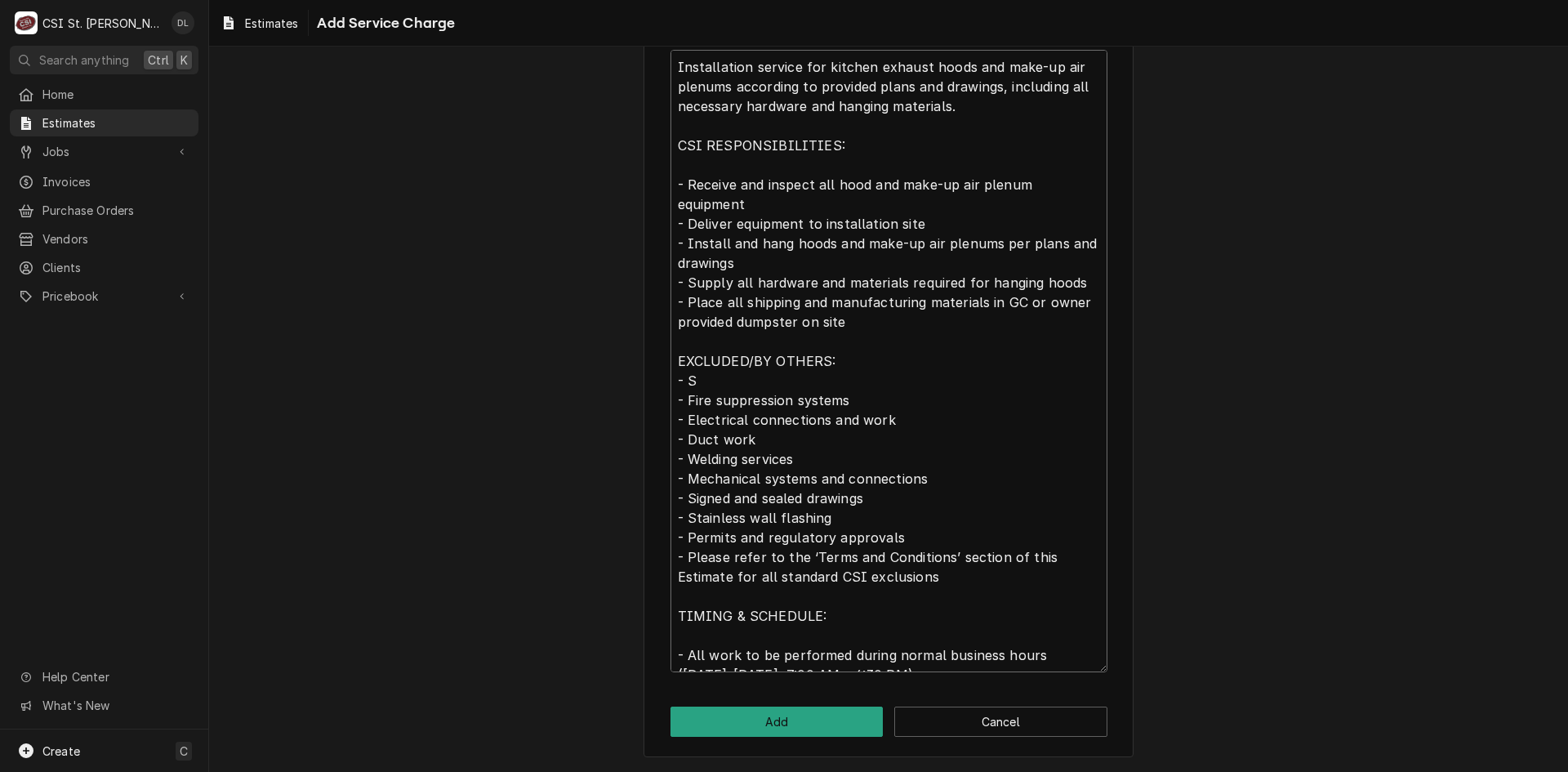
type textarea "x"
type textarea "Installation service for kitchen exhaust hoods and make-up air plenums accordin…"
type textarea "x"
type textarea "Installation service for kitchen exhaust hoods and make-up air plenums accordin…"
type textarea "x"
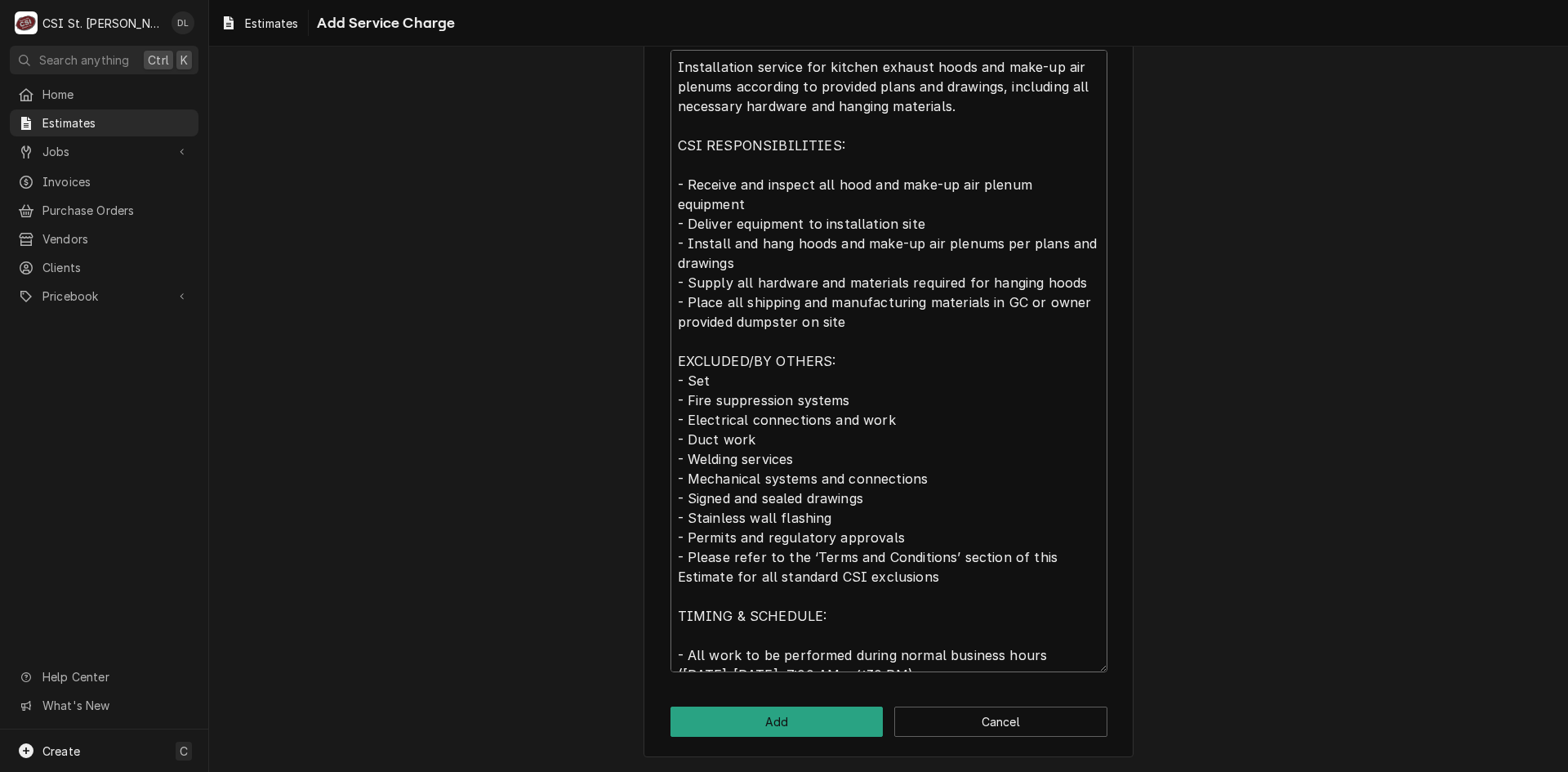
type textarea "Installation service for kitchen exhaust hoods and make-up air plenums accordin…"
type textarea "x"
type textarea "Installation service for kitchen exhaust hoods and make-up air plenums accordin…"
type textarea "x"
type textarea "Installation service for kitchen exhaust hoods and make-up air plenums accordin…"
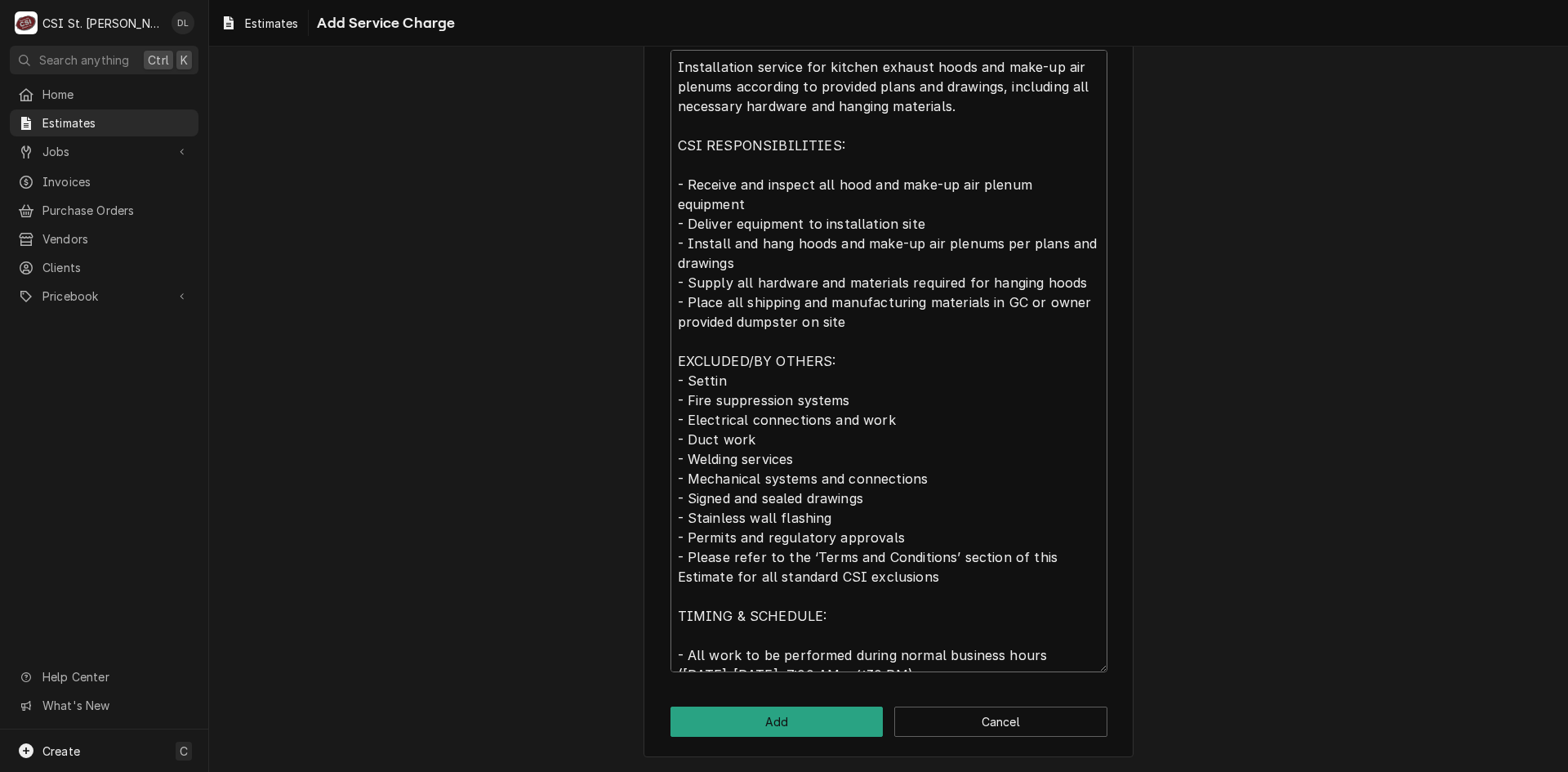
type textarea "x"
type textarea "Installation service for kitchen exhaust hoods and make-up air plenums accordin…"
type textarea "x"
type textarea "Installation service for kitchen exhaust hoods and make-up air plenums accordin…"
type textarea "x"
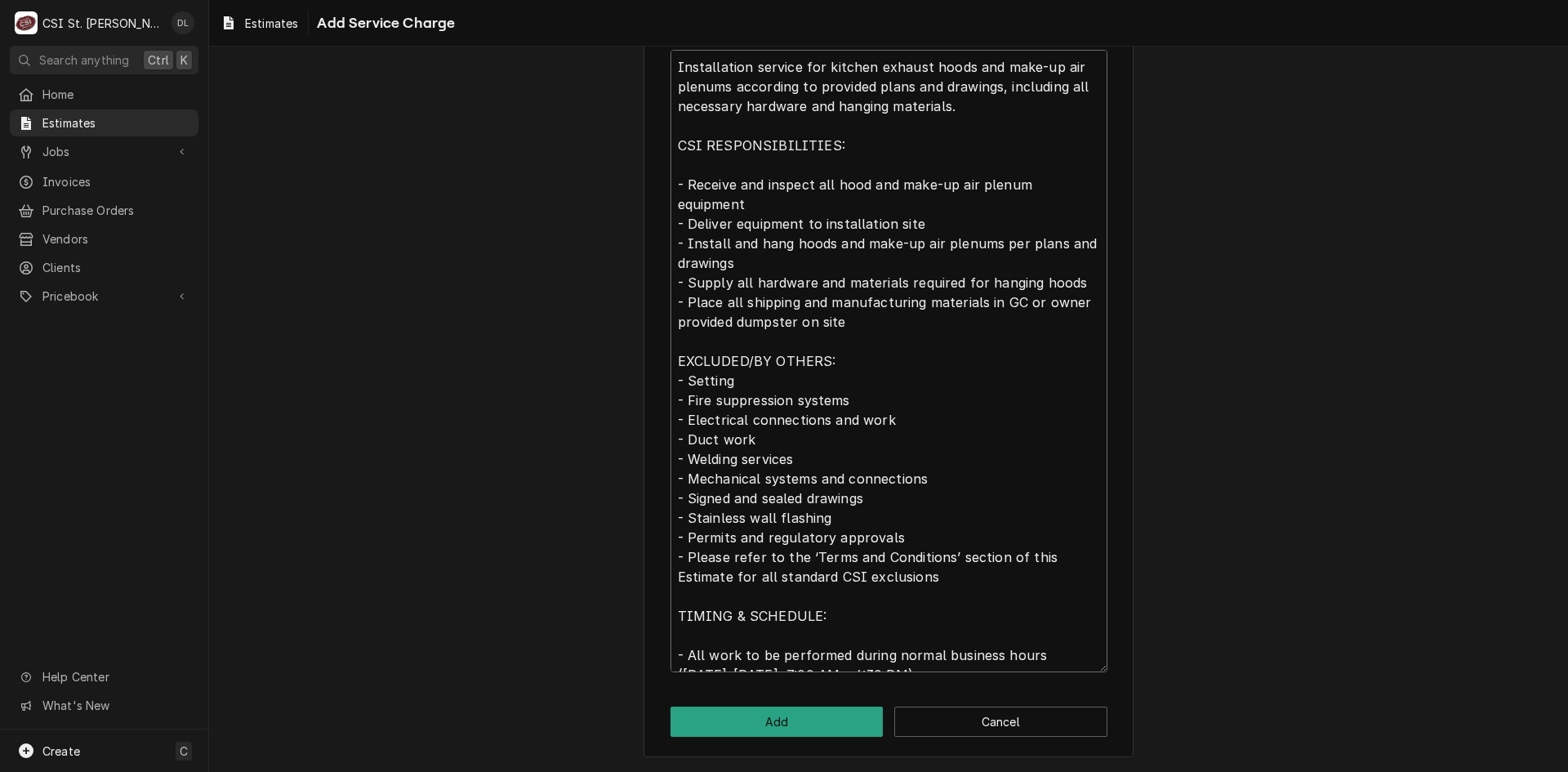
type textarea "Installation service for kitchen exhaust hoods and make-up air plenums accordin…"
type textarea "x"
type textarea "Installation service for kitchen exhaust hoods and make-up air plenums accordin…"
type textarea "x"
type textarea "Installation service for kitchen exhaust hoods and make-up air plenums accordin…"
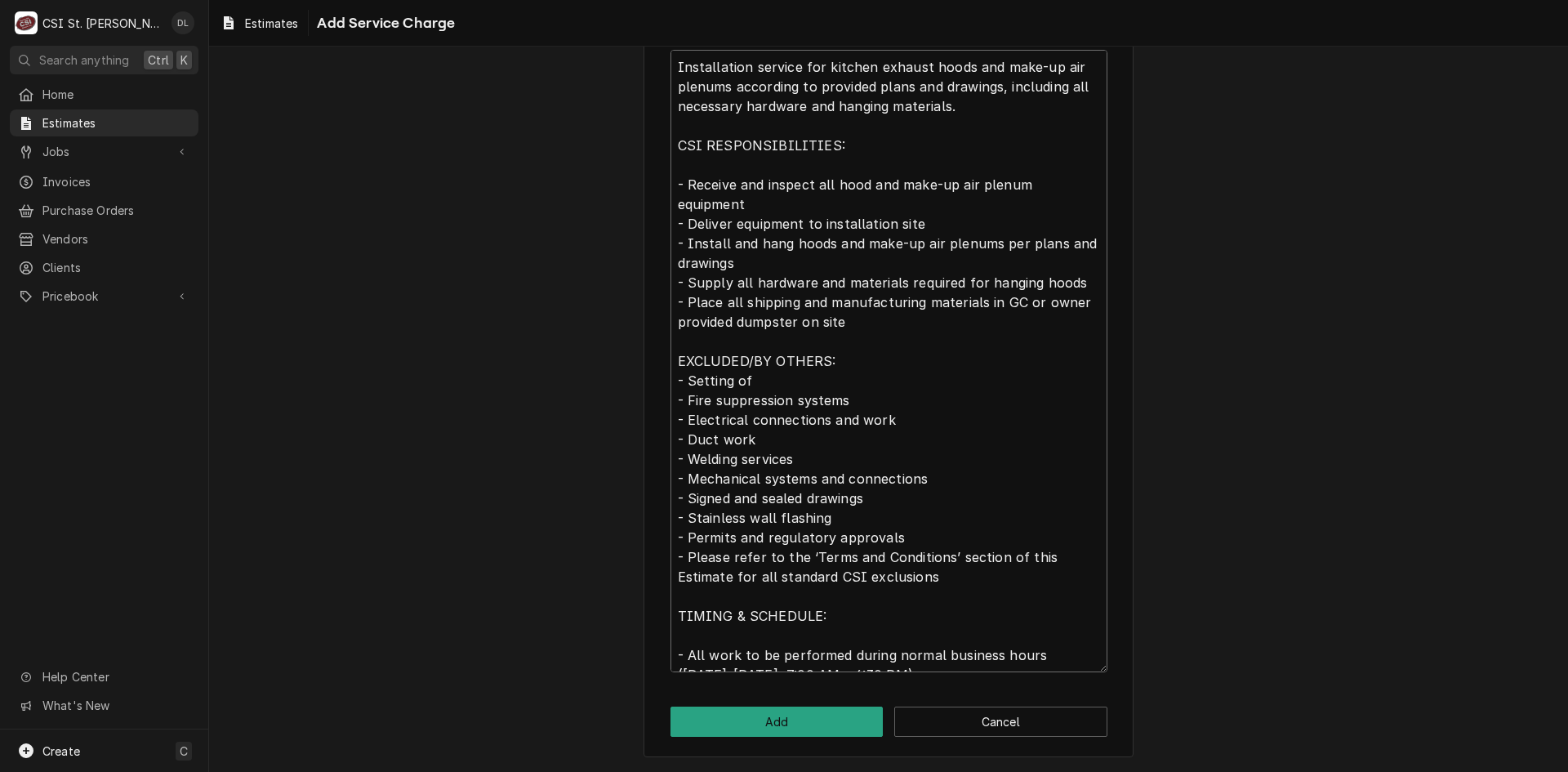
type textarea "x"
type textarea "Installation service for kitchen exhaust hoods and make-up air plenums accordin…"
type textarea "x"
type textarea "Installation service for kitchen exhaust hoods and make-up air plenums accordin…"
type textarea "x"
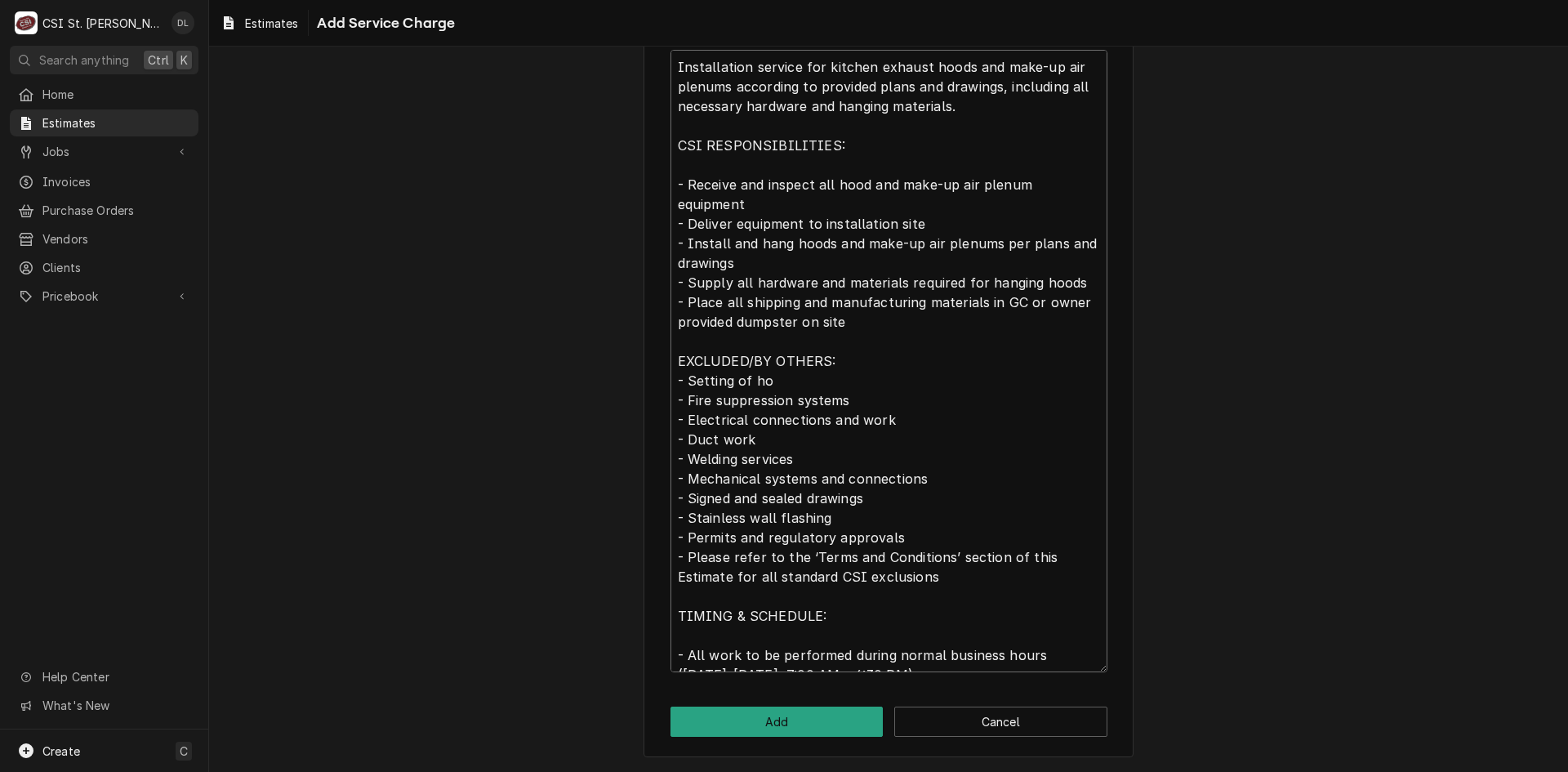
type textarea "Installation service for kitchen exhaust hoods and make-up air plenums accordin…"
type textarea "x"
type textarea "Installation service for kitchen exhaust hoods and make-up air plenums accordin…"
type textarea "x"
type textarea "Installation service for kitchen exhaust hoods and make-up air plenums accordin…"
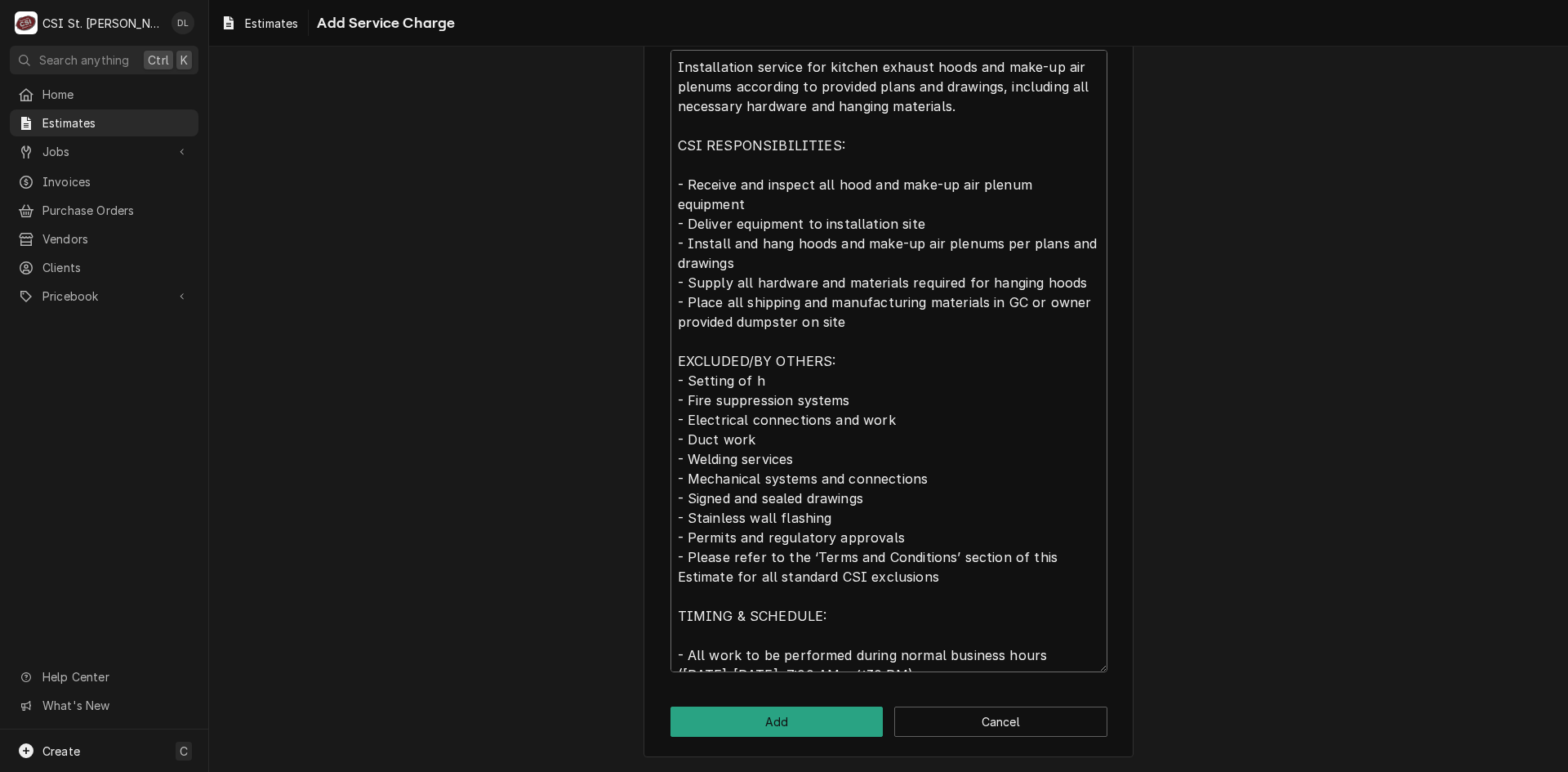
type textarea "x"
type textarea "Installation service for kitchen exhaust hoods and make-up air plenums accordin…"
type textarea "x"
type textarea "Installation service for kitchen exhaust hoods and make-up air plenums accordin…"
type textarea "x"
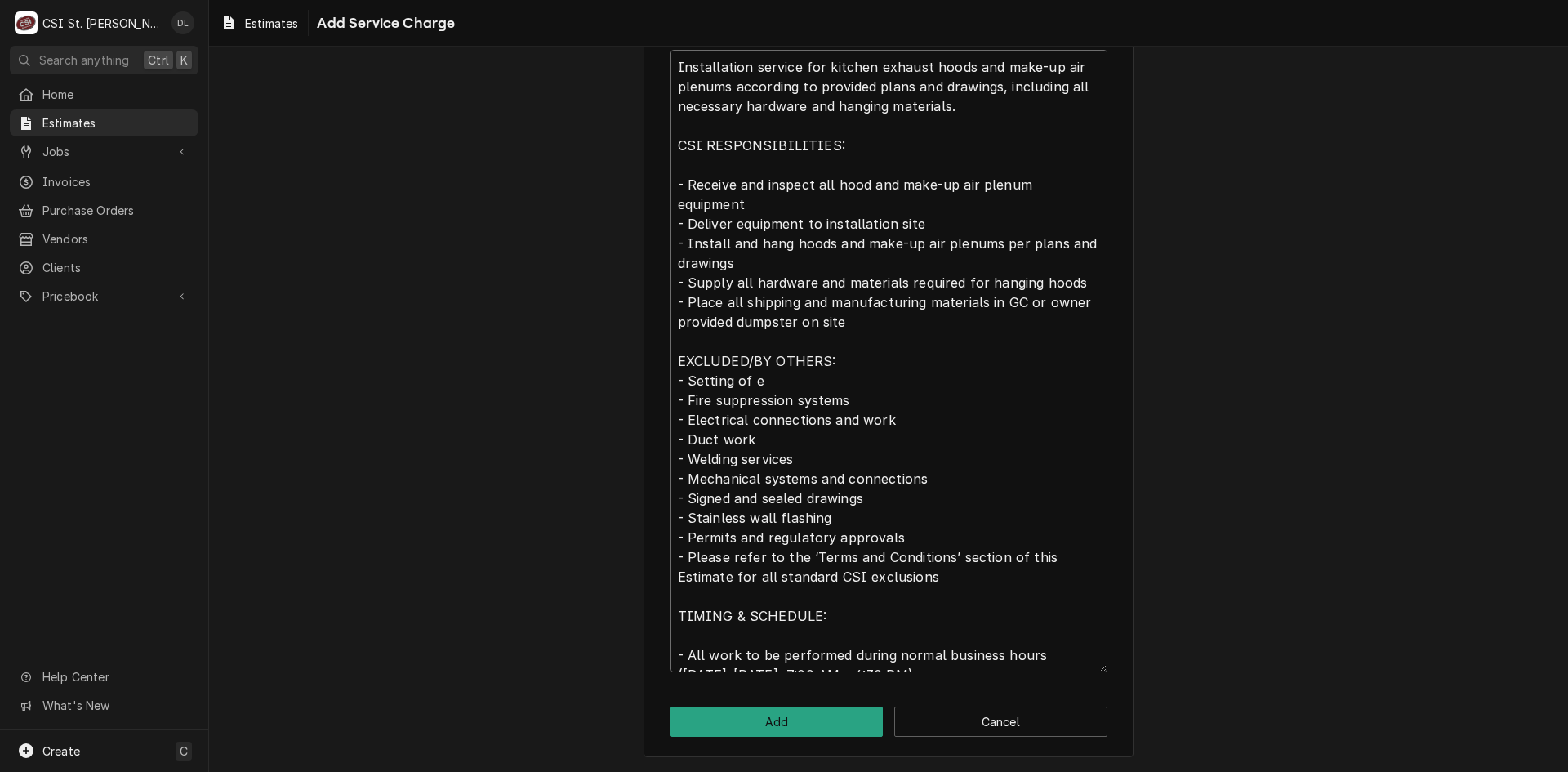
type textarea "Installation service for kitchen exhaust hoods and make-up air plenums accordin…"
type textarea "x"
type textarea "Installation service for kitchen exhaust hoods and make-up air plenums accordin…"
type textarea "x"
type textarea "Installation service for kitchen exhaust hoods and make-up air plenums accordin…"
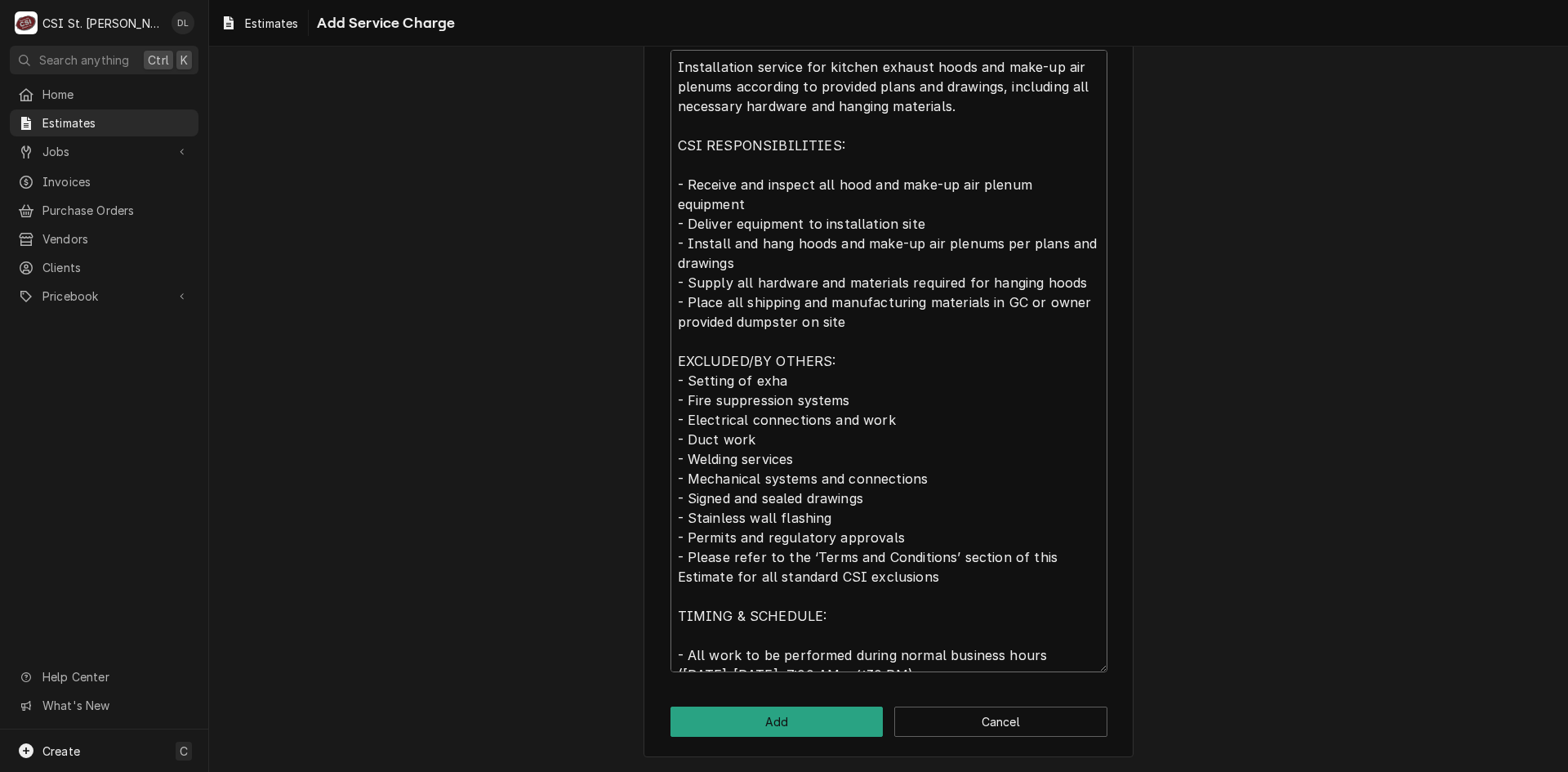
type textarea "x"
type textarea "Installation service for kitchen exhaust hoods and make-up air plenums accordin…"
type textarea "x"
type textarea "Installation service for kitchen exhaust hoods and make-up air plenums accordin…"
type textarea "x"
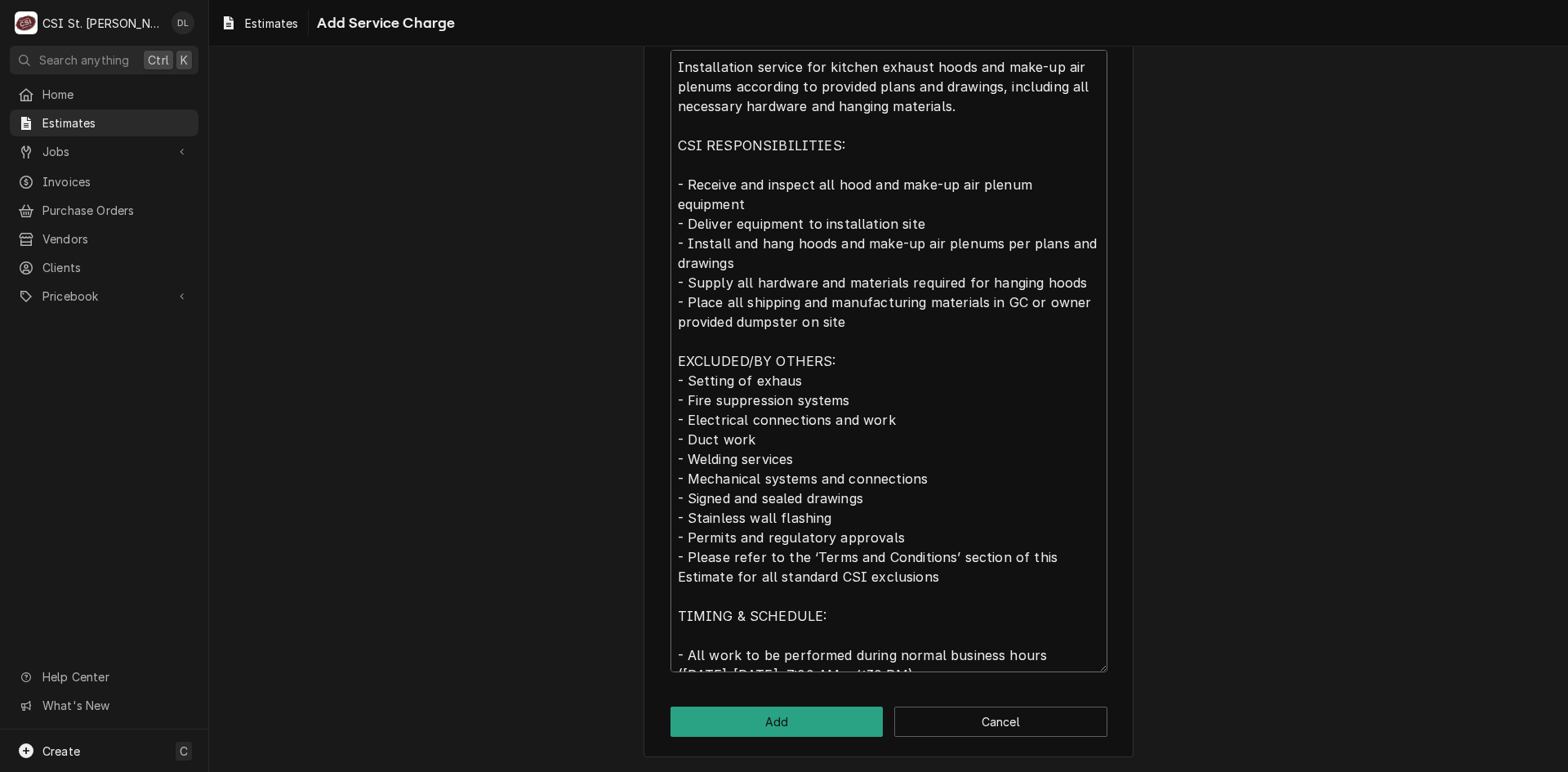
type textarea "Installation service for kitchen exhaust hoods and make-up air plenums accordin…"
type textarea "x"
type textarea "Installation service for kitchen exhaust hoods and make-up air plenums accordin…"
type textarea "x"
type textarea "Installation service for kitchen exhaust hoods and make-up air plenums accordin…"
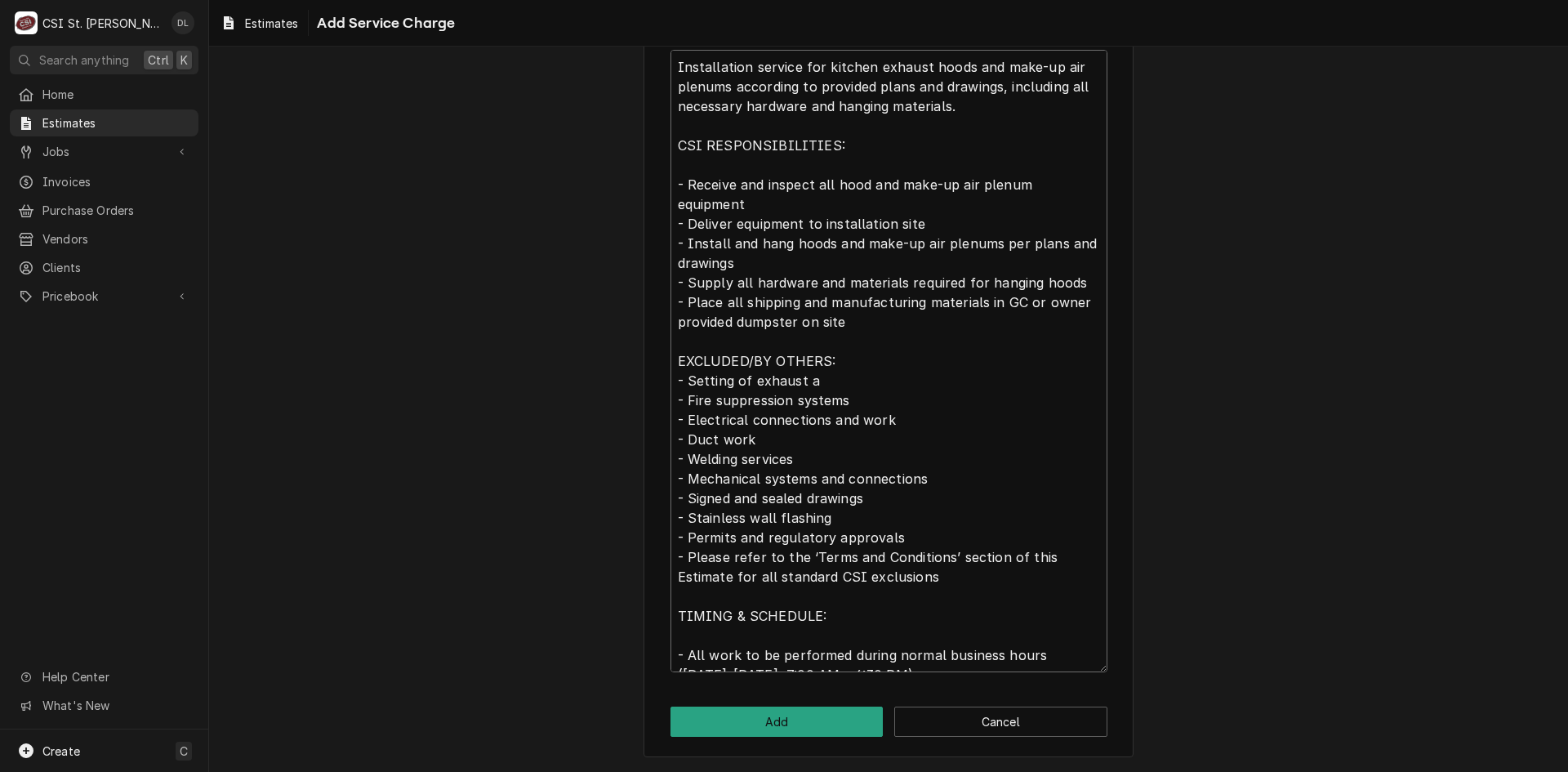
type textarea "x"
type textarea "Installation service for kitchen exhaust hoods and make-up air plenums accordin…"
type textarea "x"
type textarea "Installation service for kitchen exhaust hoods and make-up air plenums accordin…"
type textarea "x"
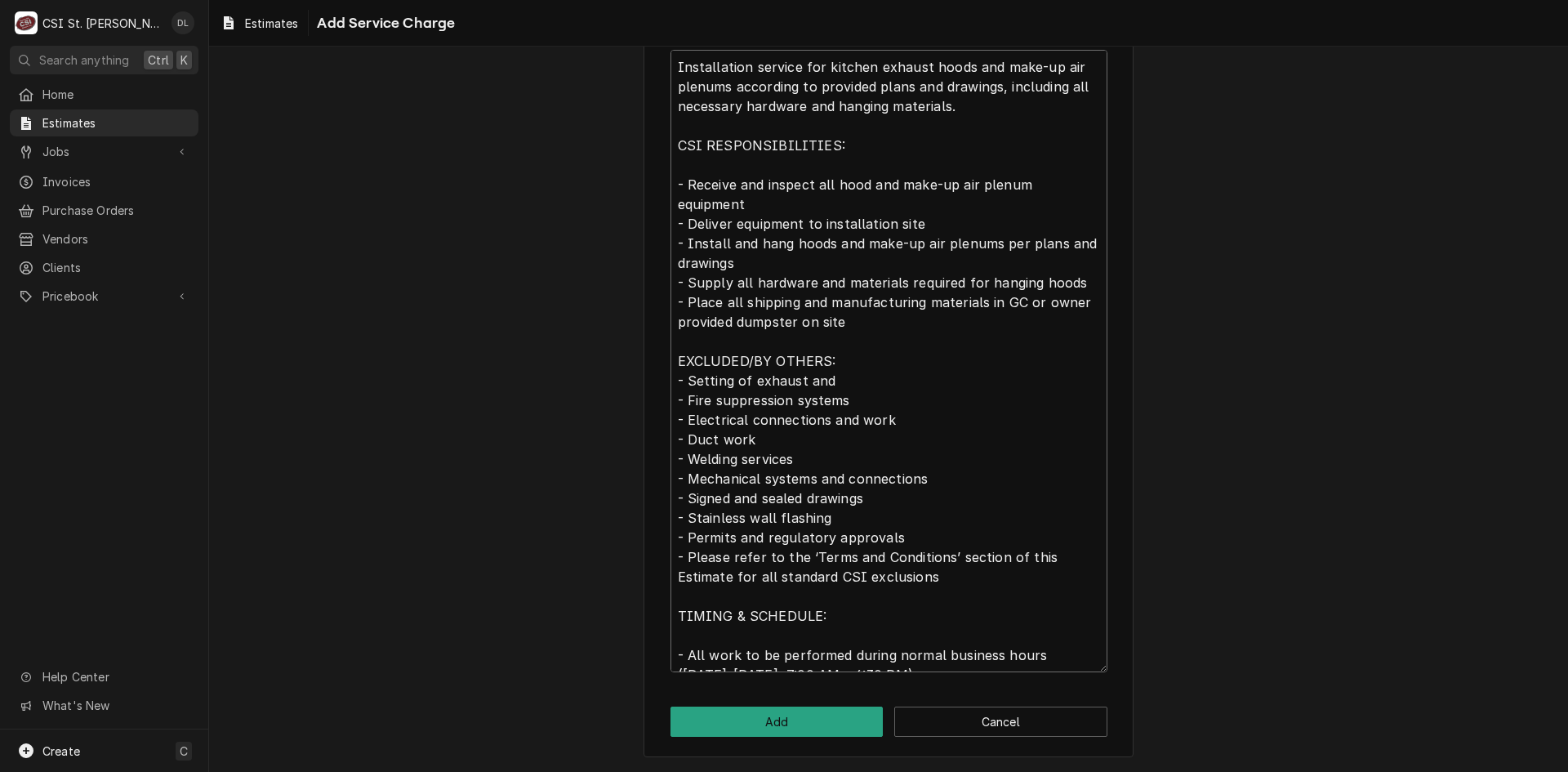
type textarea "Installation service for kitchen exhaust hoods and make-up air plenums accordin…"
type textarea "x"
type textarea "Installation service for kitchen exhaust hoods and make-up air plenums accordin…"
type textarea "x"
type textarea "Installation service for kitchen exhaust hoods and make-up air plenums accordin…"
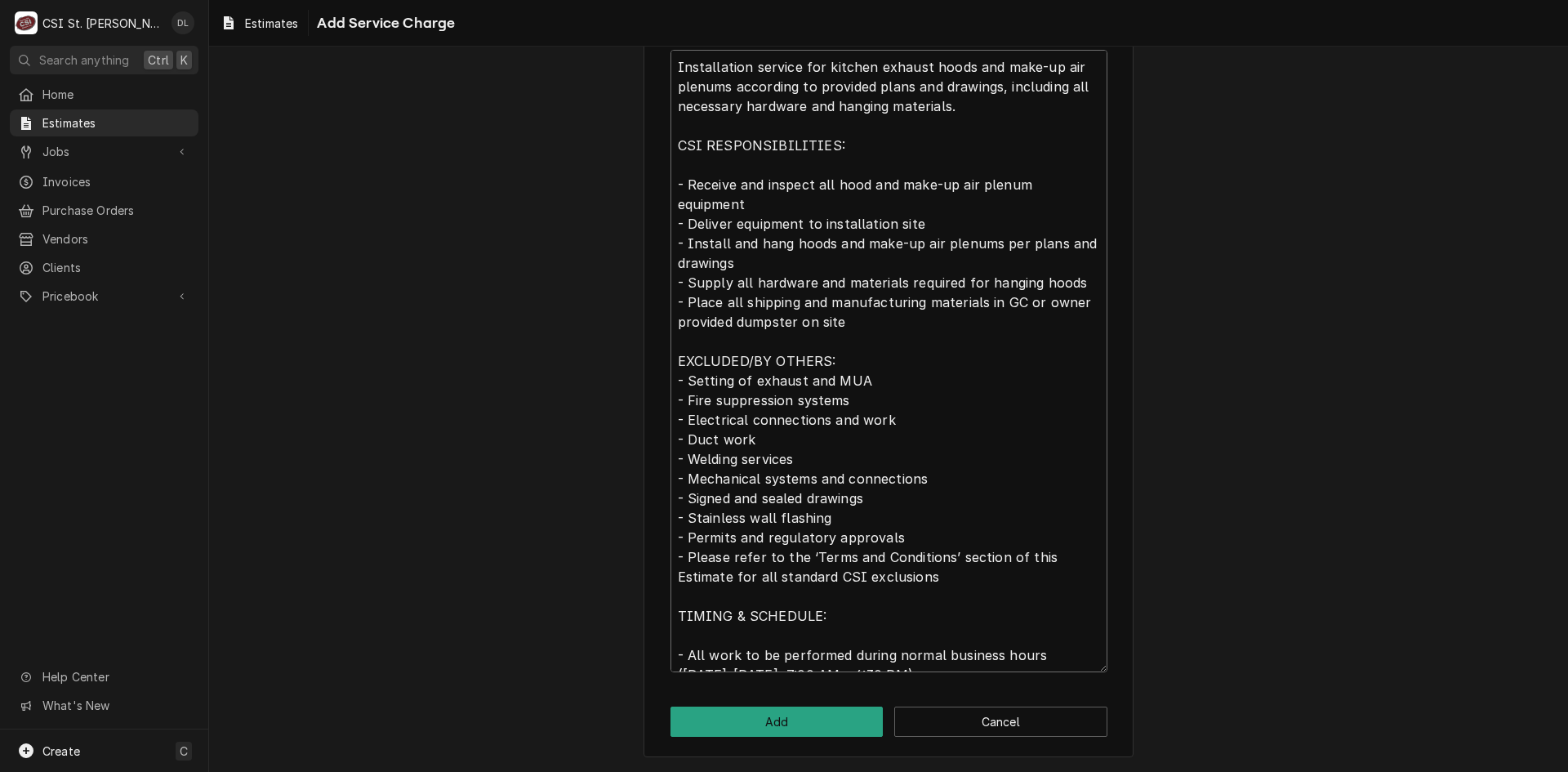
type textarea "x"
type textarea "Installation service for kitchen exhaust hoods and make-up air plenums accordin…"
click at [790, 715] on button "Add" at bounding box center [777, 722] width 213 height 30
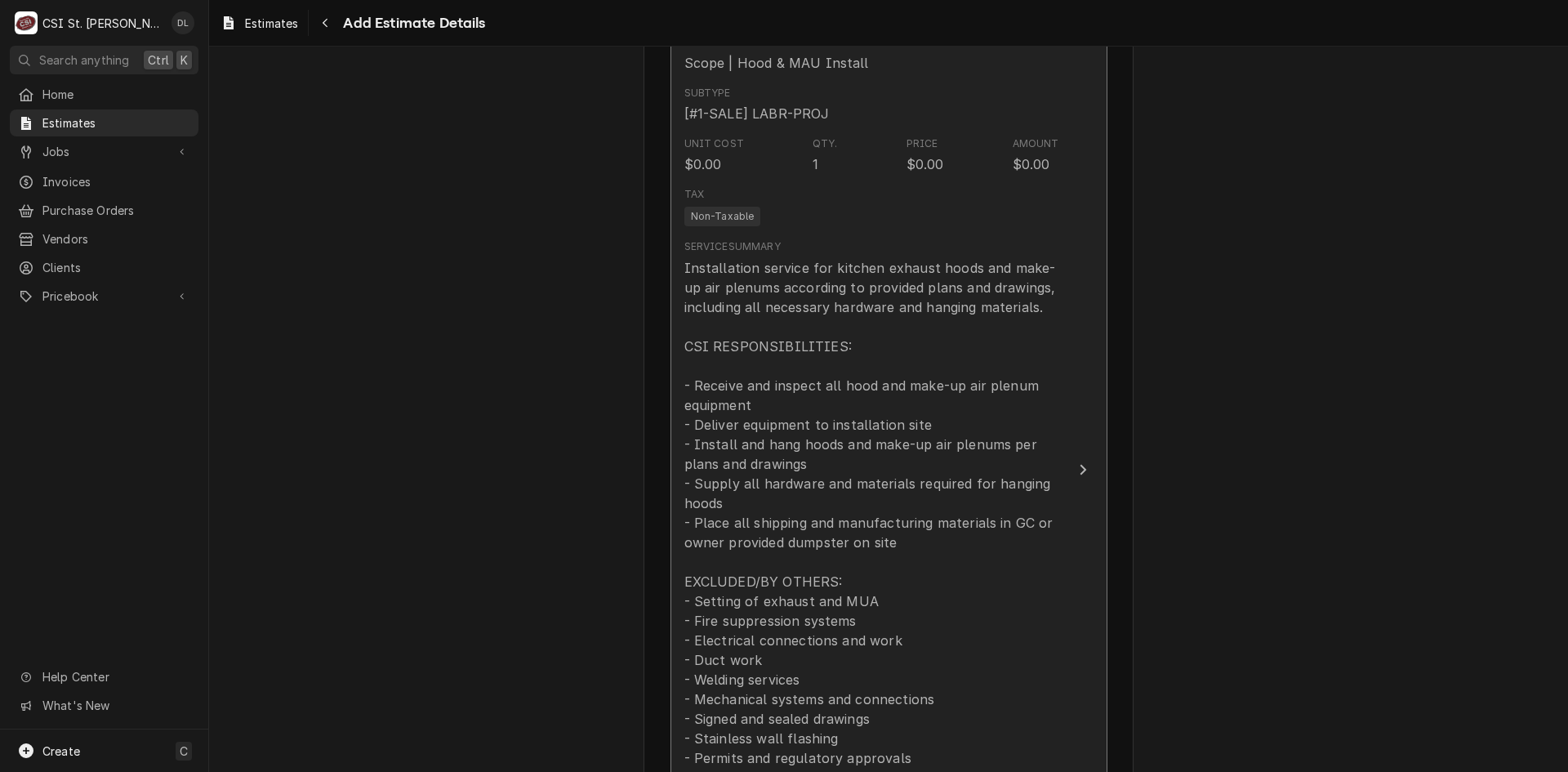
type textarea "x"
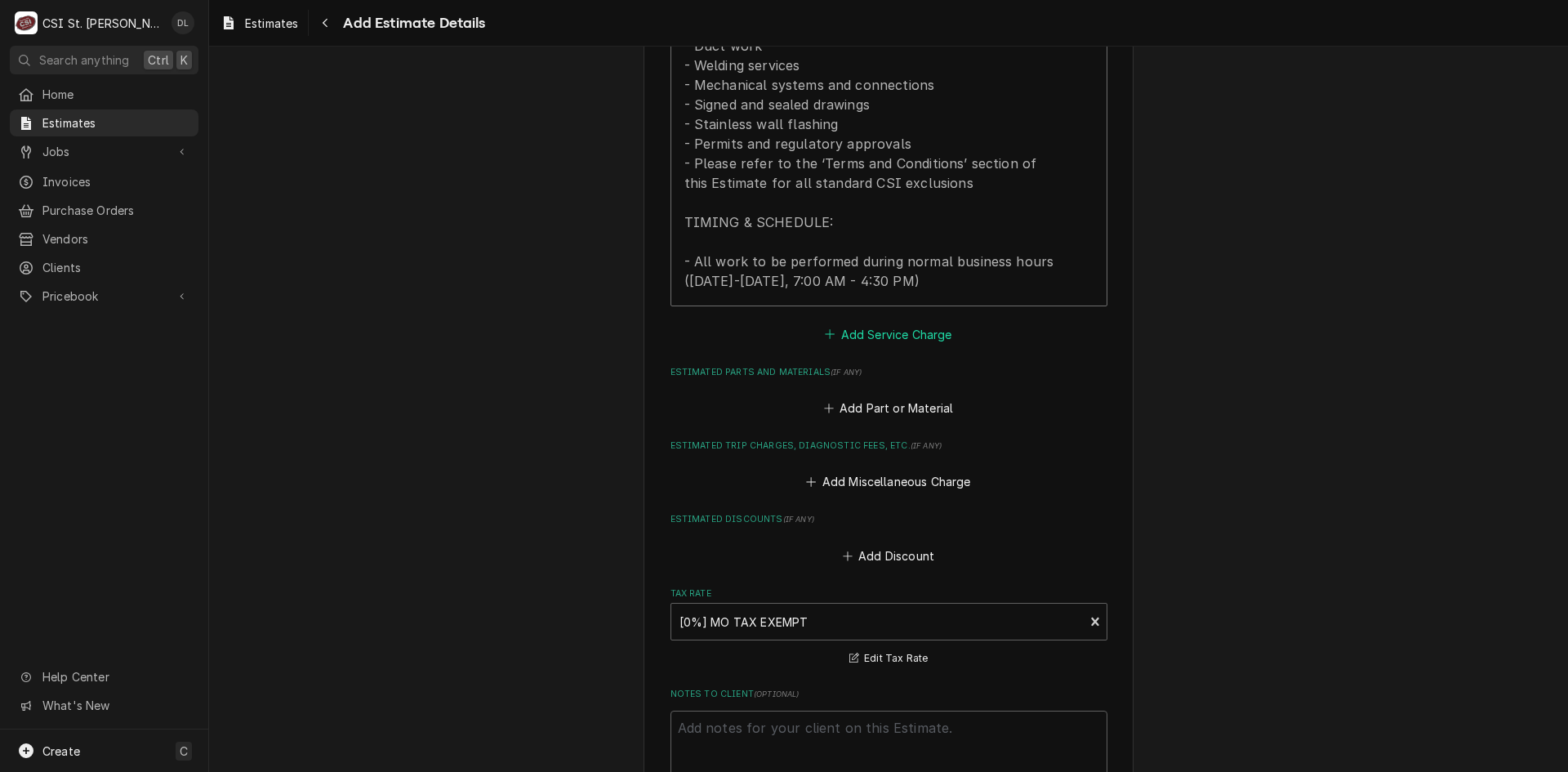
scroll to position [1778, 0]
click at [822, 333] on button "Add Service Charge" at bounding box center [888, 335] width 132 height 23
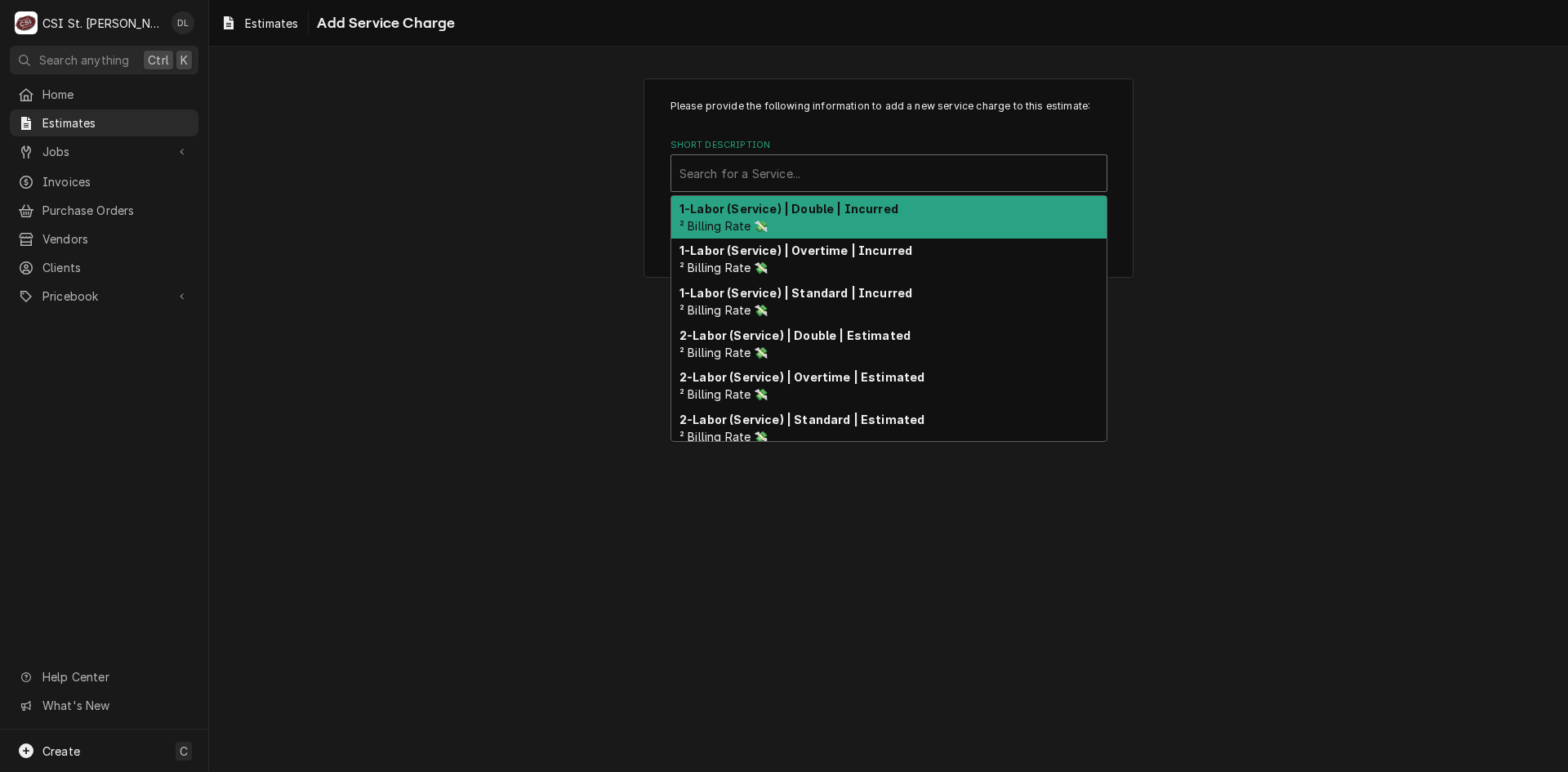
click at [819, 172] on div "Short Description" at bounding box center [889, 173] width 419 height 29
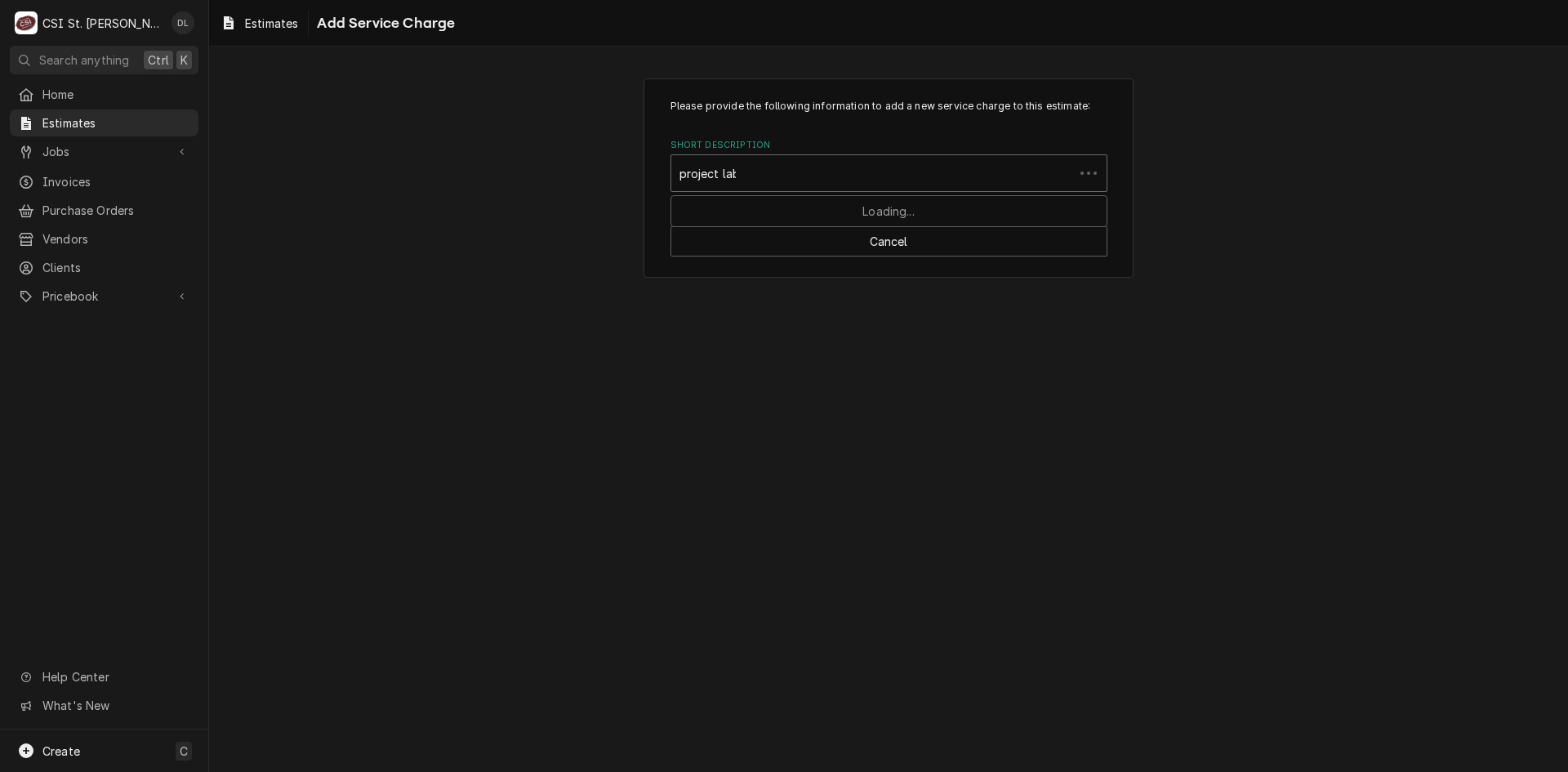
type input "project labor"
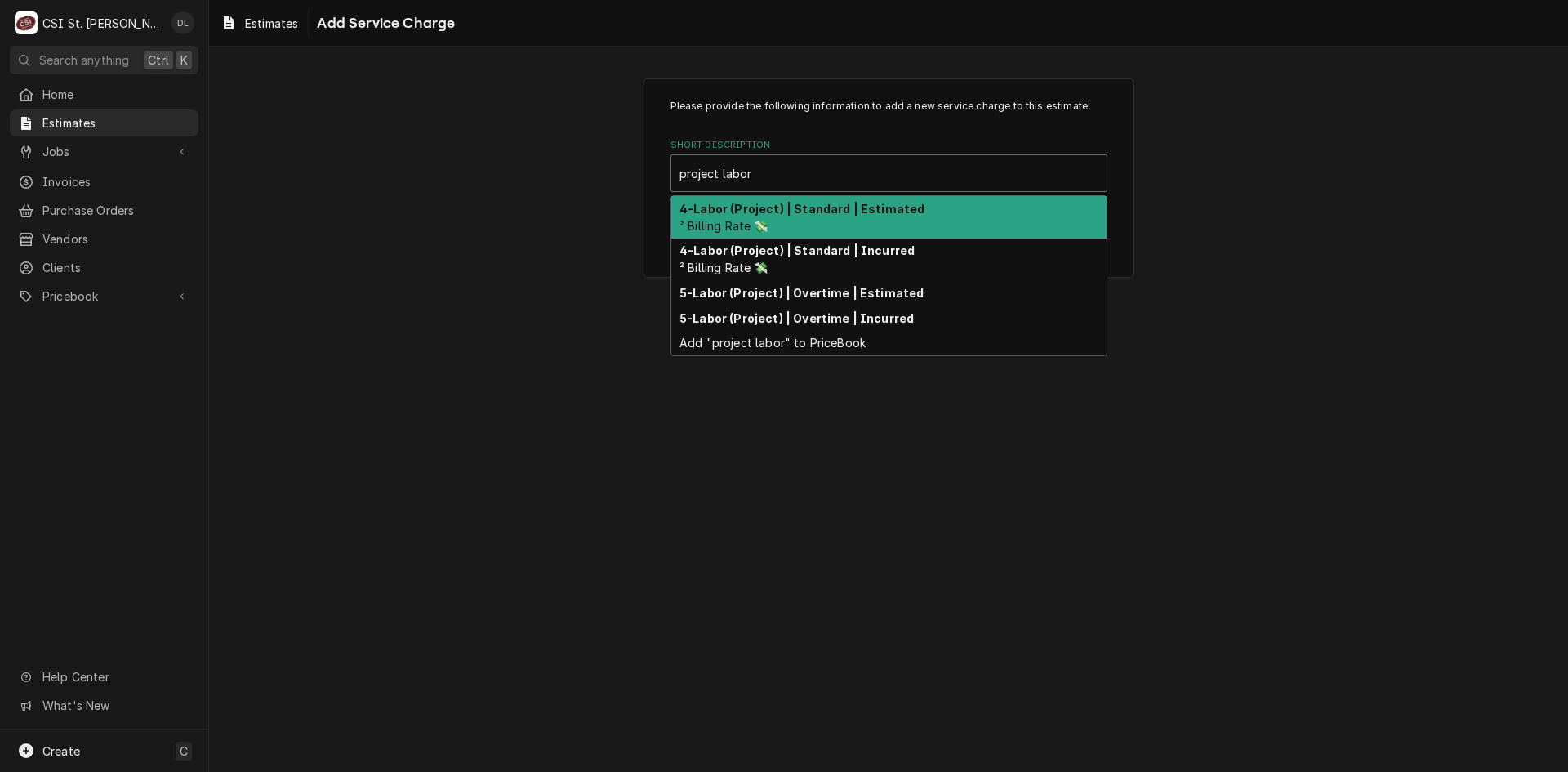
click at [800, 207] on strong "4-Labor (Project) | Standard | Estimated" at bounding box center [802, 209] width 245 height 14
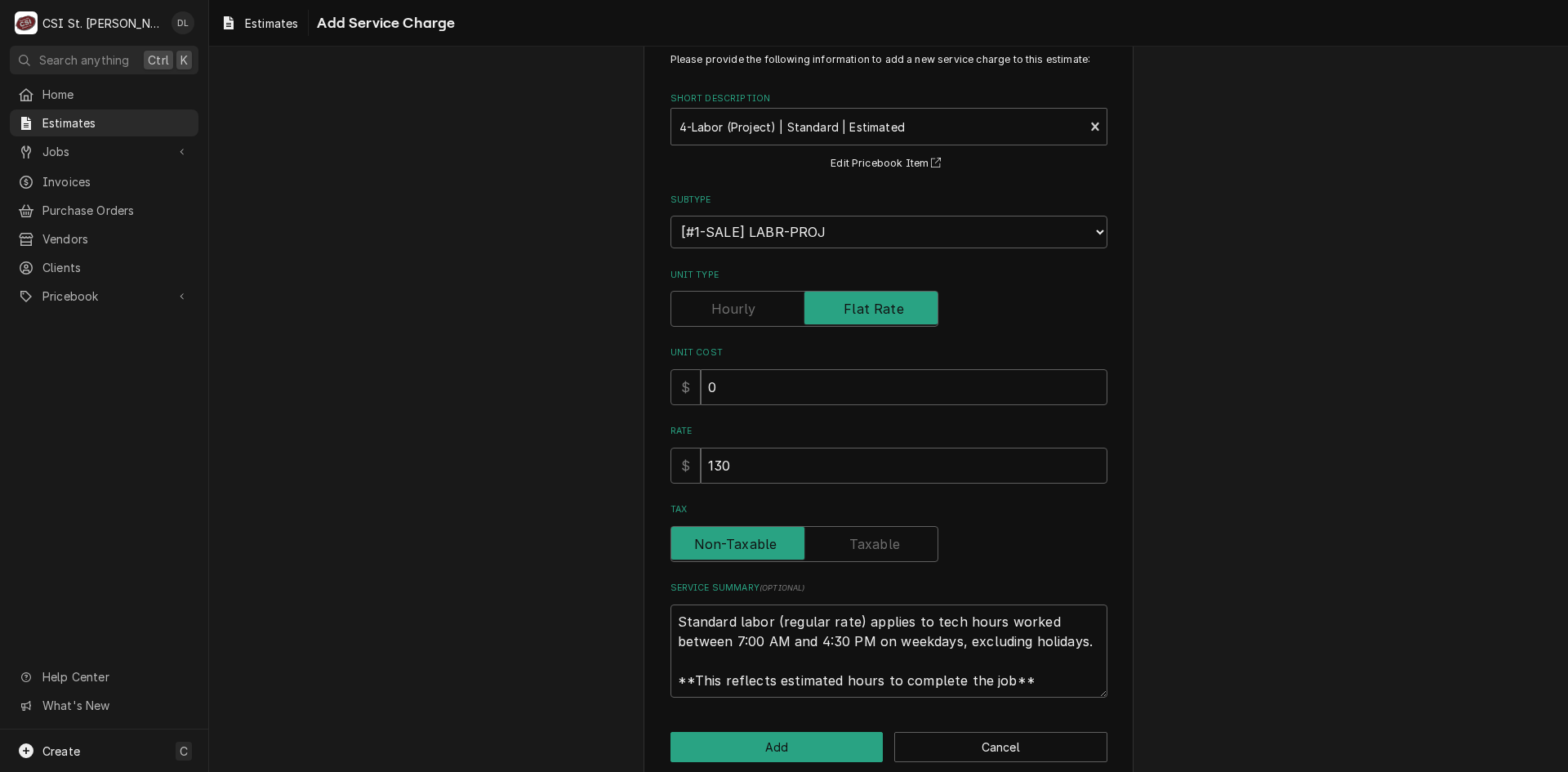
scroll to position [72, 0]
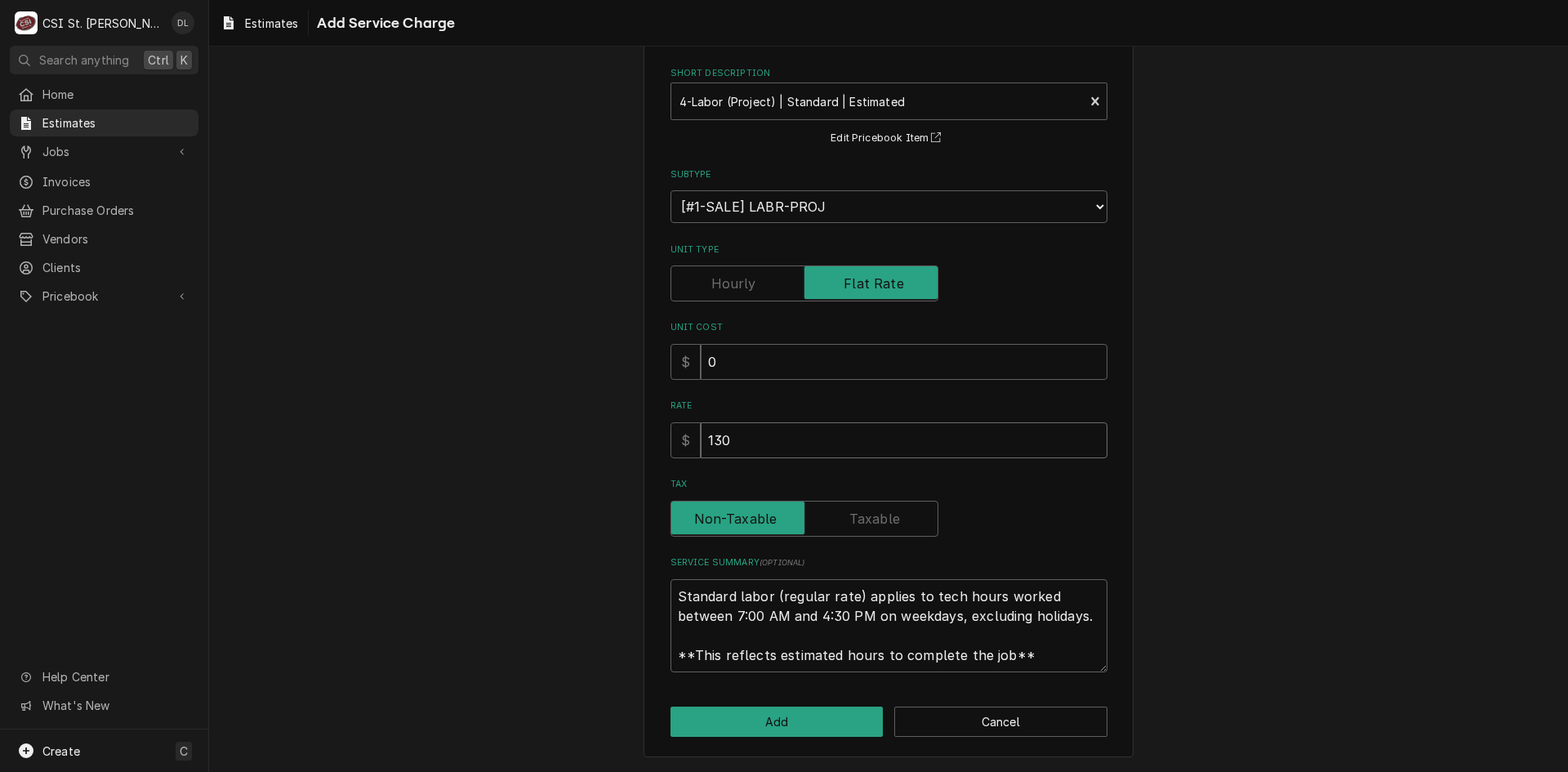
drag, startPoint x: 761, startPoint y: 454, endPoint x: 550, endPoint y: 413, distance: 214.9
click at [550, 413] on div "Please provide the following information to add a new service charge to this es…" at bounding box center [889, 381] width 1359 height 780
type textarea "x"
type input "7"
type textarea "x"
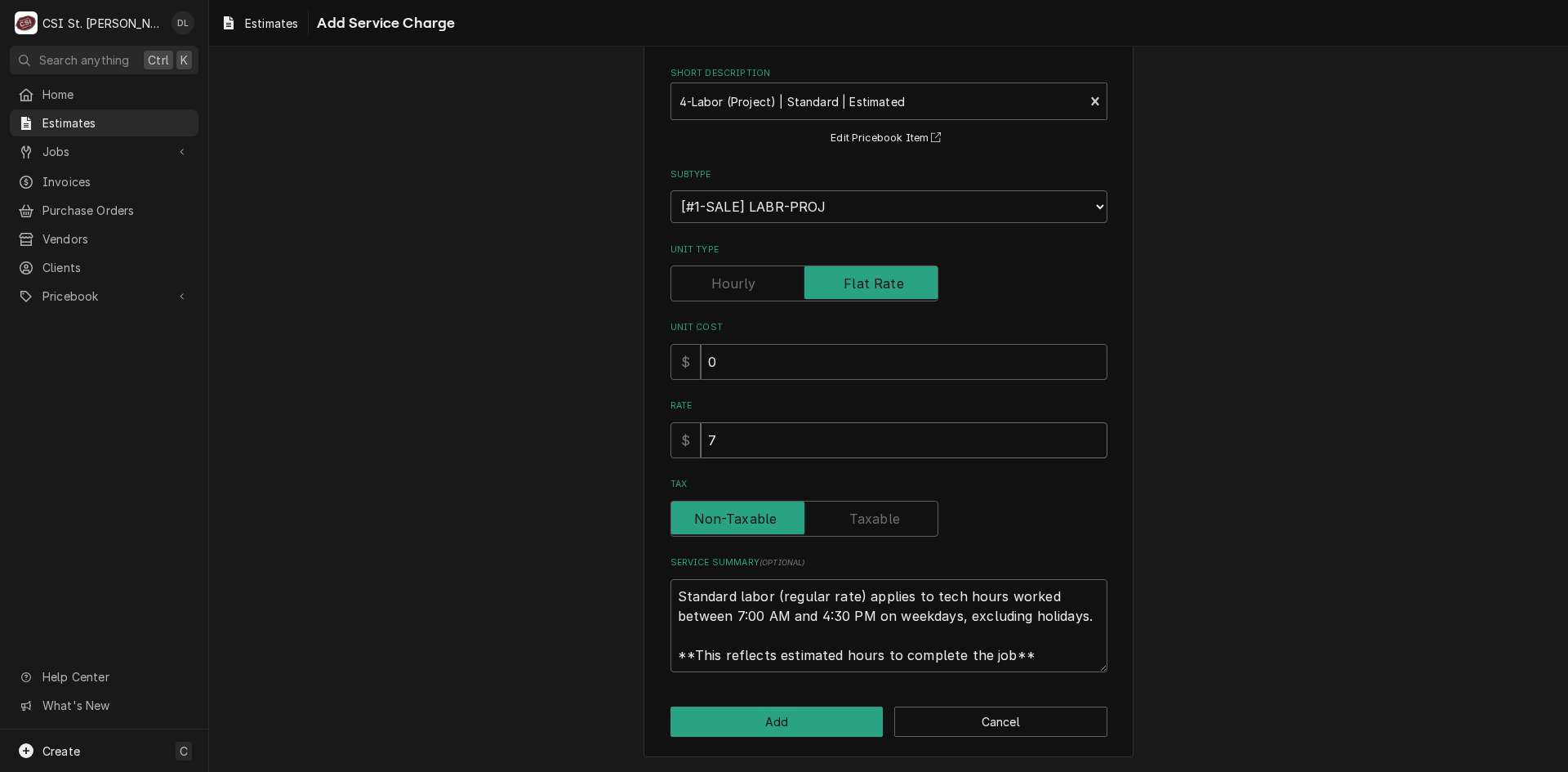
type input "76"
type textarea "x"
type input "768"
type textarea "x"
type input "7680"
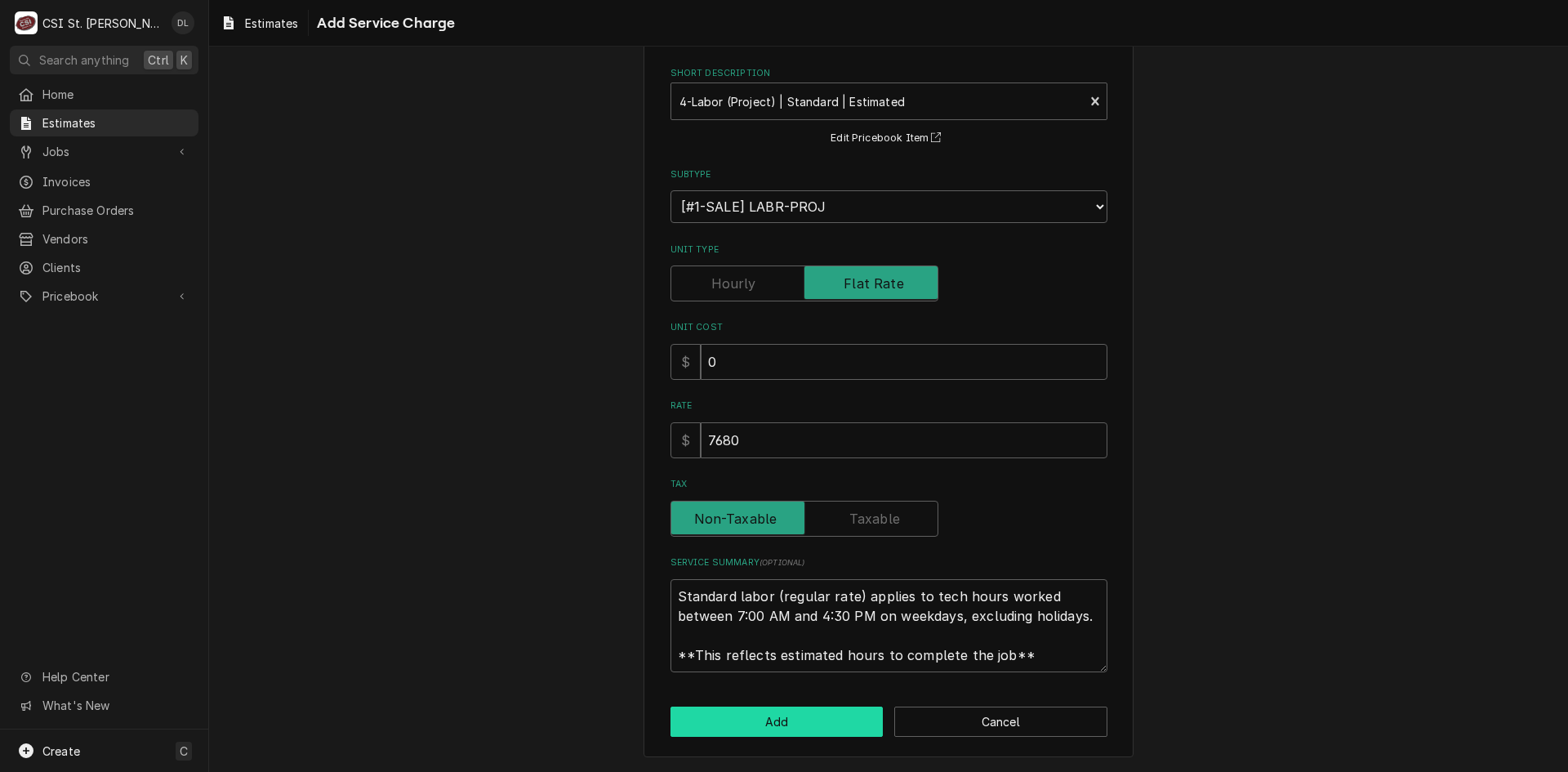
click at [792, 721] on button "Add" at bounding box center [777, 722] width 213 height 30
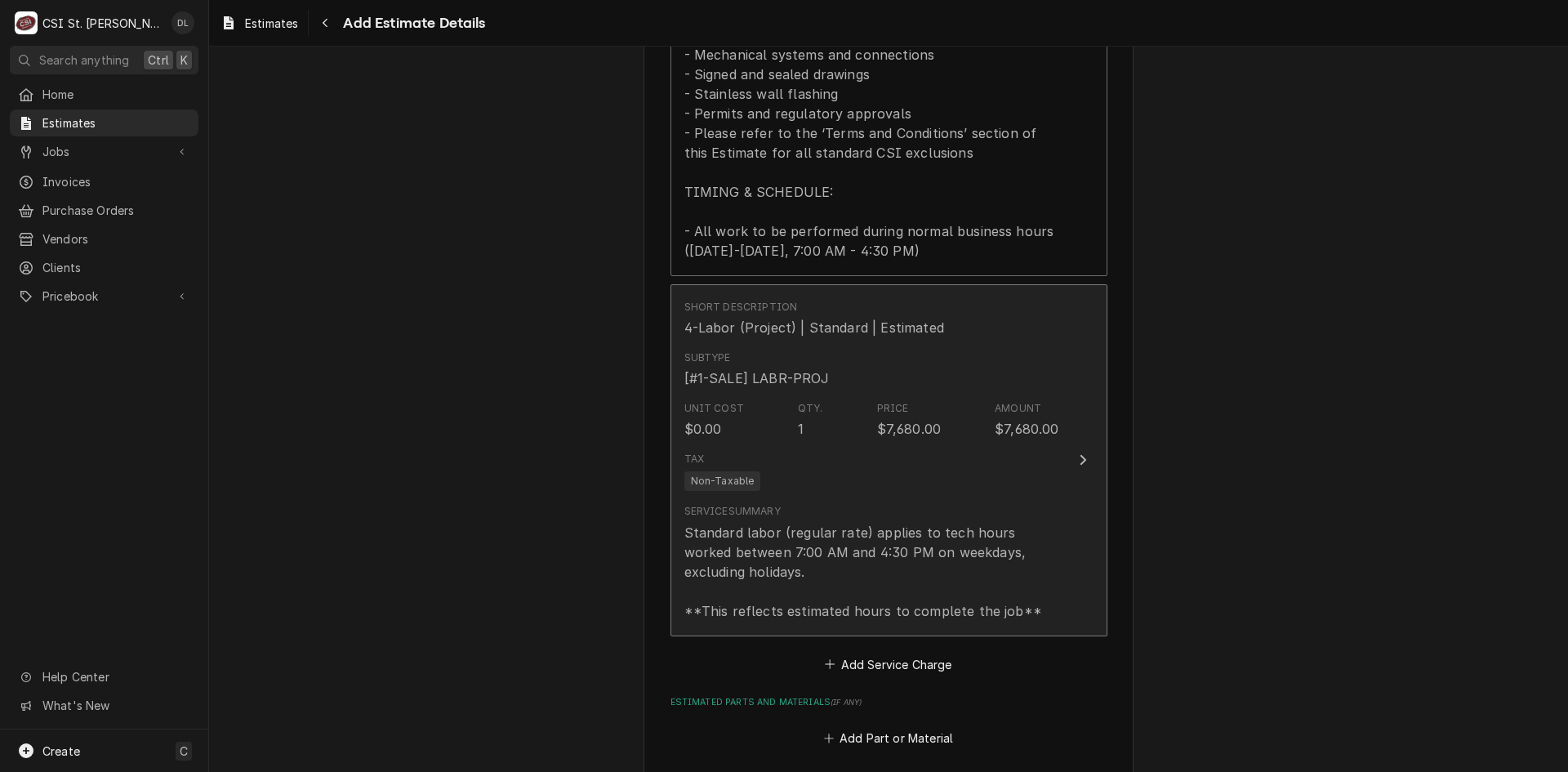
type textarea "x"
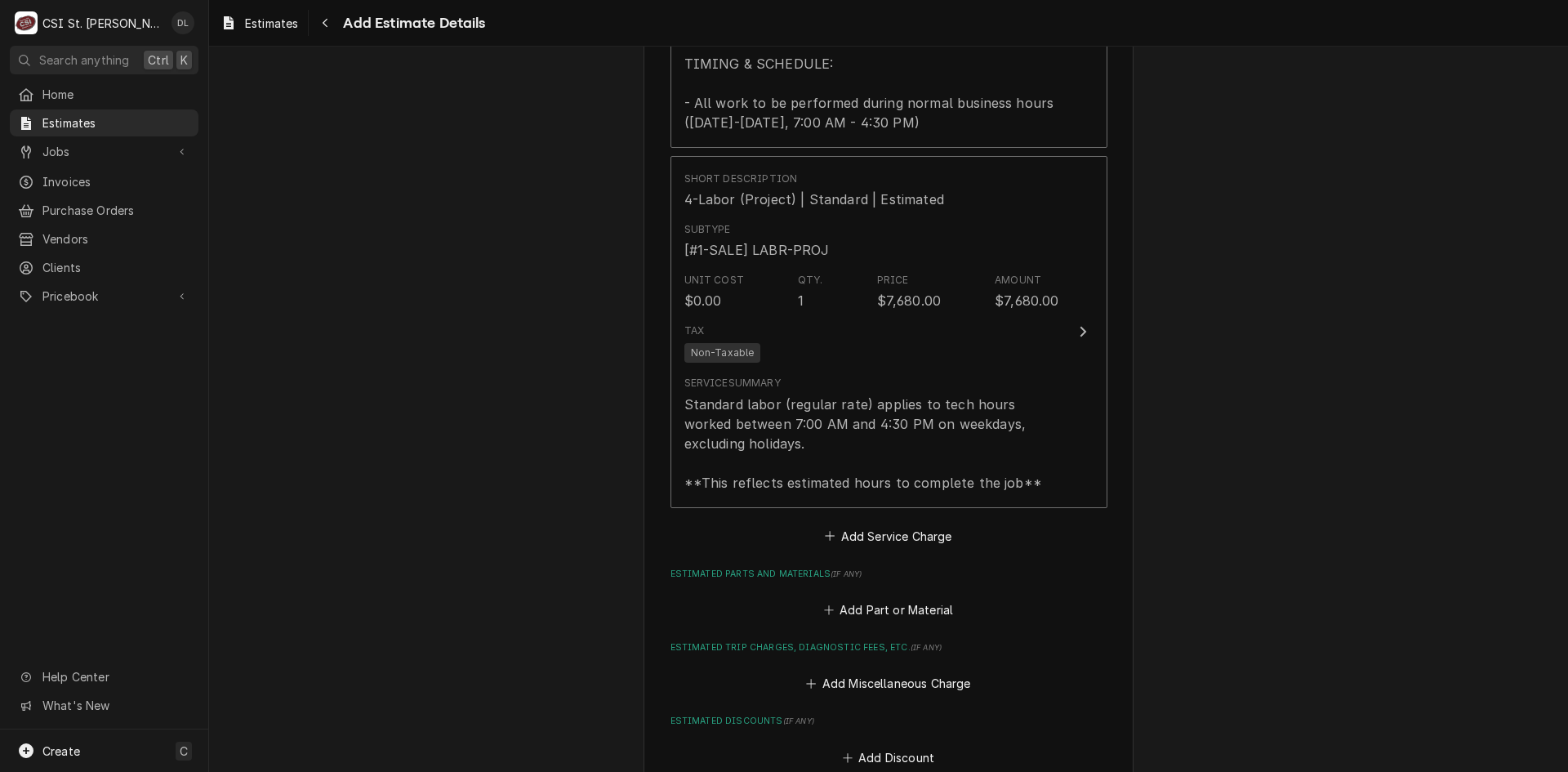
scroll to position [2137, 0]
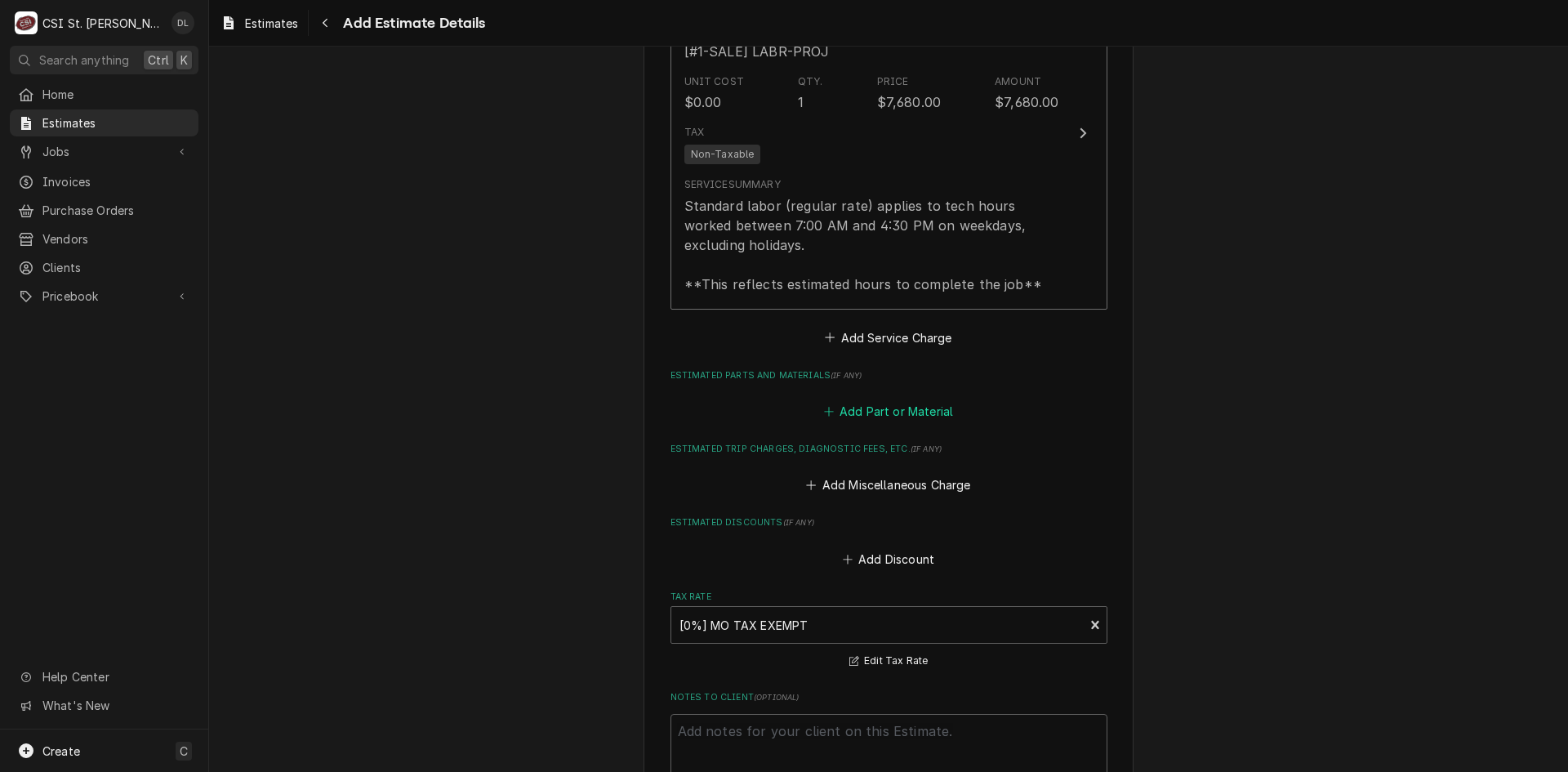
click at [821, 411] on button "Add Part or Material" at bounding box center [888, 411] width 135 height 23
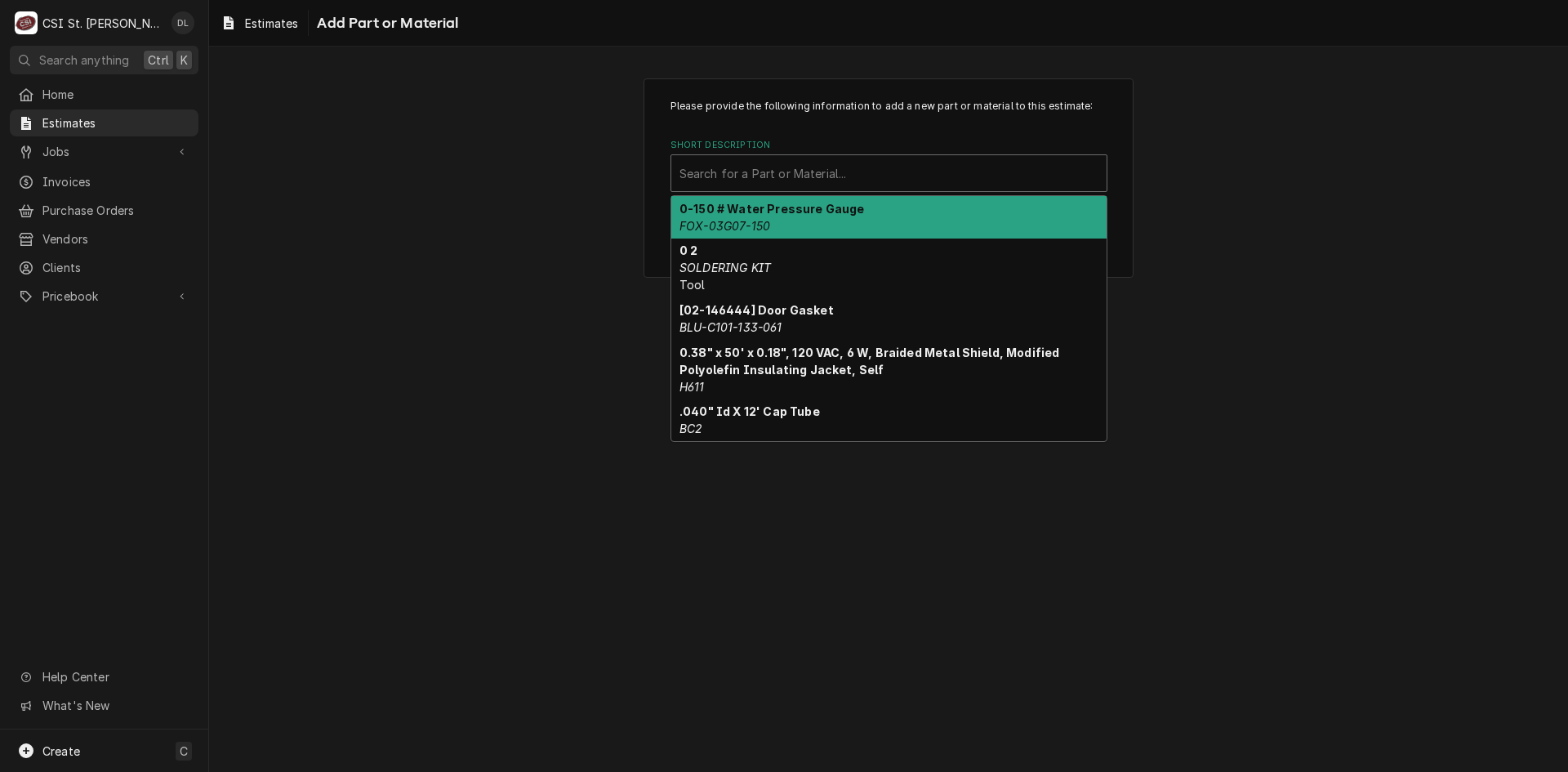
click at [805, 163] on div "Short Description" at bounding box center [889, 173] width 419 height 29
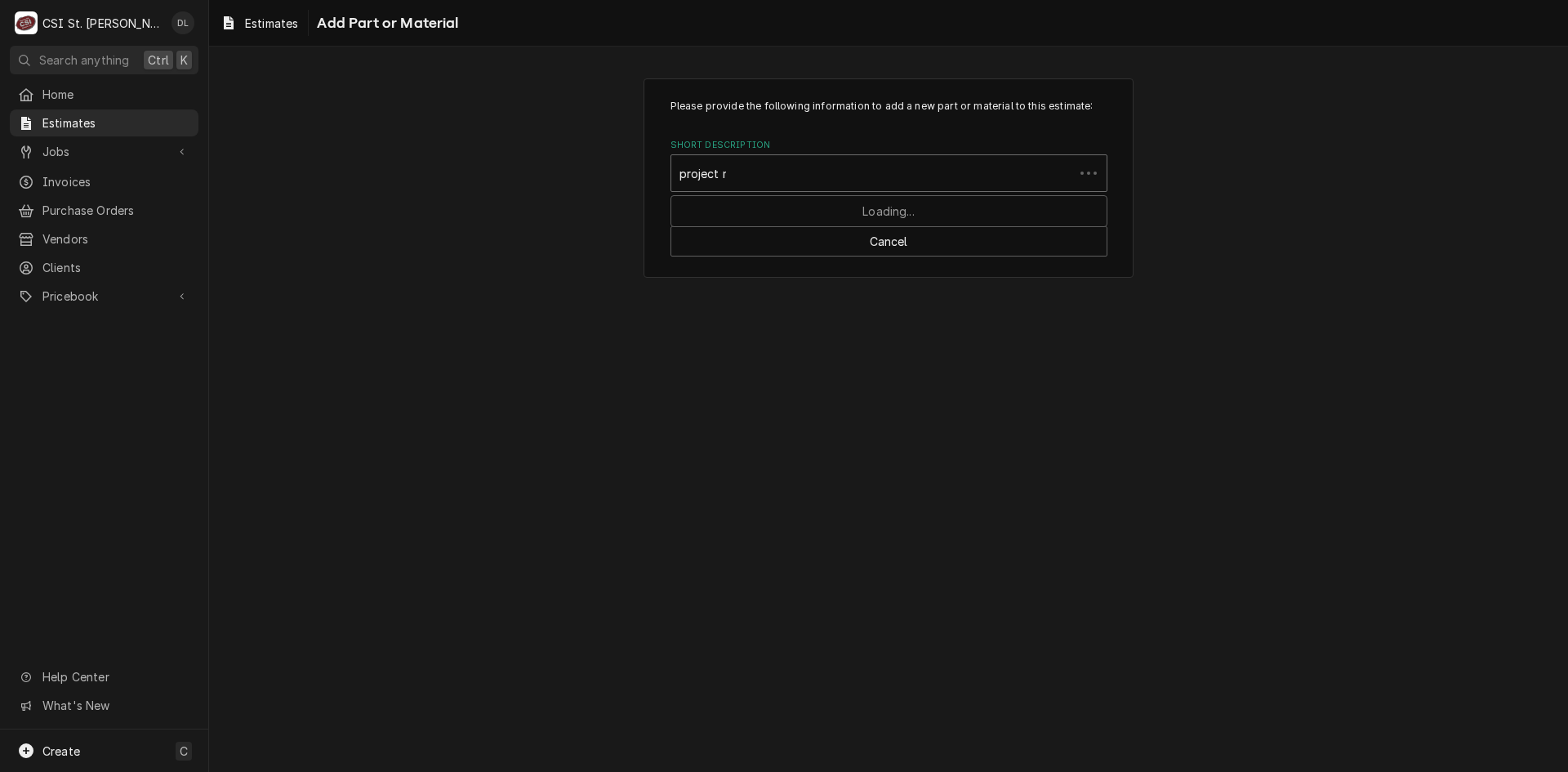
type input "project ma"
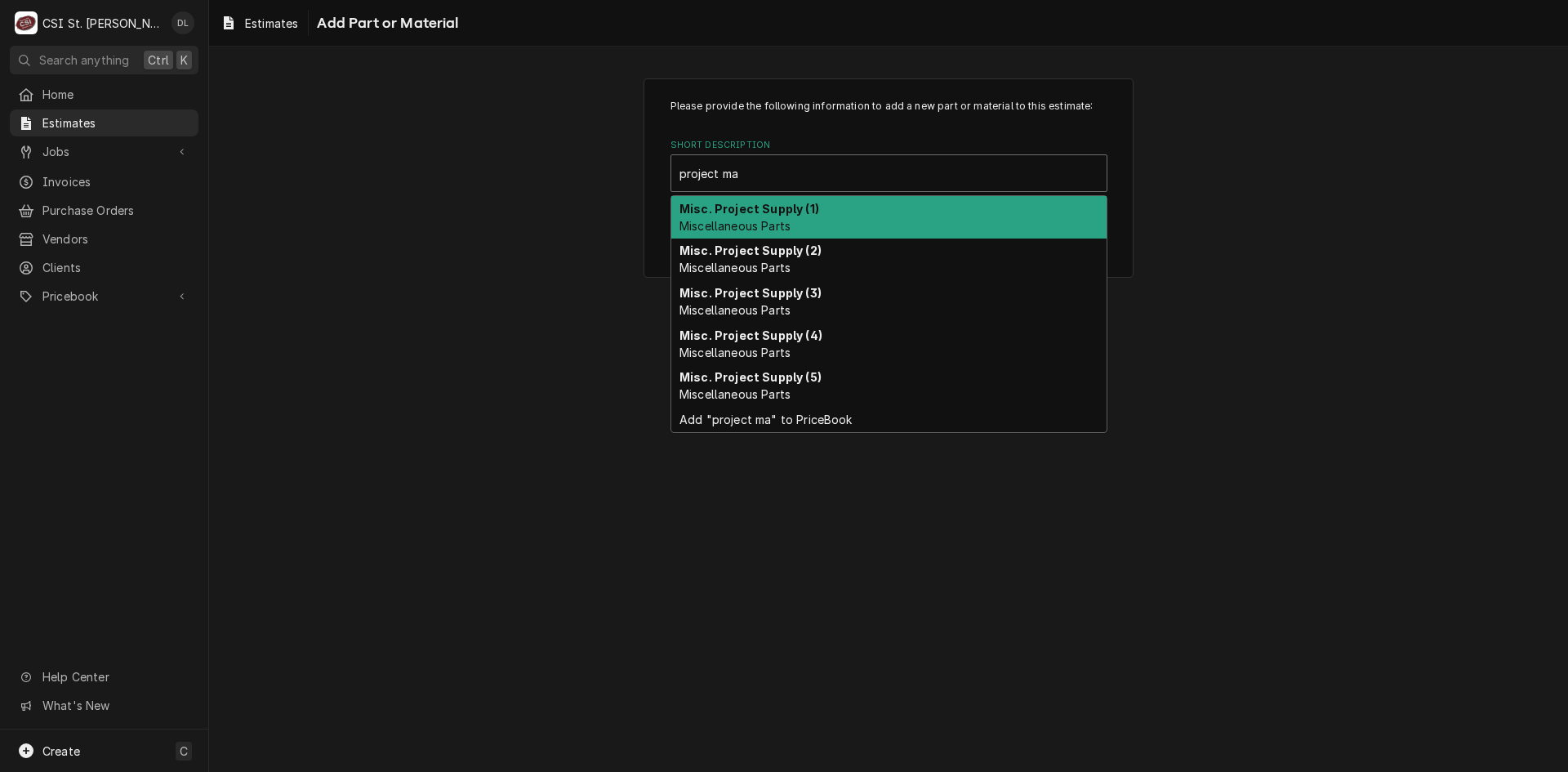
click at [779, 219] on span "Miscellaneous Parts" at bounding box center [735, 225] width 111 height 14
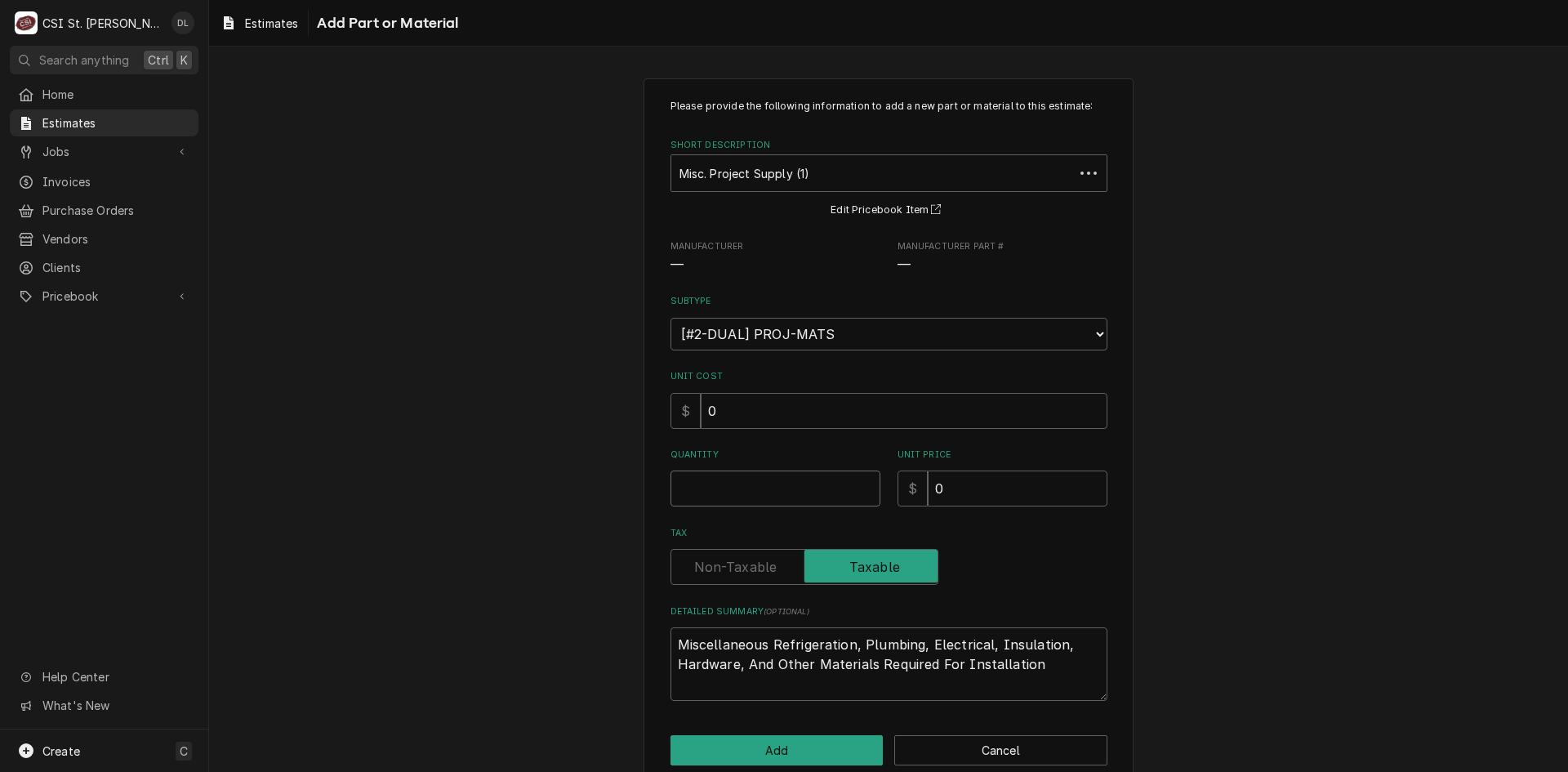
click at [732, 474] on input "Quantity" at bounding box center [775, 488] width 210 height 36
type textarea "x"
type input "1"
type textarea "x"
type input "1"
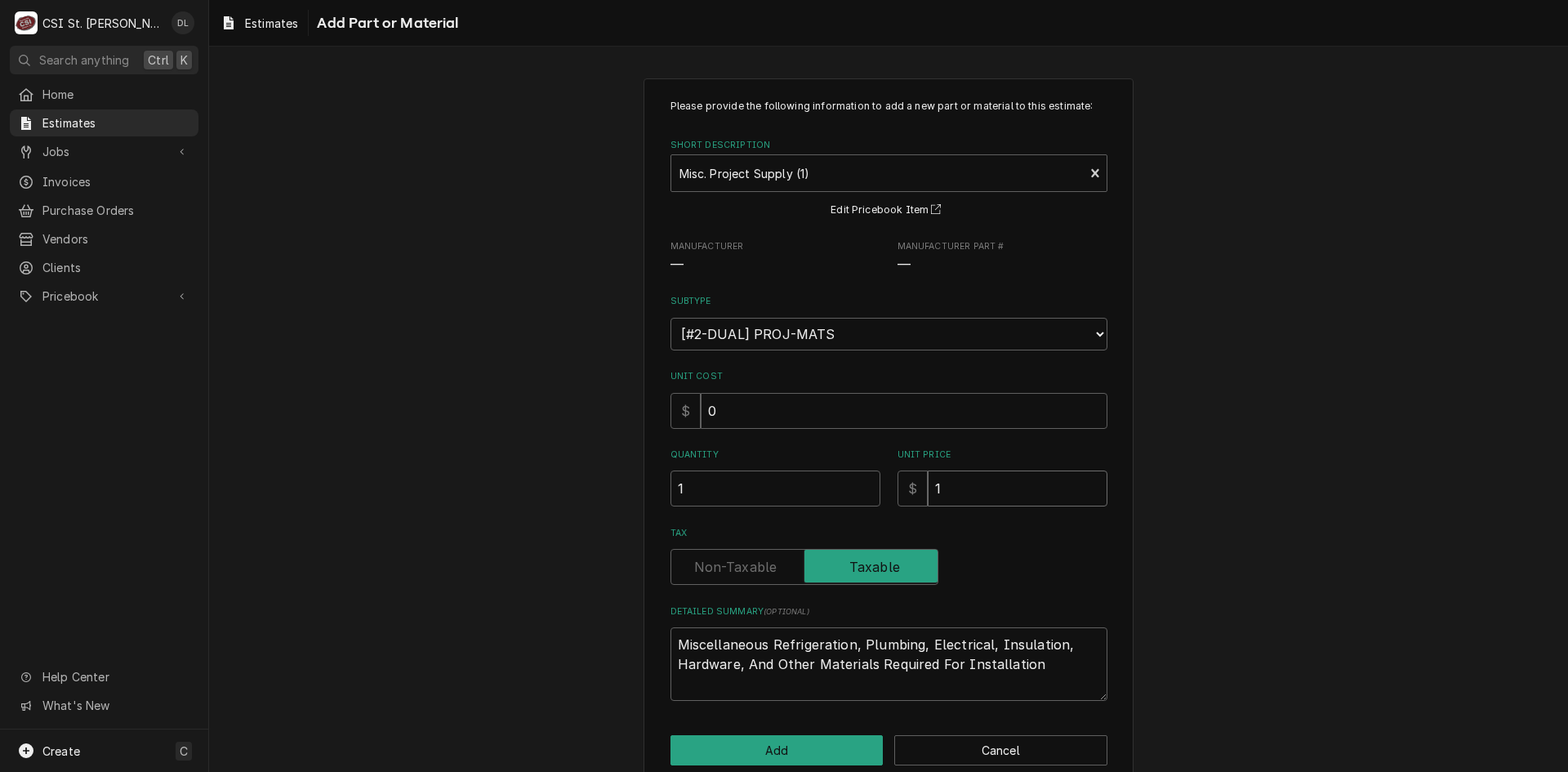
type textarea "x"
type input "15"
type textarea "x"
type input "150"
type textarea "x"
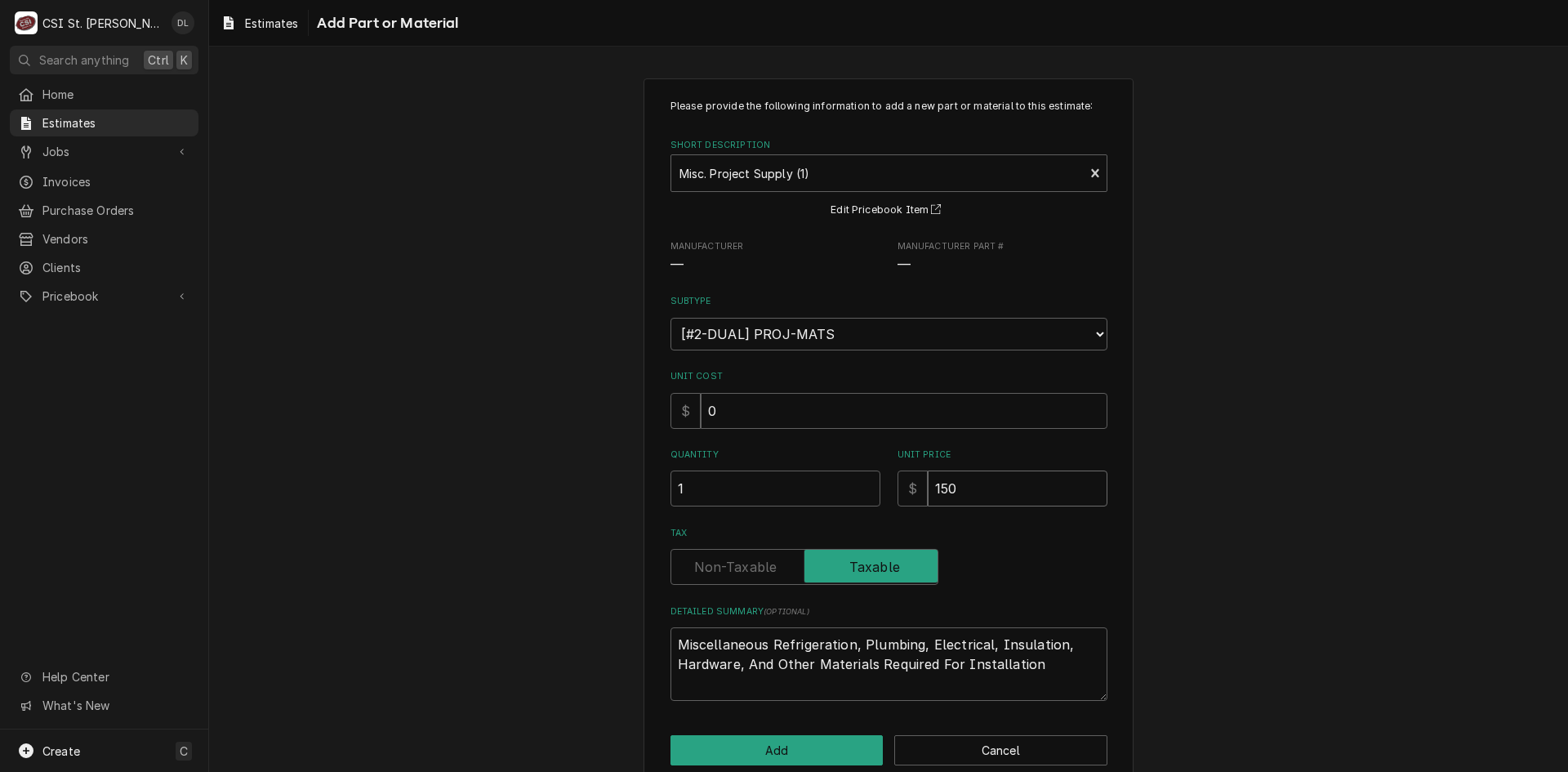
type input "1500"
type textarea "x"
type input "1500"
click at [794, 750] on button "Add" at bounding box center [777, 750] width 213 height 30
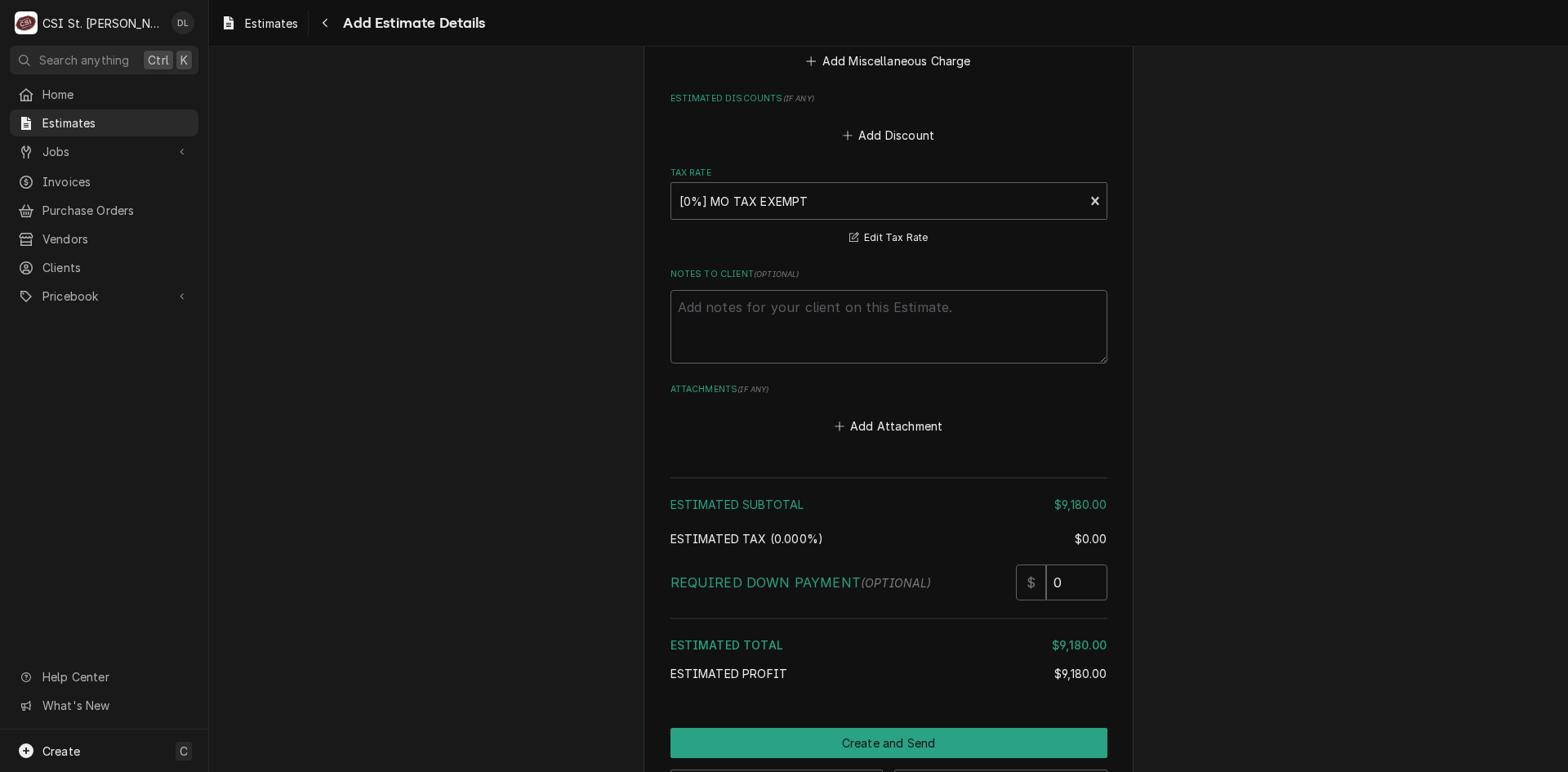
scroll to position [2995, 0]
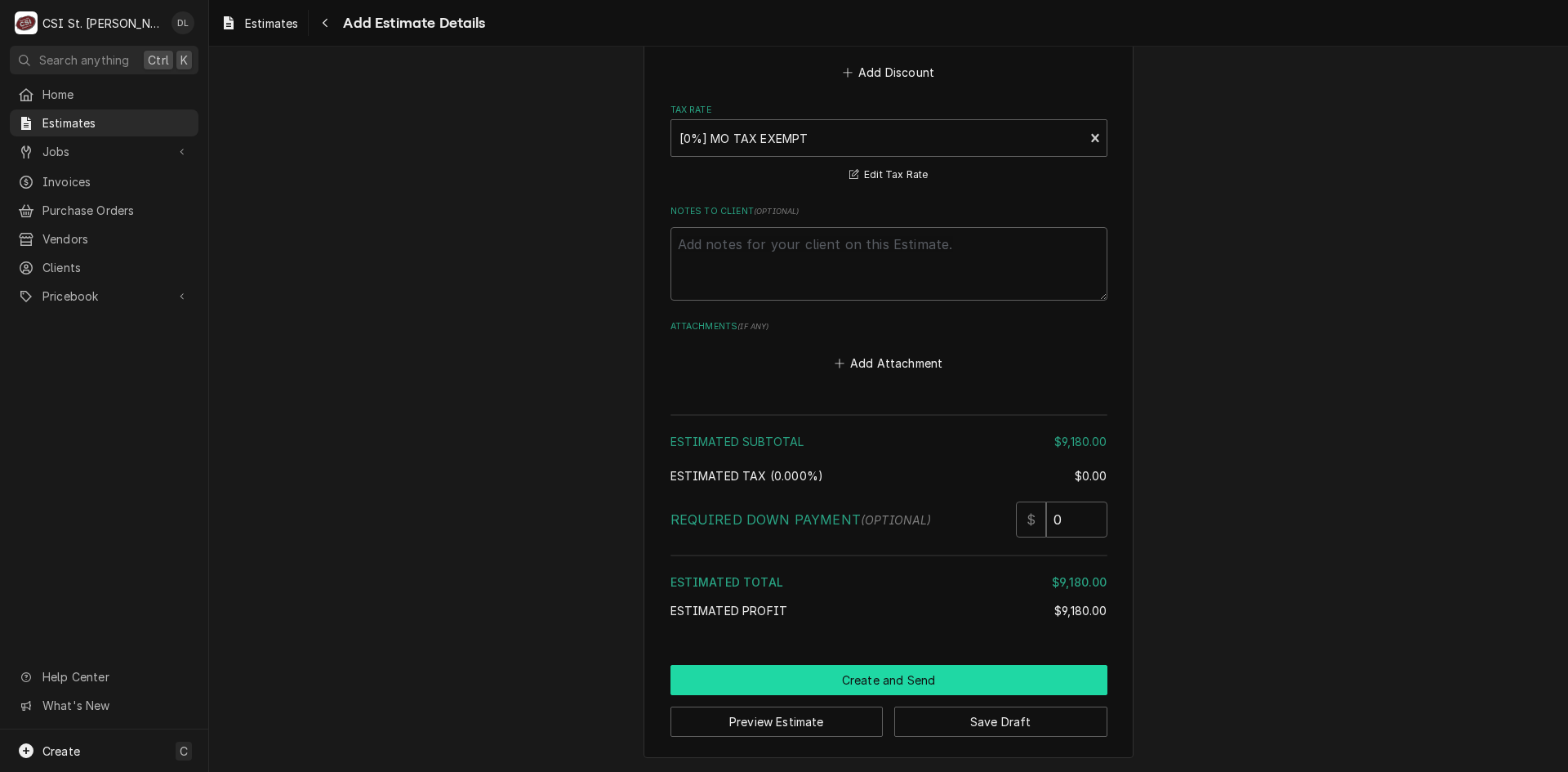
click at [886, 685] on button "Create and Send" at bounding box center [888, 680] width 437 height 30
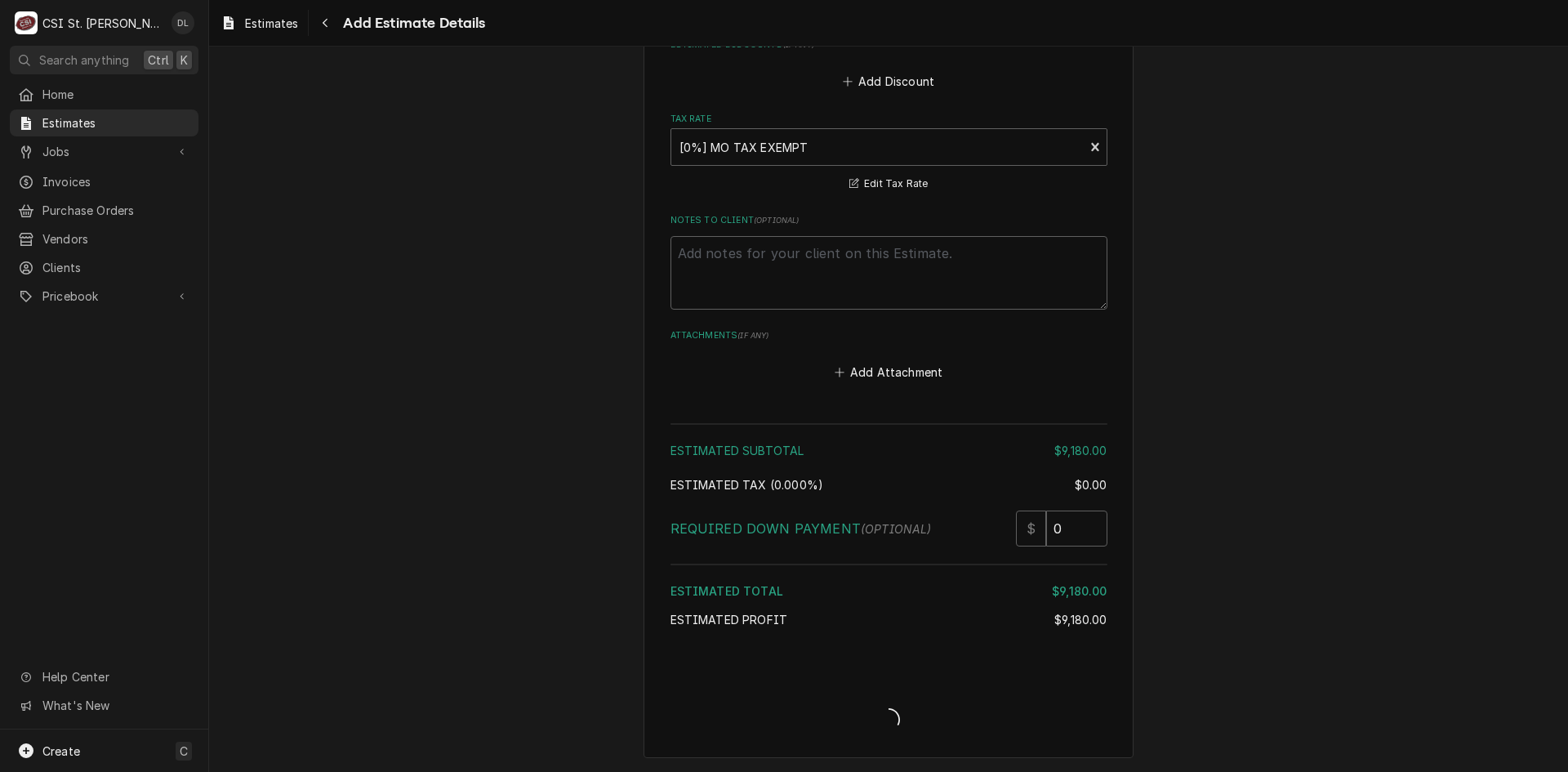
scroll to position [2986, 0]
type textarea "x"
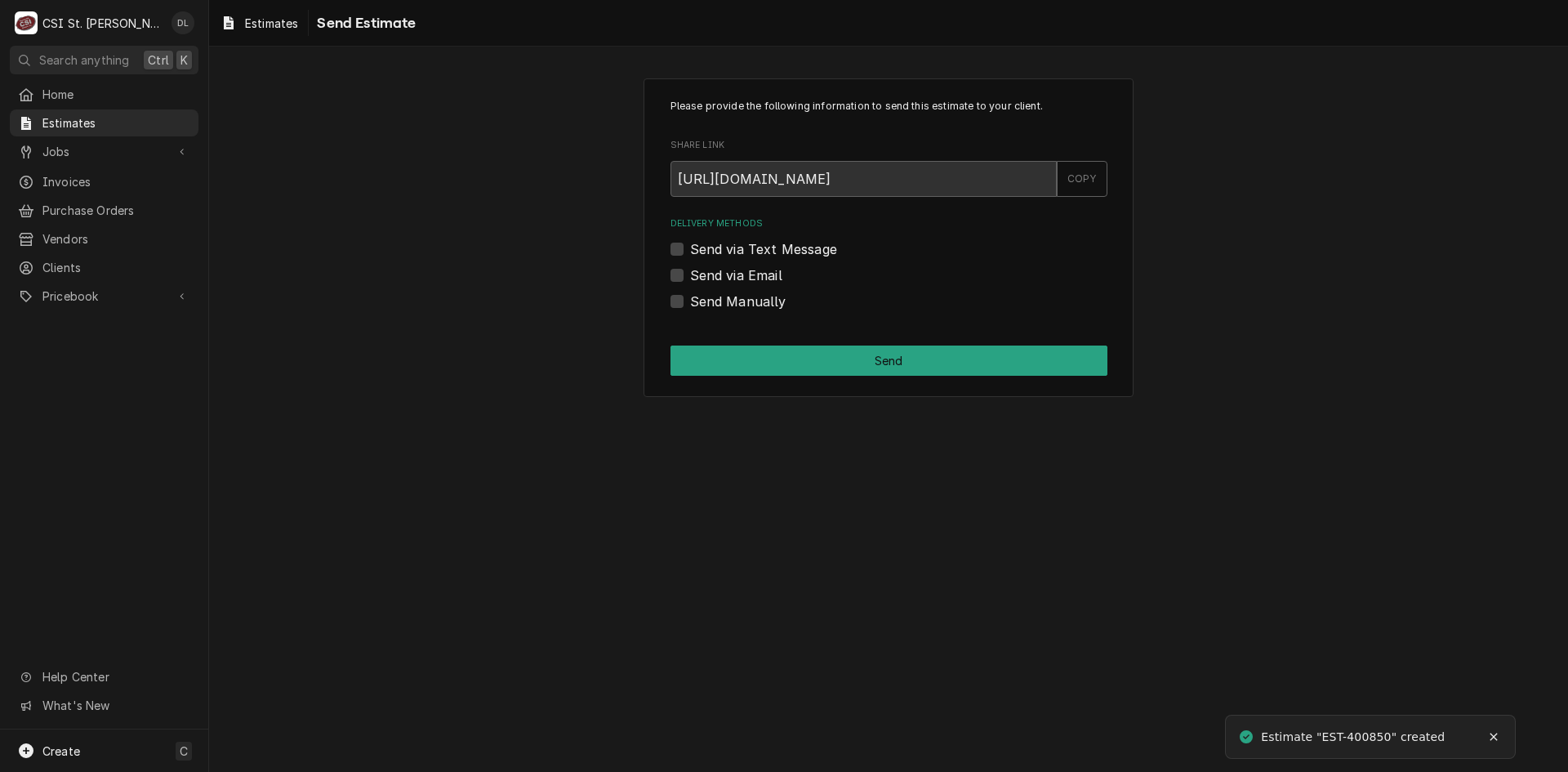
click at [684, 306] on div "Send Manually" at bounding box center [888, 301] width 437 height 19
click at [691, 298] on label "Send Manually" at bounding box center [738, 301] width 96 height 19
click at [691, 298] on input "Send Manually" at bounding box center [908, 309] width 437 height 36
checkbox input "true"
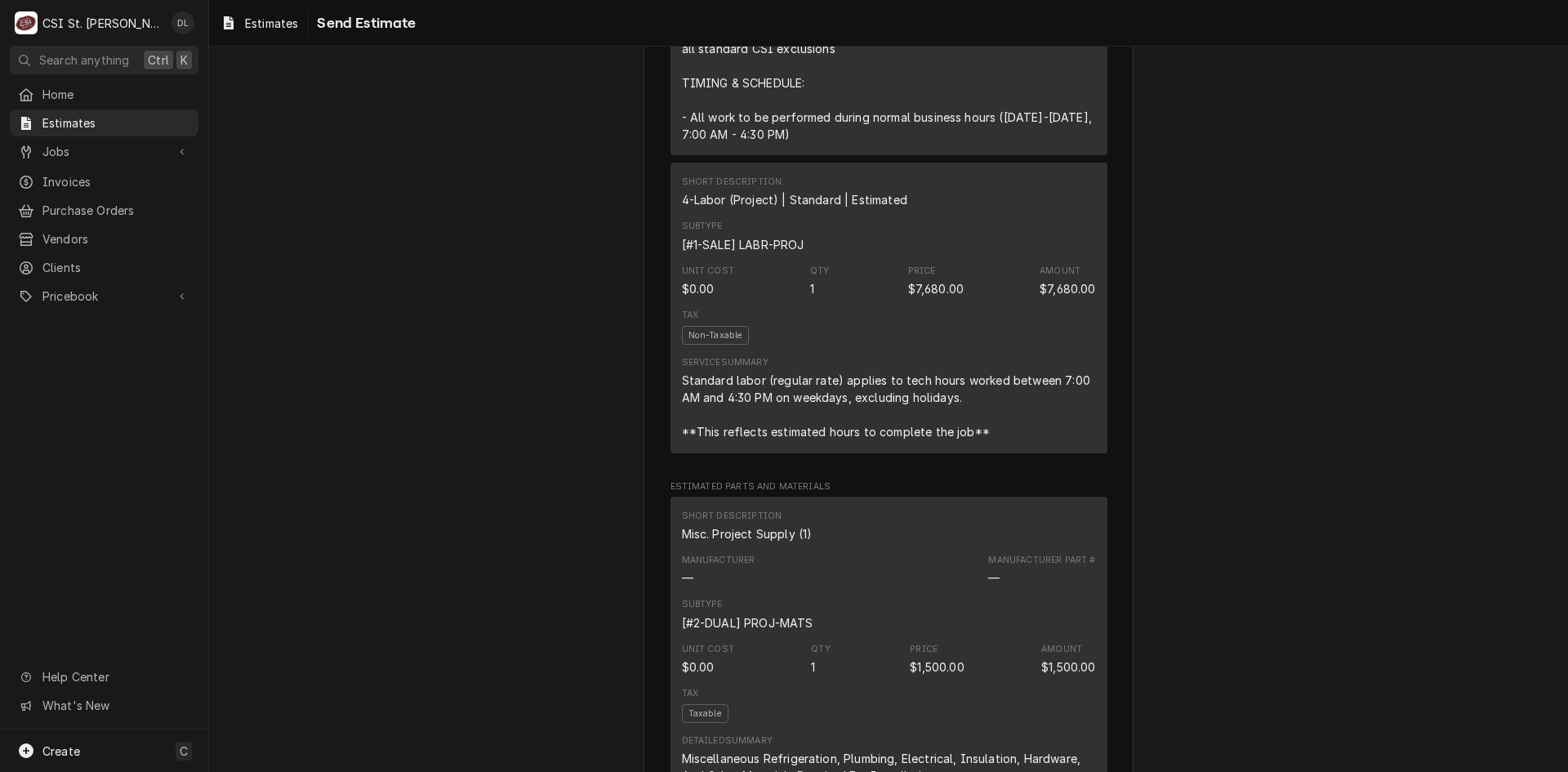
scroll to position [1470, 0]
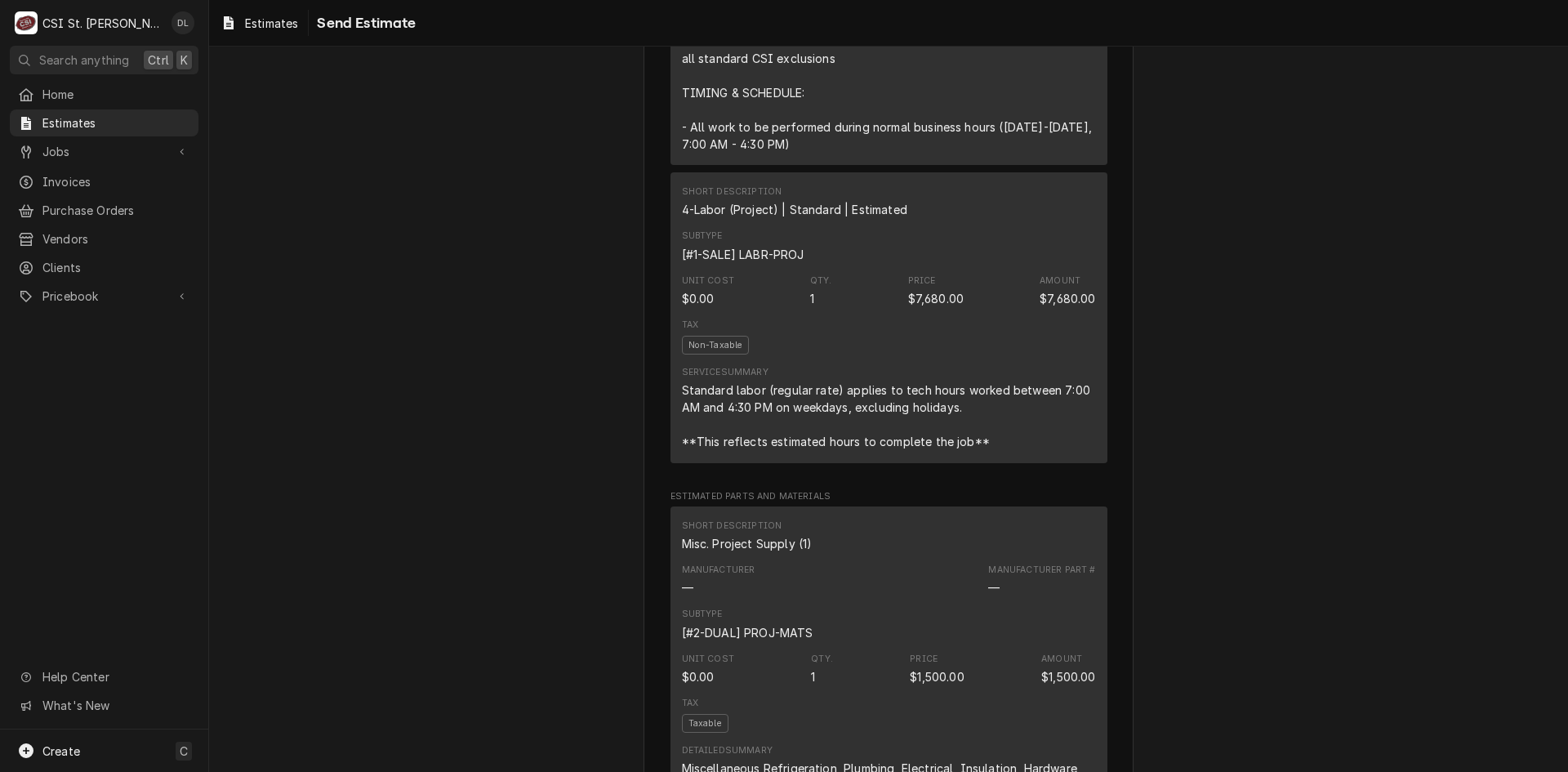
click at [861, 360] on div "Tax Non-Taxable" at bounding box center [889, 336] width 414 height 48
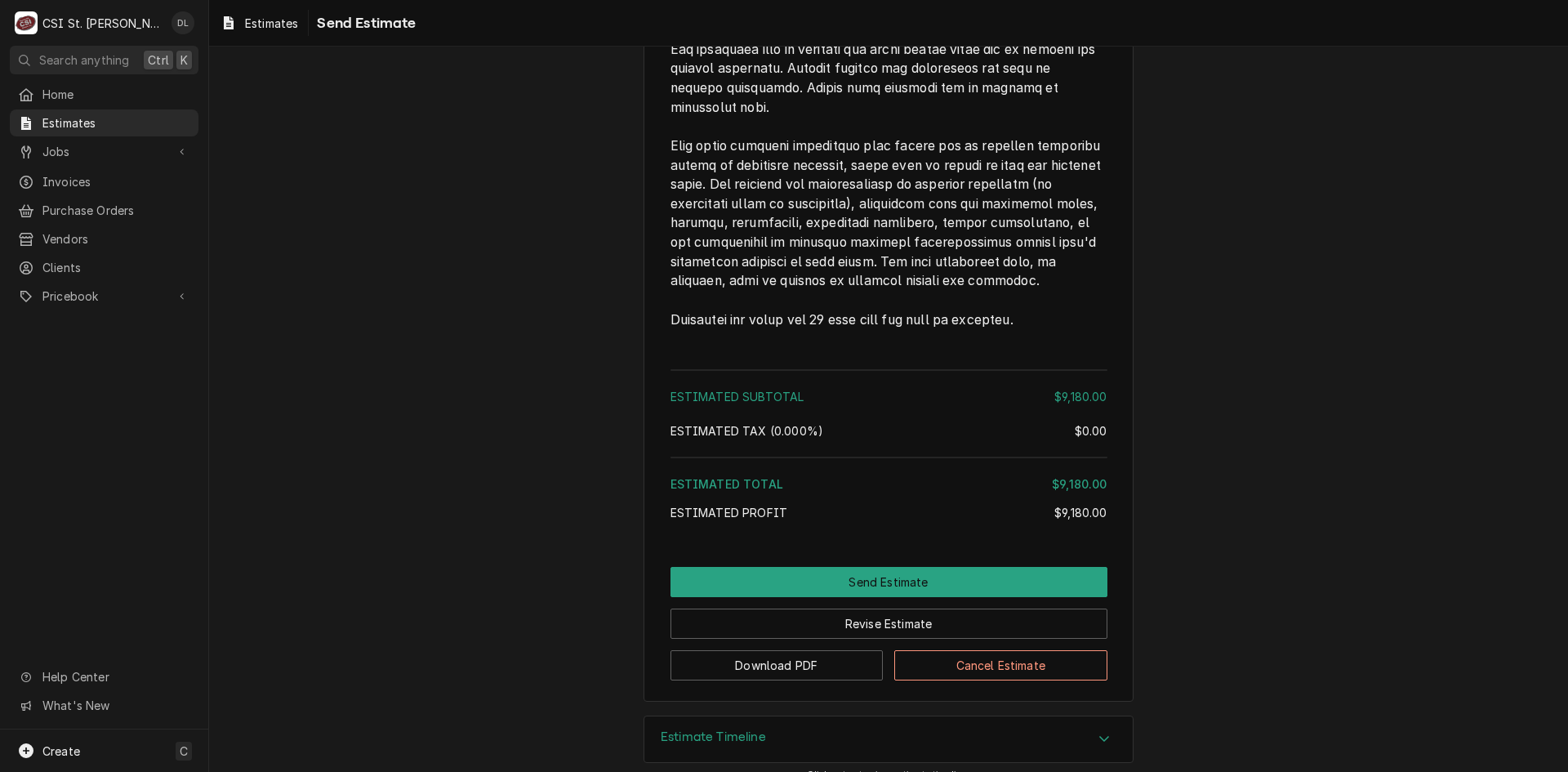
scroll to position [2903, 0]
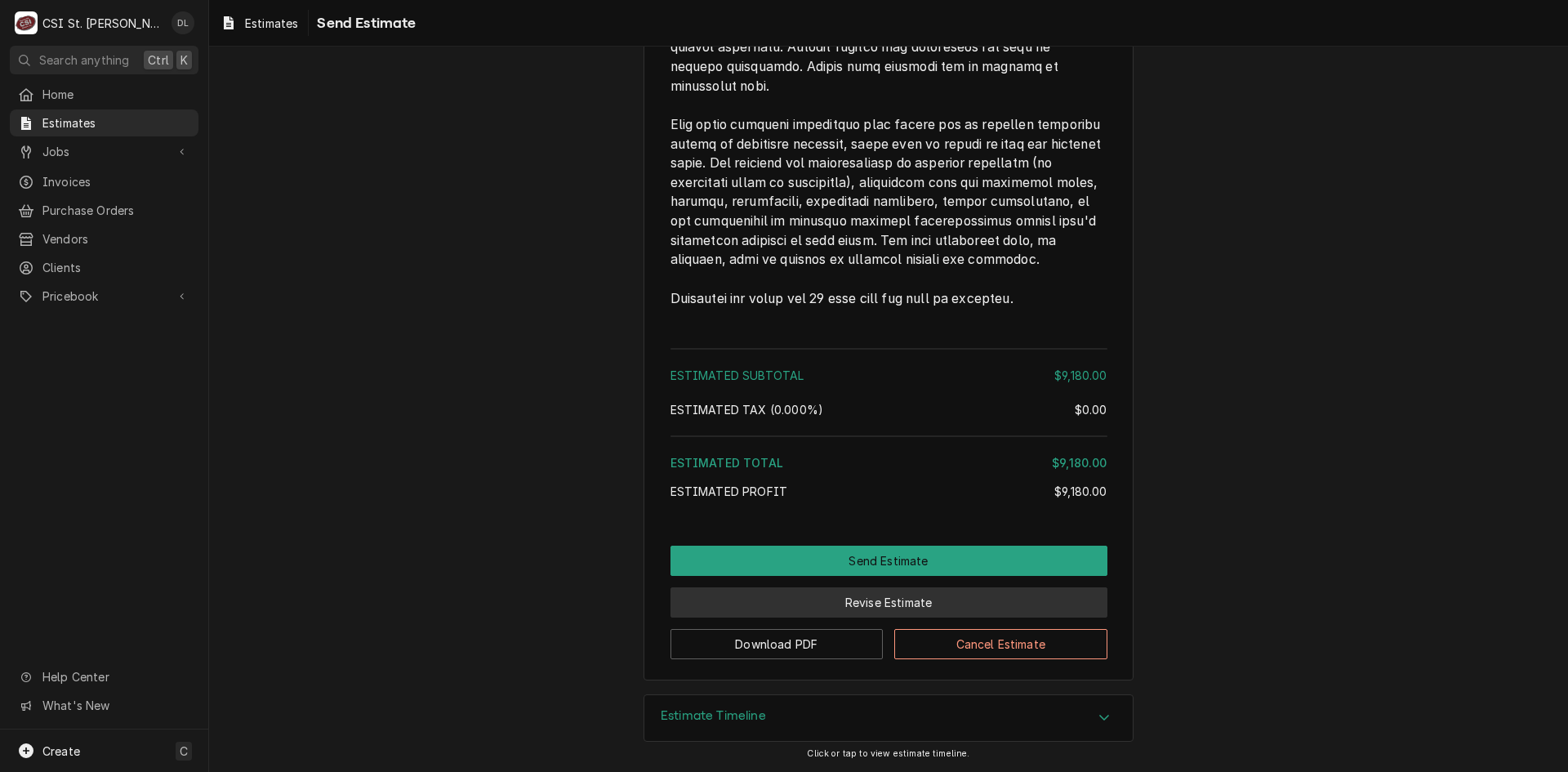
click at [868, 592] on button "Revise Estimate" at bounding box center [888, 603] width 437 height 30
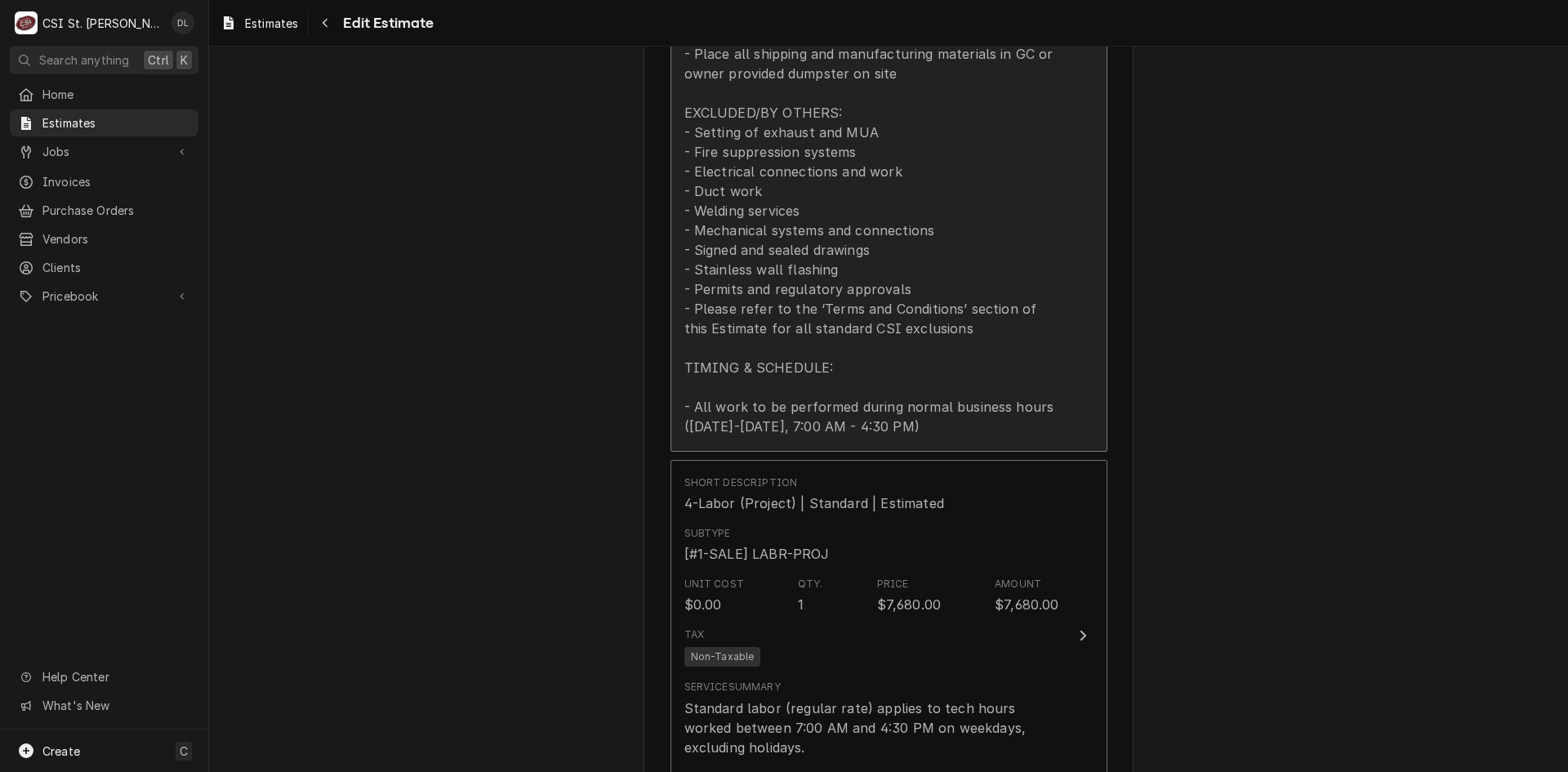
scroll to position [2043, 0]
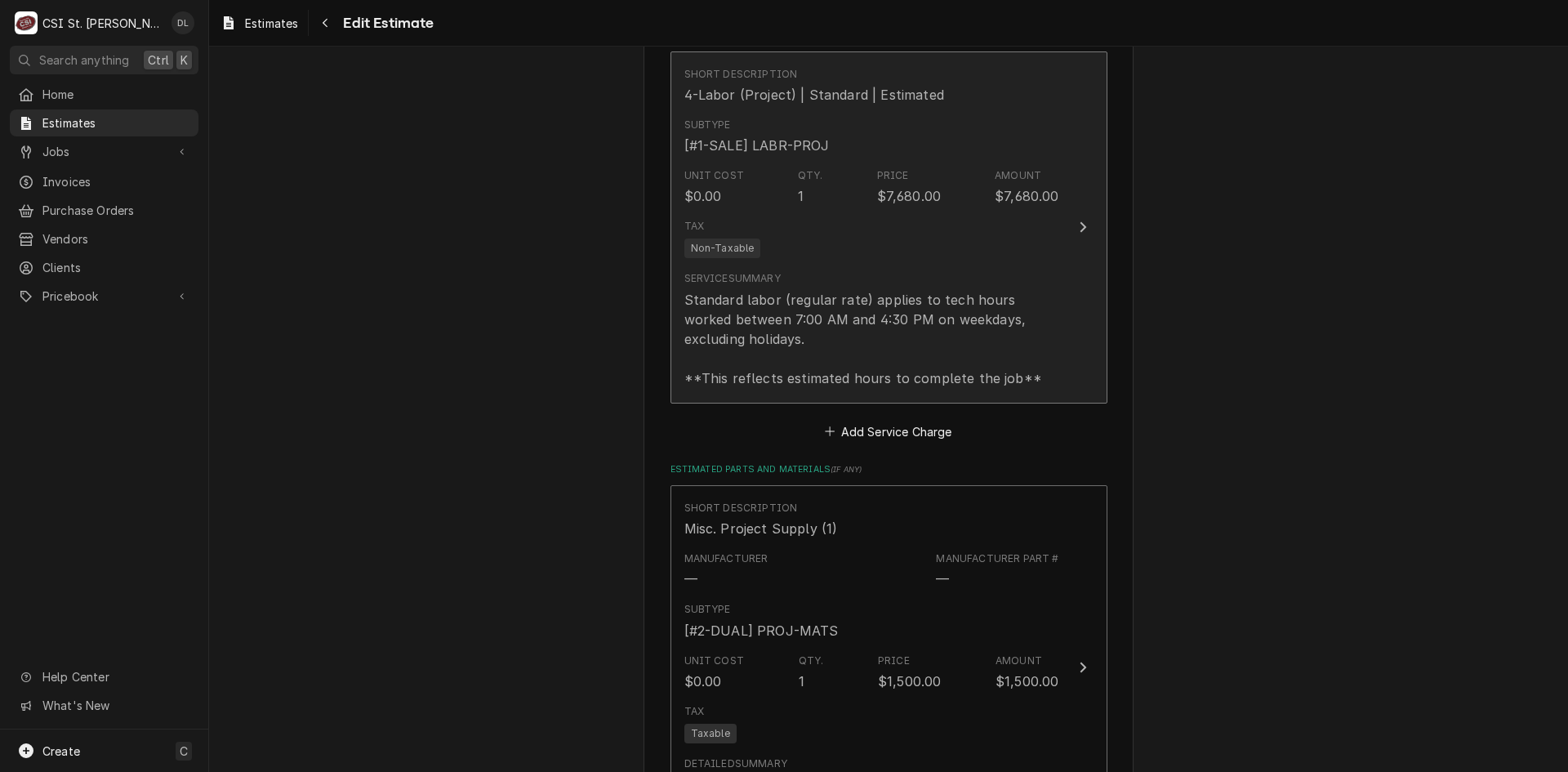
click at [840, 185] on div "Unit Cost $0.00 Qty. 1 Price $7,680.00 Amount $7,680.00" at bounding box center [872, 187] width 375 height 50
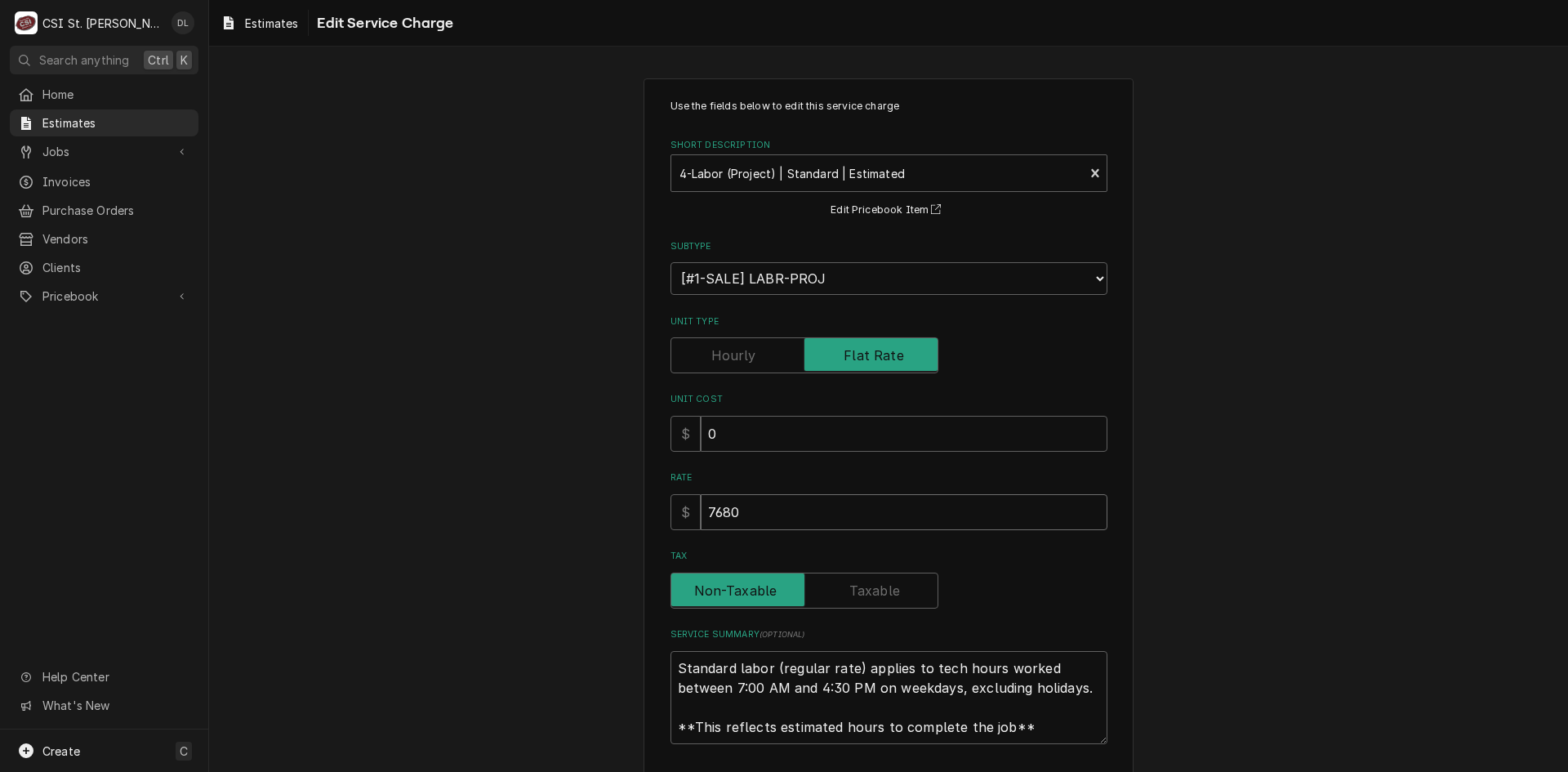
drag, startPoint x: 765, startPoint y: 506, endPoint x: 653, endPoint y: 490, distance: 113.1
click at [659, 491] on div "Use the fields below to edit this service charge Short Description 4-Labor (Pro…" at bounding box center [888, 475] width 490 height 793
type textarea "x"
type input "1"
type textarea "x"
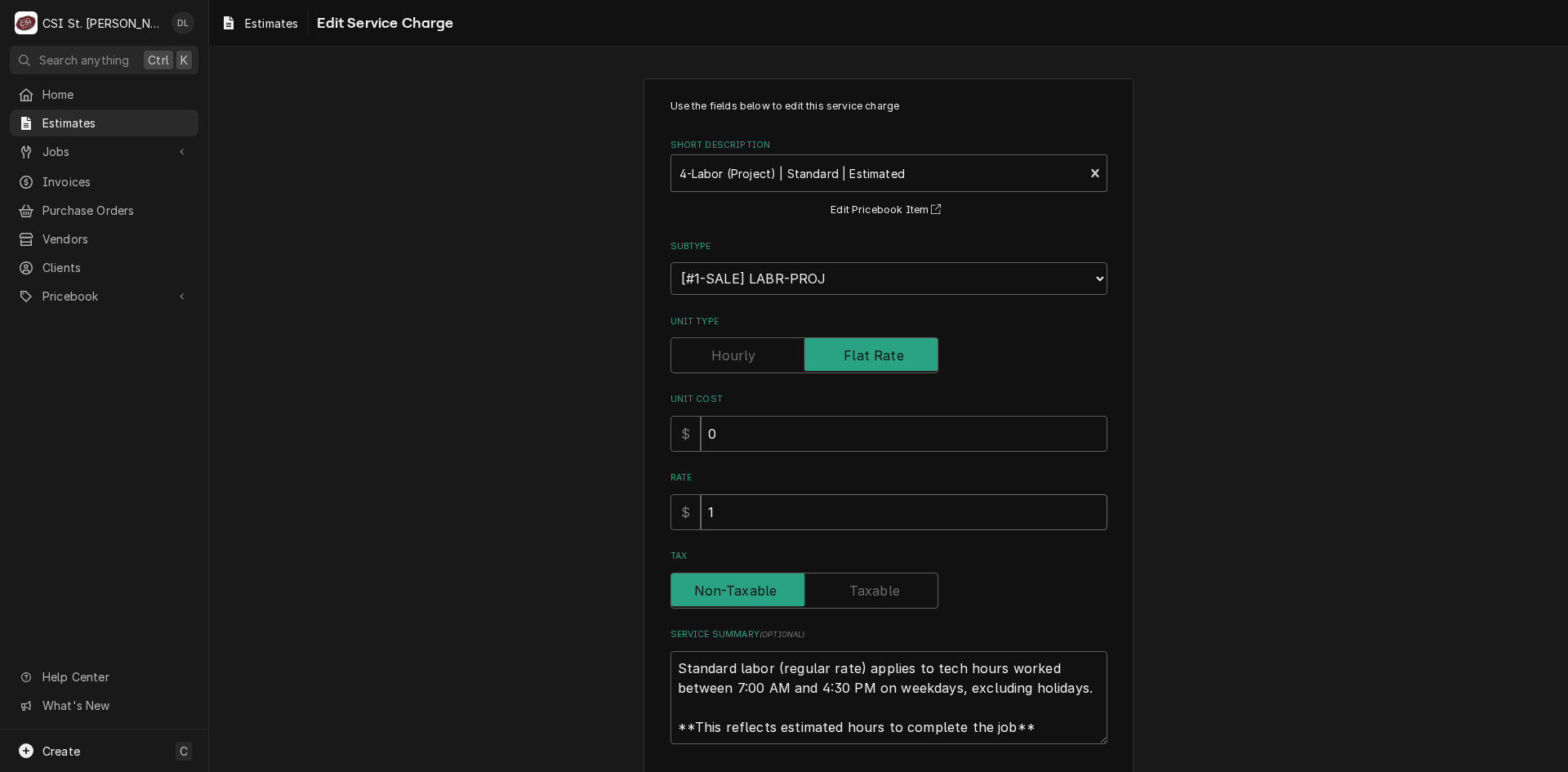
type input "10"
type textarea "x"
type input "102"
type textarea "x"
type input "1024"
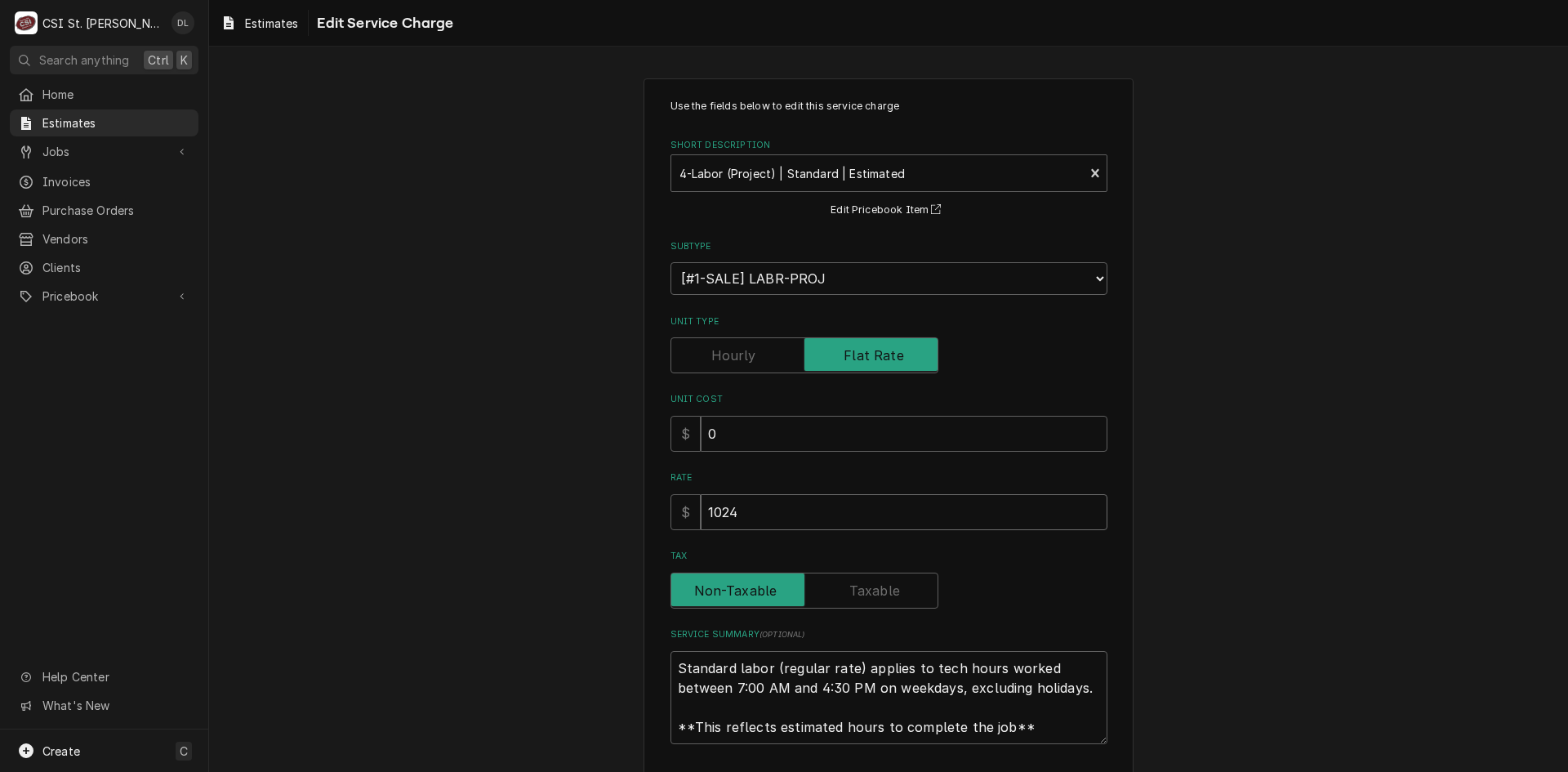
type textarea "x"
type input "10240"
type textarea "x"
type input "10240"
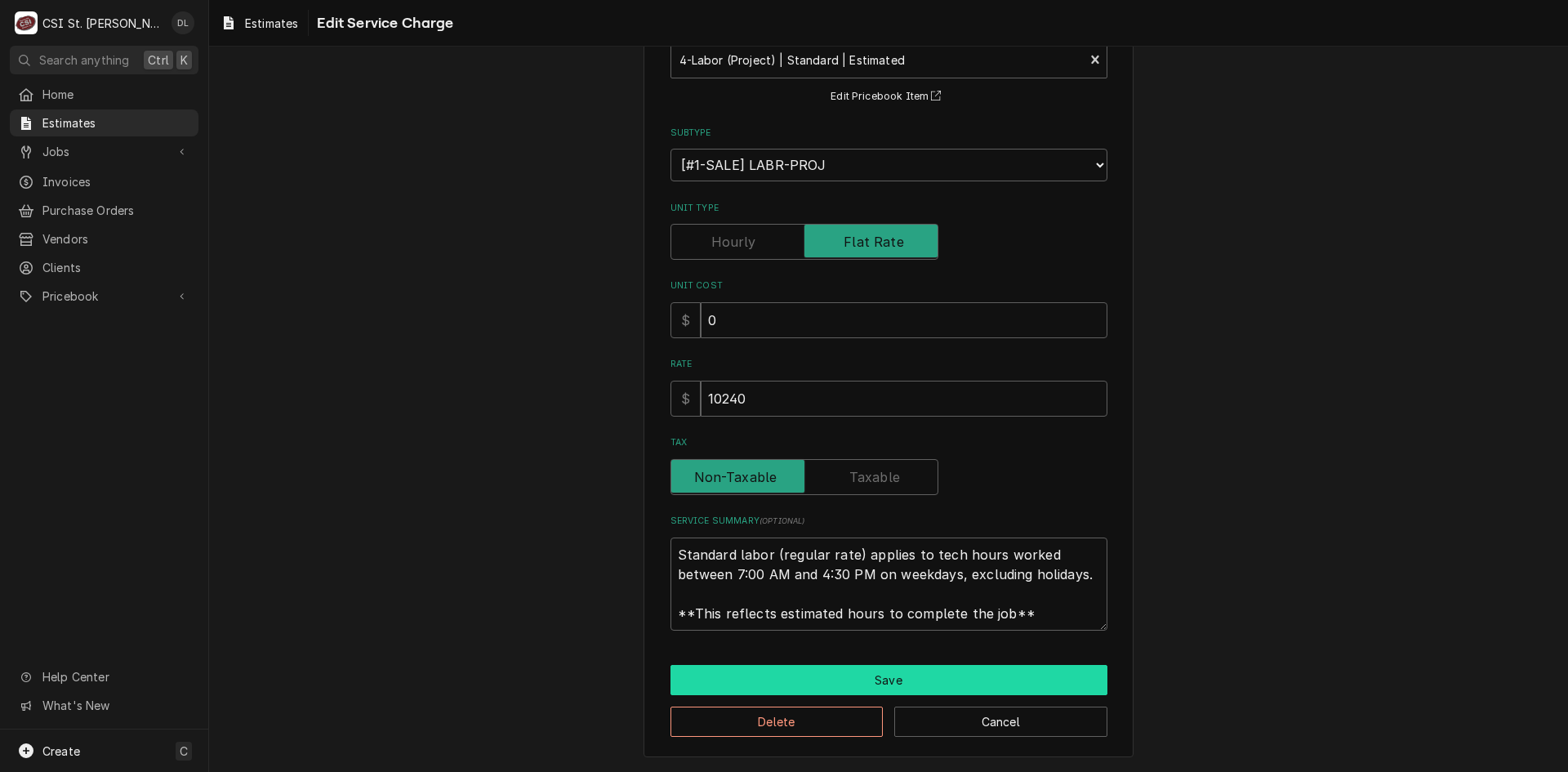
click at [877, 682] on button "Save" at bounding box center [888, 680] width 437 height 30
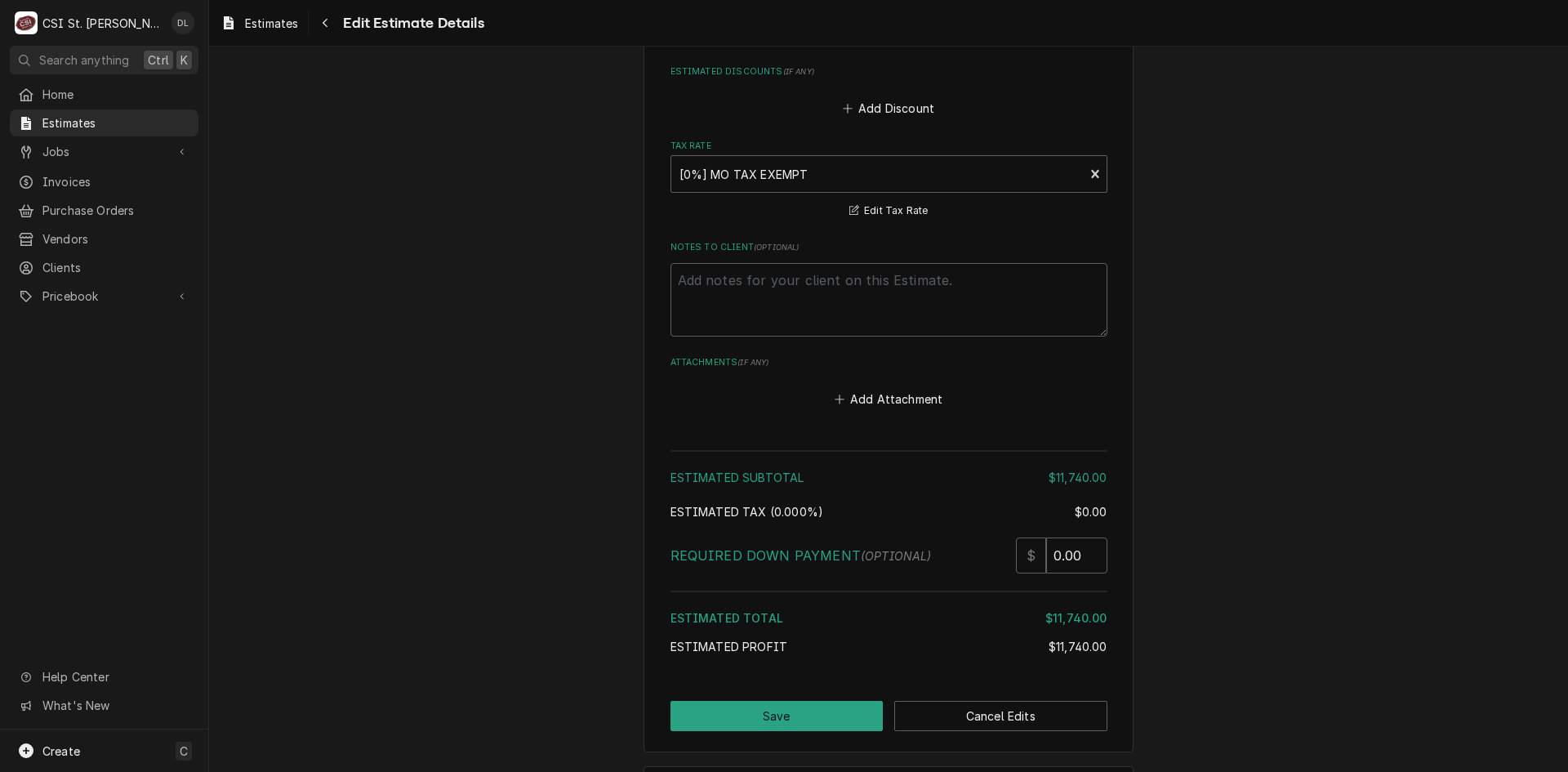
scroll to position [3031, 0]
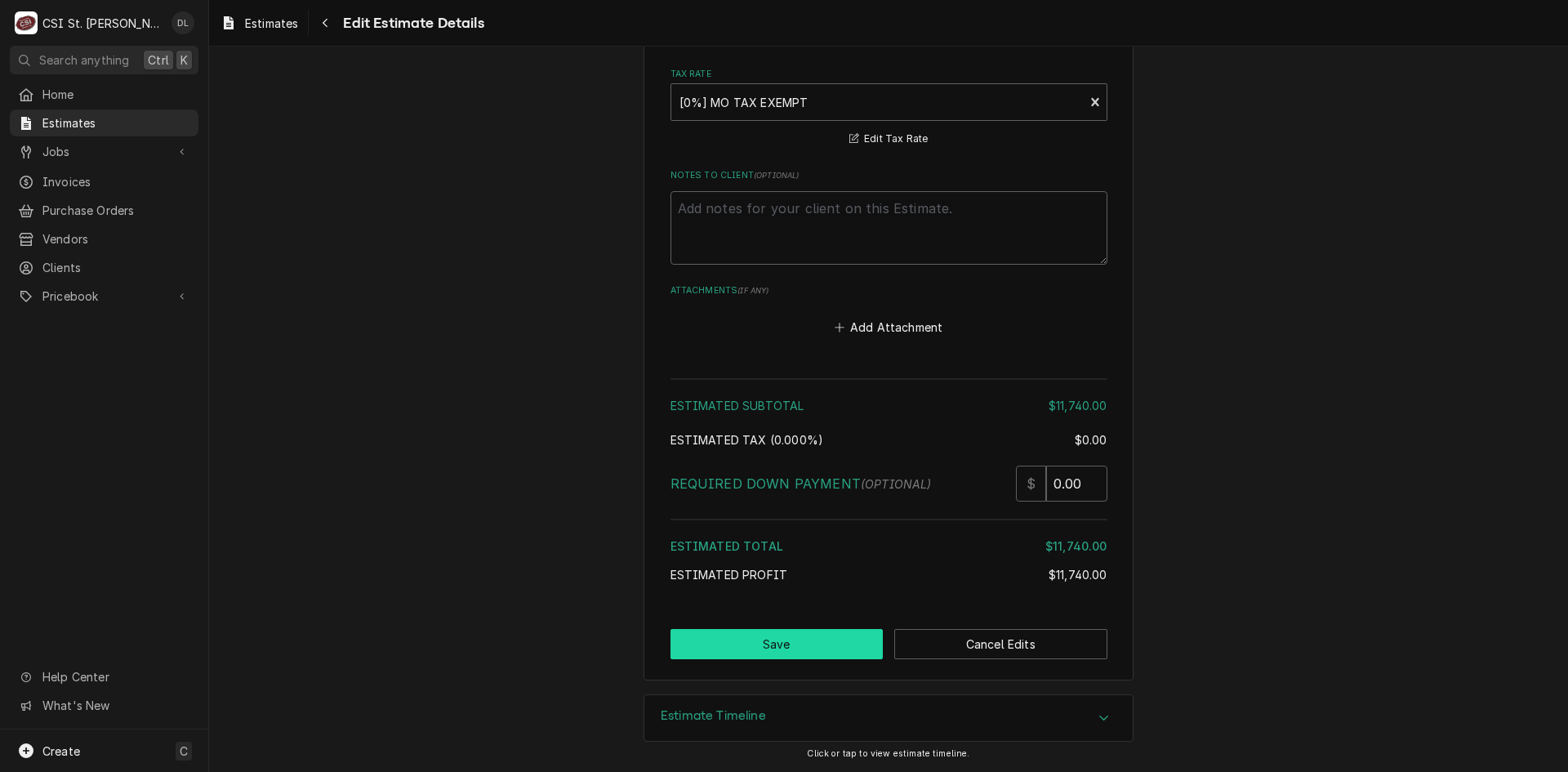
click at [793, 636] on button "Save" at bounding box center [777, 644] width 213 height 30
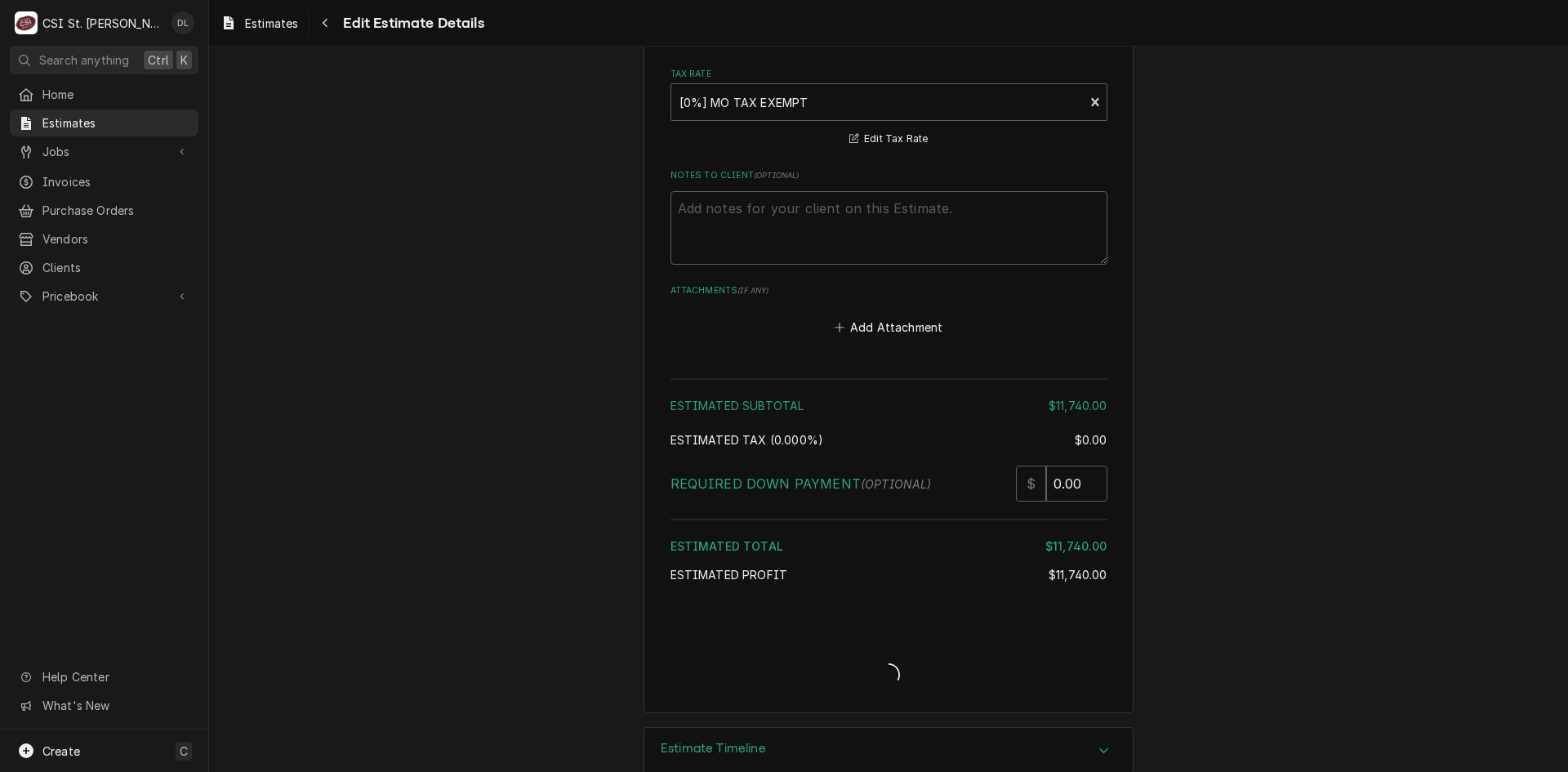
type textarea "x"
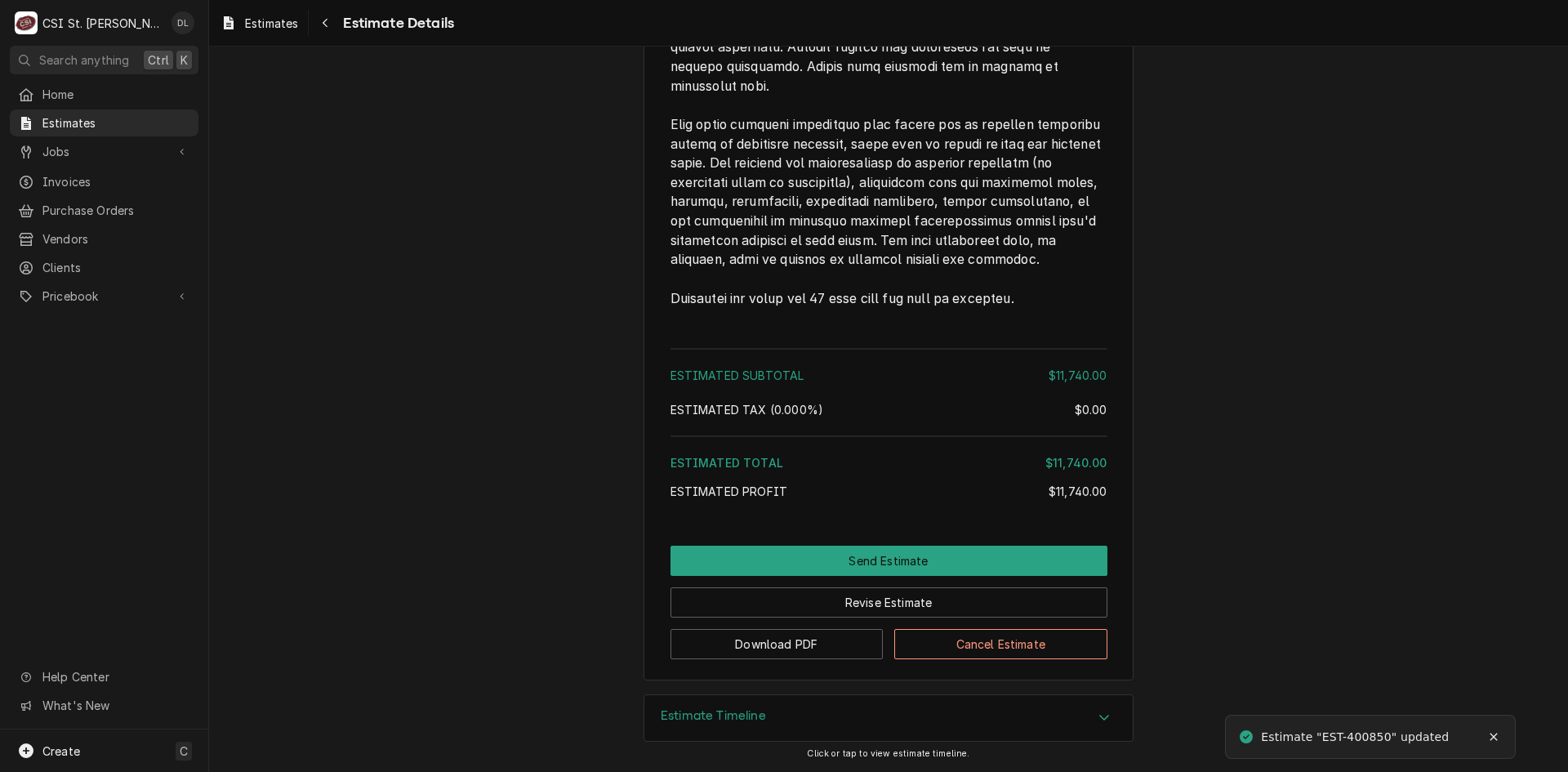
scroll to position [2903, 0]
click at [808, 640] on button "Download PDF" at bounding box center [777, 644] width 213 height 30
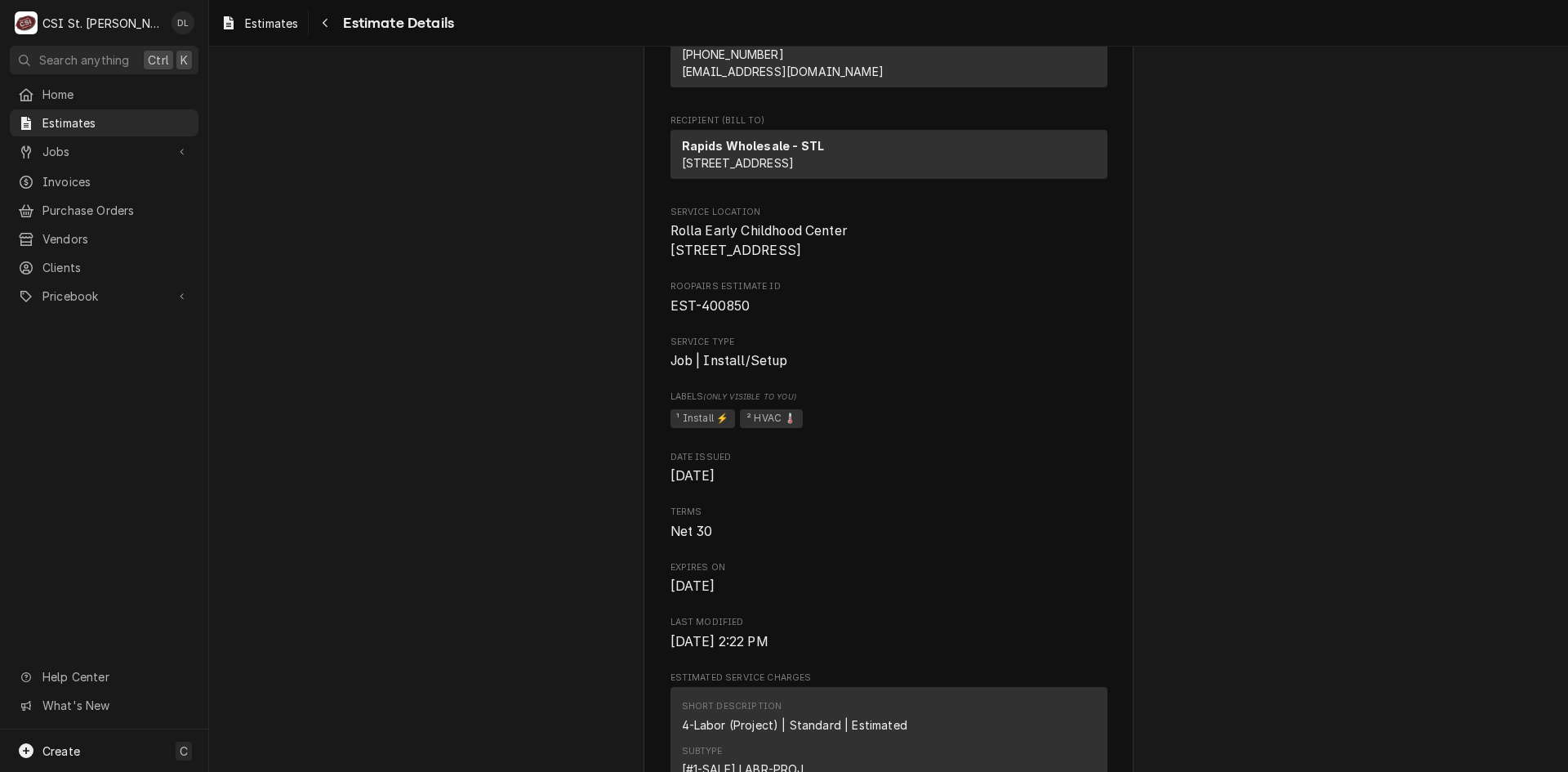
scroll to position [0, 0]
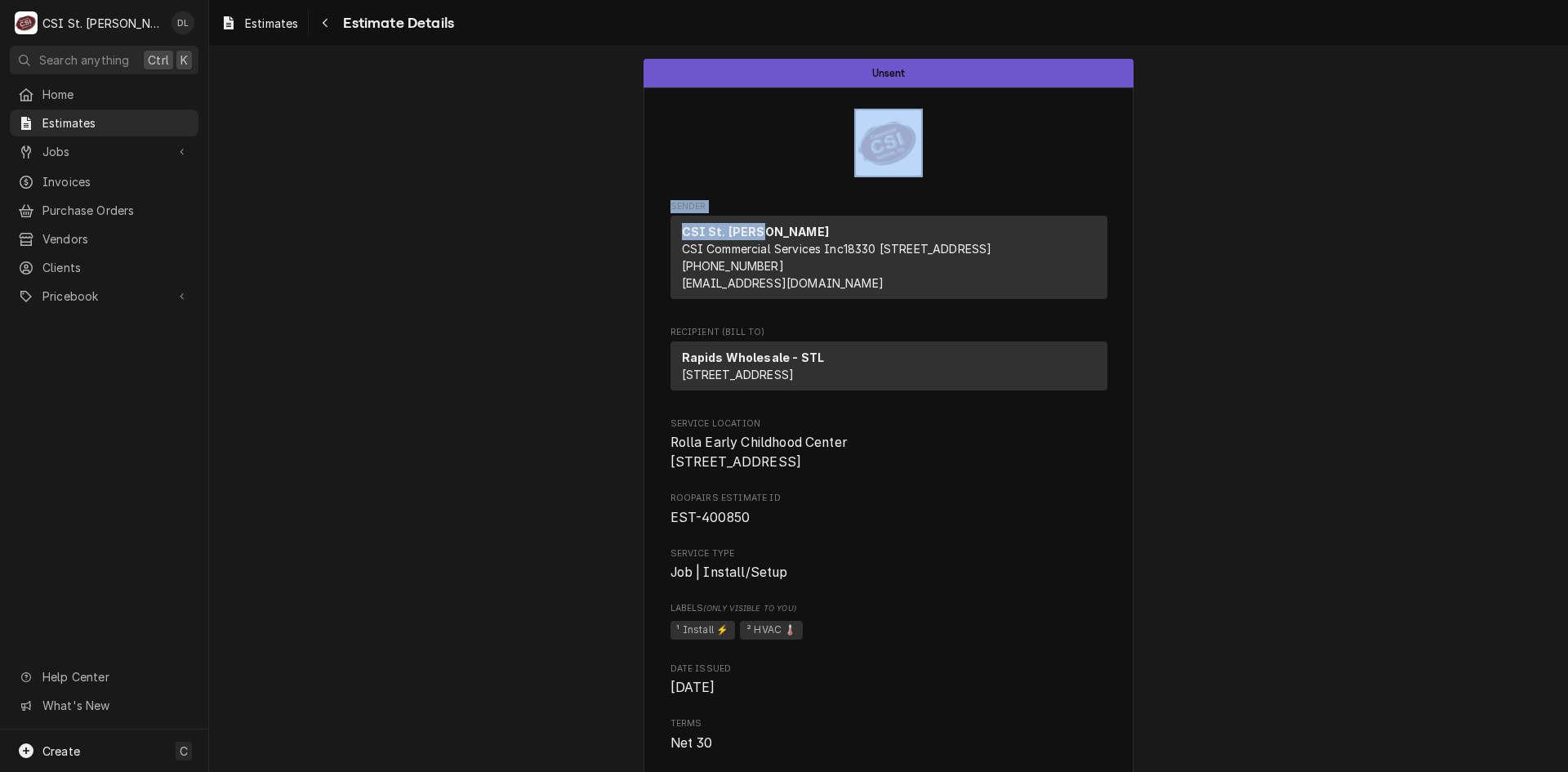
drag, startPoint x: 898, startPoint y: 216, endPoint x: 488, endPoint y: 118, distance: 421.5
drag, startPoint x: 207, startPoint y: 59, endPoint x: 850, endPoint y: 62, distance: 643.0
click at [692, 81] on div "C CSI St. Louis DL Search anything Ctrl K Home Estimates Jobs Jobs Job Series I…" at bounding box center [784, 386] width 1568 height 772
click at [76, 122] on span "Estimates" at bounding box center [116, 122] width 147 height 17
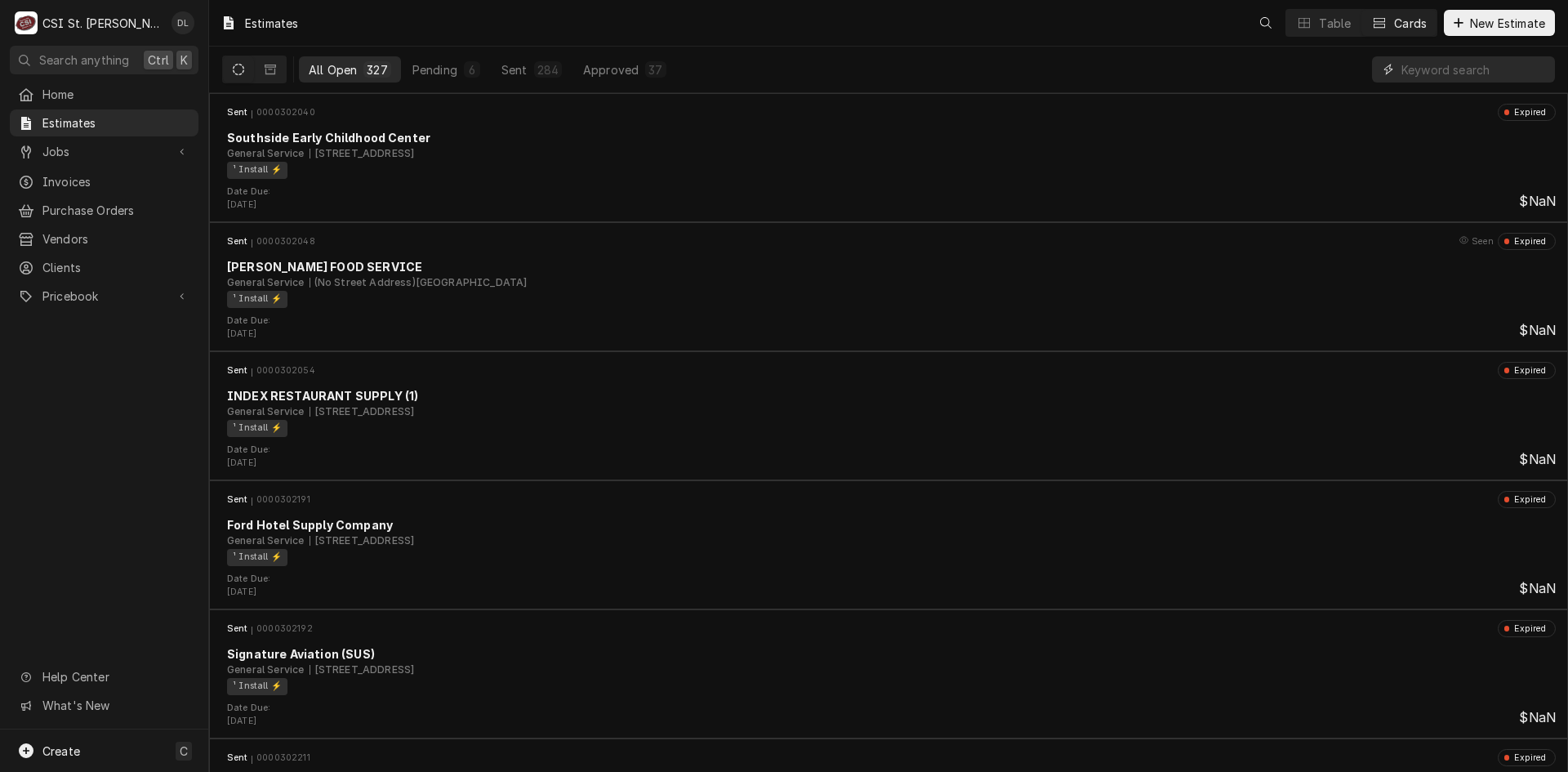
click at [1489, 78] on input "Dynamic Content Wrapper" at bounding box center [1473, 69] width 145 height 26
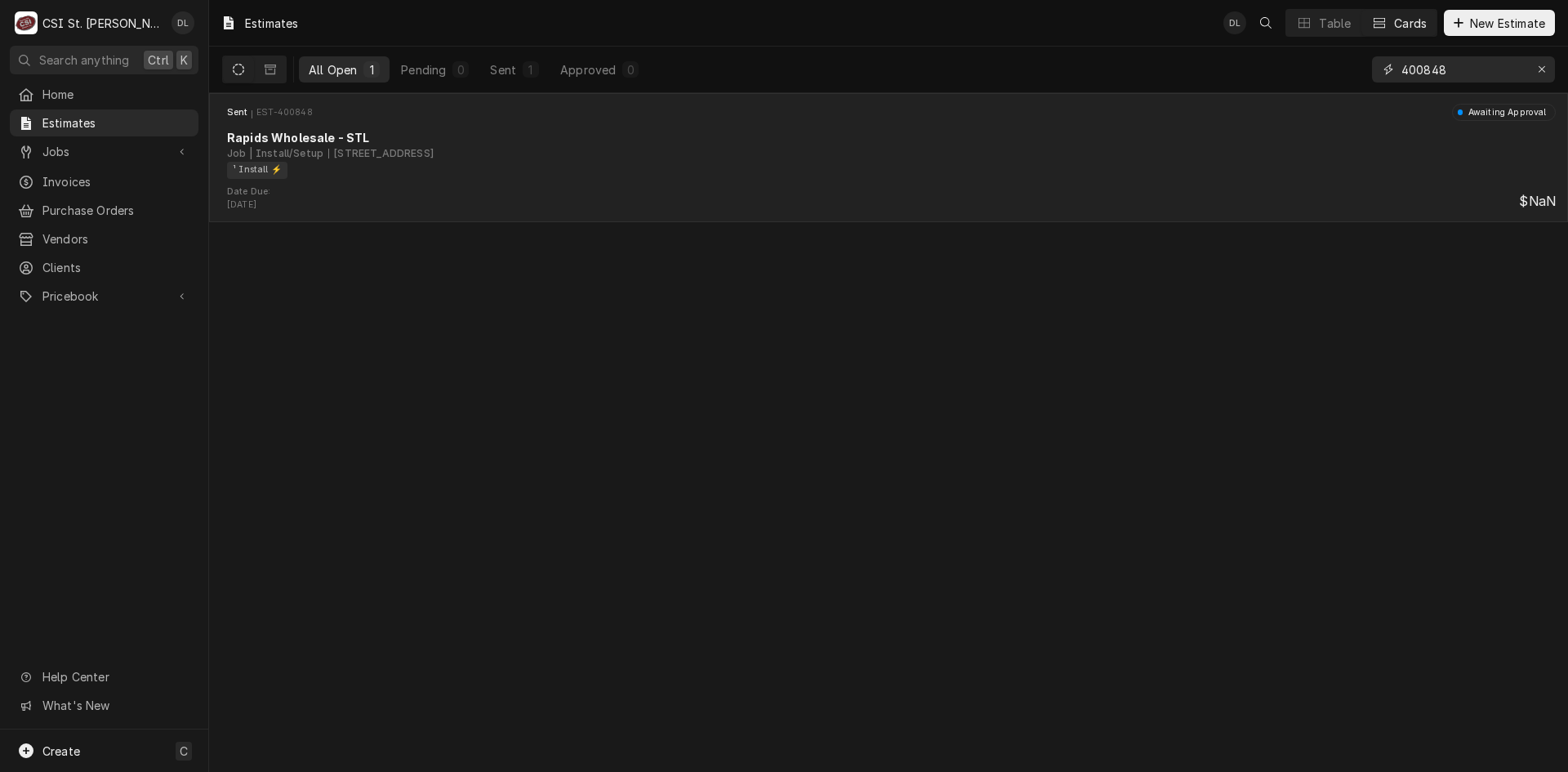
type input "400848"
click at [419, 155] on div "[STREET_ADDRESS]" at bounding box center [381, 153] width 106 height 15
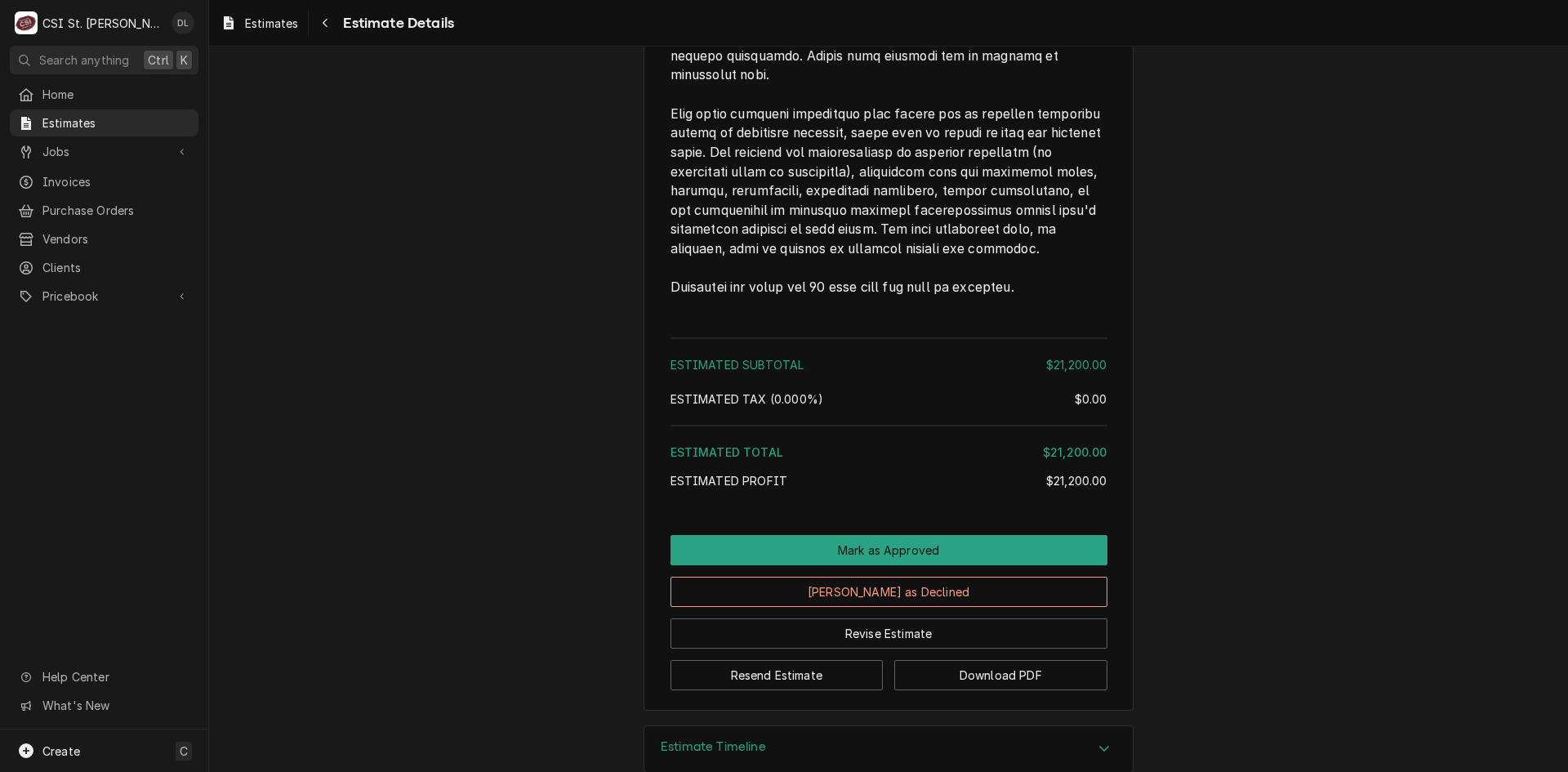
scroll to position [2256, 0]
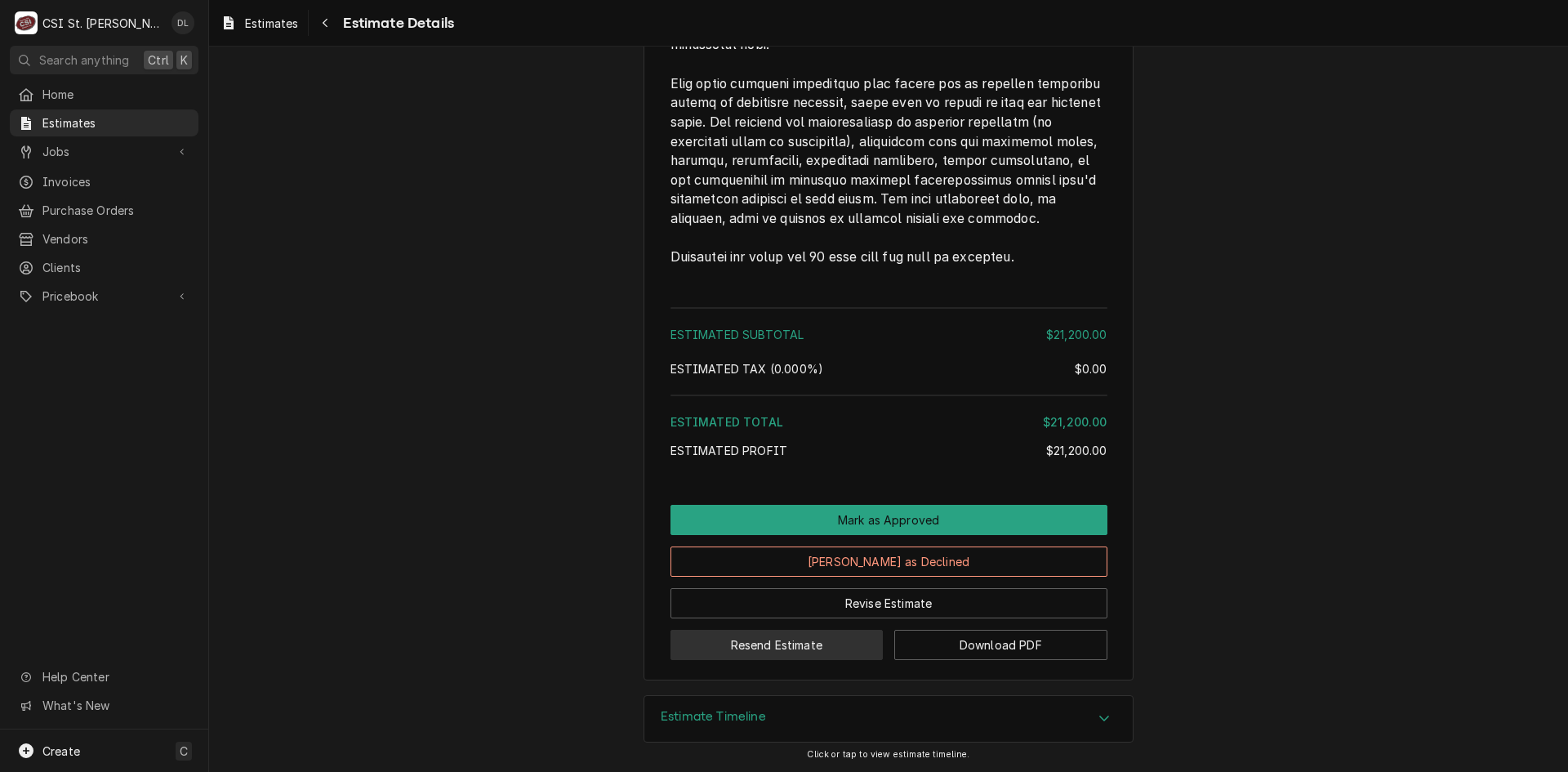
click at [813, 631] on button "Resend Estimate" at bounding box center [777, 645] width 213 height 30
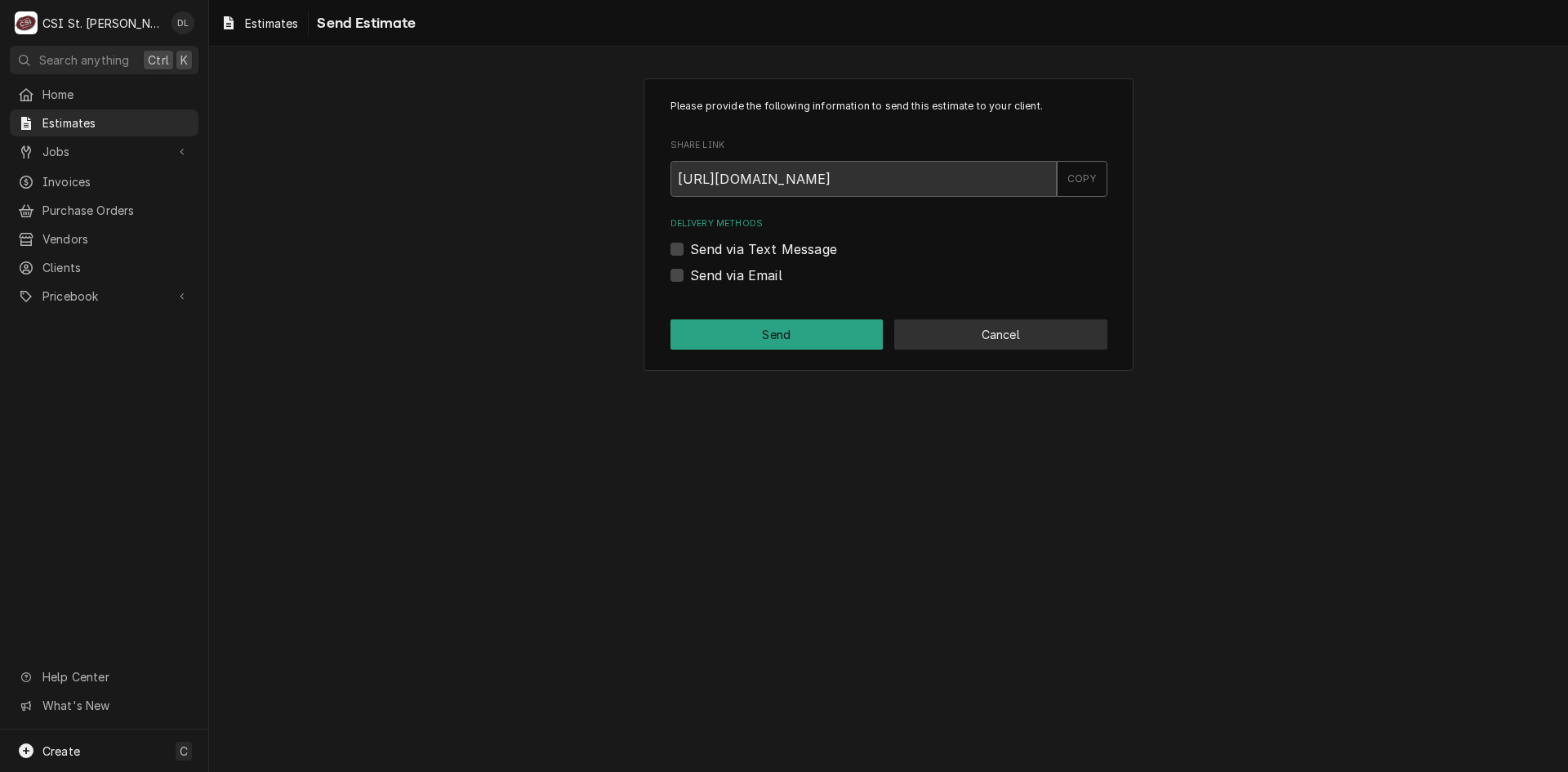
click at [997, 324] on button "Cancel" at bounding box center [1001, 334] width 213 height 30
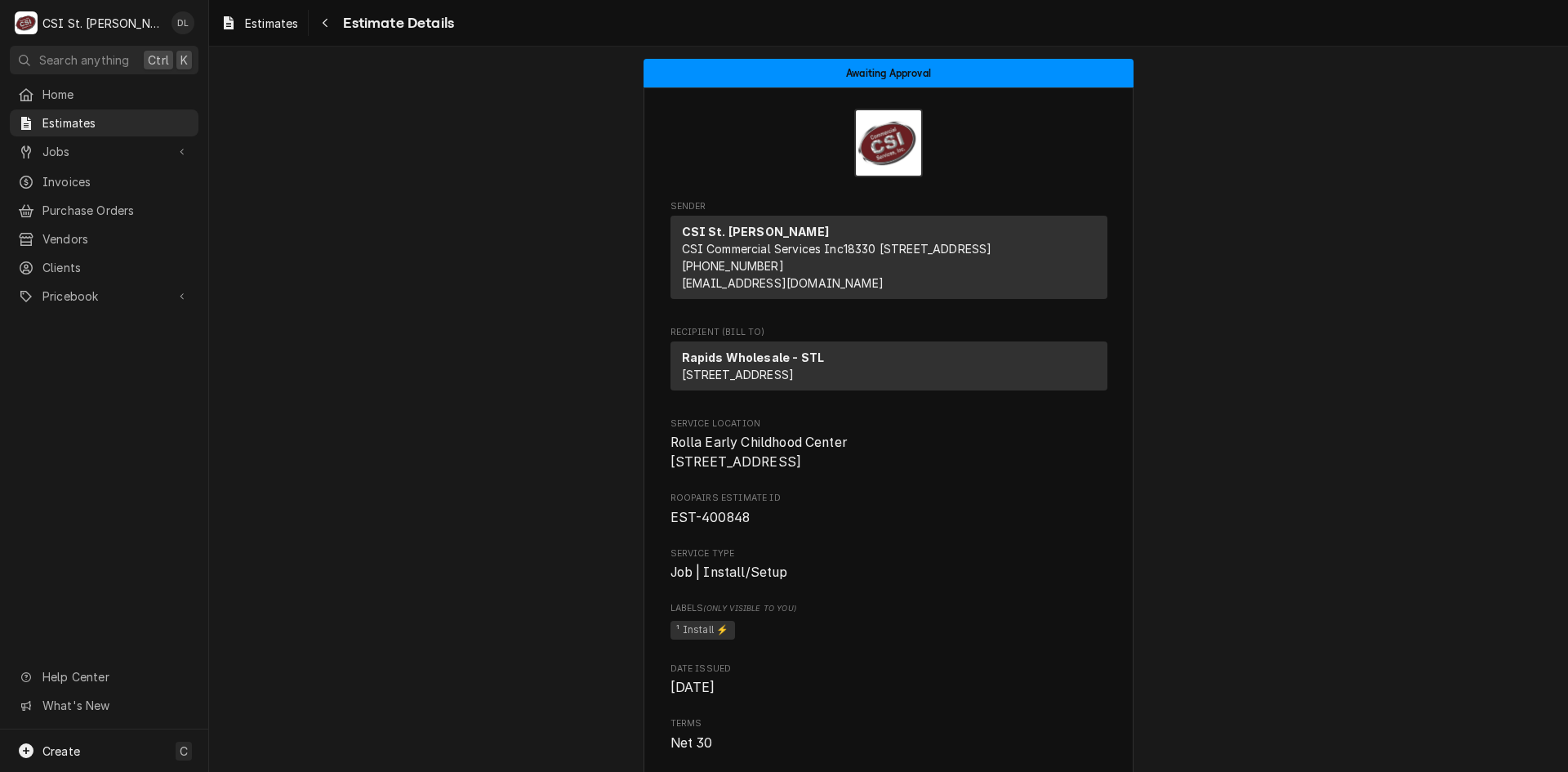
scroll to position [2251, 0]
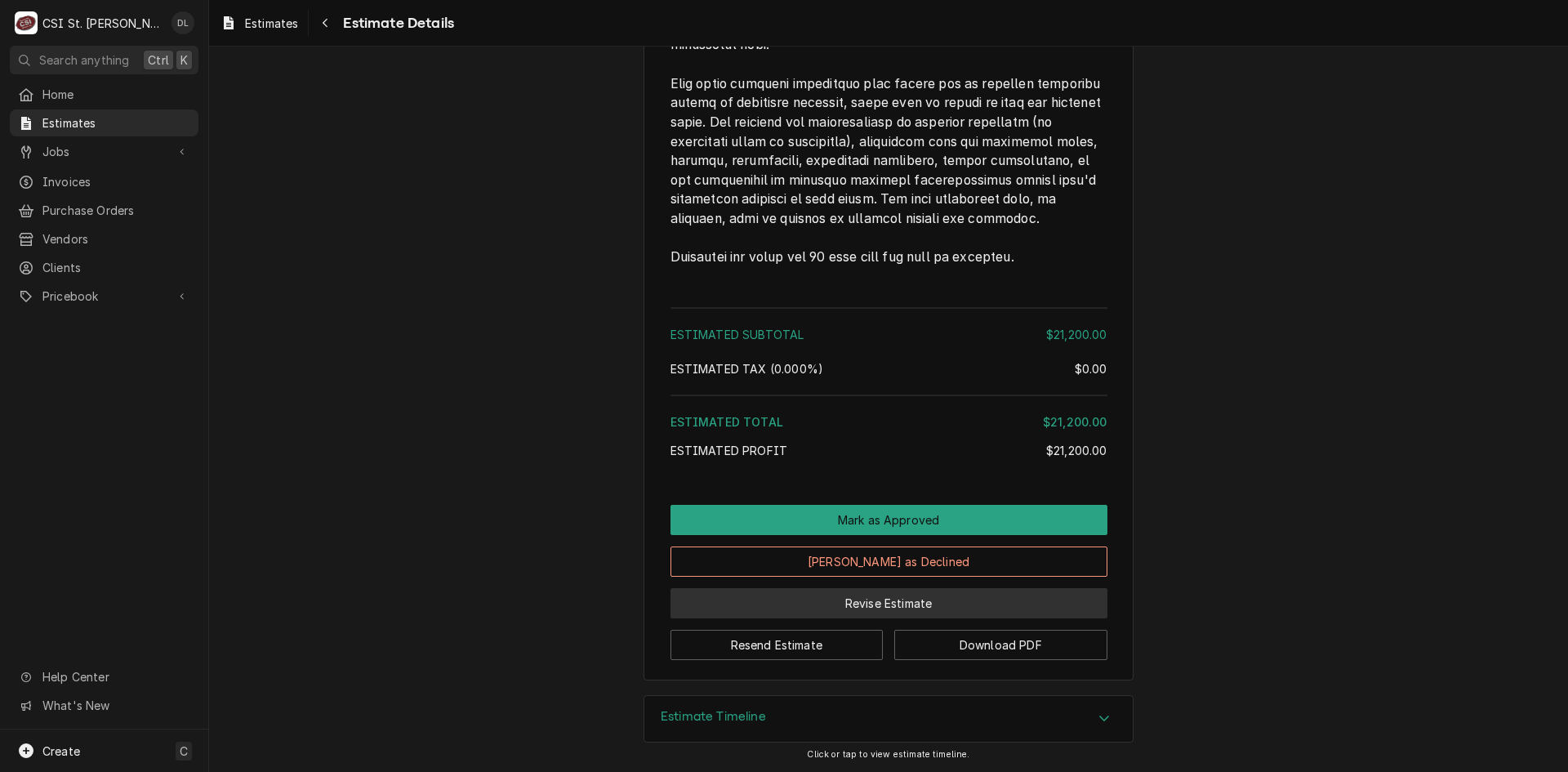
click at [888, 611] on button "Revise Estimate" at bounding box center [888, 604] width 437 height 30
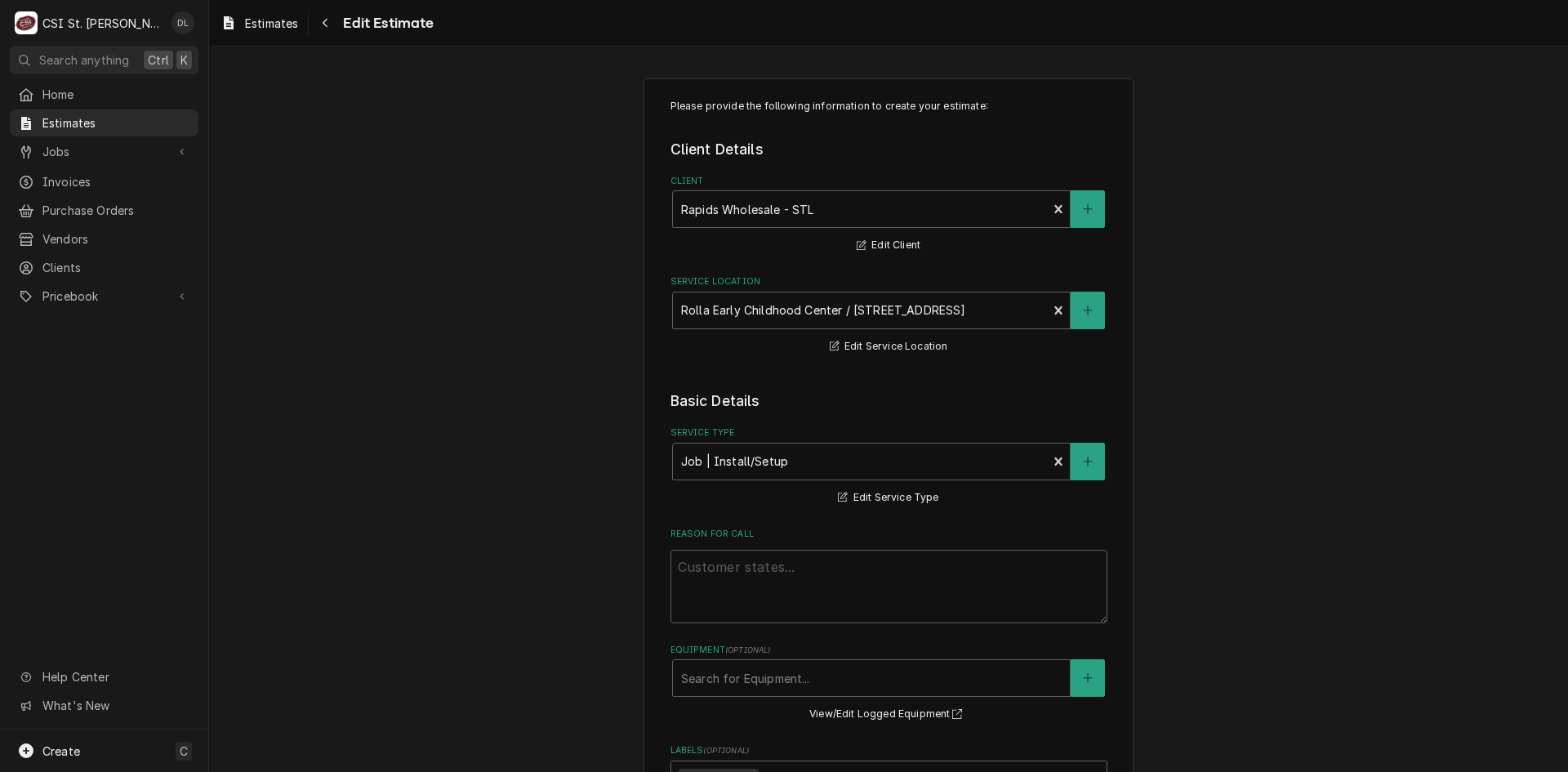
type textarea "x"
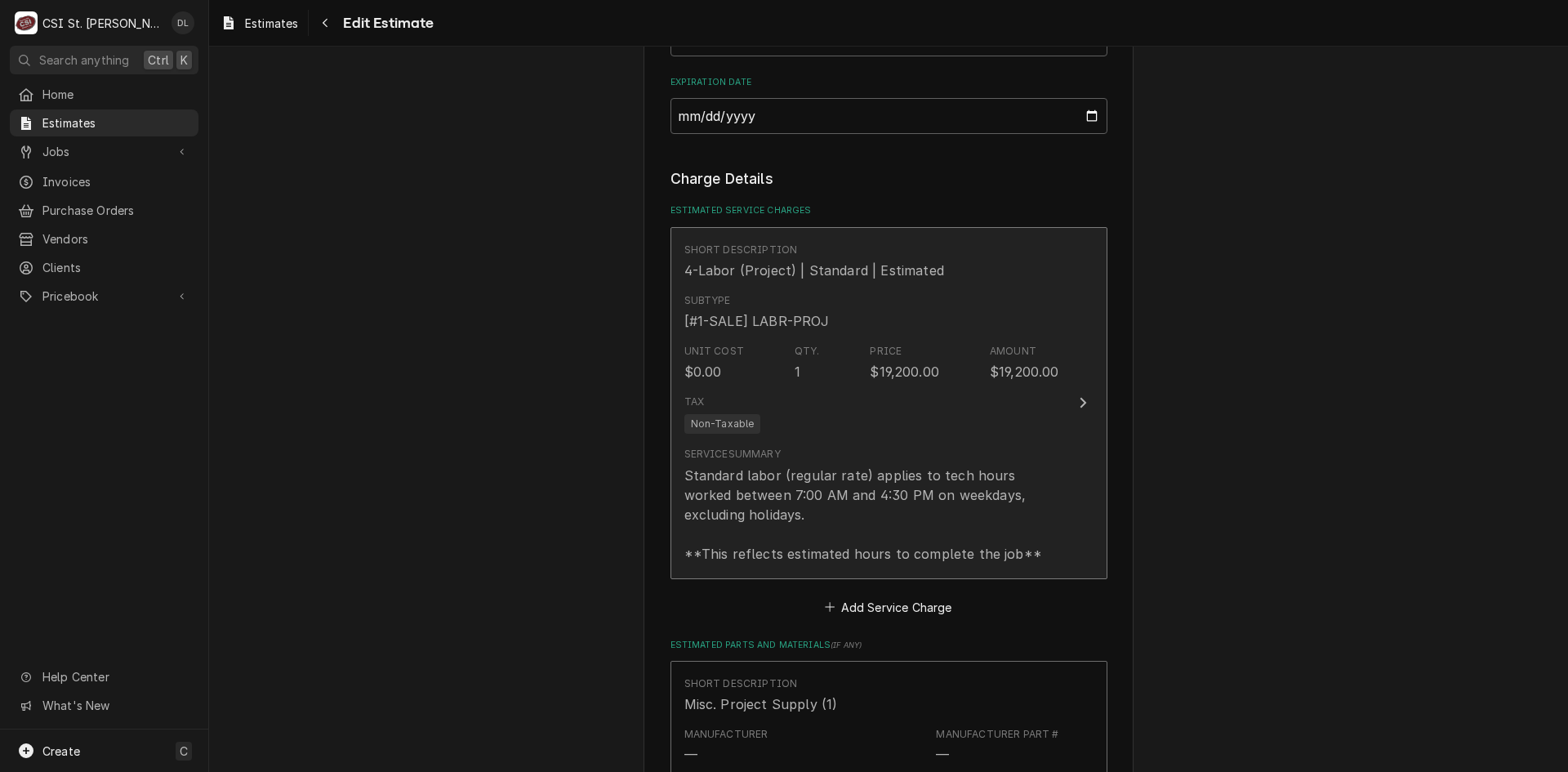
scroll to position [981, 0]
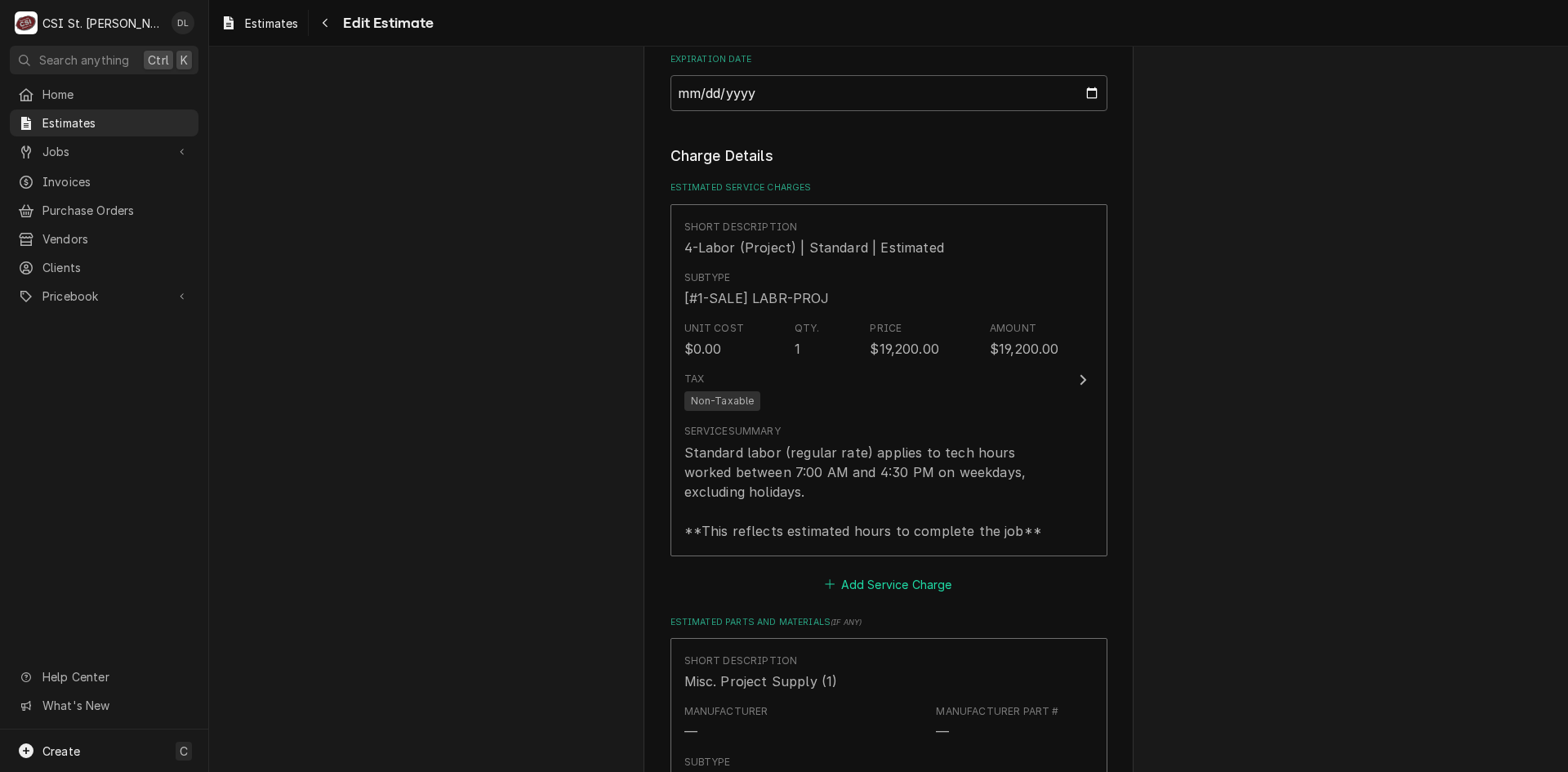
click at [825, 583] on icon "Estimated Service Charges" at bounding box center [830, 584] width 10 height 12
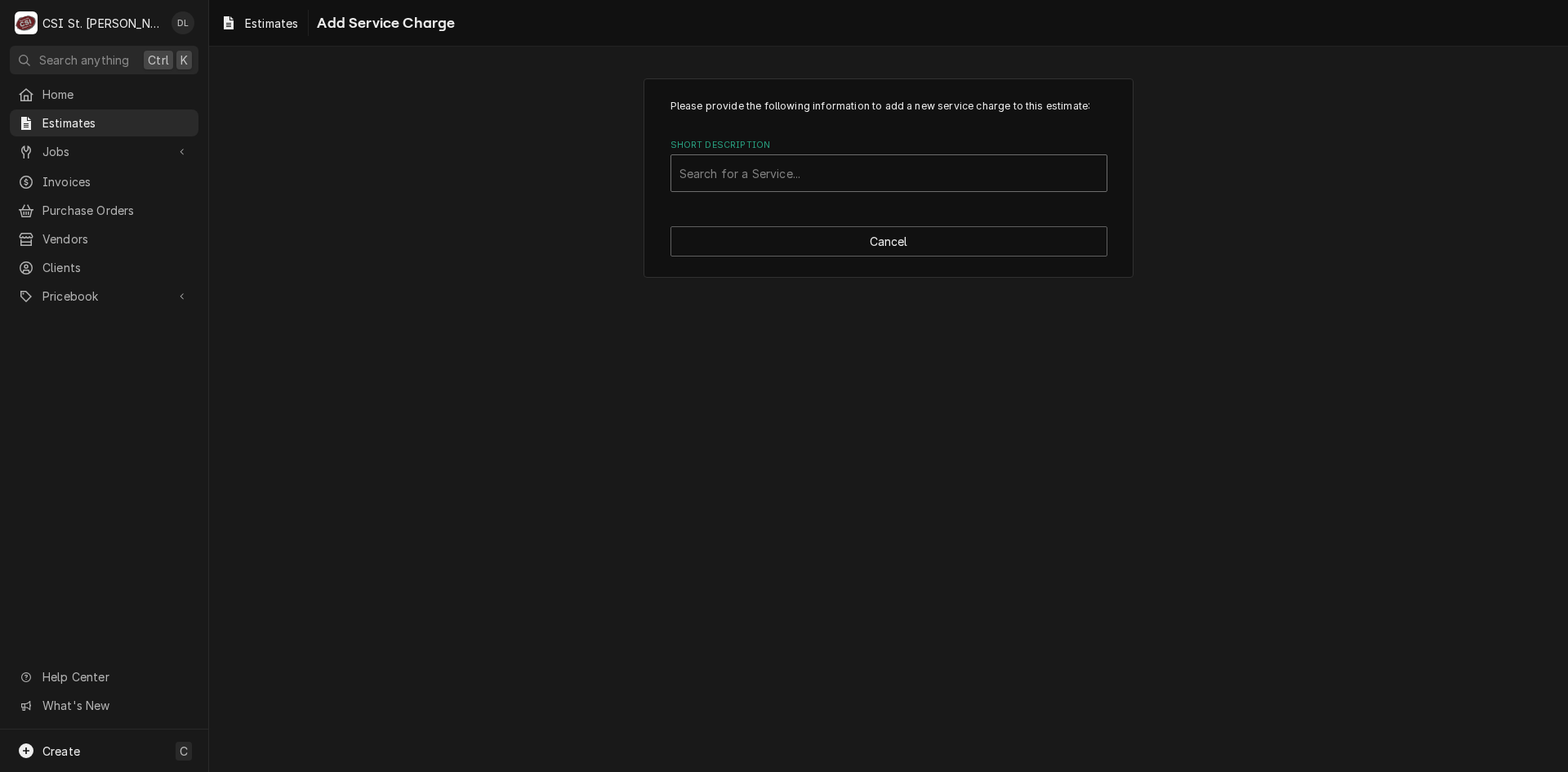
click at [810, 164] on div "Short Description" at bounding box center [889, 173] width 419 height 29
type input "walk"
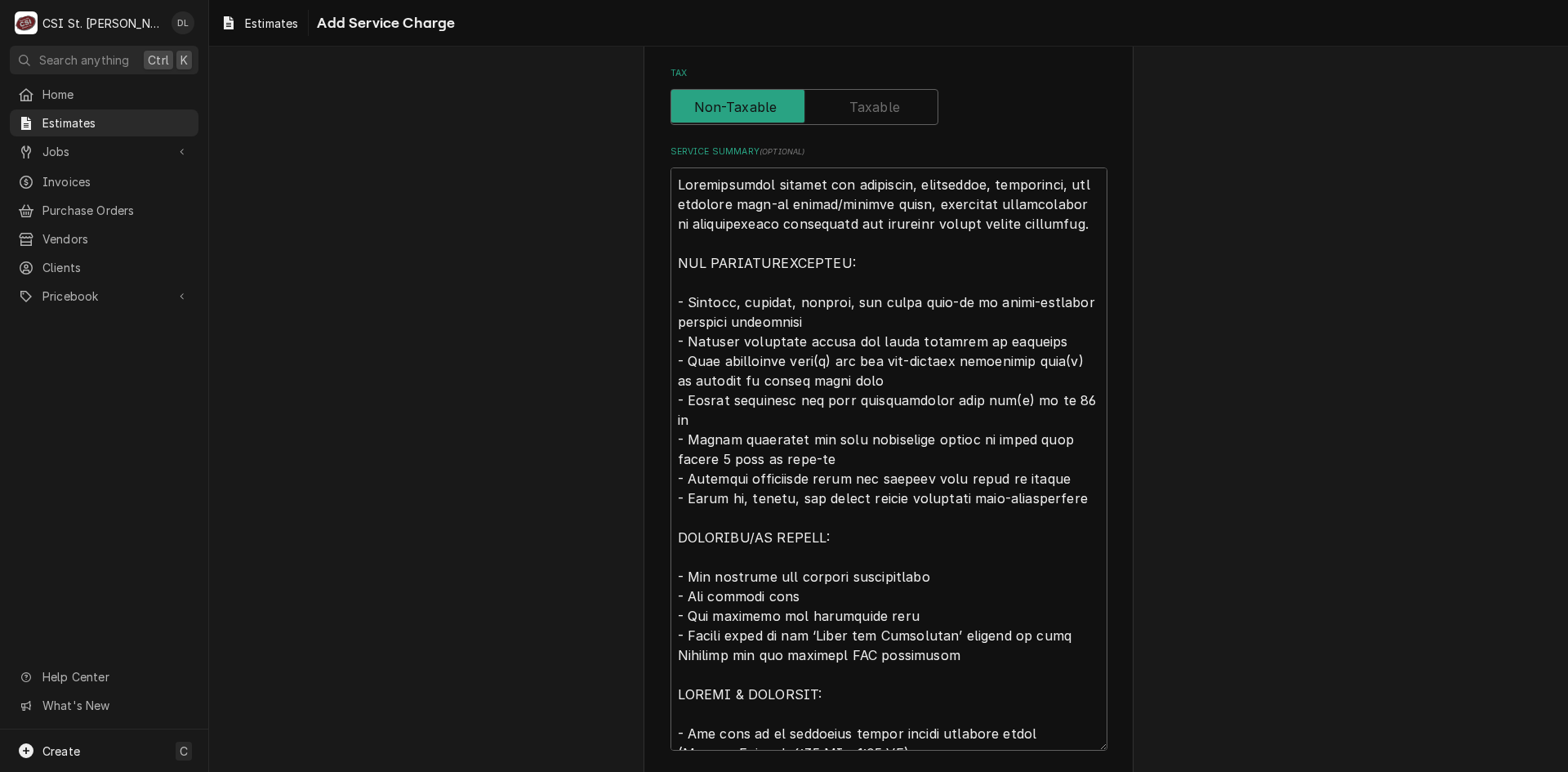
scroll to position [582, 0]
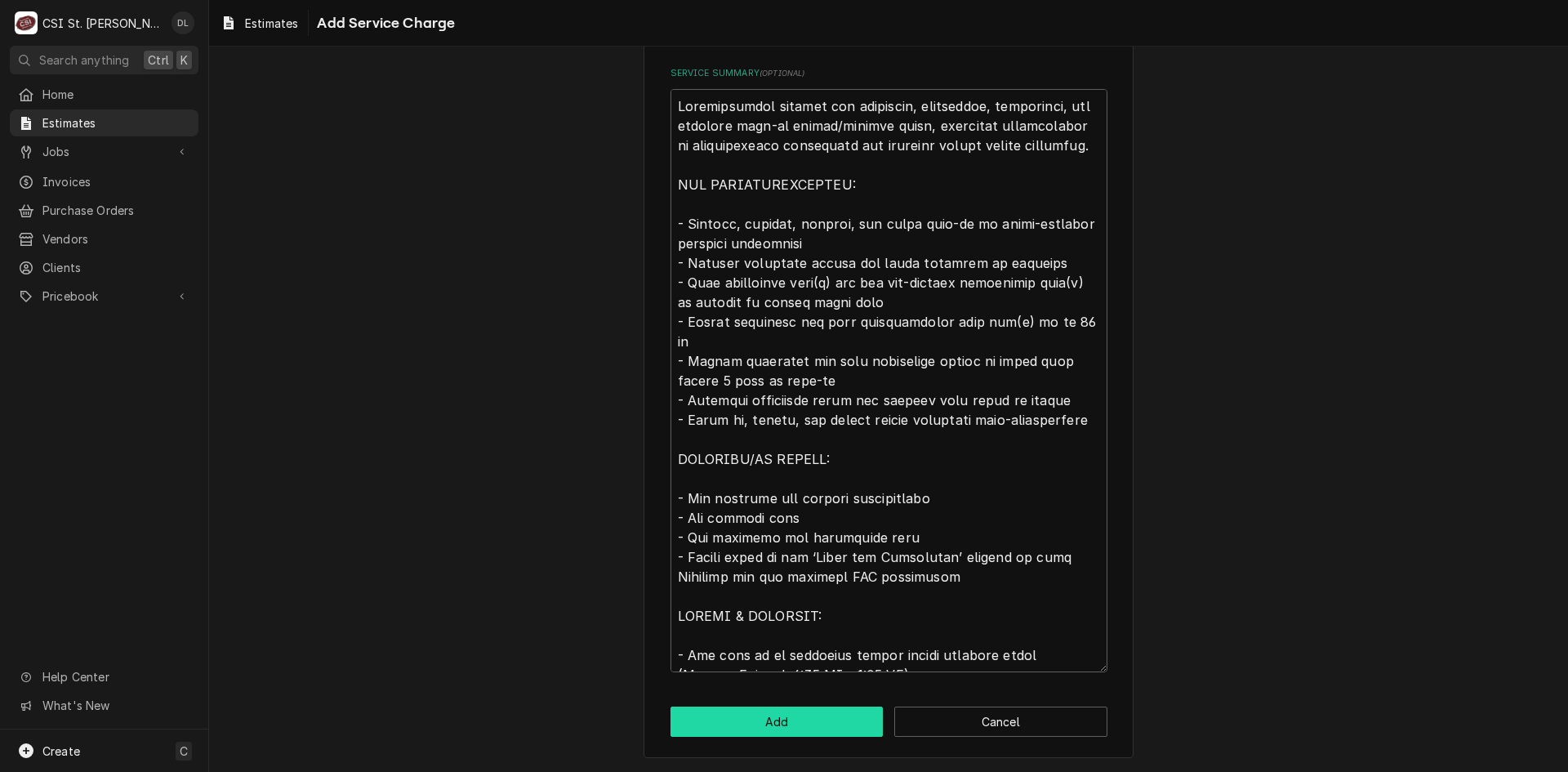
click at [780, 734] on button "Add" at bounding box center [777, 722] width 213 height 30
click at [752, 732] on button "Add" at bounding box center [777, 722] width 213 height 30
type textarea "x"
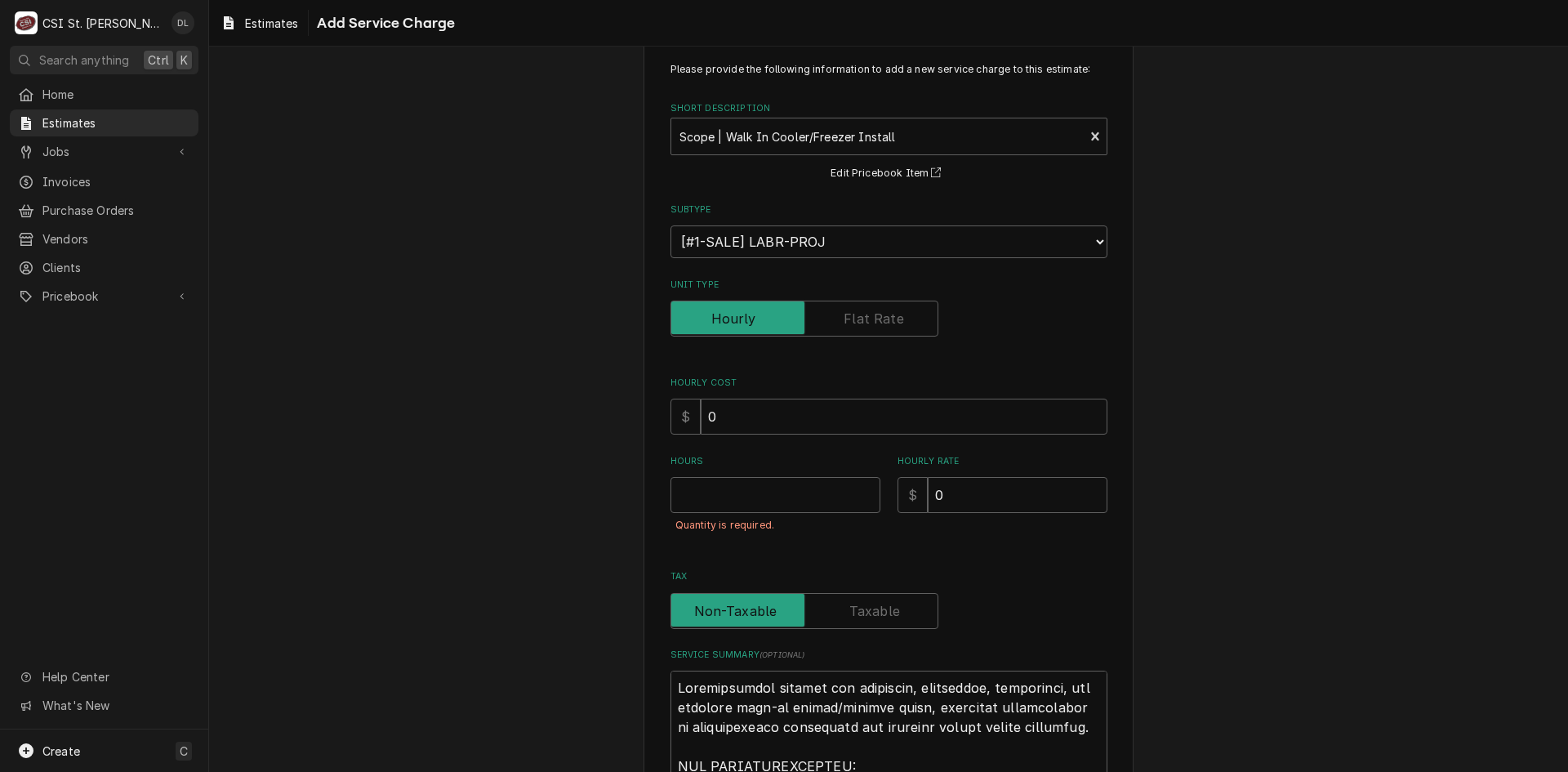
scroll to position [0, 0]
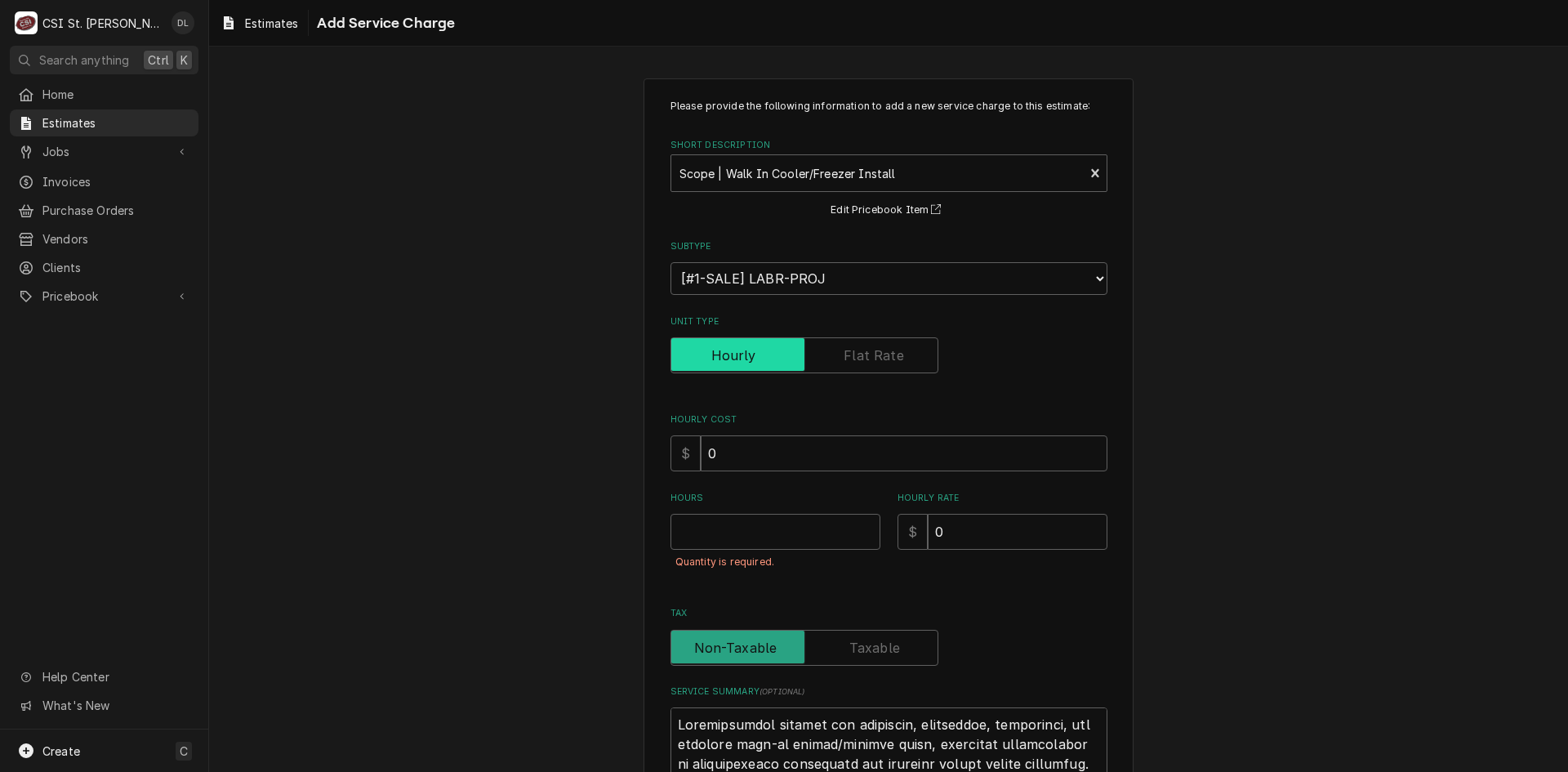
click at [853, 366] on input "Unit Type" at bounding box center [805, 355] width 253 height 36
checkbox input "true"
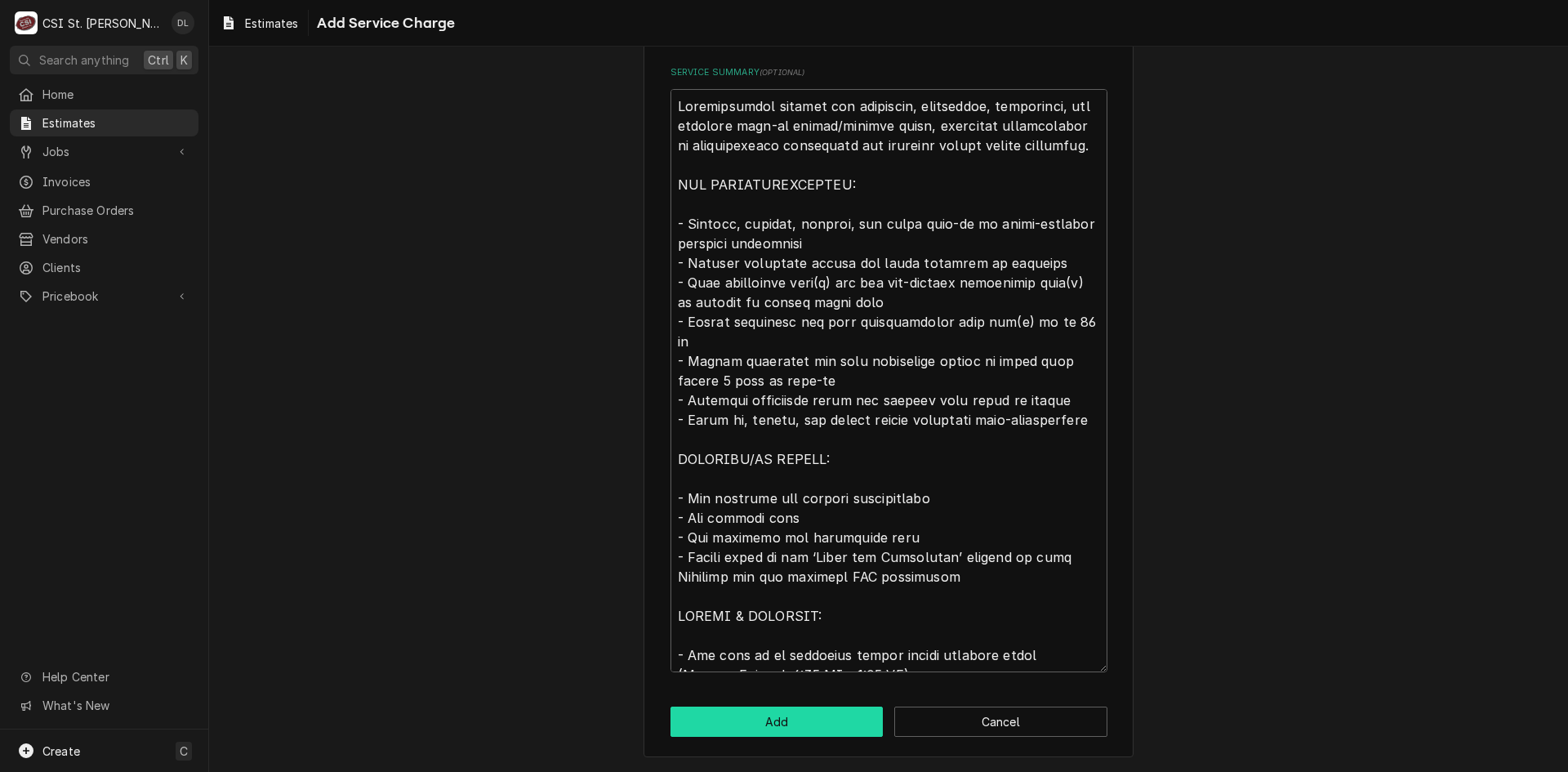
click at [787, 732] on button "Add" at bounding box center [777, 722] width 213 height 30
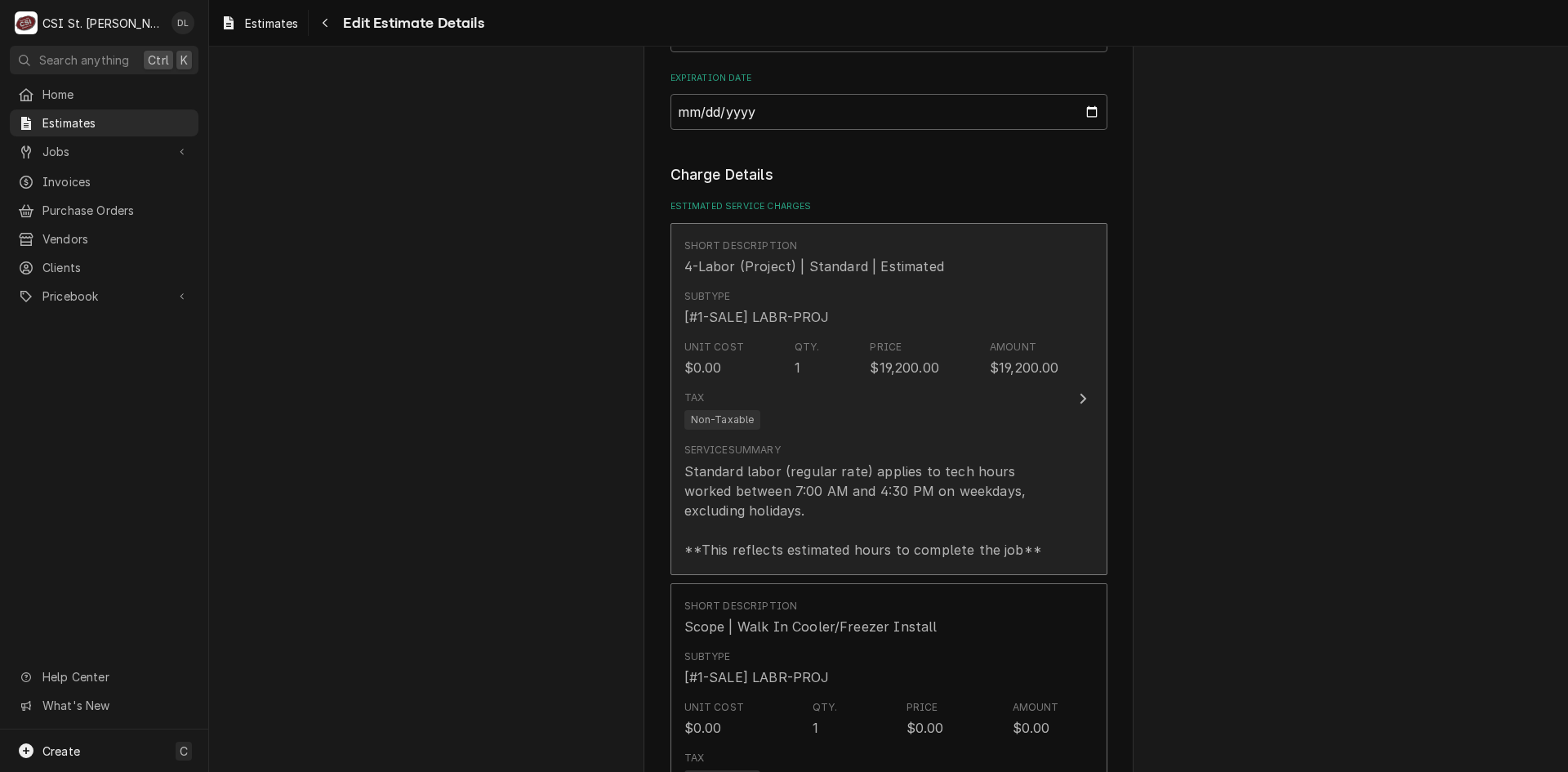
scroll to position [961, 0]
click at [966, 490] on div "Standard labor (regular rate) applies to tech hours worked between 7:00 AM and …" at bounding box center [872, 511] width 375 height 98
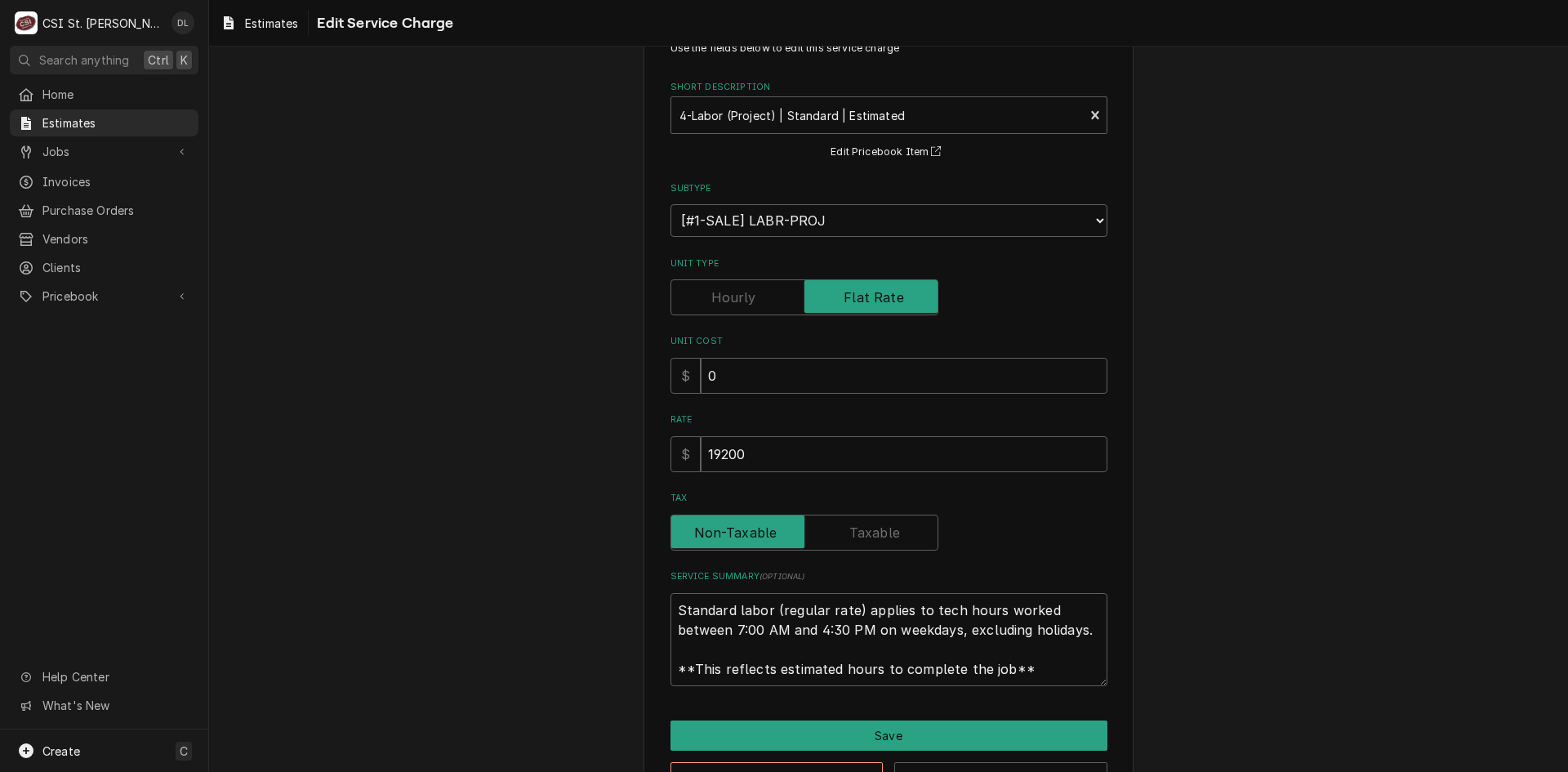
scroll to position [113, 0]
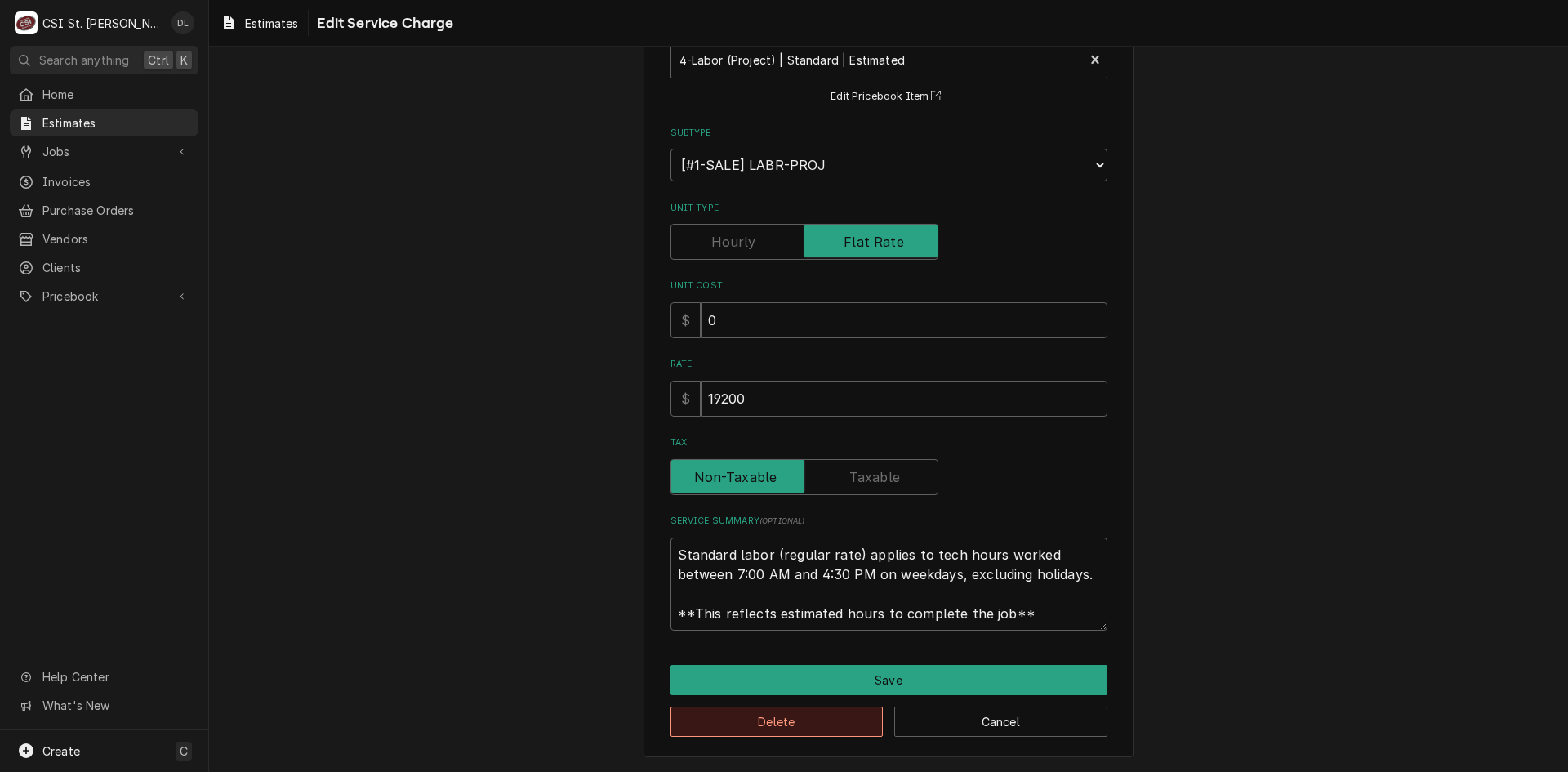
click at [785, 716] on button "Delete" at bounding box center [777, 722] width 213 height 30
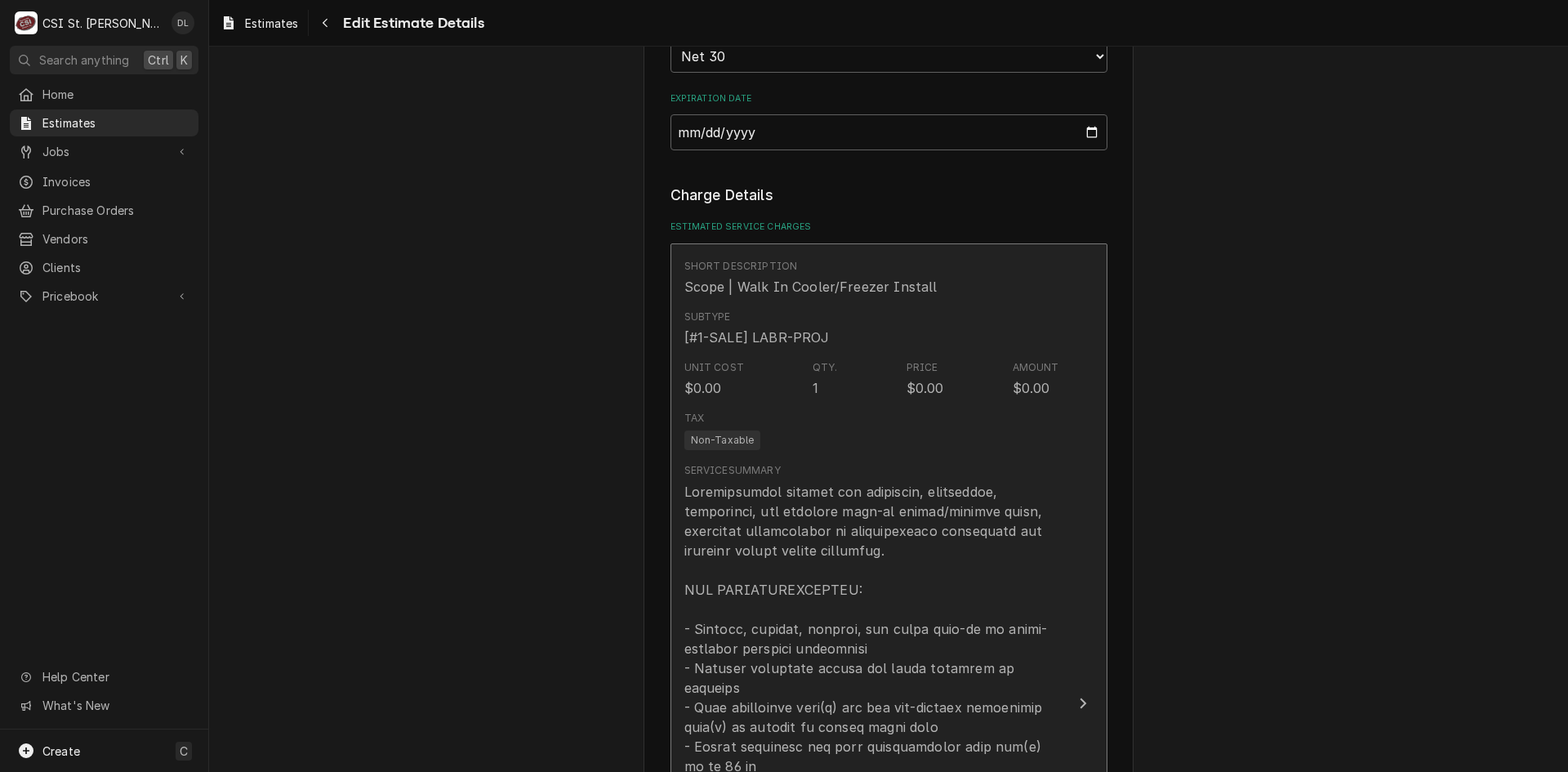
type textarea "x"
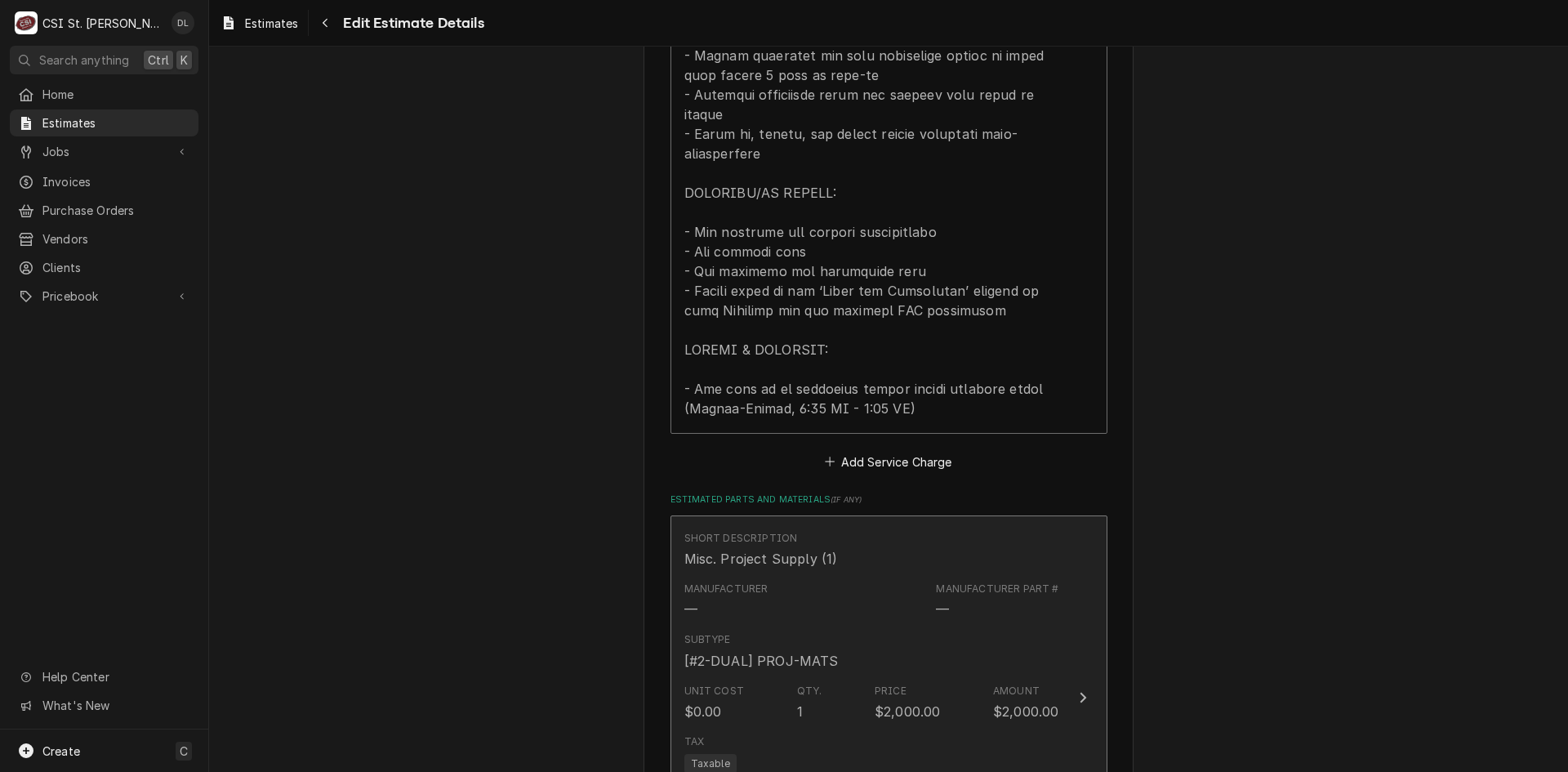
scroll to position [1758, 0]
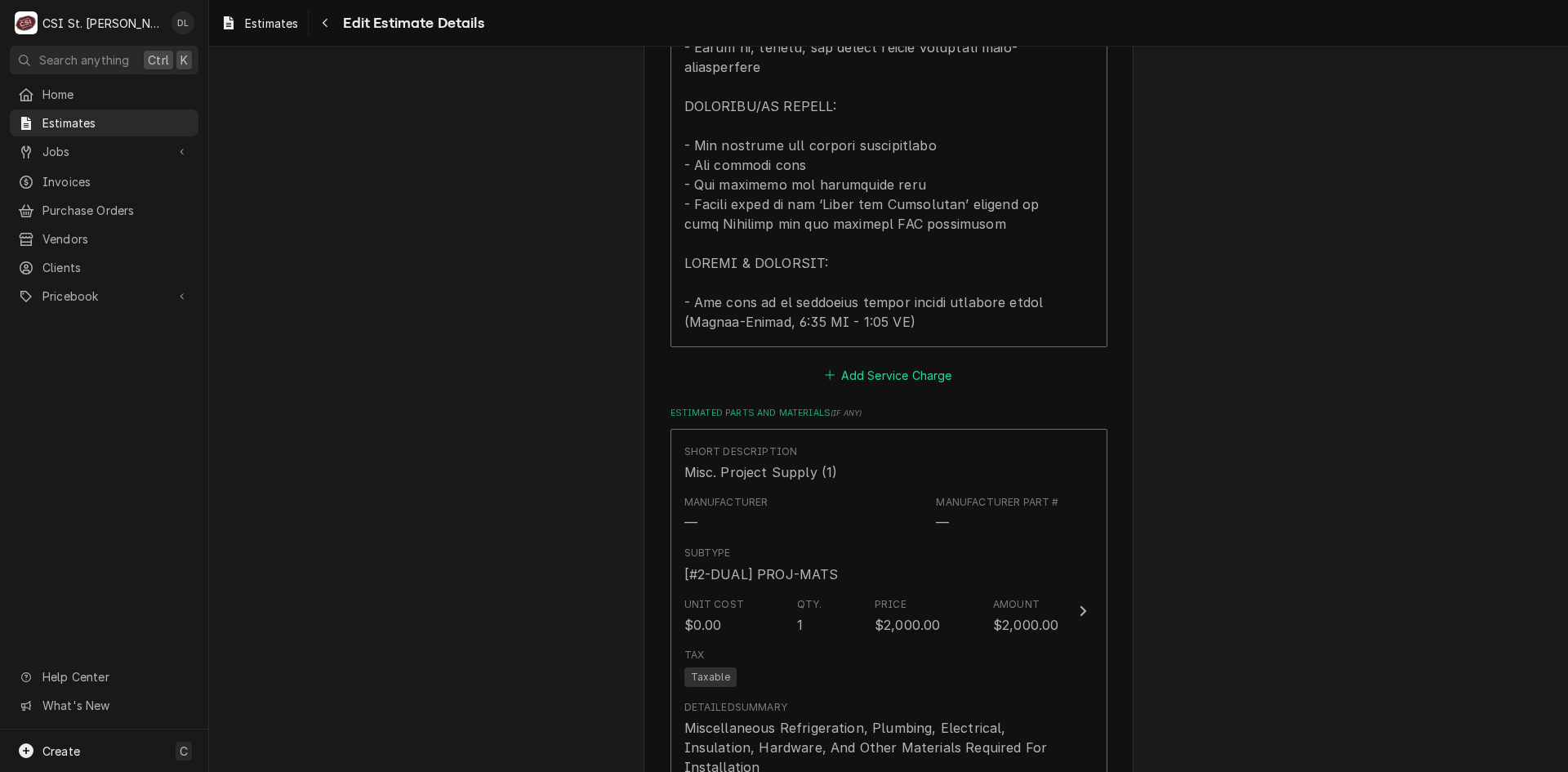
click at [825, 370] on icon "Estimated Service Charges" at bounding box center [830, 376] width 10 height 12
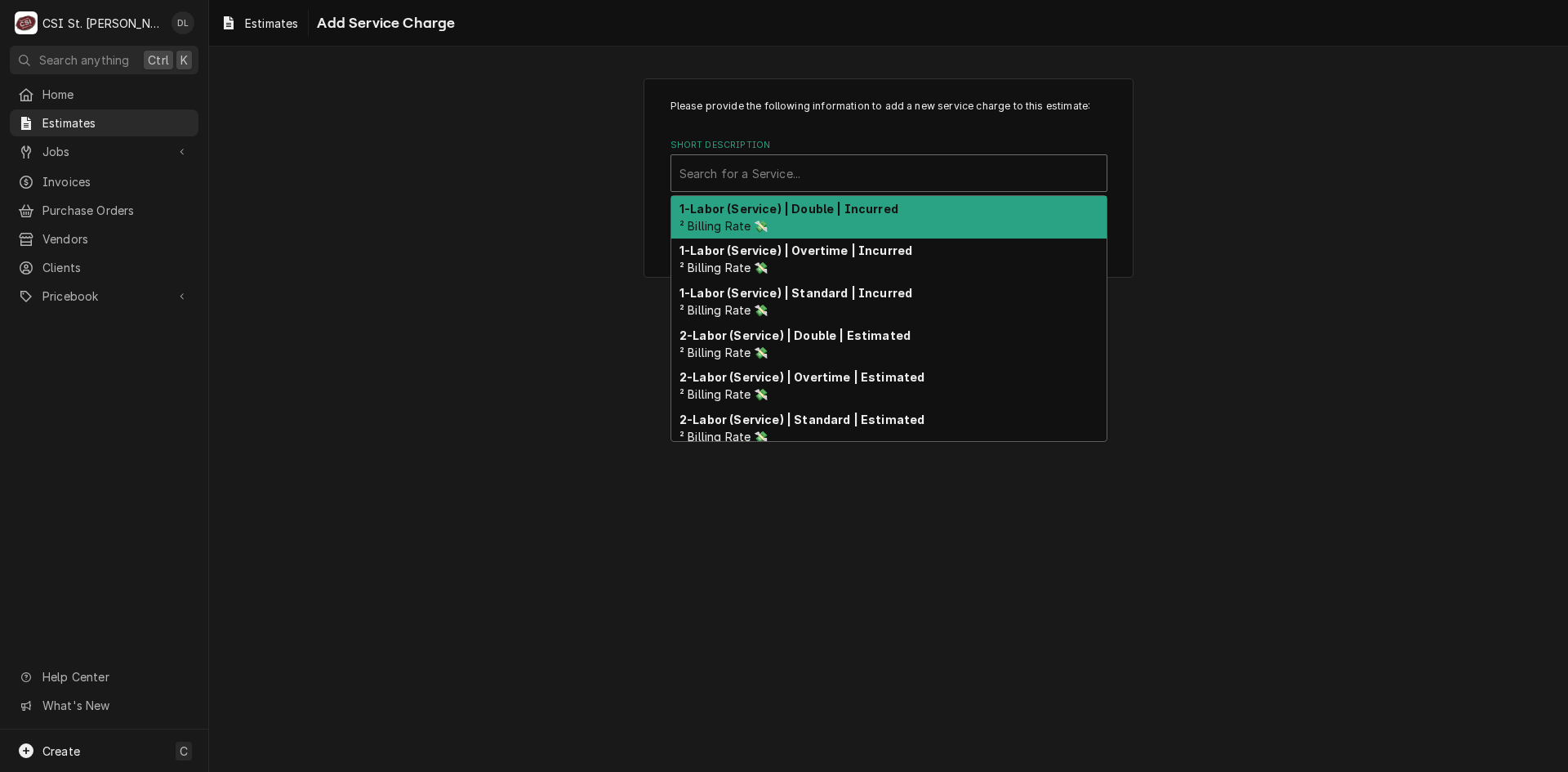
click at [869, 170] on div "Short Description" at bounding box center [889, 173] width 419 height 29
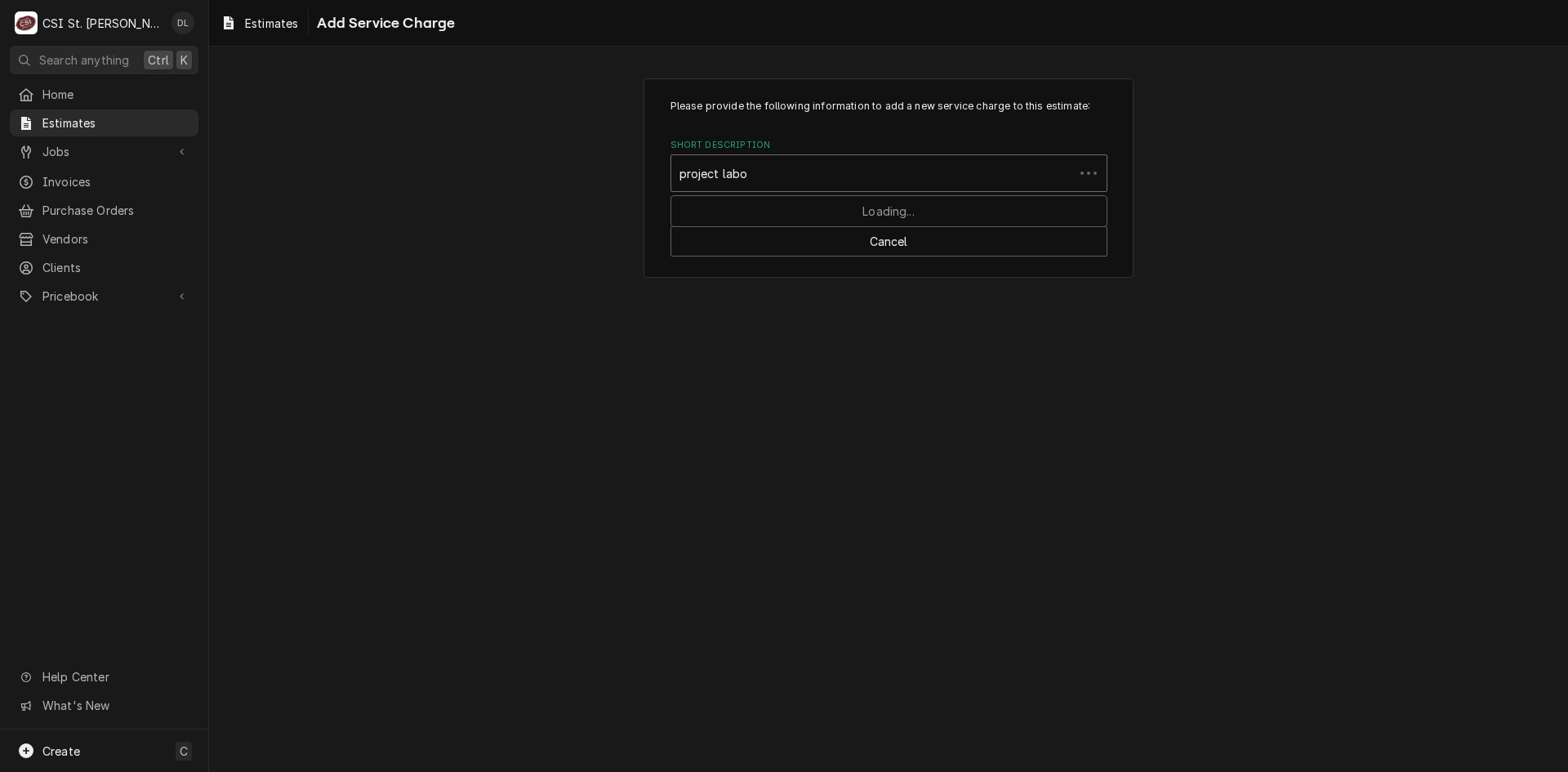
type input "project labor"
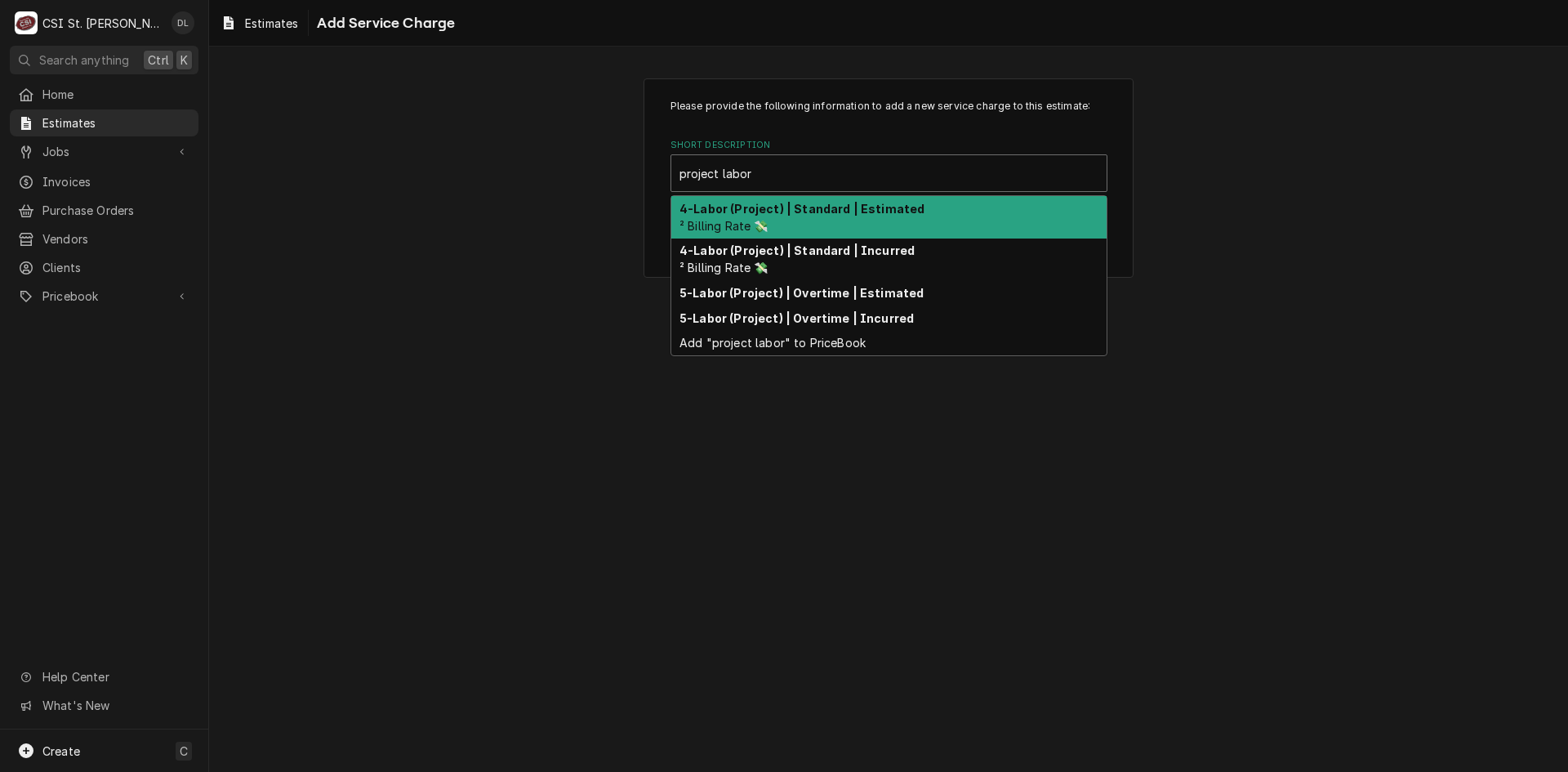
click at [807, 214] on strong "4-Labor (Project) | Standard | Estimated" at bounding box center [802, 209] width 245 height 14
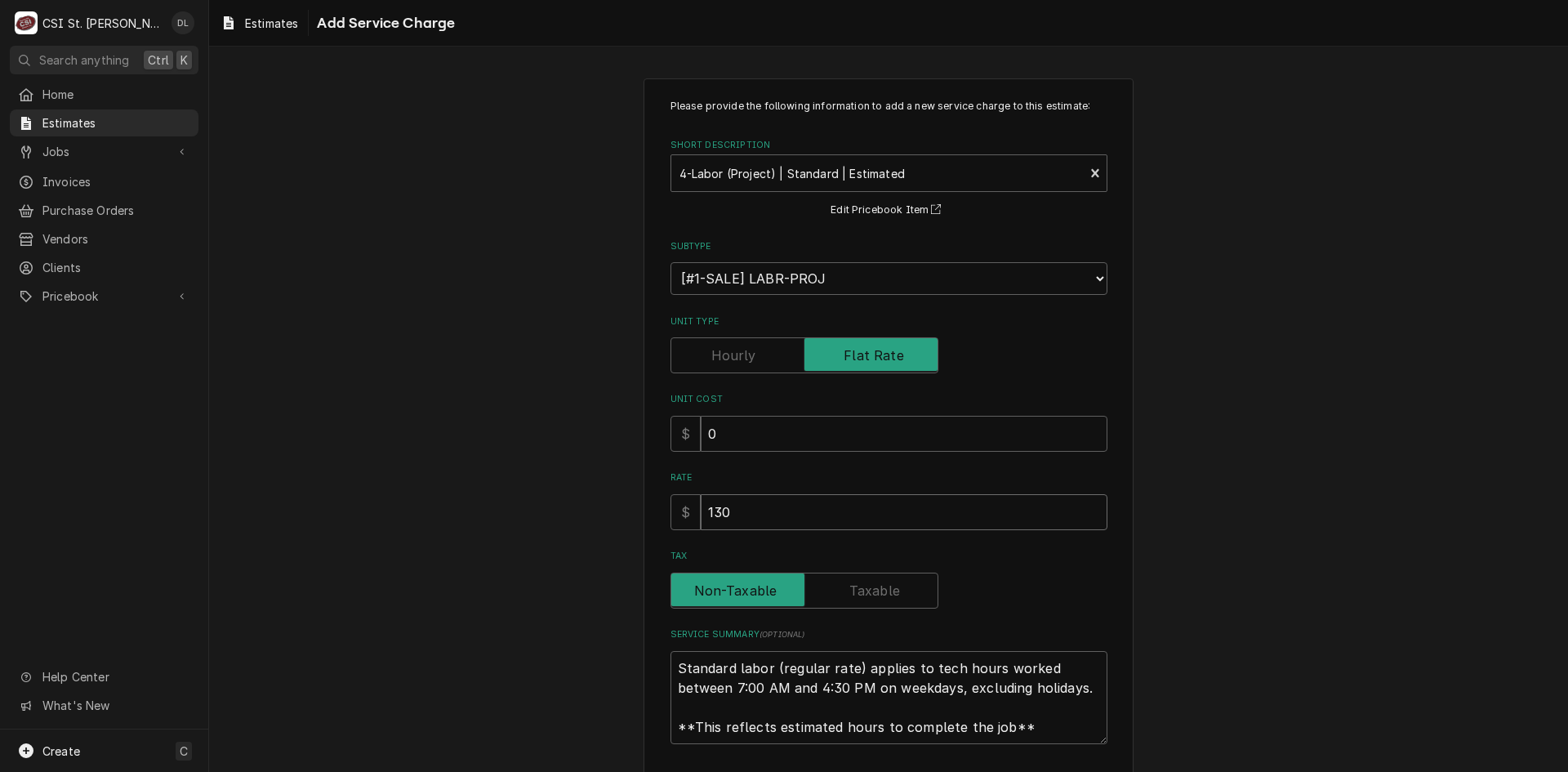
click at [805, 508] on input "130" at bounding box center [903, 512] width 406 height 36
drag, startPoint x: 805, startPoint y: 508, endPoint x: 616, endPoint y: 498, distance: 189.3
click at [618, 500] on div "Please provide the following information to add a new service charge to this es…" at bounding box center [889, 453] width 1359 height 780
type textarea "x"
type input "1"
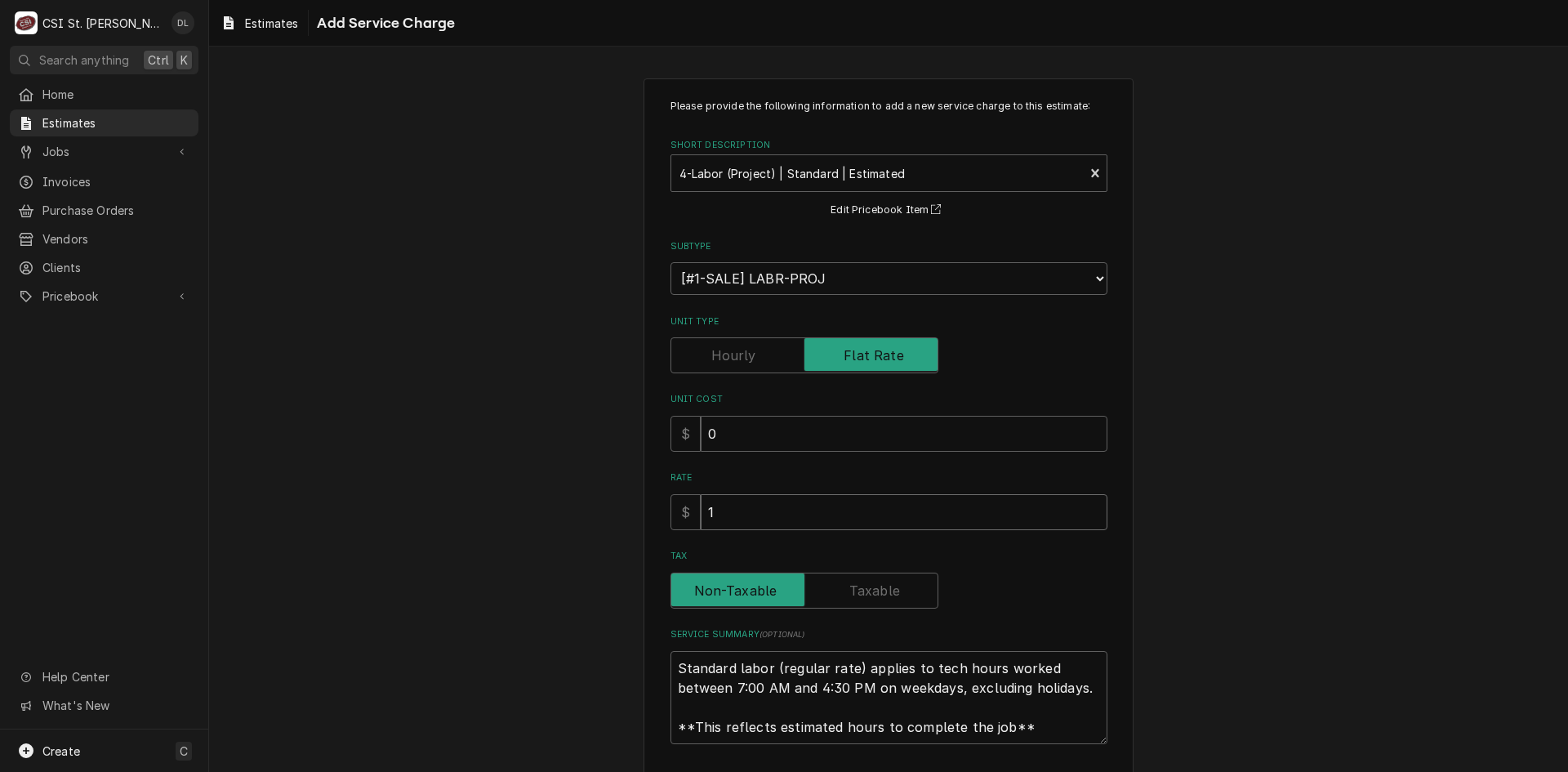
type textarea "x"
type input "19"
type textarea "x"
type input "192"
type textarea "x"
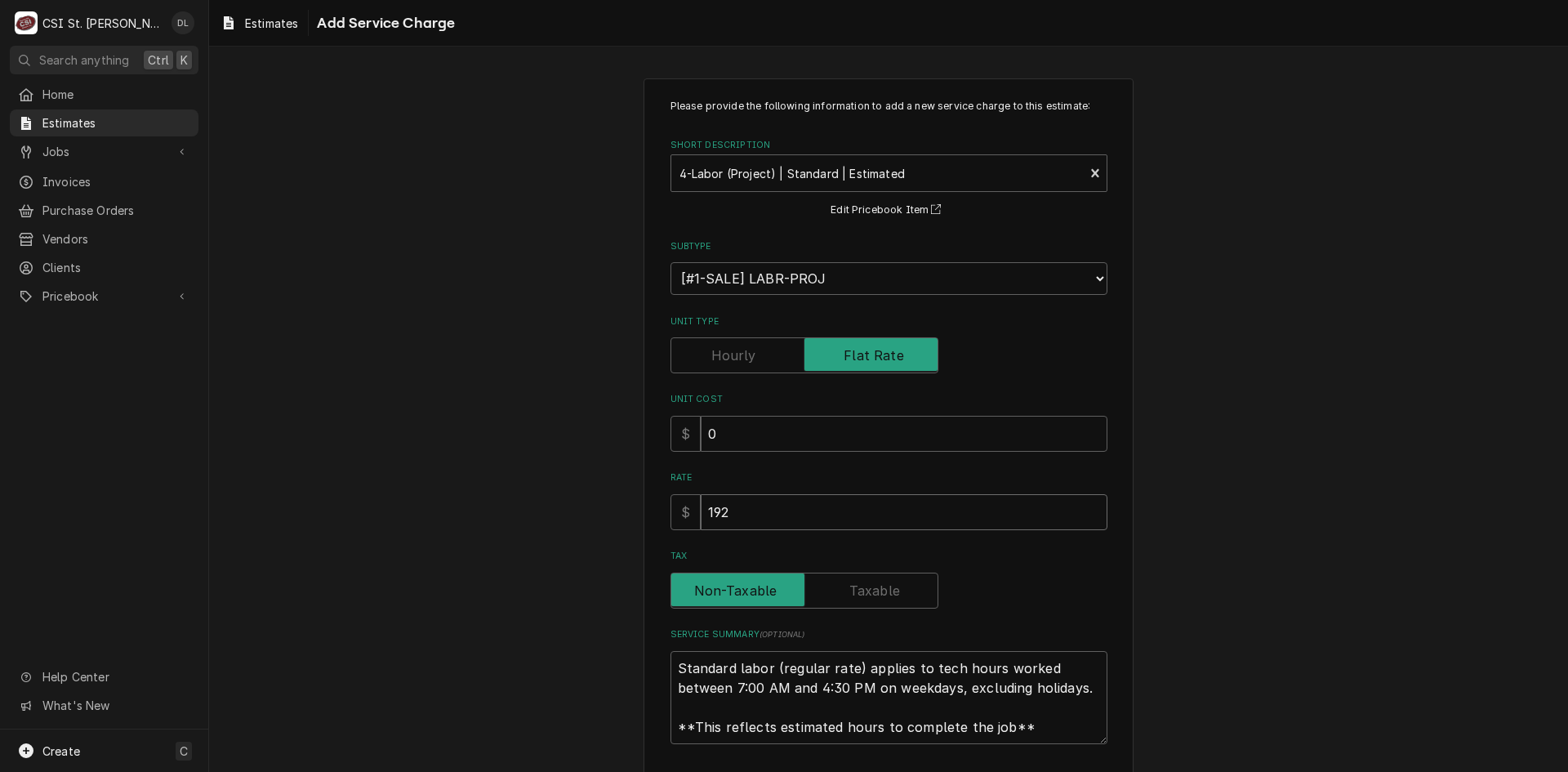
type input "1920"
type textarea "x"
type input "19200"
type textarea "x"
type input "19200"
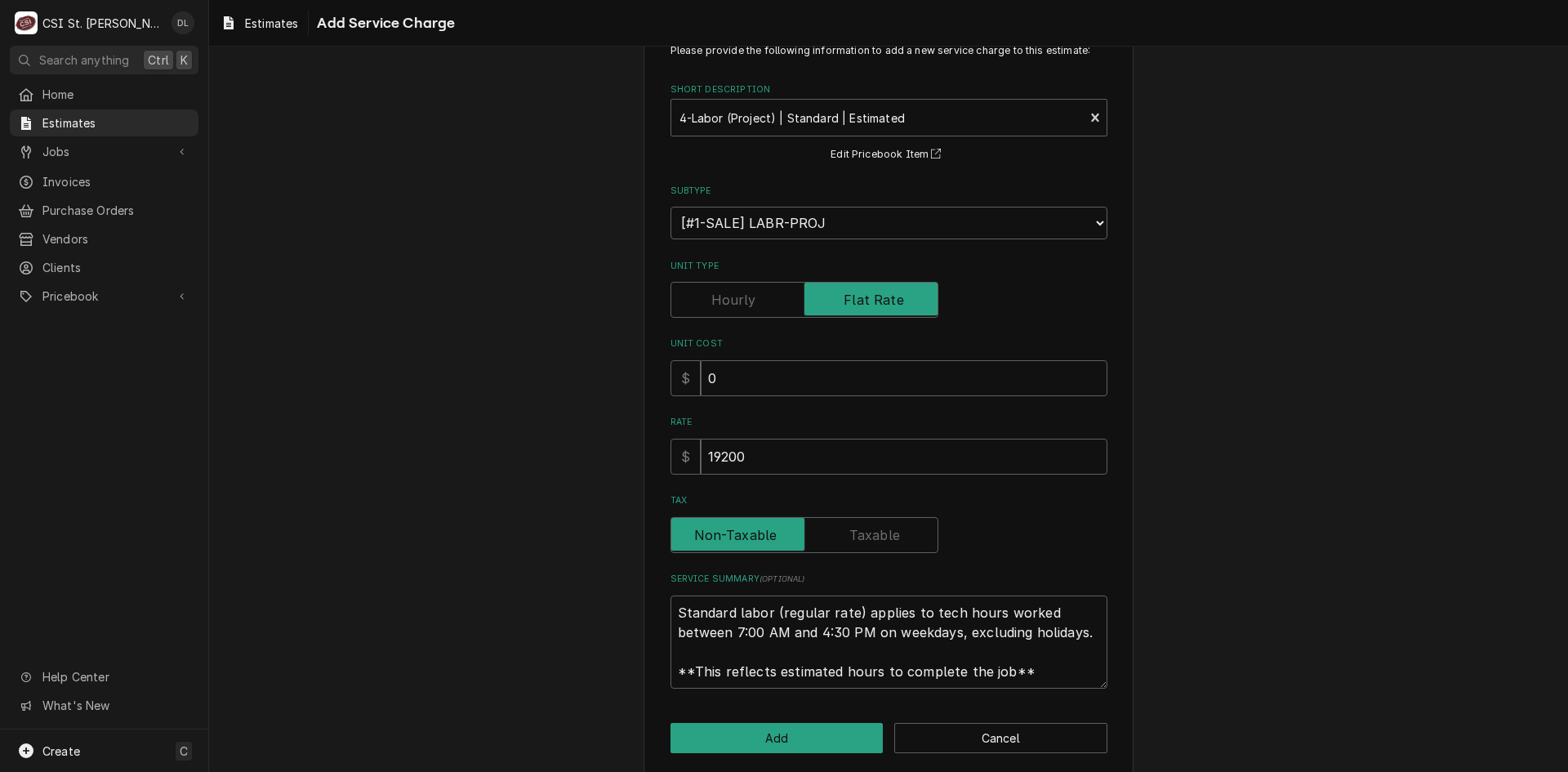
scroll to position [72, 0]
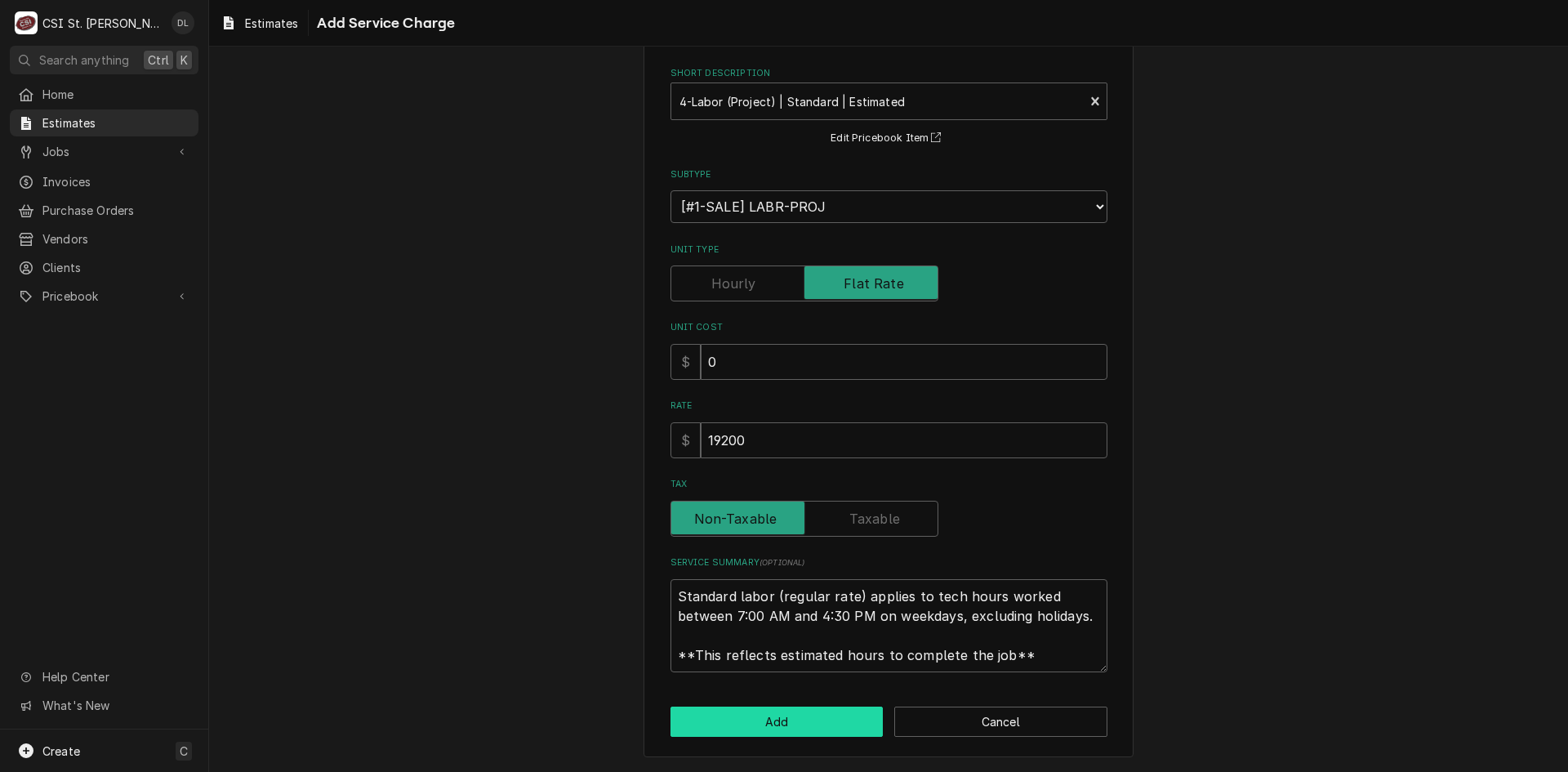
click at [787, 709] on button "Add" at bounding box center [777, 722] width 213 height 30
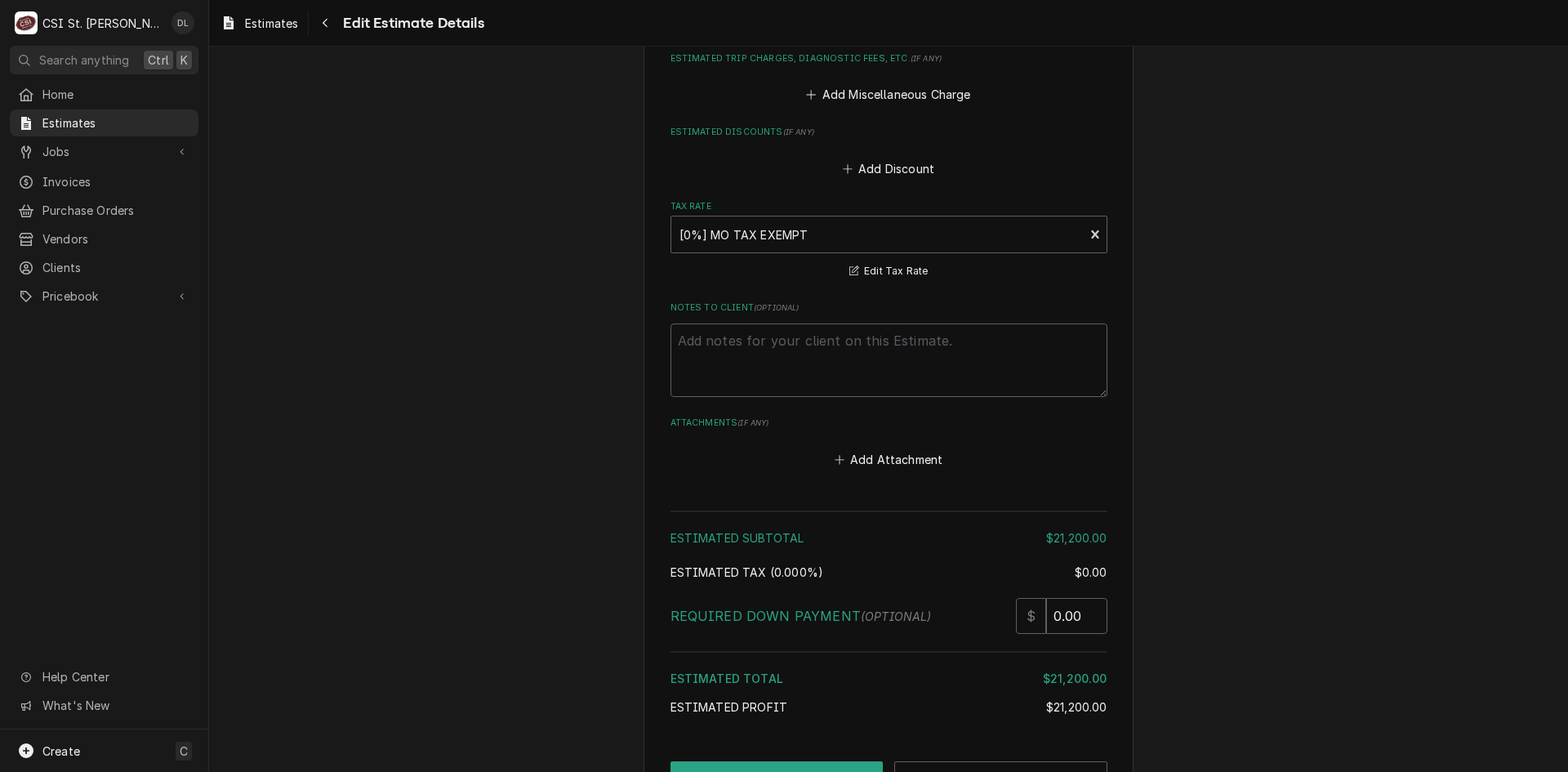
scroll to position [3031, 0]
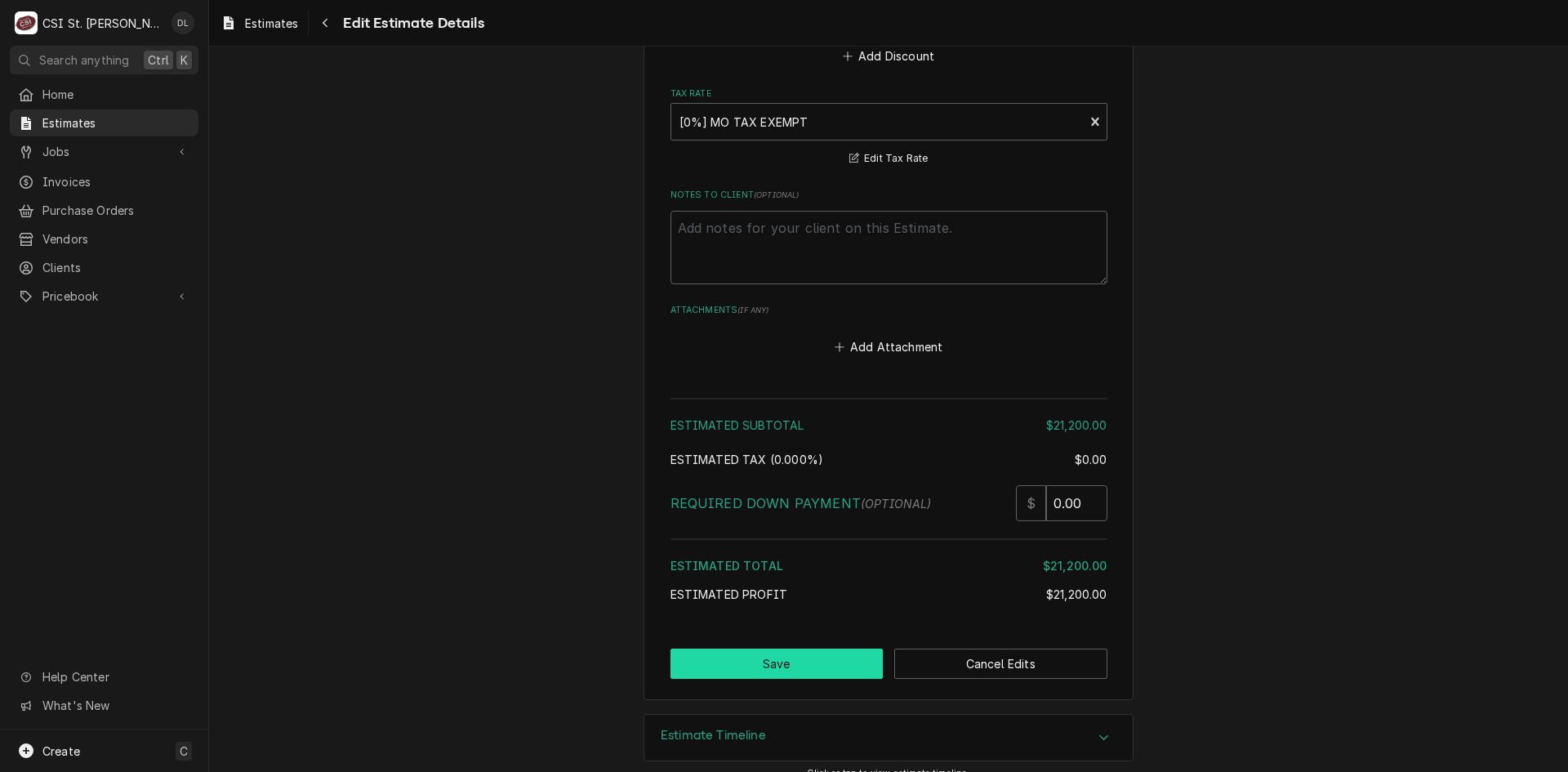
click at [806, 649] on button "Save" at bounding box center [777, 664] width 213 height 30
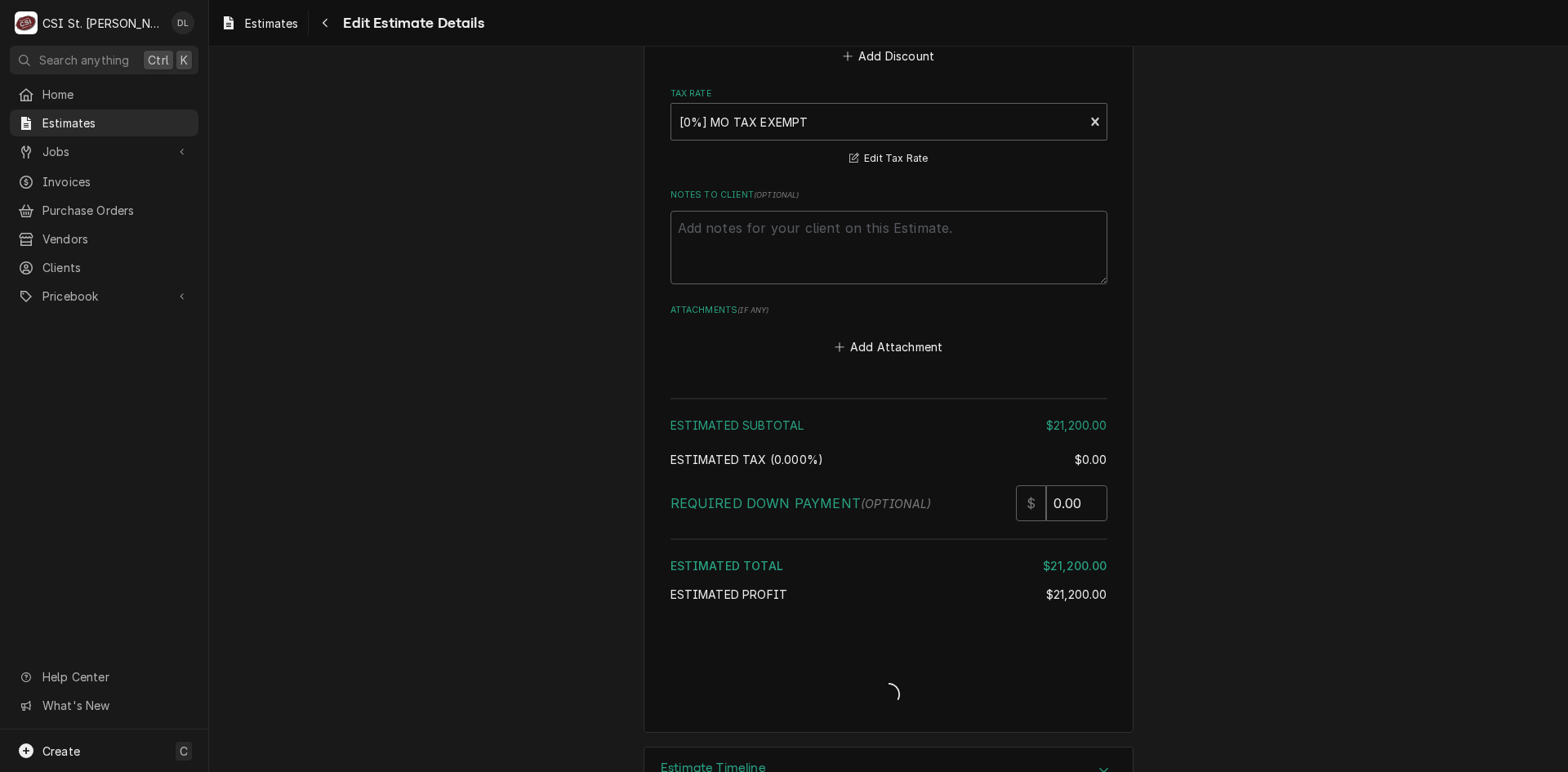
type textarea "x"
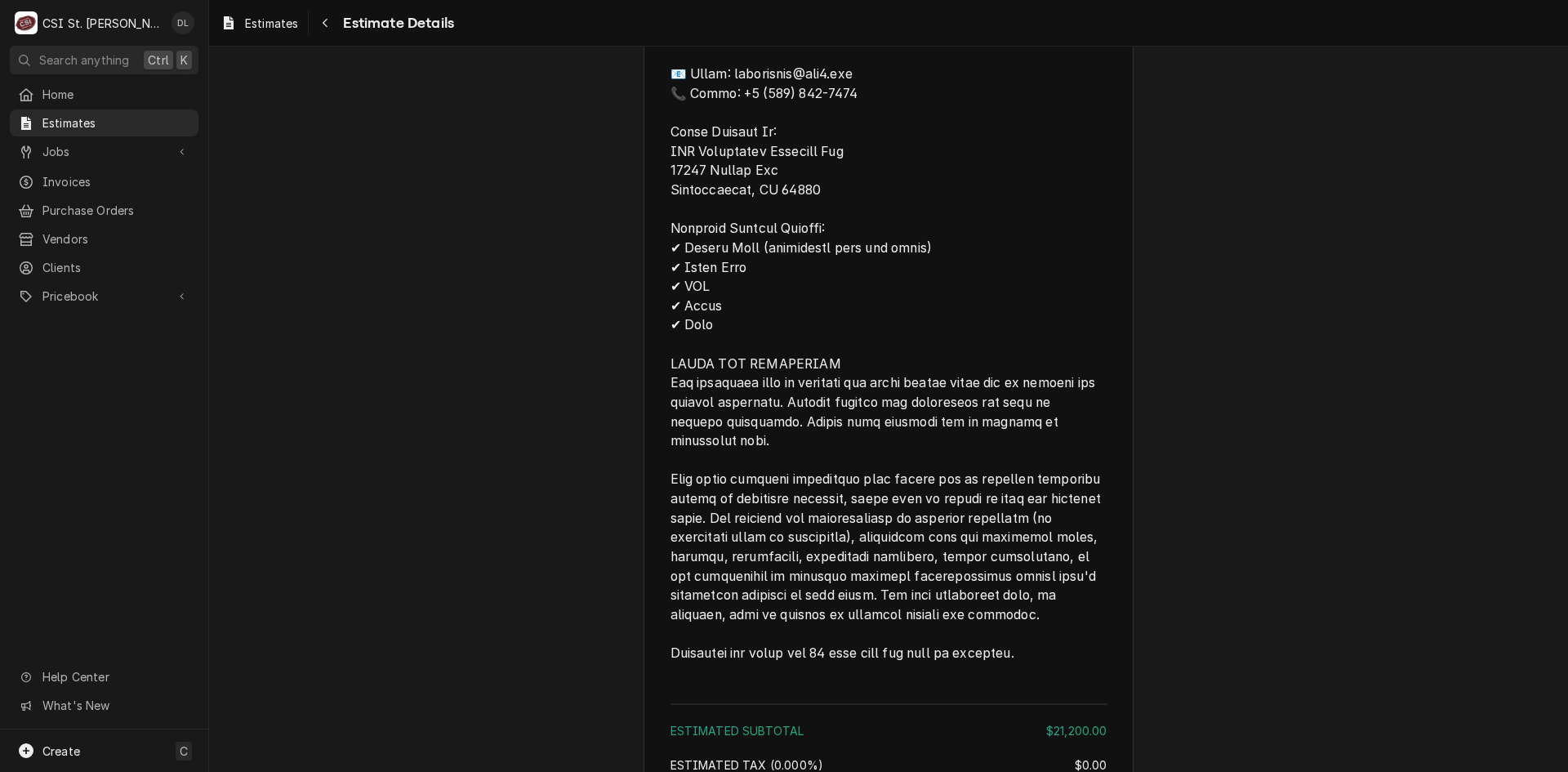
scroll to position [2982, 0]
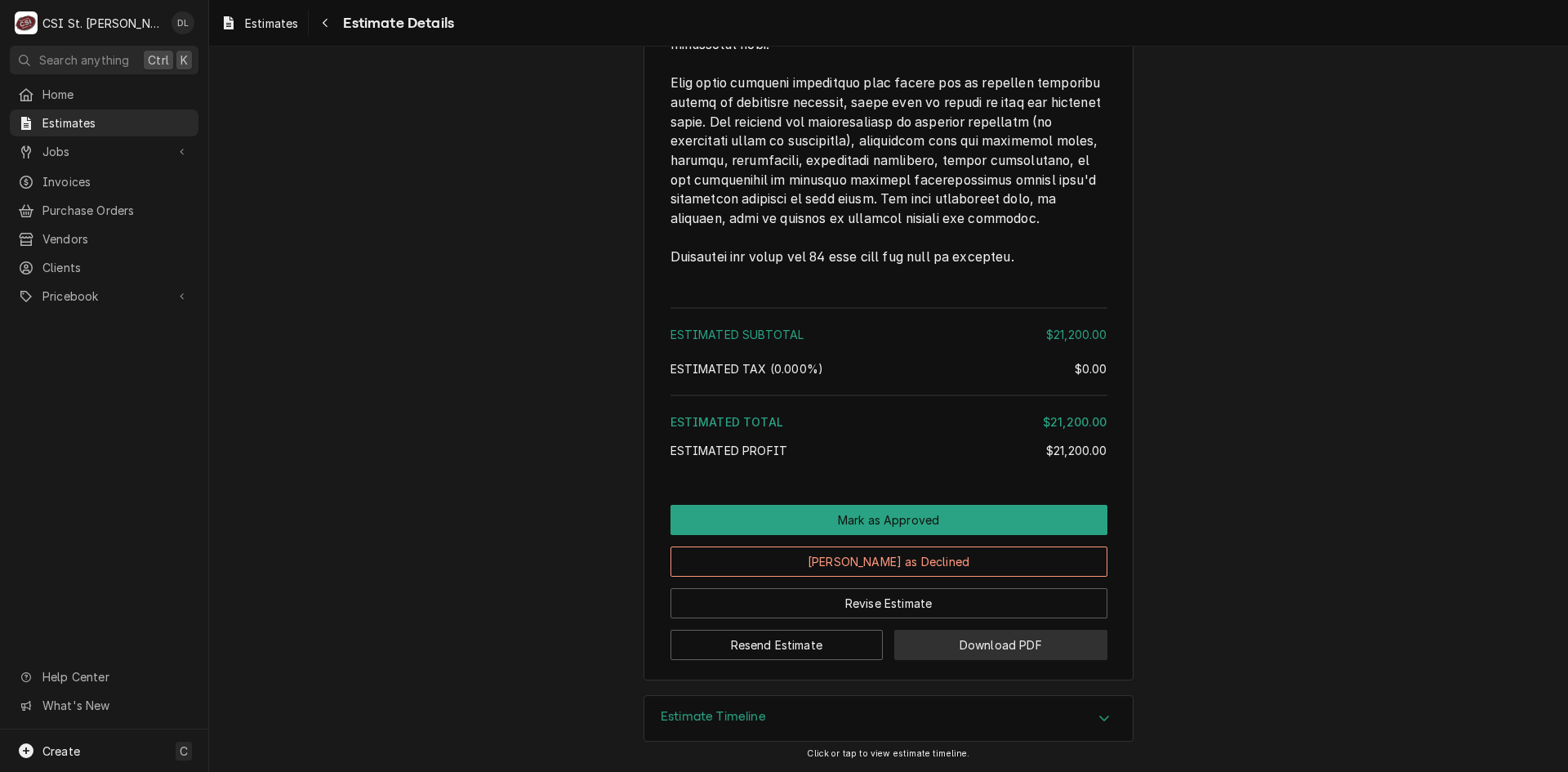
click at [972, 649] on button "Download PDF" at bounding box center [1001, 645] width 213 height 30
click at [68, 118] on span "Estimates" at bounding box center [116, 122] width 147 height 17
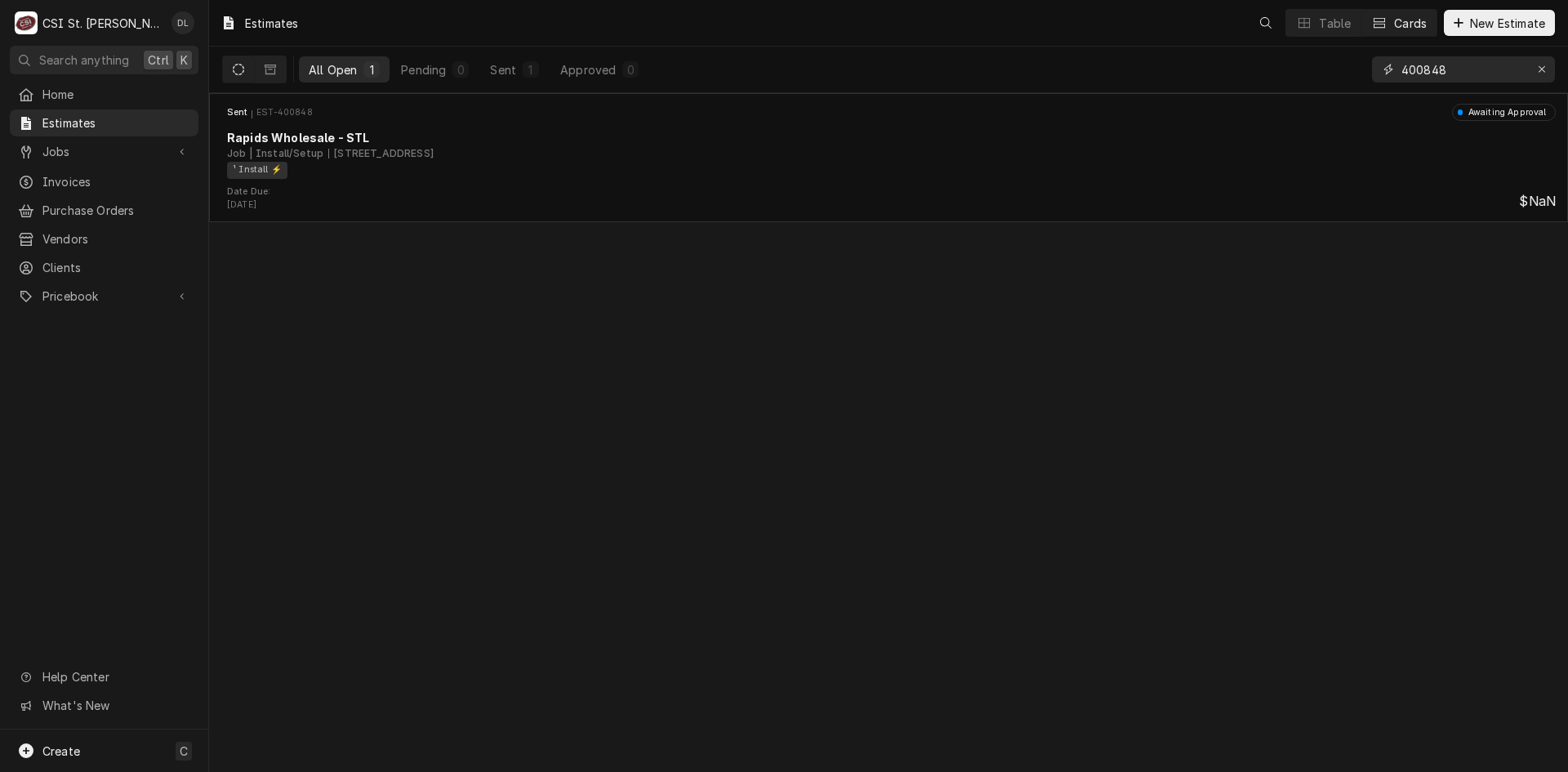
drag, startPoint x: 1481, startPoint y: 69, endPoint x: 1286, endPoint y: 76, distance: 195.1
click at [1286, 76] on div "All Open 1 Pending 0 Sent 1 Approved 0 400848" at bounding box center [888, 70] width 1333 height 46
type input "rolla"
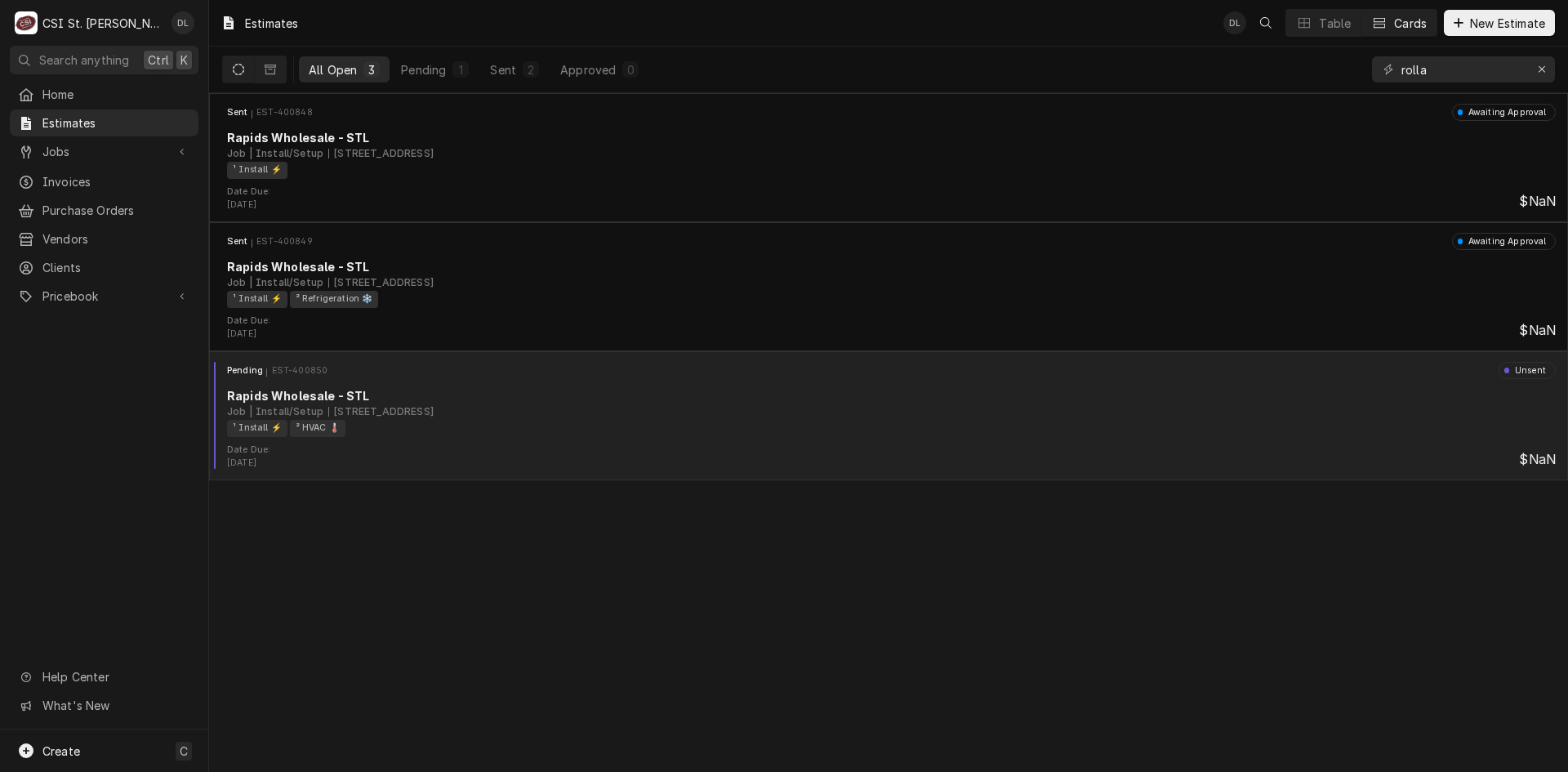
click at [853, 405] on div "Job | Install/Setup [STREET_ADDRESS]" at bounding box center [892, 412] width 1329 height 15
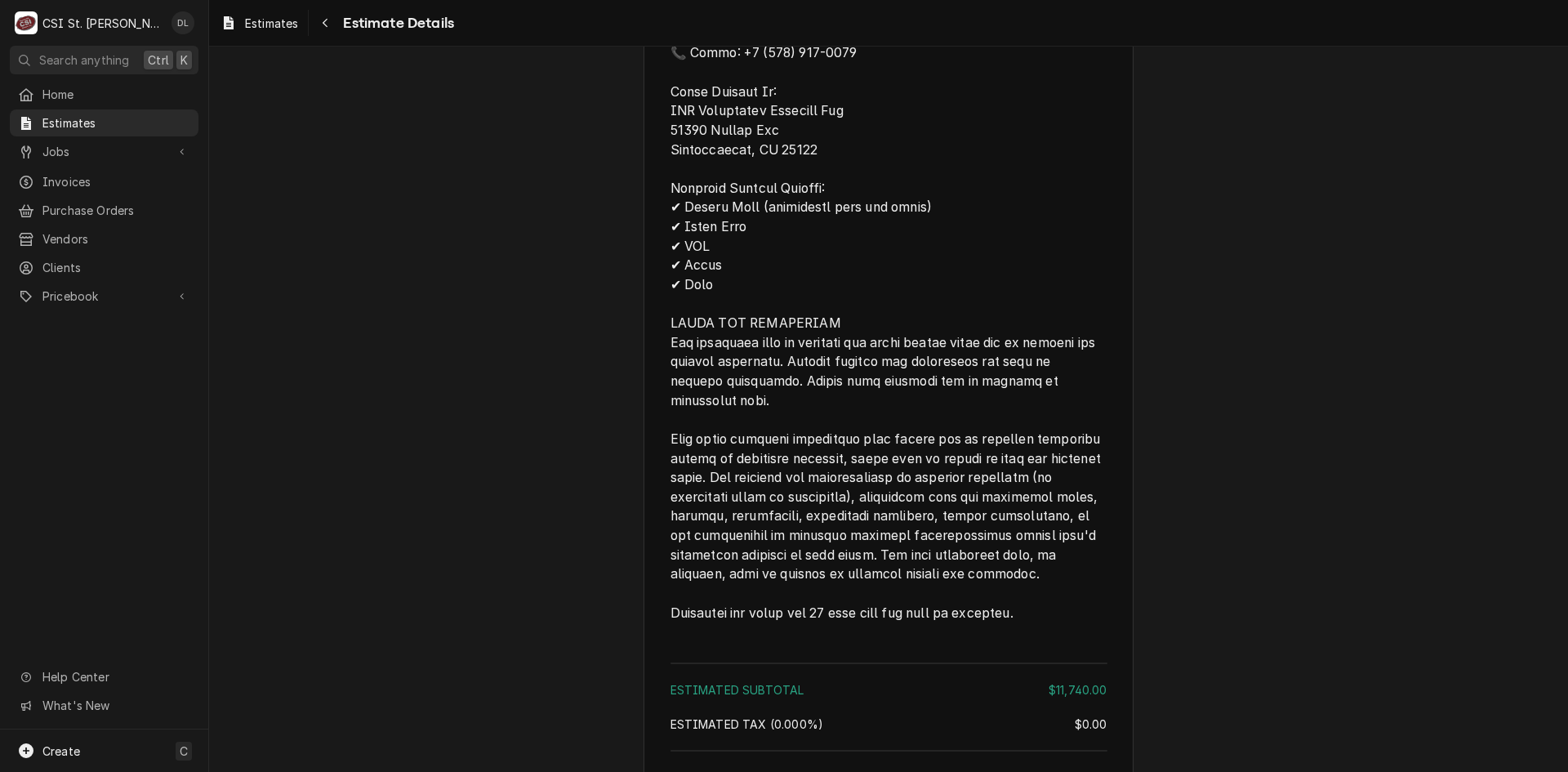
scroll to position [2903, 0]
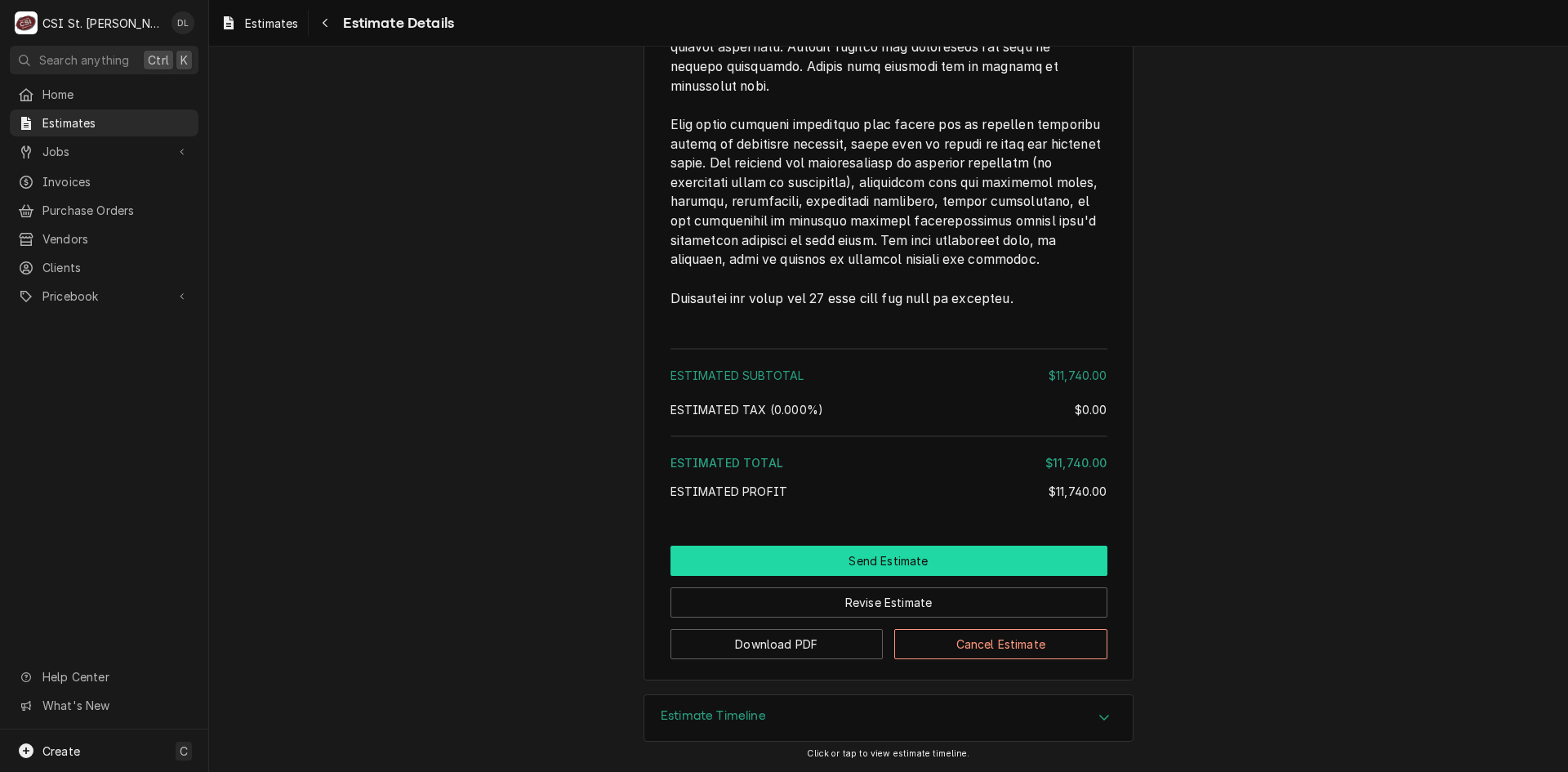
click at [923, 560] on button "Send Estimate" at bounding box center [888, 561] width 437 height 30
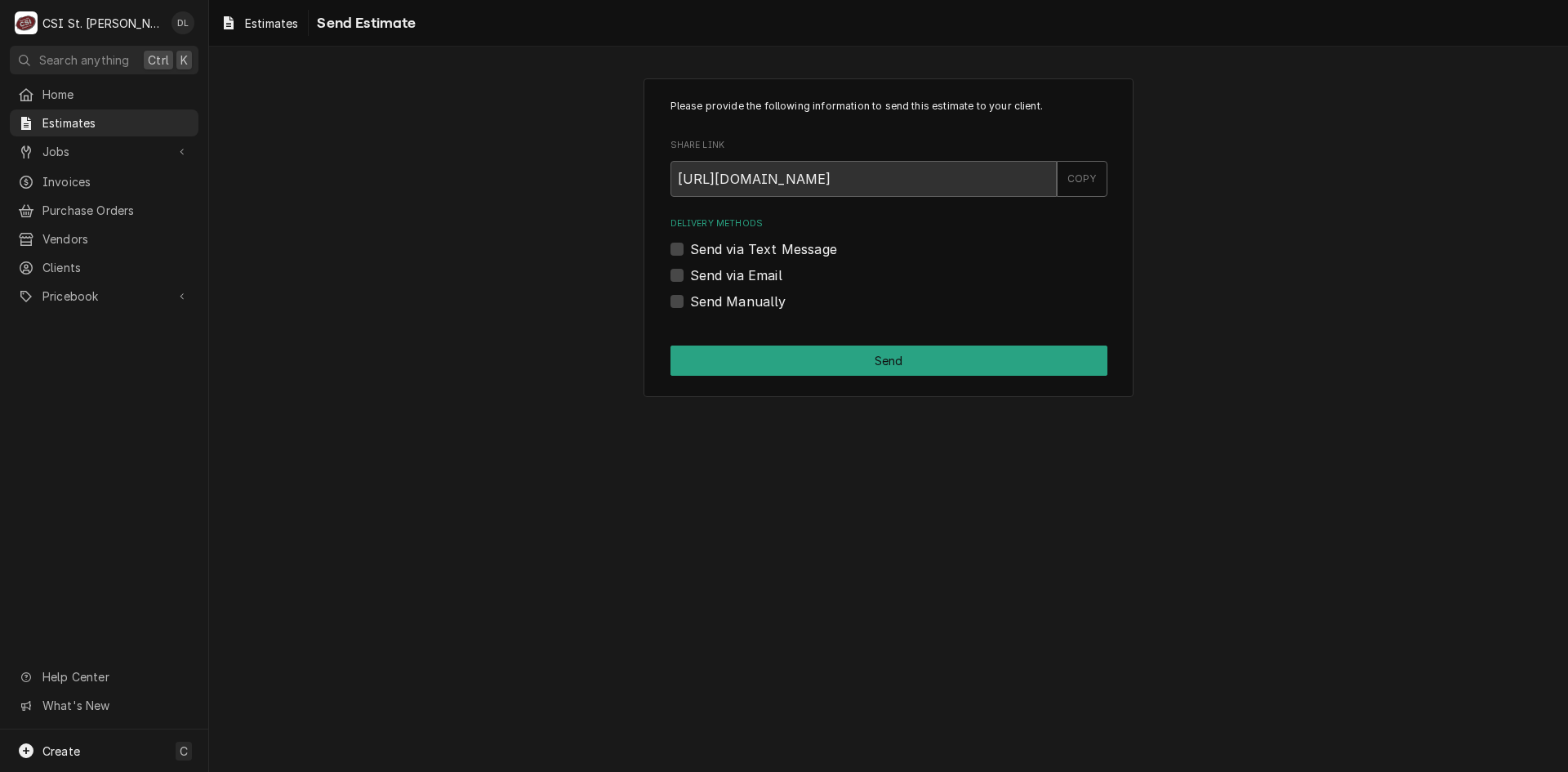
click at [691, 302] on label "Send Manually" at bounding box center [738, 301] width 96 height 19
click at [691, 302] on input "Send Manually" at bounding box center [908, 309] width 437 height 36
checkbox input "true"
click at [876, 366] on button "Send" at bounding box center [888, 360] width 437 height 30
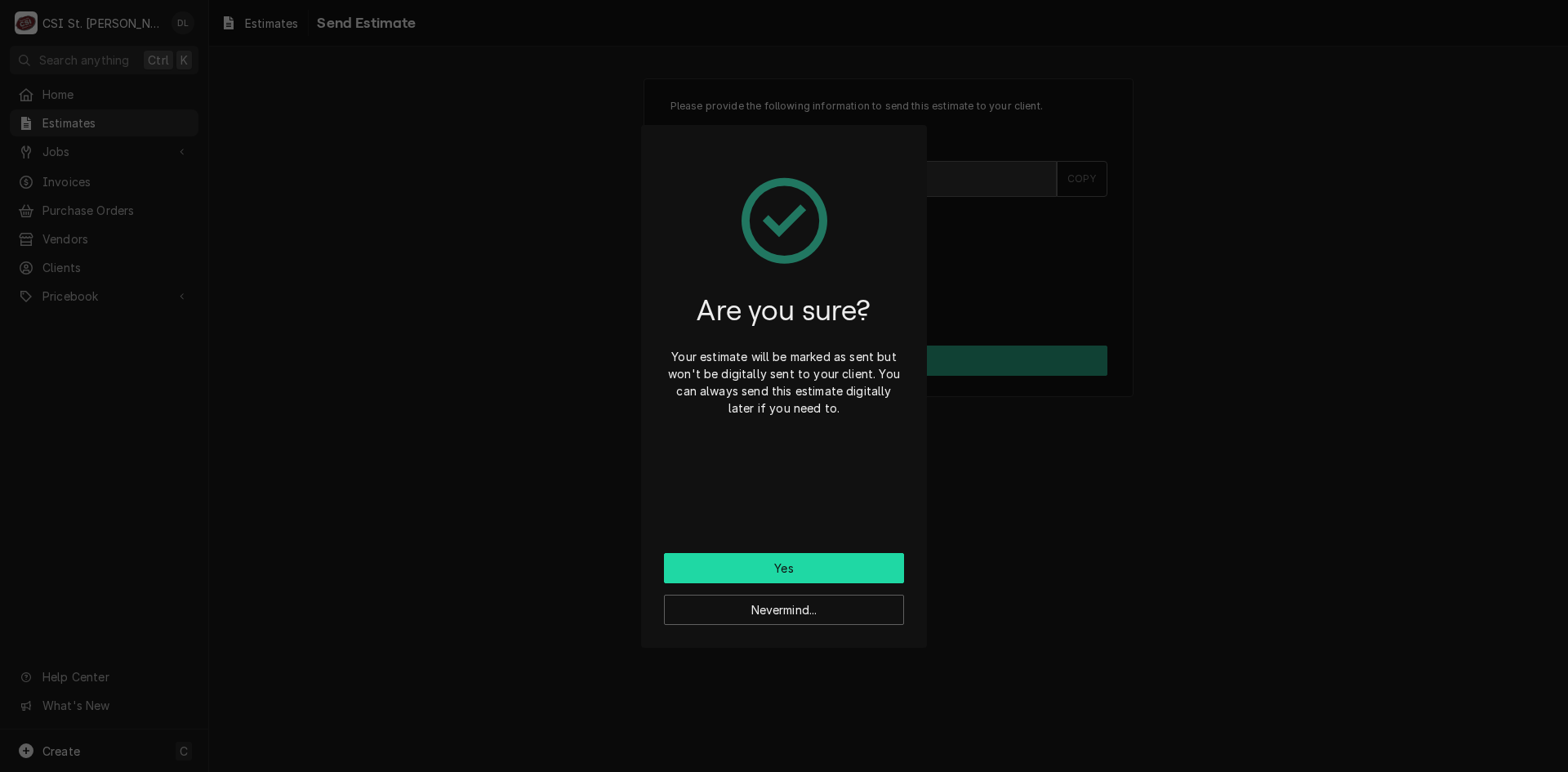
click at [791, 573] on button "Yes" at bounding box center [784, 568] width 241 height 30
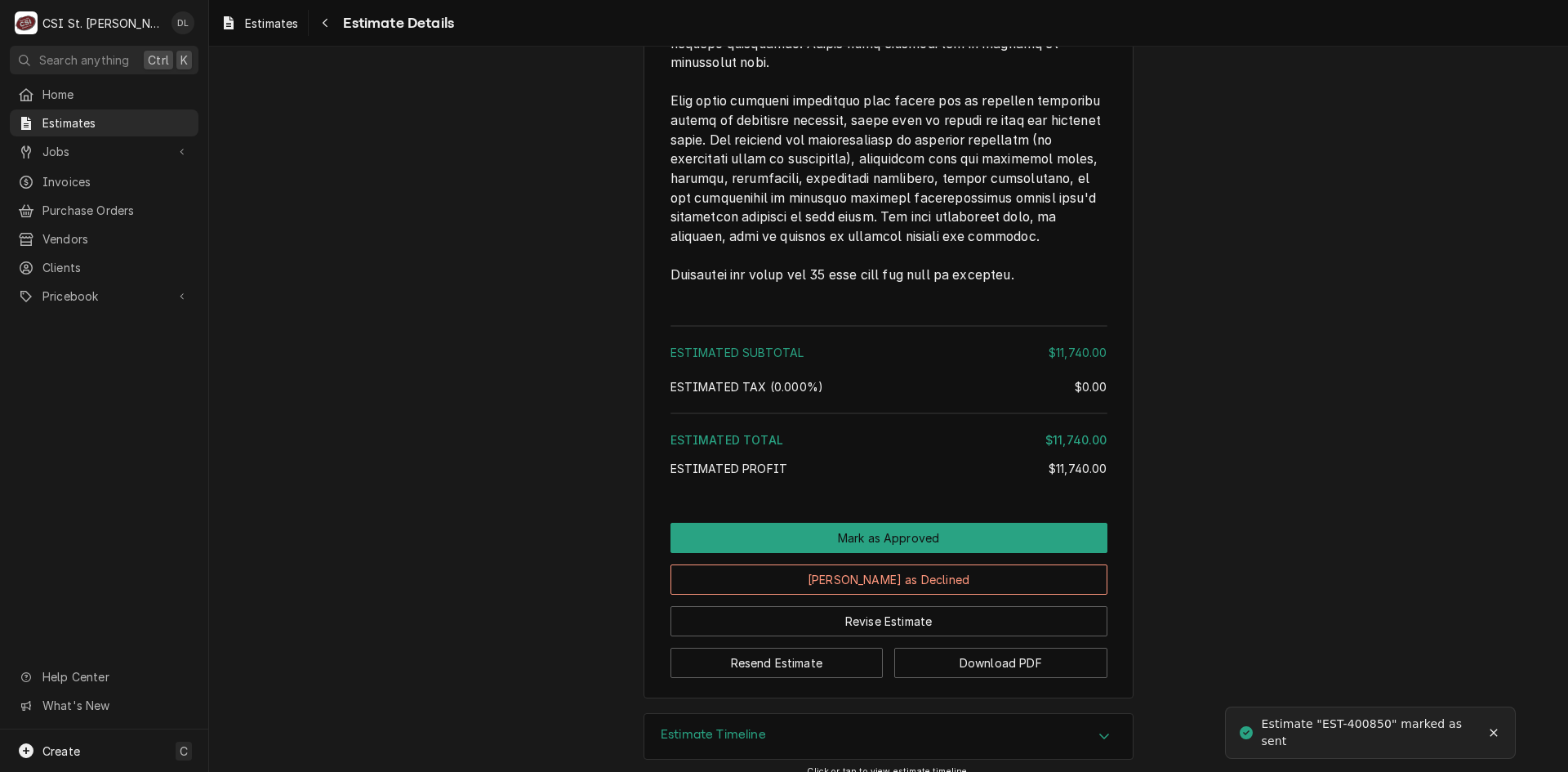
scroll to position [3000, 0]
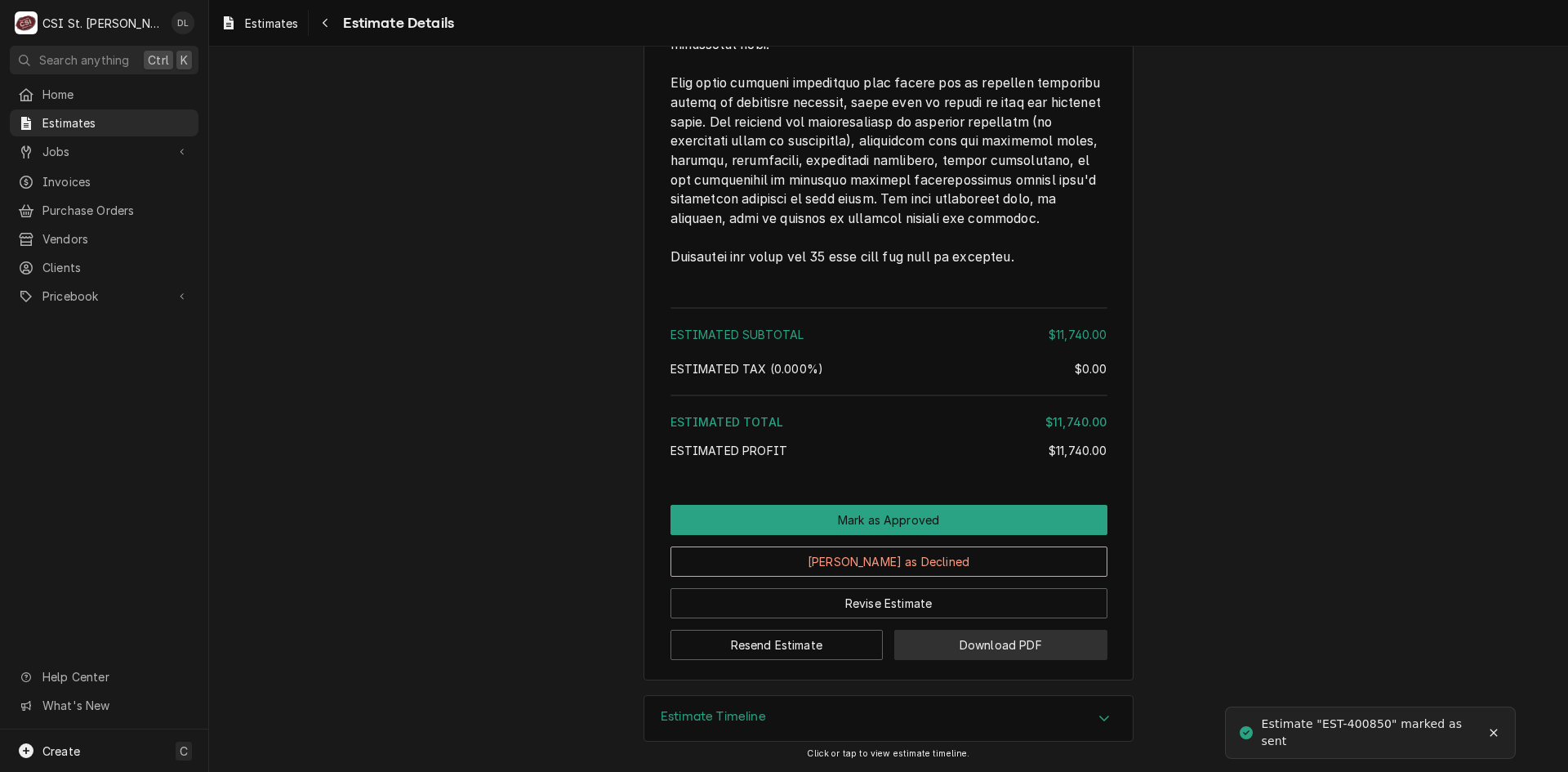
click at [1027, 637] on button "Download PDF" at bounding box center [1001, 645] width 213 height 30
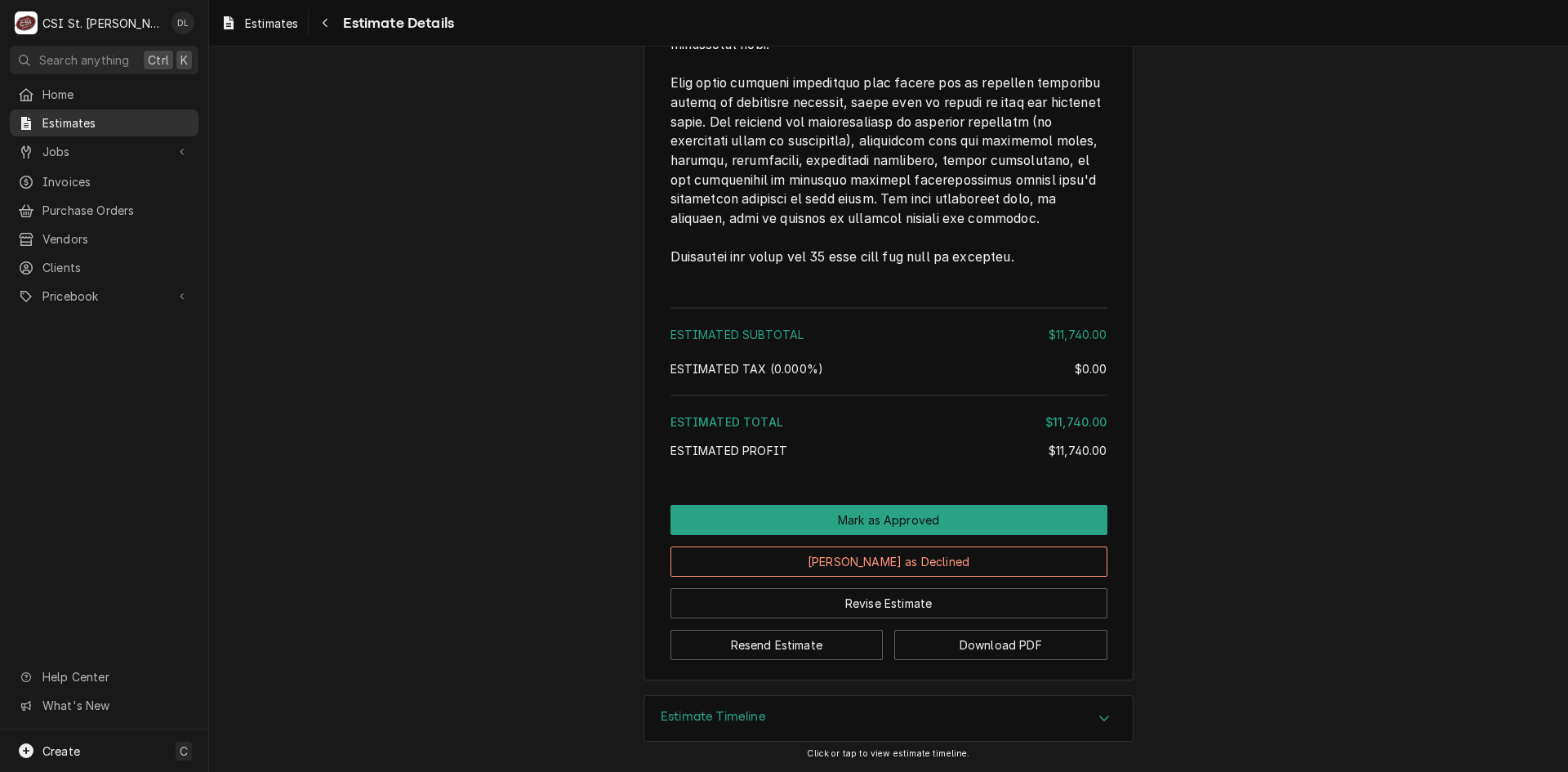
click at [91, 122] on span "Estimates" at bounding box center [116, 122] width 147 height 17
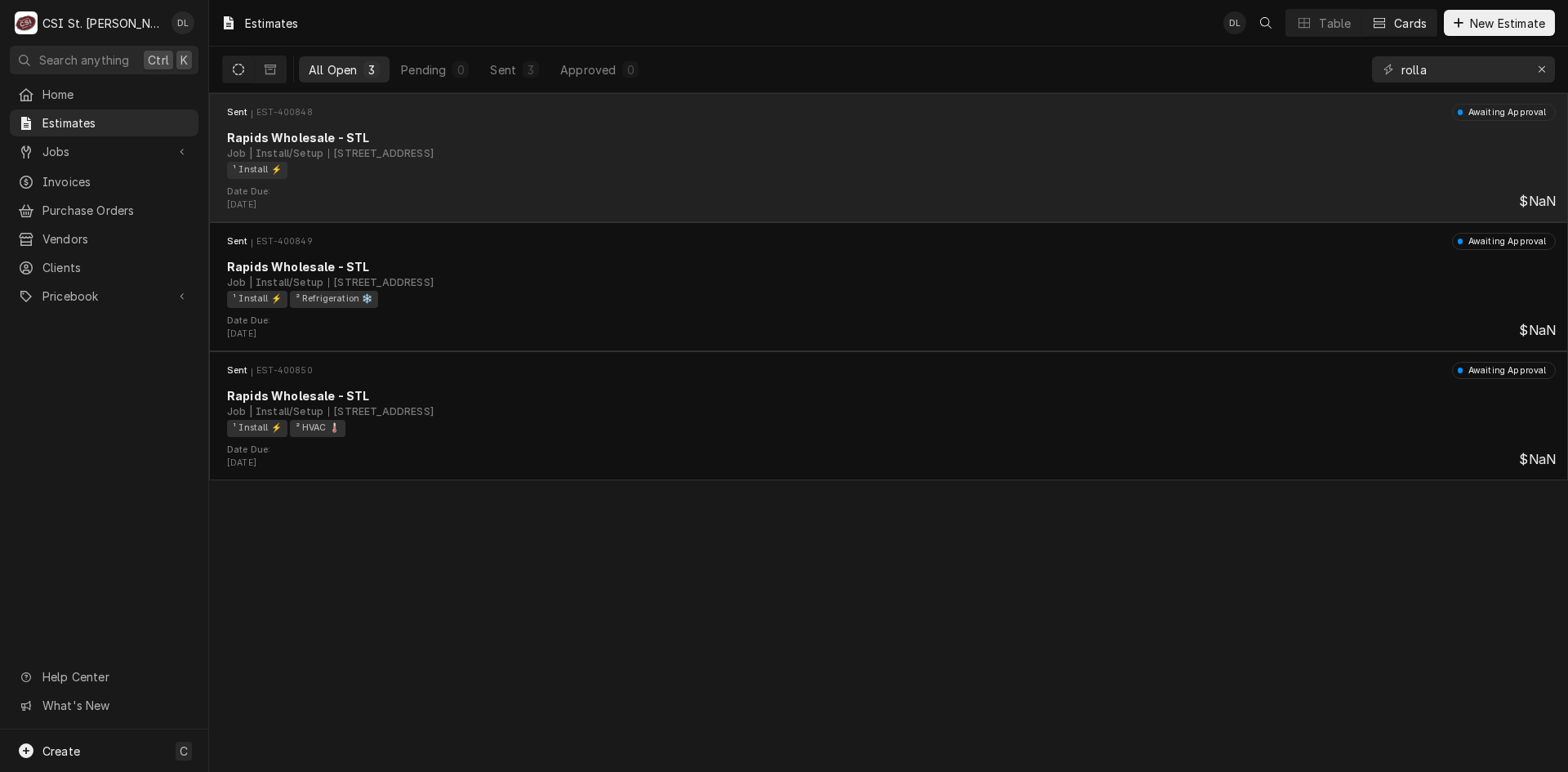
click at [653, 157] on div "Job | Install/Setup 550 Blues Lake Pkwy, Rolla, MO 65401" at bounding box center [892, 153] width 1329 height 15
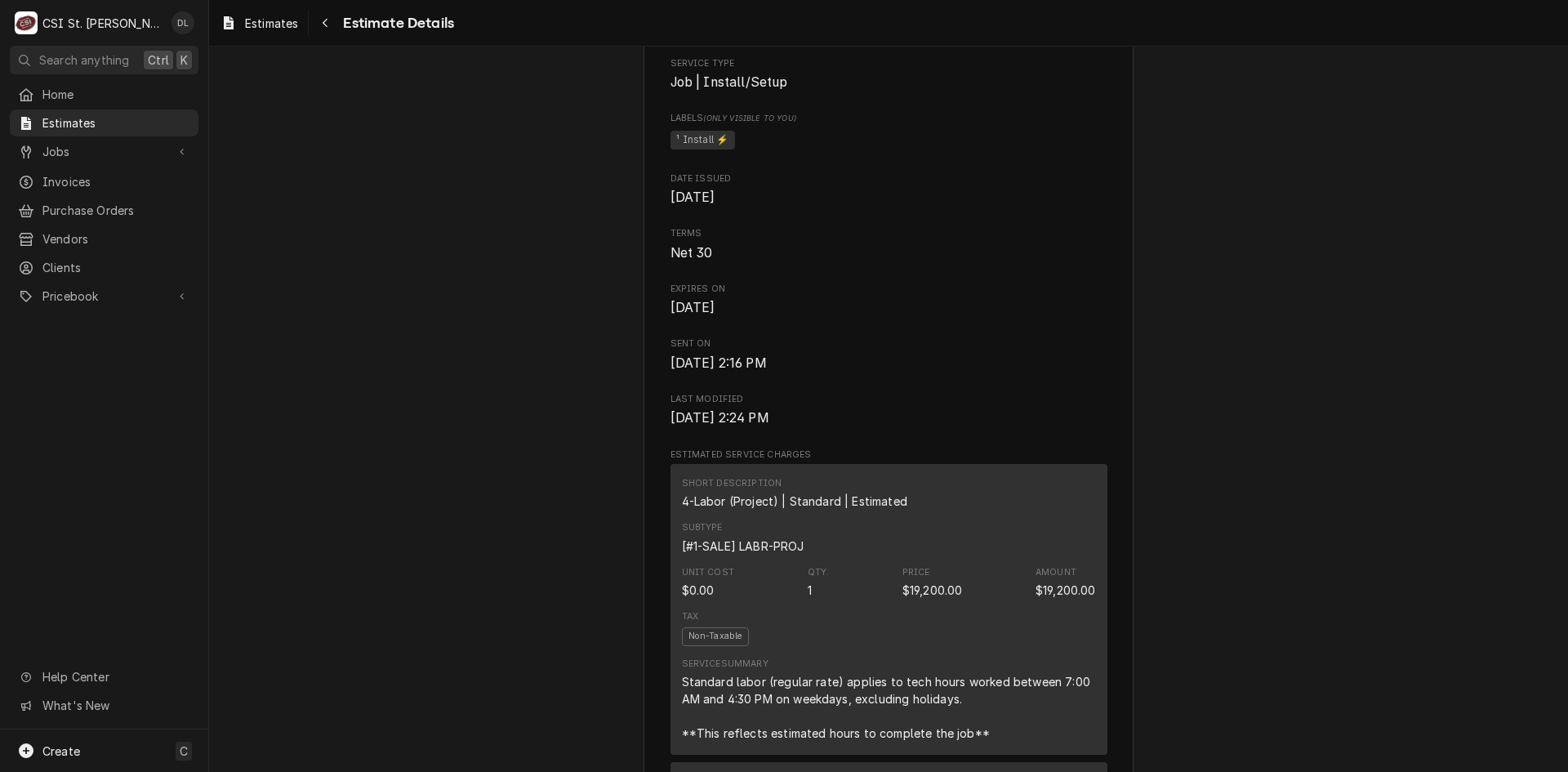
scroll to position [817, 0]
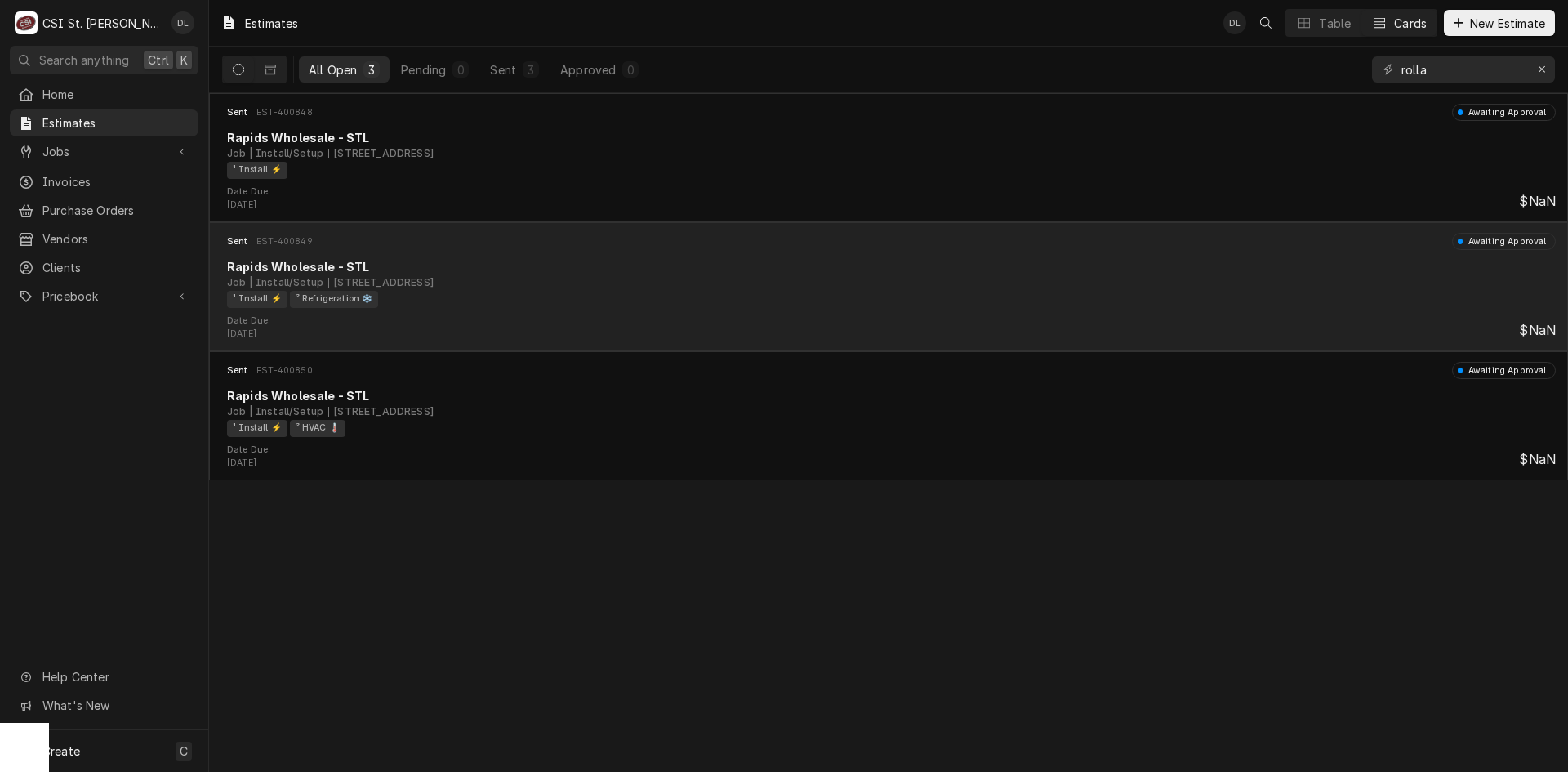
click at [431, 325] on div "Date Due: [DATE] $NaN" at bounding box center [888, 327] width 1346 height 26
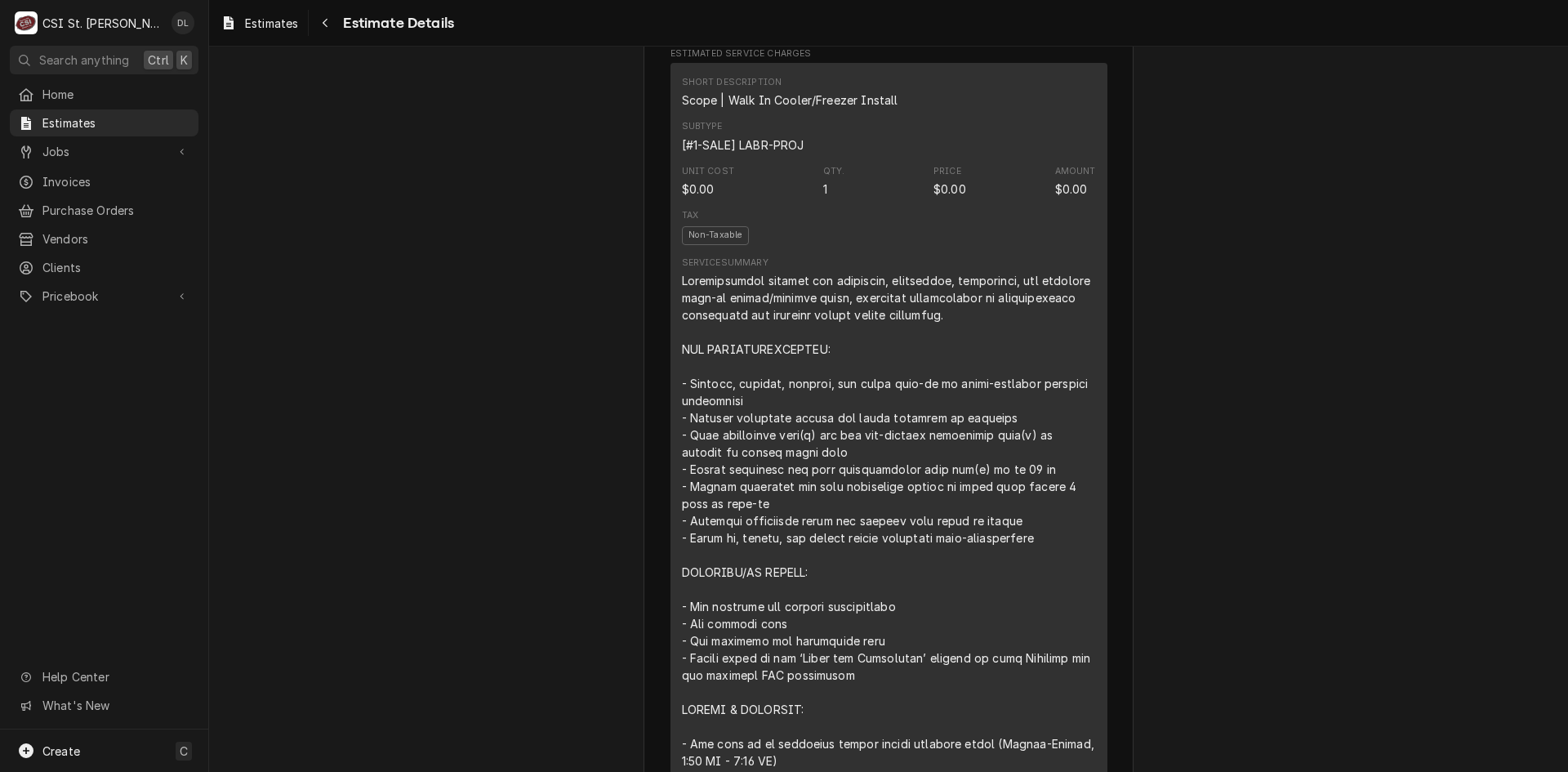
scroll to position [899, 0]
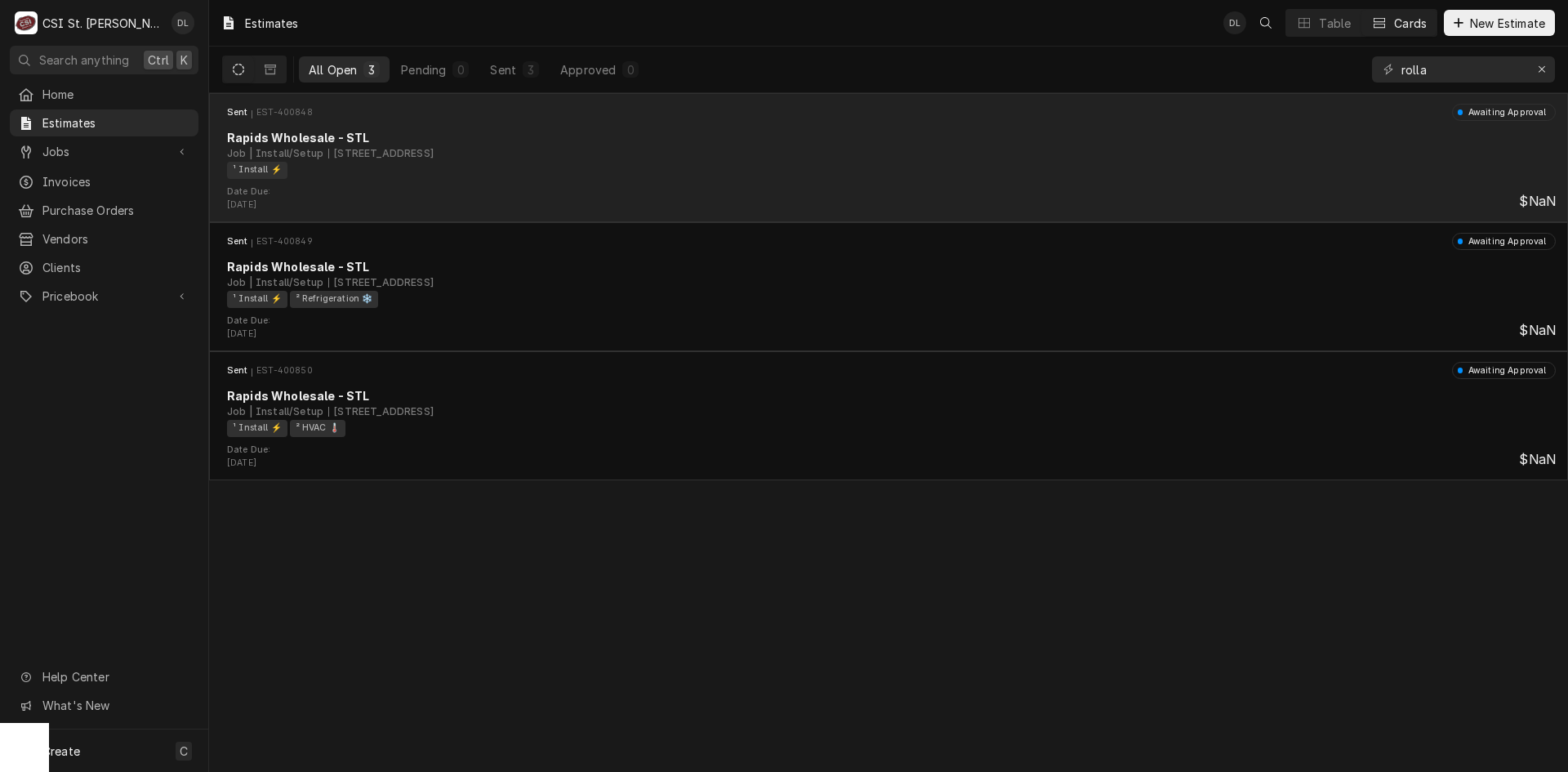
click at [670, 167] on div "¹ Install ⚡️" at bounding box center [886, 170] width 1317 height 17
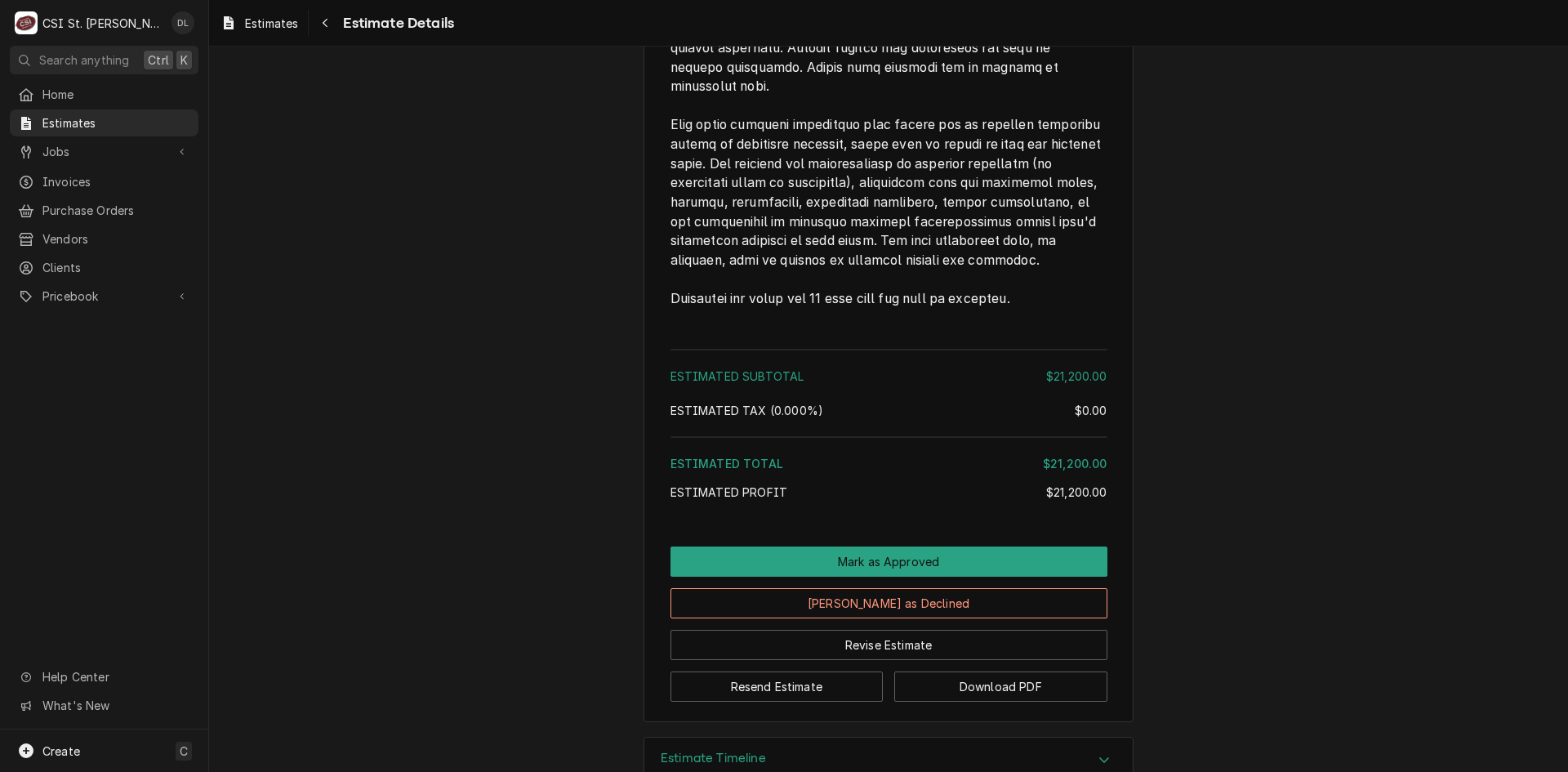
scroll to position [2982, 0]
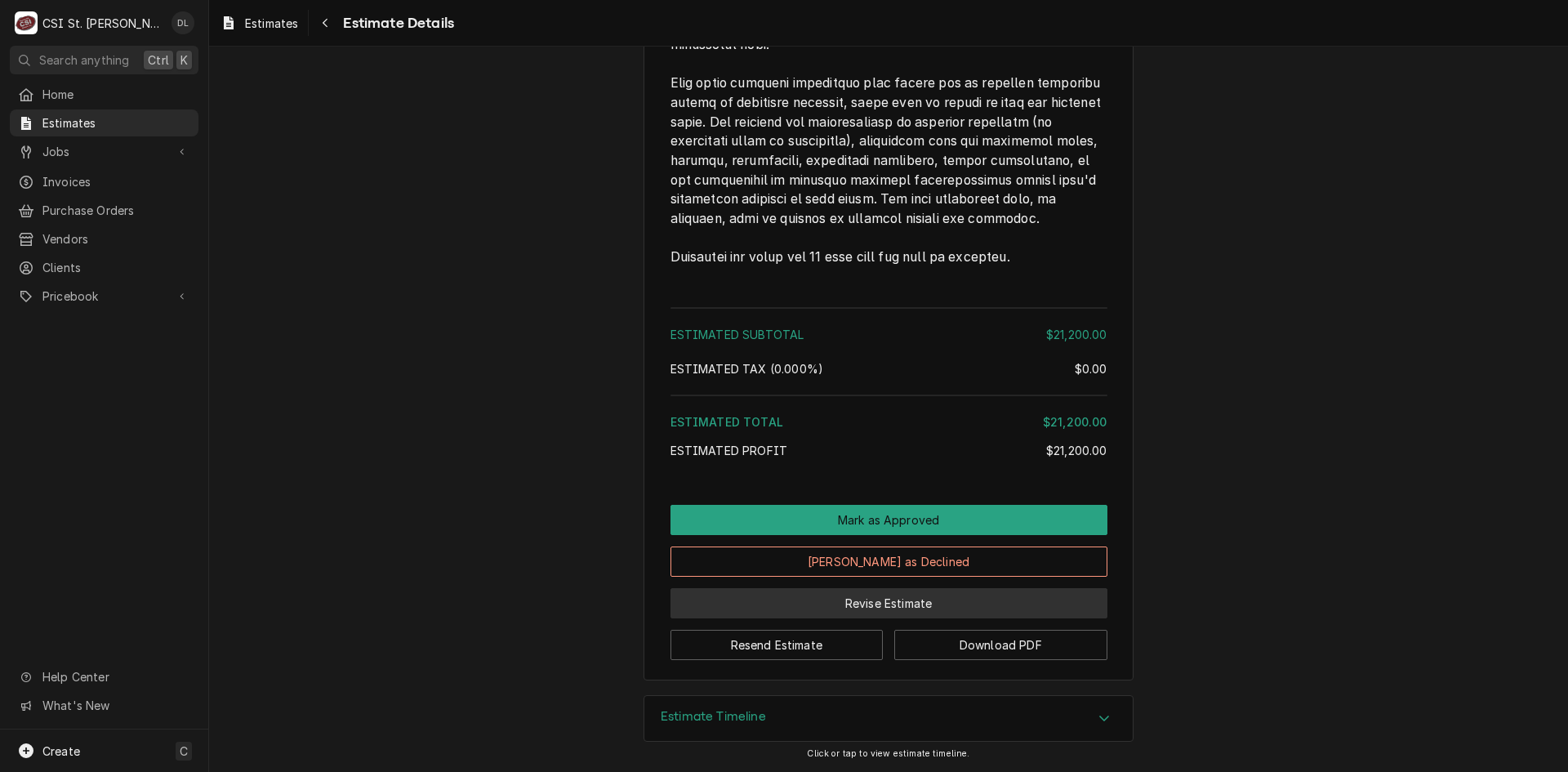
click at [854, 601] on button "Revise Estimate" at bounding box center [888, 604] width 437 height 30
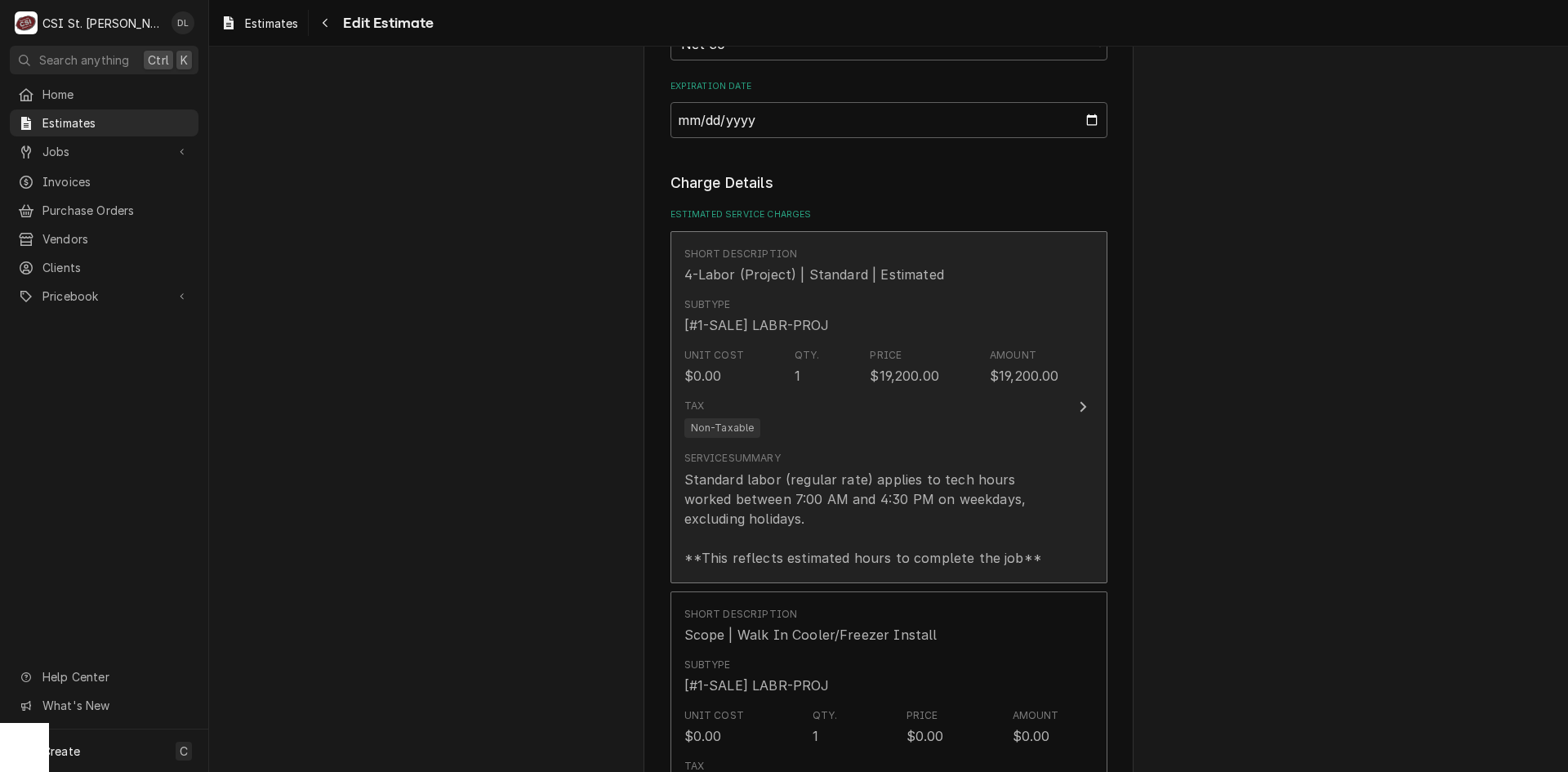
scroll to position [1062, 0]
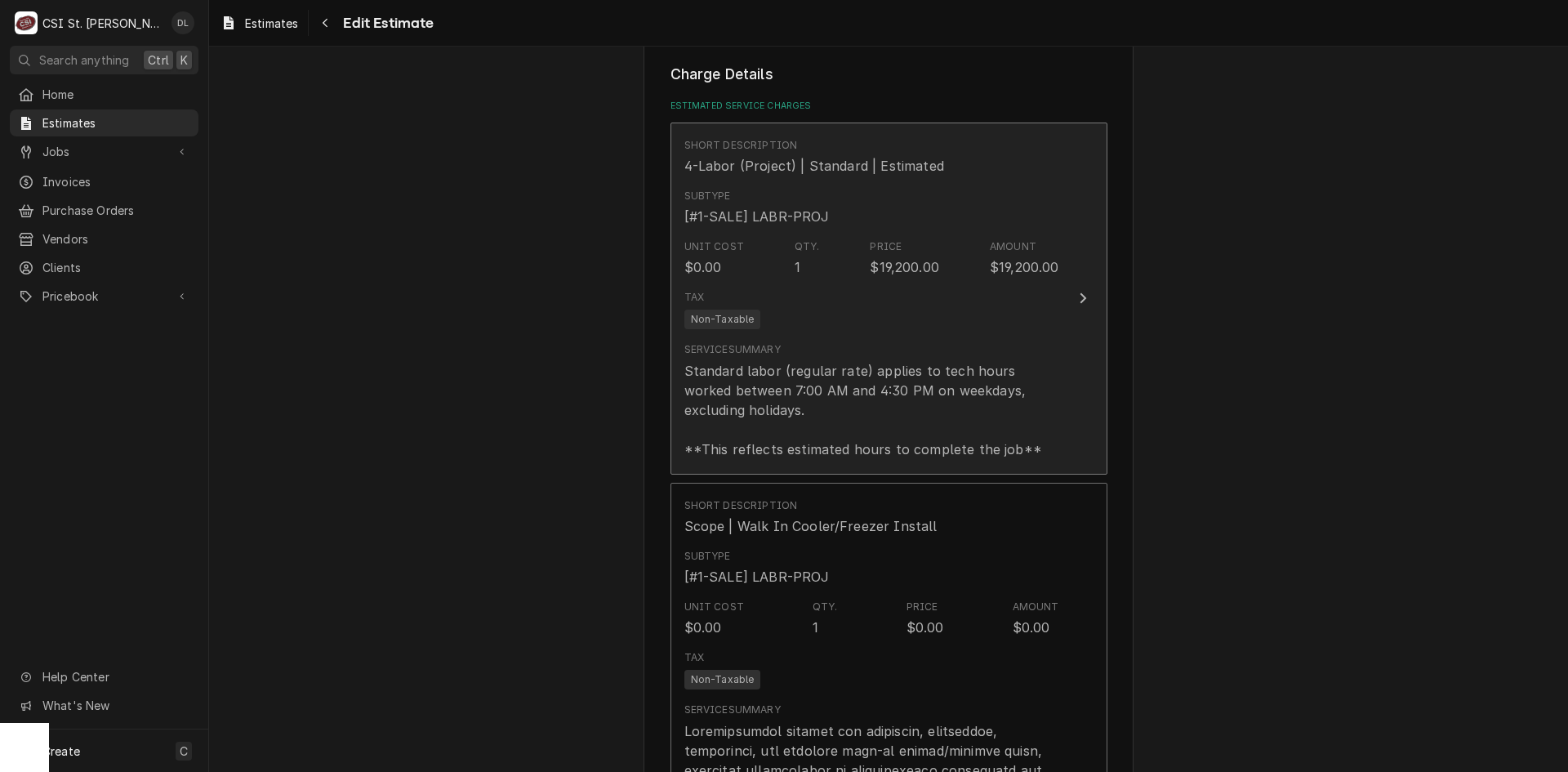
click at [987, 417] on div "Standard labor (regular rate) applies to tech hours worked between 7:00 AM and …" at bounding box center [872, 410] width 375 height 98
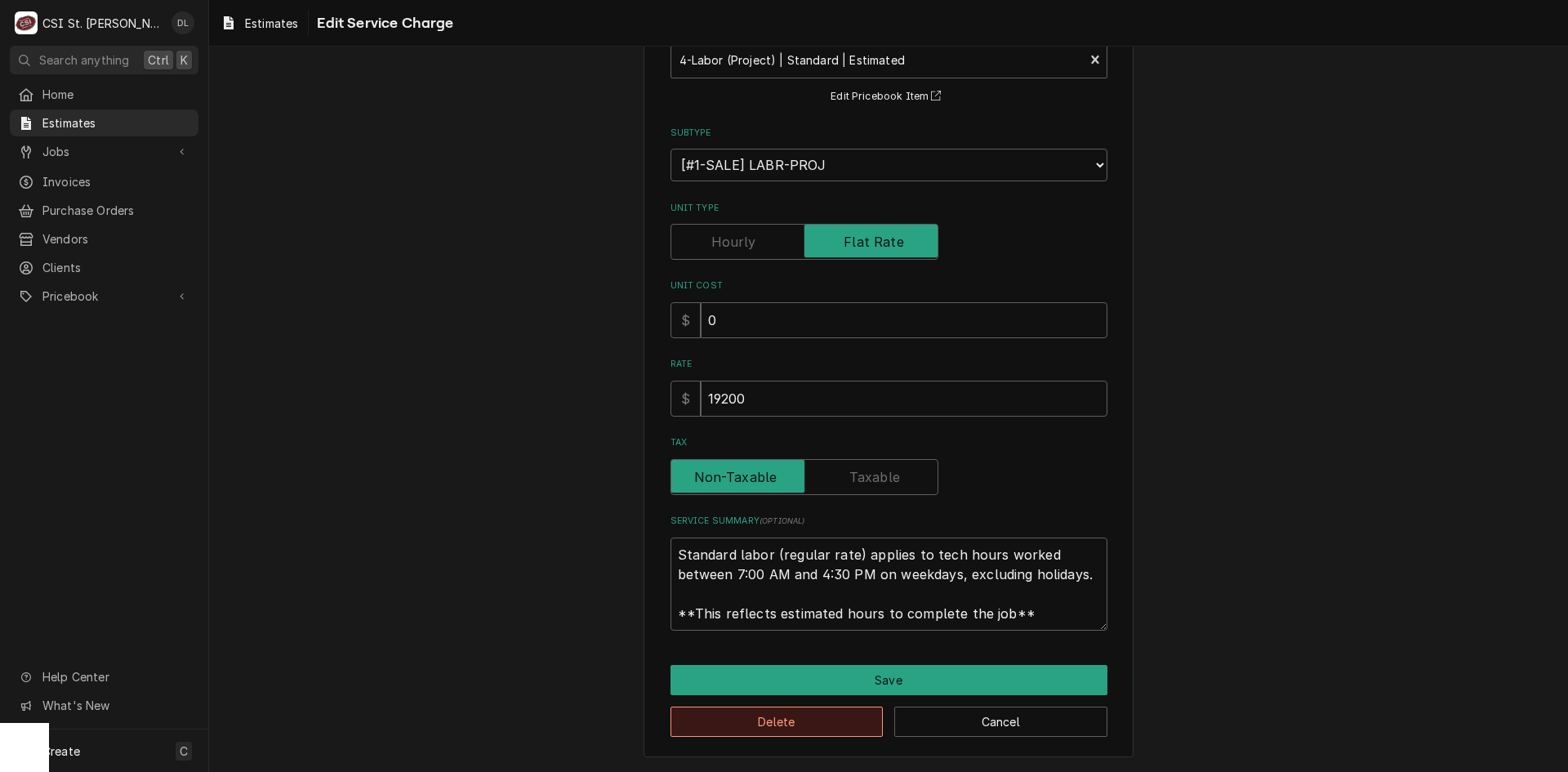
click at [812, 721] on button "Delete" at bounding box center [777, 722] width 213 height 30
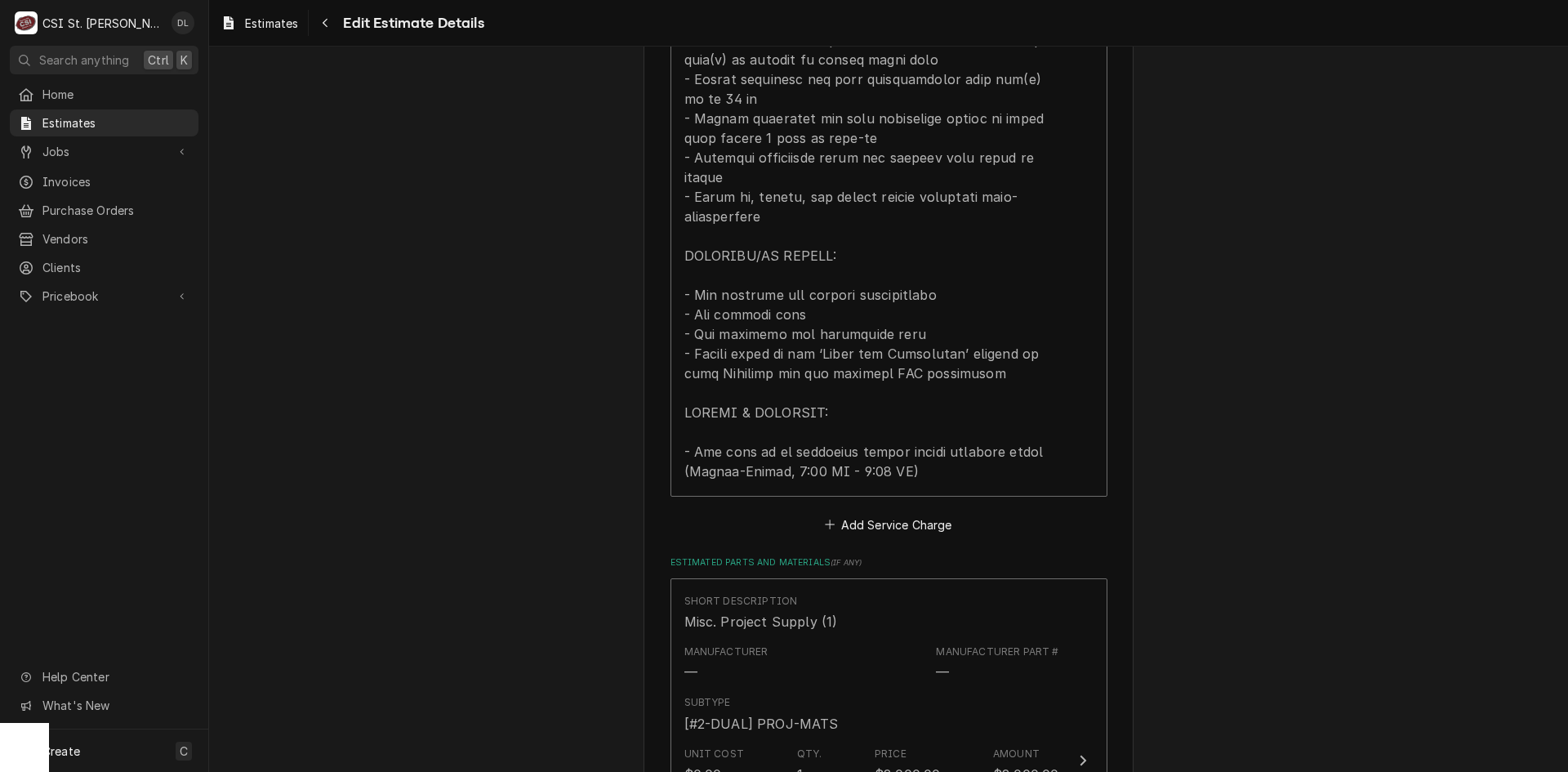
scroll to position [1614, 0]
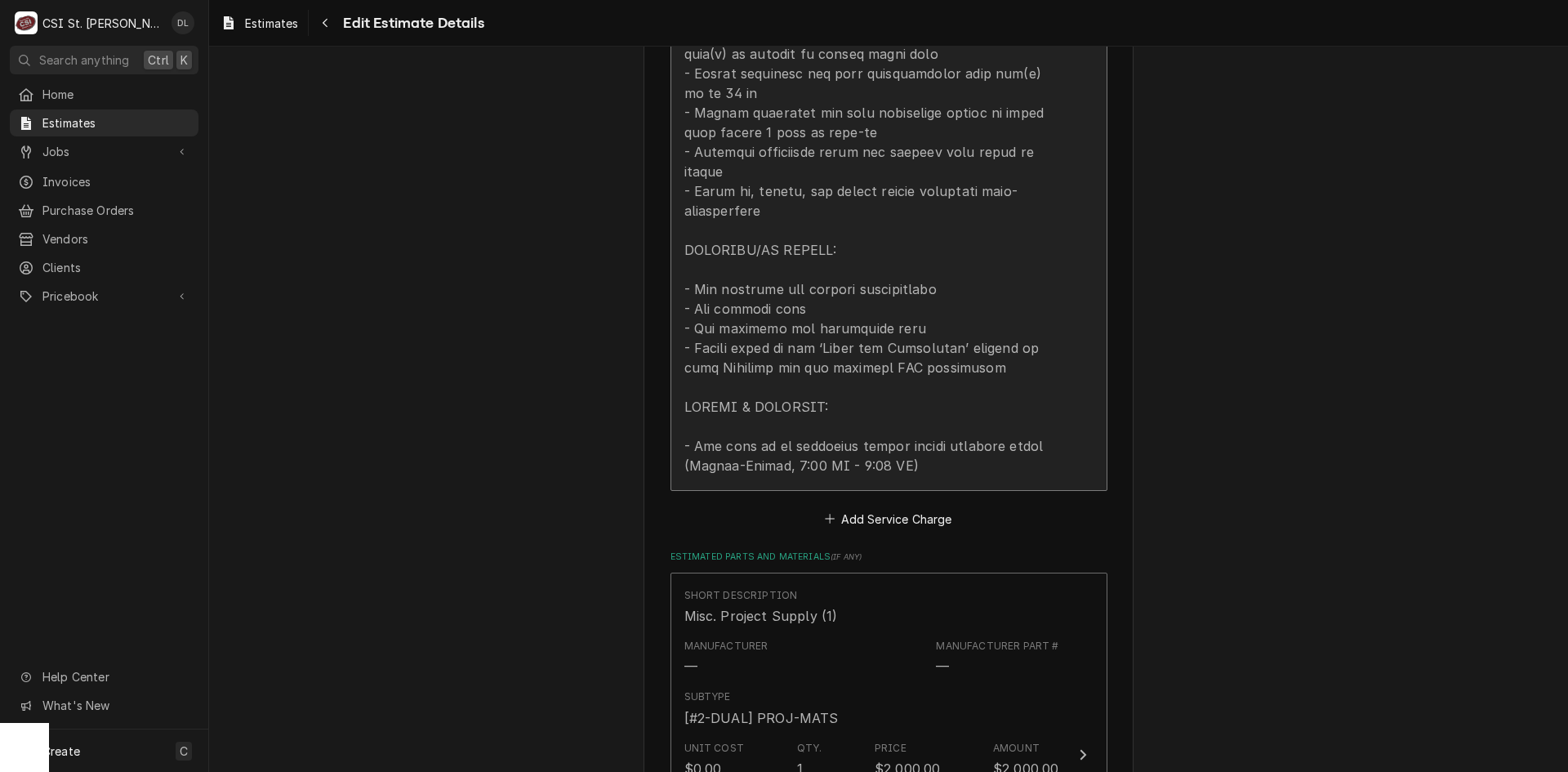
click at [873, 375] on div "Update Line Item" at bounding box center [872, 142] width 375 height 666
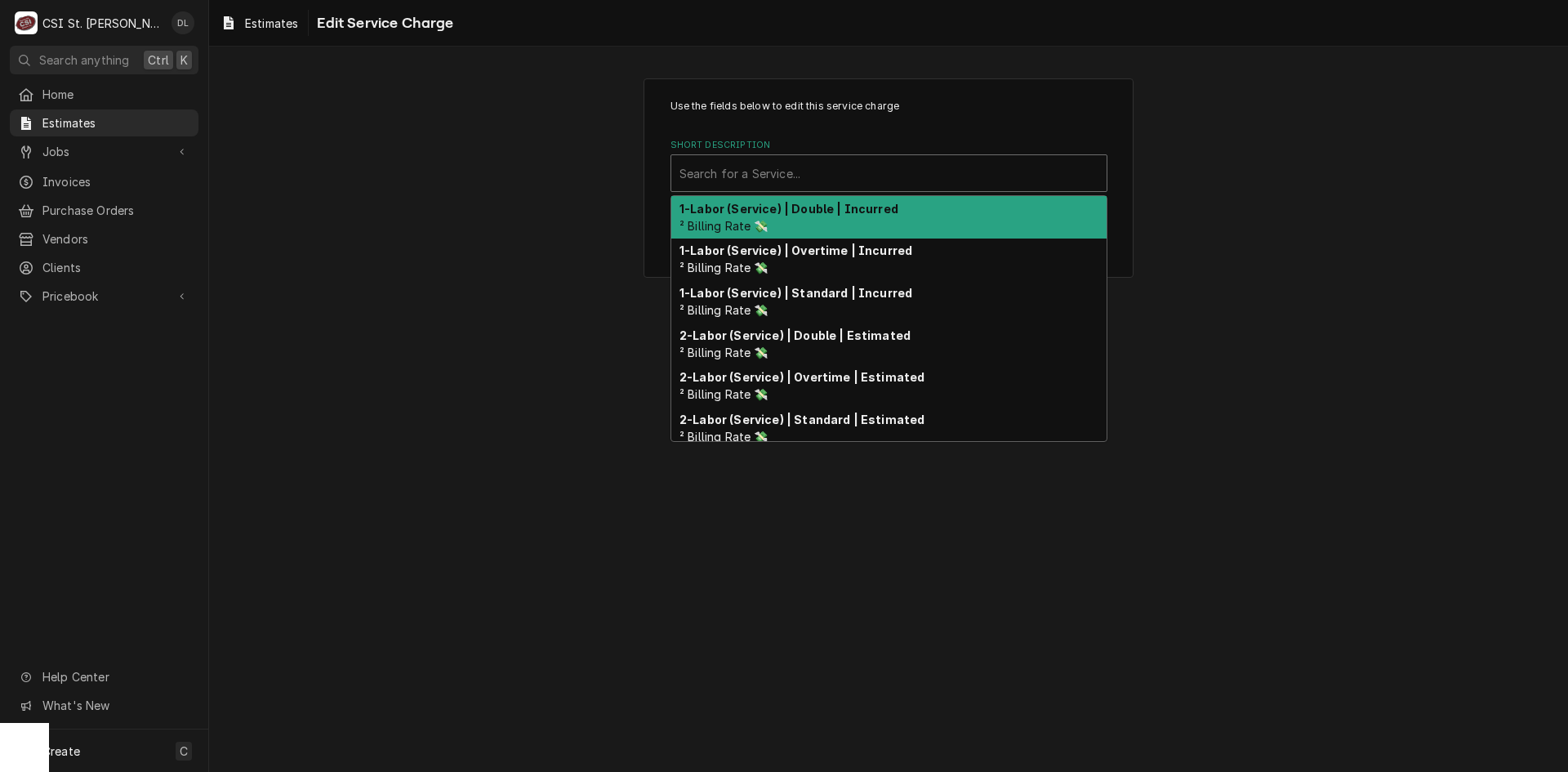
click at [957, 179] on div "Short Description" at bounding box center [889, 173] width 419 height 29
click at [1364, 220] on div "Use the fields below to edit this service charge Short Description 10 results a…" at bounding box center [889, 178] width 1359 height 228
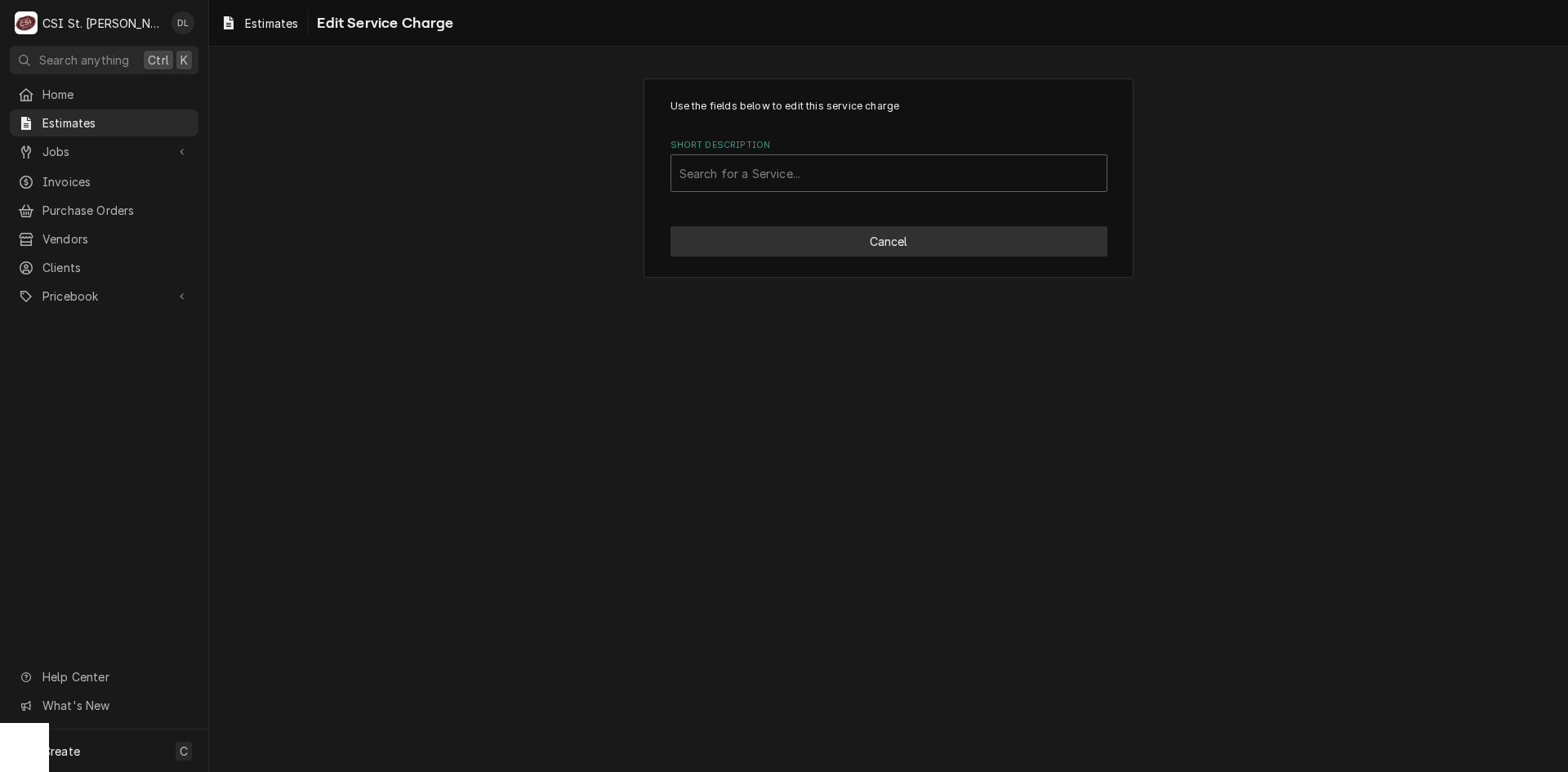
click at [917, 249] on button "Cancel" at bounding box center [888, 241] width 437 height 30
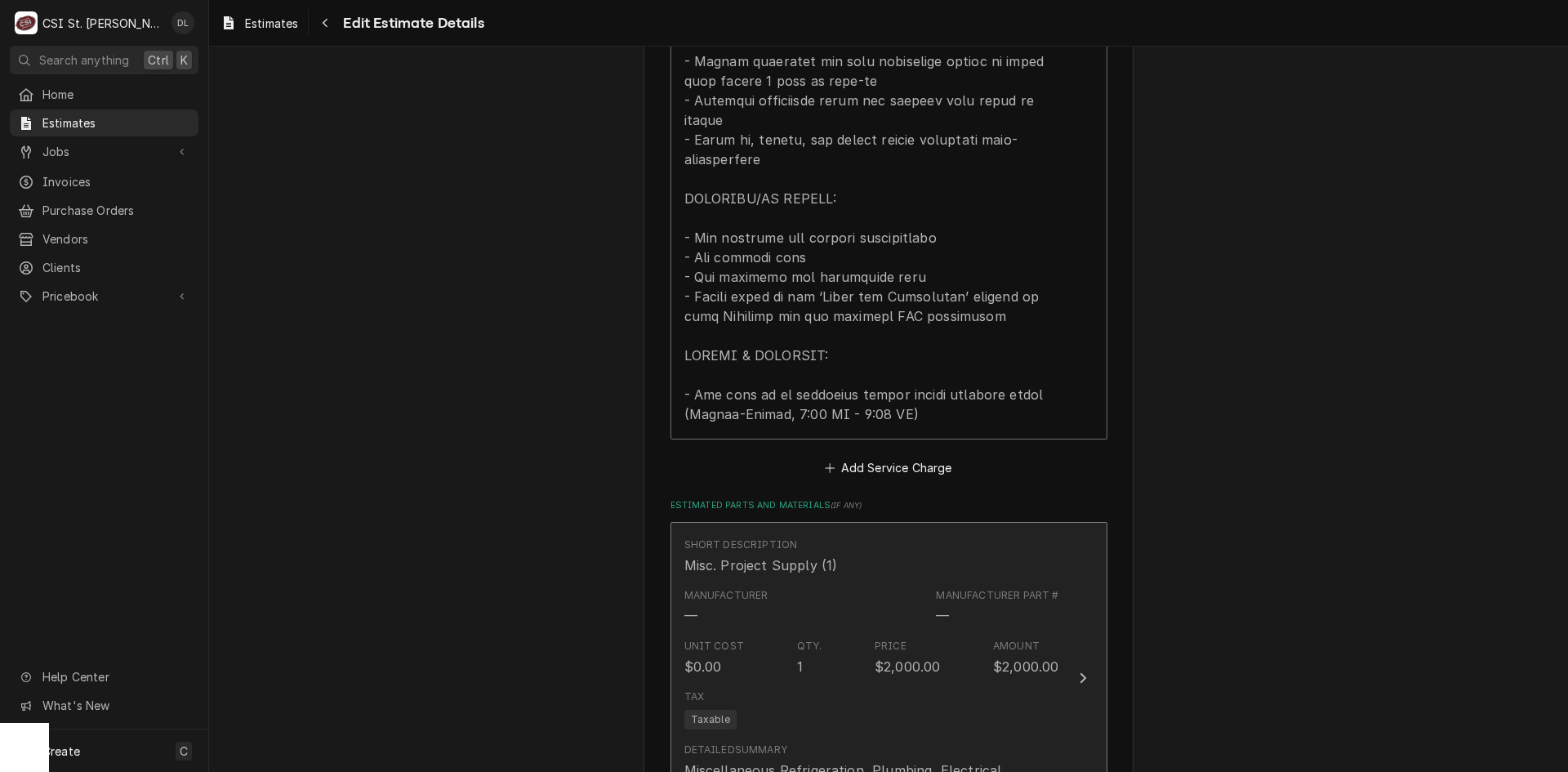
scroll to position [1646, 0]
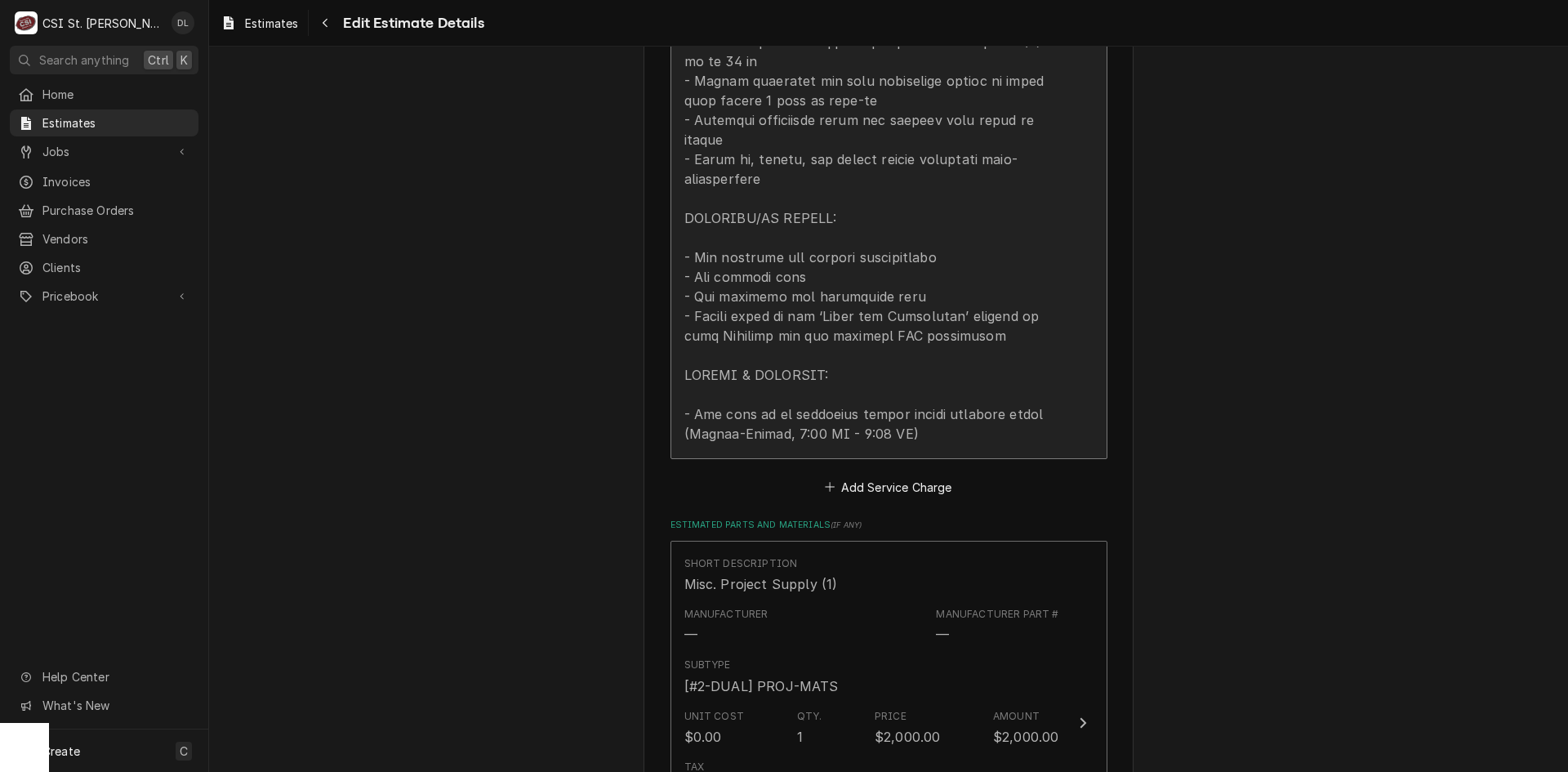
click at [853, 370] on div "Update Line Item" at bounding box center [872, 110] width 375 height 666
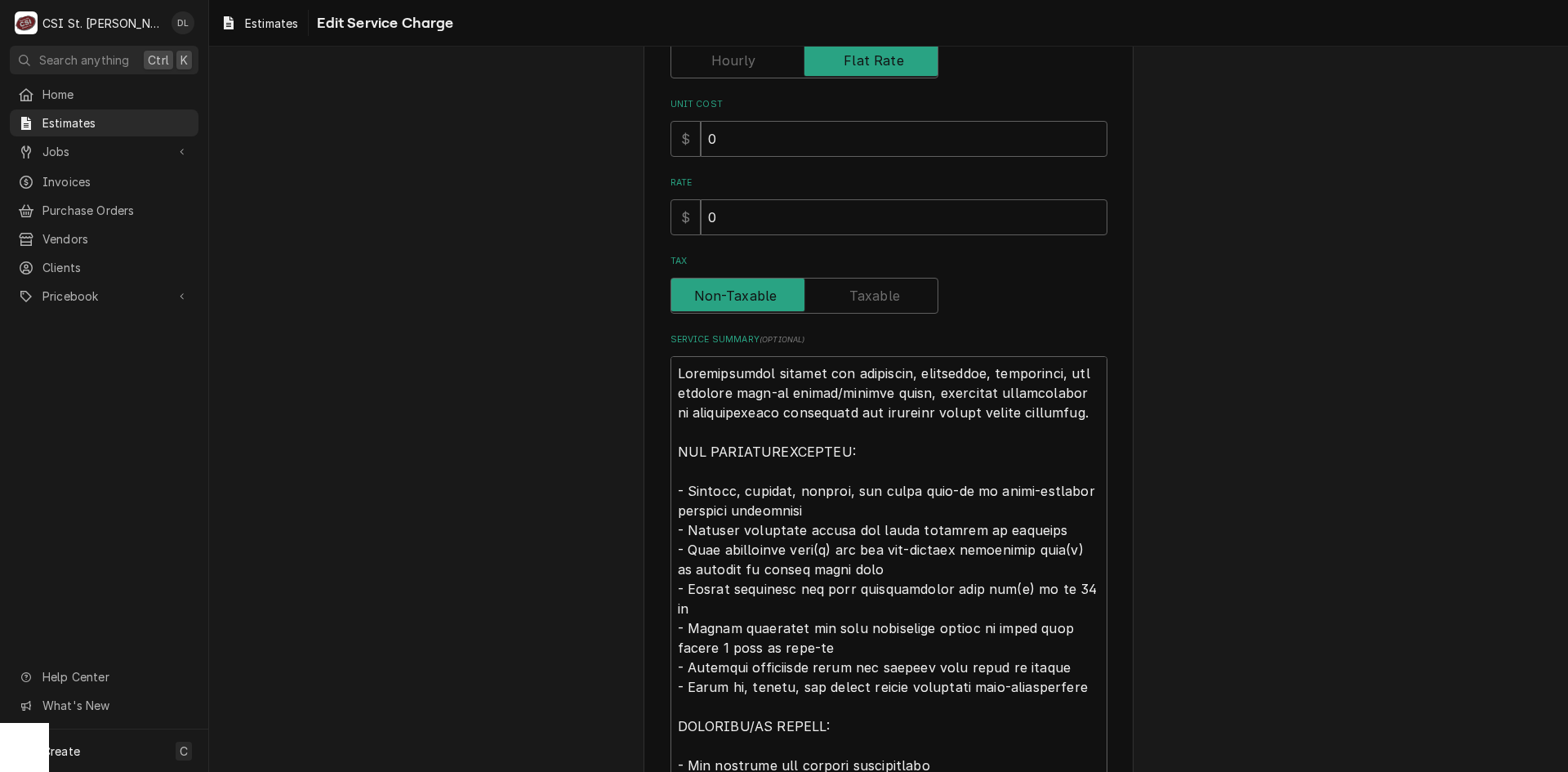
scroll to position [604, 0]
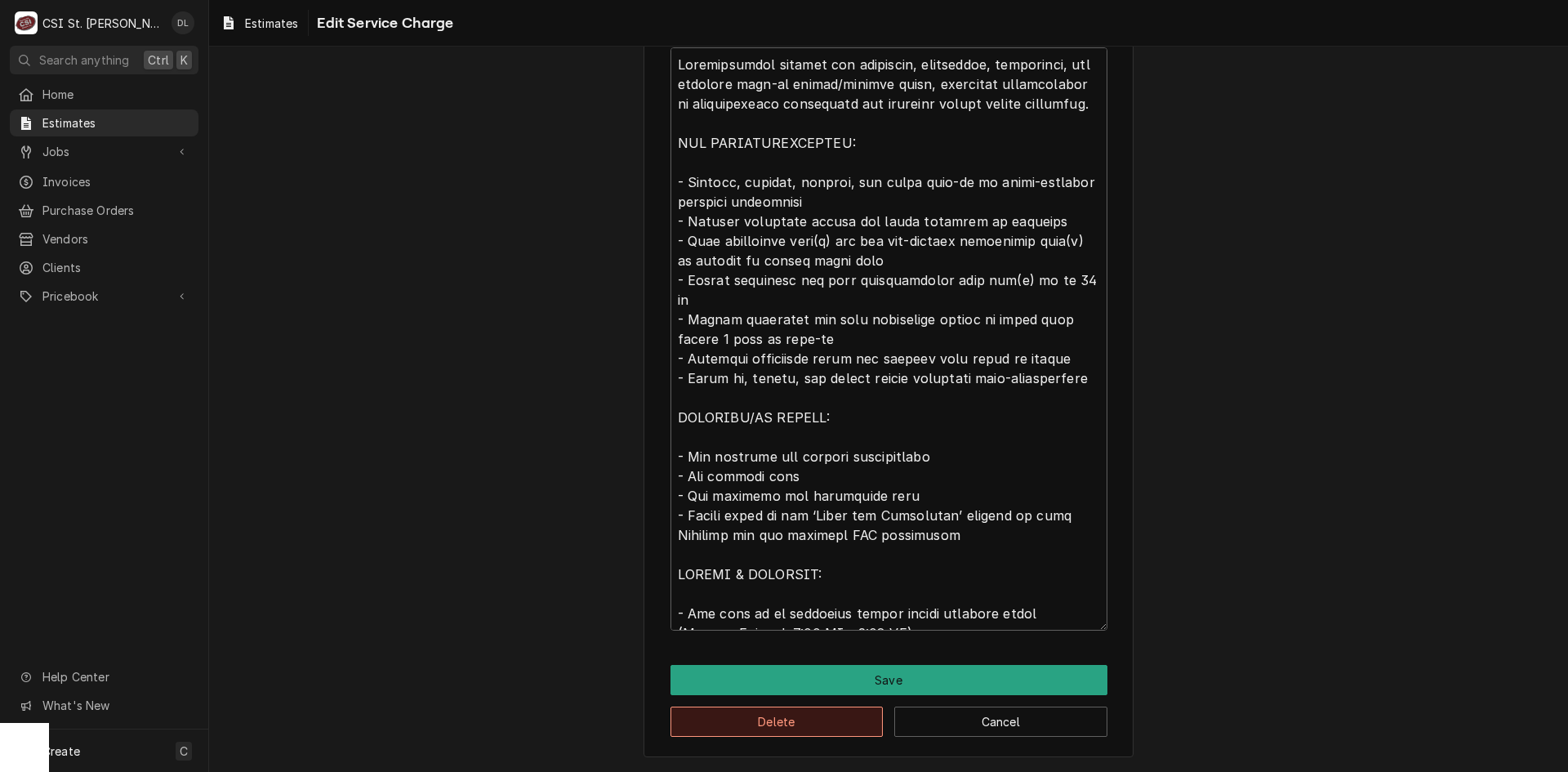
click at [822, 725] on button "Delete" at bounding box center [777, 722] width 213 height 30
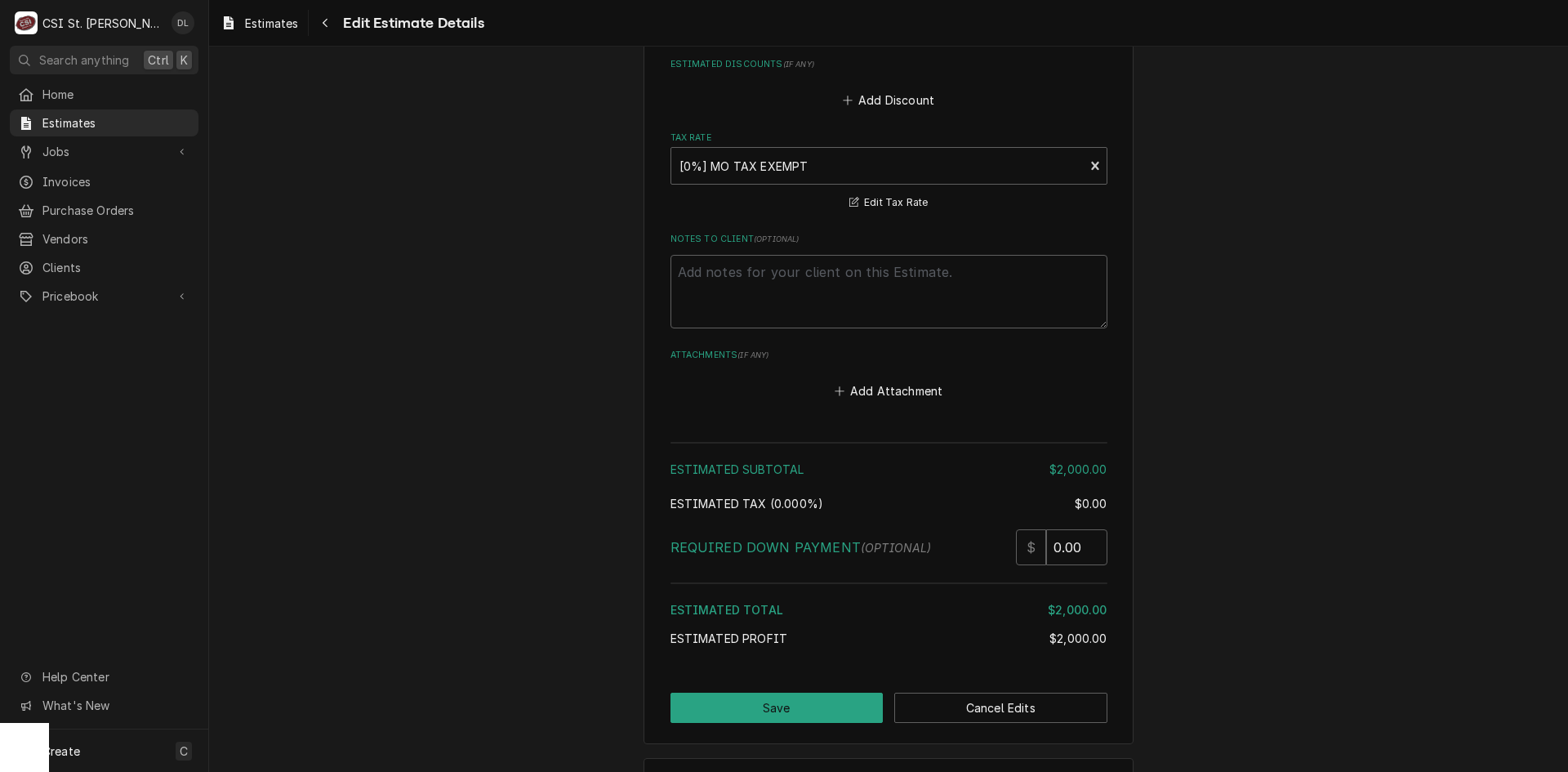
type textarea "x"
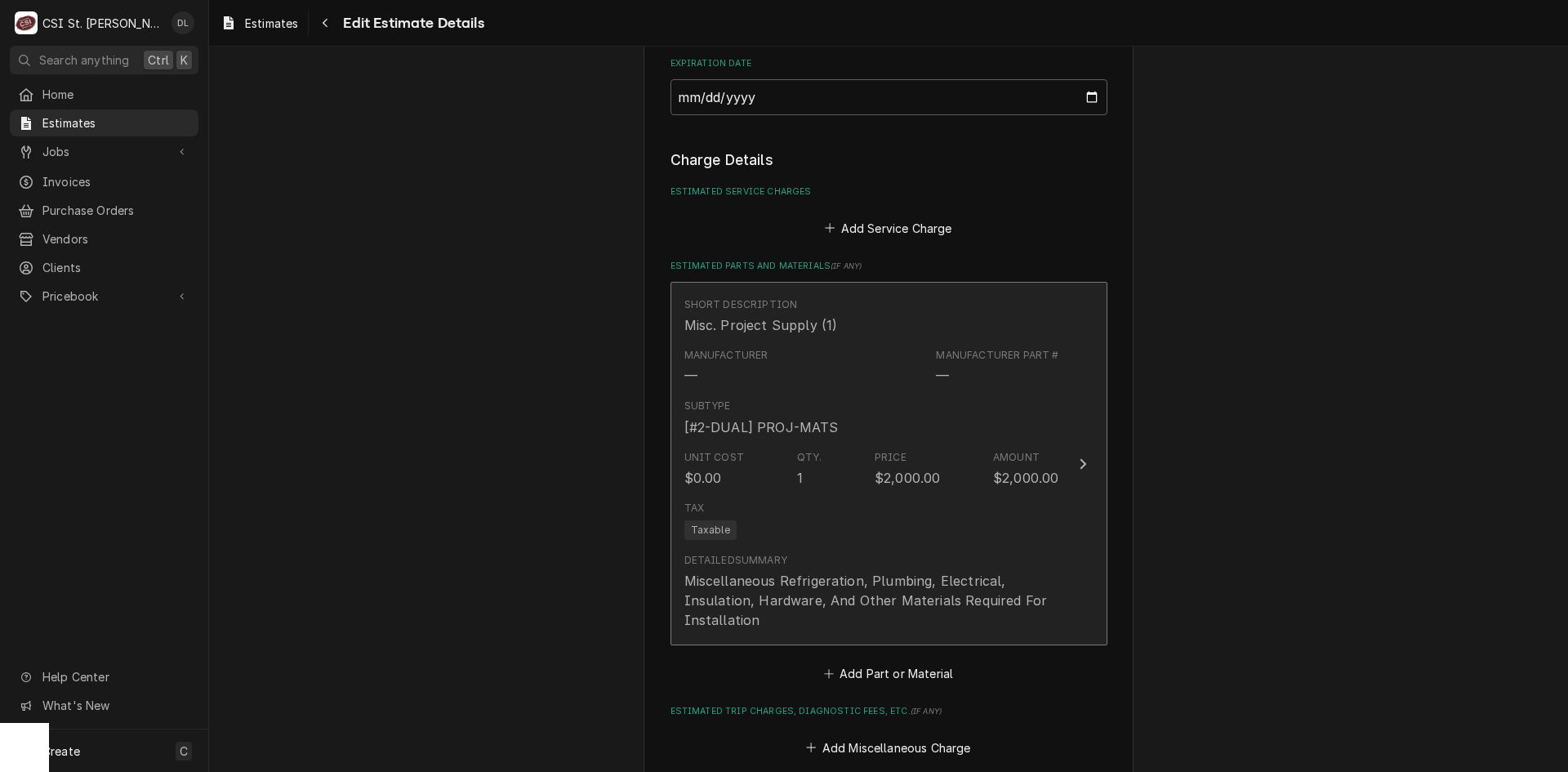
scroll to position [799, 0]
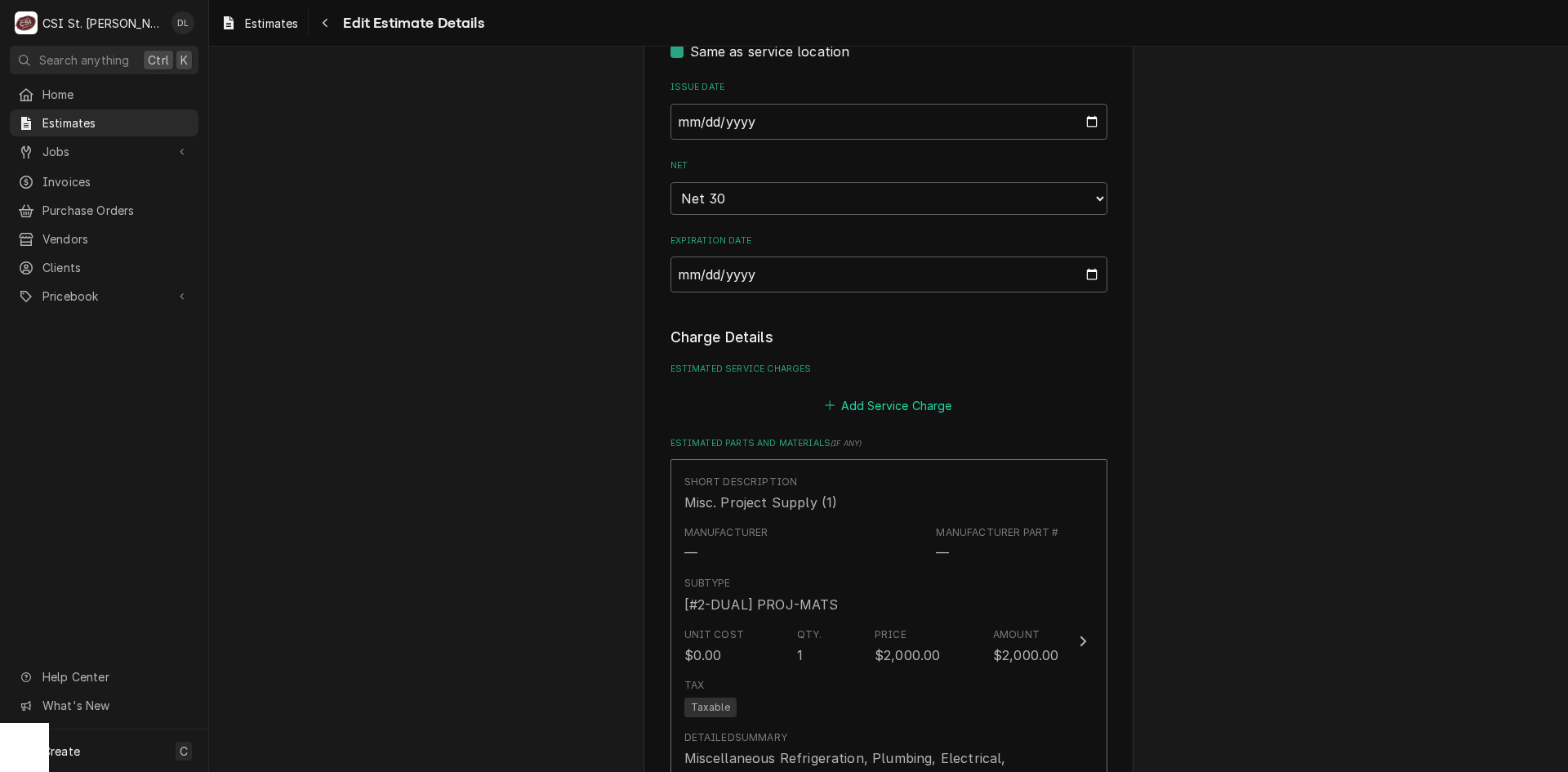
click at [825, 402] on icon "Estimated Service Charges" at bounding box center [830, 406] width 10 height 12
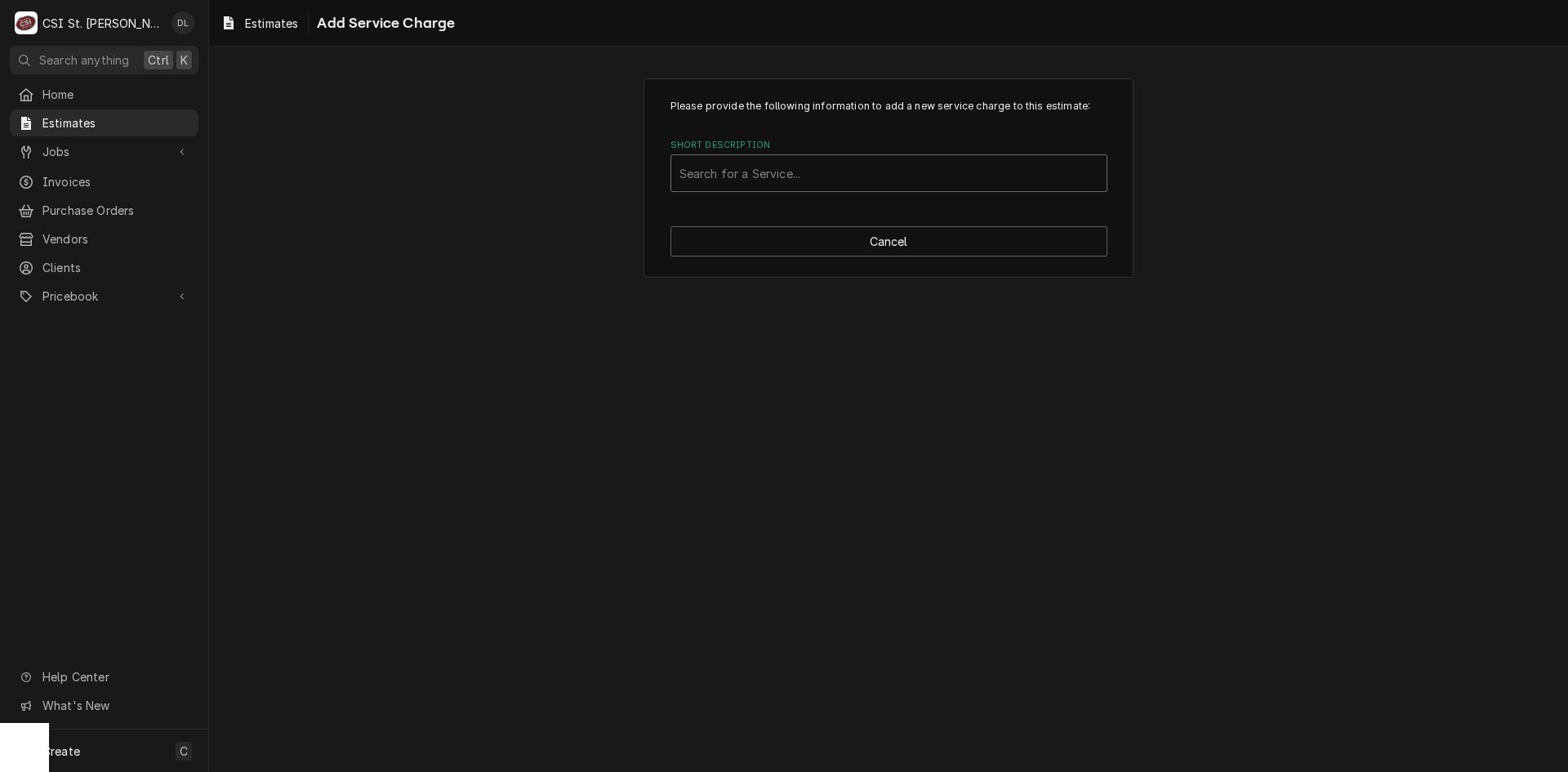
click at [760, 175] on div "Short Description" at bounding box center [889, 173] width 419 height 29
type input "scope set"
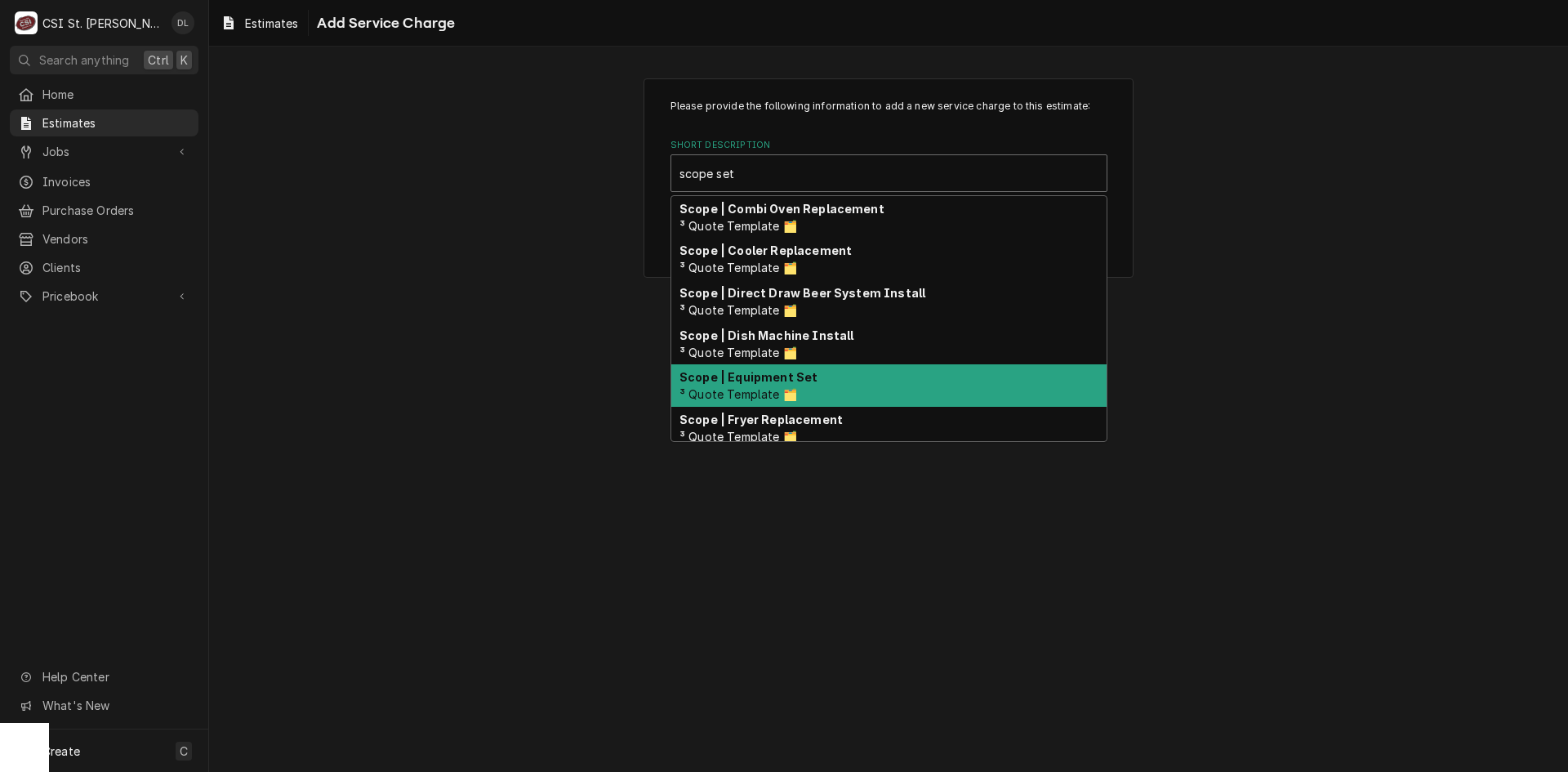
click at [830, 400] on div "Scope | Equipment Set ³ Quote Template 🗂️" at bounding box center [888, 386] width 435 height 43
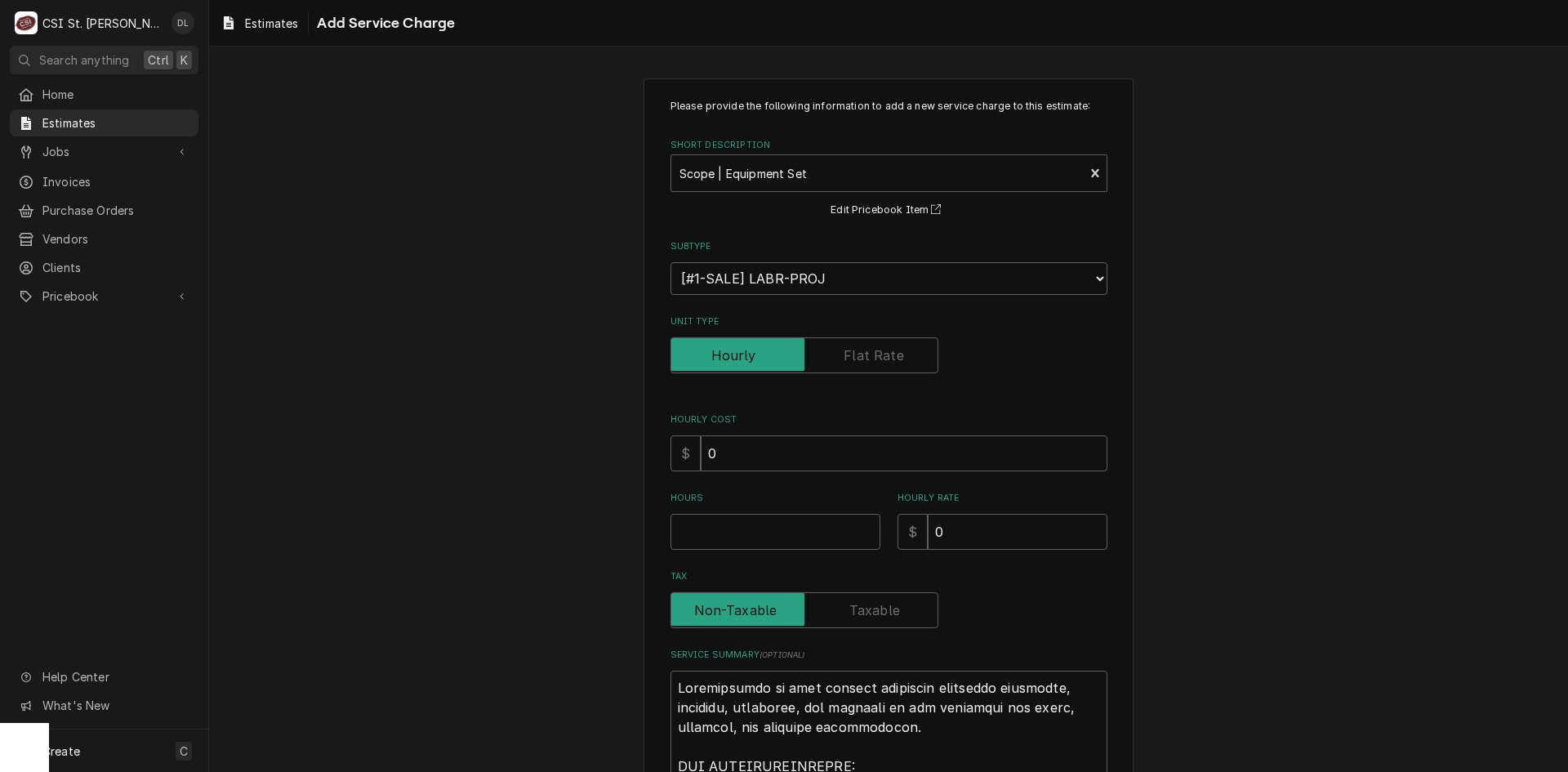
type textarea "x"
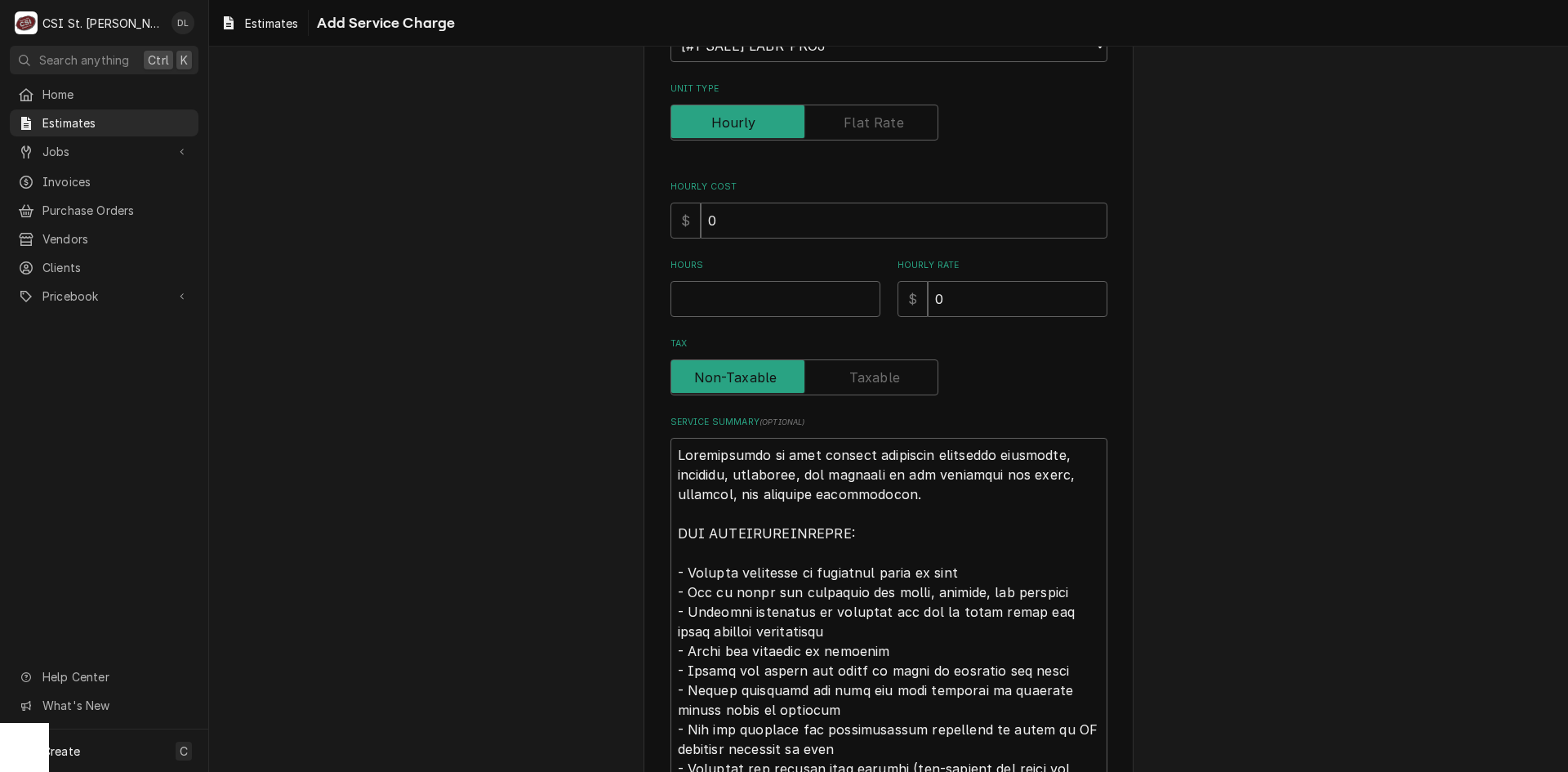
scroll to position [81, 0]
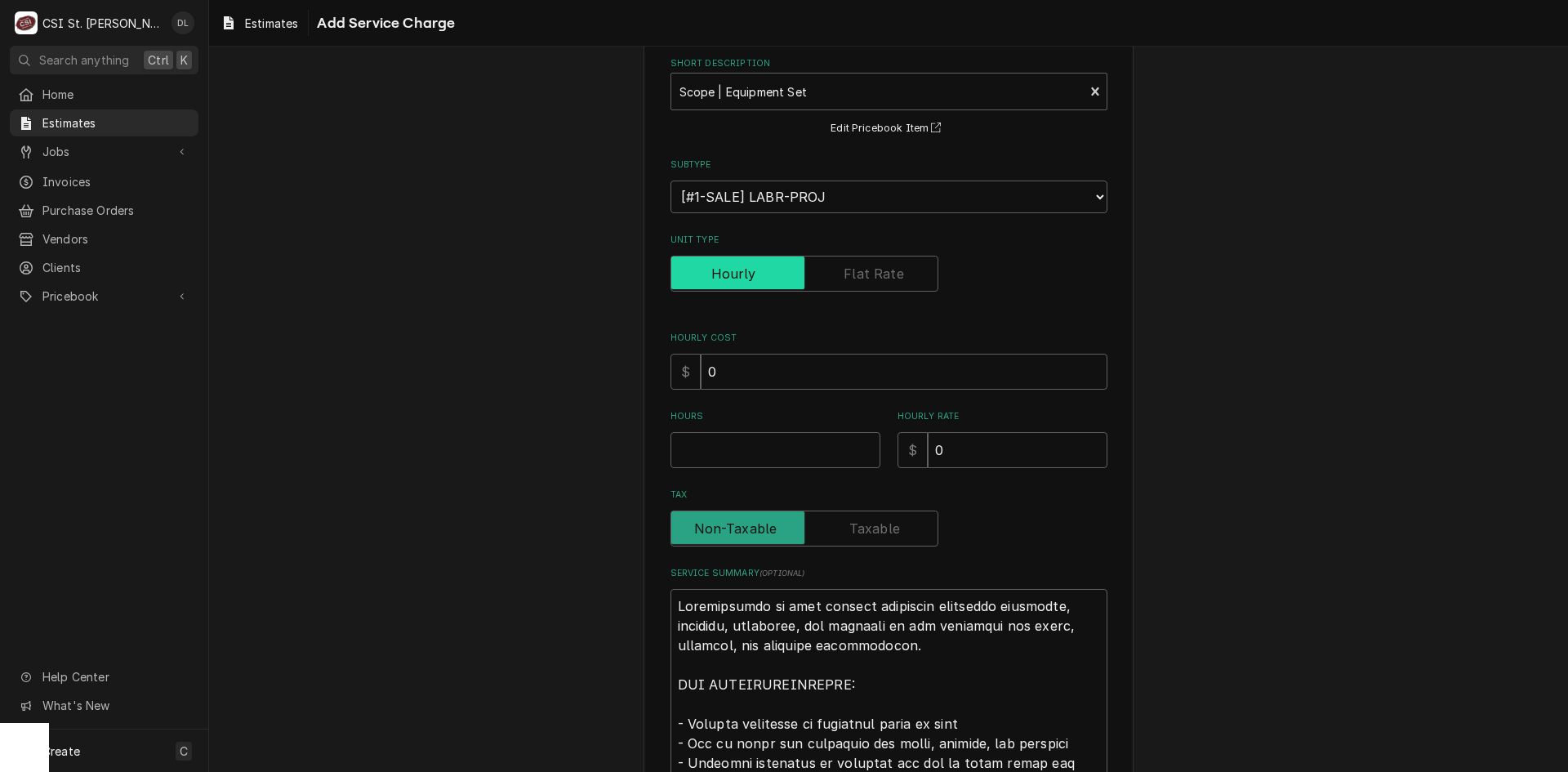
click at [898, 275] on input "Unit Type" at bounding box center [805, 273] width 253 height 36
checkbox input "true"
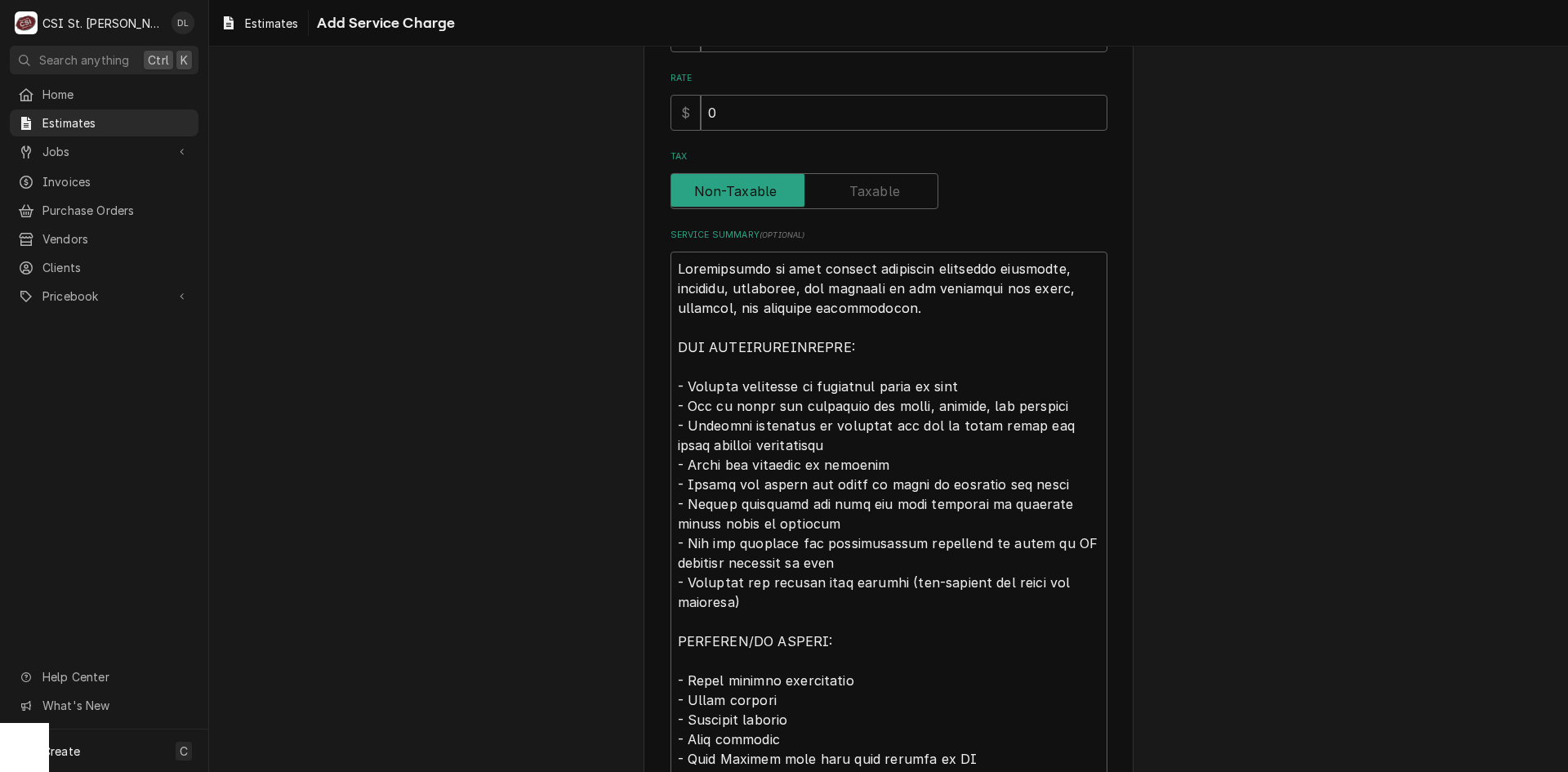
scroll to position [408, 0]
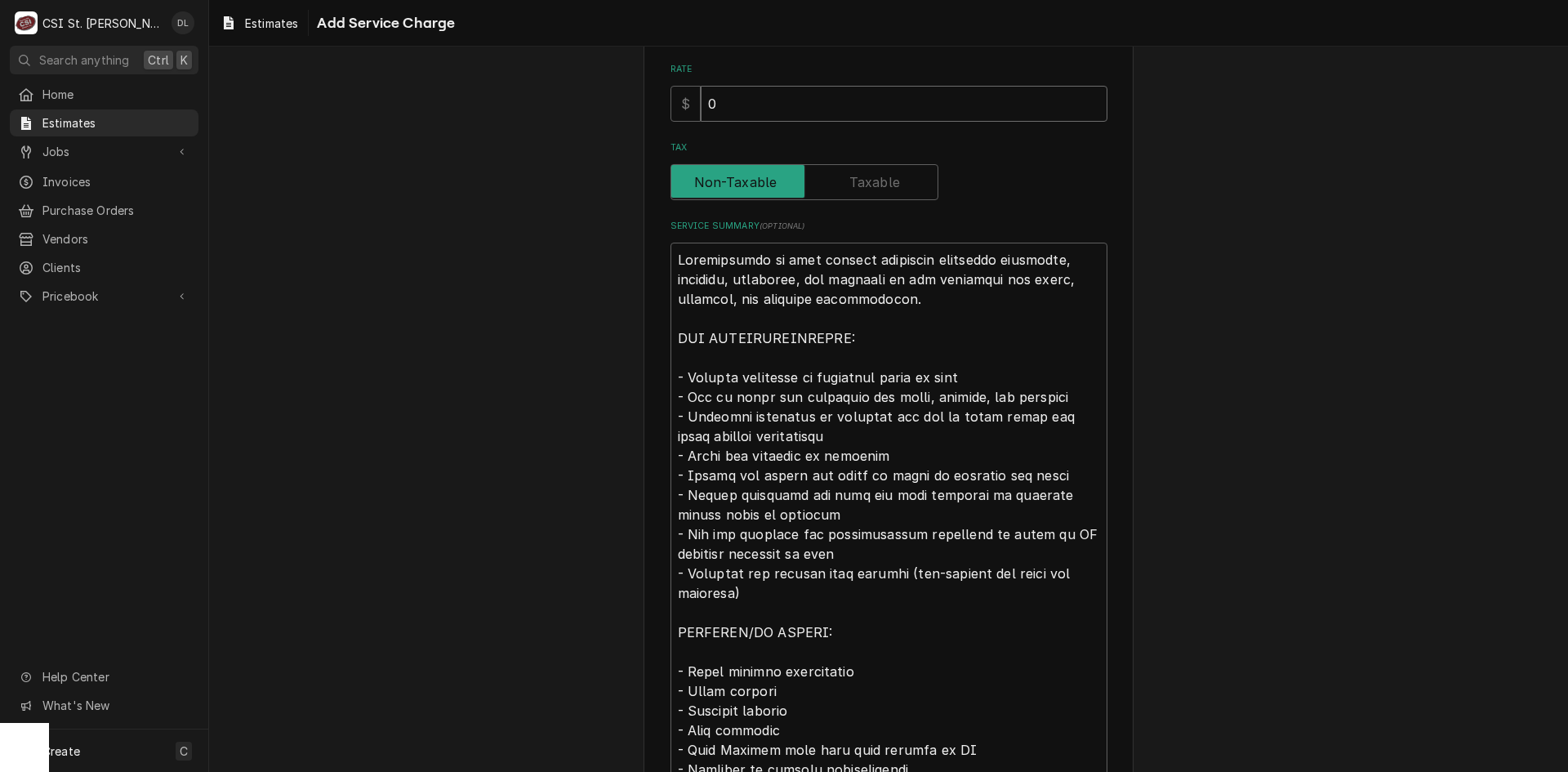
drag, startPoint x: 786, startPoint y: 96, endPoint x: 582, endPoint y: 78, distance: 204.8
click at [582, 78] on div "Please provide the following information to add a new service charge to this es…" at bounding box center [889, 350] width 1359 height 1388
type textarea "x"
type input "1"
type textarea "x"
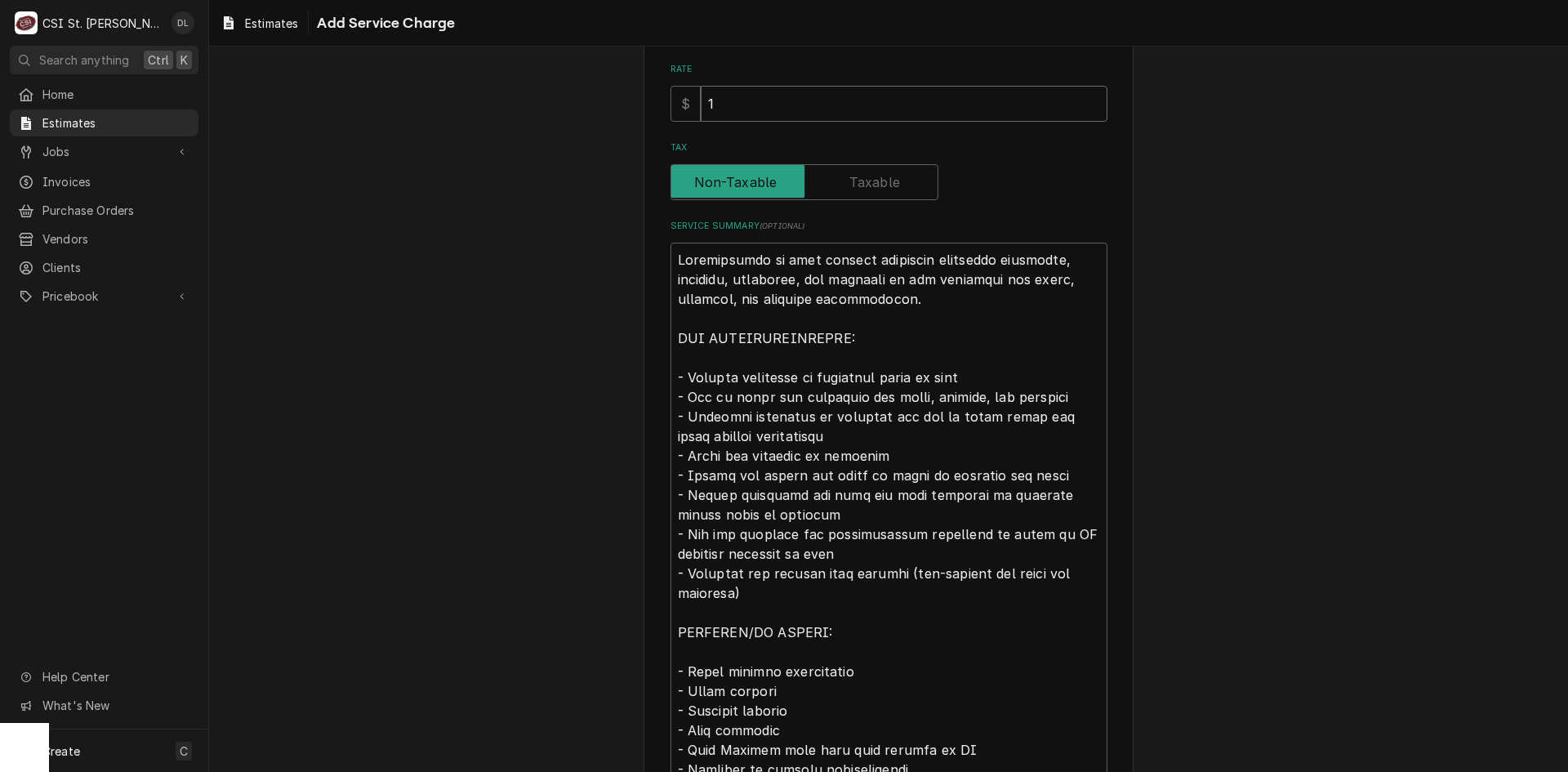
type input "19"
type textarea "x"
type input "192"
type textarea "x"
type input "1920"
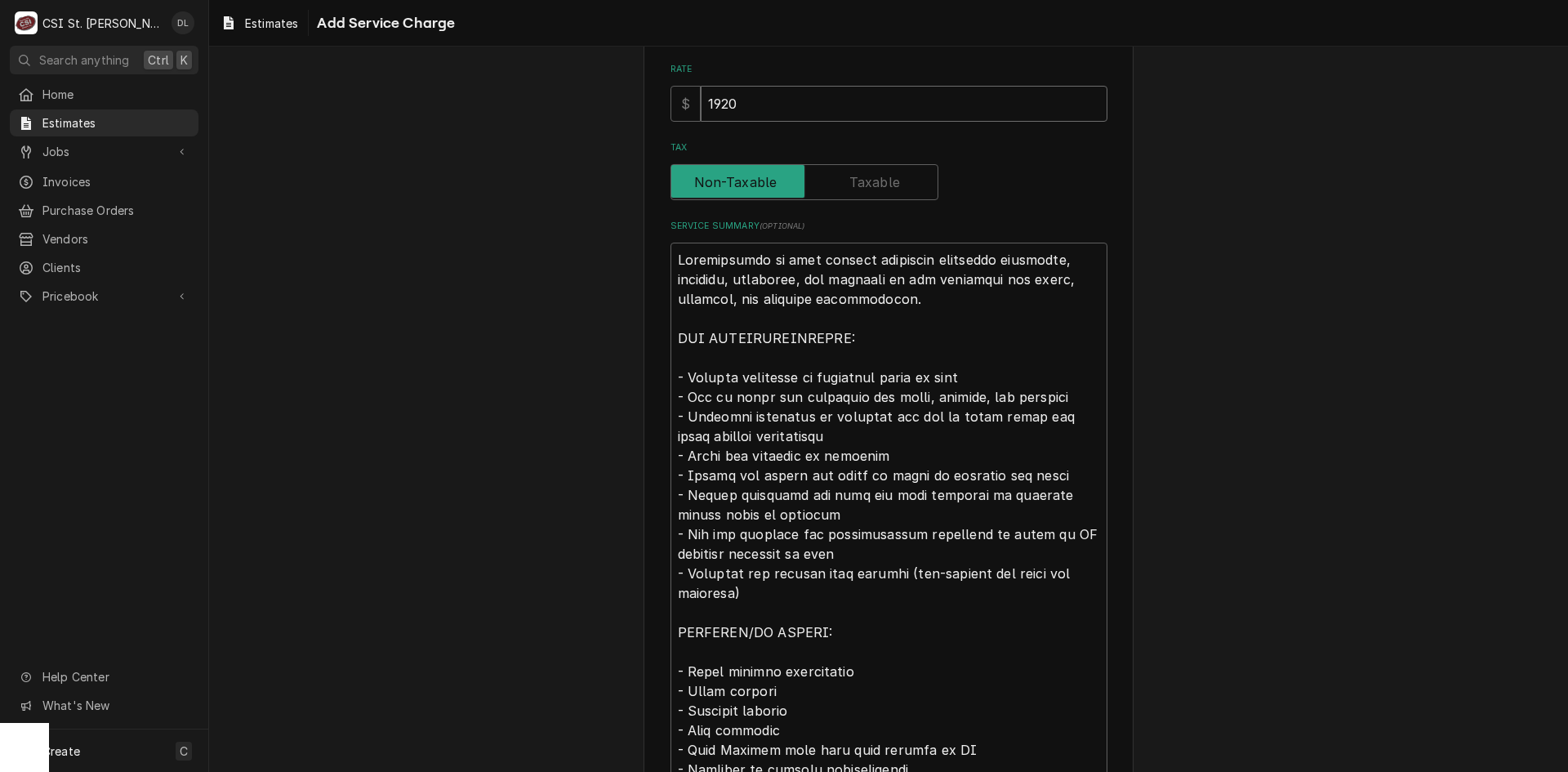
type textarea "x"
type input "19200"
type textarea "x"
type input "1920"
type textarea "x"
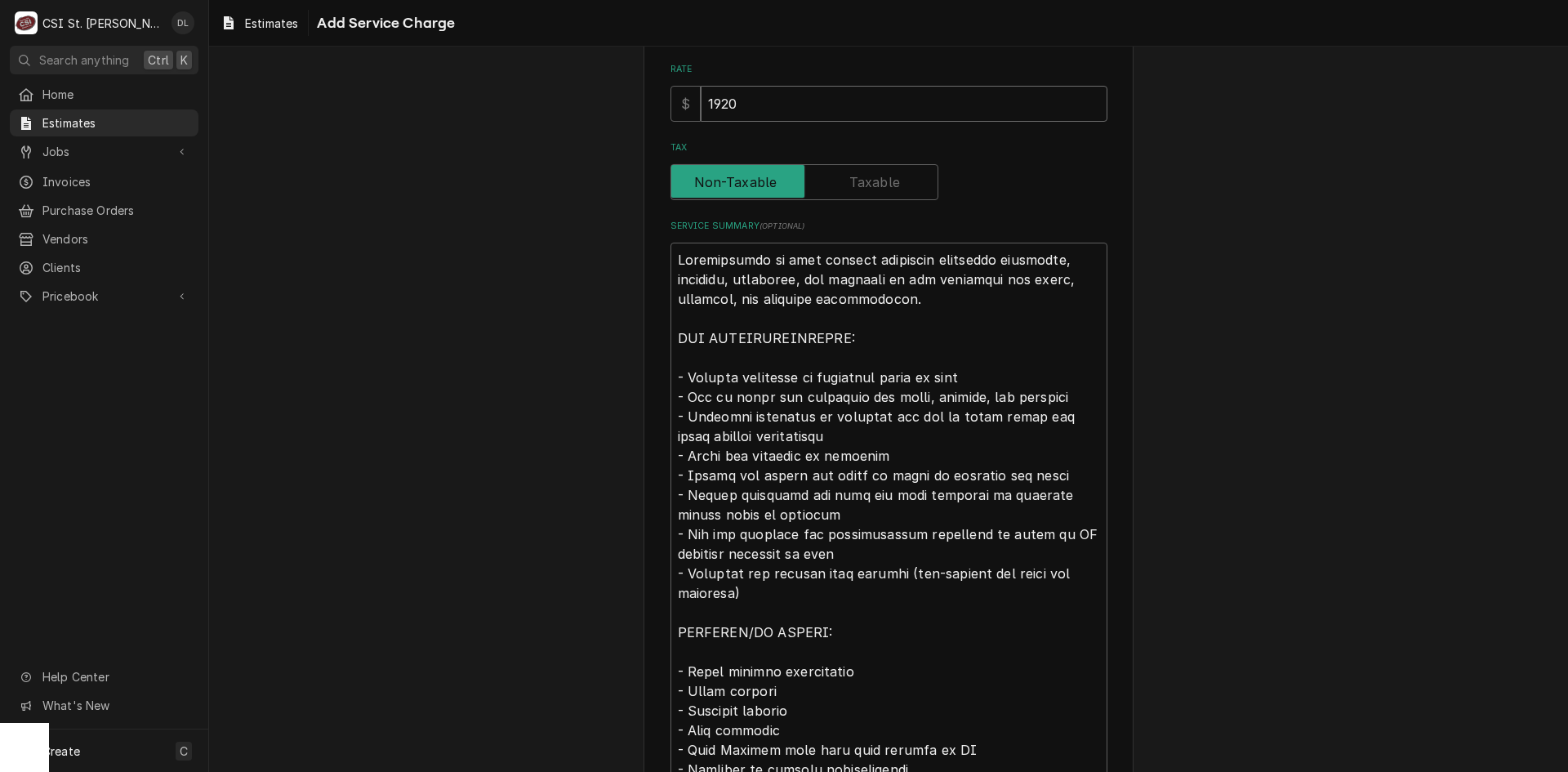
type input "192"
type textarea "x"
type input "19"
type textarea "x"
type input "1"
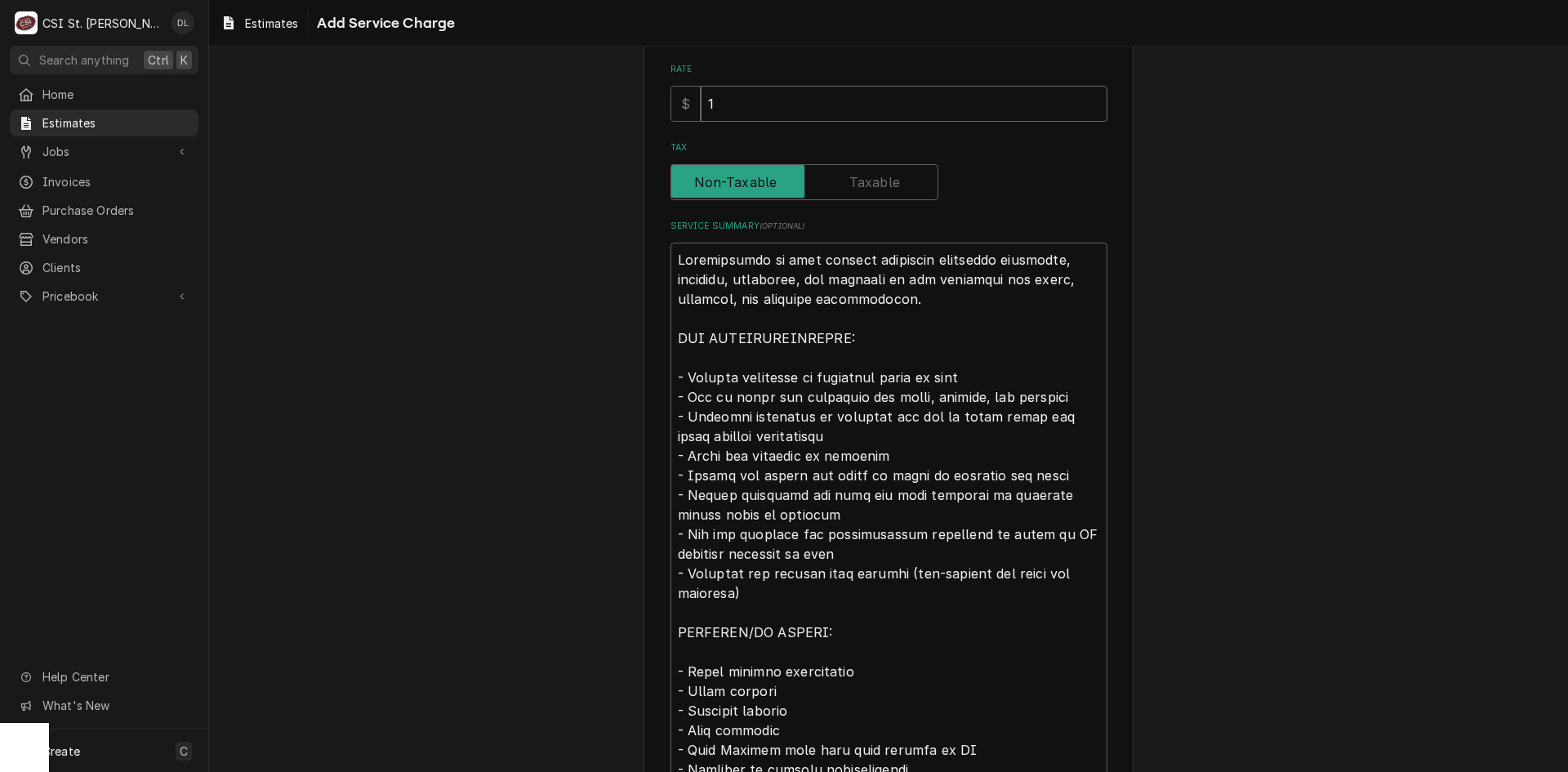
type textarea "x"
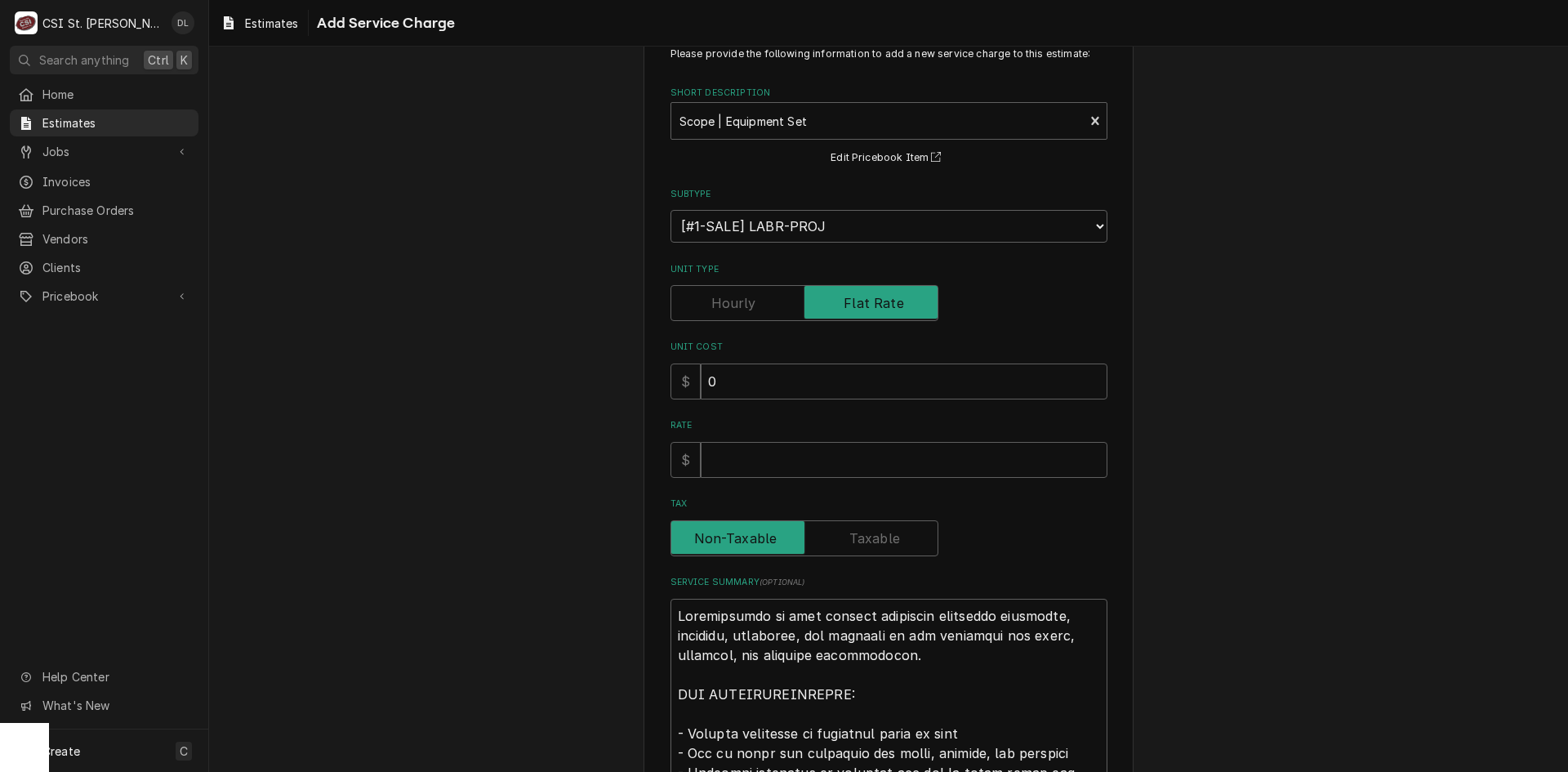
scroll to position [81, 0]
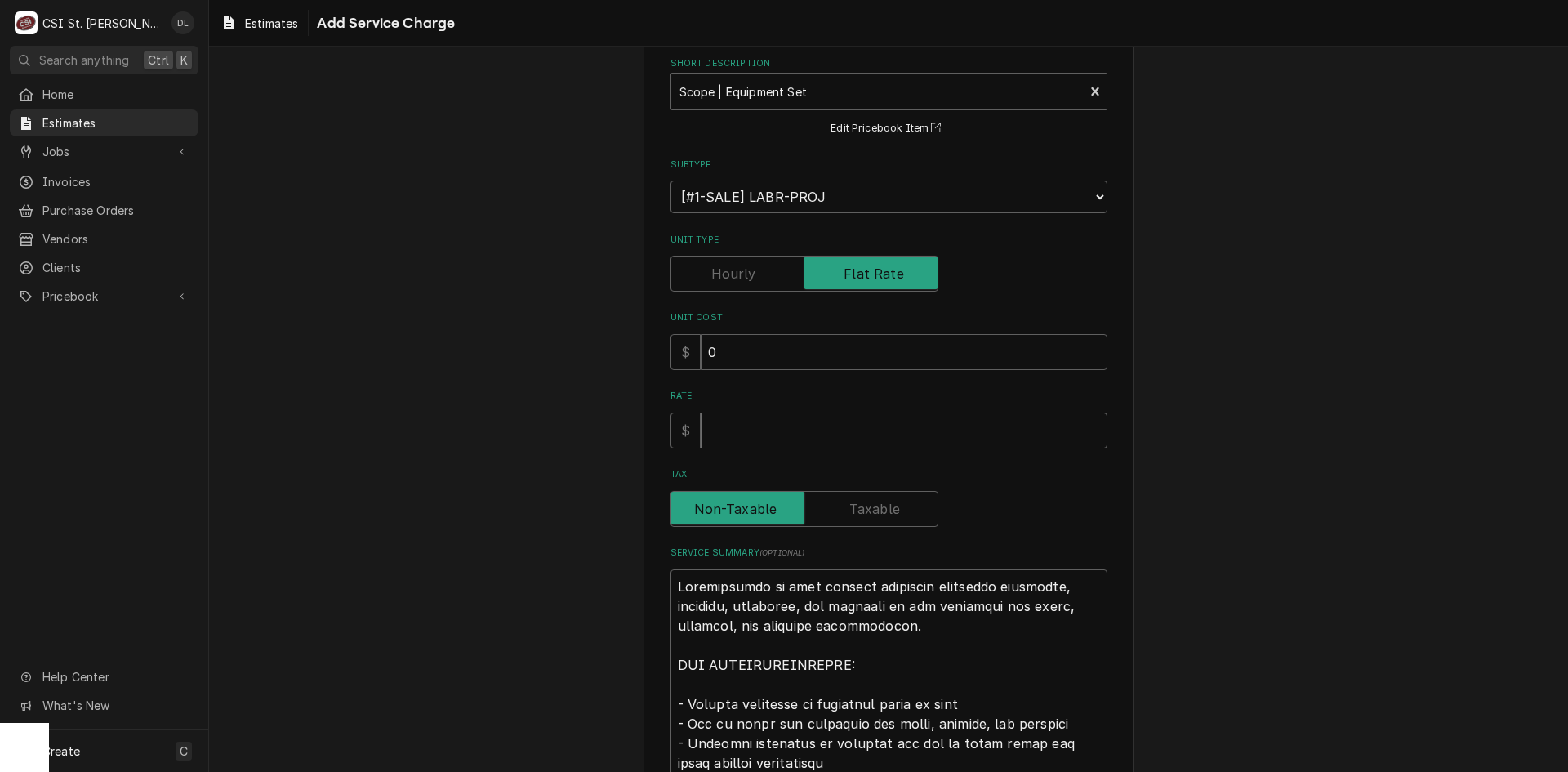
click at [792, 432] on input "Rate" at bounding box center [903, 430] width 406 height 36
type textarea "x"
type input "0"
type textarea "x"
type input "0"
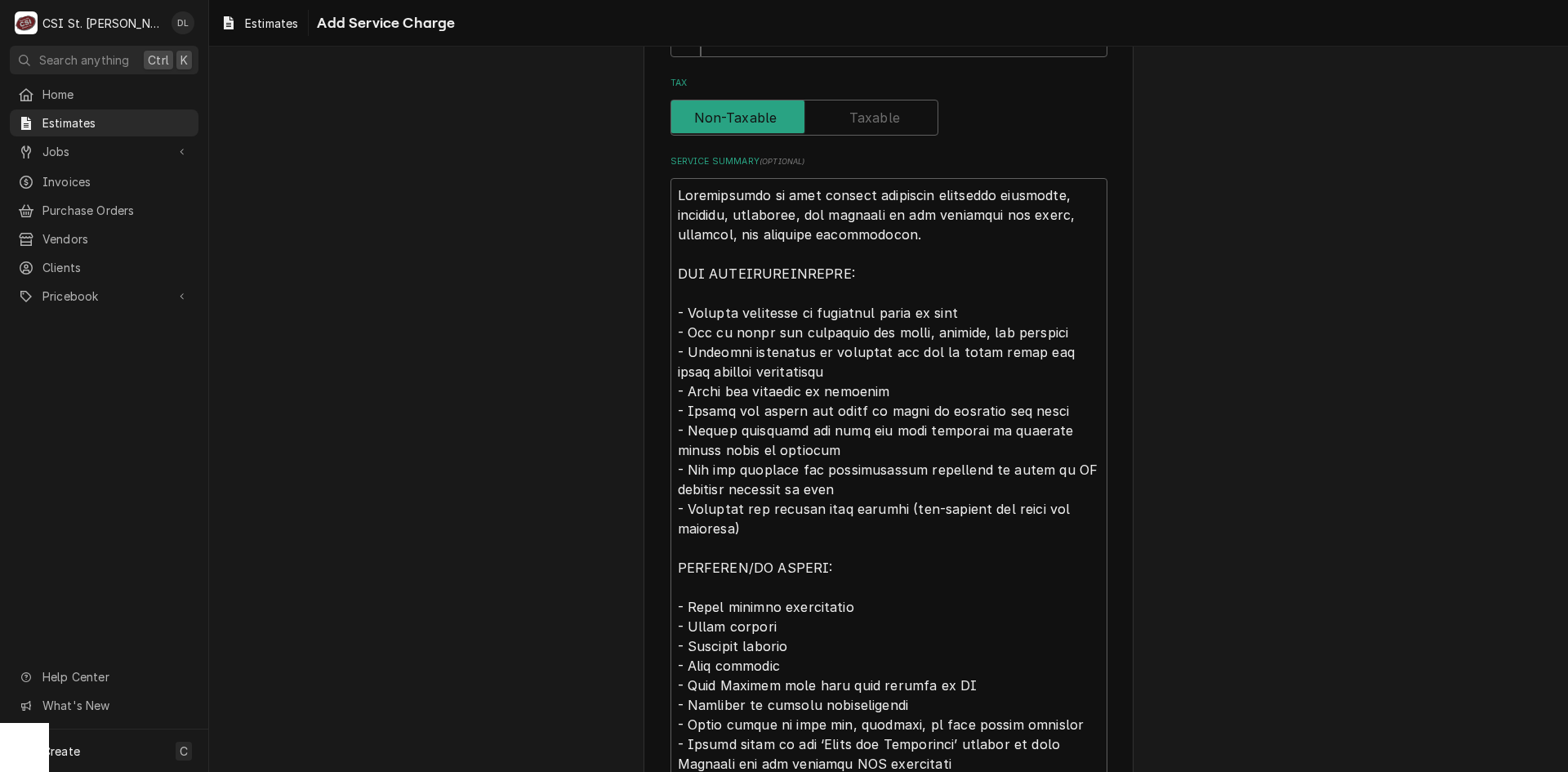
scroll to position [680, 0]
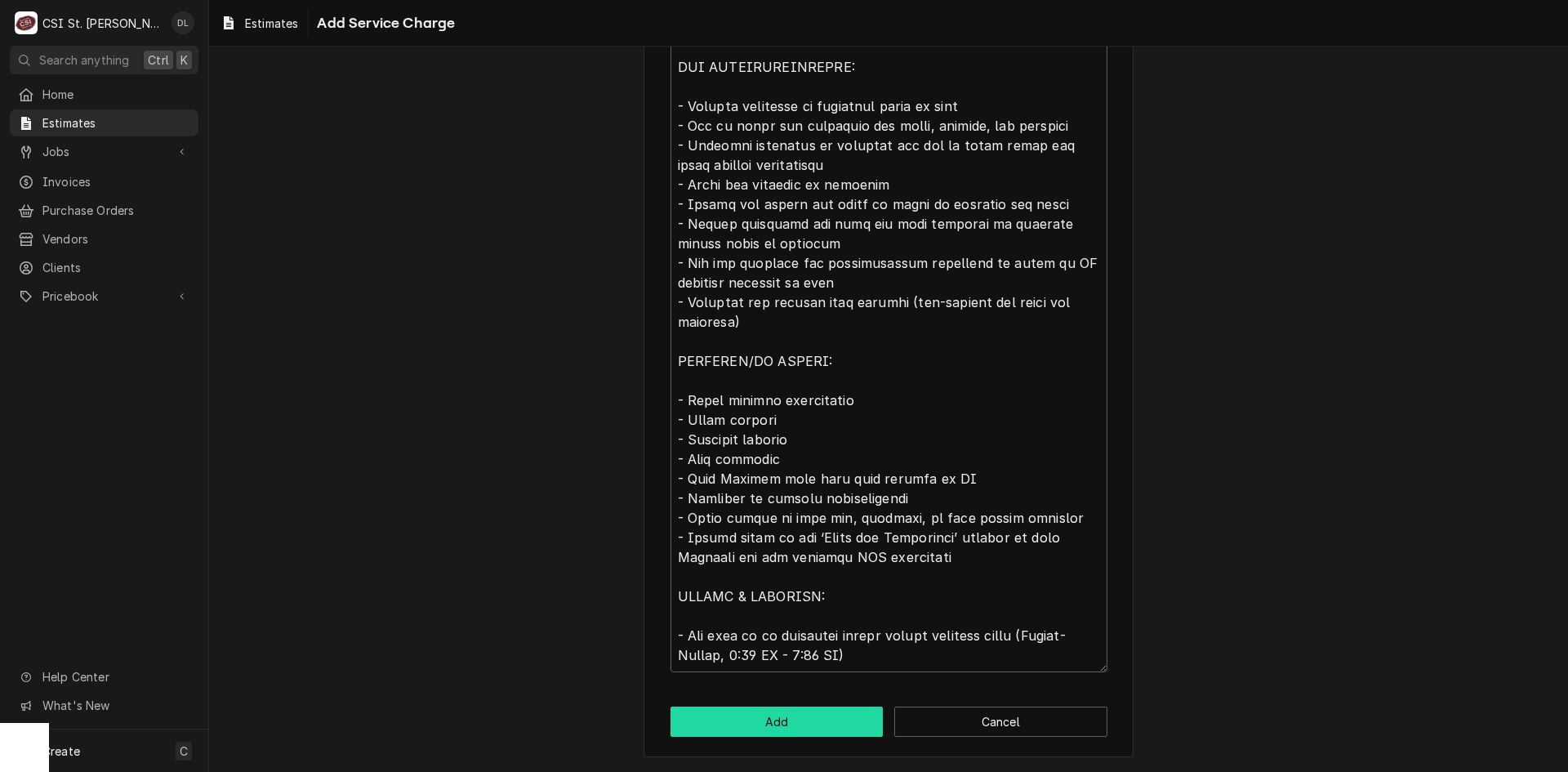
click at [787, 722] on button "Add" at bounding box center [777, 722] width 213 height 30
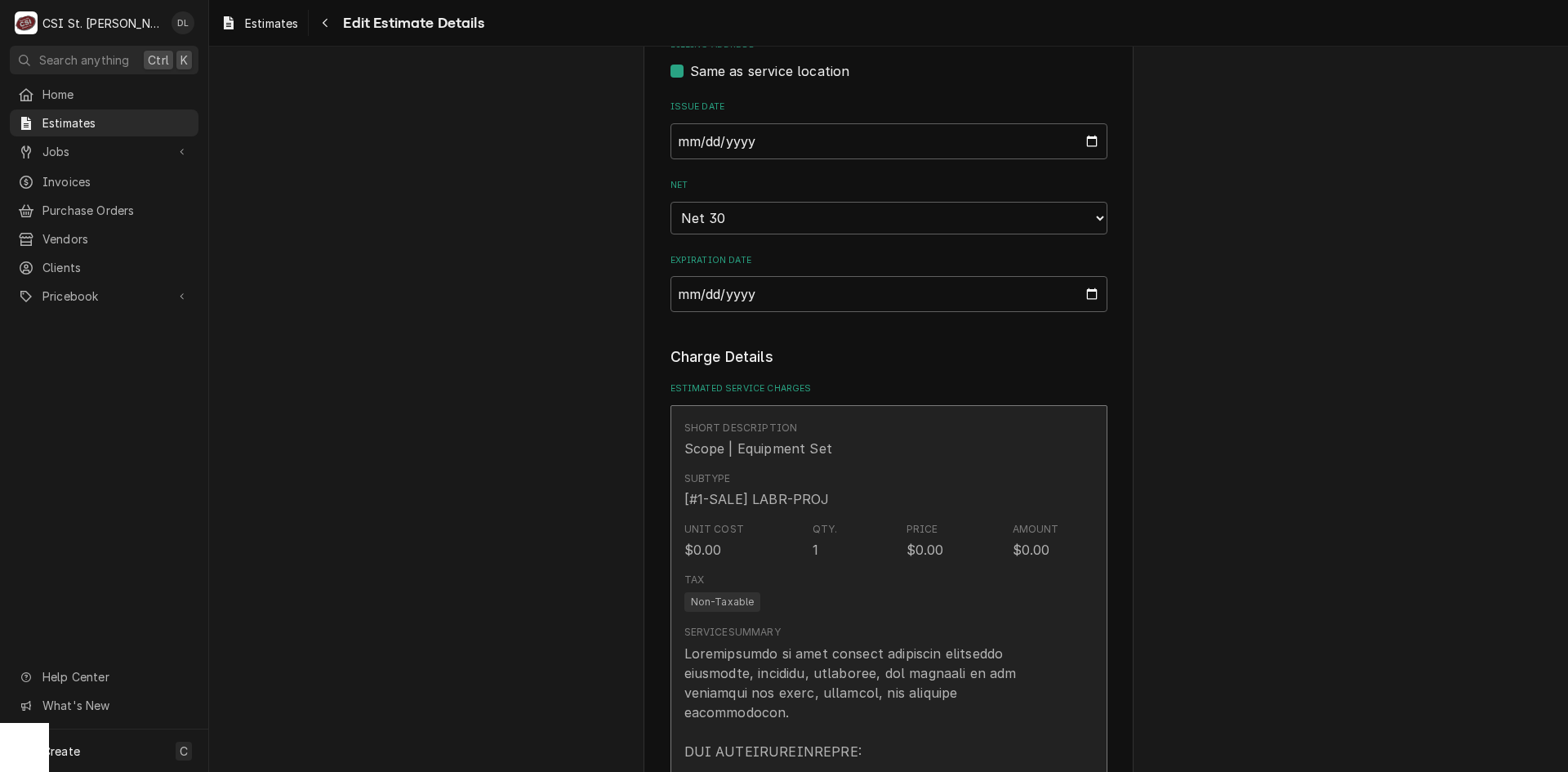
type textarea "x"
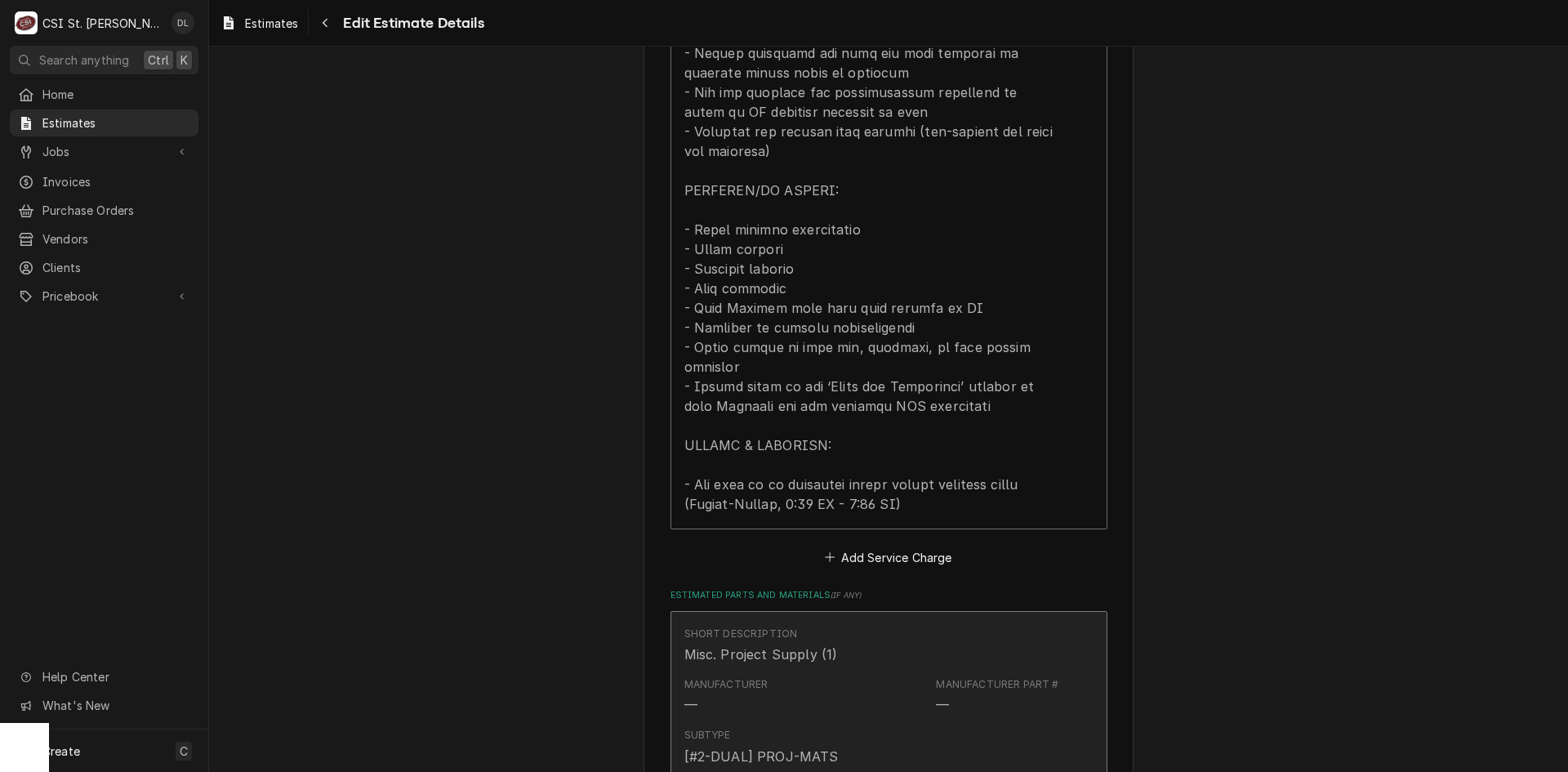
scroll to position [1759, 0]
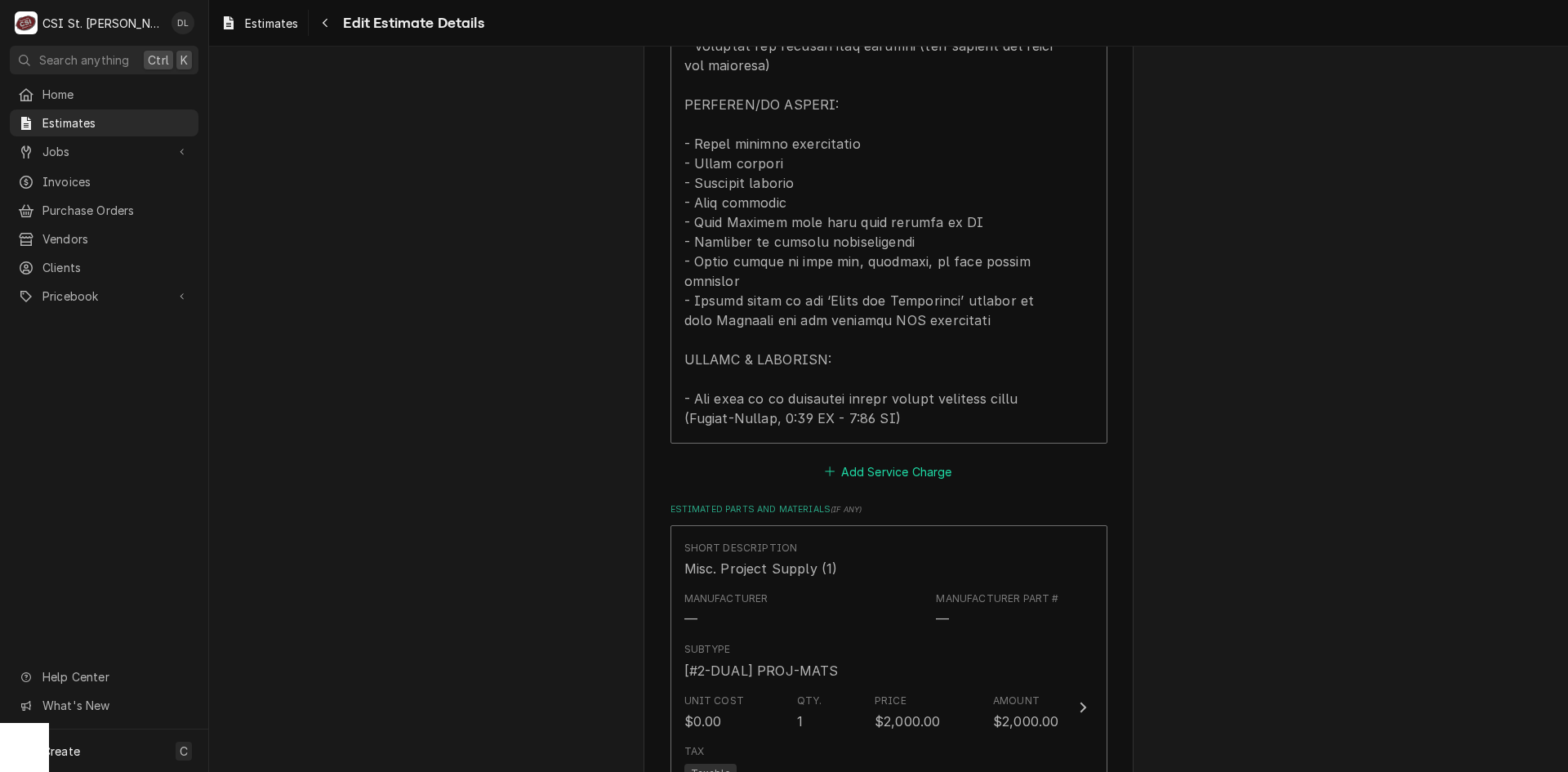
click at [825, 466] on icon "Estimated Service Charges" at bounding box center [830, 472] width 10 height 12
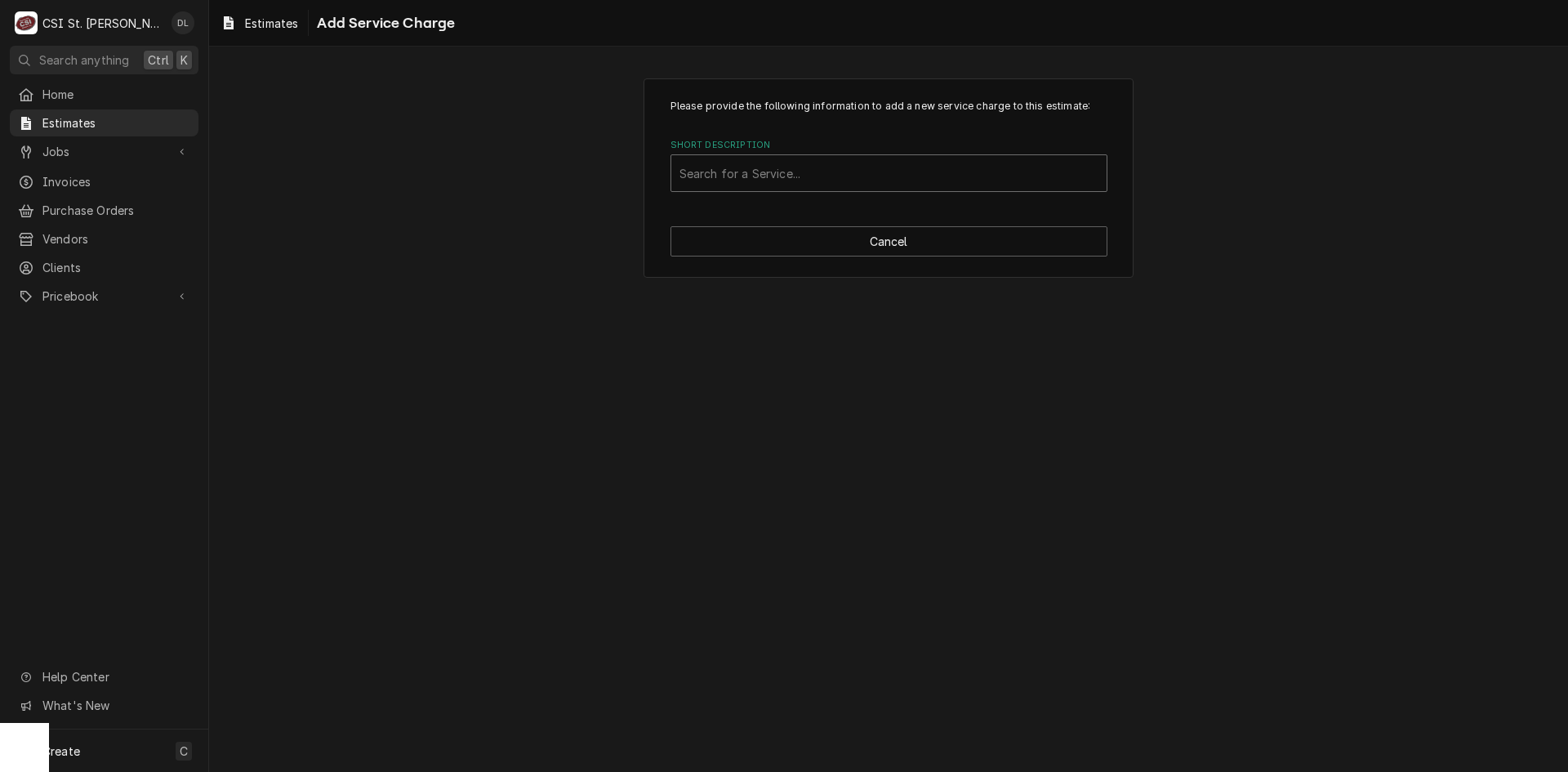
click at [774, 171] on div "Short Description" at bounding box center [889, 173] width 419 height 29
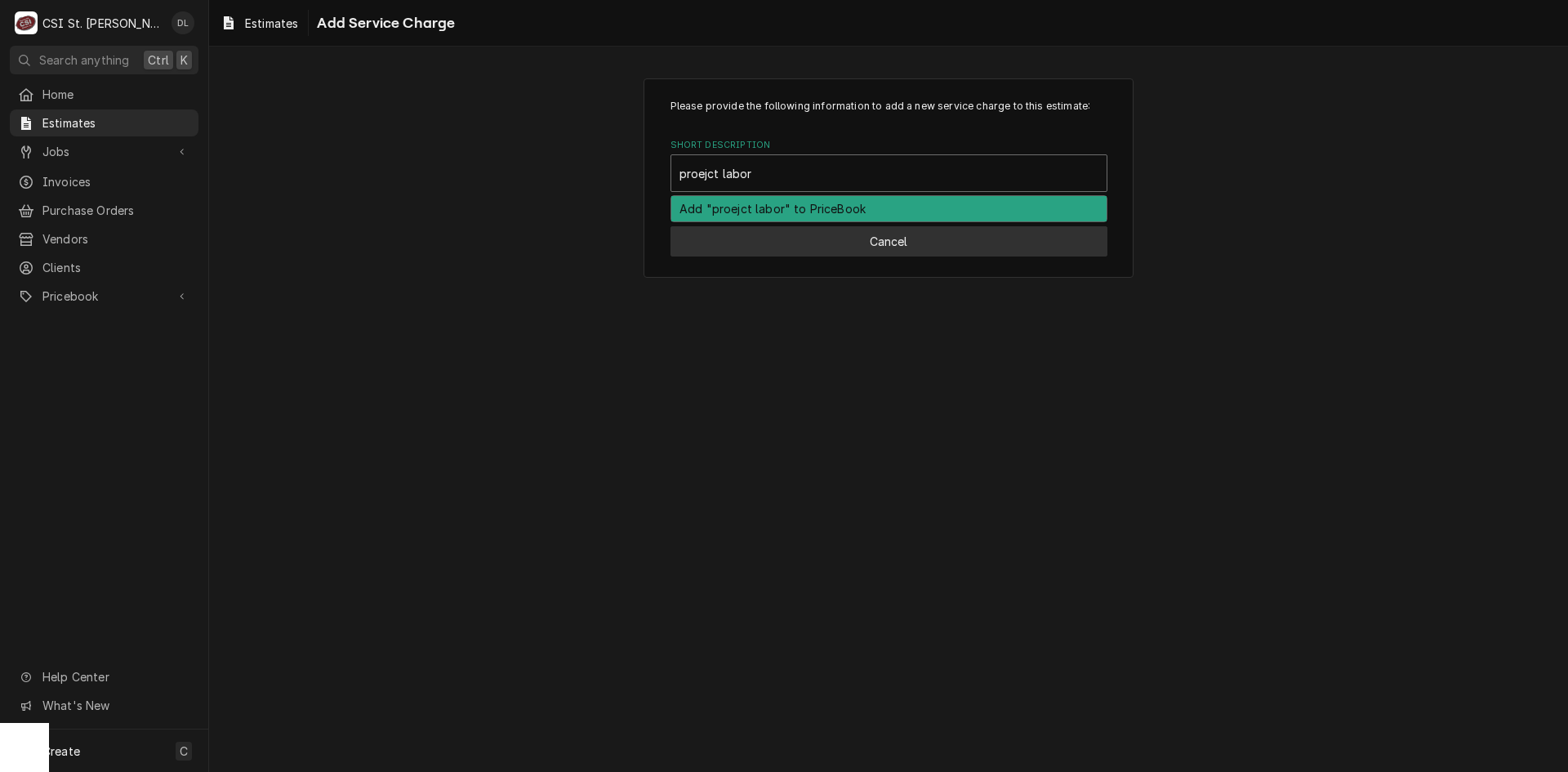
type input "proejct labor"
click at [887, 246] on button "Cancel" at bounding box center [888, 241] width 437 height 30
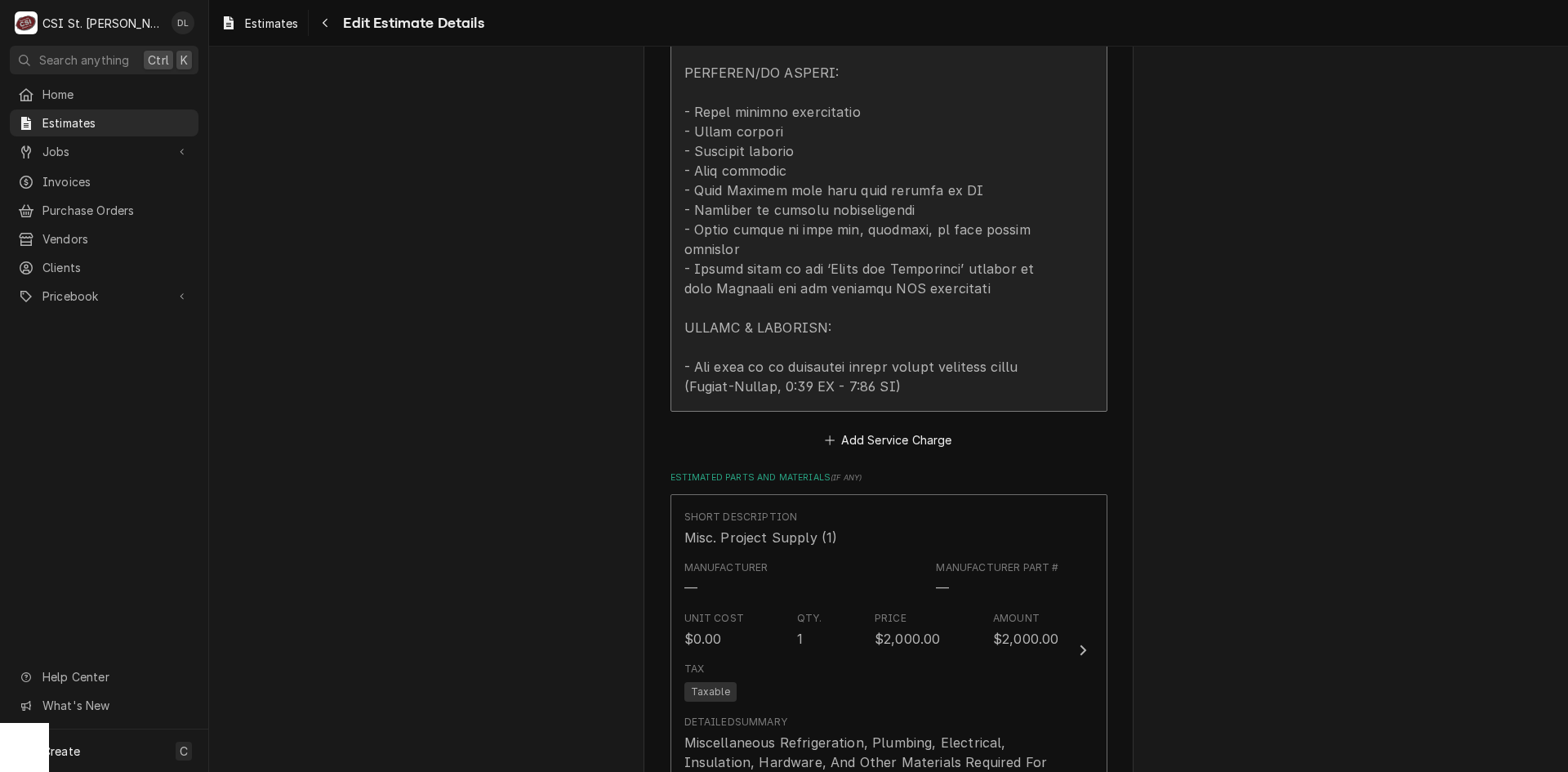
scroll to position [1791, 0]
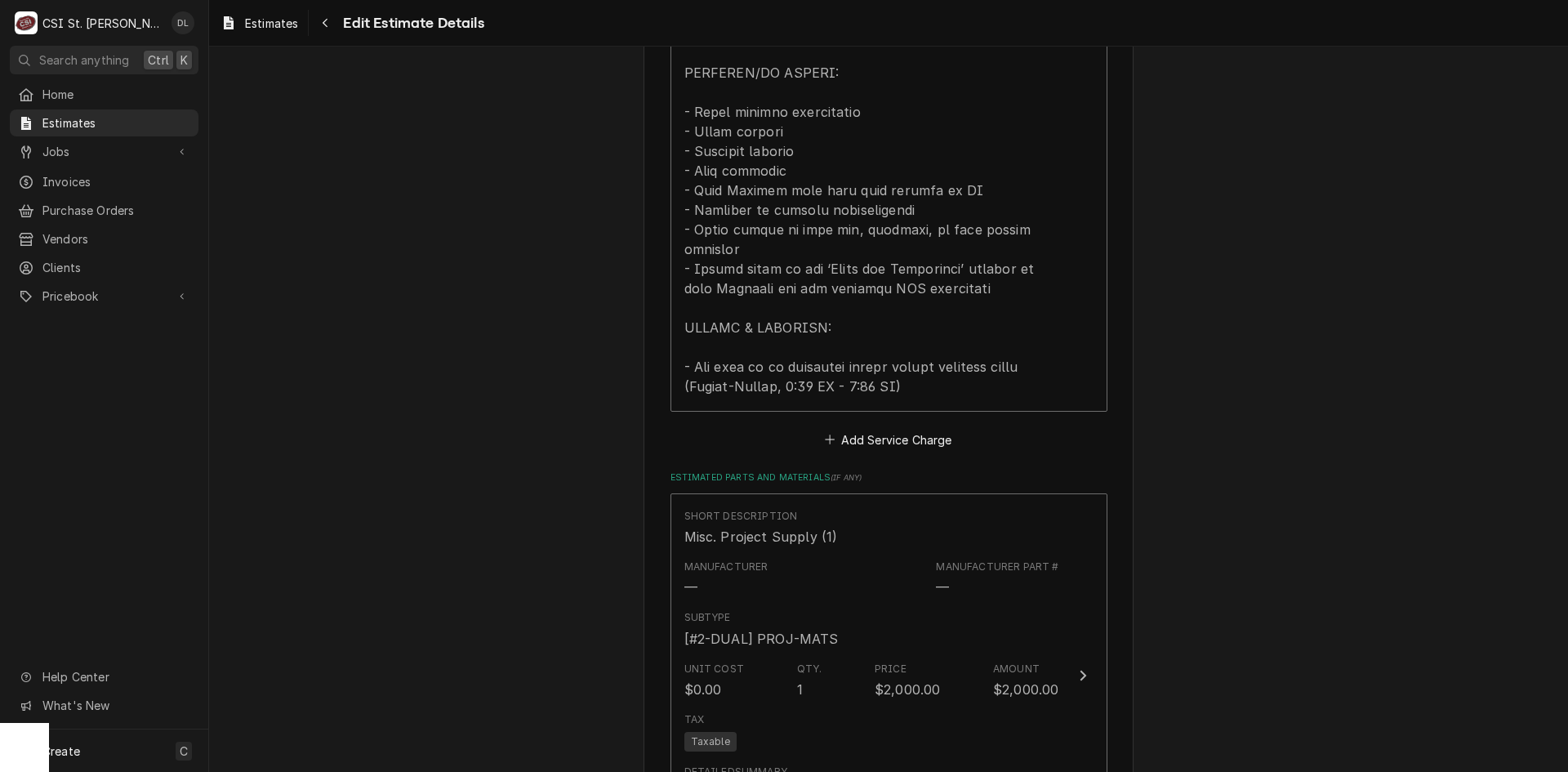
type textarea "x"
click at [825, 434] on icon "Estimated Service Charges" at bounding box center [830, 440] width 10 height 12
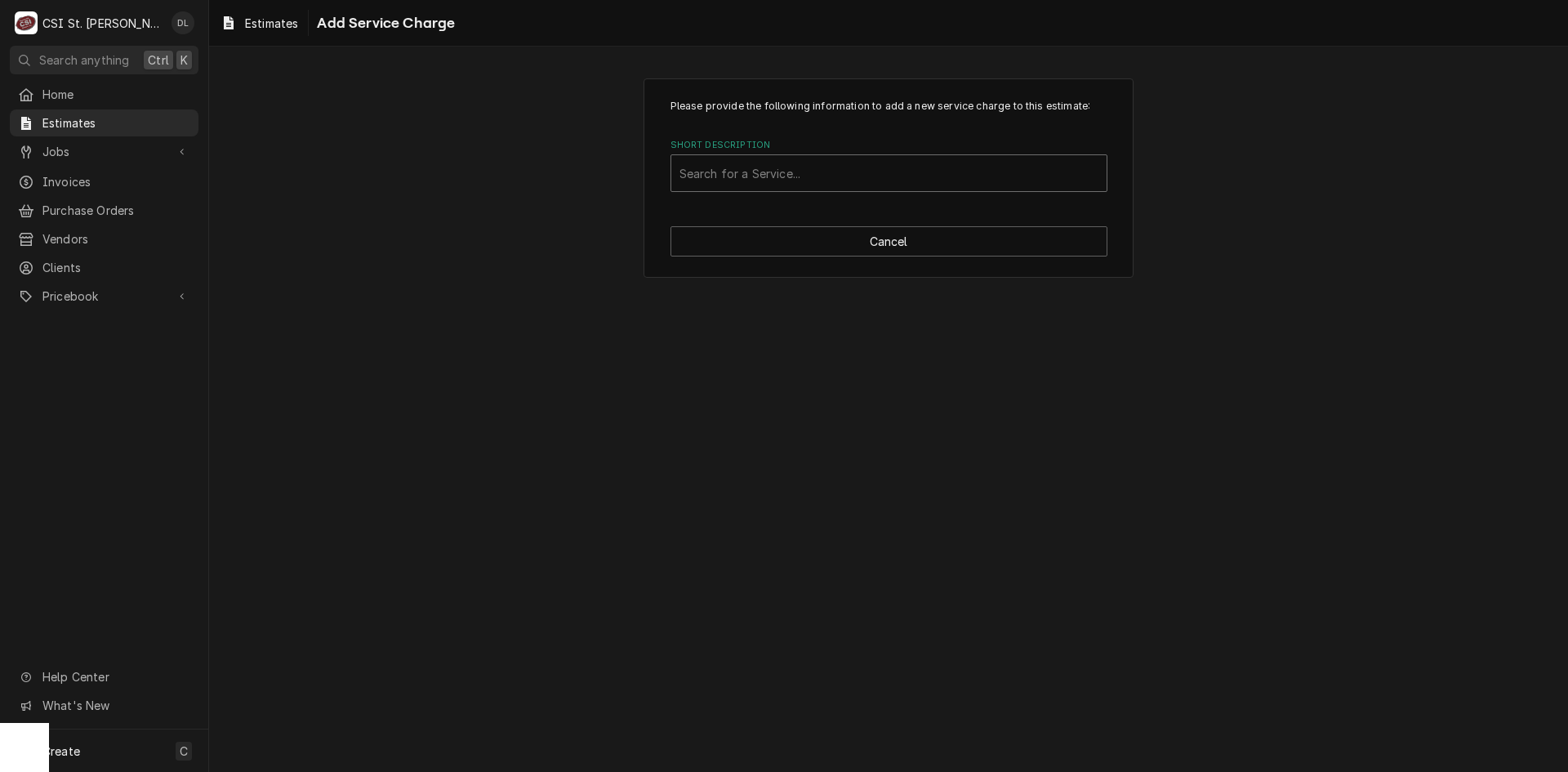
click at [794, 175] on div "Short Description" at bounding box center [889, 173] width 419 height 29
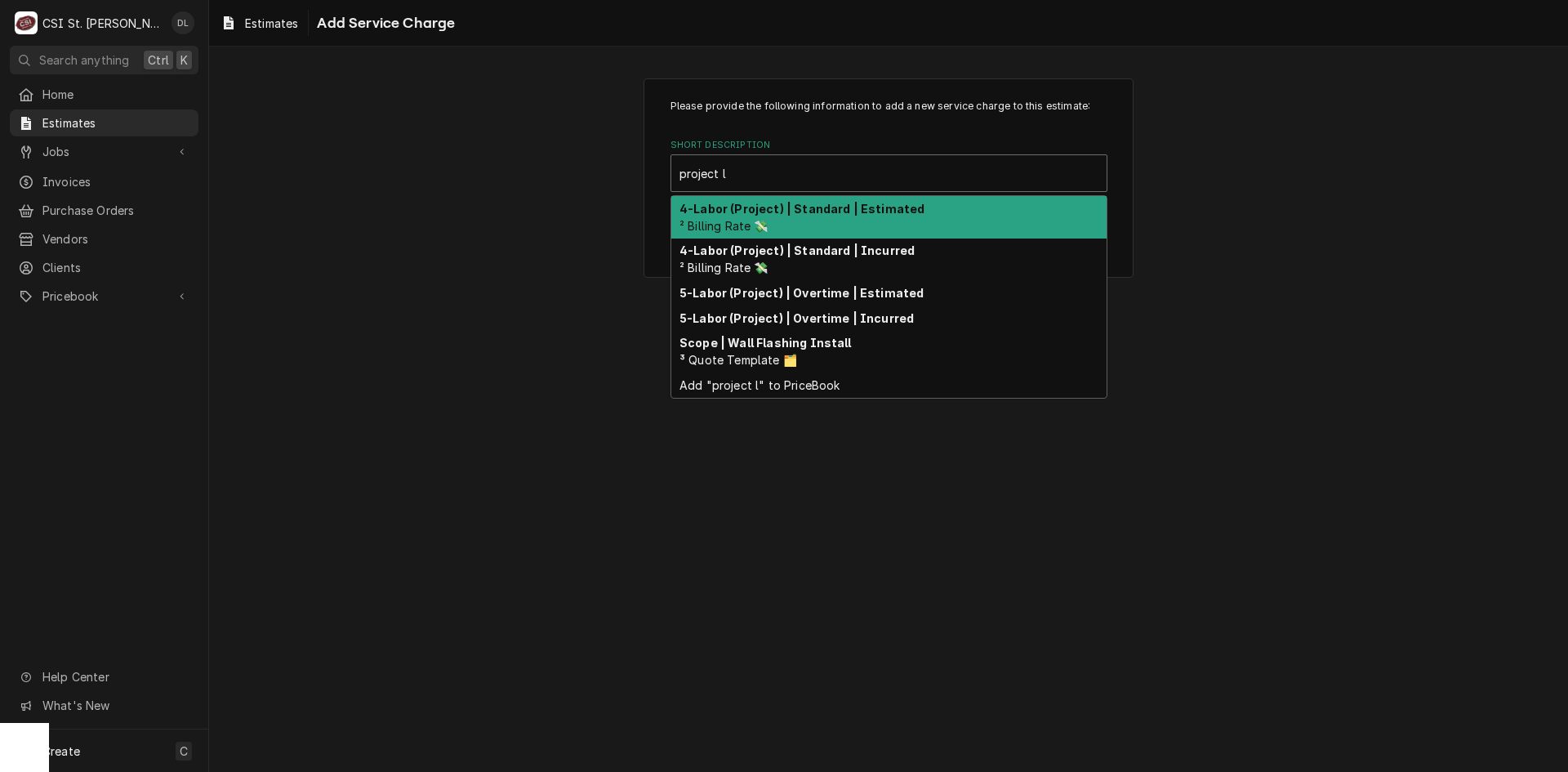
type input "project la"
click at [802, 214] on strong "4-Labor (Project) | Standard | Estimated" at bounding box center [802, 209] width 245 height 14
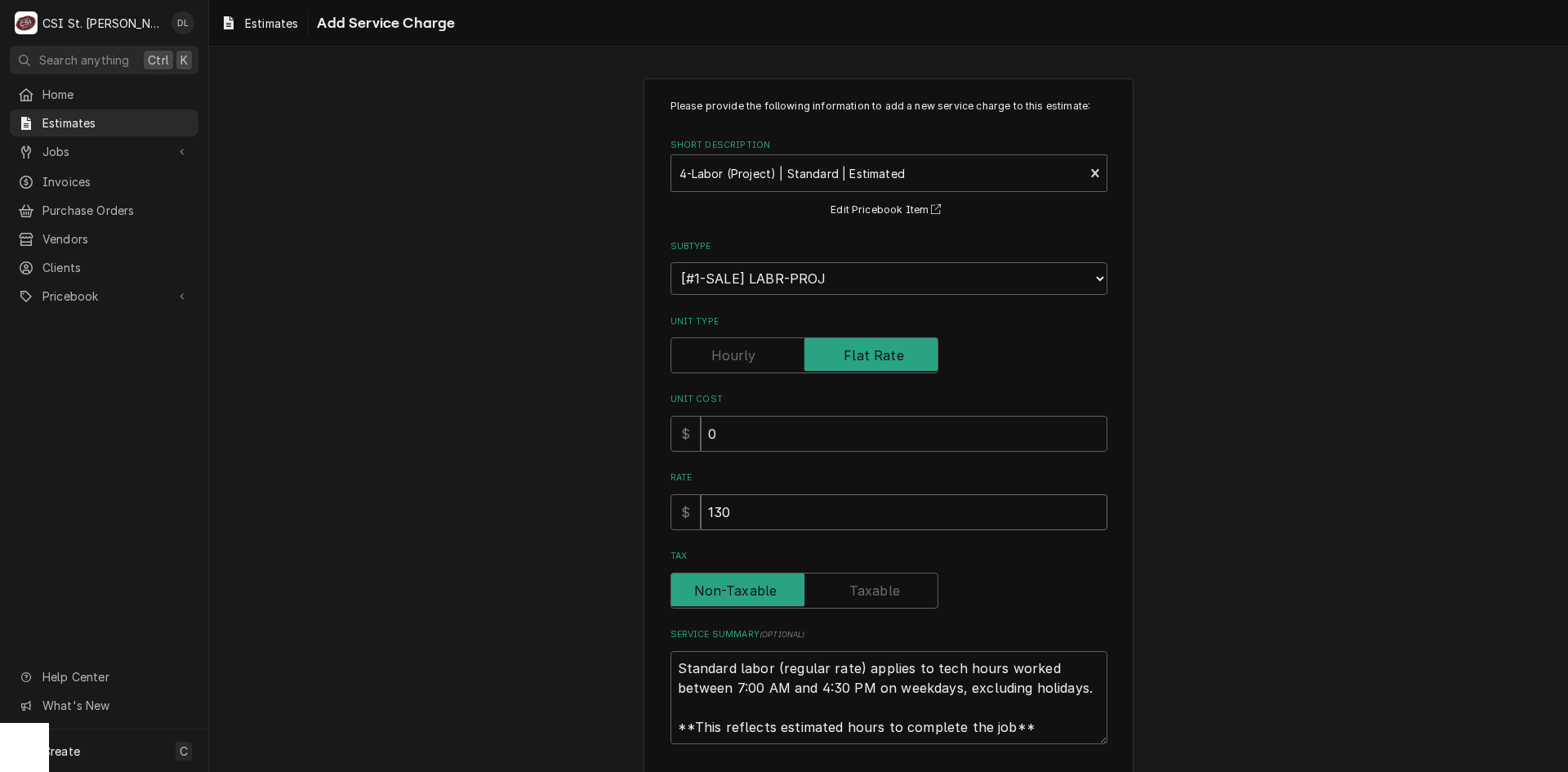
drag, startPoint x: 818, startPoint y: 521, endPoint x: 606, endPoint y: 485, distance: 215.0
click at [606, 485] on div "Please provide the following information to add a new service charge to this es…" at bounding box center [889, 453] width 1359 height 780
type textarea "x"
type input "1"
type textarea "x"
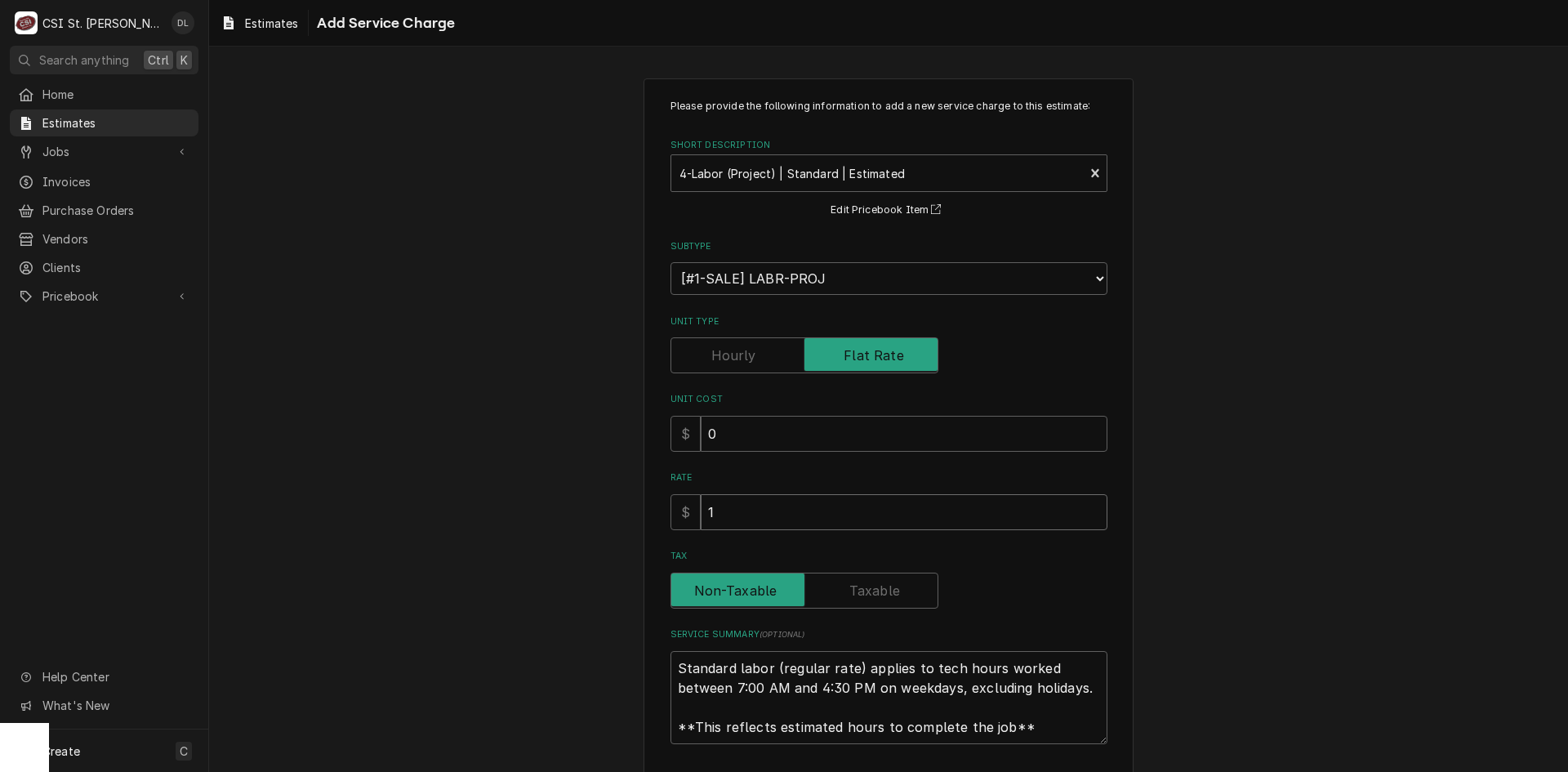
type input "19"
type textarea "x"
type input "192"
type textarea "x"
type input "1920"
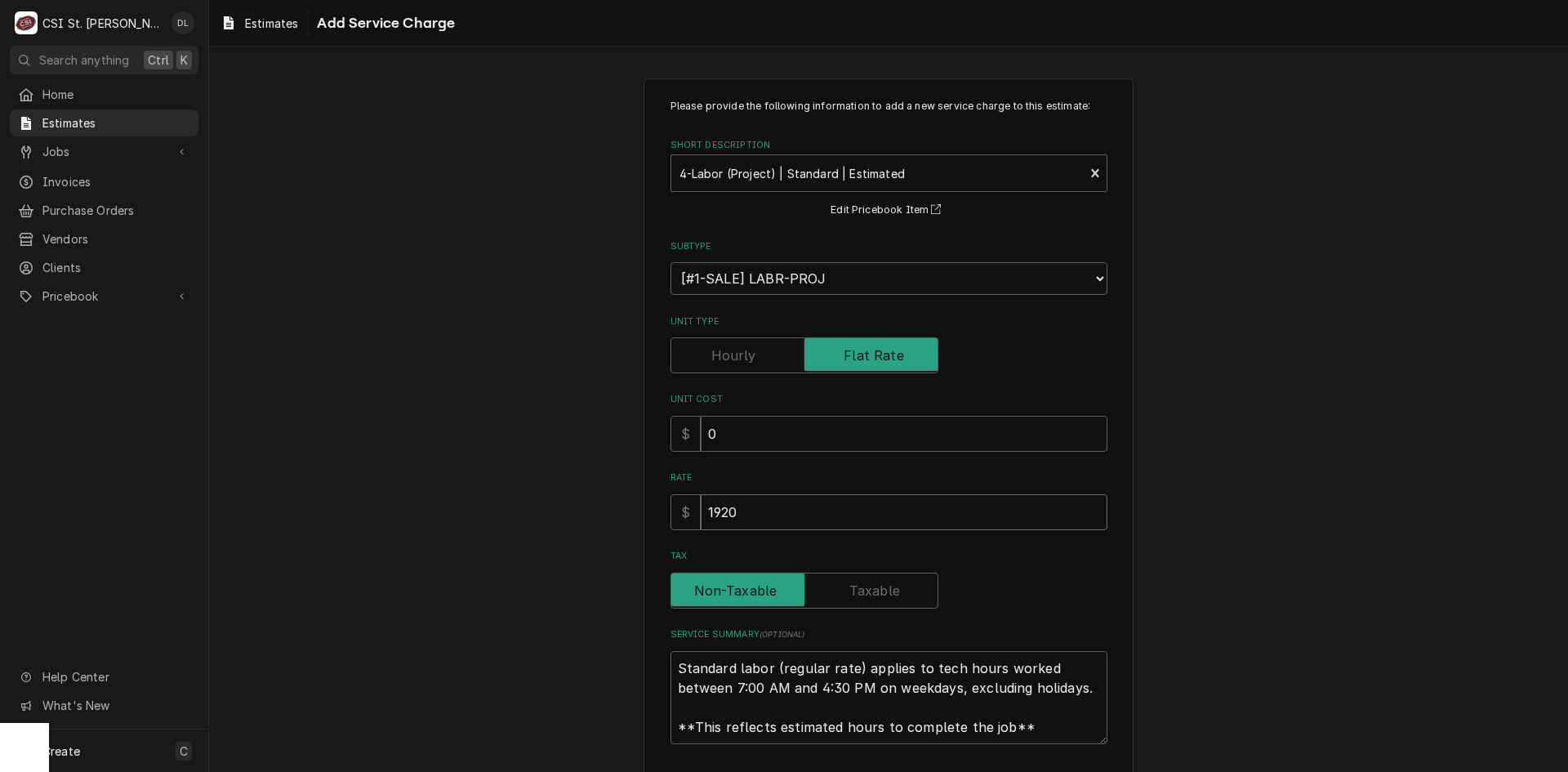
type textarea "x"
type input "19200"
type textarea "x"
type input "19200"
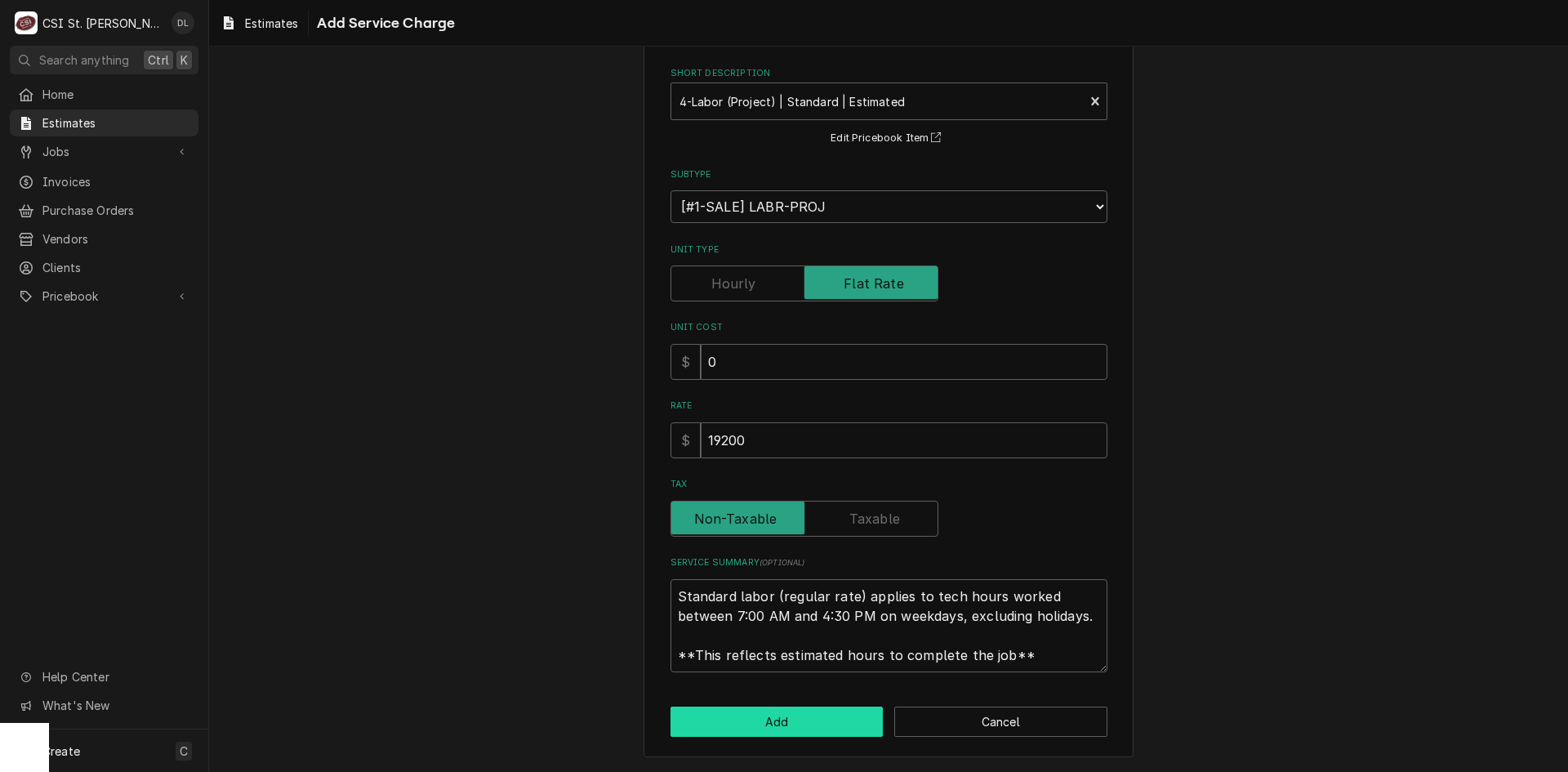
click at [793, 734] on button "Add" at bounding box center [777, 722] width 213 height 30
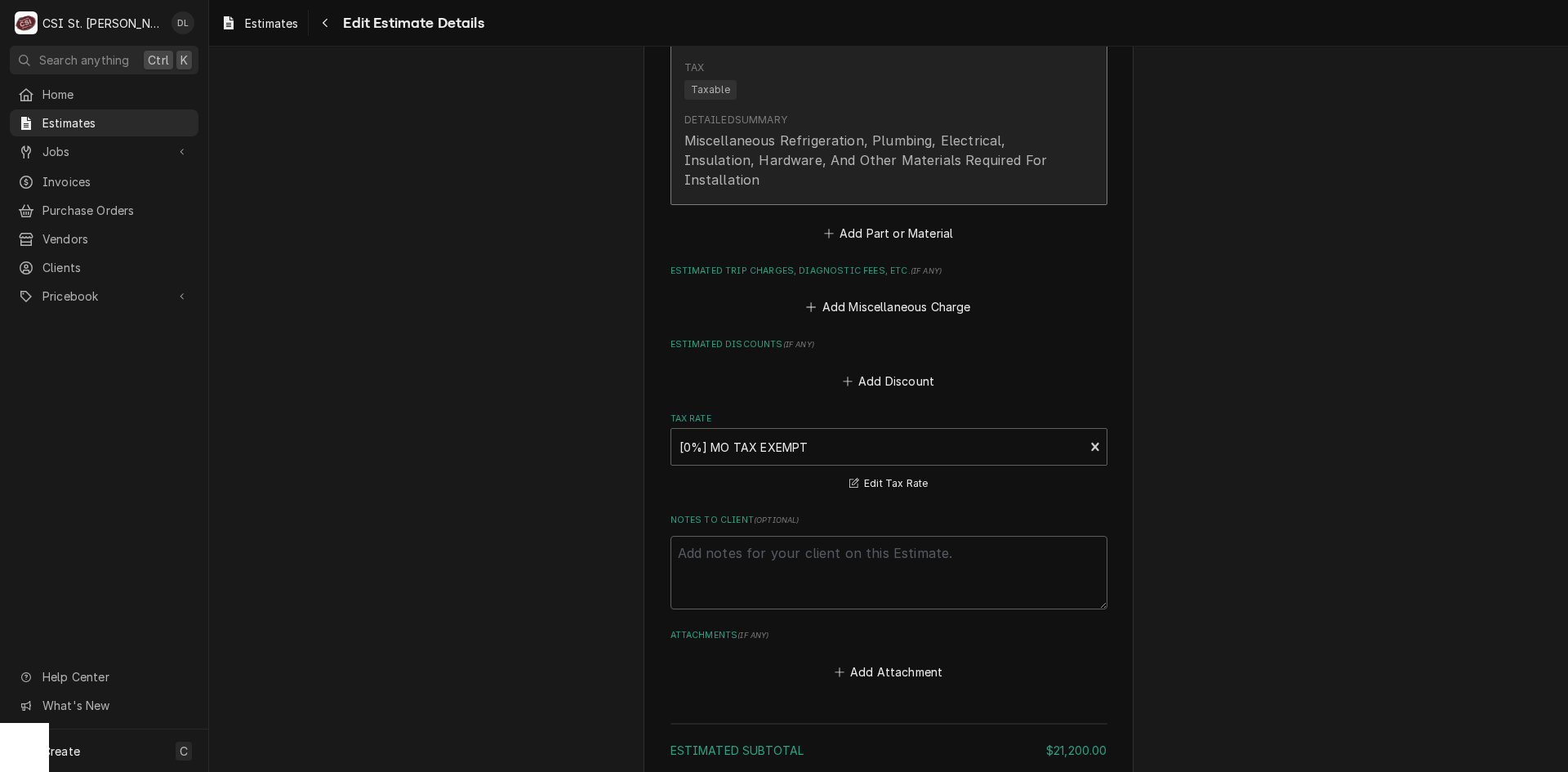
scroll to position [3090, 0]
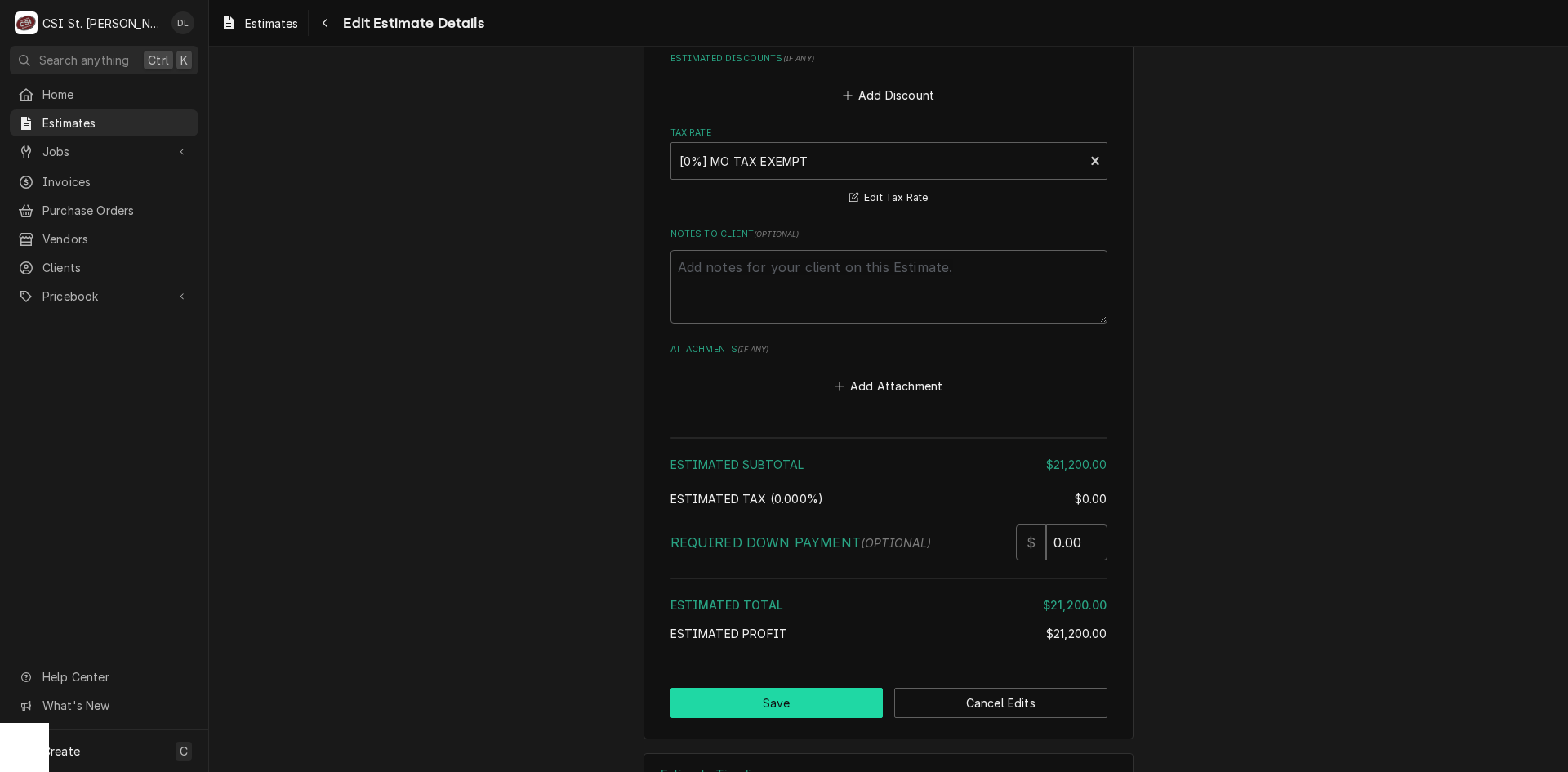
click at [824, 688] on button "Save" at bounding box center [777, 703] width 213 height 30
type textarea "x"
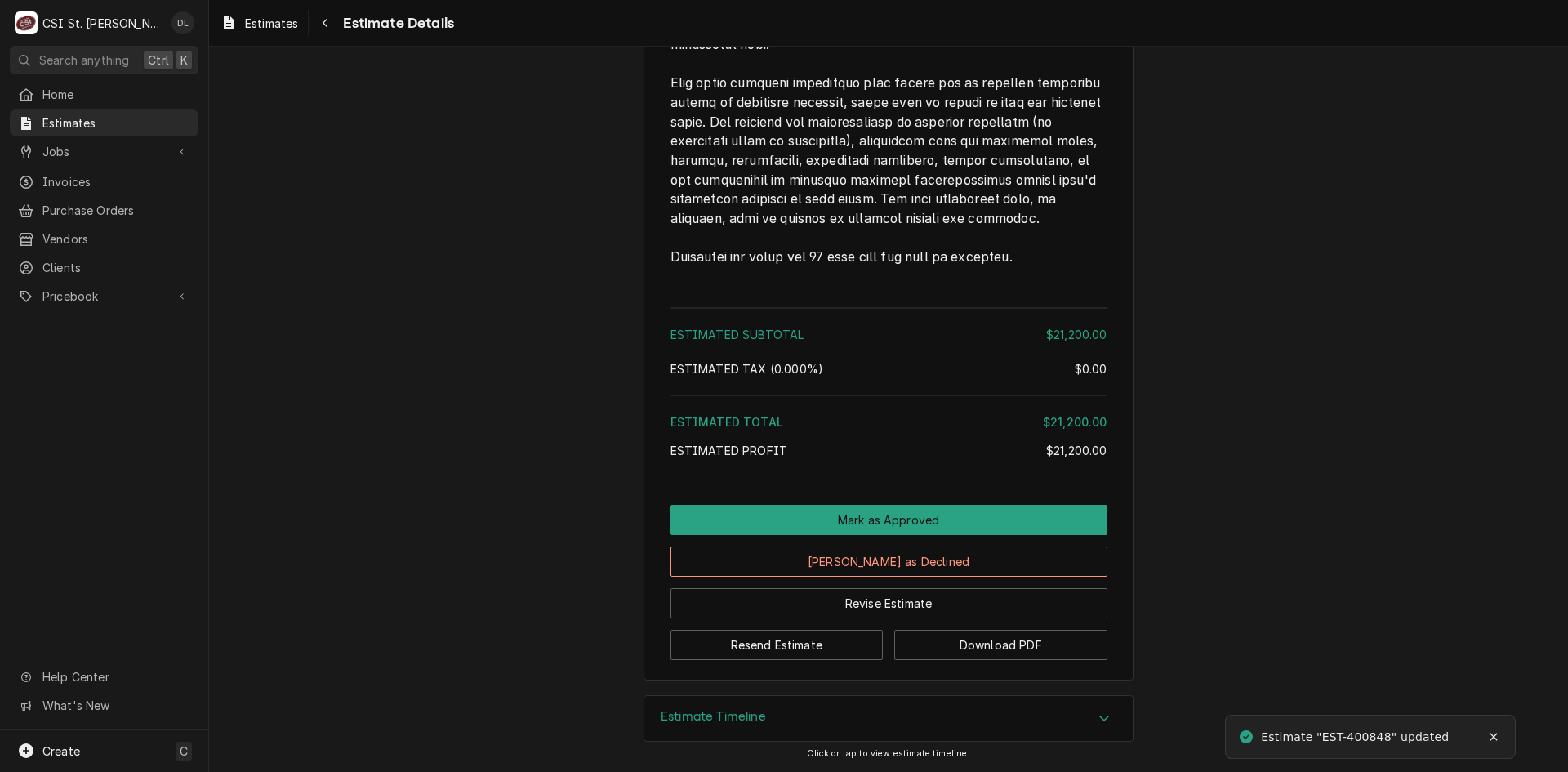
scroll to position [3069, 0]
click at [999, 638] on button "Download PDF" at bounding box center [1001, 645] width 213 height 30
click at [65, 154] on span "Jobs" at bounding box center [104, 152] width 123 height 17
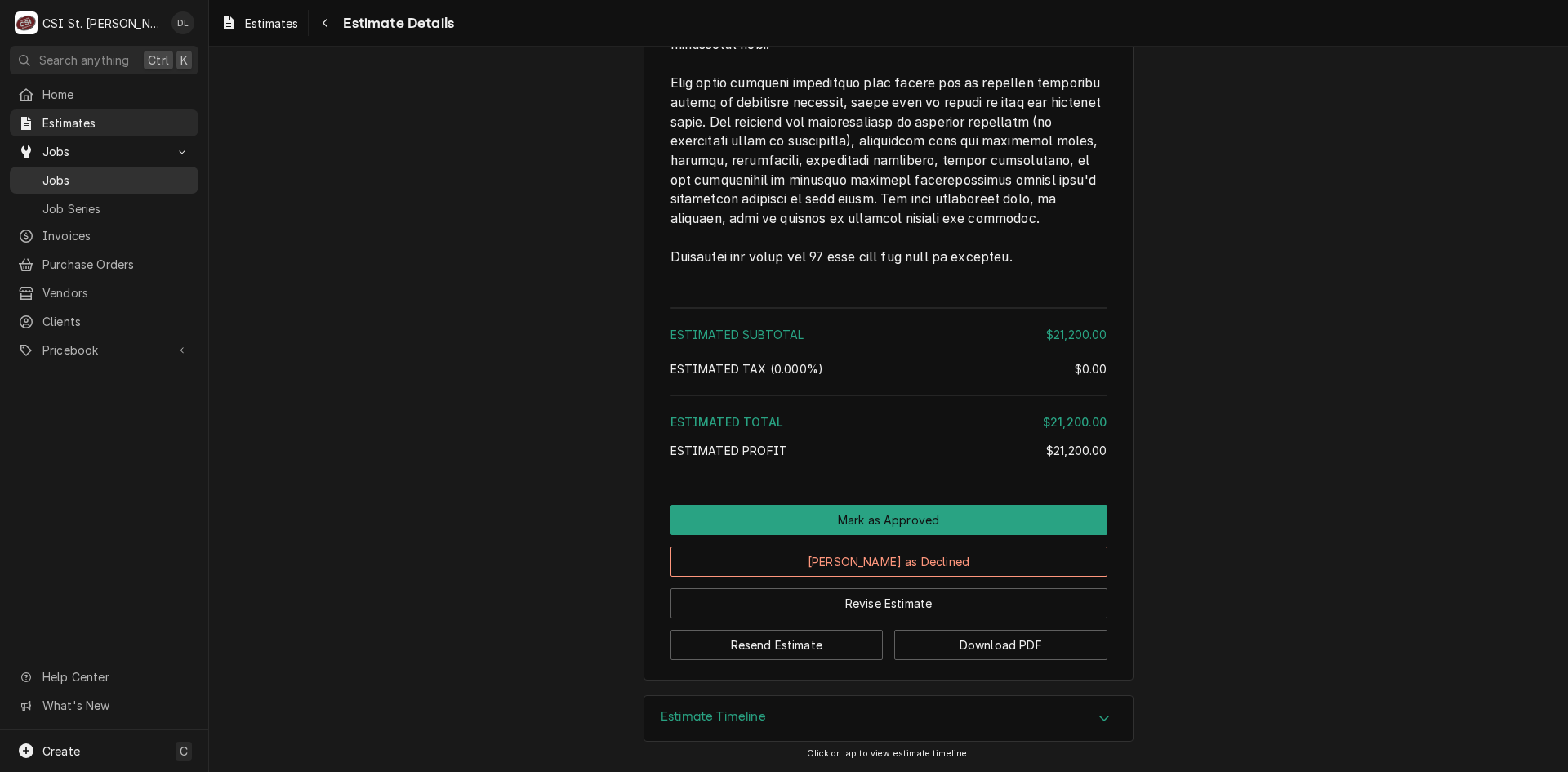
click at [66, 172] on span "Jobs" at bounding box center [116, 180] width 147 height 17
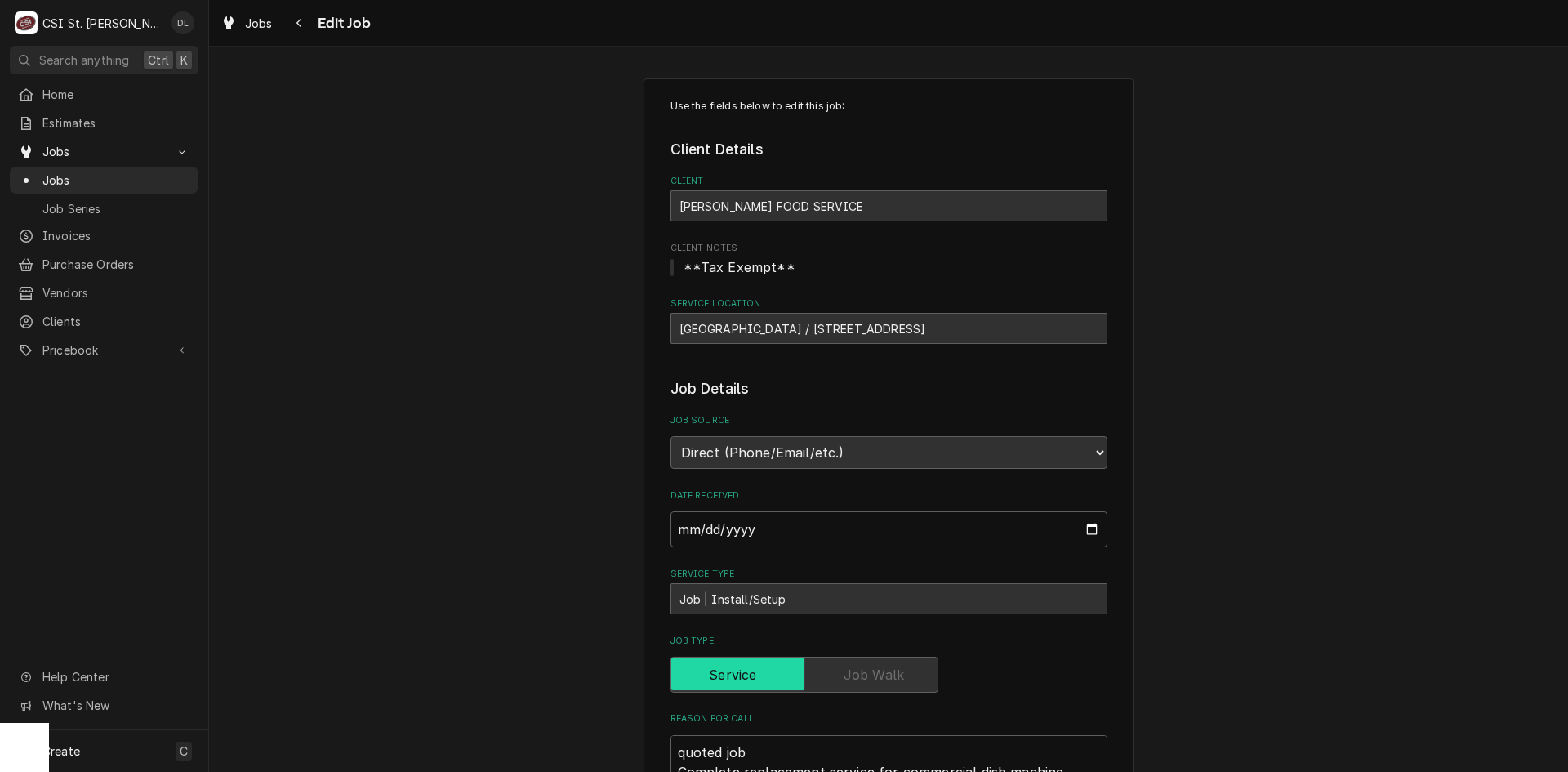
scroll to position [19, 0]
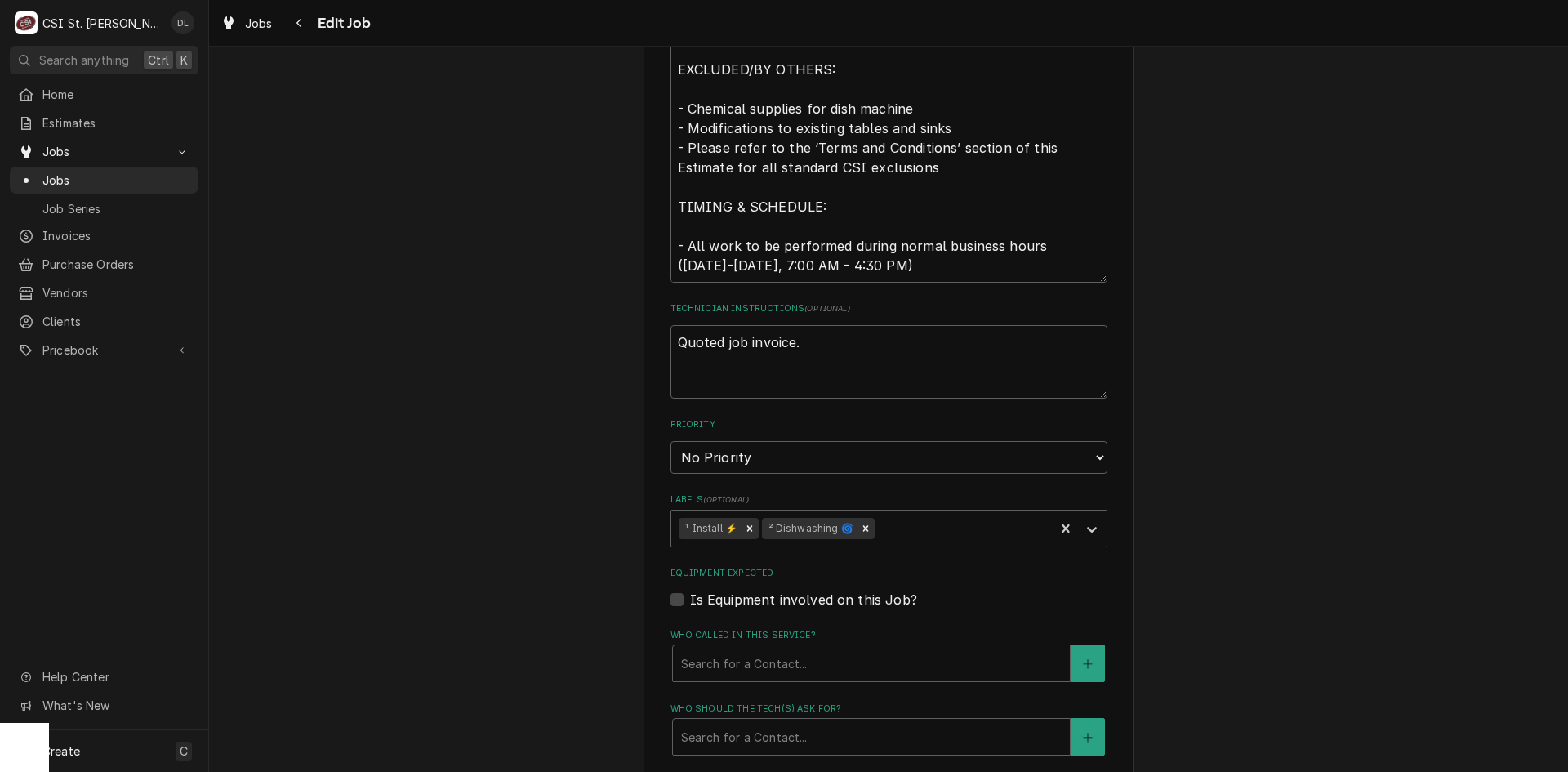
type textarea "x"
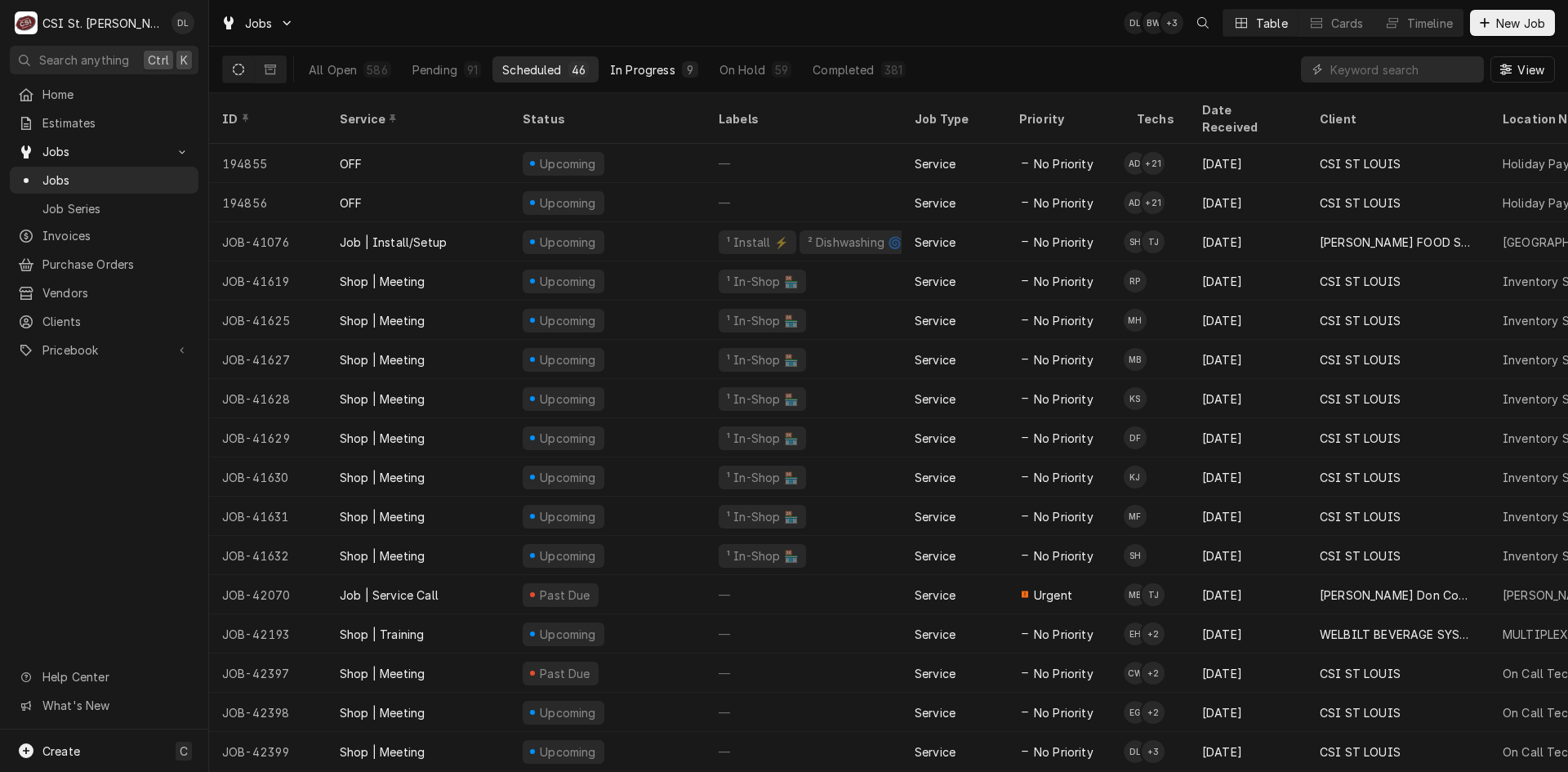
click at [629, 62] on div "In Progress" at bounding box center [643, 70] width 65 height 17
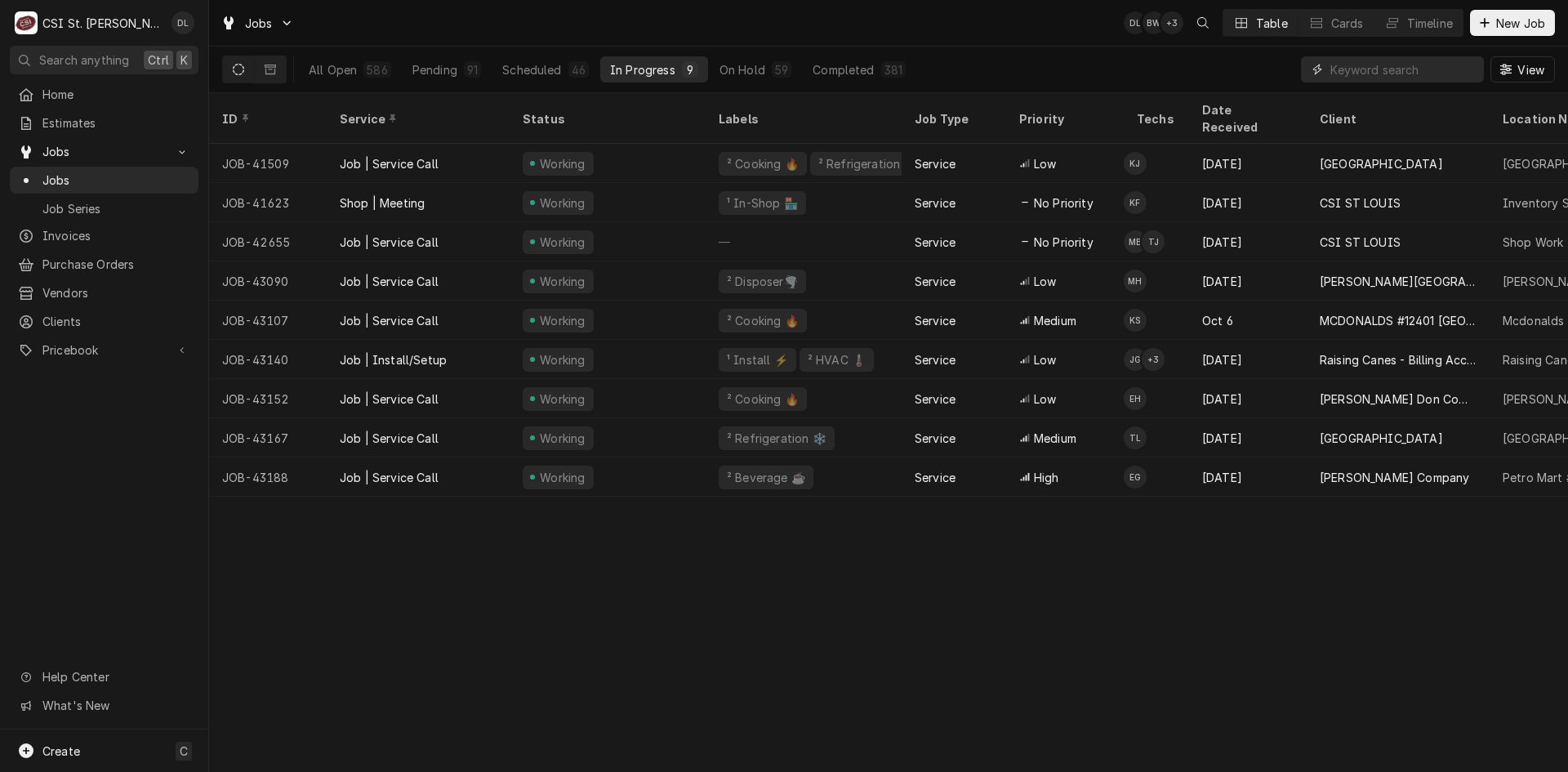
click at [1370, 71] on input "Dynamic Content Wrapper" at bounding box center [1403, 69] width 145 height 26
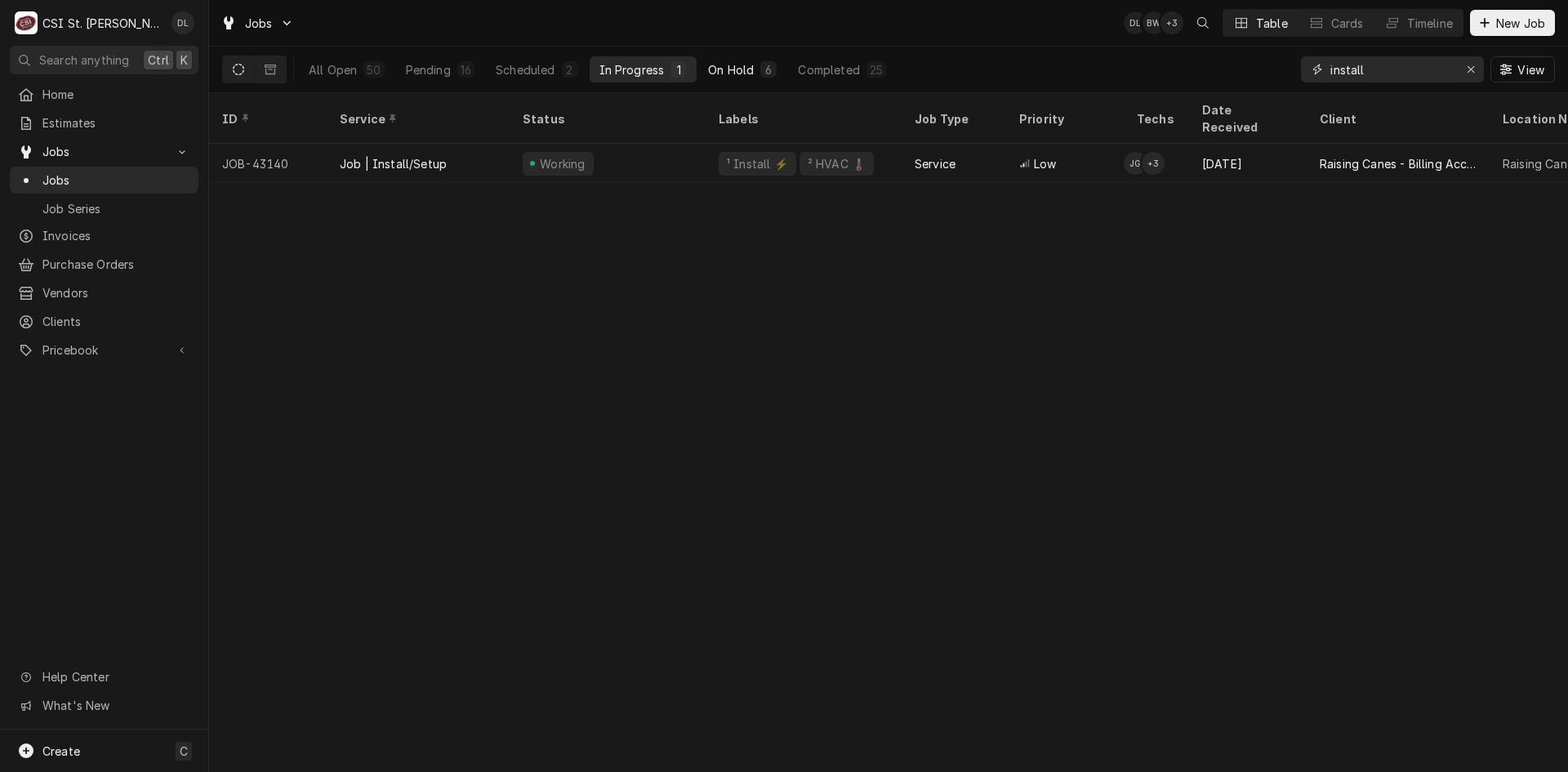
type input "install"
click at [737, 63] on div "On Hold" at bounding box center [731, 70] width 46 height 17
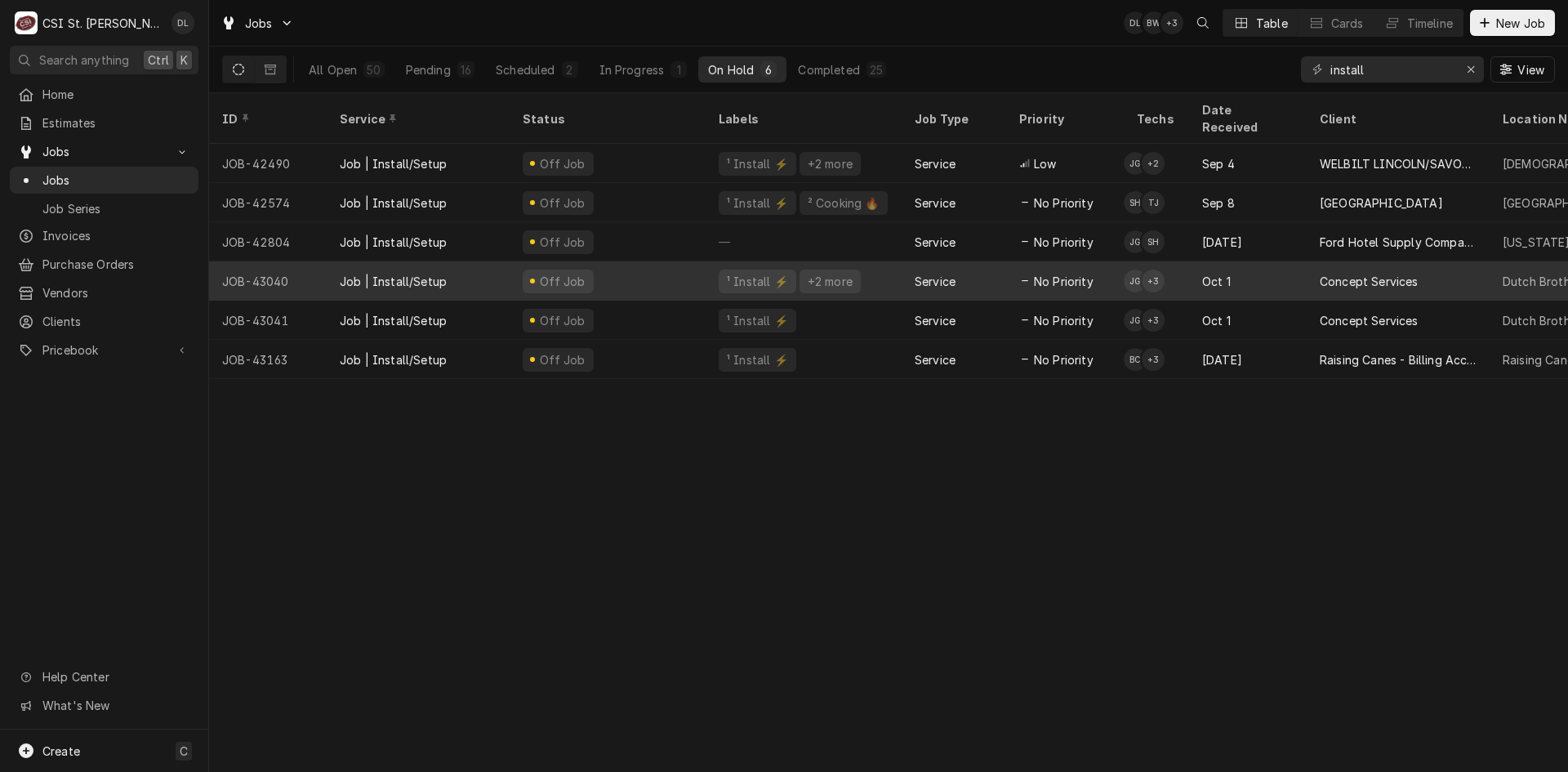
click at [991, 262] on div "Service" at bounding box center [954, 281] width 105 height 39
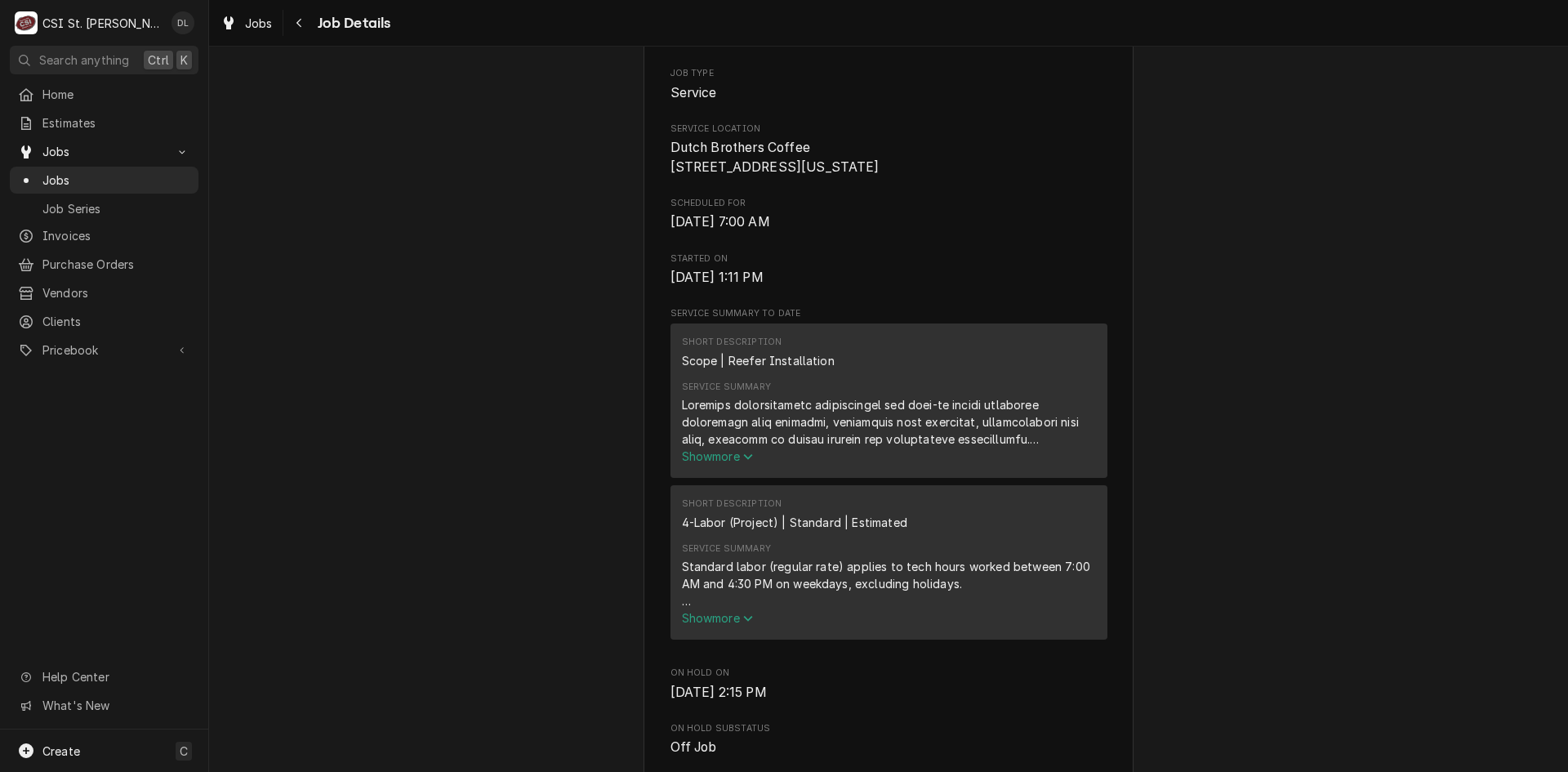
scroll to position [817, 0]
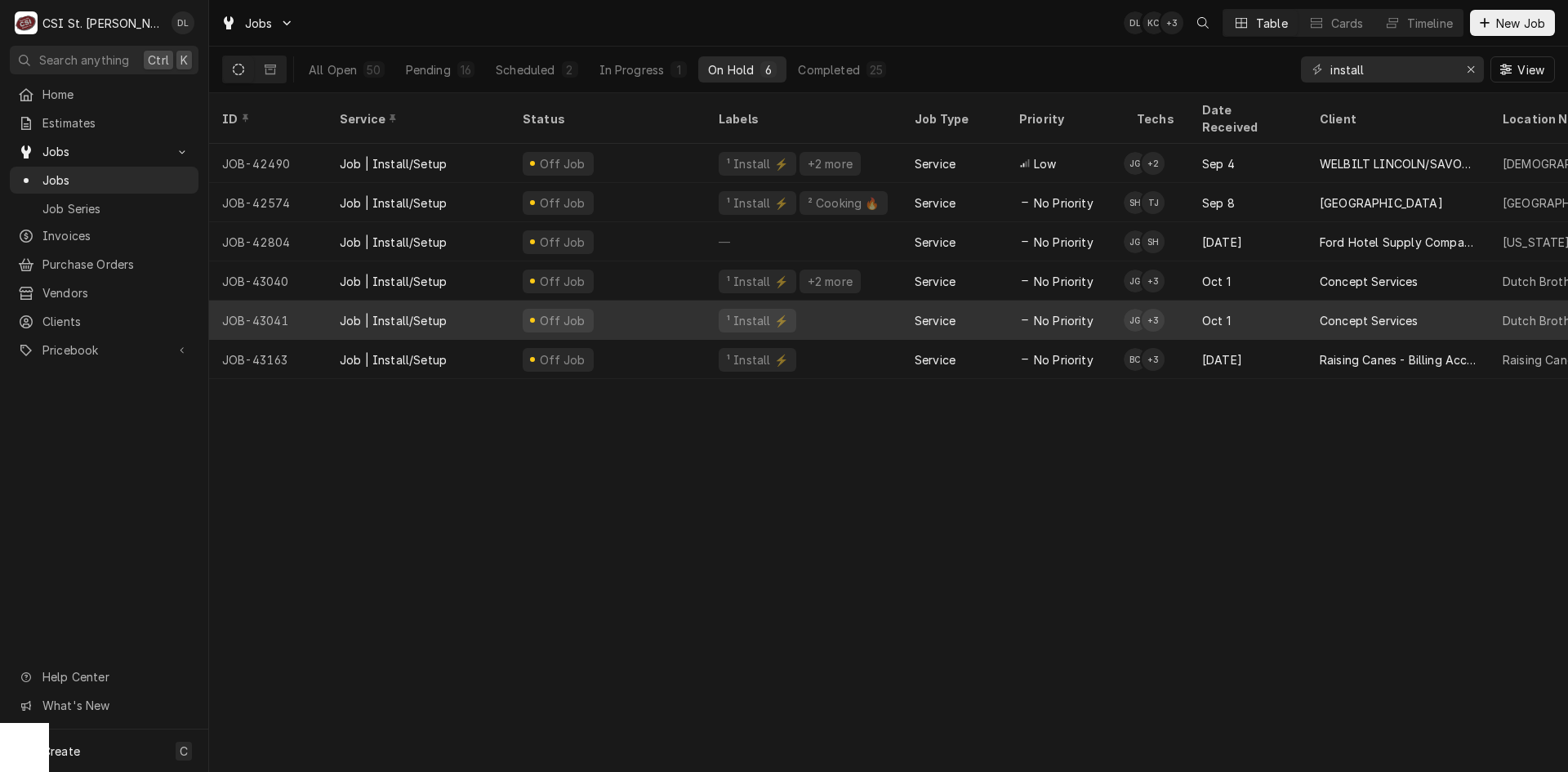
click at [976, 301] on div "Service" at bounding box center [954, 320] width 105 height 39
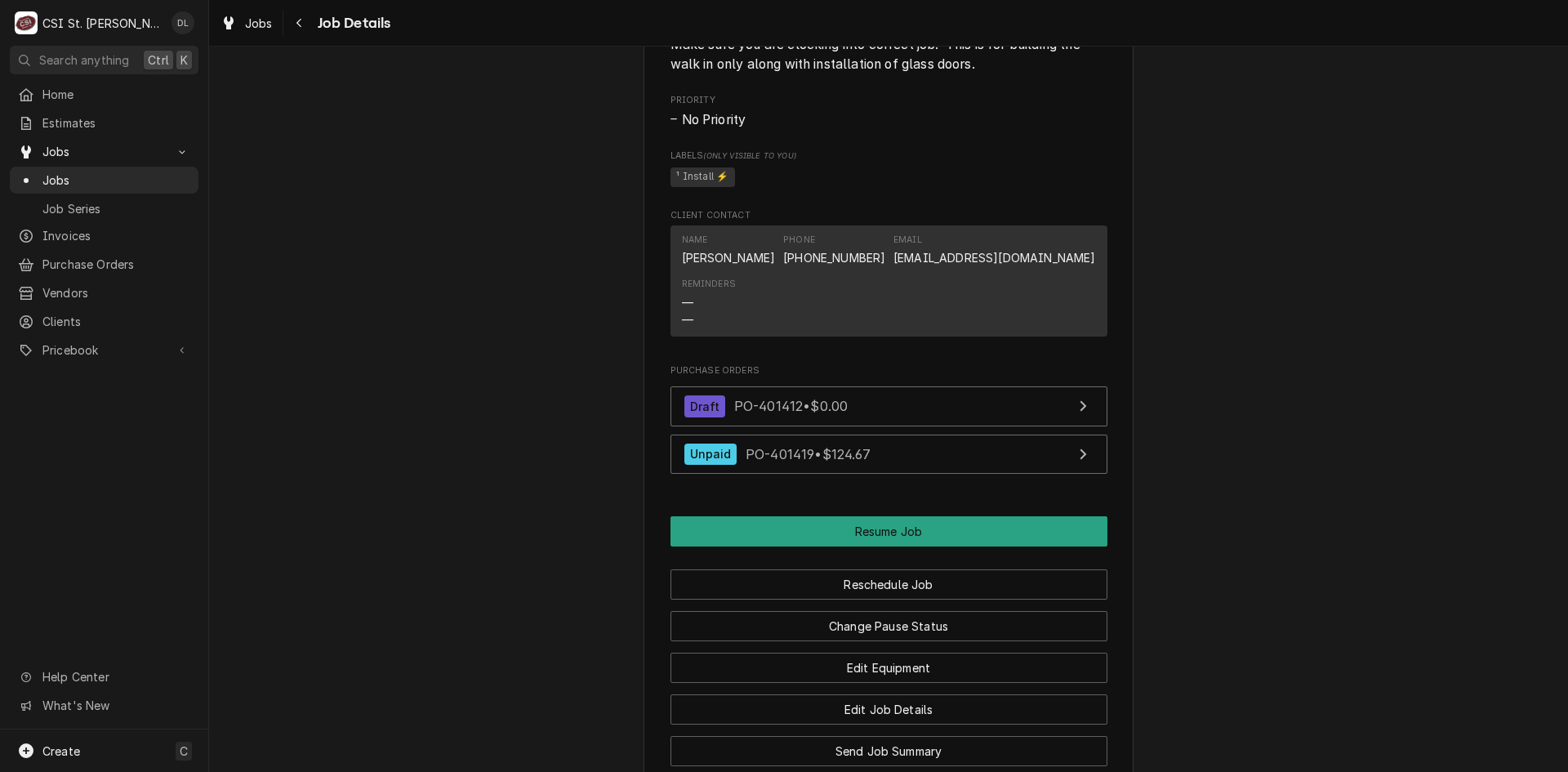
scroll to position [2124, 0]
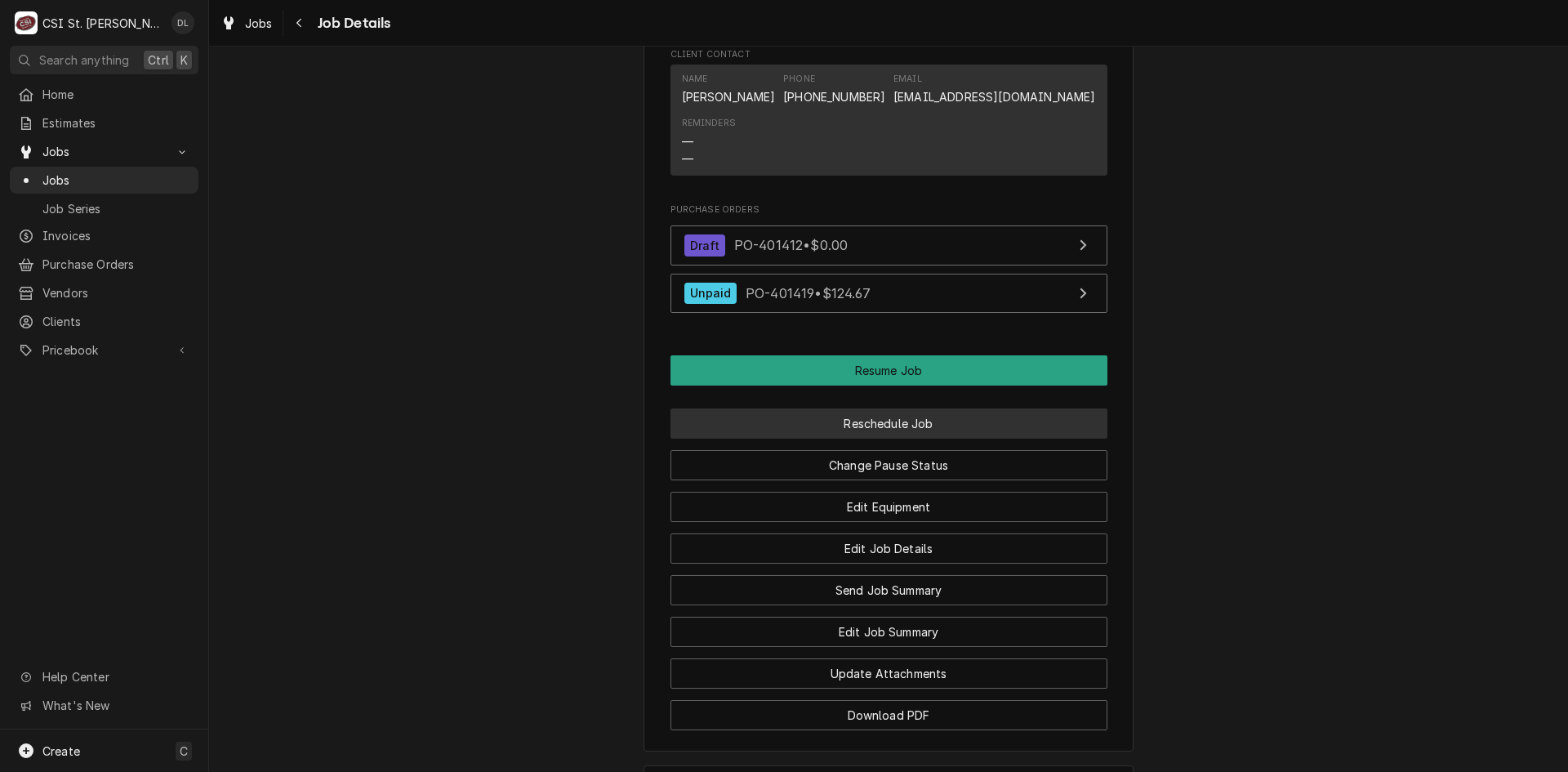
click at [922, 438] on button "Reschedule Job" at bounding box center [888, 423] width 437 height 30
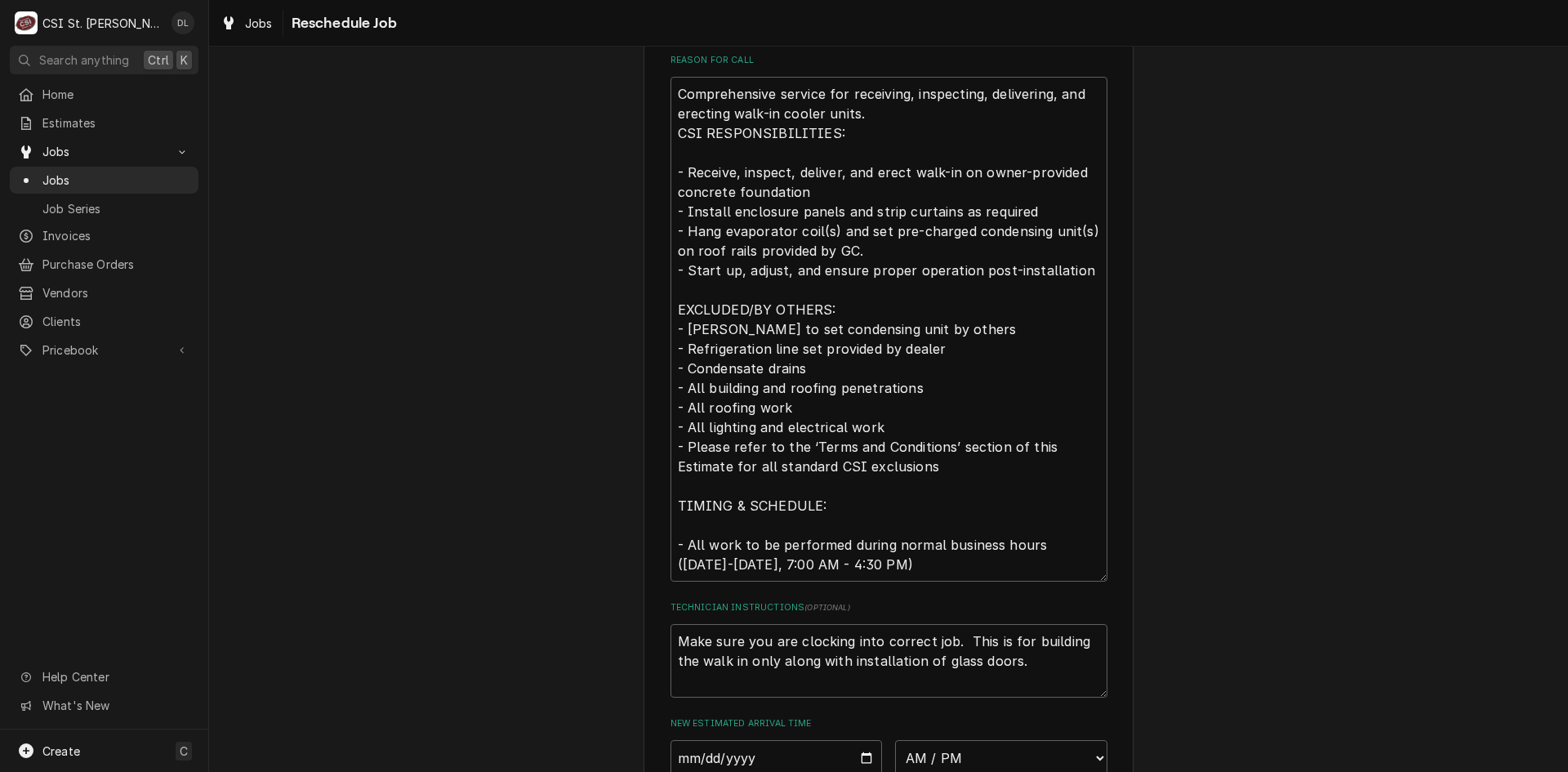
scroll to position [881, 0]
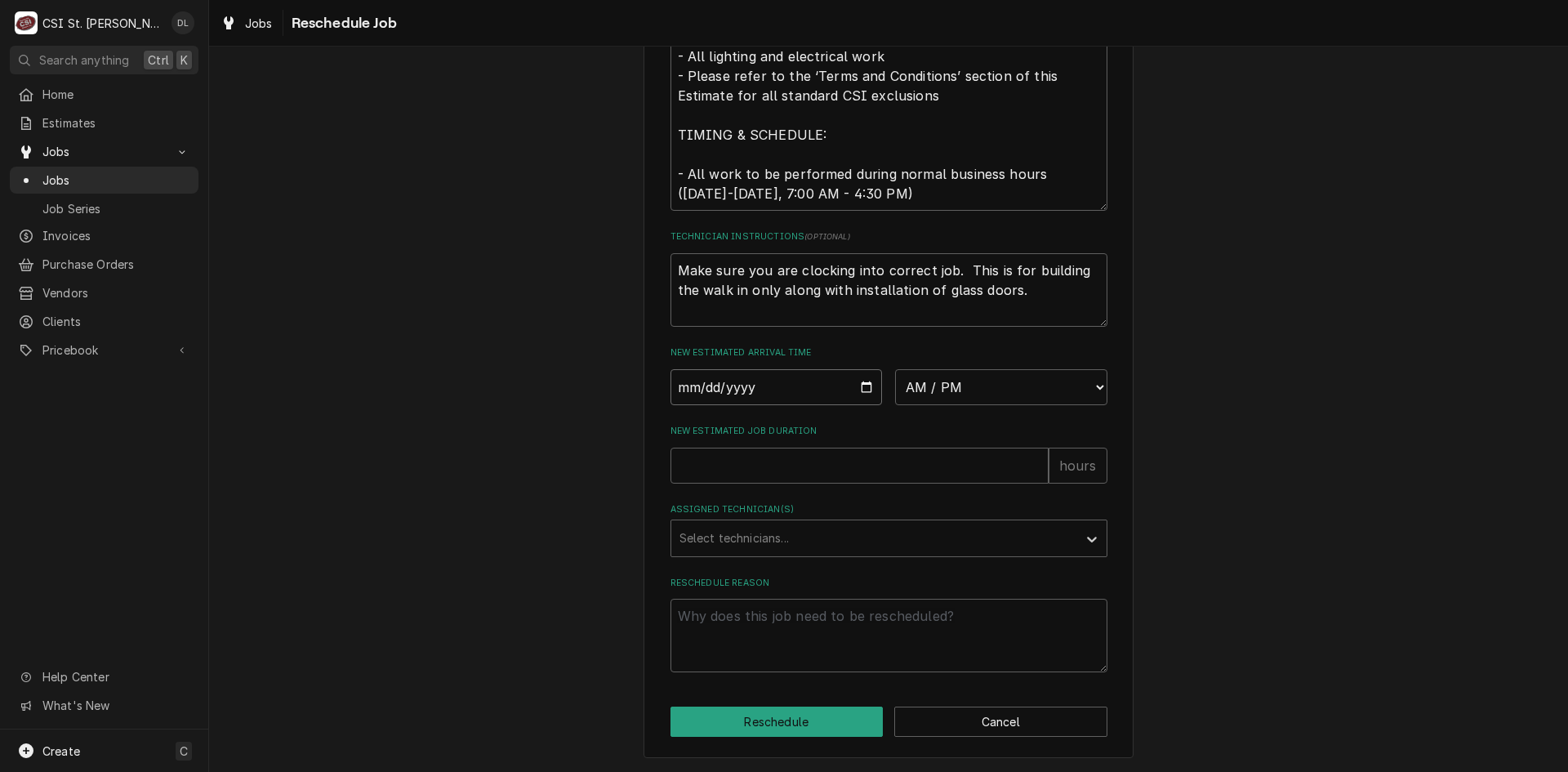
click at [854, 383] on input "Date" at bounding box center [776, 387] width 212 height 36
type input "[DATE]"
type textarea "x"
click at [1074, 379] on select "AM / PM 6:00 AM 6:15 AM 6:30 AM 6:45 AM 7:00 AM 7:15 AM 7:30 AM 7:45 AM 8:00 AM…" at bounding box center [1001, 387] width 212 height 36
select select "11:30:00"
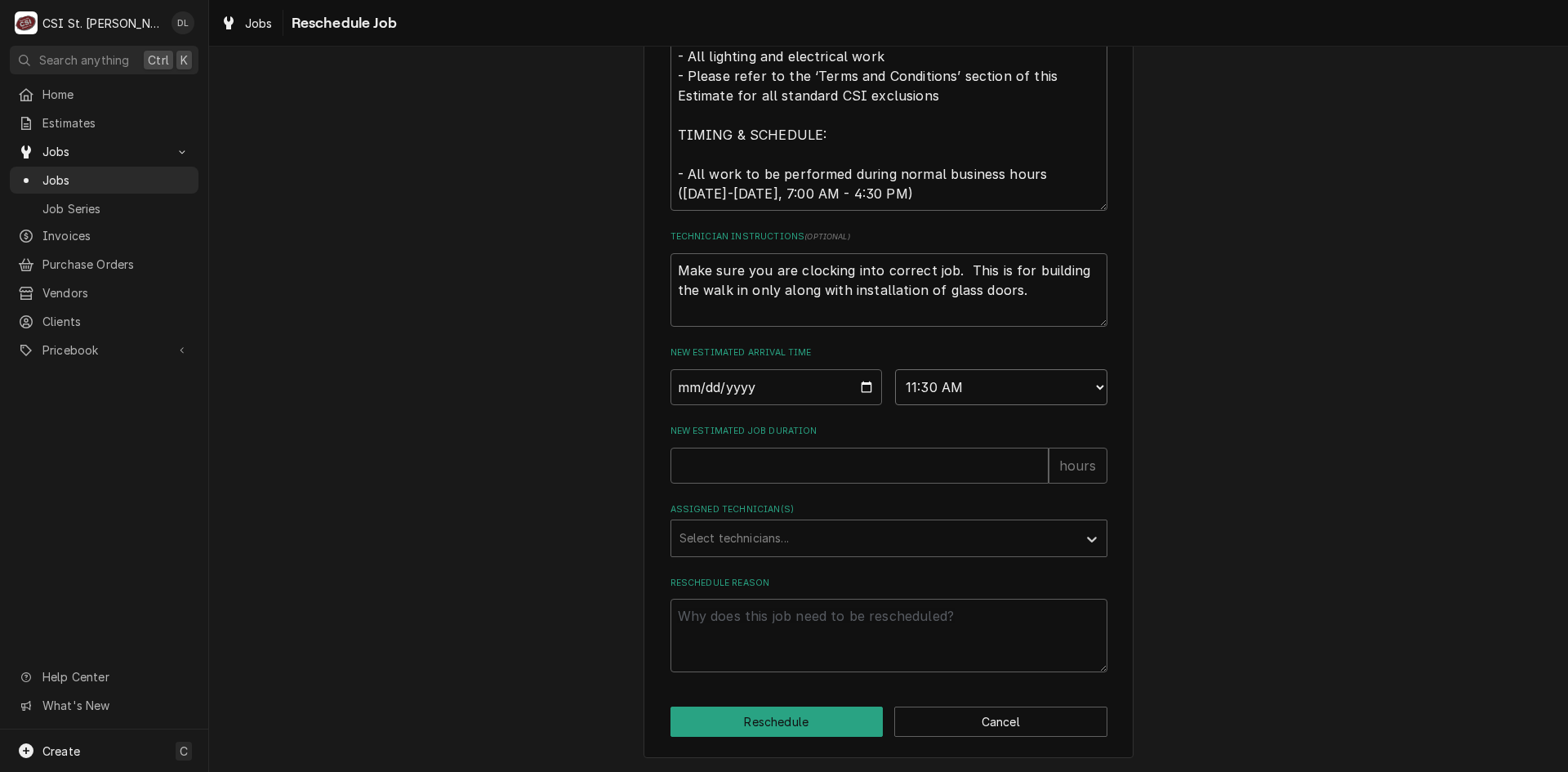
click at [895, 370] on select "AM / PM 6:00 AM 6:15 AM 6:30 AM 6:45 AM 7:00 AM 7:15 AM 7:30 AM 7:45 AM 8:00 AM…" at bounding box center [1001, 387] width 212 height 36
type textarea "x"
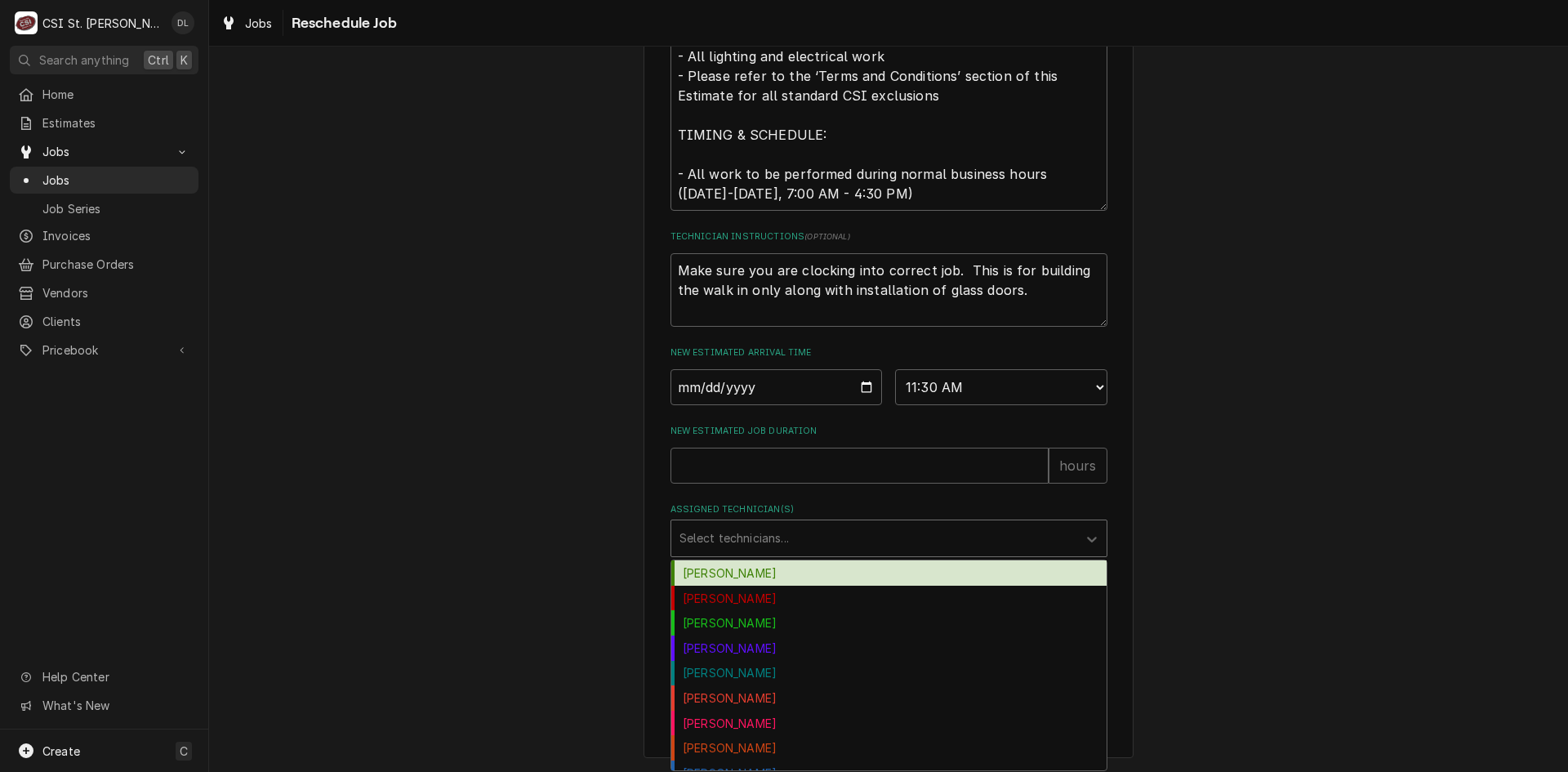
click at [825, 539] on div "Assigned Technician(s)" at bounding box center [874, 538] width 390 height 29
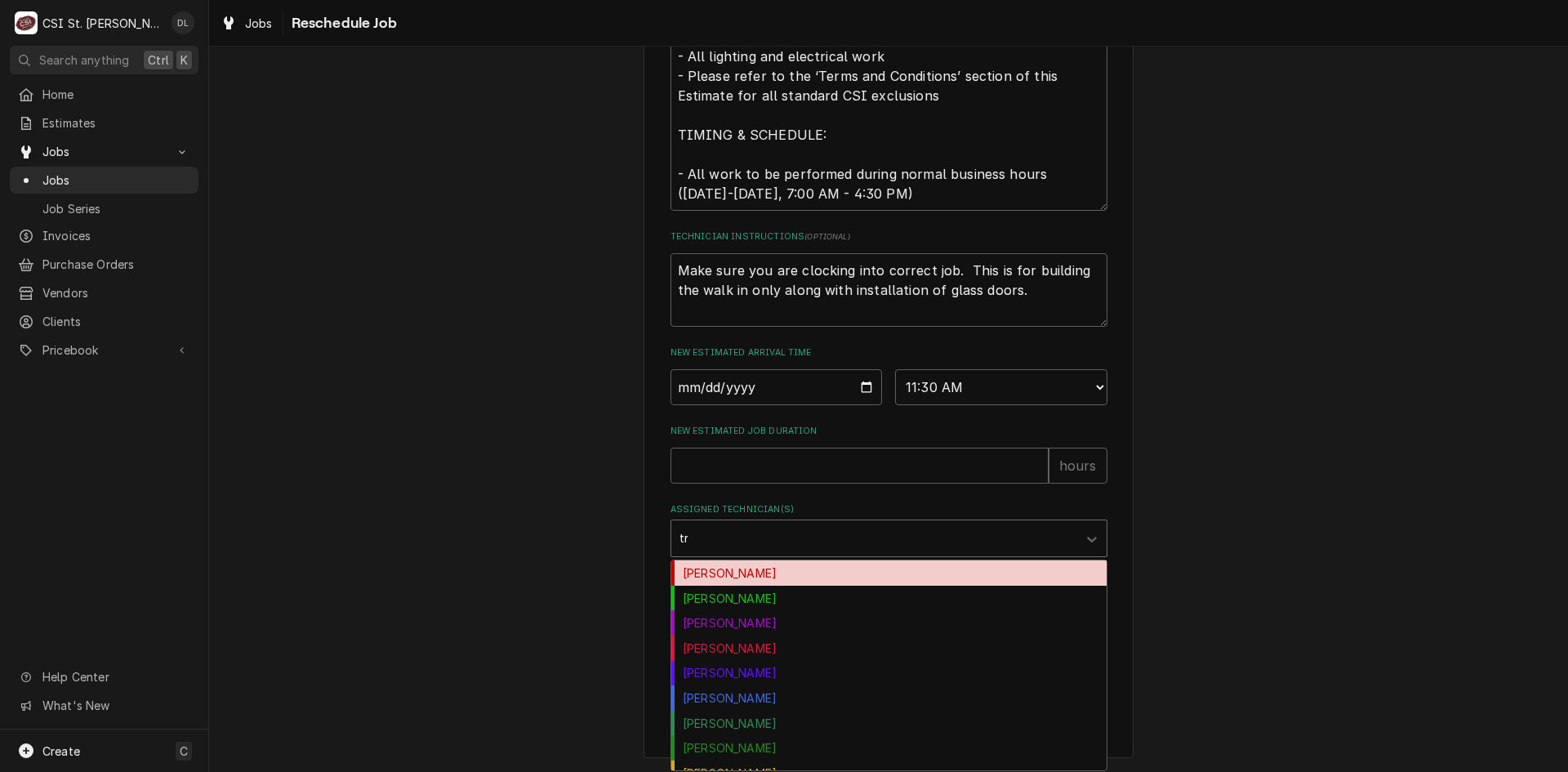
type input "tre"
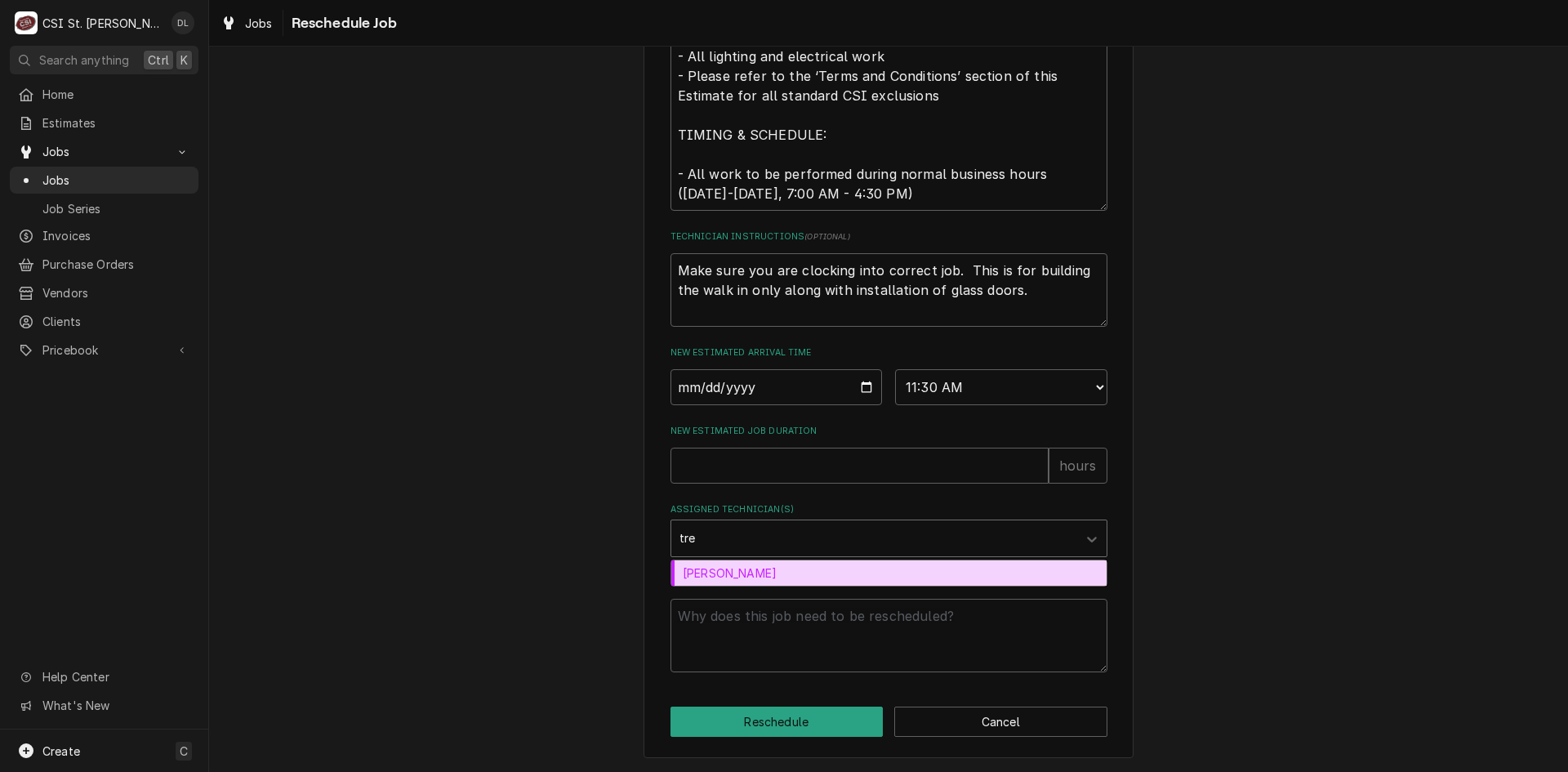
type textarea "x"
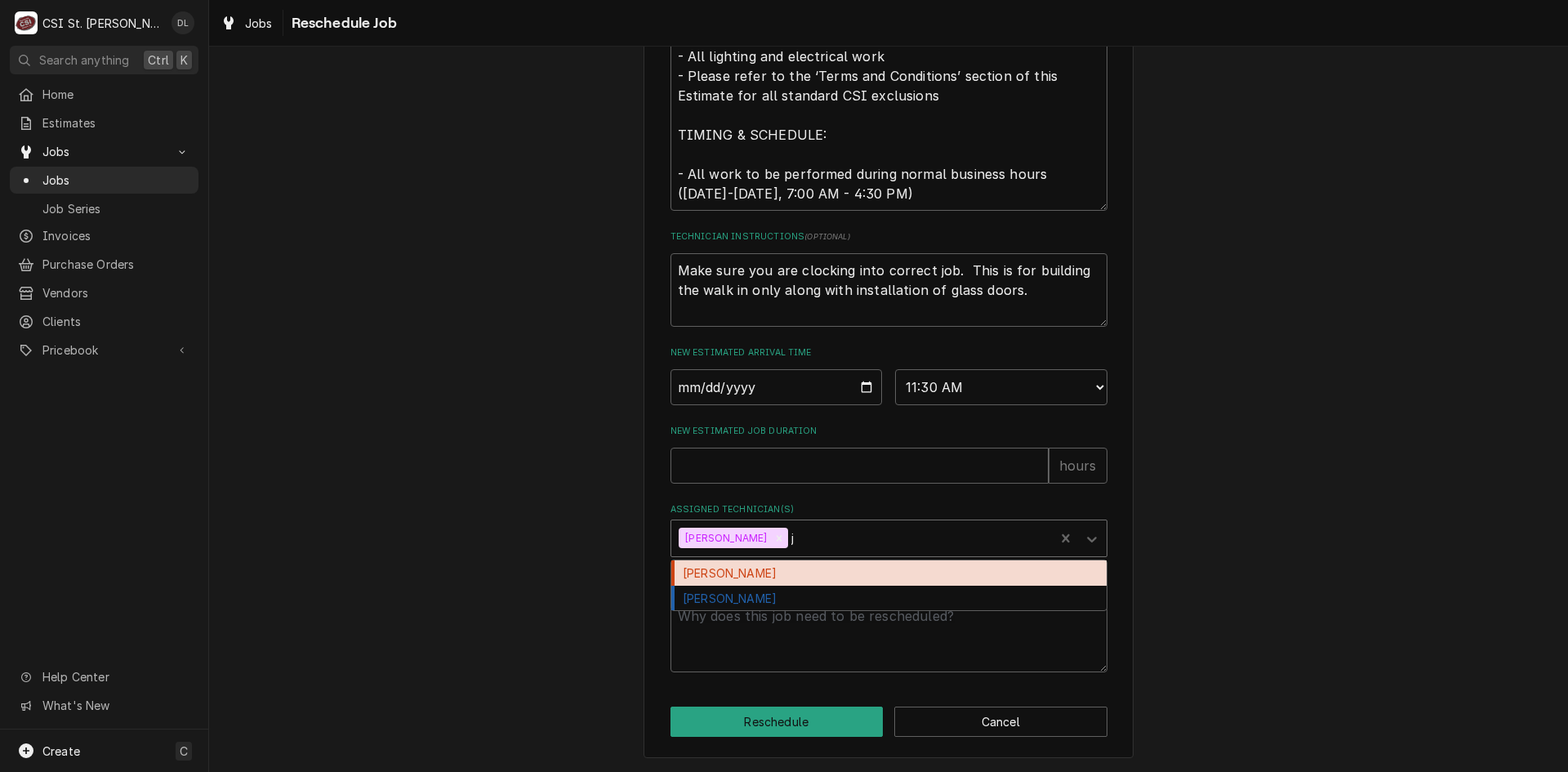
type input "je"
type textarea "x"
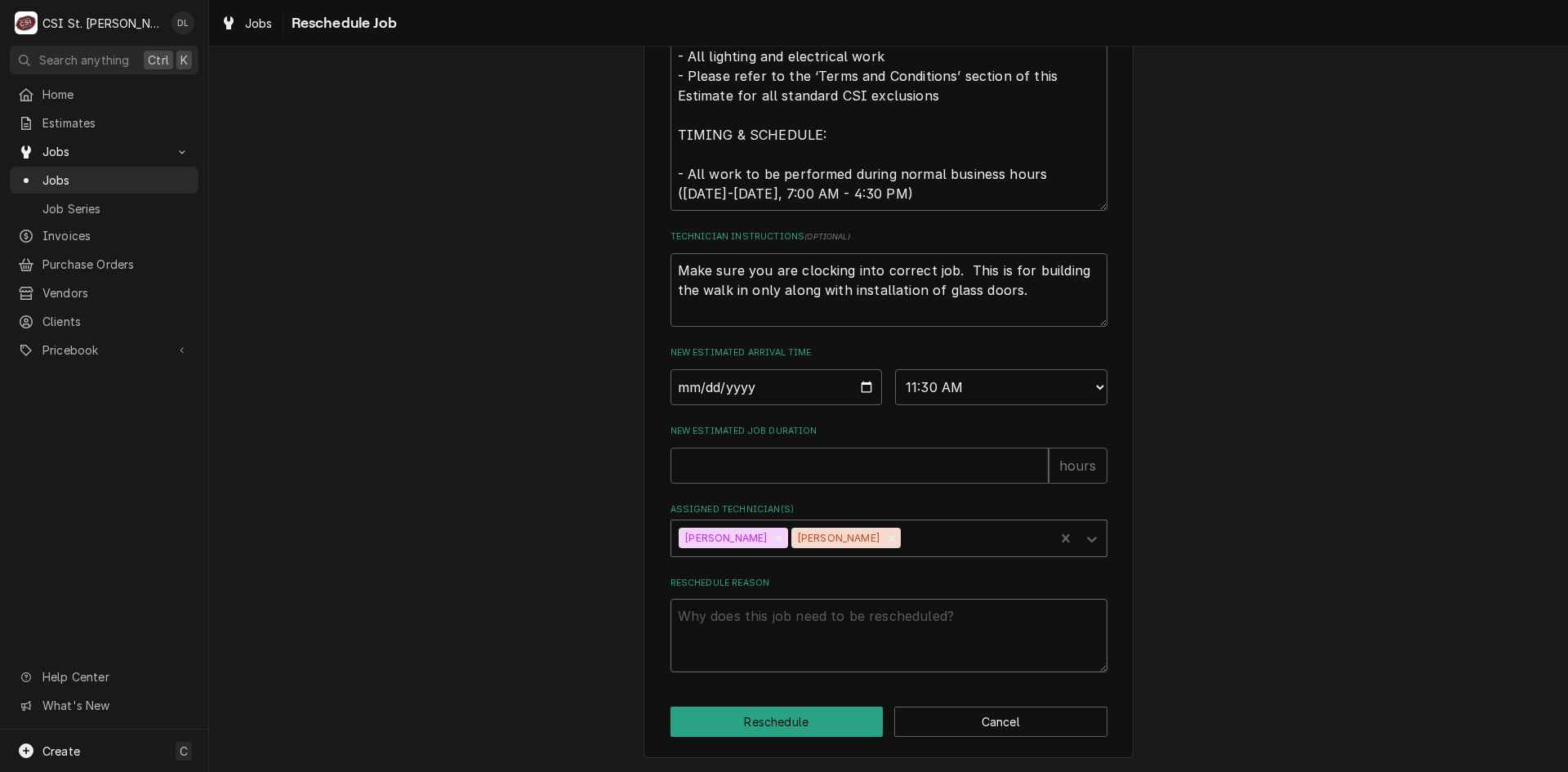
click at [750, 647] on textarea "Reschedule Reason" at bounding box center [888, 635] width 437 height 74
type textarea "x"
type textarea "n"
type textarea "x"
type textarea "ne"
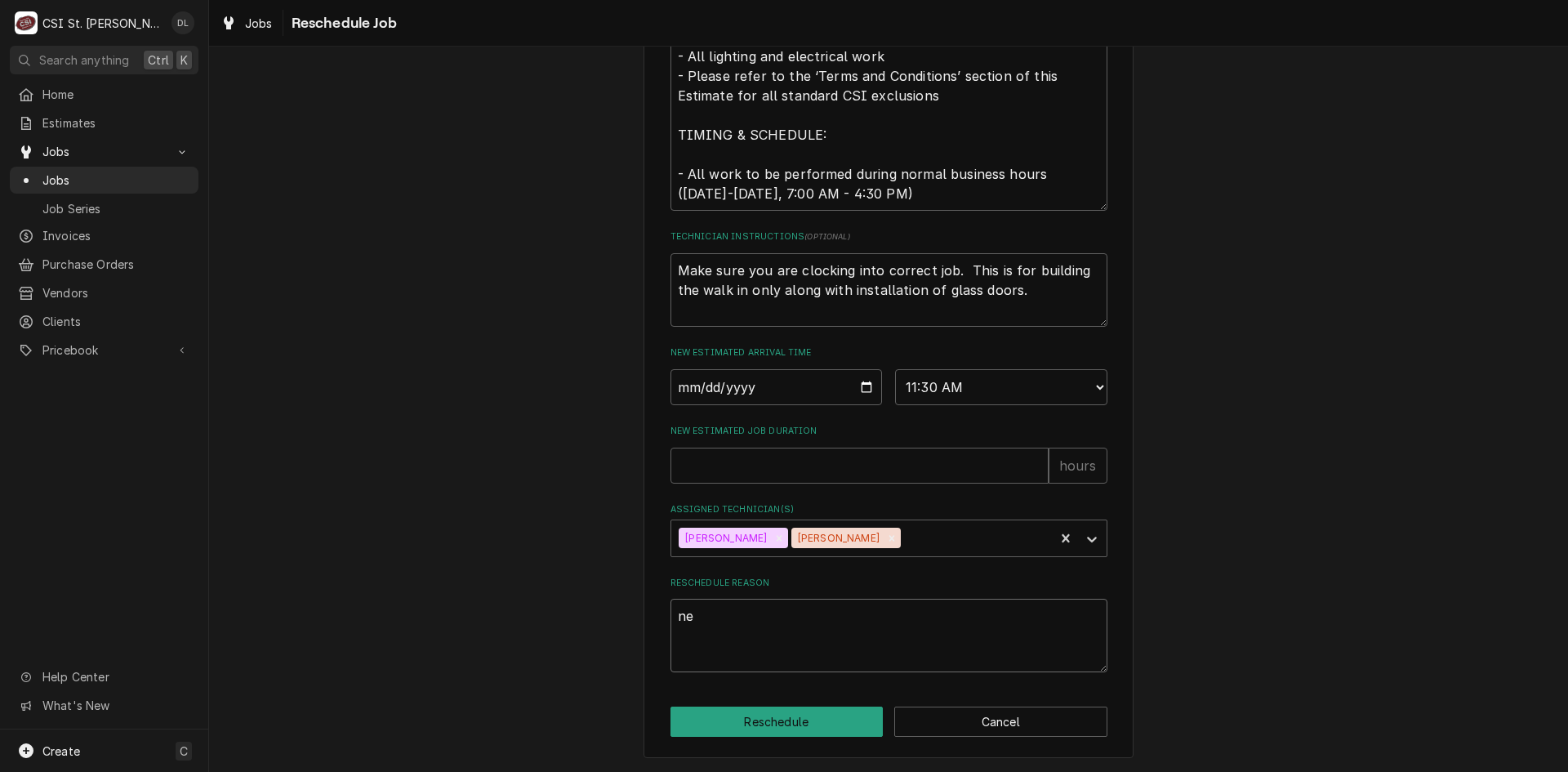
type textarea "x"
type textarea "new"
type textarea "x"
type textarea "new"
type textarea "x"
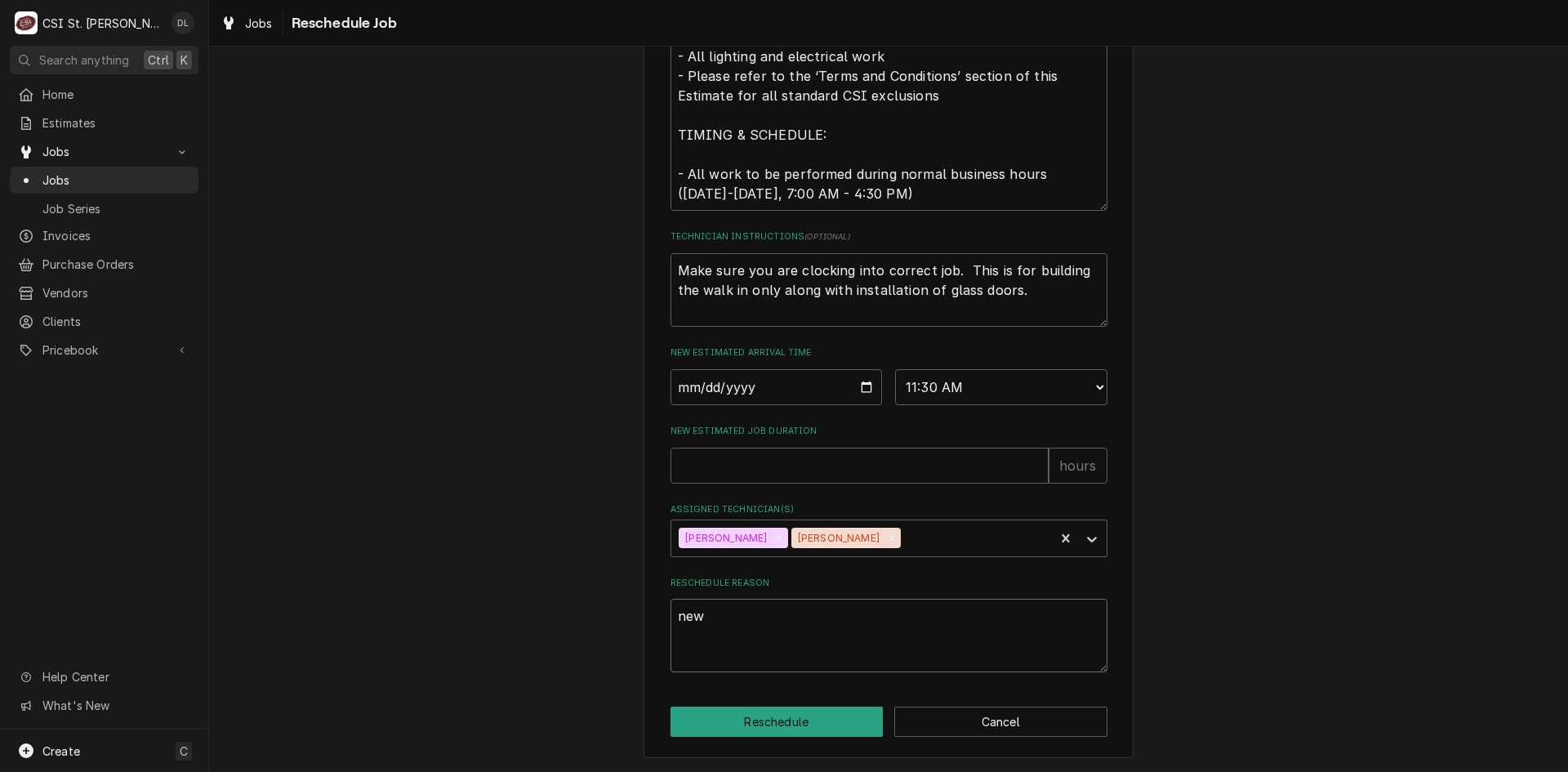
type textarea "new p"
type textarea "x"
type textarea "new pa"
type textarea "x"
type textarea "new pan"
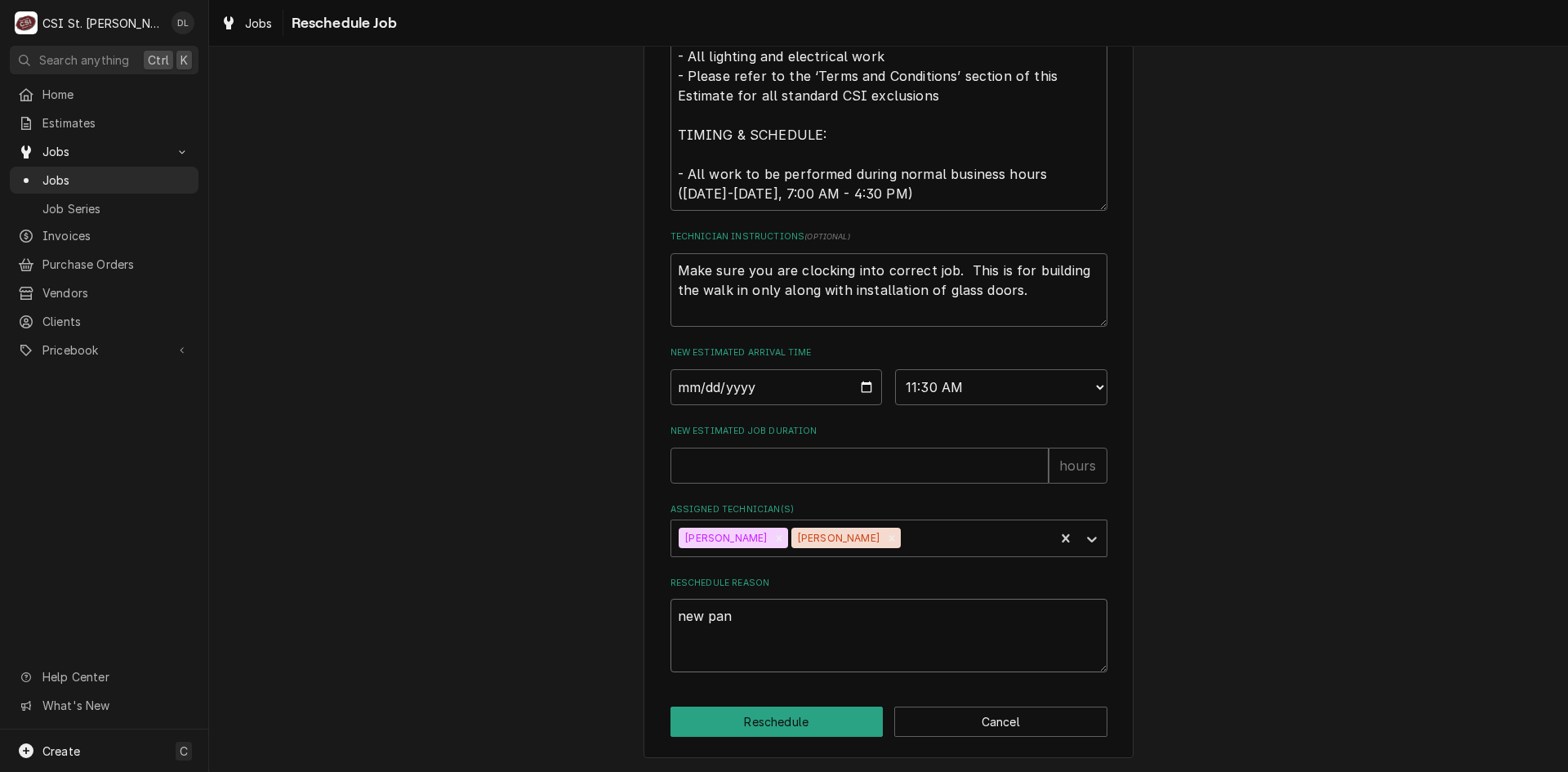
type textarea "x"
type textarea "new pane"
type textarea "x"
type textarea "new panel"
type textarea "x"
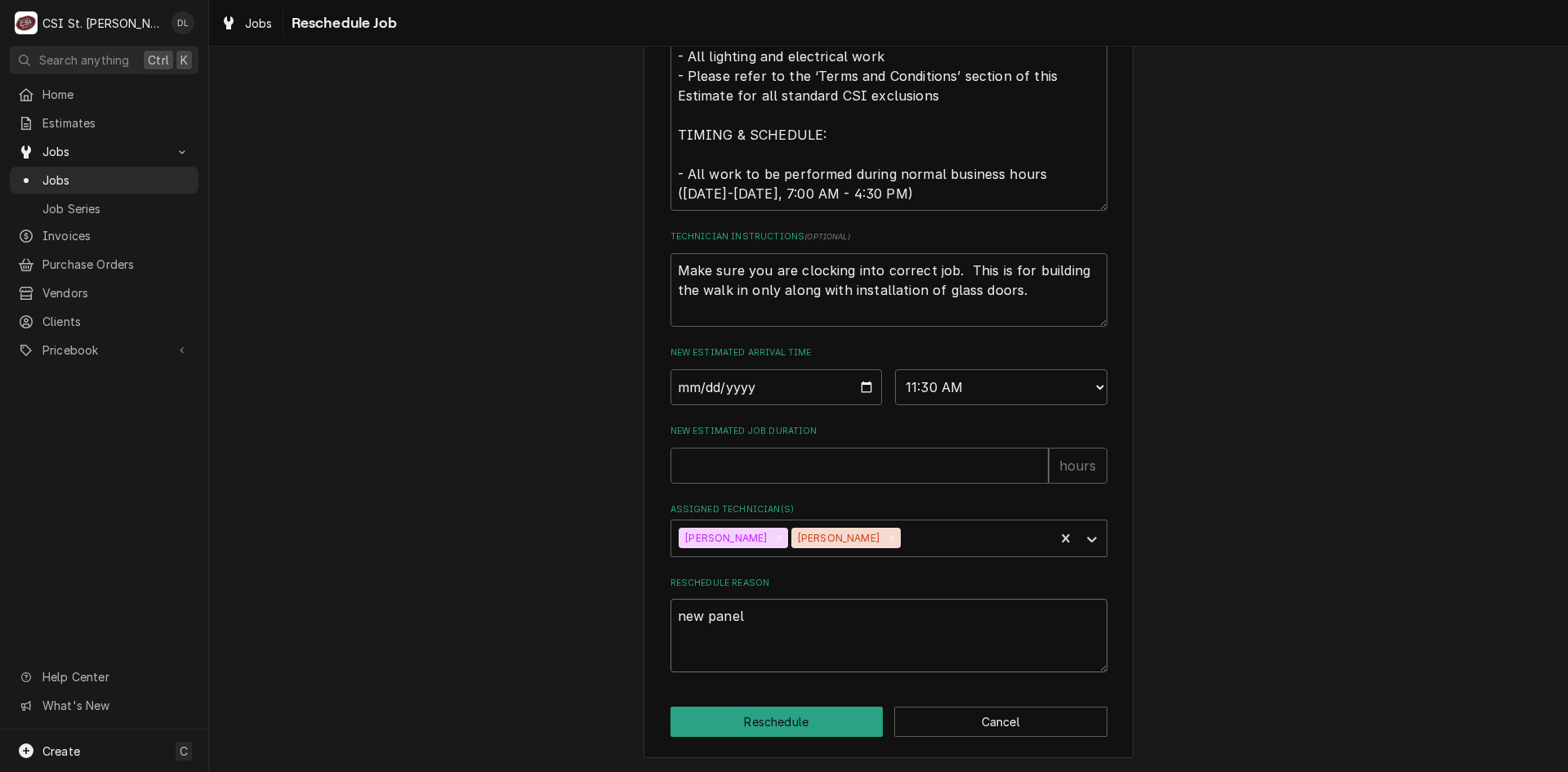
type textarea "new panel"
type textarea "x"
type textarea "new panel i"
type textarea "x"
type textarea "new panel is"
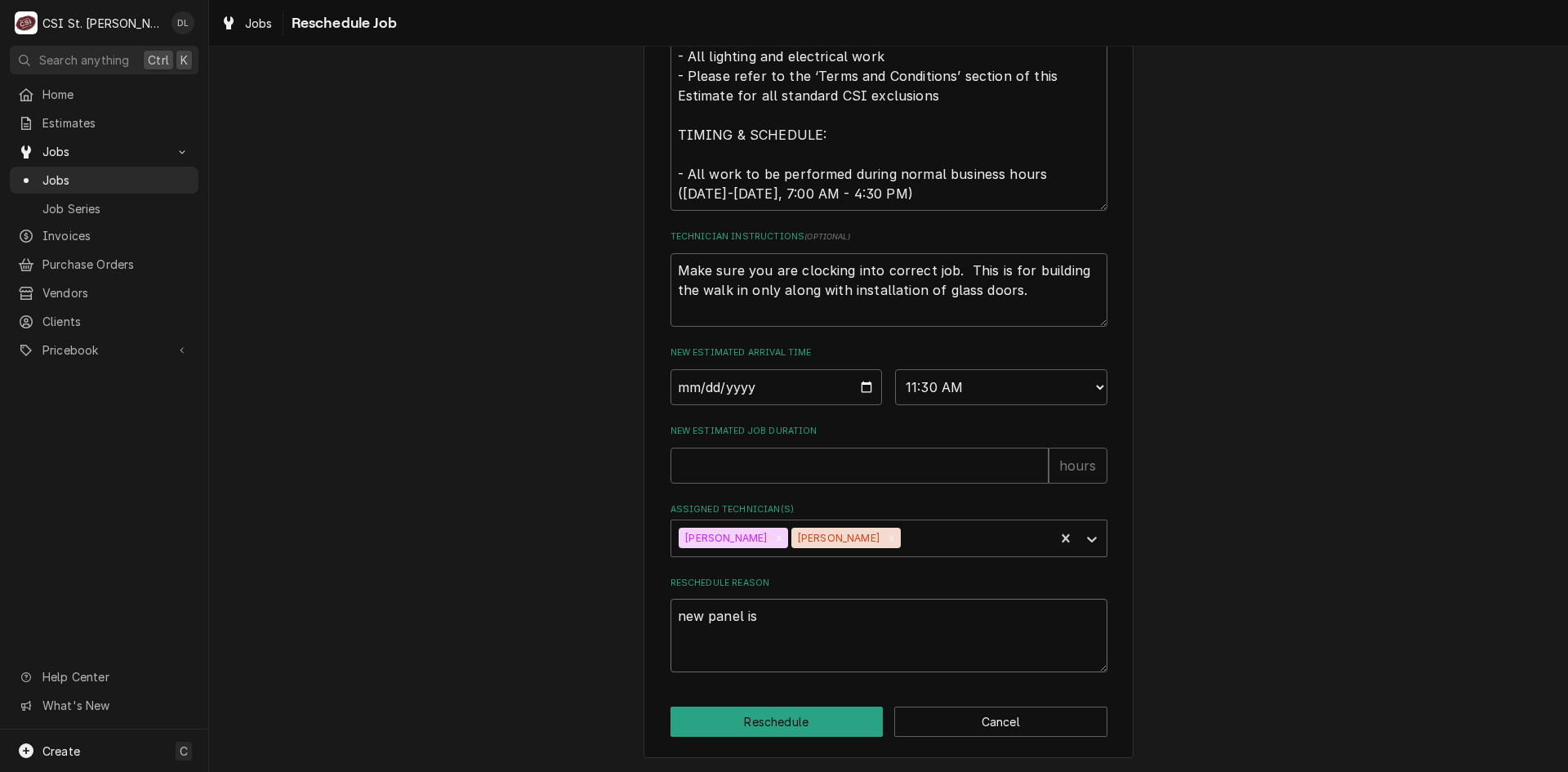
type textarea "x"
type textarea "new panel is"
type textarea "x"
type textarea "new panel is c"
type textarea "x"
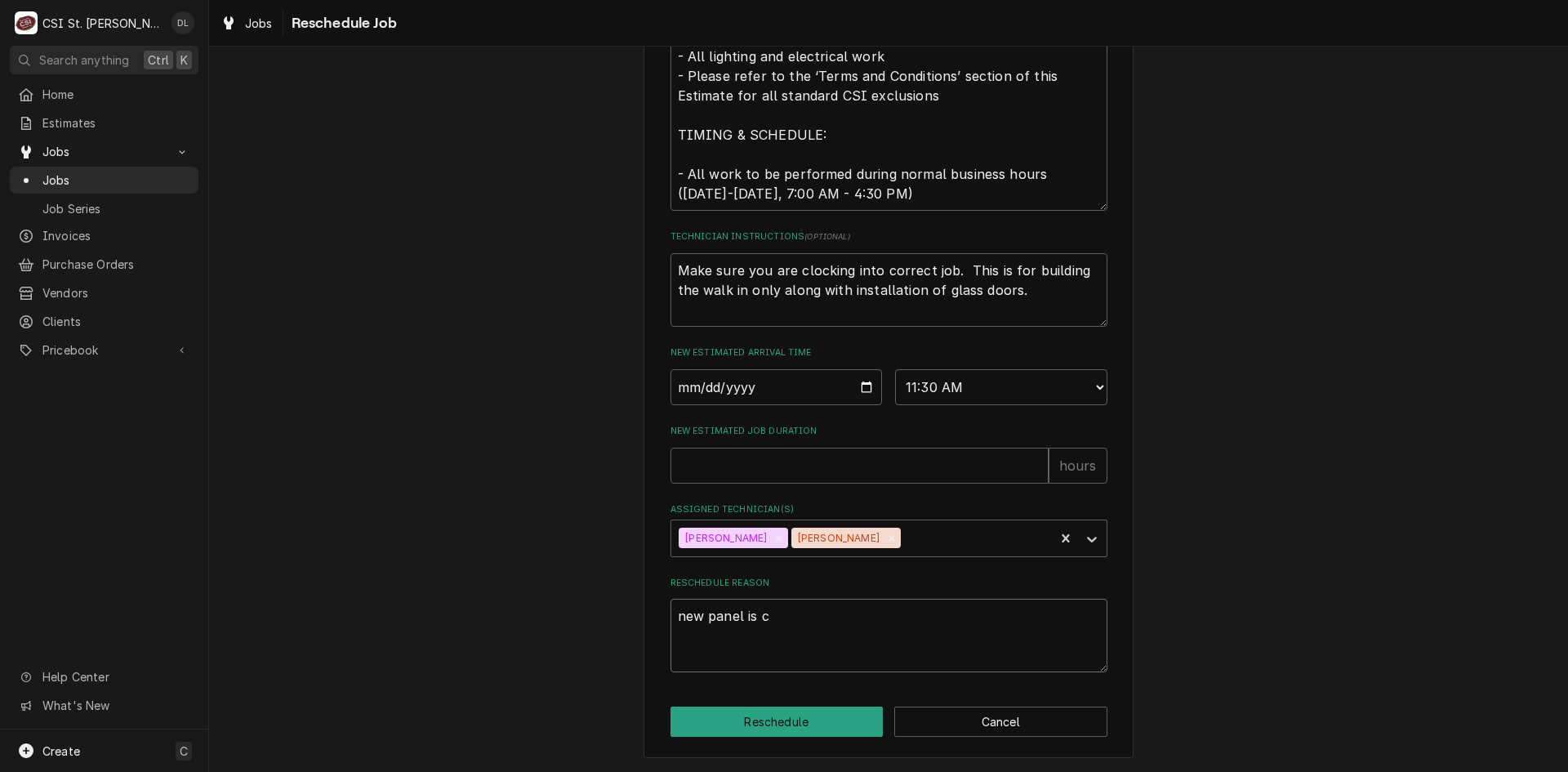
type textarea "new panel is co"
type textarea "x"
type textarea "new panel is com"
type textarea "x"
type textarea "new panel is comi"
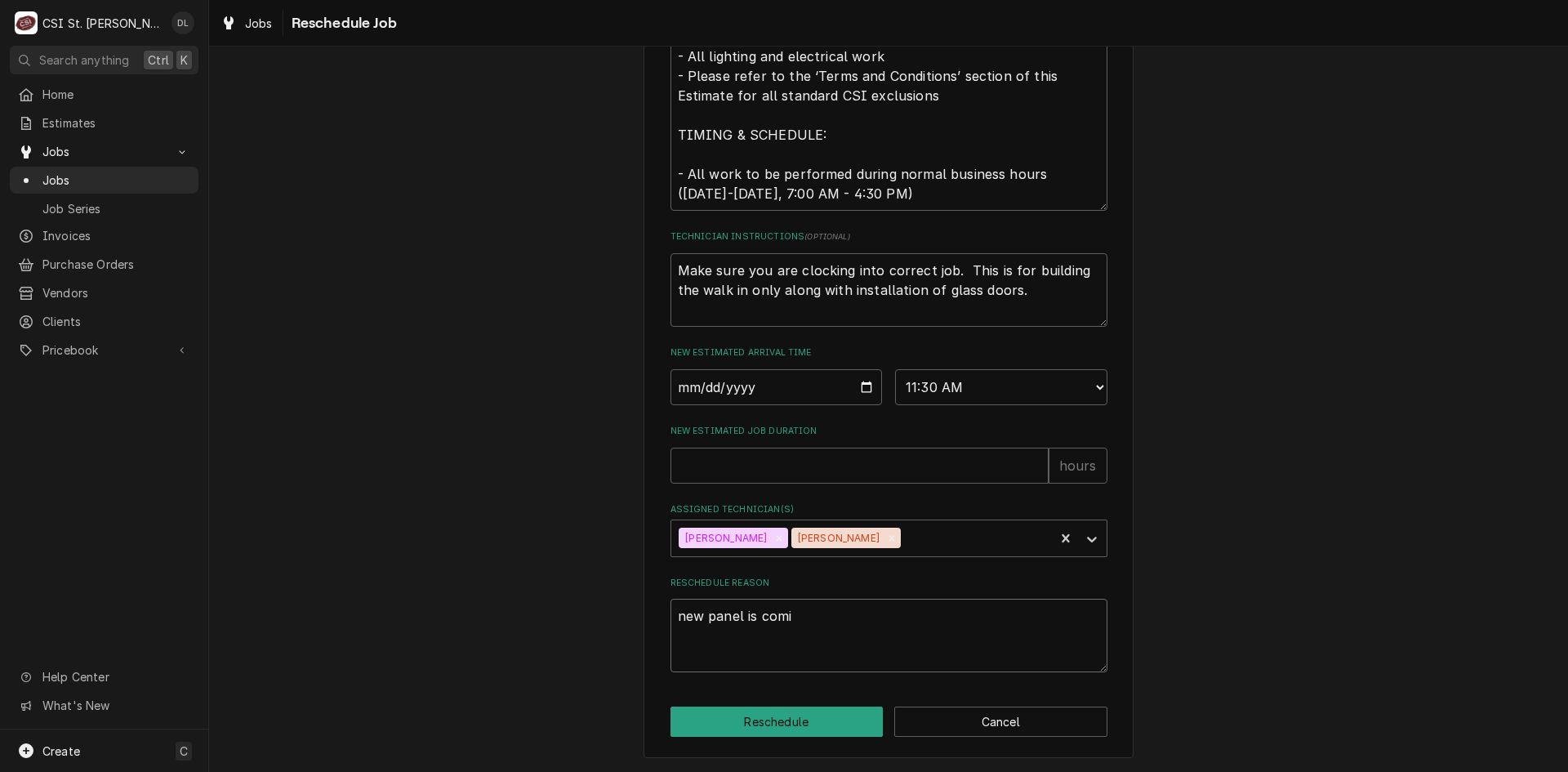
type textarea "x"
type textarea "new panel is coming"
type textarea "x"
type textarea "new panel is coming"
type textarea "x"
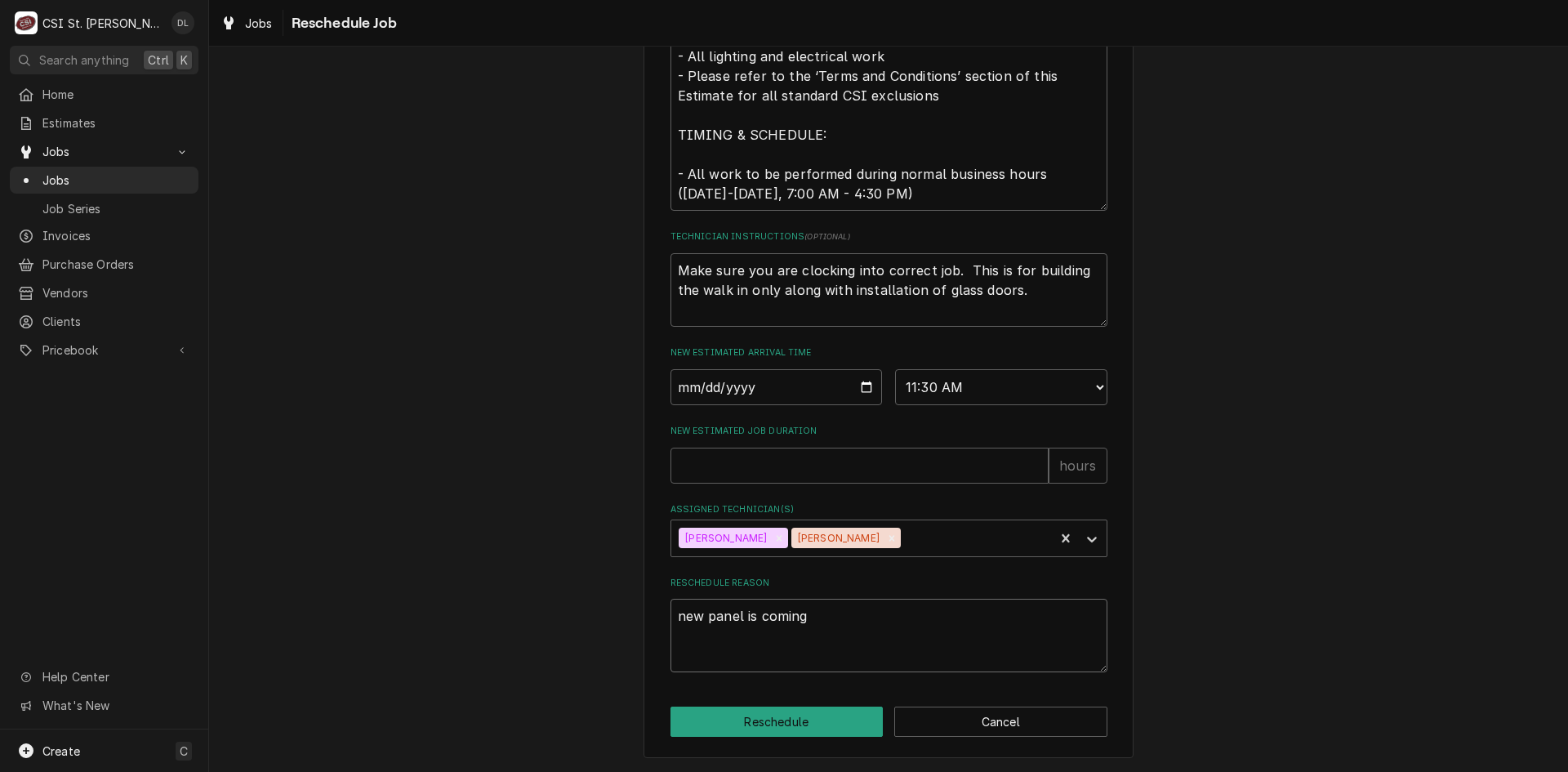
type textarea "new panel is coming i"
type textarea "x"
type textarea "new panel is coming in"
type textarea "x"
type textarea "new panel is coming in."
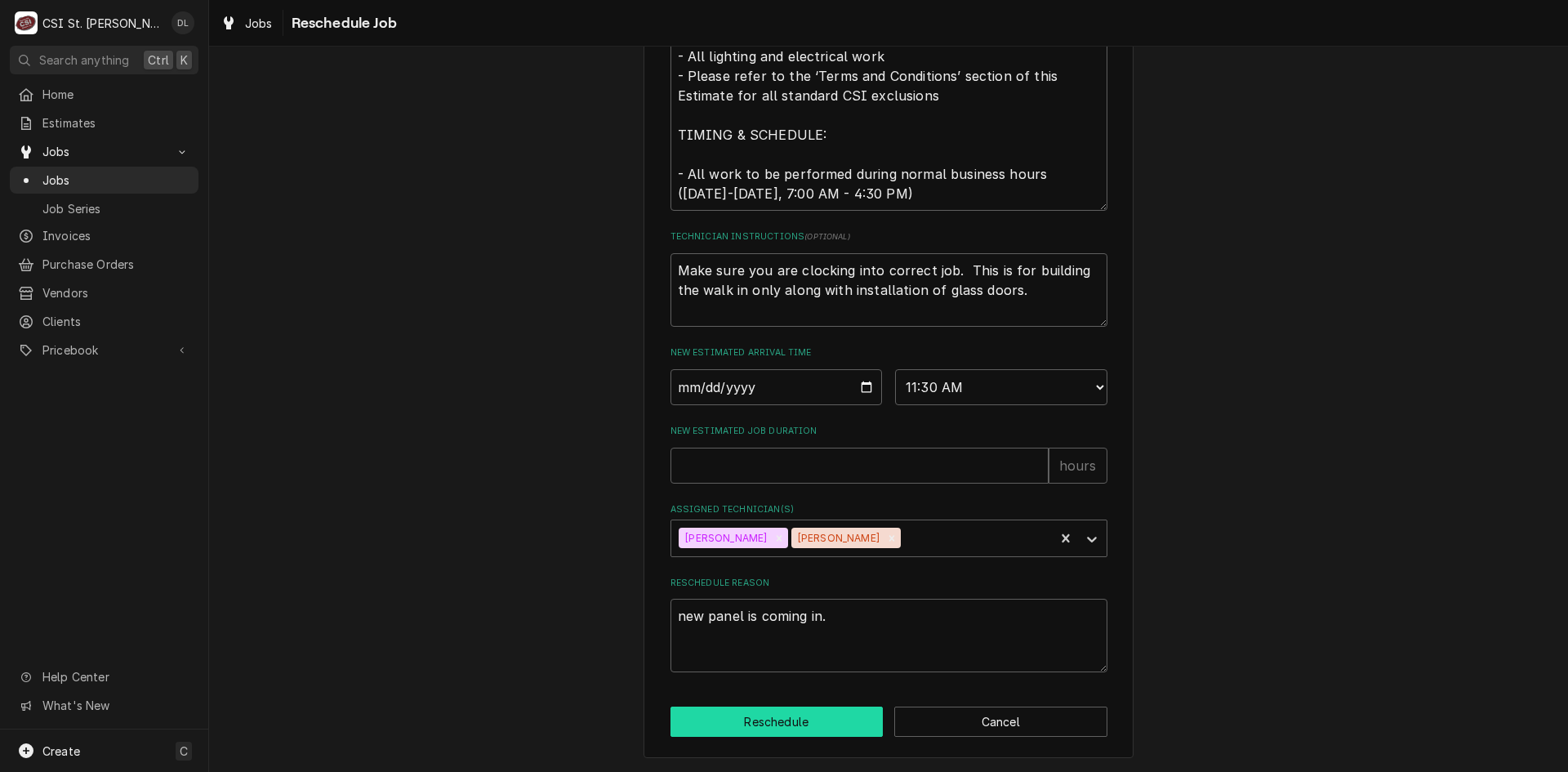
click at [789, 727] on button "Reschedule" at bounding box center [777, 722] width 213 height 30
type textarea "x"
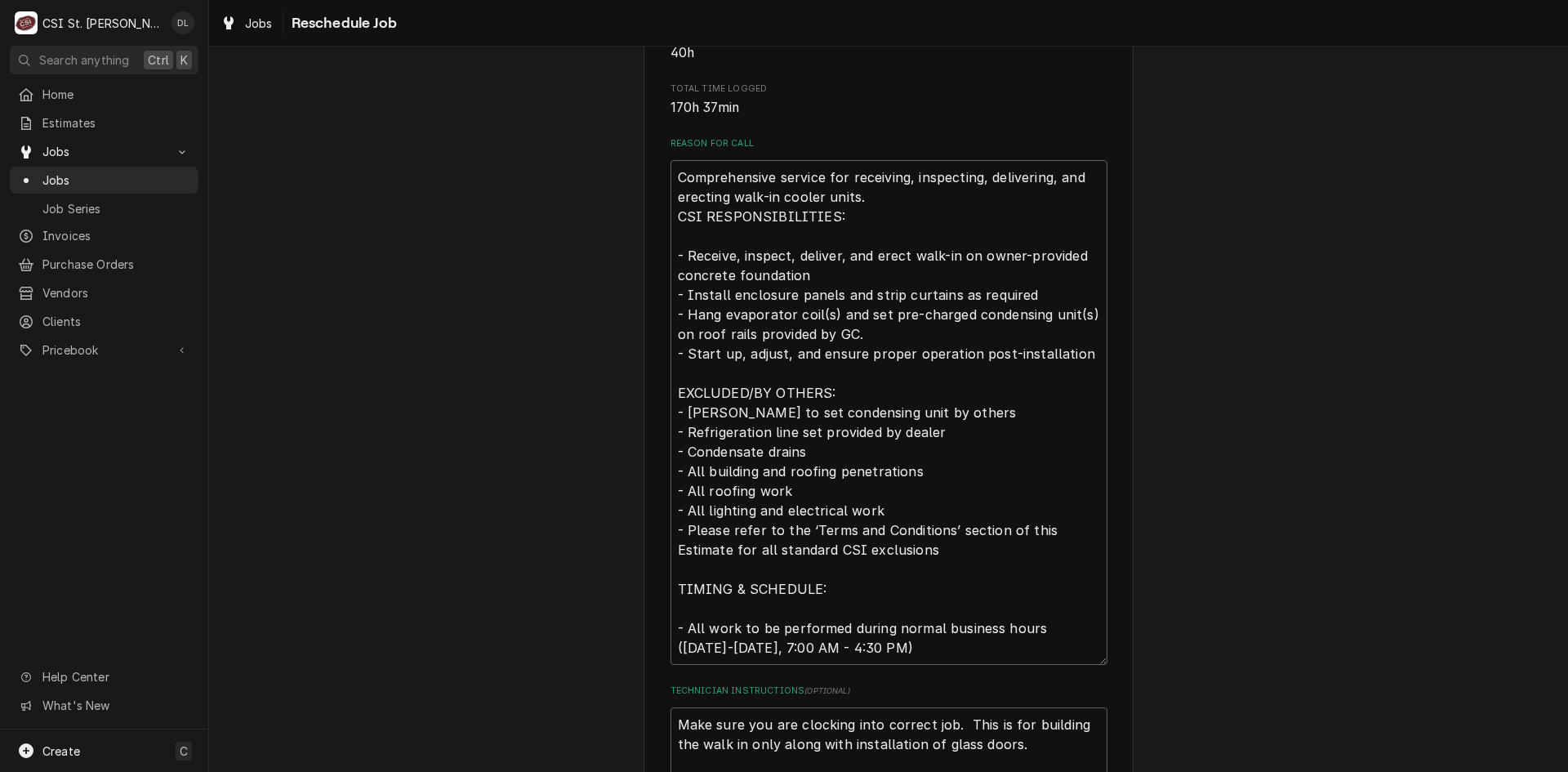
click at [258, 314] on div "Please provide some additional details to reschedule this job. Roopairs Job ID …" at bounding box center [889, 460] width 1359 height 1607
